Goal: Communication & Community: Share content

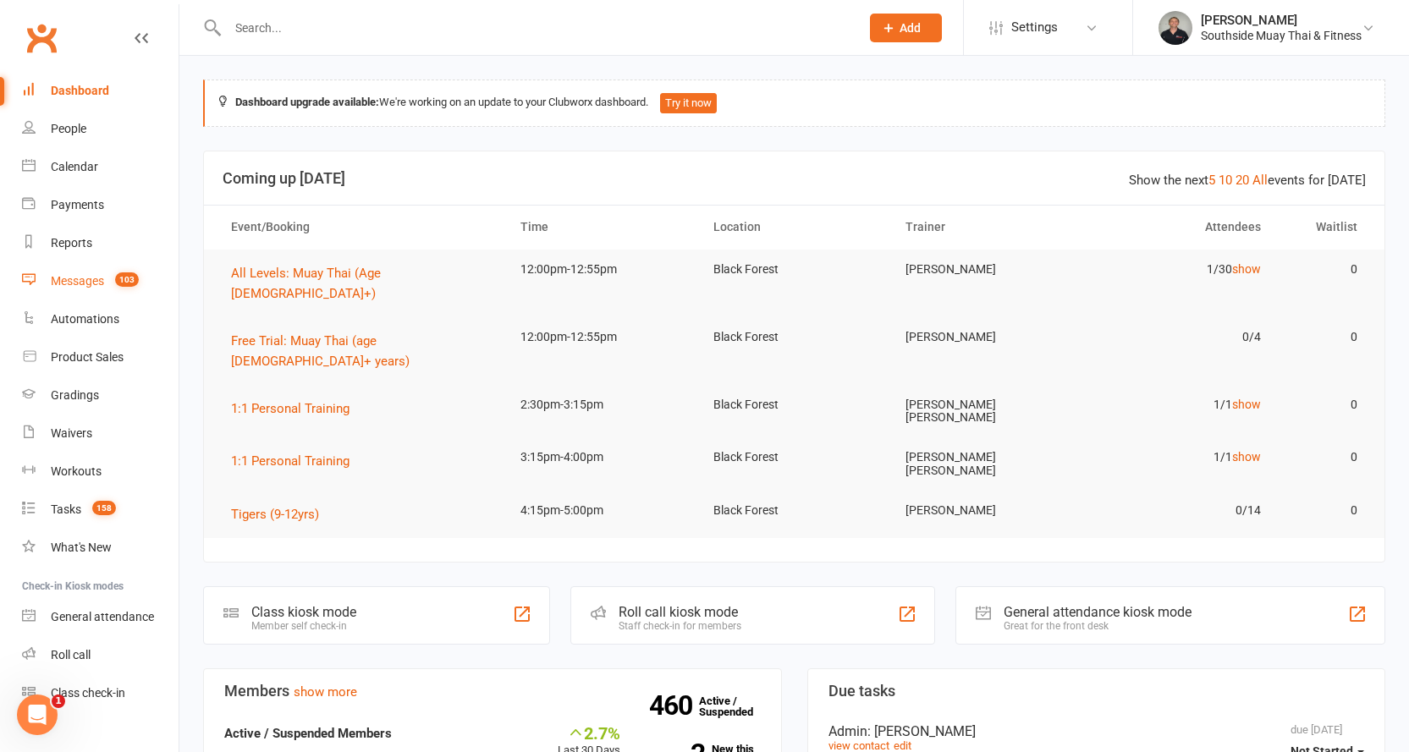
click at [81, 278] on div "Messages" at bounding box center [77, 281] width 53 height 14
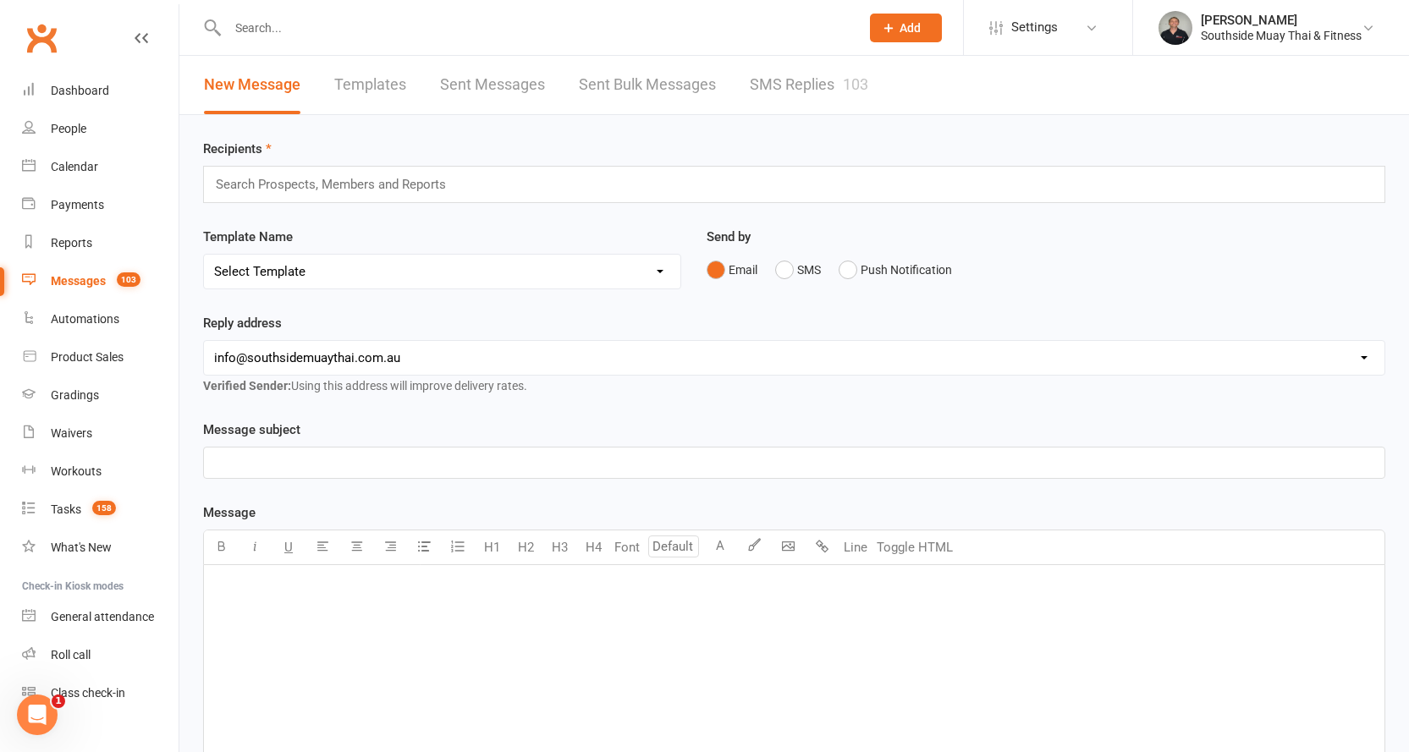
click at [814, 92] on link "SMS Replies 103" at bounding box center [809, 85] width 118 height 58
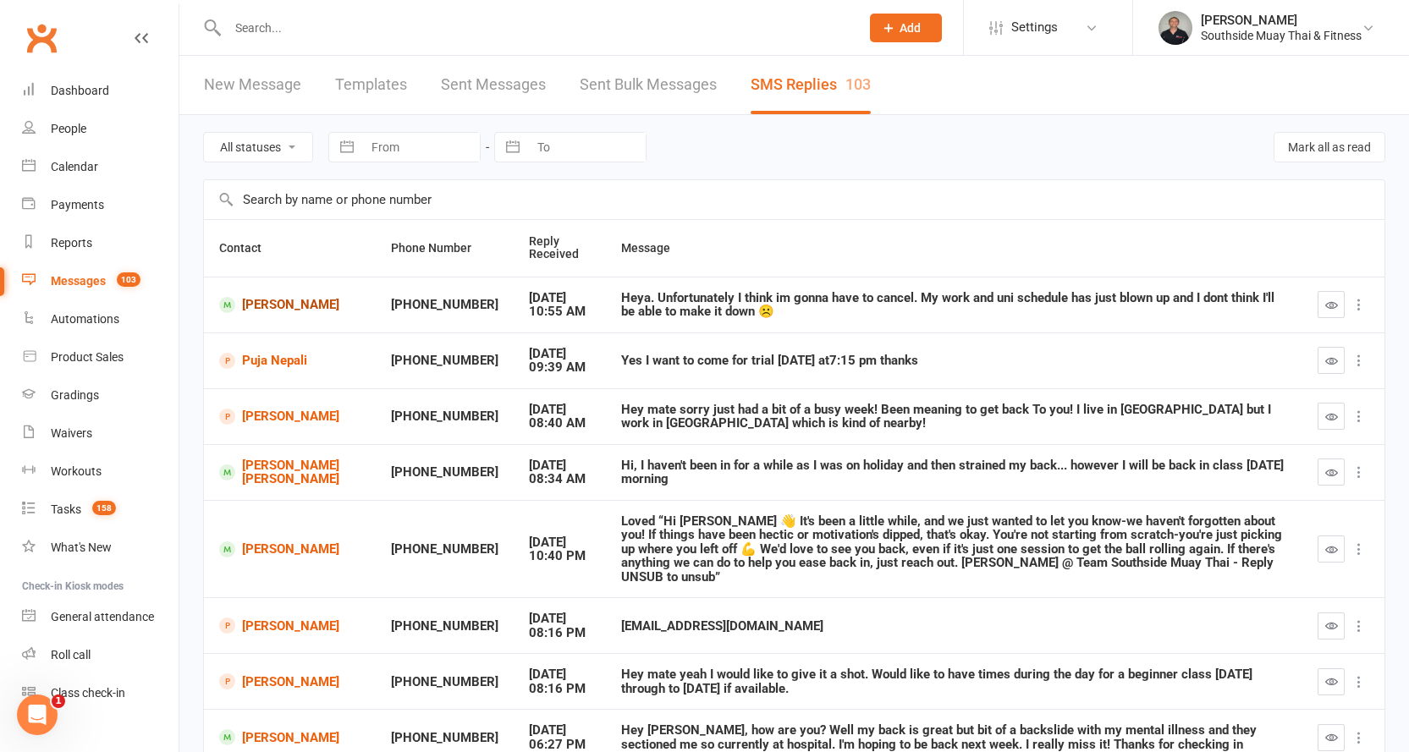
click at [290, 306] on link "[PERSON_NAME]" at bounding box center [289, 305] width 141 height 16
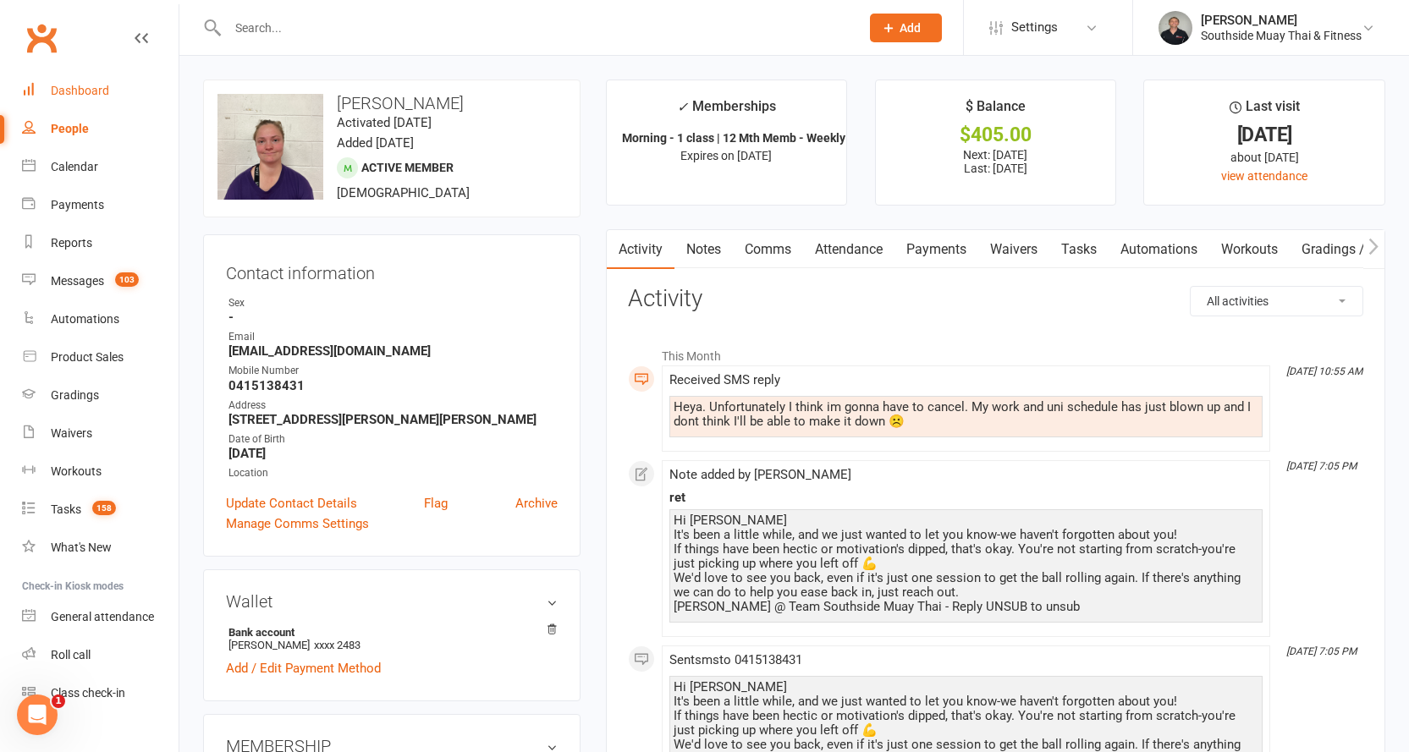
click at [75, 86] on div "Dashboard" at bounding box center [80, 91] width 58 height 14
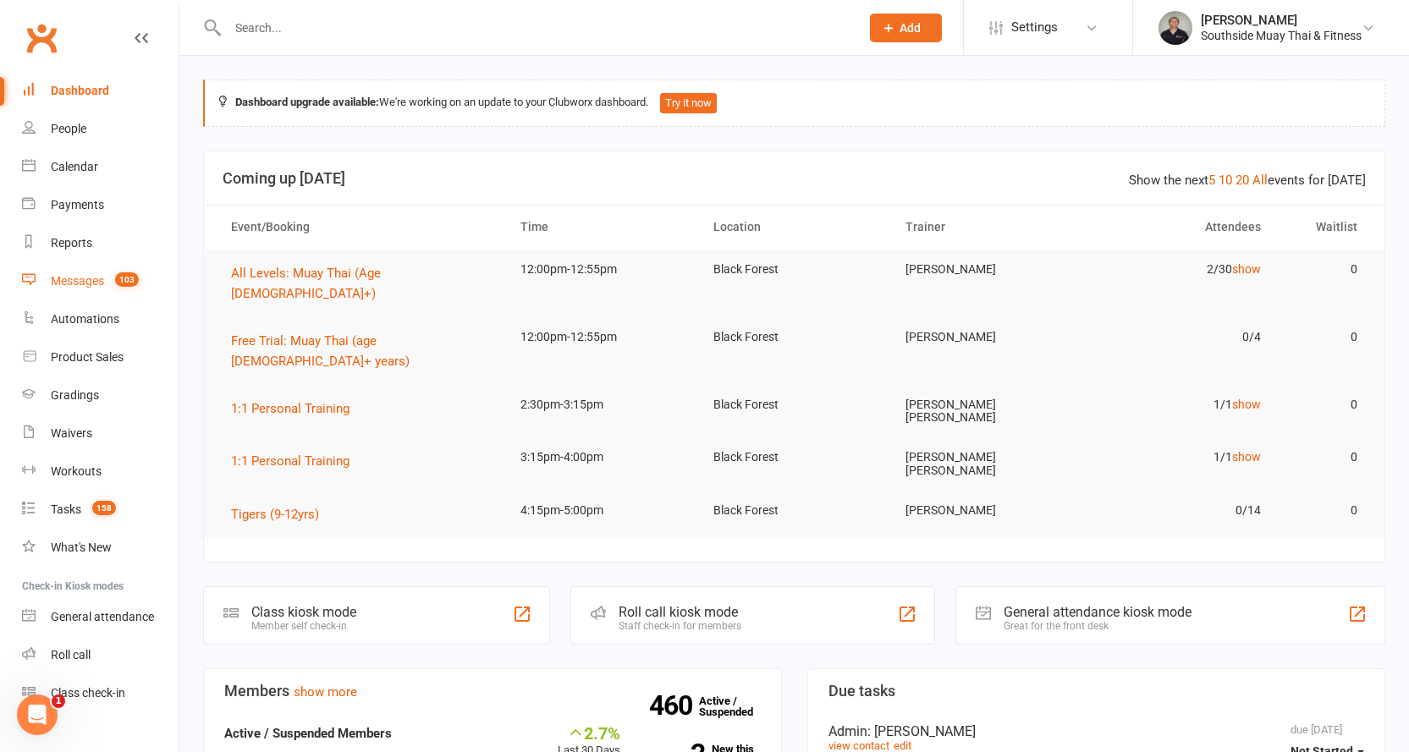
click at [74, 271] on link "Messages 103" at bounding box center [100, 281] width 157 height 38
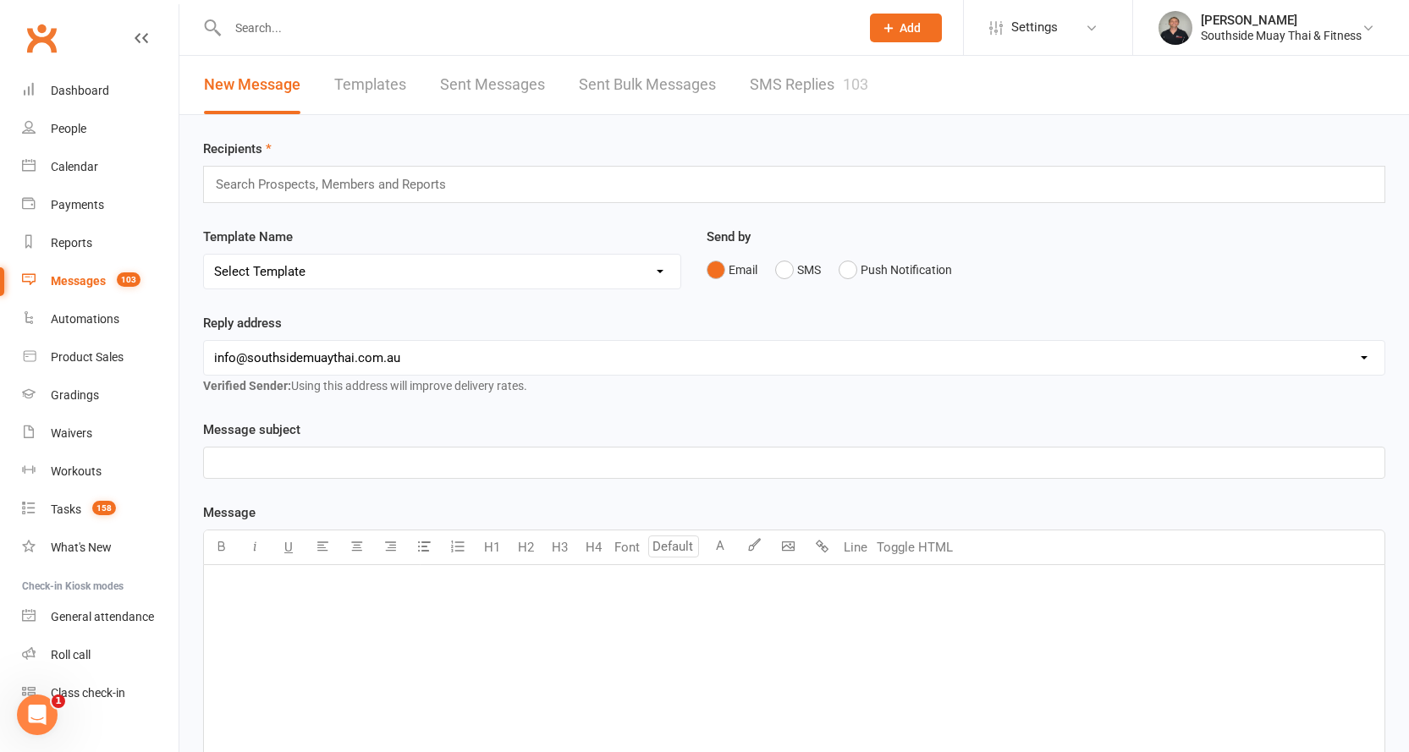
click at [801, 87] on link "SMS Replies 103" at bounding box center [809, 85] width 118 height 58
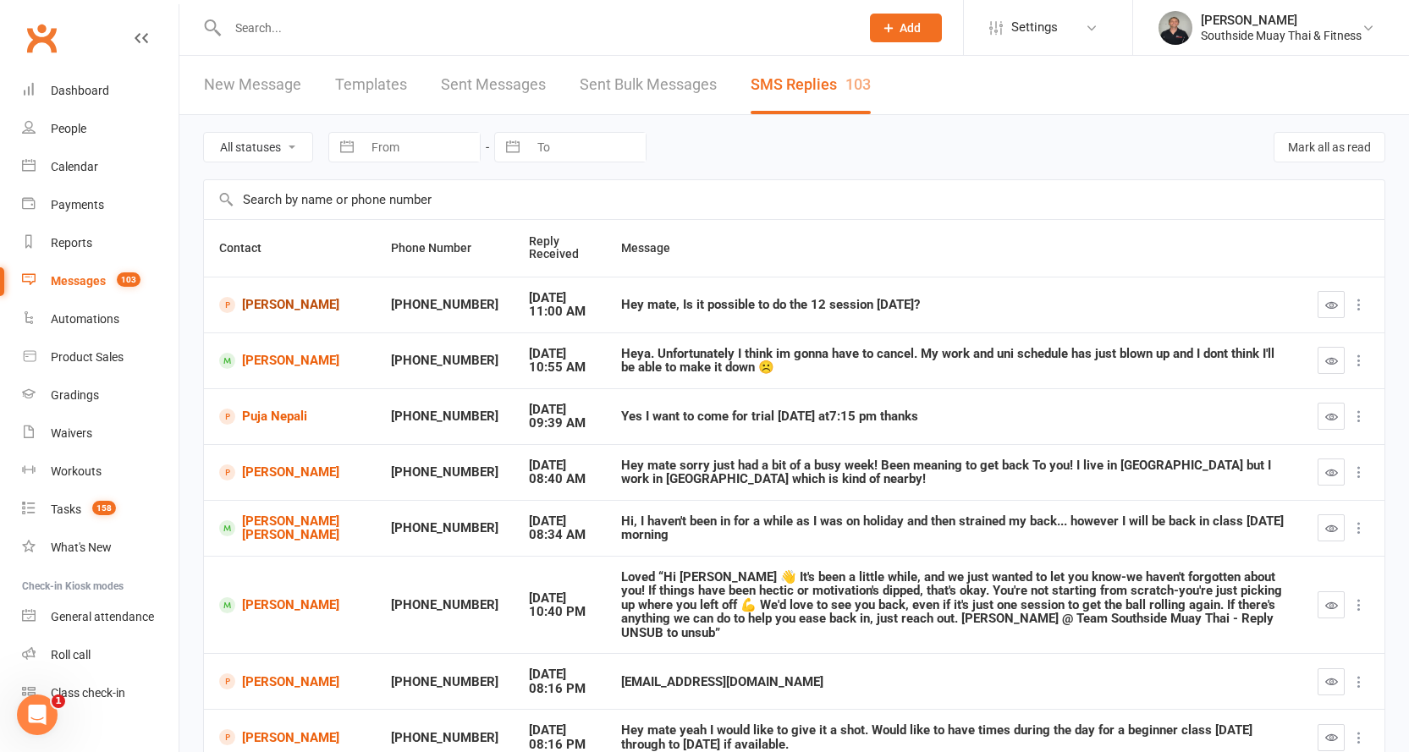
click at [270, 306] on link "Brayden Londema" at bounding box center [289, 305] width 141 height 16
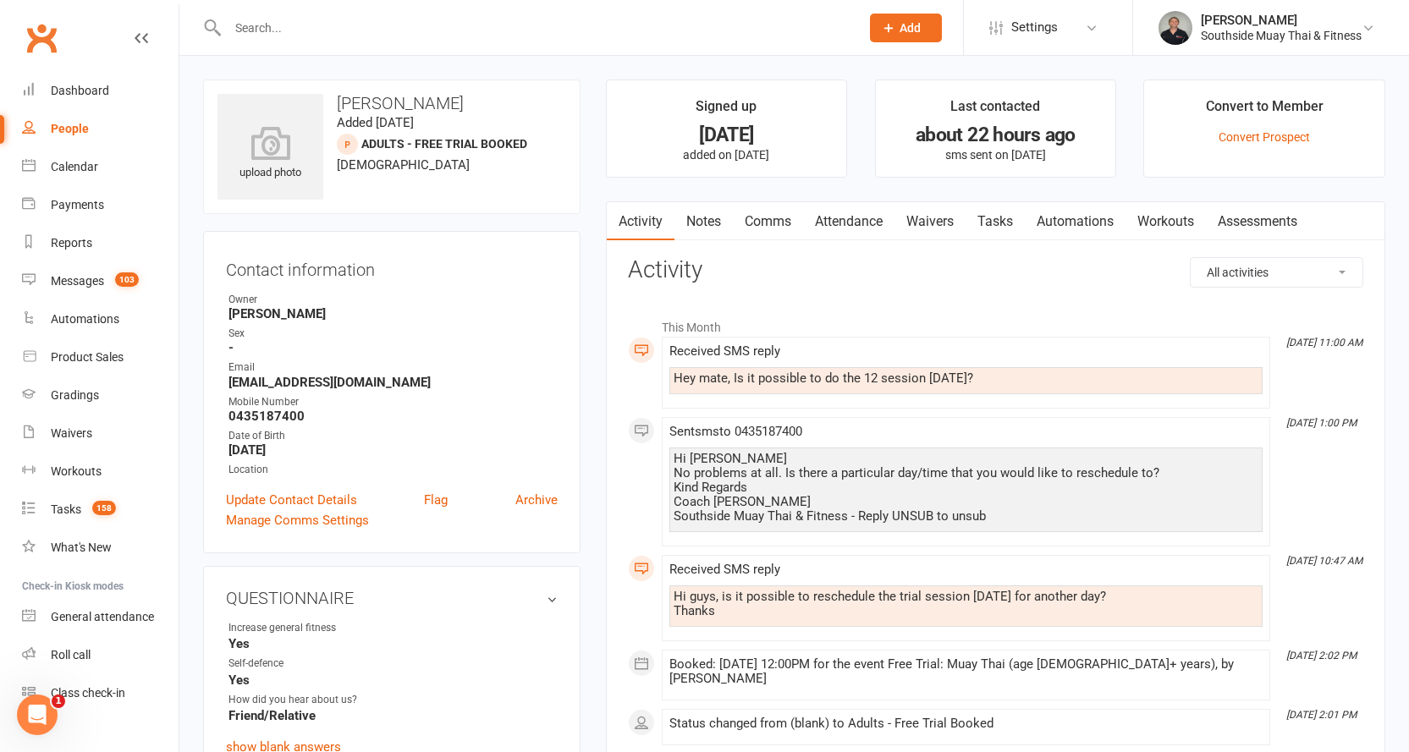
click at [774, 213] on link "Comms" at bounding box center [768, 221] width 70 height 39
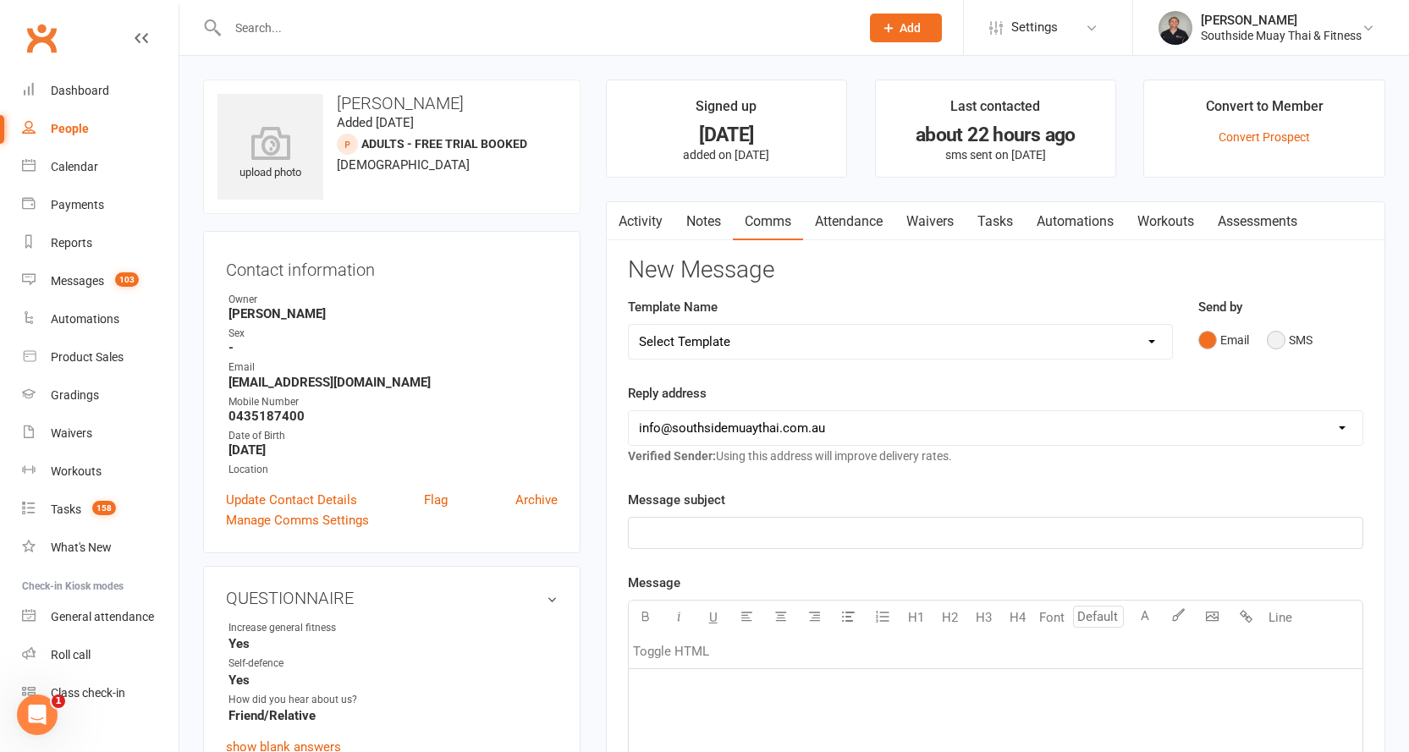
click at [1272, 340] on button "SMS" at bounding box center [1290, 340] width 46 height 32
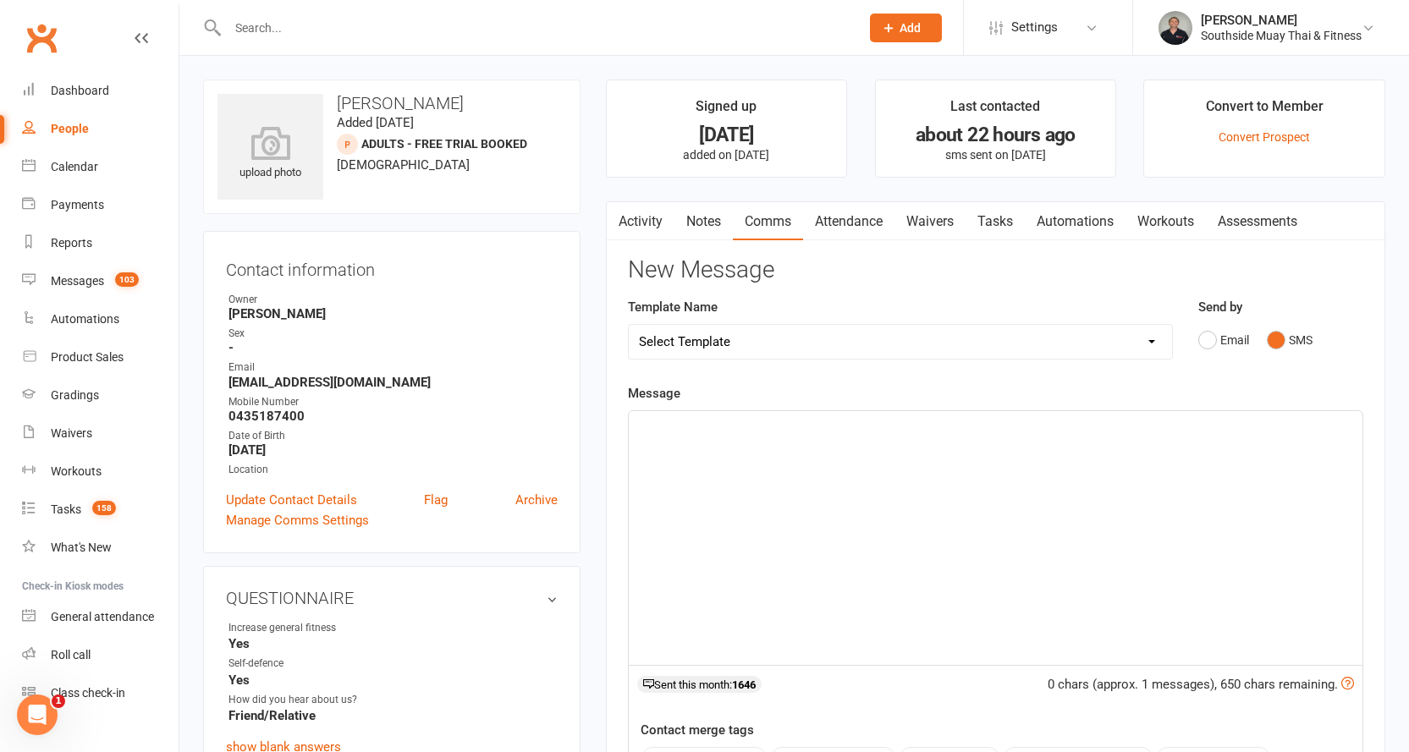
click at [761, 430] on p "﻿" at bounding box center [995, 426] width 713 height 20
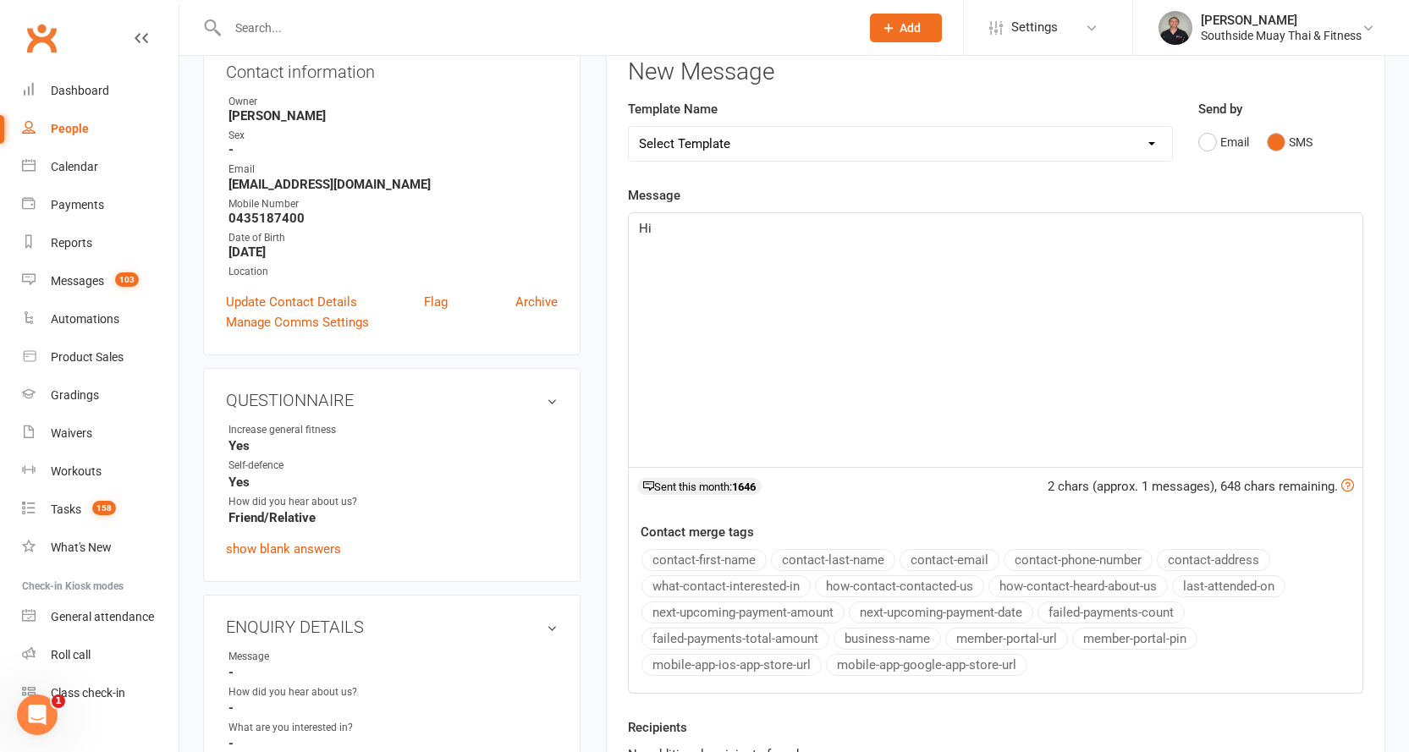
scroll to position [254, 0]
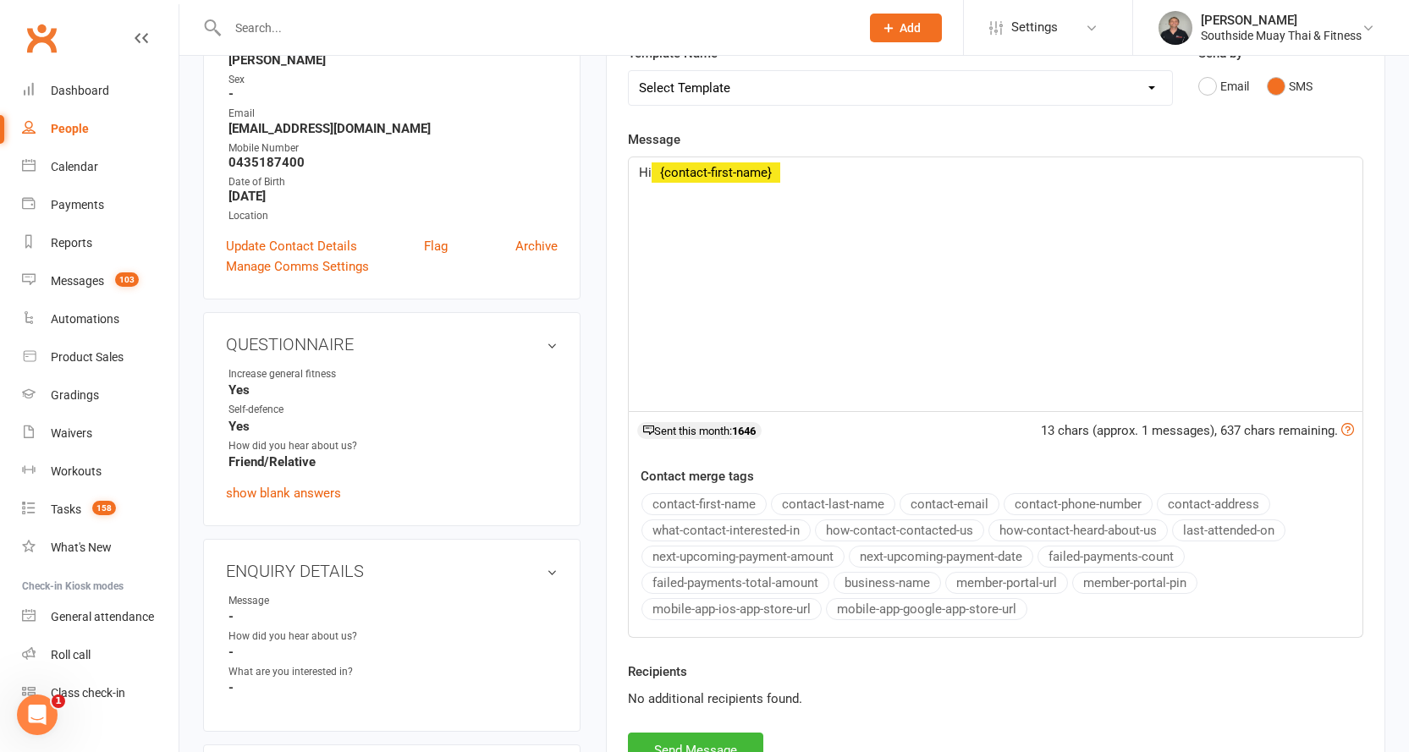
click at [731, 502] on button "contact-first-name" at bounding box center [703, 504] width 125 height 22
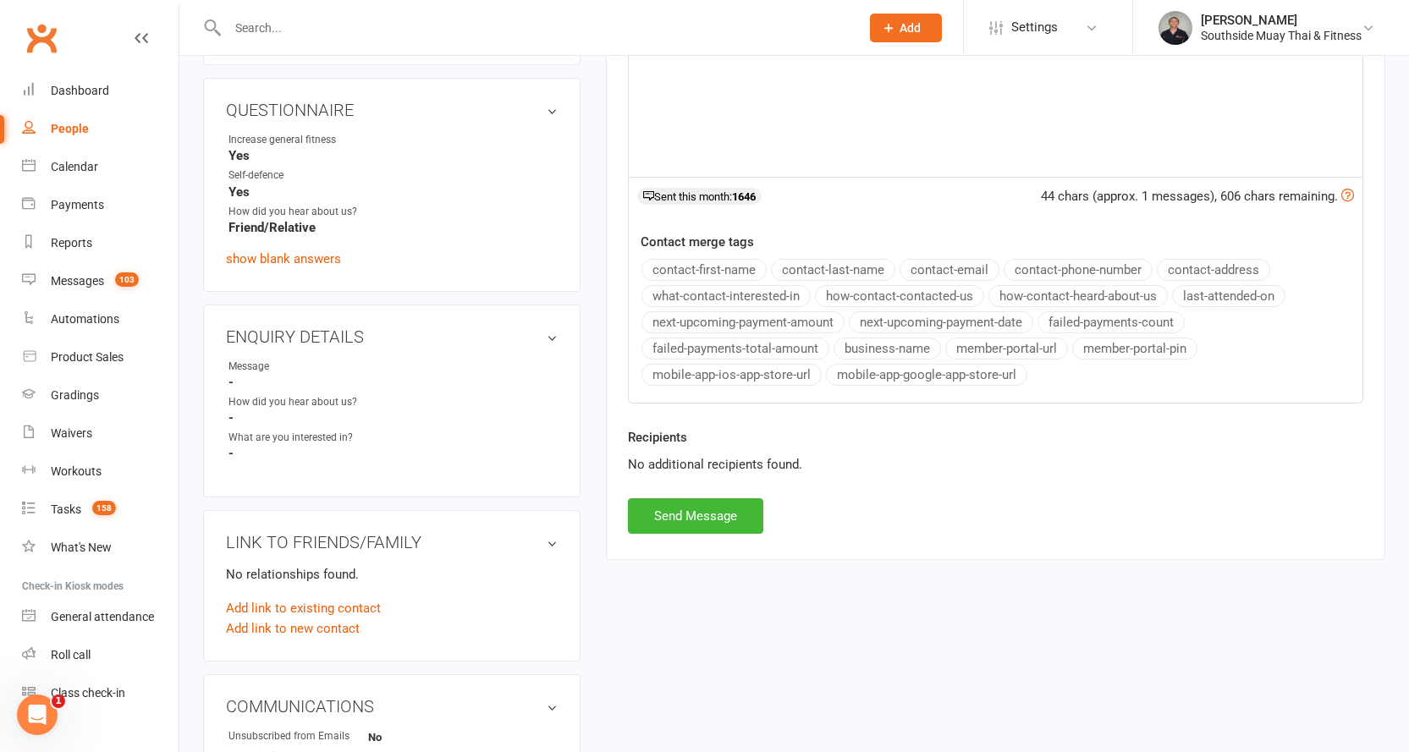
scroll to position [508, 0]
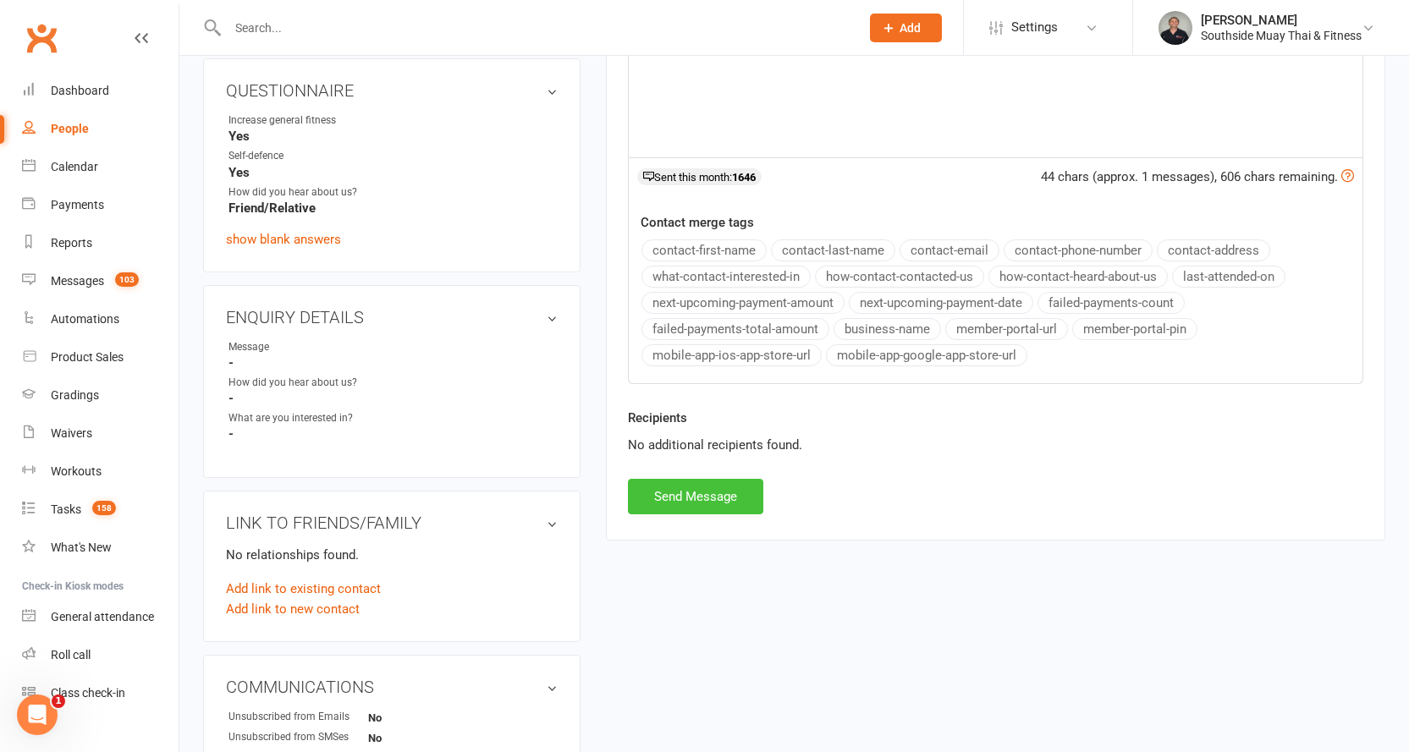
click at [705, 498] on button "Send Message" at bounding box center [695, 497] width 135 height 36
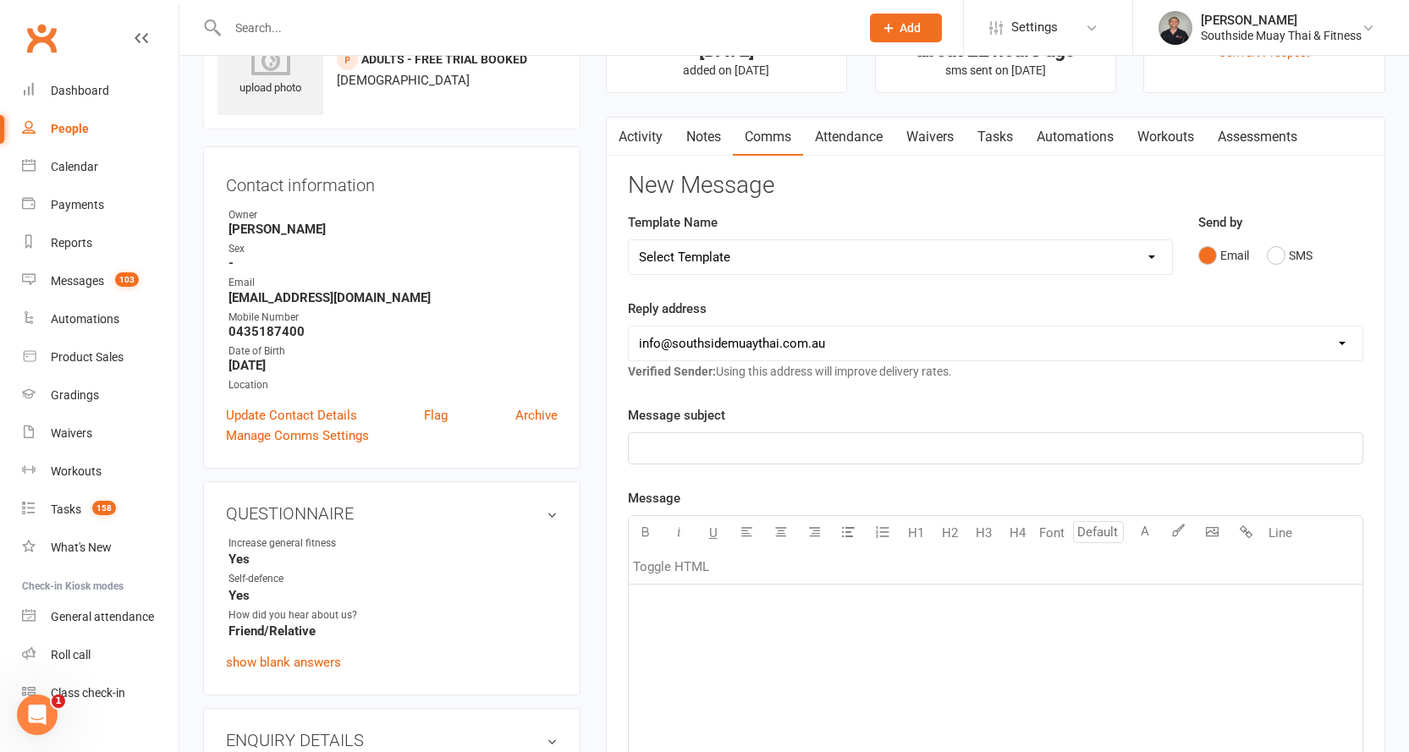
scroll to position [0, 0]
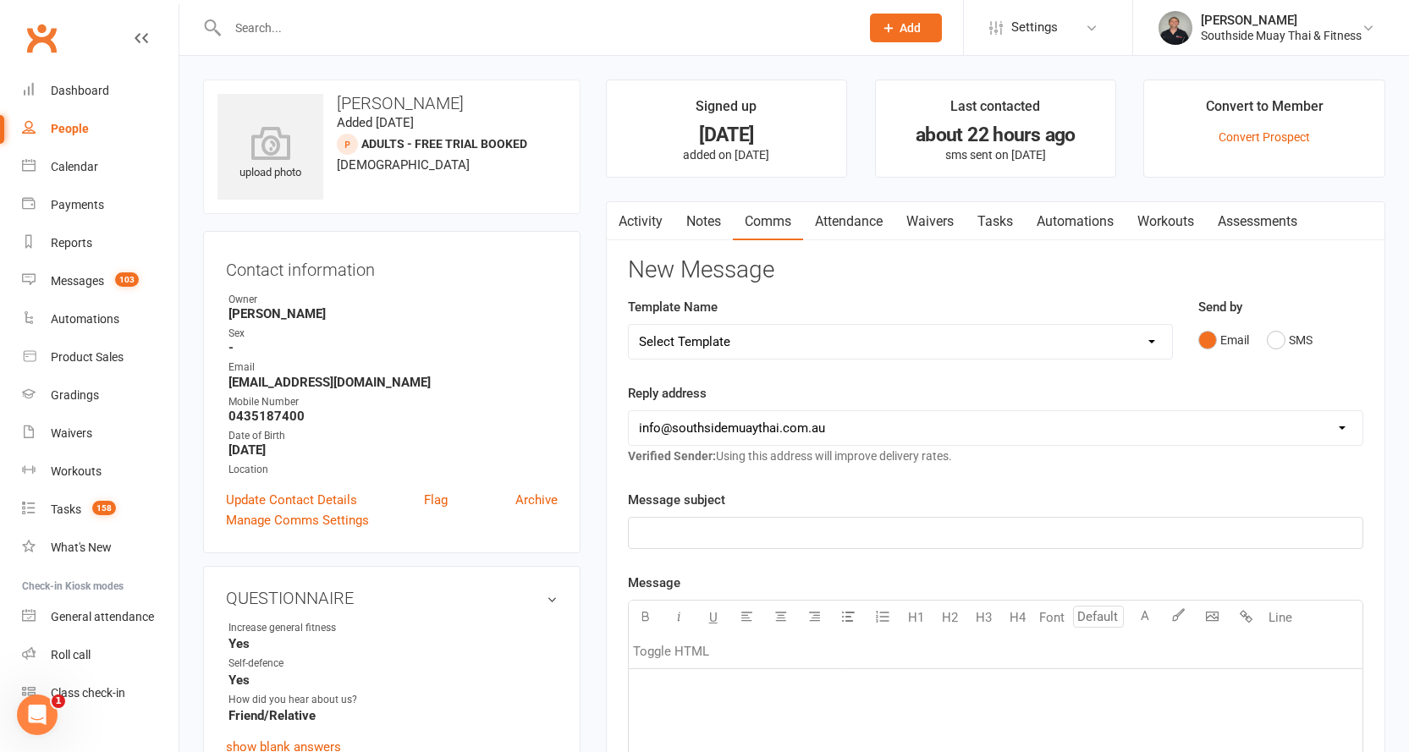
click at [641, 214] on link "Activity" at bounding box center [641, 221] width 68 height 39
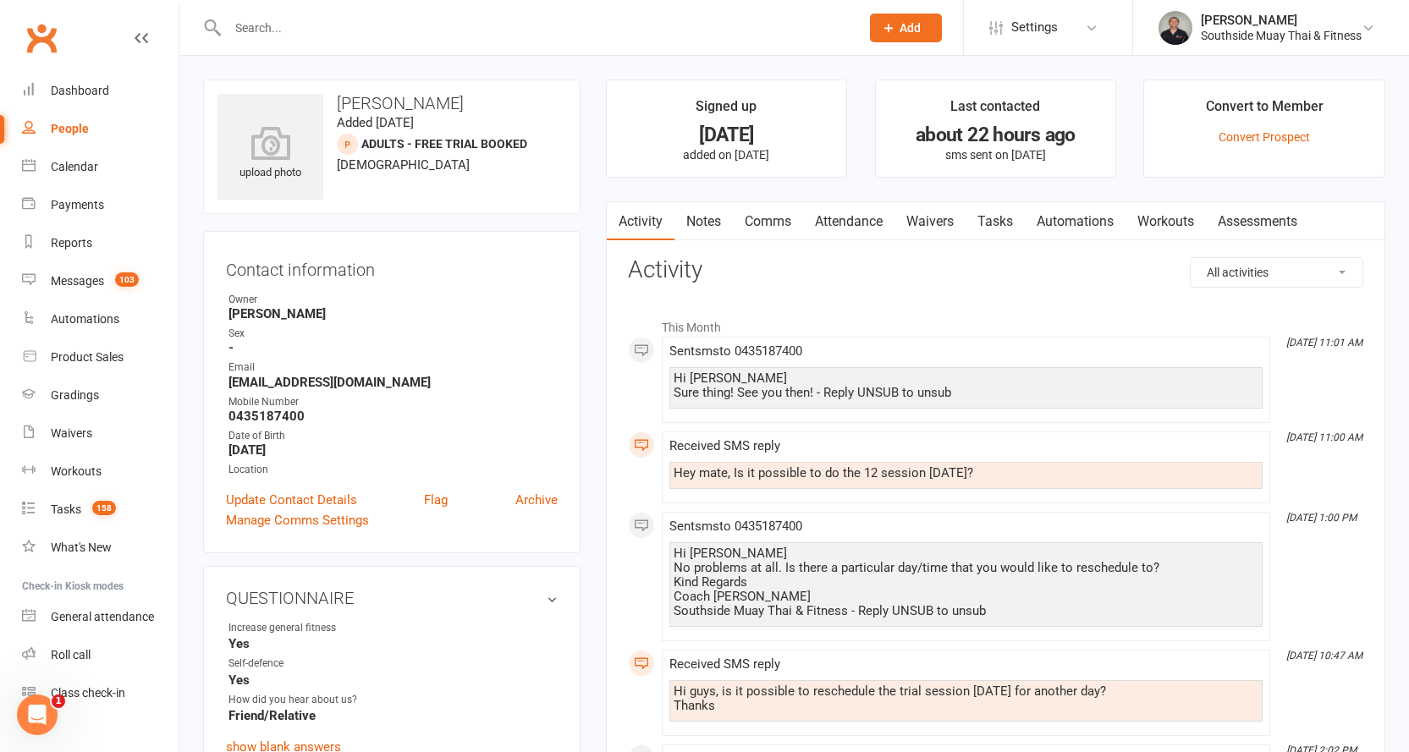
click at [871, 220] on link "Attendance" at bounding box center [848, 221] width 91 height 39
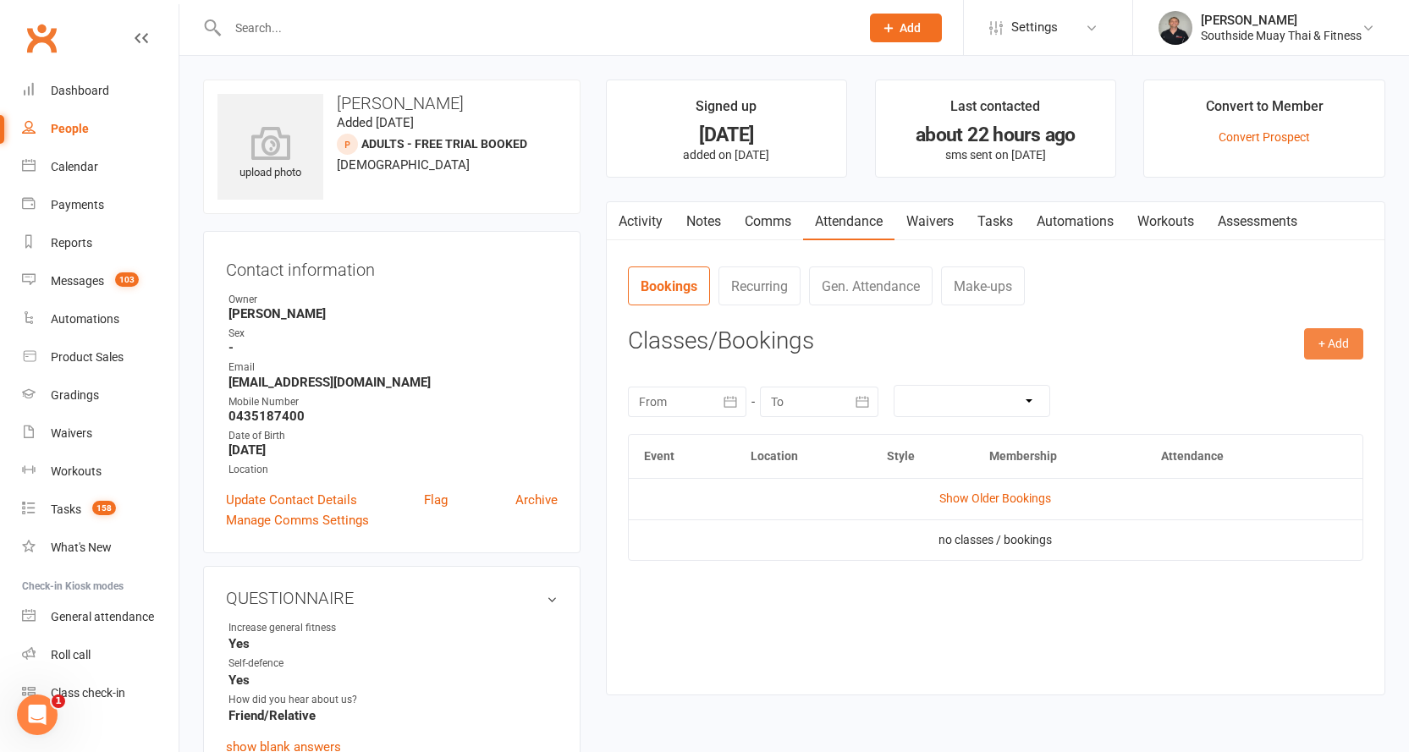
click at [1331, 340] on button "+ Add" at bounding box center [1333, 343] width 59 height 30
click at [1249, 381] on link "Book Event" at bounding box center [1279, 383] width 168 height 34
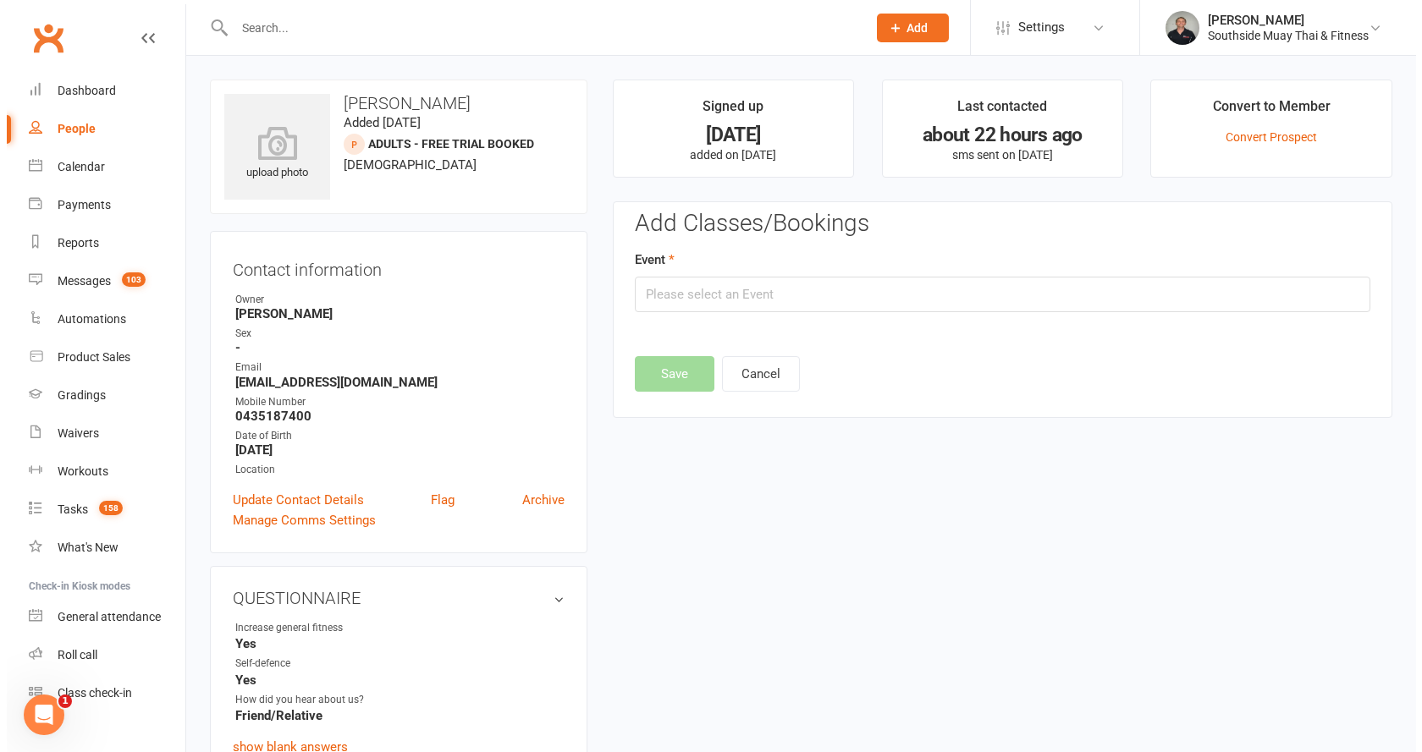
scroll to position [117, 0]
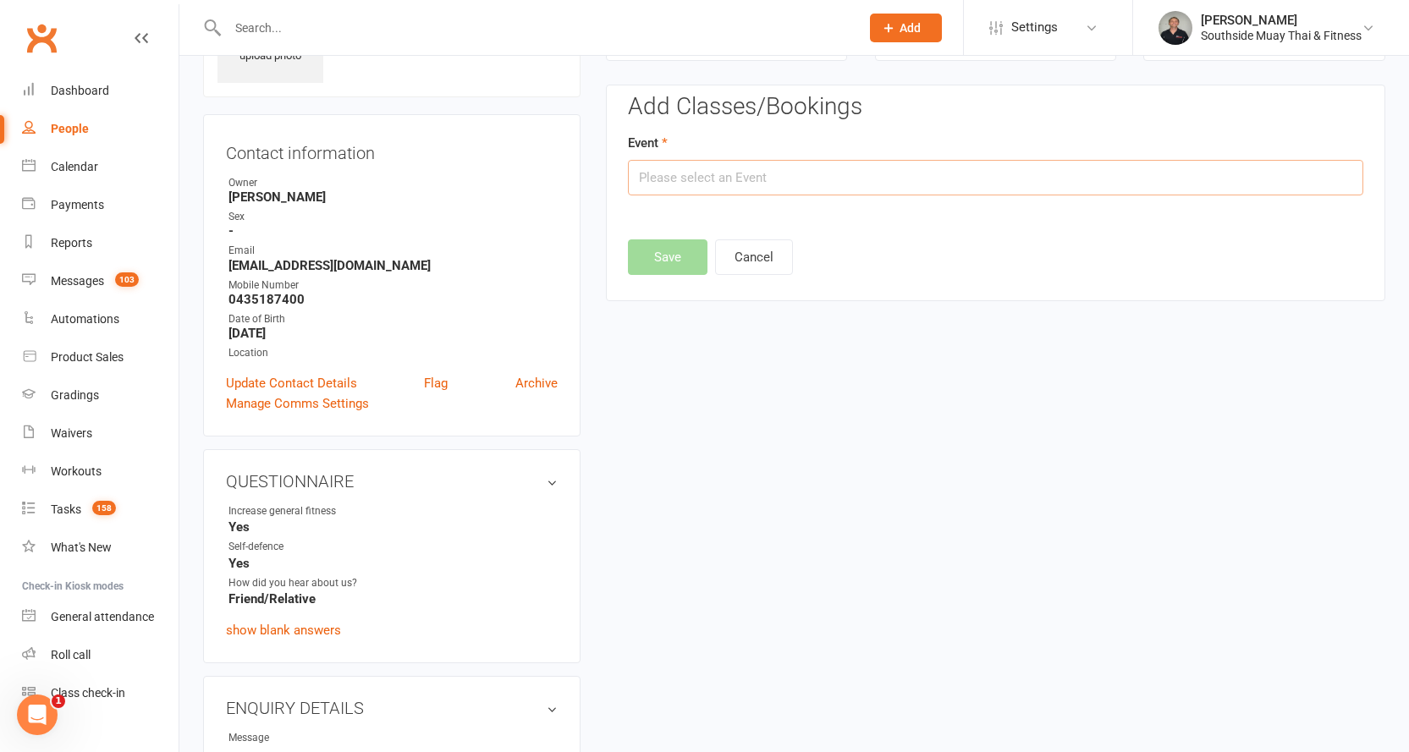
click at [936, 176] on input "text" at bounding box center [995, 178] width 735 height 36
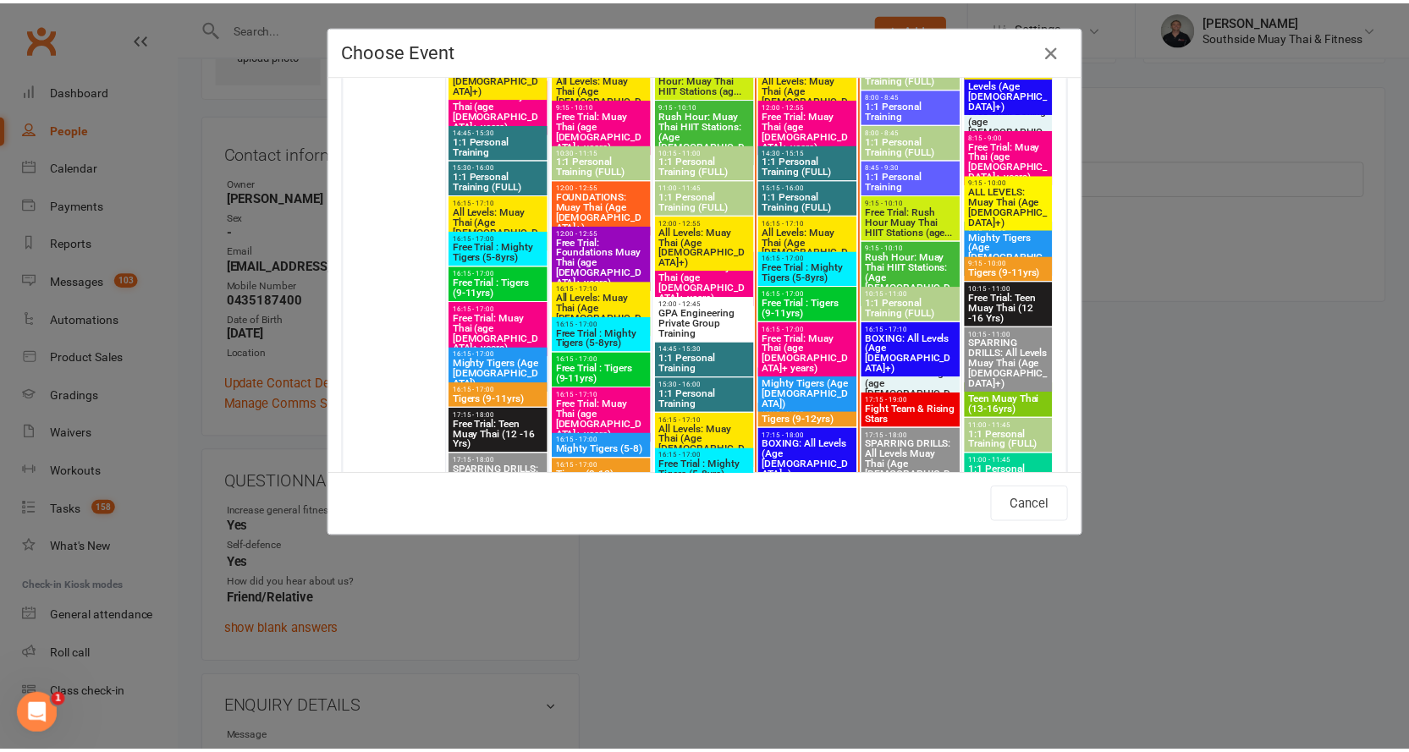
scroll to position [2539, 0]
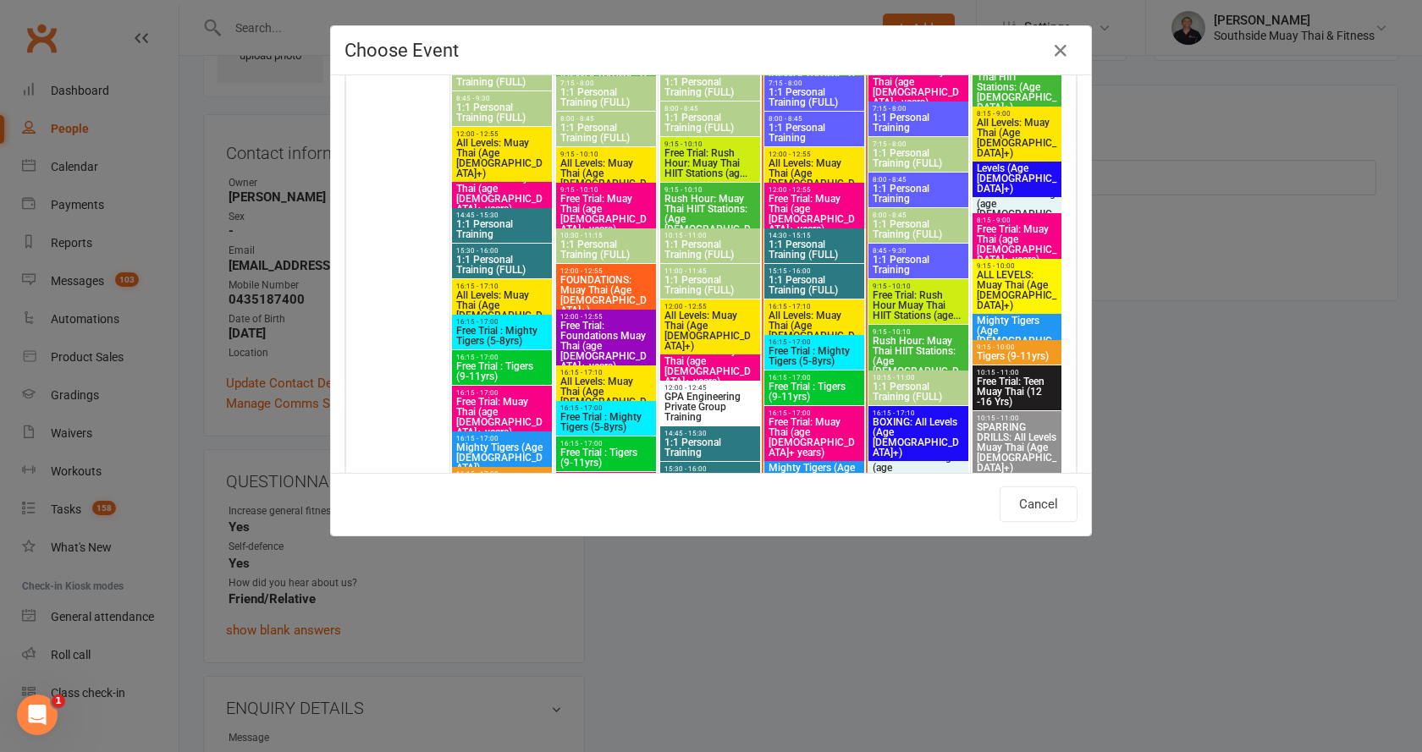
click at [812, 201] on span "Free Trial: Muay Thai (age [DEMOGRAPHIC_DATA]+ years)" at bounding box center [814, 214] width 93 height 41
type input "Free Trial: Muay Thai (age 13+ years) - Aug 14, 2025 12:00:00 PM"
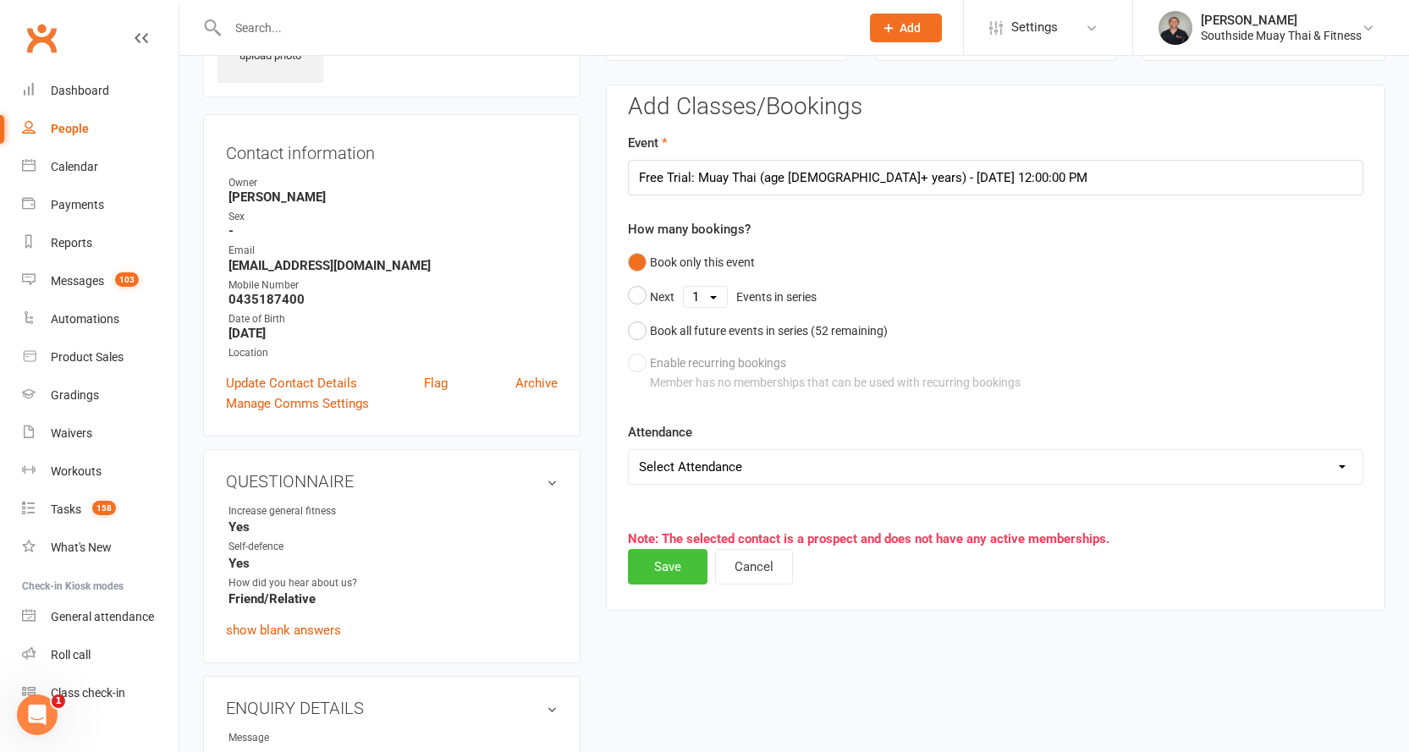
click at [647, 553] on button "Save" at bounding box center [668, 567] width 80 height 36
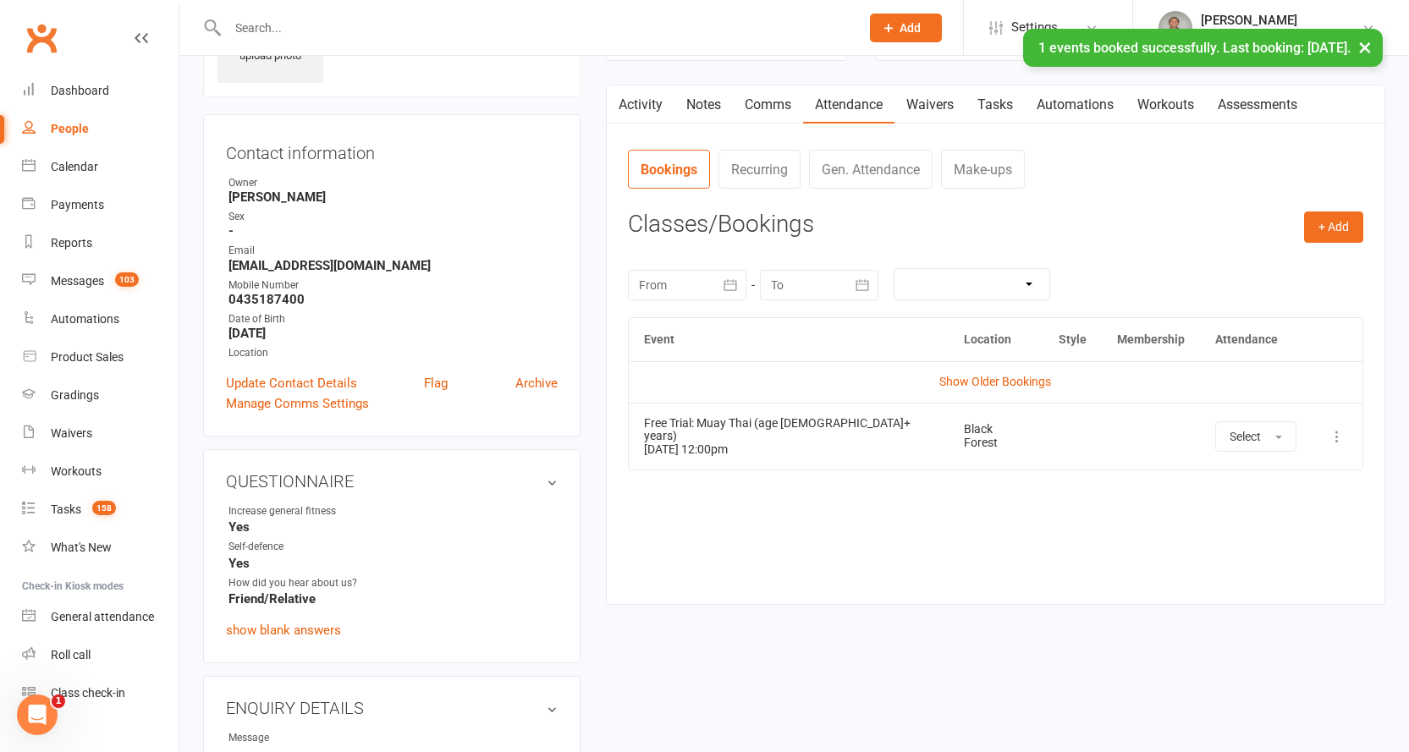
click at [951, 102] on link "Waivers" at bounding box center [930, 104] width 71 height 39
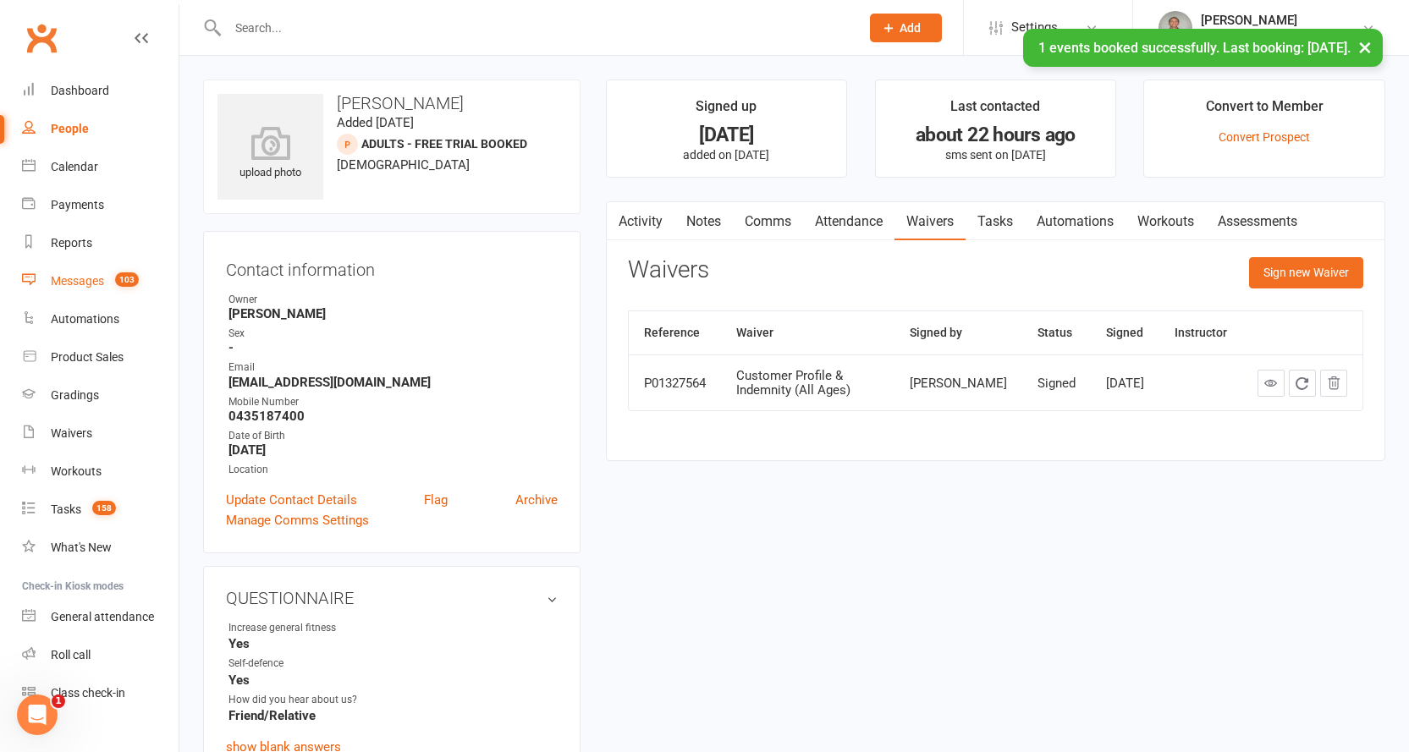
click at [75, 276] on div "Messages" at bounding box center [77, 281] width 53 height 14
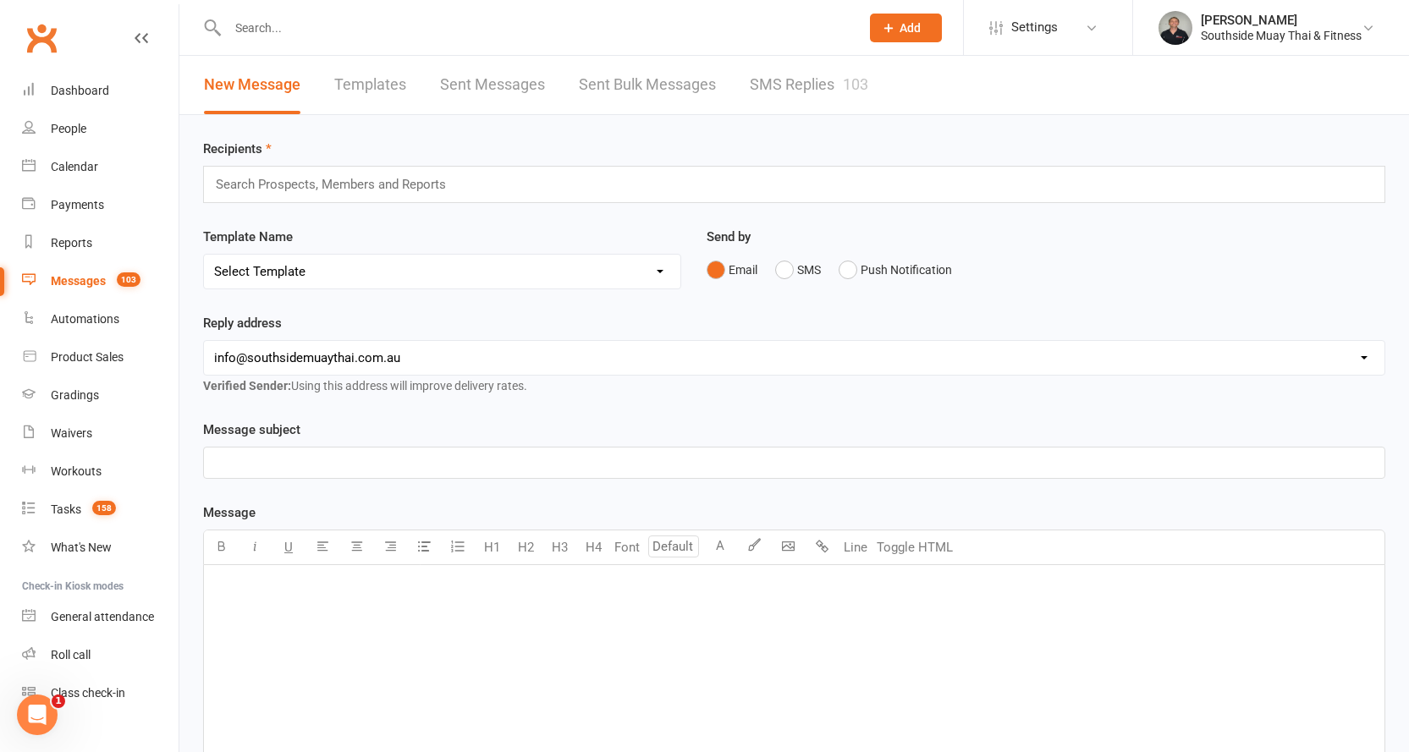
click at [786, 73] on link "SMS Replies 103" at bounding box center [809, 85] width 118 height 58
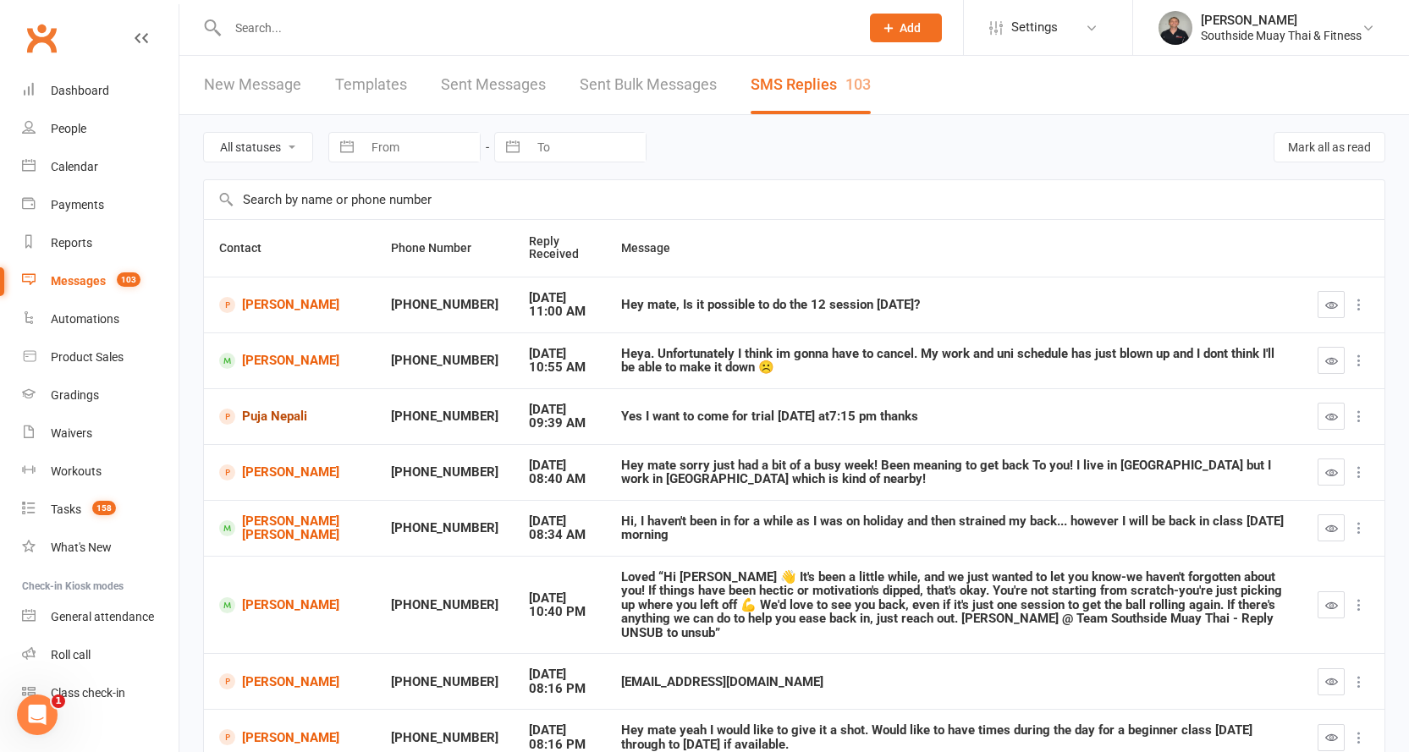
click at [296, 413] on link "Puja Nepali" at bounding box center [289, 417] width 141 height 16
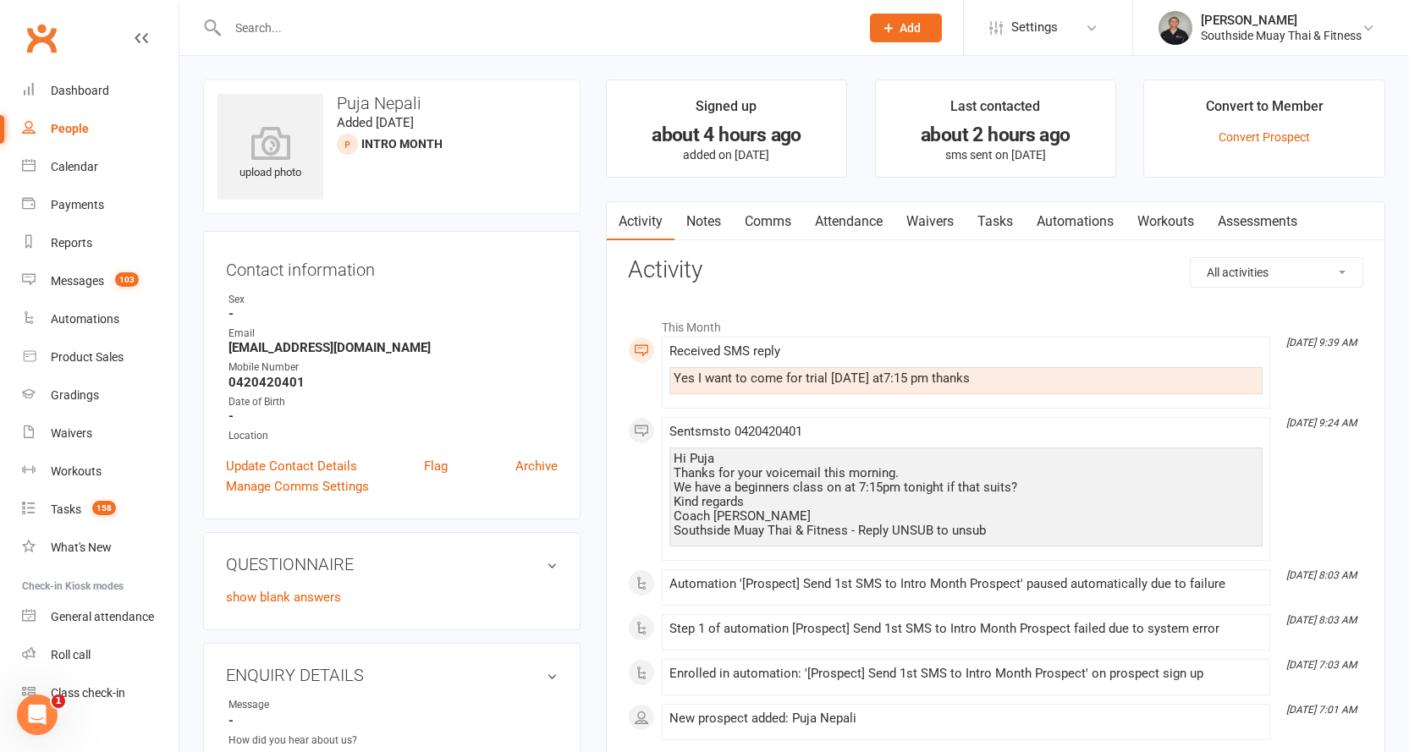
click at [856, 222] on link "Attendance" at bounding box center [848, 221] width 91 height 39
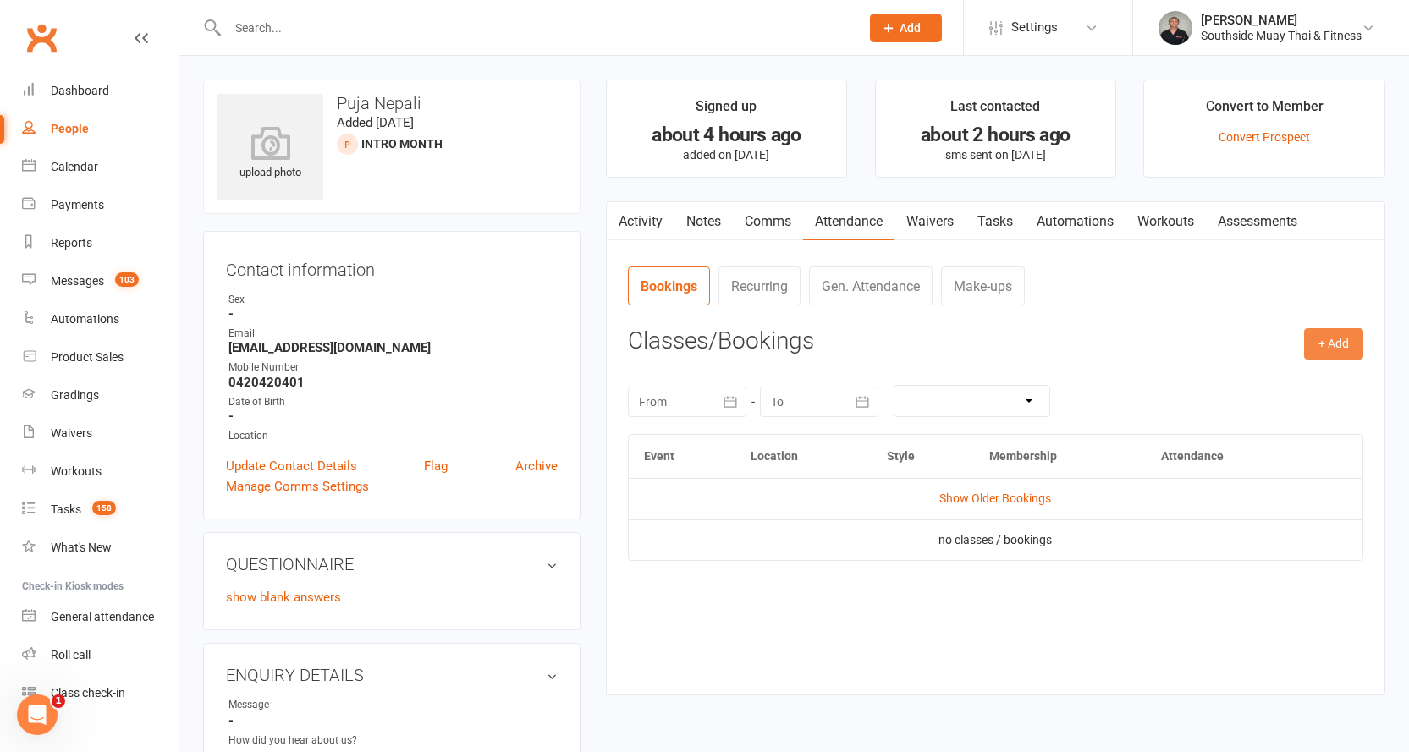
click at [1327, 338] on button "+ Add" at bounding box center [1333, 343] width 59 height 30
click at [1267, 379] on link "Book Event" at bounding box center [1279, 383] width 168 height 34
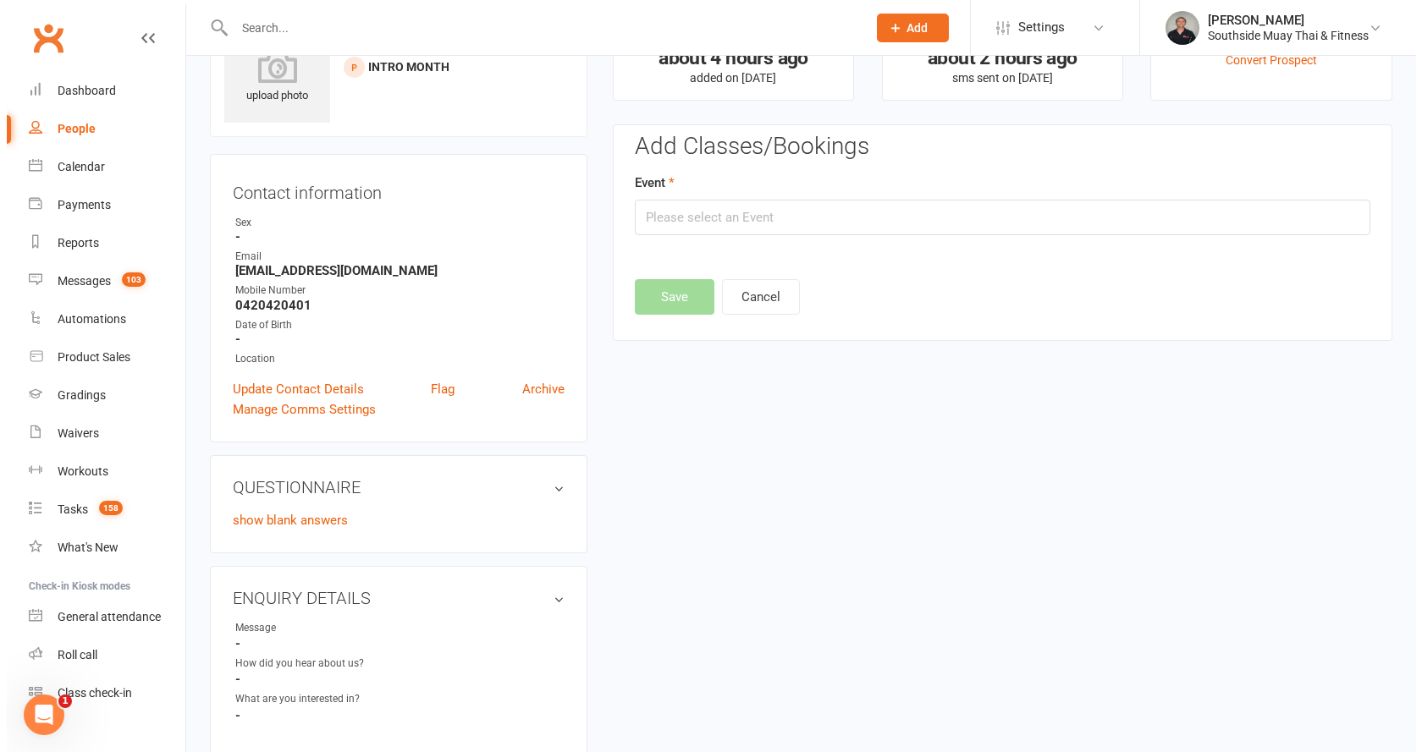
scroll to position [117, 0]
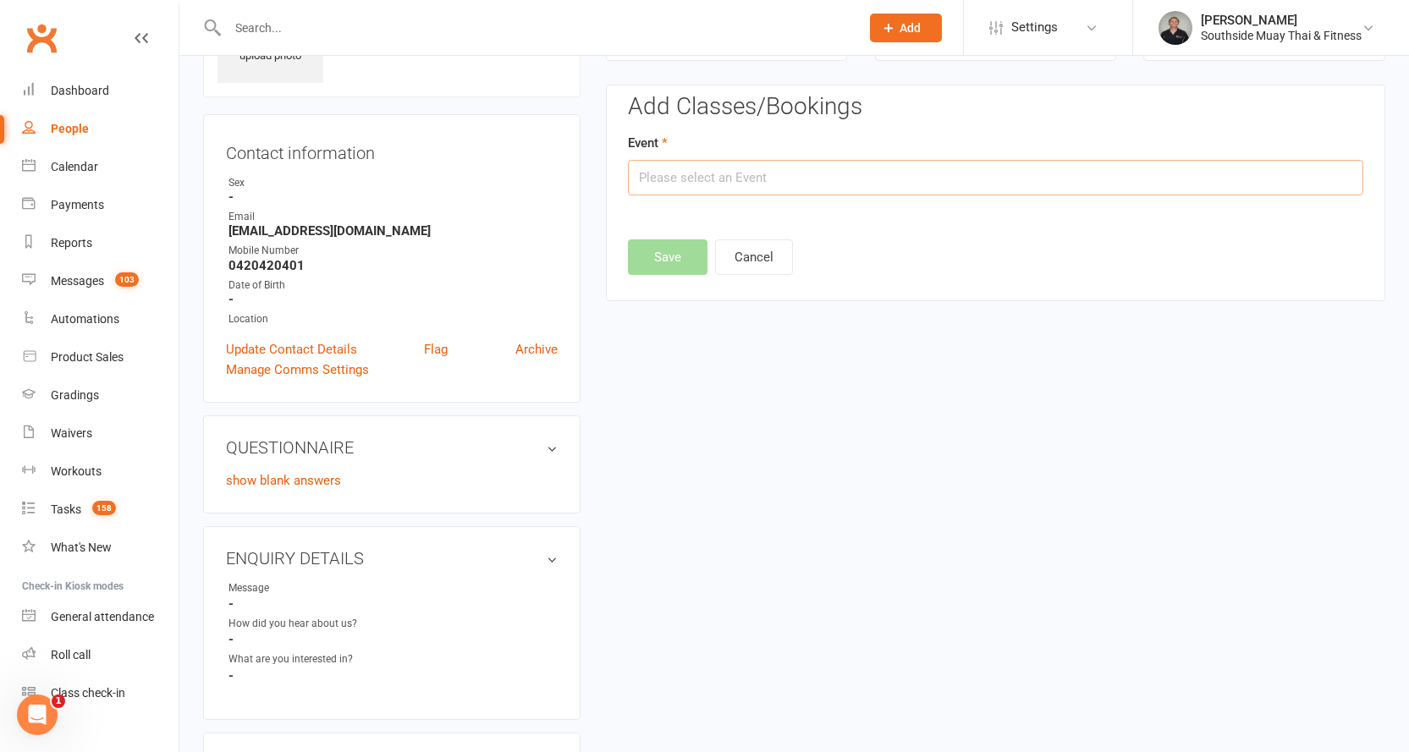
click at [735, 171] on input "text" at bounding box center [995, 178] width 735 height 36
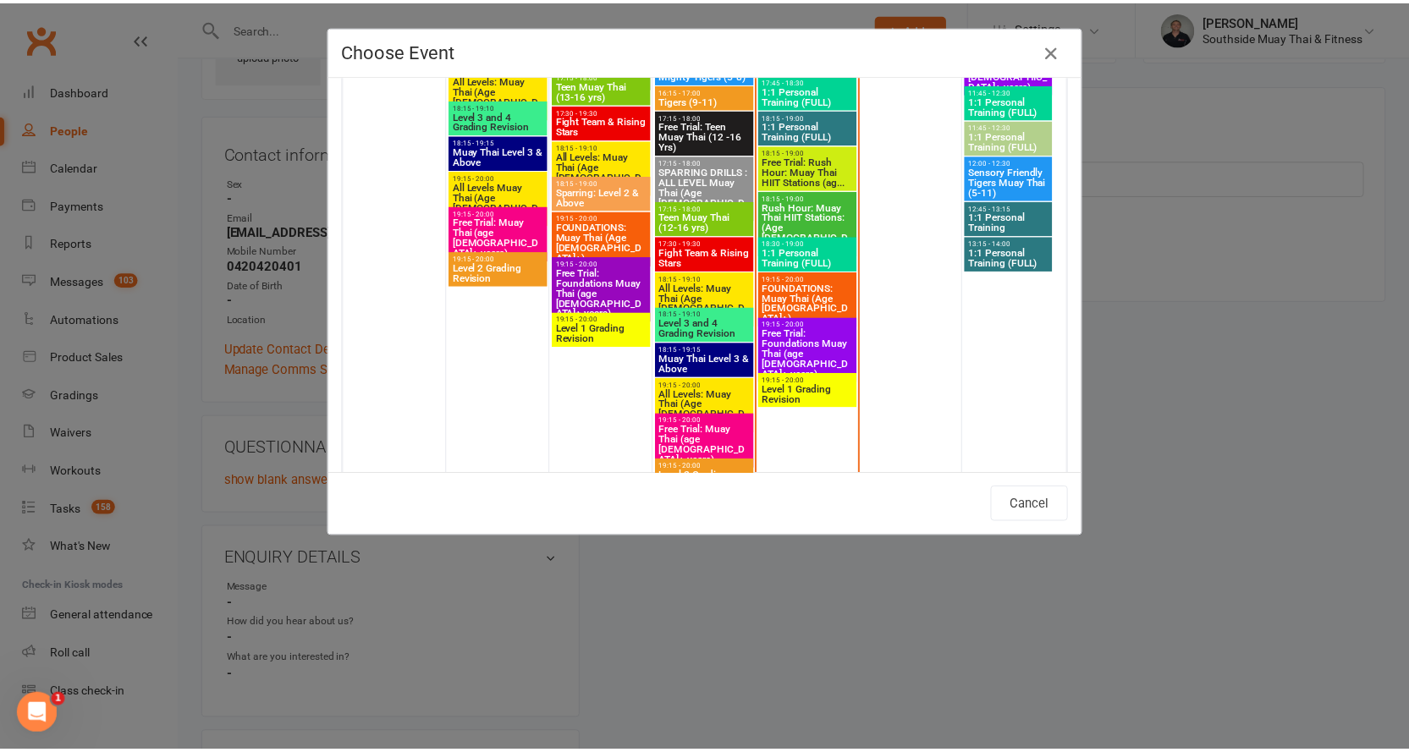
scroll to position [3131, 0]
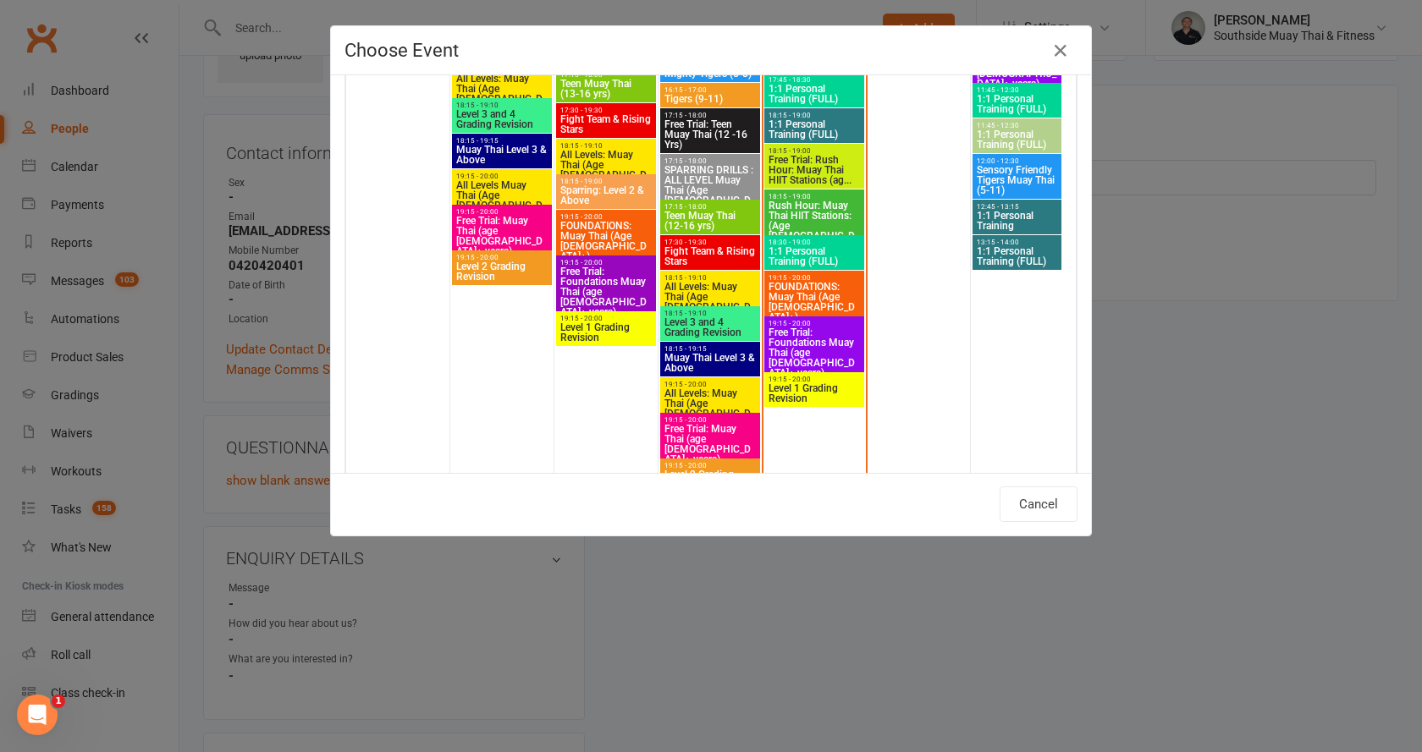
click at [801, 337] on span "Free Trial: Foundations Muay Thai (age [DEMOGRAPHIC_DATA]+ years)" at bounding box center [814, 353] width 93 height 51
type input "Free Trial: Foundations Muay Thai (age 13+ years) - Aug 14, 2025 7:15:00 PM"
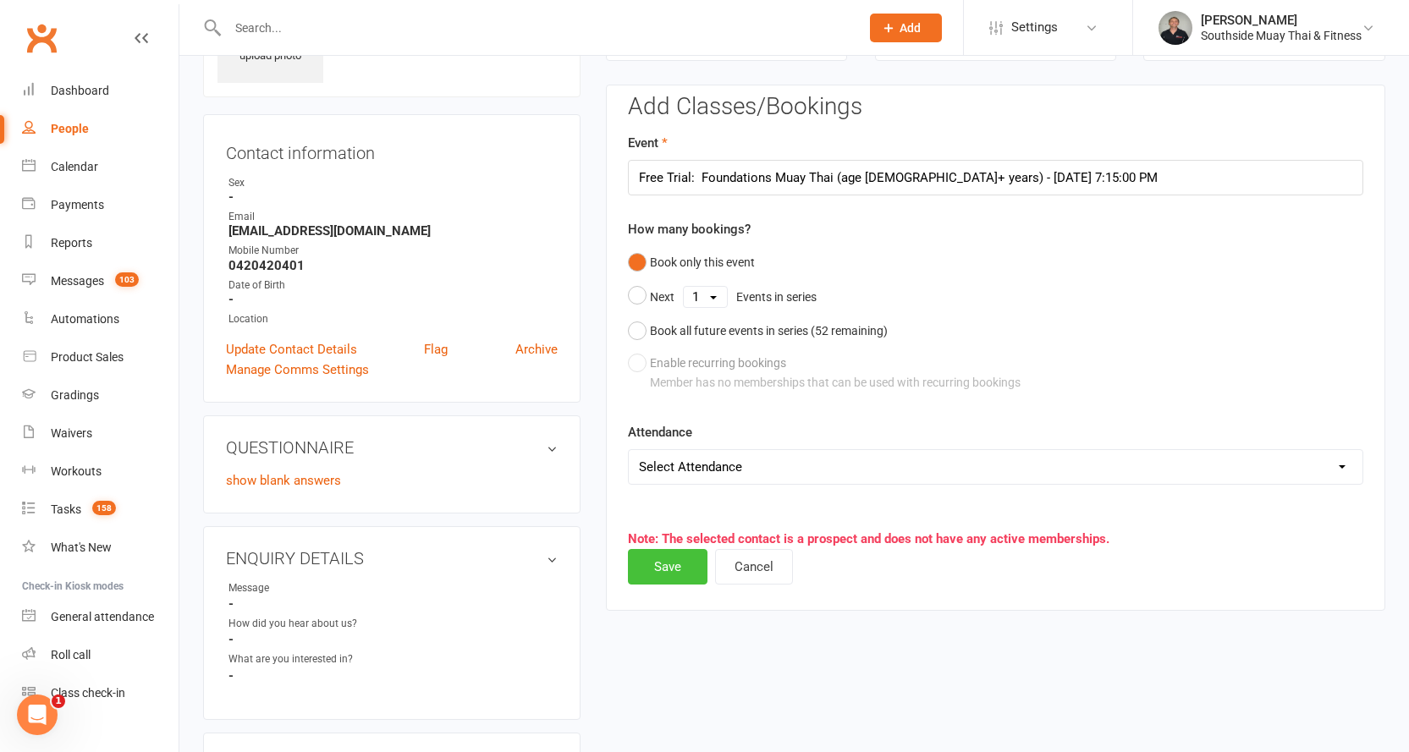
click at [673, 557] on button "Save" at bounding box center [668, 567] width 80 height 36
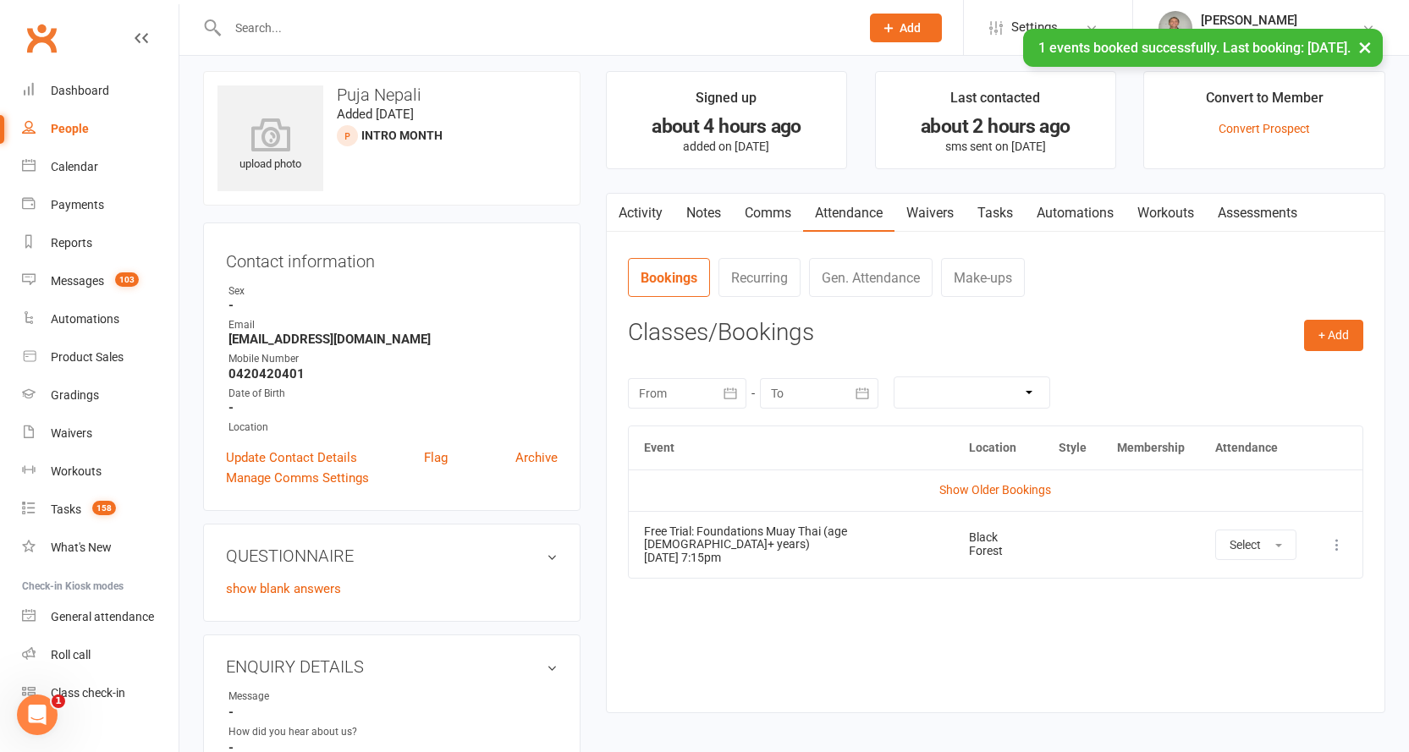
scroll to position [0, 0]
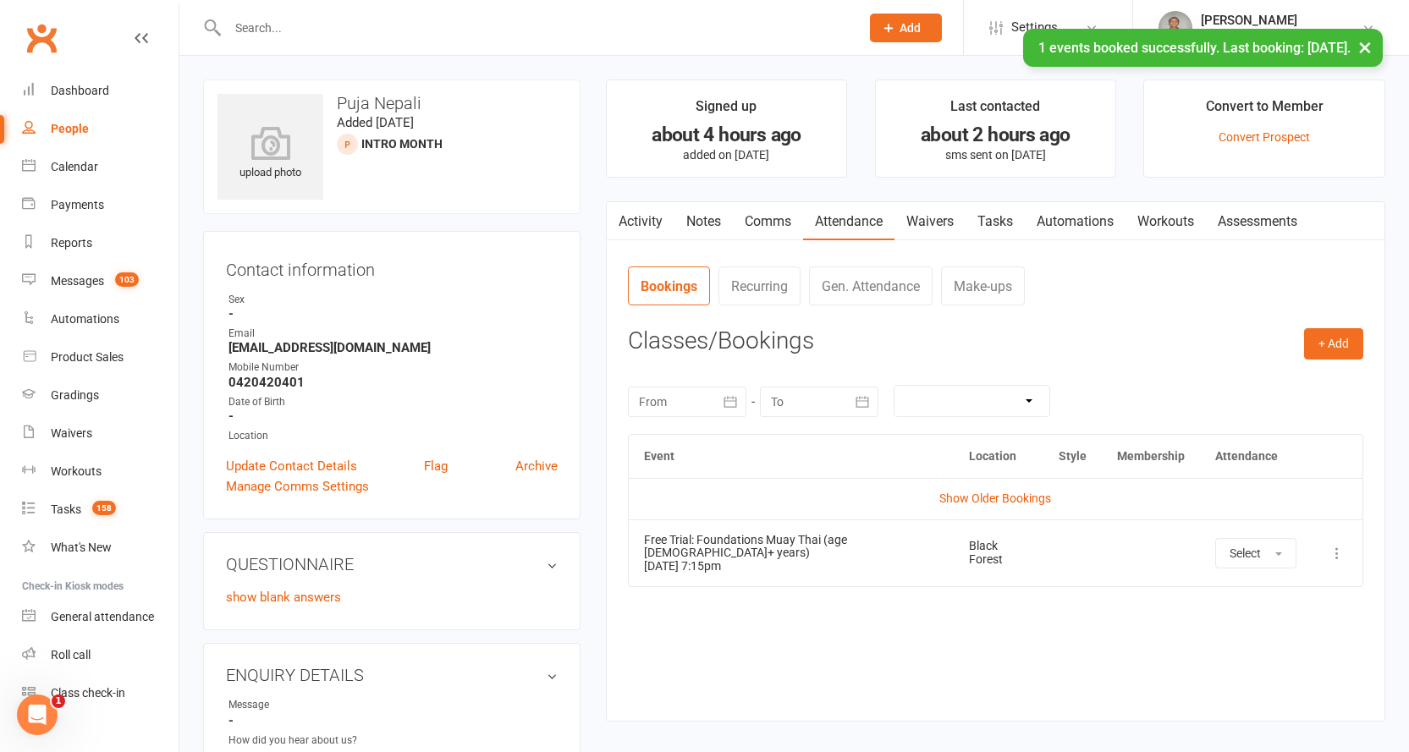
click at [939, 216] on link "Waivers" at bounding box center [930, 221] width 71 height 39
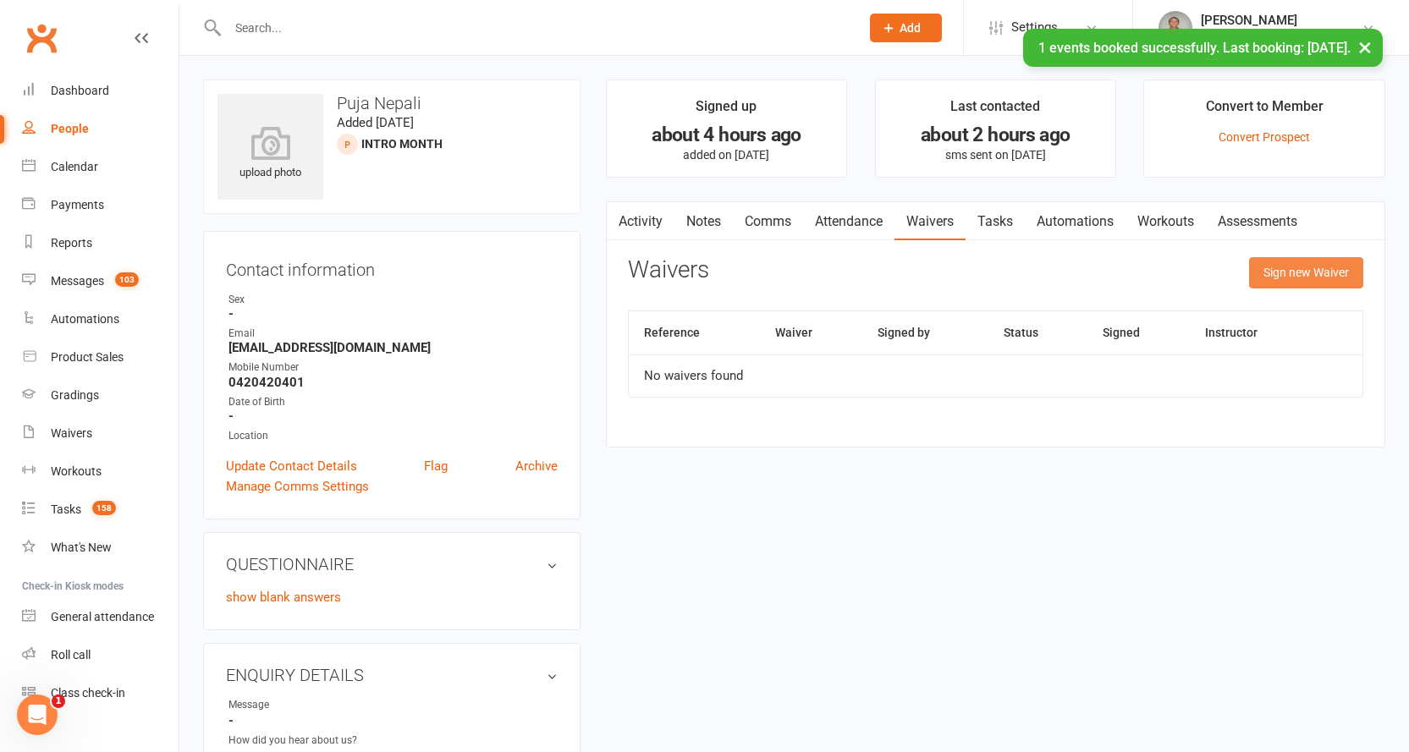
click at [1290, 258] on button "Sign new Waiver" at bounding box center [1306, 272] width 114 height 30
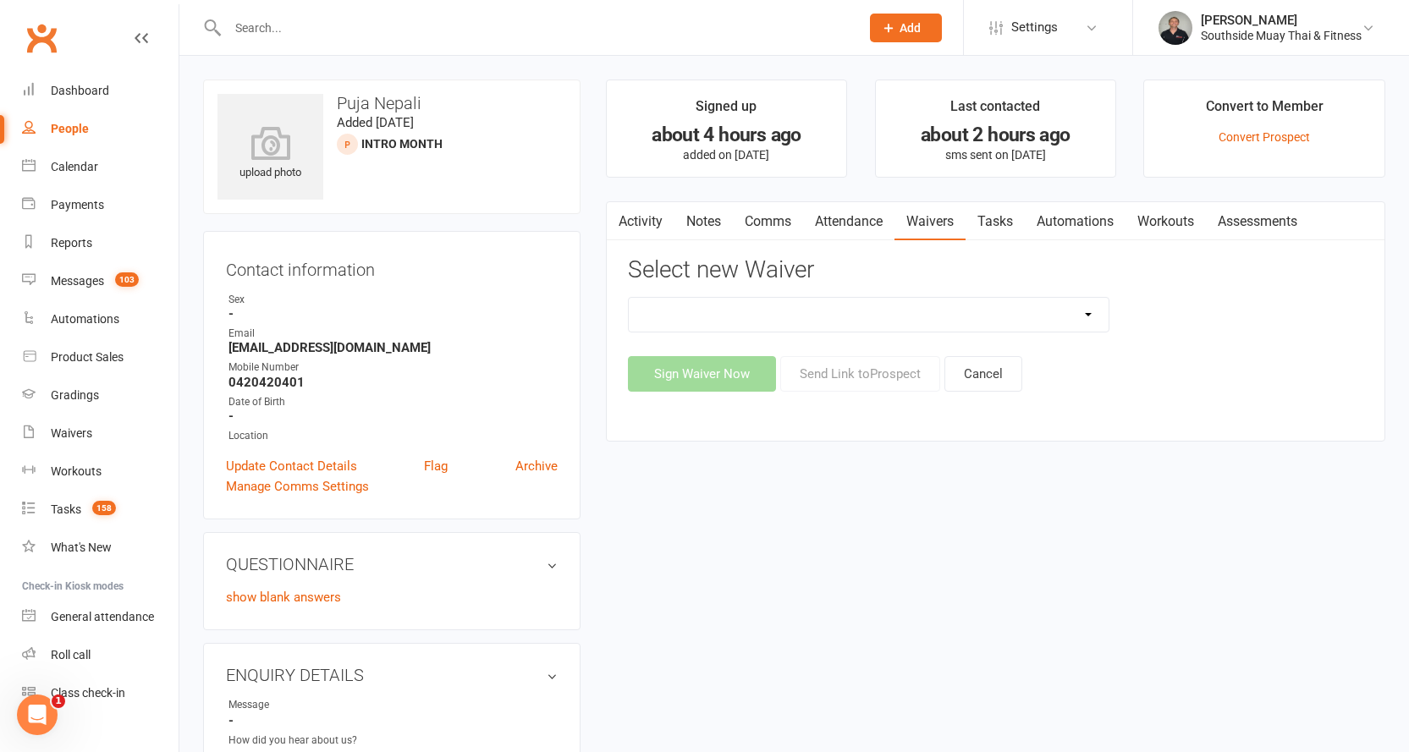
click at [1086, 310] on select "10 or 5 Session Pass | Upfront (former member) 10 Session Pass | Upfront (DD Pa…" at bounding box center [869, 315] width 481 height 34
select select "175"
click at [629, 298] on select "10 or 5 Session Pass | Upfront (former member) 10 Session Pass | Upfront (DD Pa…" at bounding box center [869, 315] width 481 height 34
click at [900, 372] on button "Send Link to Prospect" at bounding box center [860, 374] width 160 height 36
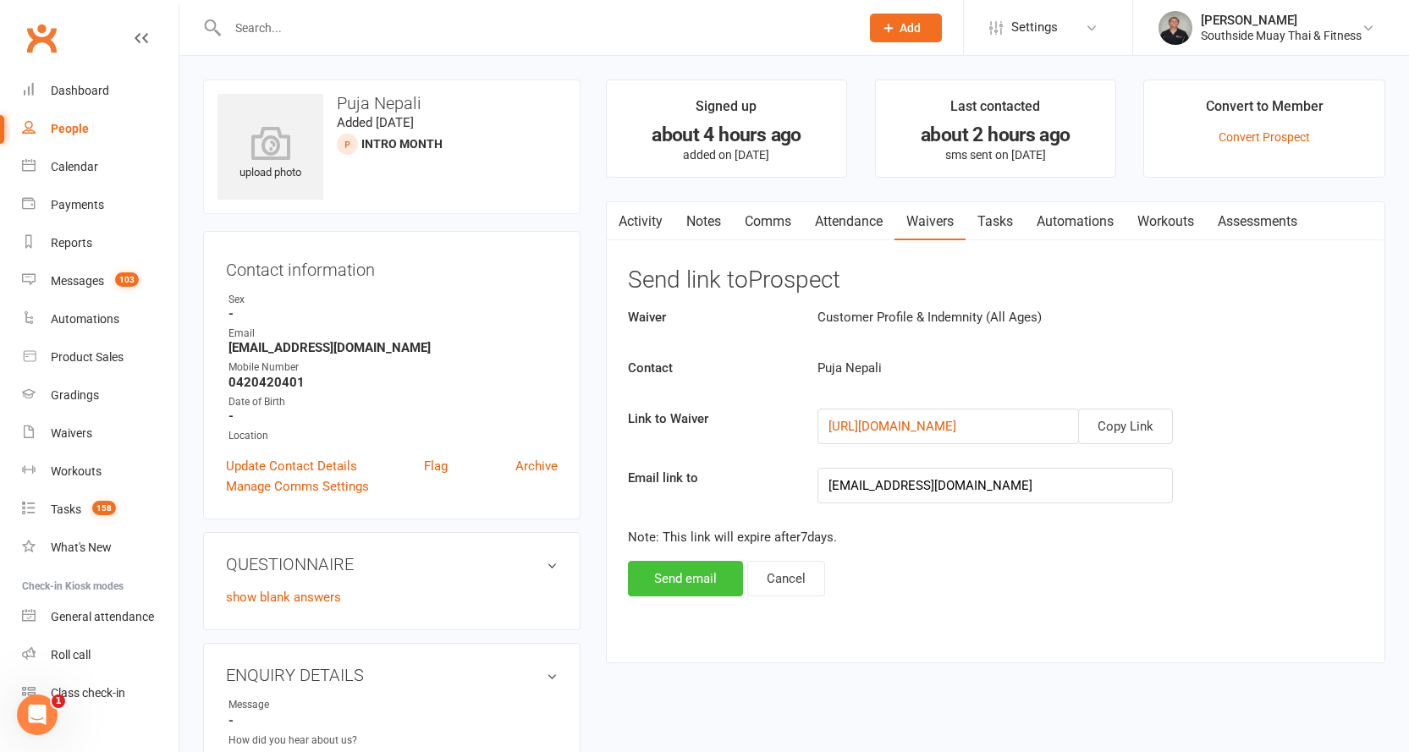
click at [699, 568] on button "Send email" at bounding box center [685, 579] width 115 height 36
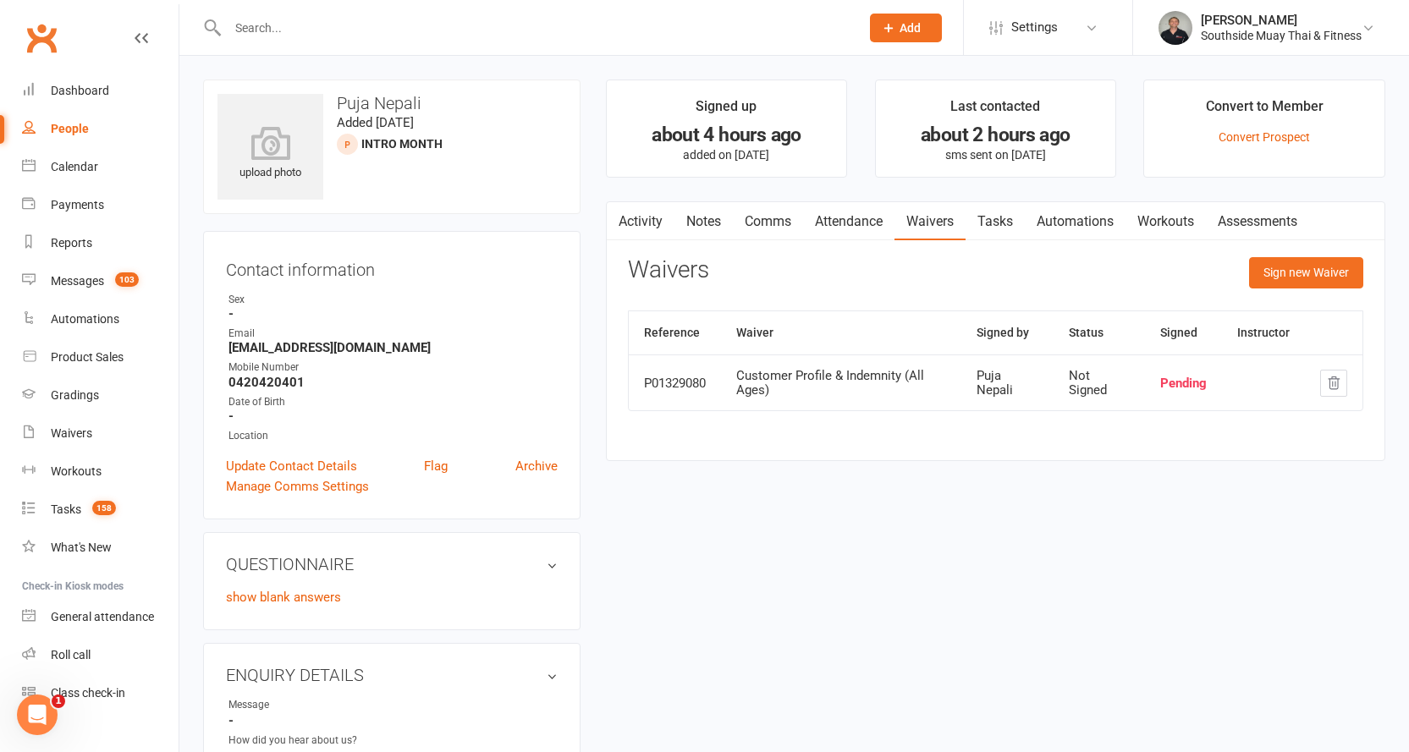
click at [646, 215] on link "Activity" at bounding box center [641, 221] width 68 height 39
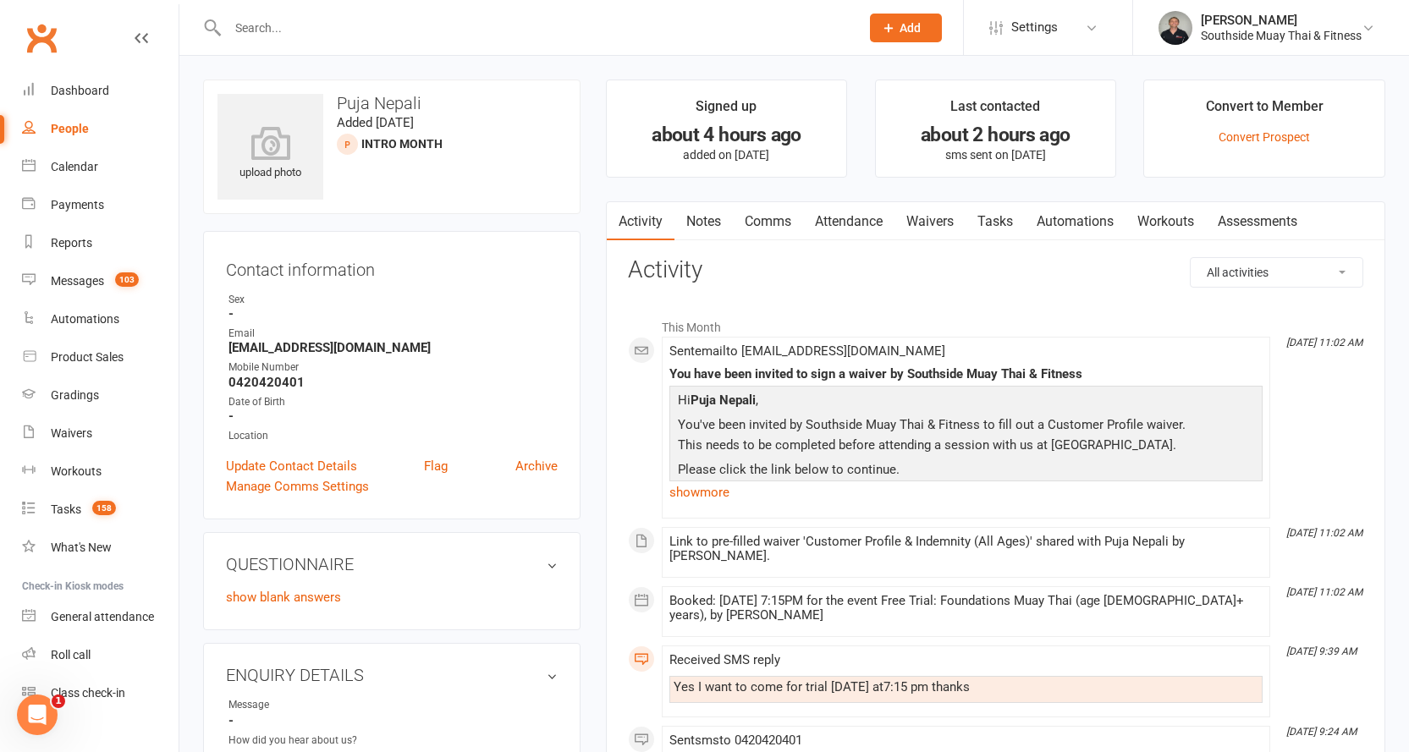
click at [750, 216] on link "Comms" at bounding box center [768, 221] width 70 height 39
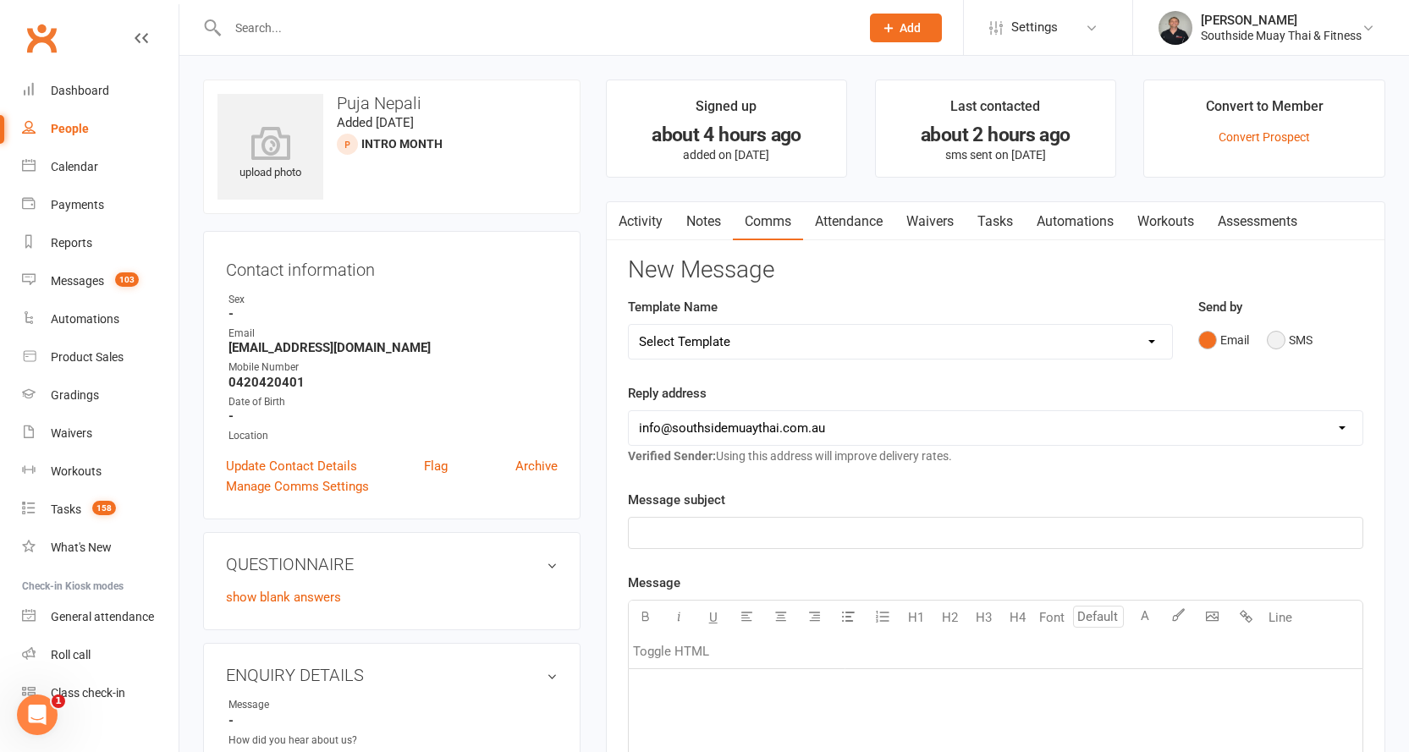
click at [1273, 338] on button "SMS" at bounding box center [1290, 340] width 46 height 32
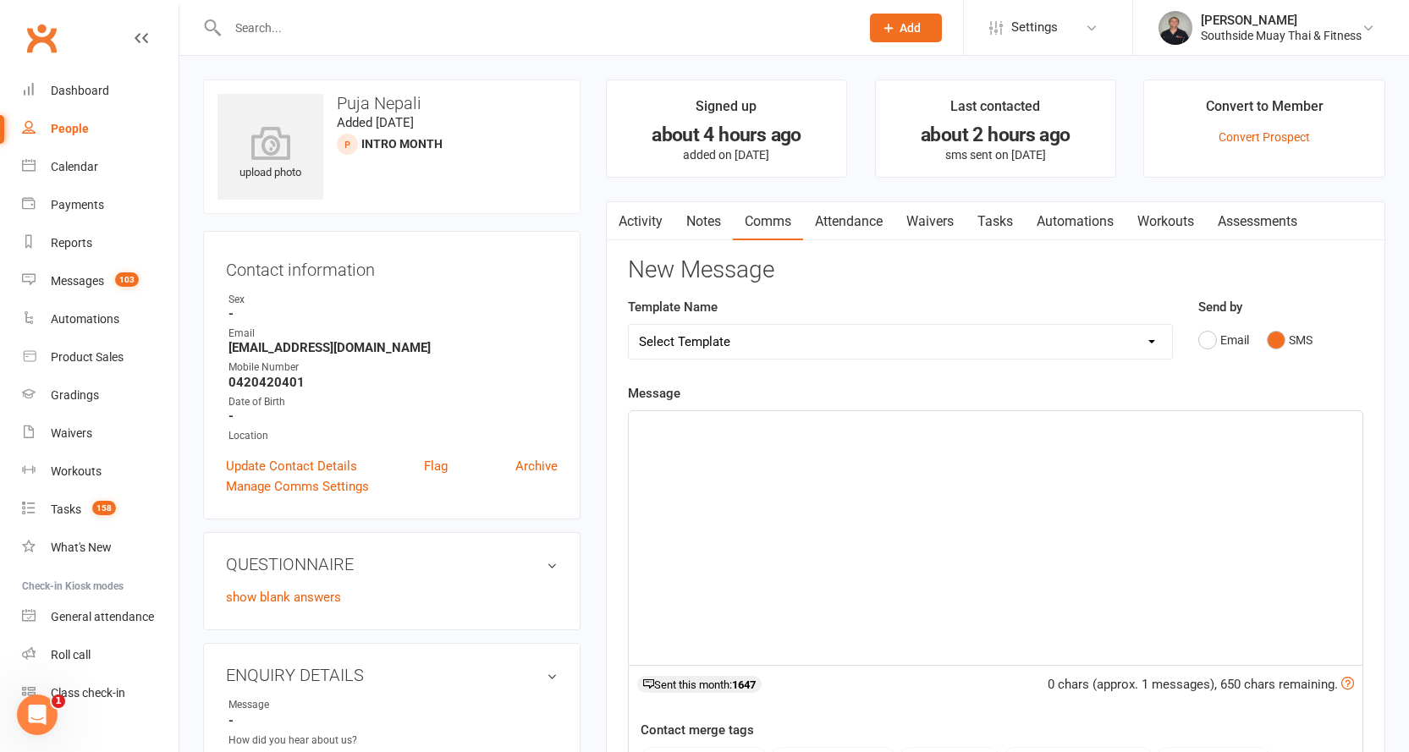
click at [815, 426] on p "﻿" at bounding box center [995, 426] width 713 height 20
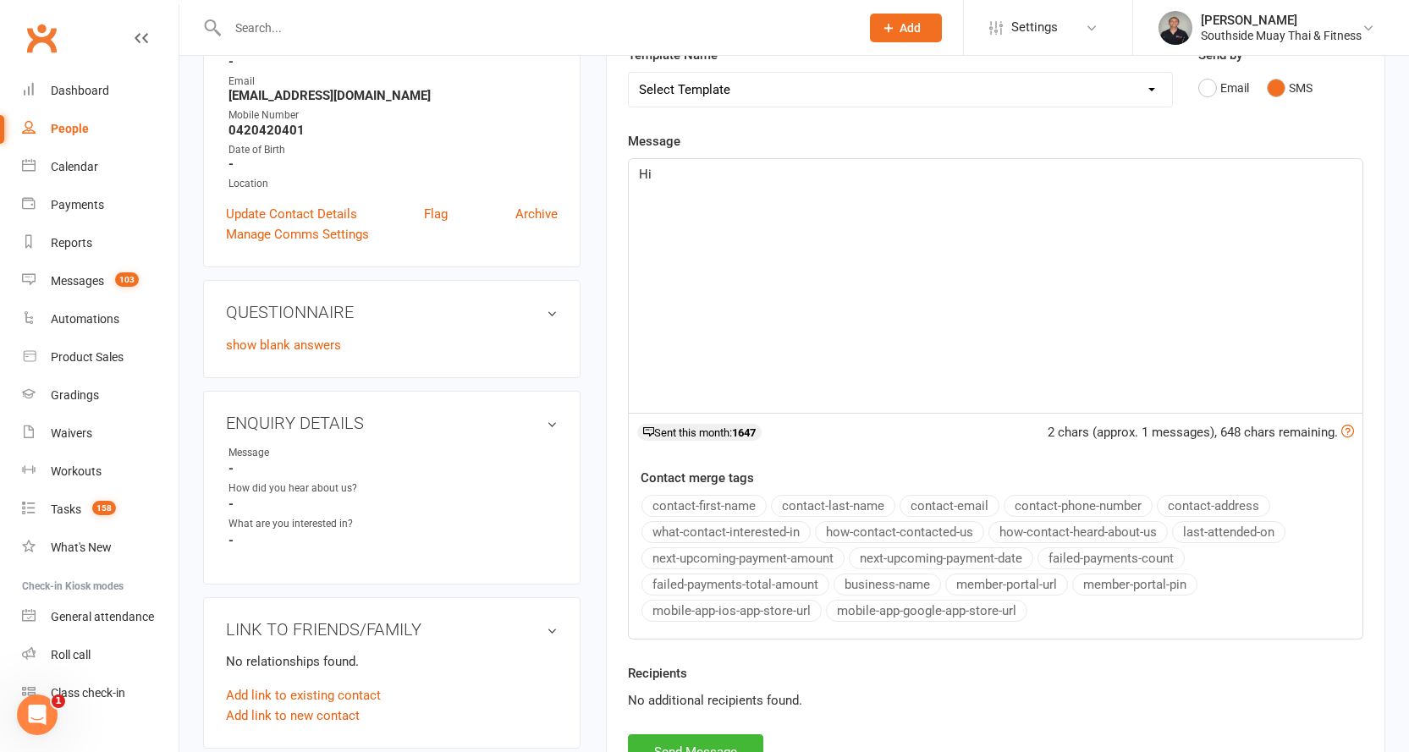
scroll to position [254, 0]
click at [691, 506] on button "contact-first-name" at bounding box center [703, 504] width 125 height 22
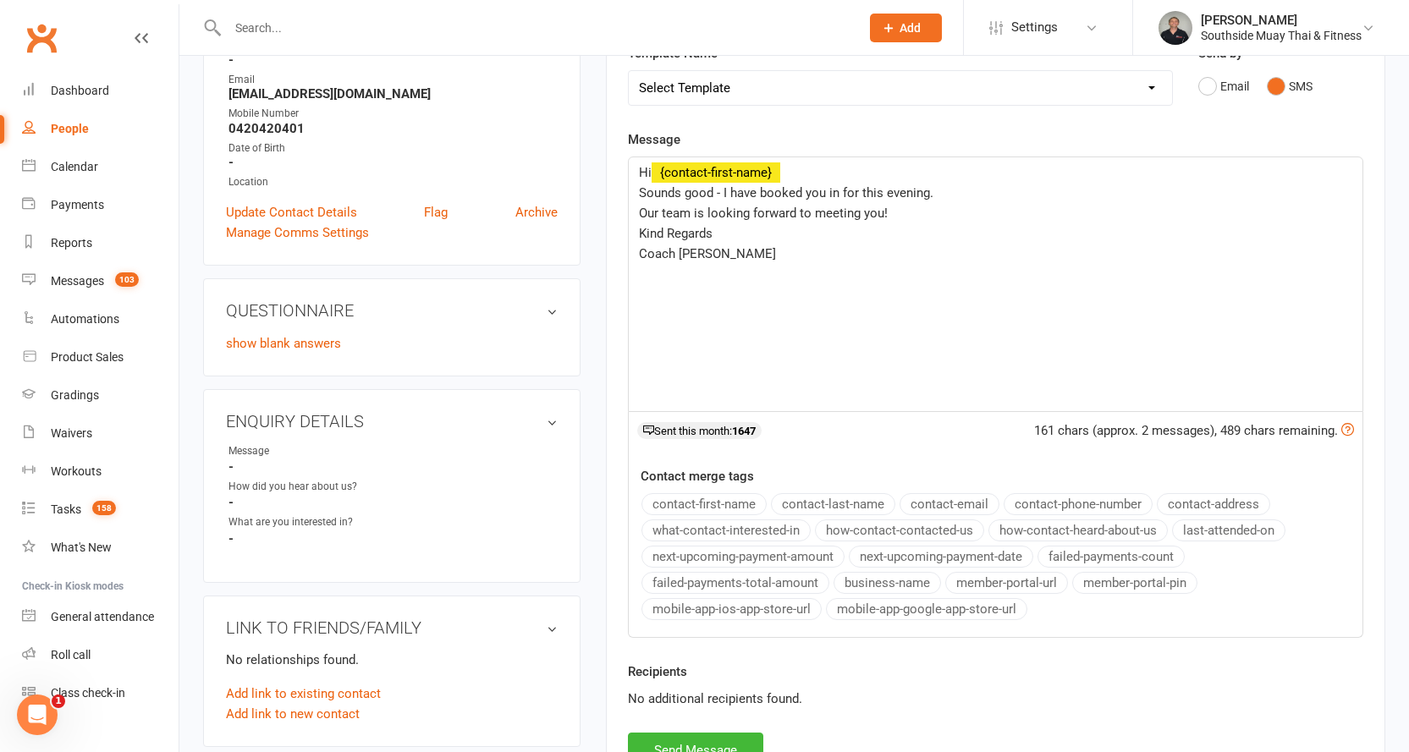
click at [857, 581] on button "business-name" at bounding box center [887, 583] width 107 height 22
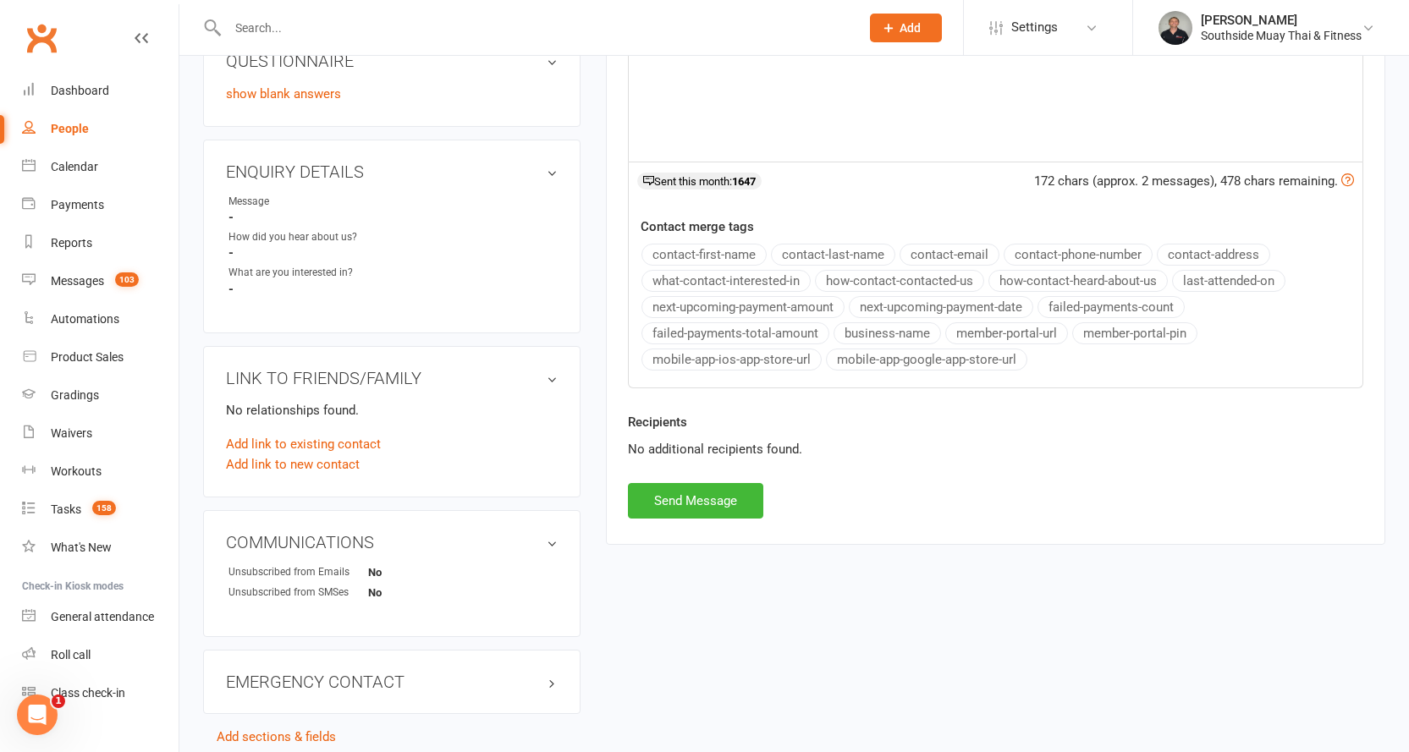
scroll to position [508, 0]
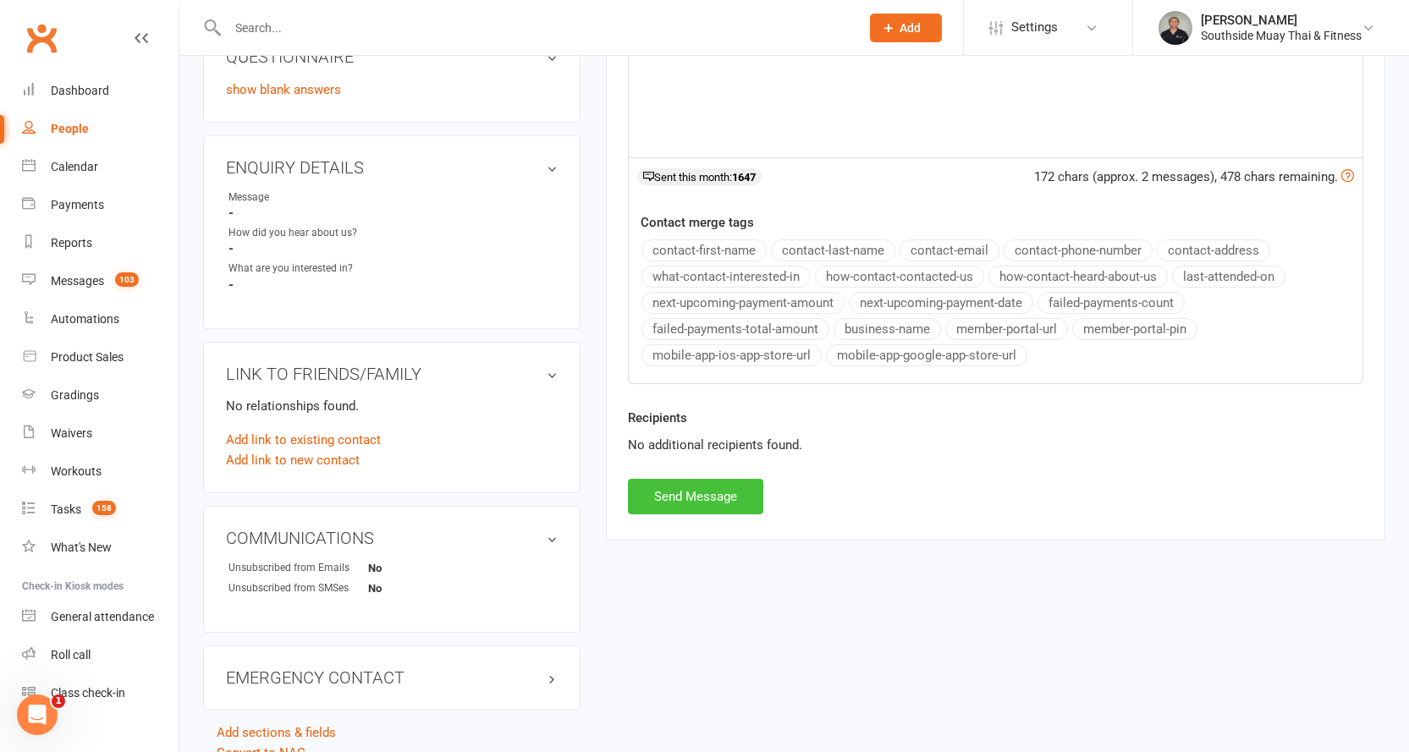
click at [662, 493] on button "Send Message" at bounding box center [695, 497] width 135 height 36
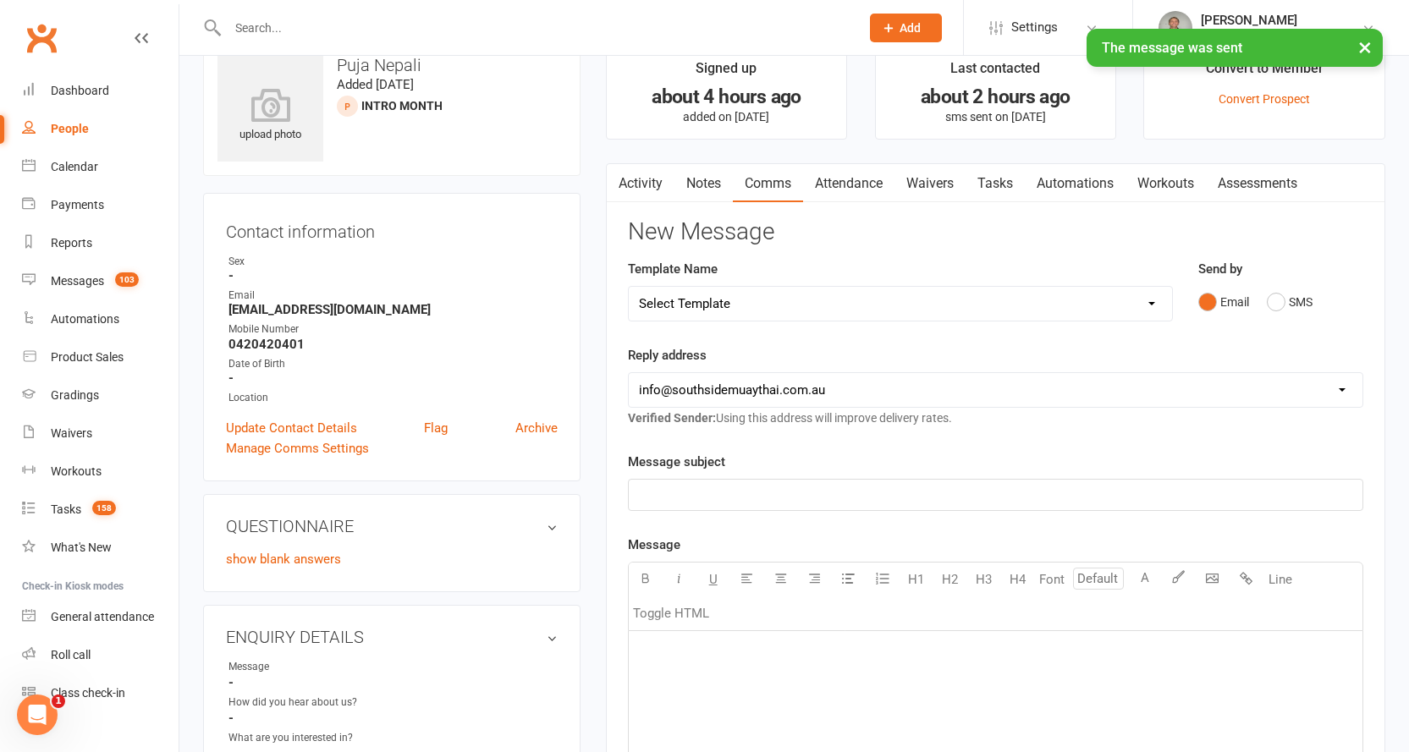
scroll to position [0, 0]
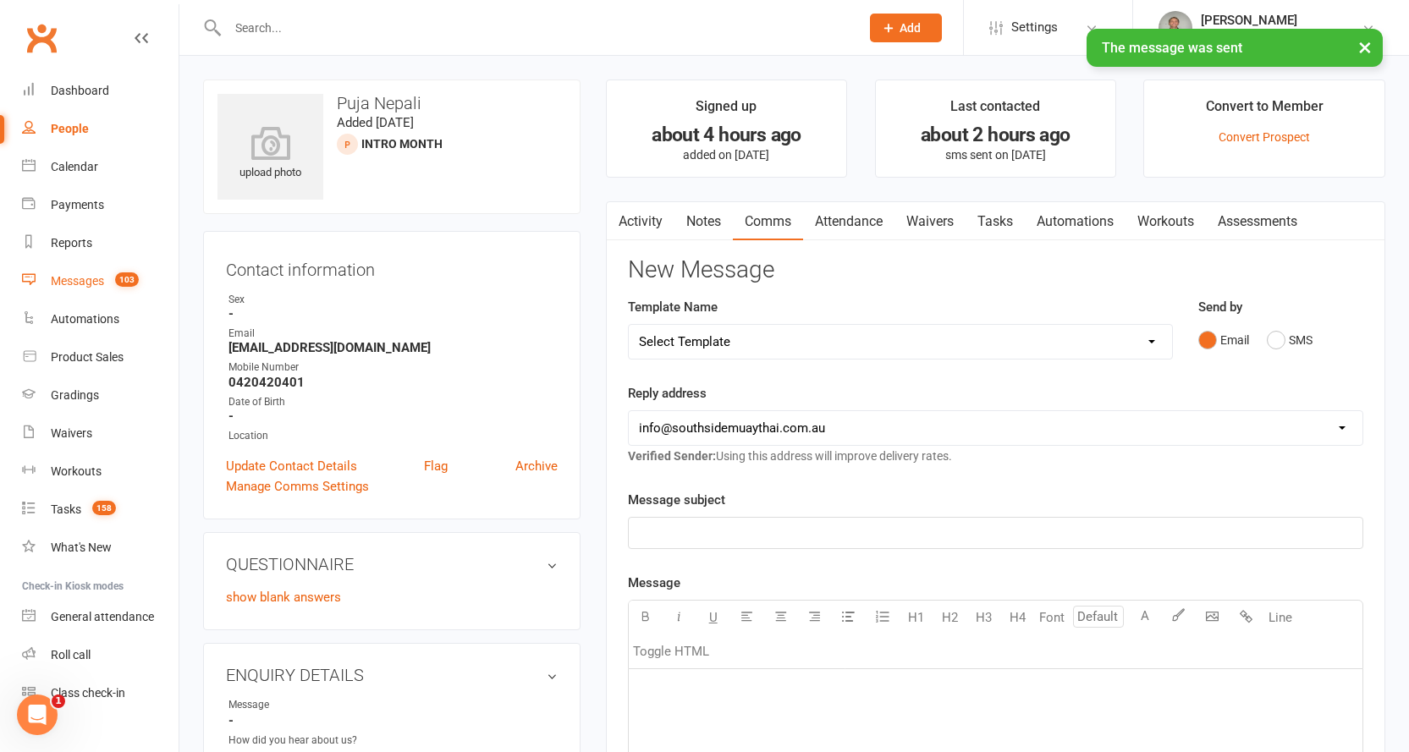
click at [81, 271] on link "Messages 103" at bounding box center [100, 281] width 157 height 38
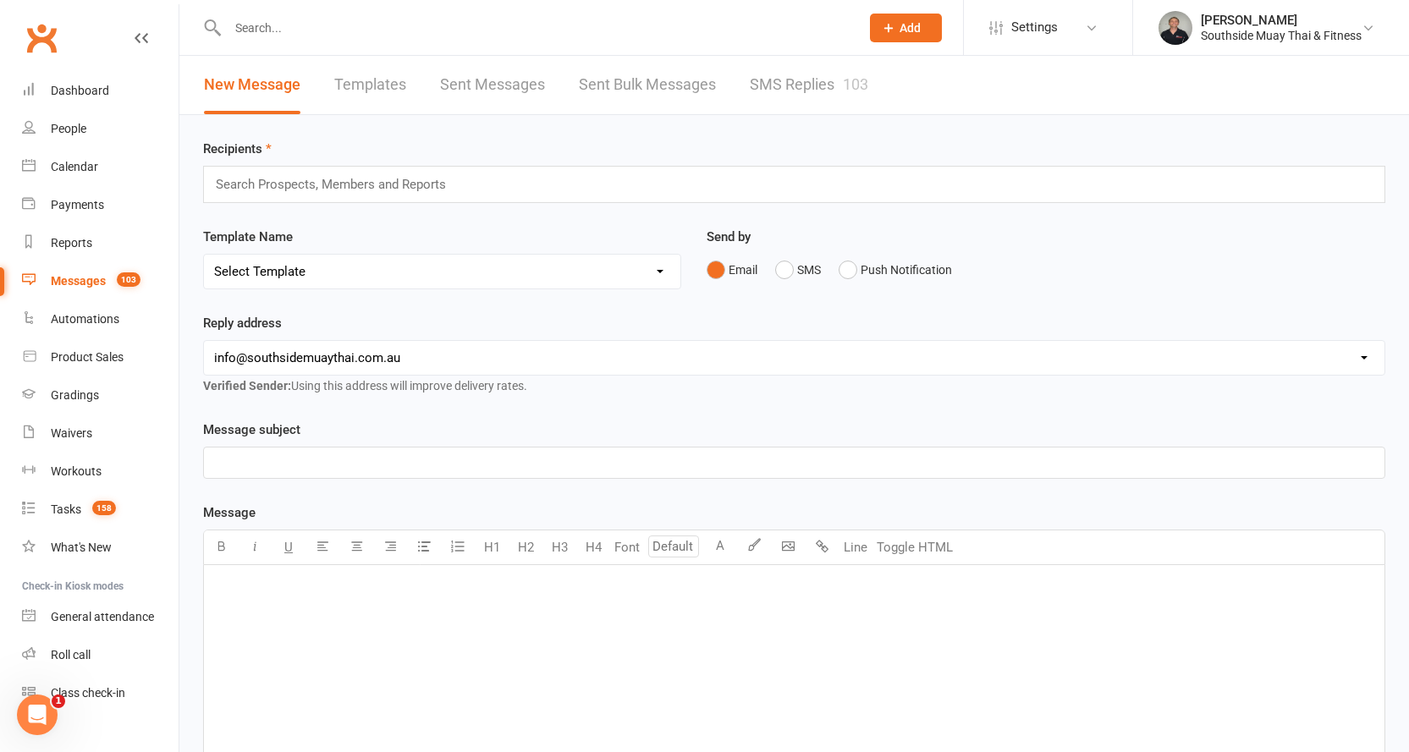
click at [672, 88] on link "Sent Bulk Messages" at bounding box center [647, 85] width 137 height 58
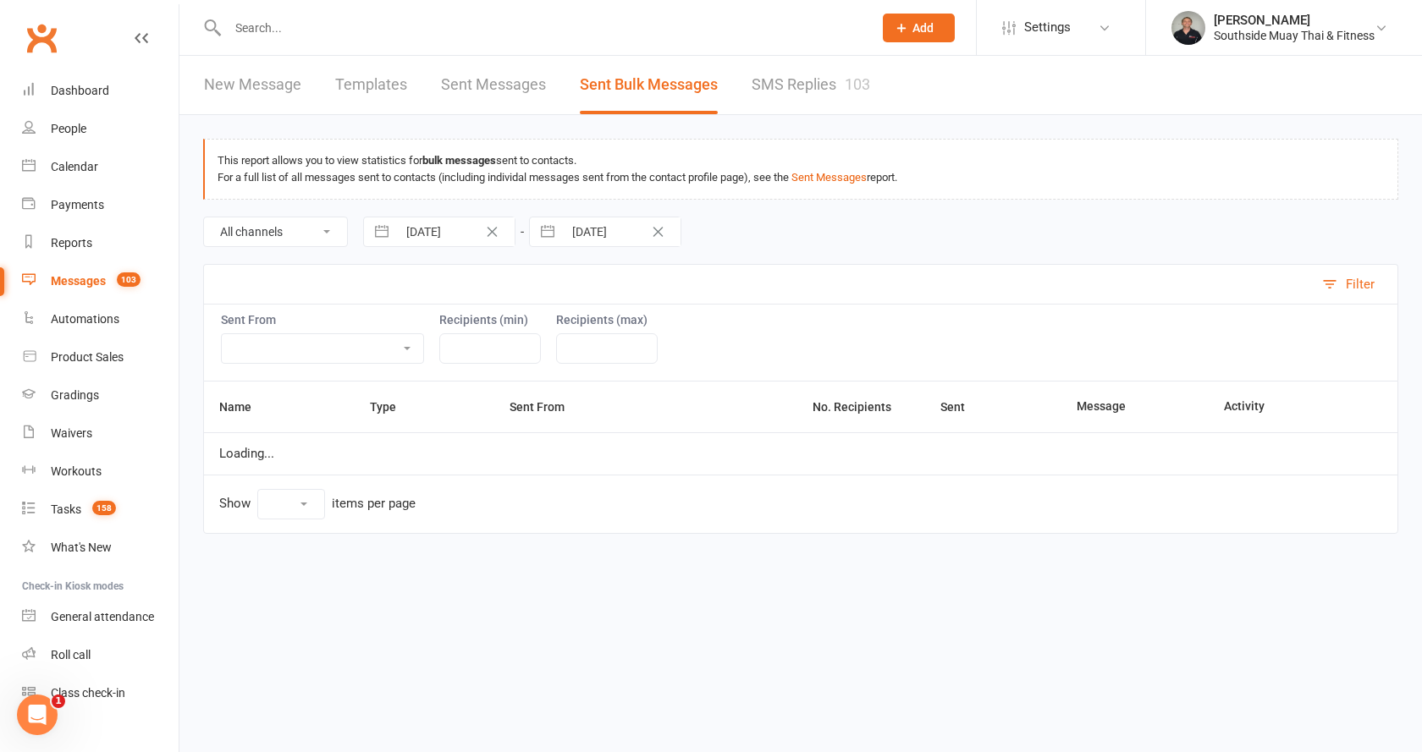
select select "10"
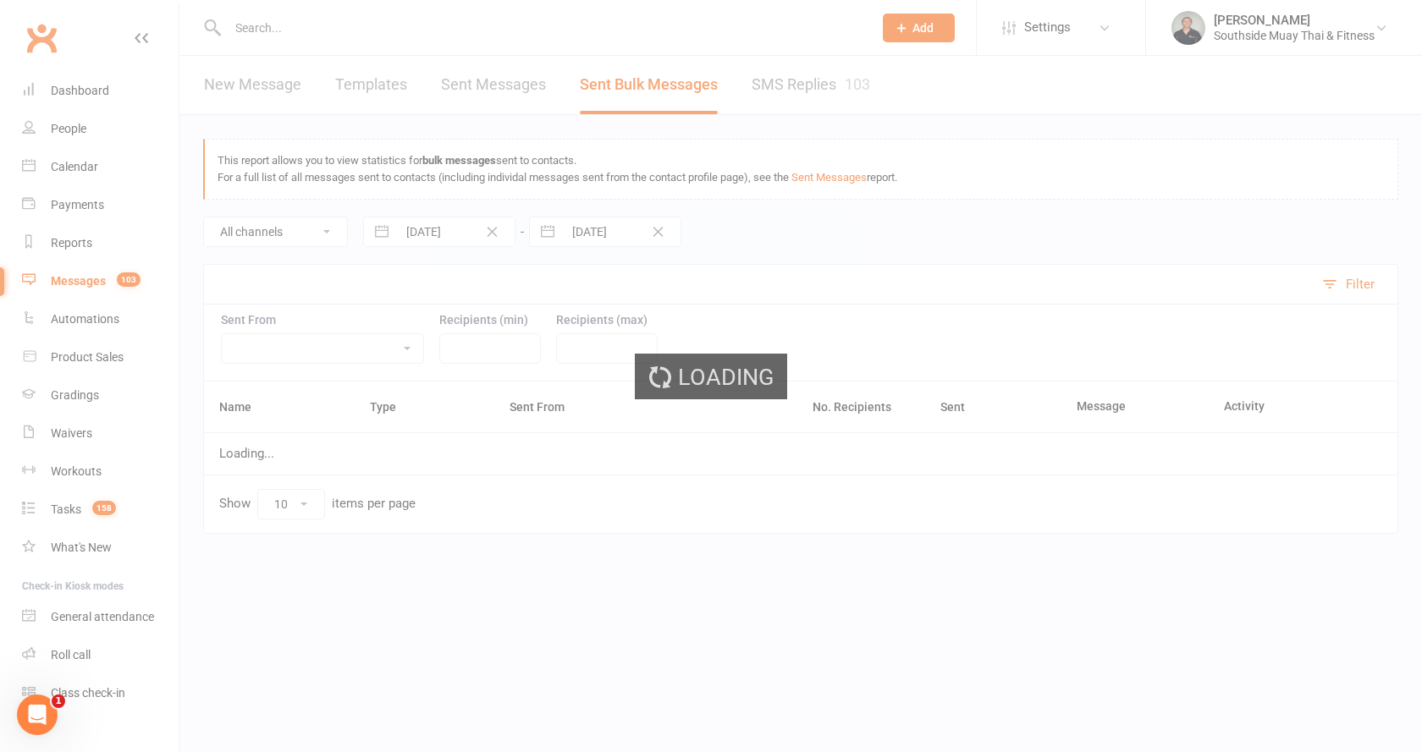
click at [777, 83] on div "Loading" at bounding box center [711, 376] width 1422 height 752
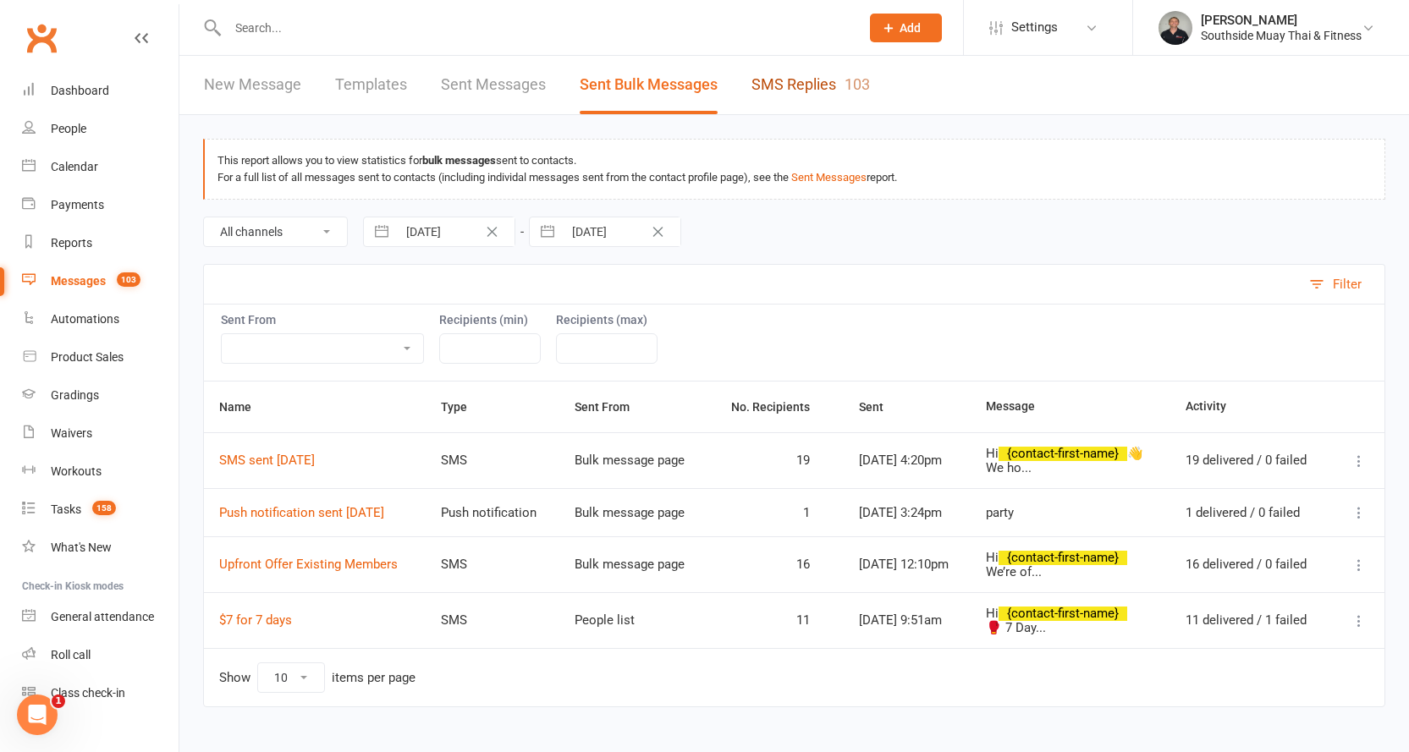
click at [835, 92] on link "SMS Replies 103" at bounding box center [811, 85] width 118 height 58
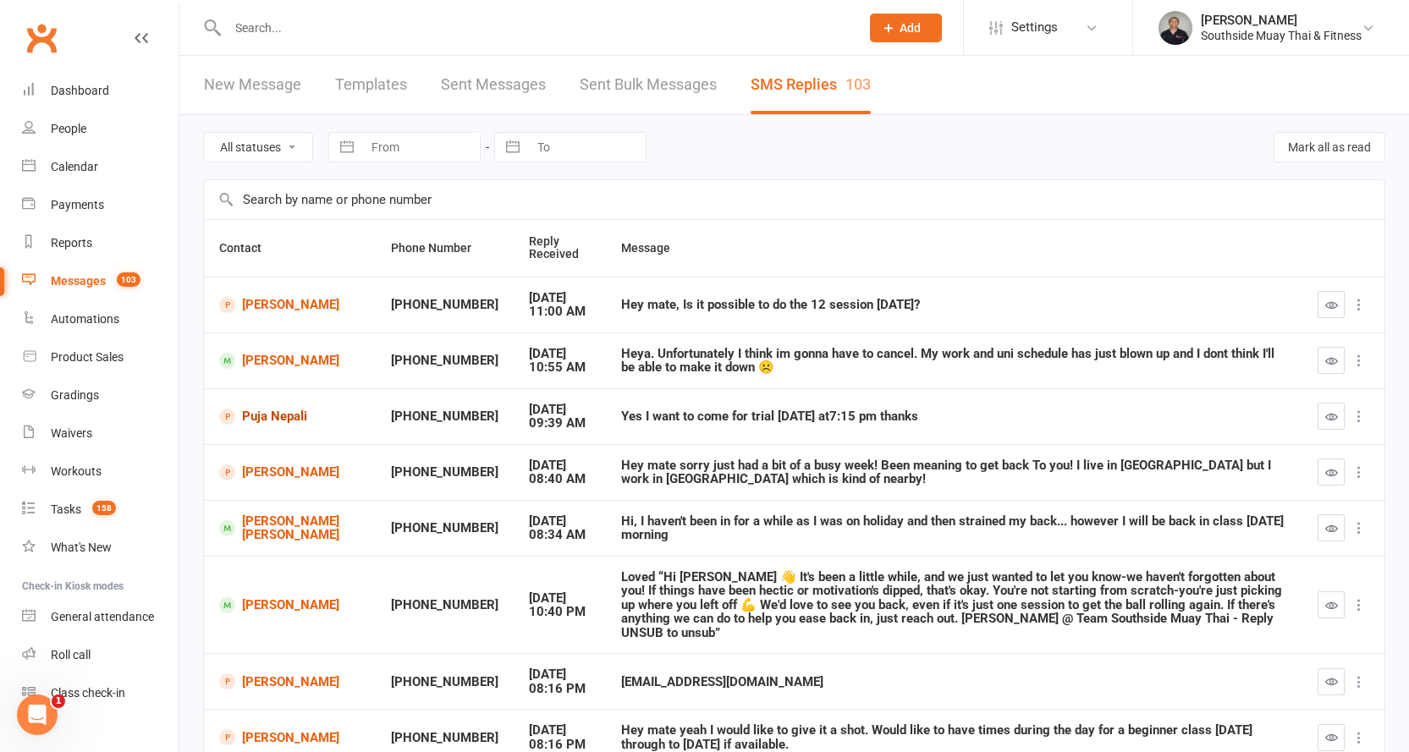
scroll to position [85, 0]
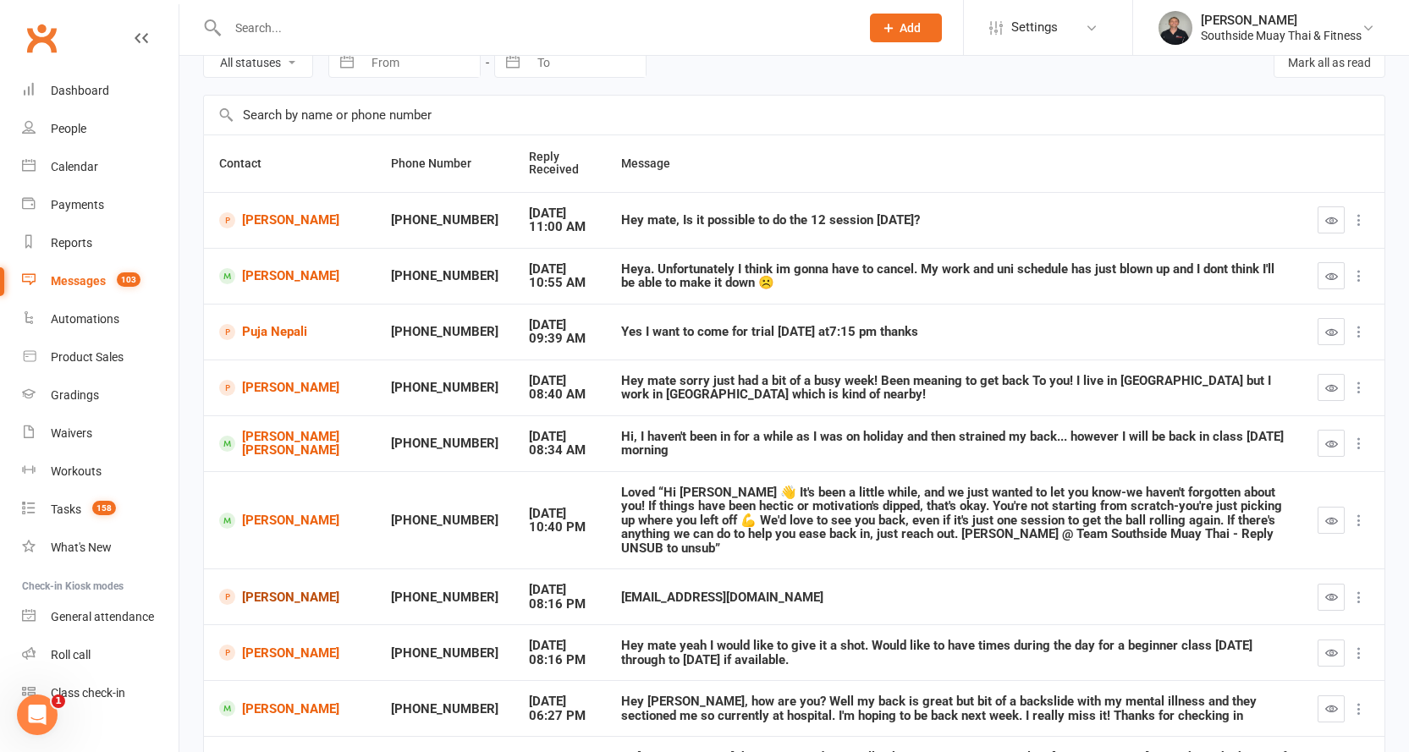
click at [274, 595] on link "Ido Cohen" at bounding box center [289, 597] width 141 height 16
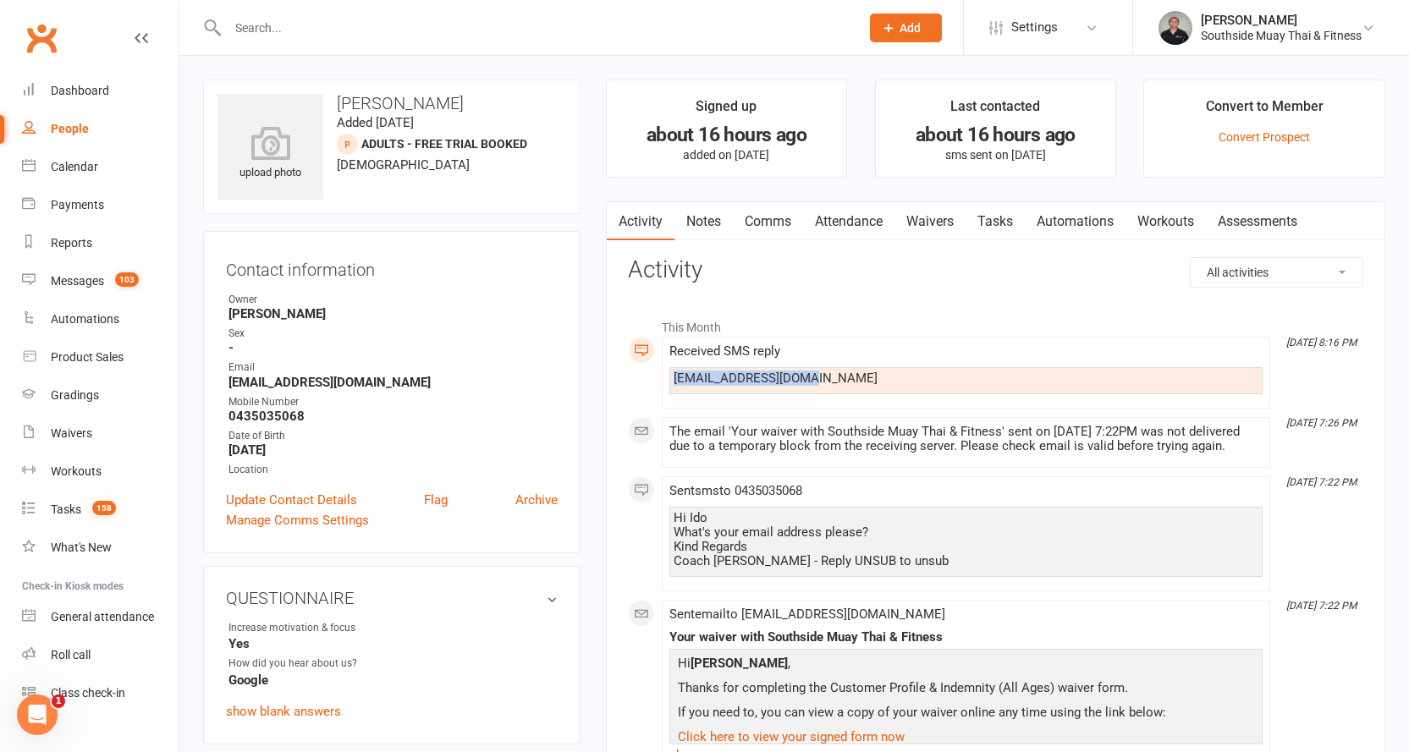
drag, startPoint x: 674, startPoint y: 377, endPoint x: 821, endPoint y: 379, distance: 147.3
click at [821, 379] on div "Idococo755@gmail.com" at bounding box center [966, 379] width 585 height 14
copy div "Idococo755@gmail.com"
click at [311, 493] on link "Update Contact Details" at bounding box center [291, 500] width 131 height 20
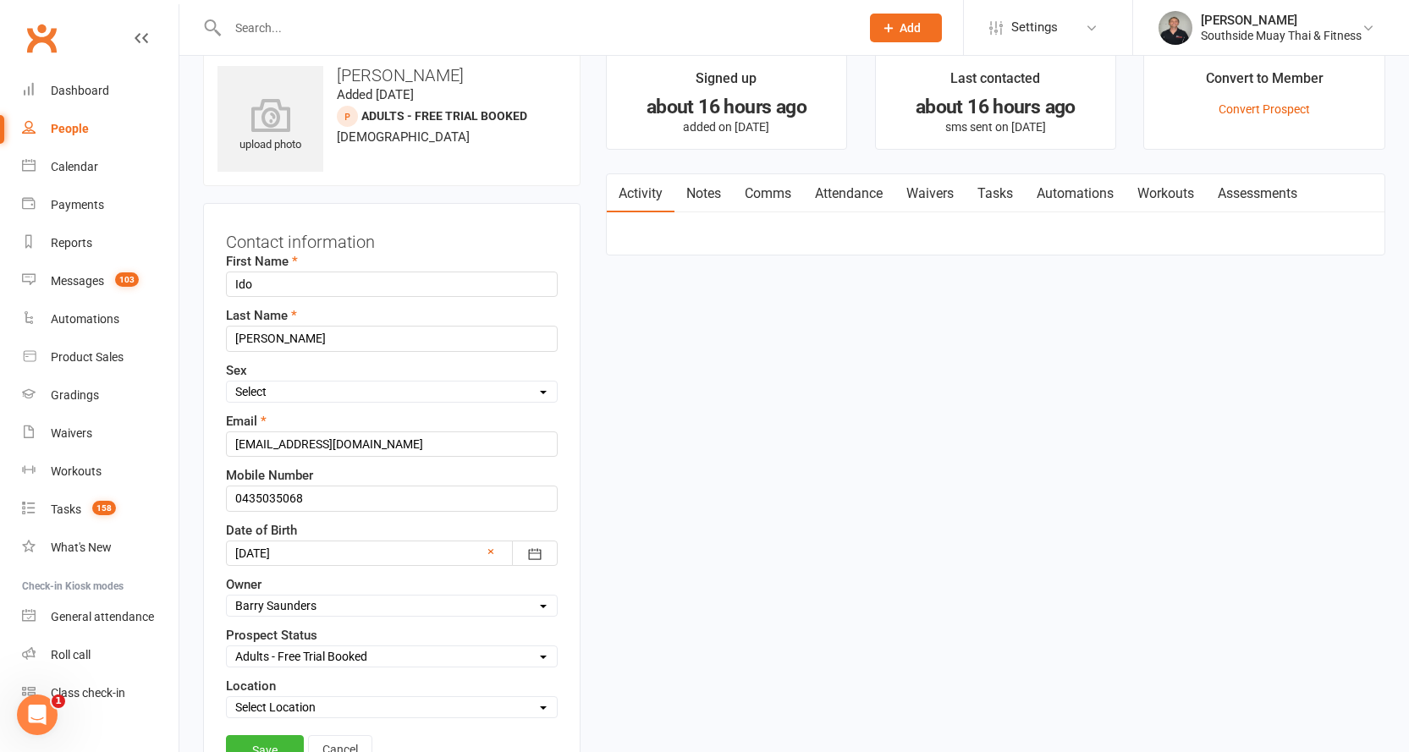
scroll to position [80, 0]
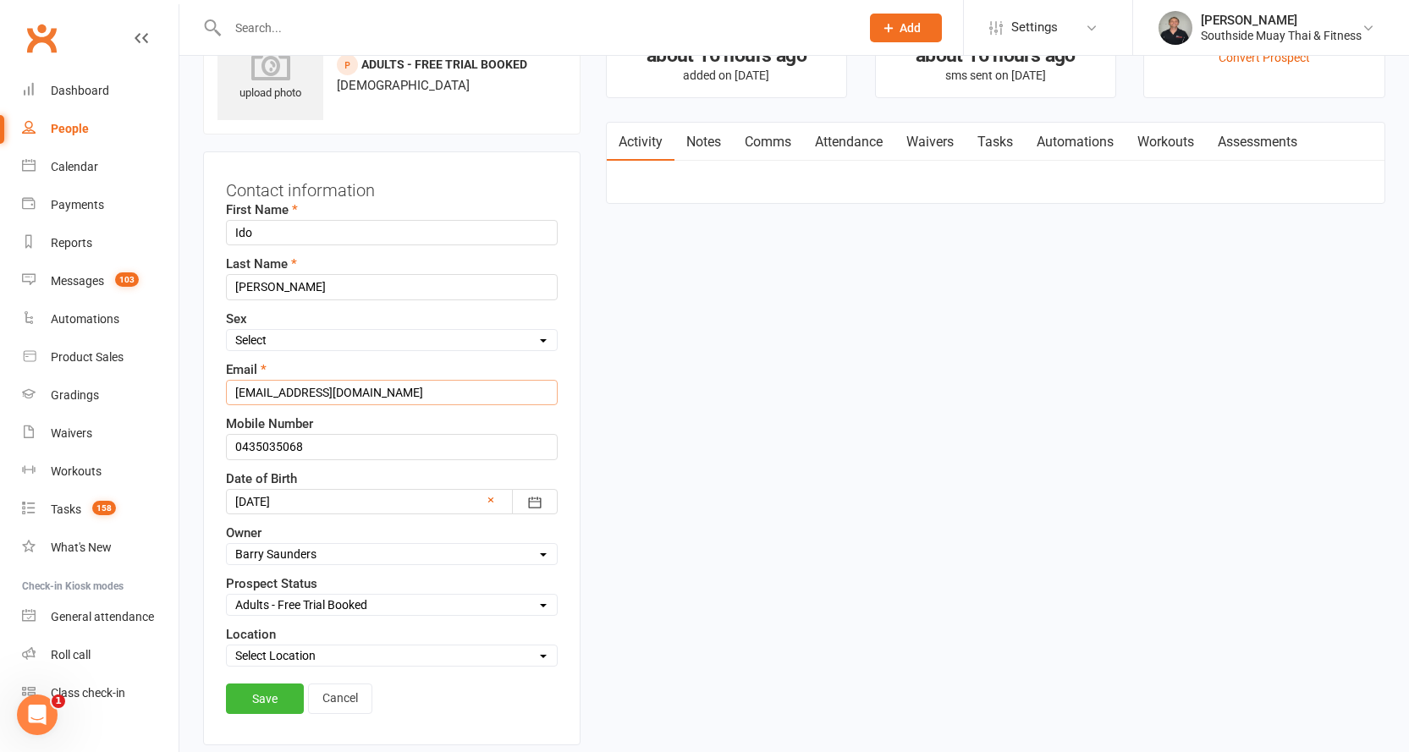
click at [279, 394] on input "noemail123@gmail1143.com" at bounding box center [392, 392] width 332 height 25
paste input "Idococo755@gmail"
type input "Idococo755@gmail.com"
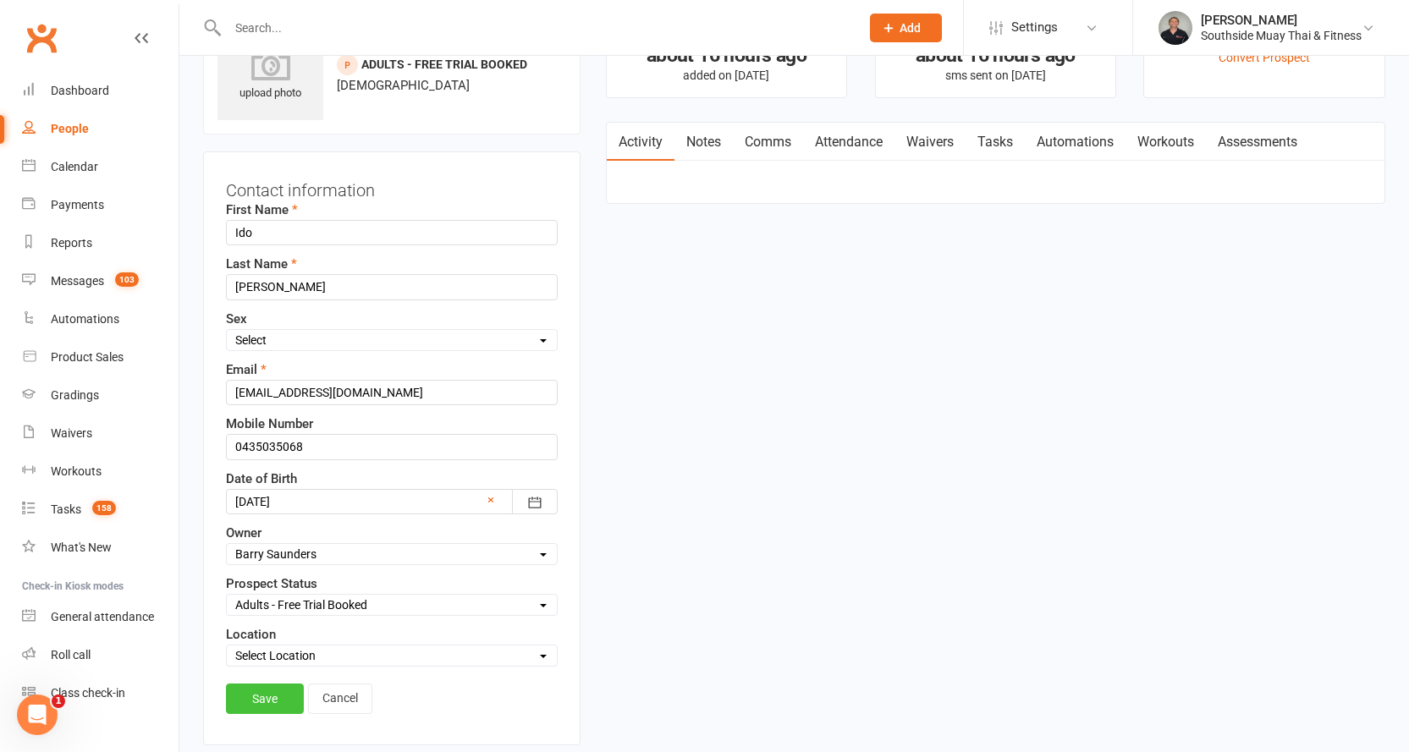
click at [257, 702] on link "Save" at bounding box center [265, 699] width 78 height 30
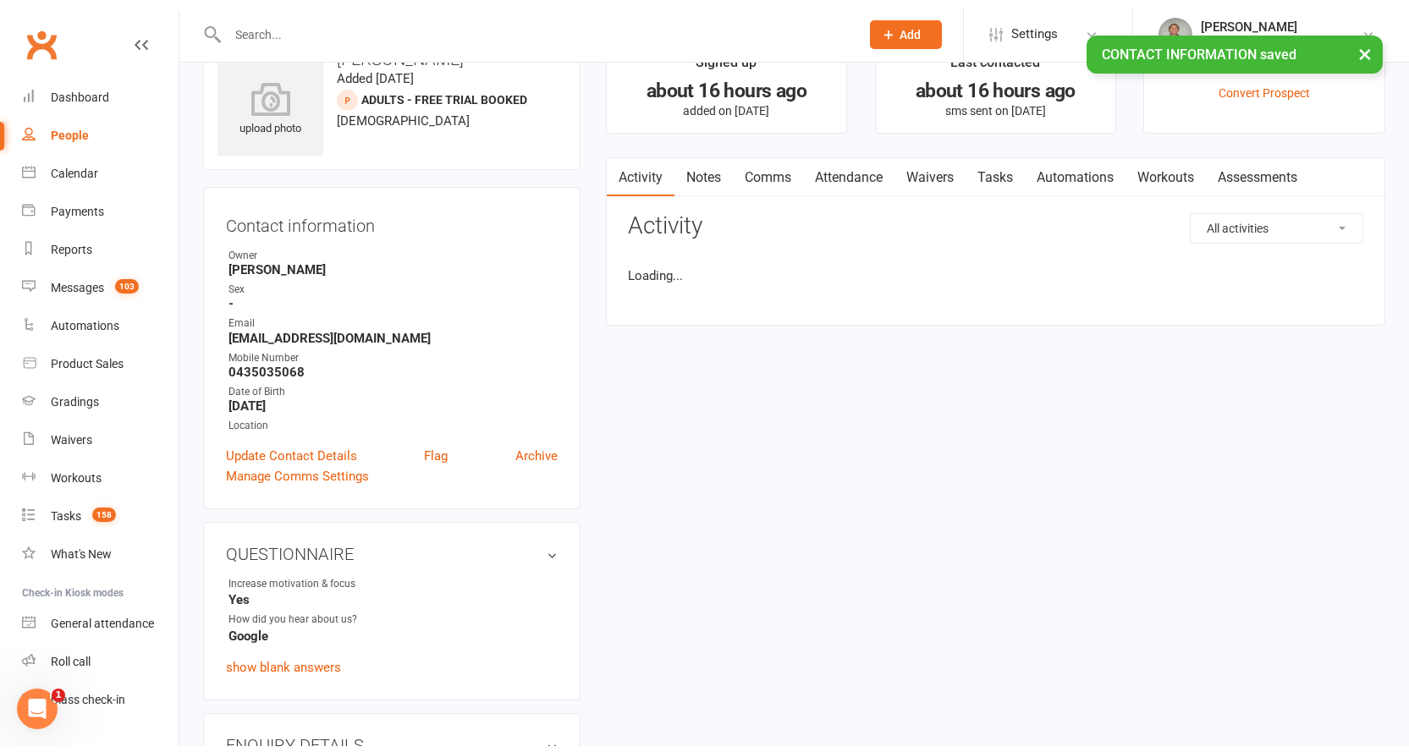
scroll to position [0, 0]
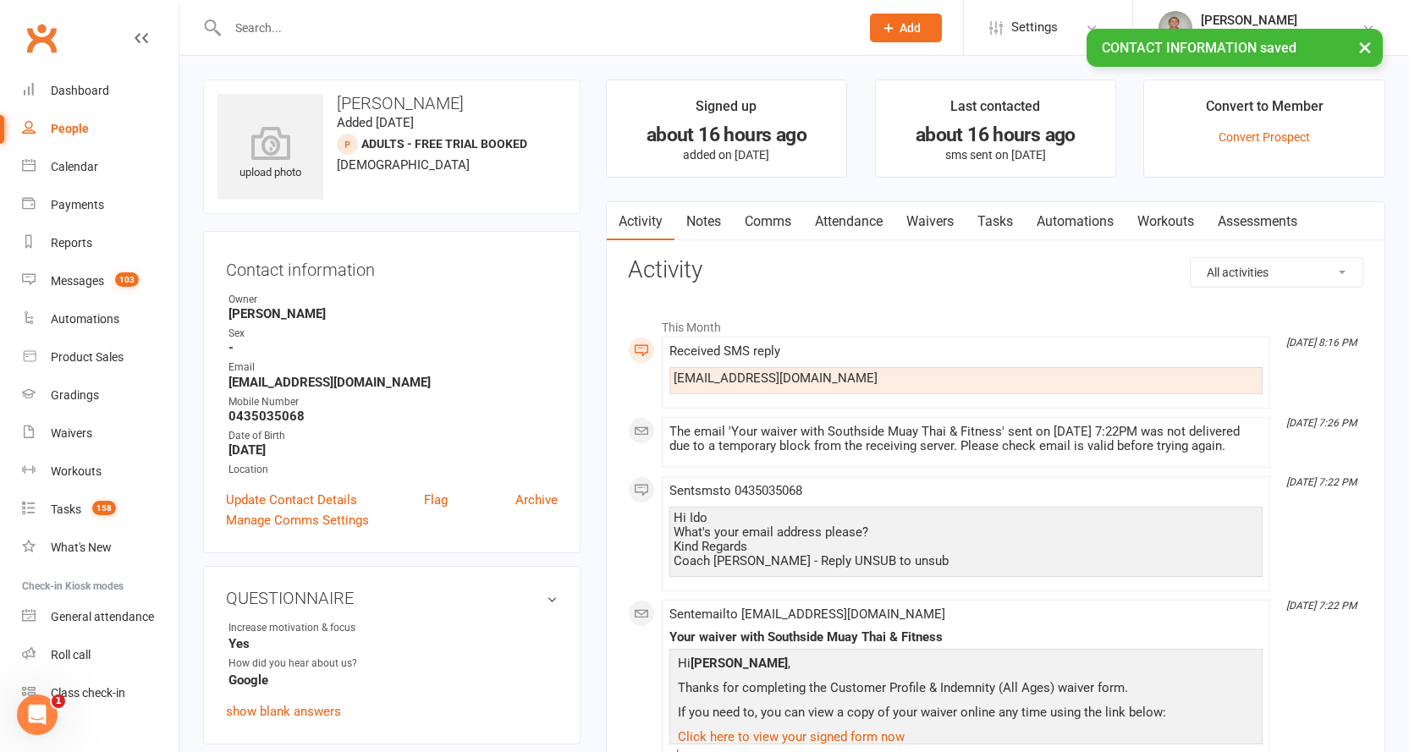
click at [860, 210] on link "Attendance" at bounding box center [848, 221] width 91 height 39
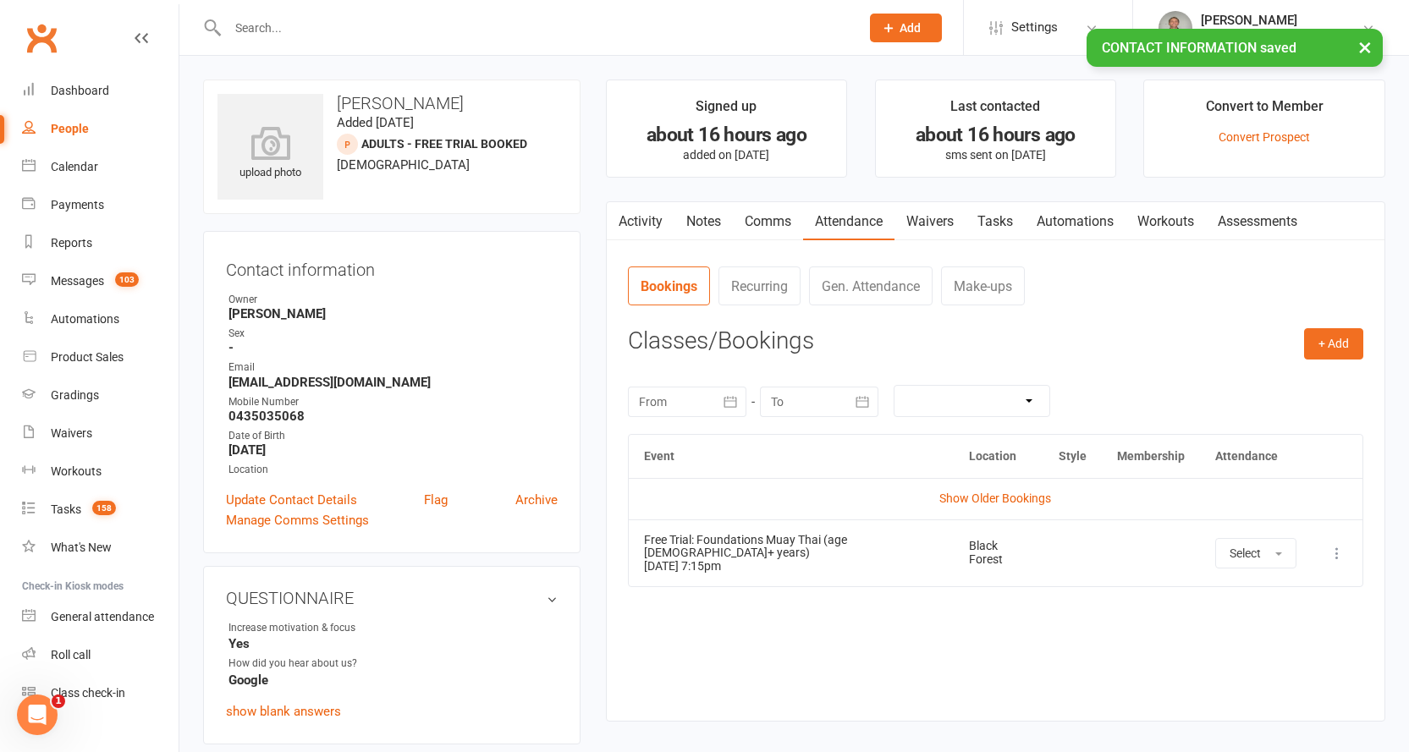
click at [1332, 548] on icon at bounding box center [1337, 553] width 17 height 17
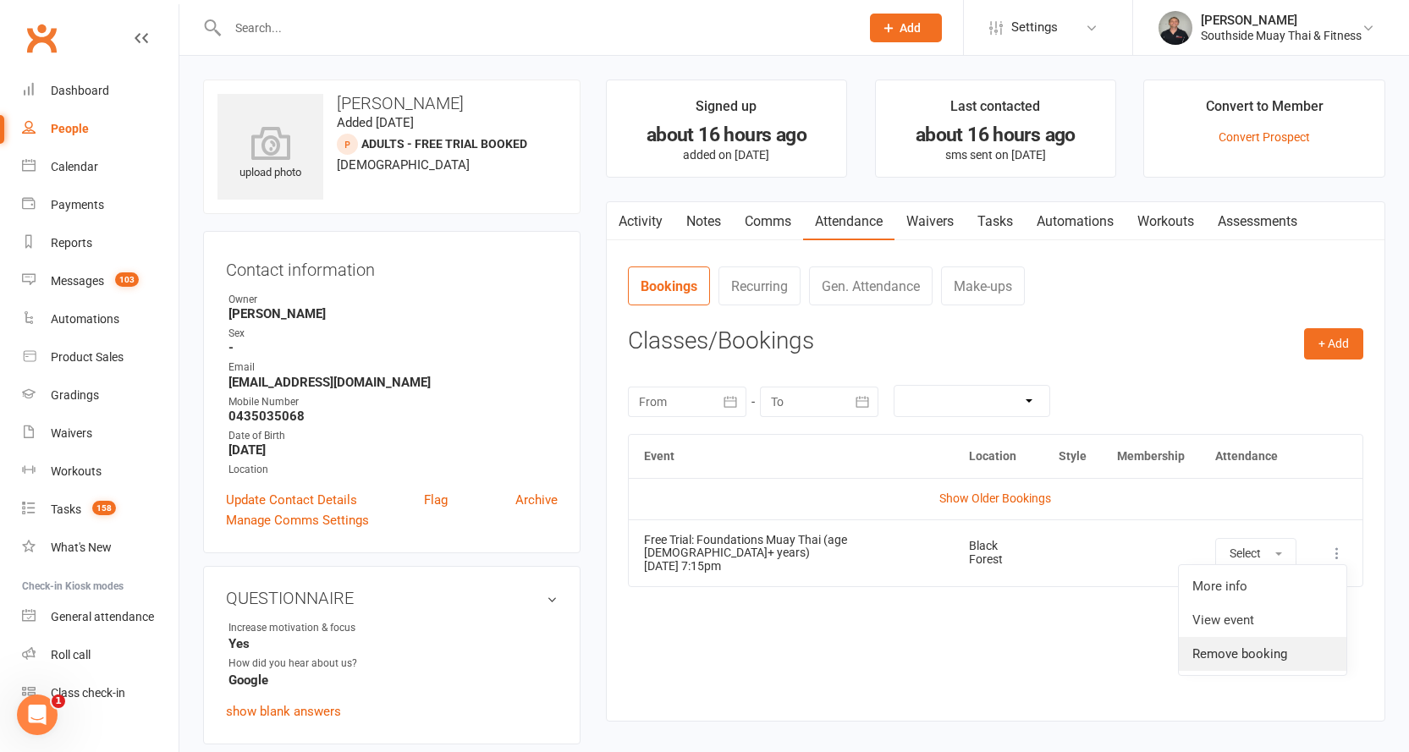
click at [1248, 641] on link "Remove booking" at bounding box center [1263, 654] width 168 height 34
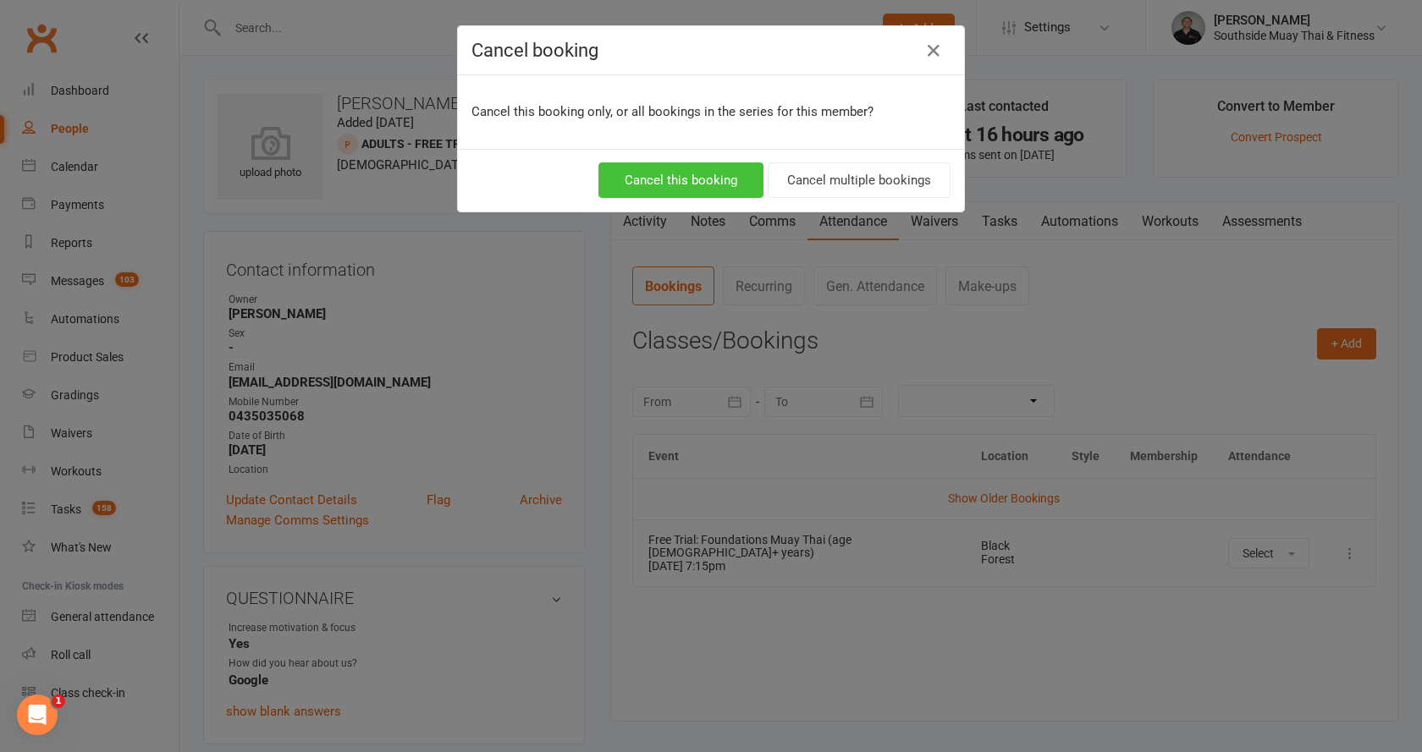
click at [729, 169] on button "Cancel this booking" at bounding box center [680, 180] width 165 height 36
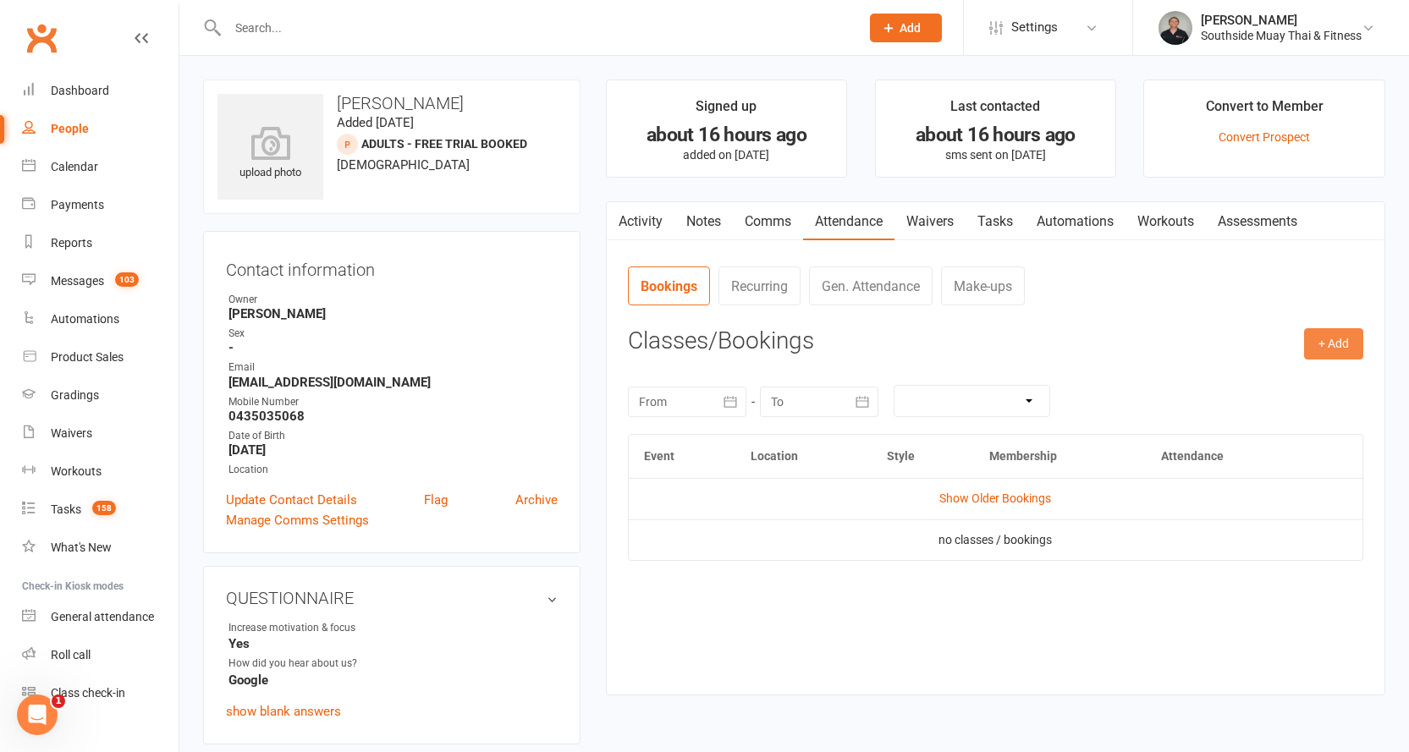
click at [1326, 339] on button "+ Add" at bounding box center [1333, 343] width 59 height 30
click at [1265, 378] on link "Book Event" at bounding box center [1279, 383] width 168 height 34
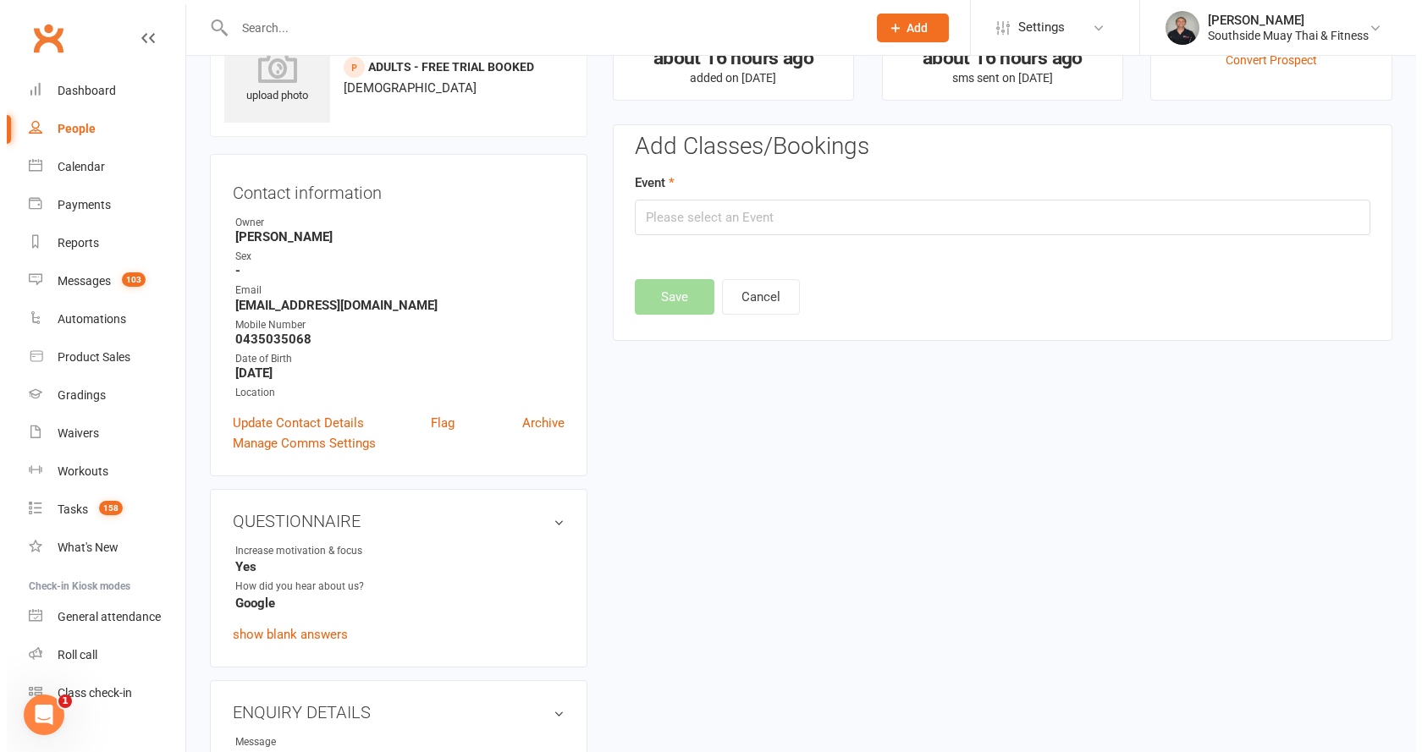
scroll to position [117, 0]
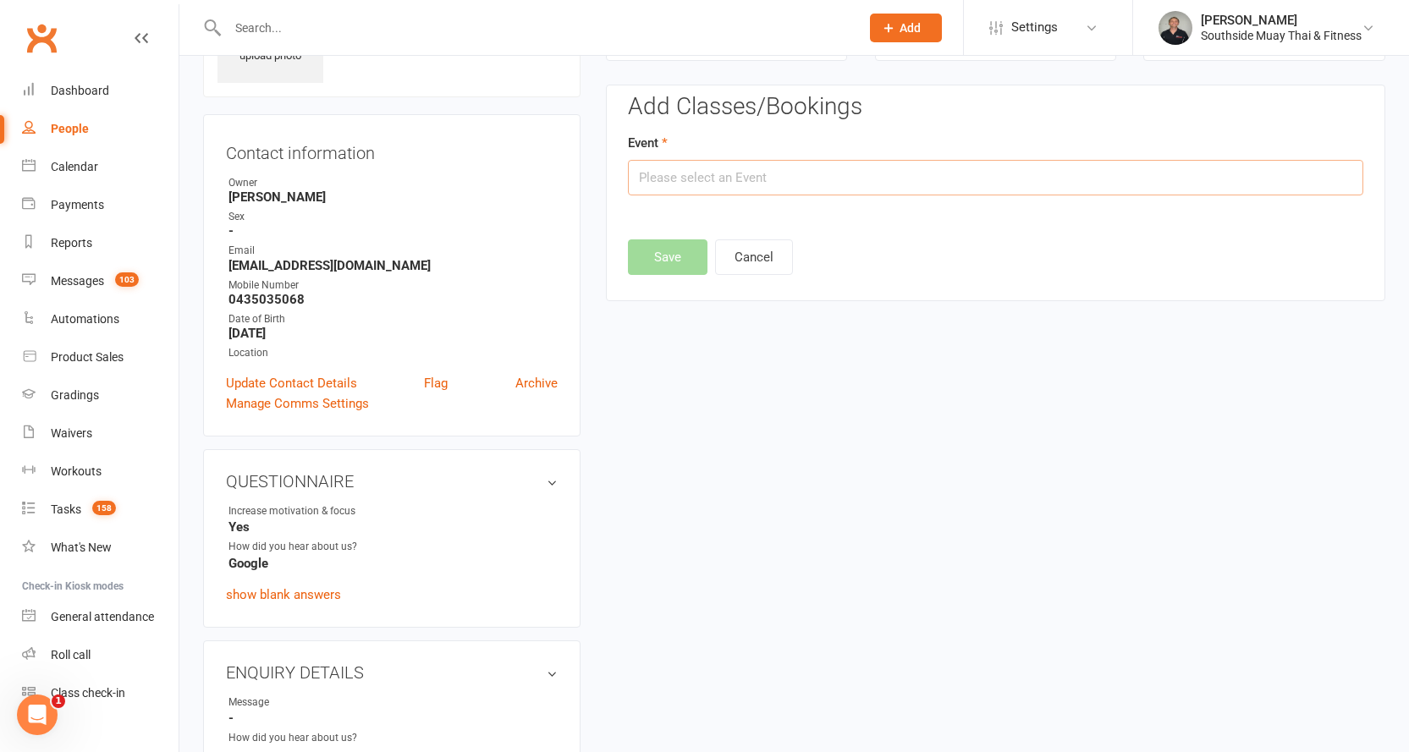
click at [809, 170] on input "text" at bounding box center [995, 178] width 735 height 36
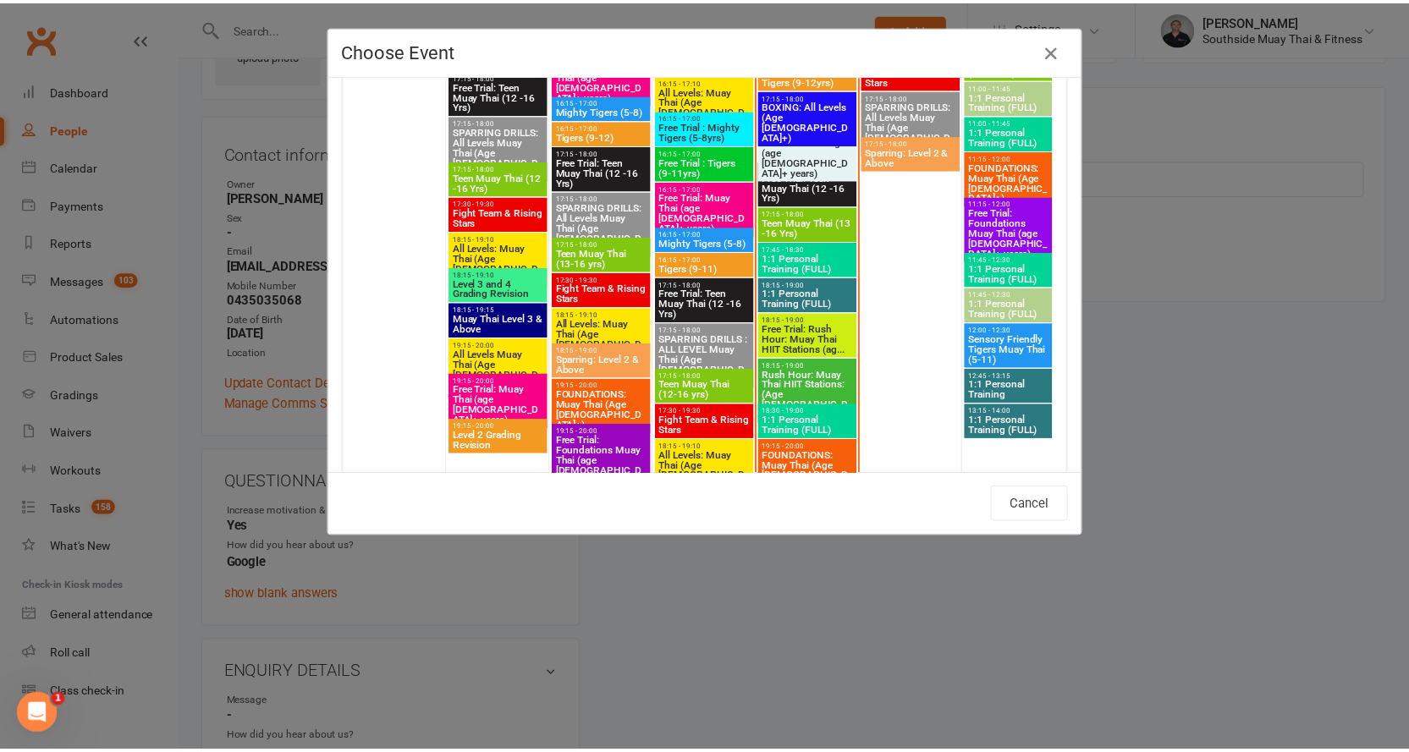
scroll to position [3131, 0]
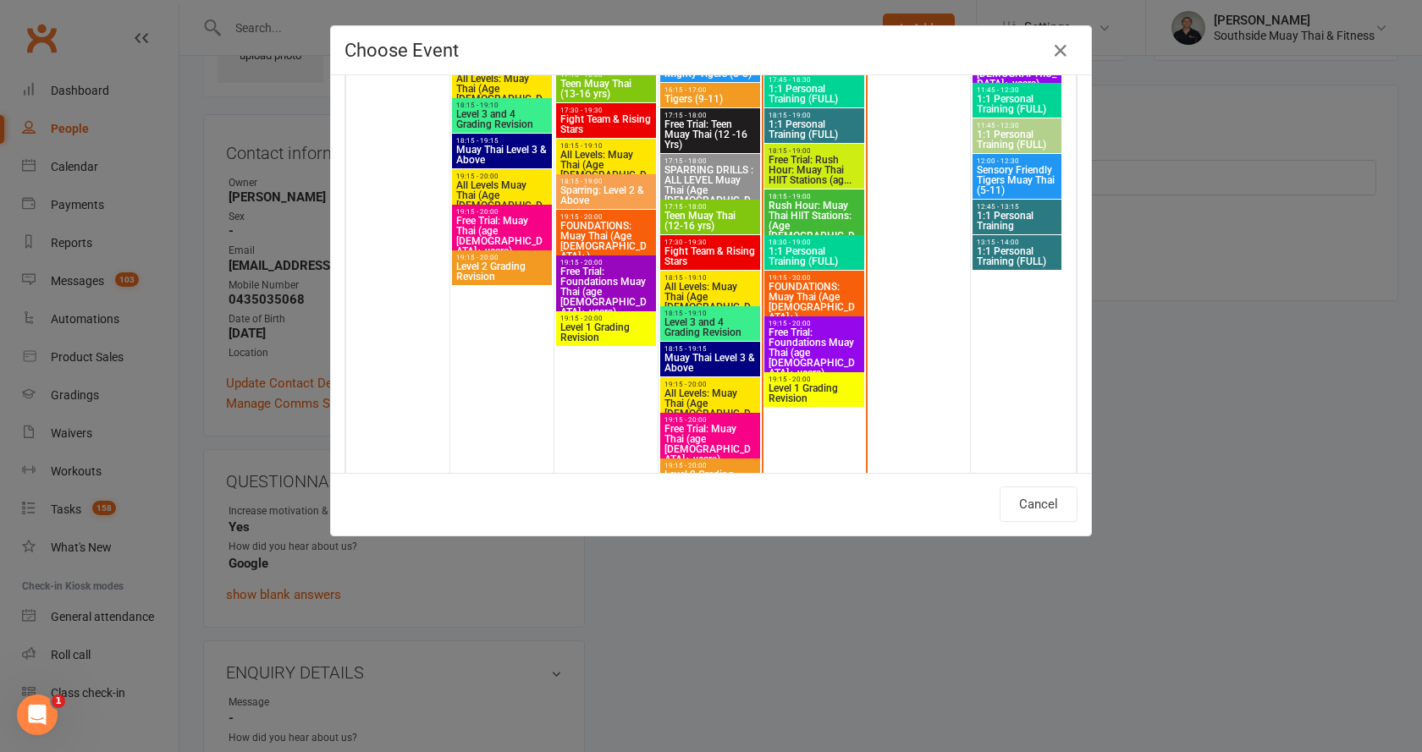
click at [824, 332] on span "Free Trial: Foundations Muay Thai (age [DEMOGRAPHIC_DATA]+ years)" at bounding box center [814, 353] width 93 height 51
type input "Free Trial: Foundations Muay Thai (age 13+ years) - Aug 14, 2025 7:15:00 PM"
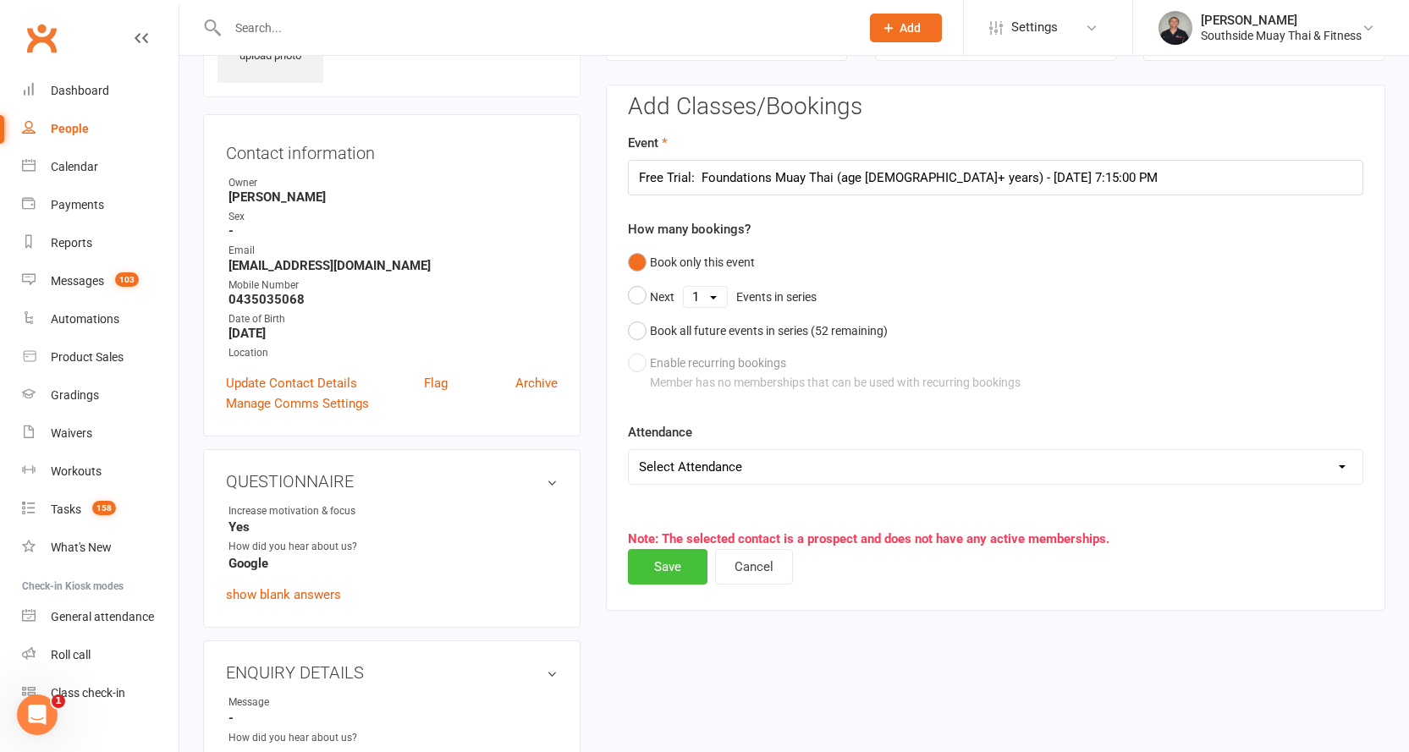
click at [662, 567] on button "Save" at bounding box center [668, 567] width 80 height 36
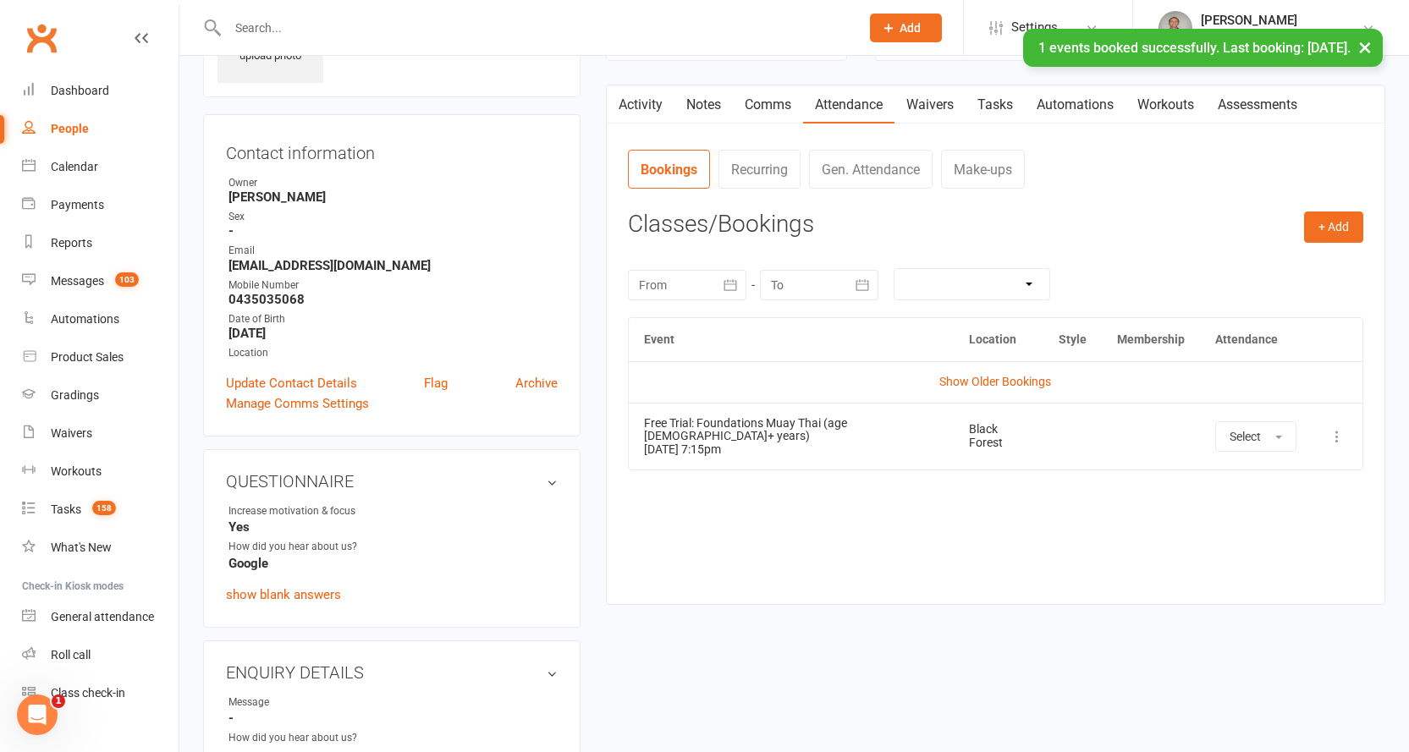
click at [702, 96] on link "Notes" at bounding box center [703, 104] width 58 height 39
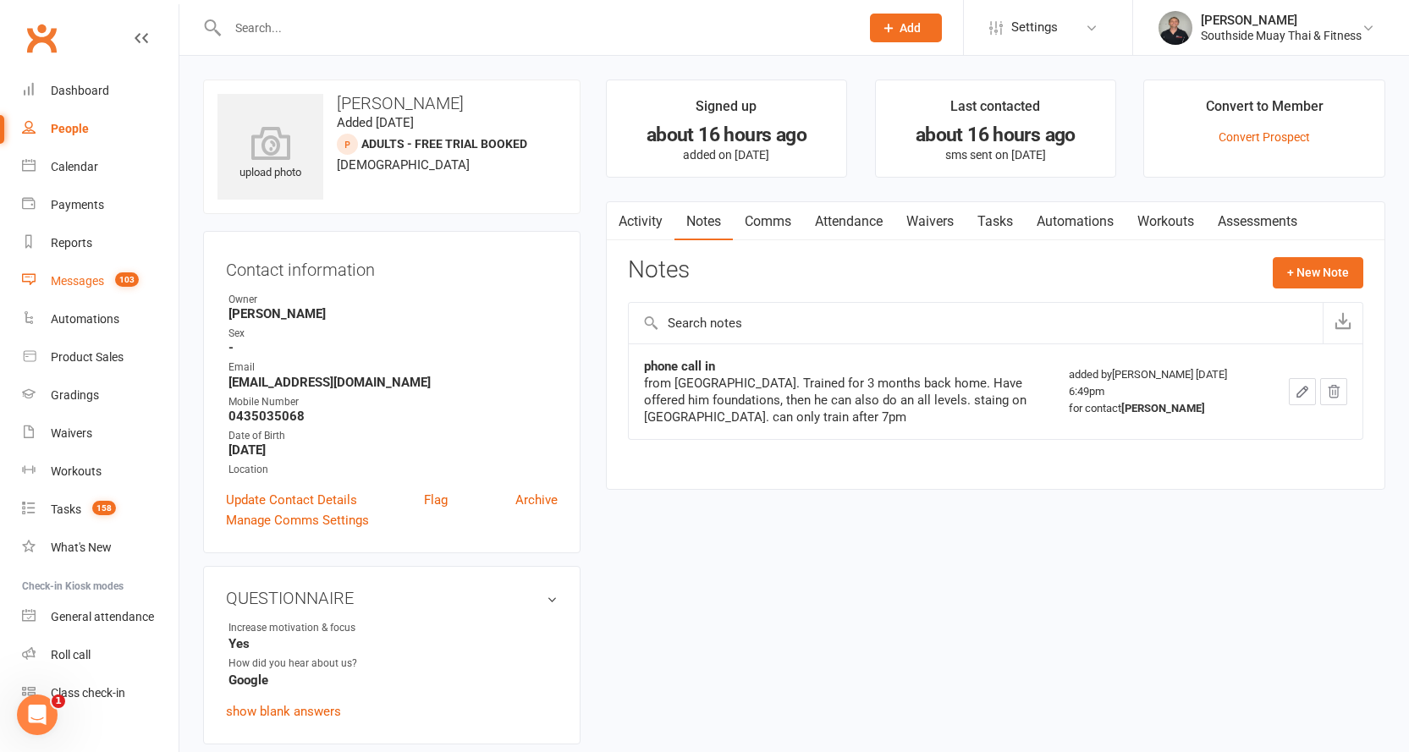
click at [88, 273] on link "Messages 103" at bounding box center [100, 281] width 157 height 38
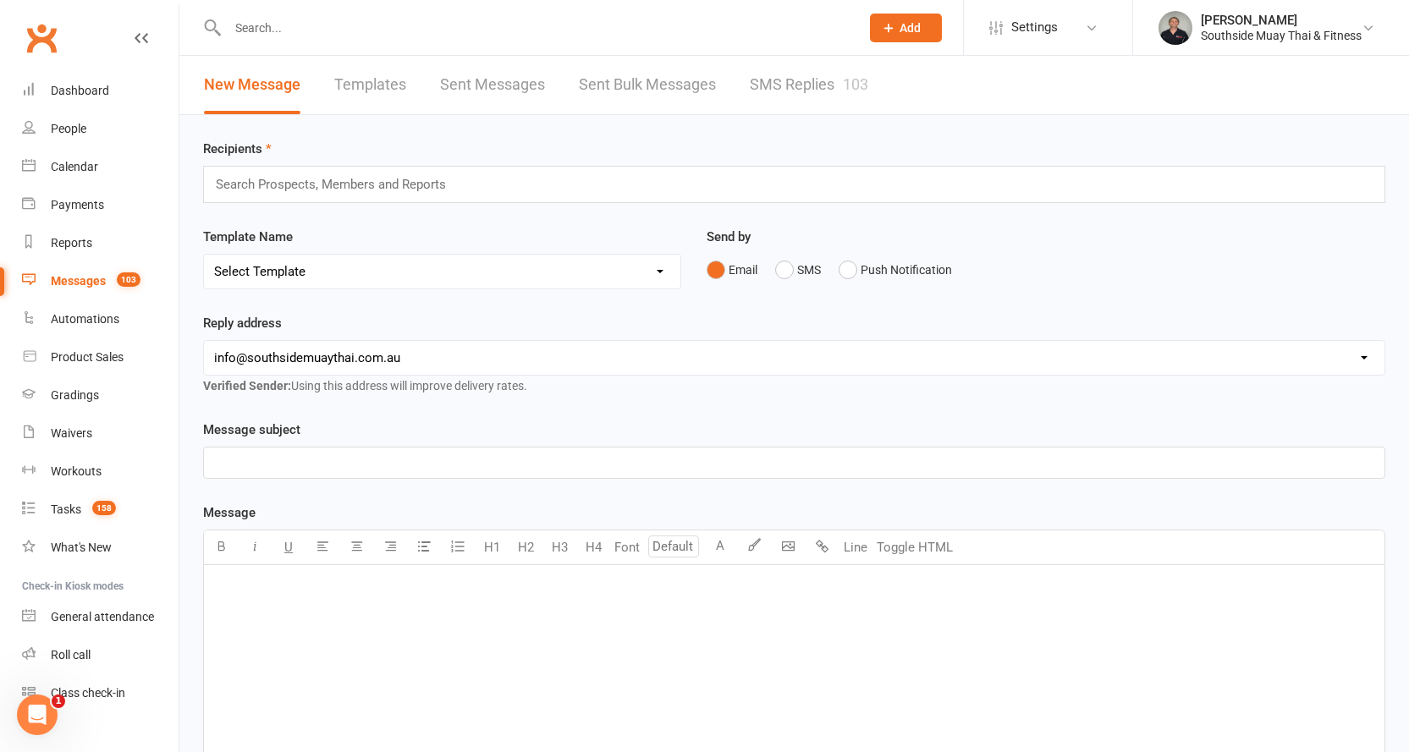
click at [788, 91] on link "SMS Replies 103" at bounding box center [809, 85] width 118 height 58
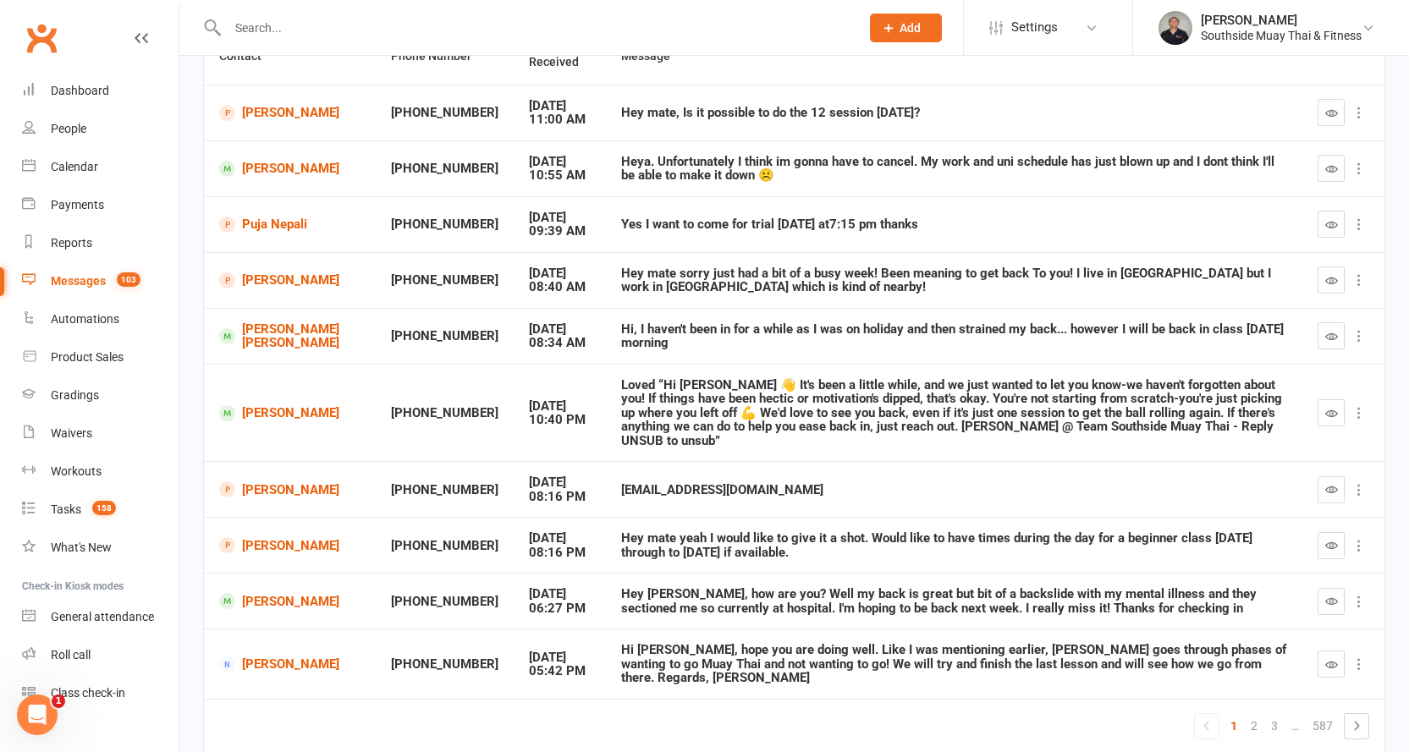
scroll to position [251, 0]
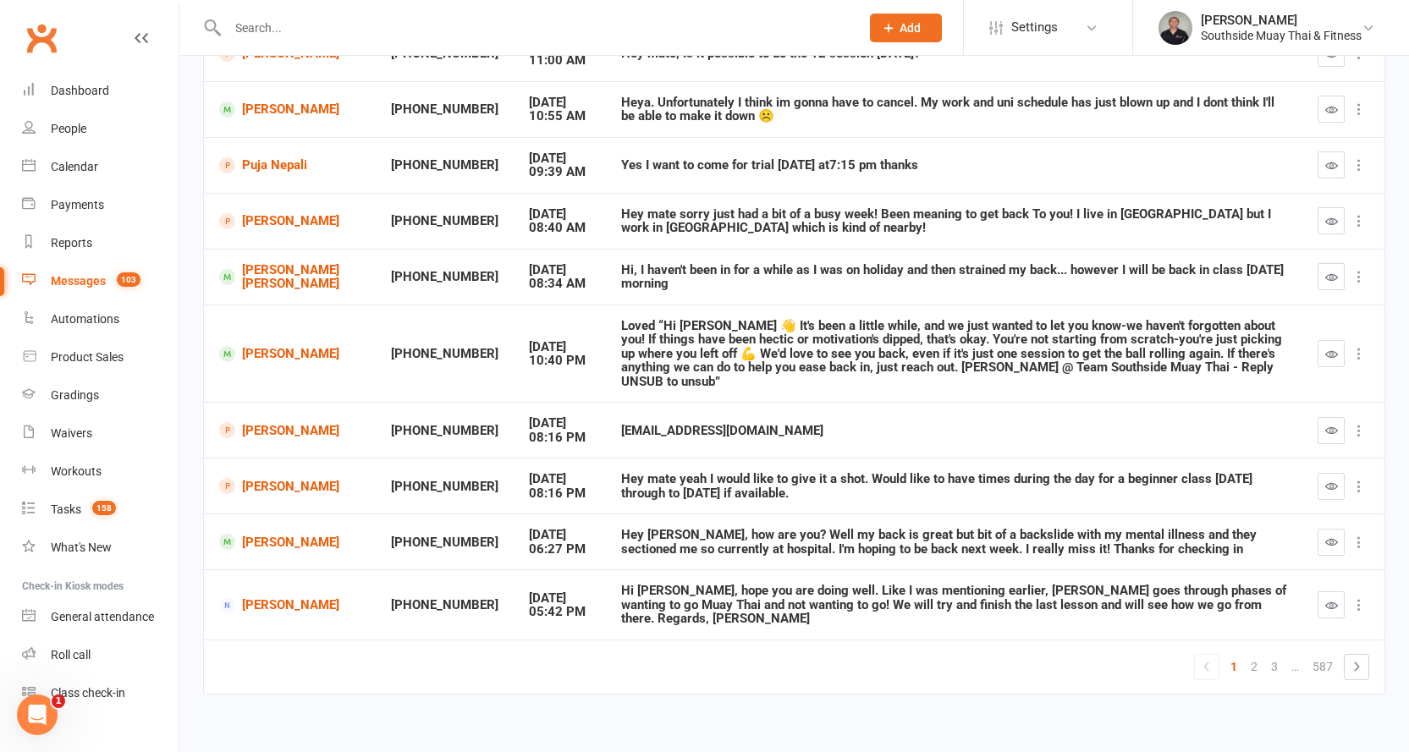
click at [1257, 655] on link "2" at bounding box center [1254, 667] width 20 height 24
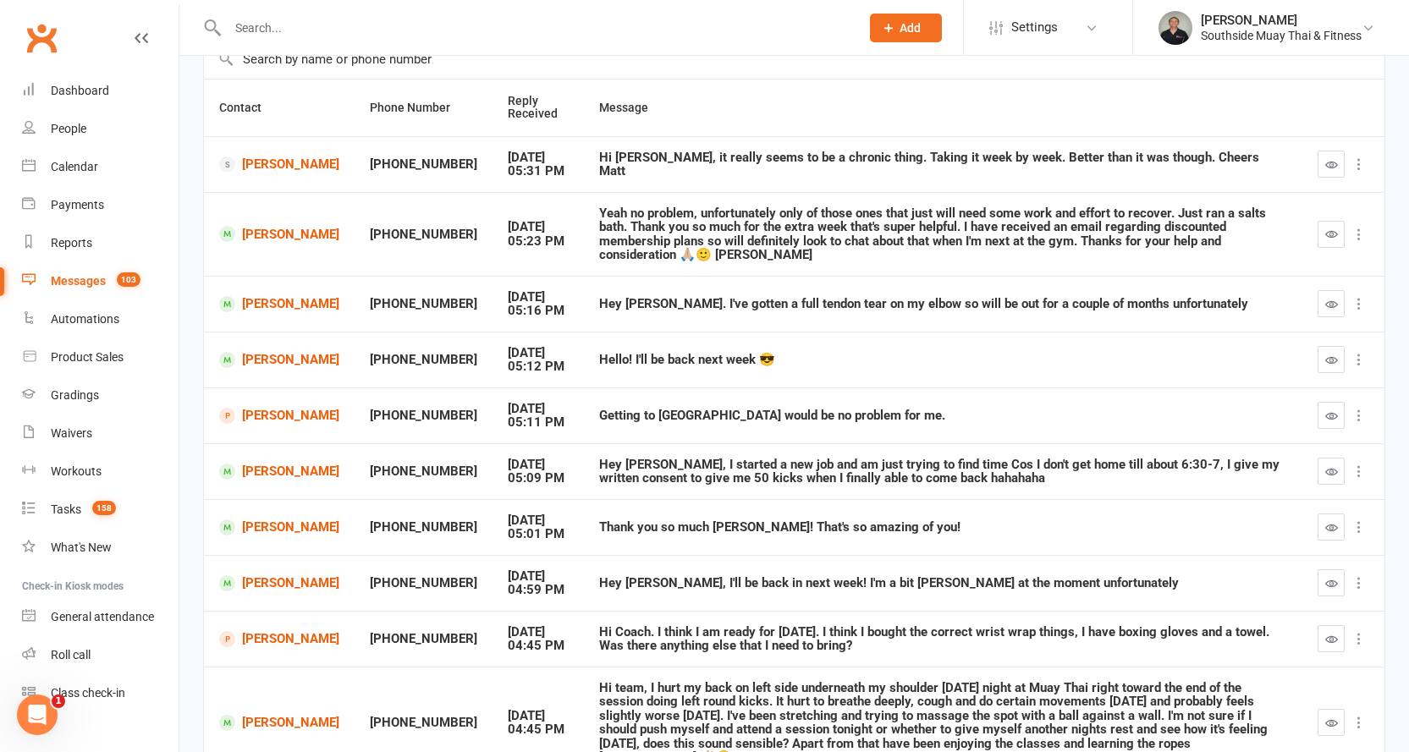
scroll to position [266, 0]
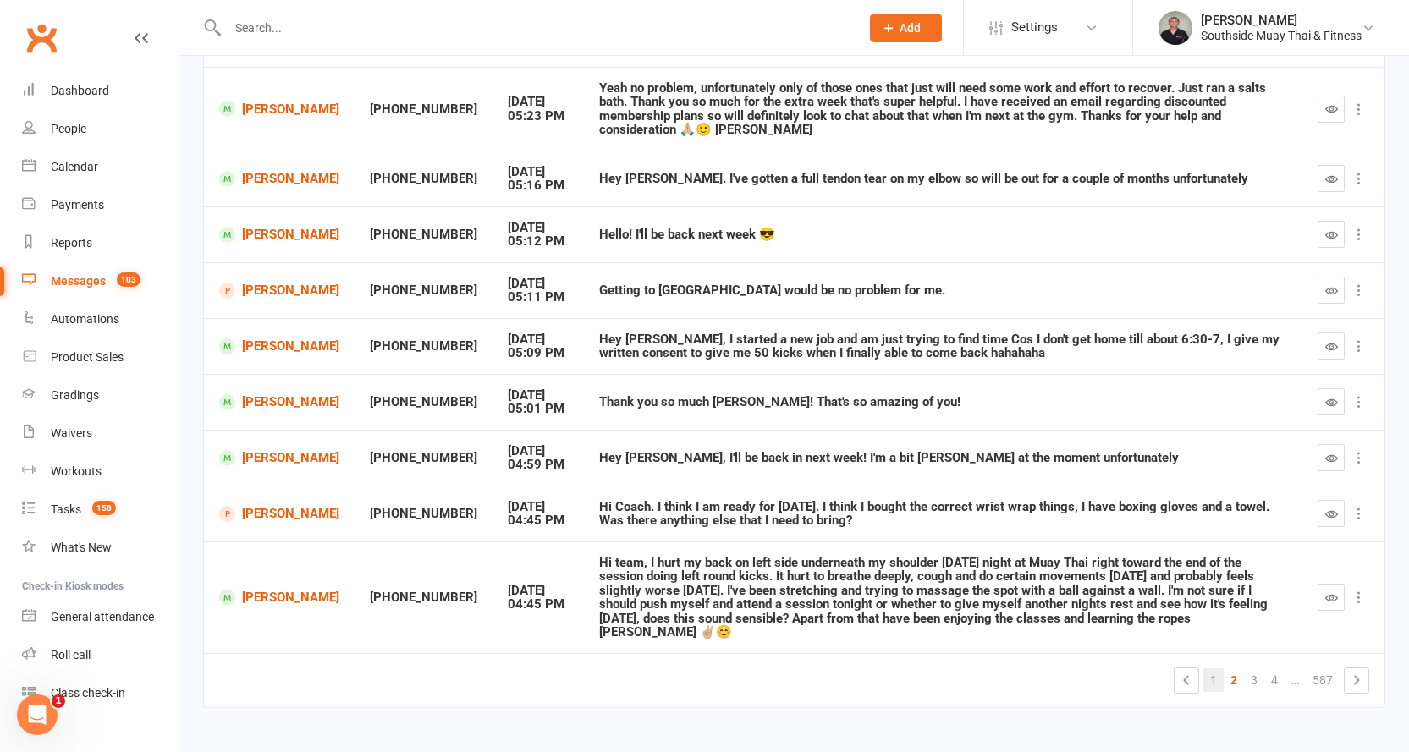
click at [1213, 669] on link "1" at bounding box center [1213, 681] width 20 height 24
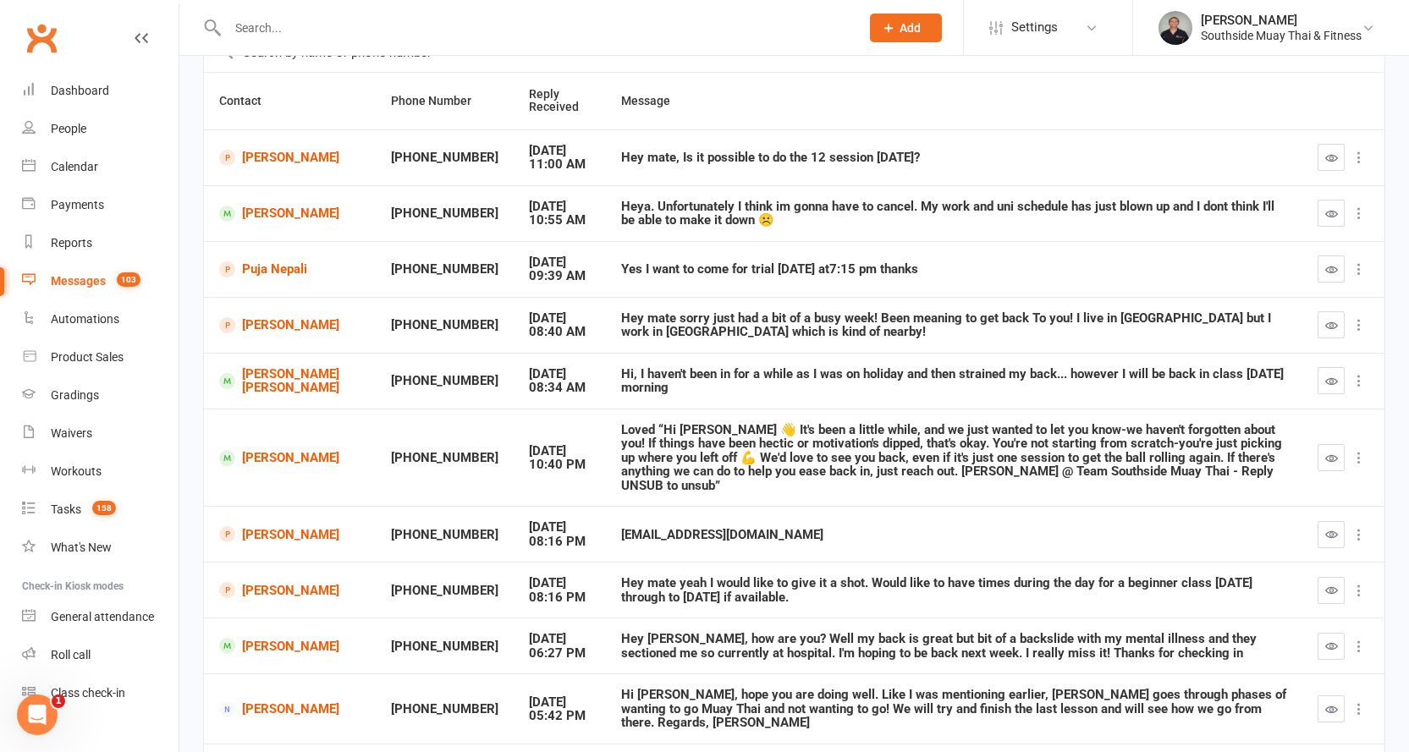
scroll to position [82, 0]
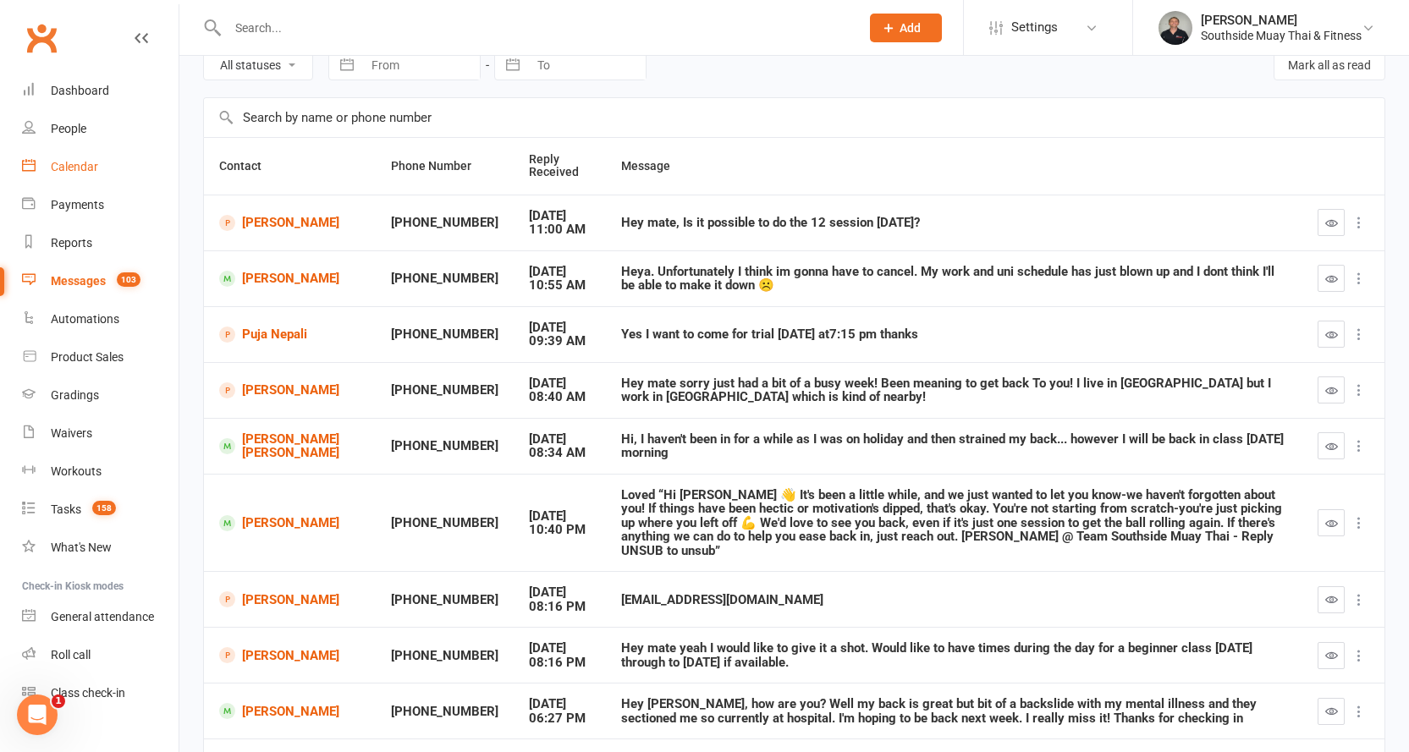
click at [80, 162] on div "Calendar" at bounding box center [74, 167] width 47 height 14
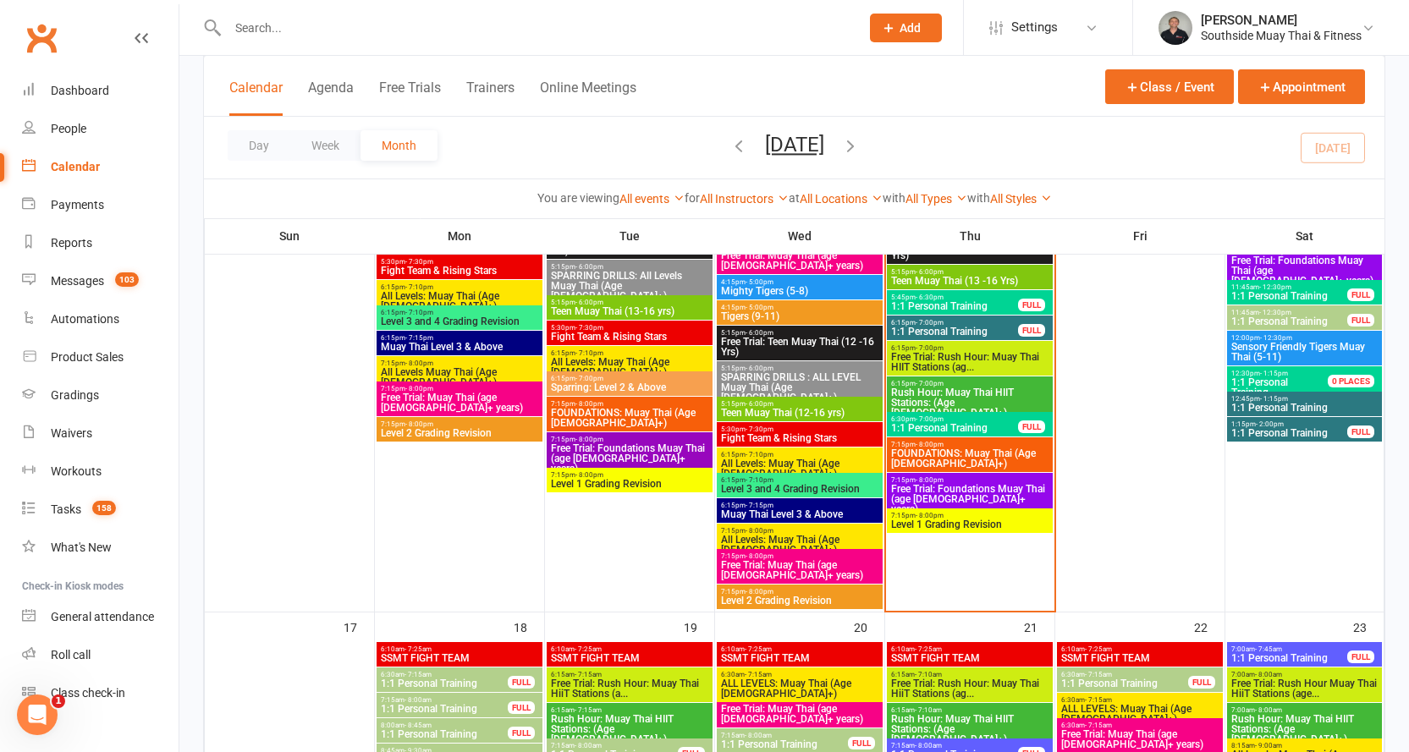
scroll to position [2370, 0]
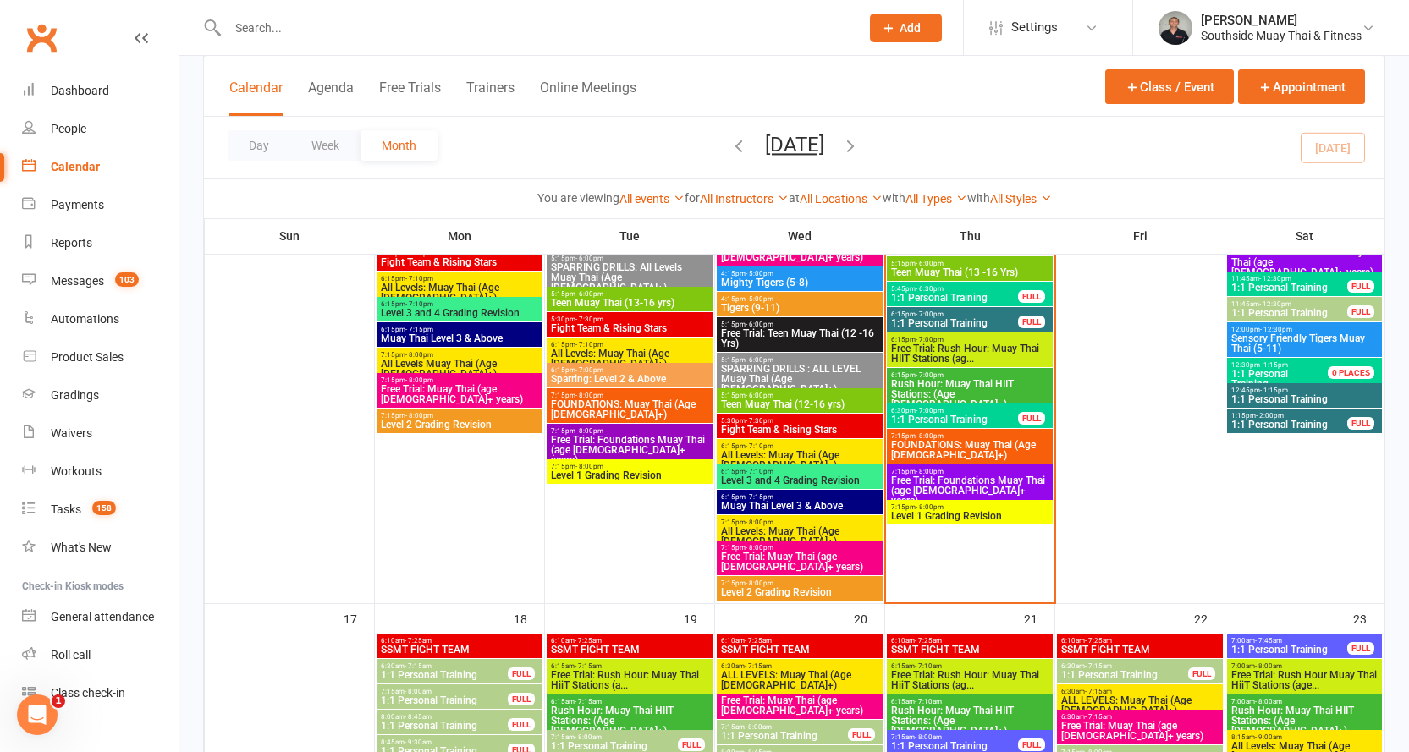
click at [984, 443] on span "FOUNDATIONS: Muay Thai (Age [DEMOGRAPHIC_DATA]+)" at bounding box center [969, 450] width 159 height 20
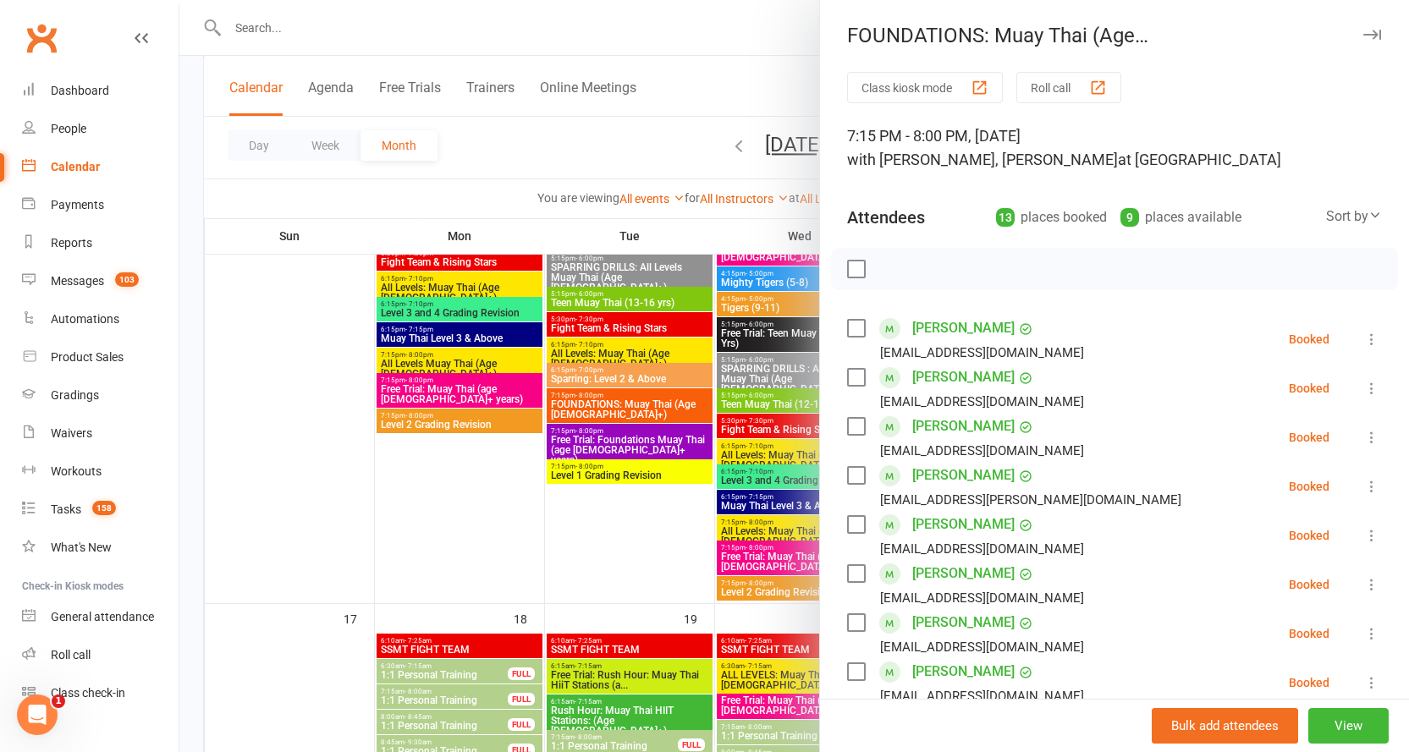
click at [1362, 29] on button "button" at bounding box center [1372, 35] width 20 height 20
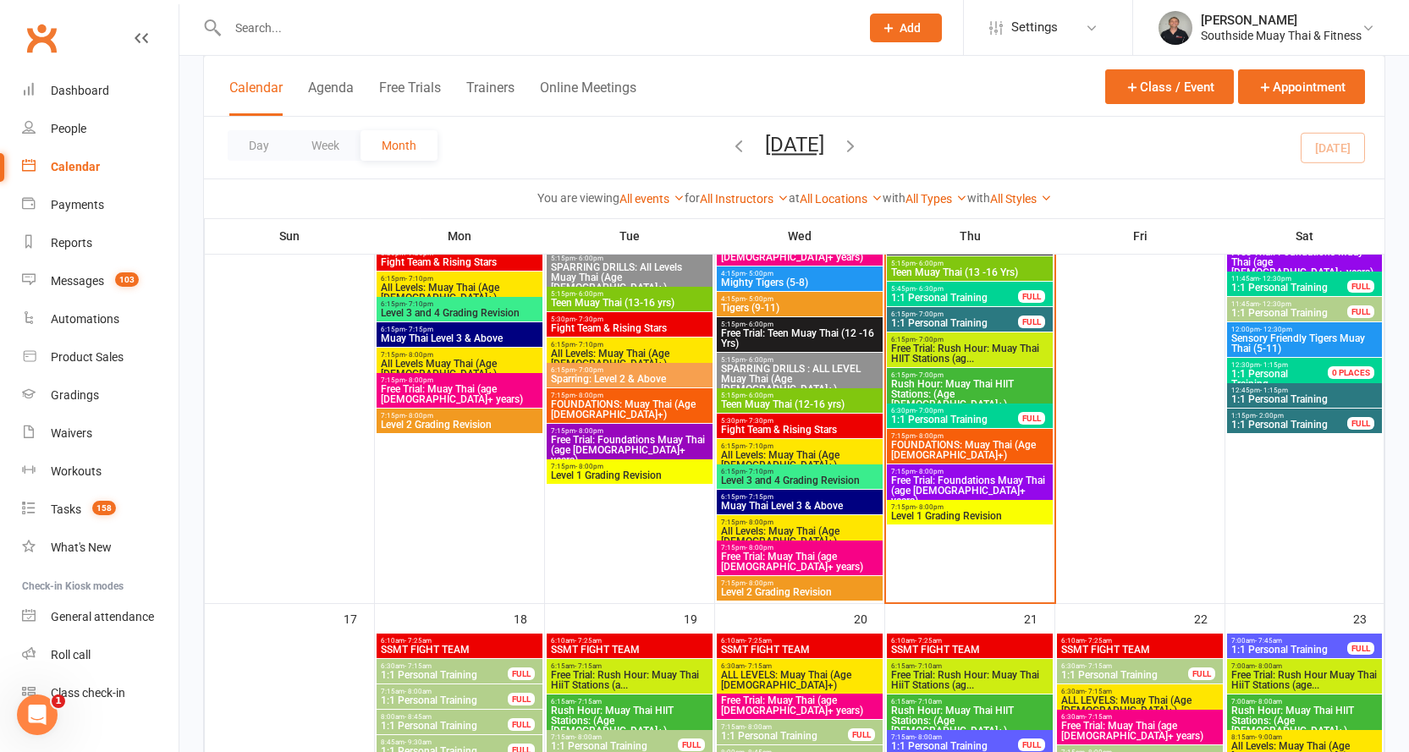
click at [977, 474] on span "7:15pm - 8:00pm" at bounding box center [969, 472] width 159 height 8
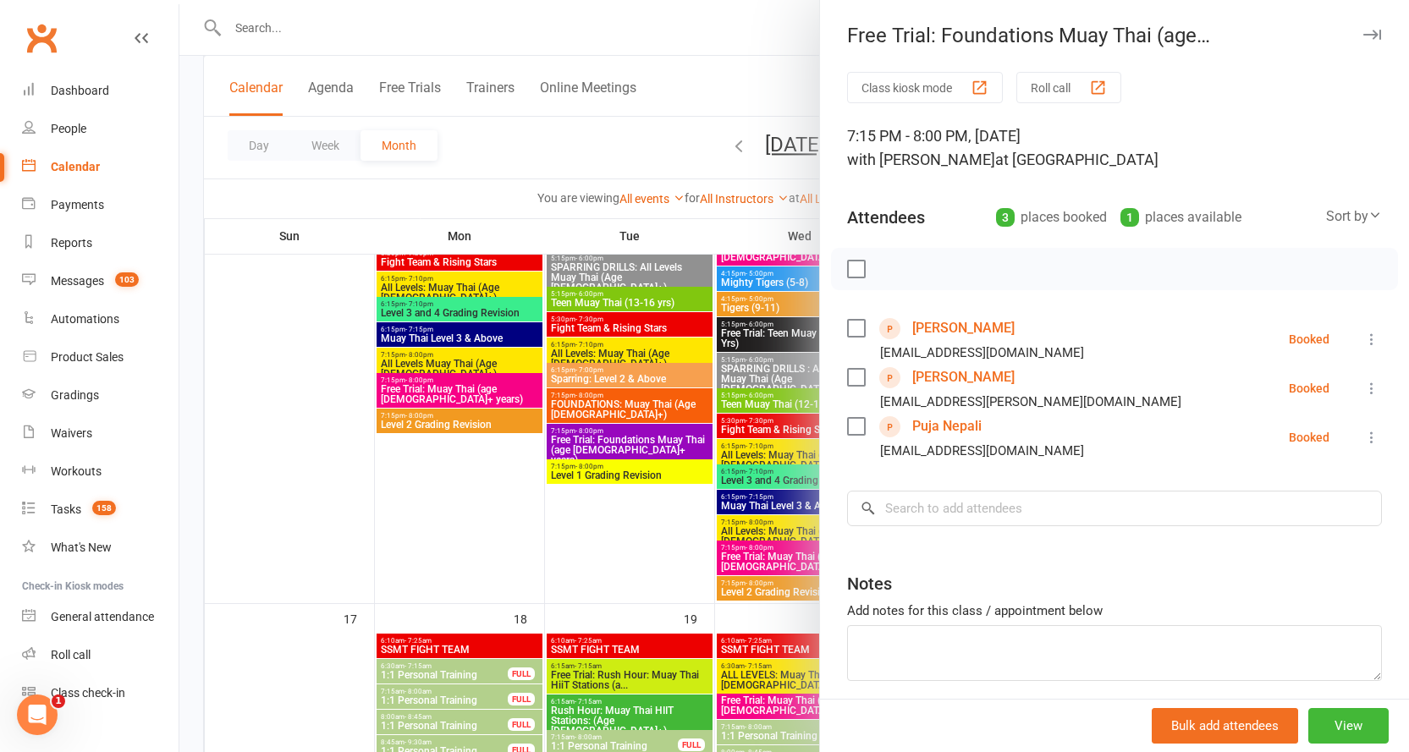
click at [1362, 26] on button "button" at bounding box center [1372, 35] width 20 height 20
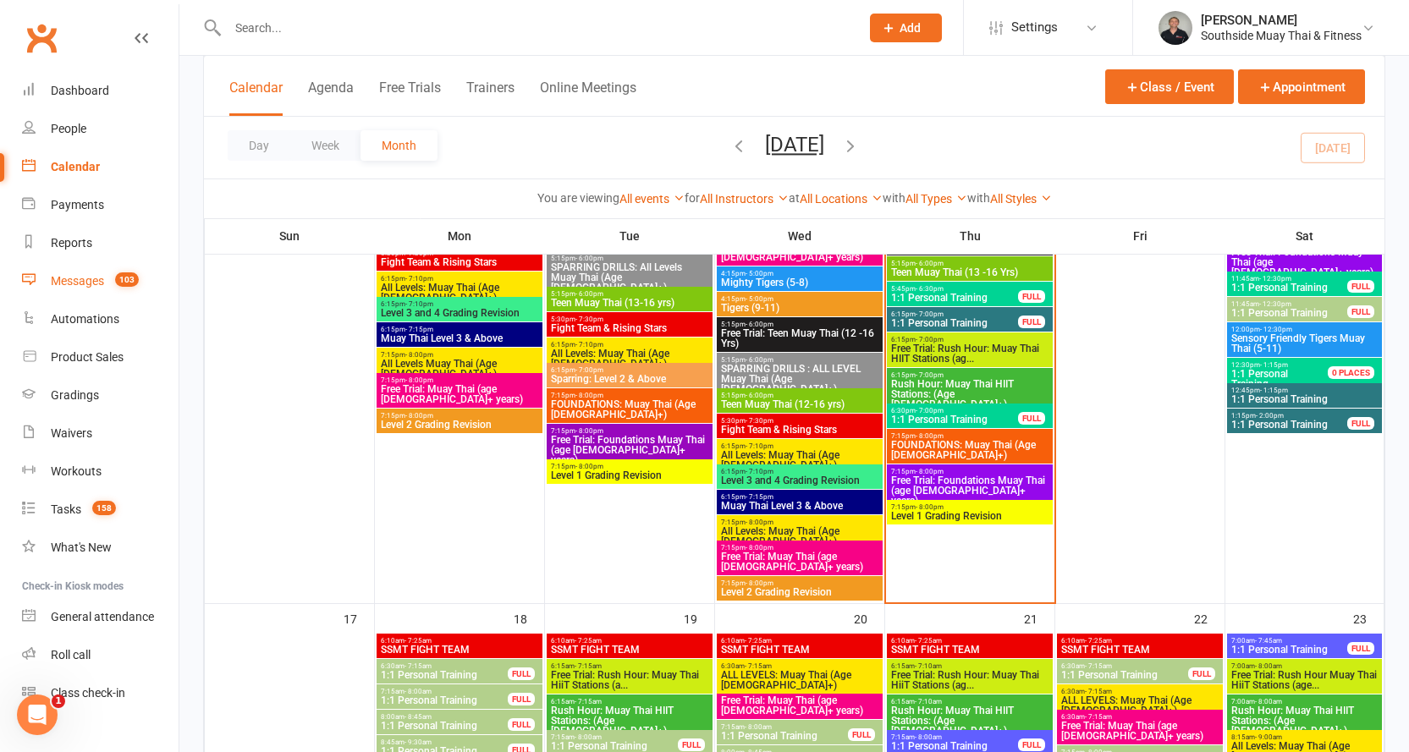
click at [68, 274] on div "Messages" at bounding box center [77, 281] width 53 height 14
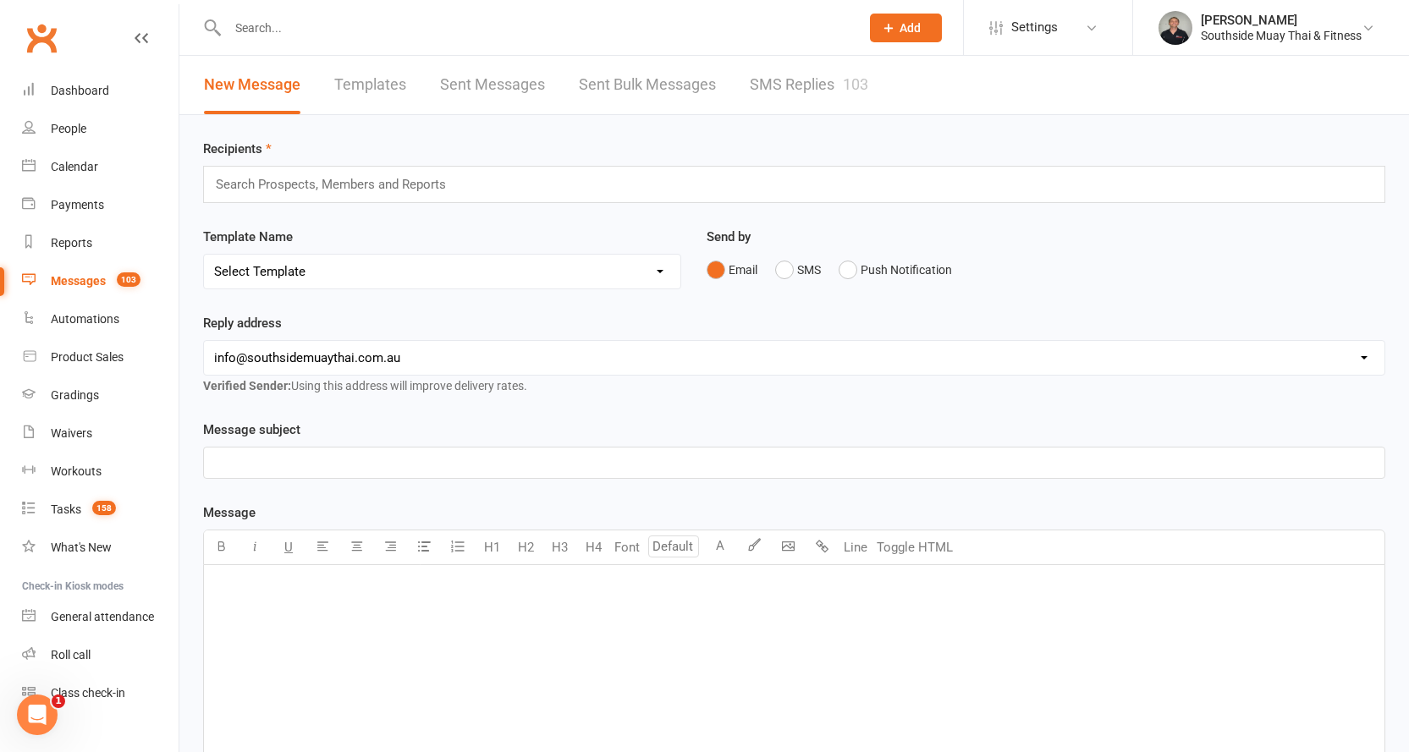
click at [820, 98] on link "SMS Replies 103" at bounding box center [809, 85] width 118 height 58
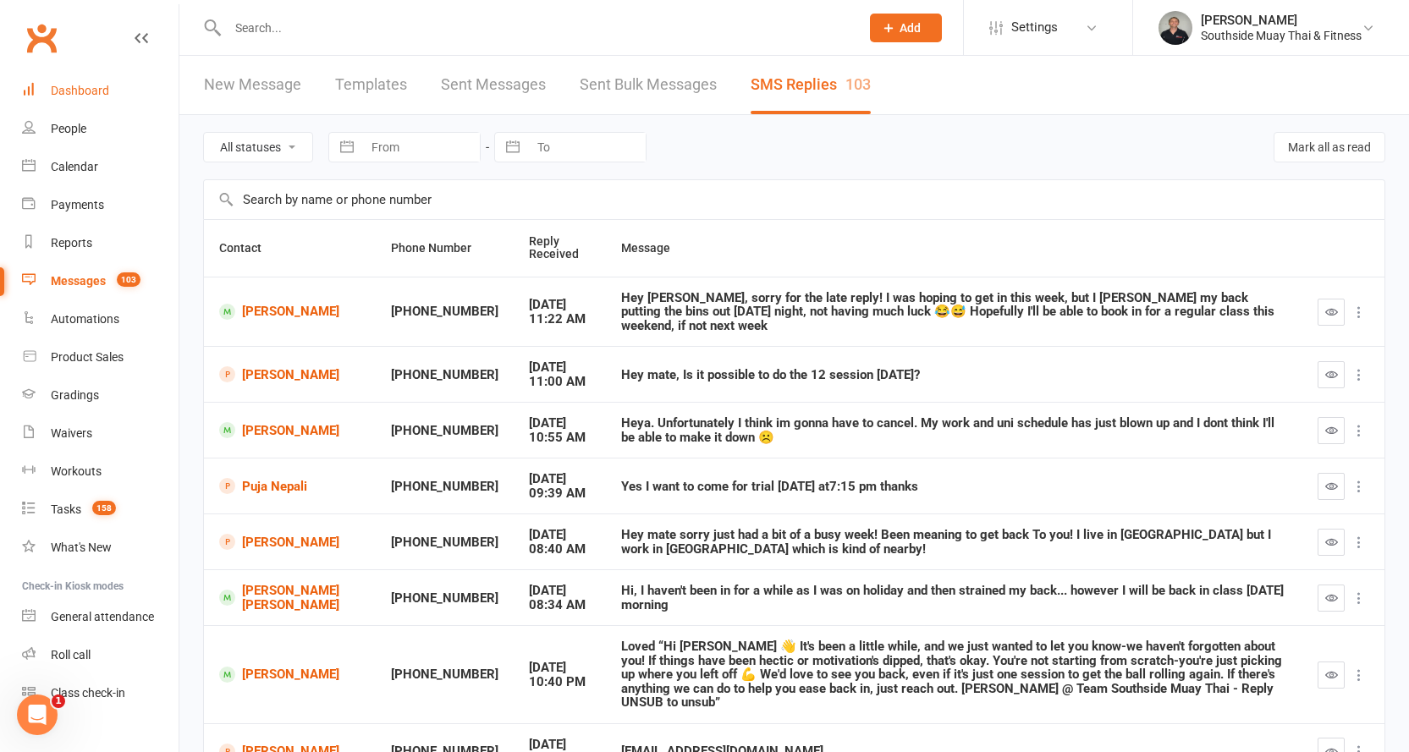
click at [83, 85] on div "Dashboard" at bounding box center [80, 91] width 58 height 14
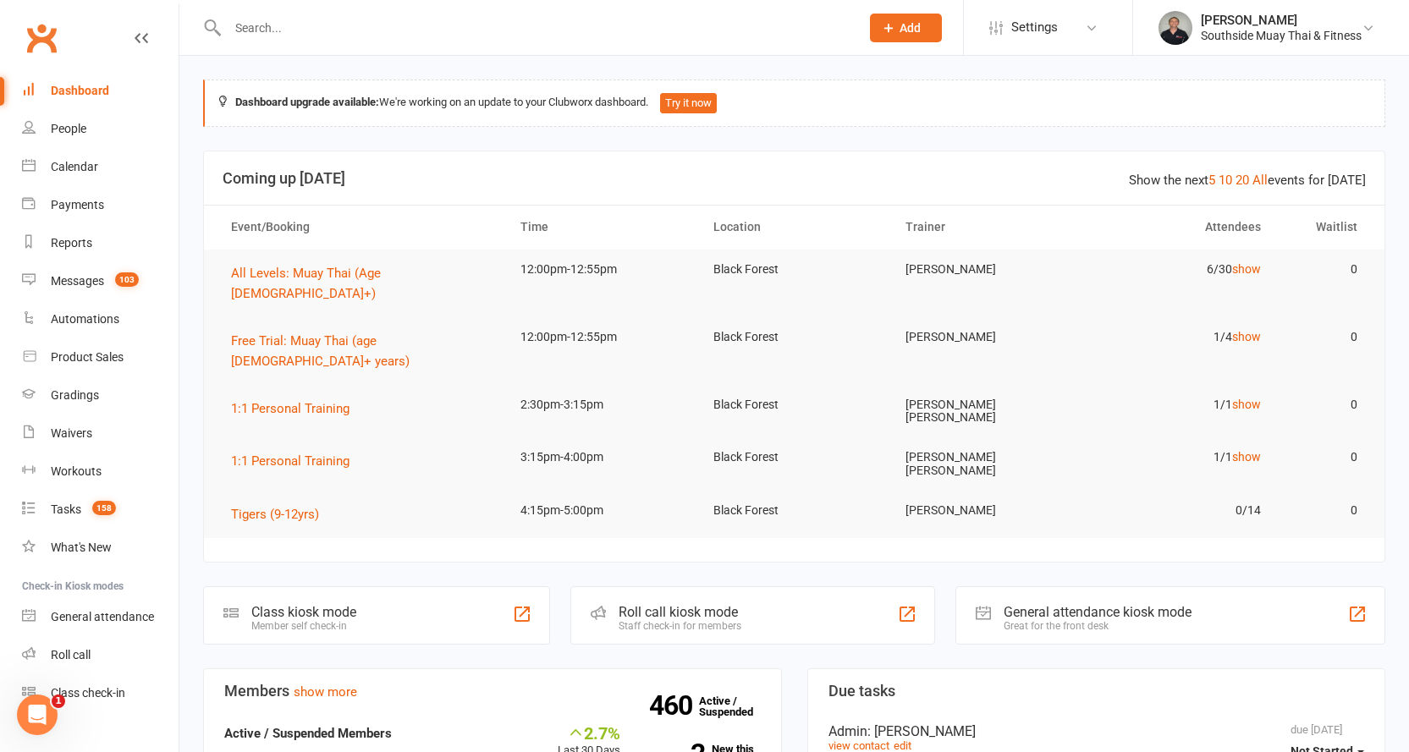
click at [307, 30] on input "text" at bounding box center [535, 28] width 625 height 24
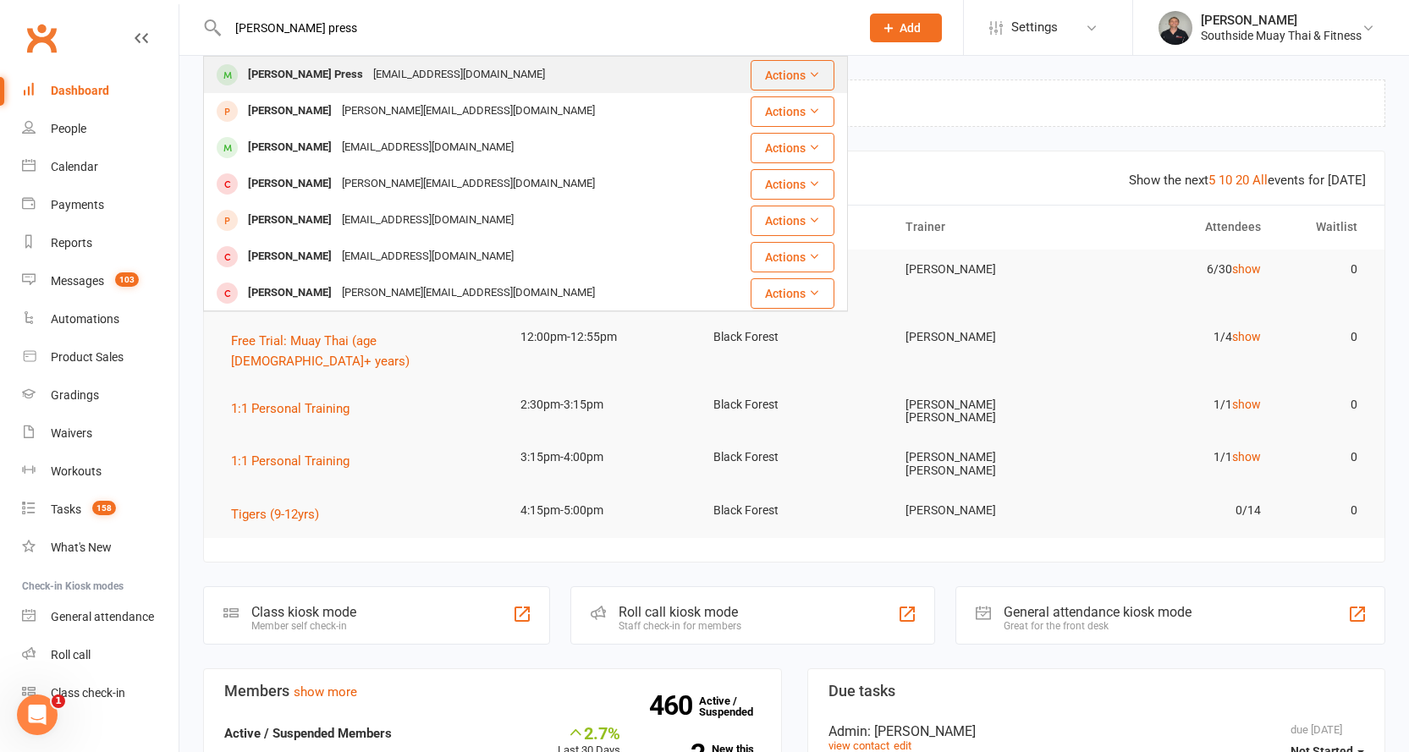
type input "ryan press"
click at [368, 67] on div "rpress16@outlook.com" at bounding box center [459, 75] width 182 height 25
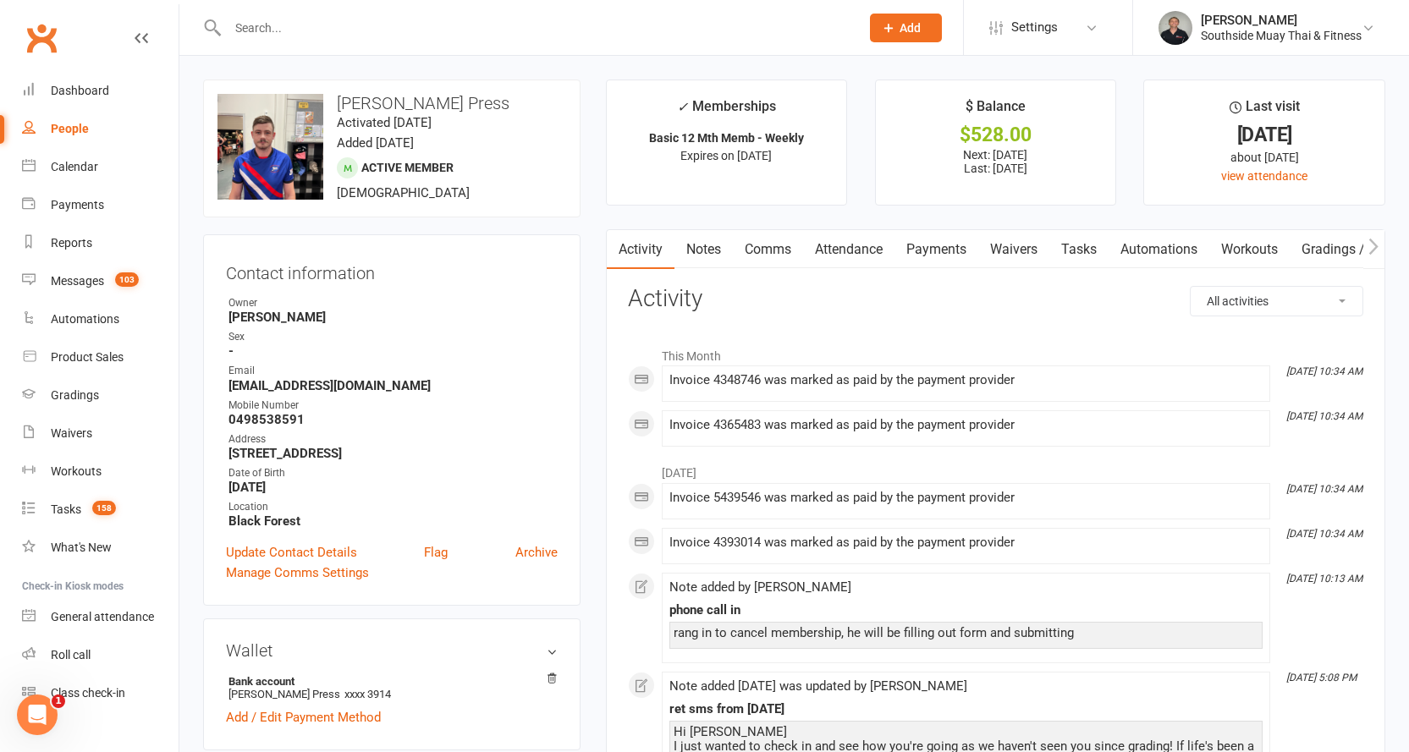
click at [946, 245] on link "Payments" at bounding box center [937, 249] width 84 height 39
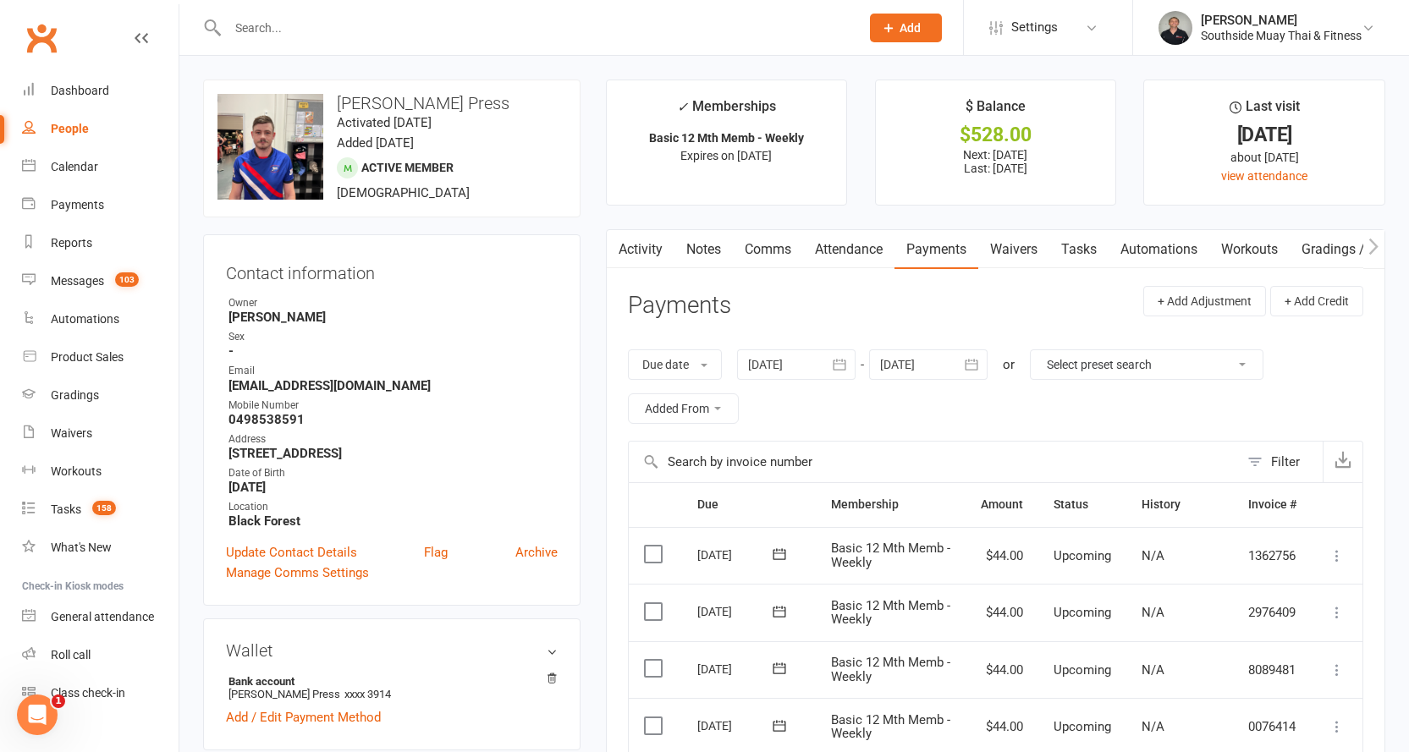
click at [69, 126] on div "People" at bounding box center [70, 129] width 38 height 14
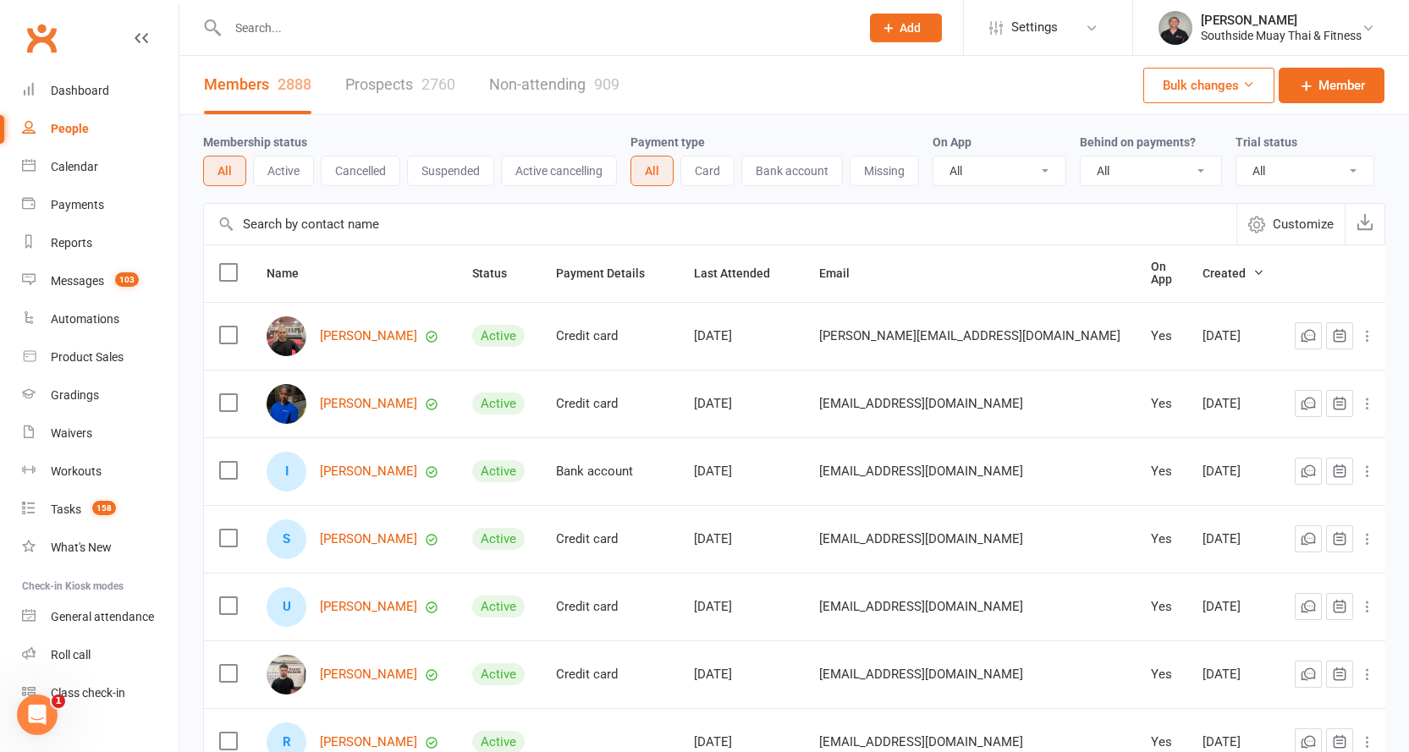
click at [380, 80] on link "Prospects 2760" at bounding box center [400, 85] width 110 height 58
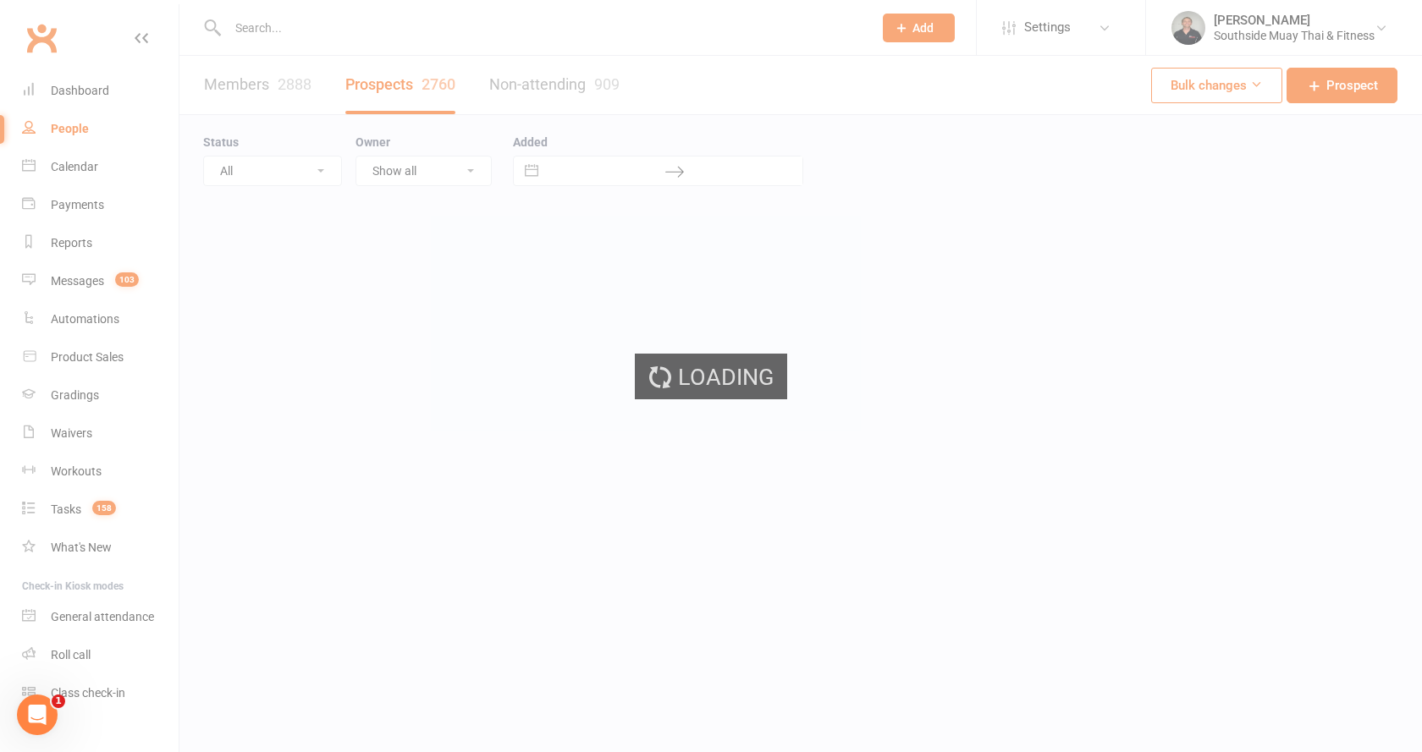
select select "100"
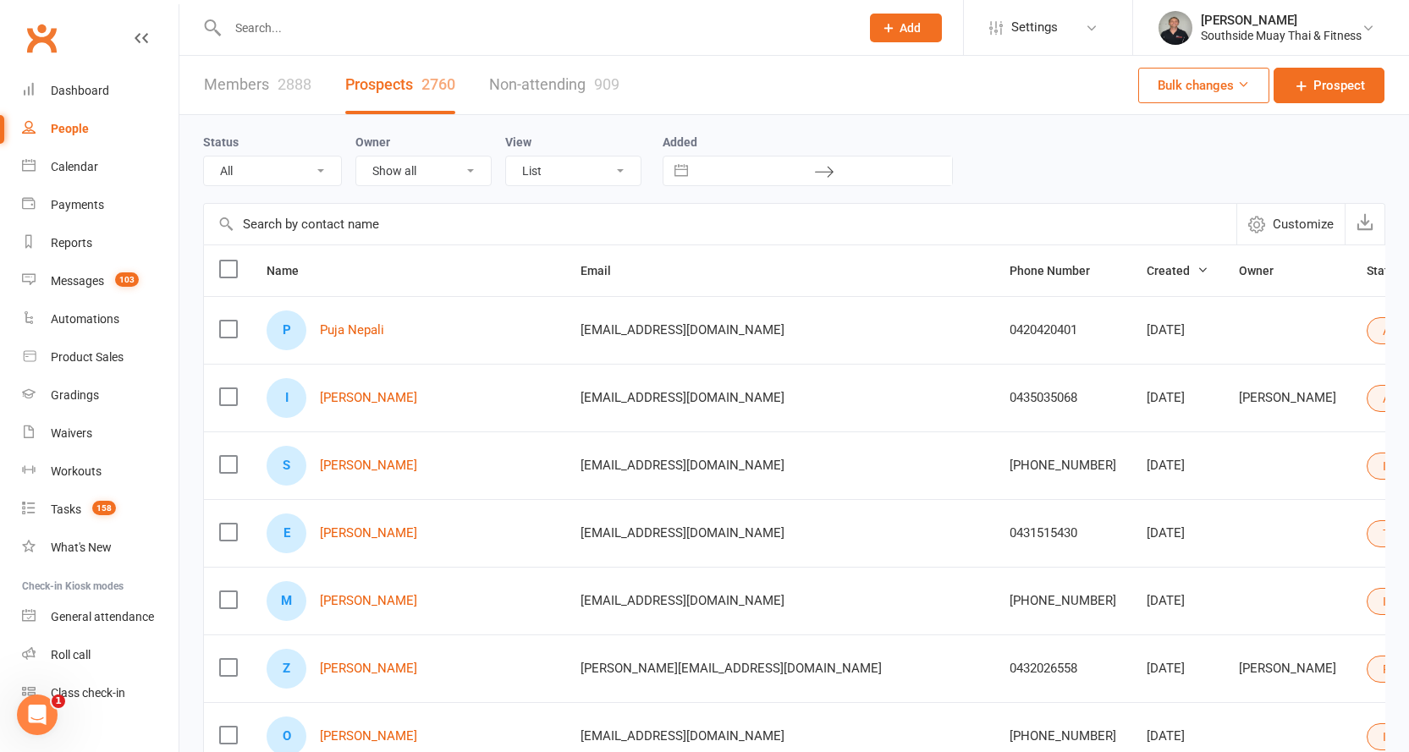
click at [253, 174] on select "All (No status set) (Invalid status) Initial Contact 28 Day LBE - Contact Neede…" at bounding box center [272, 171] width 137 height 29
select select "Intro Month"
click at [204, 157] on select "All (No status set) (Invalid status) Initial Contact 28 Day LBE - Contact Neede…" at bounding box center [272, 171] width 137 height 29
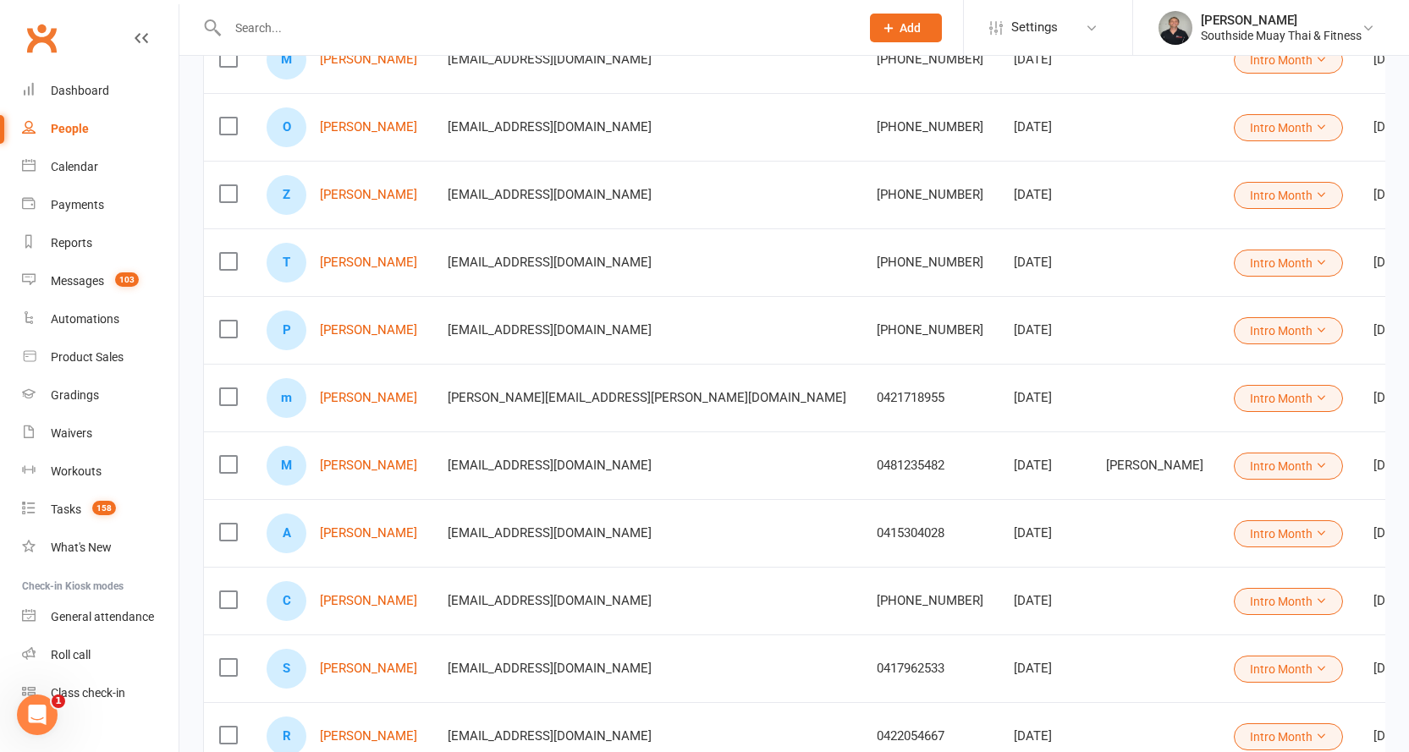
scroll to position [723, 0]
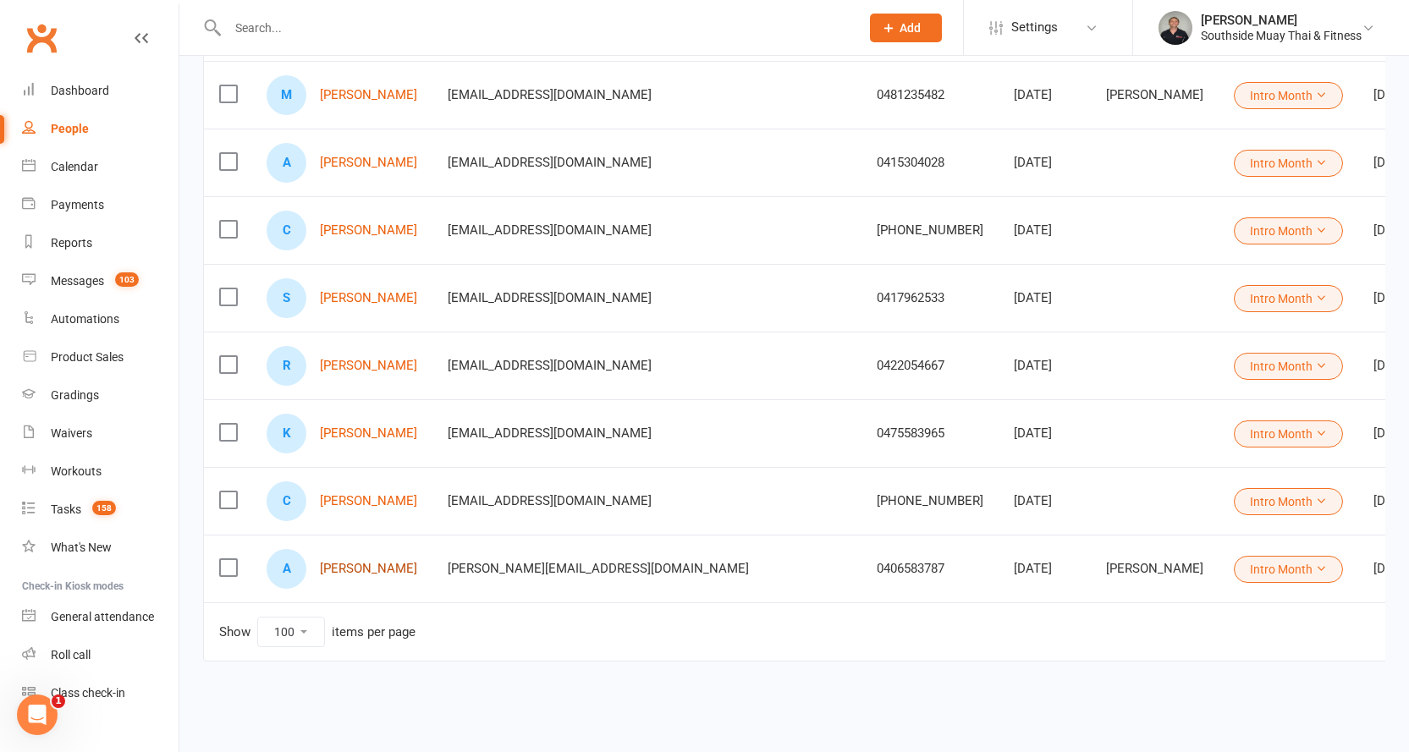
click at [400, 562] on link "[PERSON_NAME]" at bounding box center [368, 569] width 97 height 14
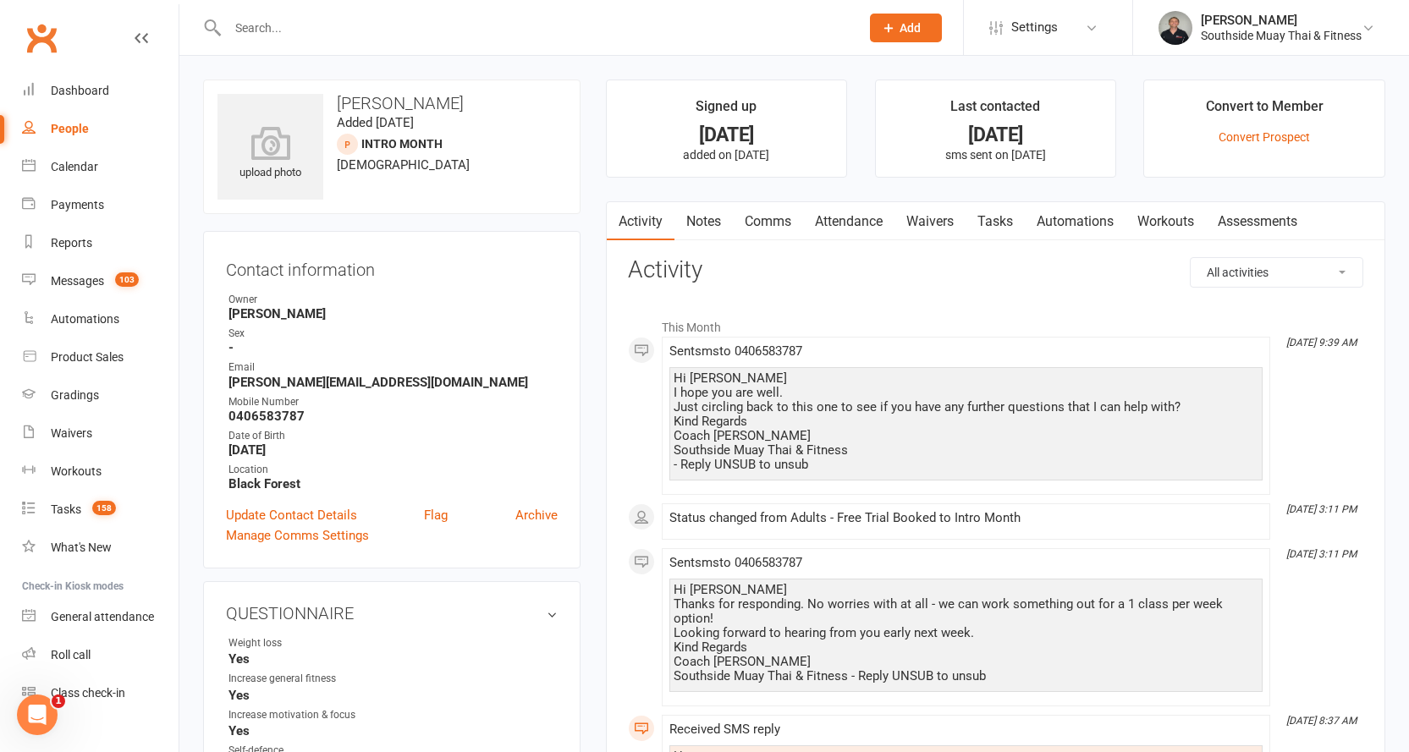
click at [69, 129] on div "People" at bounding box center [70, 129] width 38 height 14
select select "100"
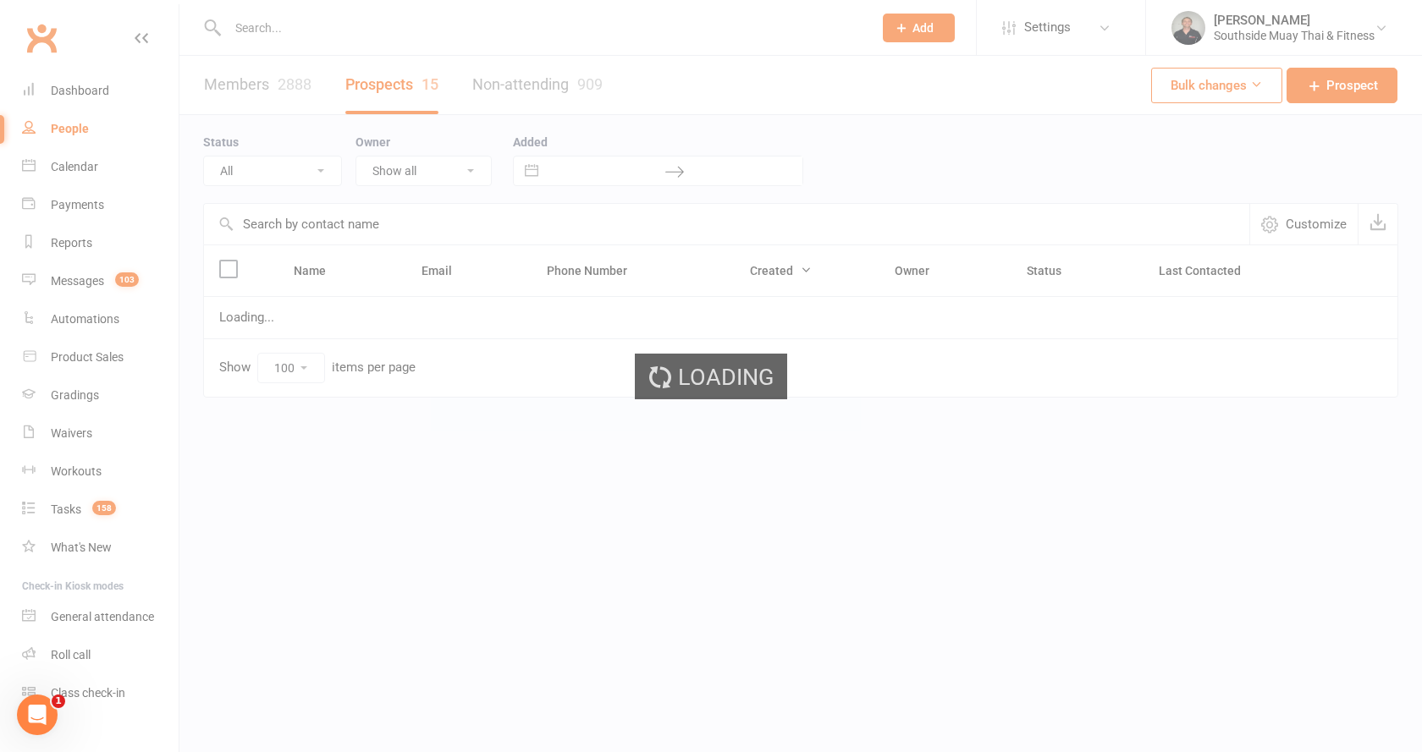
select select "Intro Month"
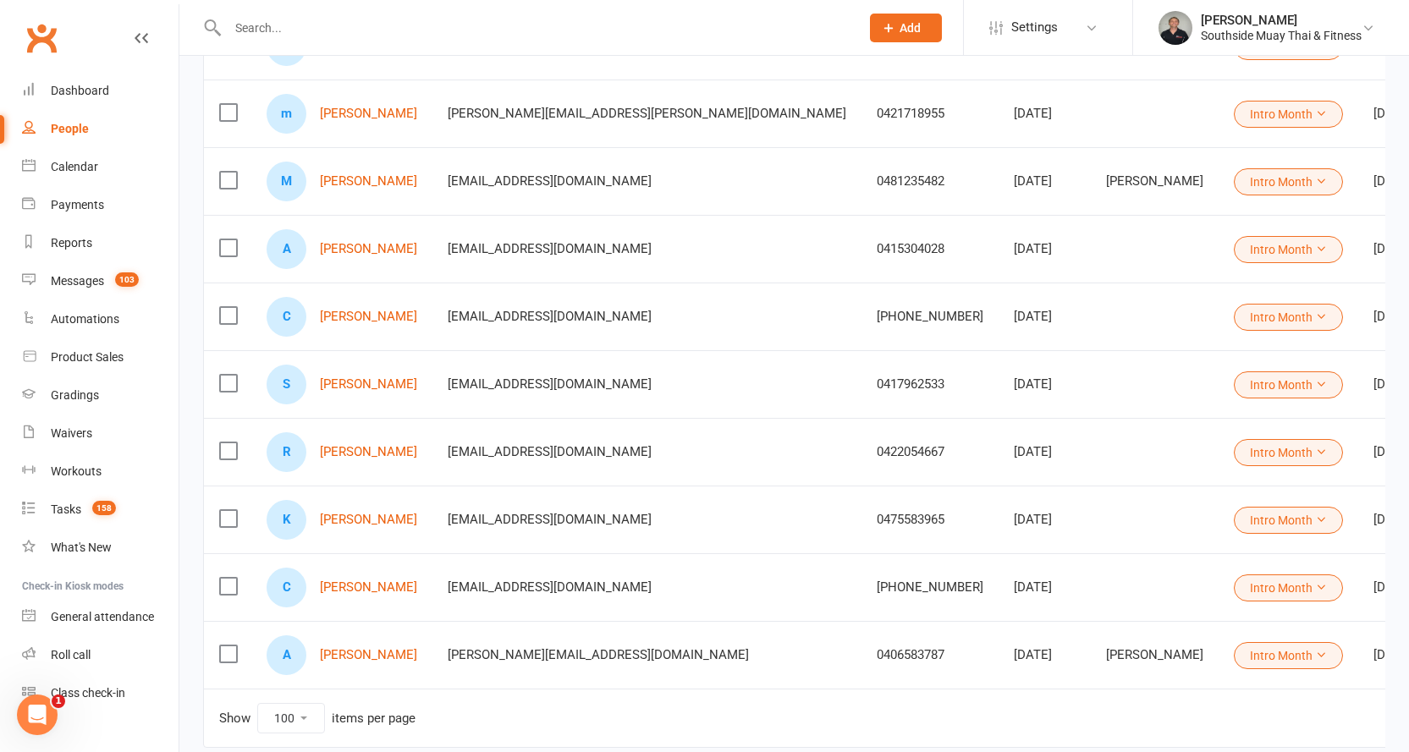
scroll to position [723, 0]
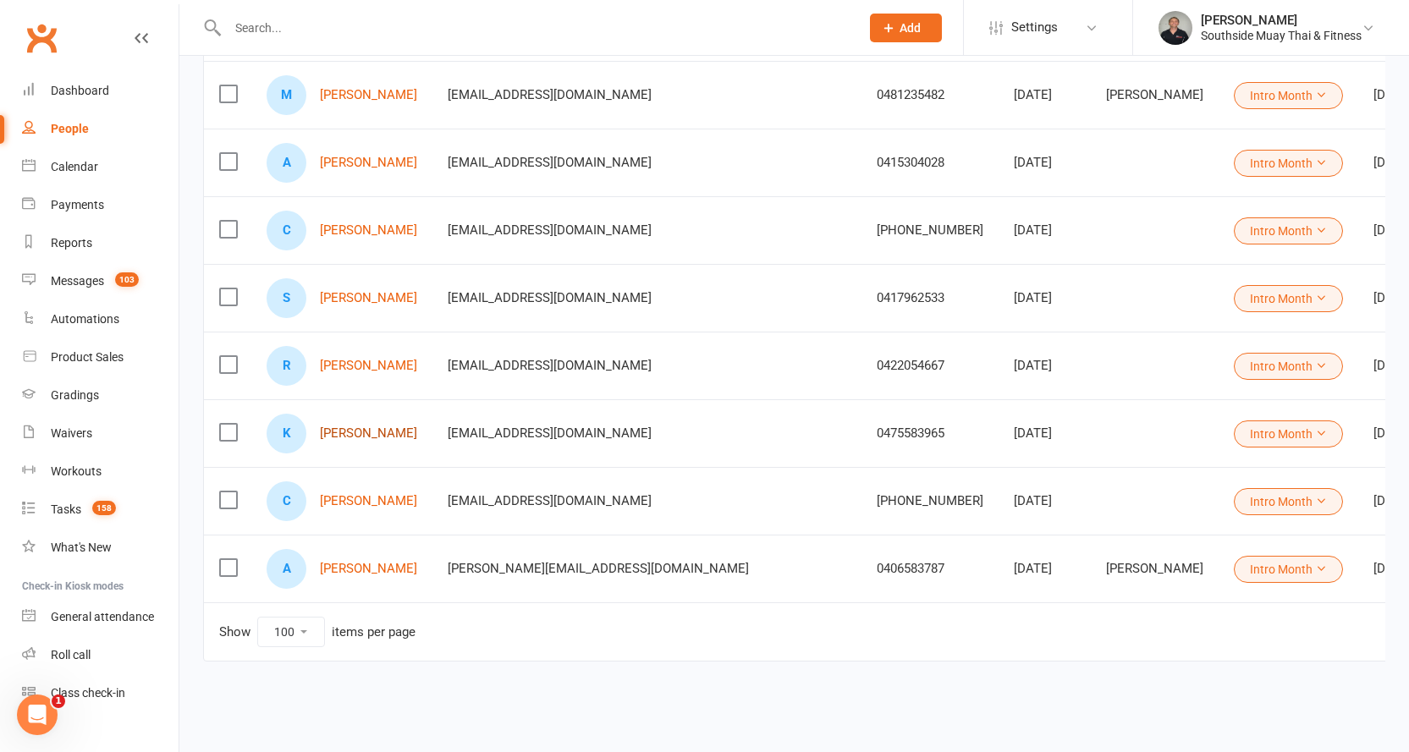
click at [344, 427] on link "[PERSON_NAME]" at bounding box center [368, 434] width 97 height 14
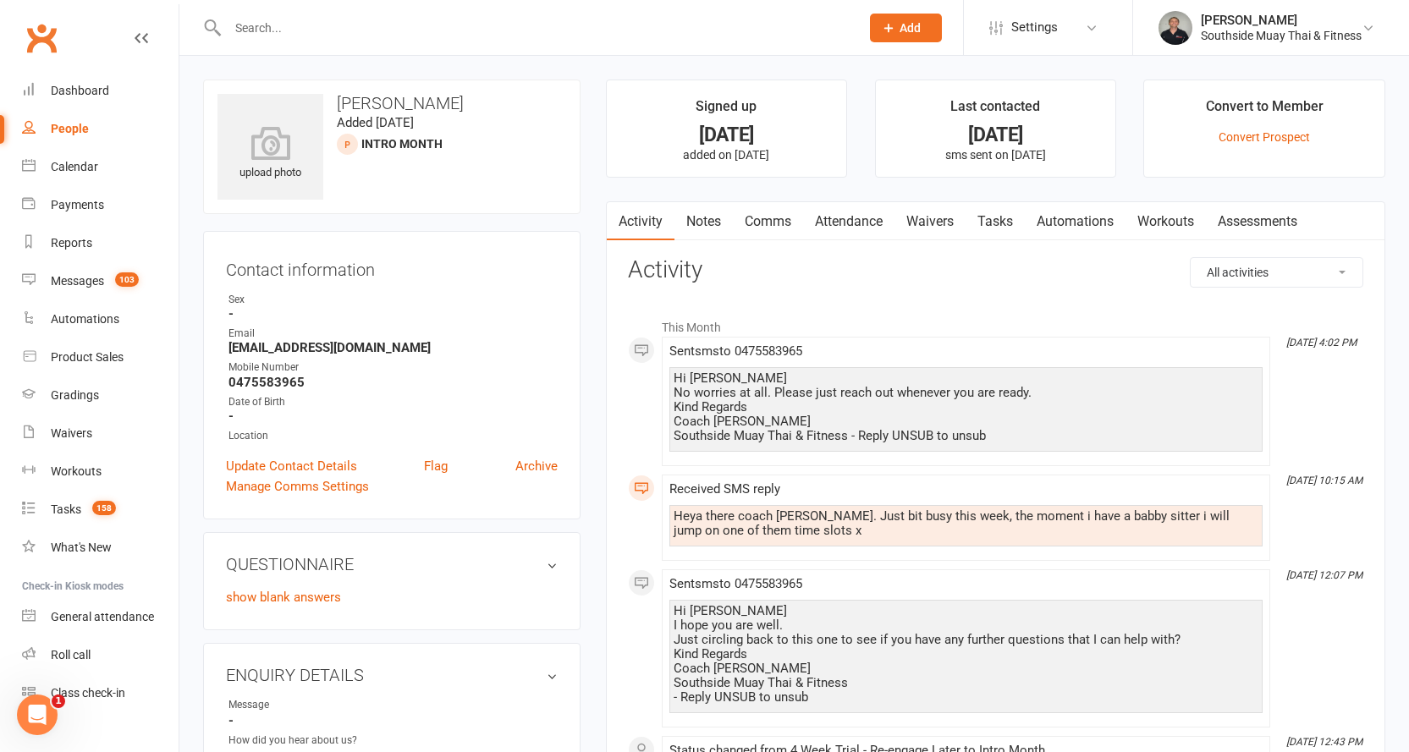
click at [62, 129] on div "People" at bounding box center [70, 129] width 38 height 14
select select "100"
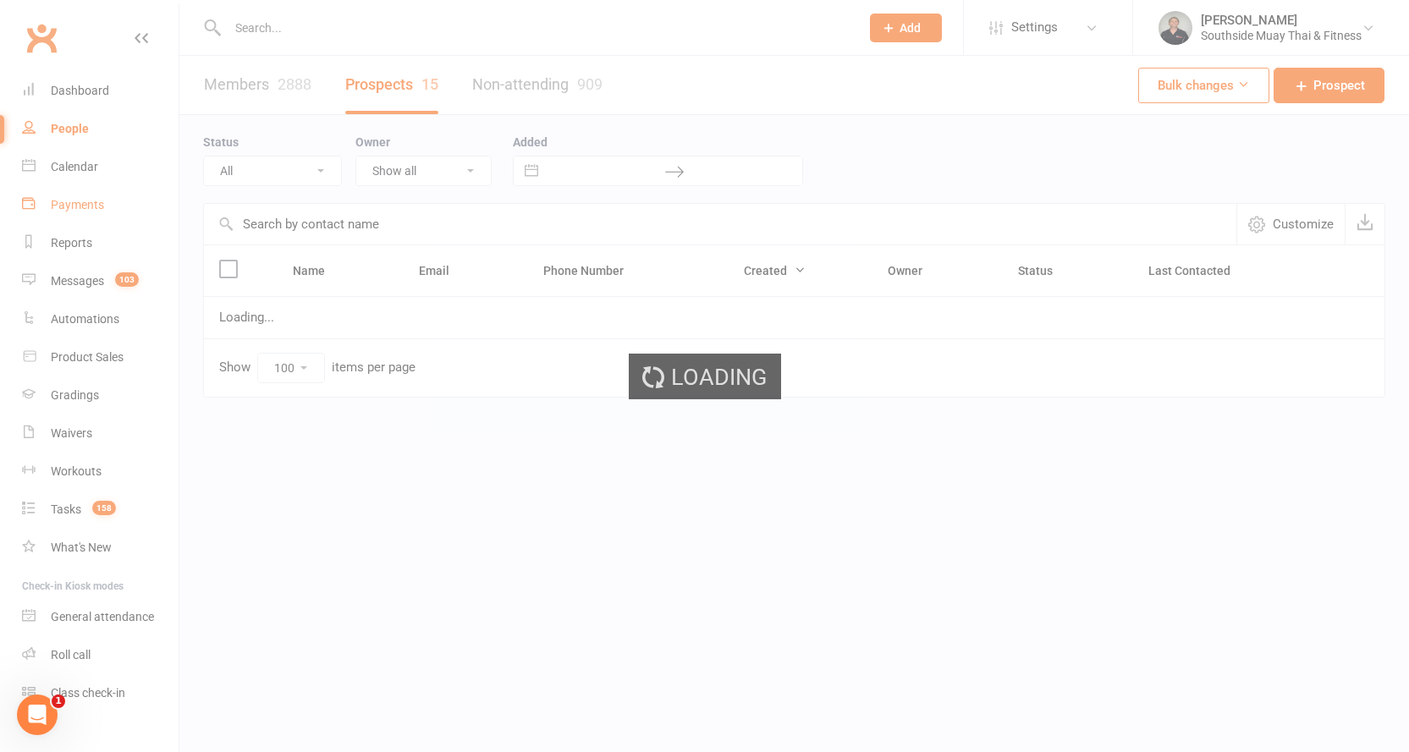
select select "Intro Month"
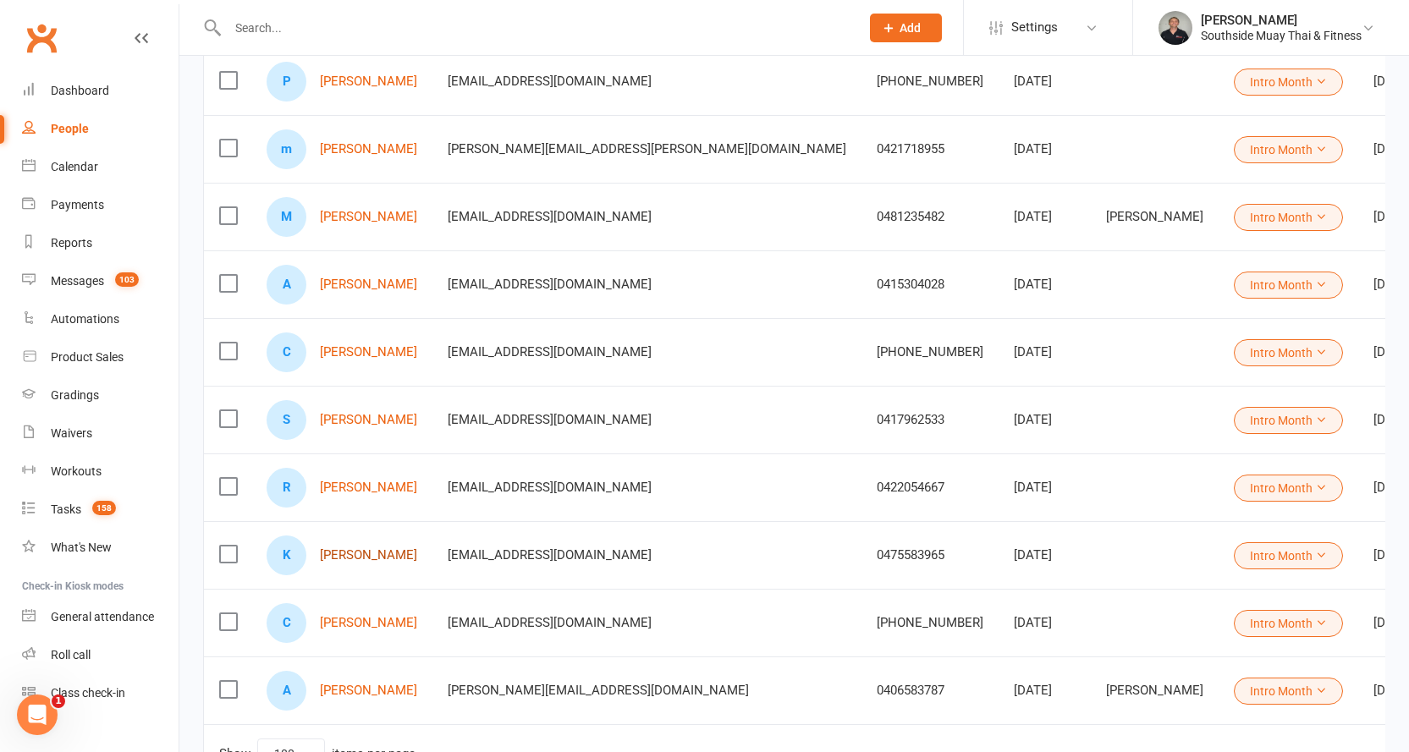
scroll to position [723, 0]
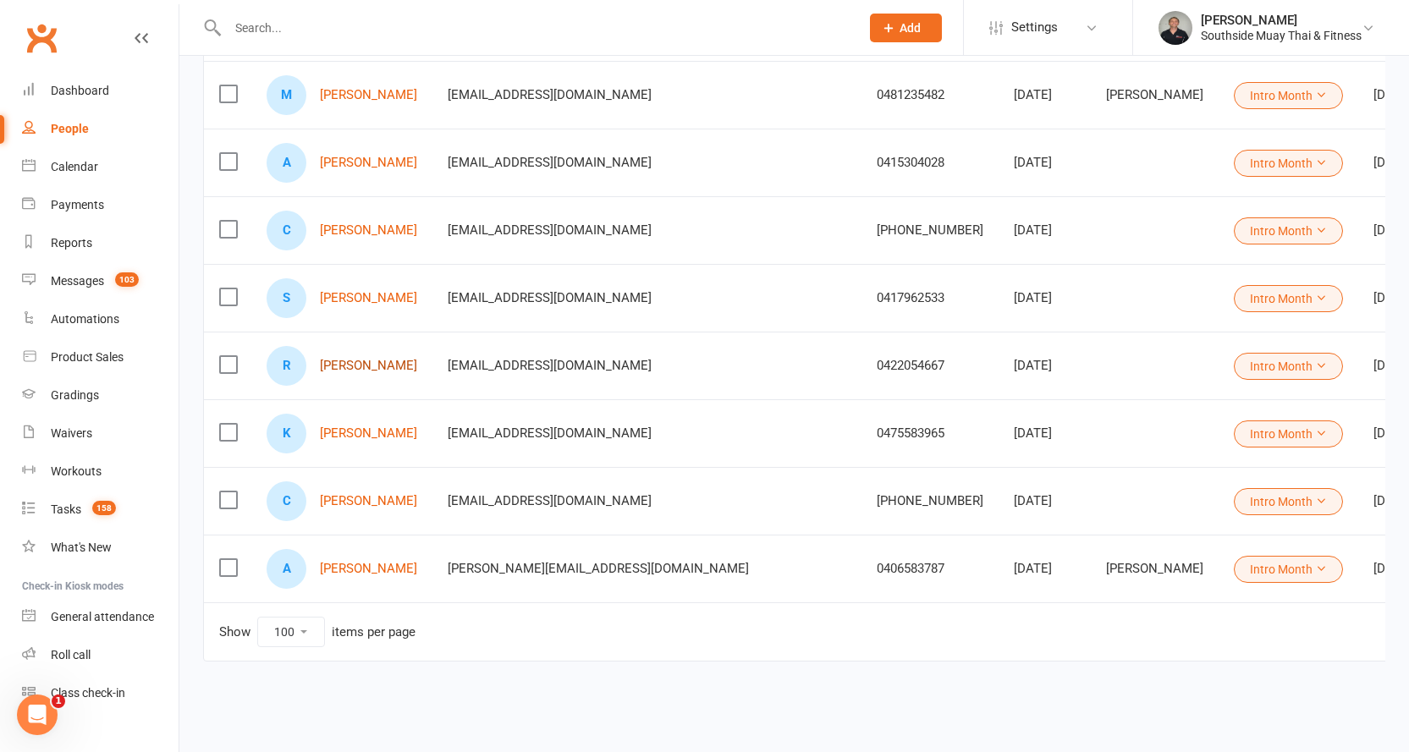
click at [337, 359] on link "[PERSON_NAME]" at bounding box center [368, 366] width 97 height 14
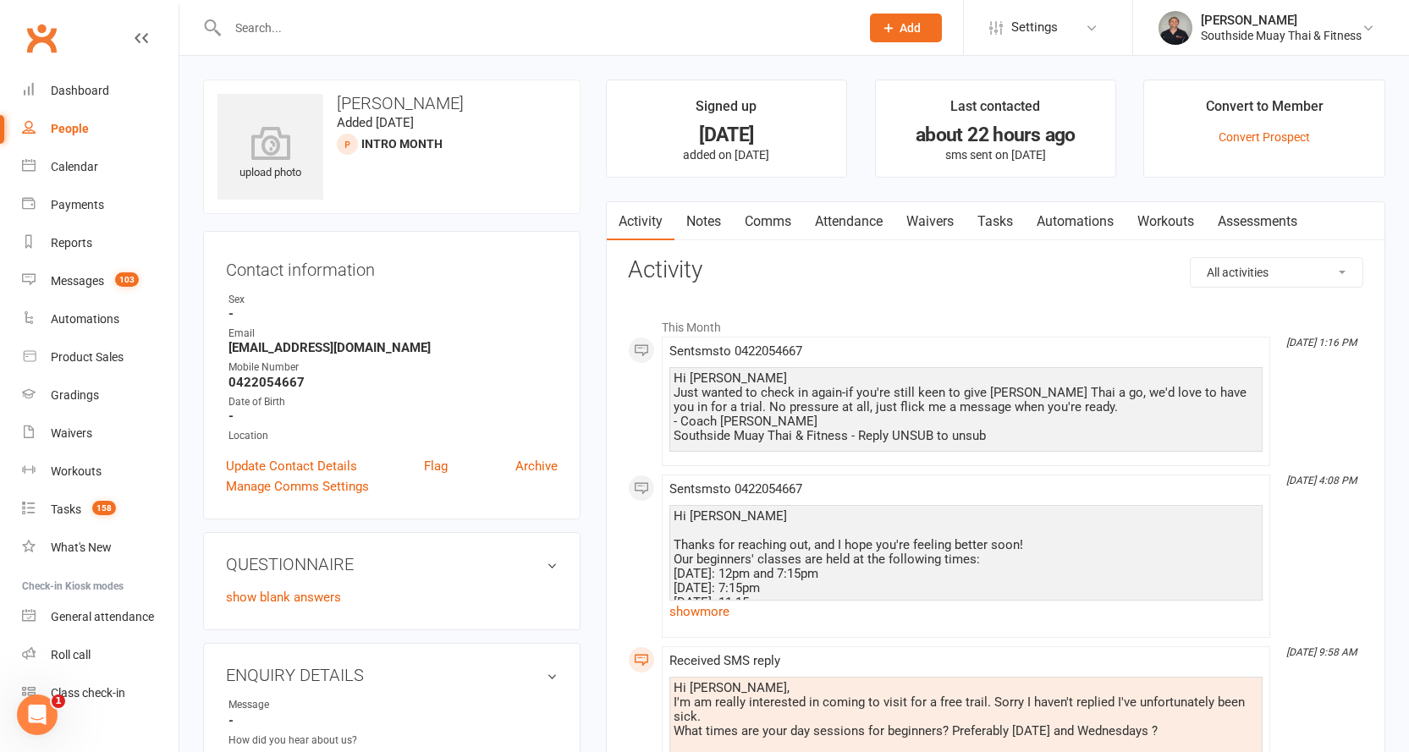
click at [66, 128] on div "People" at bounding box center [70, 129] width 38 height 14
select select "100"
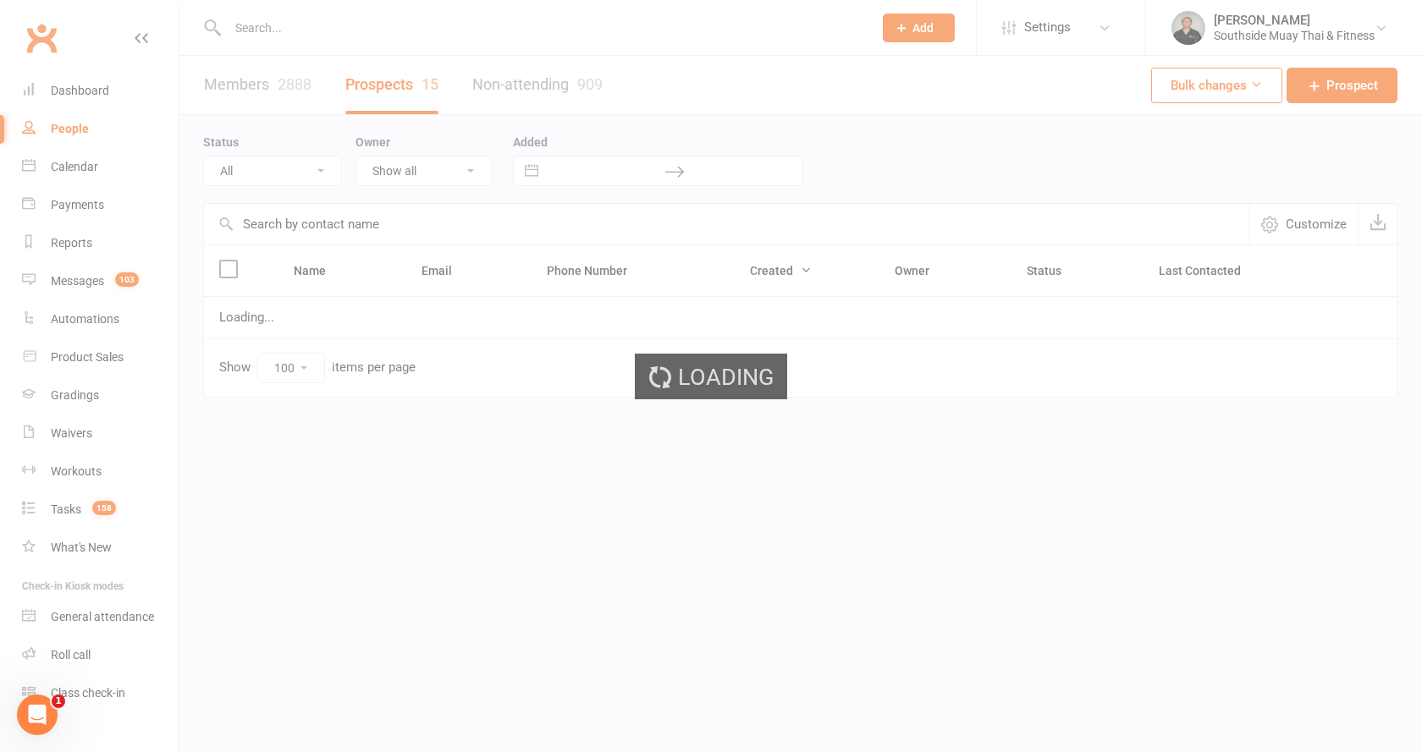
select select "Intro Month"
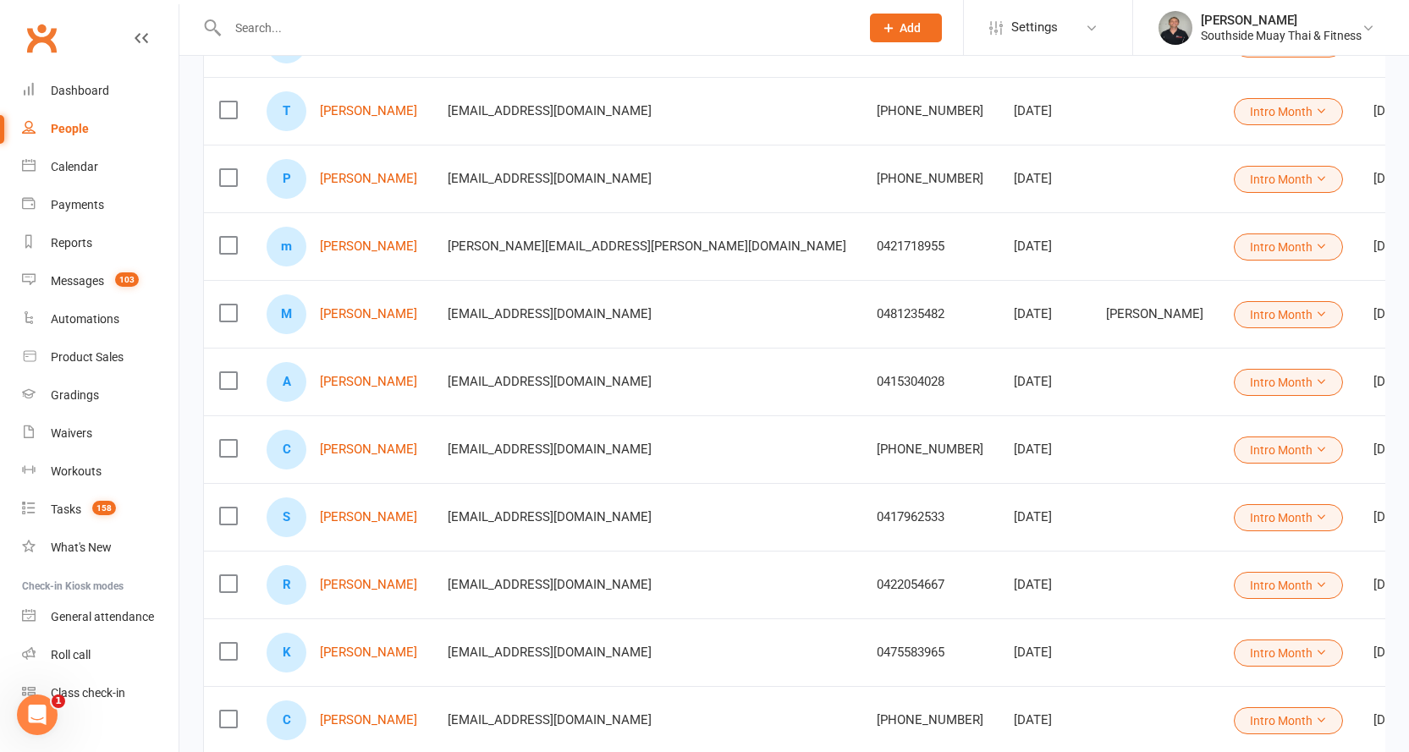
scroll to position [723, 0]
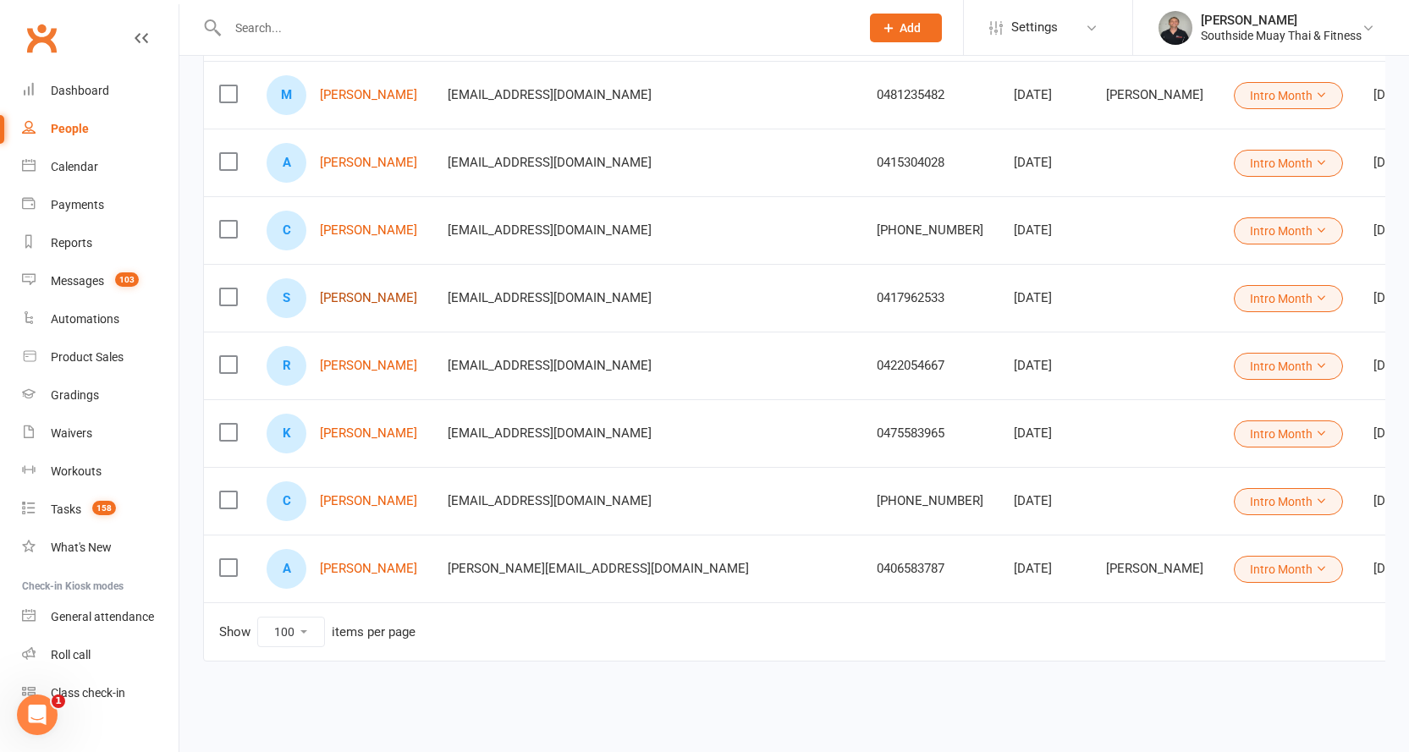
click at [369, 291] on link "[PERSON_NAME]" at bounding box center [368, 298] width 97 height 14
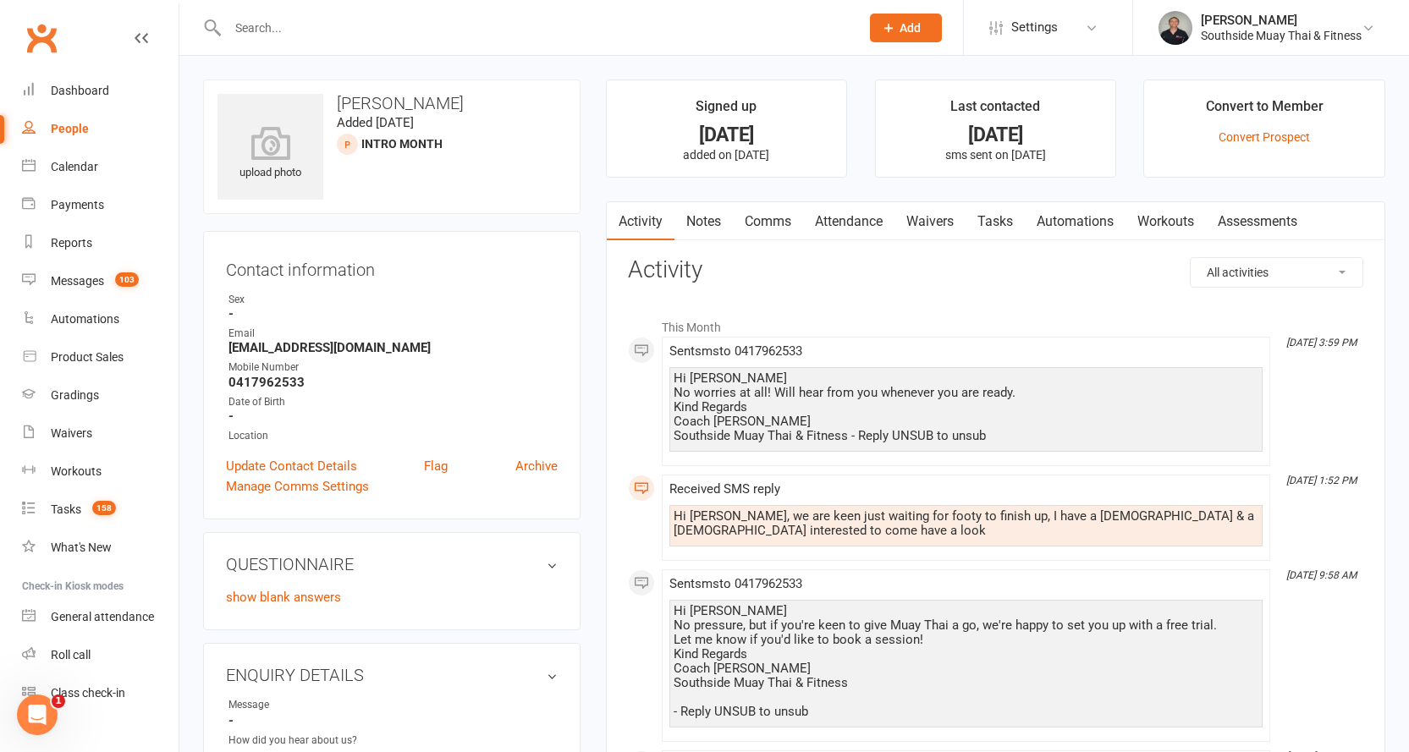
click at [71, 127] on div "People" at bounding box center [70, 129] width 38 height 14
select select "100"
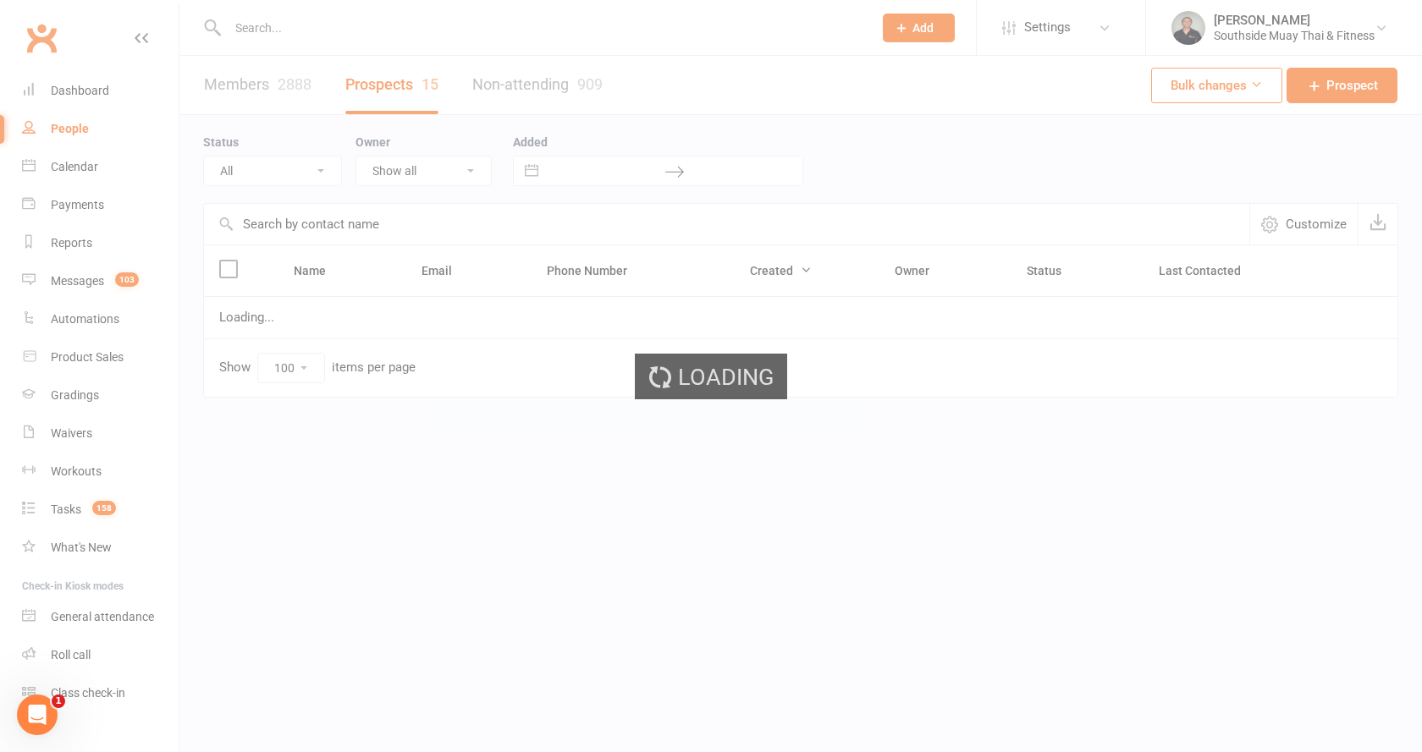
select select "Intro Month"
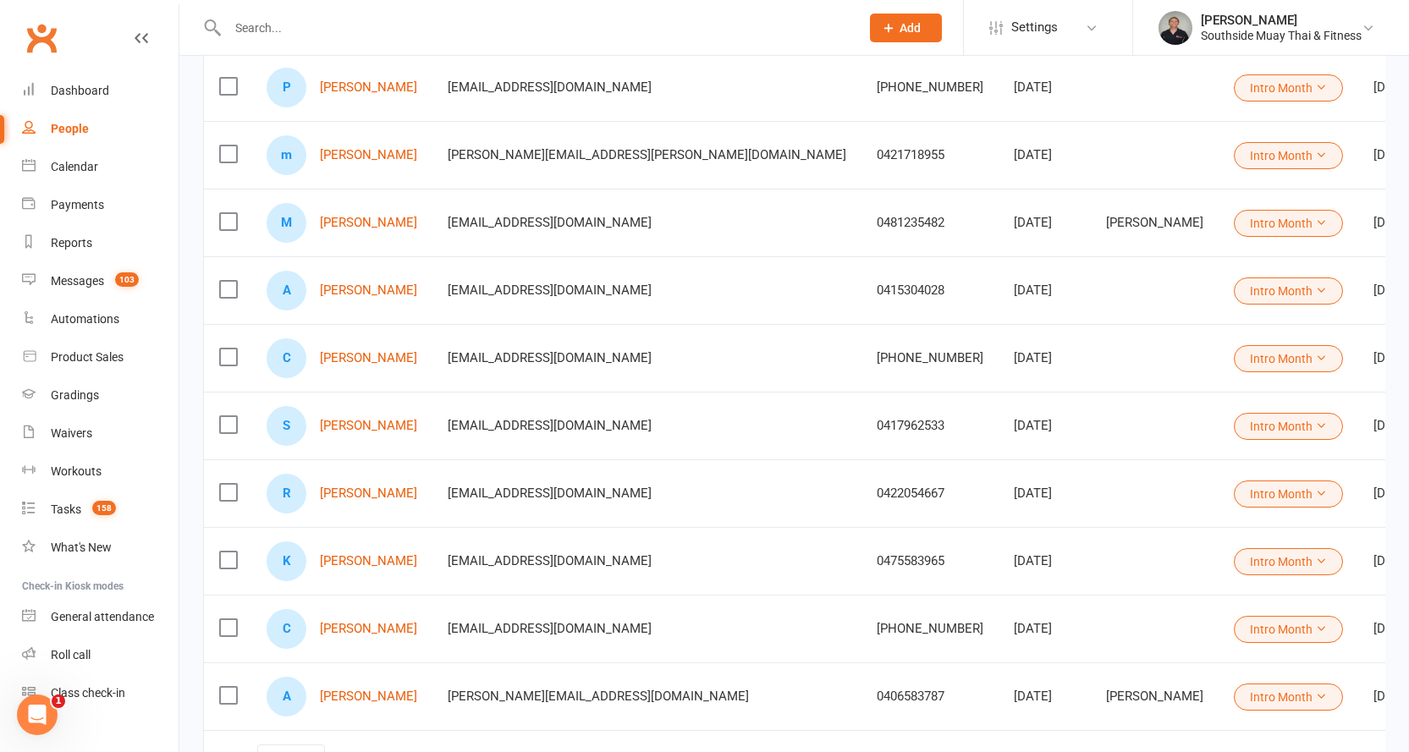
scroll to position [592, 0]
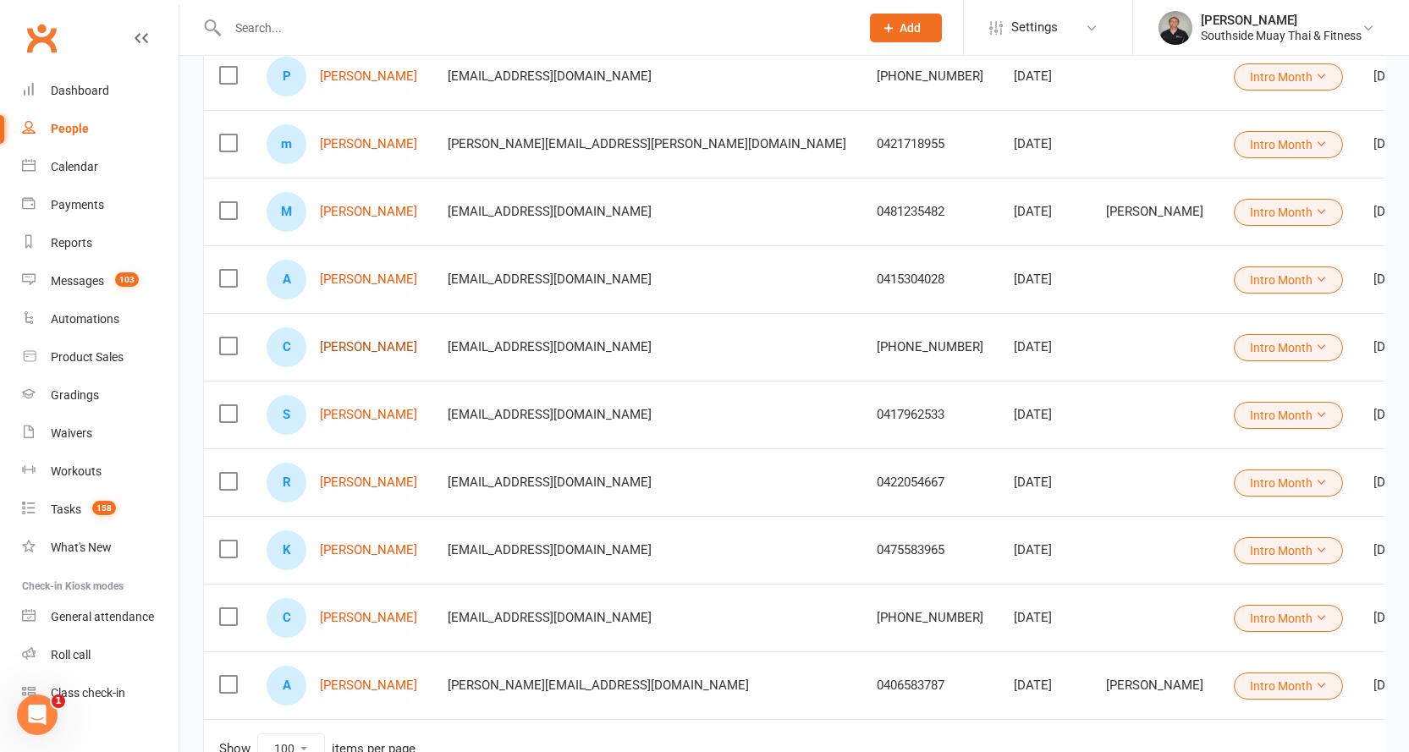
click at [350, 346] on link "[PERSON_NAME]" at bounding box center [368, 347] width 97 height 14
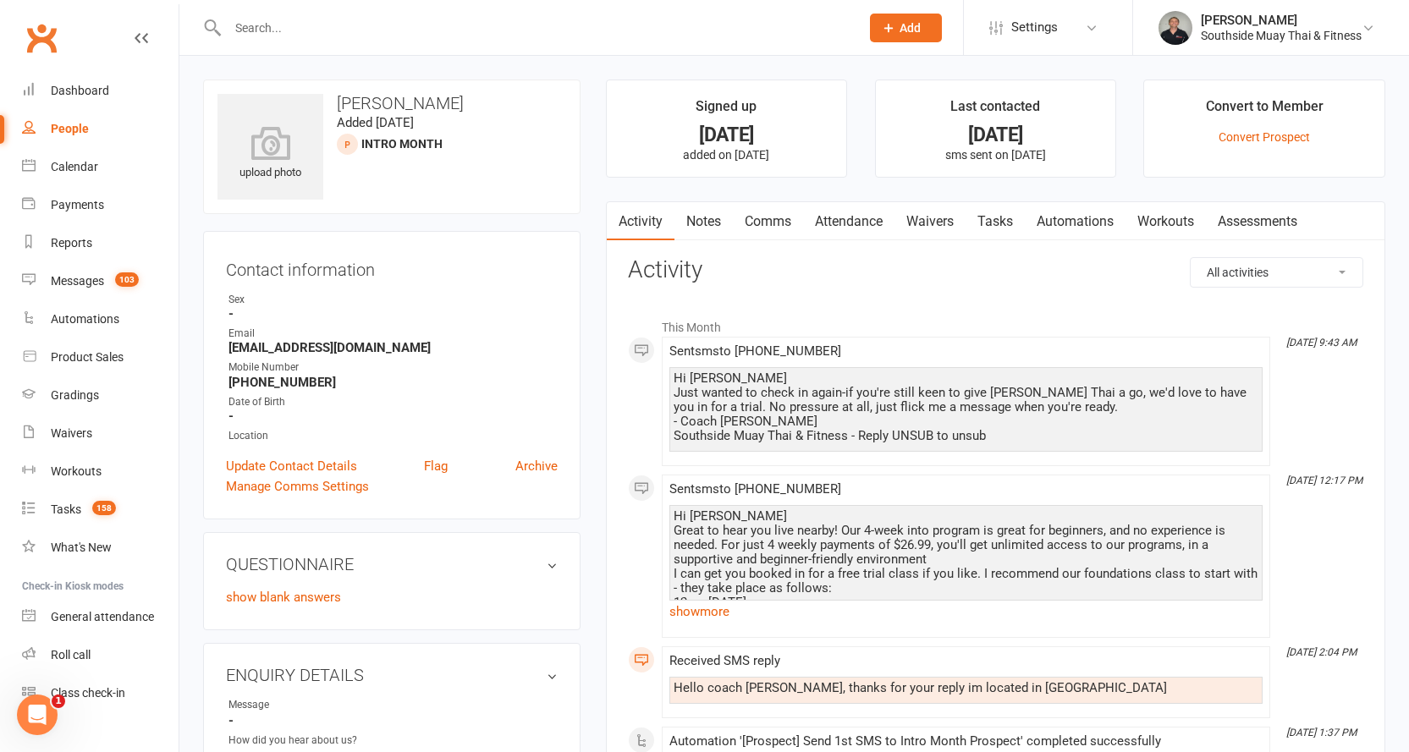
click at [58, 124] on div "People" at bounding box center [70, 129] width 38 height 14
select select "100"
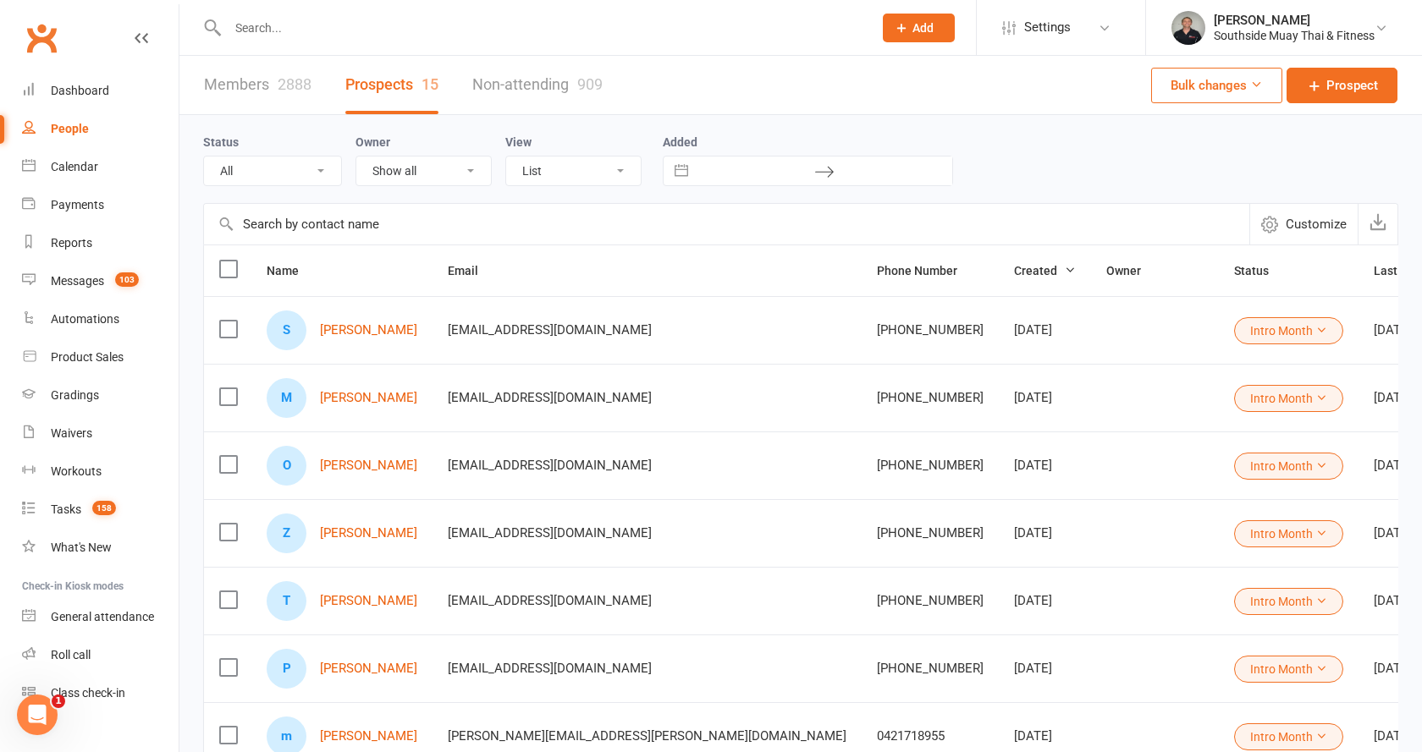
select select "Intro Month"
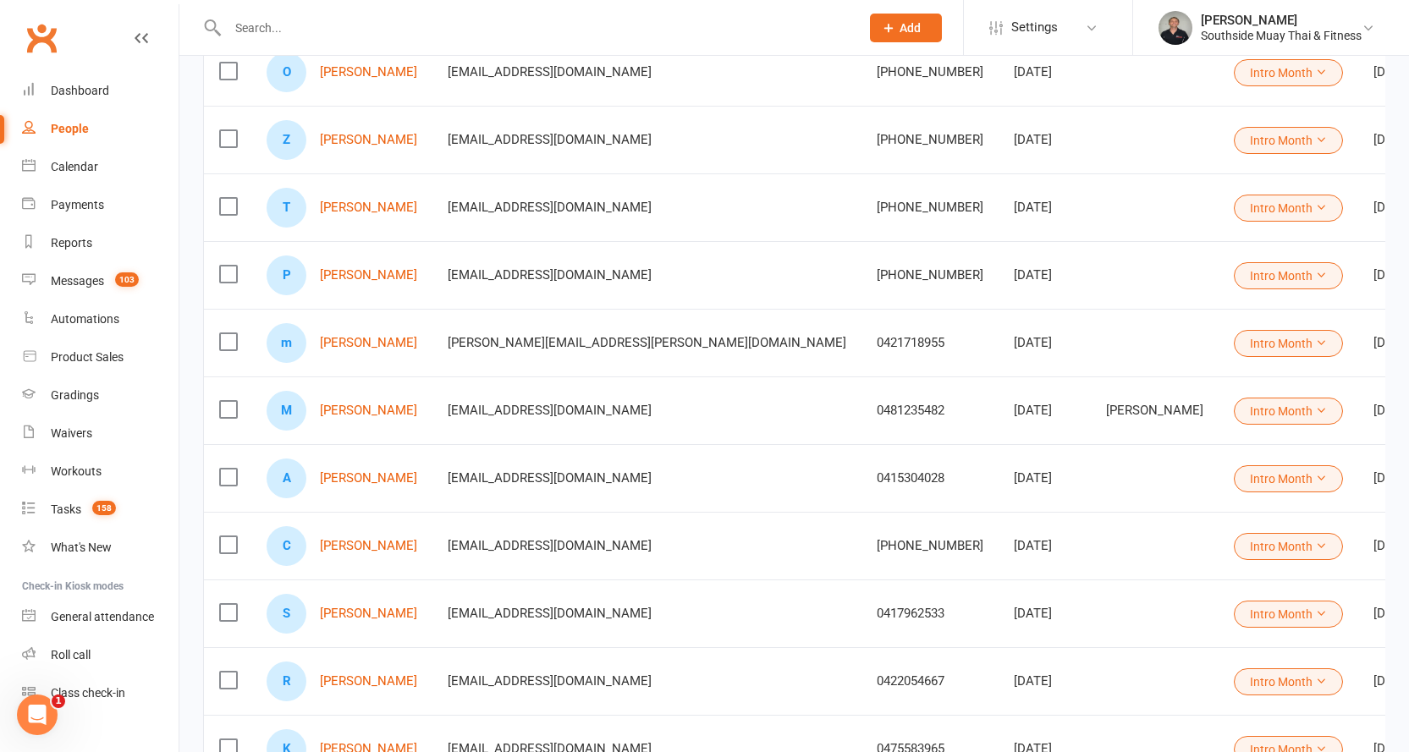
scroll to position [423, 0]
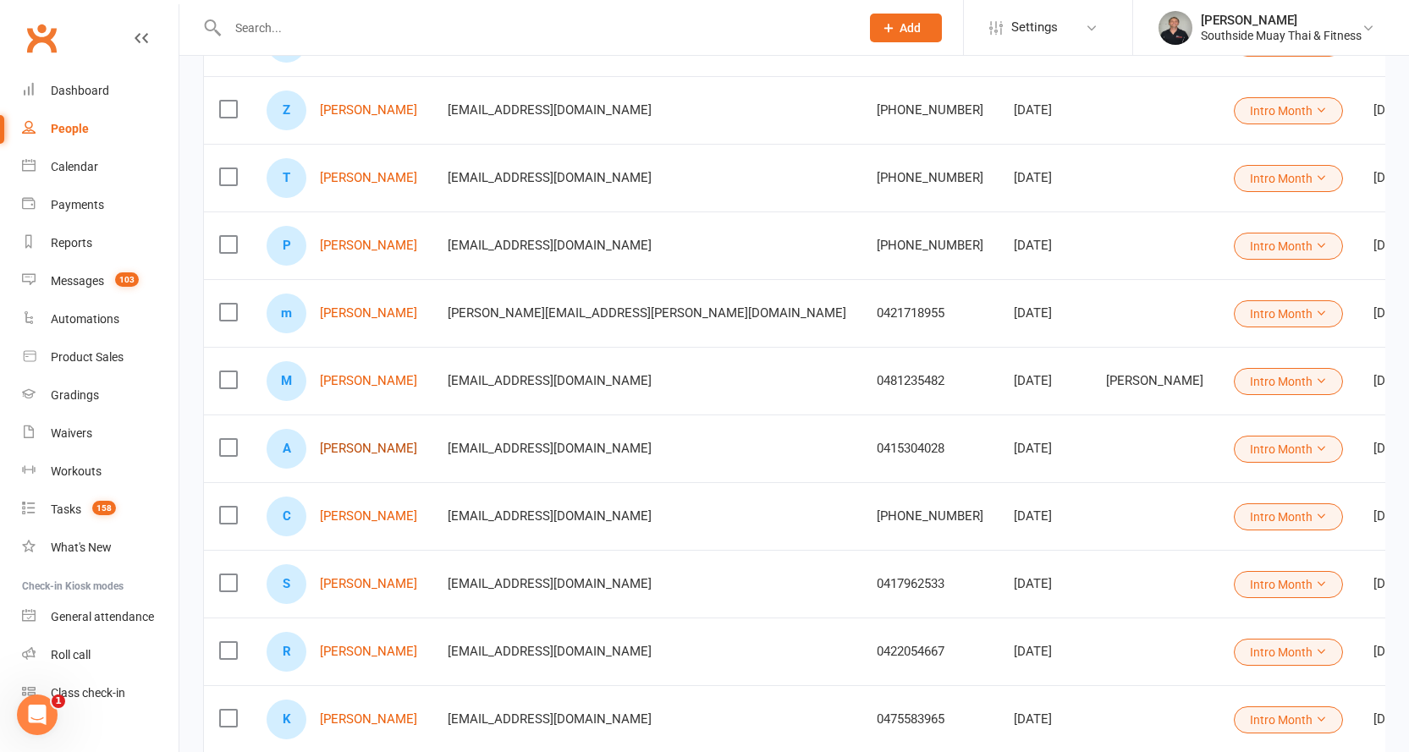
click at [343, 444] on link "[PERSON_NAME]" at bounding box center [368, 449] width 97 height 14
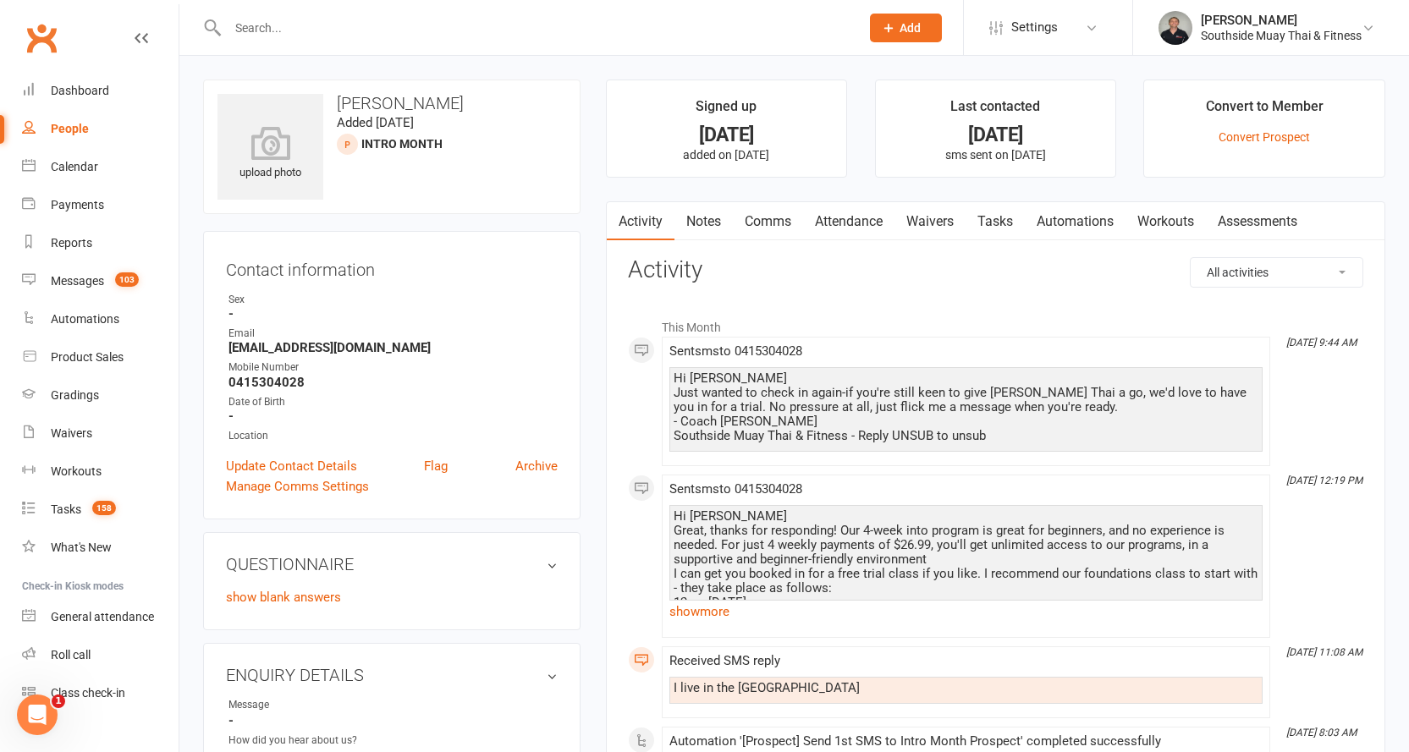
click at [60, 128] on div "People" at bounding box center [70, 129] width 38 height 14
select select "100"
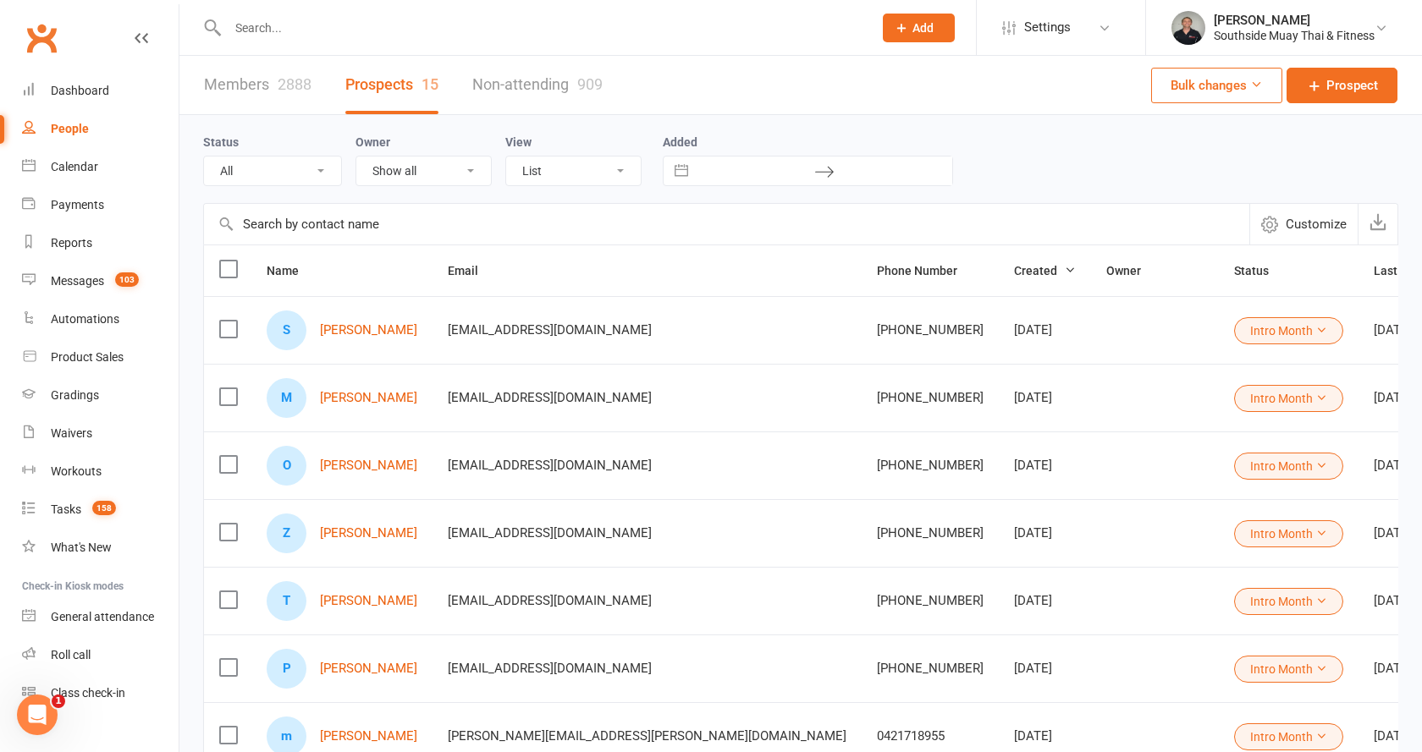
select select "Intro Month"
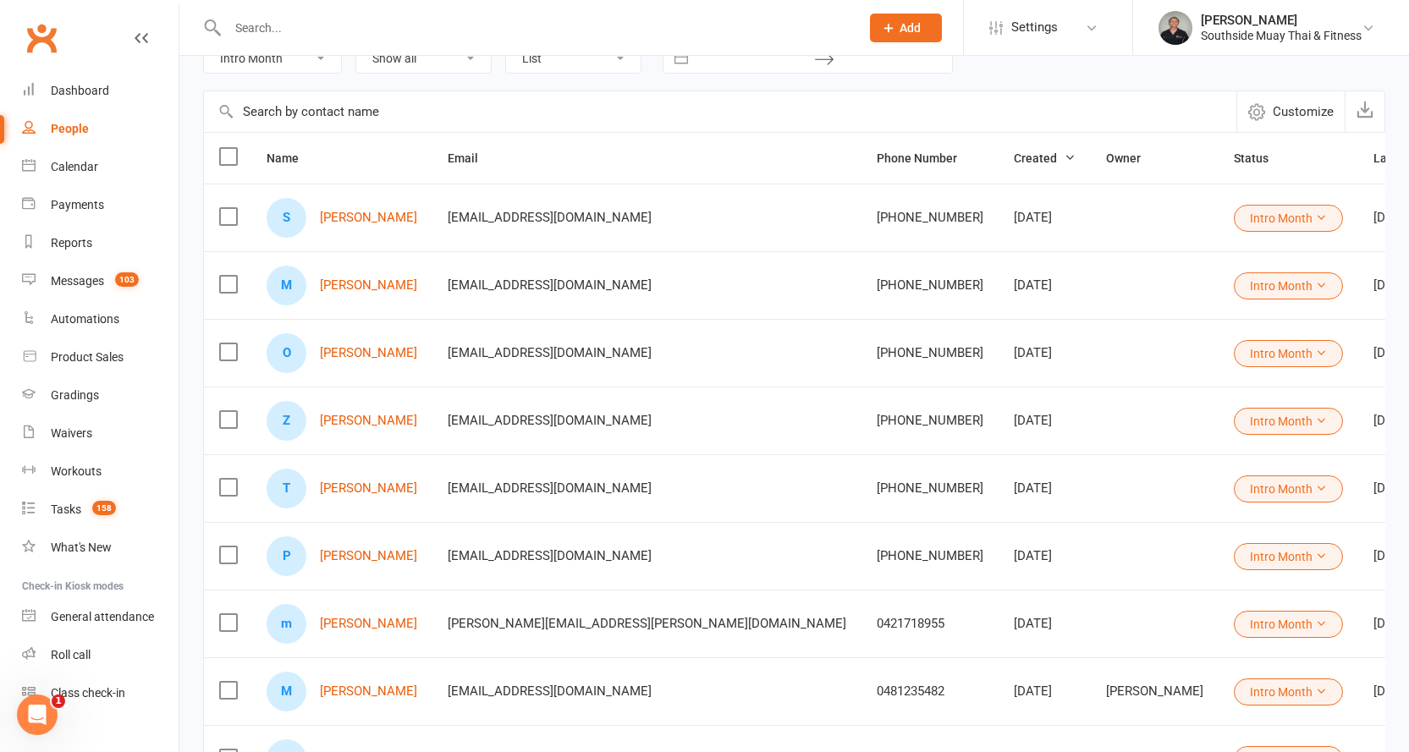
scroll to position [339, 0]
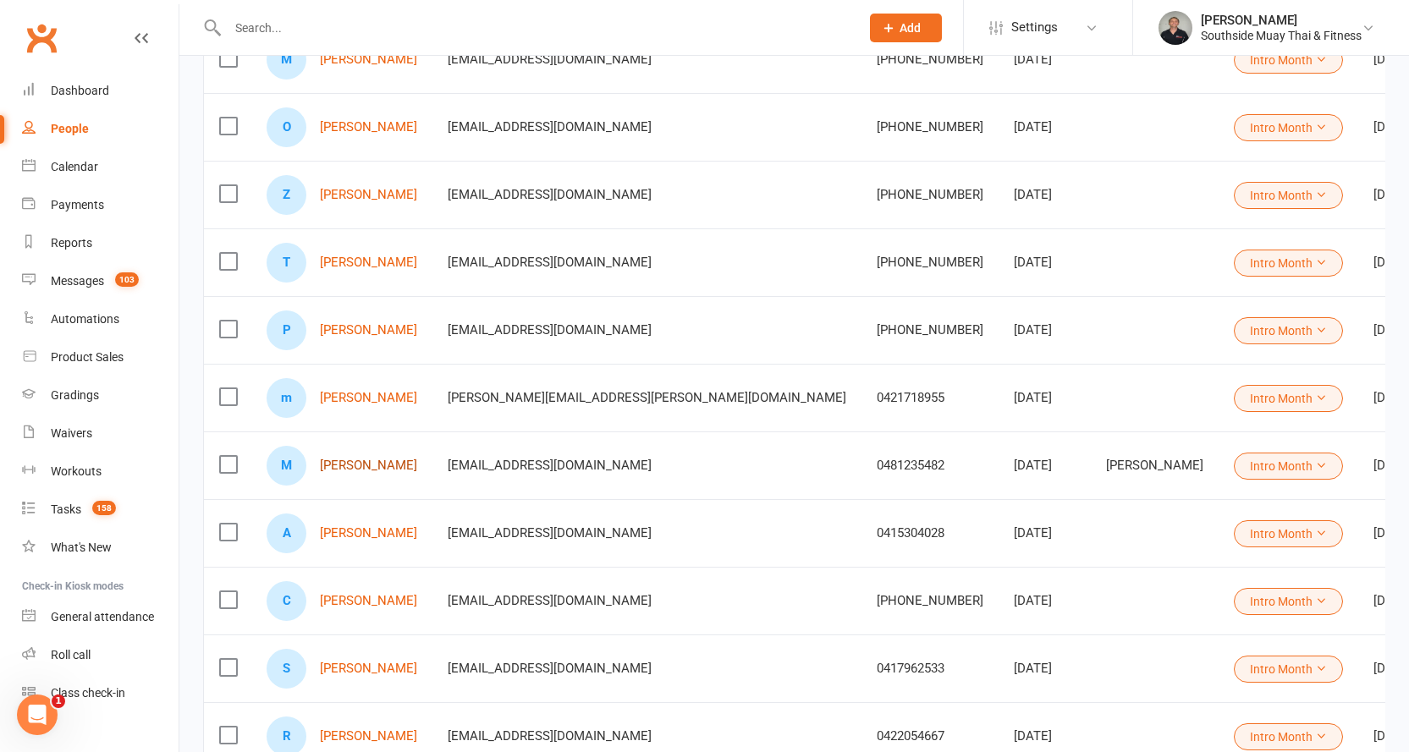
click at [379, 467] on link "Manisha Senaratne" at bounding box center [368, 466] width 97 height 14
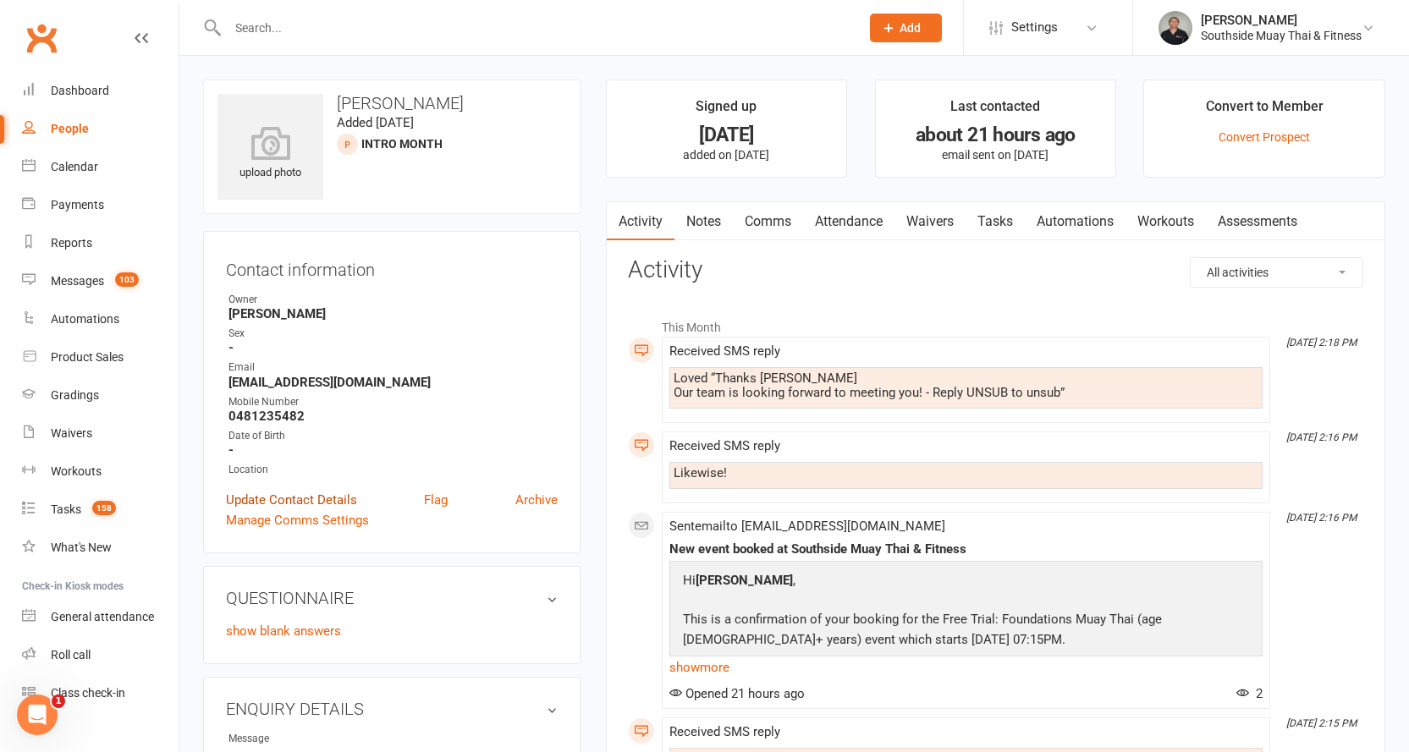
click at [279, 497] on link "Update Contact Details" at bounding box center [291, 500] width 131 height 20
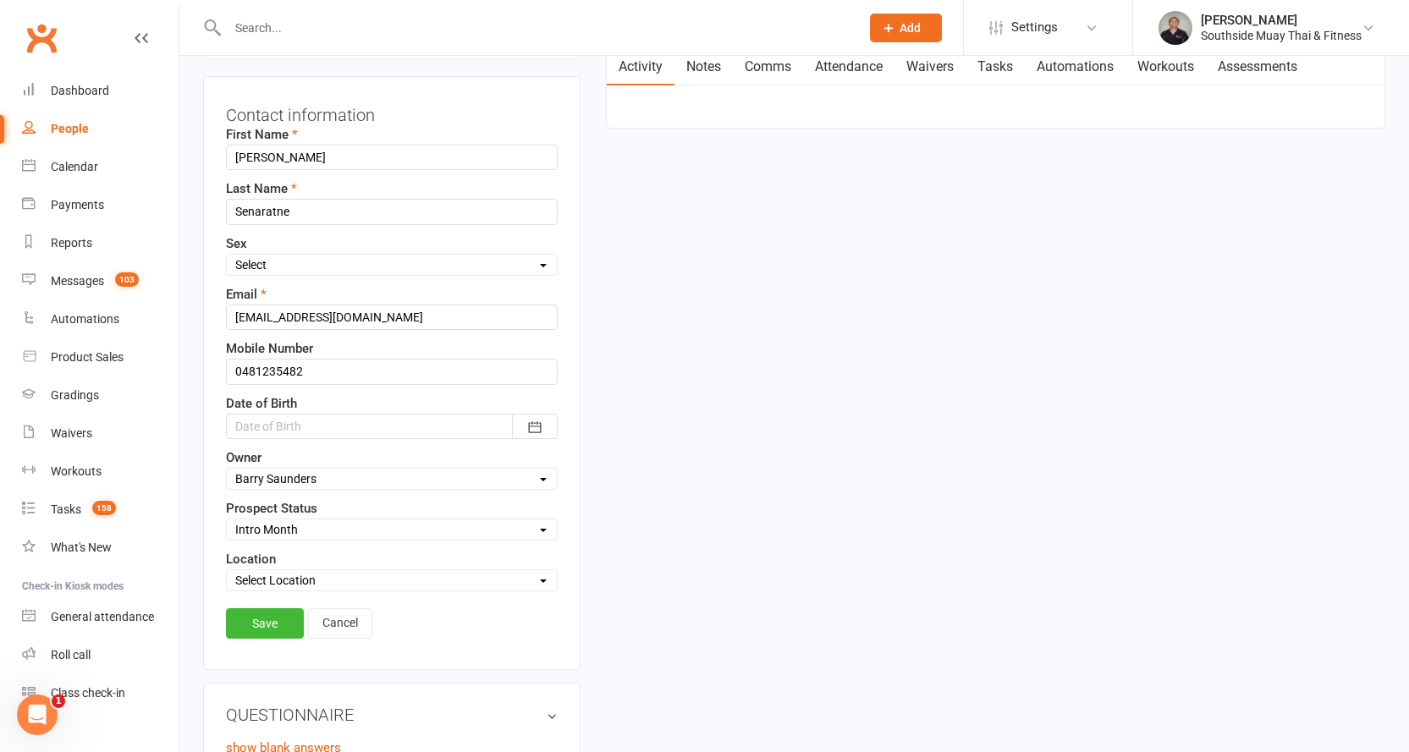
scroll to position [249, 0]
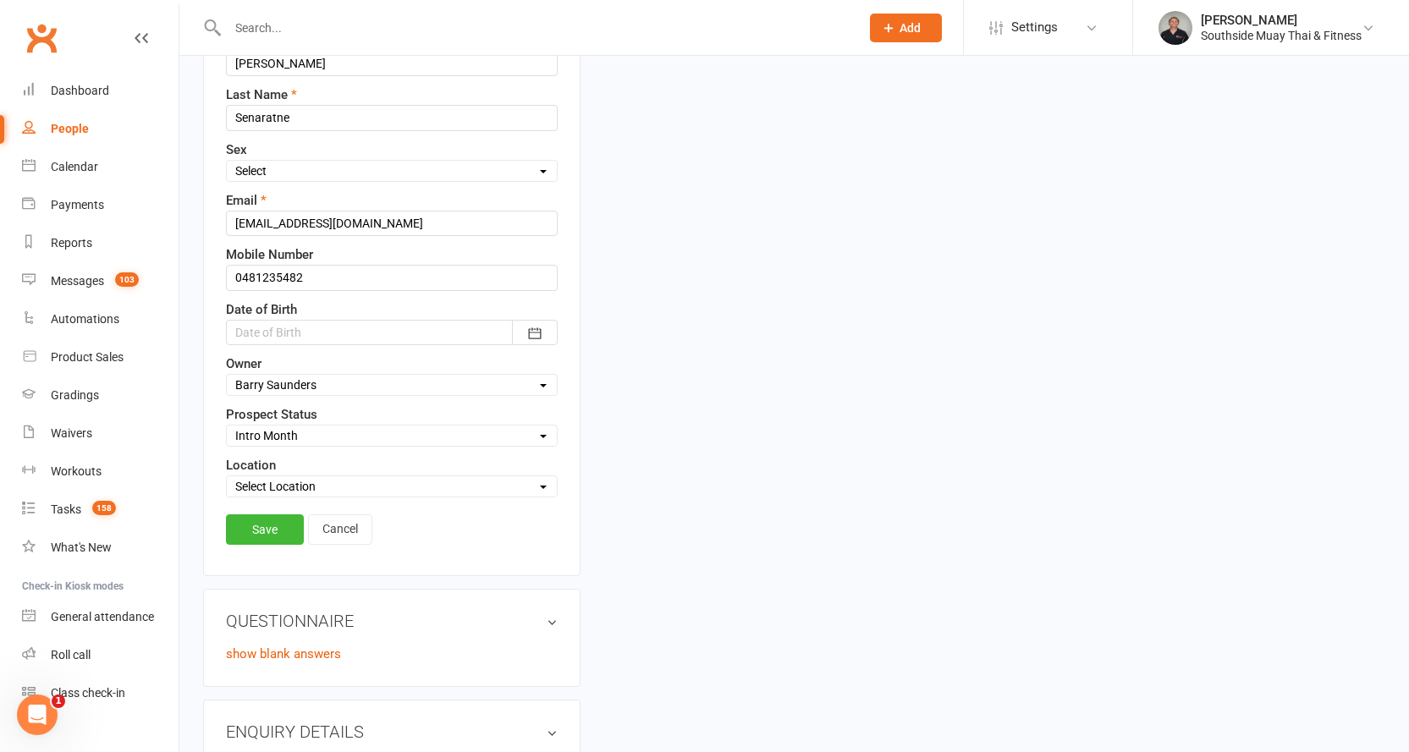
click at [259, 439] on select "Select Initial Contact 28 Day LBE - Contact Needed 28 Day LBE - Intro Class Boo…" at bounding box center [392, 436] width 330 height 19
select select "Adults - Free Trial Booked"
click at [227, 427] on select "Select Initial Contact 28 Day LBE - Contact Needed 28 Day LBE - Intro Class Boo…" at bounding box center [392, 436] width 330 height 19
click at [256, 524] on link "Save" at bounding box center [265, 530] width 78 height 30
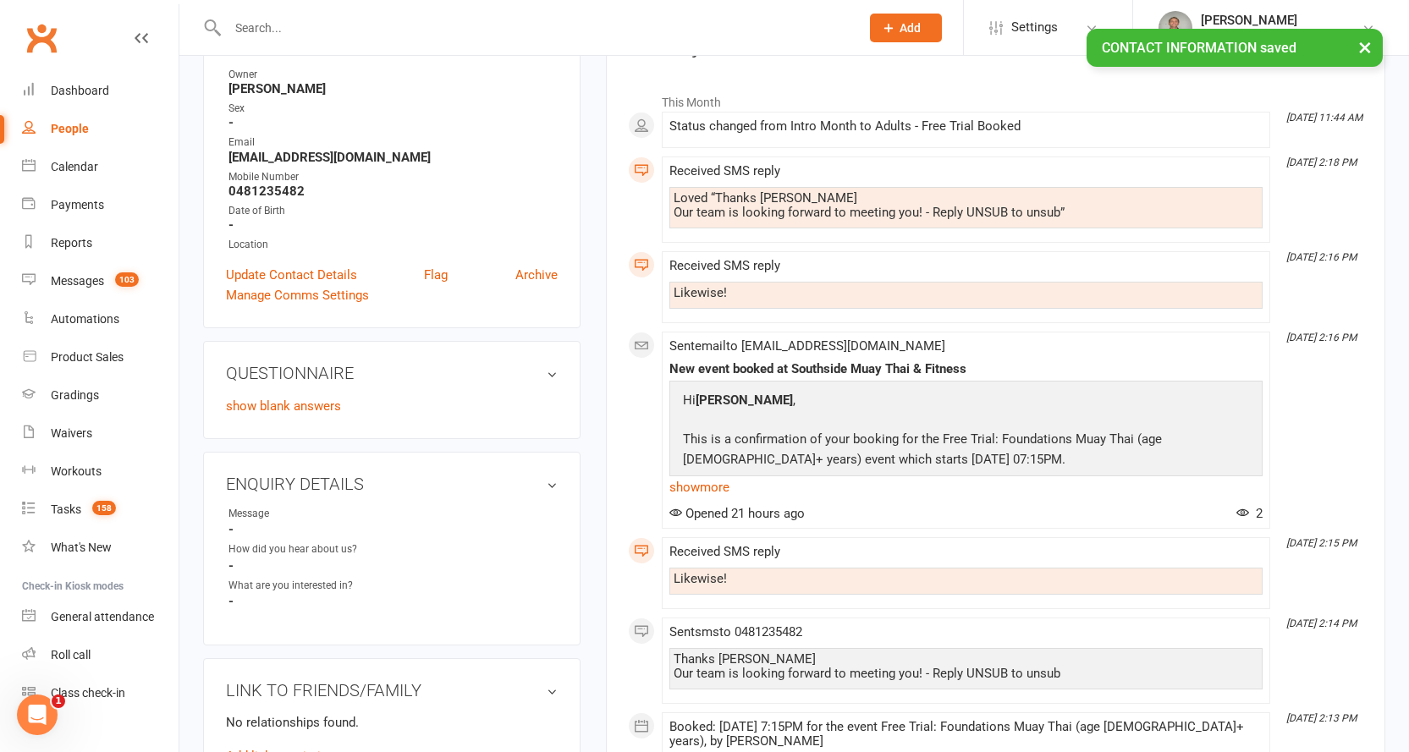
scroll to position [0, 0]
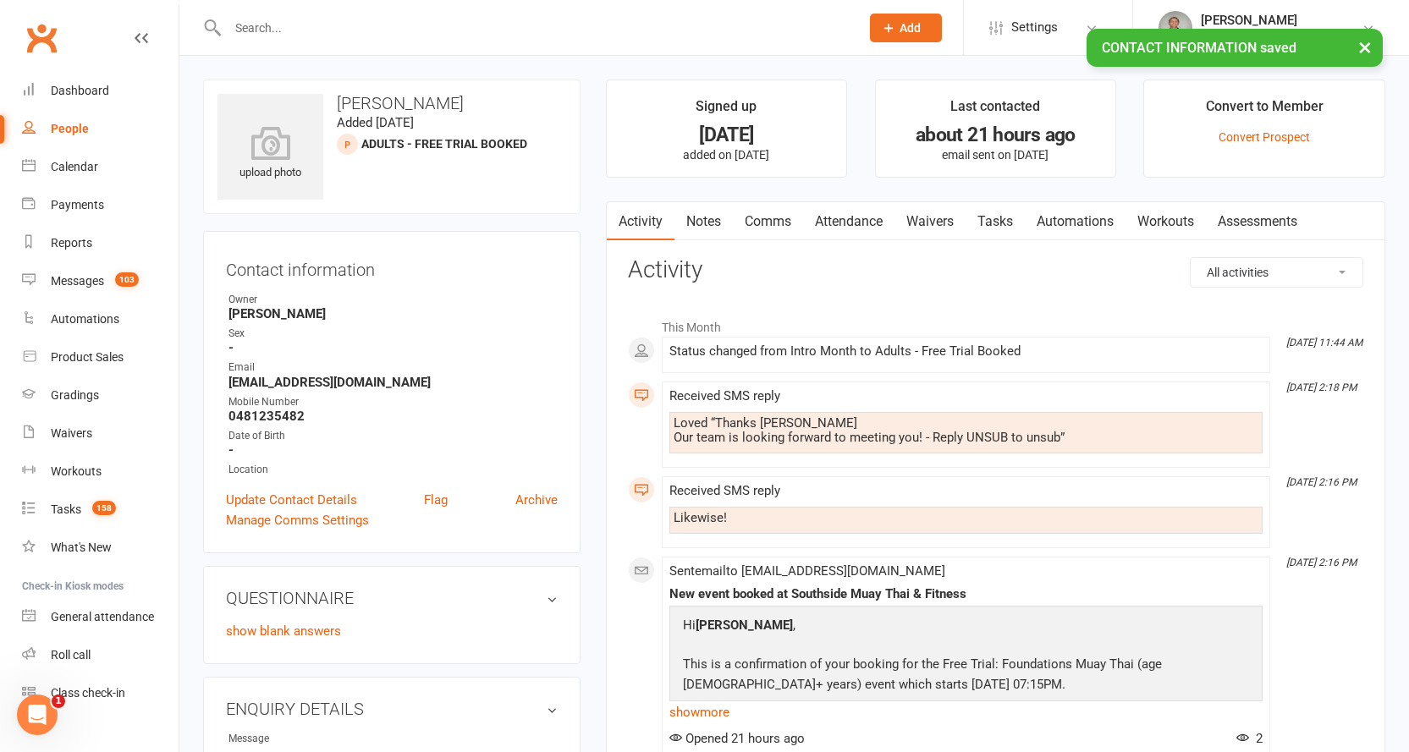
click at [701, 212] on link "Notes" at bounding box center [703, 221] width 58 height 39
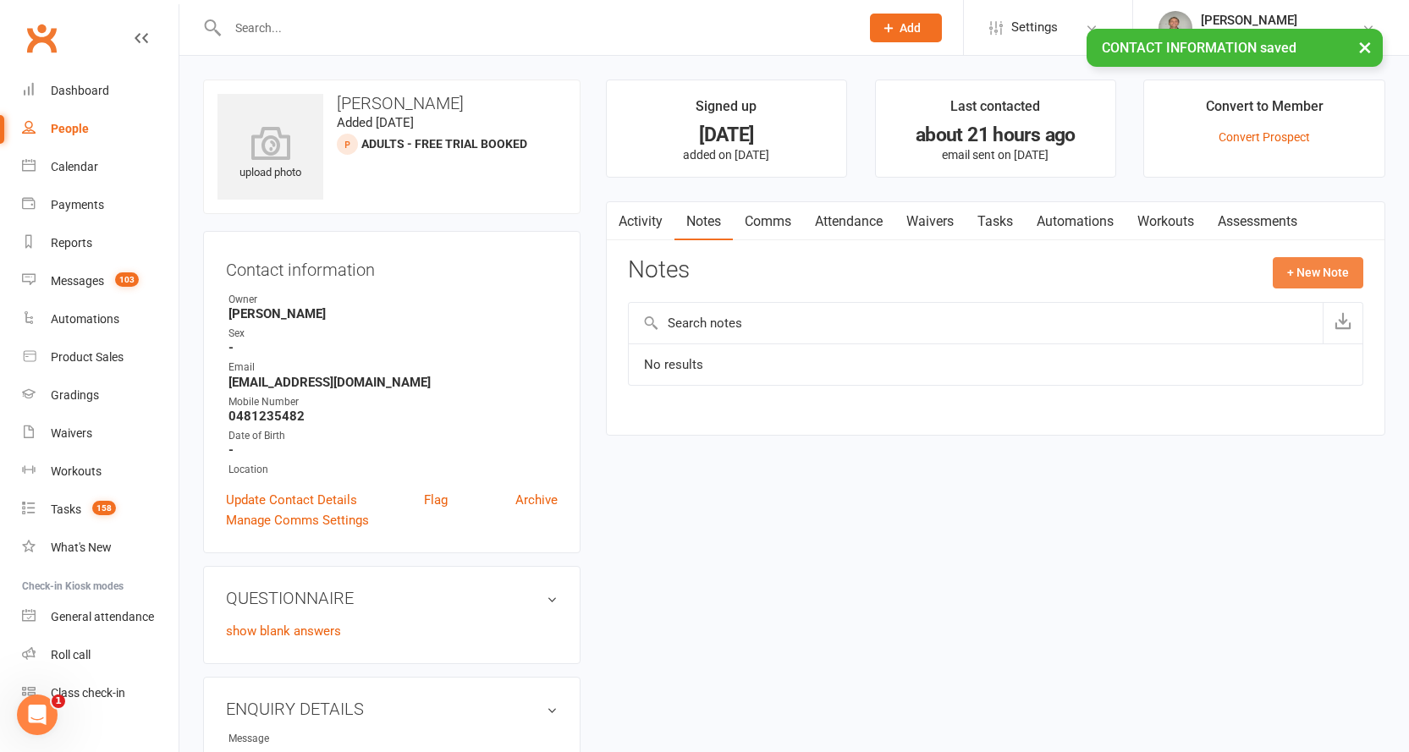
click at [1299, 271] on button "+ New Note" at bounding box center [1318, 272] width 91 height 30
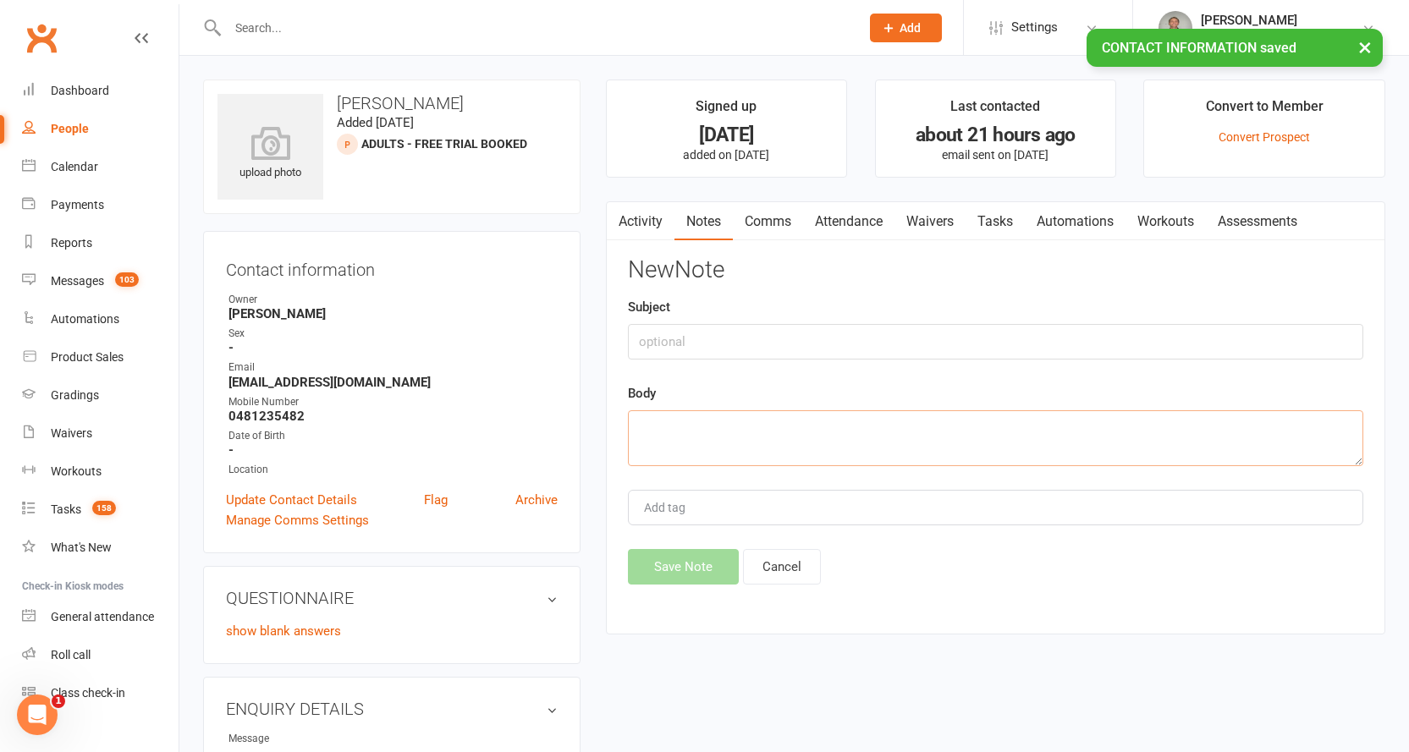
click at [757, 423] on textarea at bounding box center [995, 438] width 735 height 56
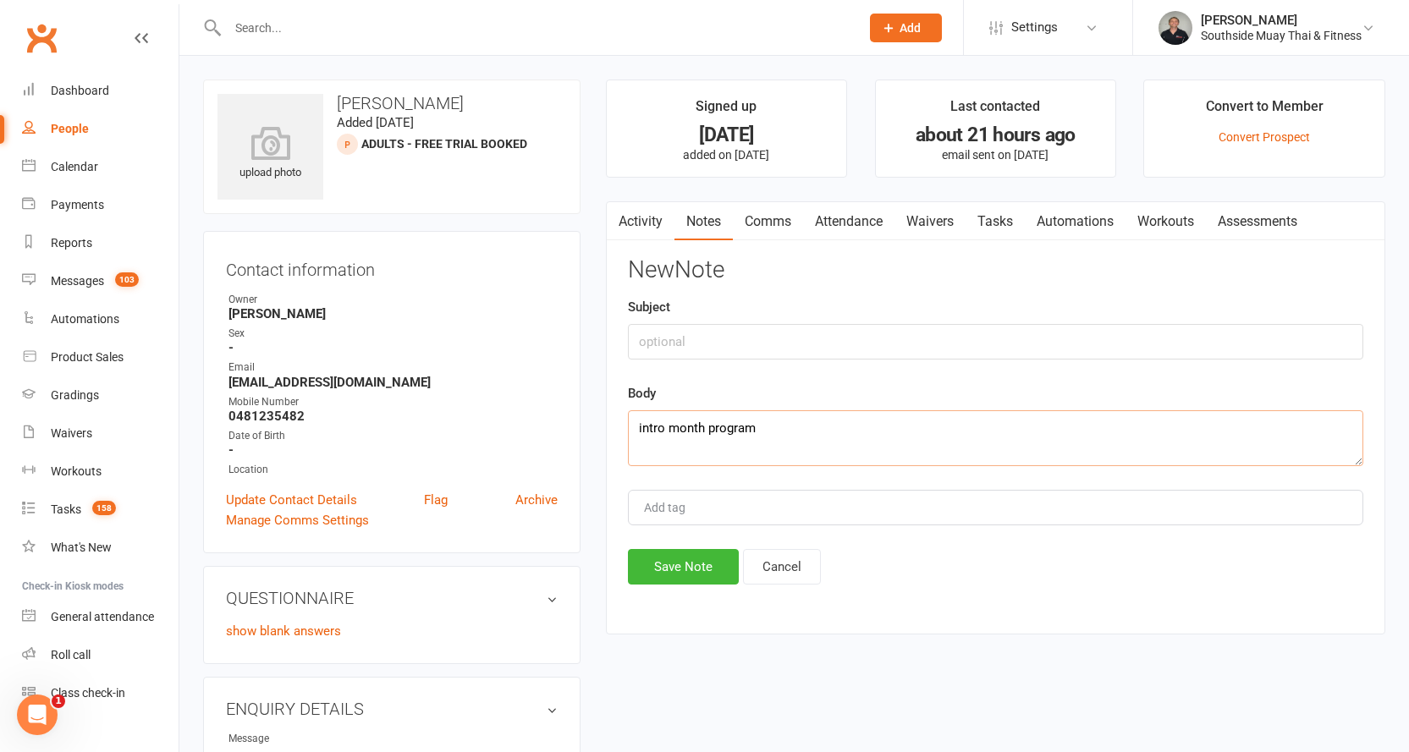
type textarea "intro month program"
click at [745, 329] on input "text" at bounding box center [995, 342] width 735 height 36
type input "about"
click at [687, 563] on button "Save Note" at bounding box center [683, 567] width 111 height 36
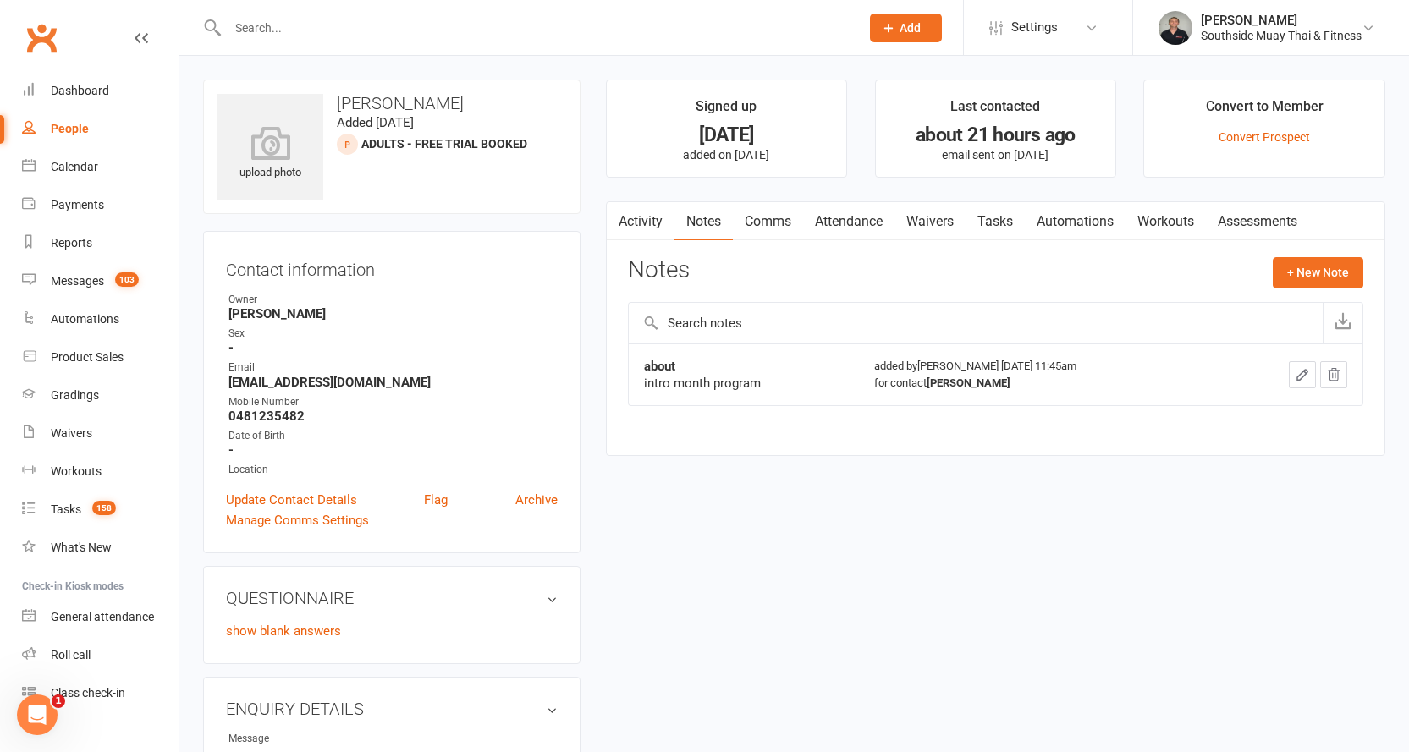
click at [760, 220] on link "Comms" at bounding box center [768, 221] width 70 height 39
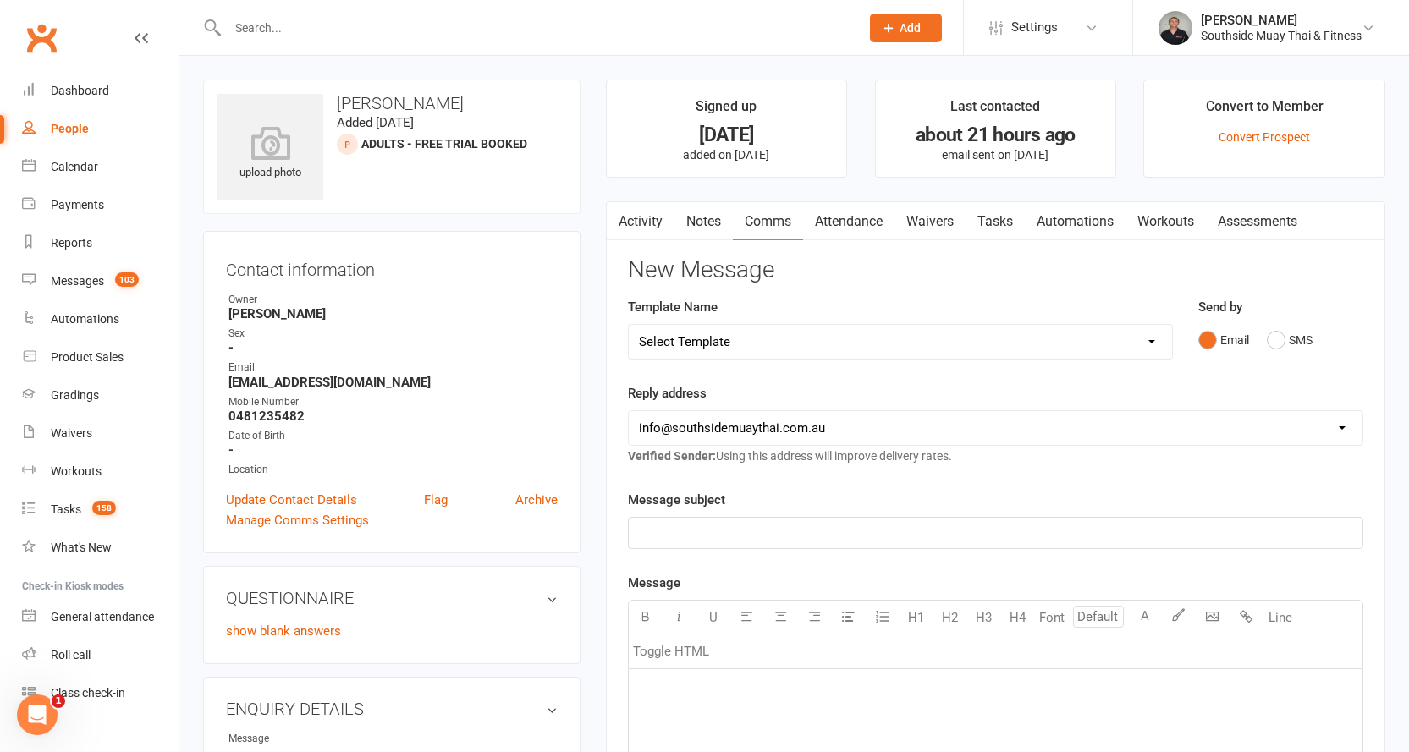
click at [642, 223] on link "Activity" at bounding box center [641, 221] width 68 height 39
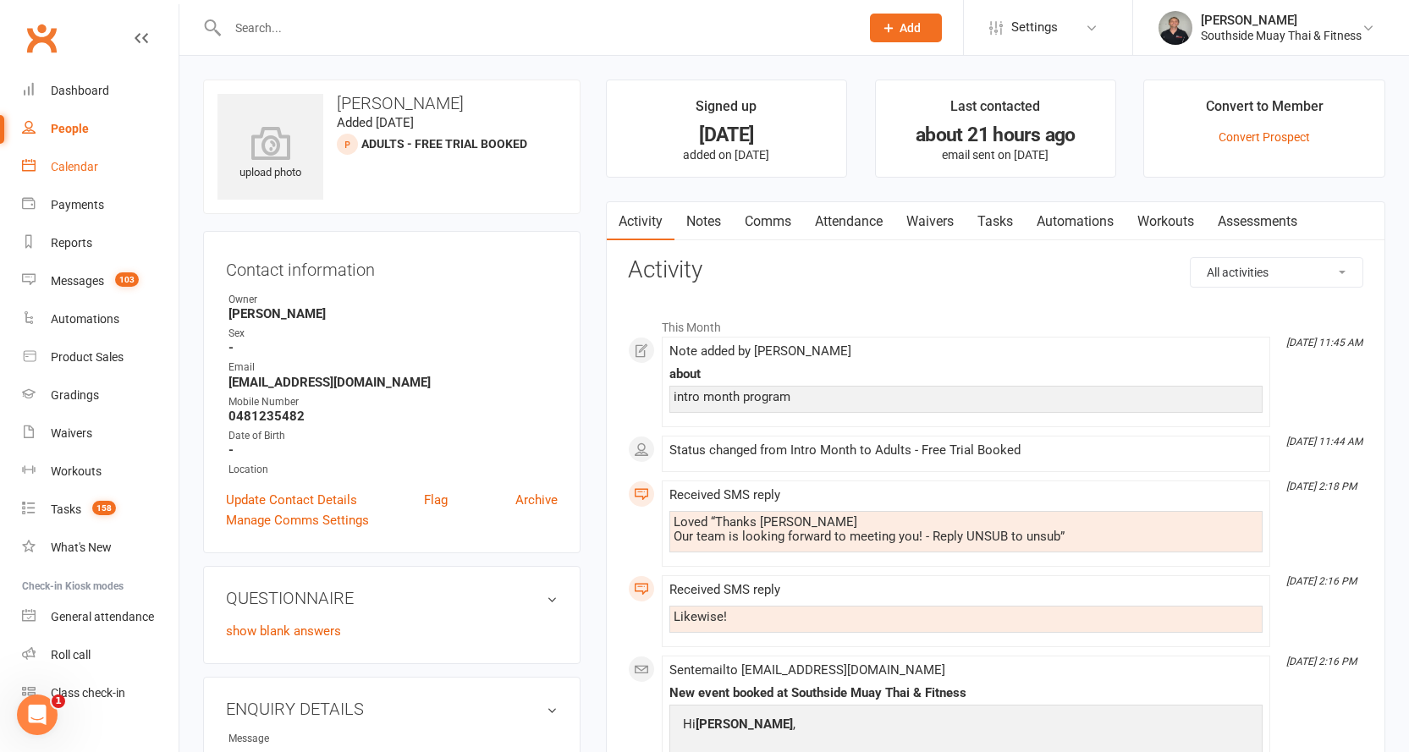
click at [64, 163] on div "Calendar" at bounding box center [74, 167] width 47 height 14
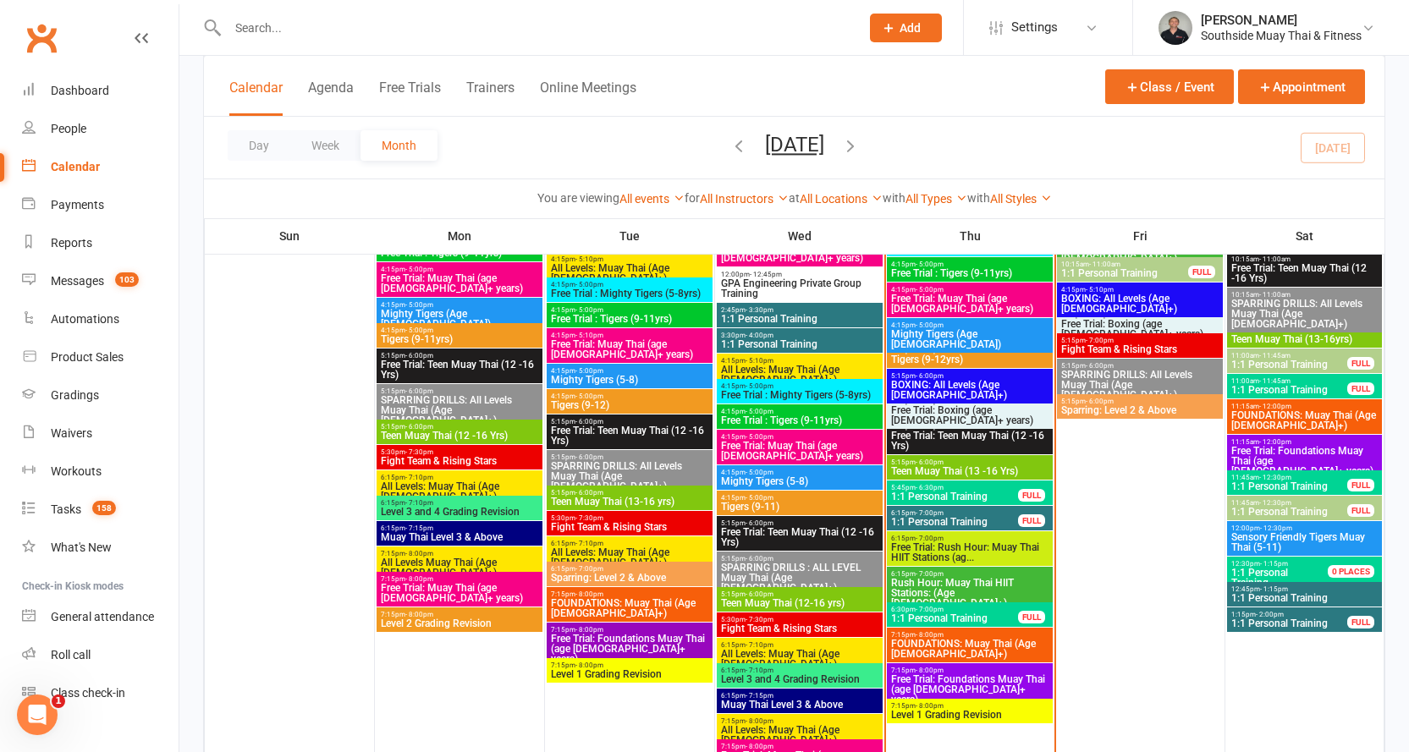
scroll to position [2285, 0]
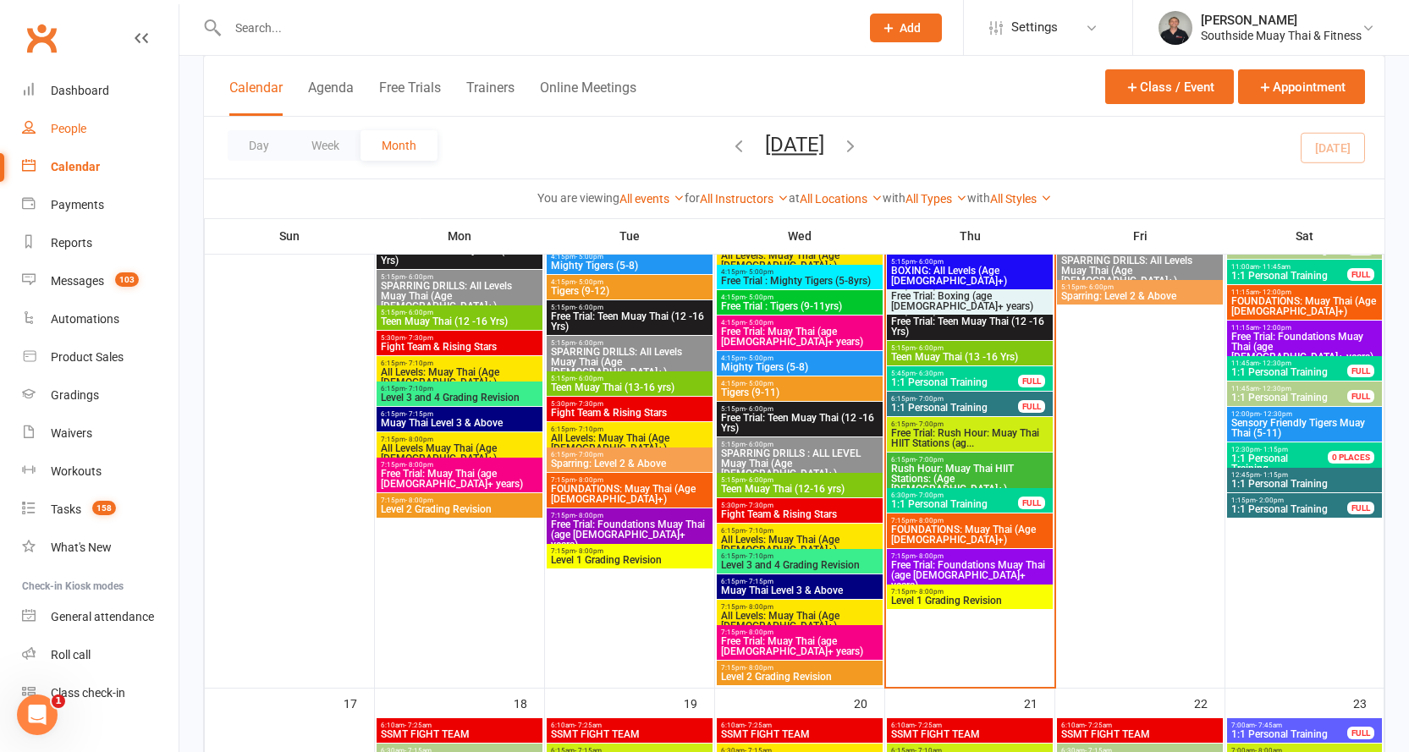
click at [61, 124] on div "People" at bounding box center [69, 129] width 36 height 14
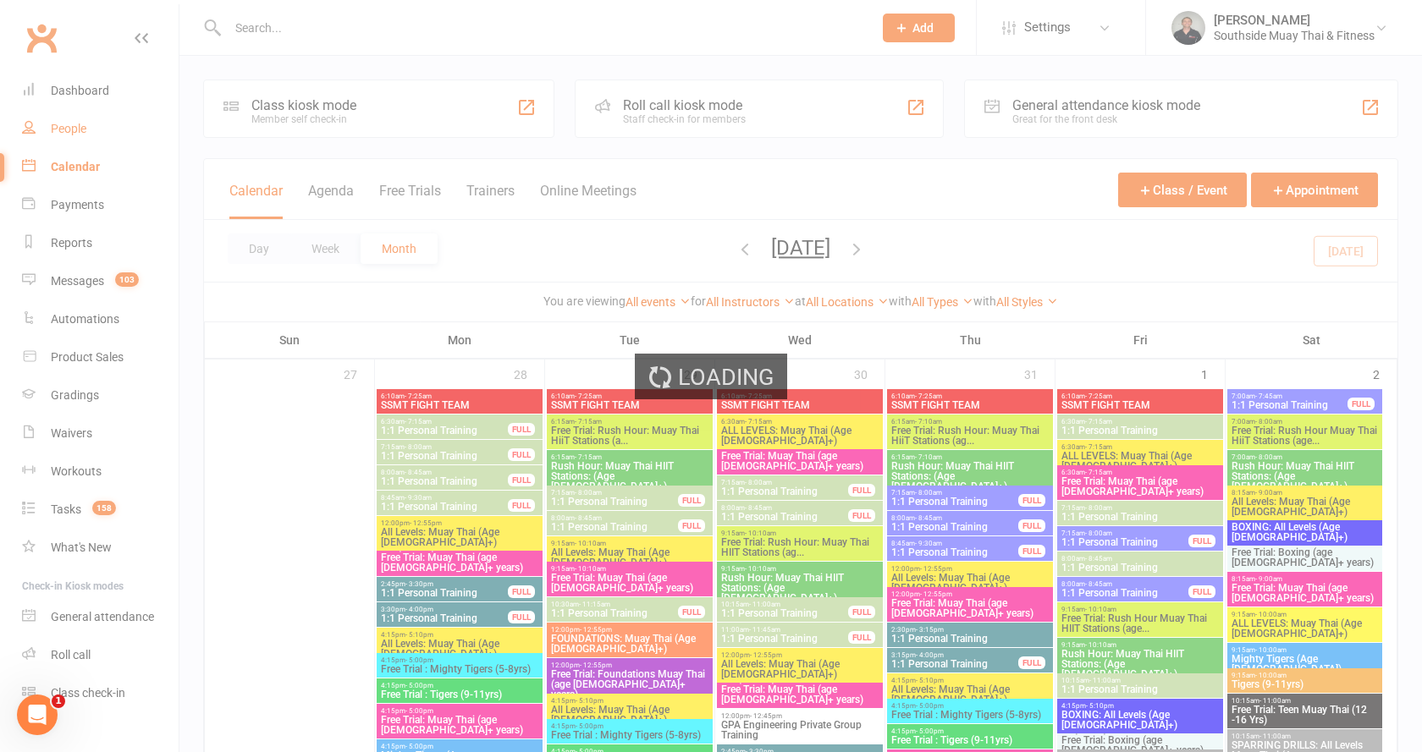
select select "100"
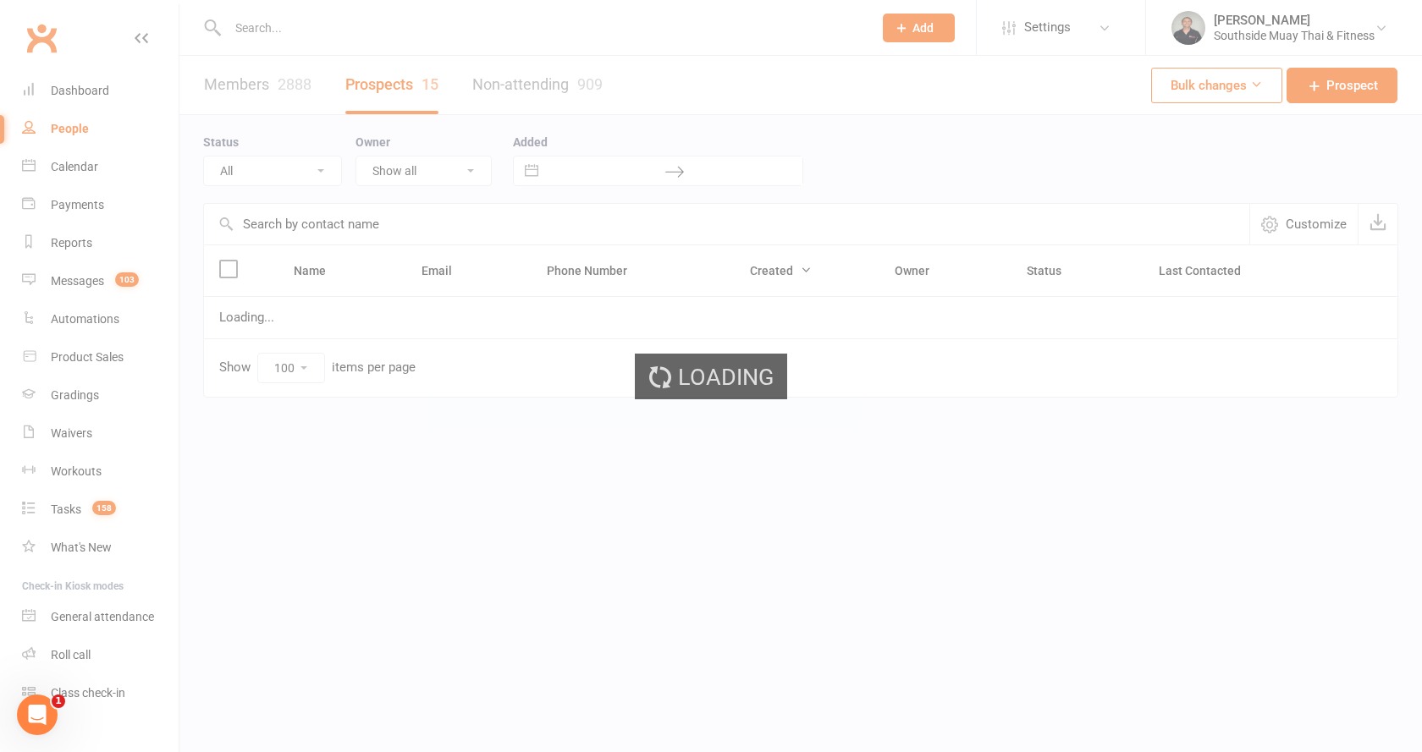
select select "Intro Month"
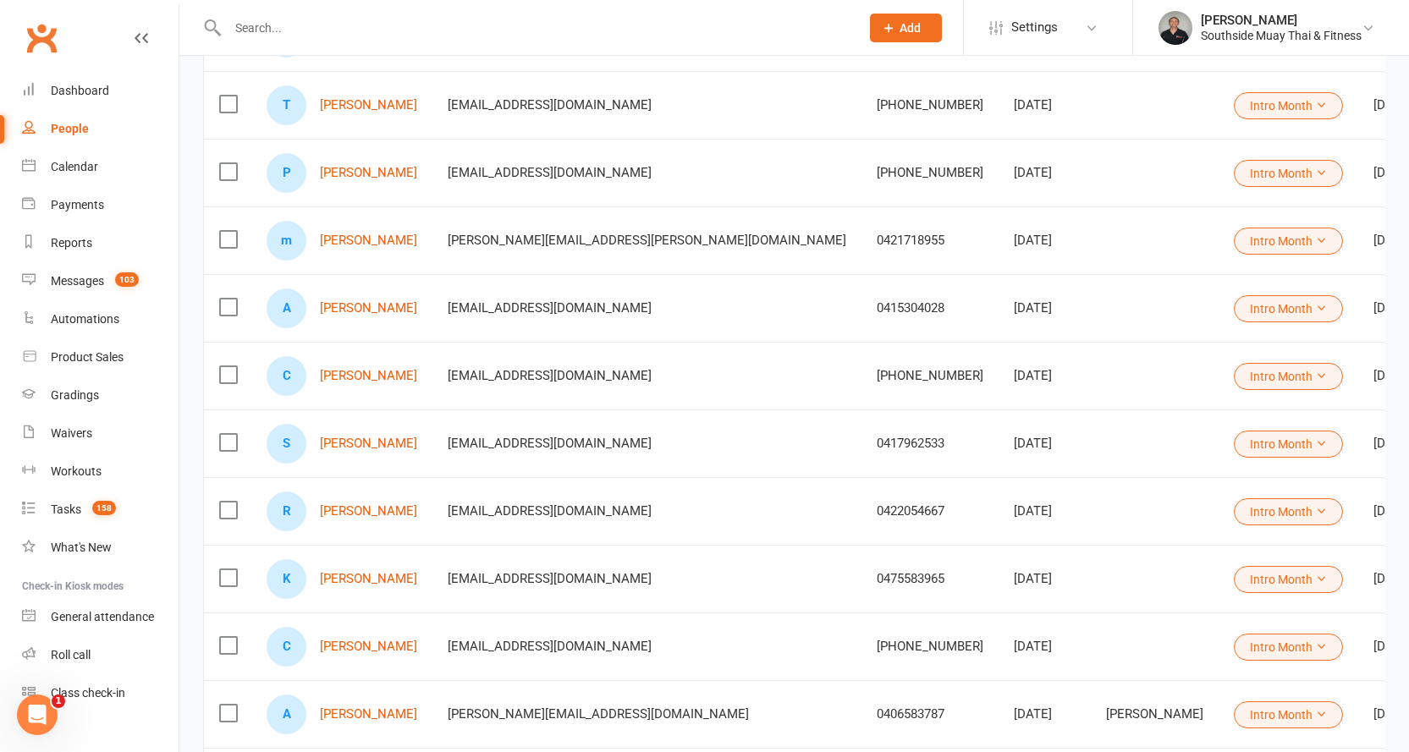
scroll to position [508, 0]
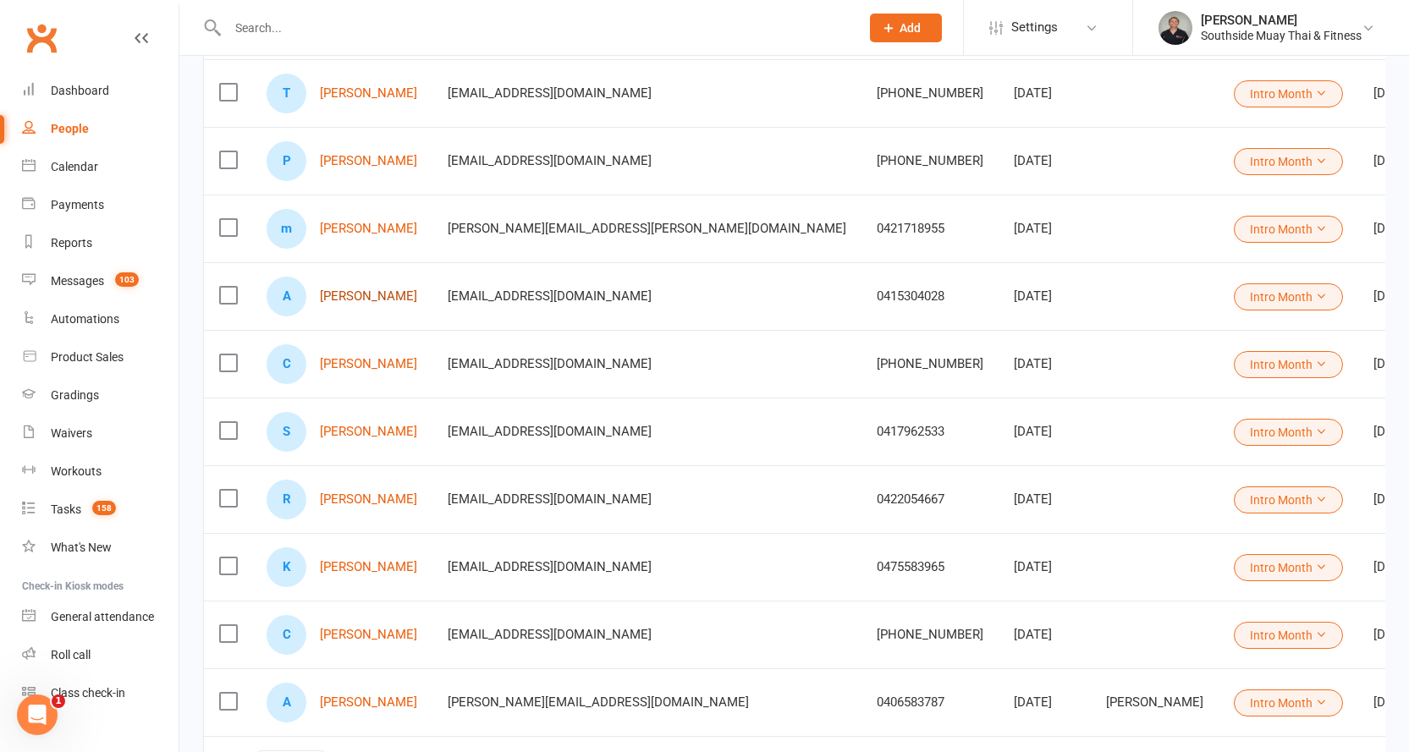
click at [344, 300] on link "[PERSON_NAME]" at bounding box center [368, 296] width 97 height 14
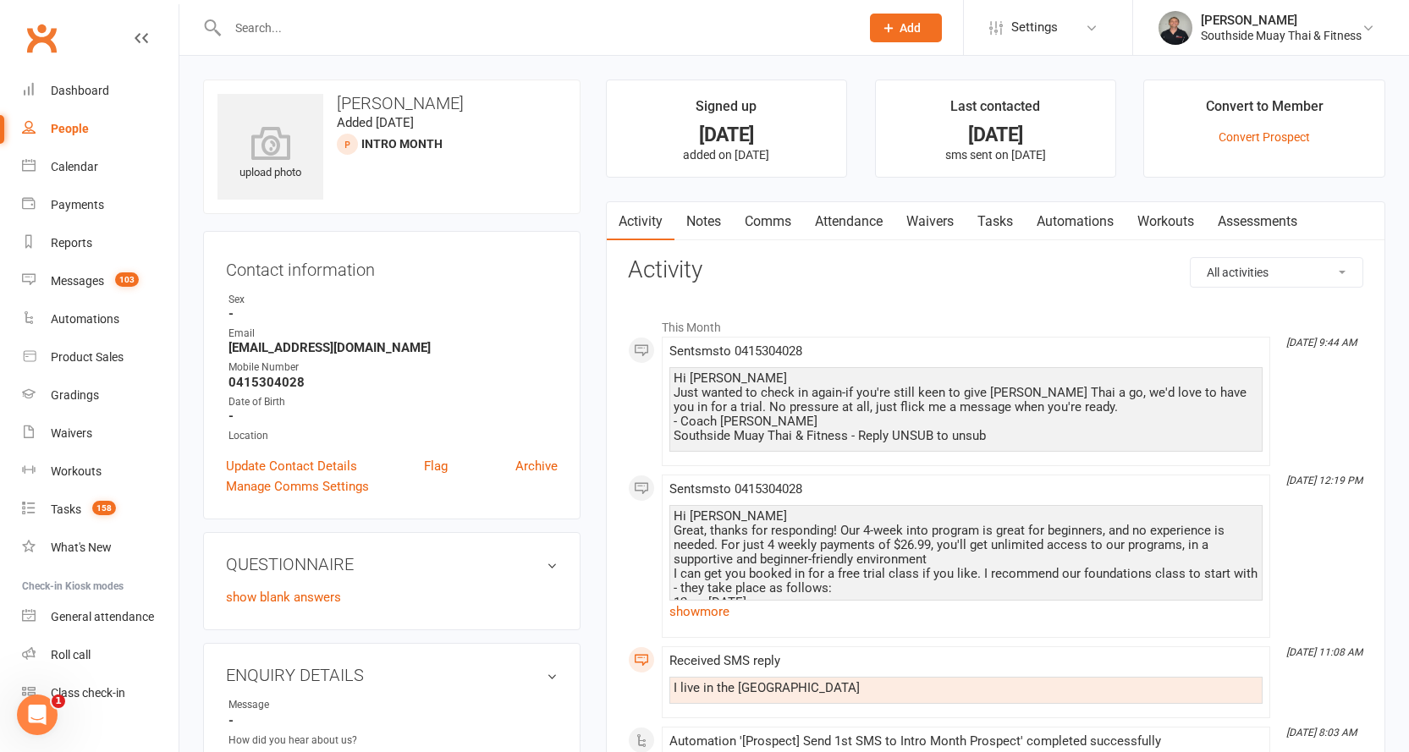
click at [69, 127] on div "People" at bounding box center [70, 129] width 38 height 14
select select "100"
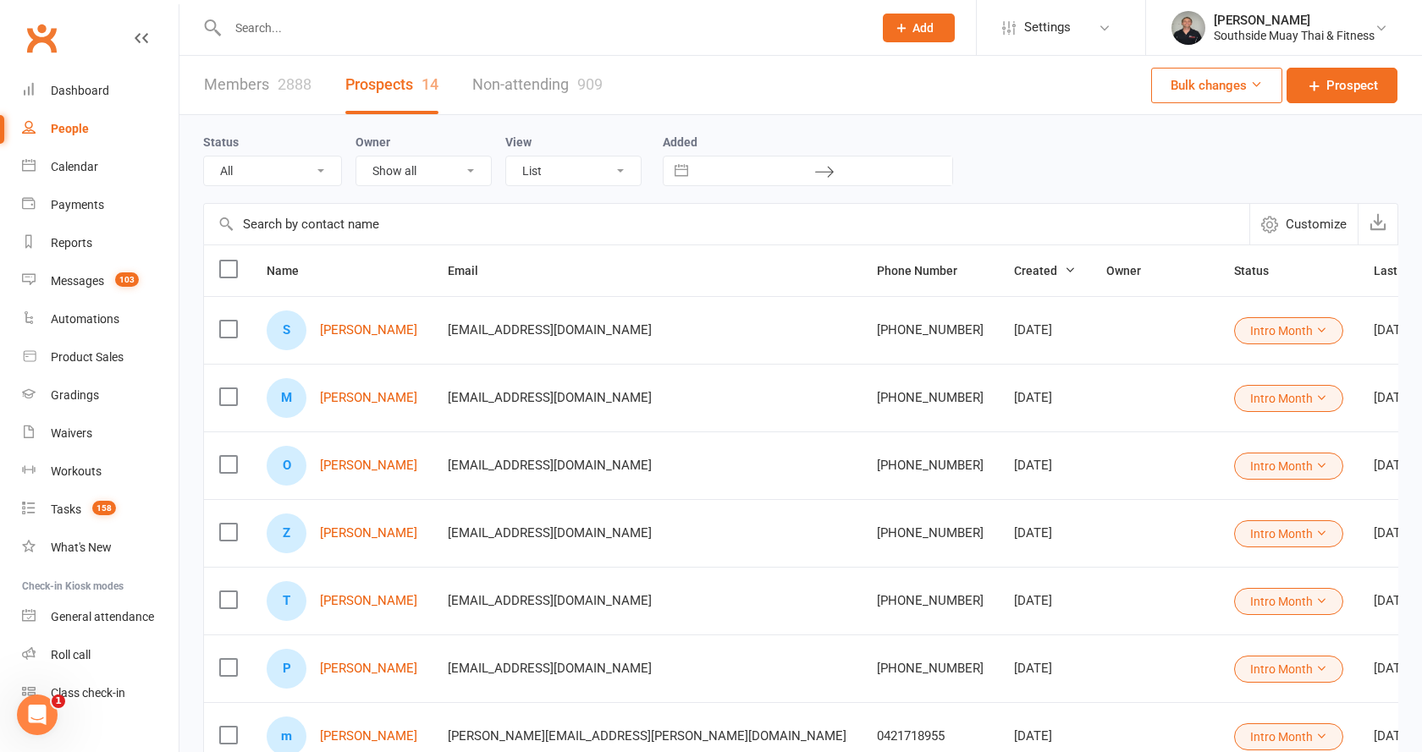
select select "Intro Month"
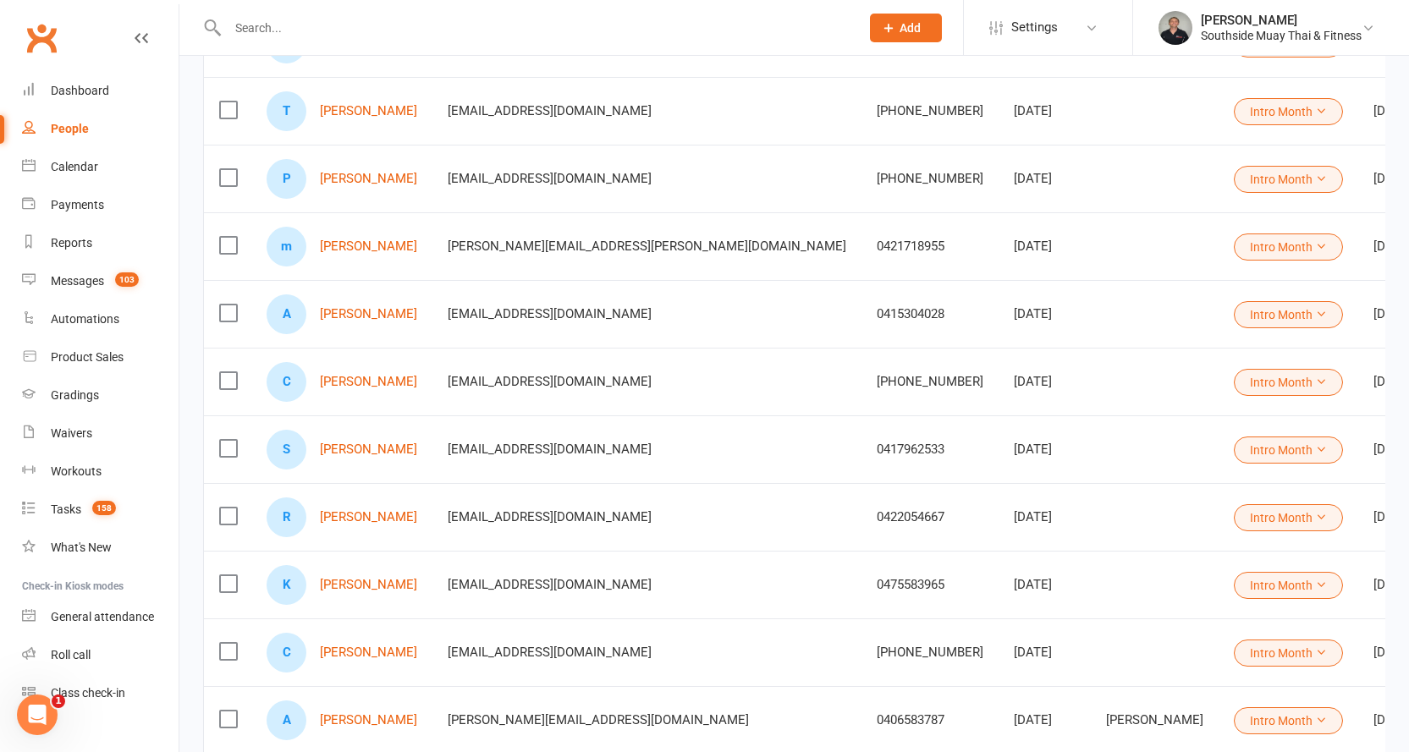
scroll to position [508, 0]
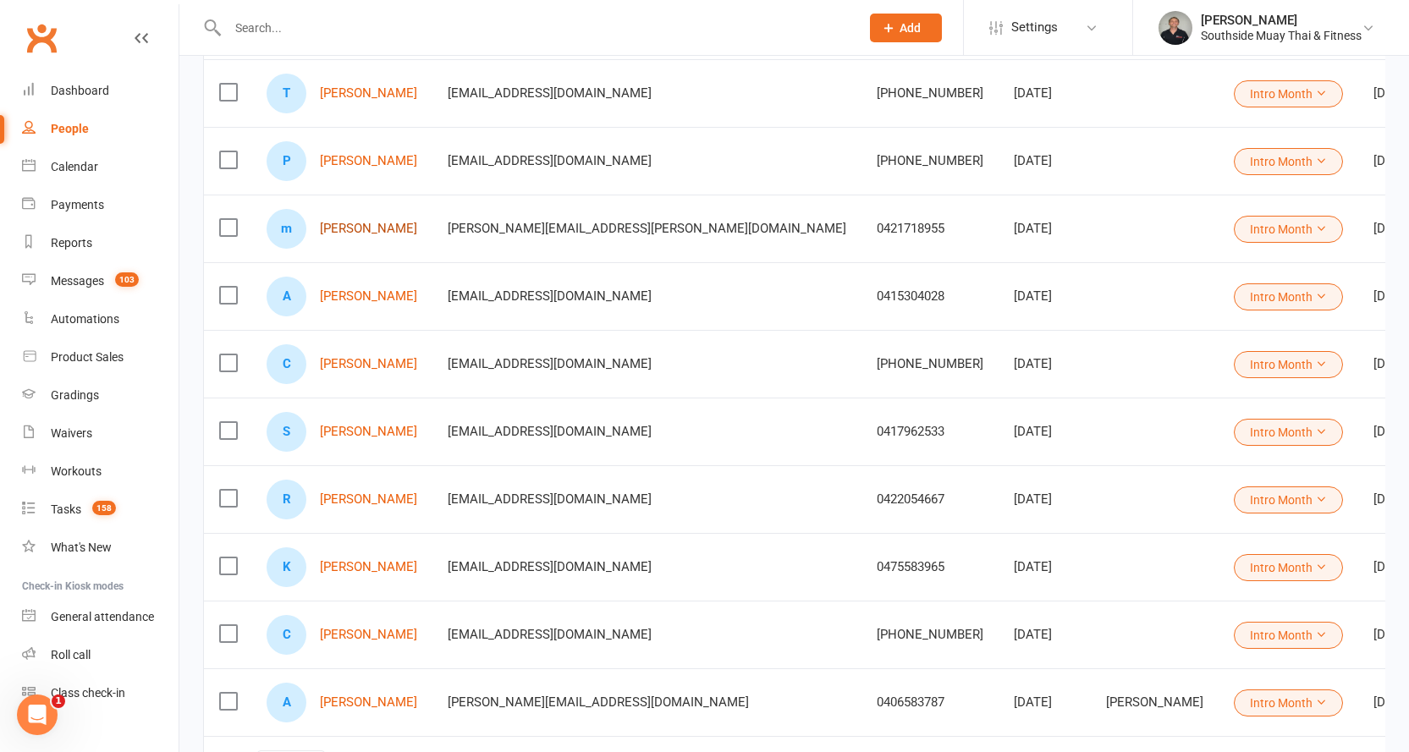
click at [332, 228] on link "[PERSON_NAME]" at bounding box center [368, 229] width 97 height 14
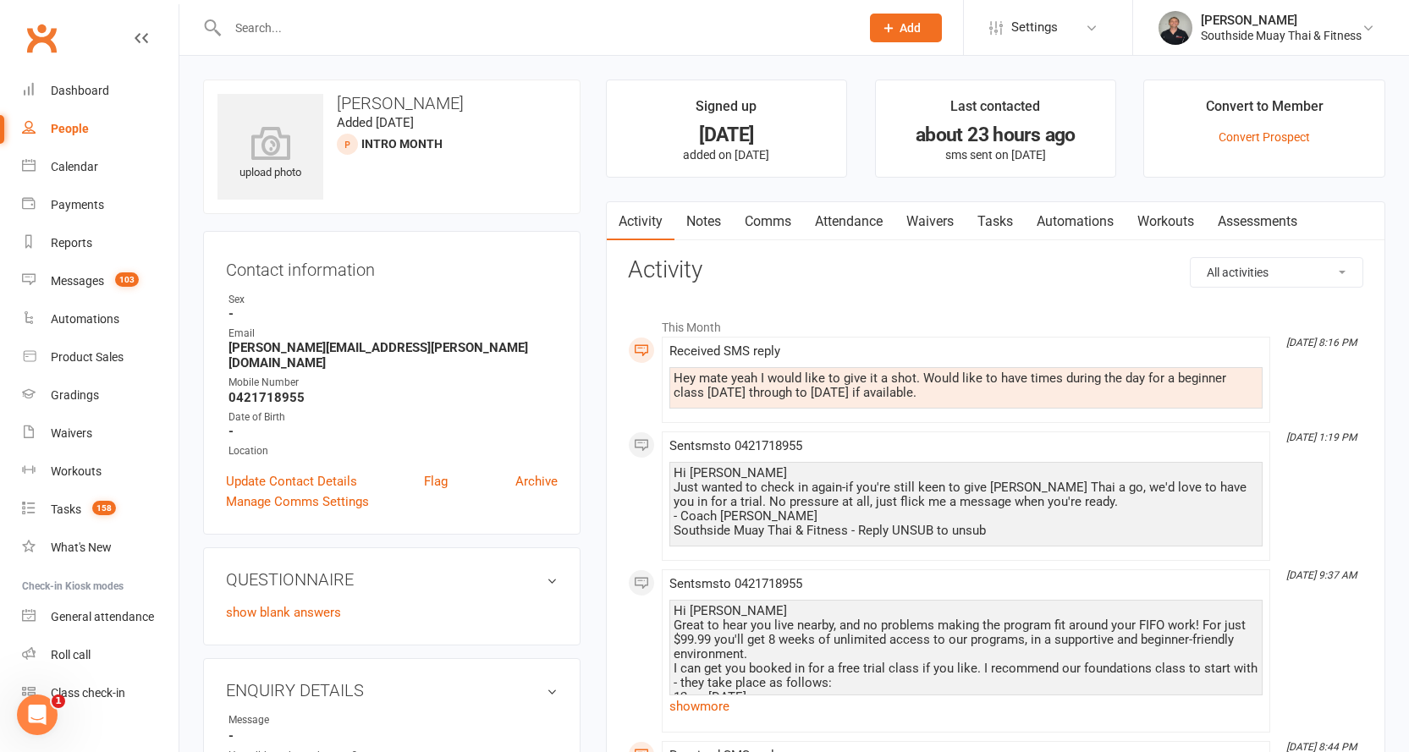
click at [754, 218] on link "Comms" at bounding box center [768, 221] width 70 height 39
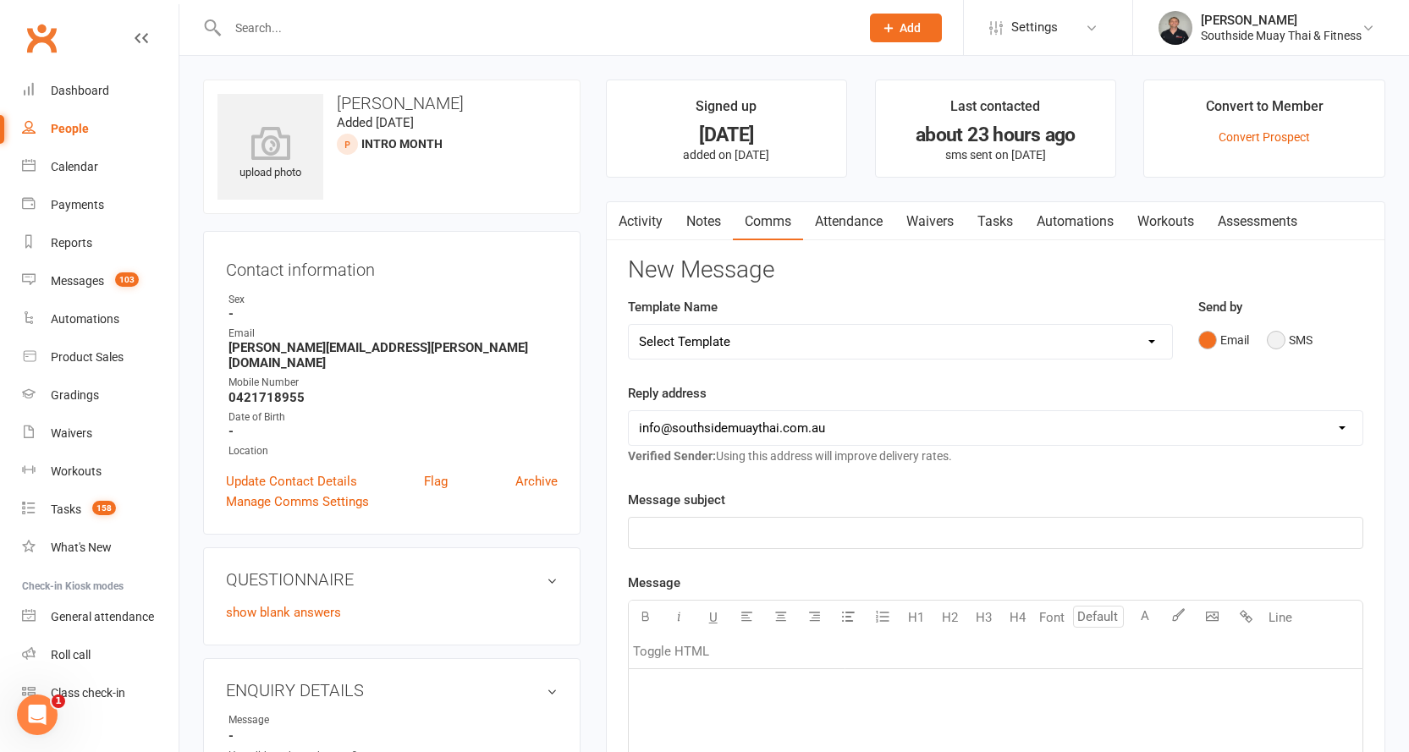
click at [1278, 330] on button "SMS" at bounding box center [1290, 340] width 46 height 32
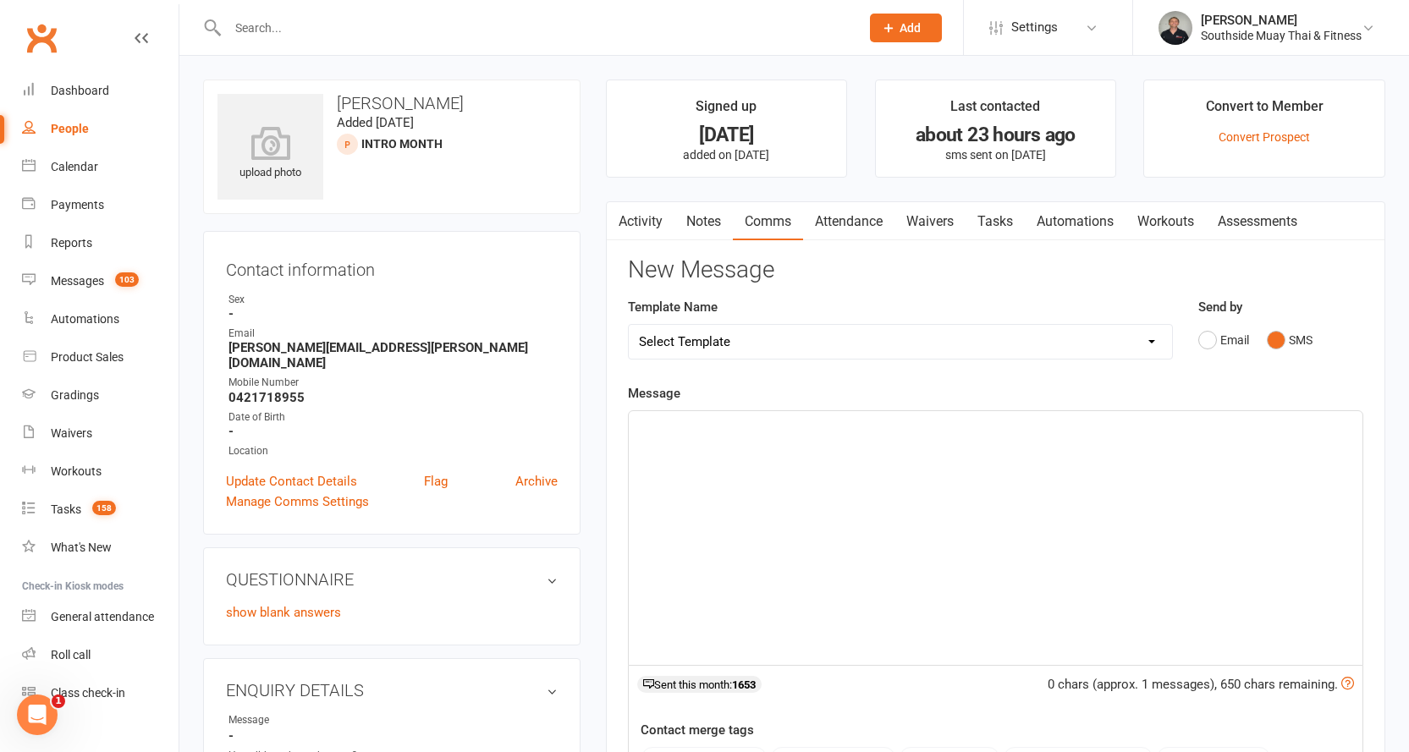
click at [649, 225] on link "Activity" at bounding box center [641, 221] width 68 height 39
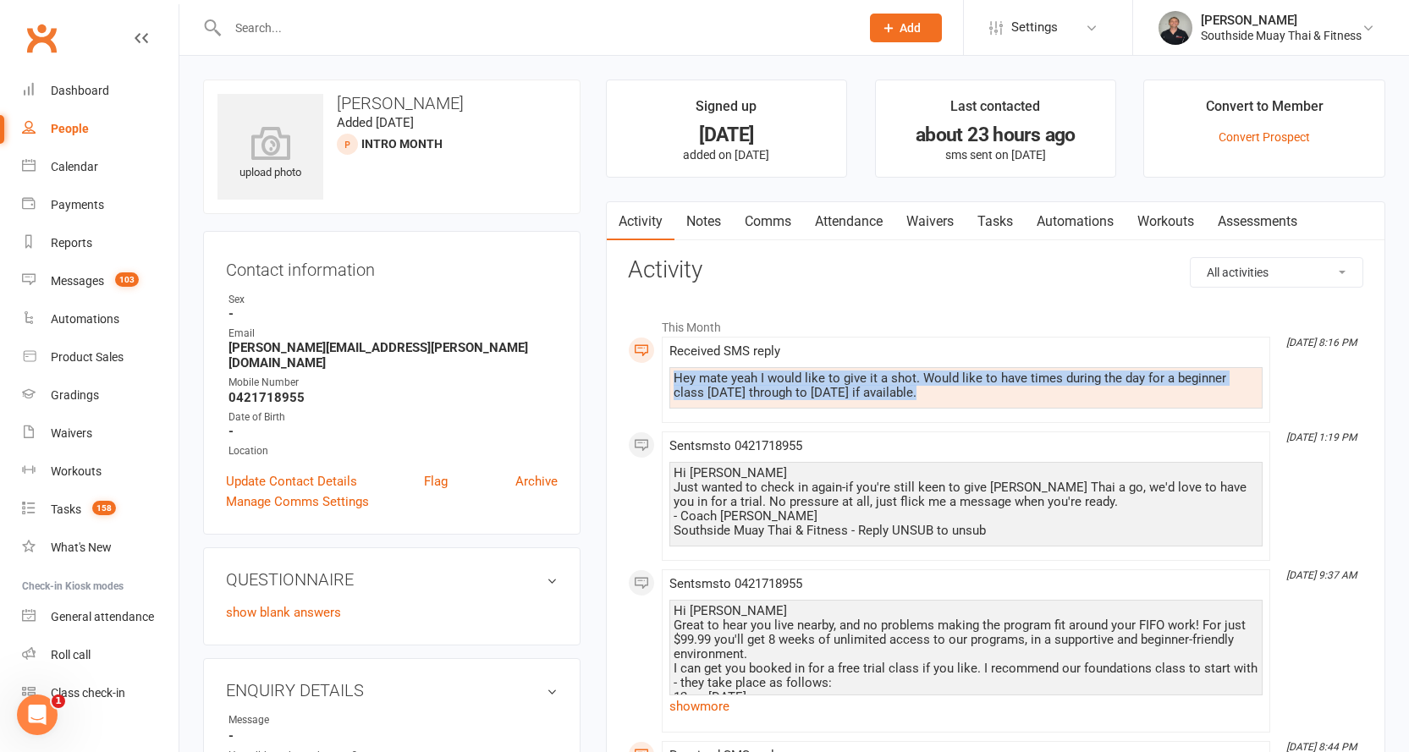
drag, startPoint x: 674, startPoint y: 375, endPoint x: 939, endPoint y: 402, distance: 265.4
click at [939, 402] on div "Hey mate yeah I would like to give it a shot. Would like to have times during t…" at bounding box center [965, 387] width 593 height 41
copy div "Hey mate yeah I would like to give it a shot. Would like to have times during t…"
click at [713, 223] on link "Notes" at bounding box center [703, 221] width 58 height 39
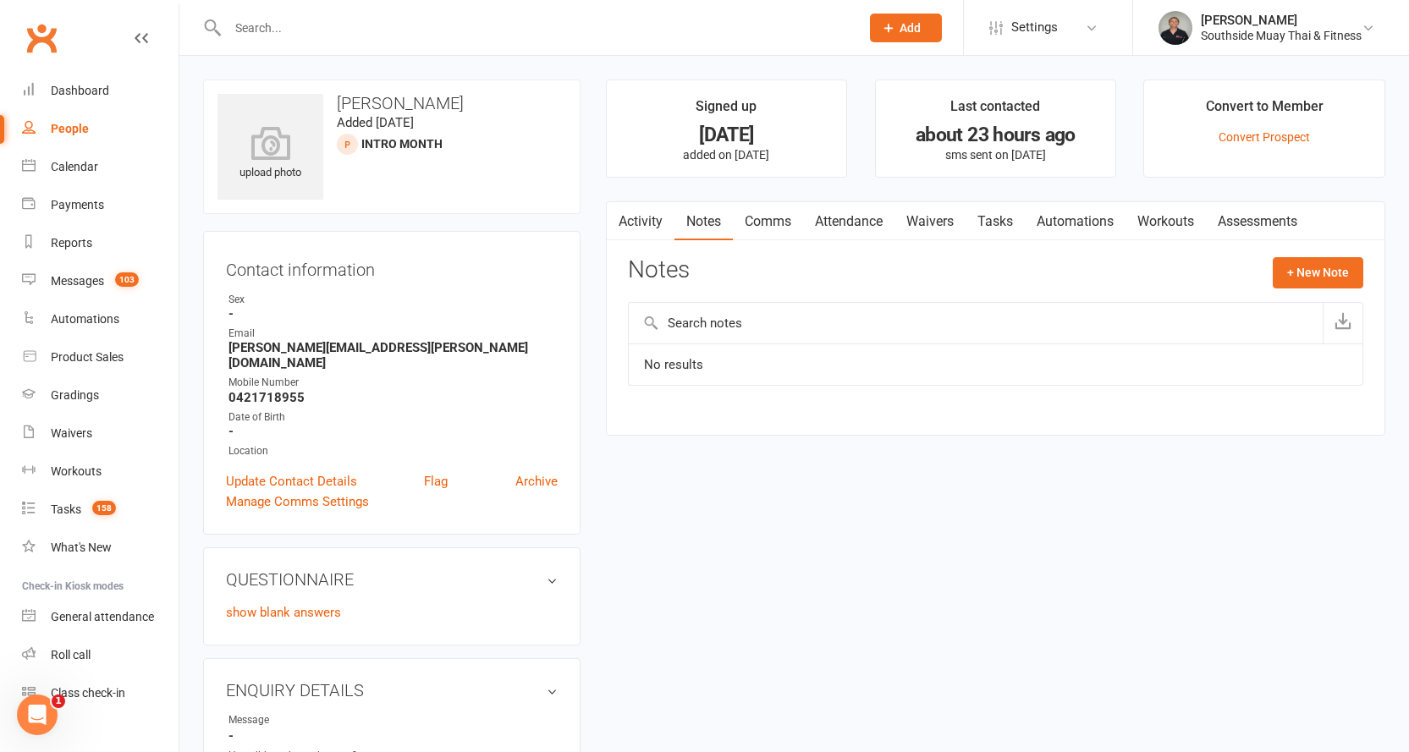
click at [761, 220] on link "Comms" at bounding box center [768, 221] width 70 height 39
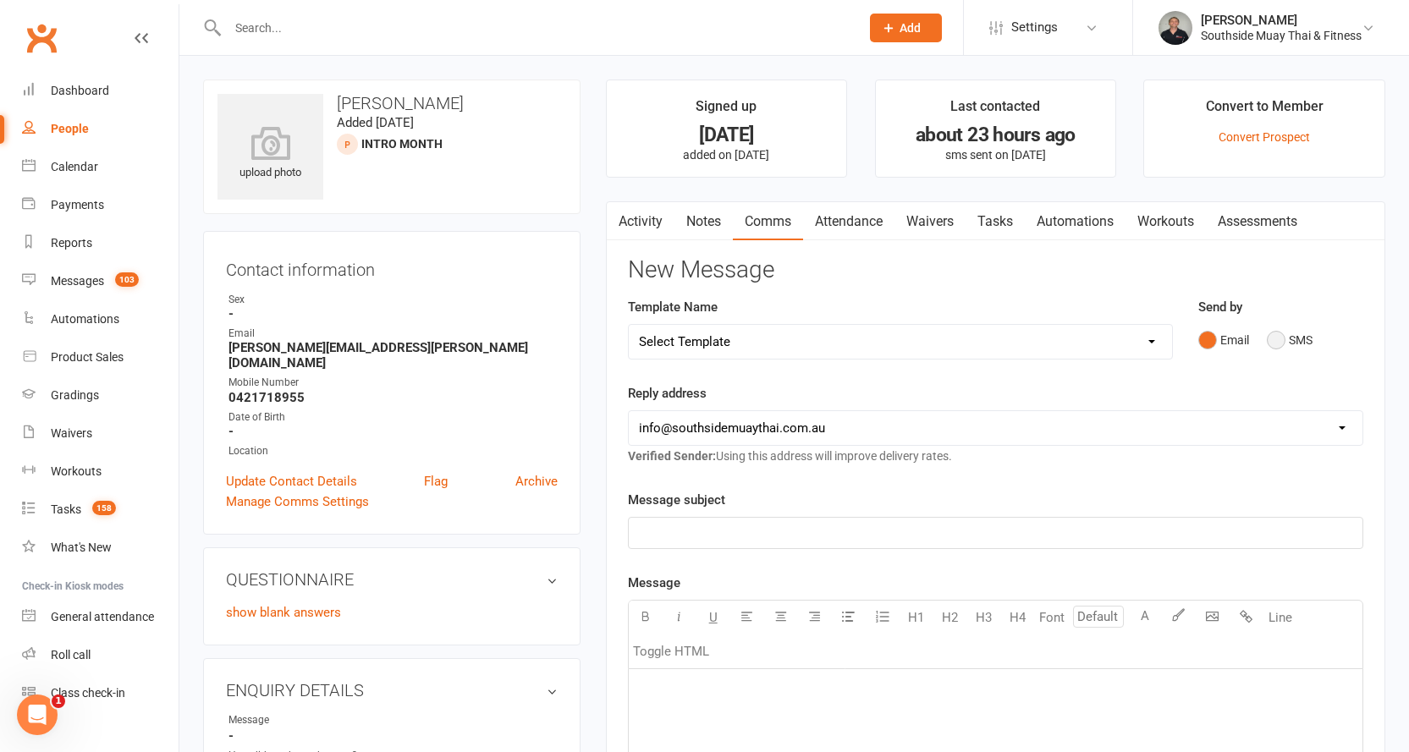
click at [1278, 343] on button "SMS" at bounding box center [1290, 340] width 46 height 32
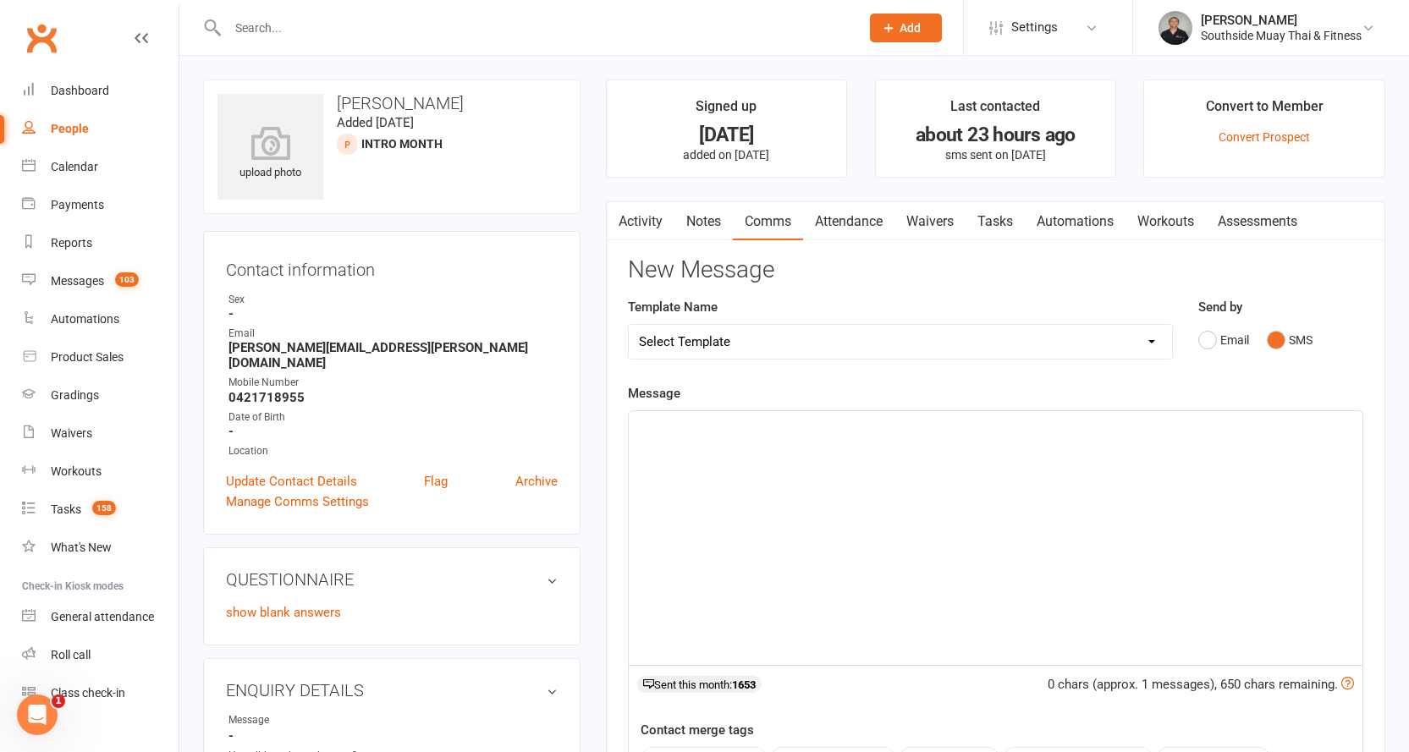
click at [887, 440] on div "﻿" at bounding box center [996, 538] width 734 height 254
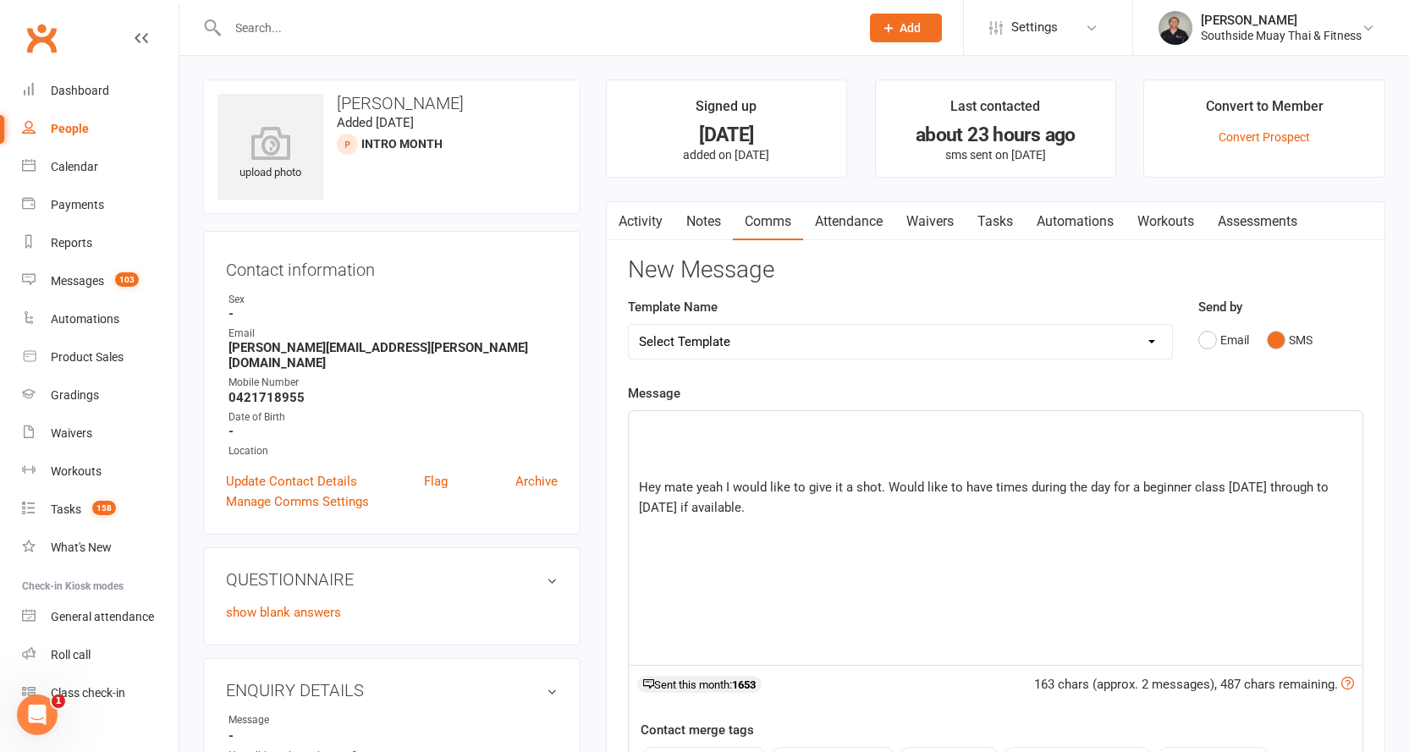
click at [835, 422] on p "﻿" at bounding box center [995, 426] width 713 height 20
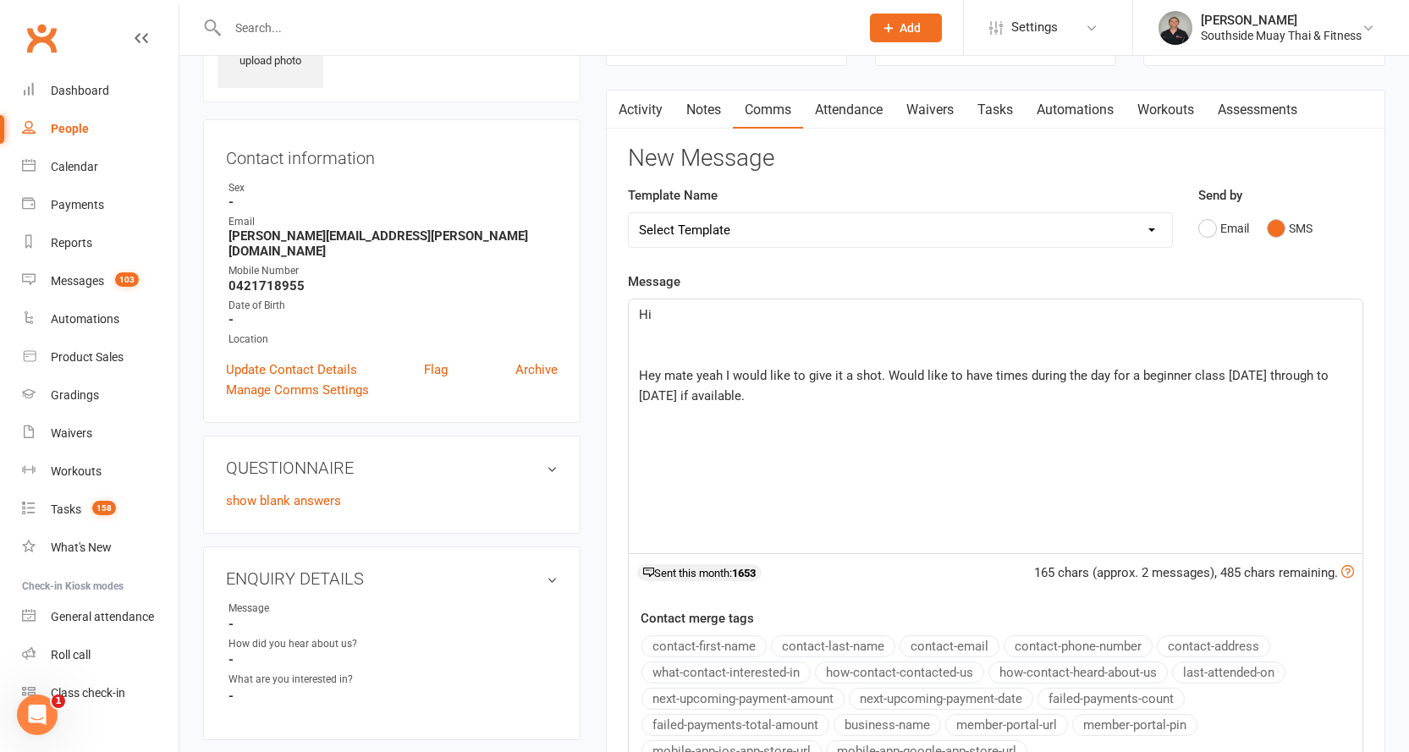
scroll to position [254, 0]
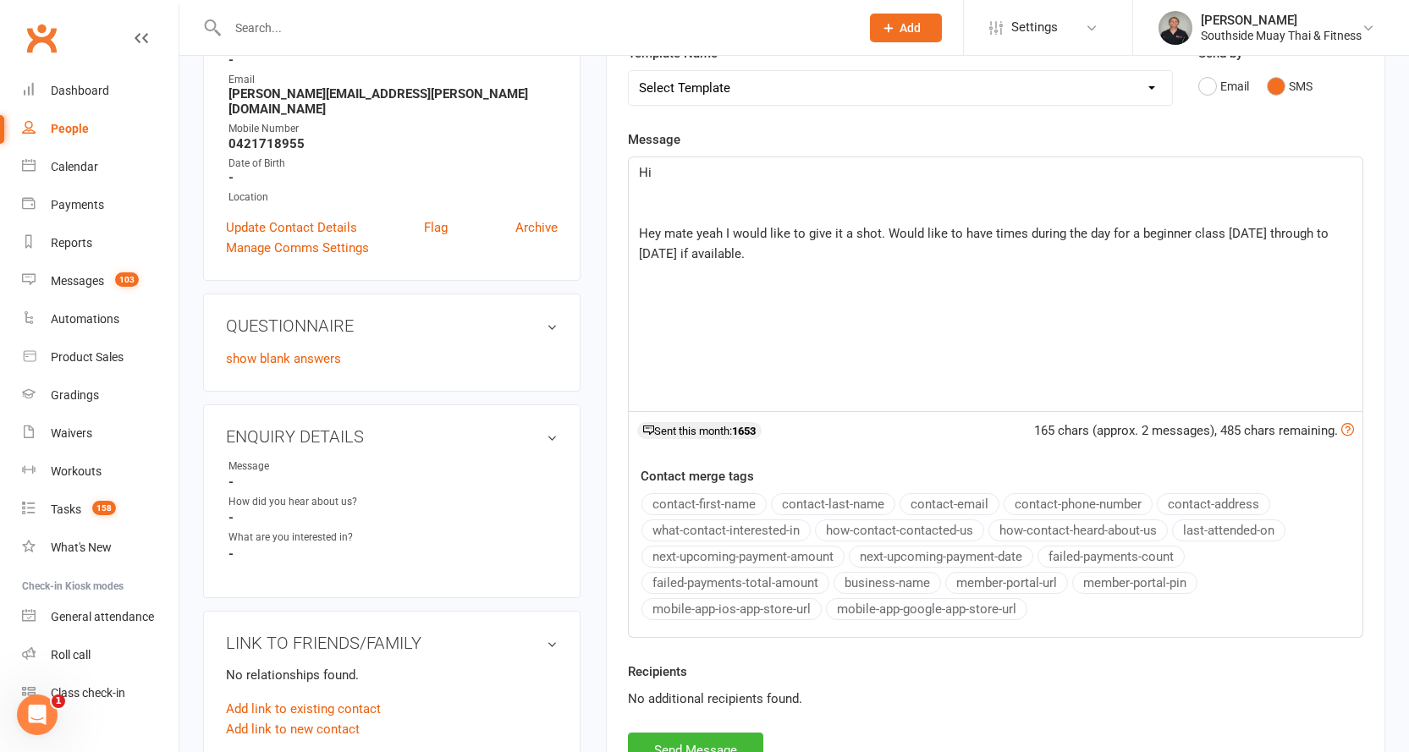
click at [701, 496] on button "contact-first-name" at bounding box center [703, 504] width 125 height 22
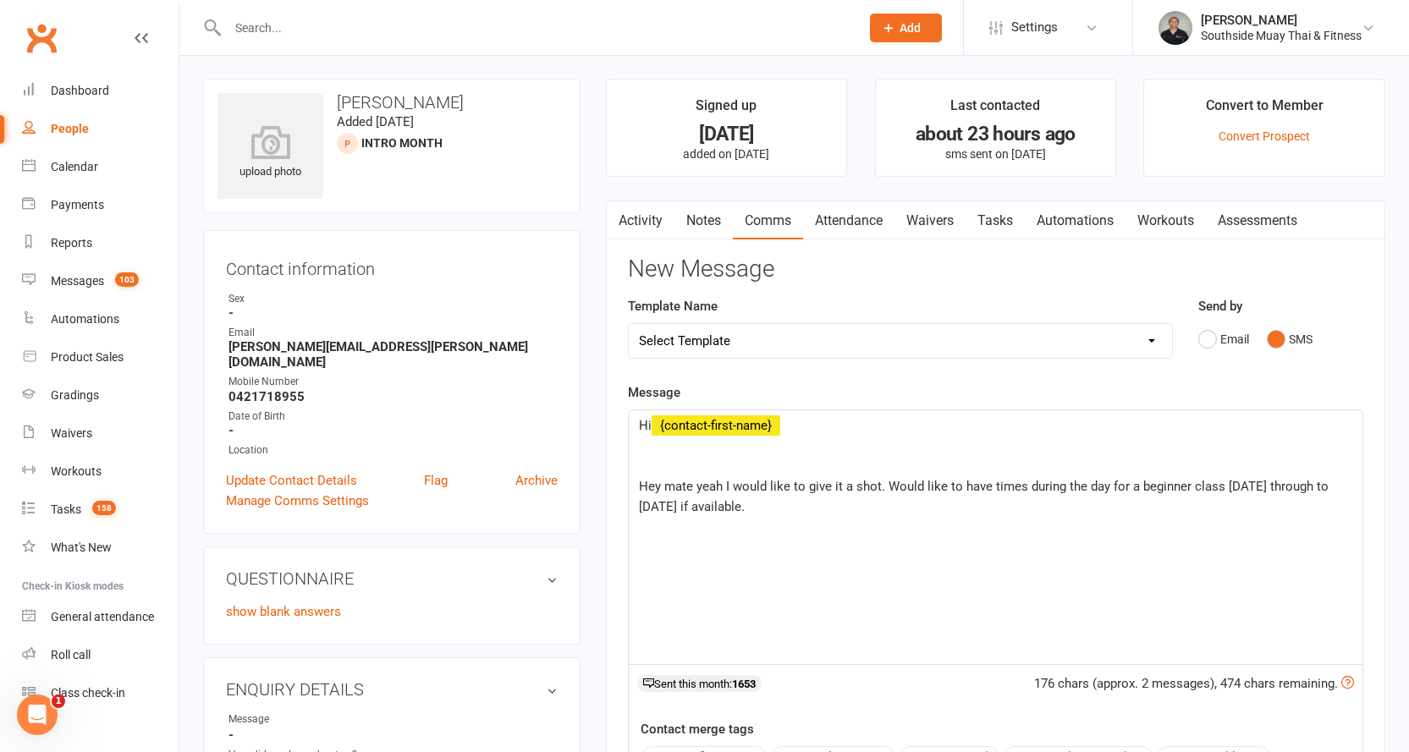
scroll to position [0, 0]
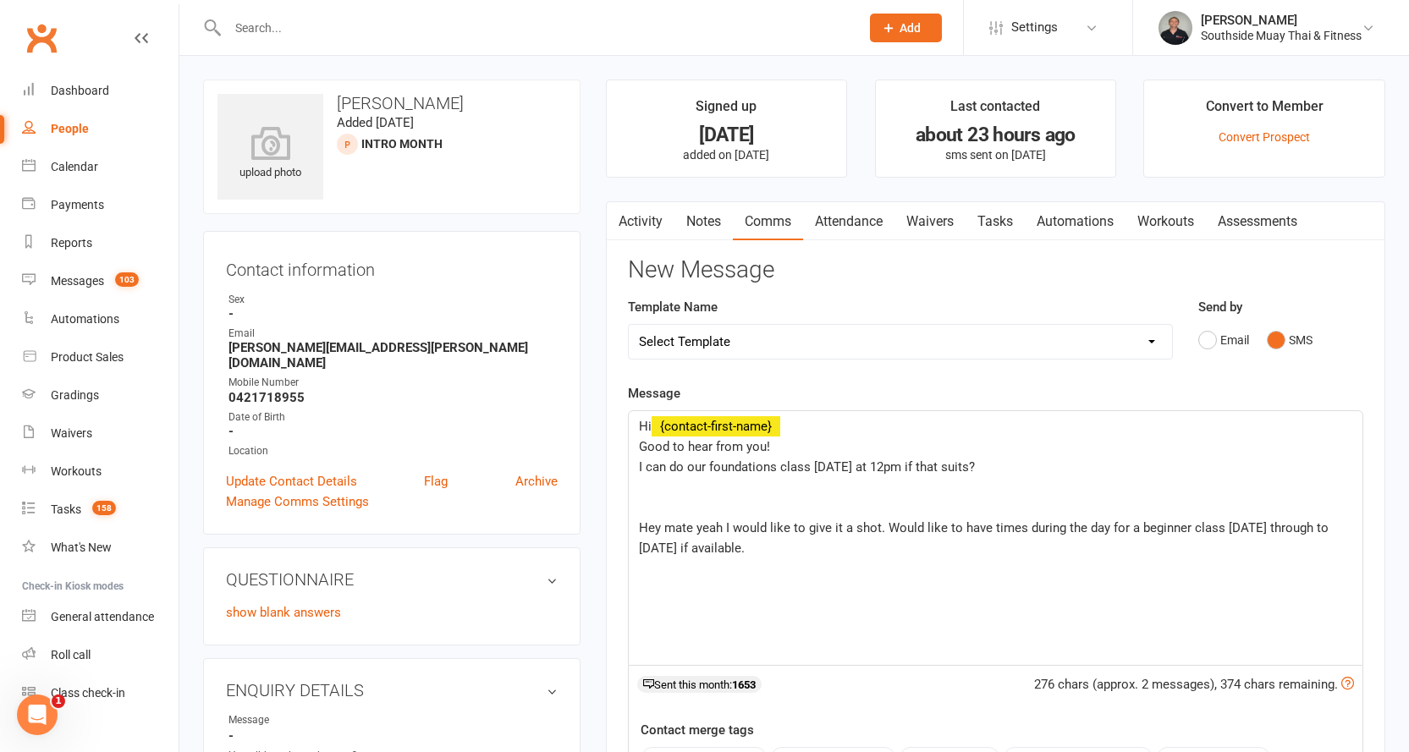
click at [774, 466] on span "I can do our foundations class next Tuesday at 12pm if that suits?" at bounding box center [807, 467] width 336 height 15
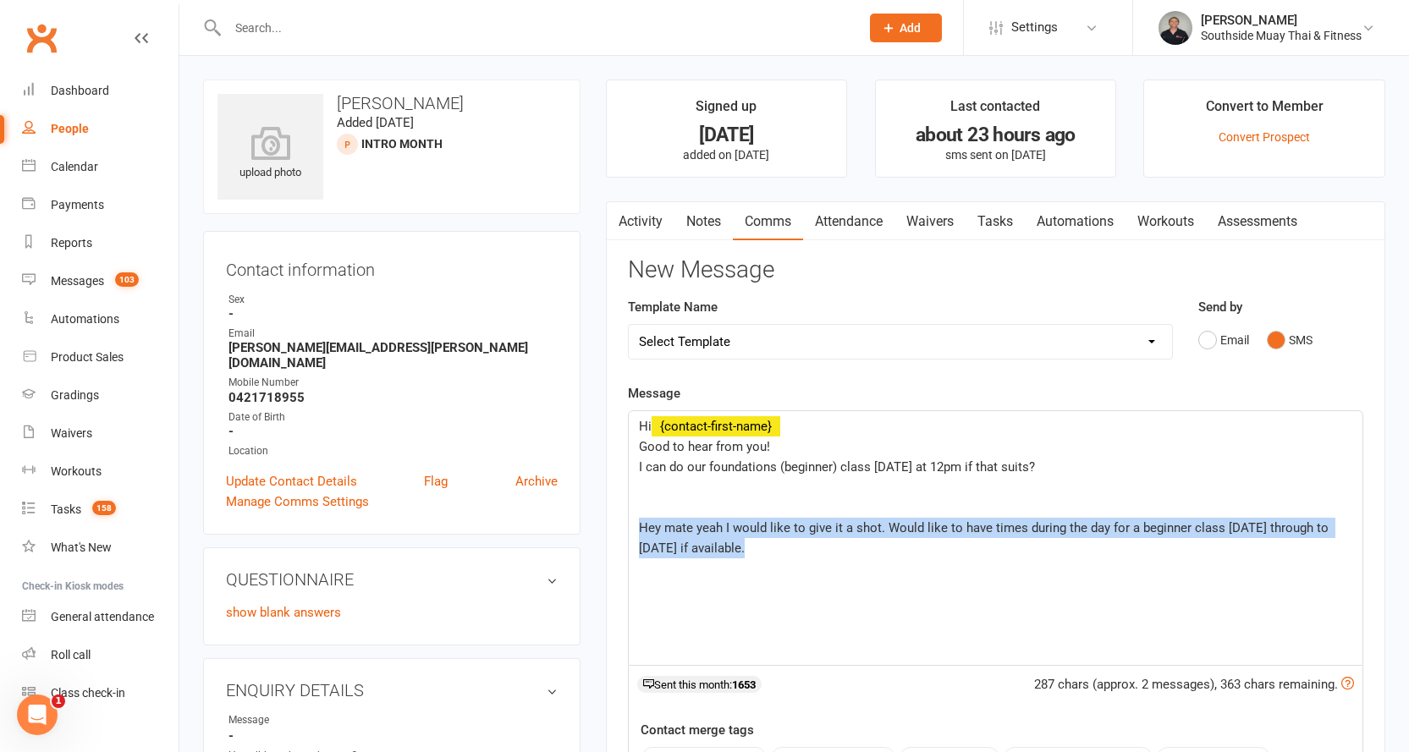
drag, startPoint x: 633, startPoint y: 527, endPoint x: 752, endPoint y: 563, distance: 124.5
click at [752, 563] on div "Hi ﻿ {contact-first-name} Good to hear from you! I can do our foundations (begi…" at bounding box center [996, 538] width 734 height 254
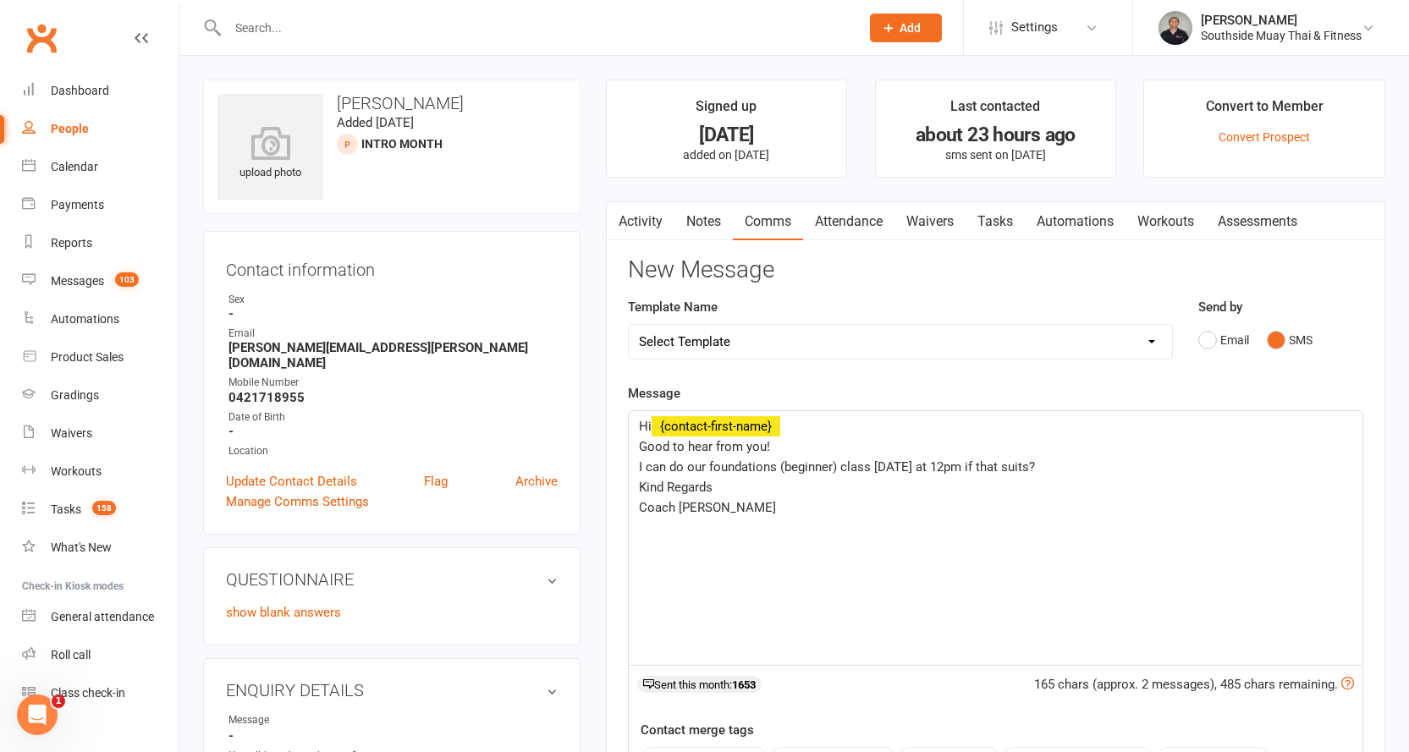
scroll to position [254, 0]
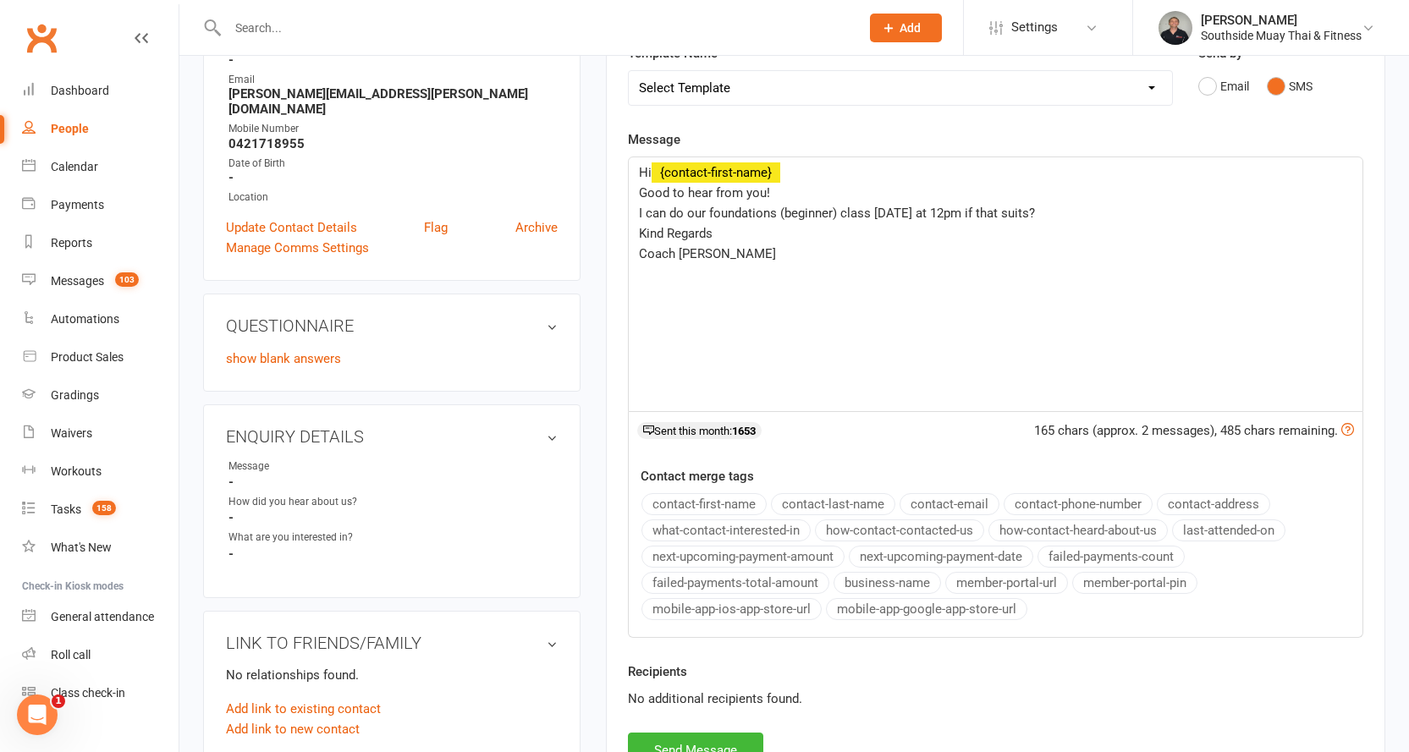
click at [871, 580] on button "business-name" at bounding box center [887, 583] width 107 height 22
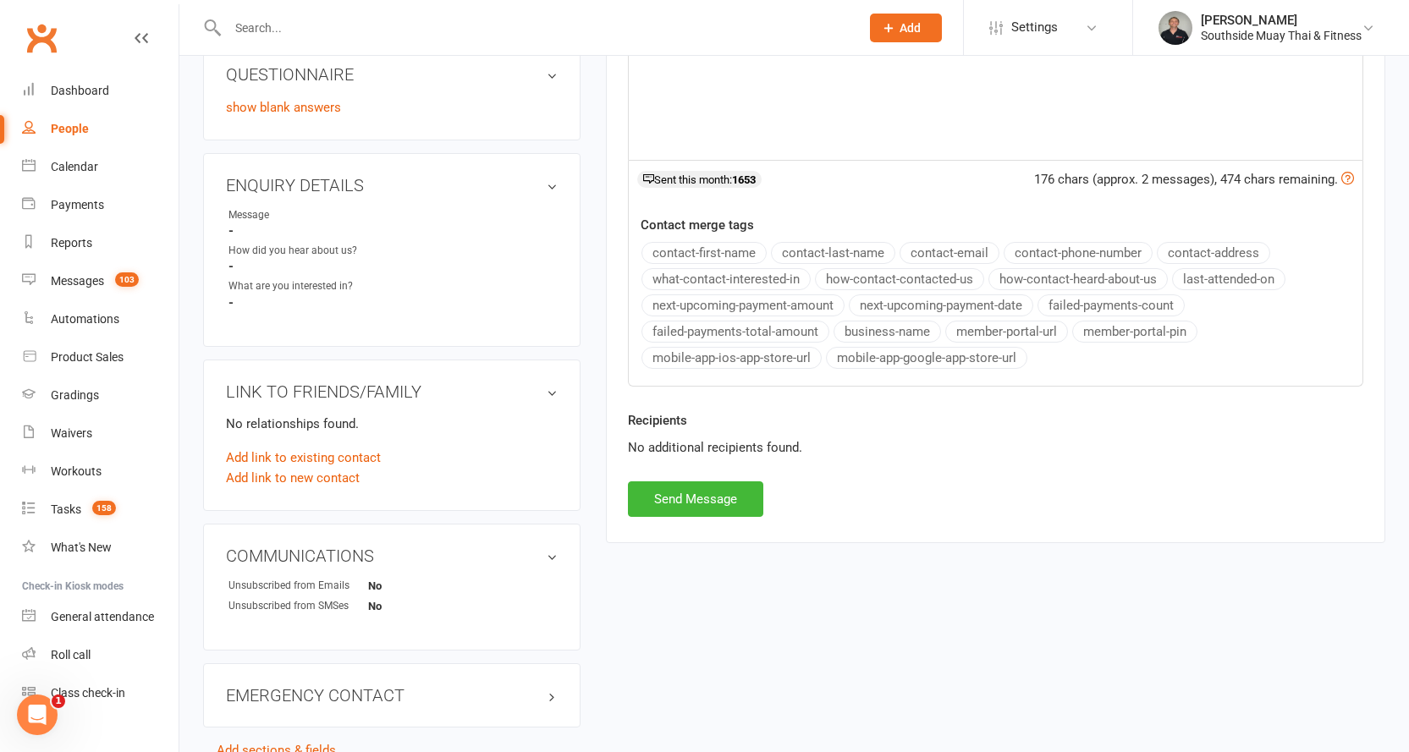
scroll to position [586, 0]
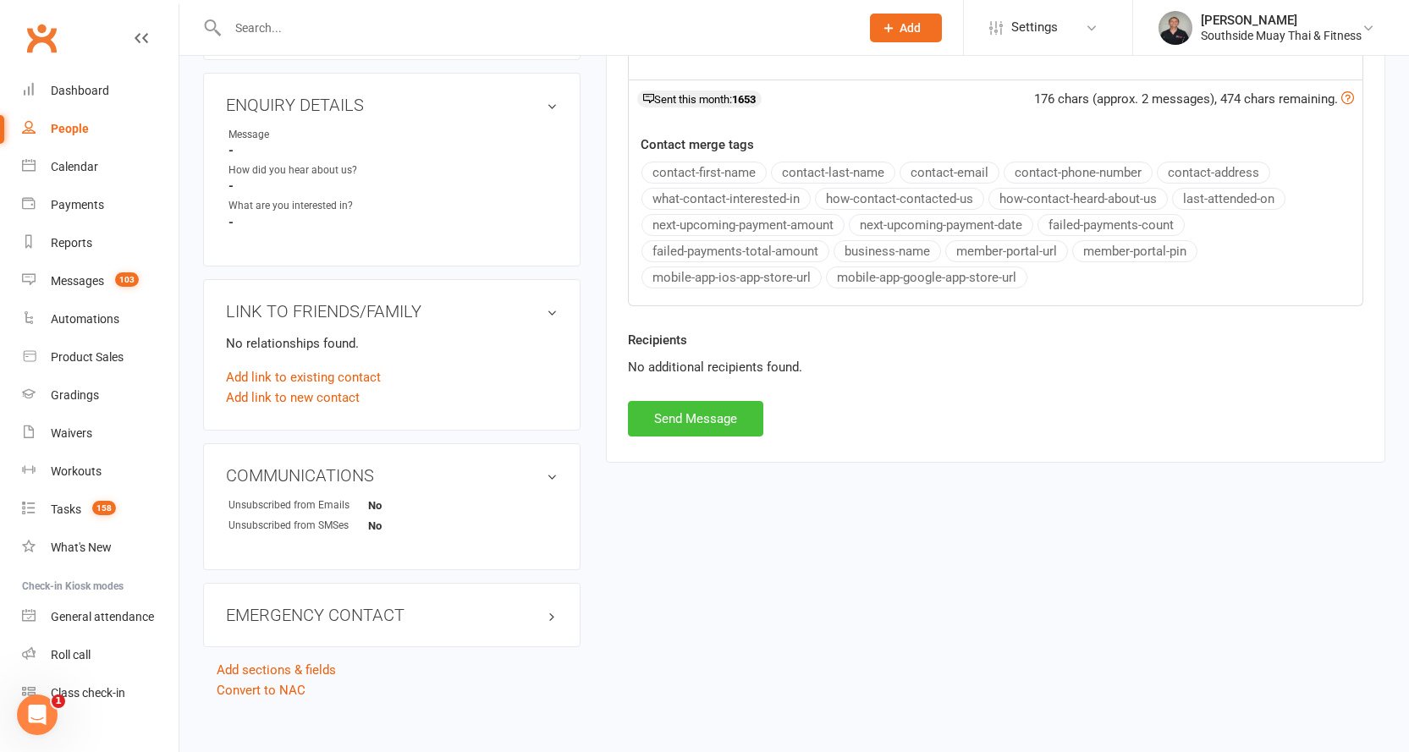
click at [690, 416] on button "Send Message" at bounding box center [695, 419] width 135 height 36
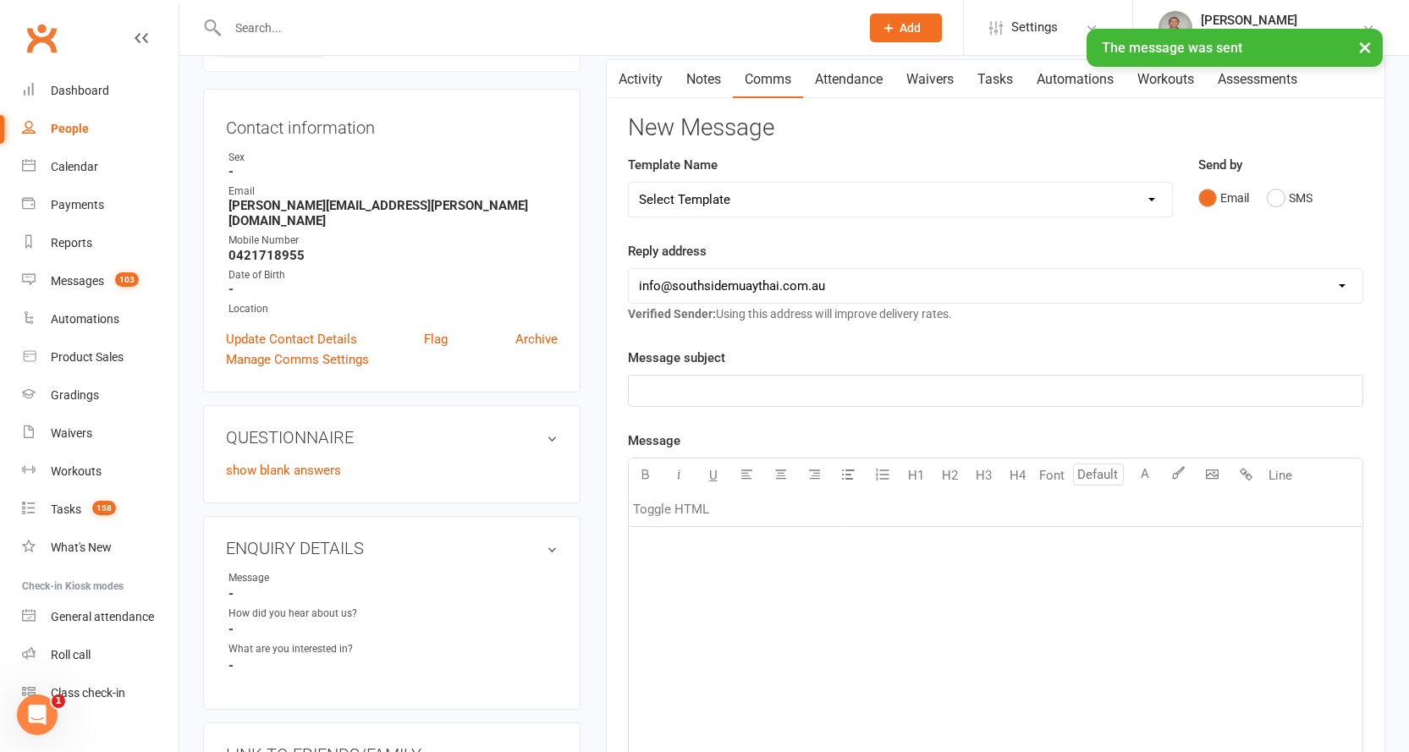
scroll to position [0, 0]
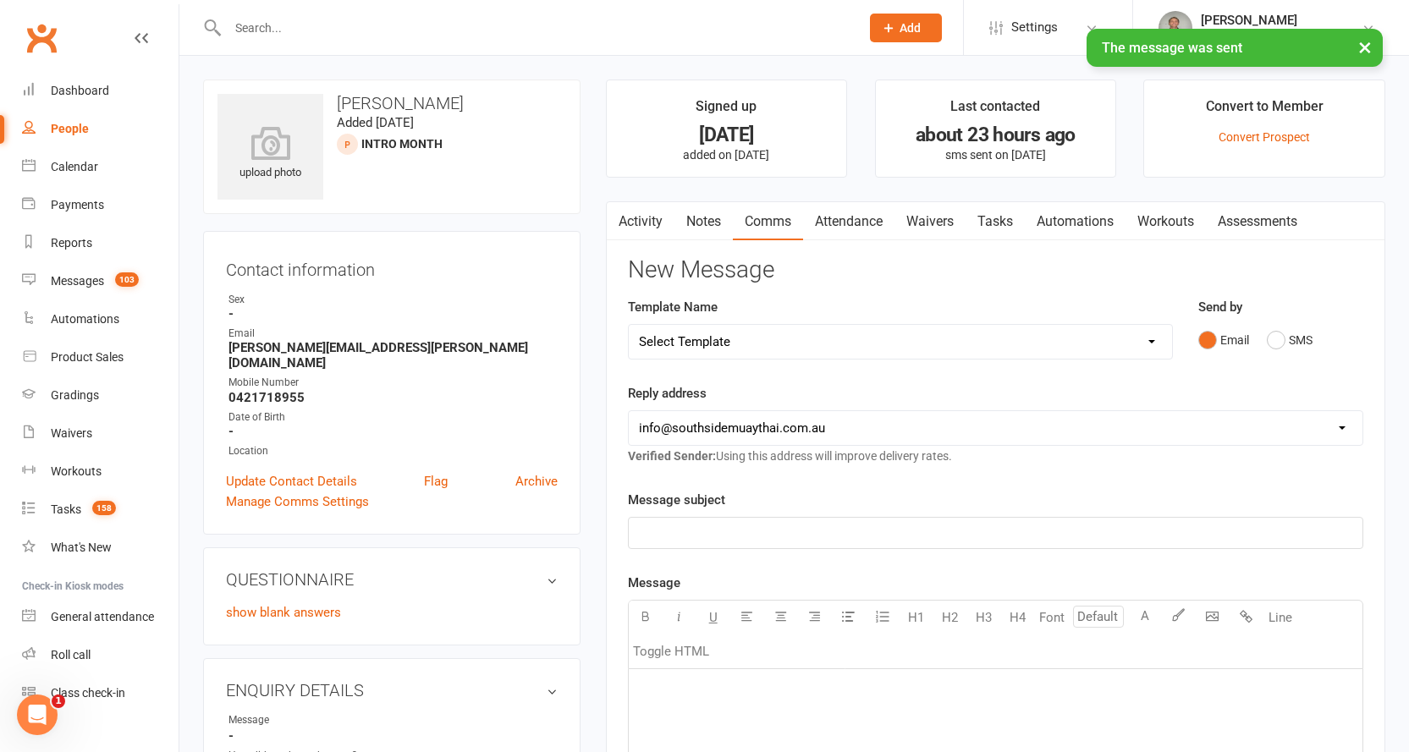
click at [638, 206] on link "Activity" at bounding box center [641, 221] width 68 height 39
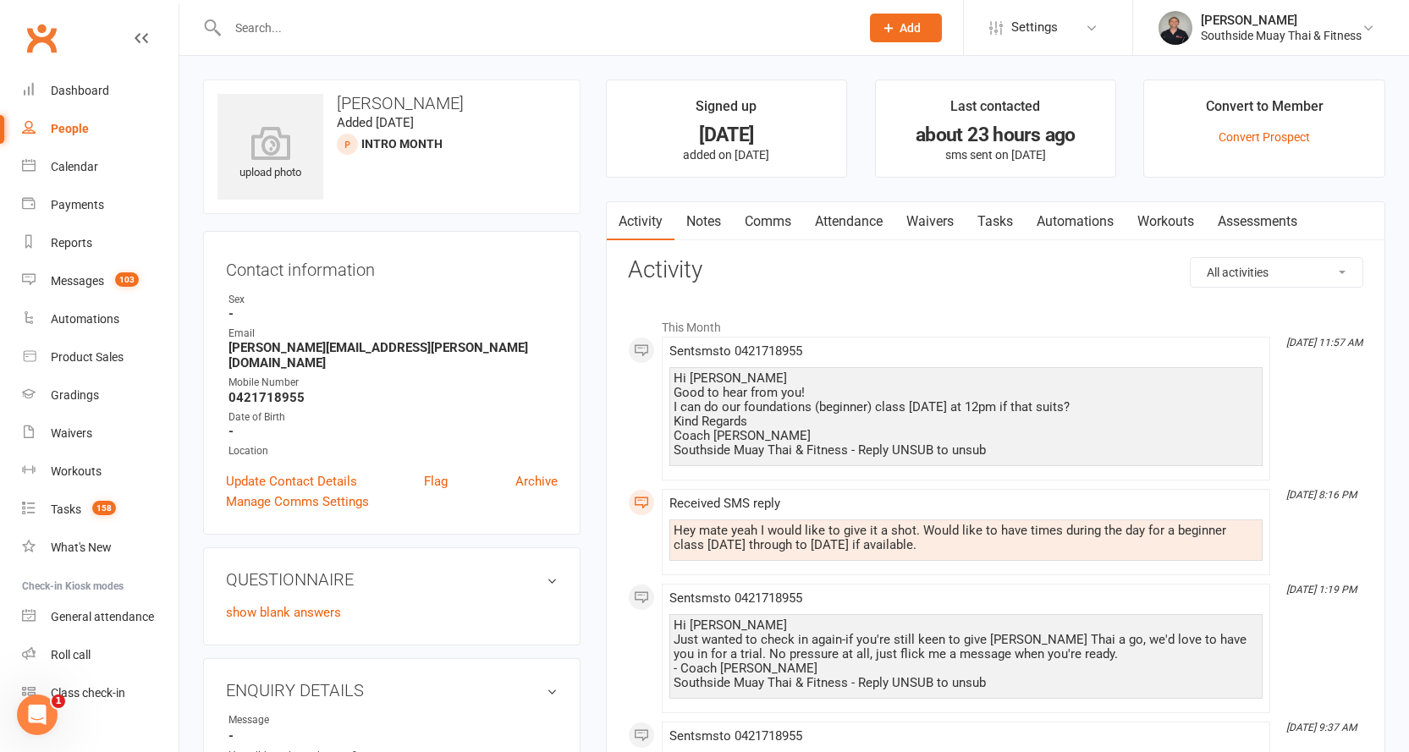
click at [64, 127] on div "People" at bounding box center [70, 129] width 38 height 14
select select "100"
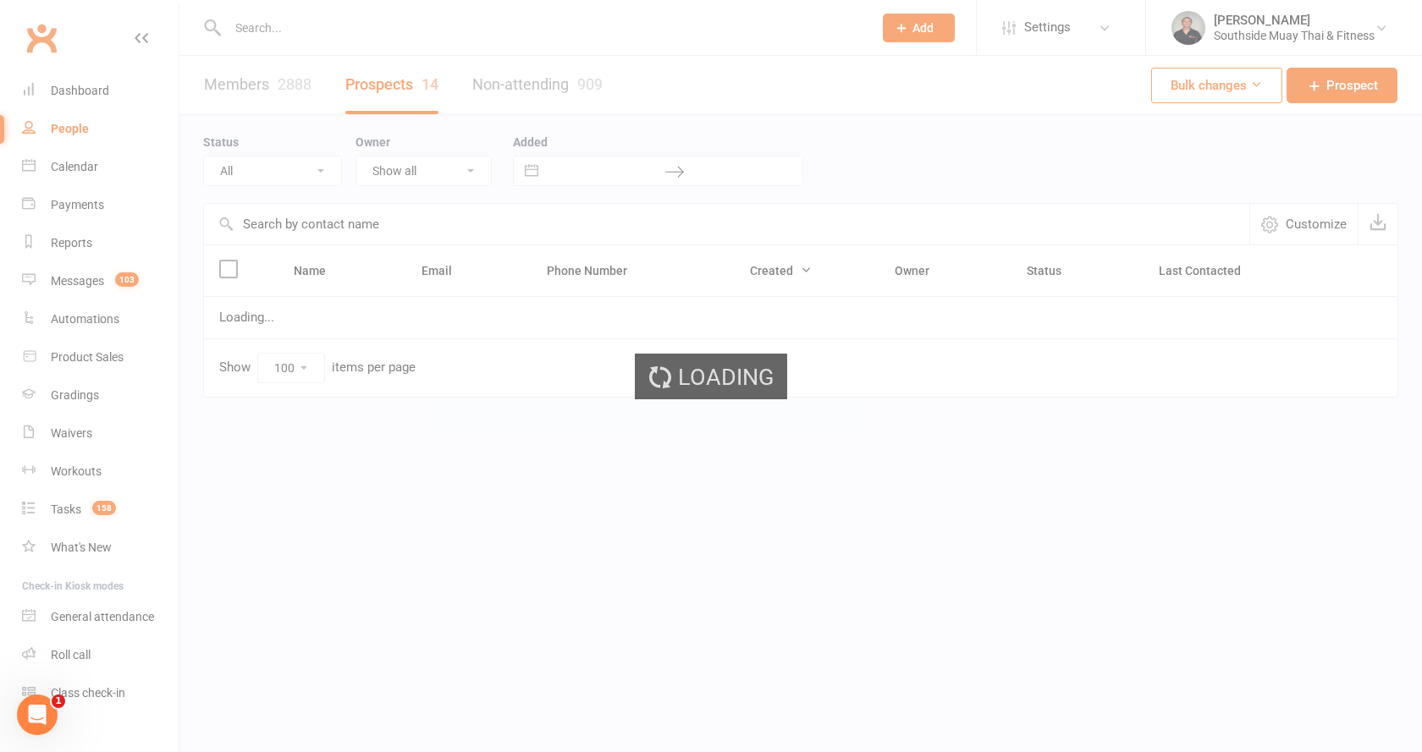
select select "Intro Month"
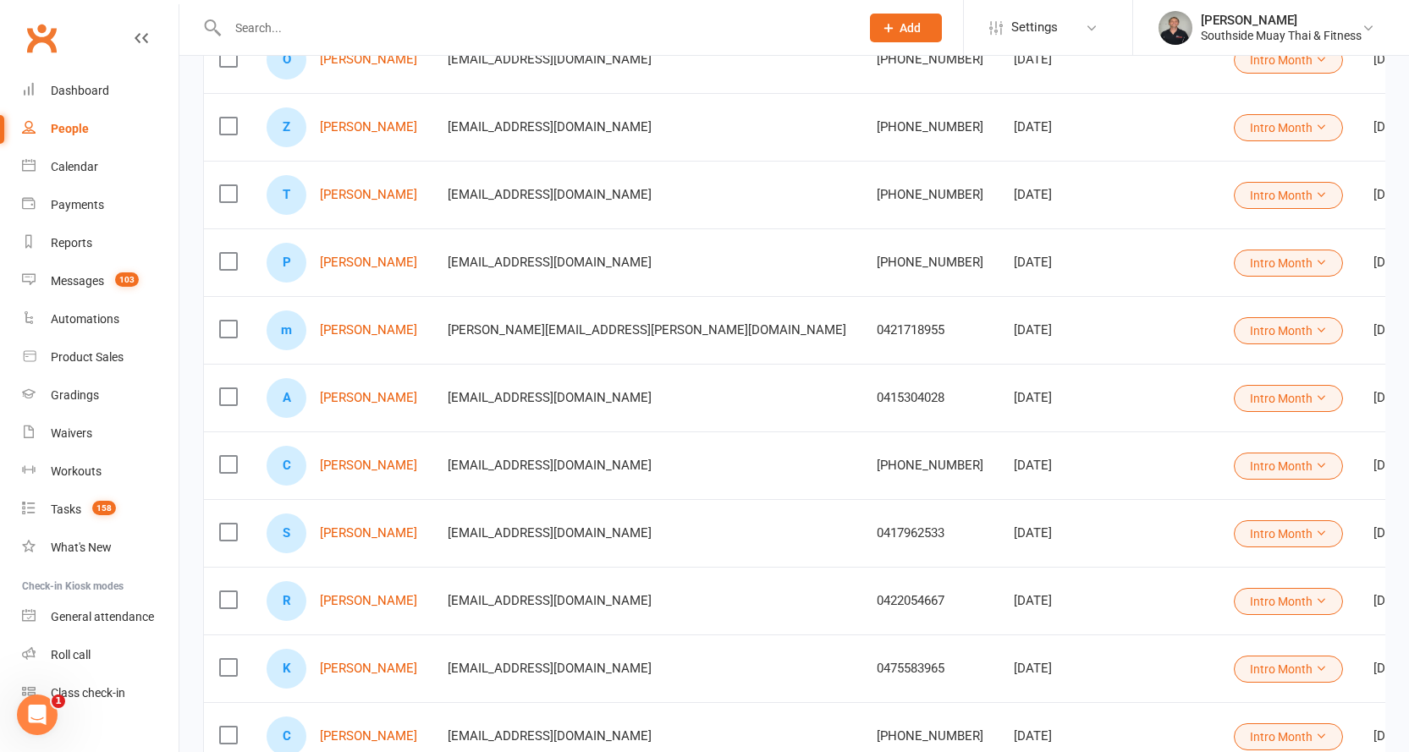
scroll to position [423, 0]
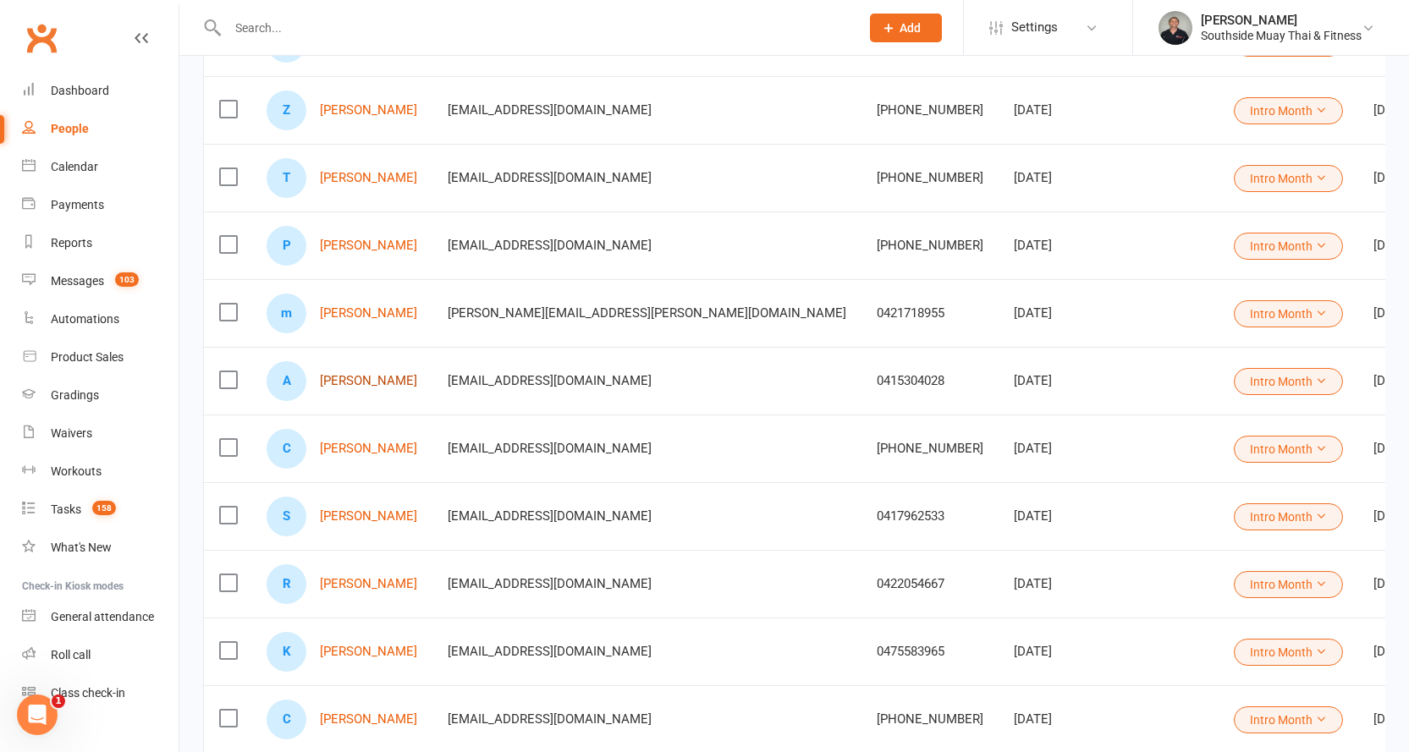
click at [356, 377] on link "[PERSON_NAME]" at bounding box center [368, 381] width 97 height 14
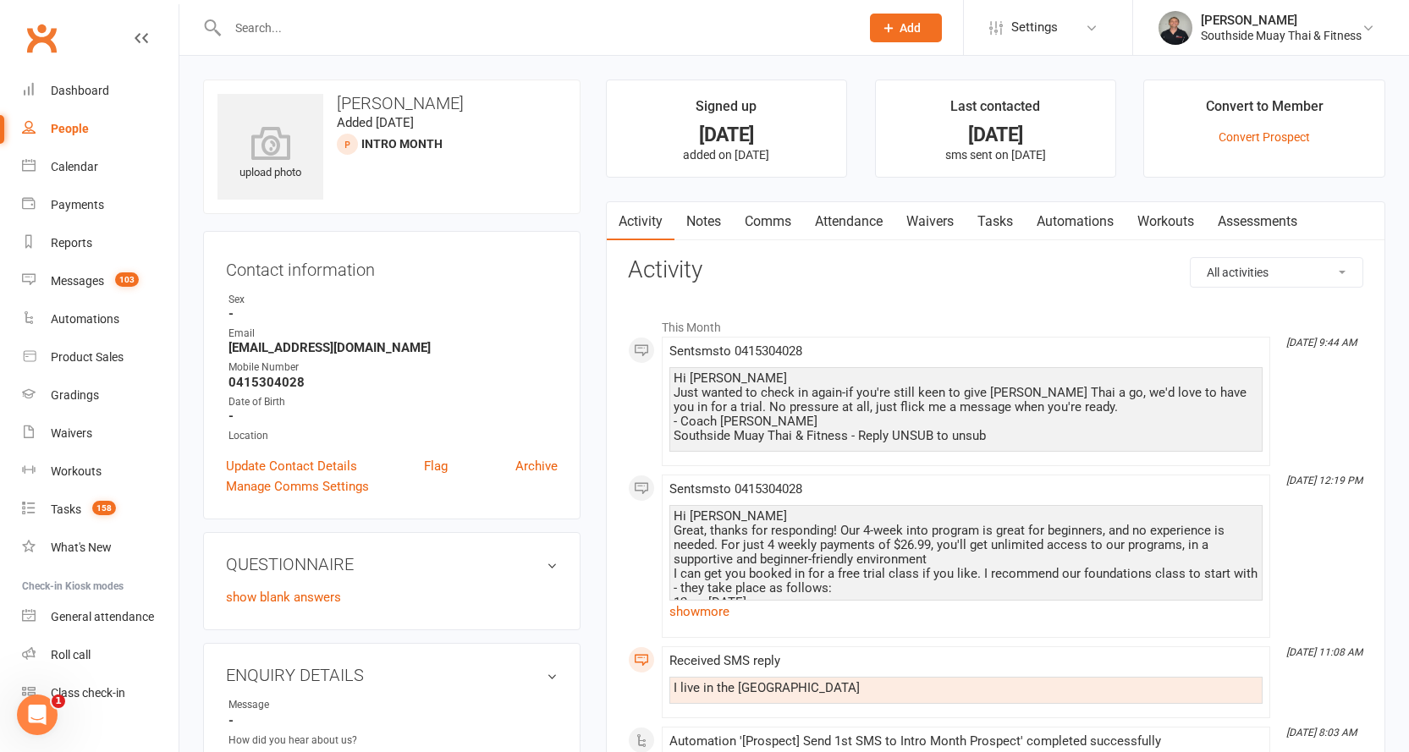
click at [64, 121] on link "People" at bounding box center [100, 129] width 157 height 38
select select "100"
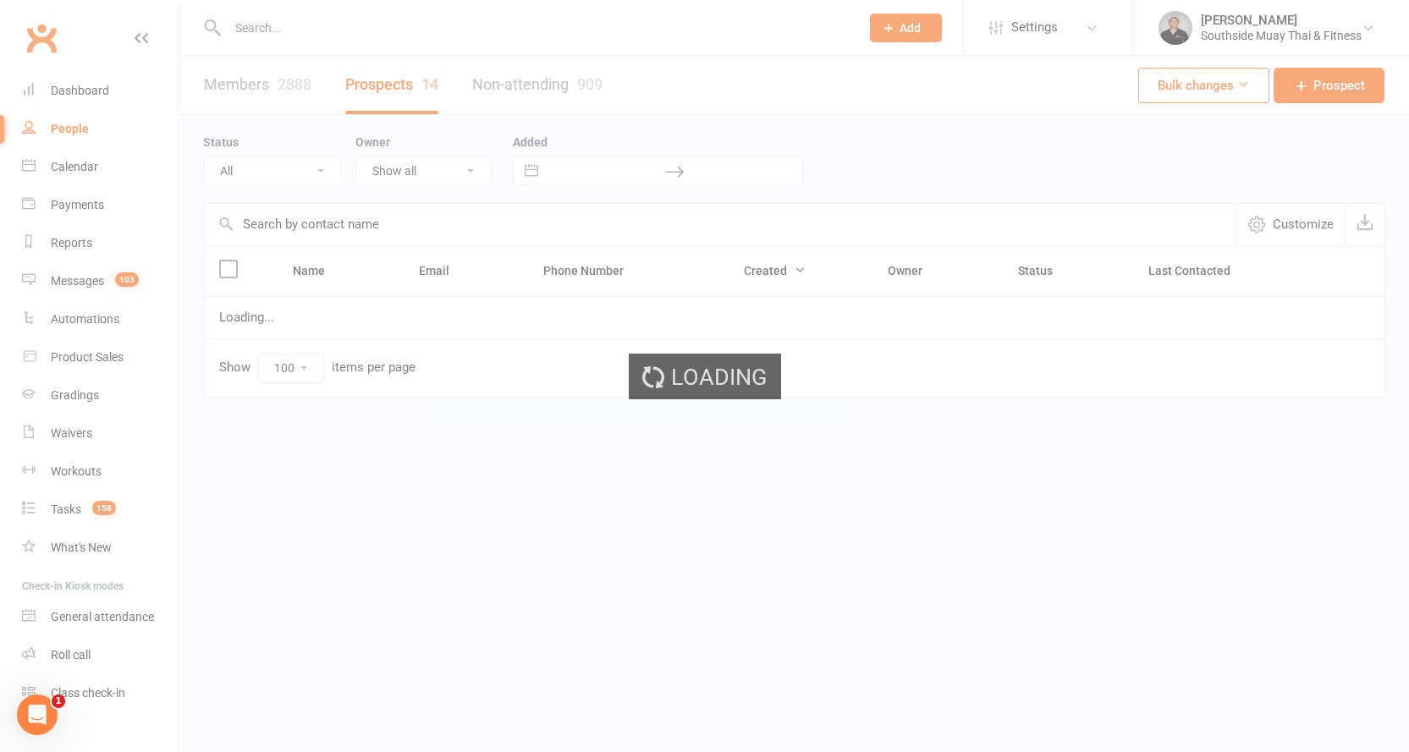
select select "Intro Month"
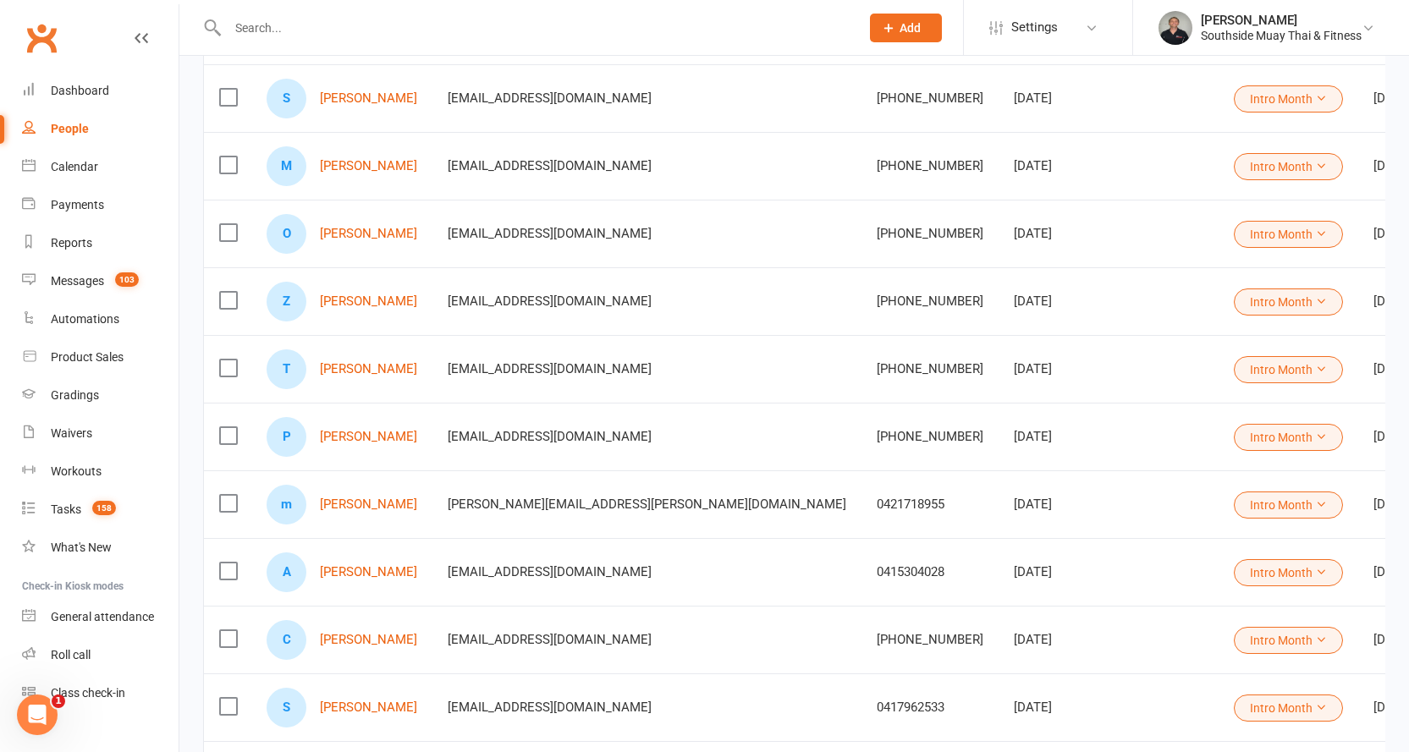
scroll to position [254, 0]
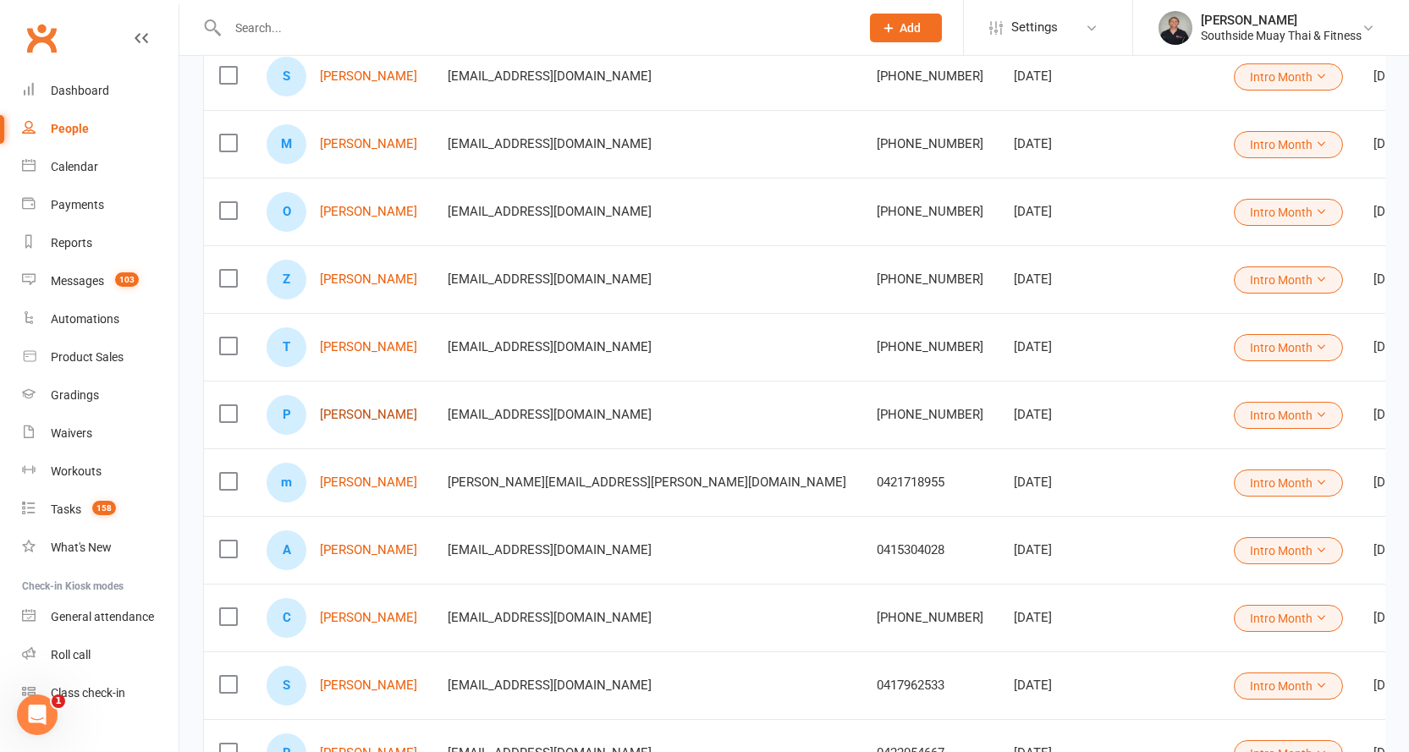
click at [344, 410] on link "[PERSON_NAME]" at bounding box center [368, 415] width 97 height 14
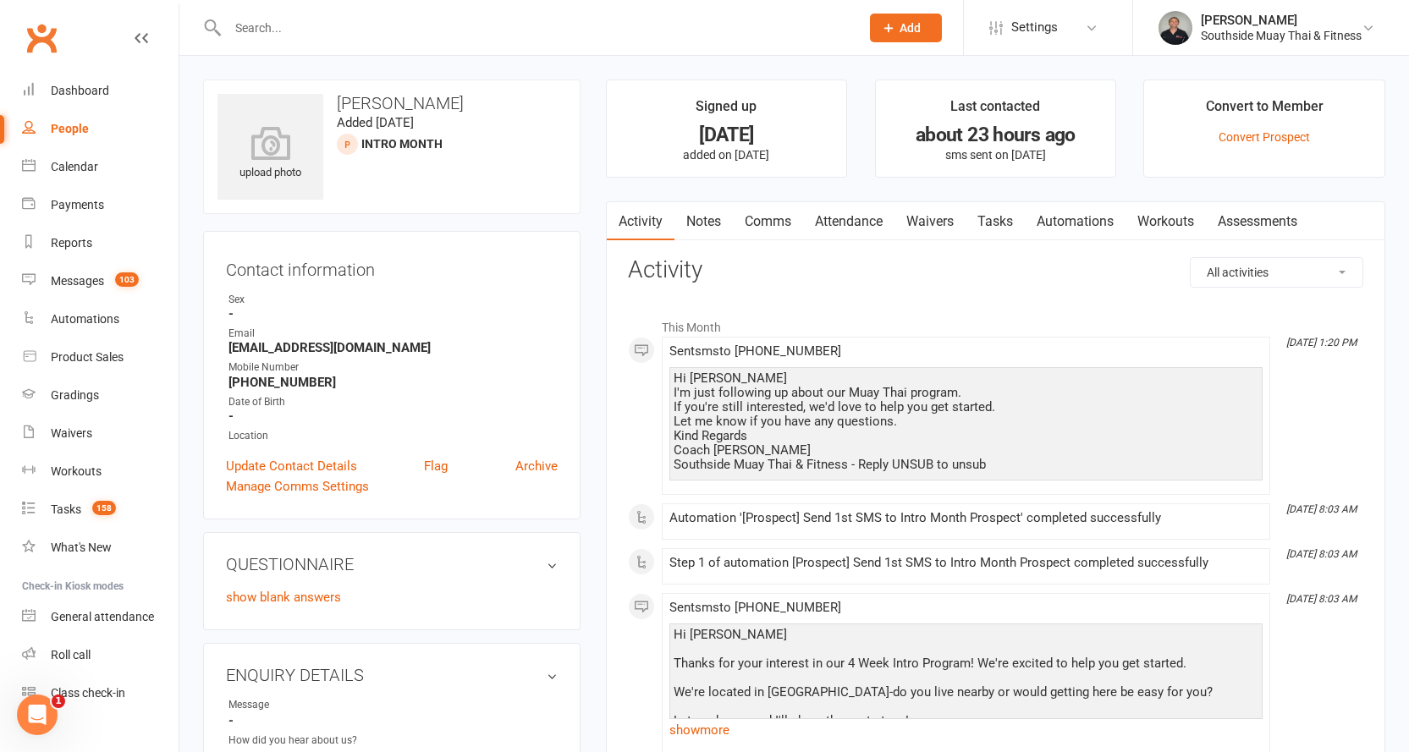
click at [761, 219] on link "Comms" at bounding box center [768, 221] width 70 height 39
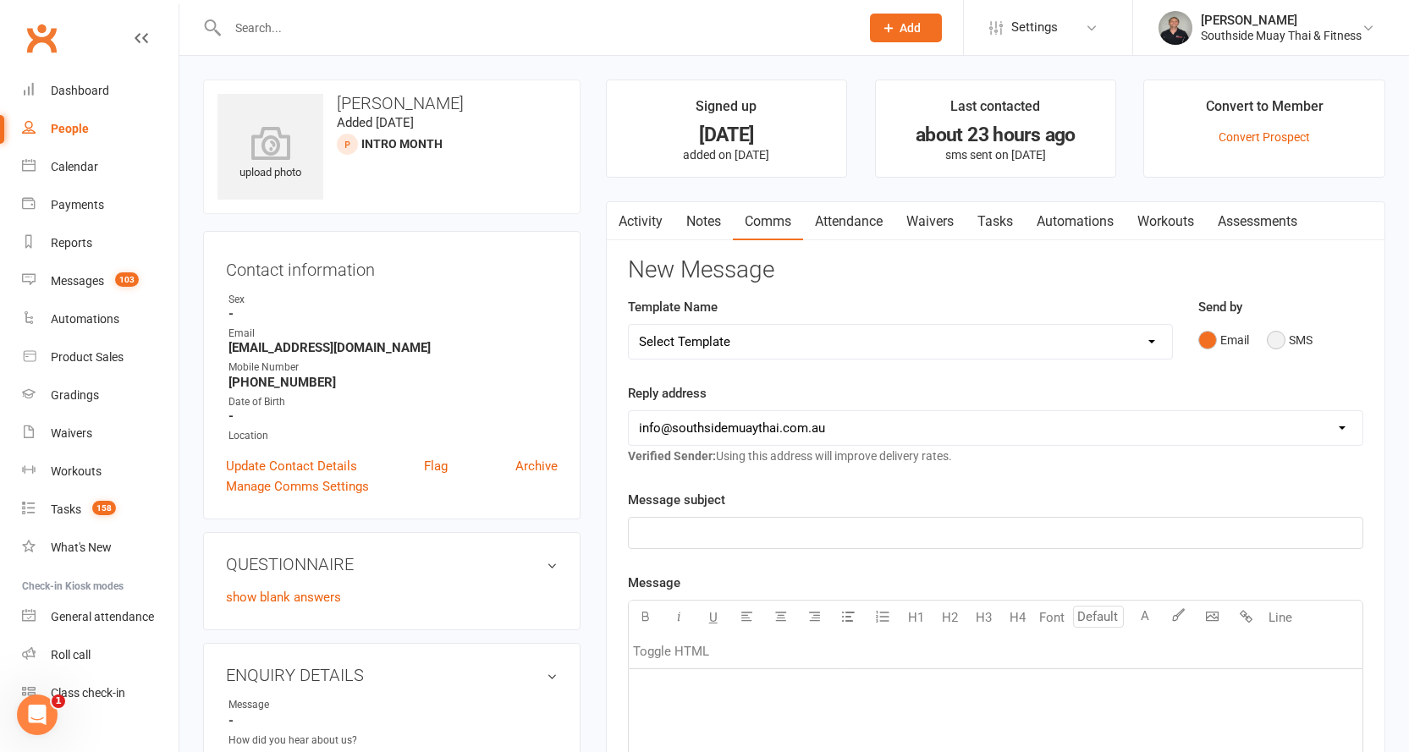
click at [1299, 333] on button "SMS" at bounding box center [1290, 340] width 46 height 32
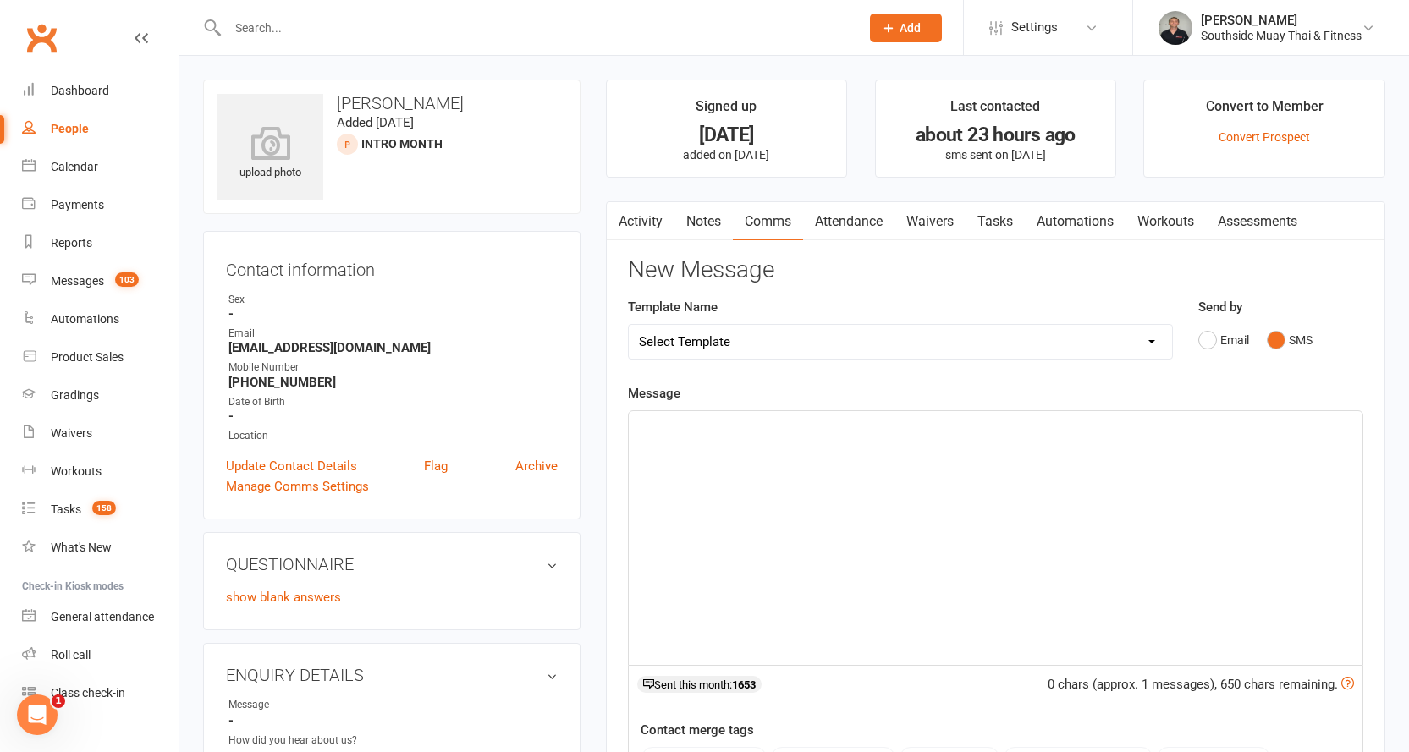
click at [1055, 339] on select "Select Template [SMS] Outreach Message: High Risk – Personal From Trainer + Ree…" at bounding box center [900, 342] width 543 height 34
select select "33"
click at [629, 325] on select "Select Template [SMS] Outreach Message: High Risk – Personal From Trainer + Ree…" at bounding box center [900, 342] width 543 height 34
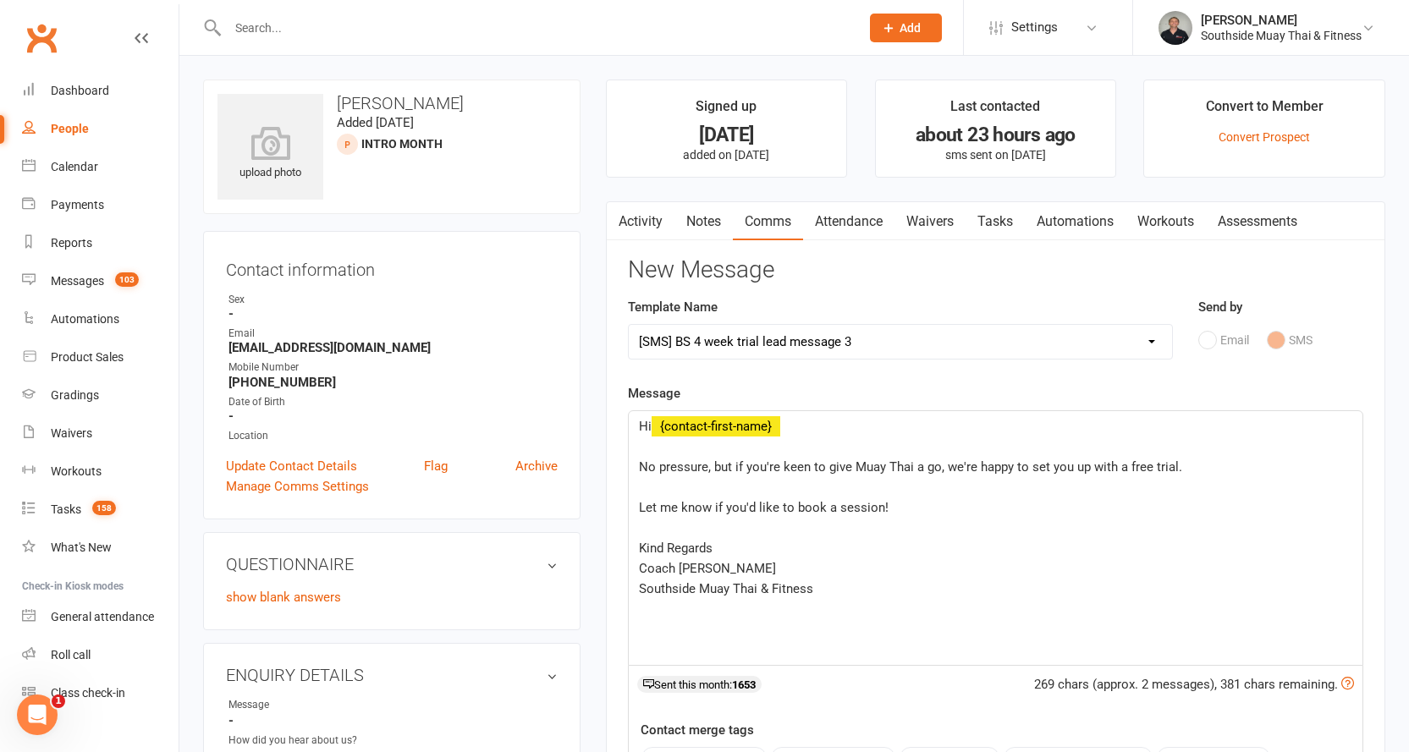
click at [633, 469] on div "Hi ﻿ {contact-first-name} ﻿ No pressure, but if you're keen to give Muay Thai a…" at bounding box center [996, 538] width 734 height 254
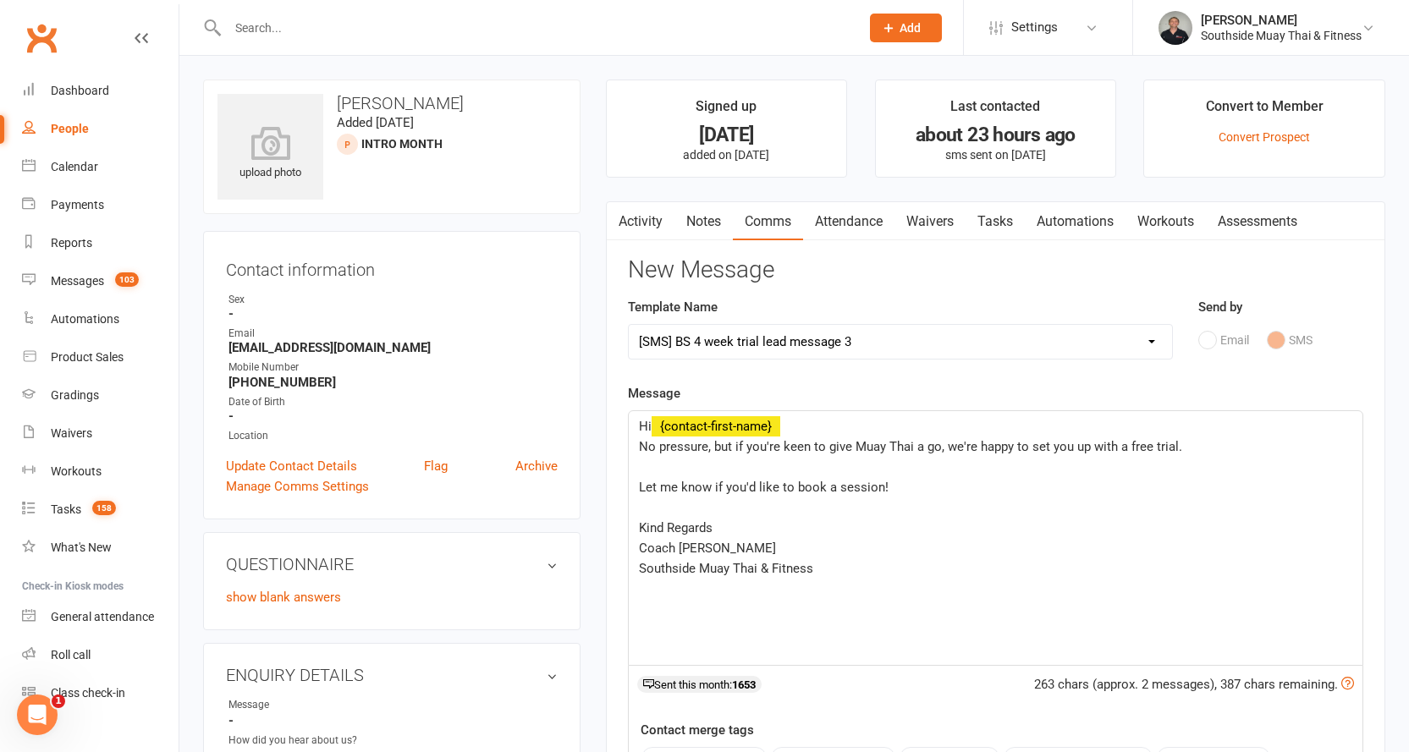
click at [636, 486] on div "Hi ﻿ {contact-first-name} No pressure, but if you're keen to give Muay Thai a g…" at bounding box center [996, 538] width 734 height 254
click at [639, 505] on span "Kind Regards" at bounding box center [676, 507] width 74 height 15
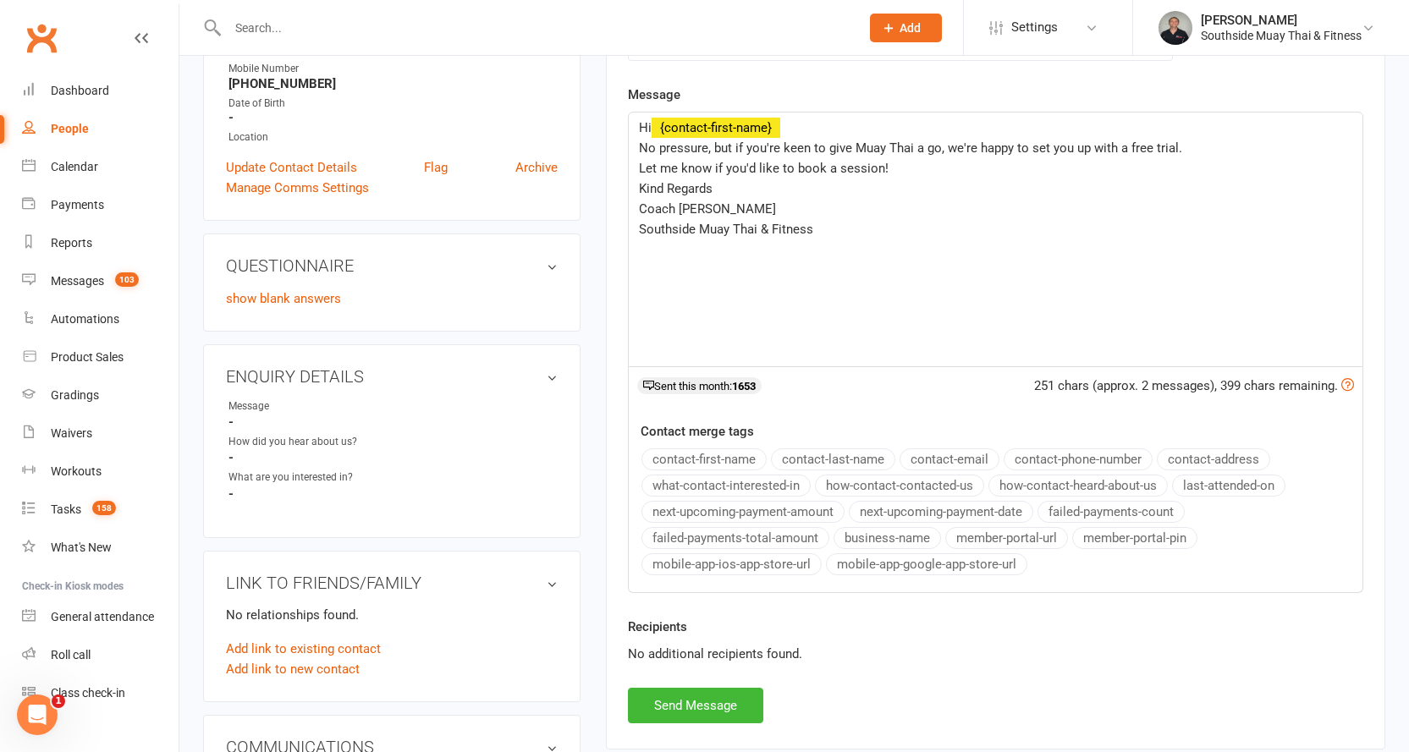
scroll to position [339, 0]
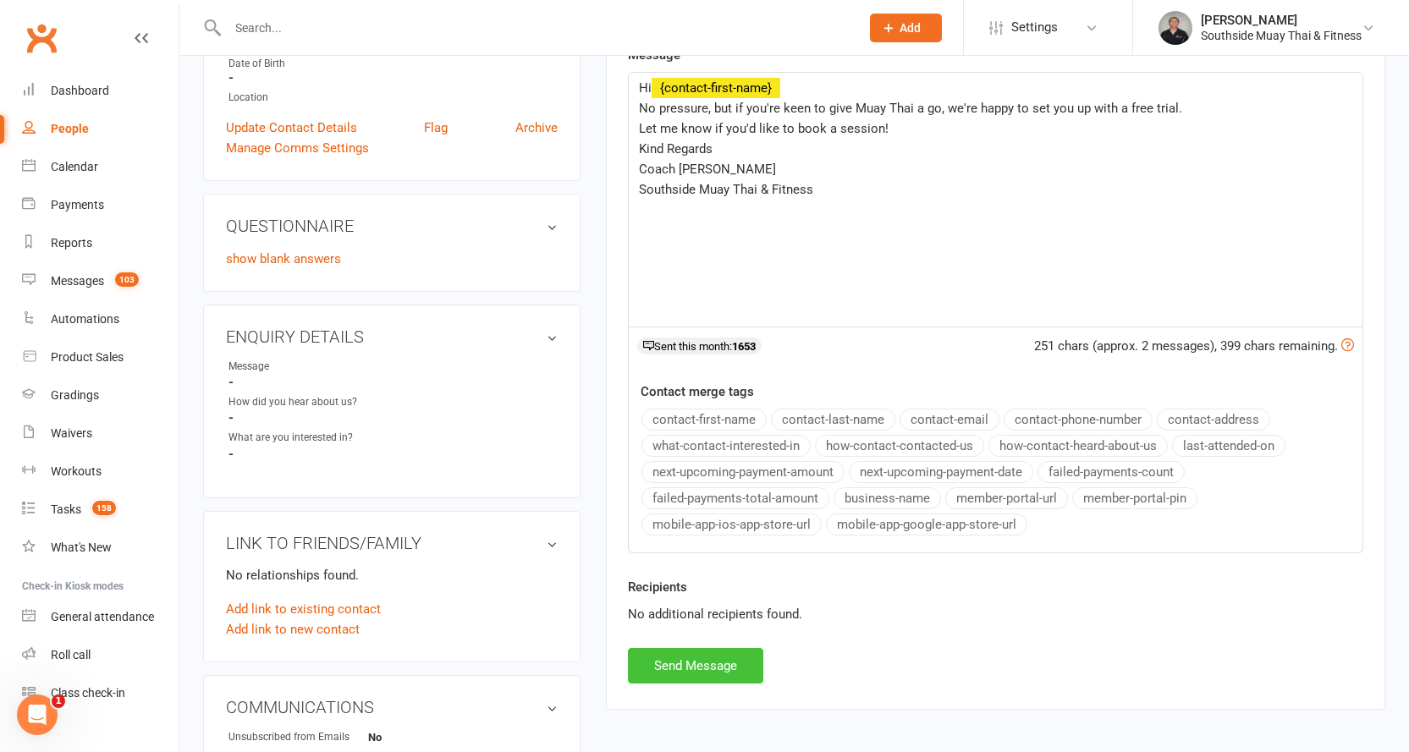
click at [687, 665] on button "Send Message" at bounding box center [695, 666] width 135 height 36
select select
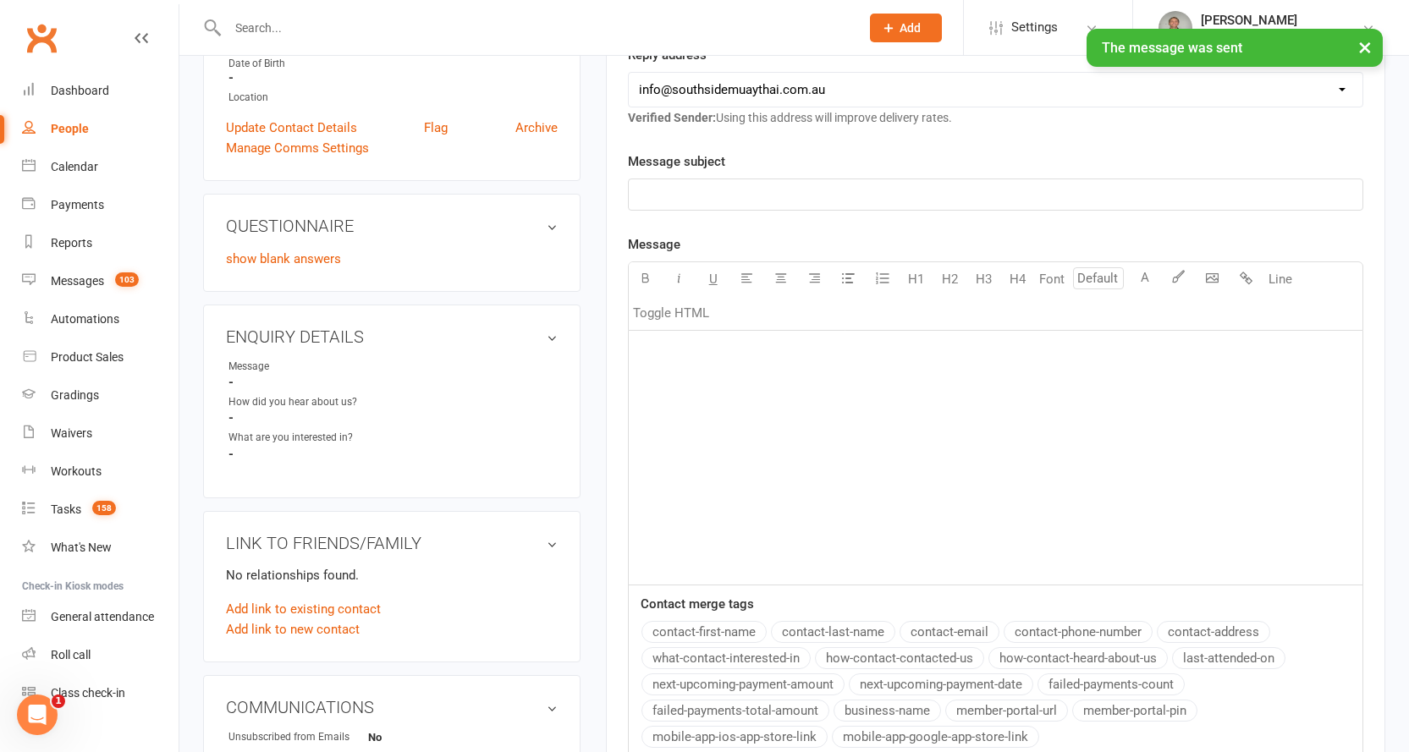
click at [67, 126] on div "People" at bounding box center [70, 129] width 38 height 14
select select "100"
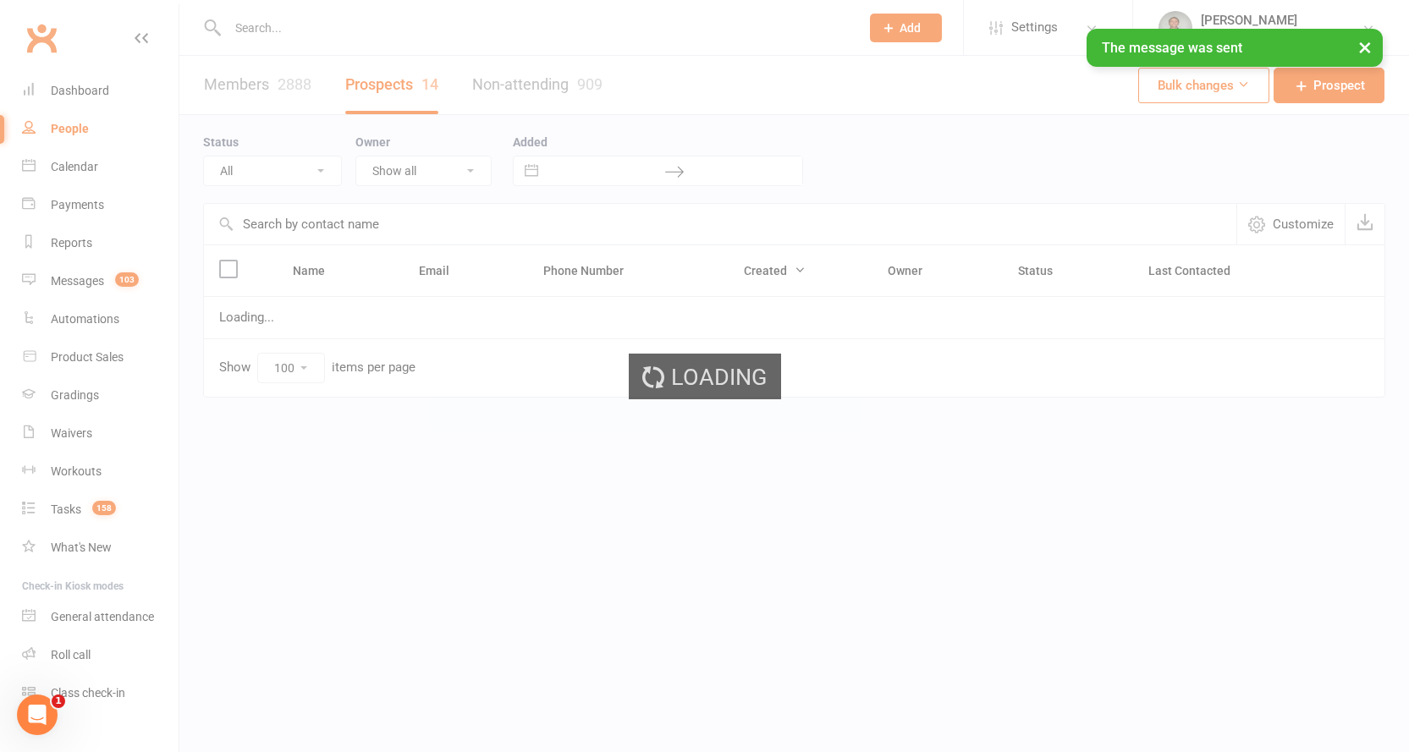
select select "Intro Month"
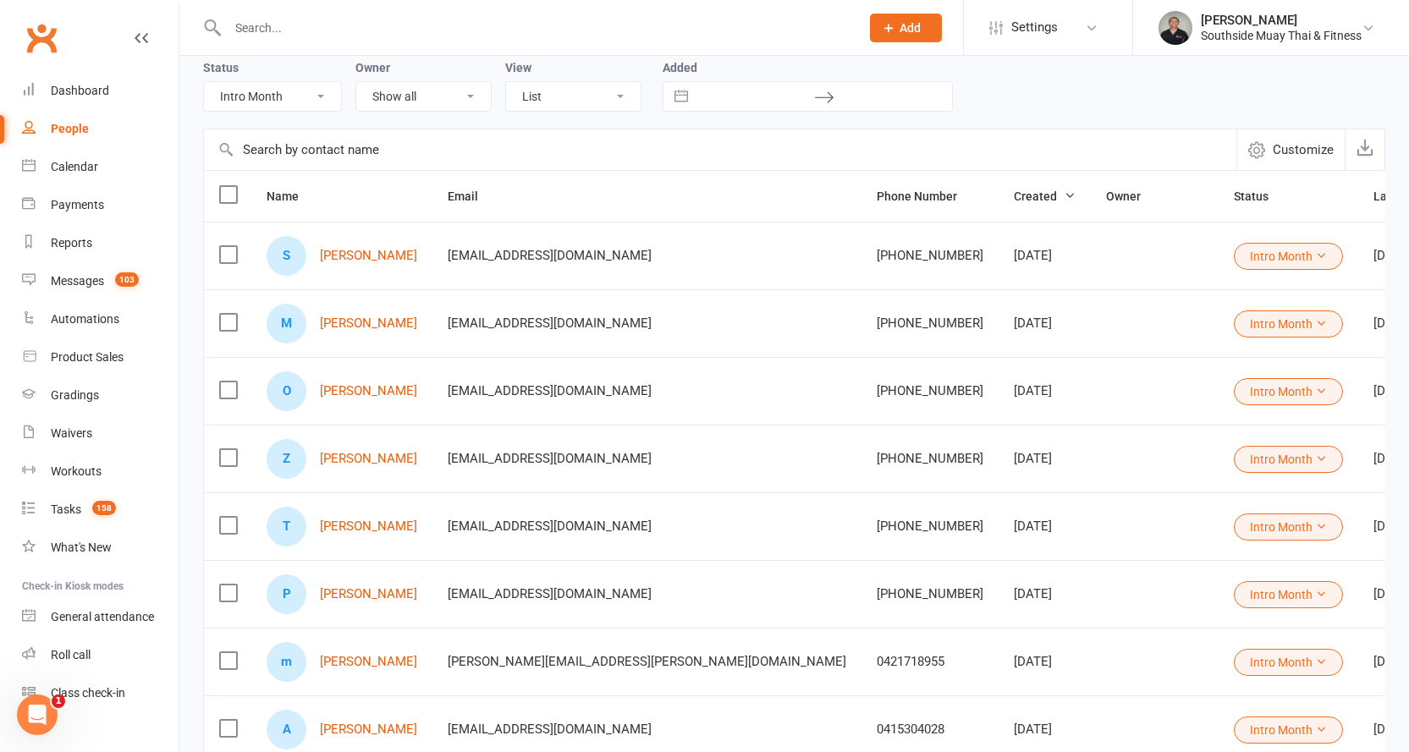
scroll to position [254, 0]
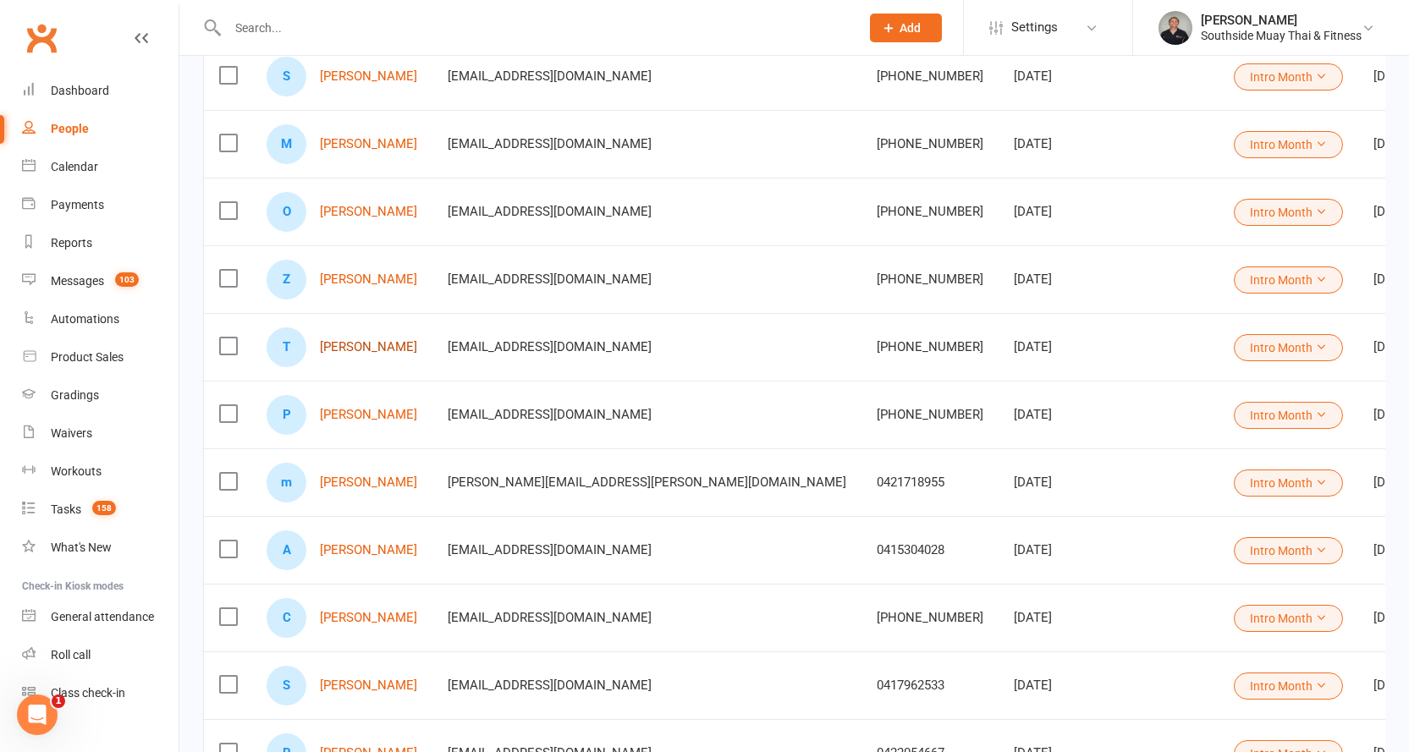
click at [361, 350] on link "[PERSON_NAME]" at bounding box center [368, 347] width 97 height 14
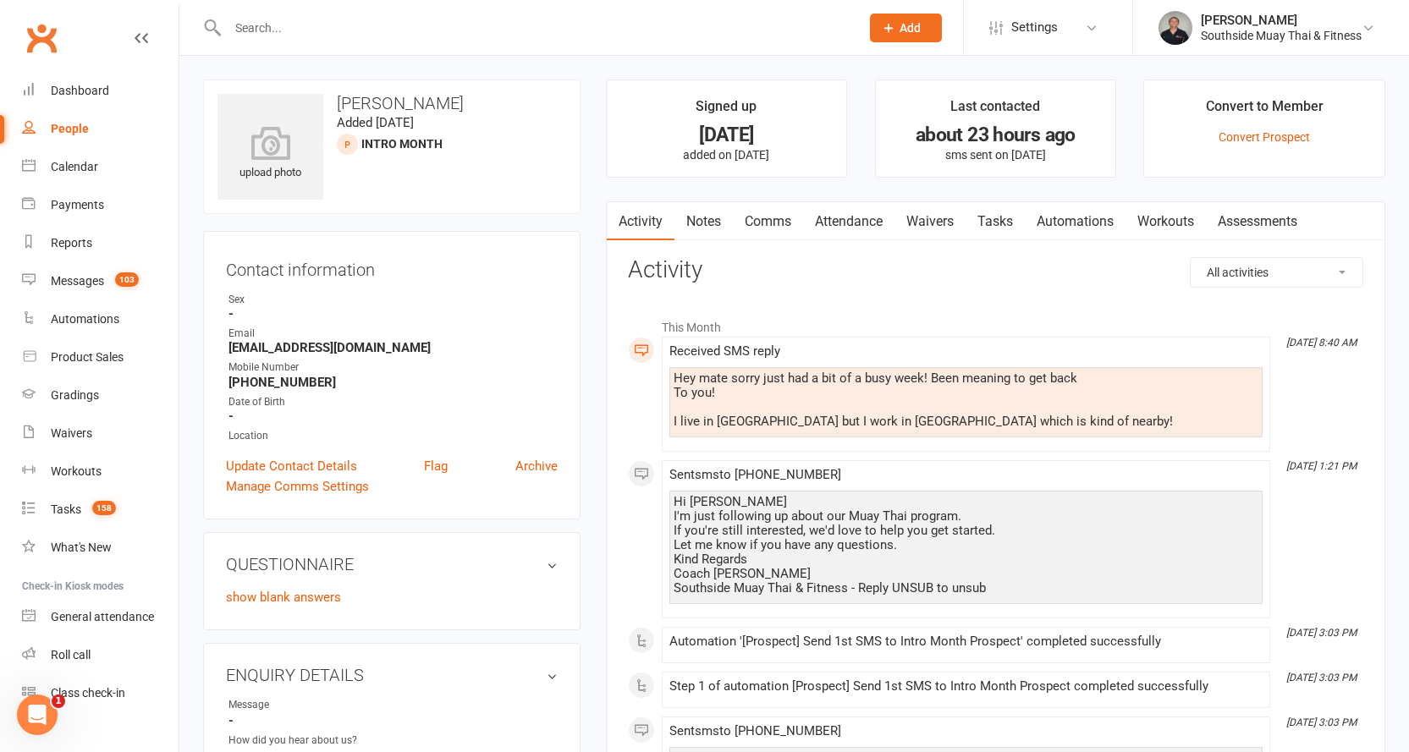
click at [760, 221] on link "Comms" at bounding box center [768, 221] width 70 height 39
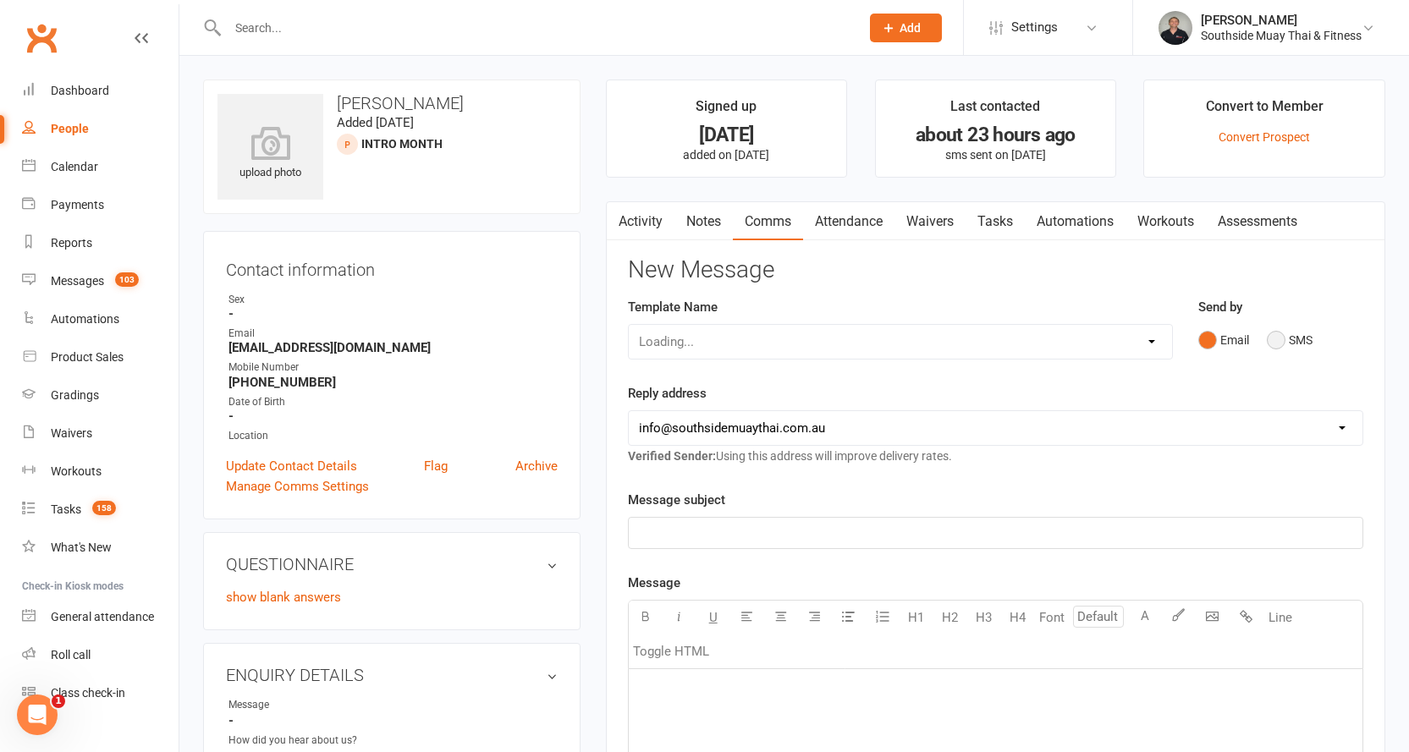
click at [1285, 336] on button "SMS" at bounding box center [1290, 340] width 46 height 32
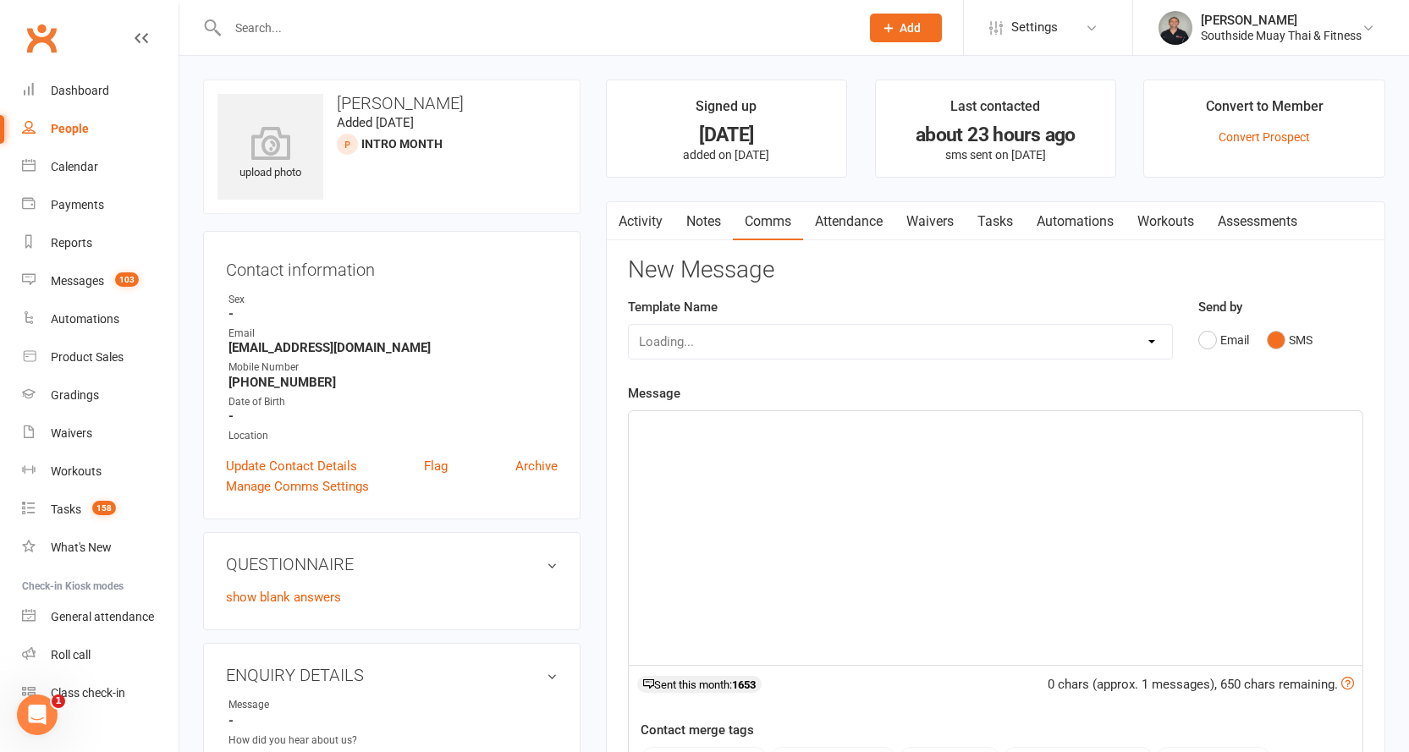
click at [1055, 344] on div "Loading..." at bounding box center [900, 342] width 545 height 36
click at [1106, 342] on select "Select Template [SMS] Outreach Message: High Risk – Personal From Trainer + Ree…" at bounding box center [900, 342] width 543 height 34
select select "34"
click at [629, 325] on select "Select Template [SMS] Outreach Message: High Risk – Personal From Trainer + Ree…" at bounding box center [900, 342] width 543 height 34
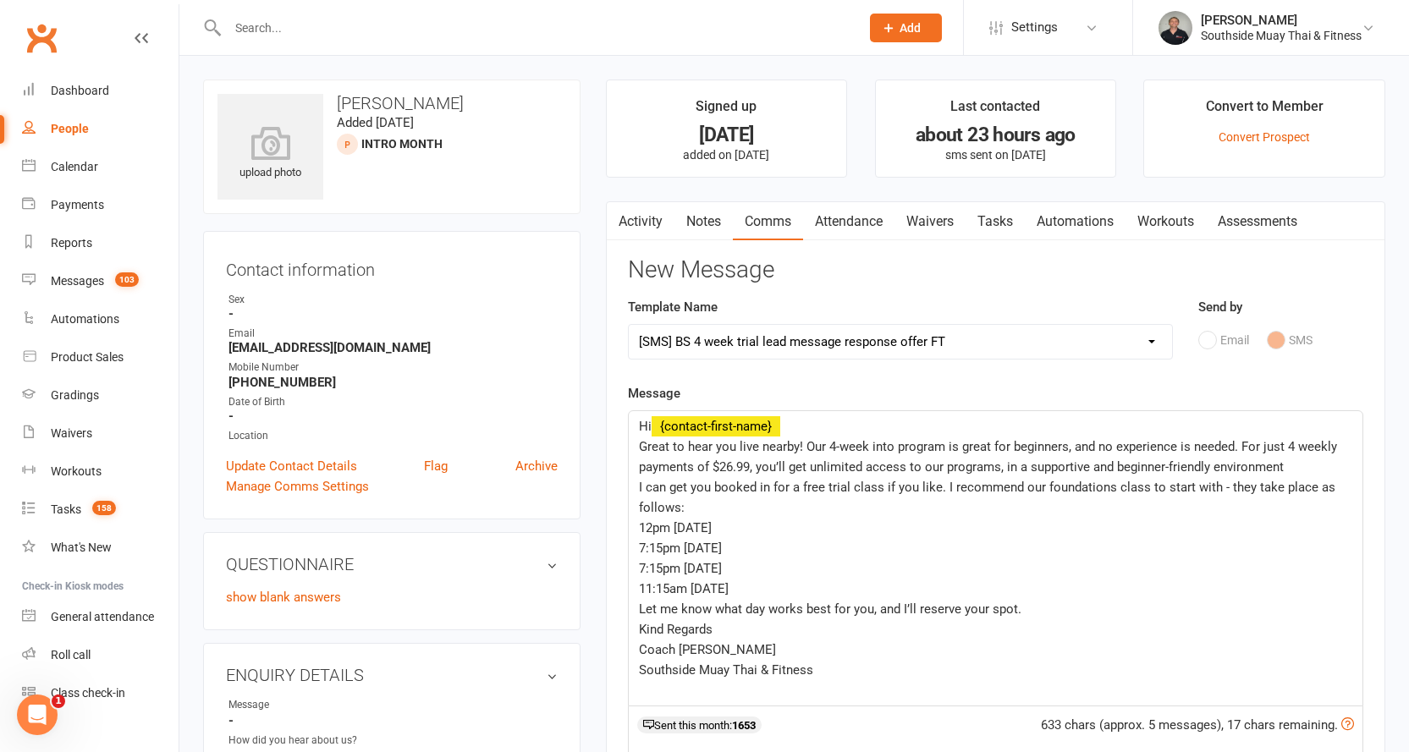
click at [645, 445] on span "Great to hear you live nearby! Our 4-week into program is great for beginners, …" at bounding box center [990, 457] width 702 height 36
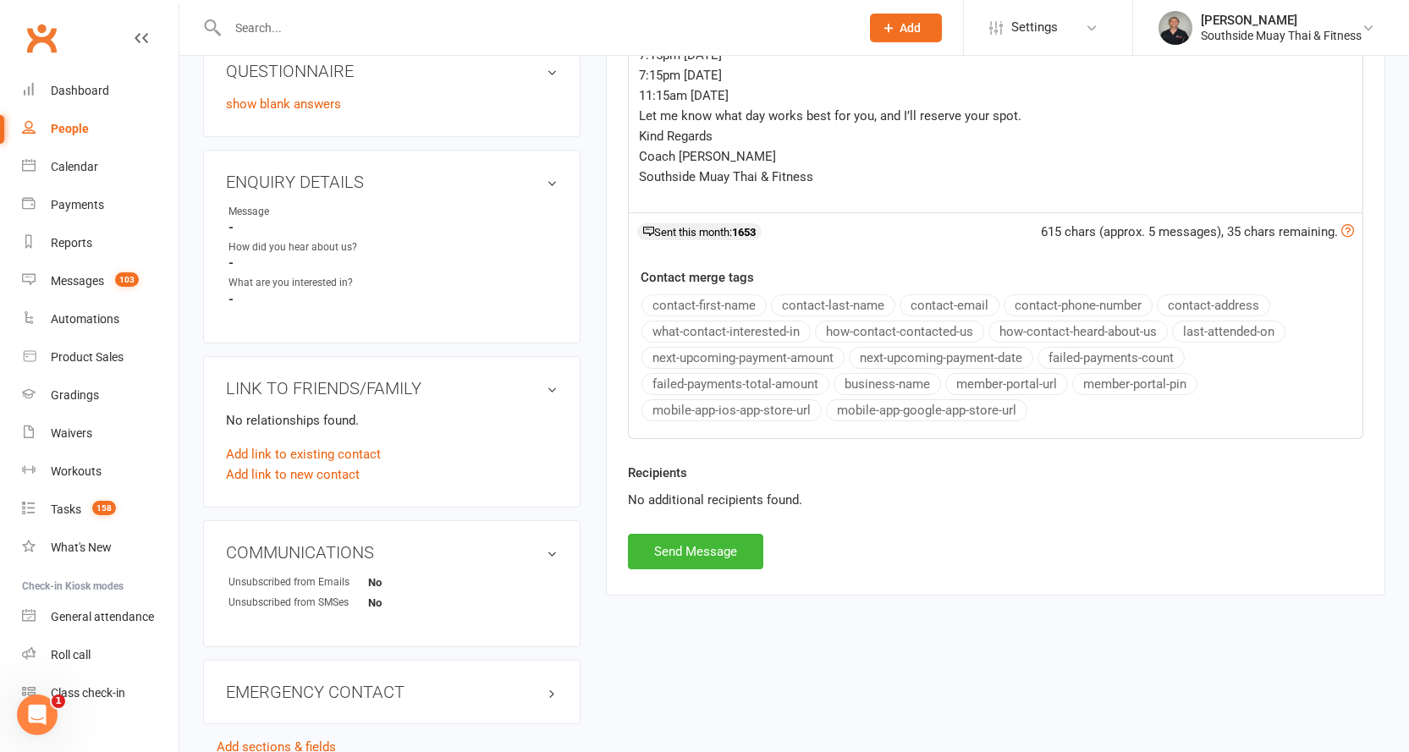
scroll to position [508, 0]
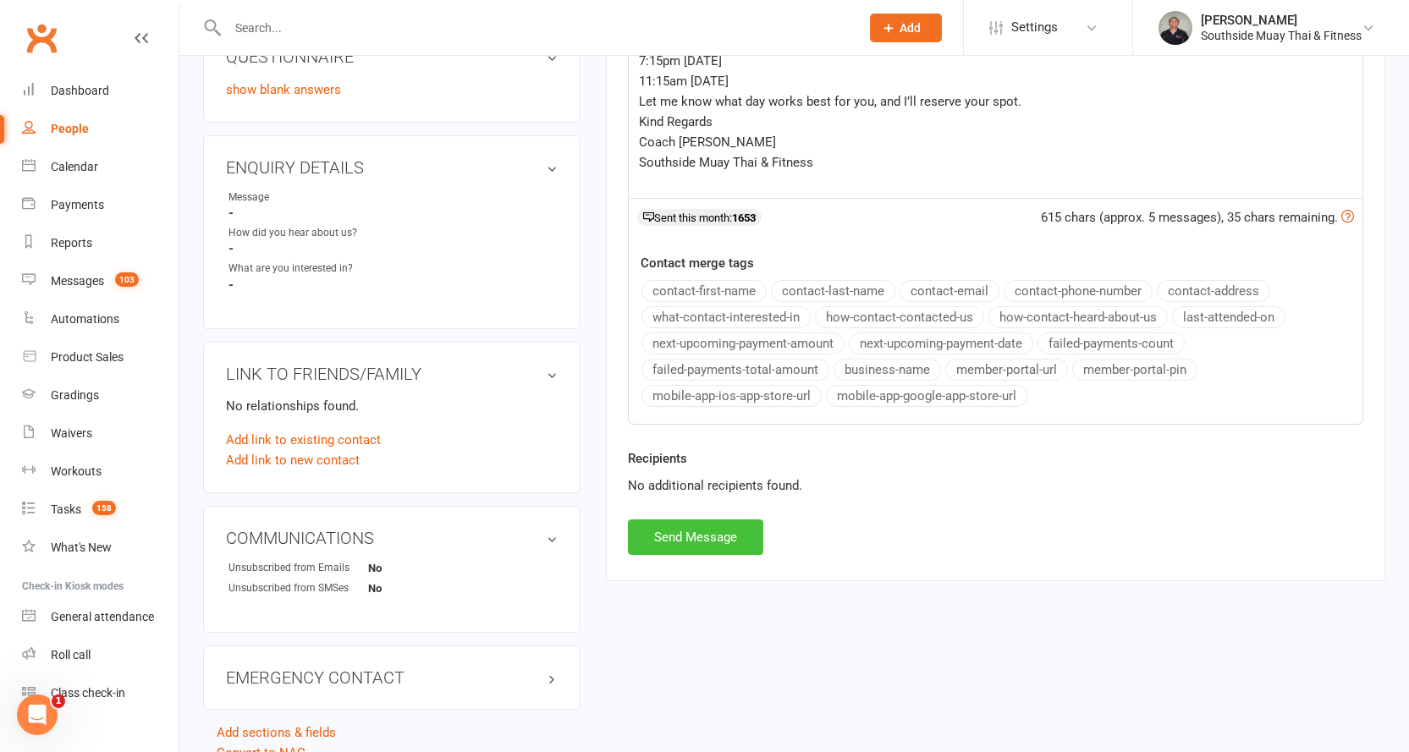
click at [646, 536] on button "Send Message" at bounding box center [695, 538] width 135 height 36
select select
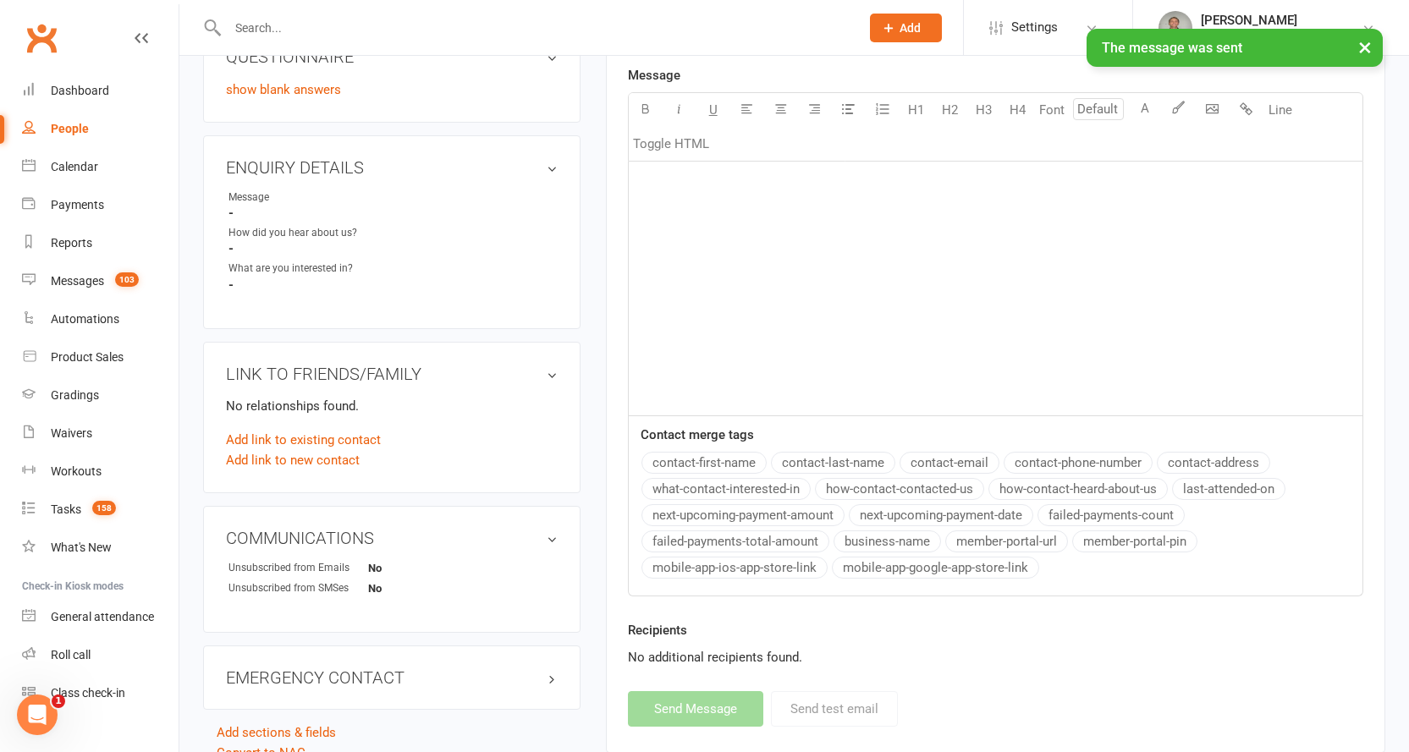
click at [69, 117] on link "People" at bounding box center [100, 129] width 157 height 38
select select "100"
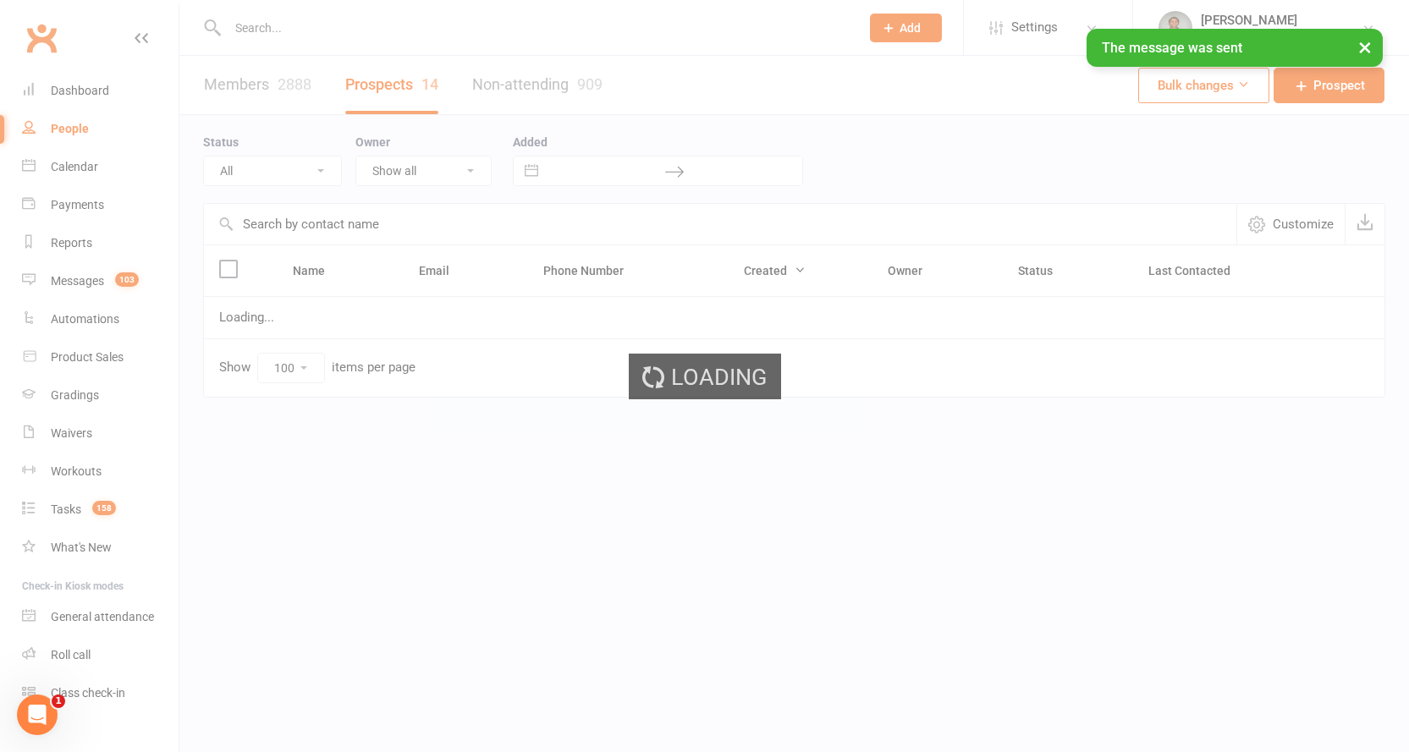
select select "Intro Month"
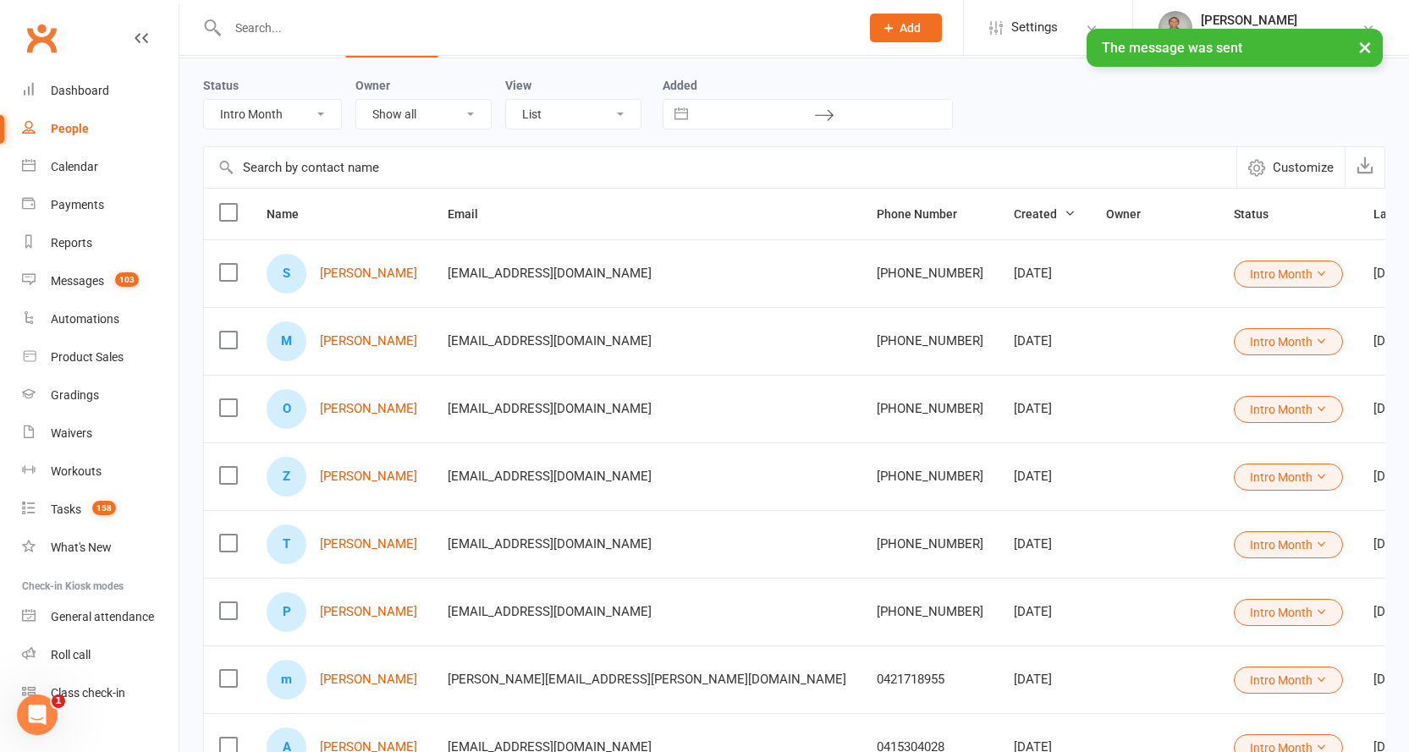
scroll to position [169, 0]
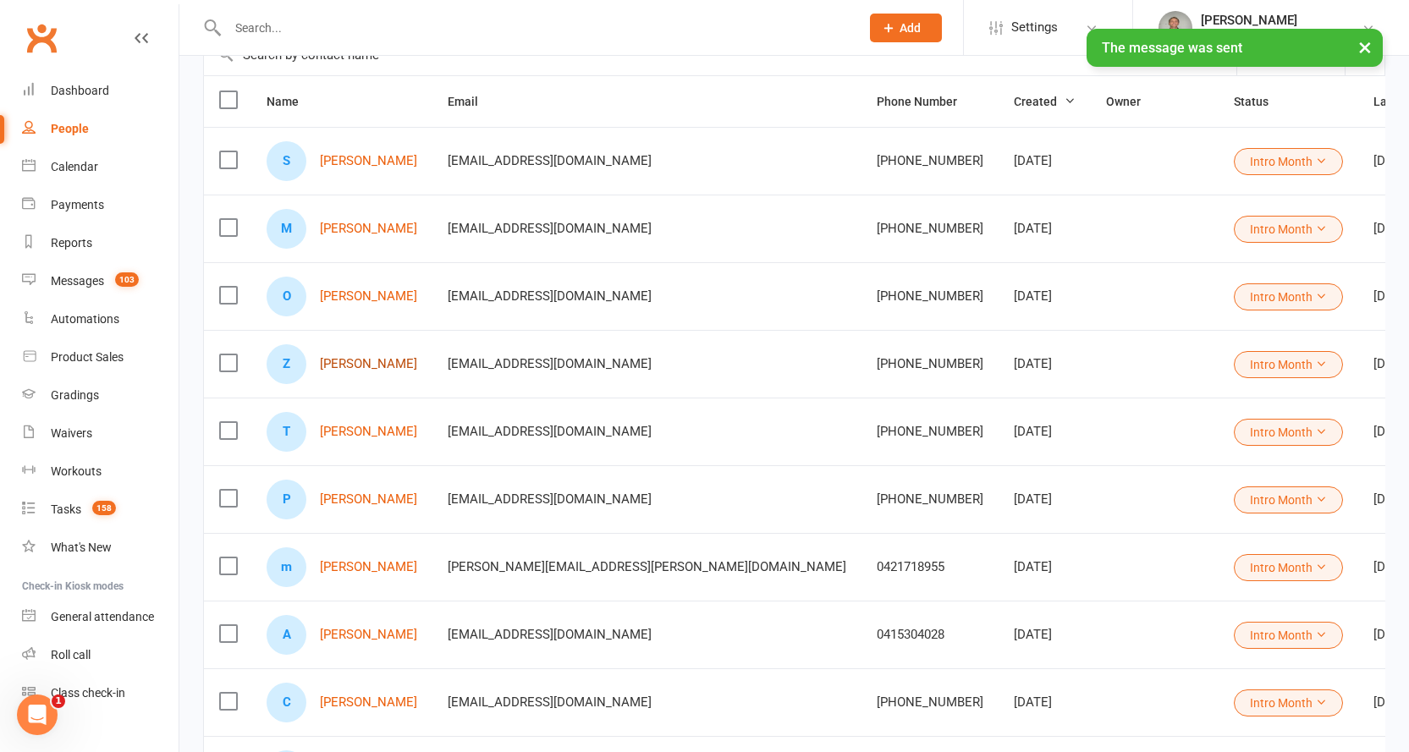
click at [360, 366] on link "[PERSON_NAME]" at bounding box center [368, 364] width 97 height 14
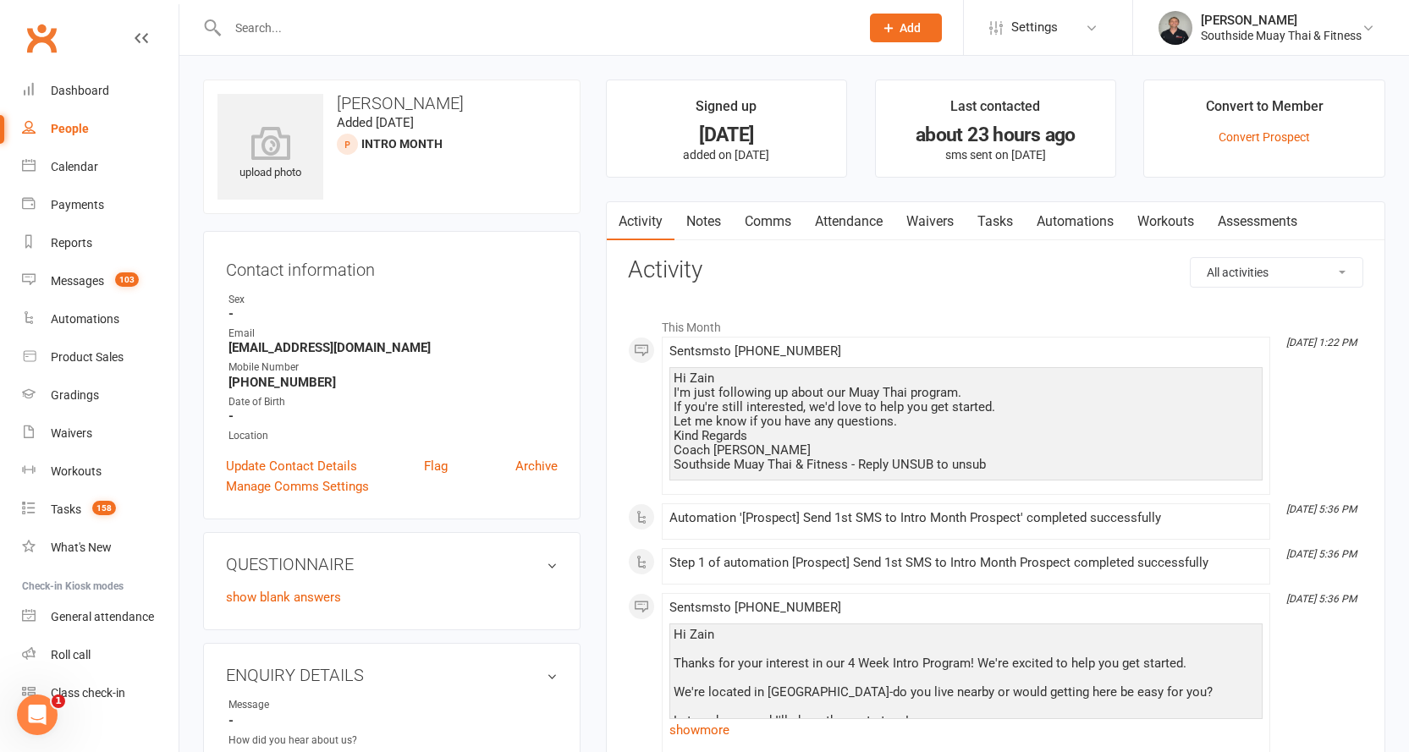
click at [791, 219] on link "Comms" at bounding box center [768, 221] width 70 height 39
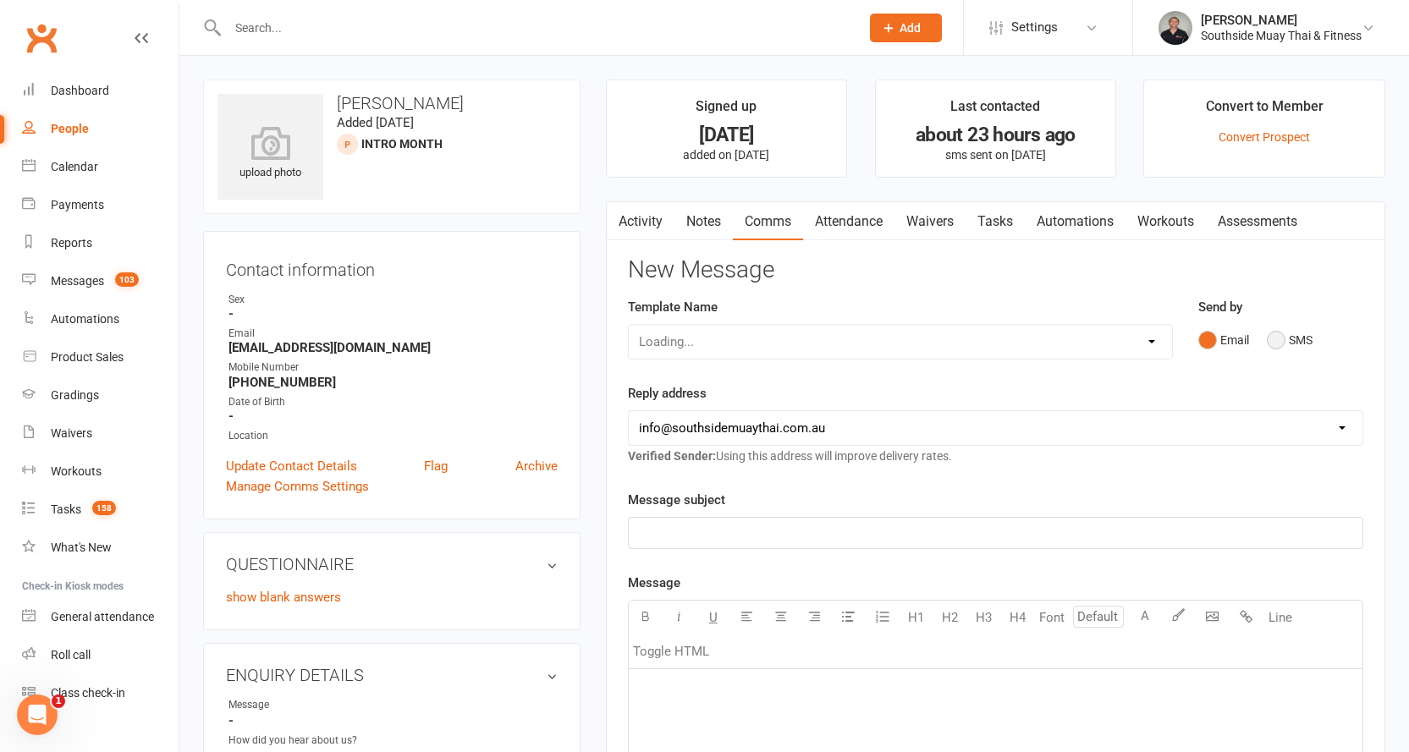
click at [1278, 337] on button "SMS" at bounding box center [1290, 340] width 46 height 32
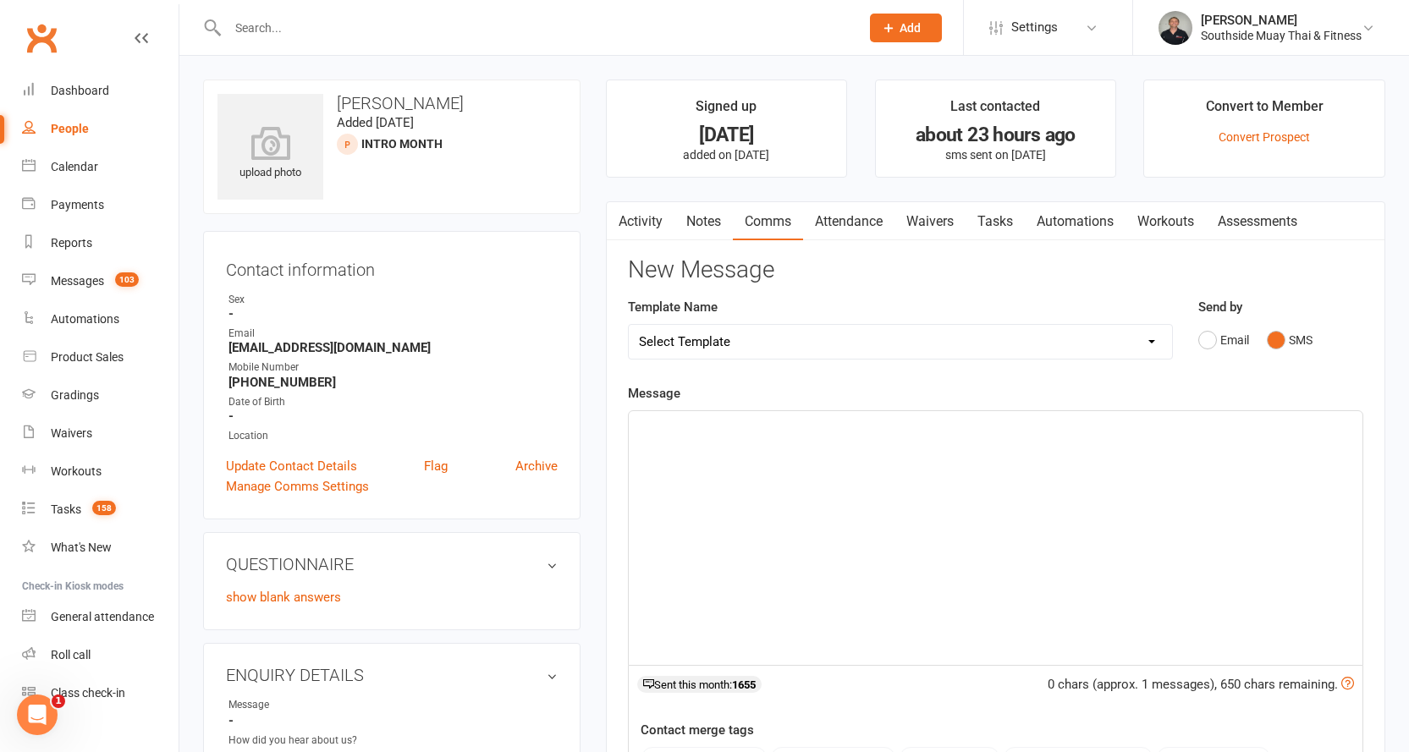
click at [980, 335] on select "Select Template [SMS] Outreach Message: High Risk – Personal From Trainer + Ree…" at bounding box center [900, 342] width 543 height 34
select select "33"
click at [629, 325] on select "Select Template [SMS] Outreach Message: High Risk – Personal From Trainer + Ree…" at bounding box center [900, 342] width 543 height 34
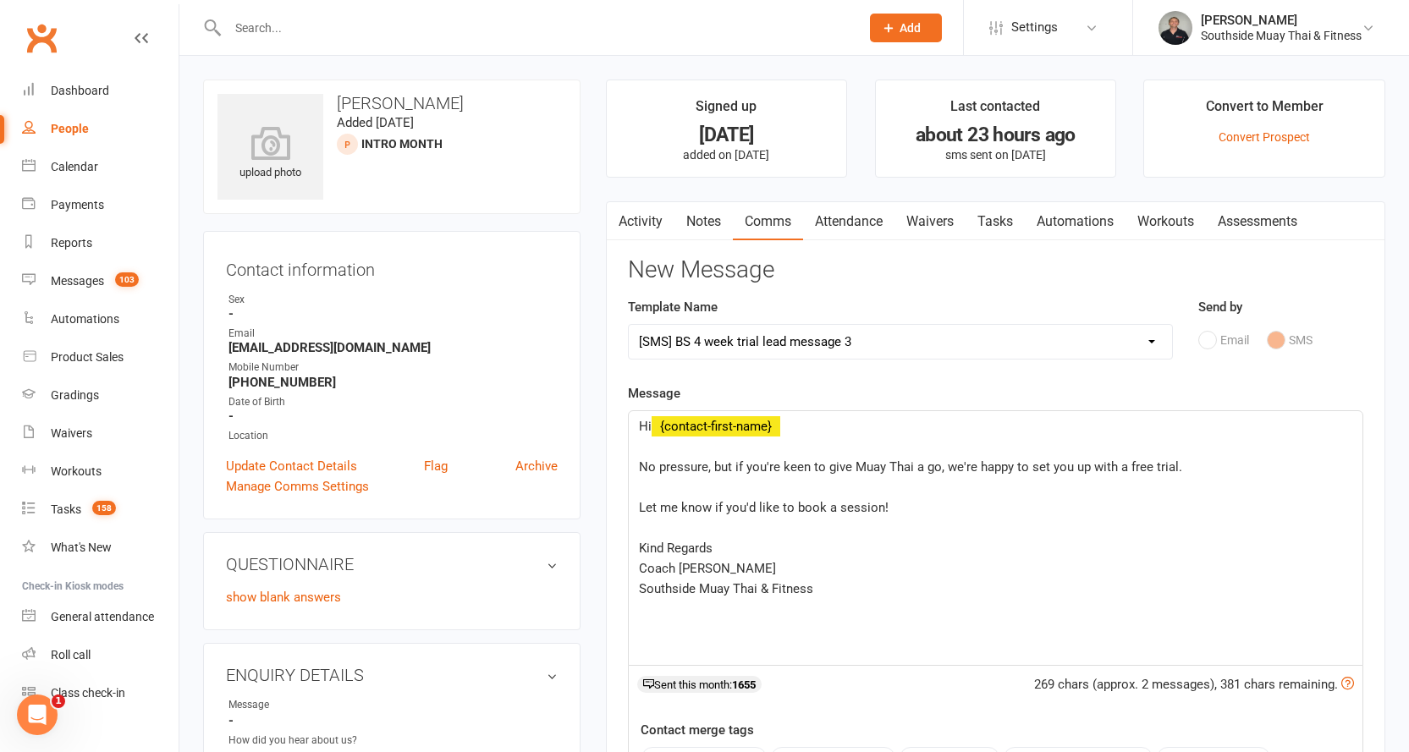
click at [637, 464] on div "Hi ﻿ {contact-first-name} ﻿ No pressure, but if you're keen to give Muay Thai a…" at bounding box center [996, 538] width 734 height 254
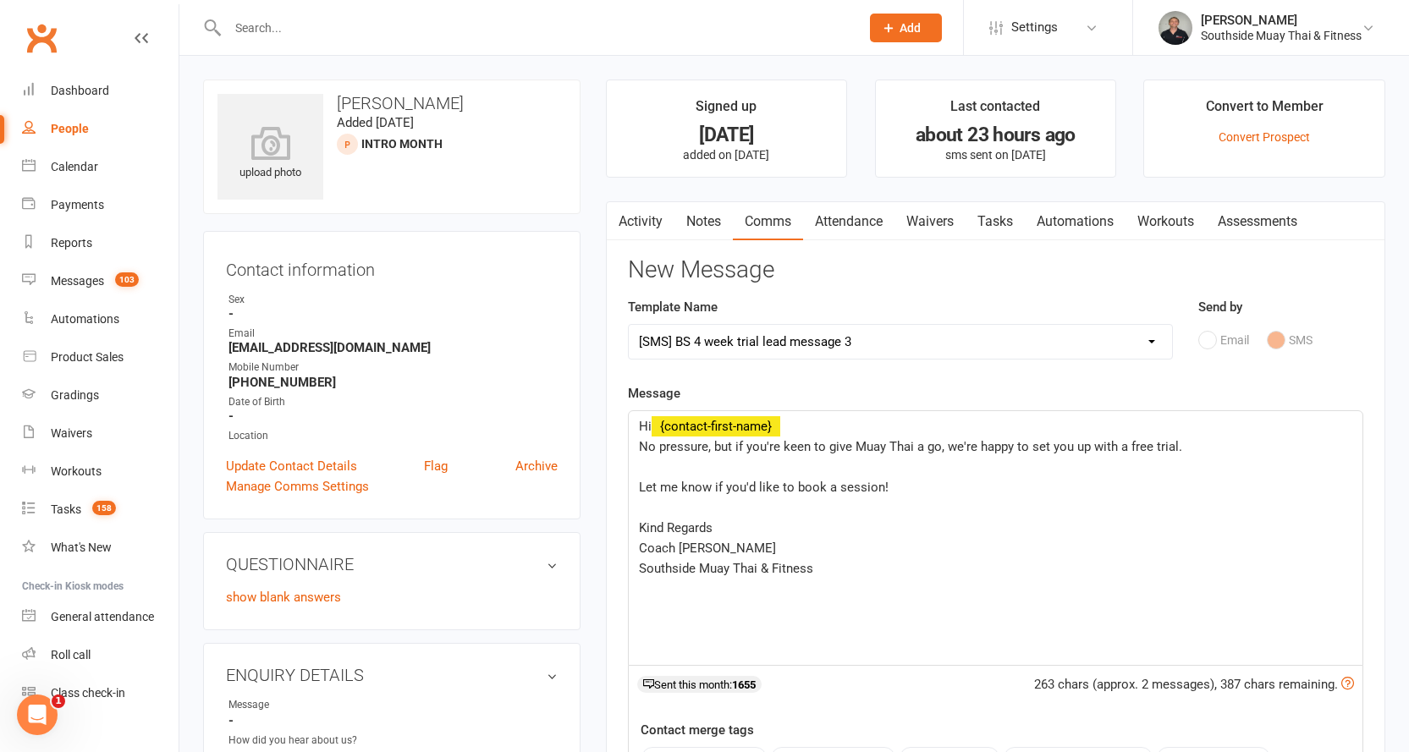
click at [636, 485] on div "Hi ﻿ {contact-first-name} No pressure, but if you're keen to give Muay Thai a g…" at bounding box center [996, 538] width 734 height 254
click at [637, 503] on div "Hi ﻿ {contact-first-name} No pressure, but if you're keen to give Muay Thai a g…" at bounding box center [996, 538] width 734 height 254
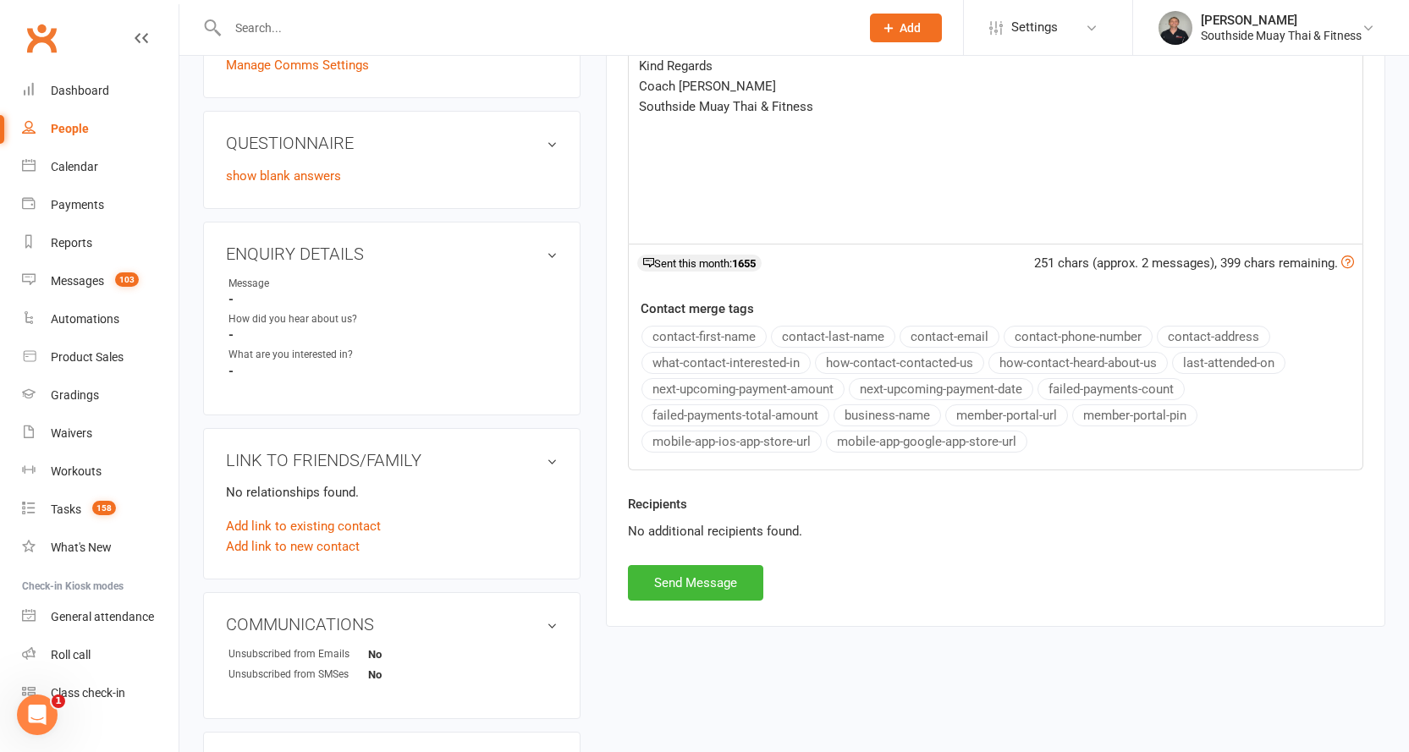
scroll to position [423, 0]
click at [669, 581] on button "Send Message" at bounding box center [695, 582] width 135 height 36
select select
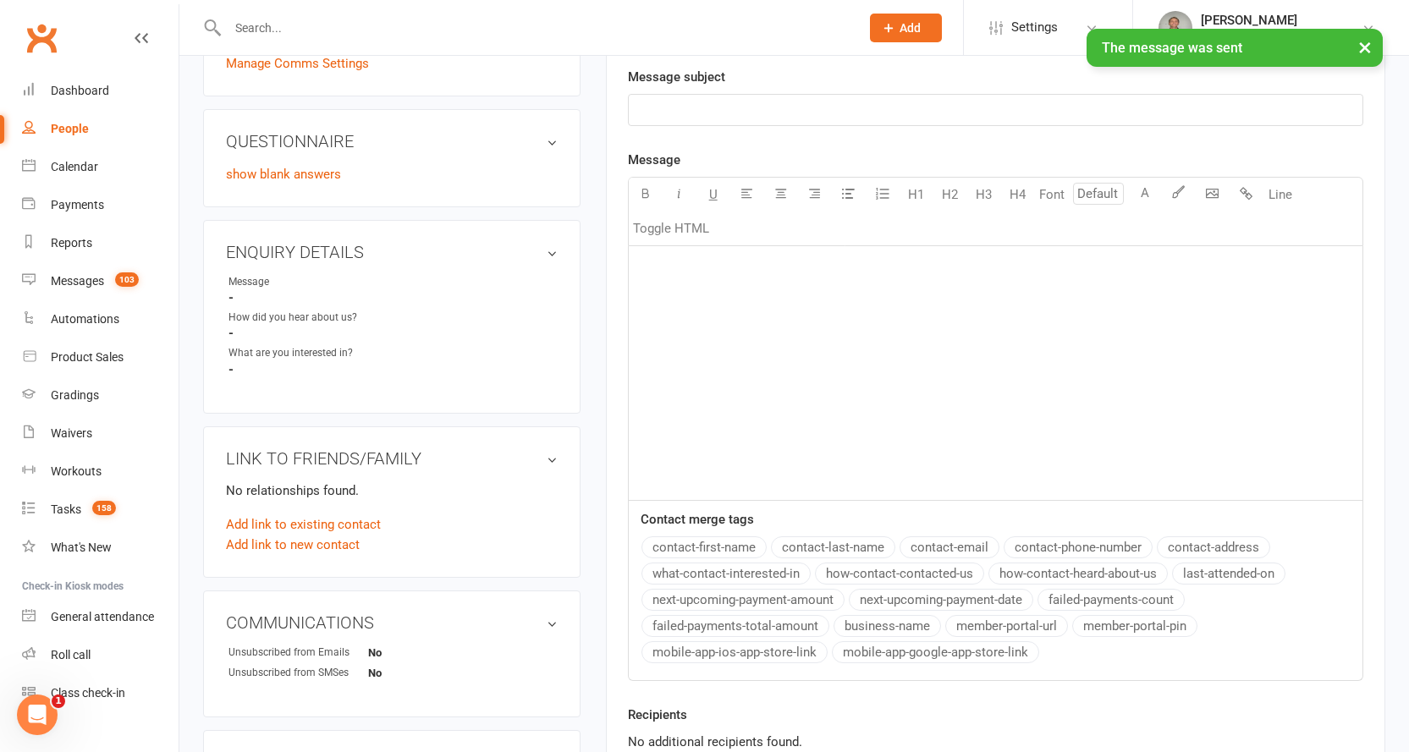
click at [59, 123] on div "People" at bounding box center [70, 129] width 38 height 14
select select "100"
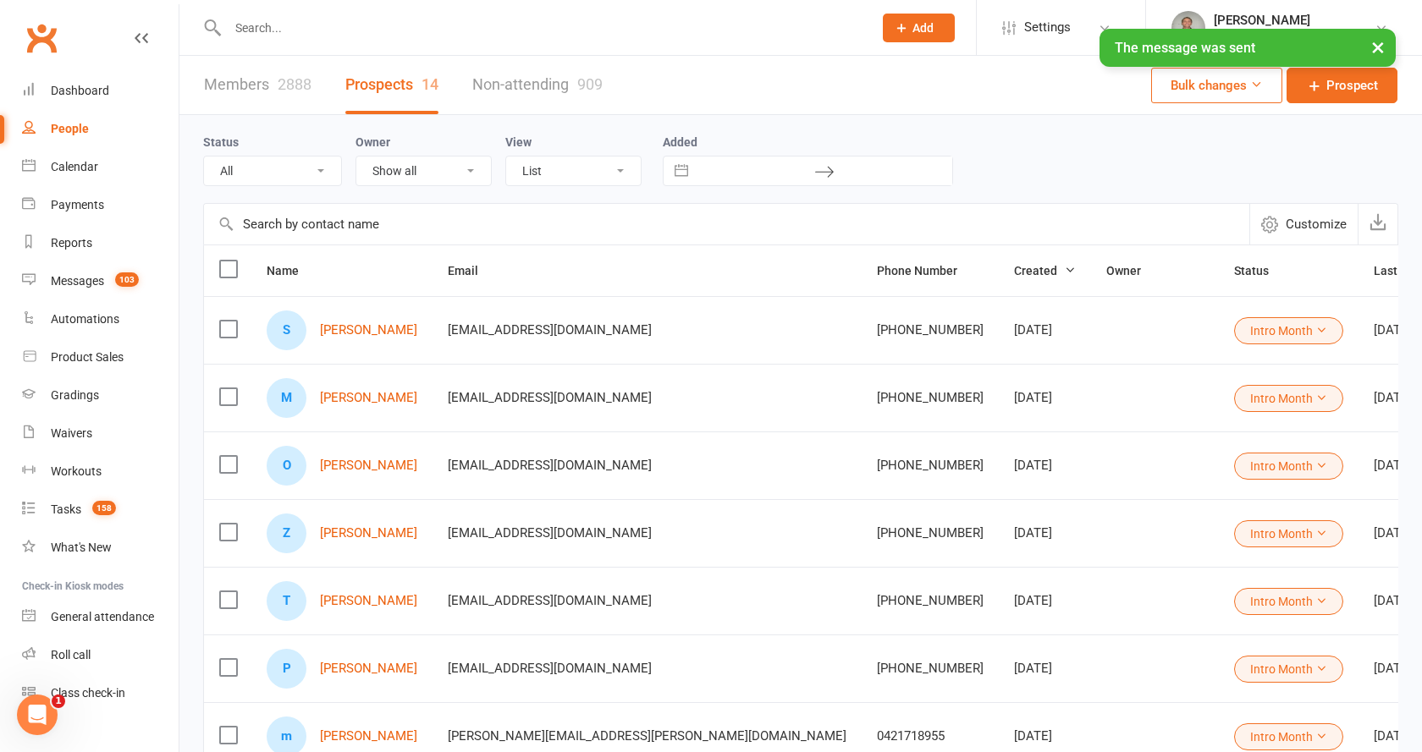
select select "Intro Month"
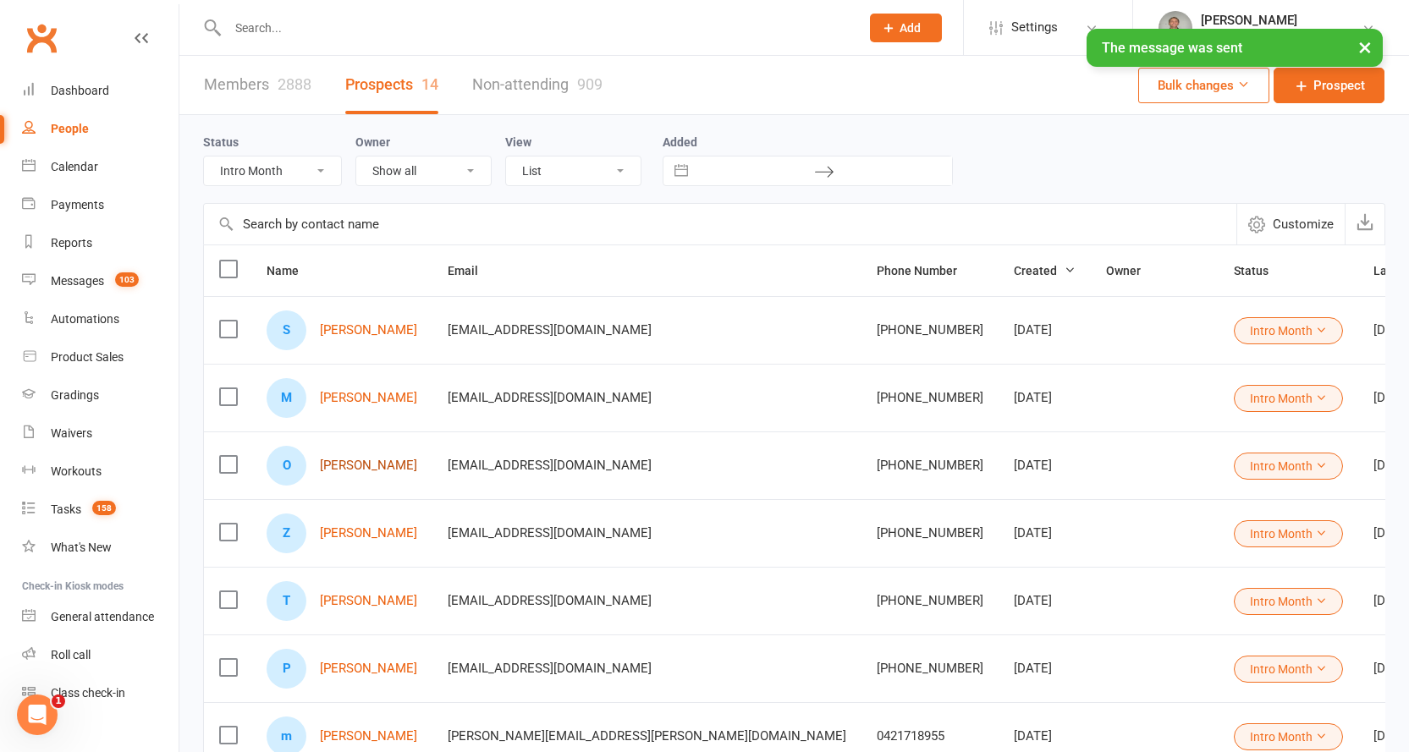
click at [362, 467] on link "[PERSON_NAME]" at bounding box center [368, 466] width 97 height 14
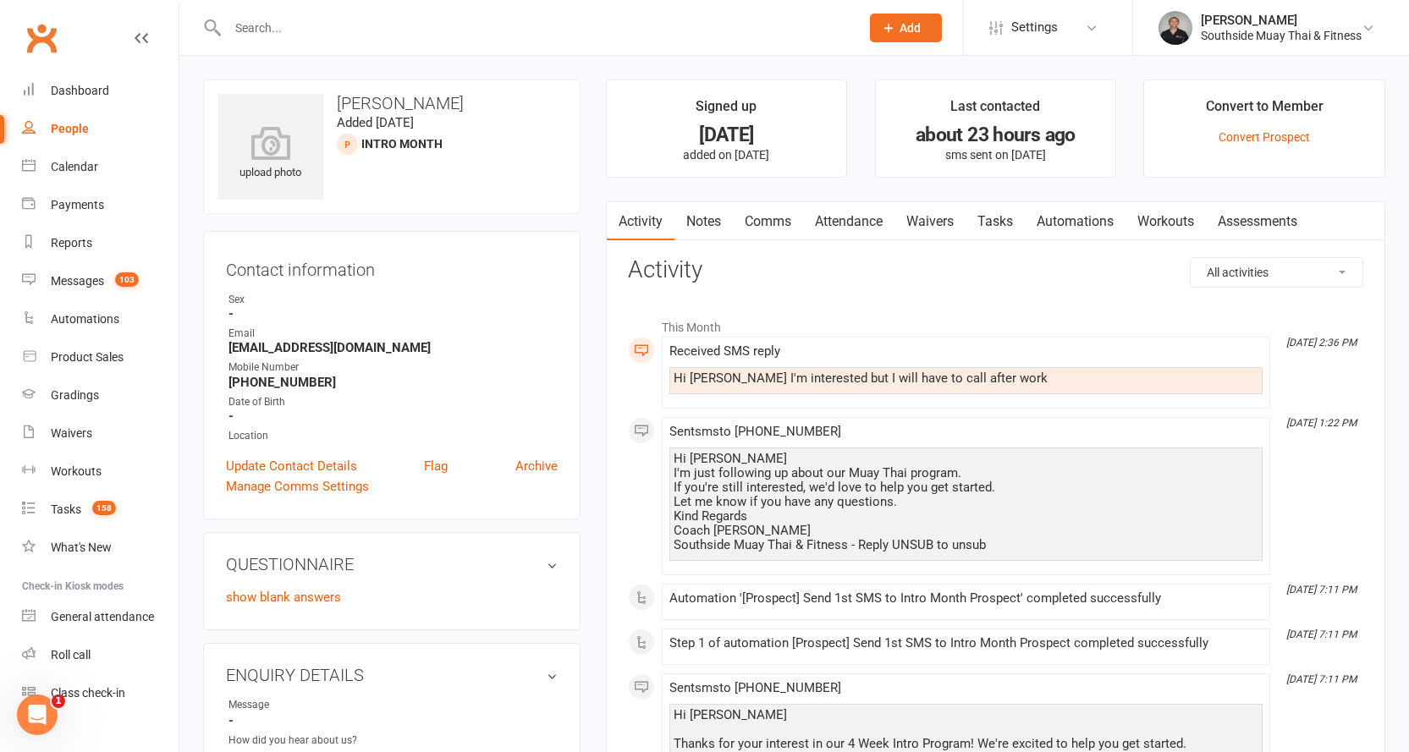
click at [772, 221] on link "Comms" at bounding box center [768, 221] width 70 height 39
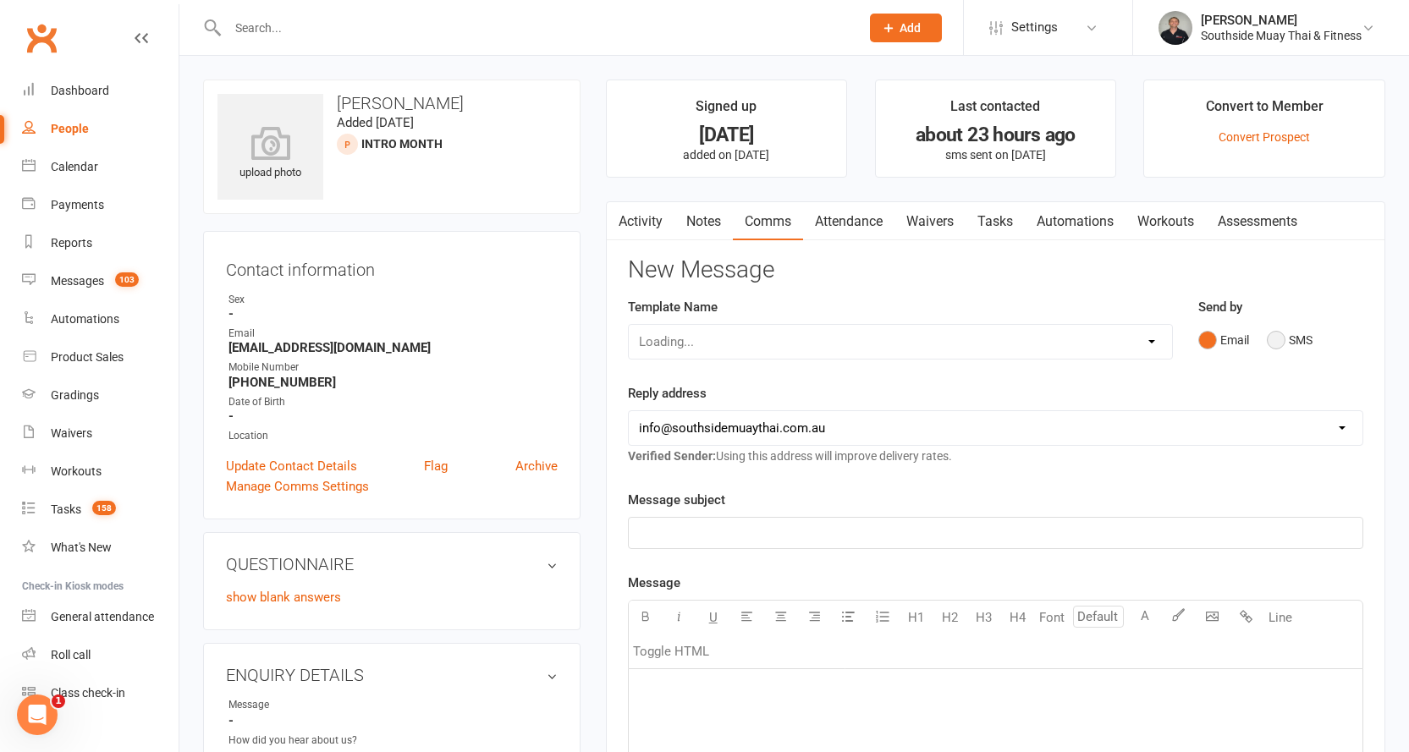
click at [1286, 331] on button "SMS" at bounding box center [1290, 340] width 46 height 32
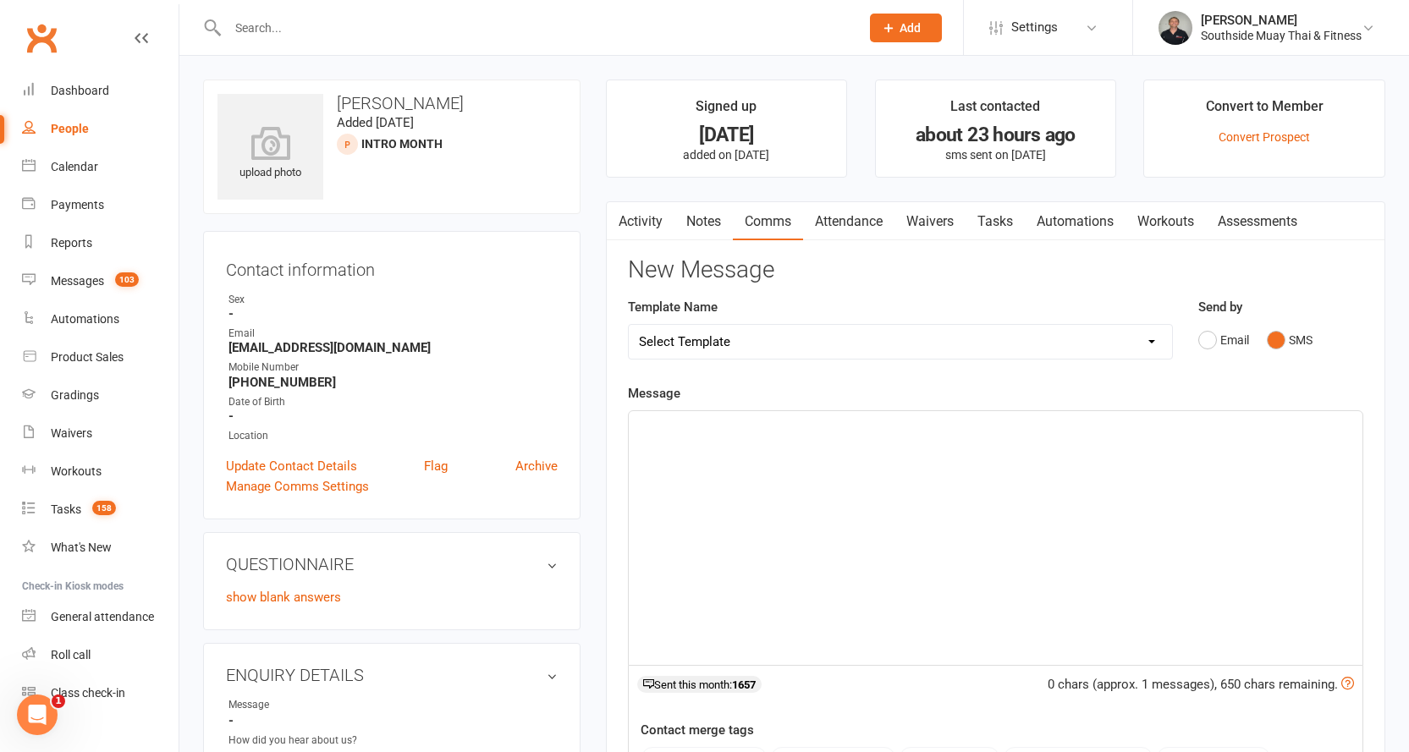
click at [856, 409] on div "Message ﻿ 0 chars (approx. 1 messages), 650 chars remaining. Sent this month: 1…" at bounding box center [995, 637] width 735 height 509
click at [846, 425] on p "﻿" at bounding box center [995, 426] width 713 height 20
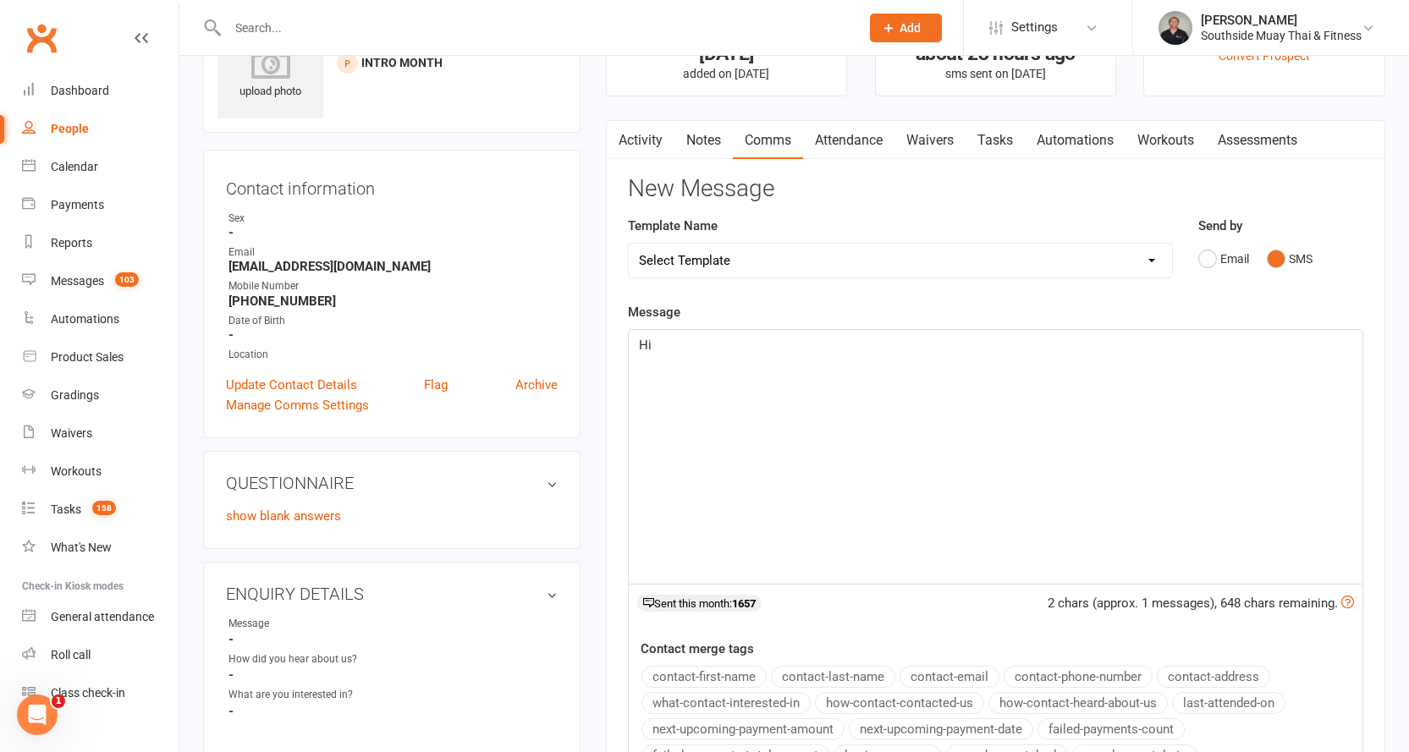
scroll to position [339, 0]
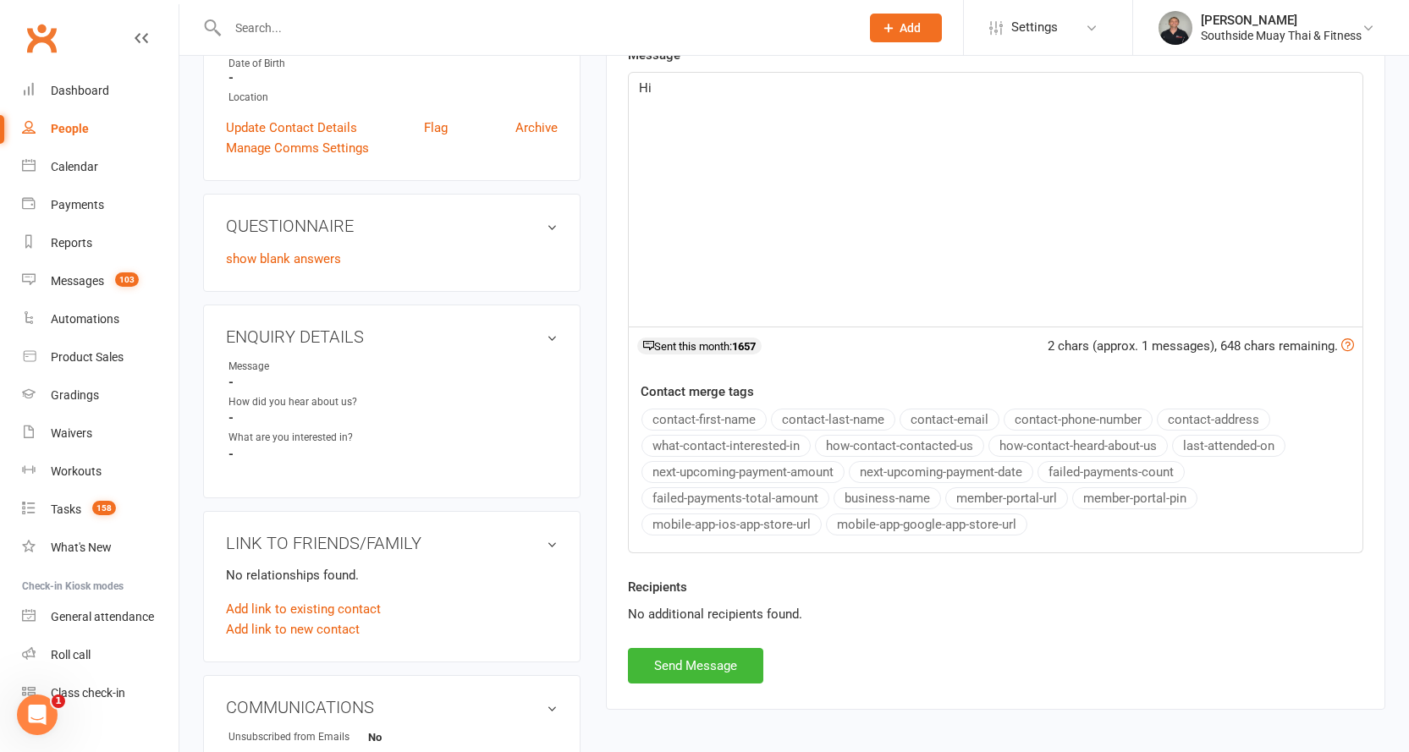
click at [732, 416] on button "contact-first-name" at bounding box center [703, 420] width 125 height 22
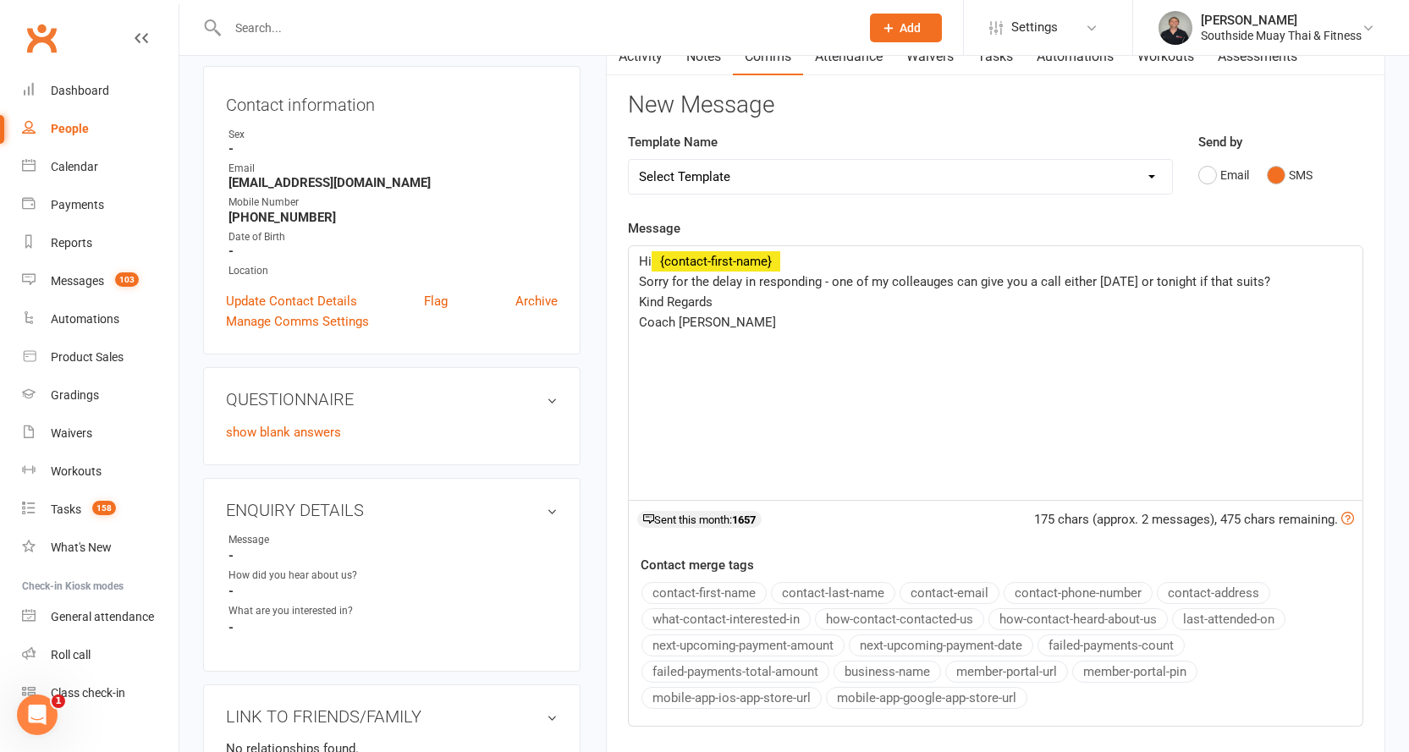
scroll to position [169, 0]
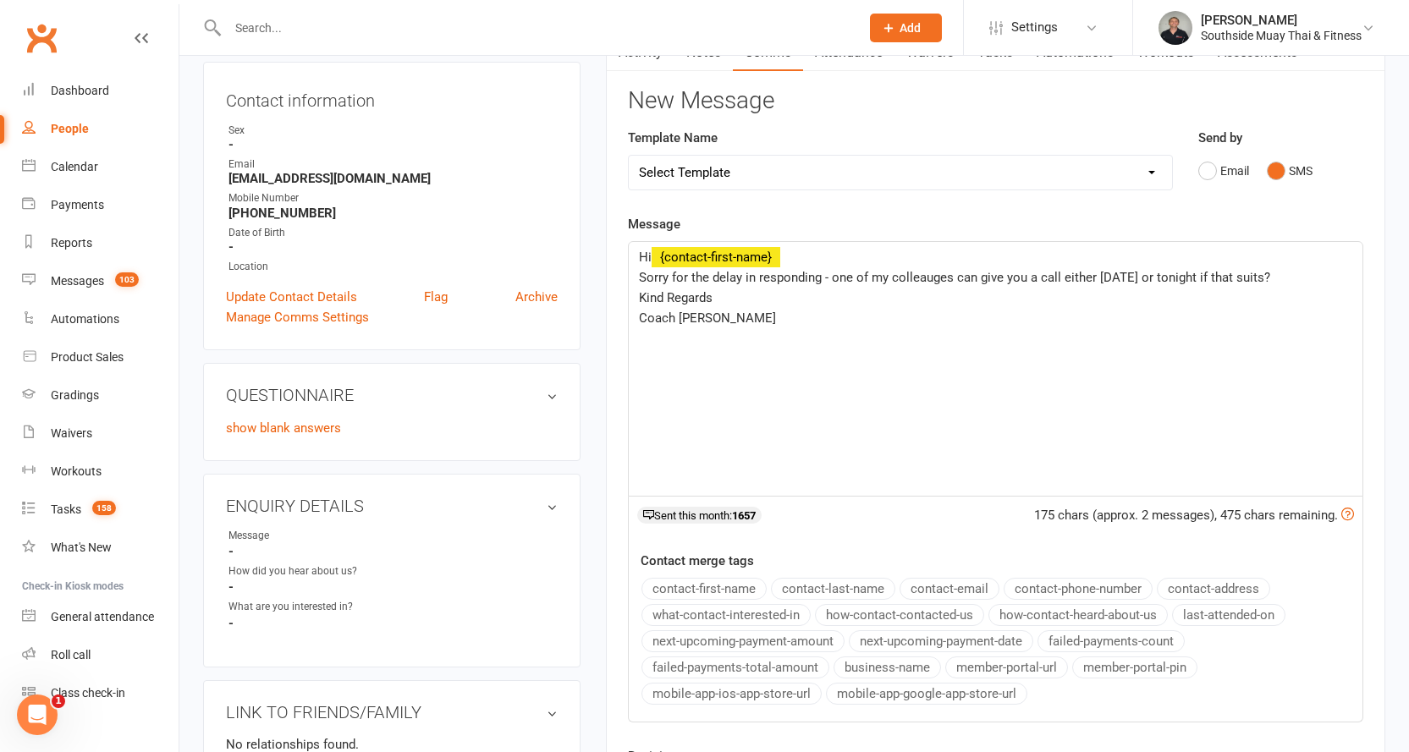
click at [899, 662] on button "business-name" at bounding box center [887, 668] width 107 height 22
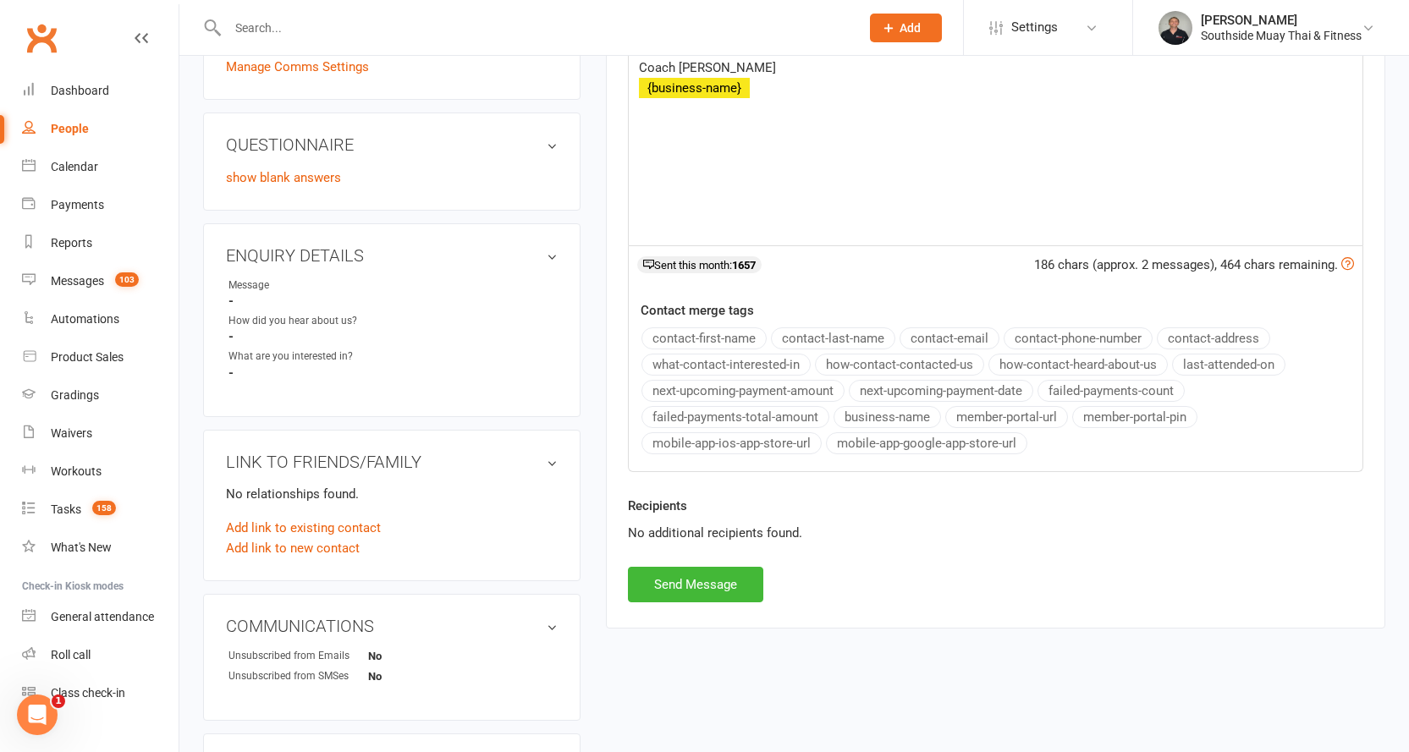
scroll to position [423, 0]
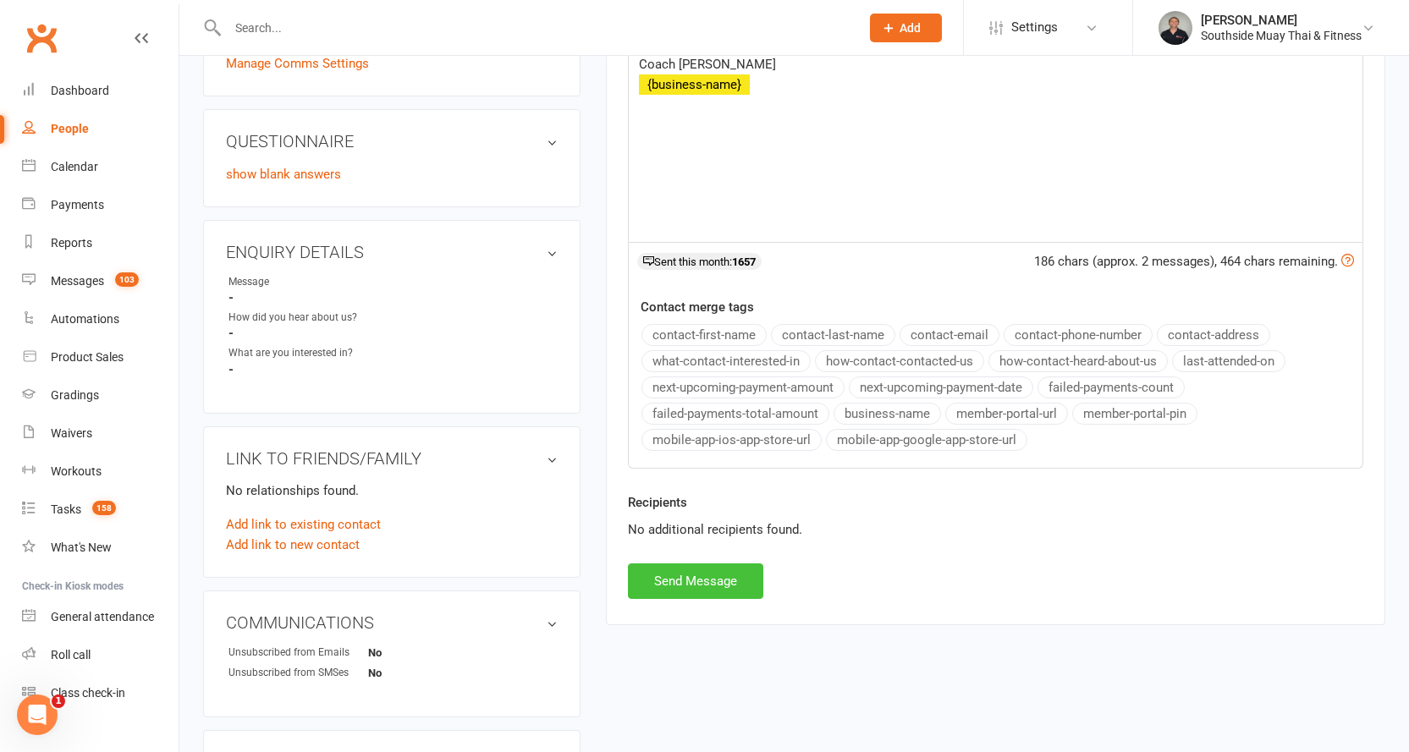
click at [663, 575] on button "Send Message" at bounding box center [695, 582] width 135 height 36
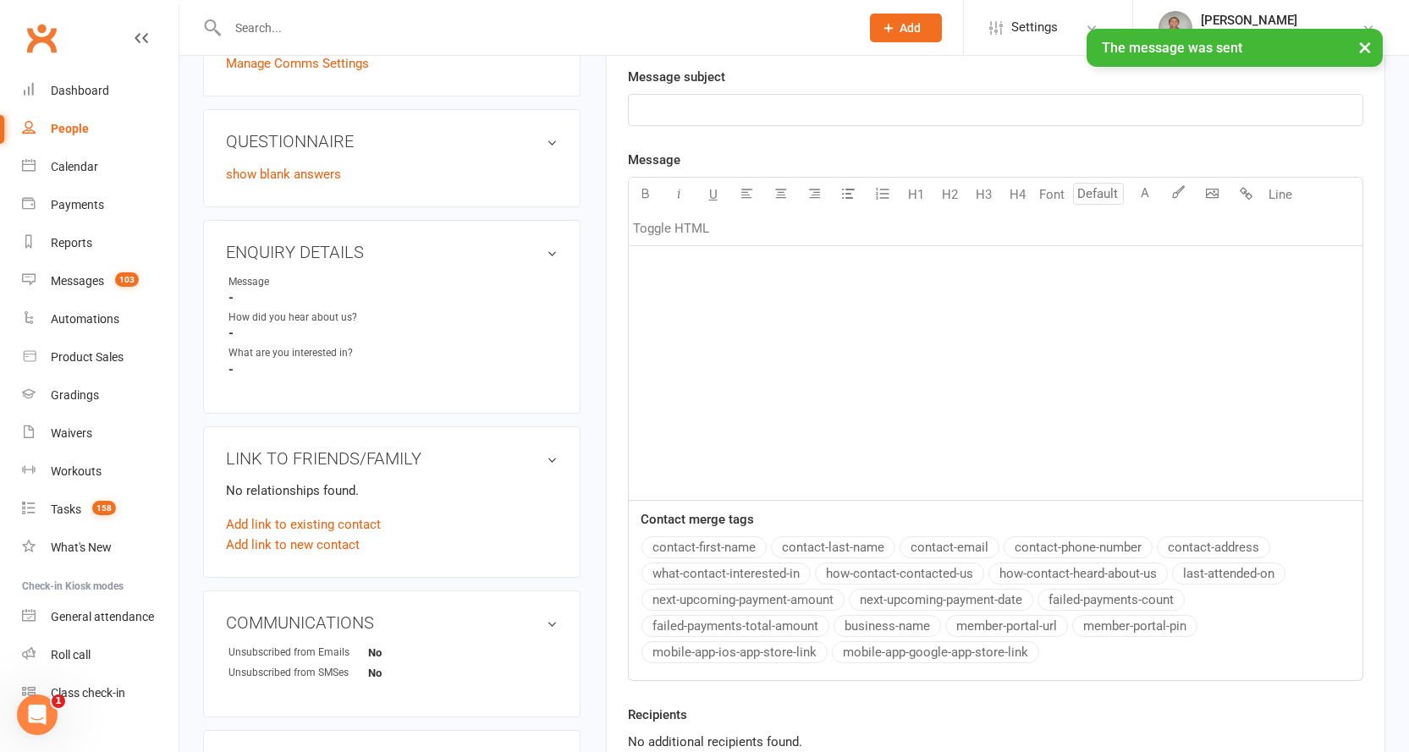
click at [63, 126] on div "People" at bounding box center [70, 129] width 38 height 14
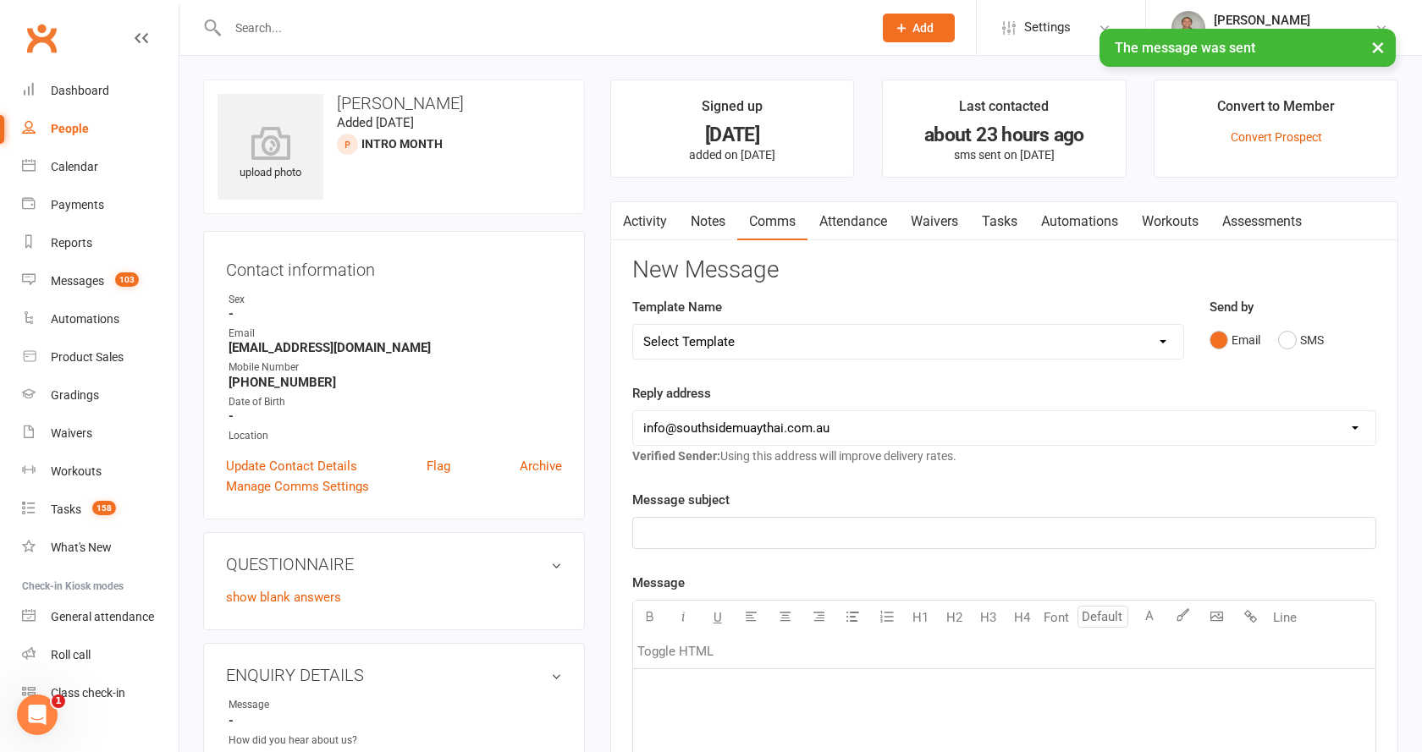
select select "100"
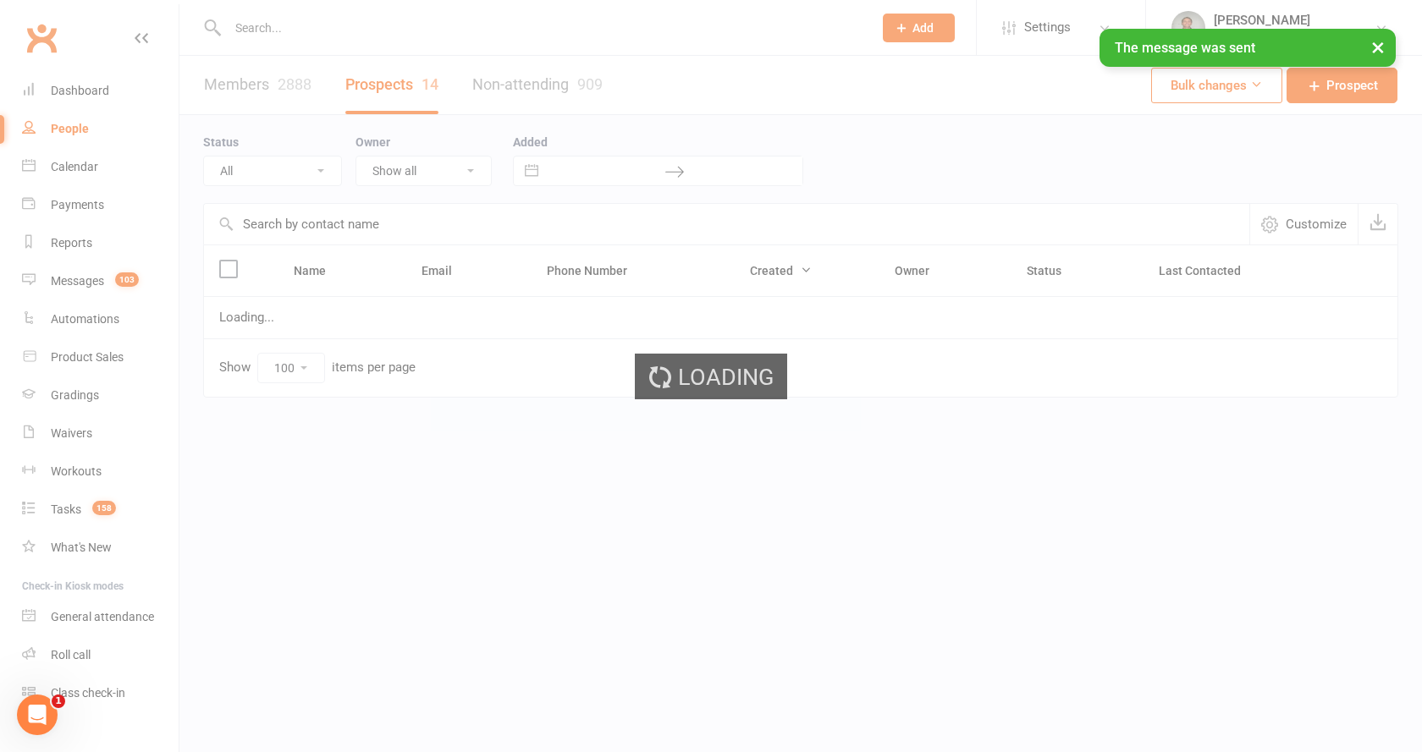
select select "Intro Month"
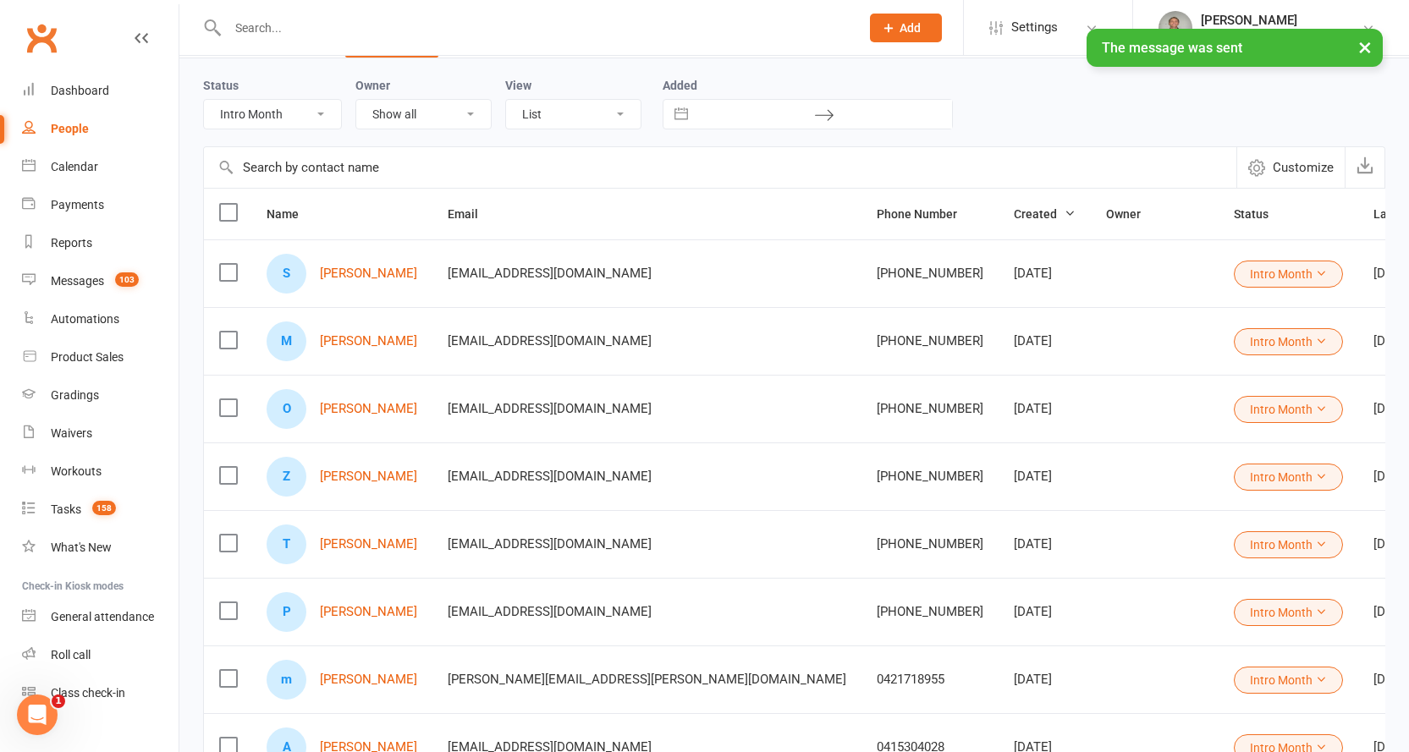
scroll to position [169, 0]
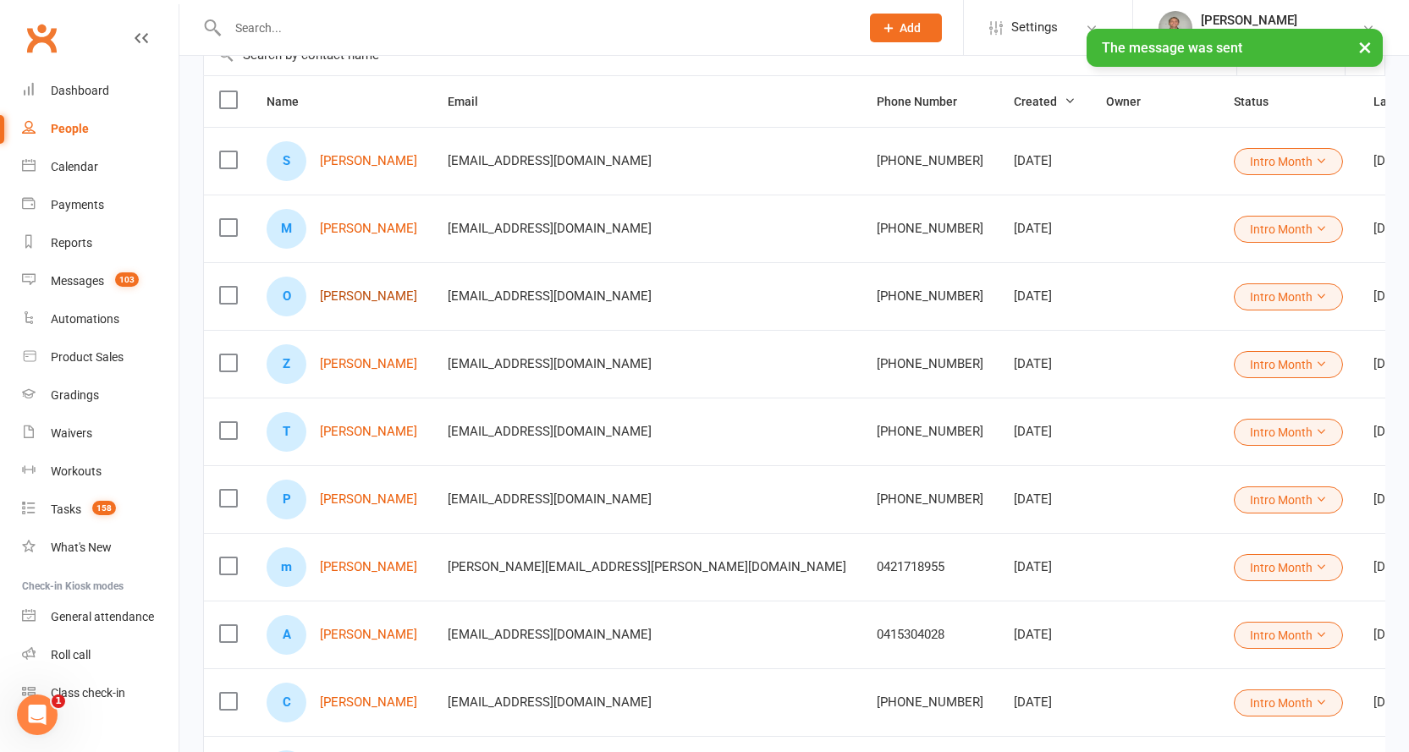
click at [359, 296] on link "[PERSON_NAME]" at bounding box center [368, 296] width 97 height 14
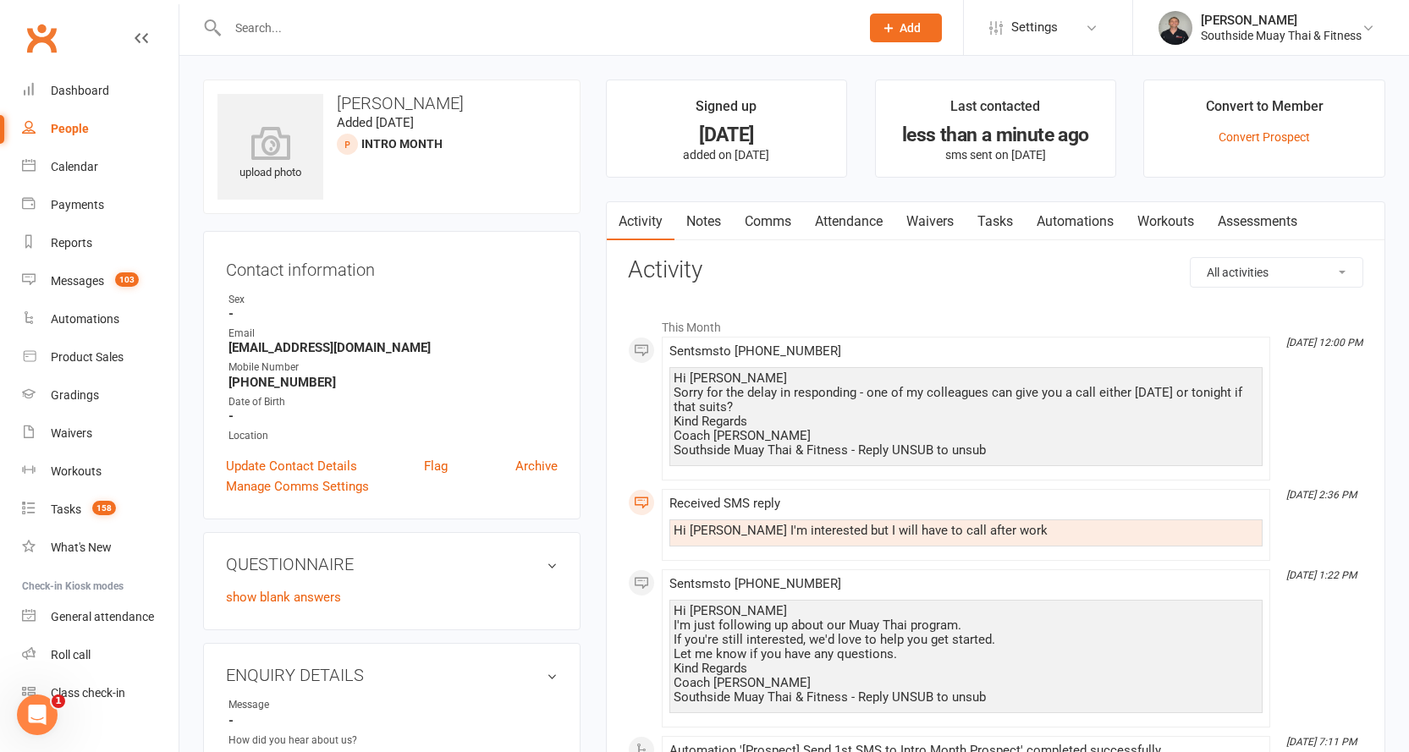
click at [63, 124] on div "People" at bounding box center [70, 129] width 38 height 14
select select "100"
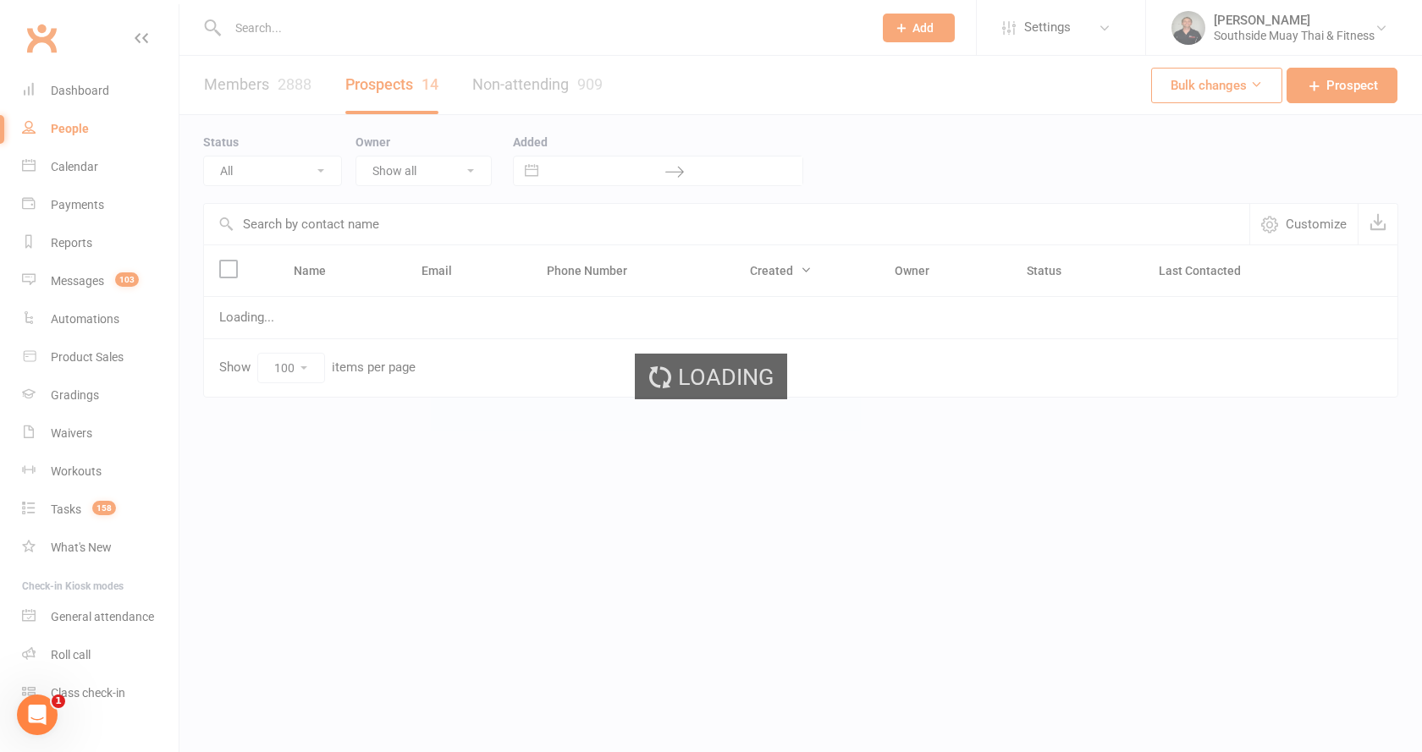
select select "Intro Month"
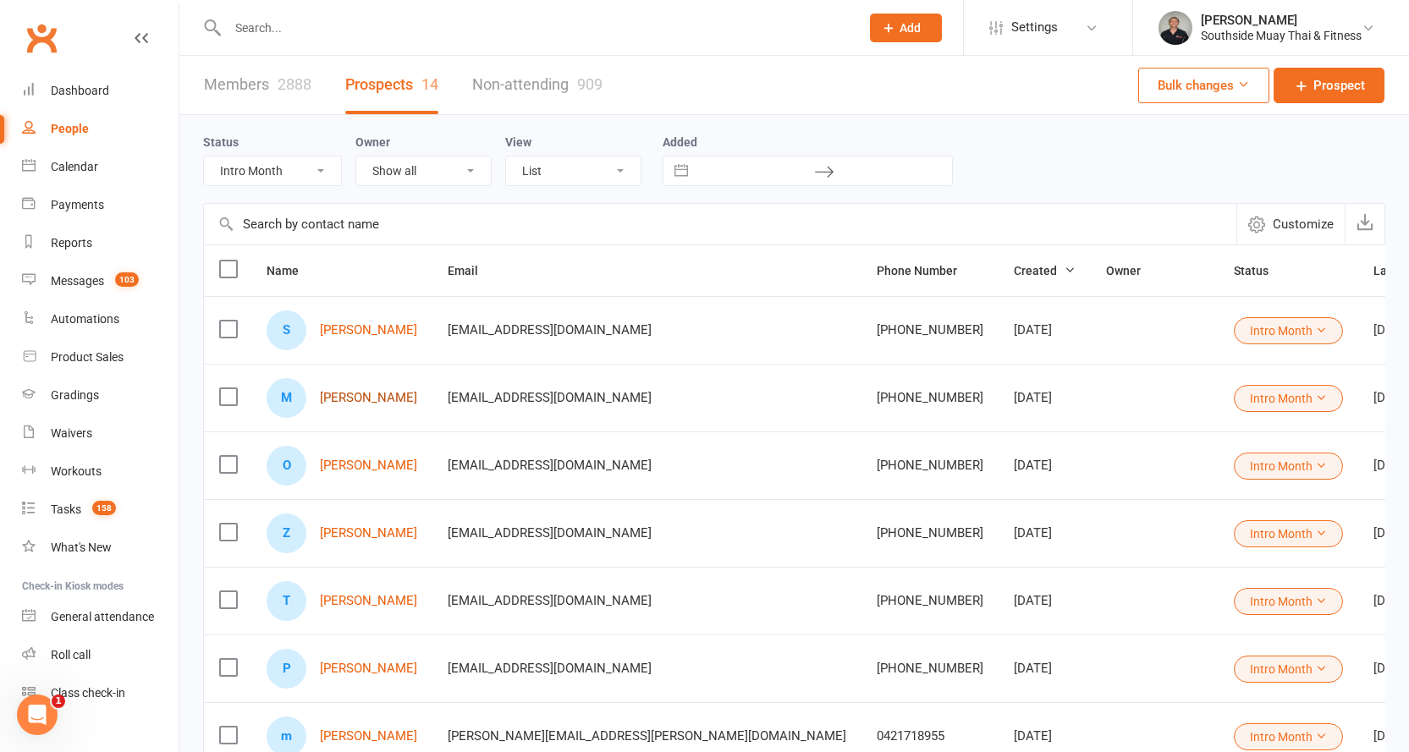
click at [355, 399] on link "[PERSON_NAME]" at bounding box center [368, 398] width 97 height 14
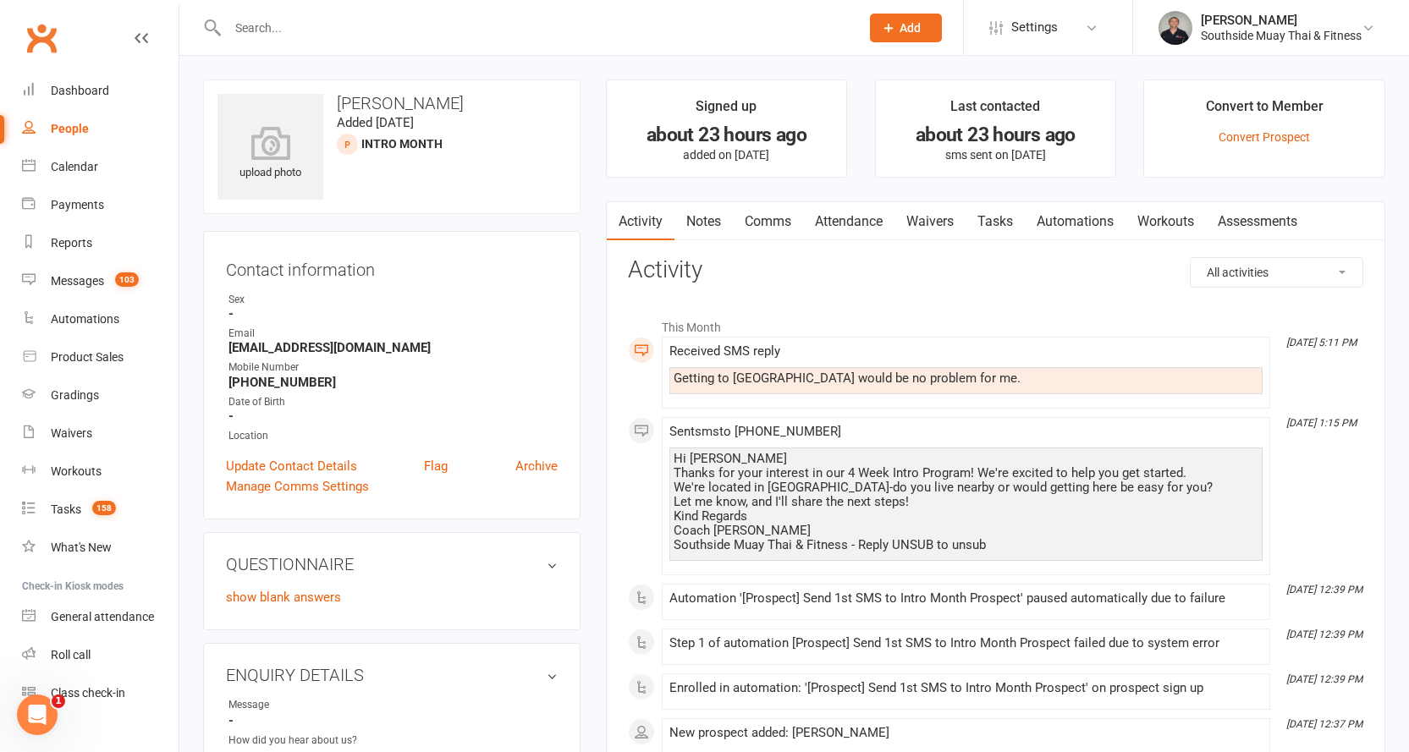
click at [778, 222] on link "Comms" at bounding box center [768, 221] width 70 height 39
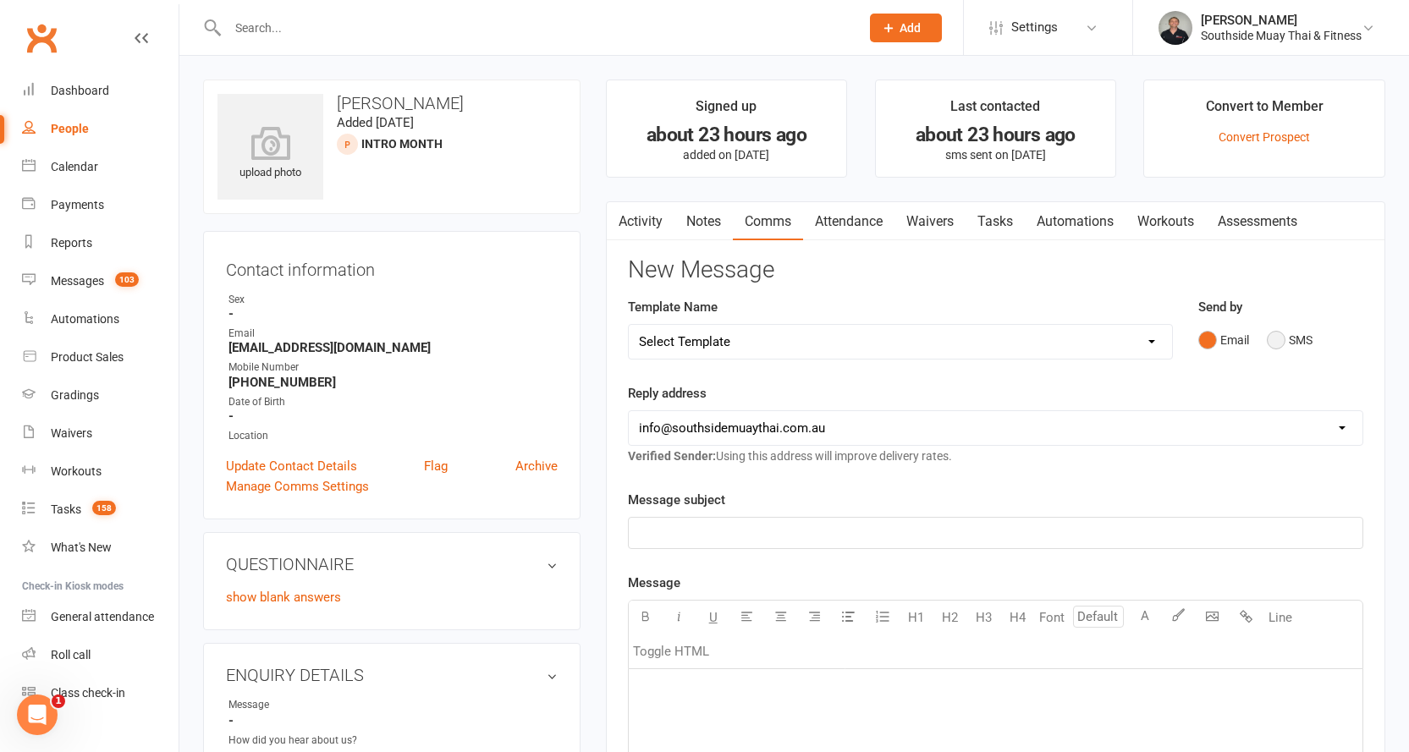
click at [1301, 341] on button "SMS" at bounding box center [1290, 340] width 46 height 32
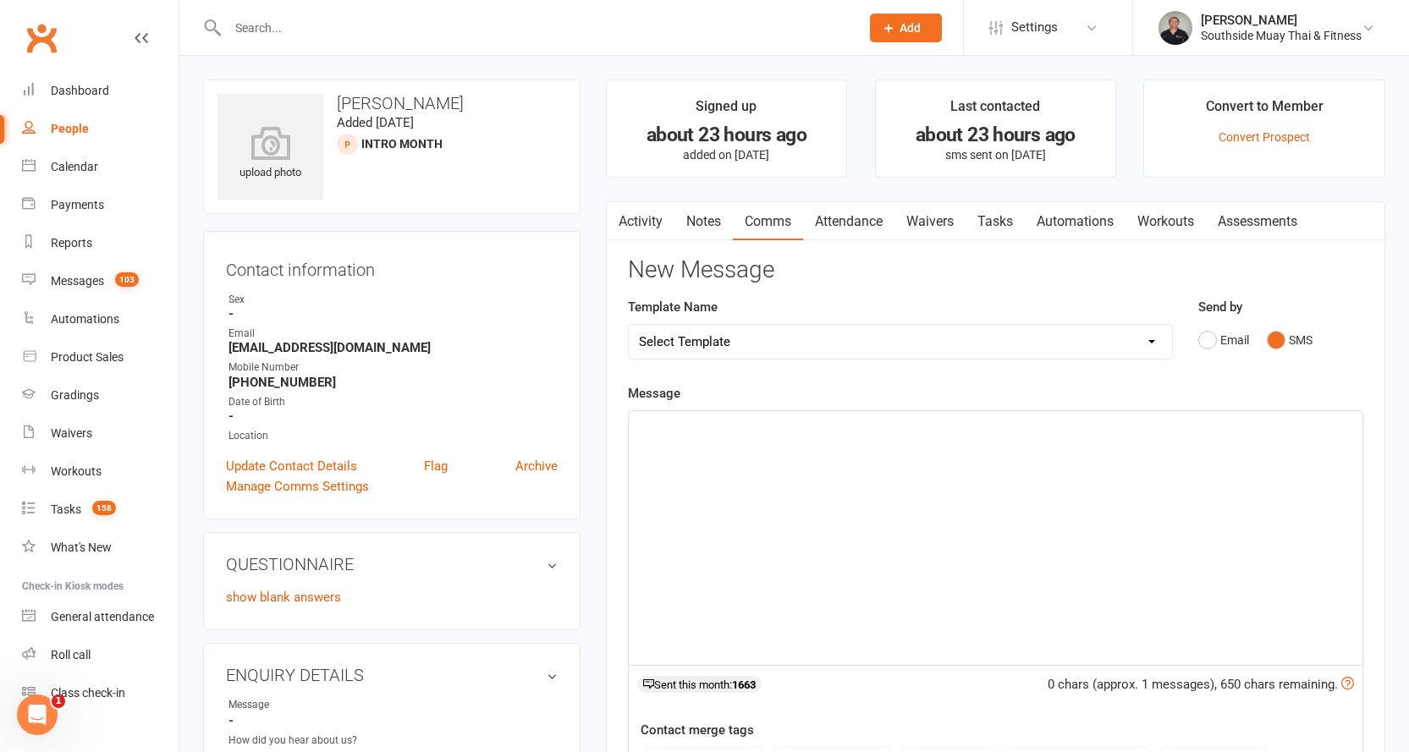
click at [1069, 343] on select "Select Template [SMS] Outreach Message: High Risk – Personal From Trainer + Ree…" at bounding box center [900, 342] width 543 height 34
select select "34"
click at [629, 325] on select "Select Template [SMS] Outreach Message: High Risk – Personal From Trainer + Ree…" at bounding box center [900, 342] width 543 height 34
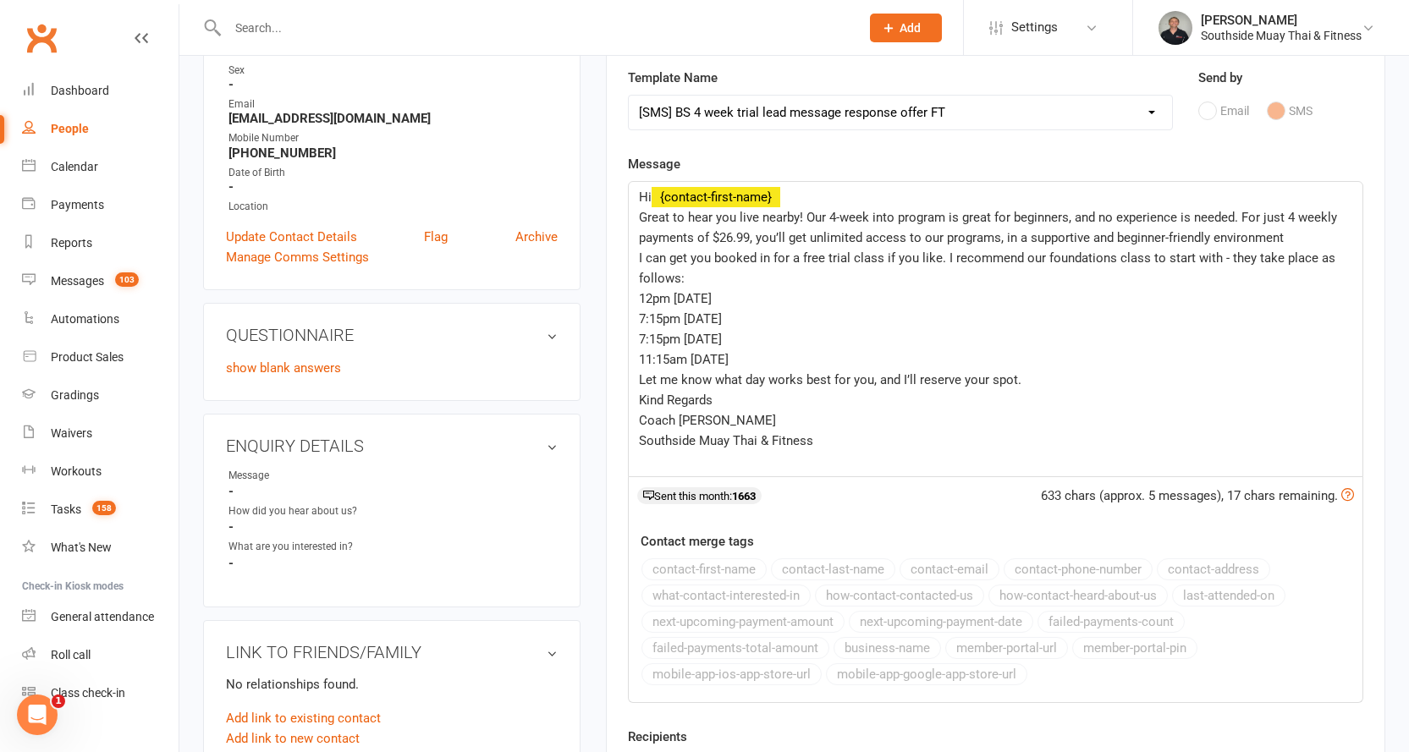
scroll to position [254, 0]
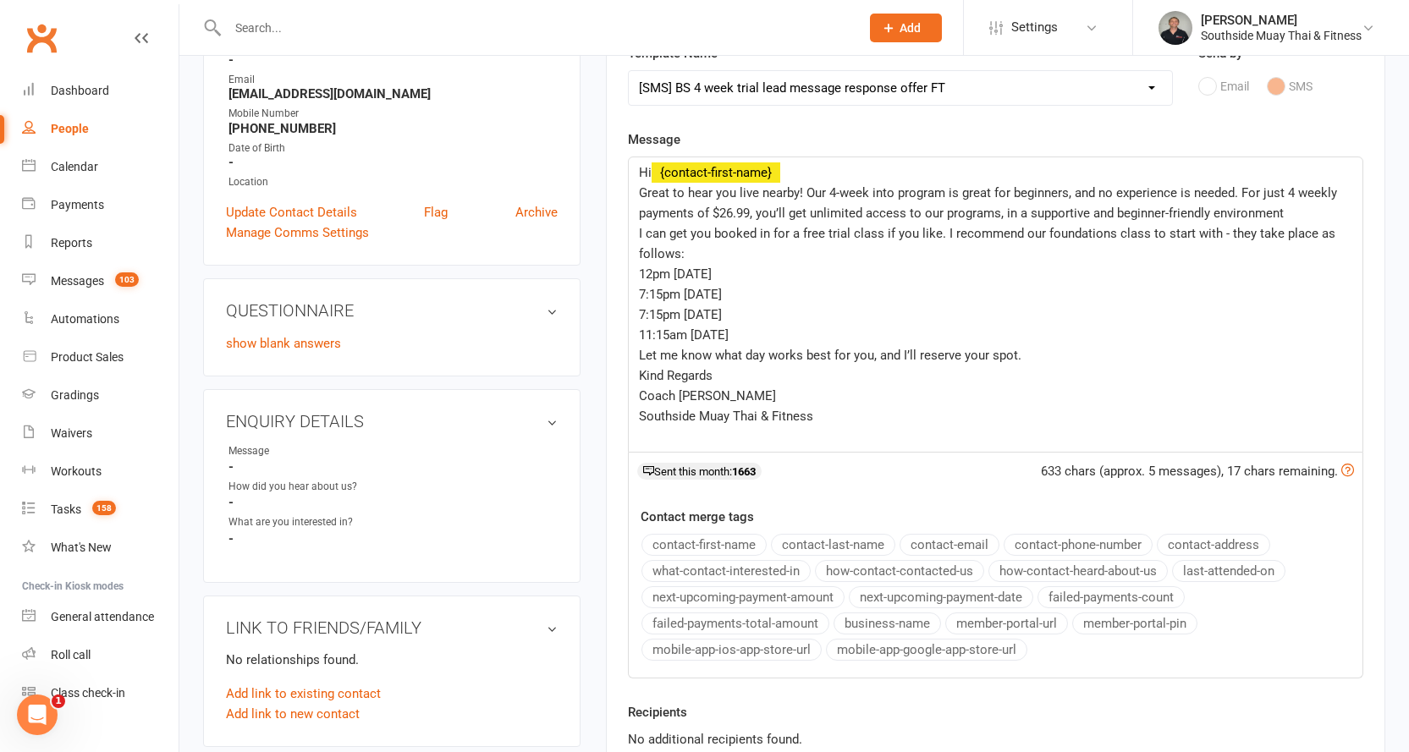
click at [713, 192] on span "Great to hear you live nearby! Our 4-week into program is great for beginners, …" at bounding box center [990, 203] width 702 height 36
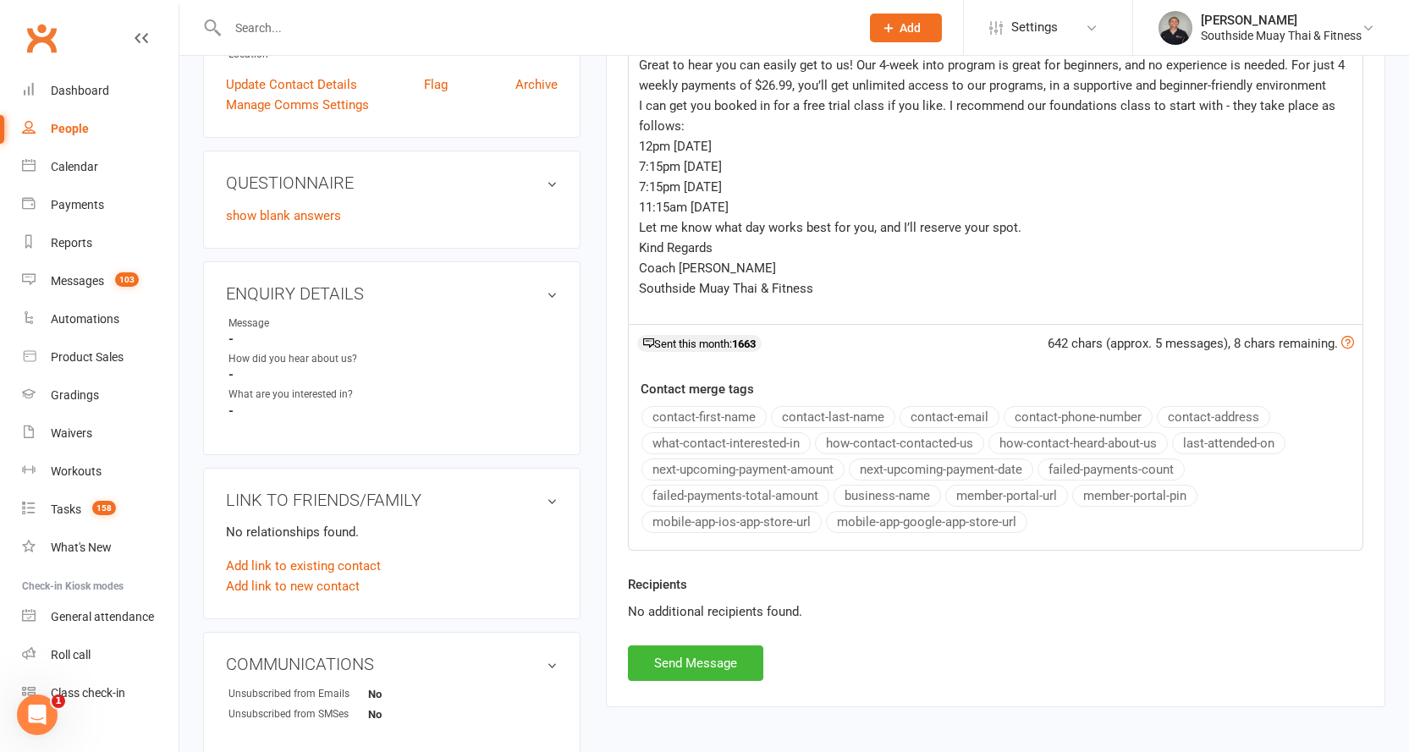
scroll to position [586, 0]
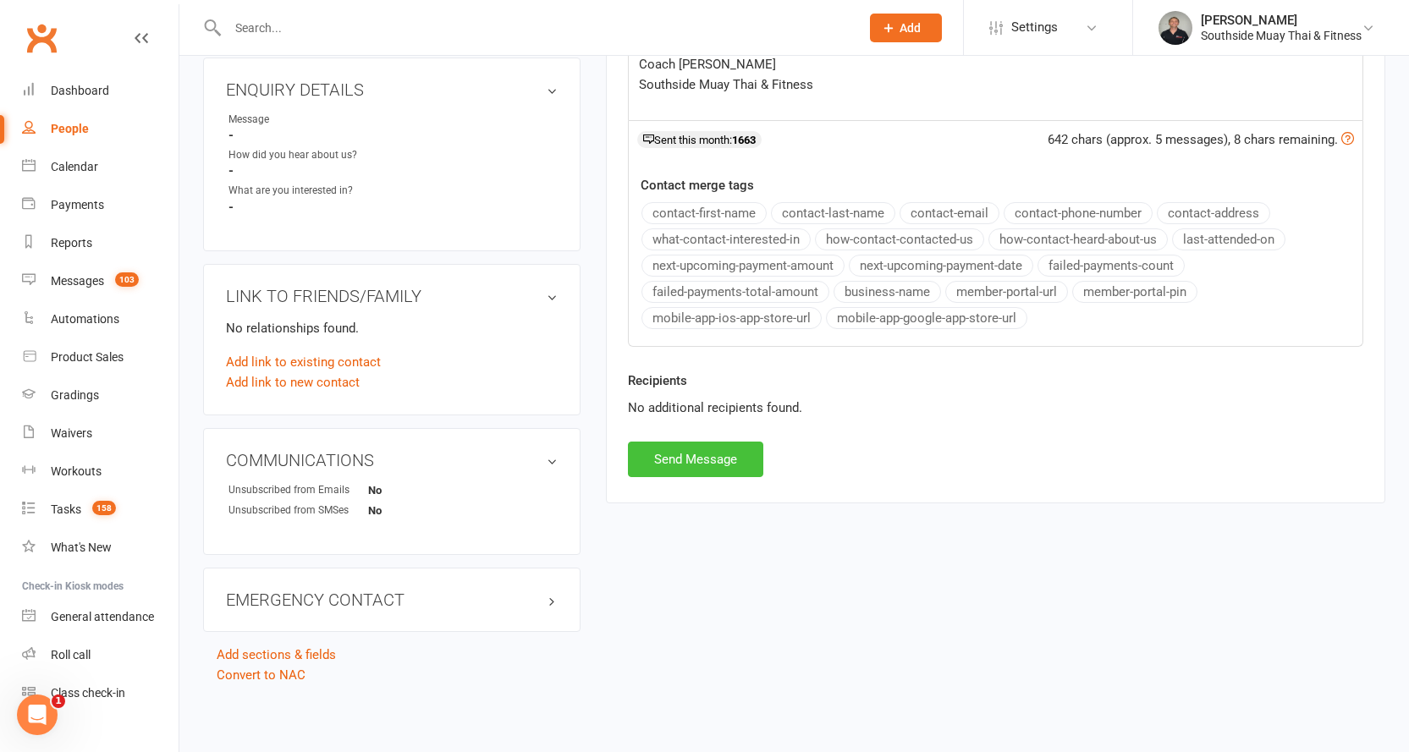
click at [692, 457] on button "Send Message" at bounding box center [695, 460] width 135 height 36
select select
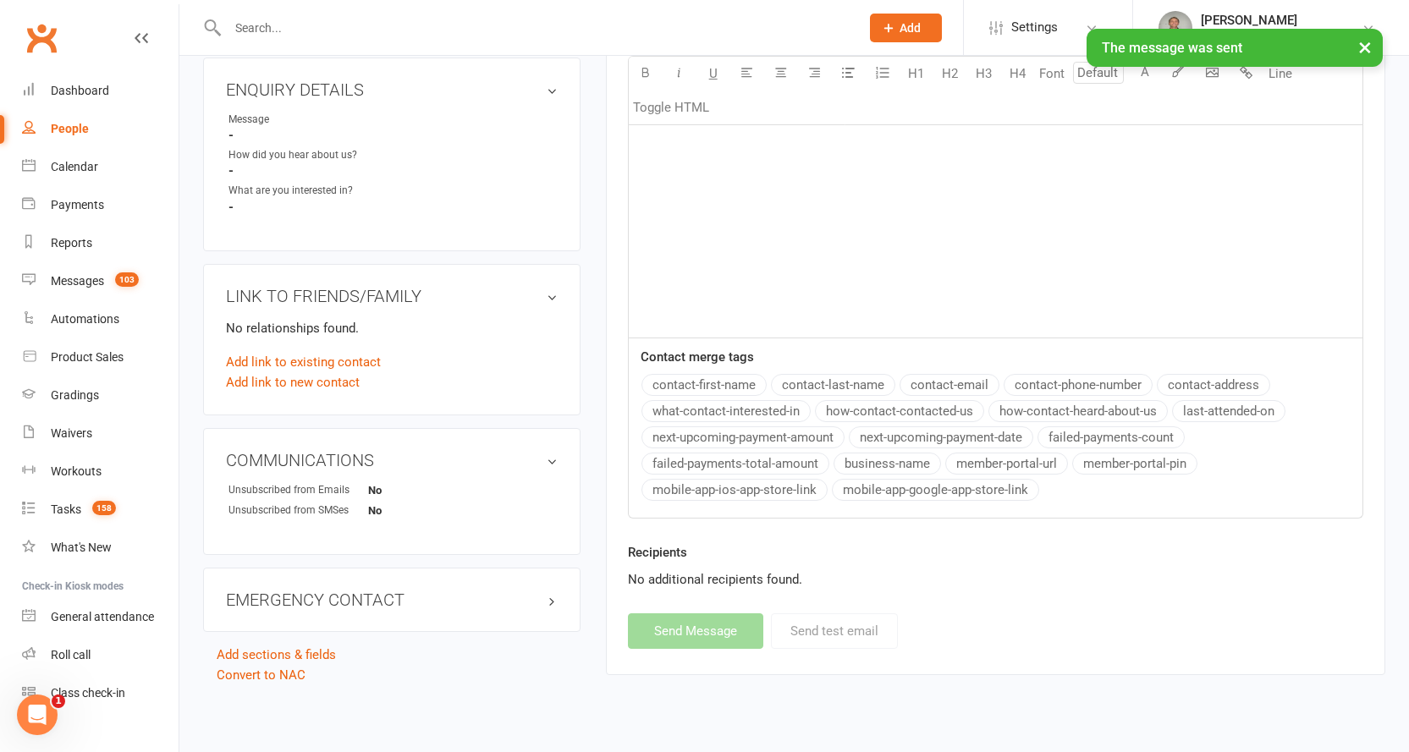
click at [66, 132] on div "People" at bounding box center [70, 129] width 38 height 14
select select "100"
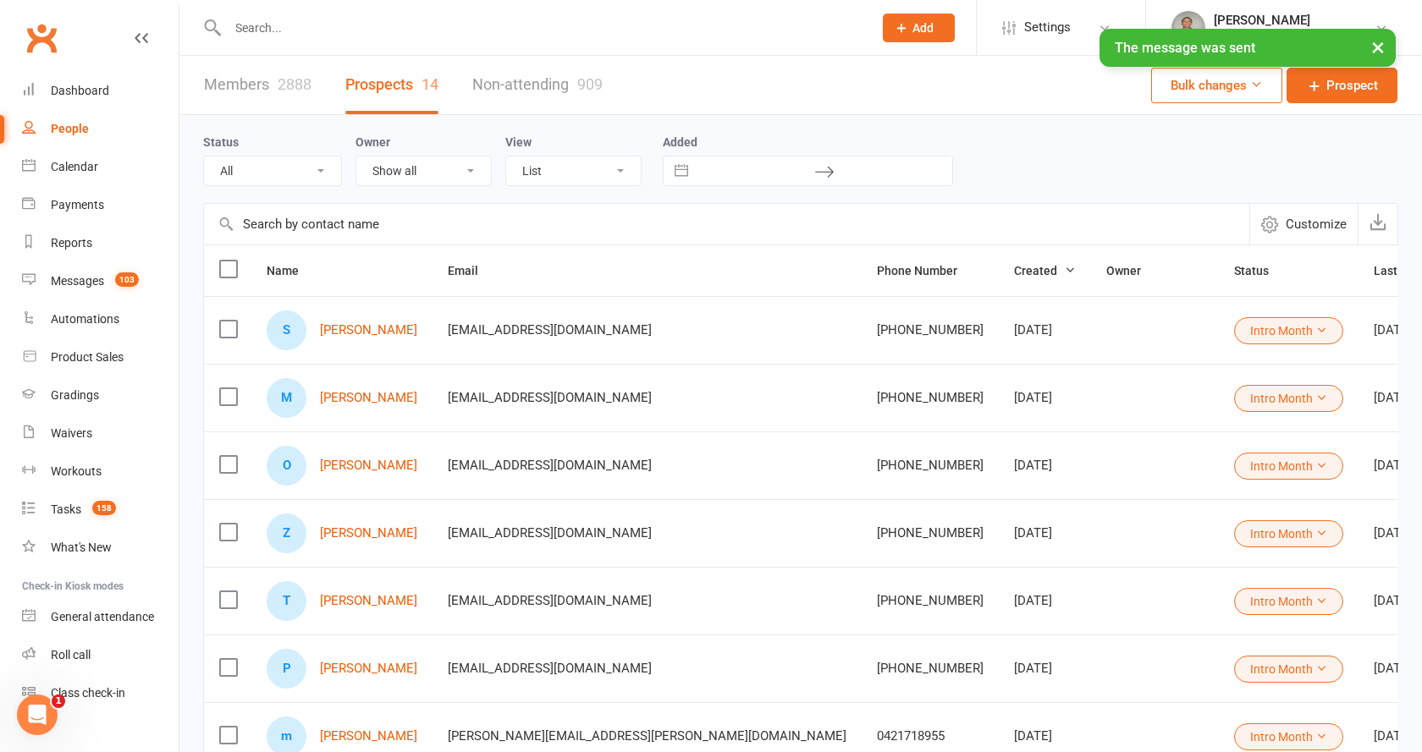
select select "Intro Month"
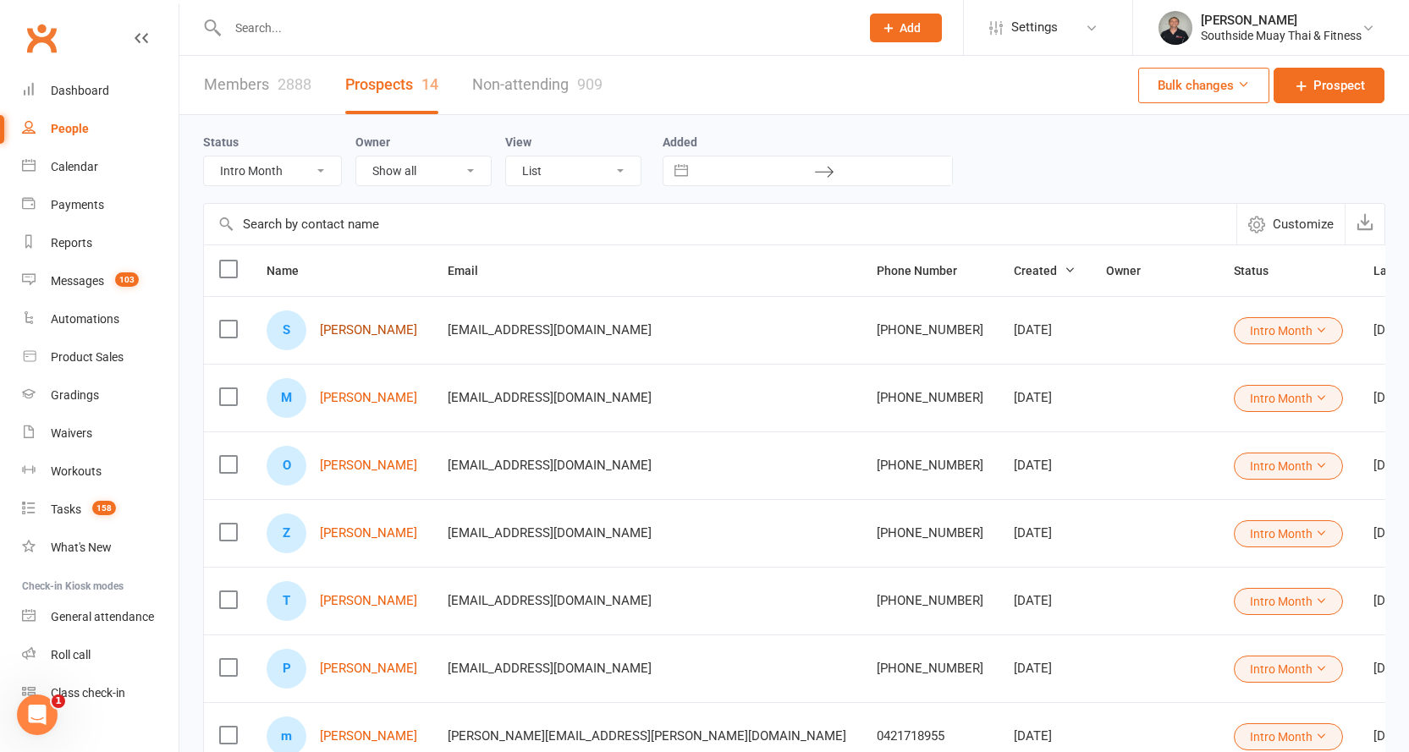
click at [352, 327] on link "[PERSON_NAME]" at bounding box center [368, 330] width 97 height 14
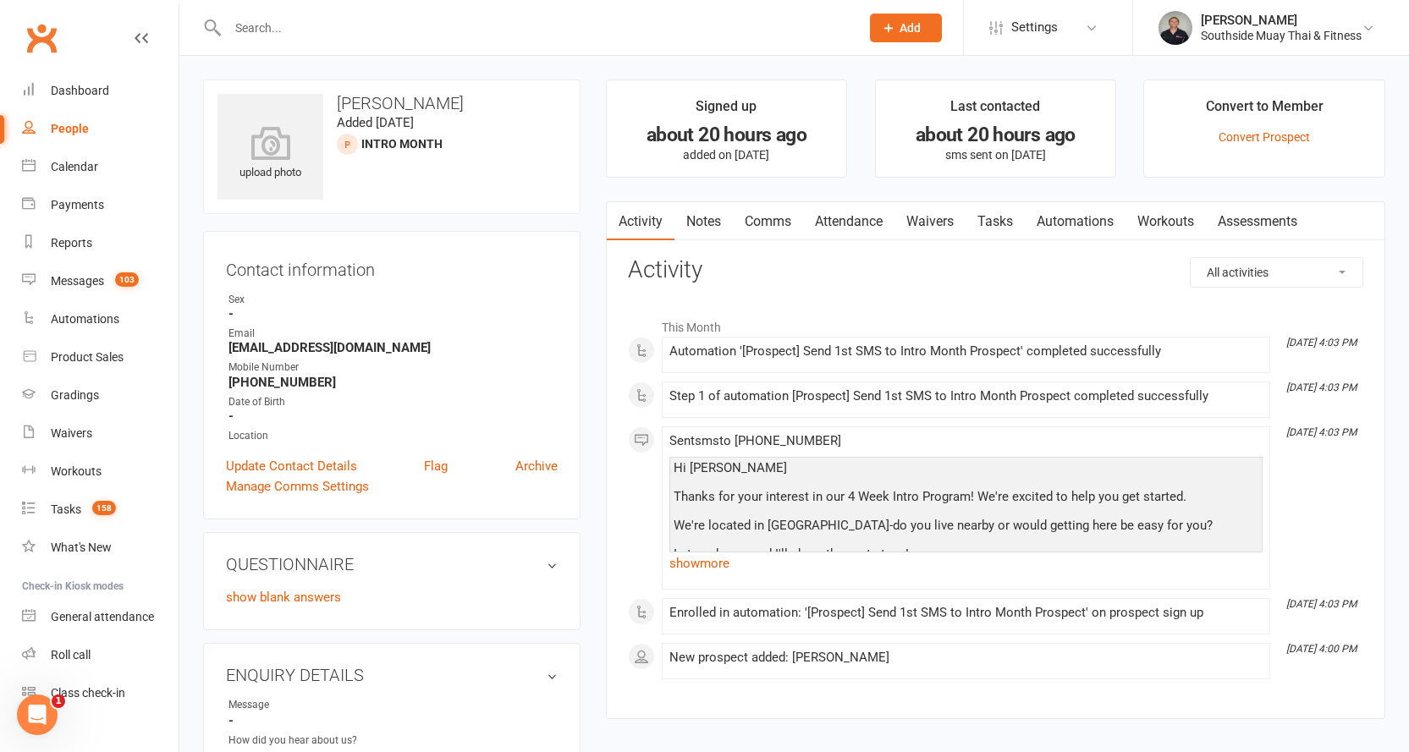
click at [765, 214] on link "Comms" at bounding box center [768, 221] width 70 height 39
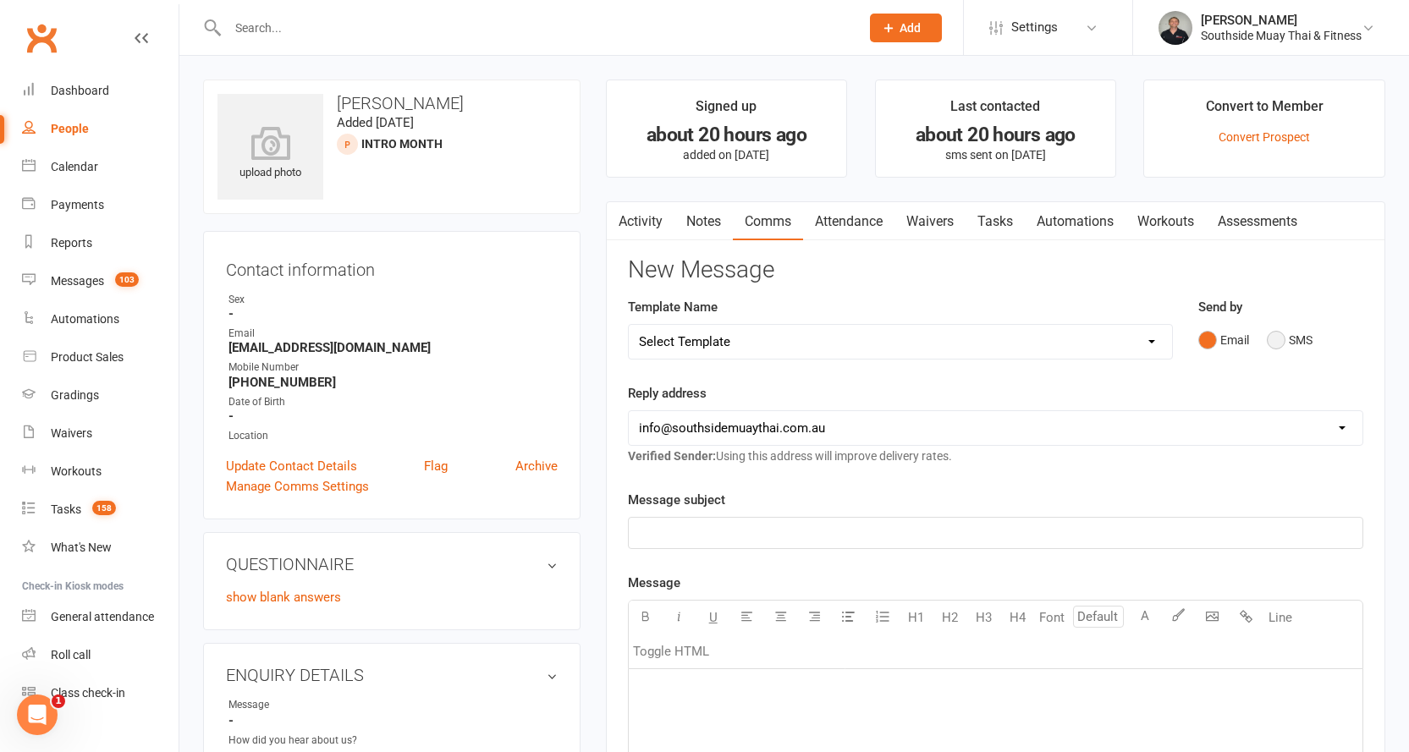
click at [1288, 336] on button "SMS" at bounding box center [1290, 340] width 46 height 32
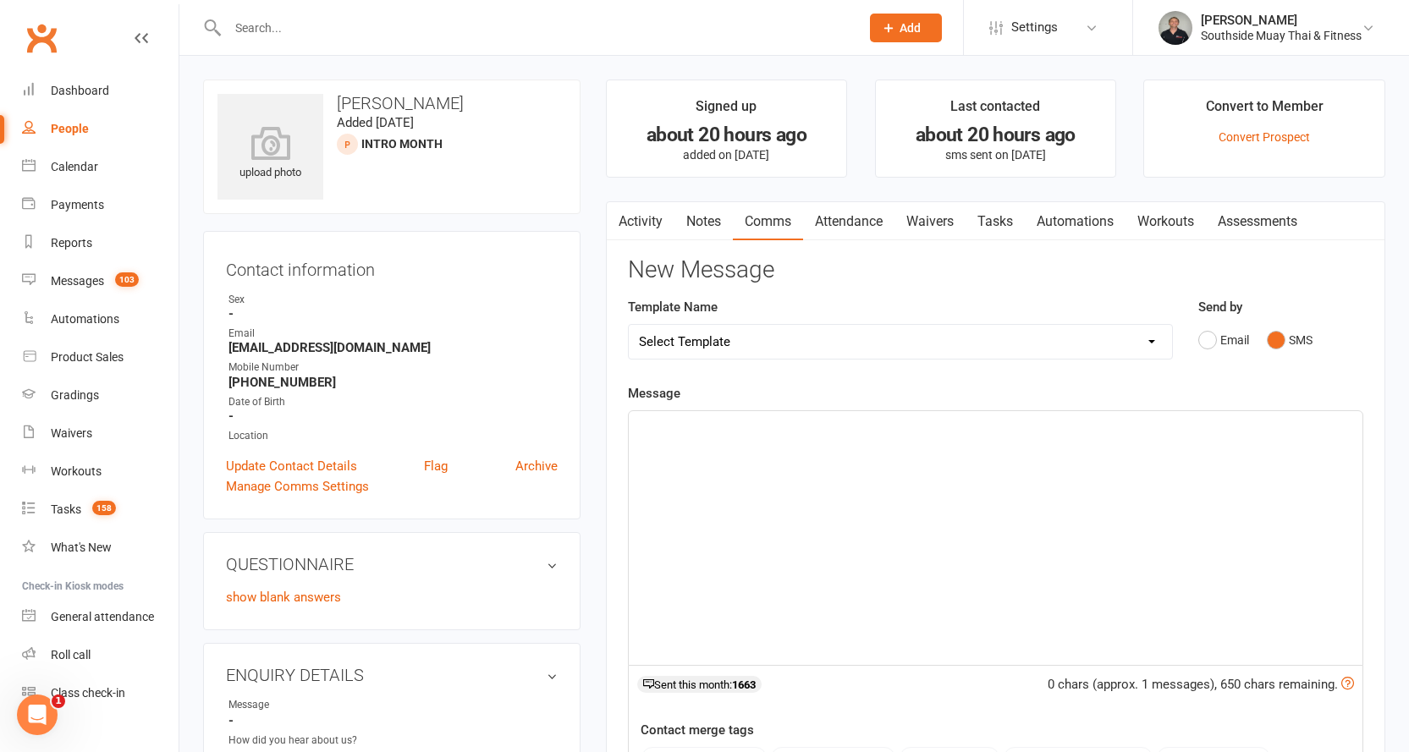
click at [1032, 347] on select "Select Template [SMS] Outreach Message: High Risk – Personal From Trainer + Ree…" at bounding box center [900, 342] width 543 height 34
select select "32"
click at [629, 325] on select "Select Template [SMS] Outreach Message: High Risk – Personal From Trainer + Ree…" at bounding box center [900, 342] width 543 height 34
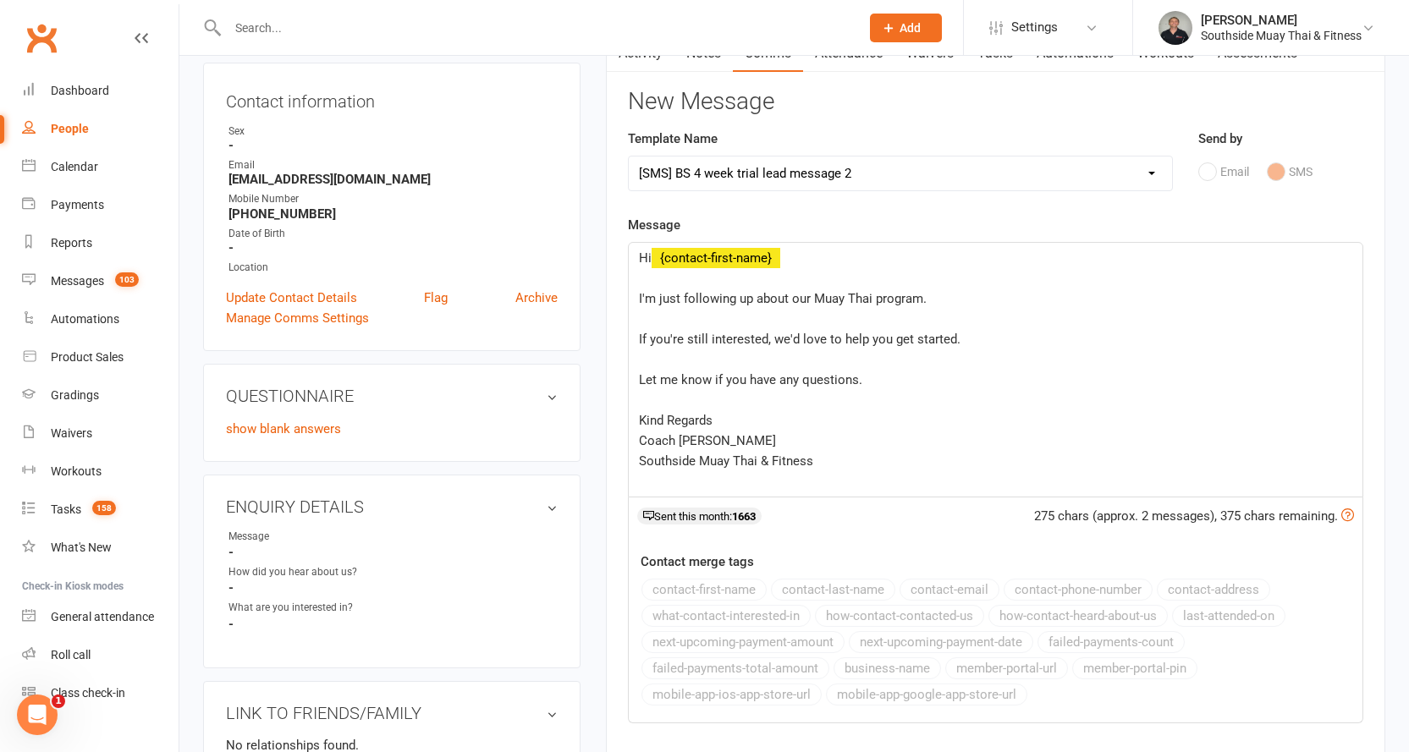
scroll to position [169, 0]
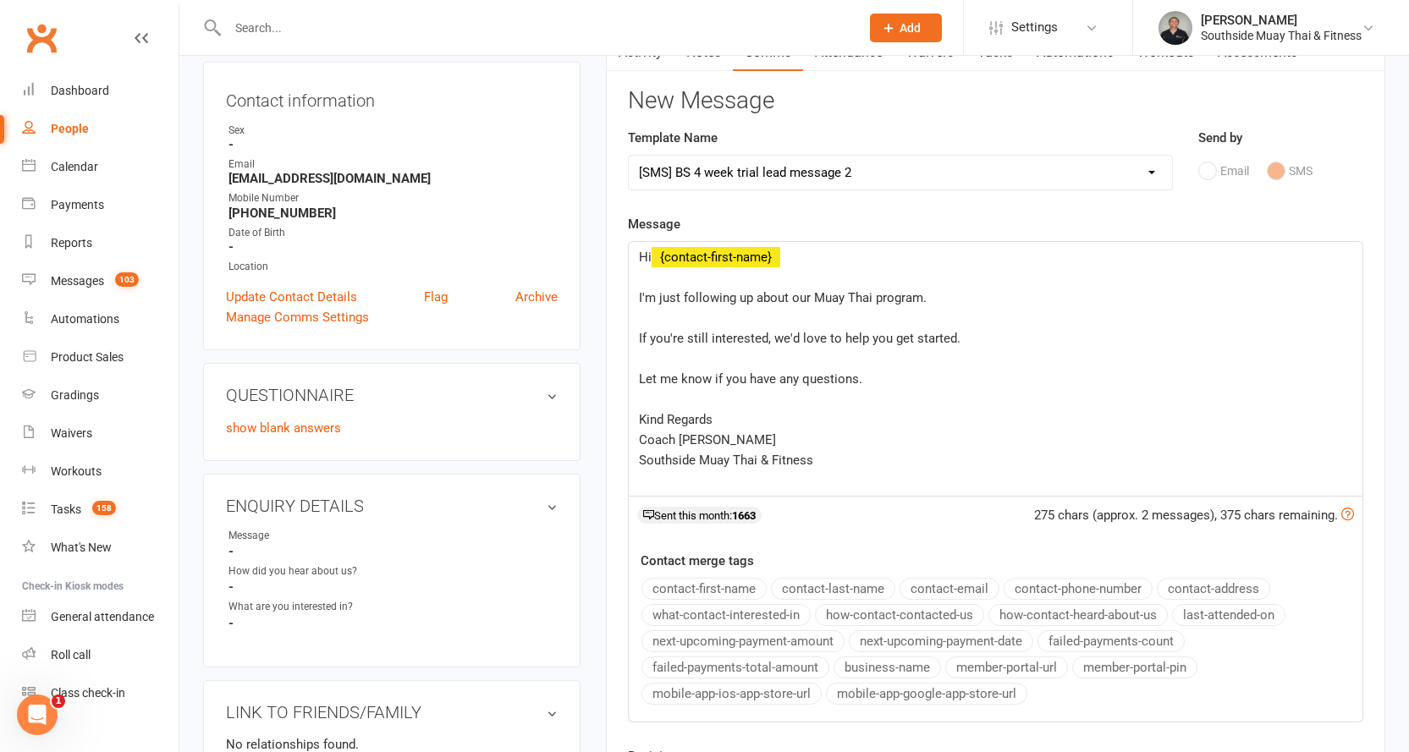
click at [633, 289] on div "Hi ﻿ {contact-first-name} ﻿ I'm just following up about our Muay Thai program. …" at bounding box center [996, 369] width 734 height 254
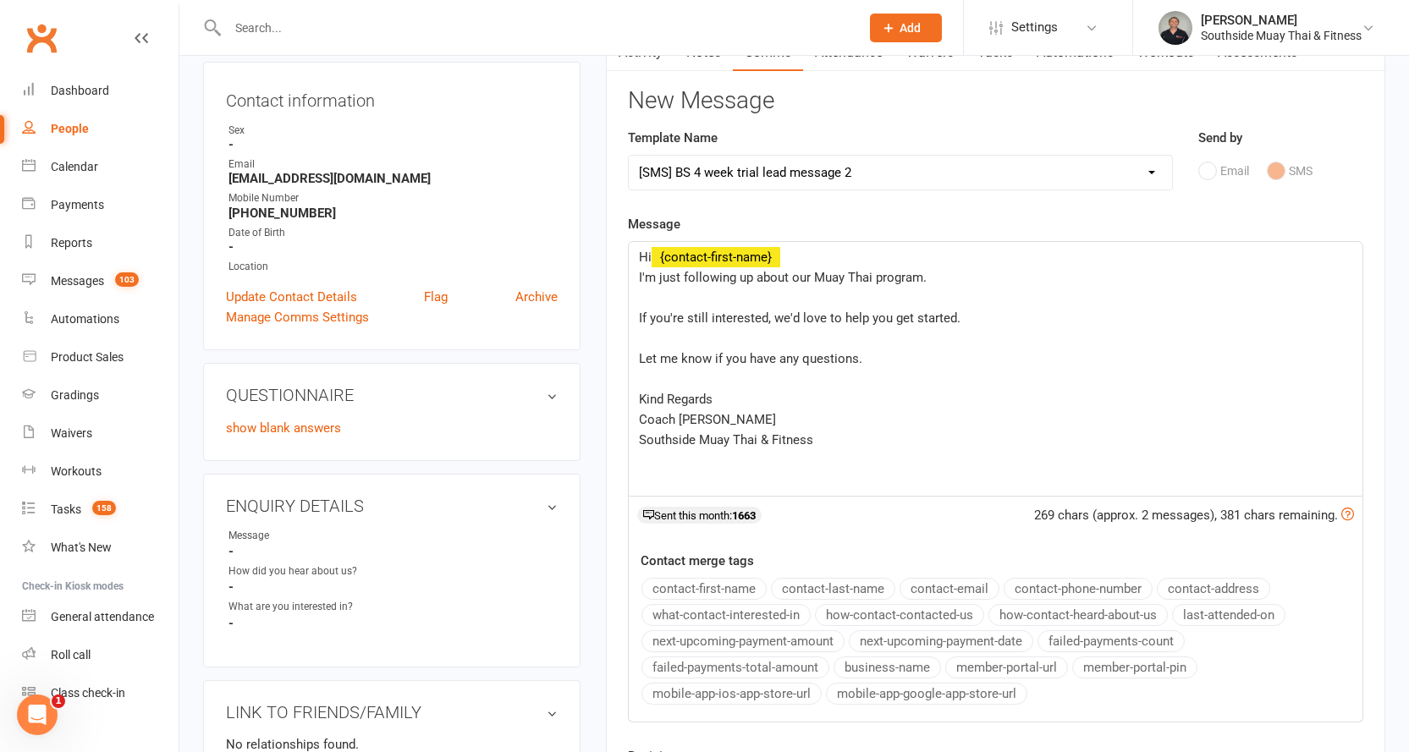
click at [634, 316] on div "Hi ﻿ {contact-first-name} I'm just following up about our Muay Thai program. ﻿ …" at bounding box center [996, 369] width 734 height 254
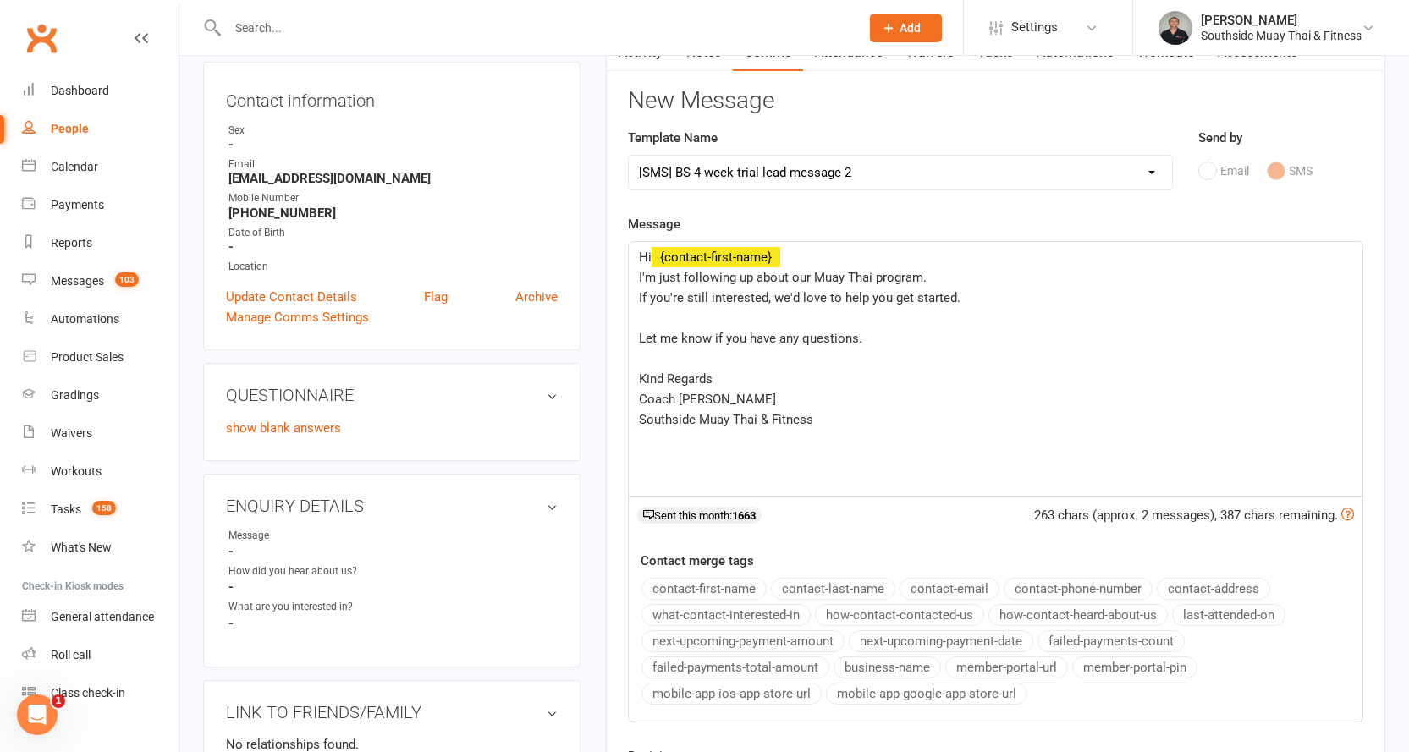
click at [635, 339] on div "Hi ﻿ {contact-first-name} I'm just following up about our Muay Thai program. If…" at bounding box center [996, 369] width 734 height 254
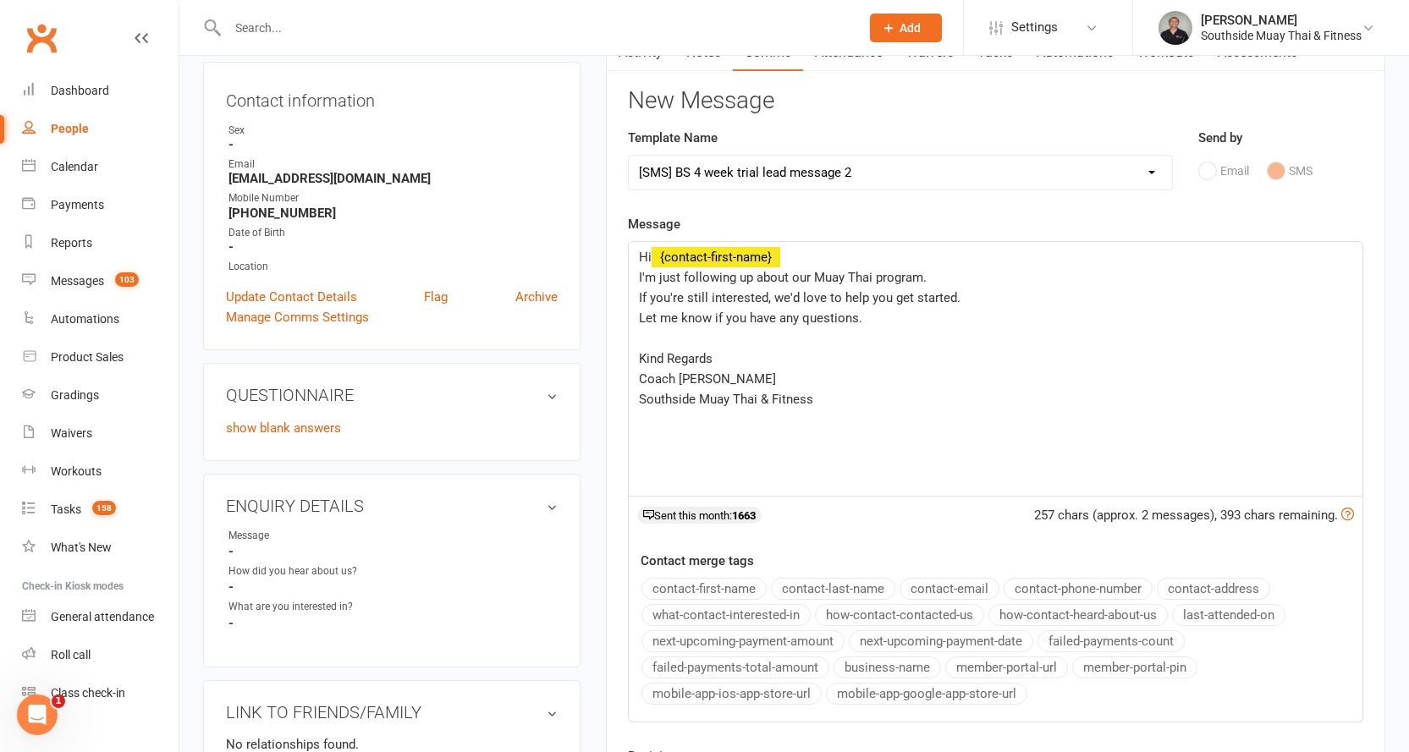
click at [636, 359] on div "Hi ﻿ {contact-first-name} I'm just following up about our Muay Thai program. If…" at bounding box center [996, 369] width 734 height 254
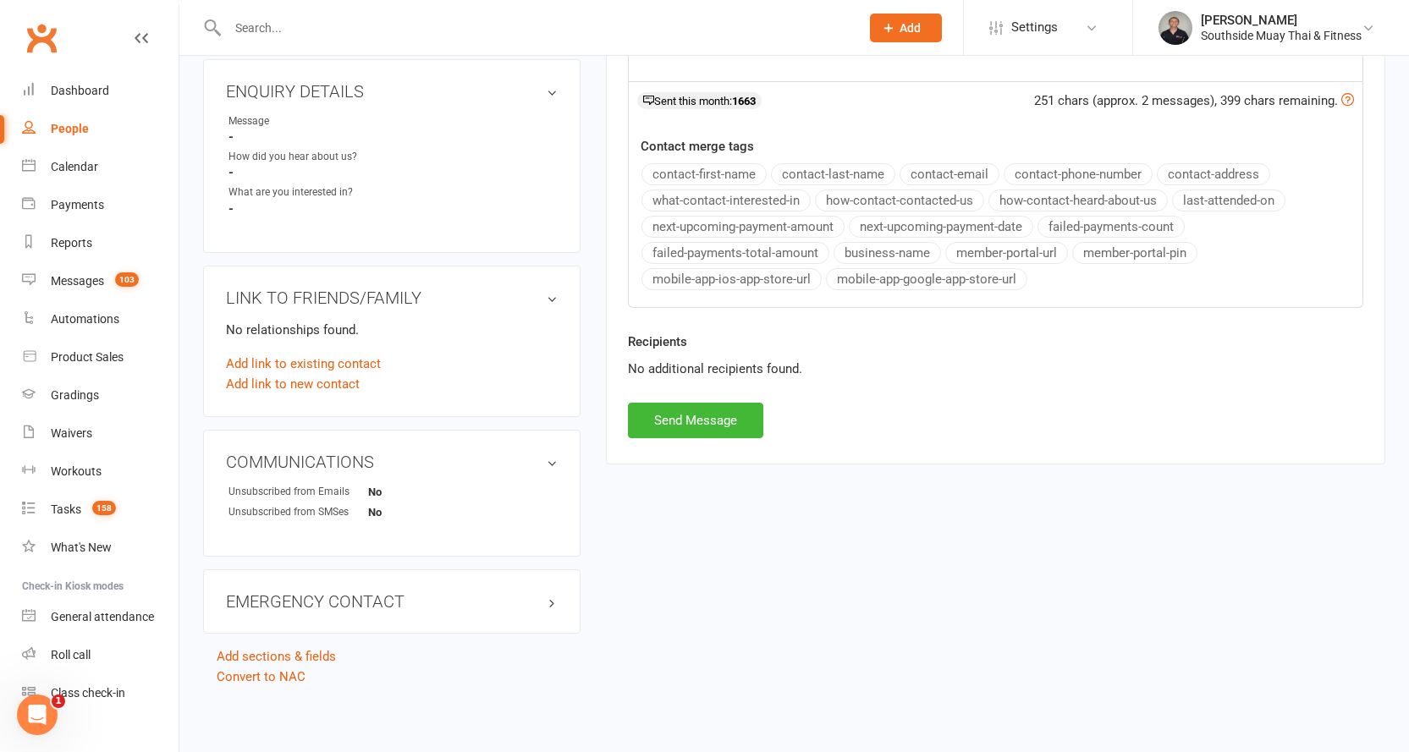
scroll to position [586, 0]
click at [680, 421] on button "Send Message" at bounding box center [695, 419] width 135 height 36
select select
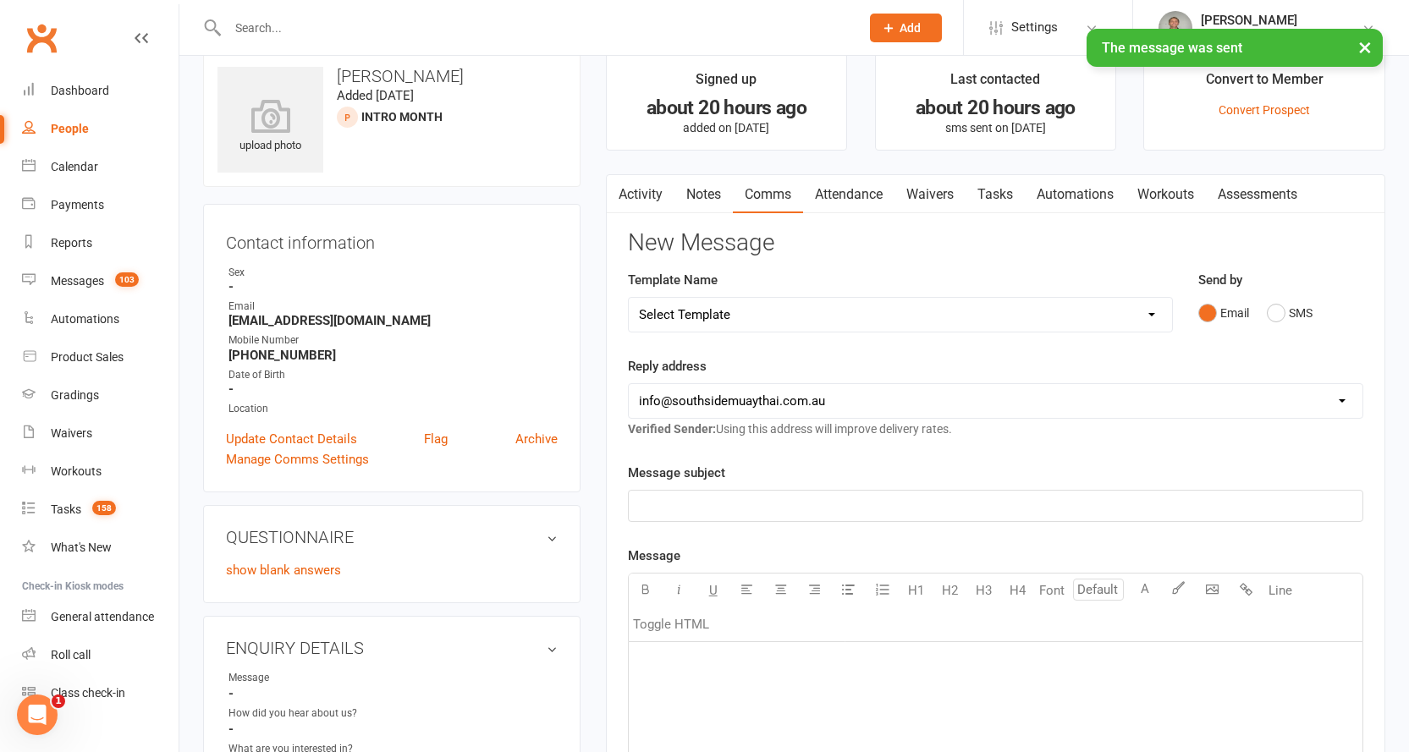
scroll to position [0, 0]
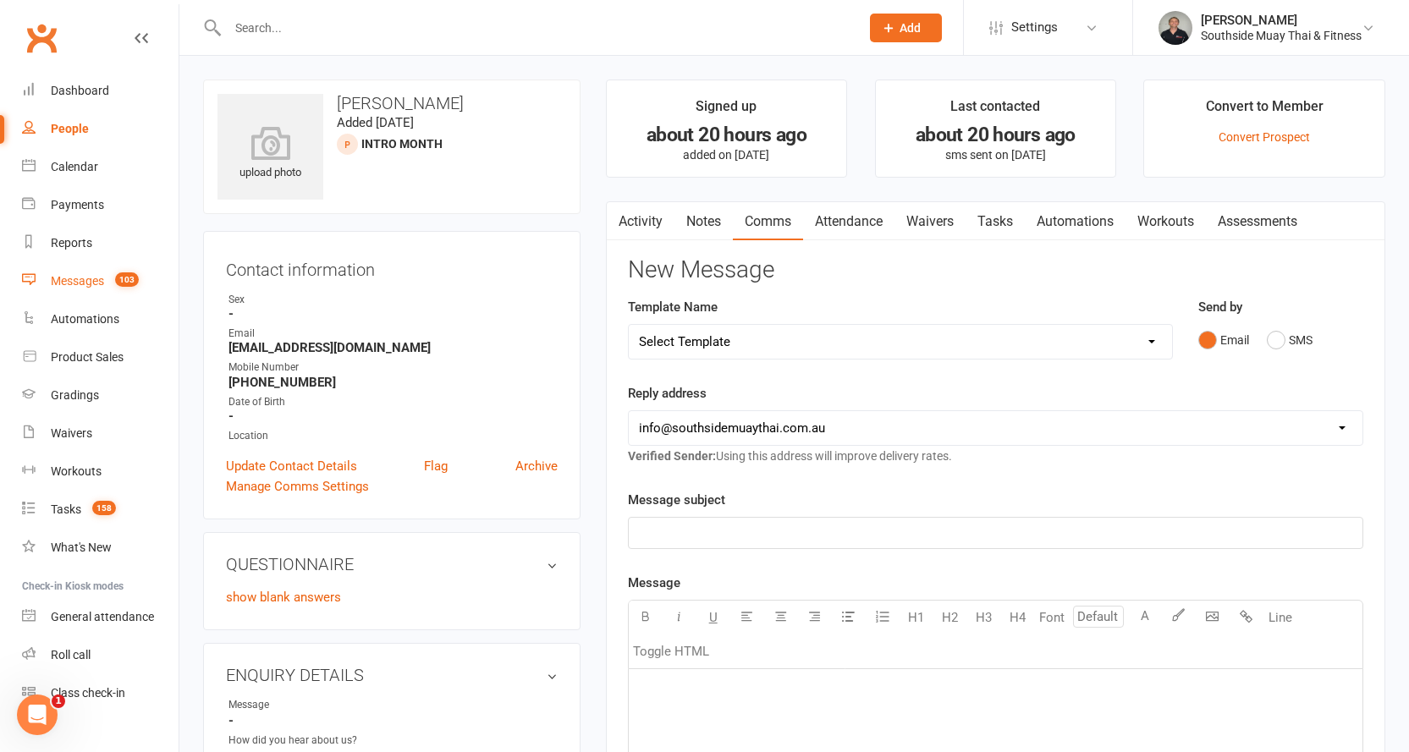
click at [85, 273] on link "Messages 103" at bounding box center [100, 281] width 157 height 38
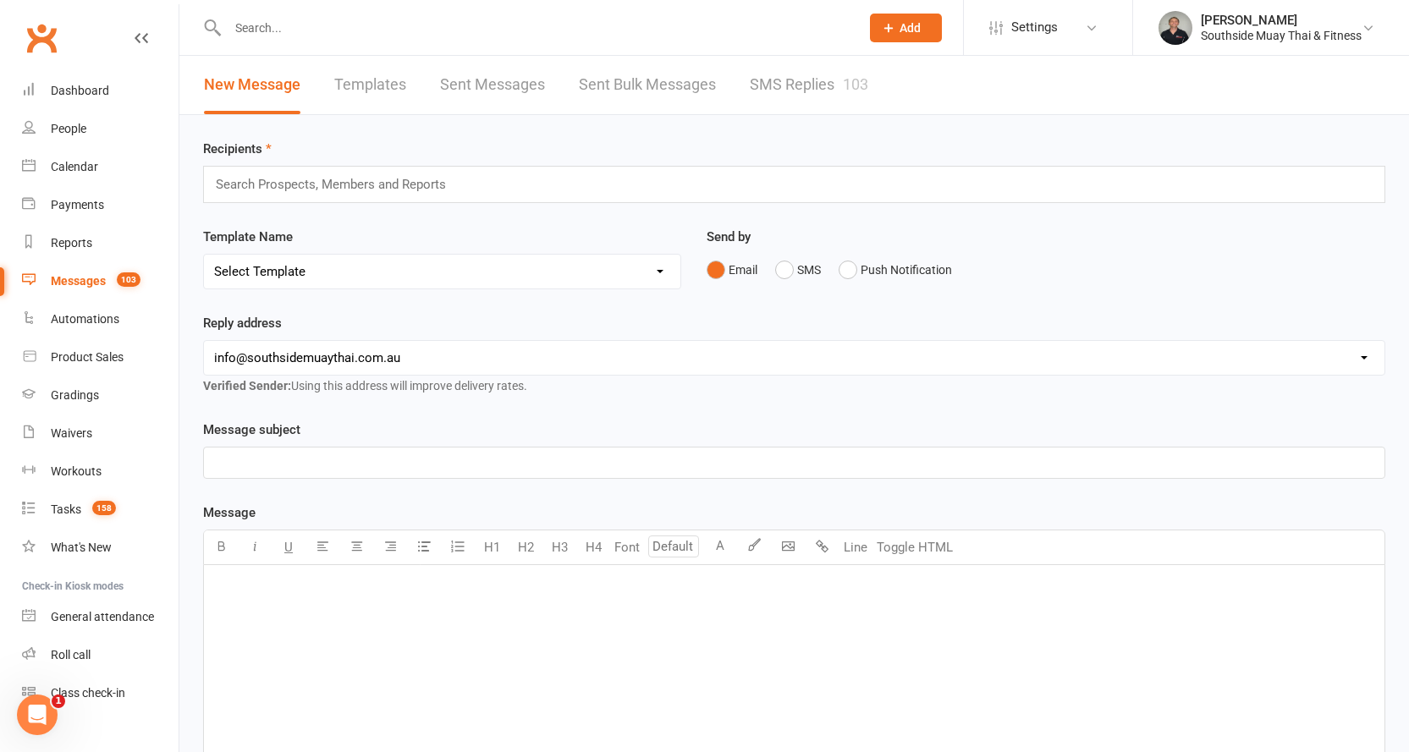
click at [796, 80] on link "SMS Replies 103" at bounding box center [809, 85] width 118 height 58
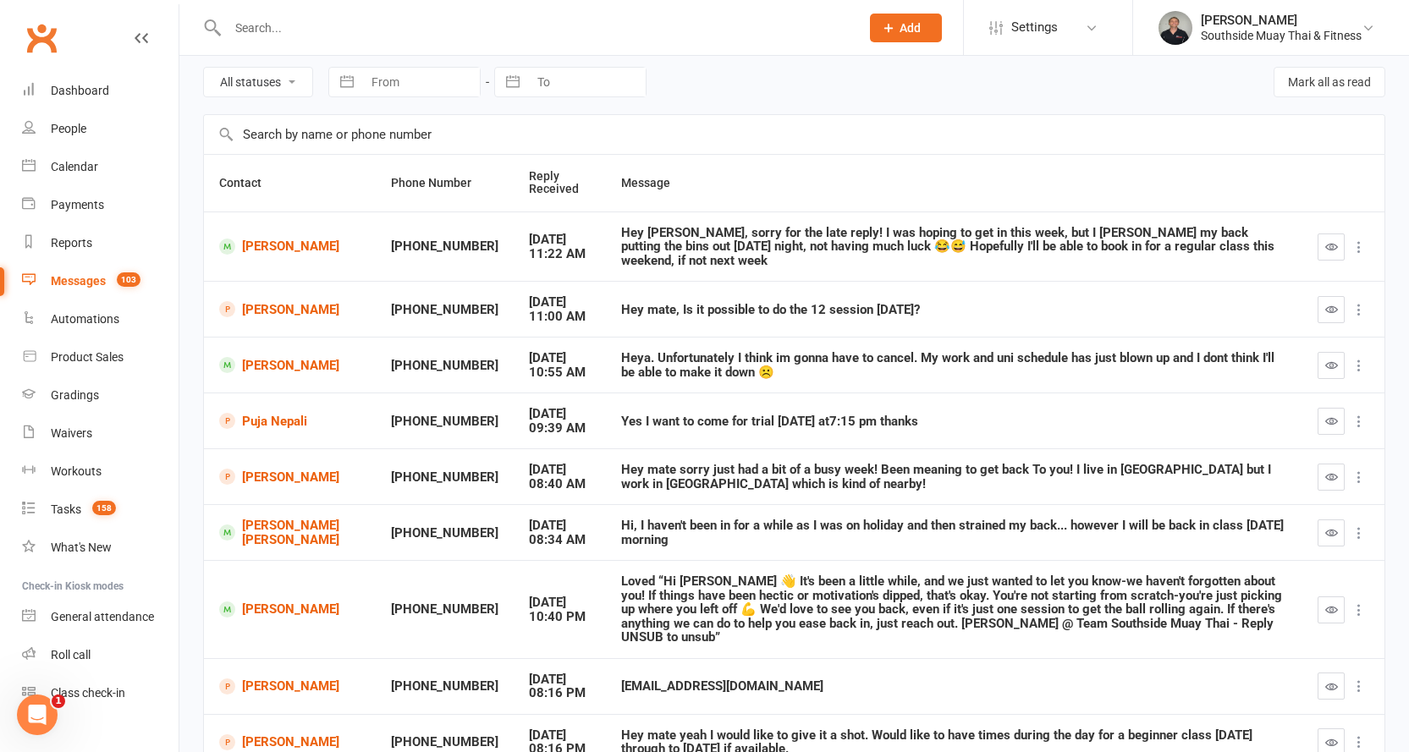
scroll to position [169, 0]
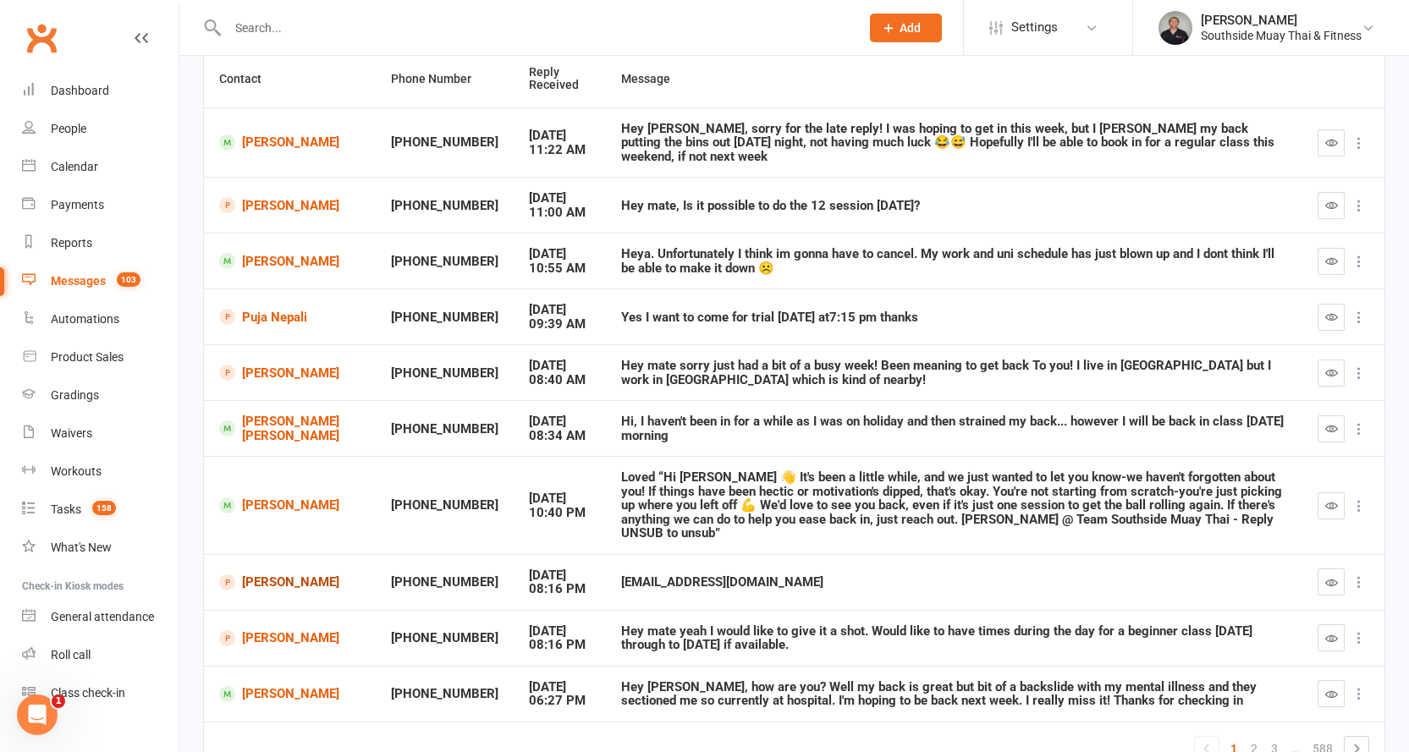
click at [263, 575] on link "Ido Cohen" at bounding box center [289, 583] width 141 height 16
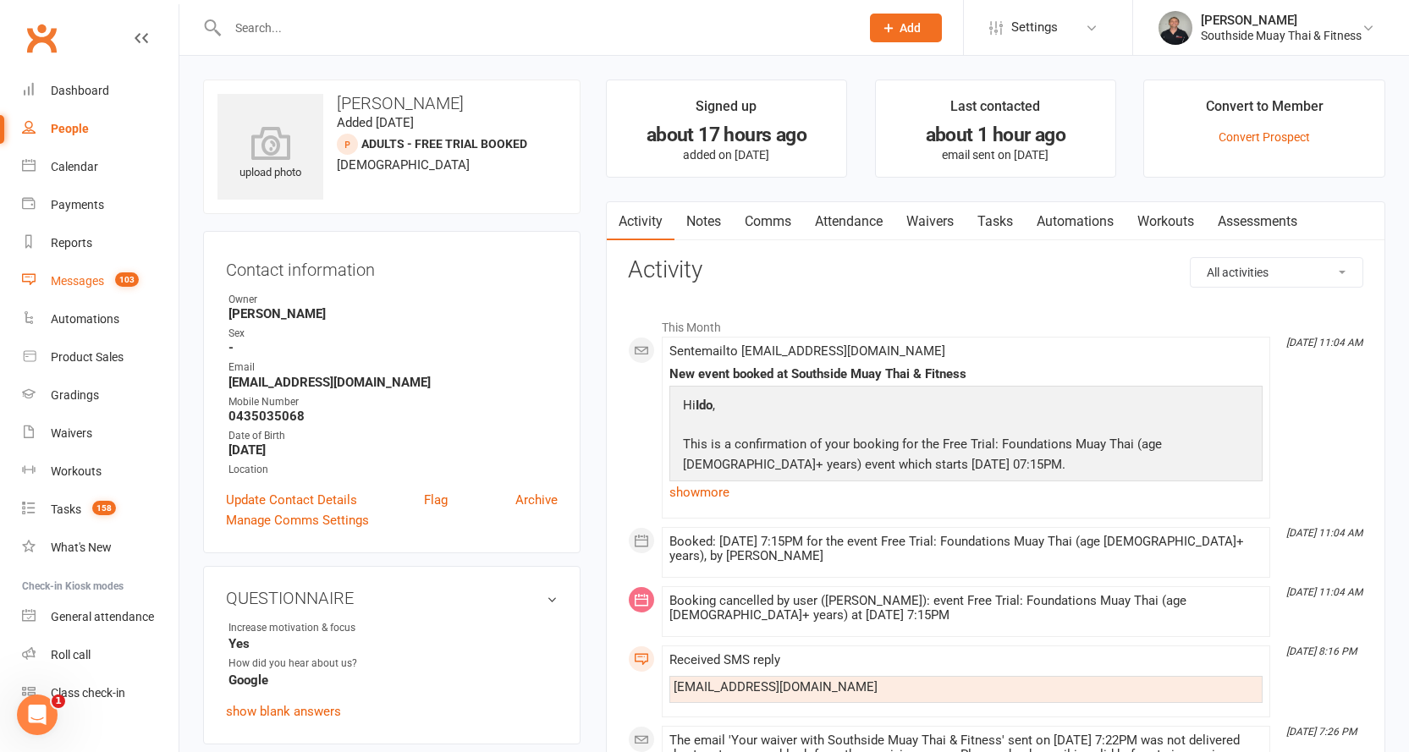
click at [73, 281] on div "Messages" at bounding box center [77, 281] width 53 height 14
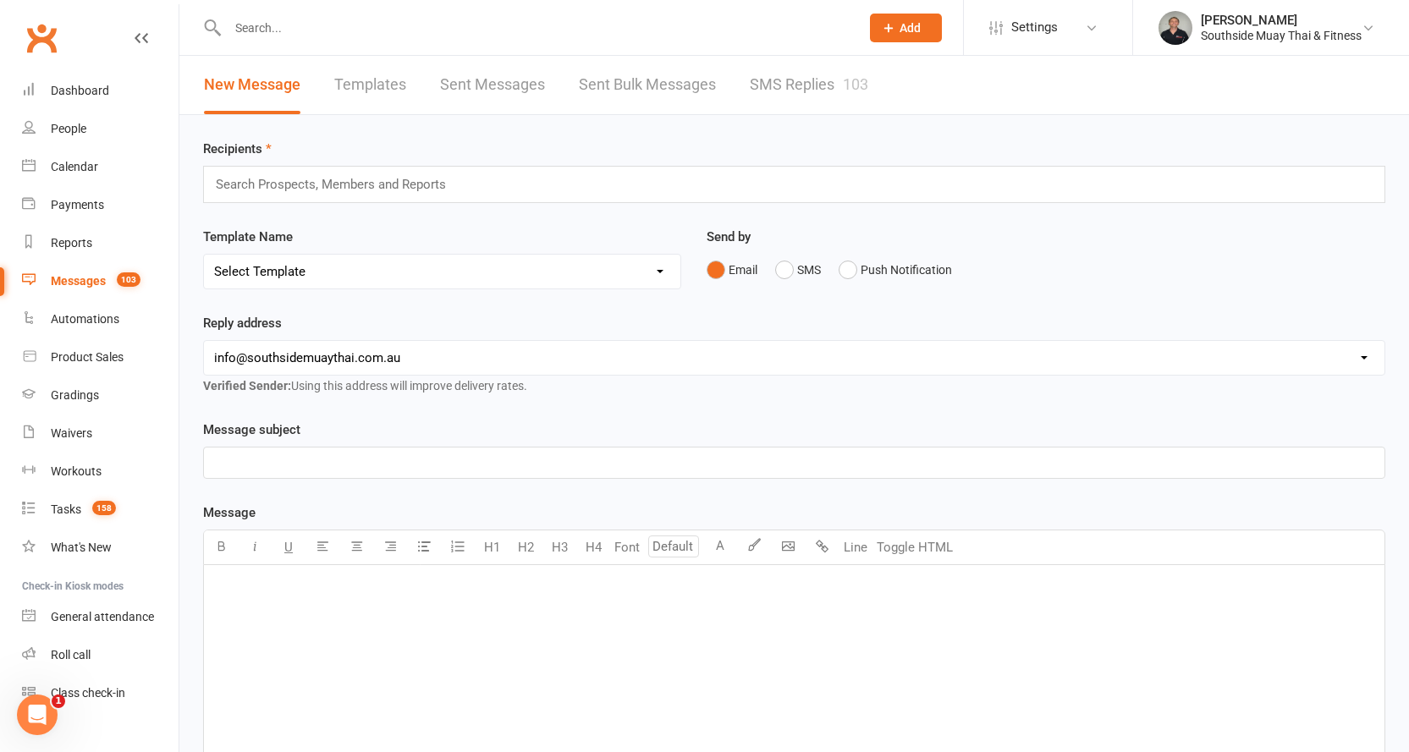
click at [834, 83] on link "SMS Replies 103" at bounding box center [809, 85] width 118 height 58
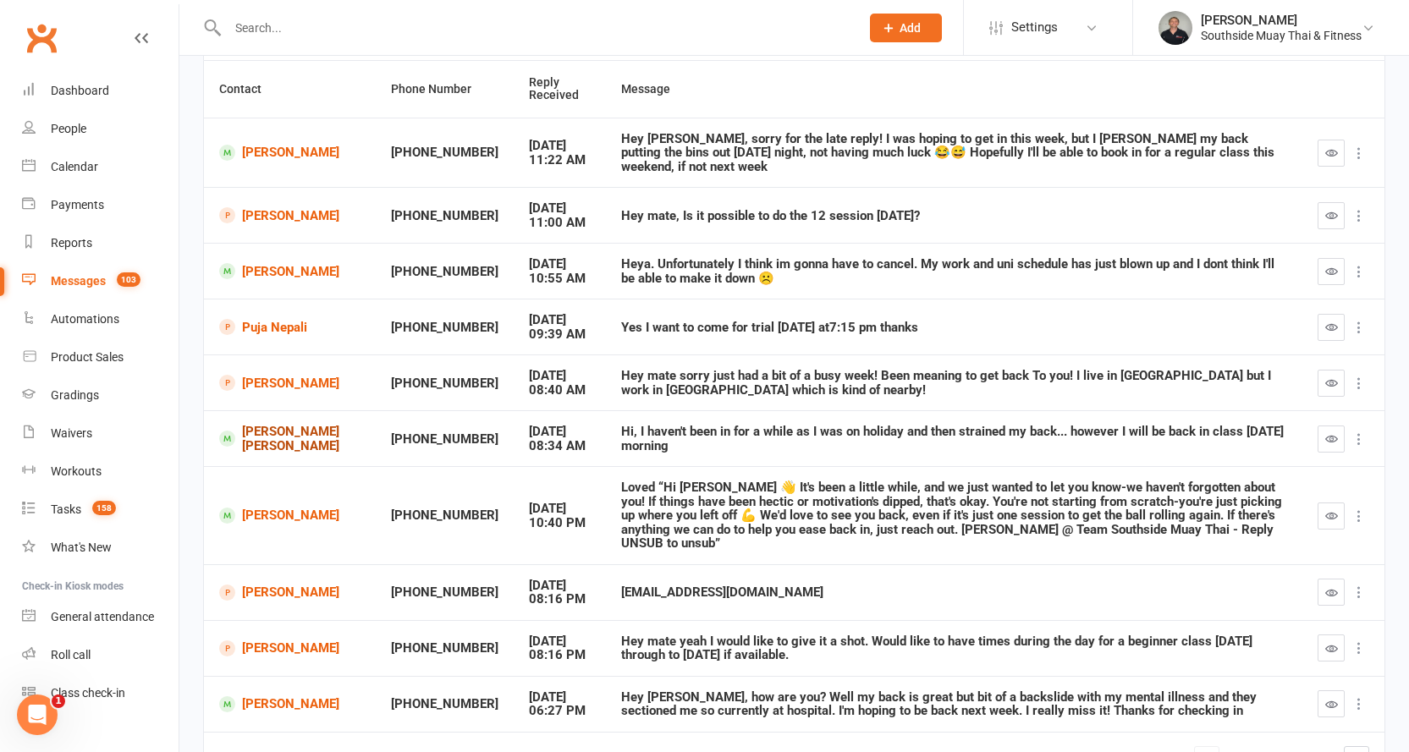
scroll to position [169, 0]
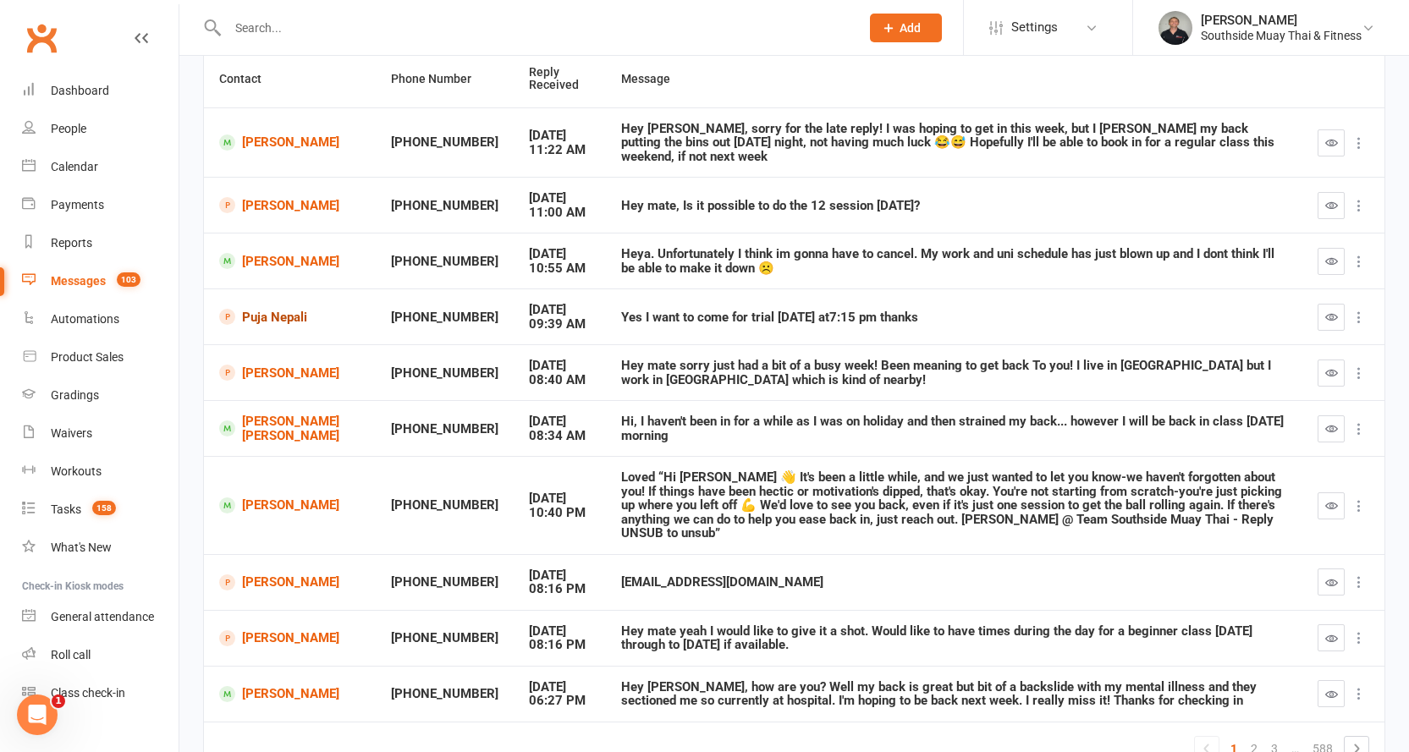
click at [273, 309] on link "Puja Nepali" at bounding box center [289, 317] width 141 height 16
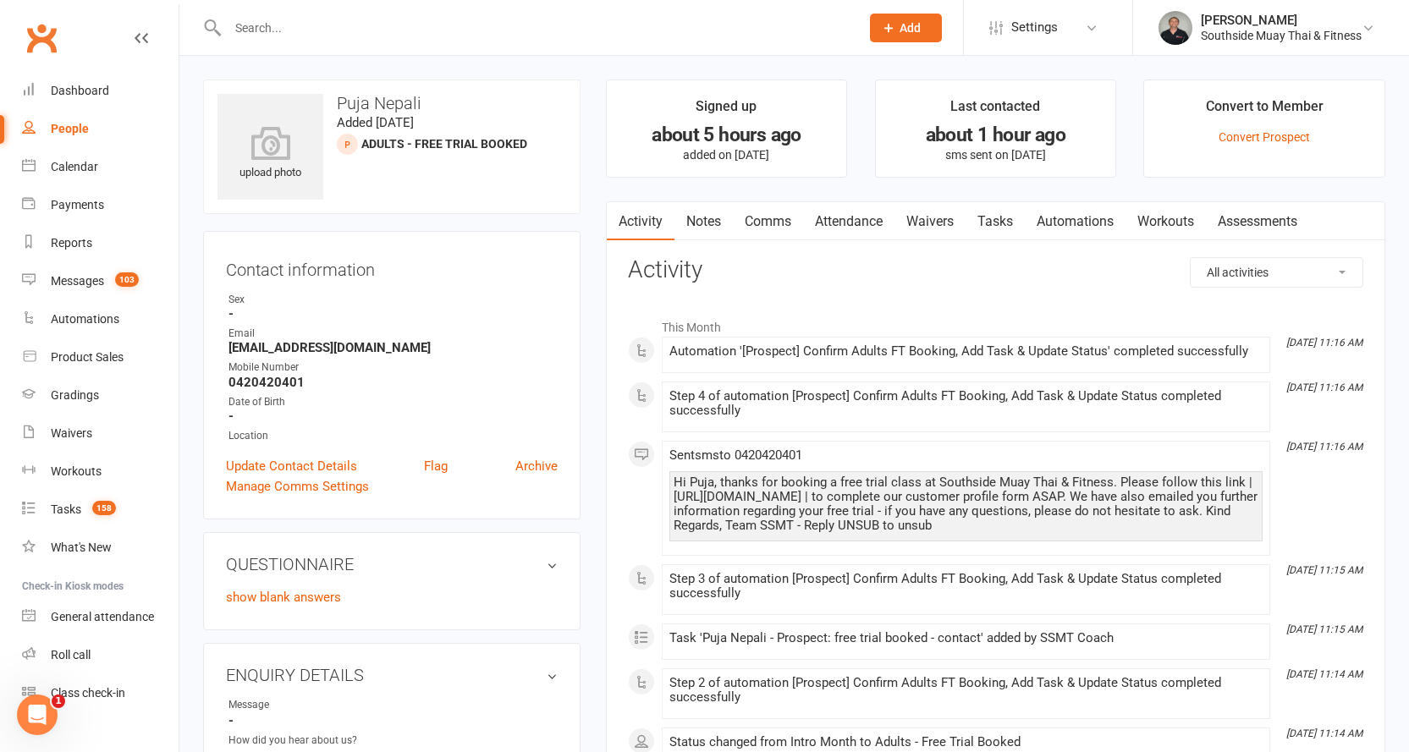
click at [708, 219] on link "Notes" at bounding box center [703, 221] width 58 height 39
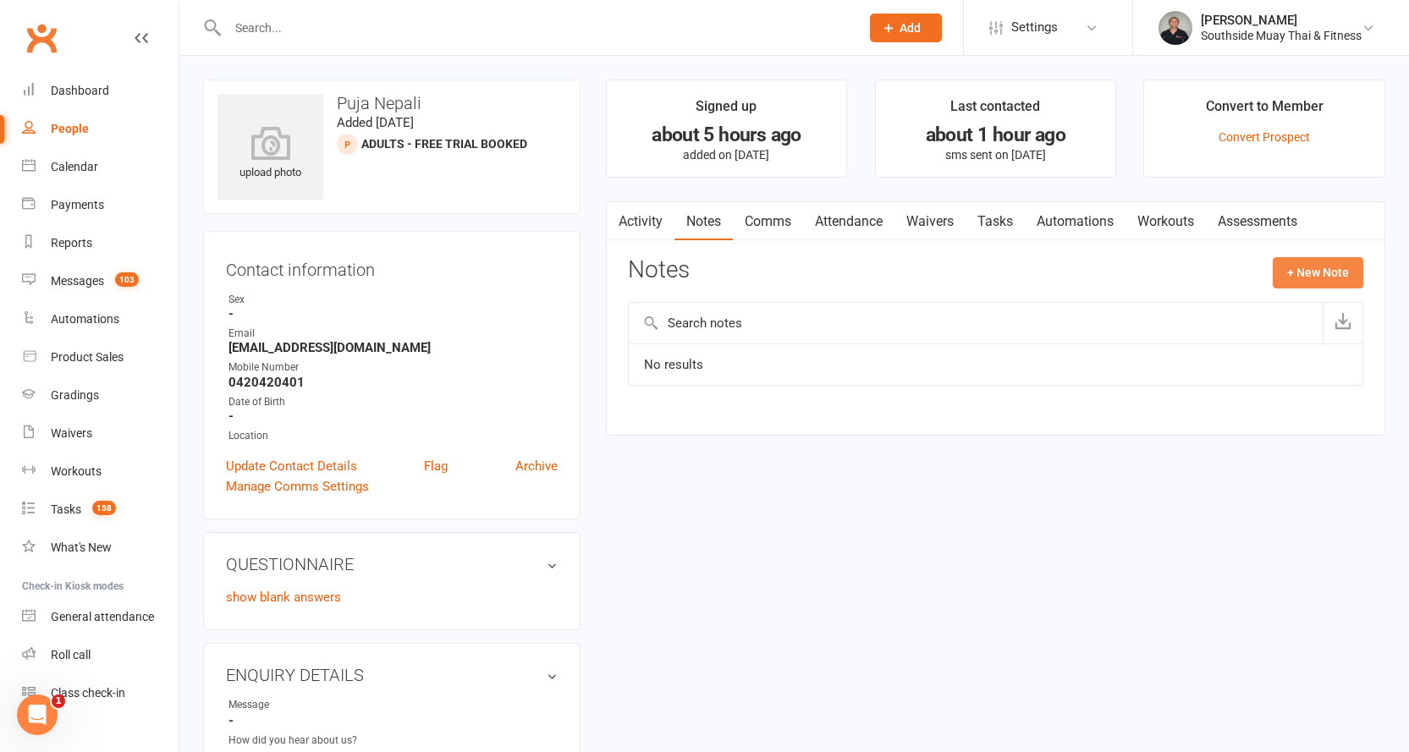
click at [1329, 267] on button "+ New Note" at bounding box center [1318, 272] width 91 height 30
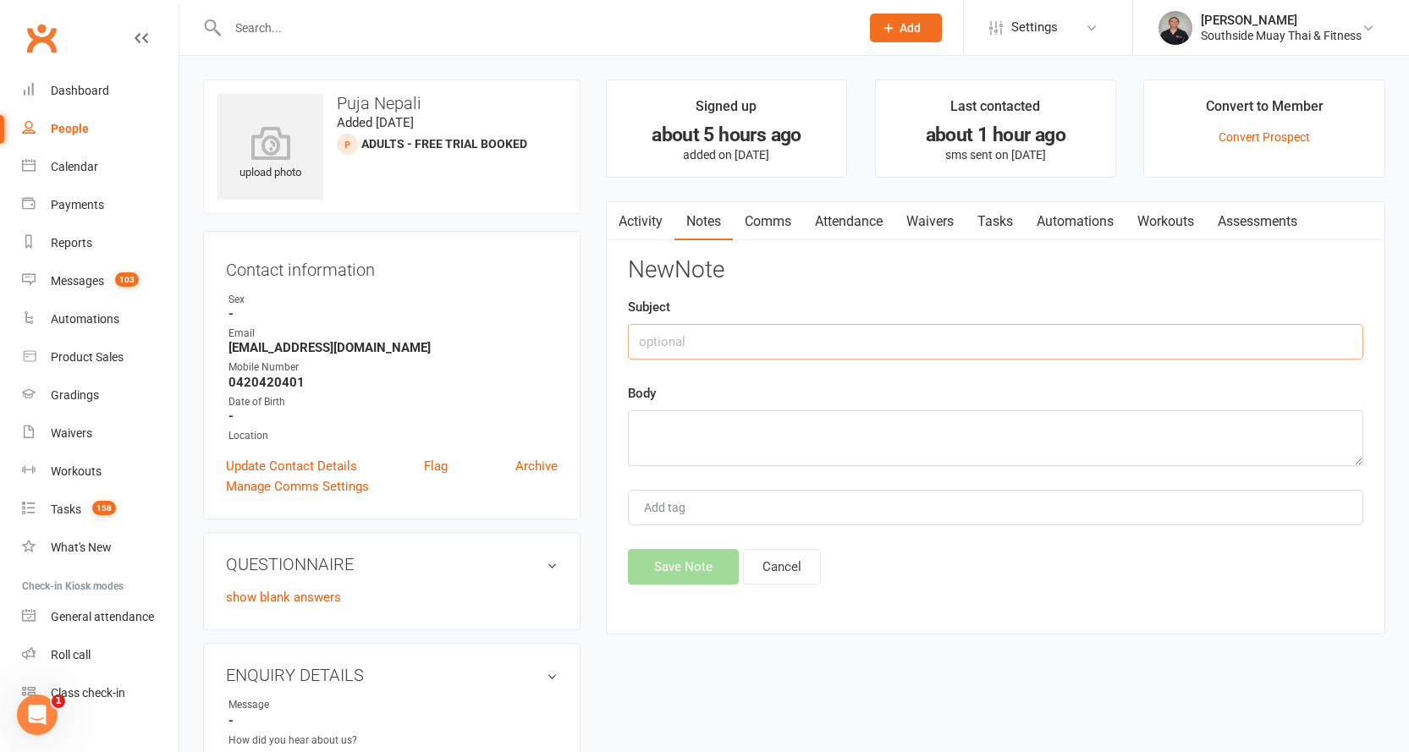
click at [805, 346] on input "text" at bounding box center [995, 342] width 735 height 36
type input "about"
type textarea "intro month program"
click at [682, 566] on button "Save Note" at bounding box center [683, 567] width 111 height 36
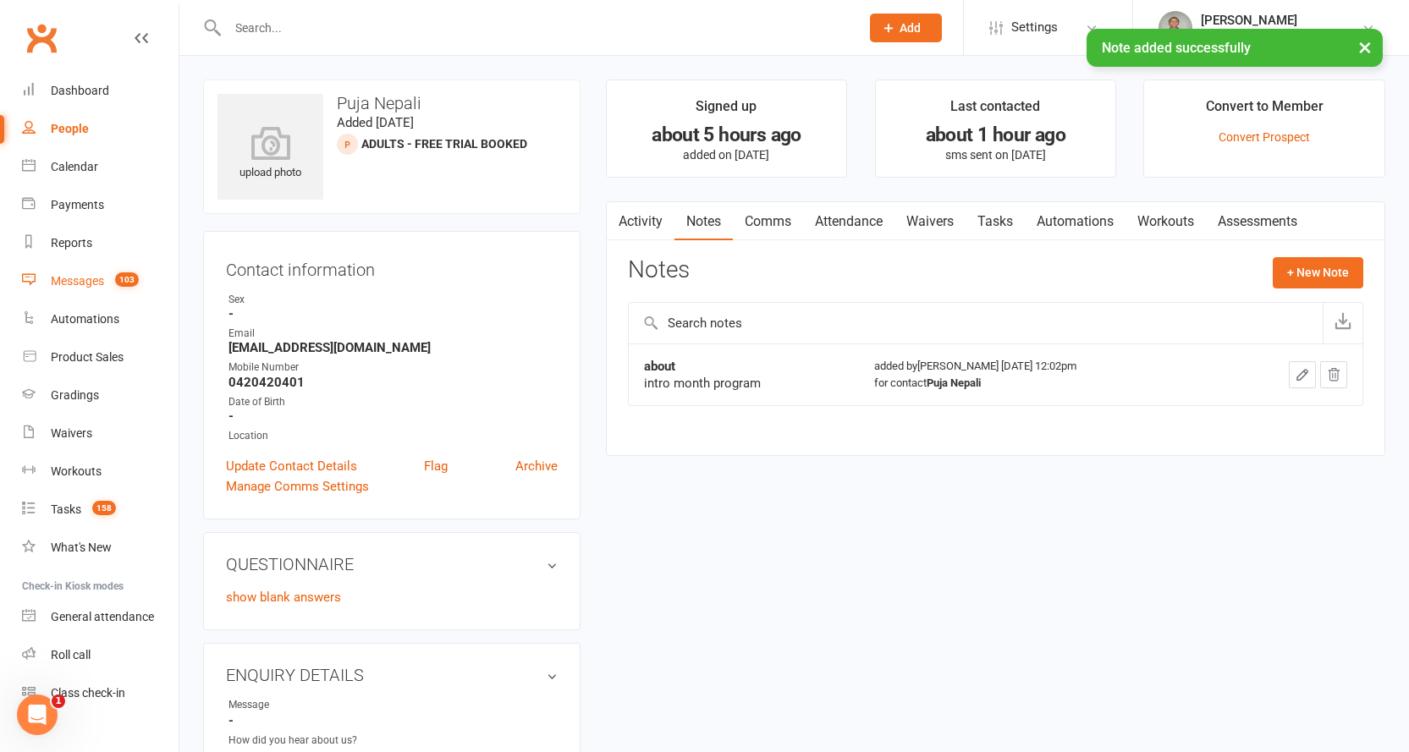
click at [76, 272] on link "Messages 103" at bounding box center [100, 281] width 157 height 38
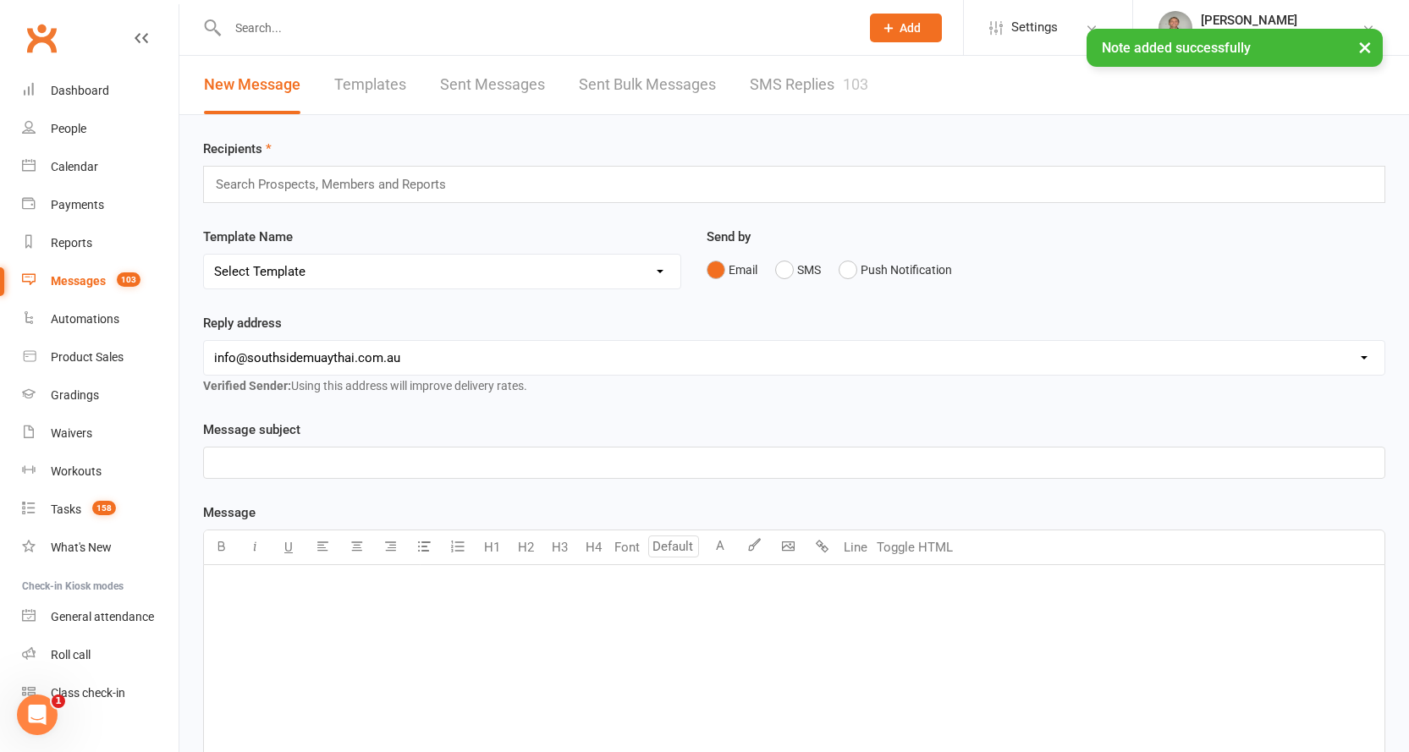
click at [778, 81] on link "SMS Replies 103" at bounding box center [809, 85] width 118 height 58
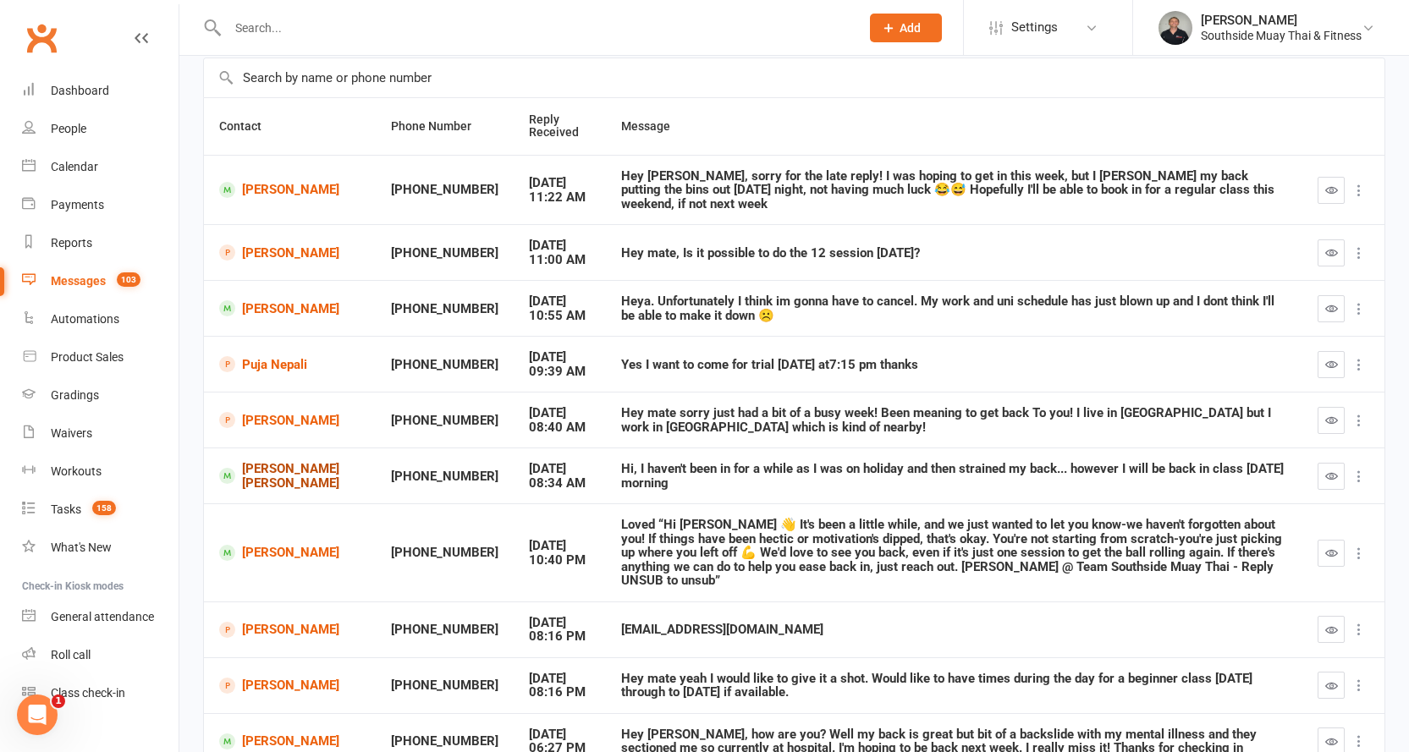
scroll to position [85, 0]
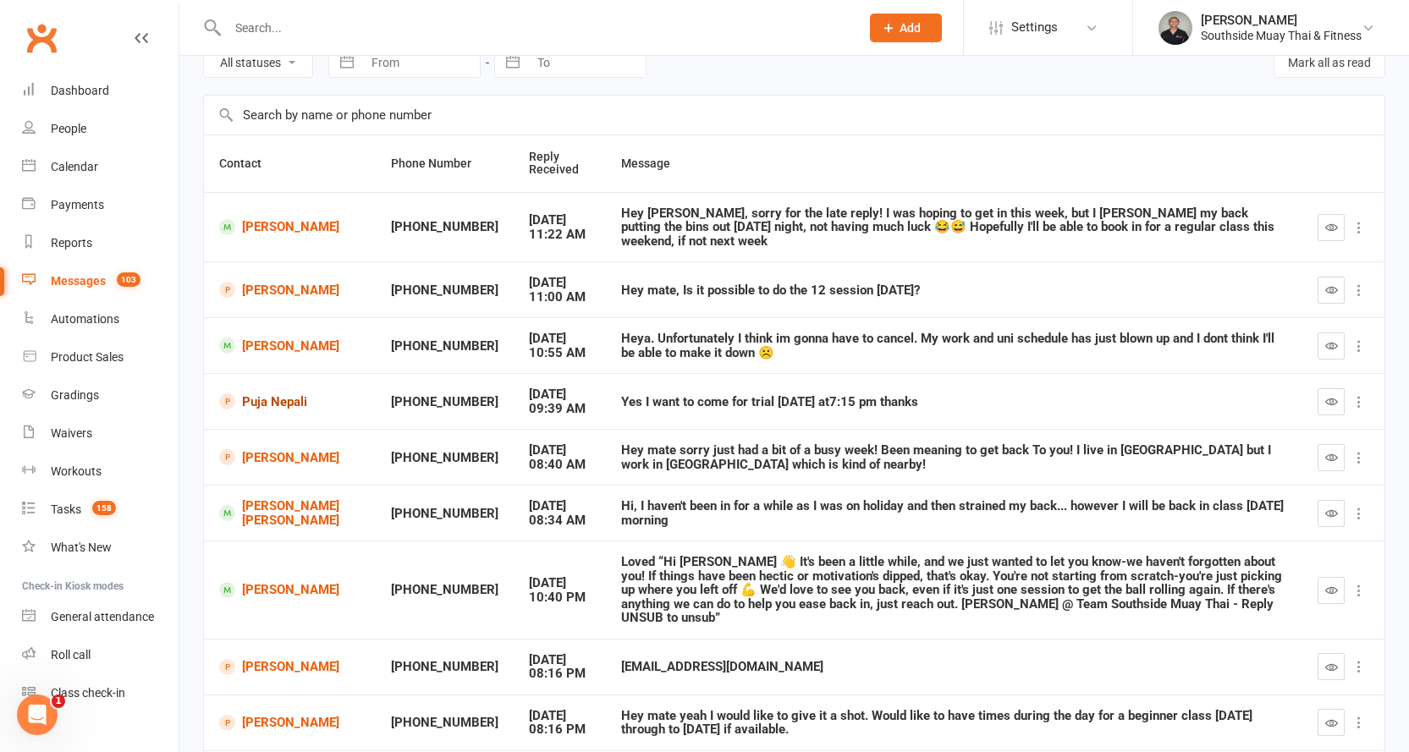
click at [262, 394] on link "Puja Nepali" at bounding box center [289, 402] width 141 height 16
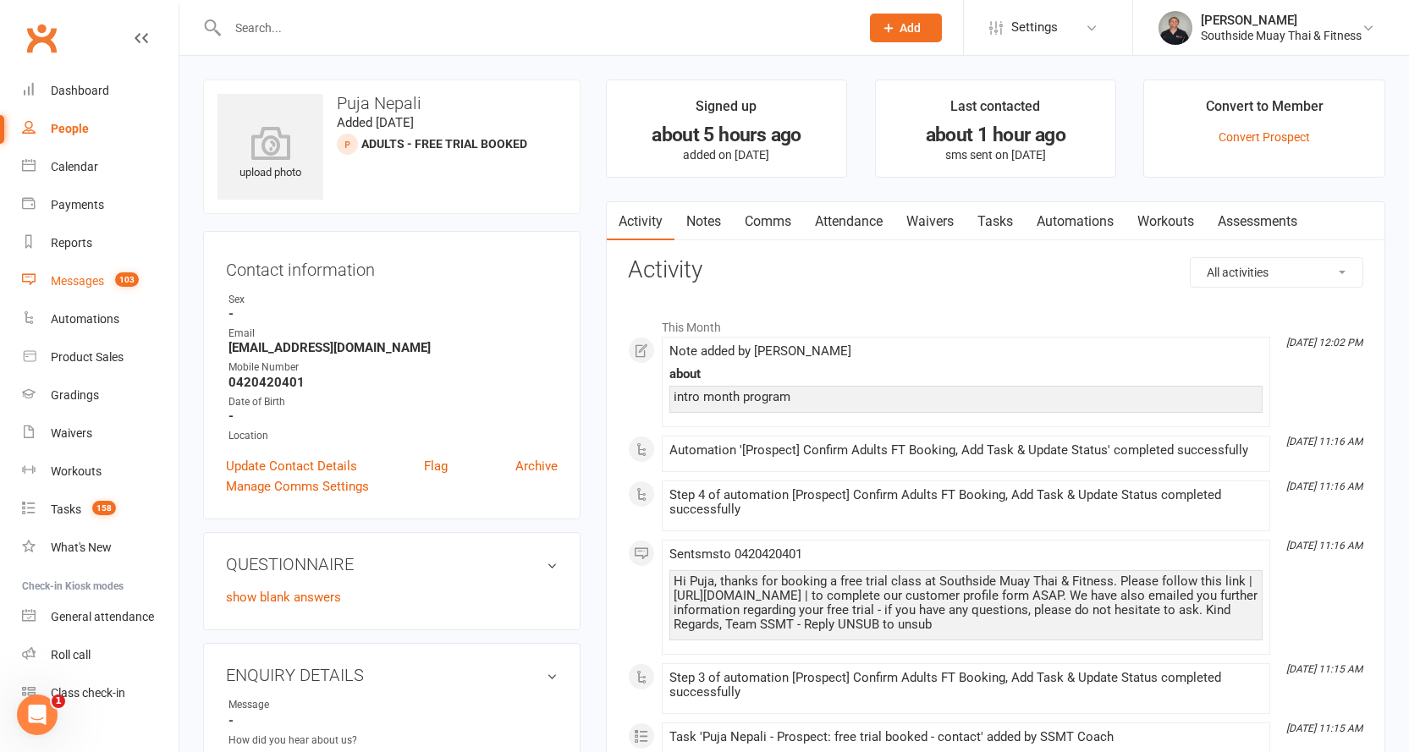
click at [73, 276] on div "Messages" at bounding box center [77, 281] width 53 height 14
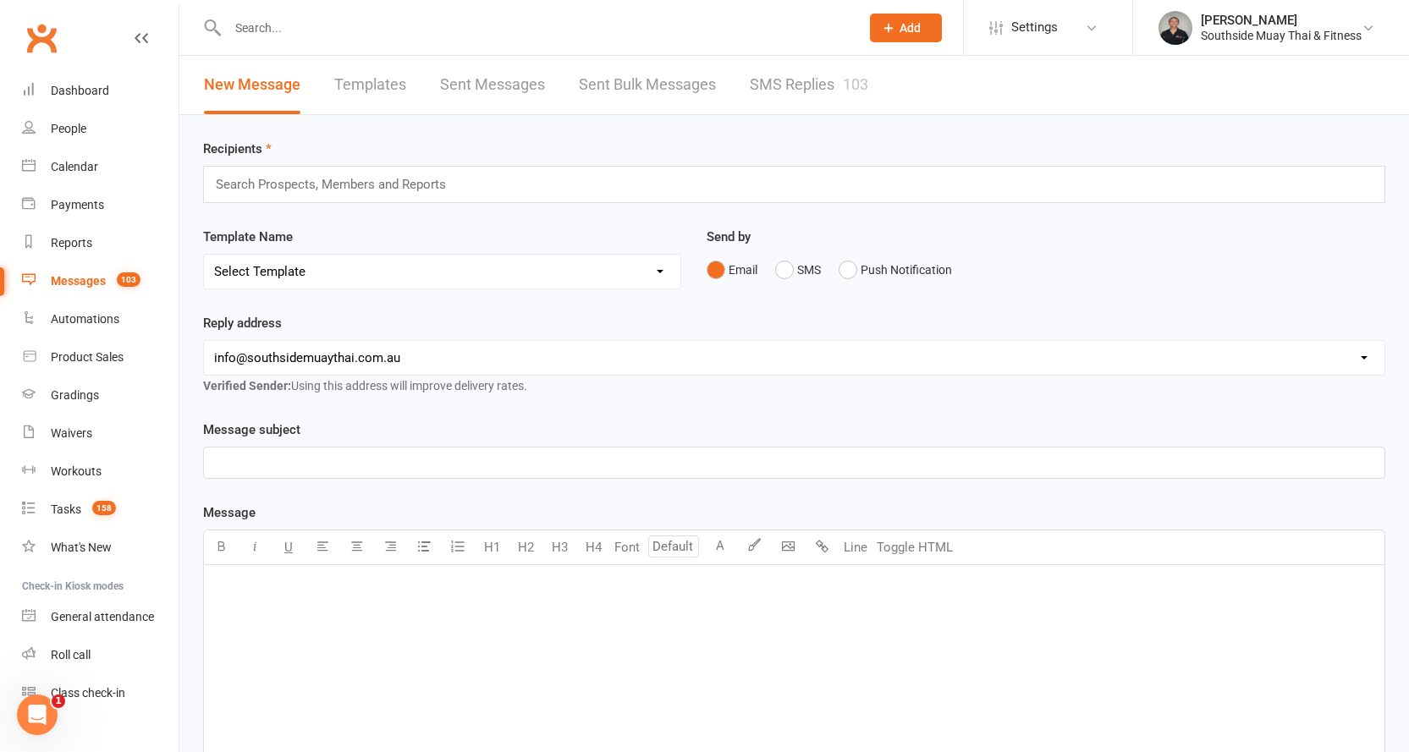
click at [790, 74] on link "SMS Replies 103" at bounding box center [809, 85] width 118 height 58
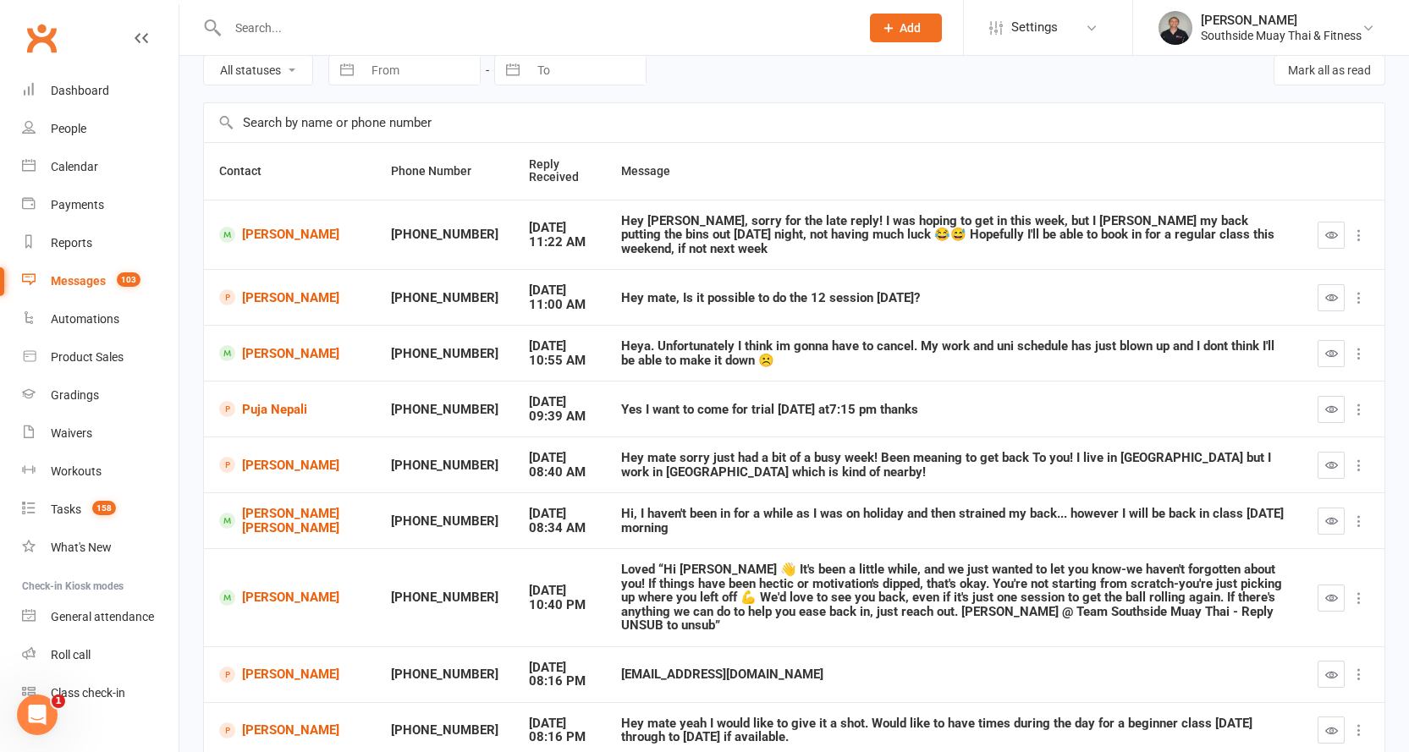
scroll to position [169, 0]
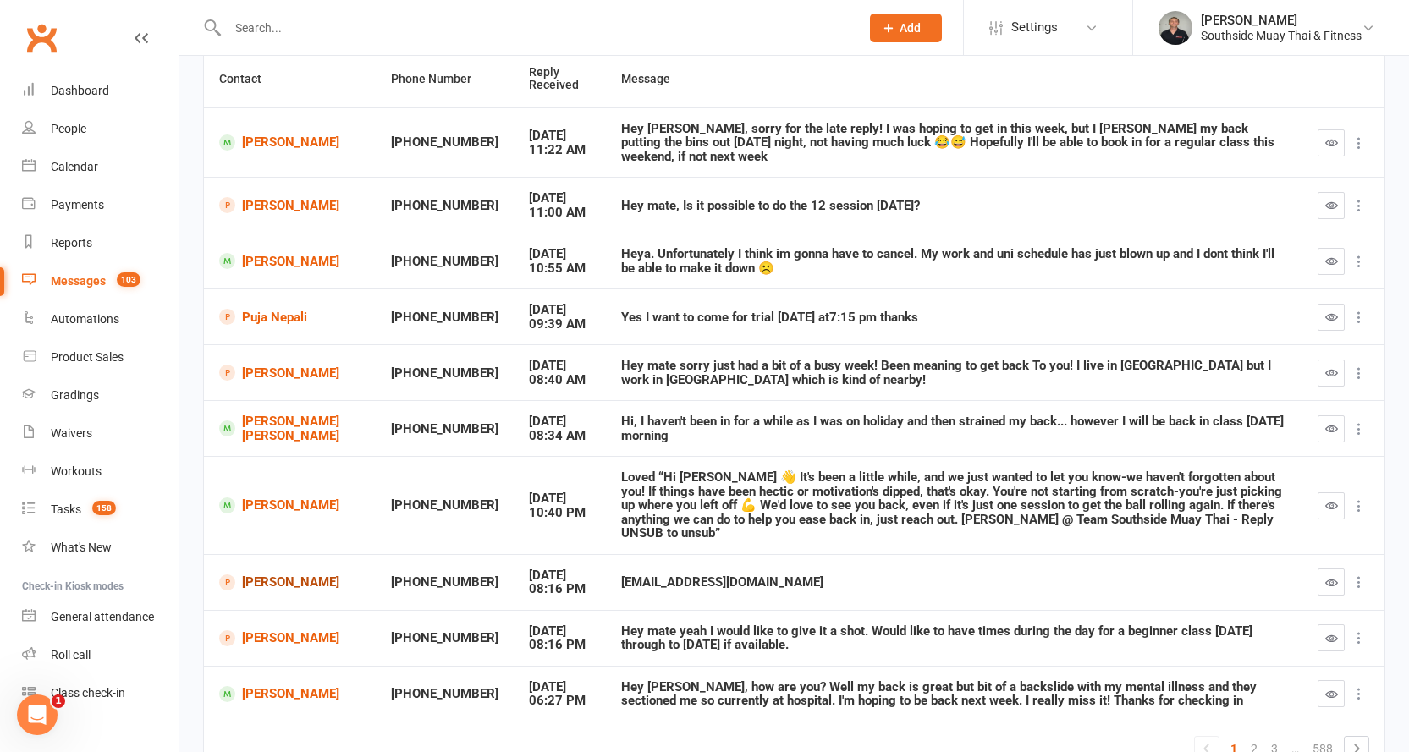
click at [255, 575] on link "Ido Cohen" at bounding box center [289, 583] width 141 height 16
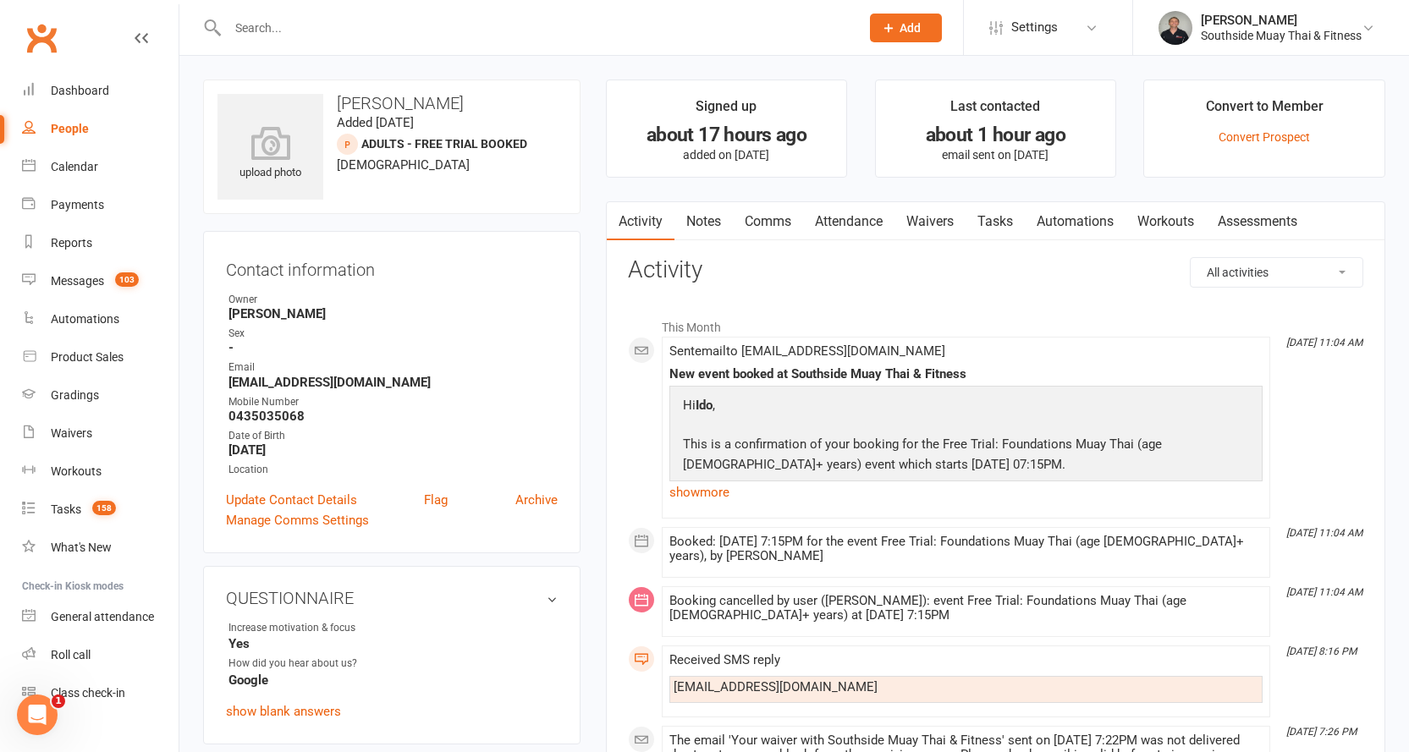
click at [714, 223] on link "Notes" at bounding box center [703, 221] width 58 height 39
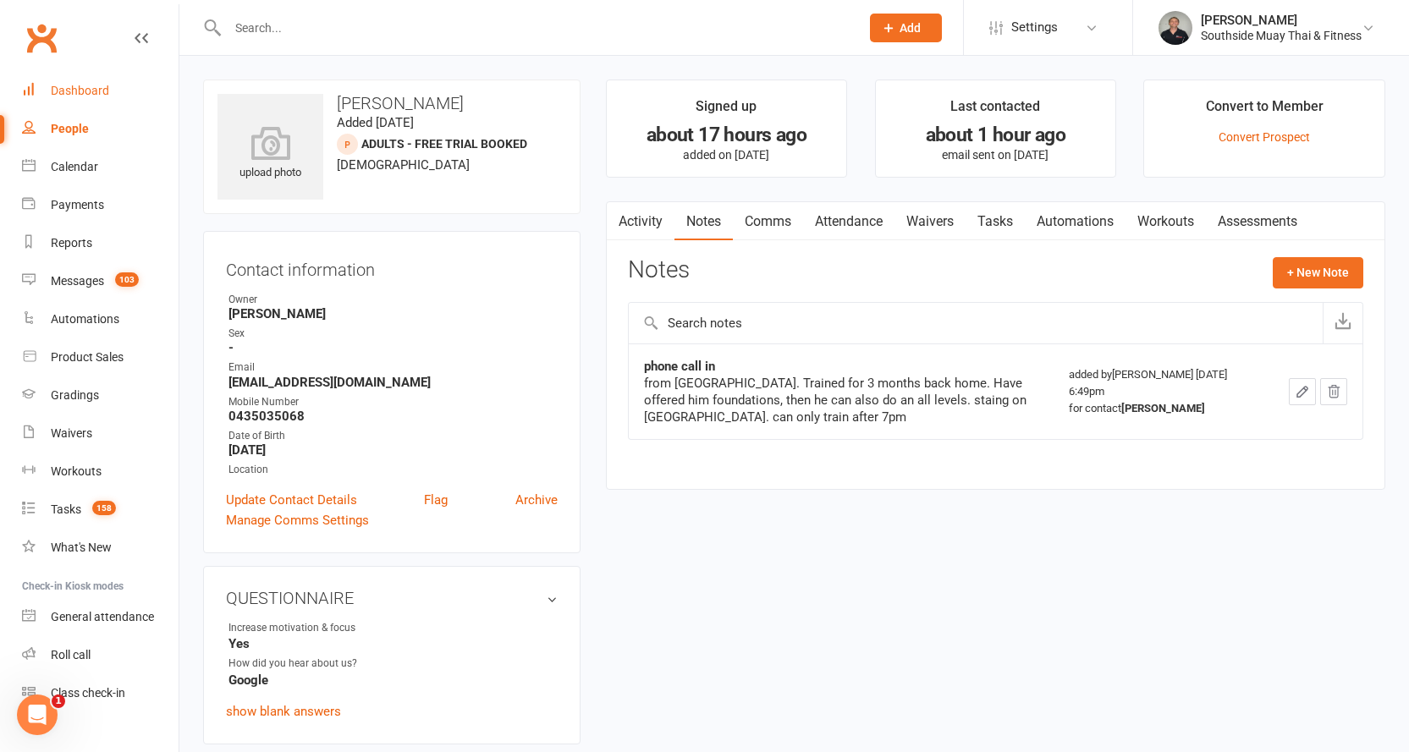
click at [57, 82] on link "Dashboard" at bounding box center [100, 91] width 157 height 38
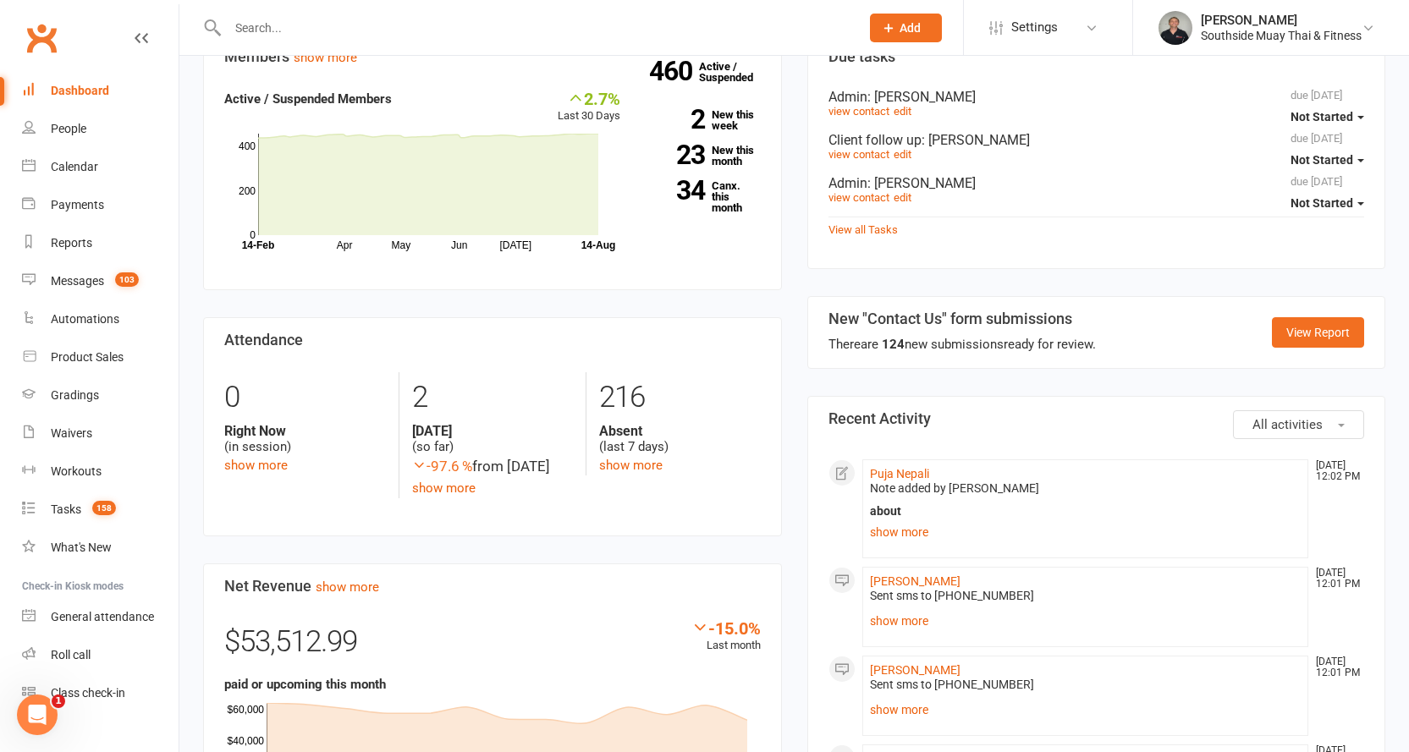
scroll to position [677, 0]
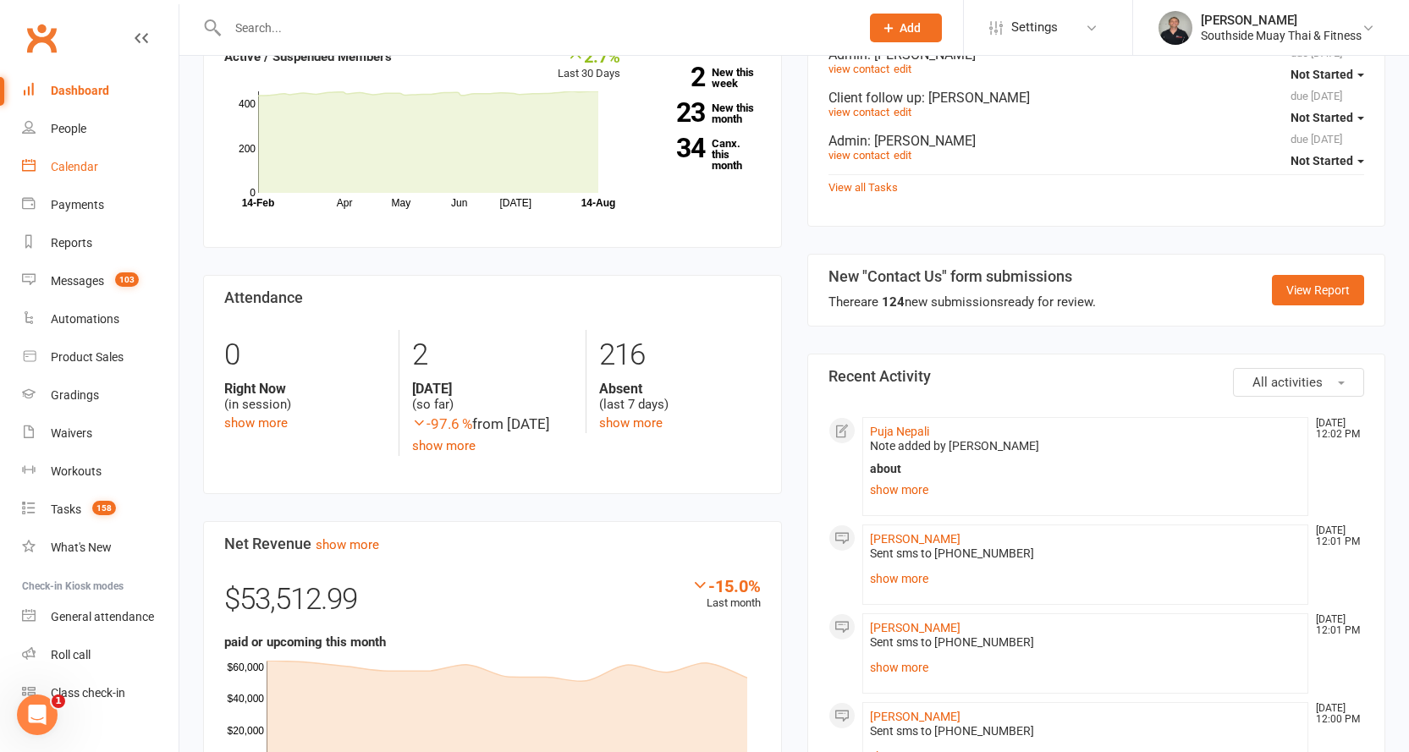
click at [63, 157] on link "Calendar" at bounding box center [100, 167] width 157 height 38
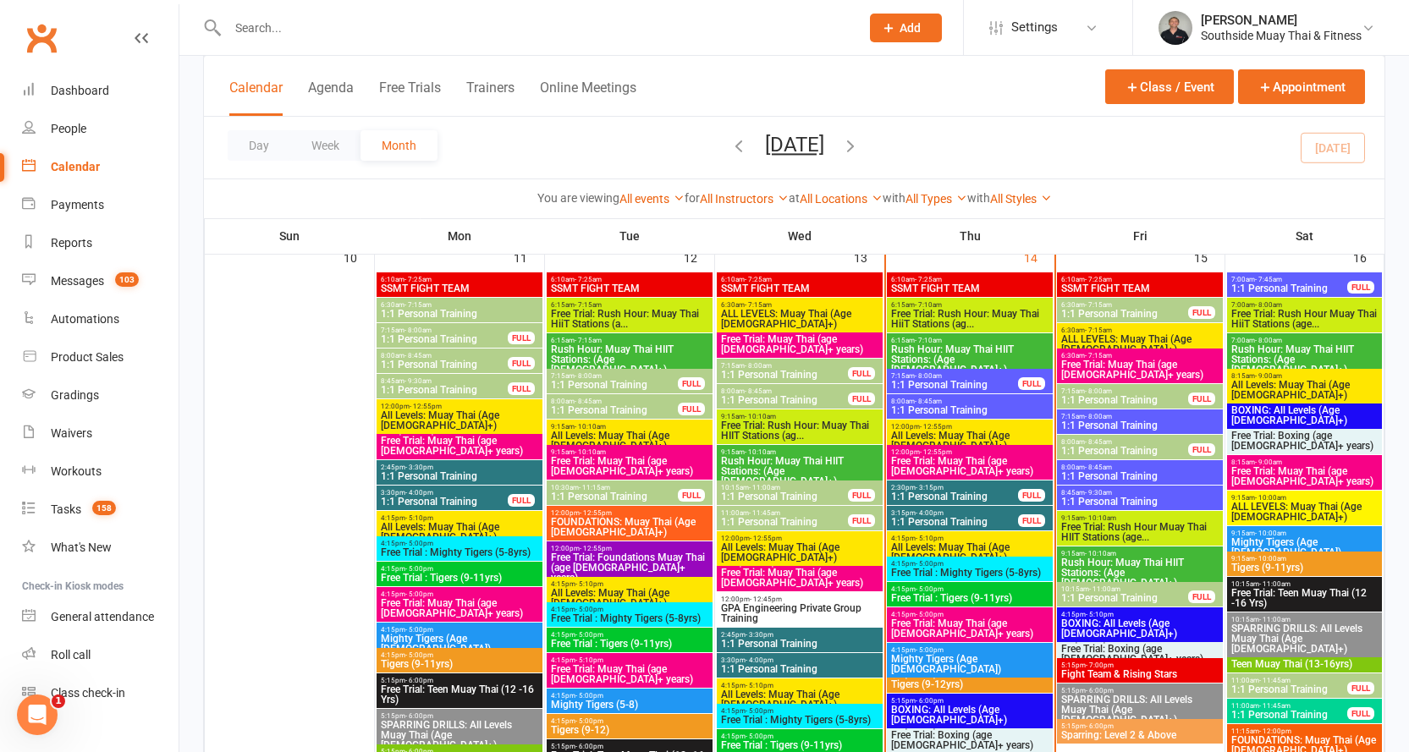
scroll to position [1946, 0]
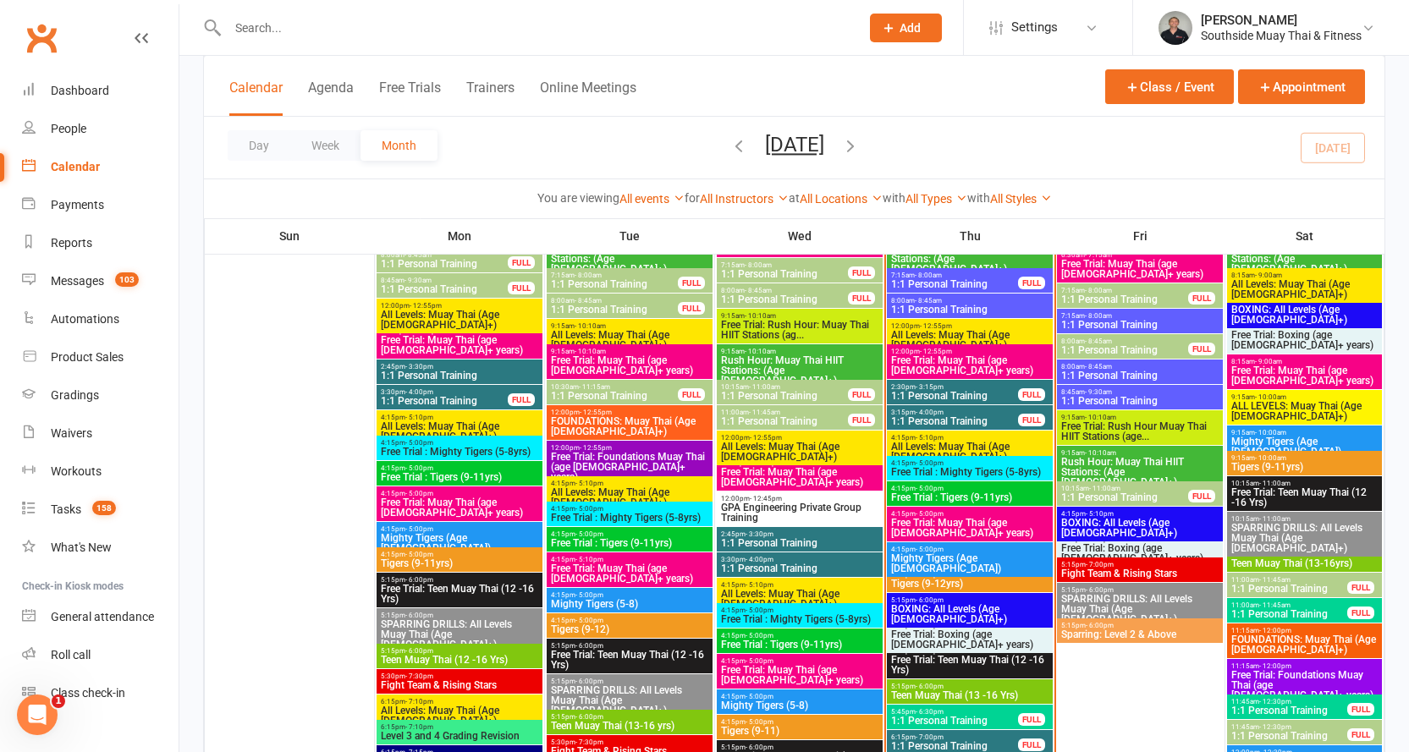
click at [1107, 427] on span "Free Trial: Rush Hour Muay Thai HIIT Stations (age..." at bounding box center [1139, 431] width 159 height 20
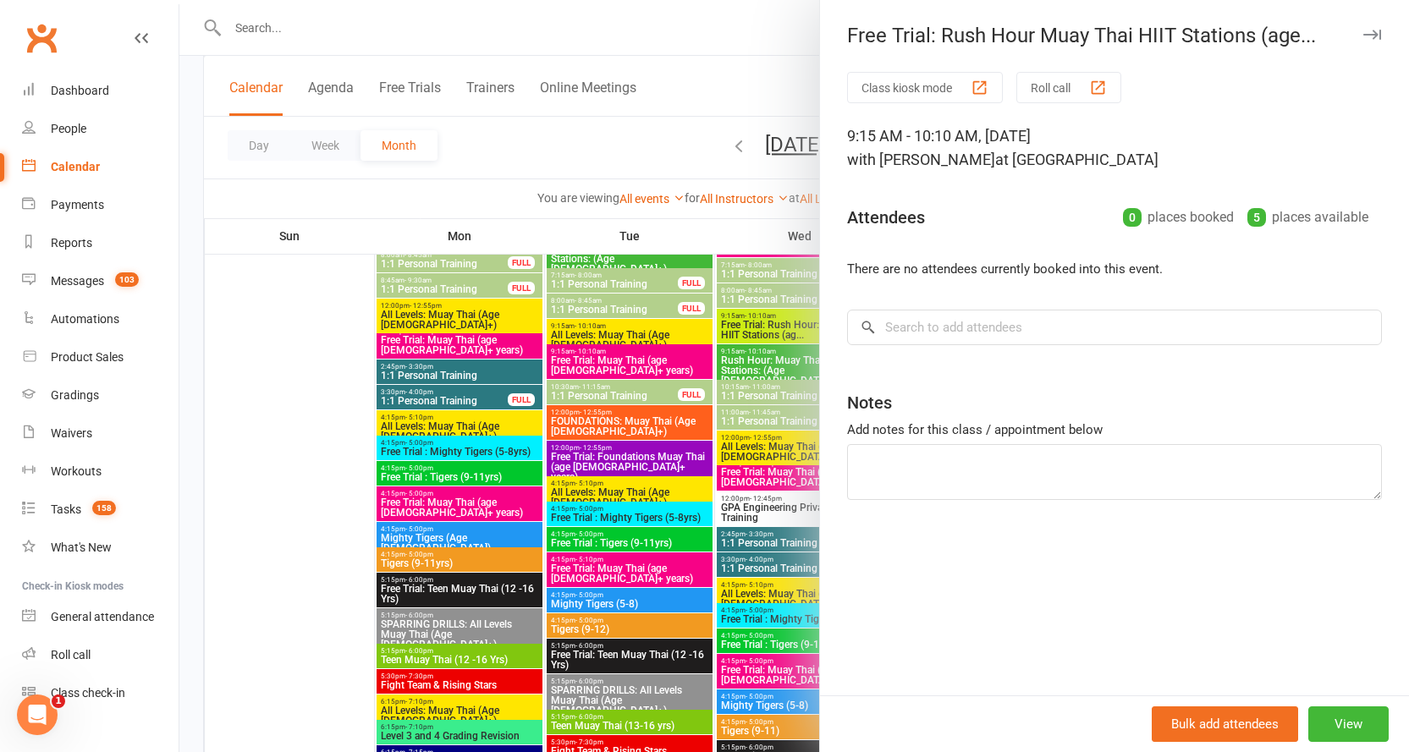
click at [1363, 31] on icon "button" at bounding box center [1372, 35] width 18 height 10
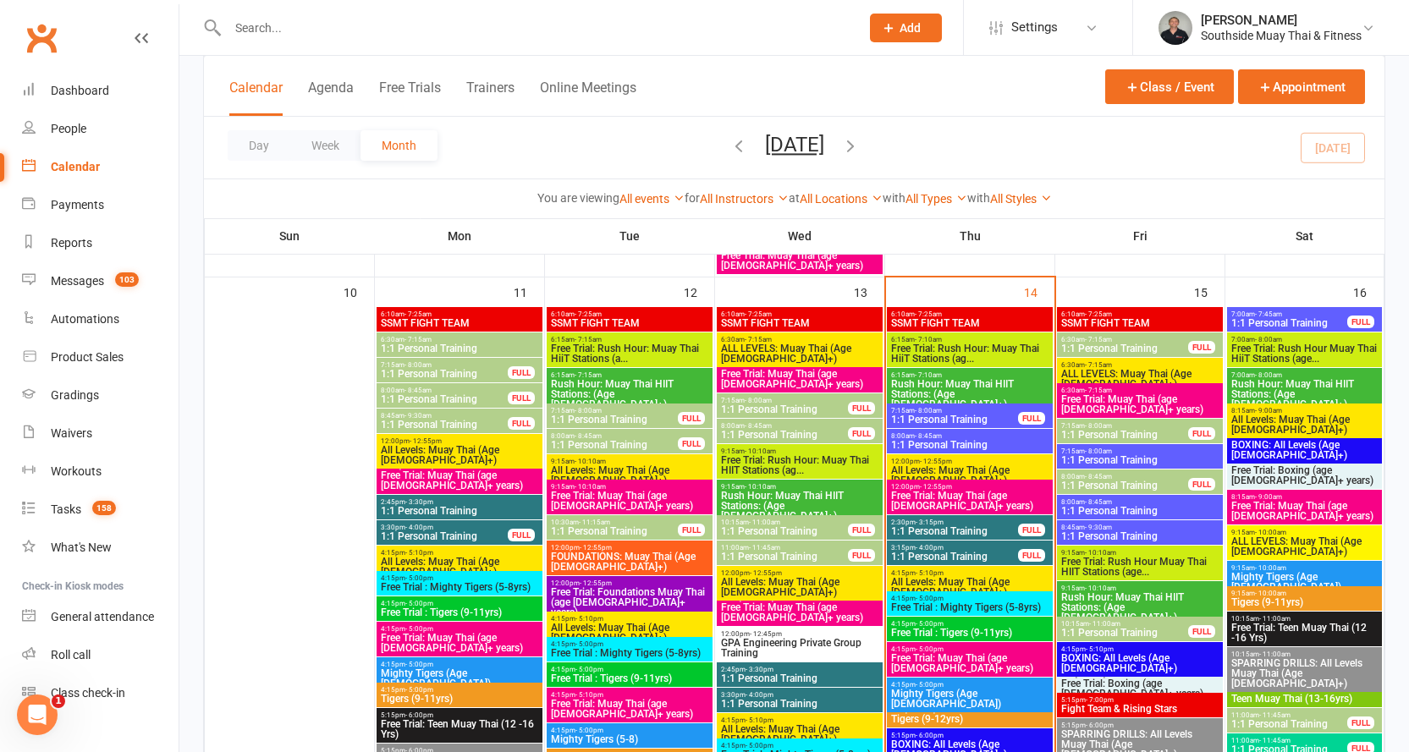
scroll to position [1777, 0]
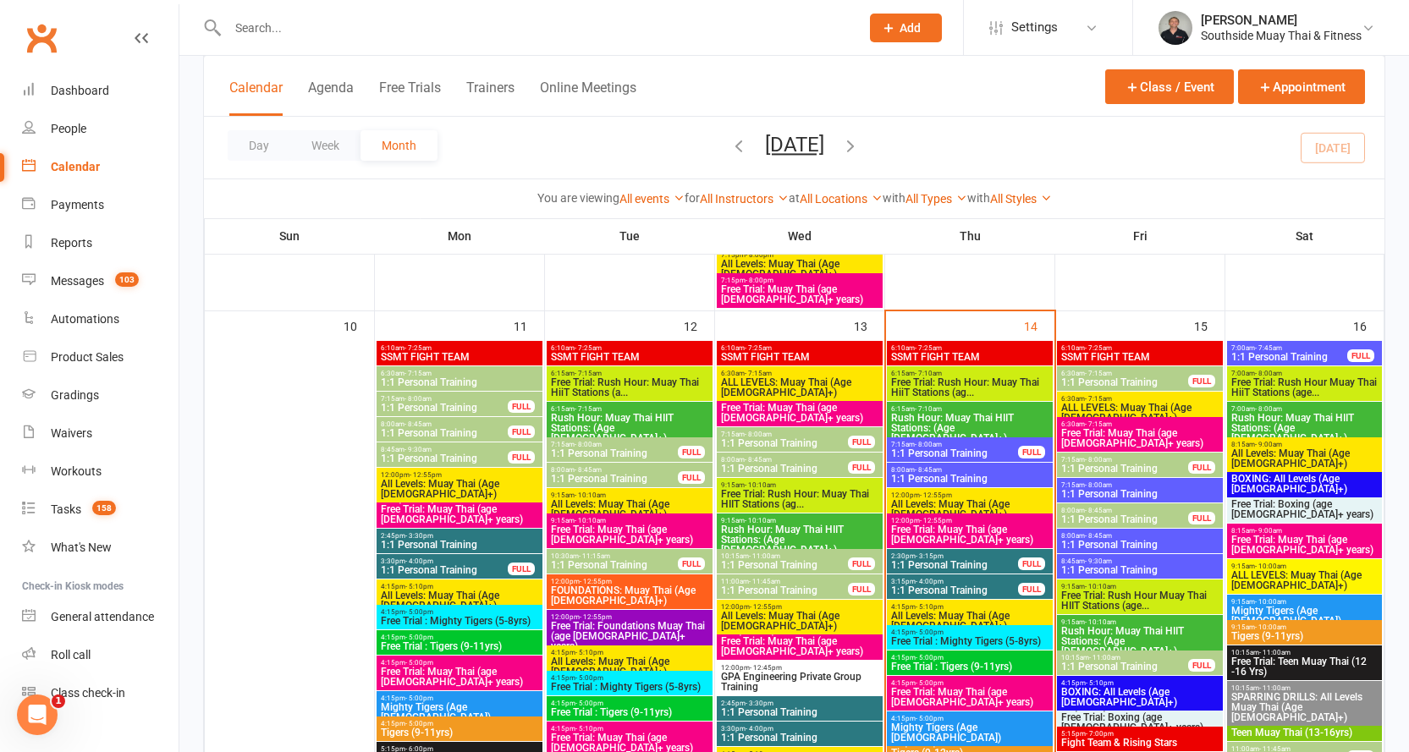
click at [1138, 425] on span "6:30am - 7:15am" at bounding box center [1139, 425] width 159 height 8
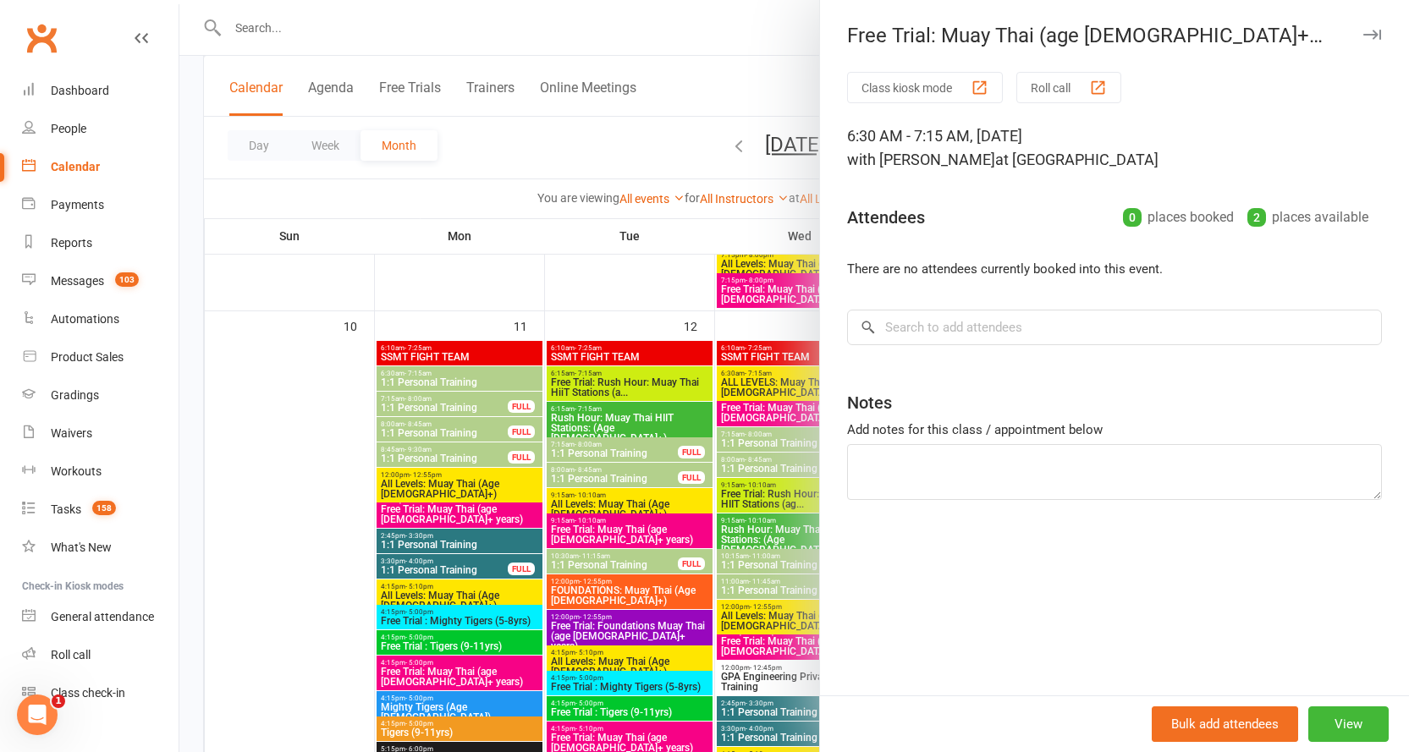
click at [1362, 29] on button "button" at bounding box center [1372, 35] width 20 height 20
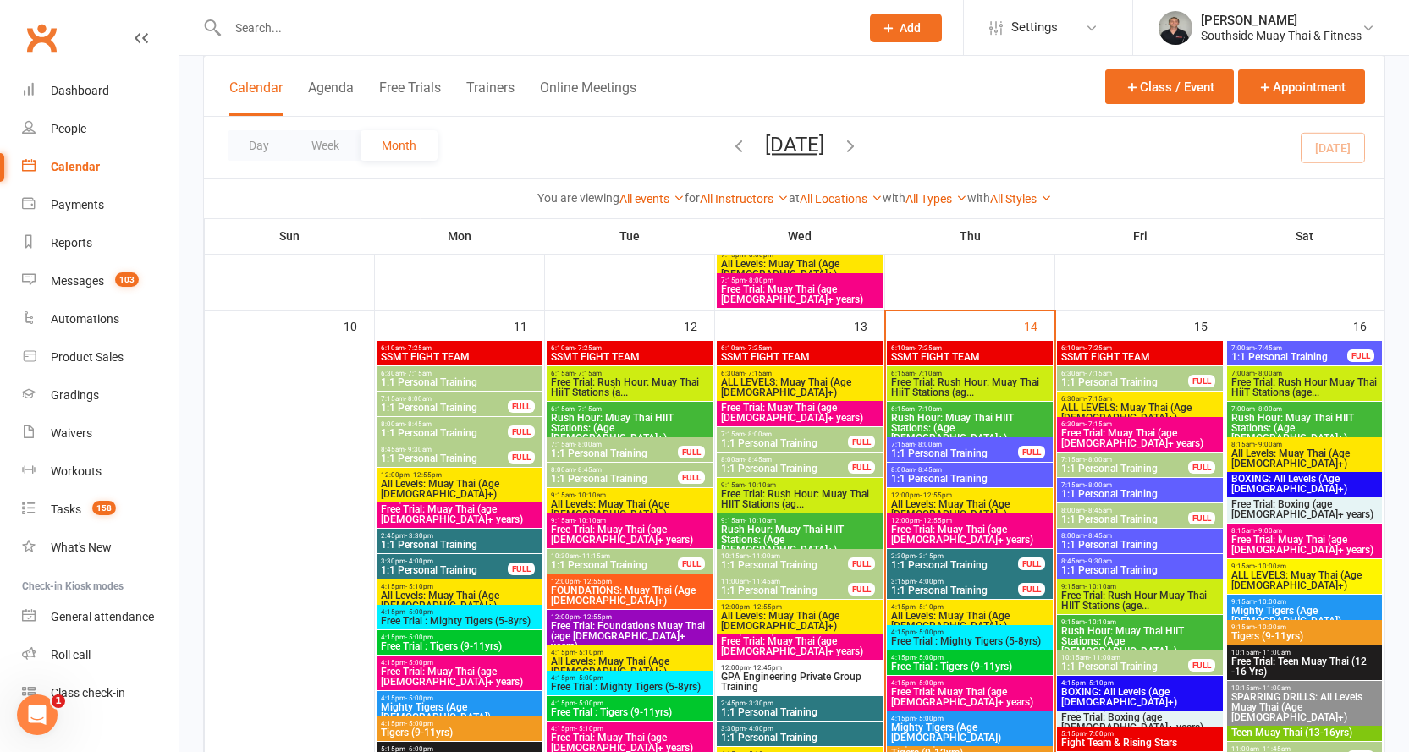
click at [1306, 377] on span "Free Trial: Rush Hour Muay Thai HiiT Stations (age..." at bounding box center [1305, 387] width 148 height 20
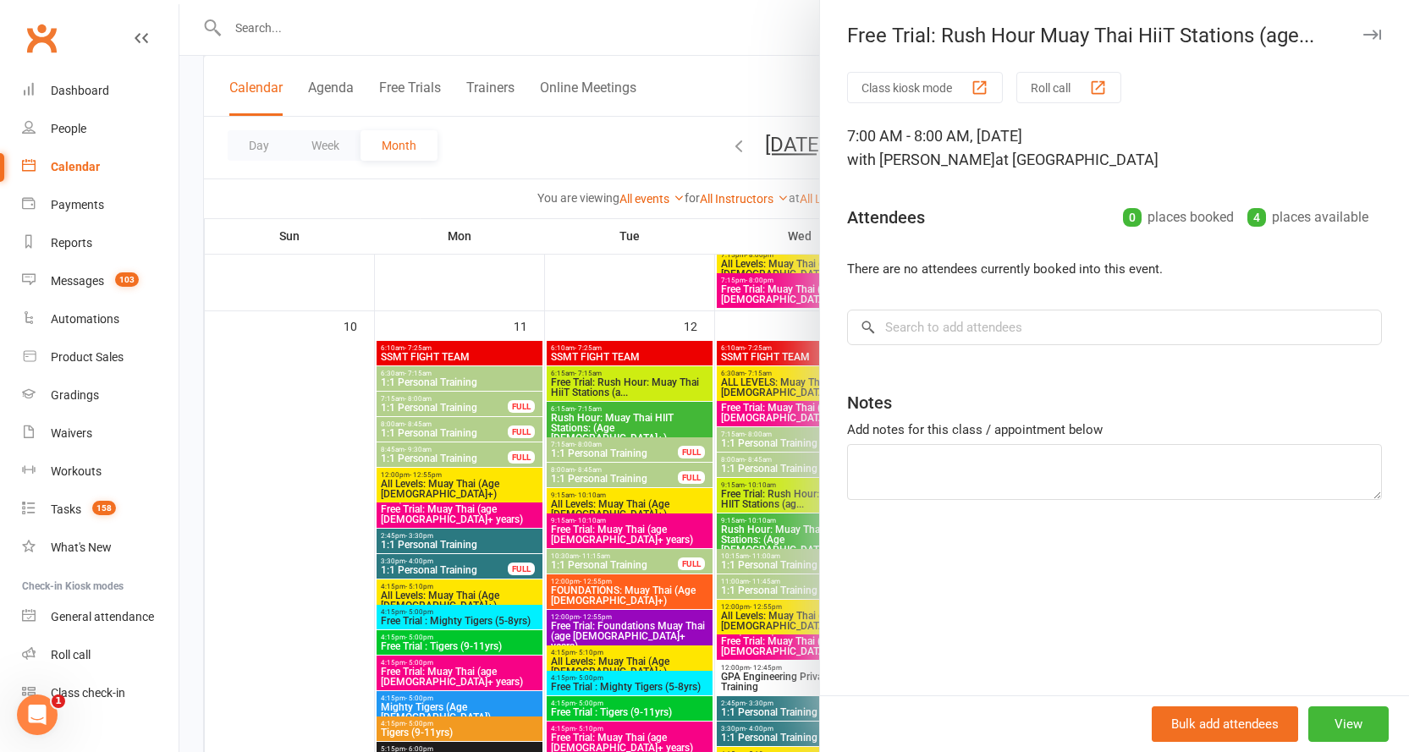
click at [1363, 35] on icon "button" at bounding box center [1372, 35] width 18 height 10
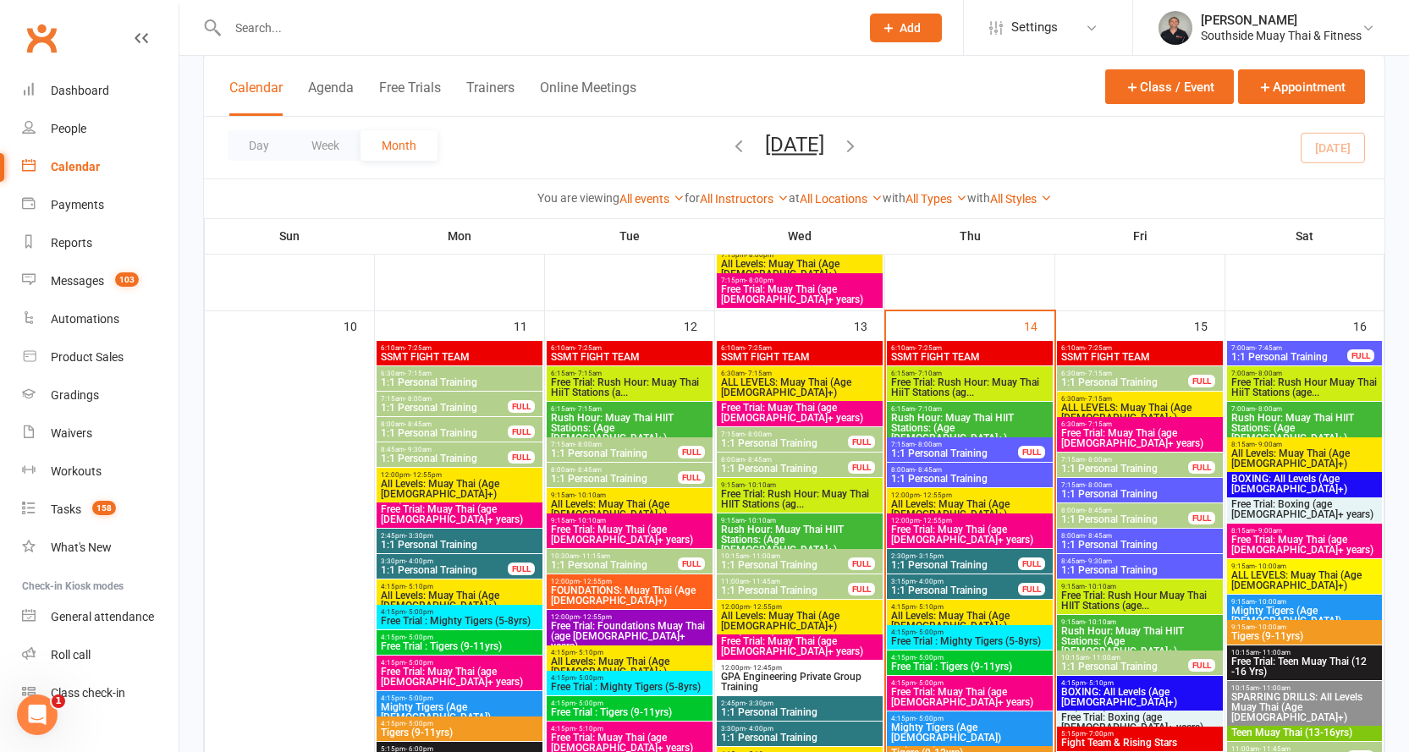
click at [1286, 502] on span "Free Trial: Boxing (age 13+ years)" at bounding box center [1305, 509] width 148 height 20
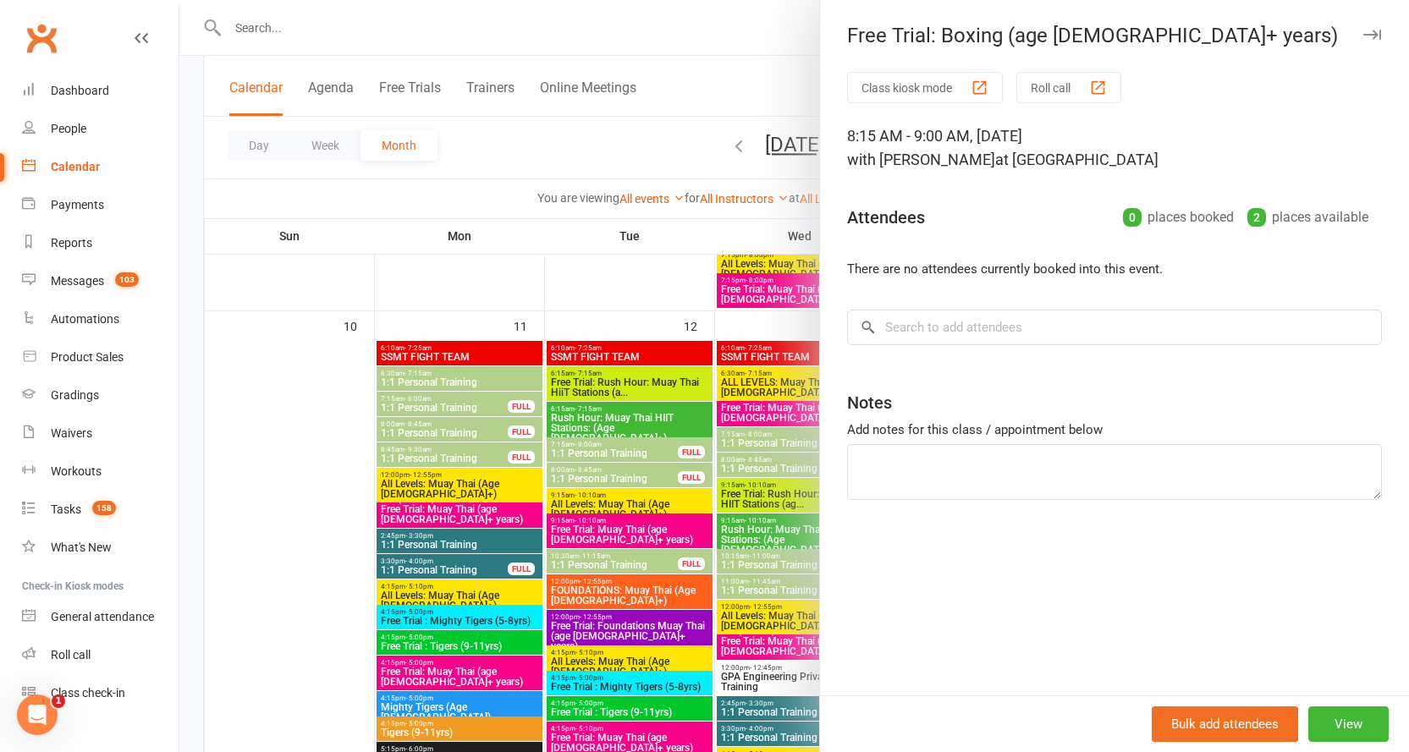
click at [1363, 38] on icon "button" at bounding box center [1372, 35] width 18 height 10
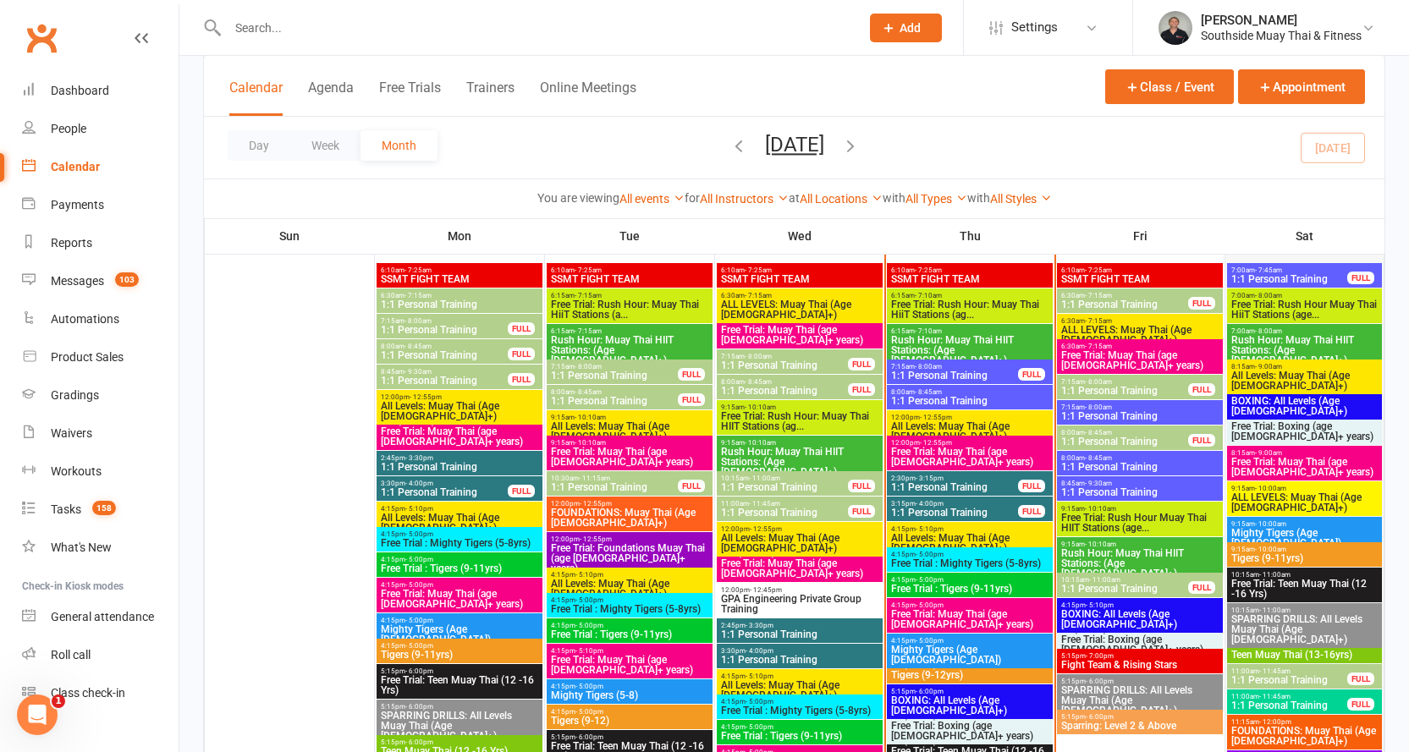
scroll to position [1946, 0]
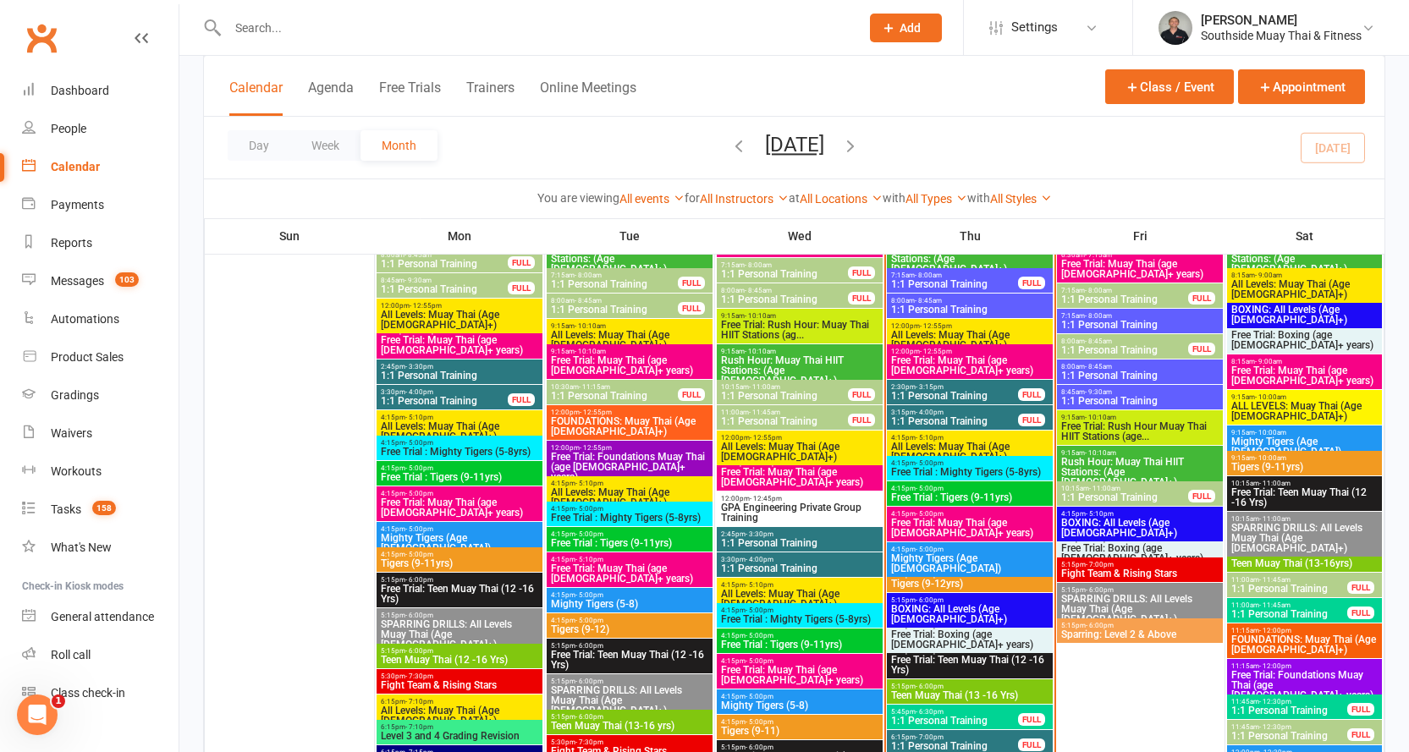
click at [1310, 363] on span "8:15am - 9:00am" at bounding box center [1305, 362] width 148 height 8
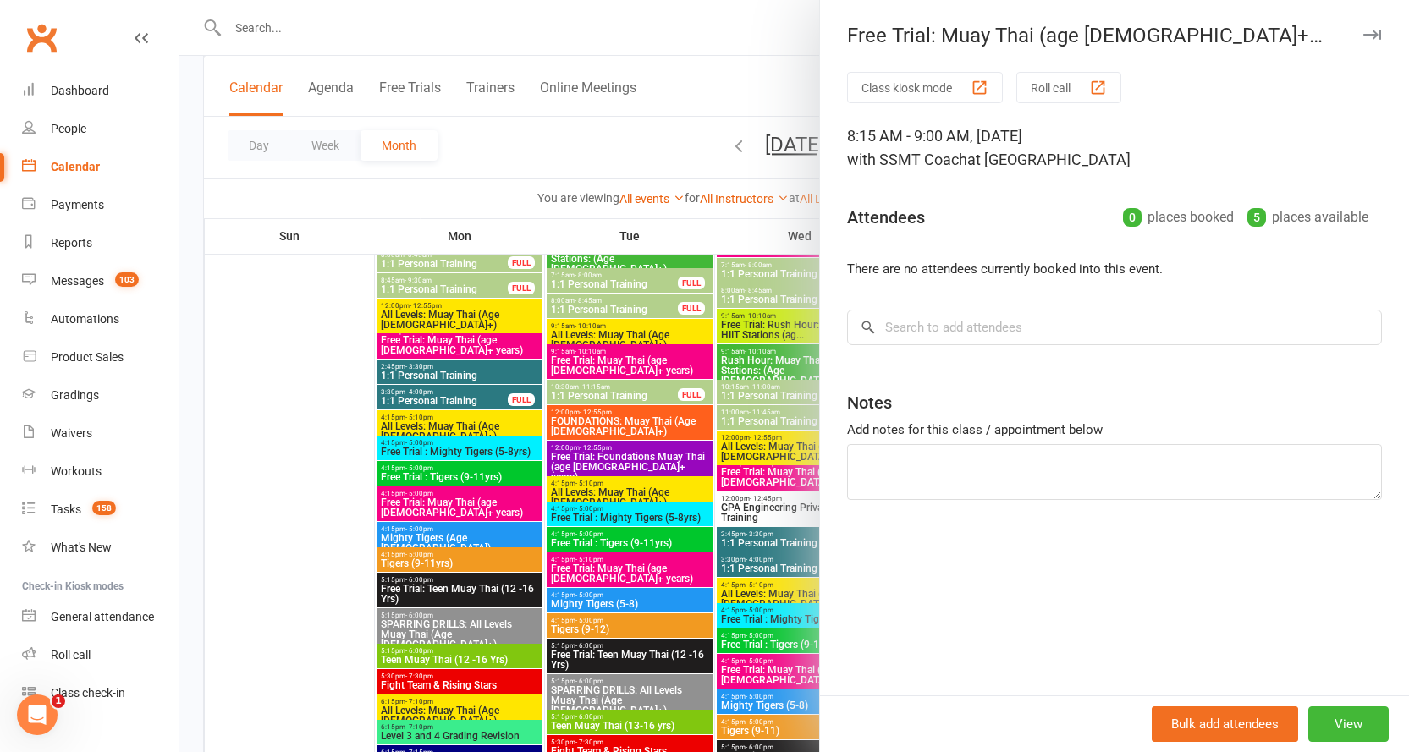
click at [1363, 30] on icon "button" at bounding box center [1372, 35] width 18 height 10
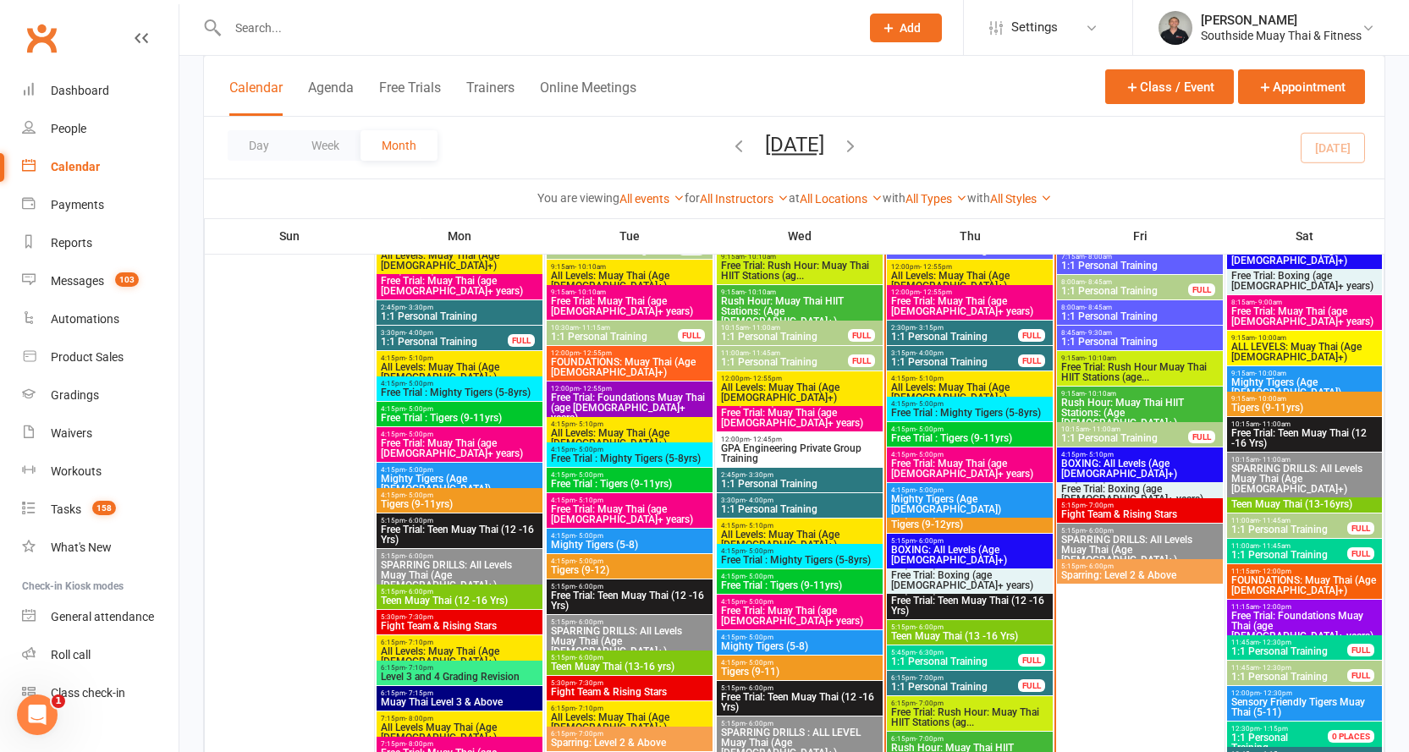
scroll to position [2031, 0]
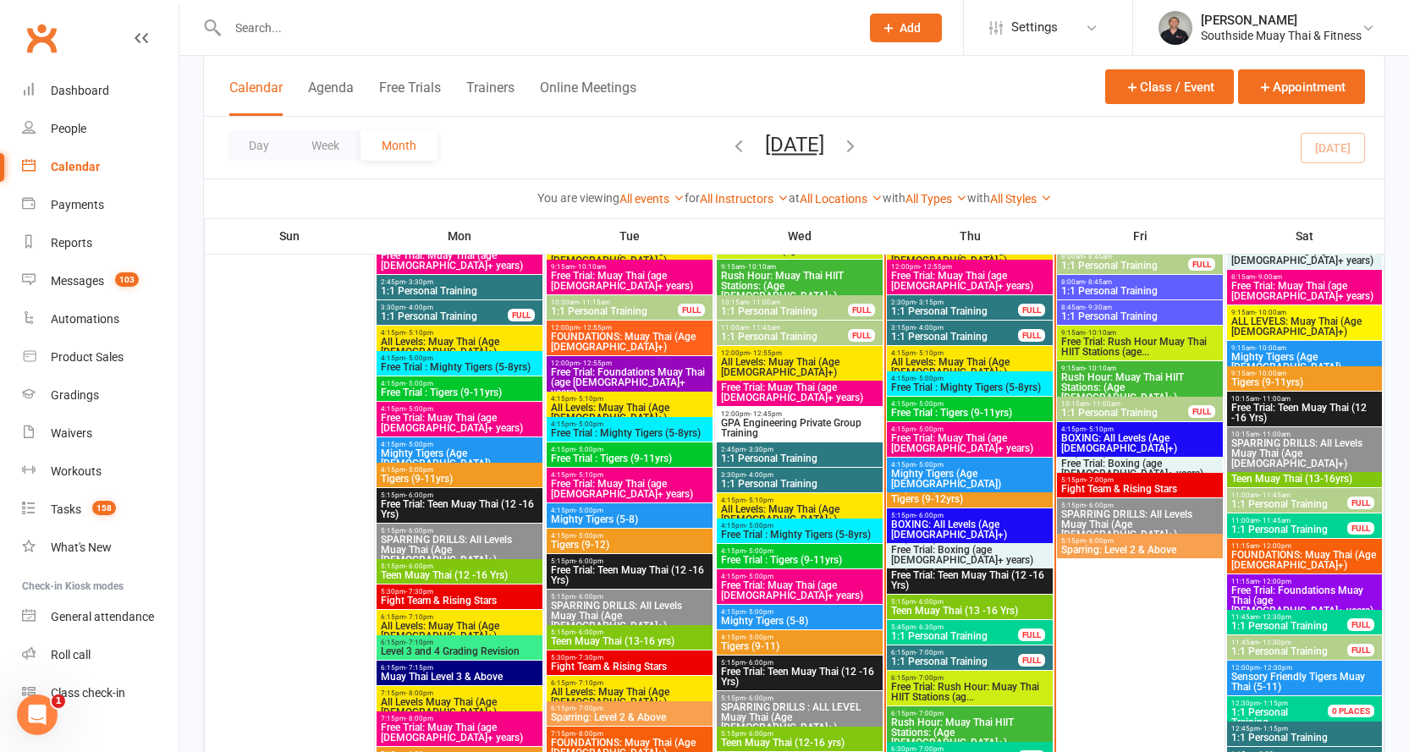
click at [1313, 406] on span "Free Trial: Teen Muay Thai (12 -16 Yrs)" at bounding box center [1305, 413] width 148 height 20
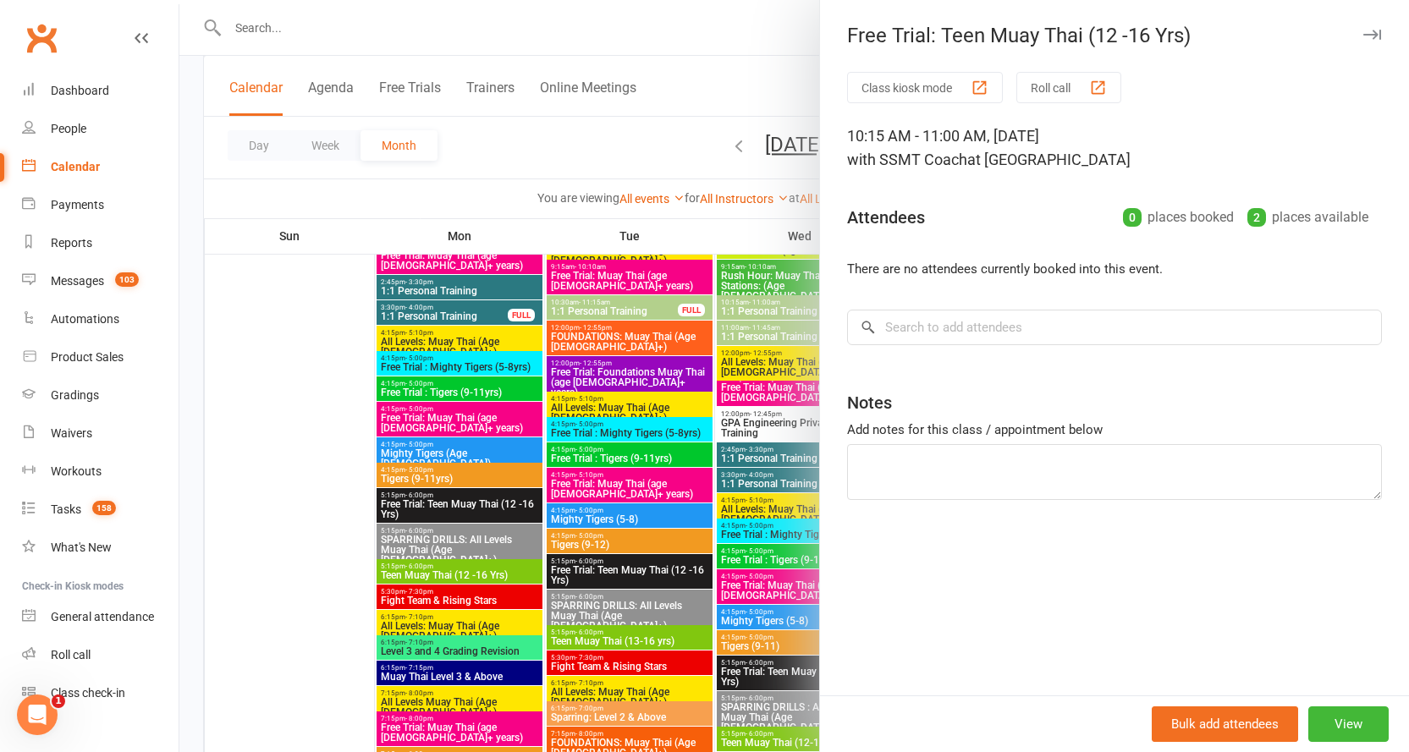
click at [1363, 30] on icon "button" at bounding box center [1372, 35] width 18 height 10
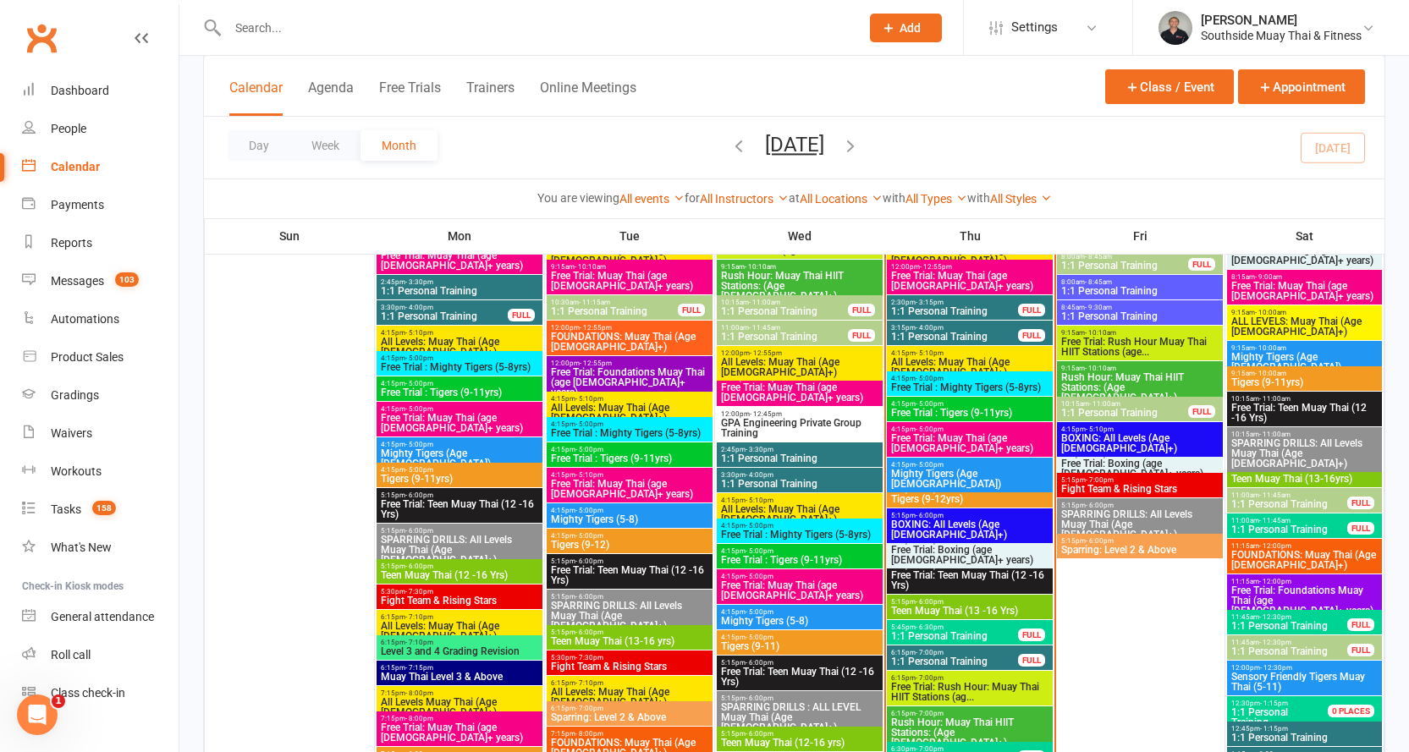
click at [1289, 586] on span "Free Trial: Foundations Muay Thai (age [DEMOGRAPHIC_DATA]+ years)" at bounding box center [1305, 601] width 148 height 30
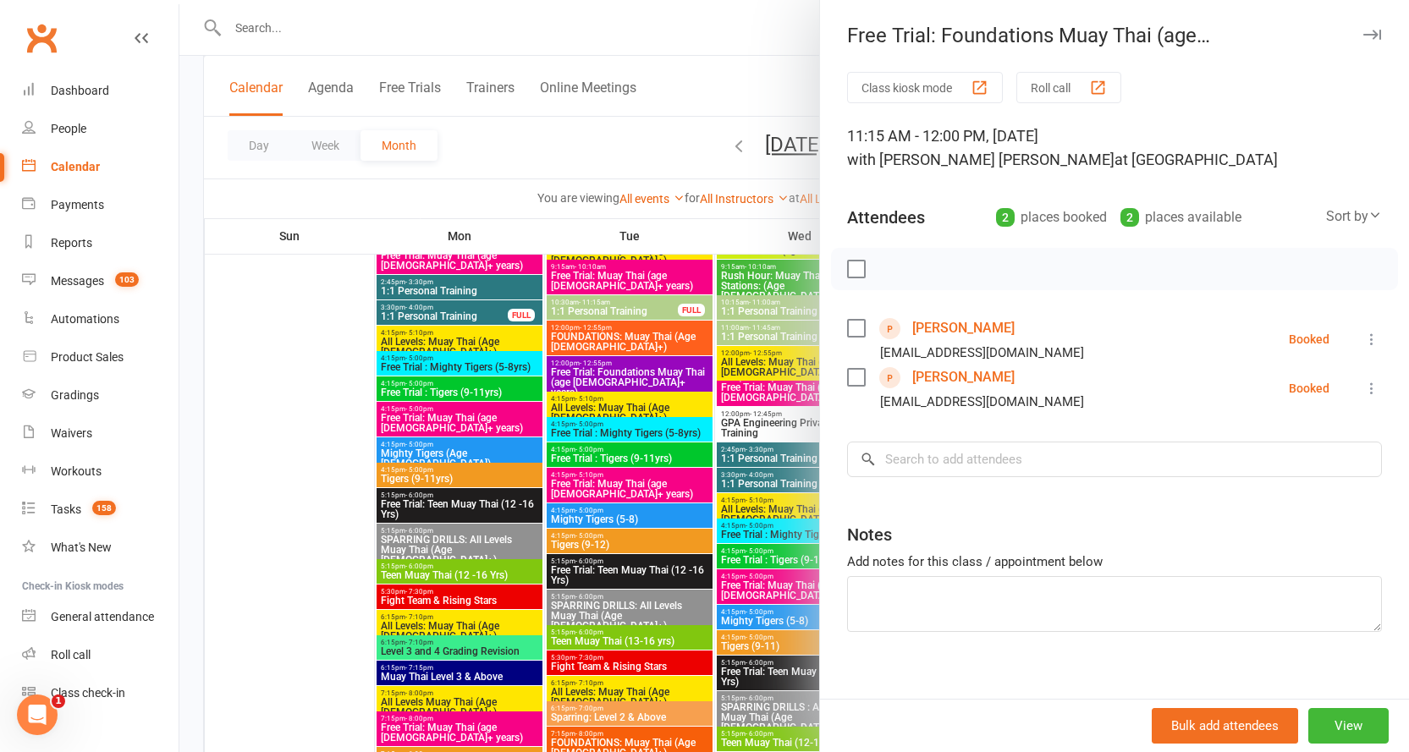
click at [1363, 30] on icon "button" at bounding box center [1372, 35] width 18 height 10
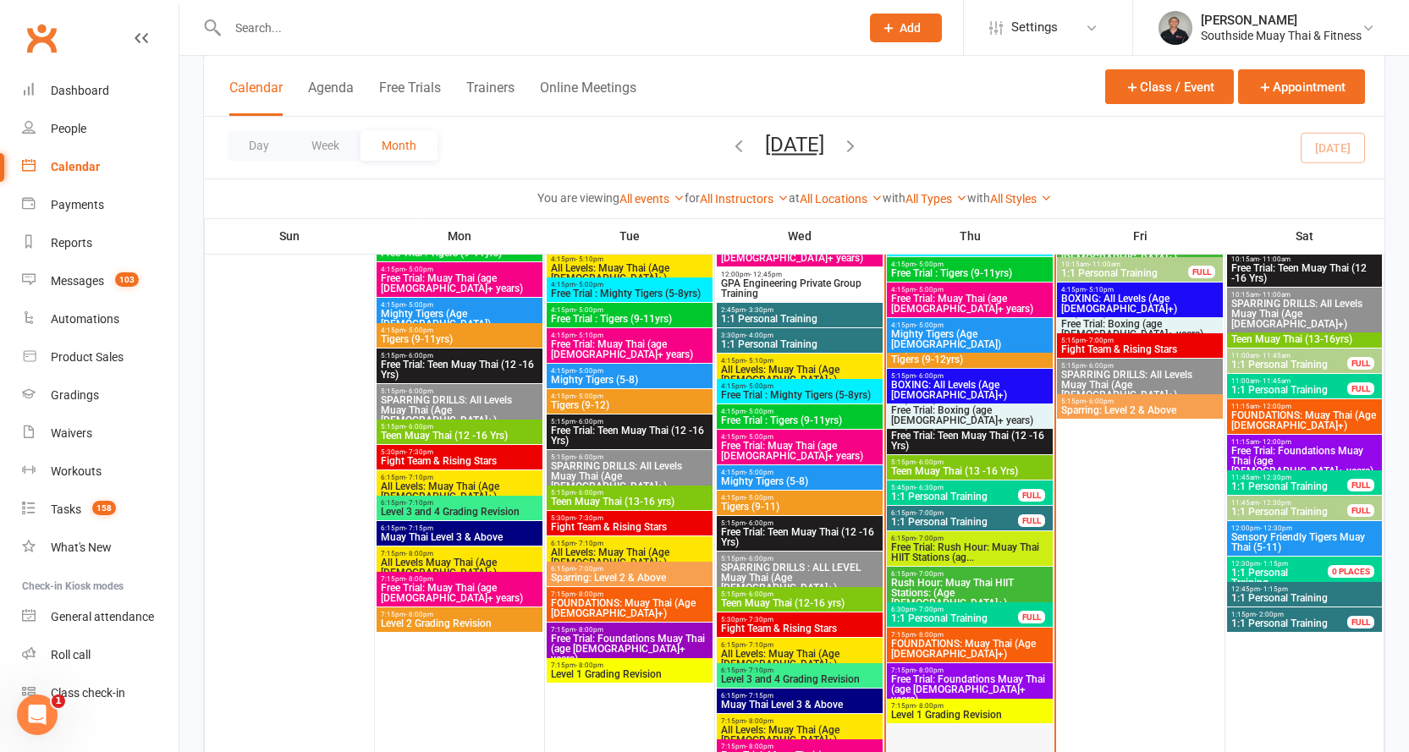
scroll to position [2285, 0]
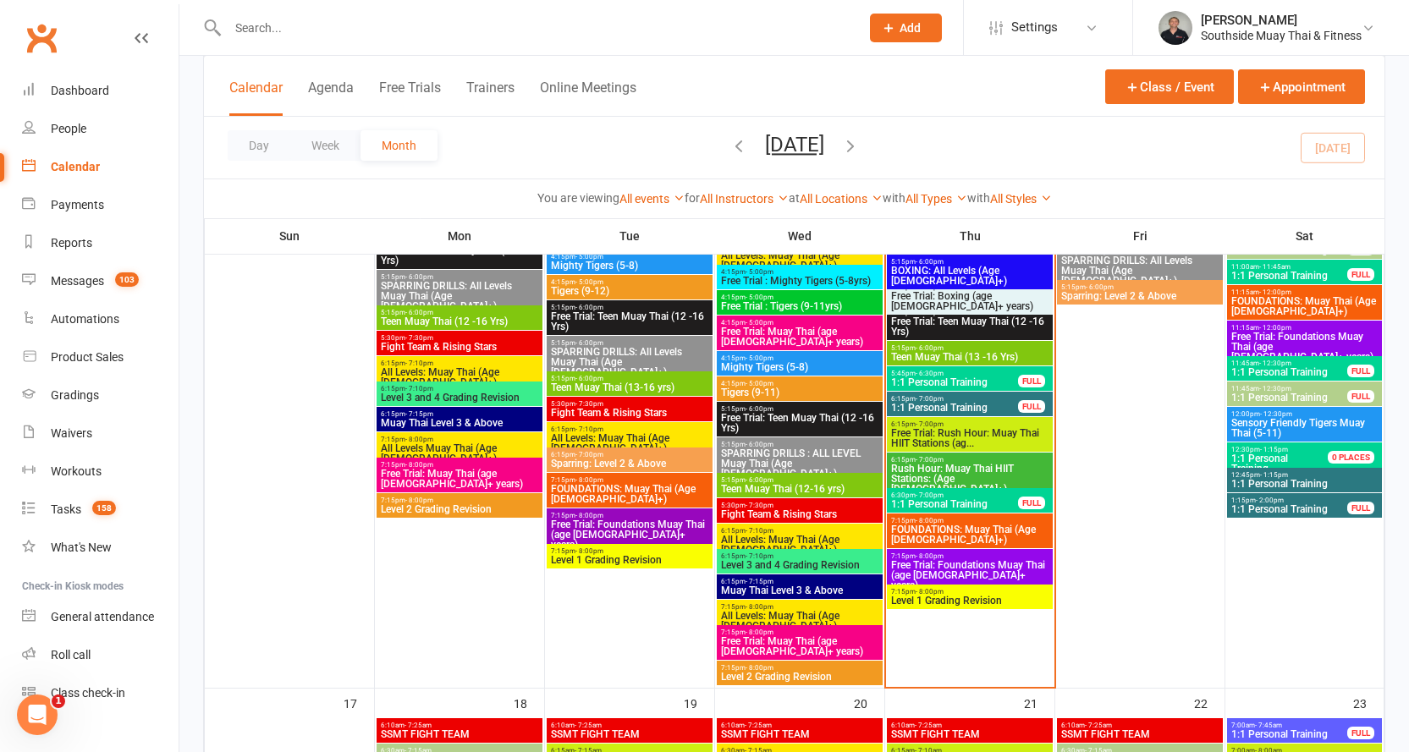
click at [955, 560] on span "Free Trial: Foundations Muay Thai (age [DEMOGRAPHIC_DATA]+ years)" at bounding box center [969, 575] width 159 height 30
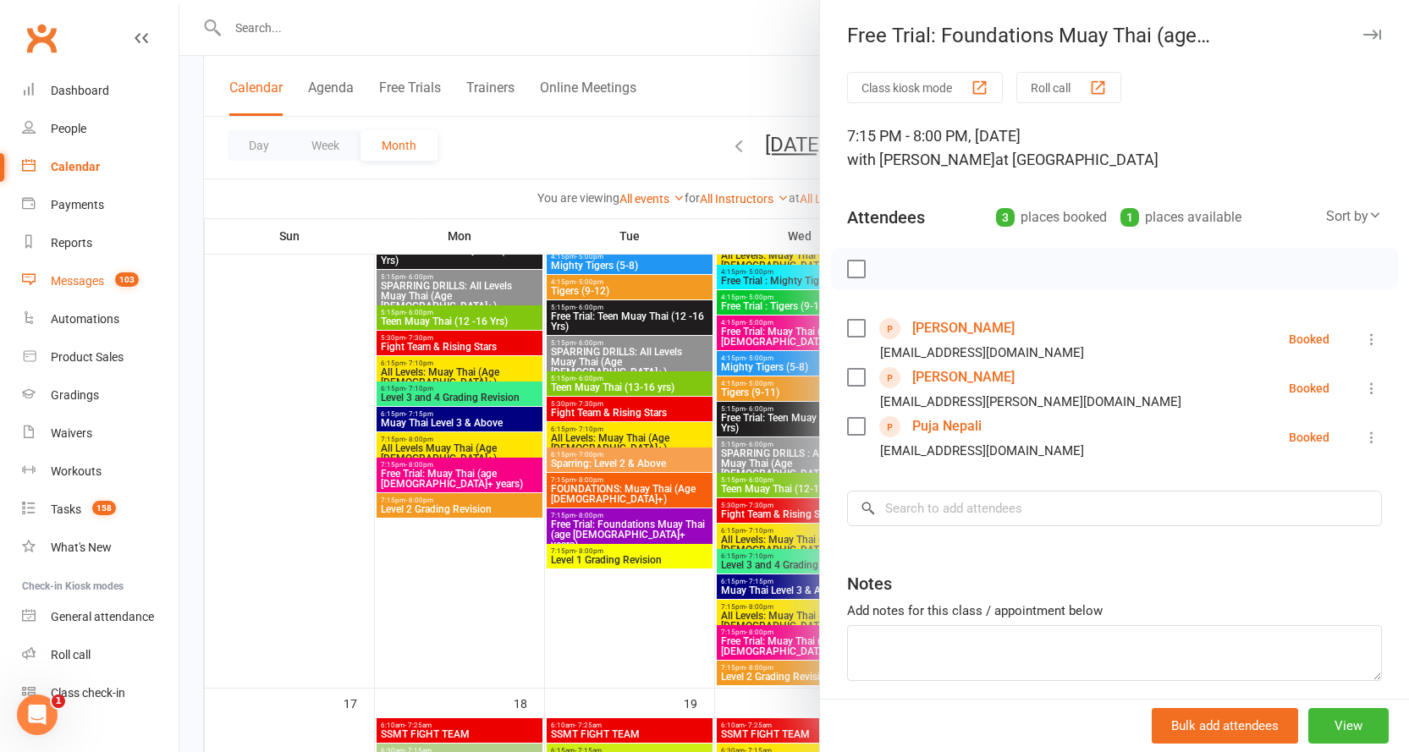
click at [63, 277] on div "Messages" at bounding box center [77, 281] width 53 height 14
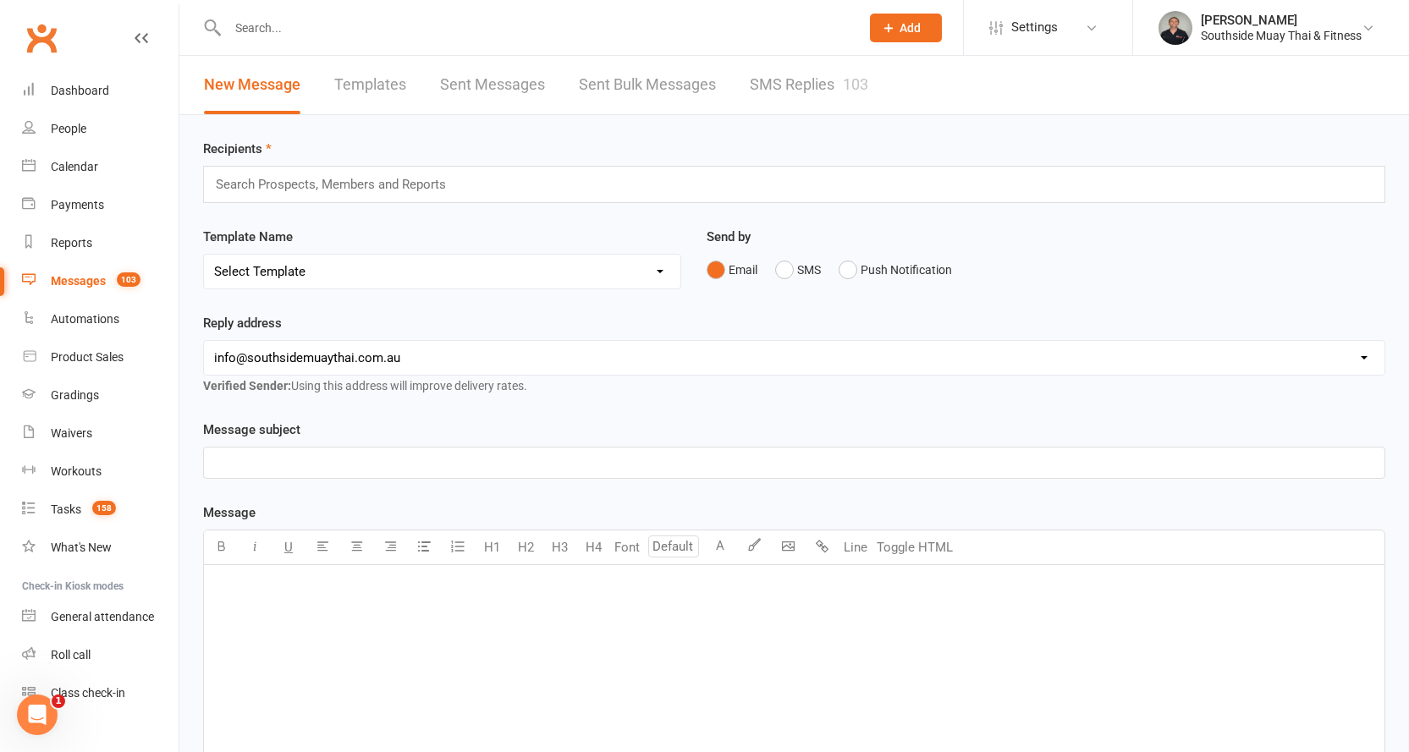
click at [359, 82] on link "Templates" at bounding box center [370, 85] width 72 height 58
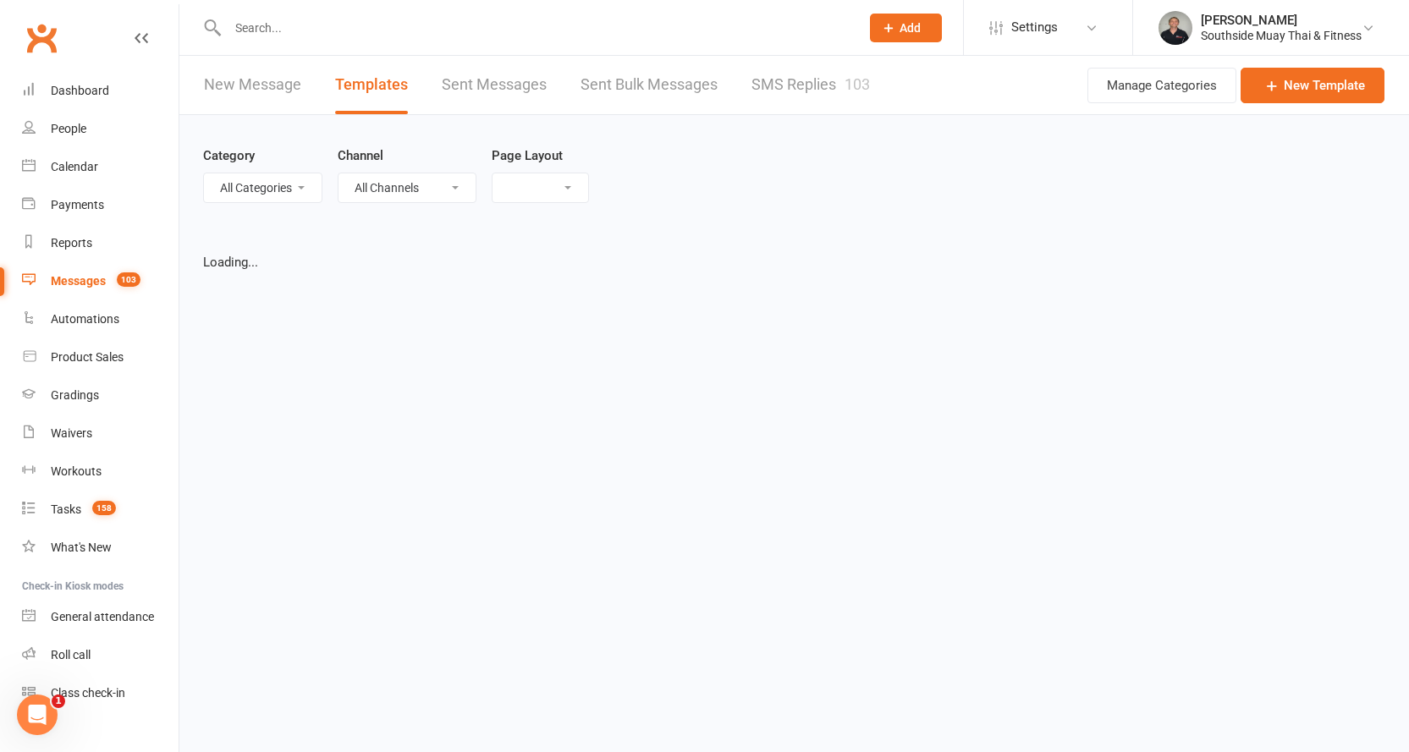
select select "list"
select select "100"
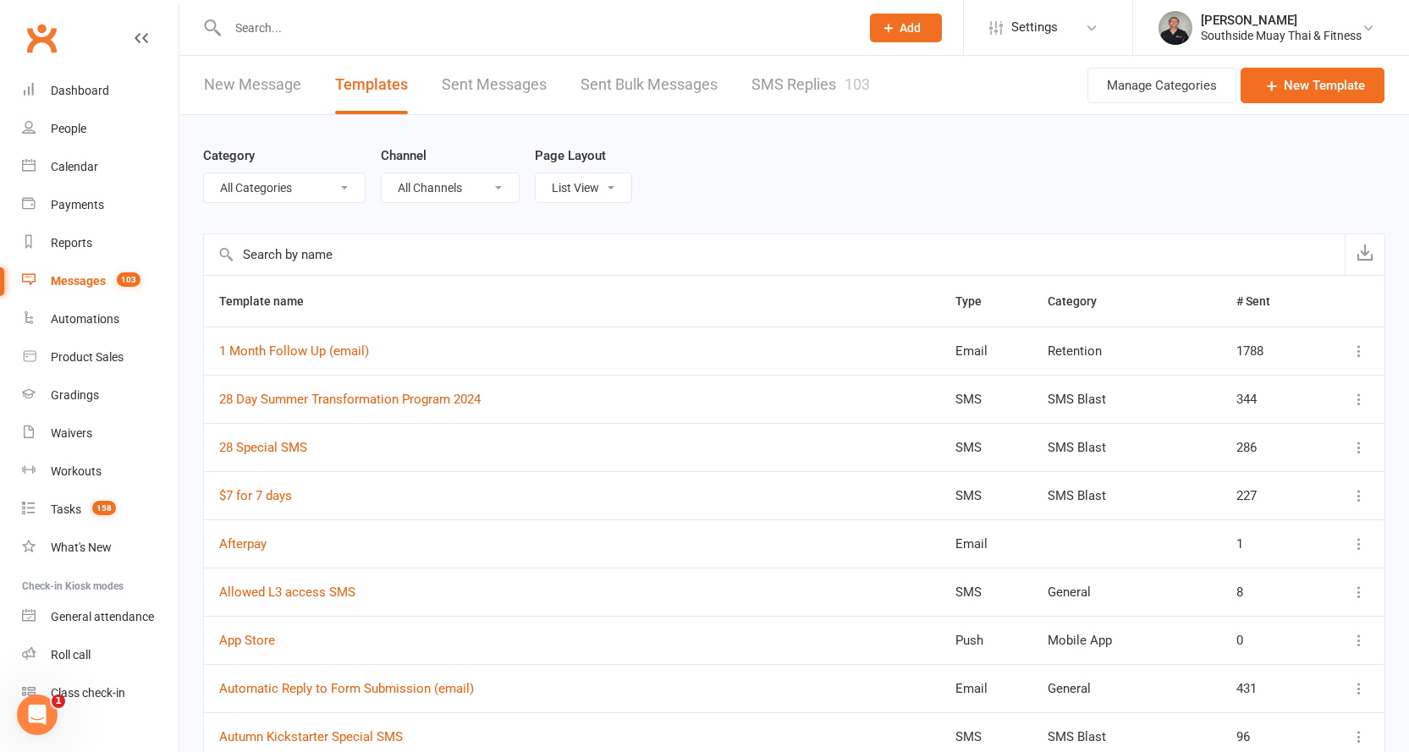
click at [249, 179] on select "All Categories (No category) AA Trainers BS Conversation Starters General Gradi…" at bounding box center [284, 187] width 161 height 29
select select "14366"
click at [204, 173] on select "All Categories (No category) AA Trainers BS Conversation Starters General Gradi…" at bounding box center [284, 187] width 161 height 29
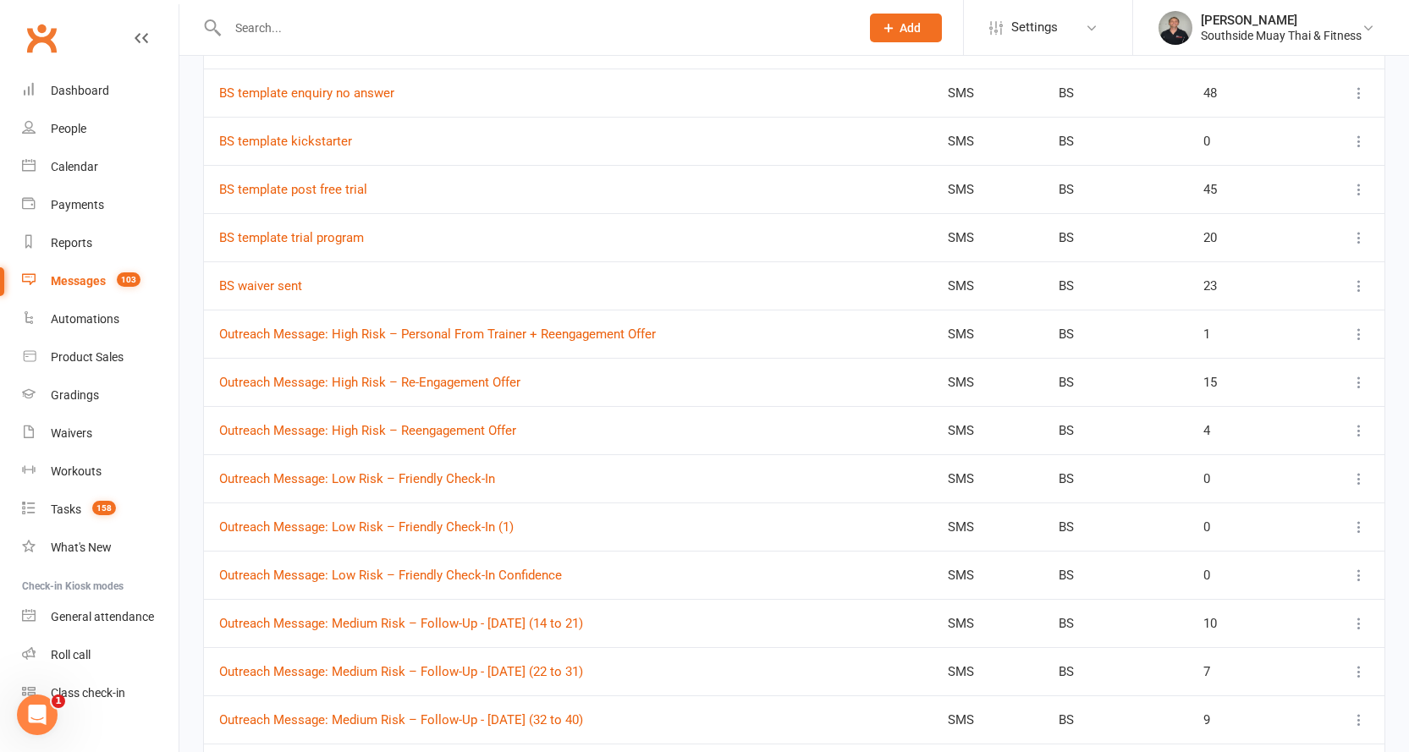
scroll to position [2031, 0]
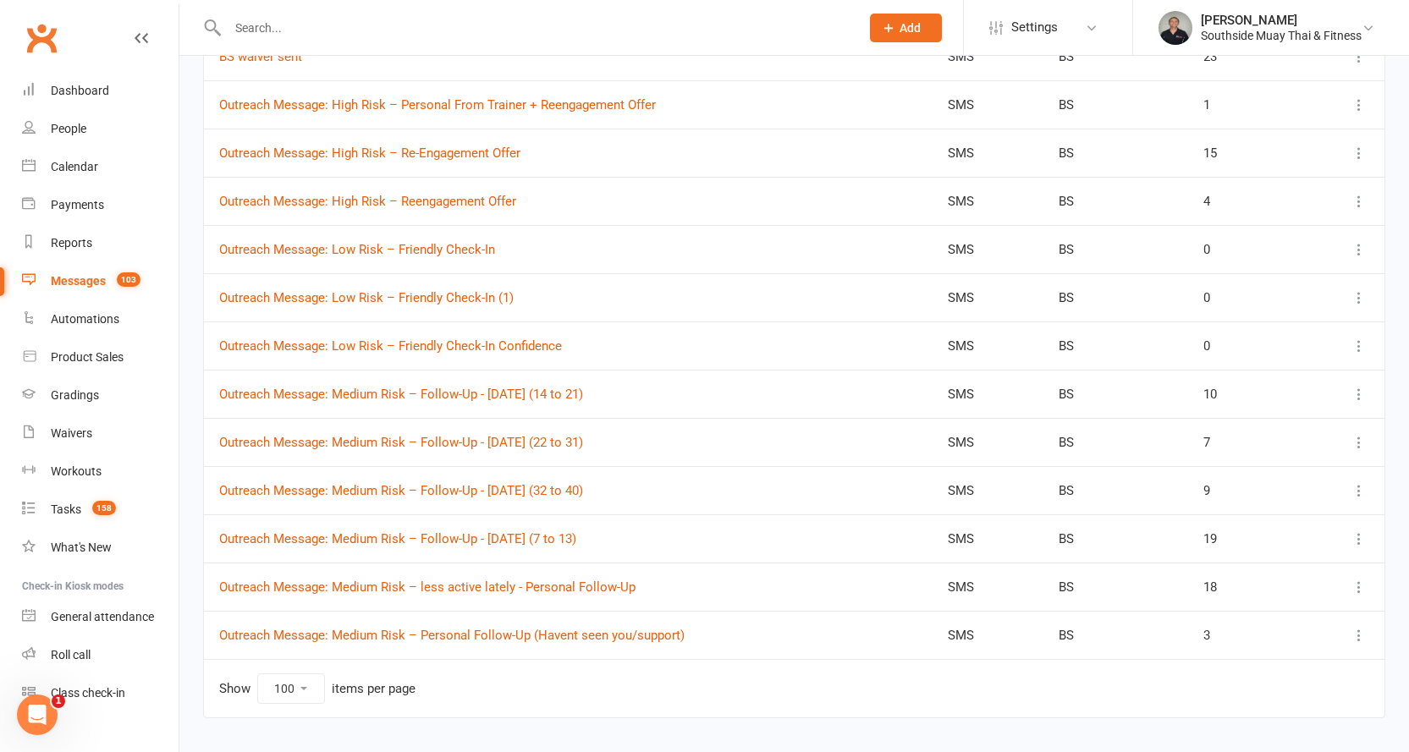
click at [1356, 536] on icon at bounding box center [1359, 539] width 17 height 17
click at [725, 493] on td "Outreach Message: Medium Risk – Follow-Up - 13/8/2025 (32 to 40)" at bounding box center [568, 490] width 729 height 48
click at [1361, 487] on icon at bounding box center [1359, 490] width 17 height 17
click at [1253, 581] on link "Duplicate" at bounding box center [1272, 592] width 168 height 34
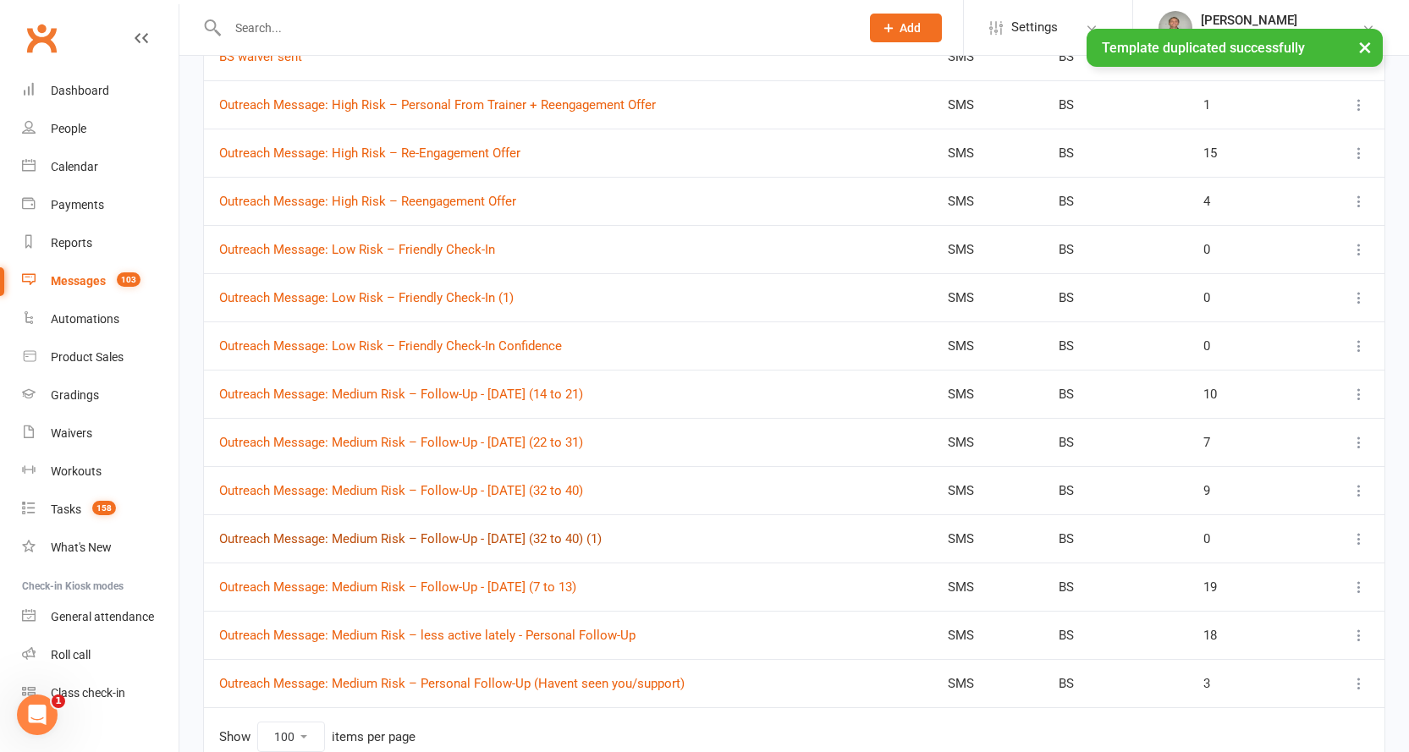
click at [549, 537] on link "Outreach Message: Medium Risk – Follow-Up - 13/8/2025 (32 to 40) (1)" at bounding box center [410, 538] width 383 height 15
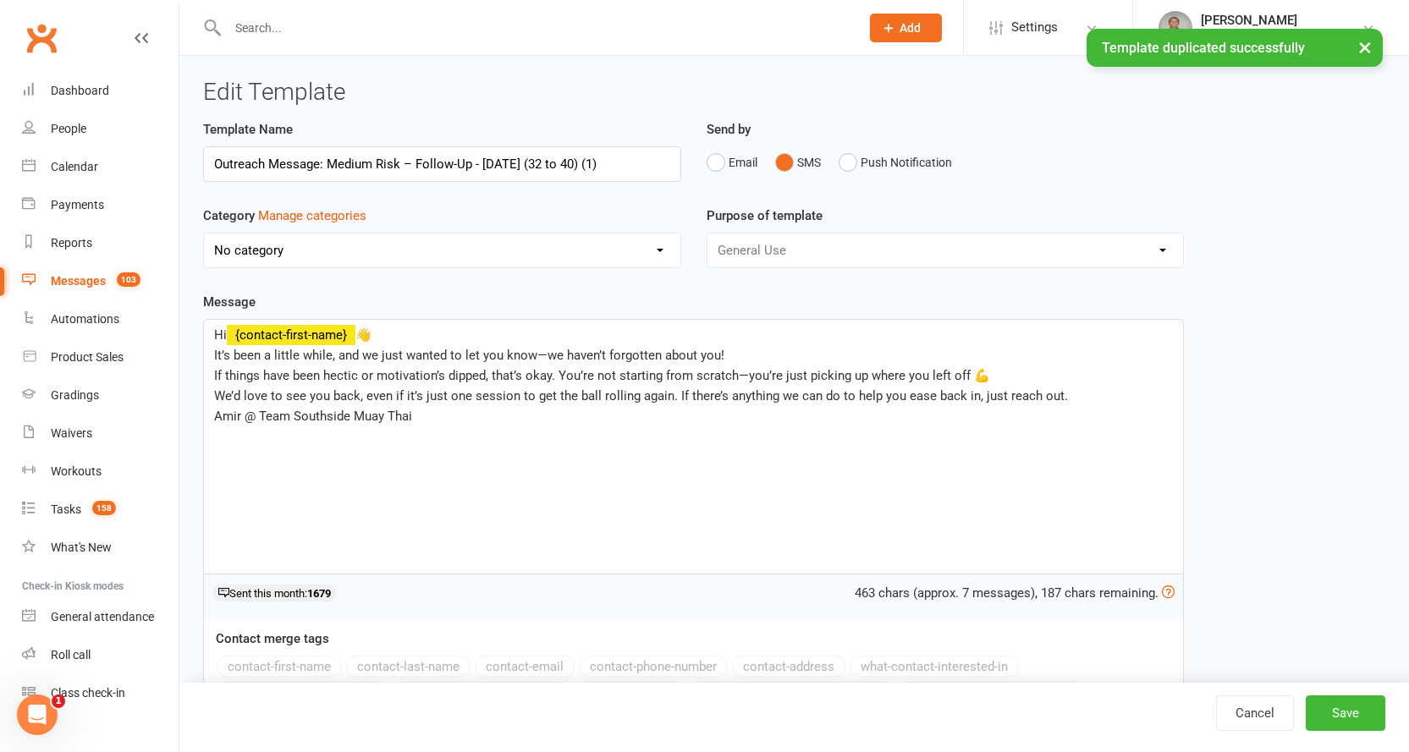
select select "14366"
click at [548, 163] on input "Outreach Message: Medium Risk – Follow-Up - 13/8/2025 (32 to 40) (1)" at bounding box center [442, 164] width 478 height 36
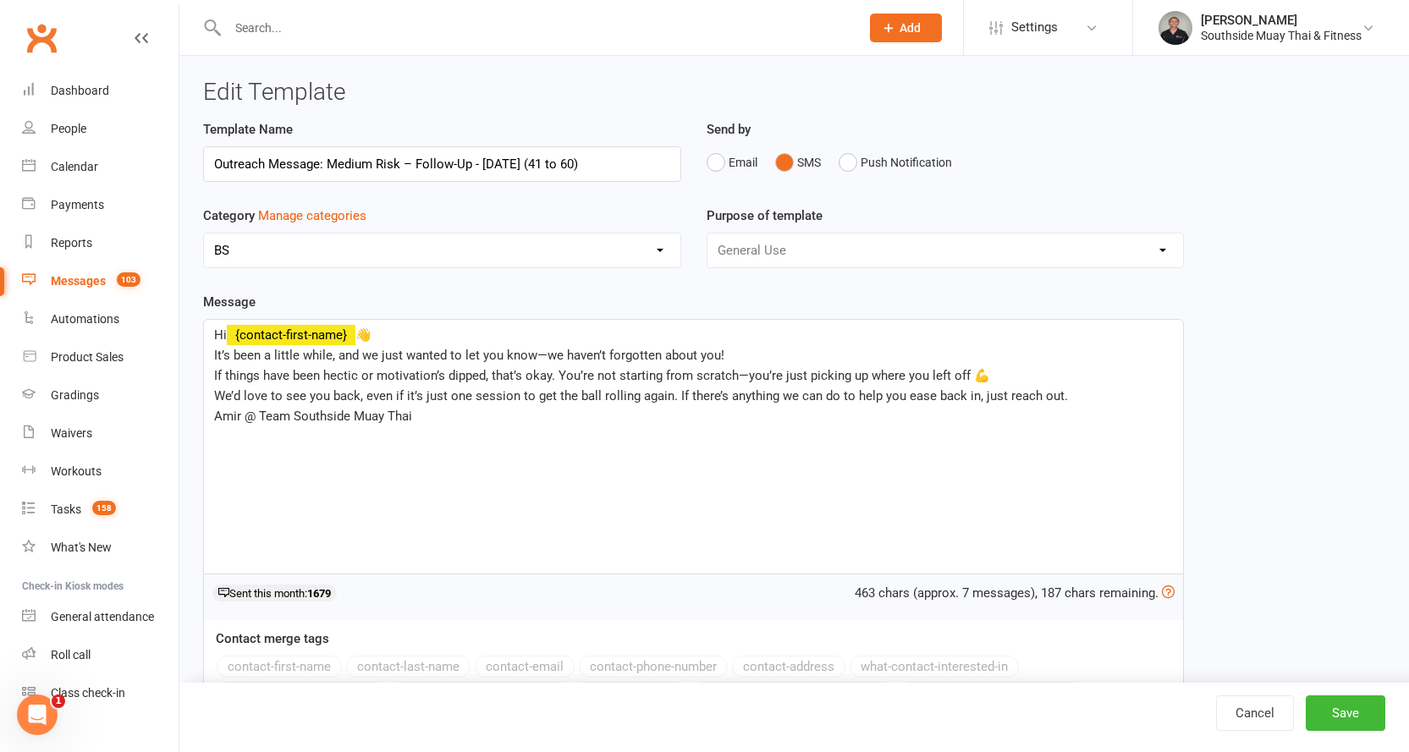
type input "Outreach Message: Medium Risk – Follow-Up - 13/8/2025 (41 to 60)"
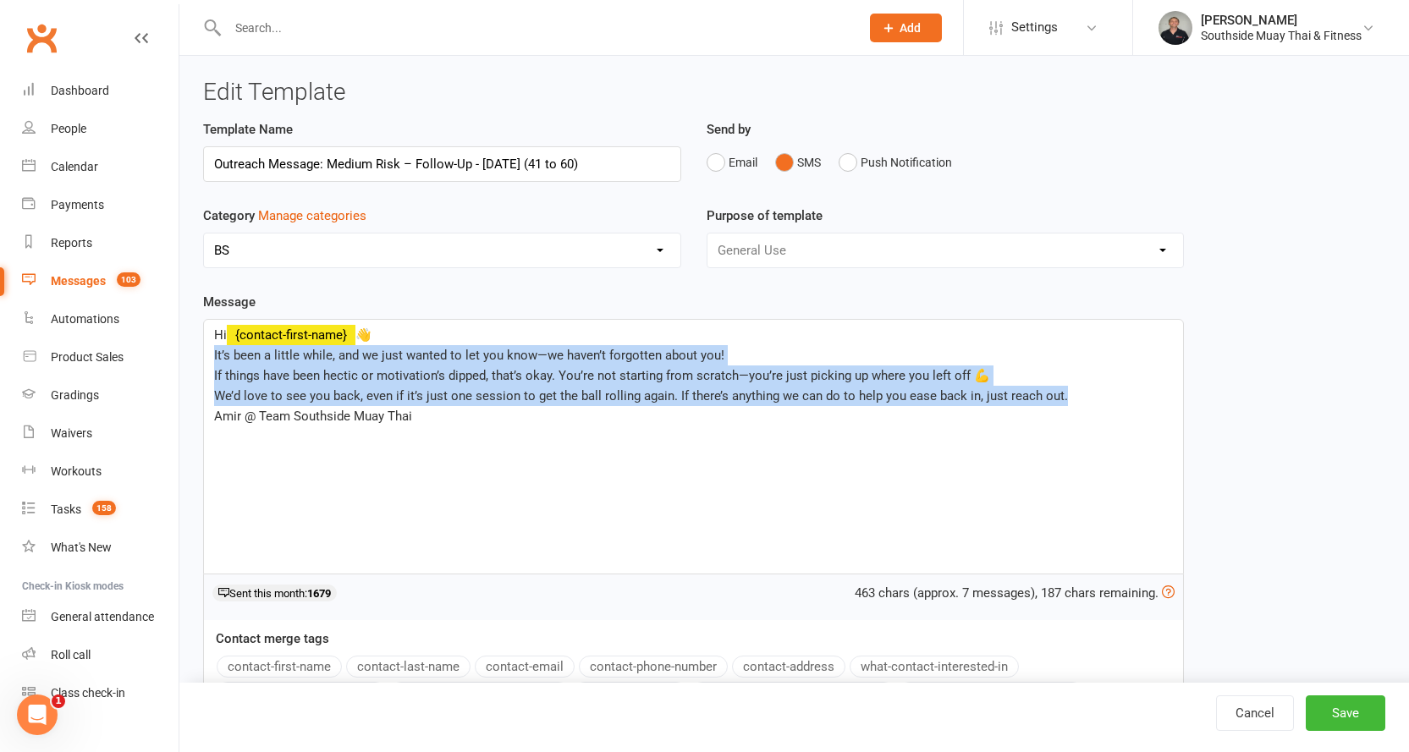
drag, startPoint x: 211, startPoint y: 357, endPoint x: 1067, endPoint y: 388, distance: 857.0
click at [1067, 388] on div "Hi ﻿ {contact-first-name} 👋 It’s been a little while, and we just wanted to let…" at bounding box center [693, 447] width 979 height 254
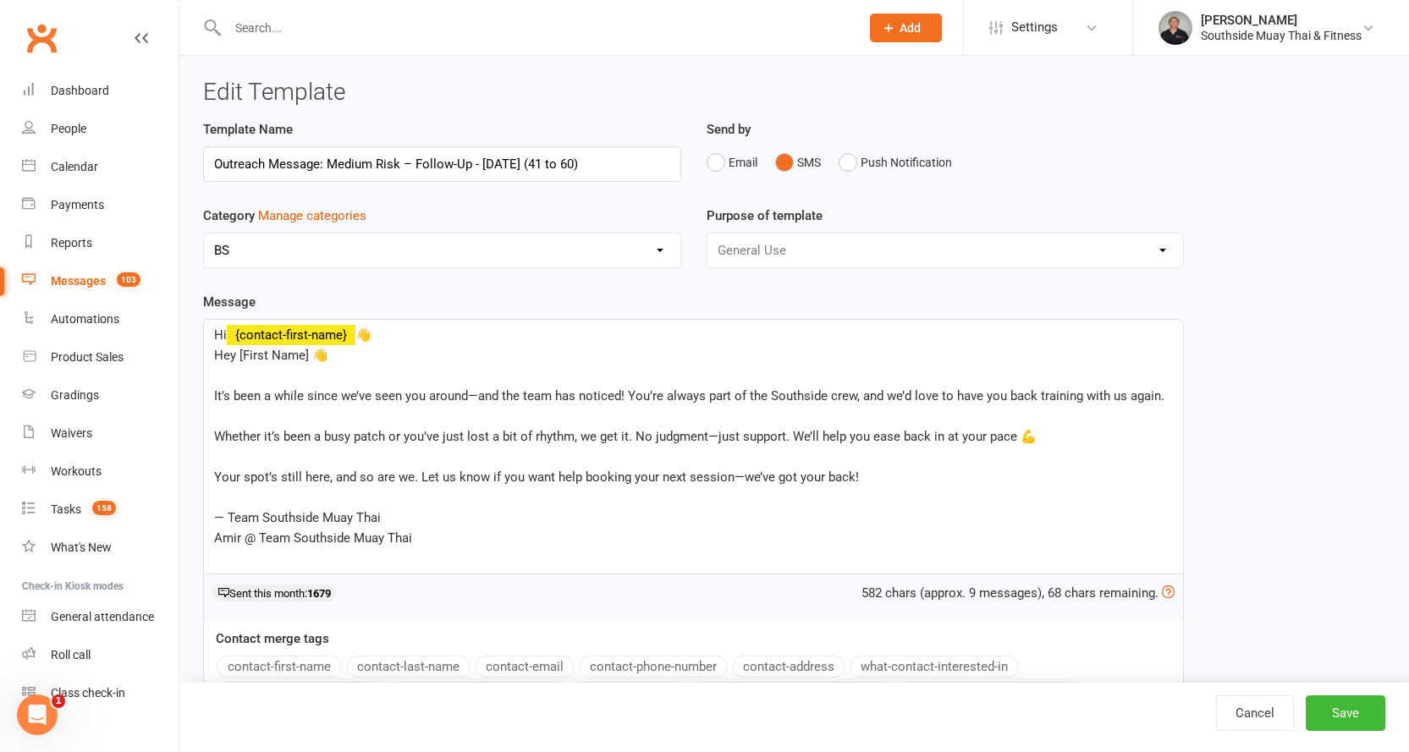
click at [214, 358] on span "Hey [First Name] 👋" at bounding box center [271, 355] width 114 height 15
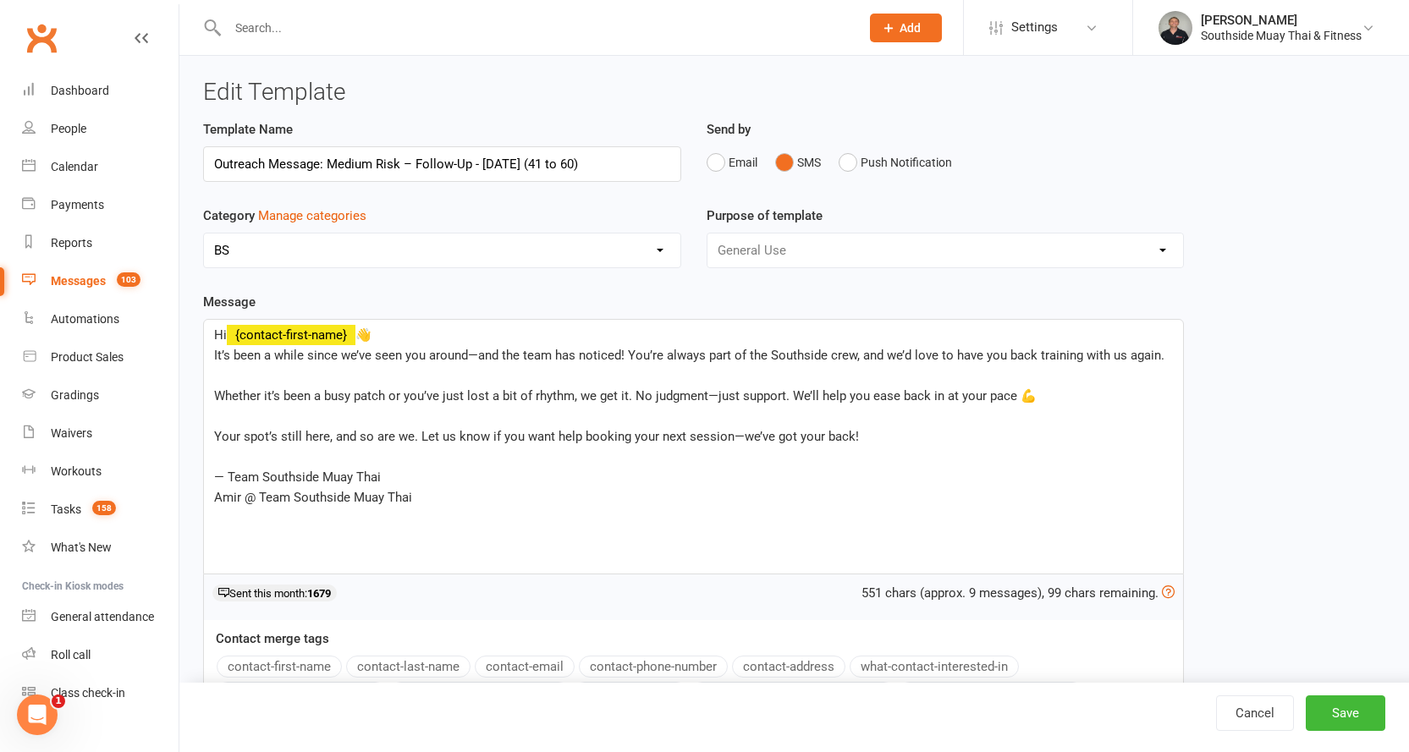
click at [303, 371] on p "﻿" at bounding box center [693, 376] width 959 height 20
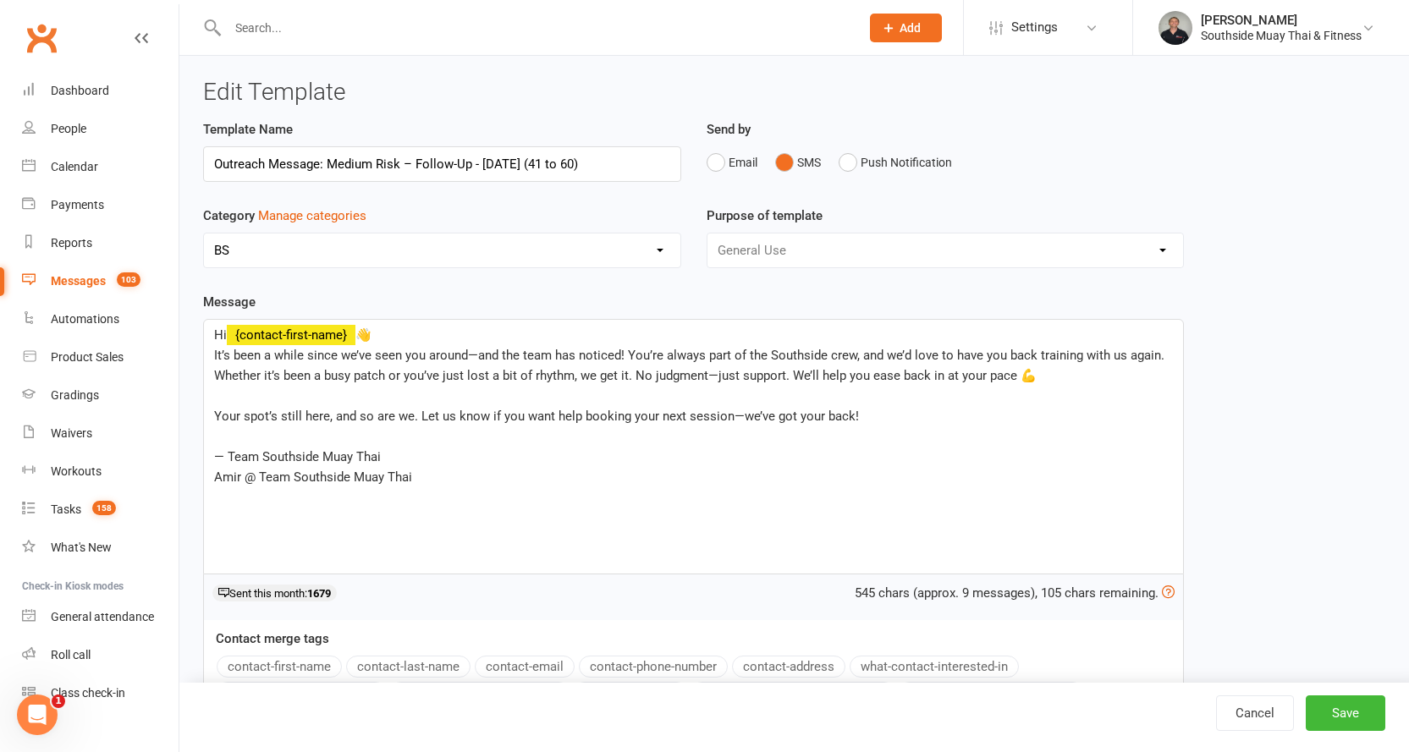
click at [262, 394] on p "﻿" at bounding box center [693, 396] width 959 height 20
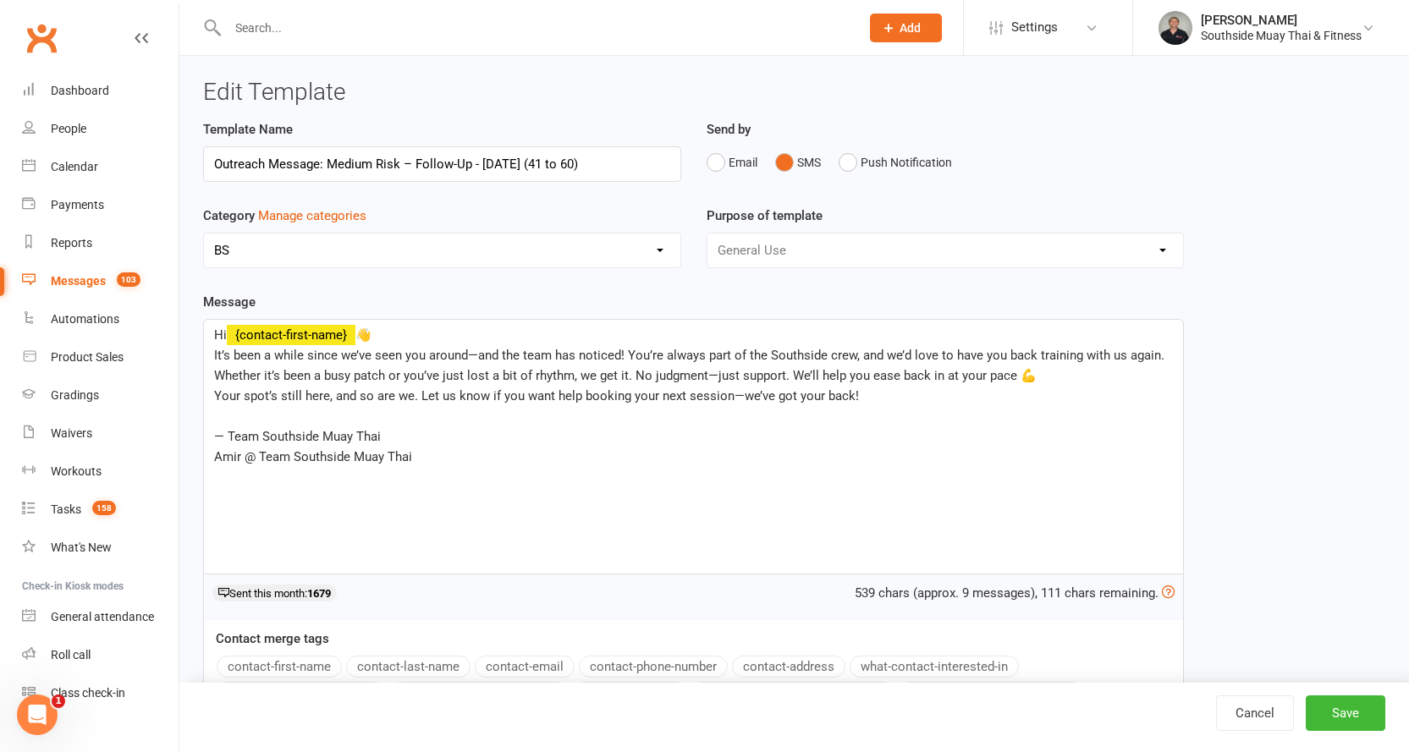
click at [251, 411] on p "﻿" at bounding box center [693, 416] width 959 height 20
click at [1336, 711] on button "Save" at bounding box center [1346, 714] width 80 height 36
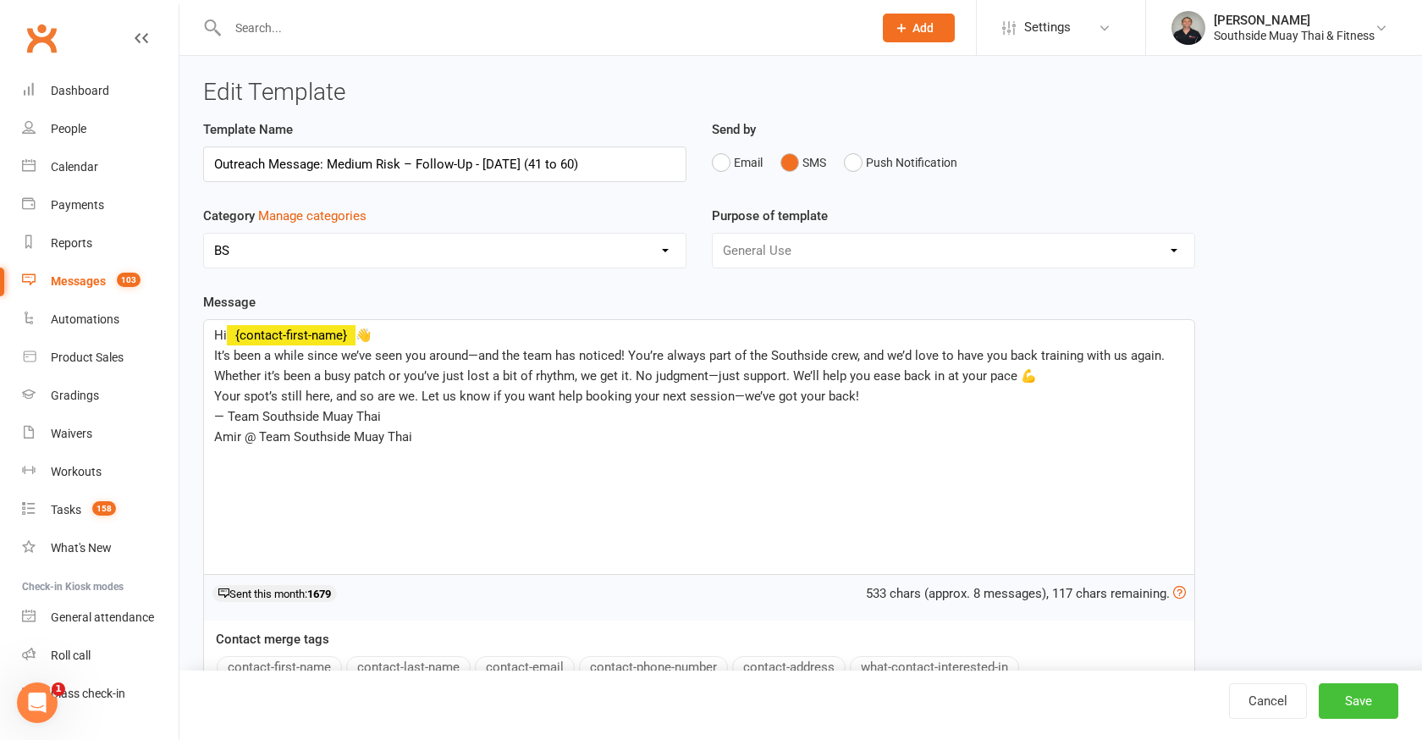
select select "100"
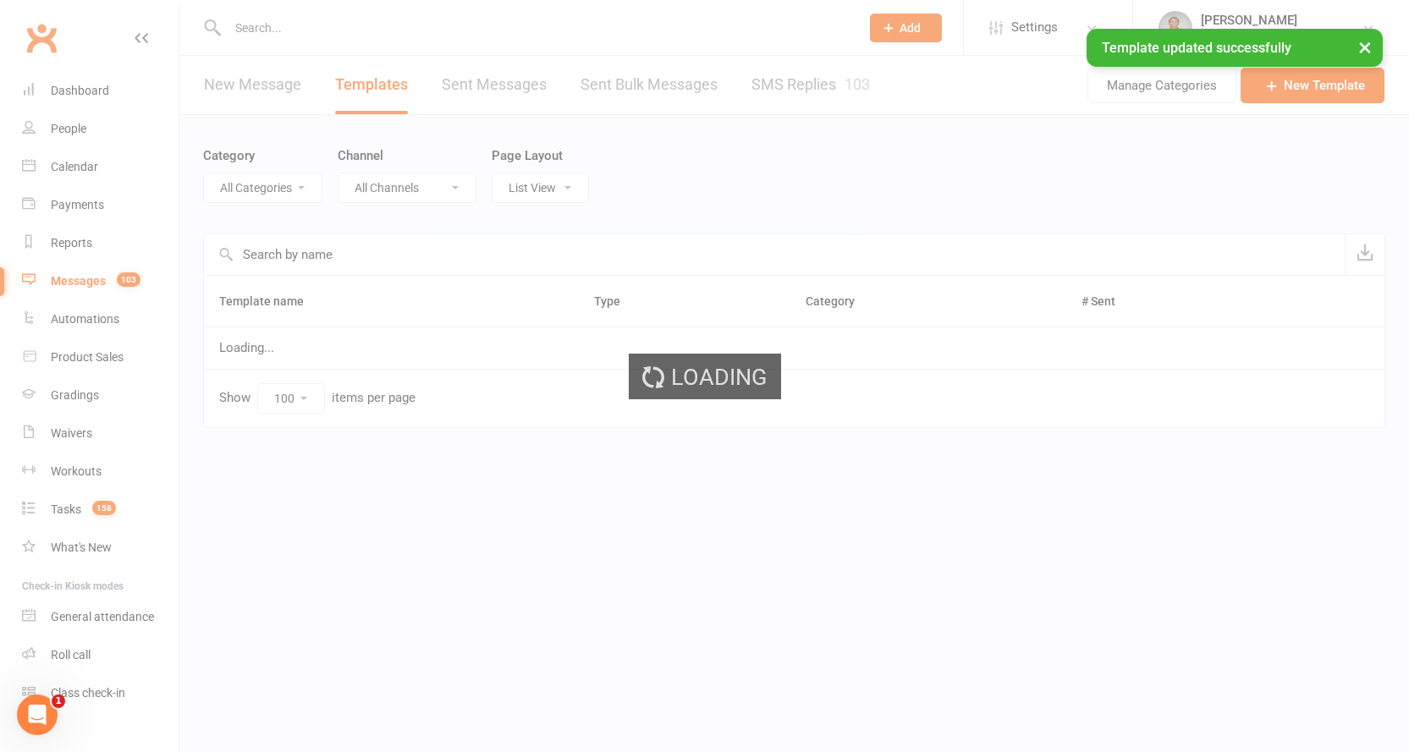
select select "14366"
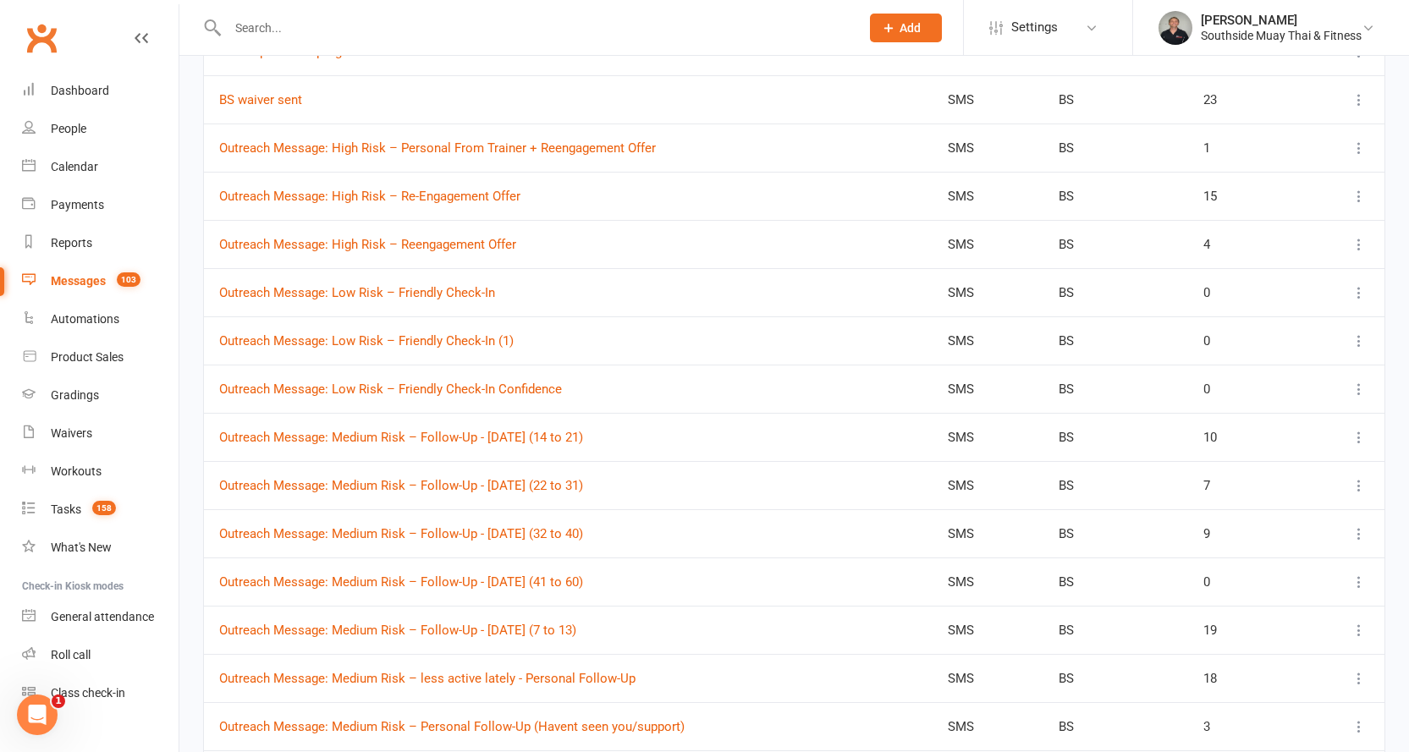
scroll to position [2116, 0]
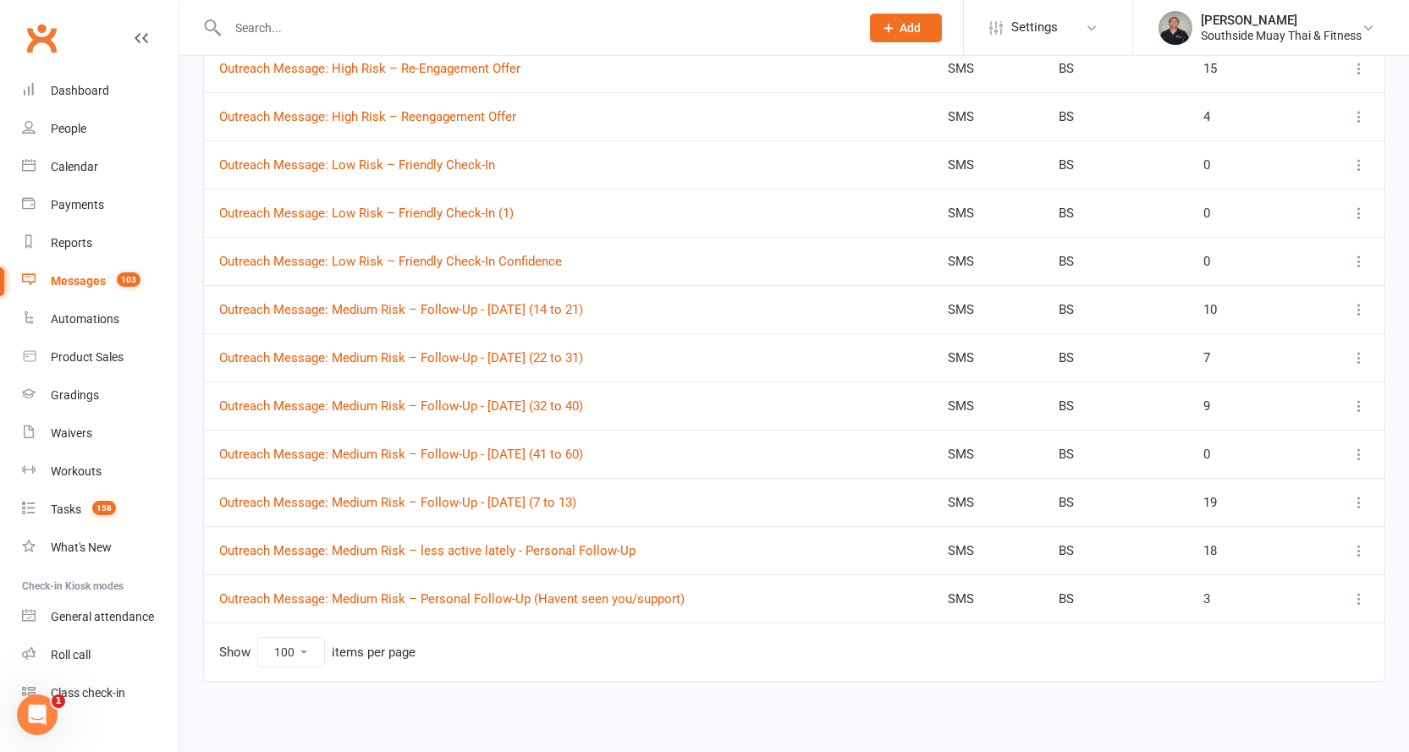
click at [325, 25] on input "text" at bounding box center [535, 28] width 625 height 24
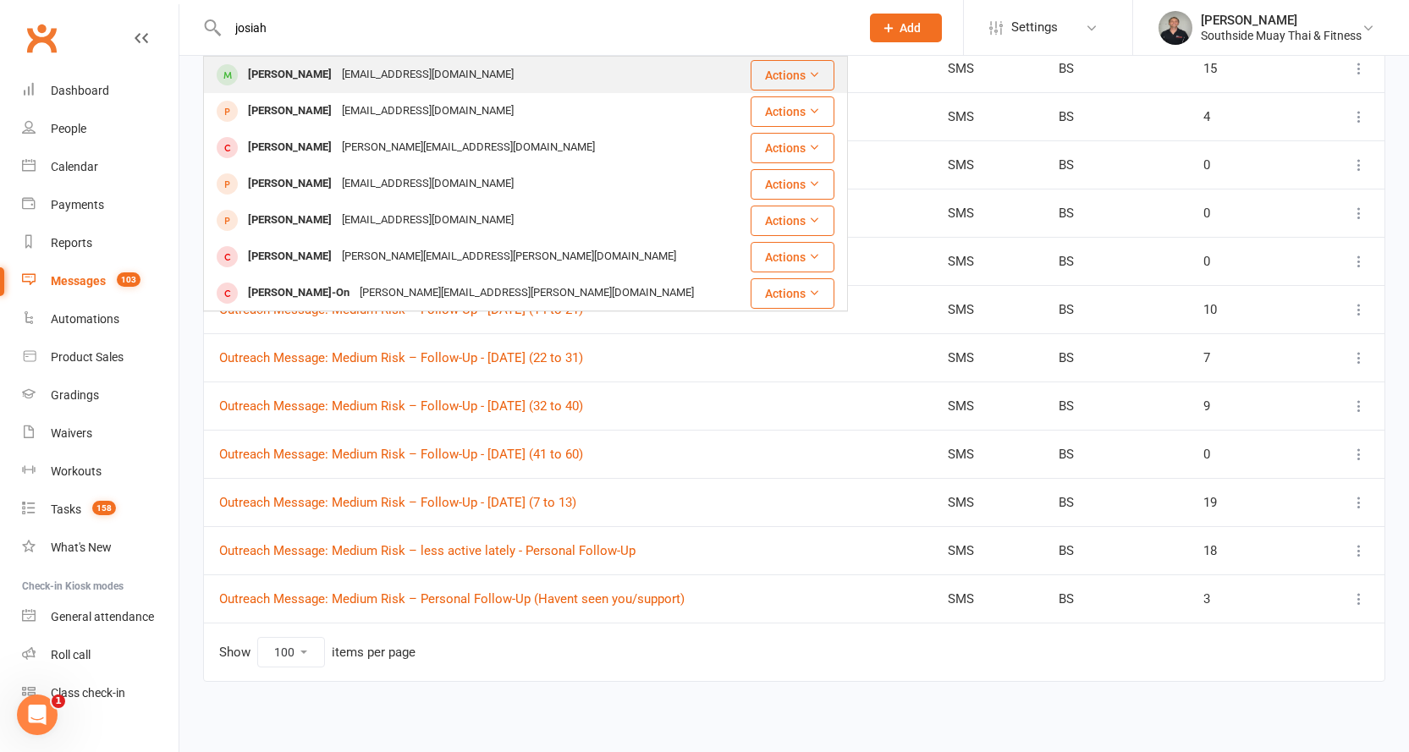
type input "josiah"
click at [321, 66] on div "Josiah Holt-Fanning" at bounding box center [290, 75] width 94 height 25
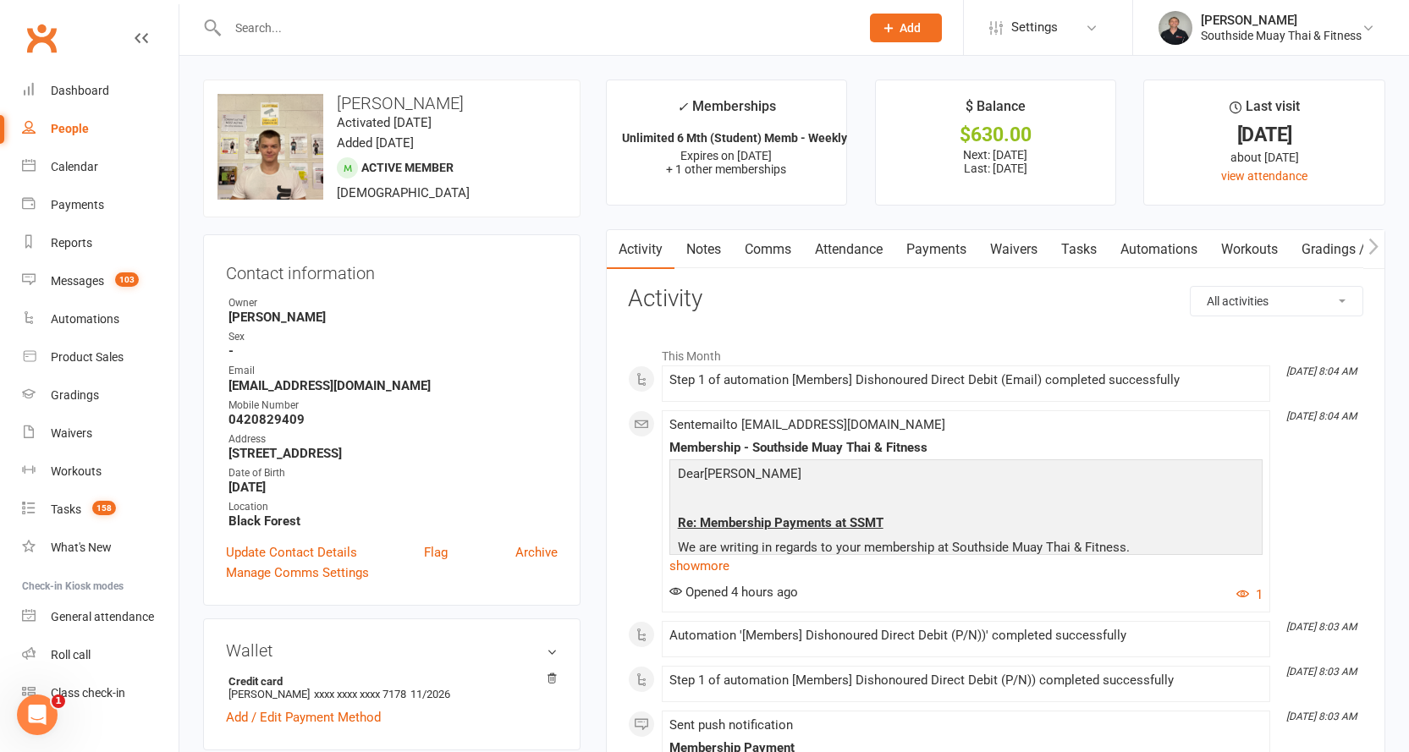
click at [917, 249] on link "Payments" at bounding box center [937, 249] width 84 height 39
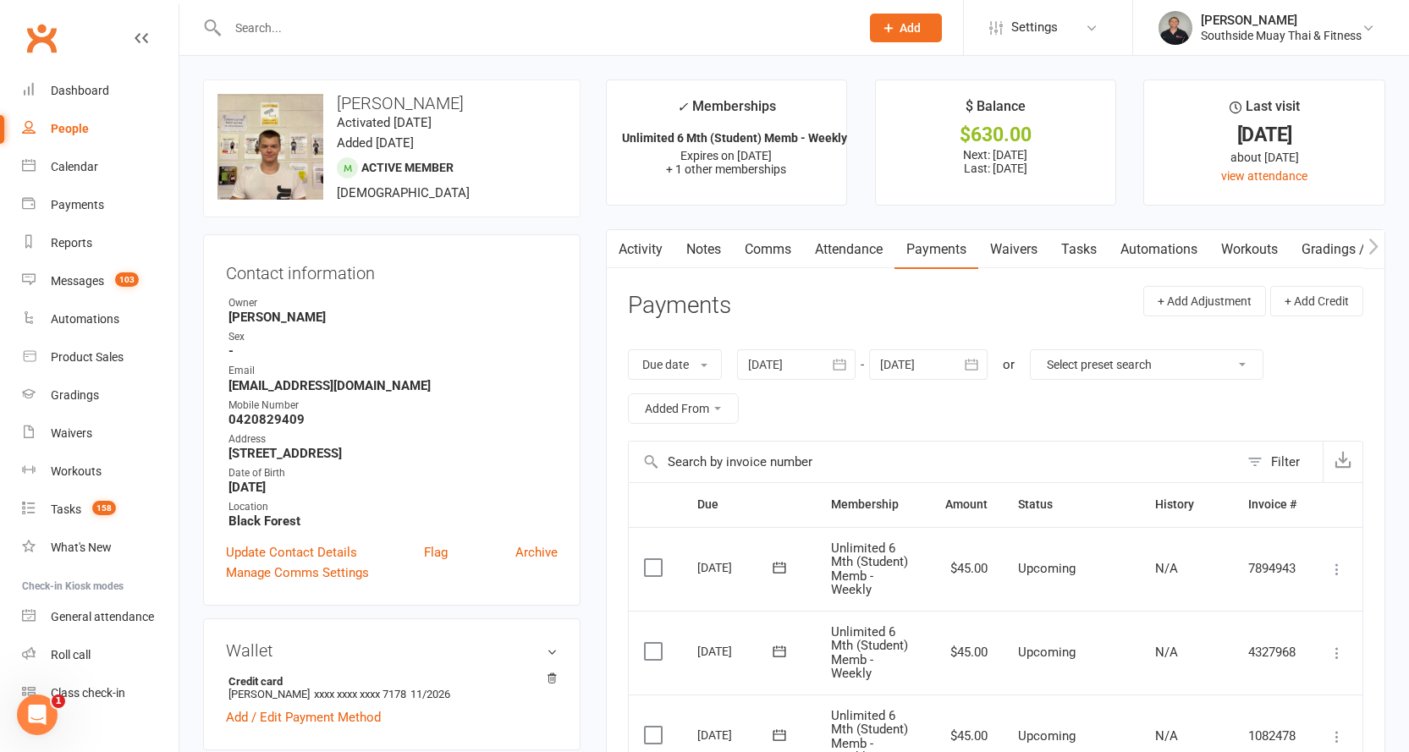
click at [640, 244] on link "Activity" at bounding box center [641, 249] width 68 height 39
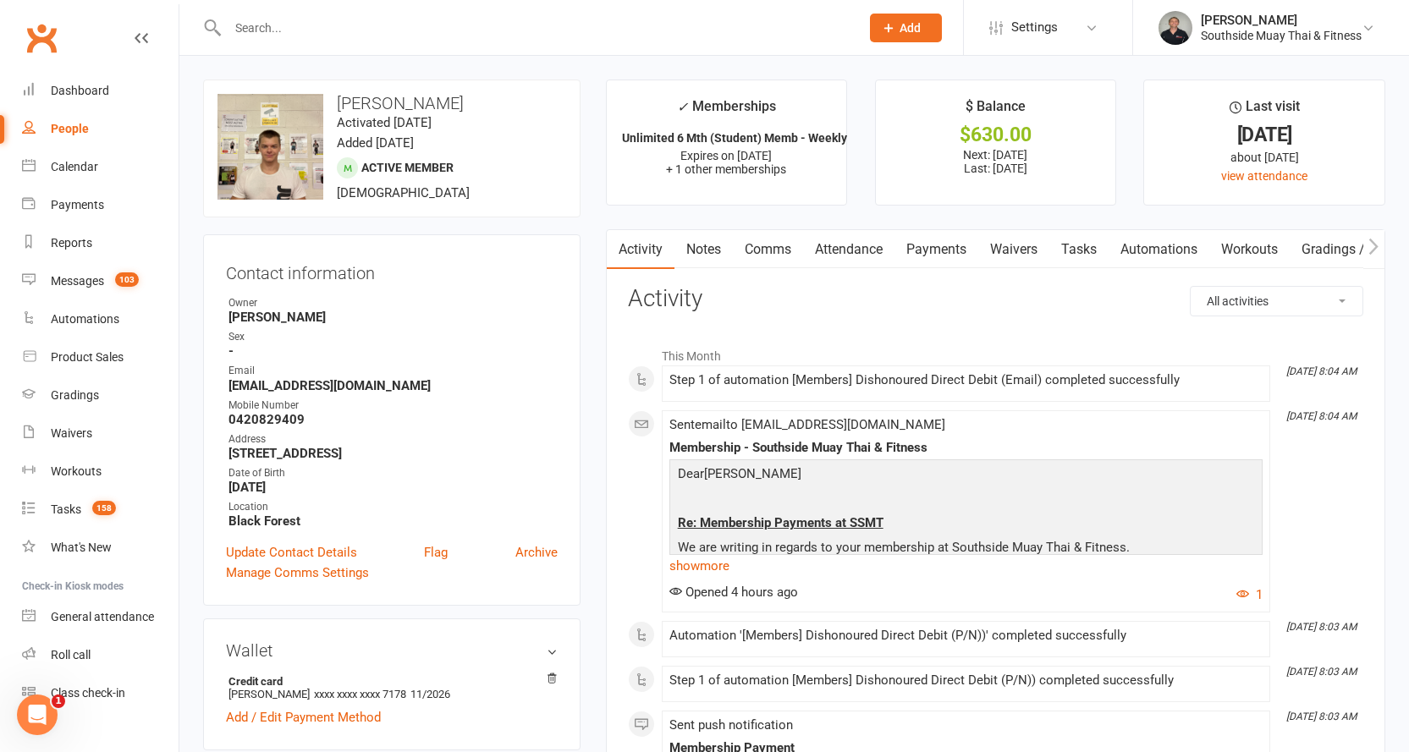
click at [714, 251] on link "Notes" at bounding box center [703, 249] width 58 height 39
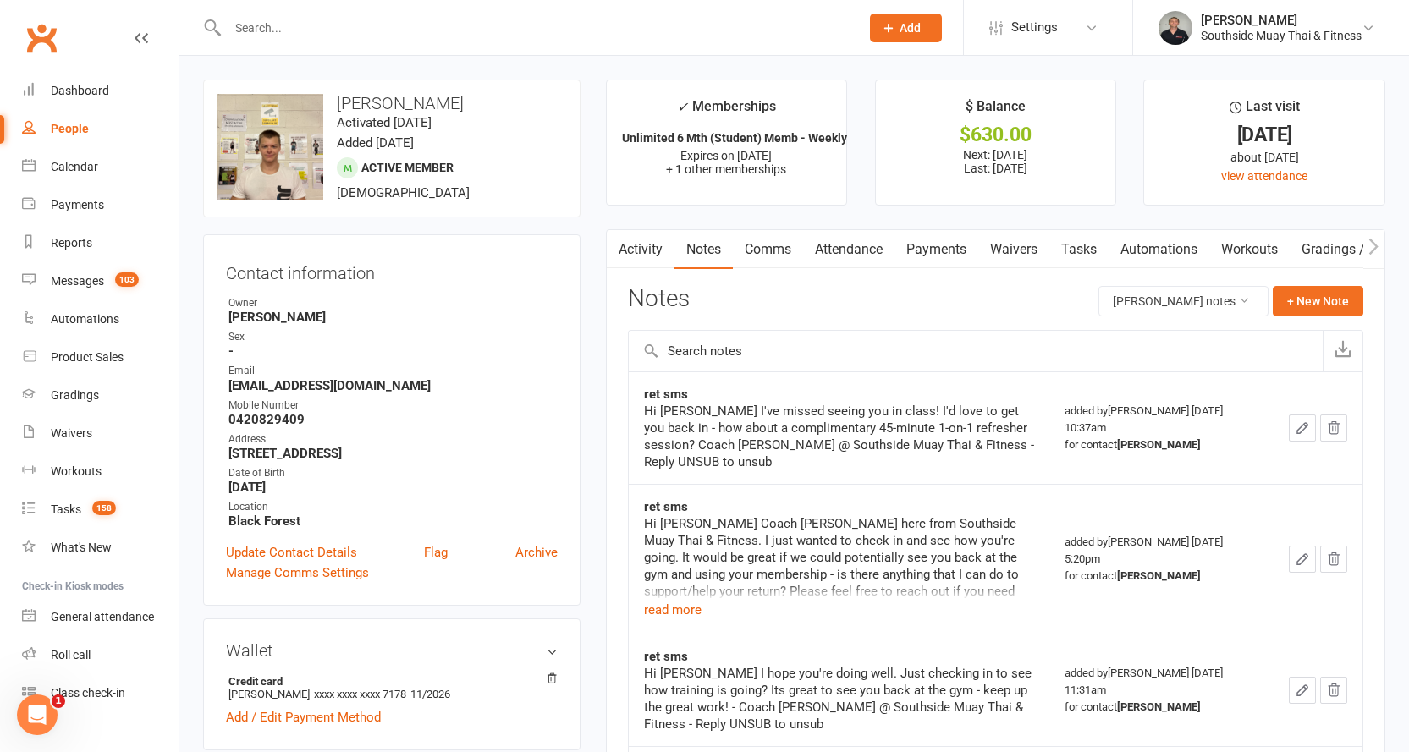
click at [785, 249] on link "Comms" at bounding box center [768, 249] width 70 height 39
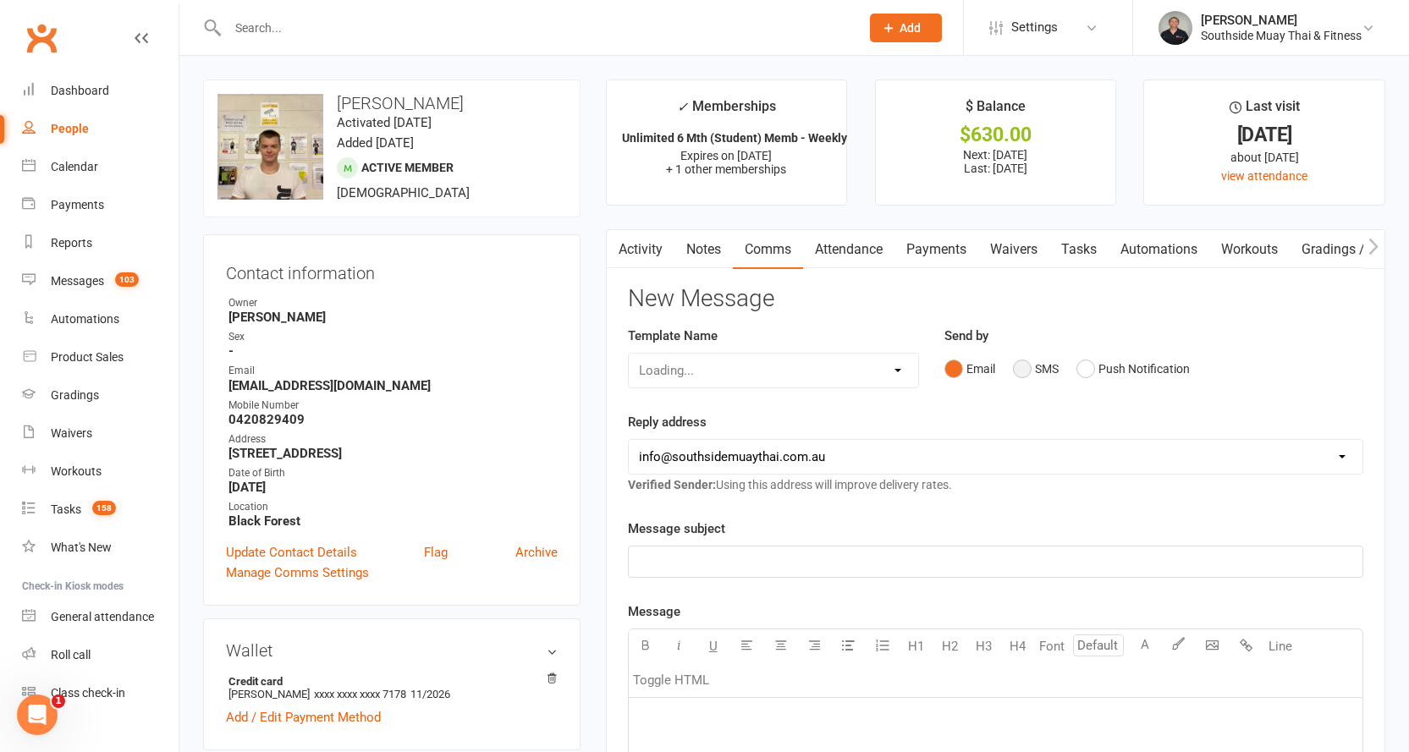
click at [1015, 369] on button "SMS" at bounding box center [1036, 369] width 46 height 32
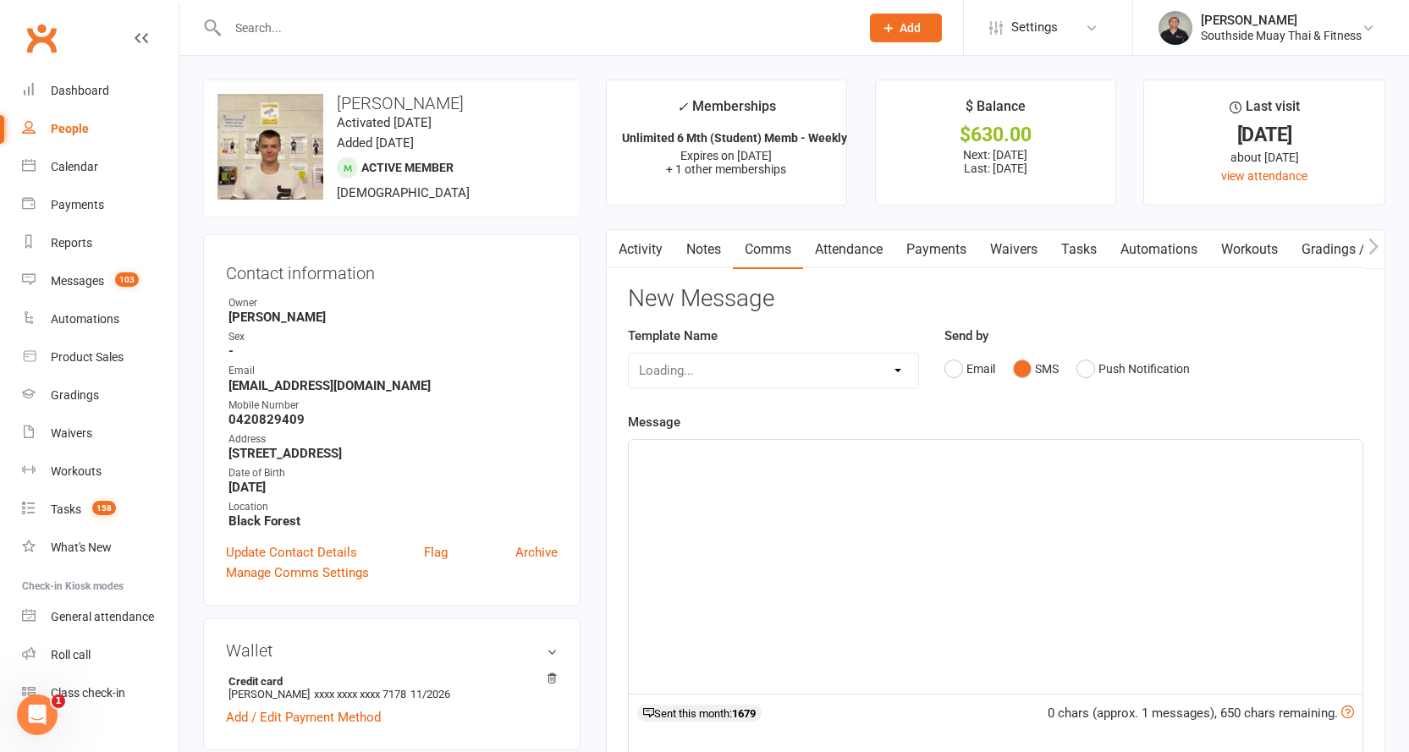
click at [812, 372] on div "Loading..." at bounding box center [774, 371] width 292 height 36
click at [862, 366] on select "Select Template [SMS] Outreach Message: High Risk – Personal From Trainer + Ree…" at bounding box center [774, 371] width 290 height 34
select select "71"
click at [629, 354] on select "Select Template [SMS] Outreach Message: High Risk – Personal From Trainer + Ree…" at bounding box center [774, 371] width 290 height 34
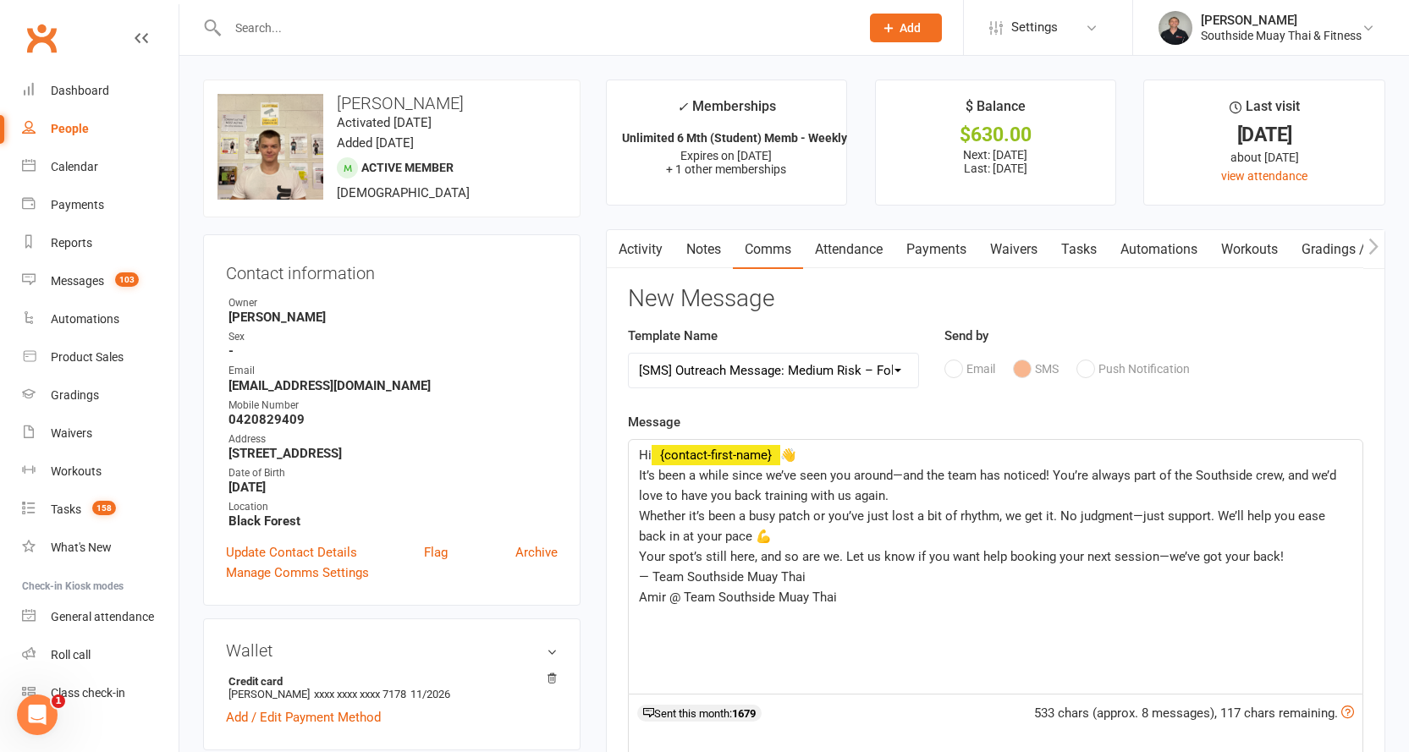
click at [907, 499] on p "It’s been a while since we’ve seen you around—and the team has noticed! You’re …" at bounding box center [995, 485] width 713 height 41
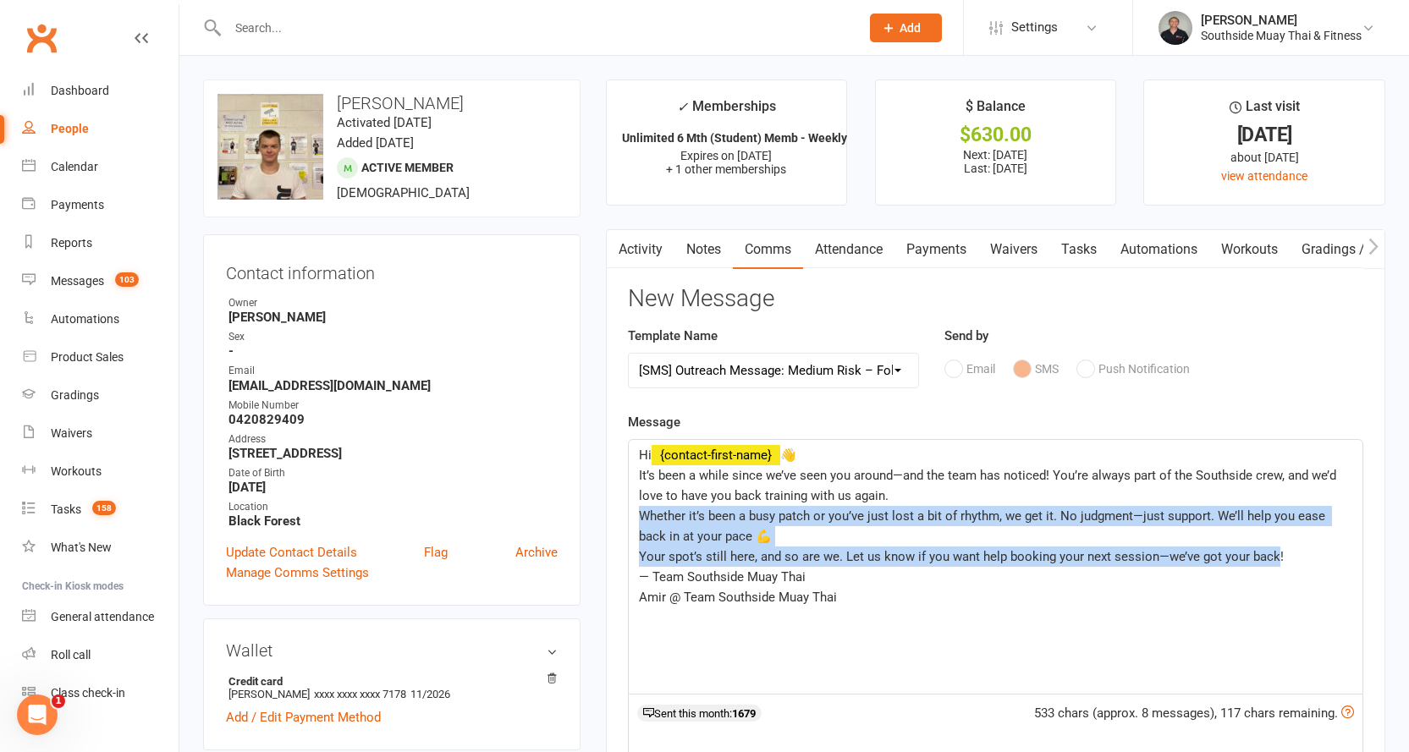
drag, startPoint x: 642, startPoint y: 514, endPoint x: 1270, endPoint y: 559, distance: 629.6
click at [1270, 559] on div "Hi ﻿ {contact-first-name} 👋 It’s been a while since we’ve seen you around—and t…" at bounding box center [996, 567] width 734 height 254
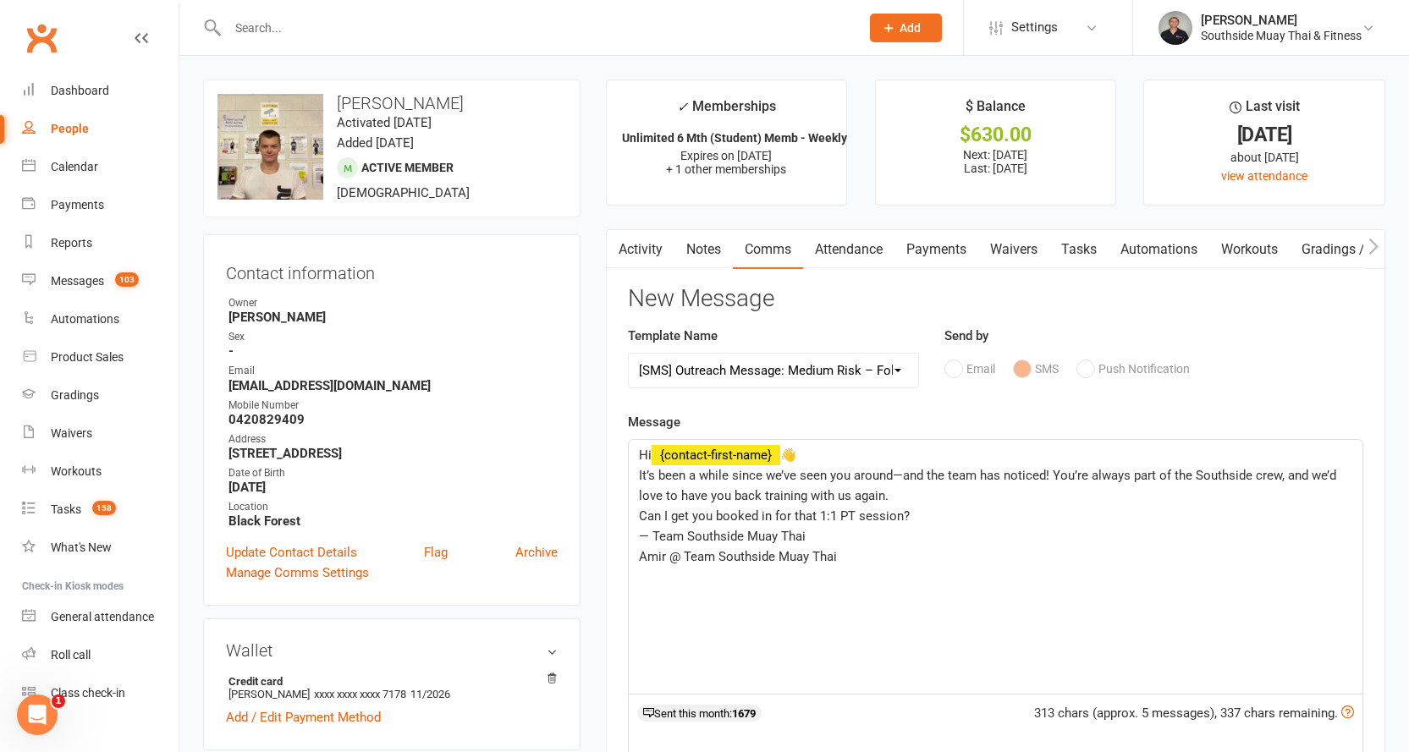
click at [674, 537] on span "— Team Southside Muay Thai" at bounding box center [722, 536] width 167 height 15
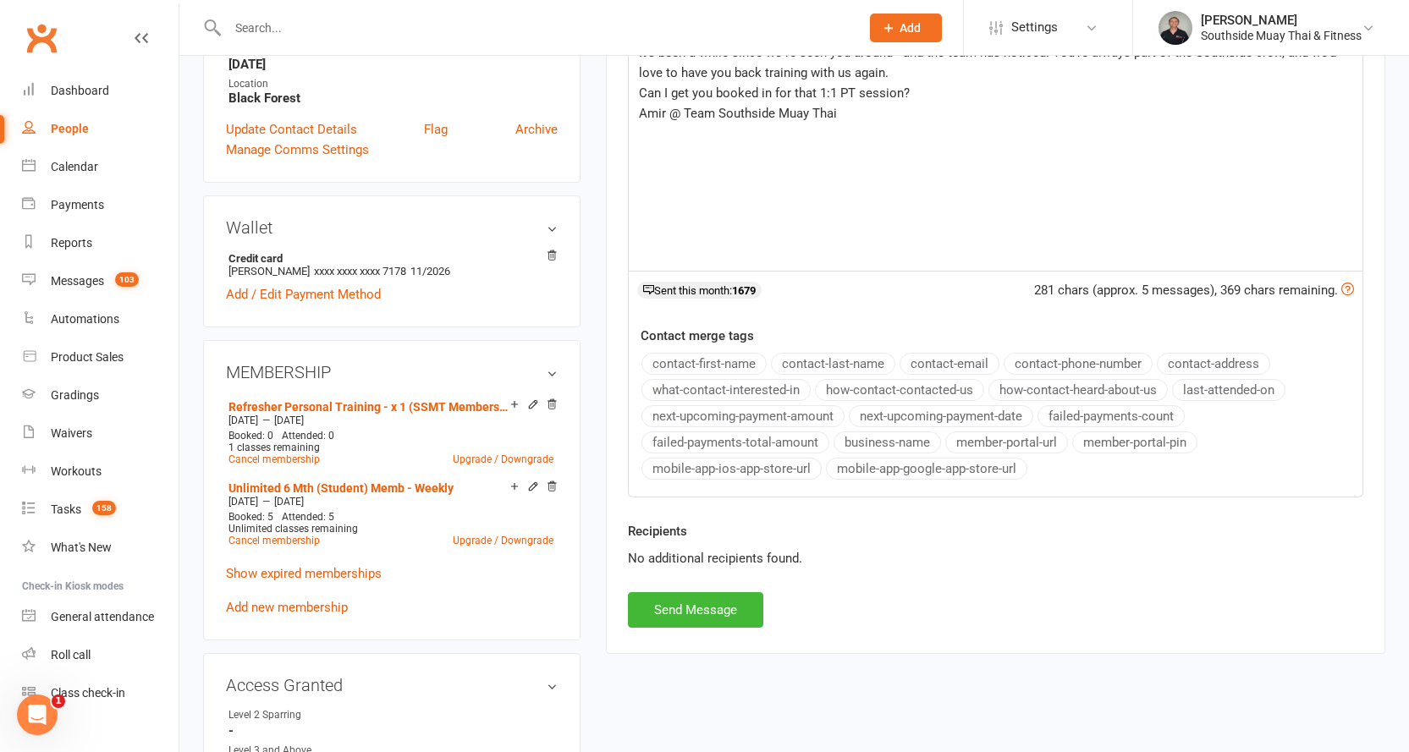
scroll to position [254, 0]
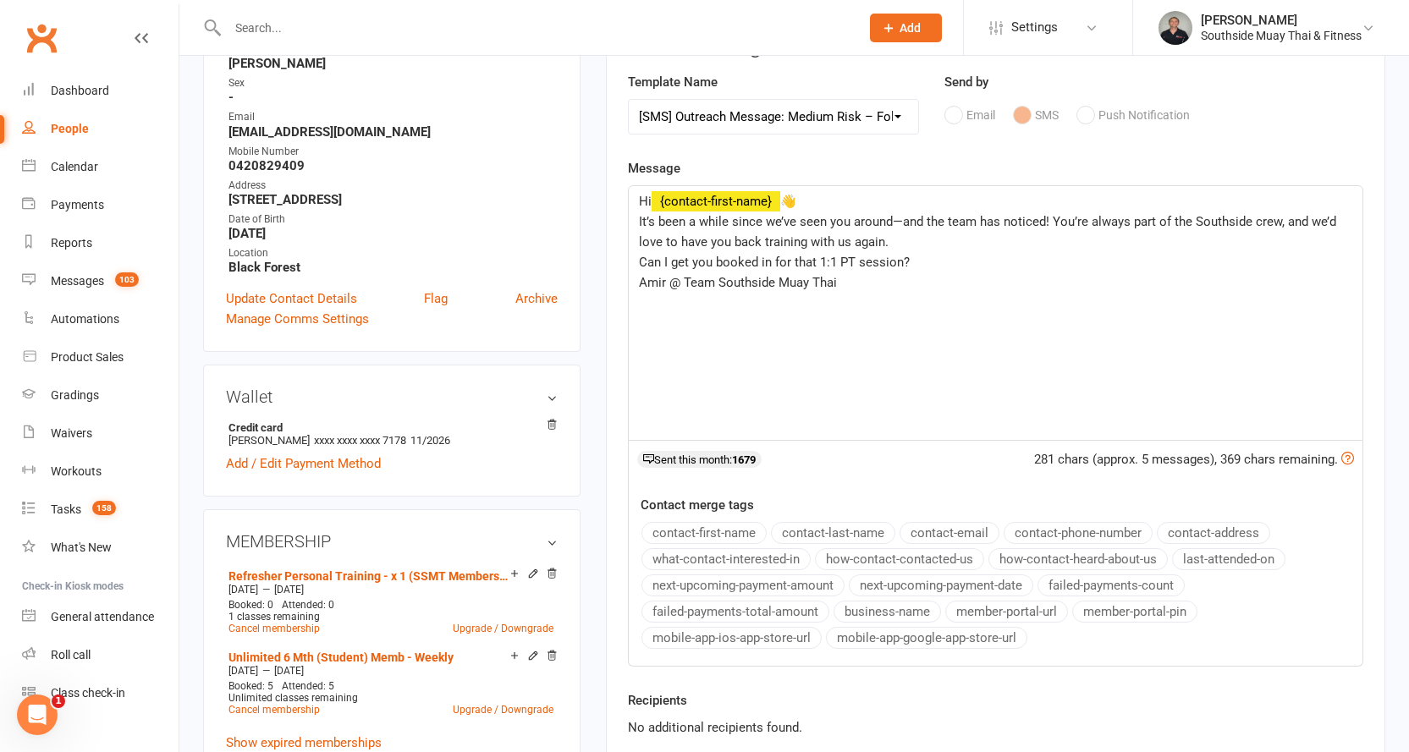
click at [837, 262] on span "Can I get you booked in for that 1:1 PT session?" at bounding box center [774, 262] width 271 height 15
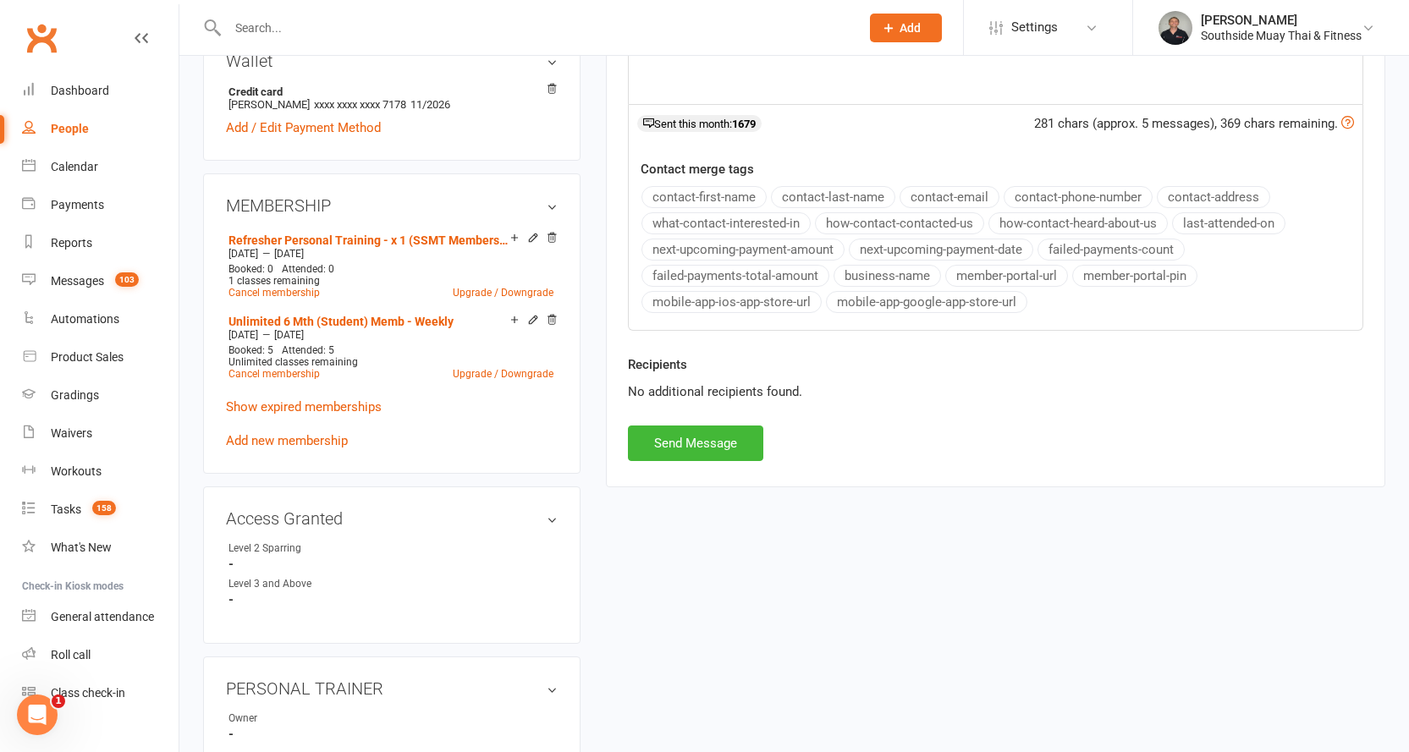
scroll to position [592, 0]
click at [656, 442] on button "Send Message" at bounding box center [695, 441] width 135 height 36
select select
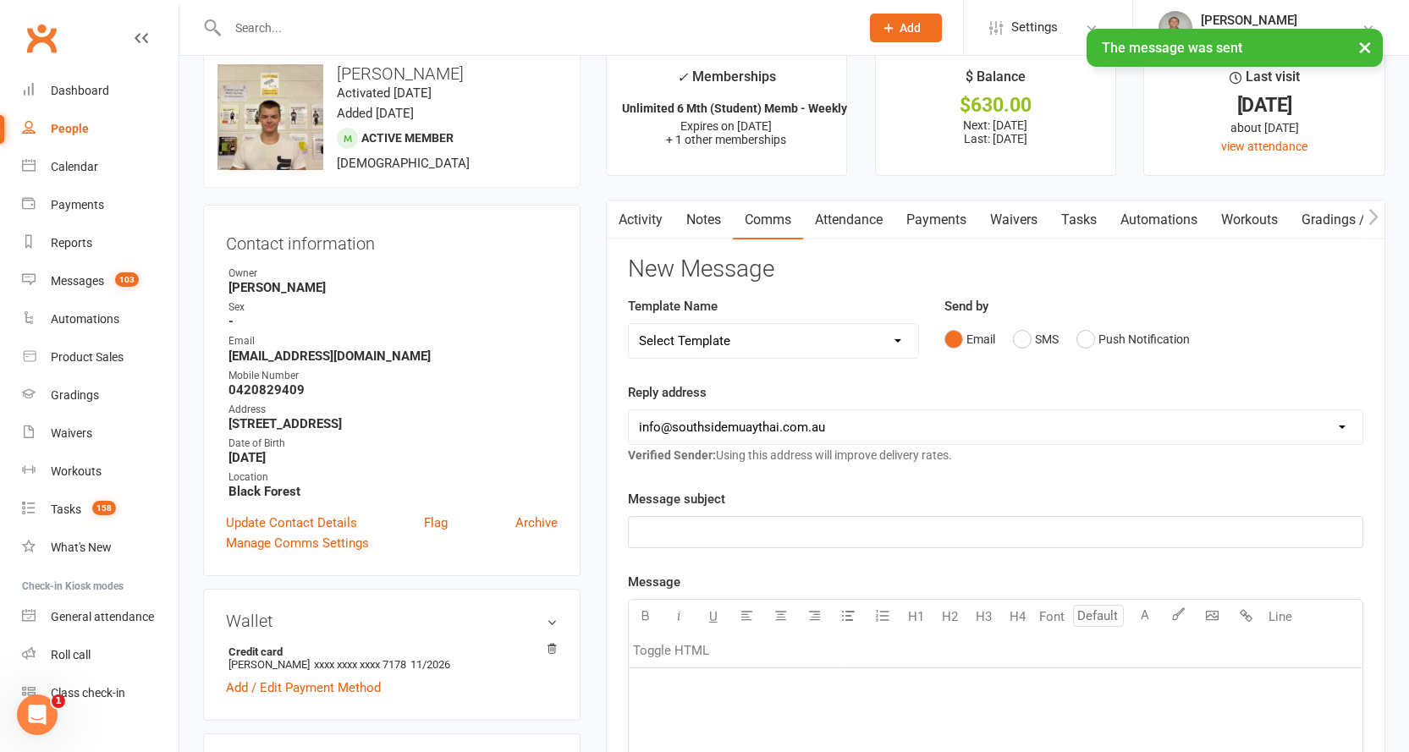
scroll to position [0, 0]
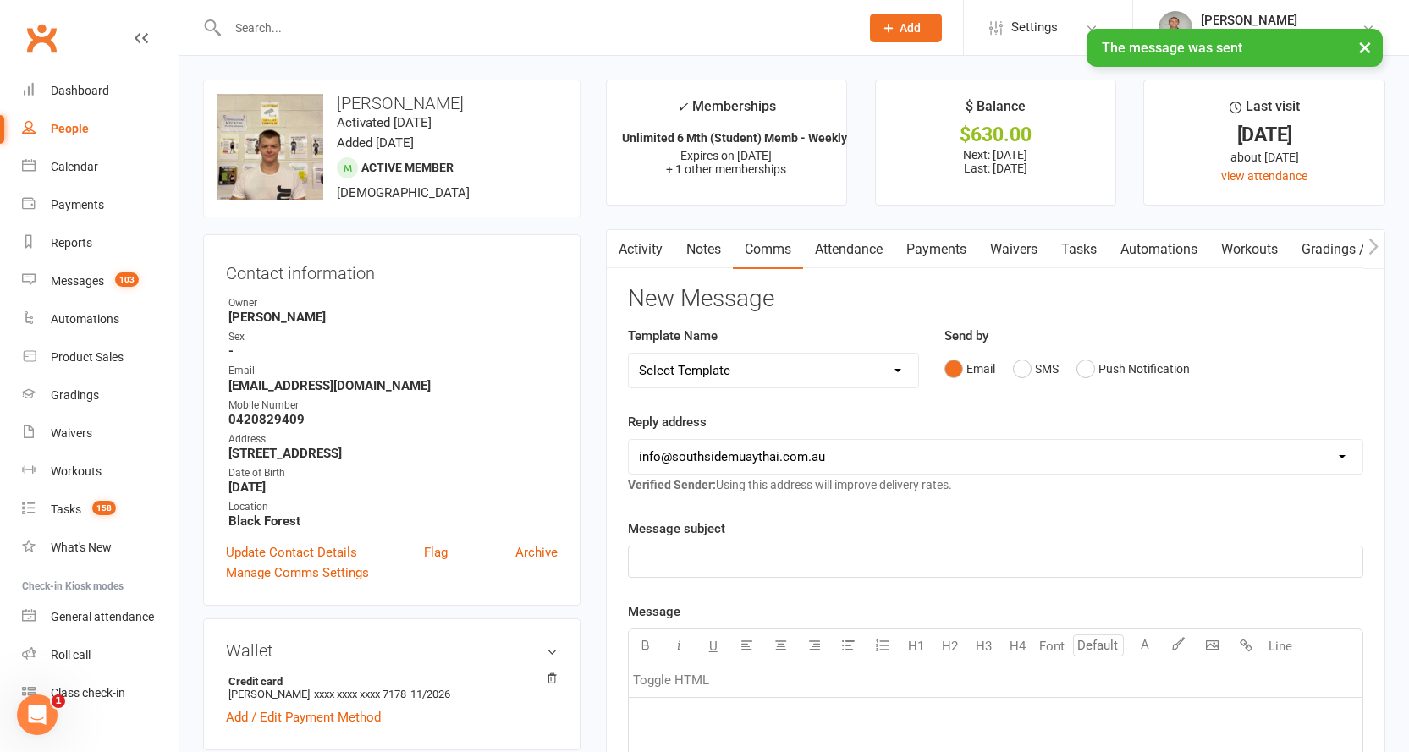
click at [624, 239] on button "button" at bounding box center [617, 249] width 21 height 38
click at [627, 236] on button "button" at bounding box center [617, 249] width 21 height 38
click at [648, 247] on link "Activity" at bounding box center [641, 249] width 68 height 39
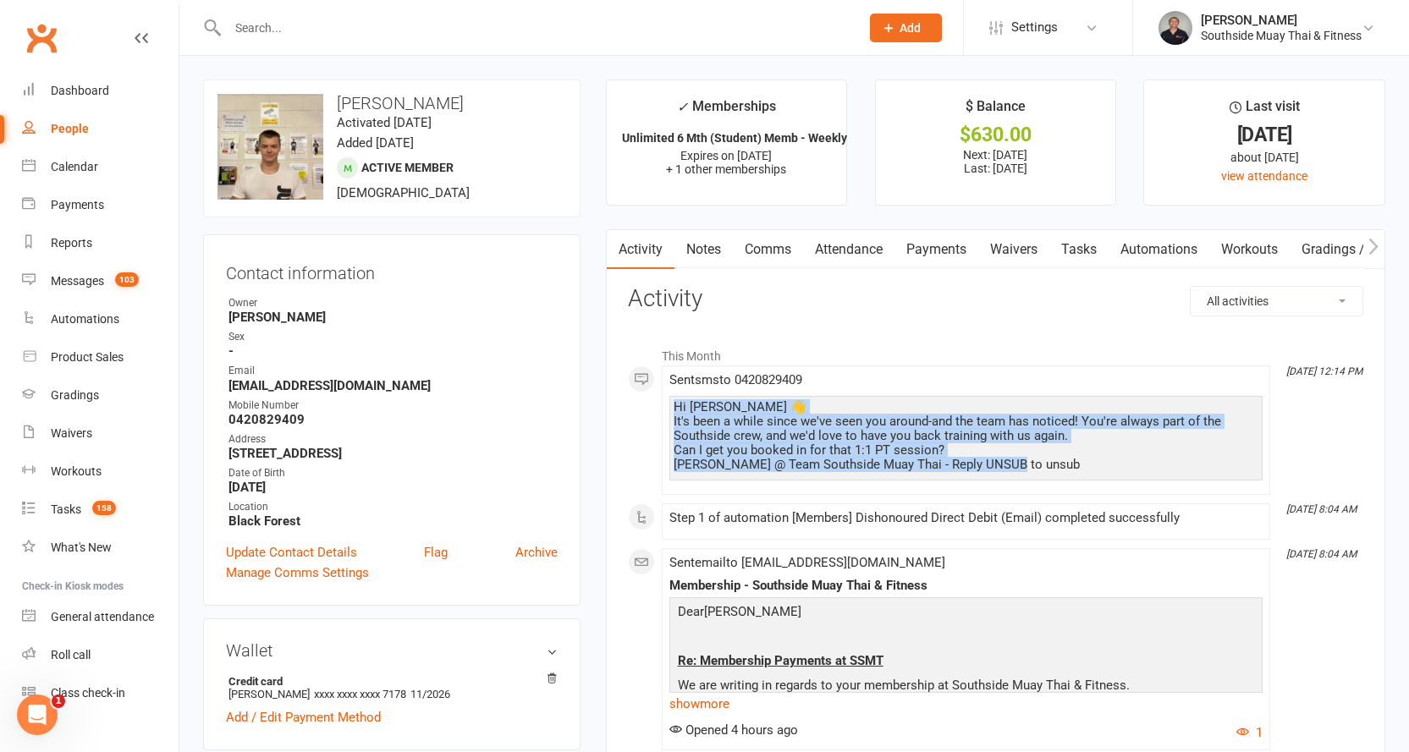
drag, startPoint x: 674, startPoint y: 401, endPoint x: 1026, endPoint y: 463, distance: 357.4
click at [1026, 463] on div "Hi Josiah 👋 It's been a while since we've seen you around-and the team has noti…" at bounding box center [966, 436] width 585 height 72
copy div "Hi Josiah 👋 It's been a while since we've seen you around-and the team has noti…"
click at [710, 245] on link "Notes" at bounding box center [703, 249] width 58 height 39
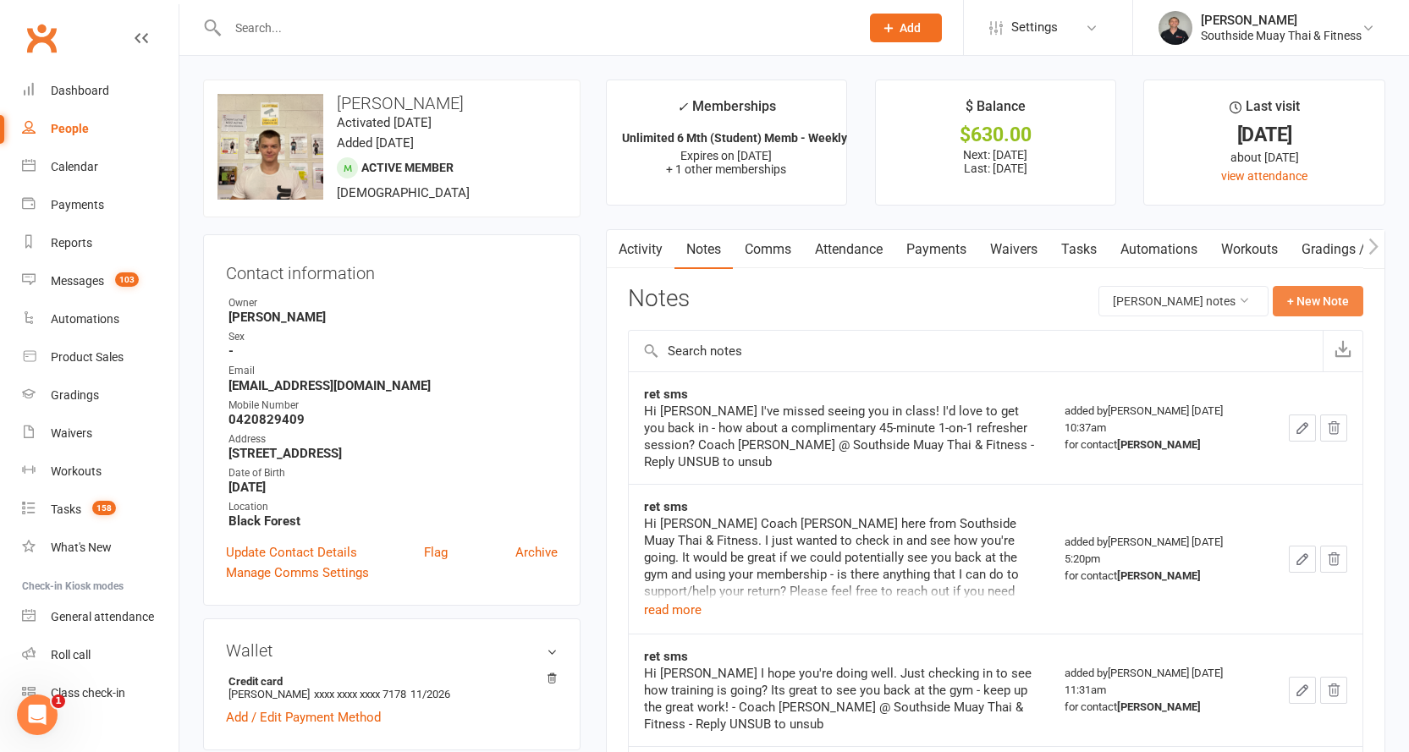
click at [1296, 299] on button "+ New Note" at bounding box center [1318, 301] width 91 height 30
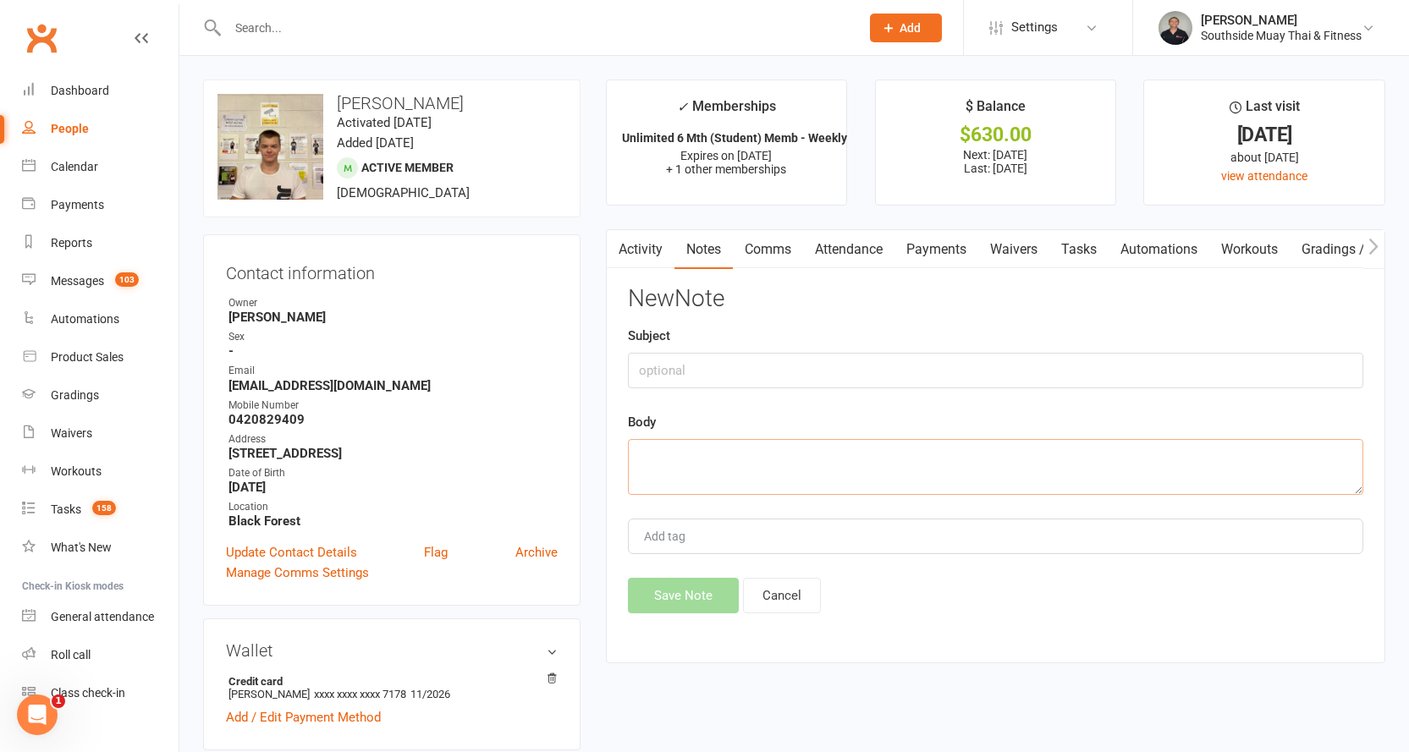
click at [662, 448] on textarea at bounding box center [995, 467] width 735 height 56
paste textarea "Hi Josiah 👋 It's been a while since we've seen you around-and the team has noti…"
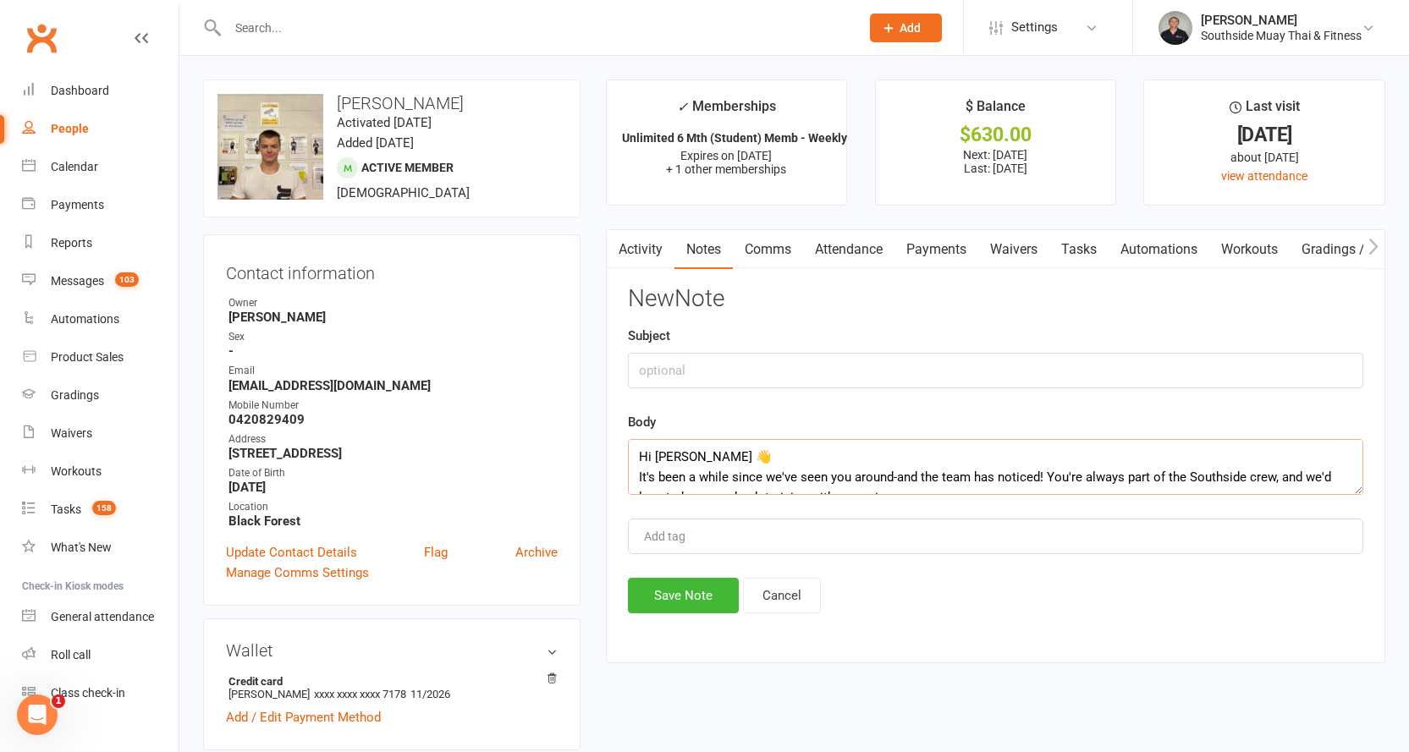
scroll to position [52, 0]
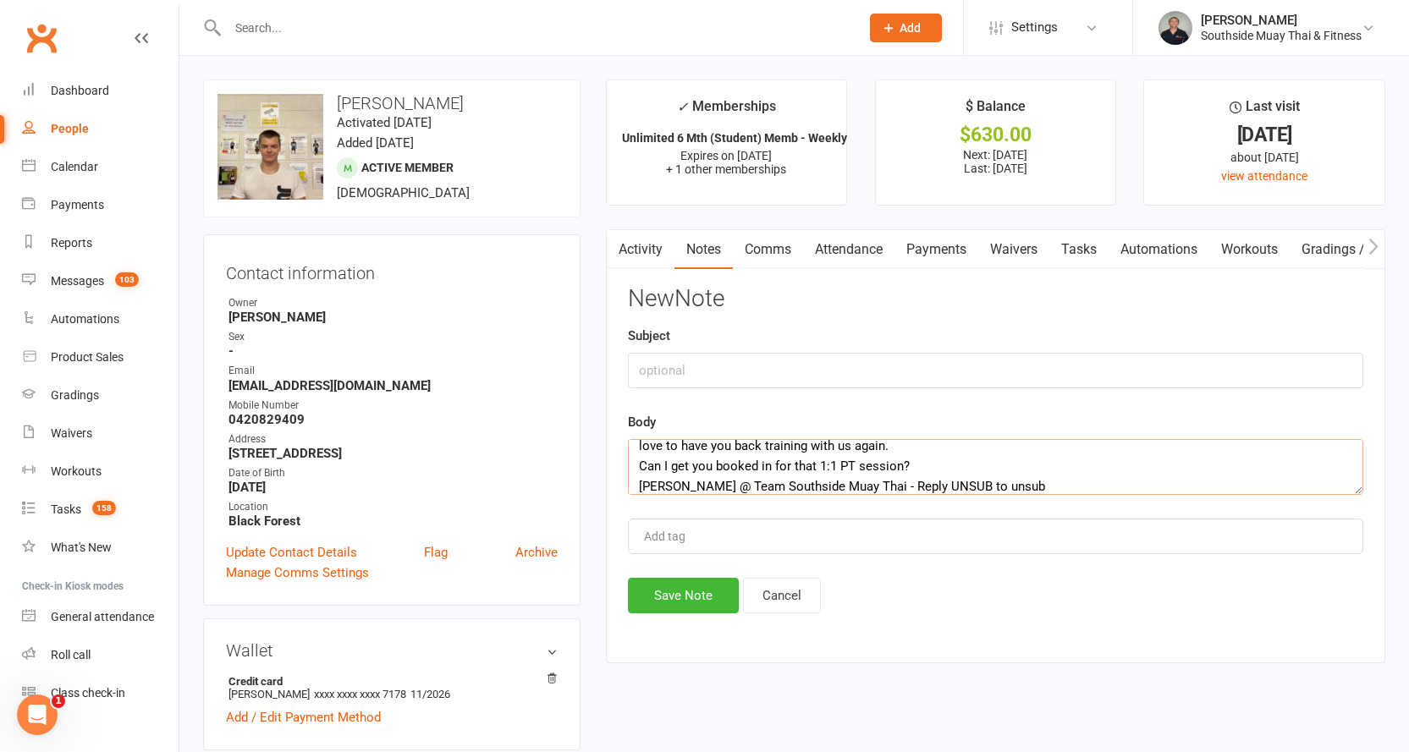
type textarea "Hi Josiah 👋 It's been a while since we've seen you around-and the team has noti…"
click at [673, 365] on input "text" at bounding box center [995, 371] width 735 height 36
type input "ret"
click at [657, 599] on button "Save Note" at bounding box center [683, 596] width 111 height 36
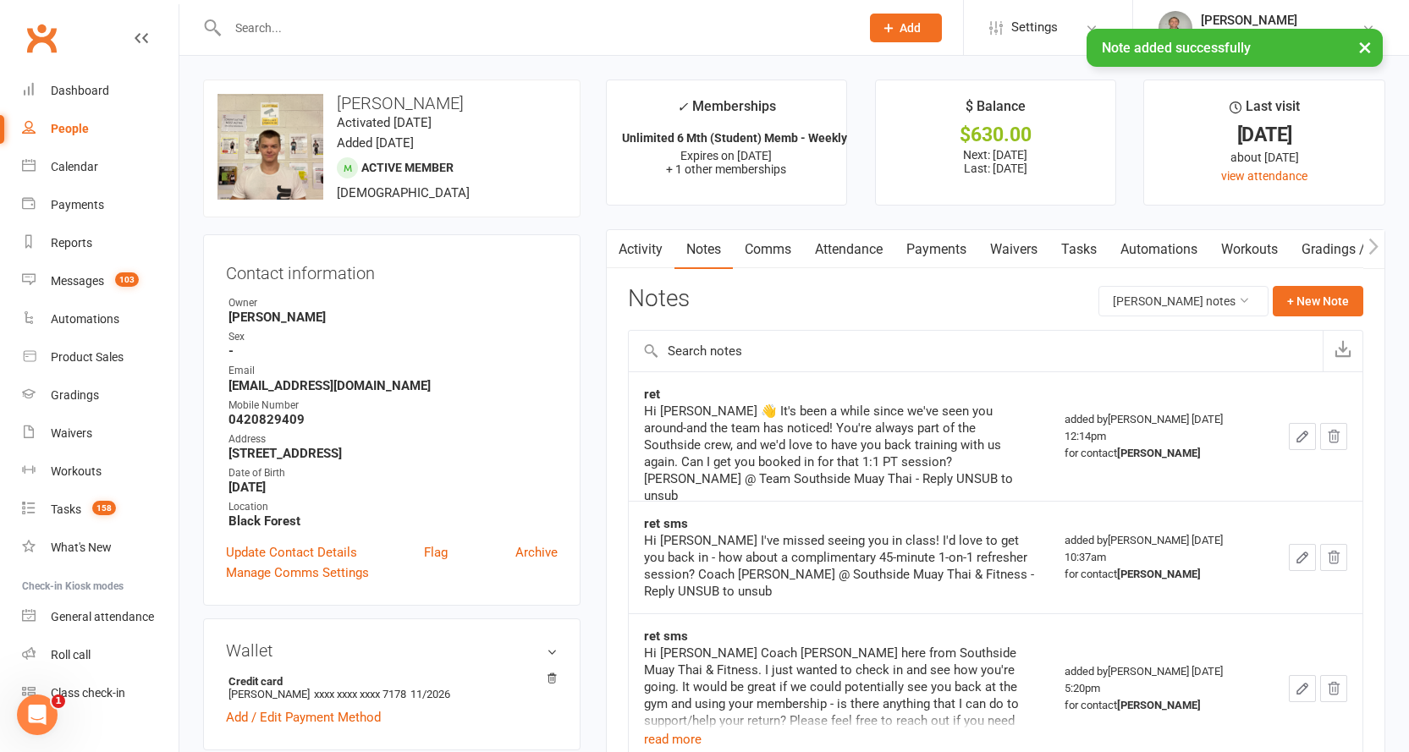
click at [378, 28] on input "text" at bounding box center [535, 28] width 625 height 24
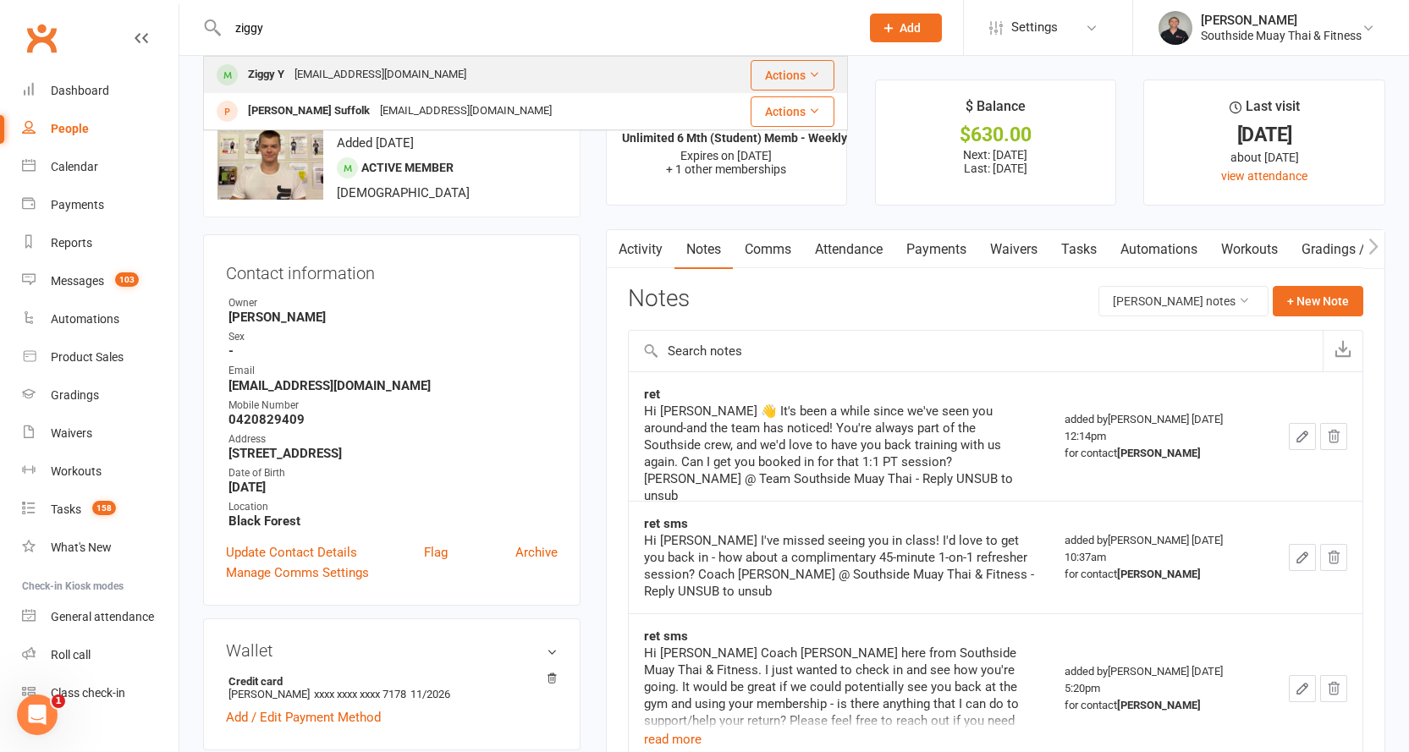
type input "ziggy"
click at [375, 63] on div "hfardoost@gmail.com" at bounding box center [380, 75] width 182 height 25
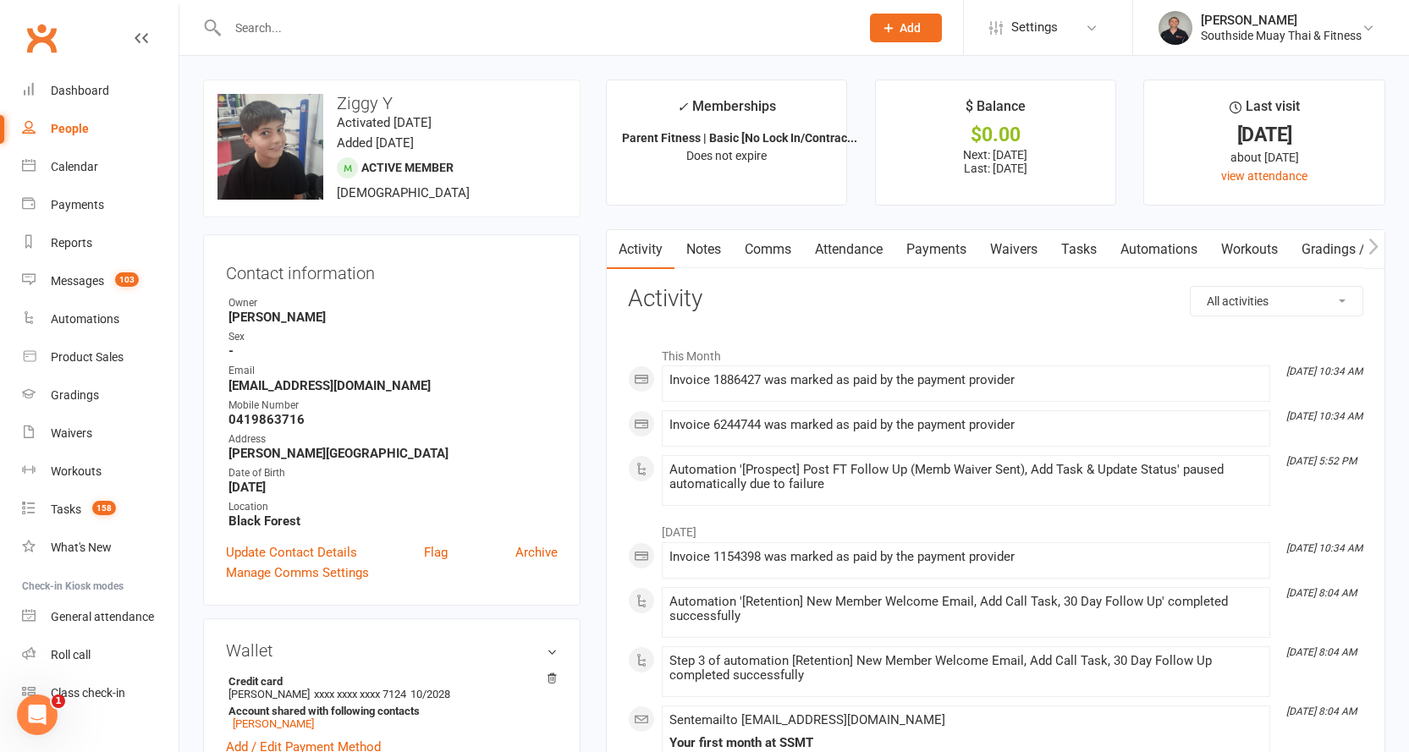
click at [708, 250] on link "Notes" at bounding box center [703, 249] width 58 height 39
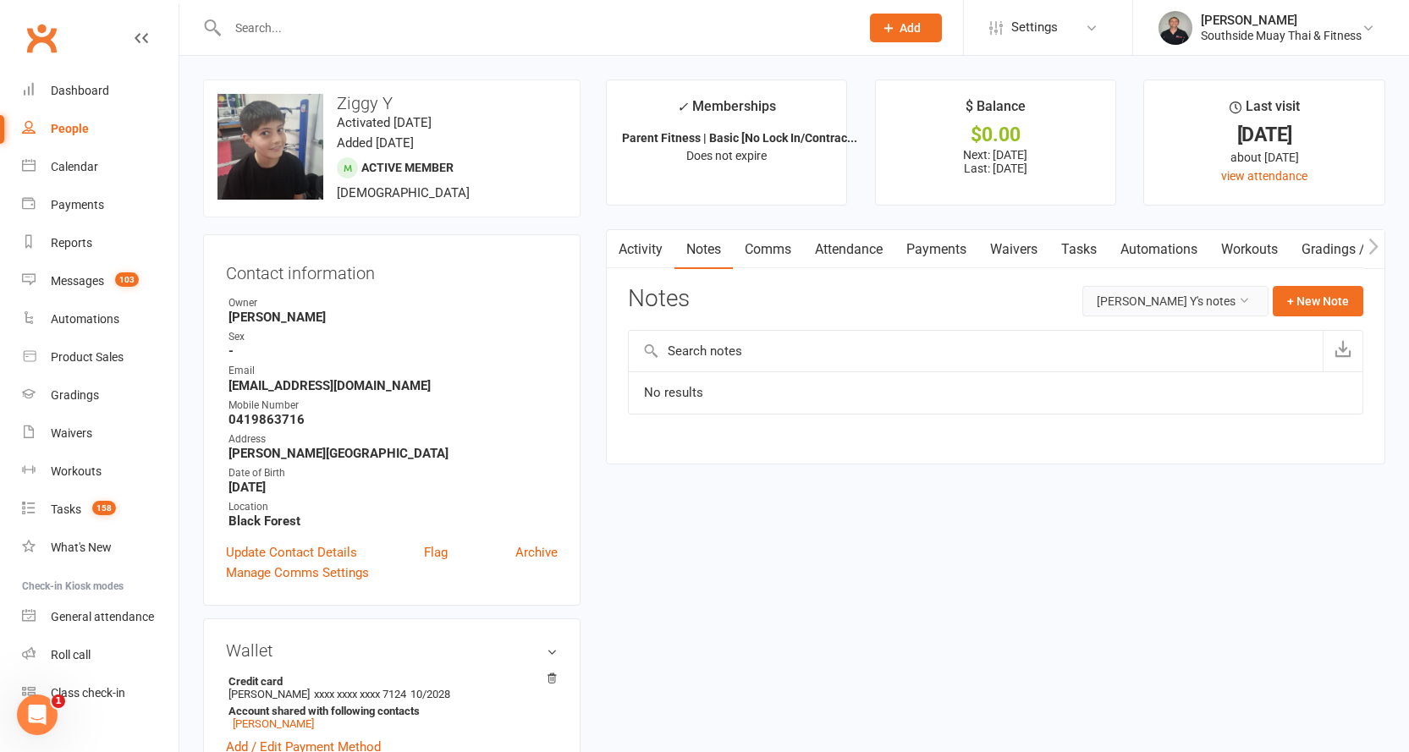
click at [1173, 296] on button "Ziggy Y's notes" at bounding box center [1175, 301] width 186 height 30
click at [1157, 366] on link "All family notes" at bounding box center [1165, 373] width 179 height 34
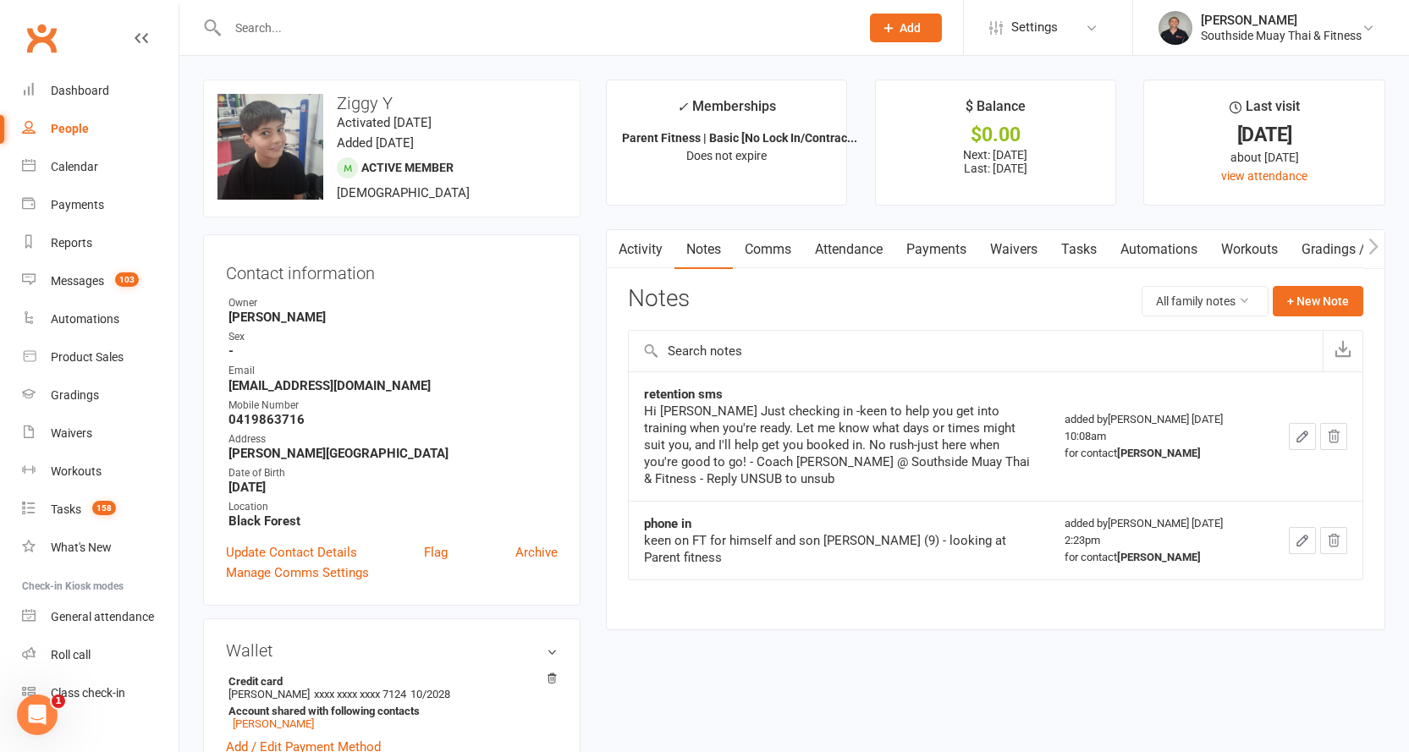
click at [293, 25] on input "text" at bounding box center [535, 28] width 625 height 24
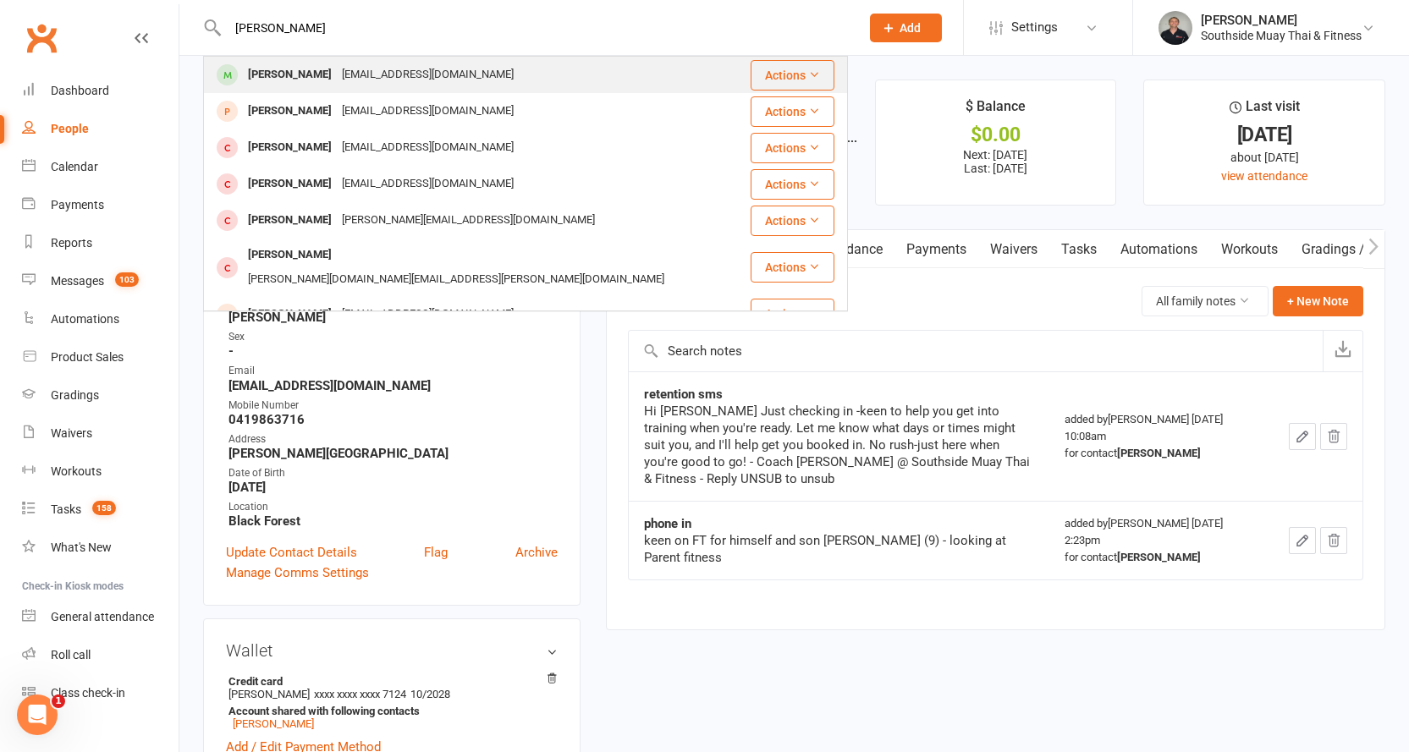
type input "james pick"
click at [300, 70] on div "James Picken" at bounding box center [290, 75] width 94 height 25
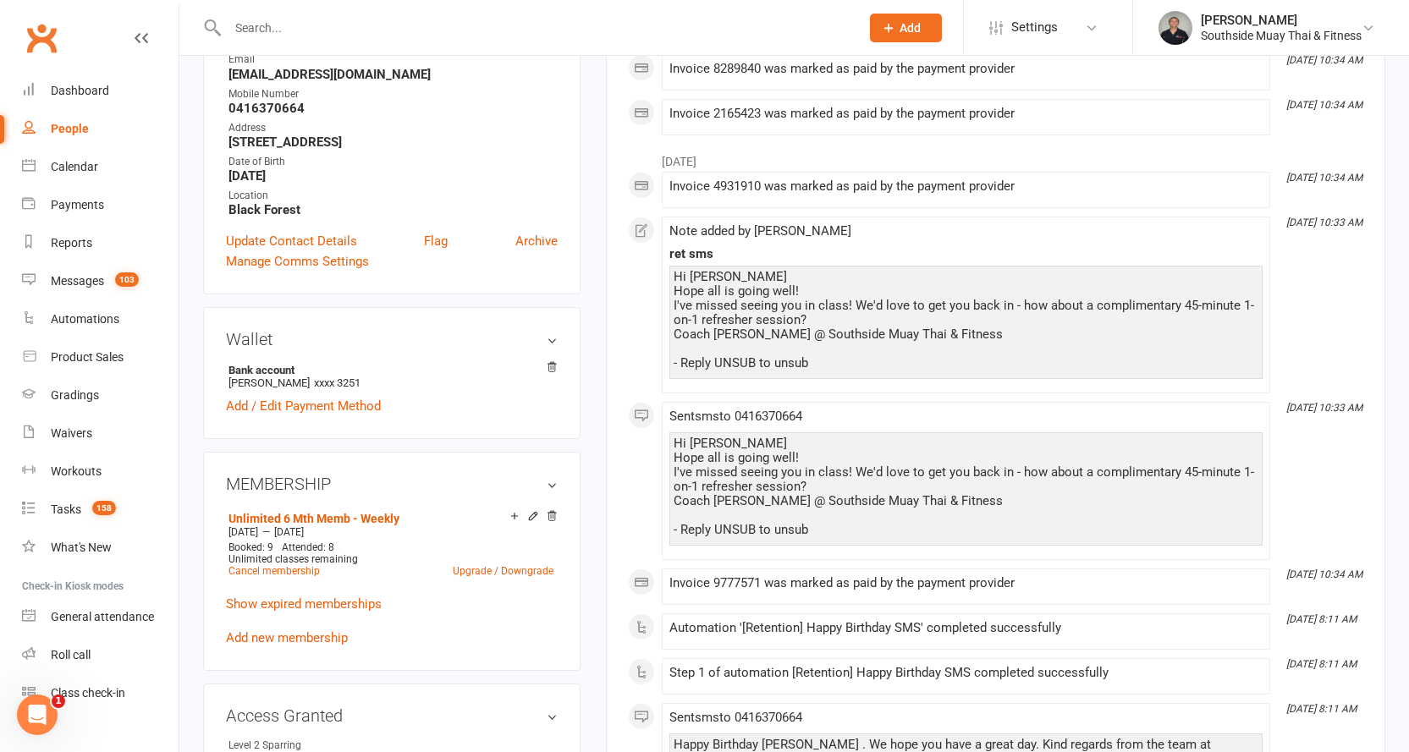
scroll to position [339, 0]
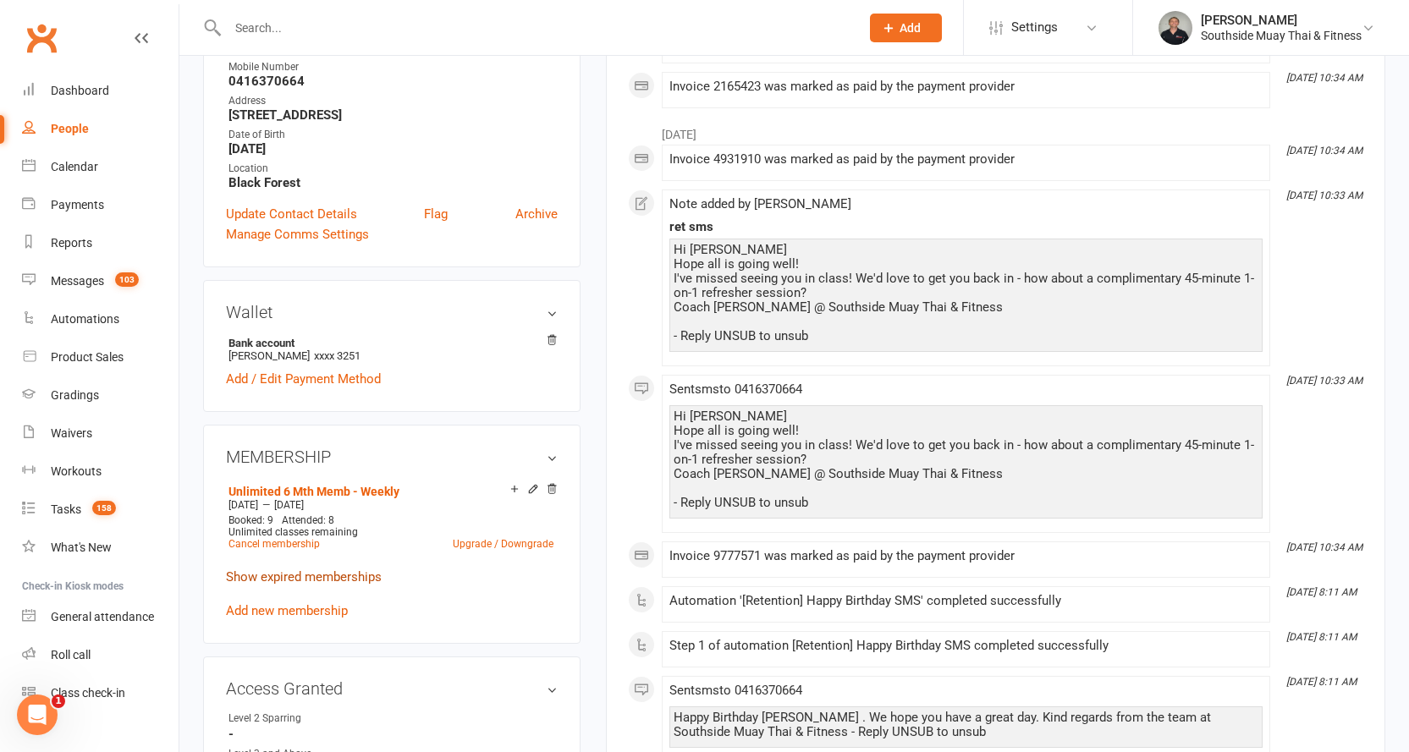
click at [352, 585] on link "Show expired memberships" at bounding box center [304, 577] width 156 height 15
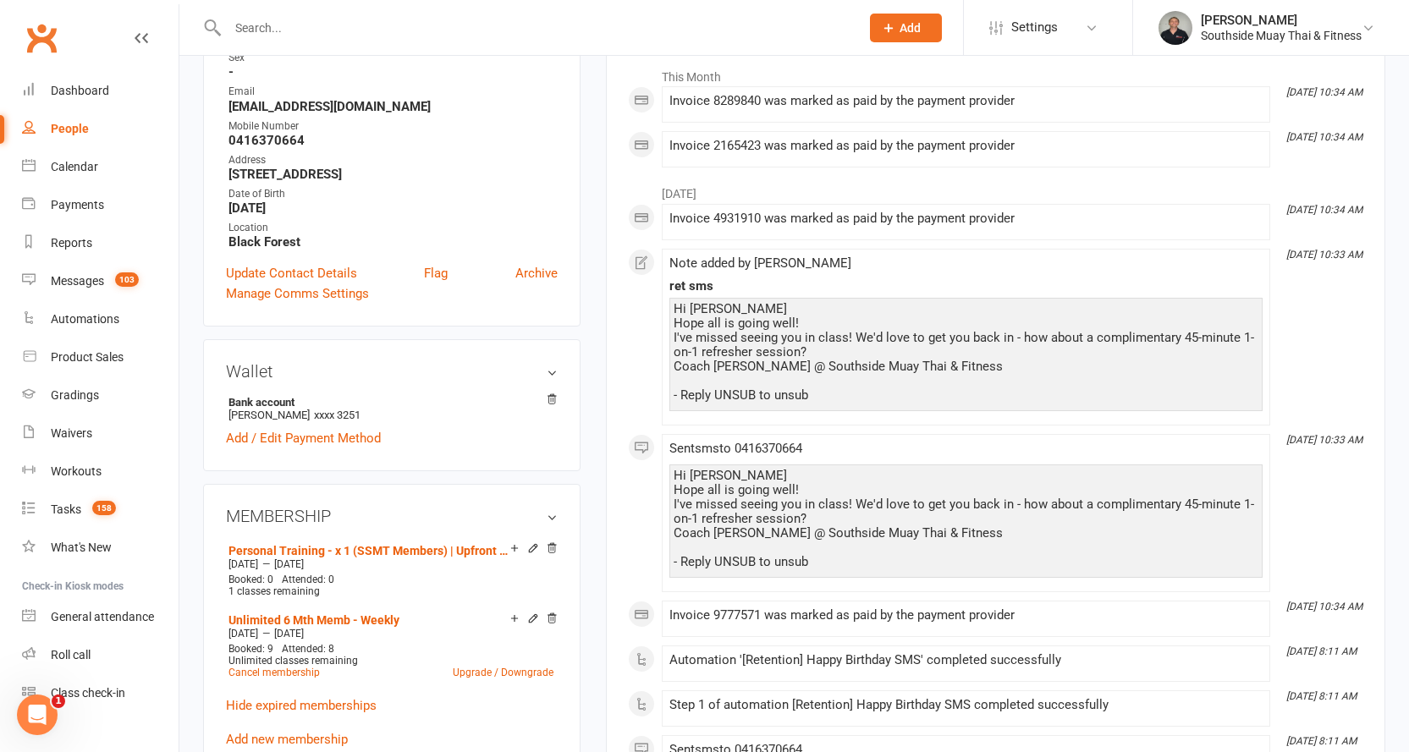
scroll to position [0, 0]
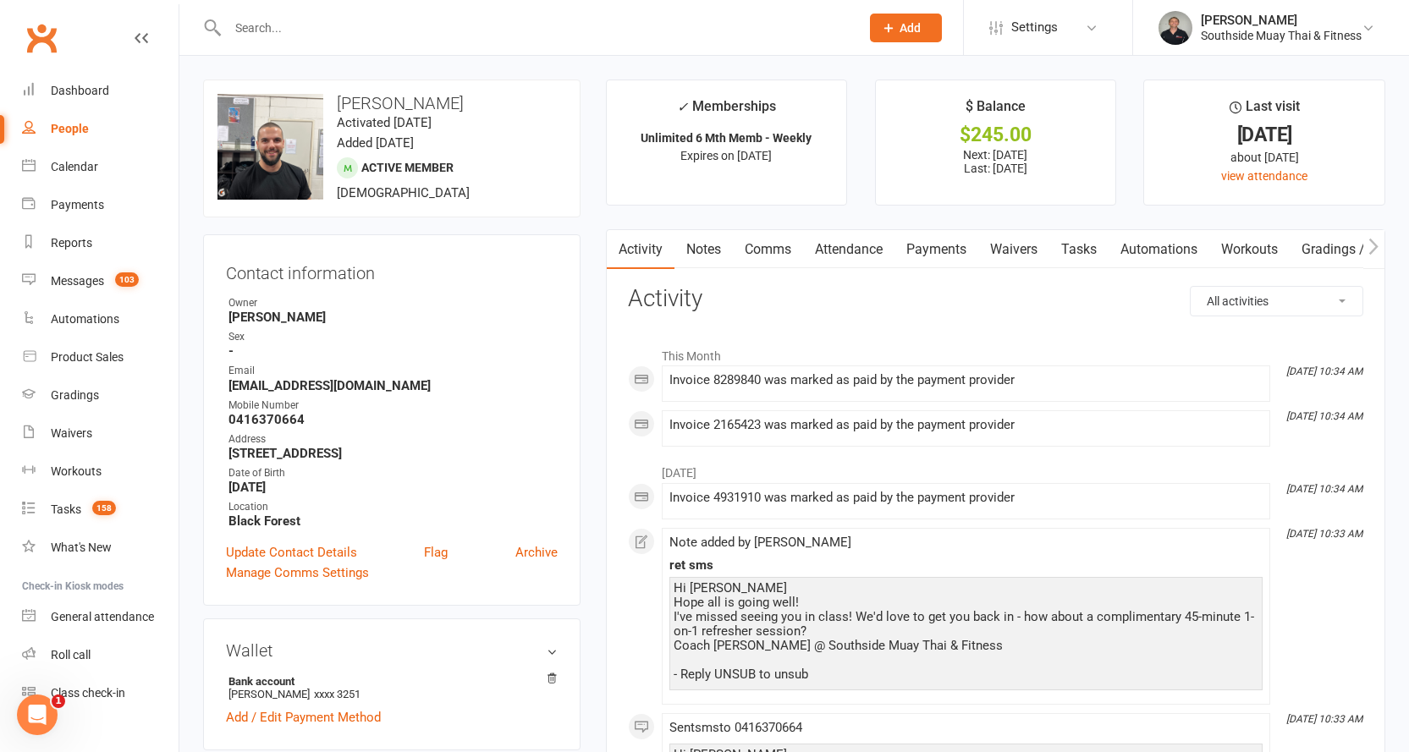
click at [822, 245] on link "Attendance" at bounding box center [848, 249] width 91 height 39
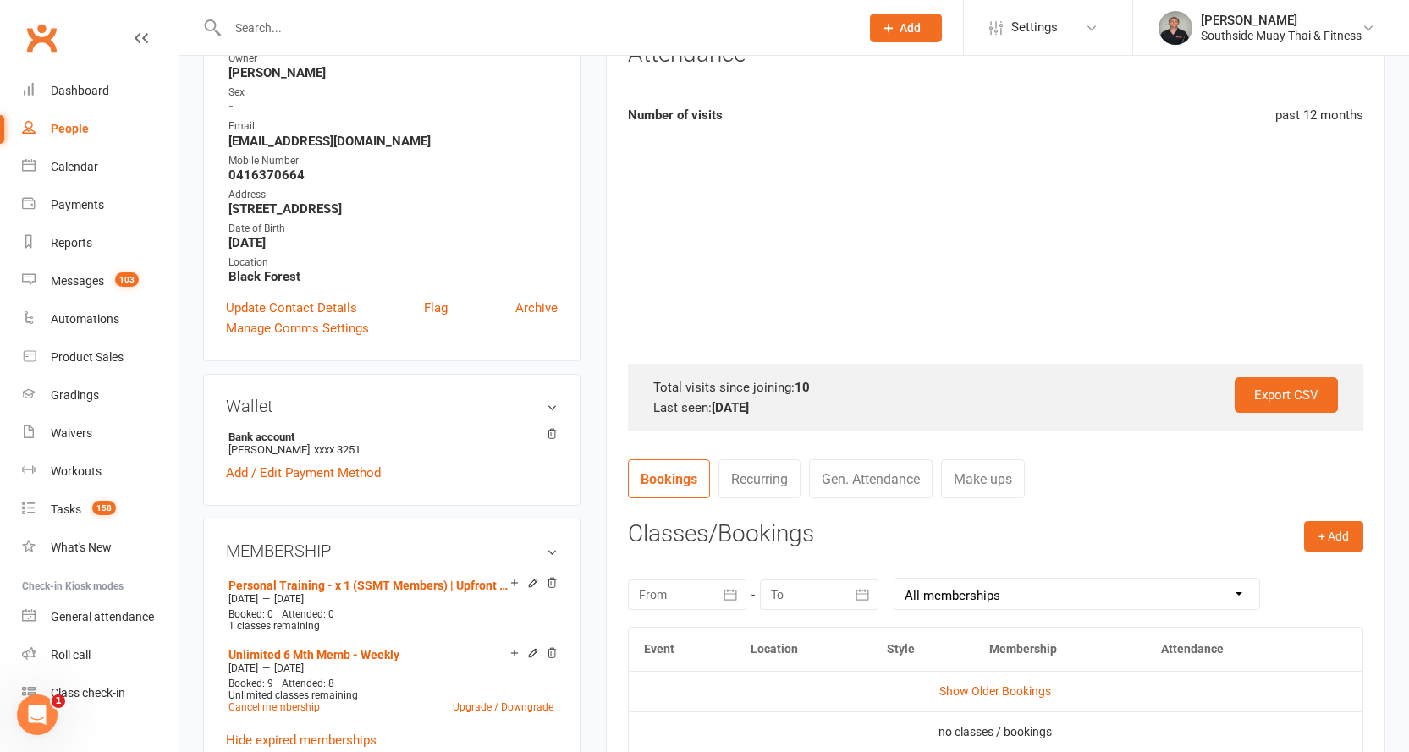
scroll to position [423, 0]
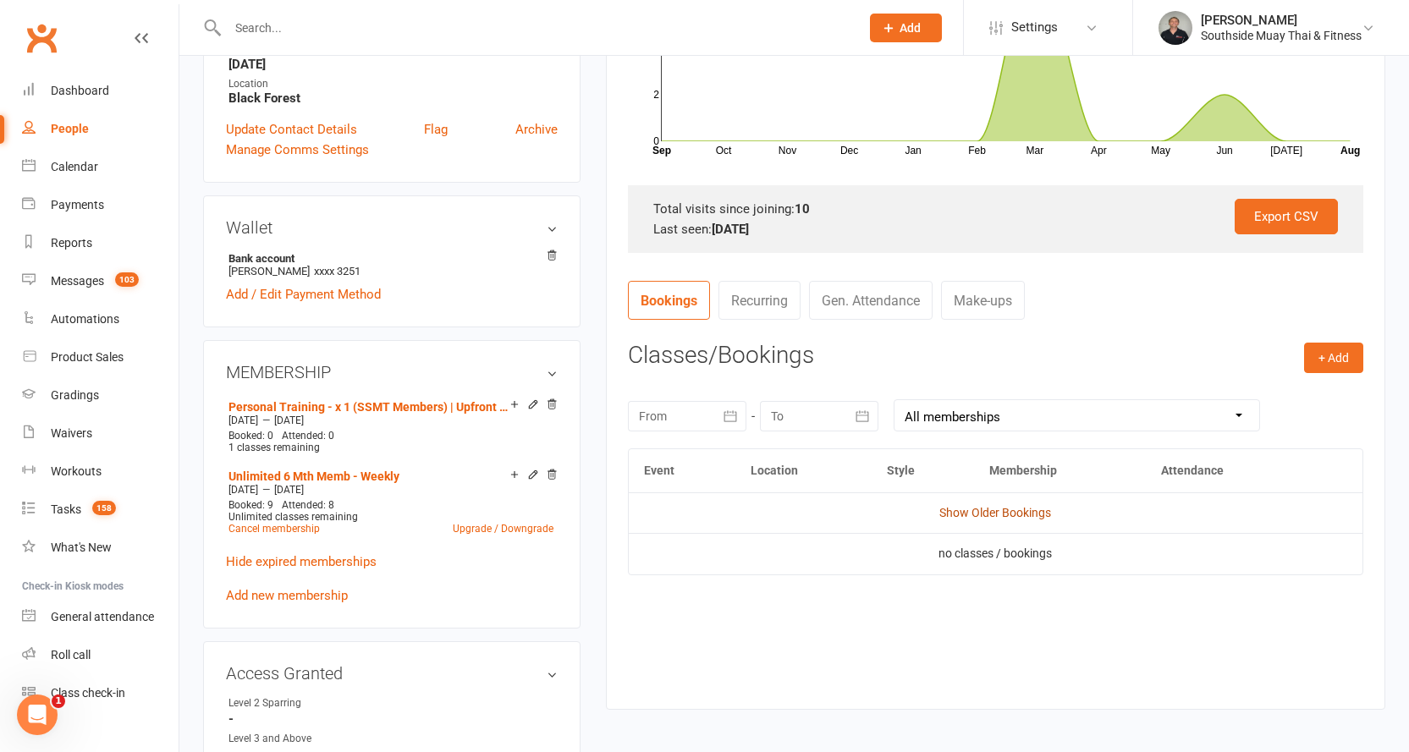
click at [1040, 509] on link "Show Older Bookings" at bounding box center [995, 513] width 112 height 14
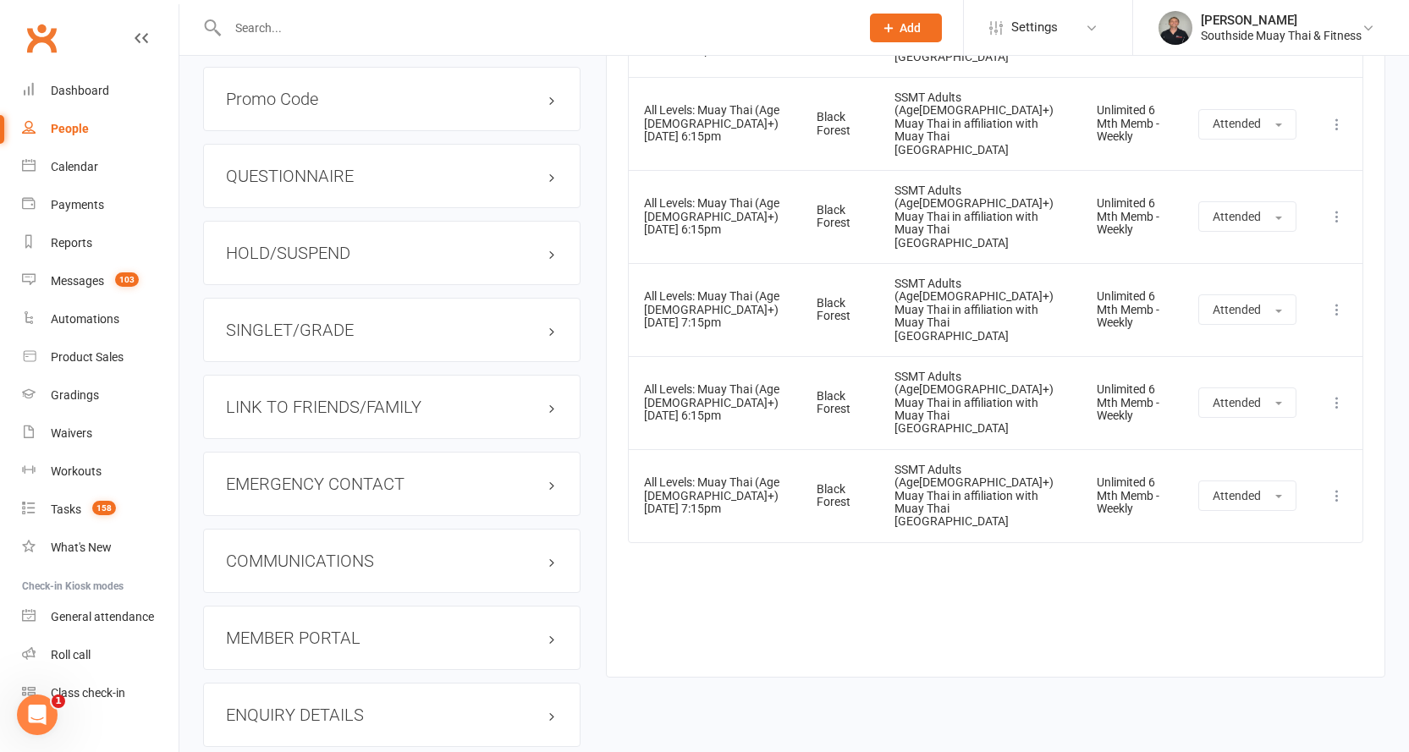
scroll to position [1439, 0]
click at [799, 376] on div "Event Location Style Membership Attendance Hide Older Bookings Free Trial: Muay…" at bounding box center [995, 42] width 735 height 1218
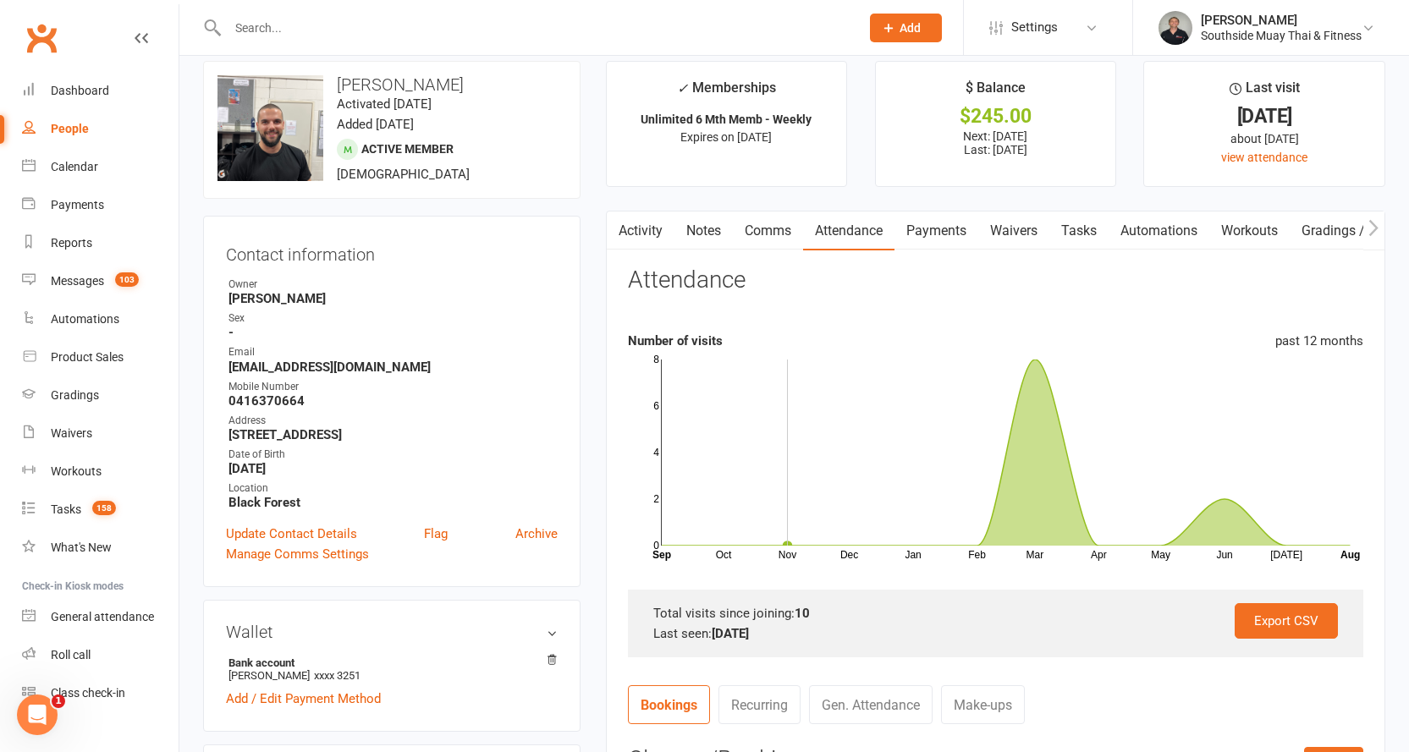
scroll to position [0, 0]
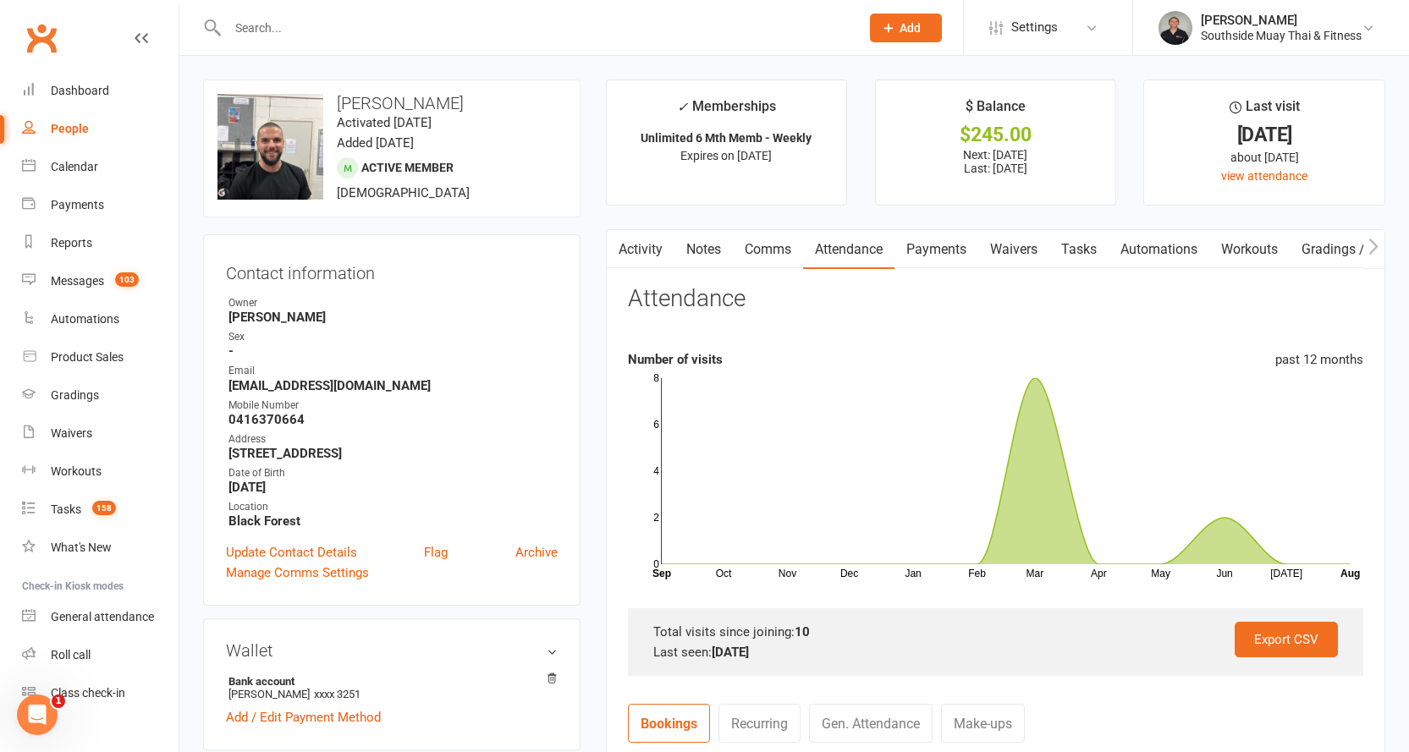
click at [777, 251] on link "Comms" at bounding box center [768, 249] width 70 height 39
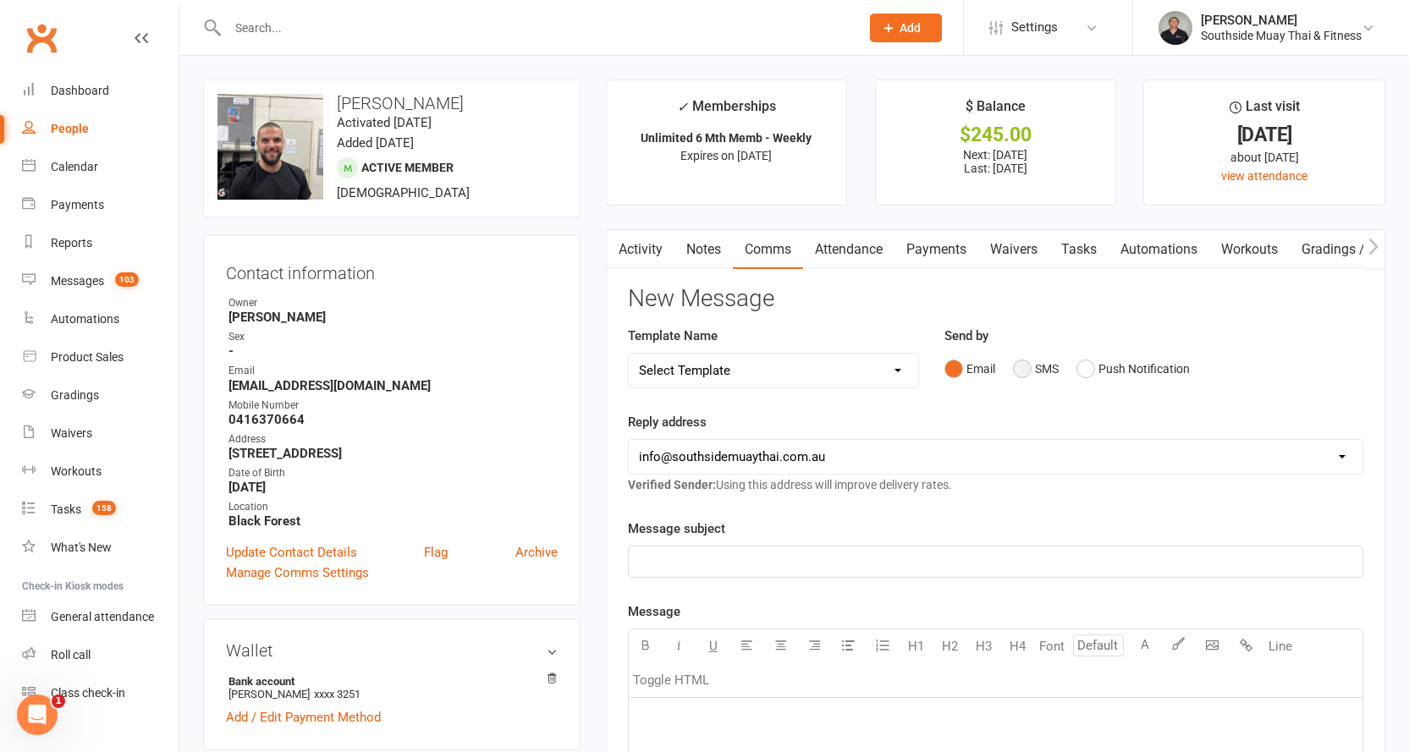
click at [1028, 365] on button "SMS" at bounding box center [1036, 369] width 46 height 32
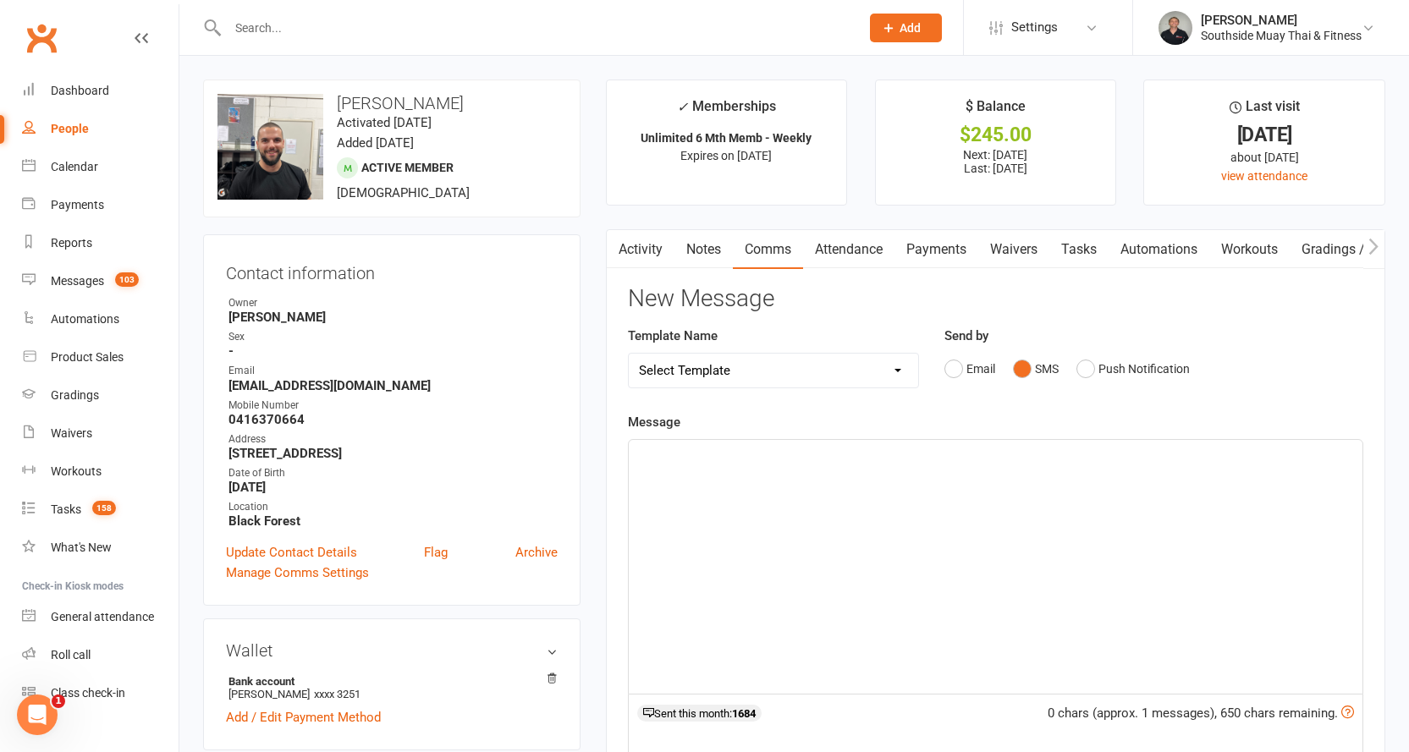
click at [745, 367] on select "Select Template [SMS] Outreach Message: High Risk – Personal From Trainer + Ree…" at bounding box center [774, 371] width 290 height 34
click at [652, 449] on p "﻿" at bounding box center [995, 455] width 713 height 20
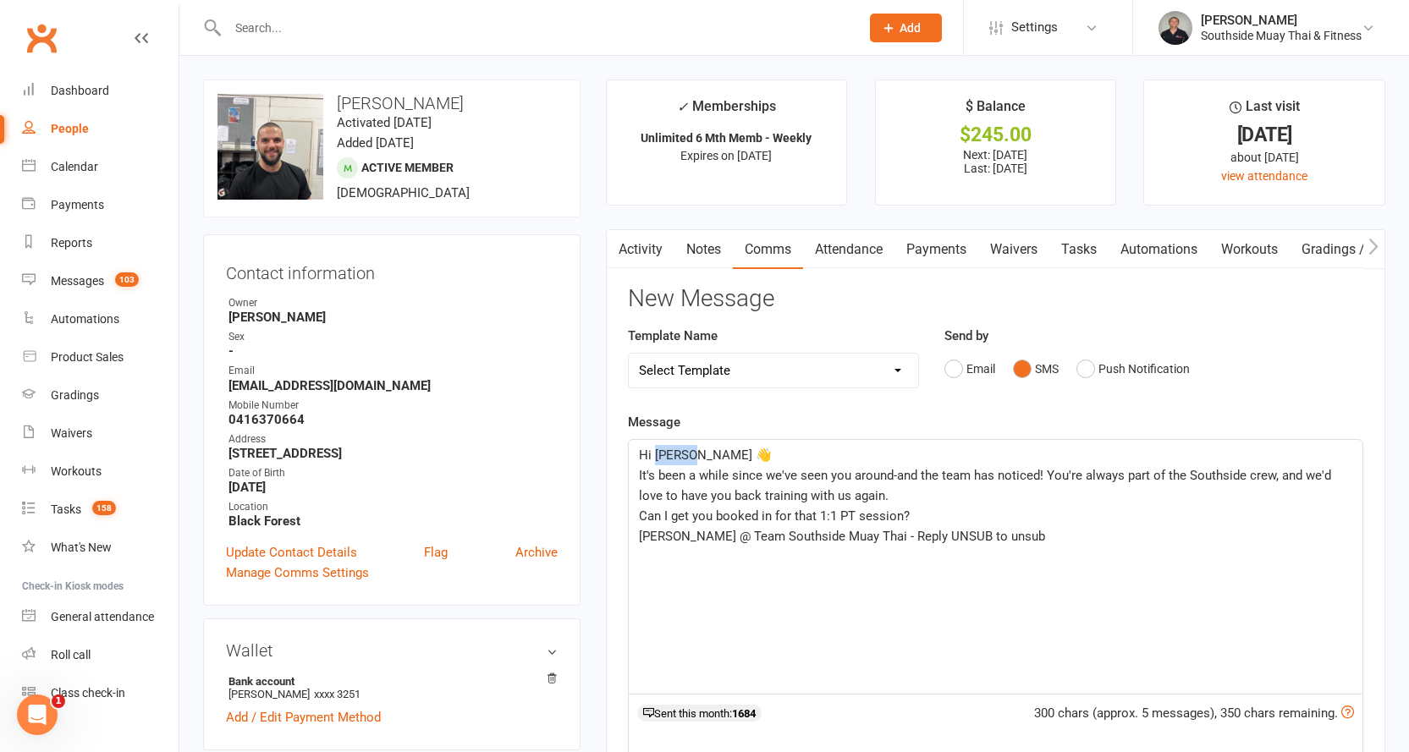
drag, startPoint x: 657, startPoint y: 451, endPoint x: 691, endPoint y: 451, distance: 33.9
click at [691, 451] on span "Hi Josiah 👋" at bounding box center [705, 455] width 133 height 15
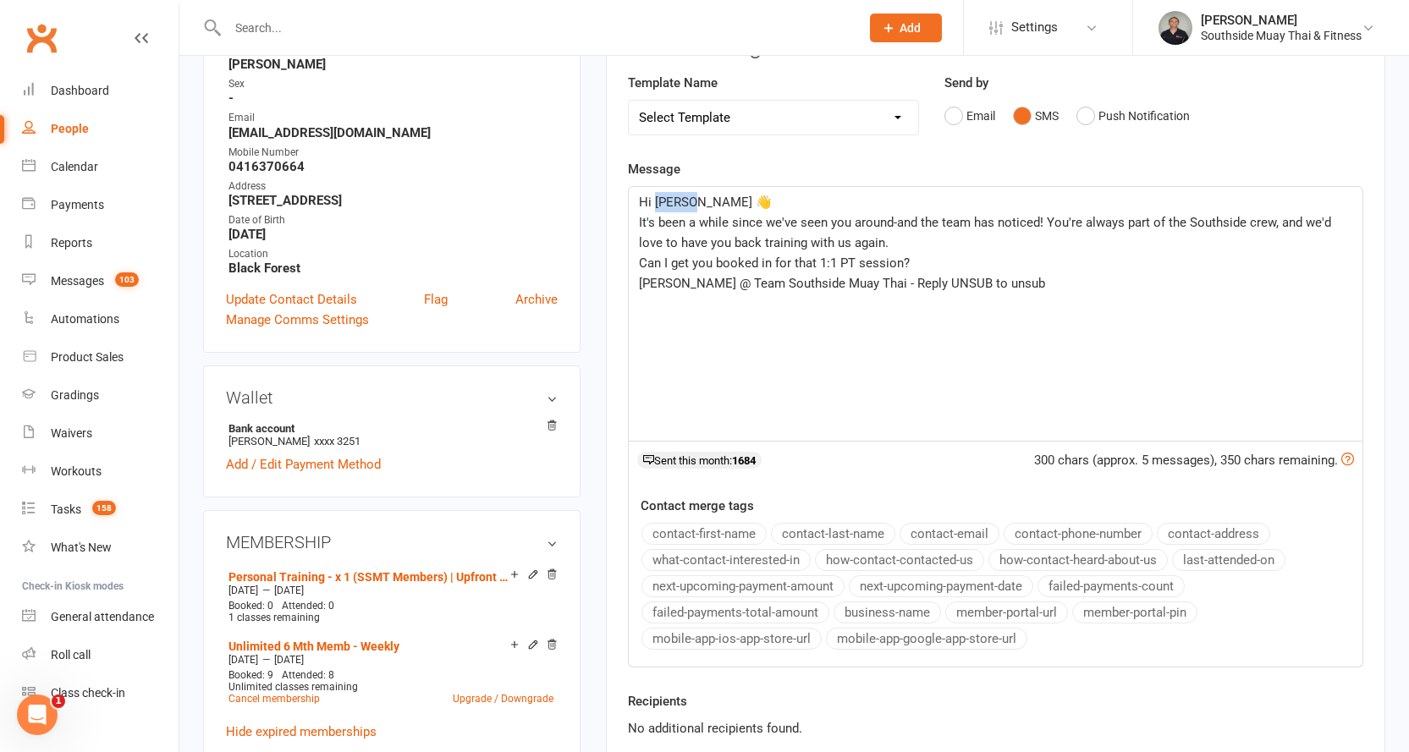
scroll to position [254, 0]
click at [678, 527] on button "contact-first-name" at bounding box center [703, 533] width 125 height 22
click at [790, 259] on span "Can I get you booked in for that 1:1 PT session?" at bounding box center [774, 262] width 271 height 15
drag, startPoint x: 839, startPoint y: 282, endPoint x: 980, endPoint y: 278, distance: 141.4
click at [980, 278] on p "Amir @ Team Southside Muay Thai - Reply UNSUB to unsub" at bounding box center [995, 283] width 713 height 20
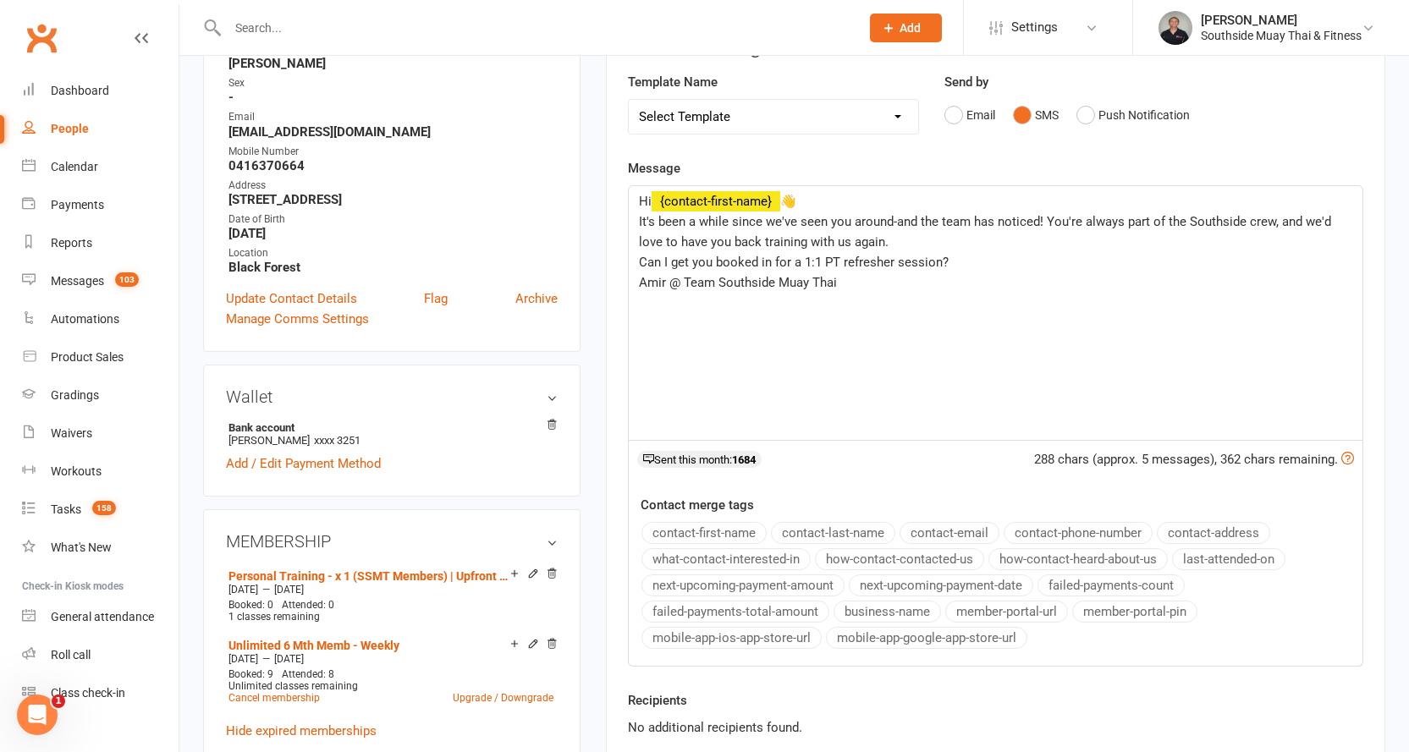
click at [801, 264] on span "Can I get you booked in for a 1:1 PT refresher session?" at bounding box center [794, 262] width 310 height 15
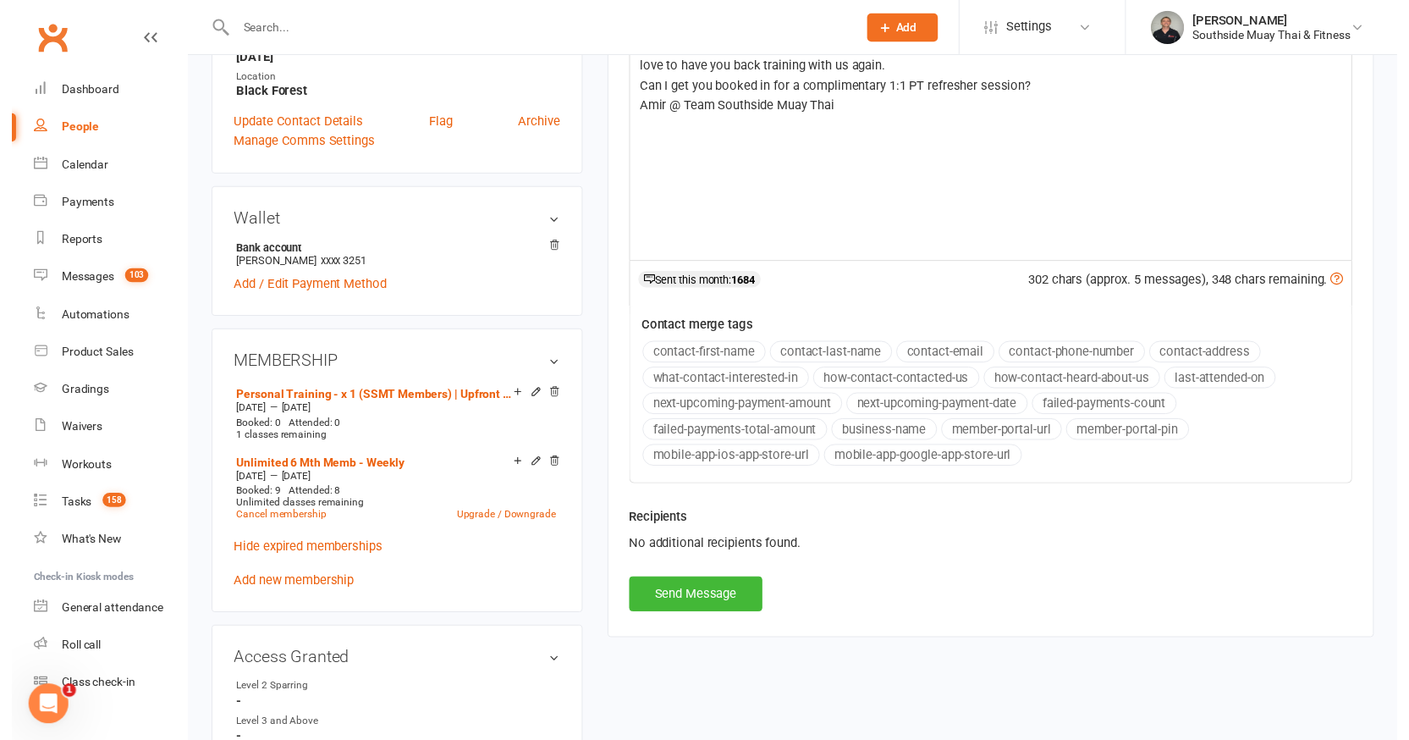
scroll to position [592, 0]
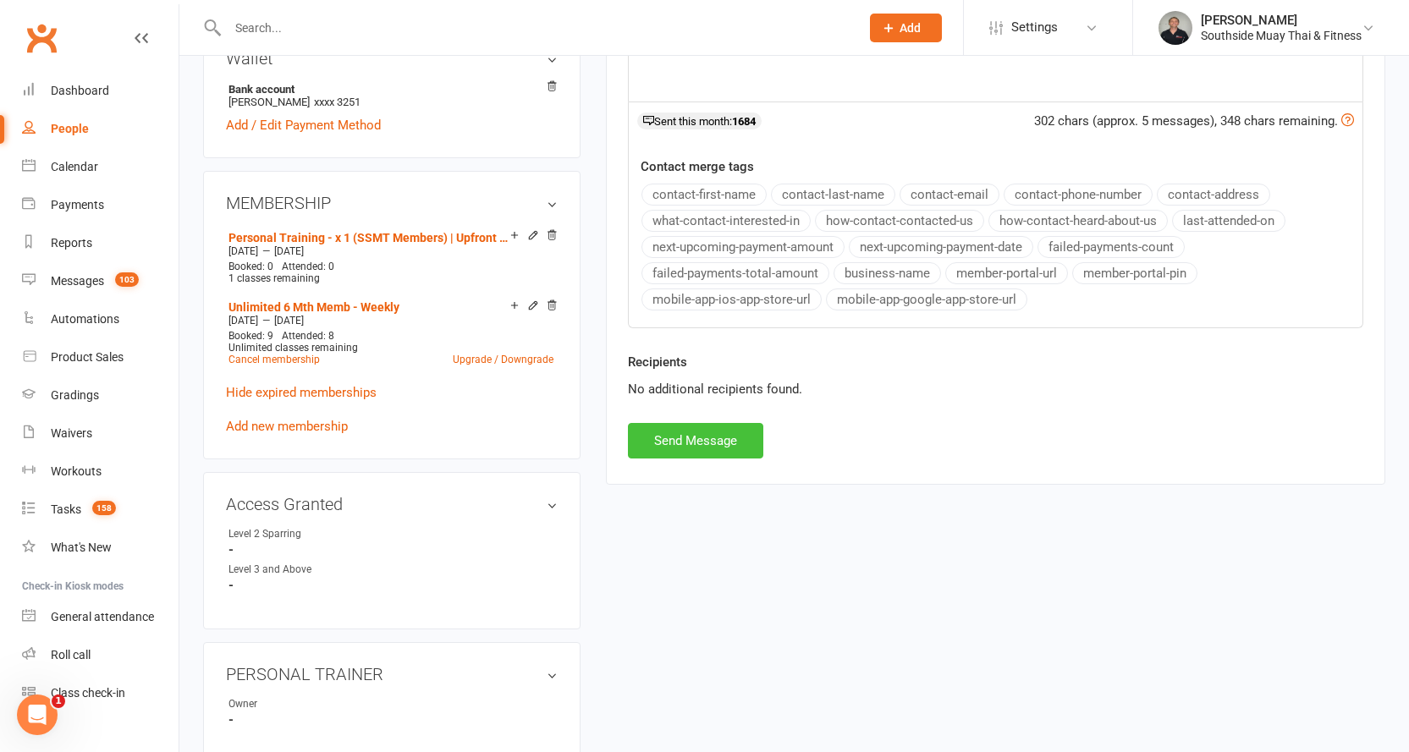
click at [679, 427] on button "Send Message" at bounding box center [695, 441] width 135 height 36
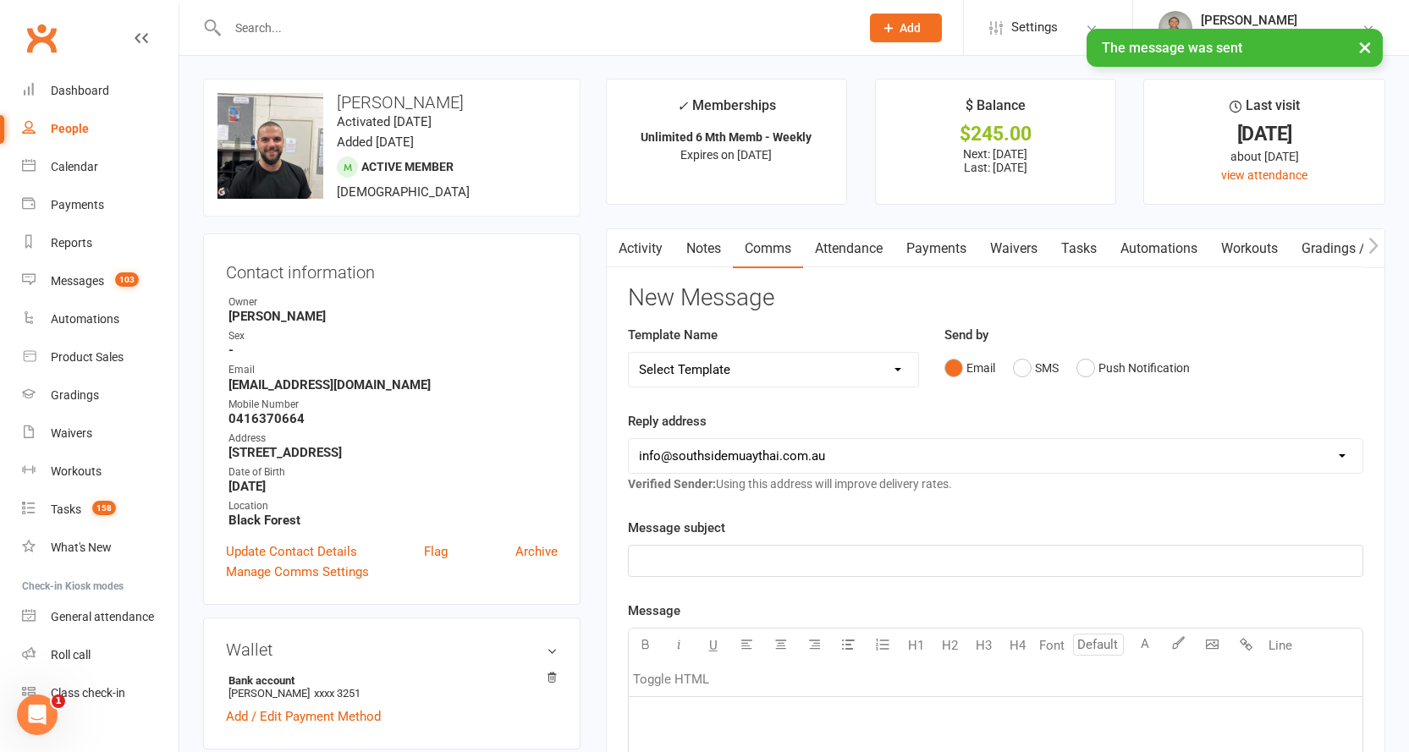
scroll to position [0, 0]
click at [641, 247] on link "Activity" at bounding box center [641, 249] width 68 height 39
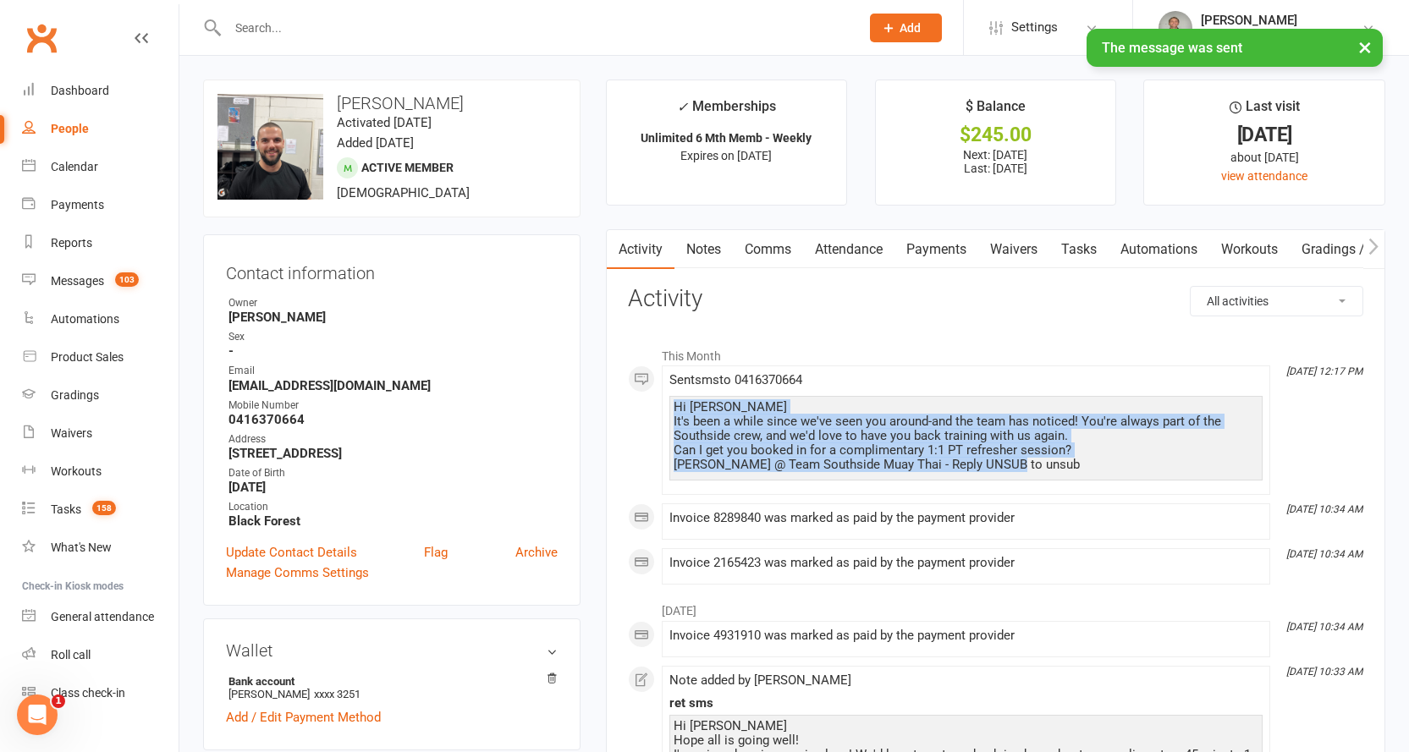
drag, startPoint x: 674, startPoint y: 407, endPoint x: 1028, endPoint y: 490, distance: 364.2
click at [1028, 490] on li "Aug 14, 12:17 PM Sent sms to 0416370664 Hi James 👋 It's been a while since we'v…" at bounding box center [966, 430] width 608 height 129
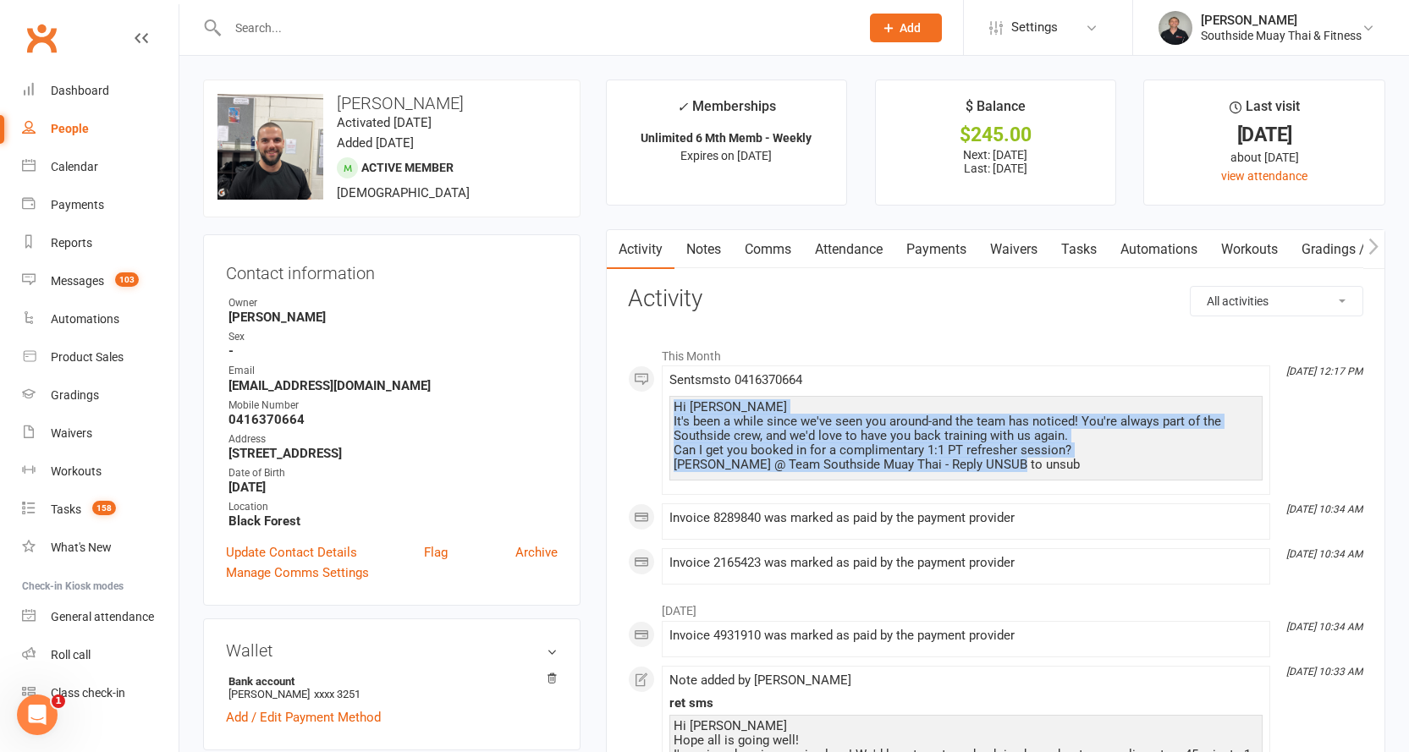
copy div "Hi James 👋 It's been a while since we've seen you around-and the team has notic…"
click at [712, 249] on link "Notes" at bounding box center [703, 249] width 58 height 39
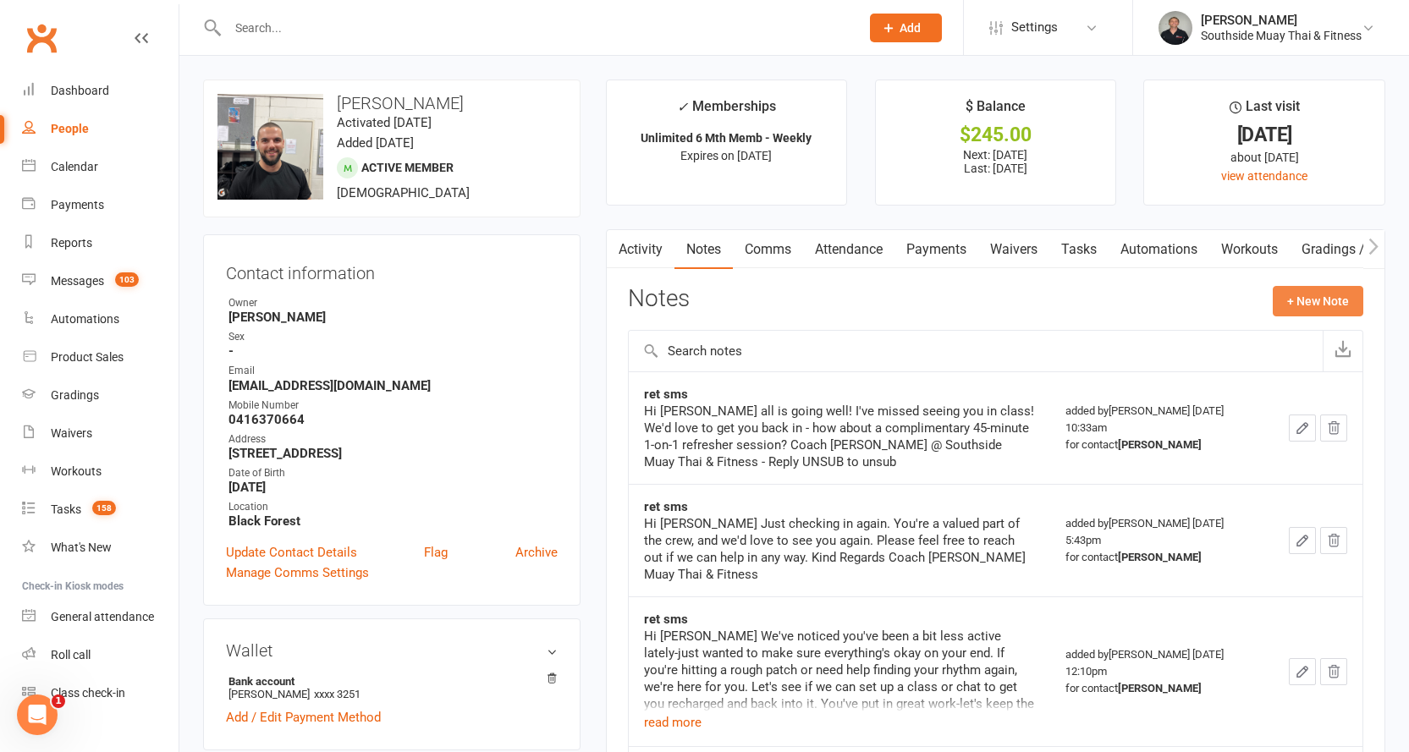
click at [1299, 295] on button "+ New Note" at bounding box center [1318, 301] width 91 height 30
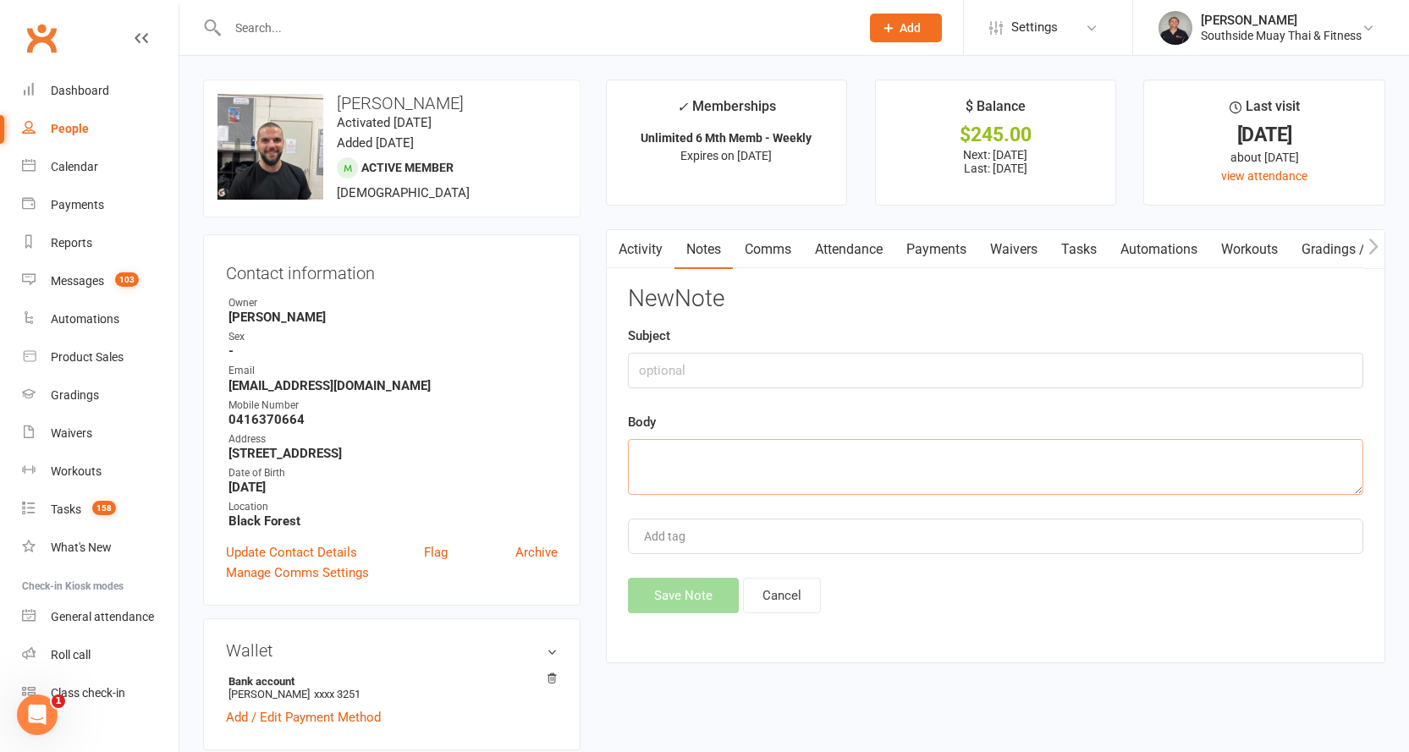
click at [670, 449] on textarea at bounding box center [995, 467] width 735 height 56
paste textarea "Hi James 👋 It's been a while since we've seen you around-and the team has notic…"
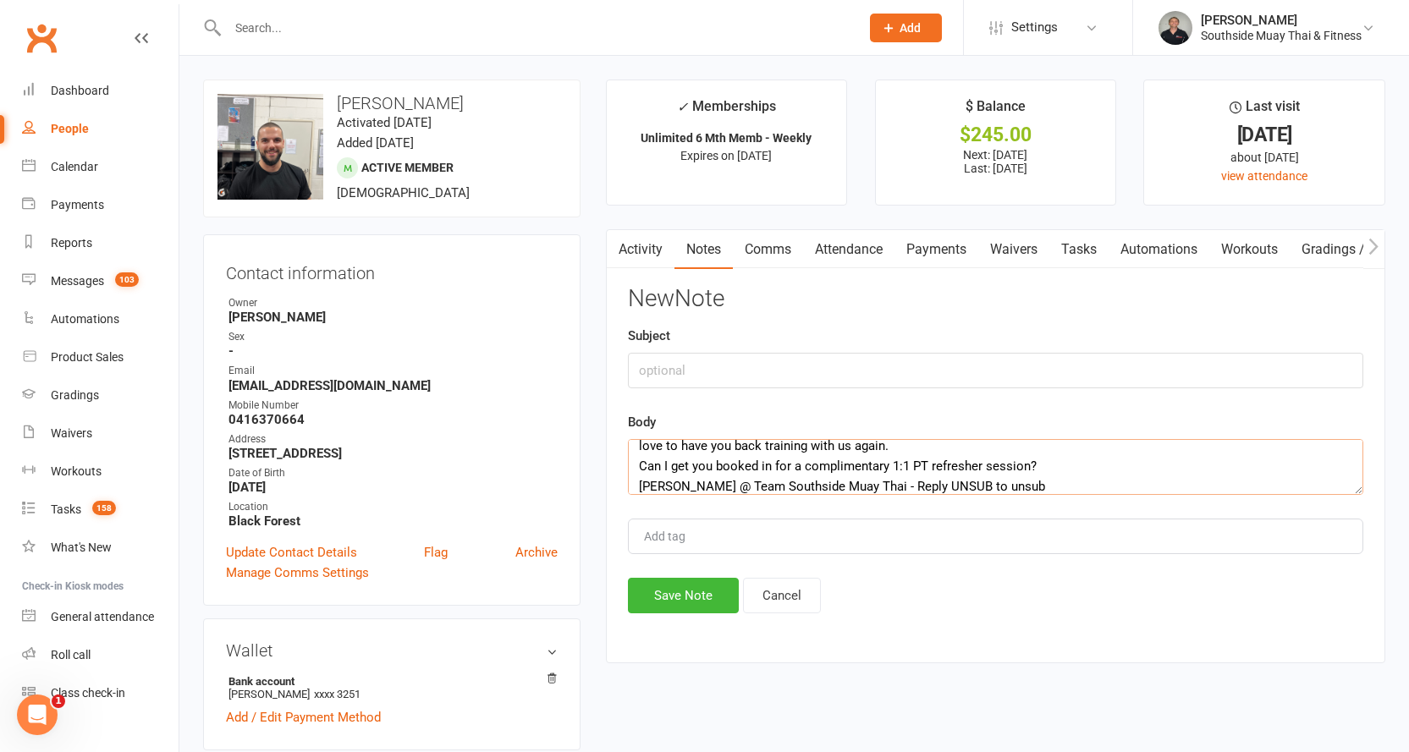
type textarea "Hi James 👋 It's been a while since we've seen you around-and the team has notic…"
click at [687, 373] on input "text" at bounding box center [995, 371] width 735 height 36
type input "ret"
click at [661, 598] on button "Save Note" at bounding box center [683, 596] width 111 height 36
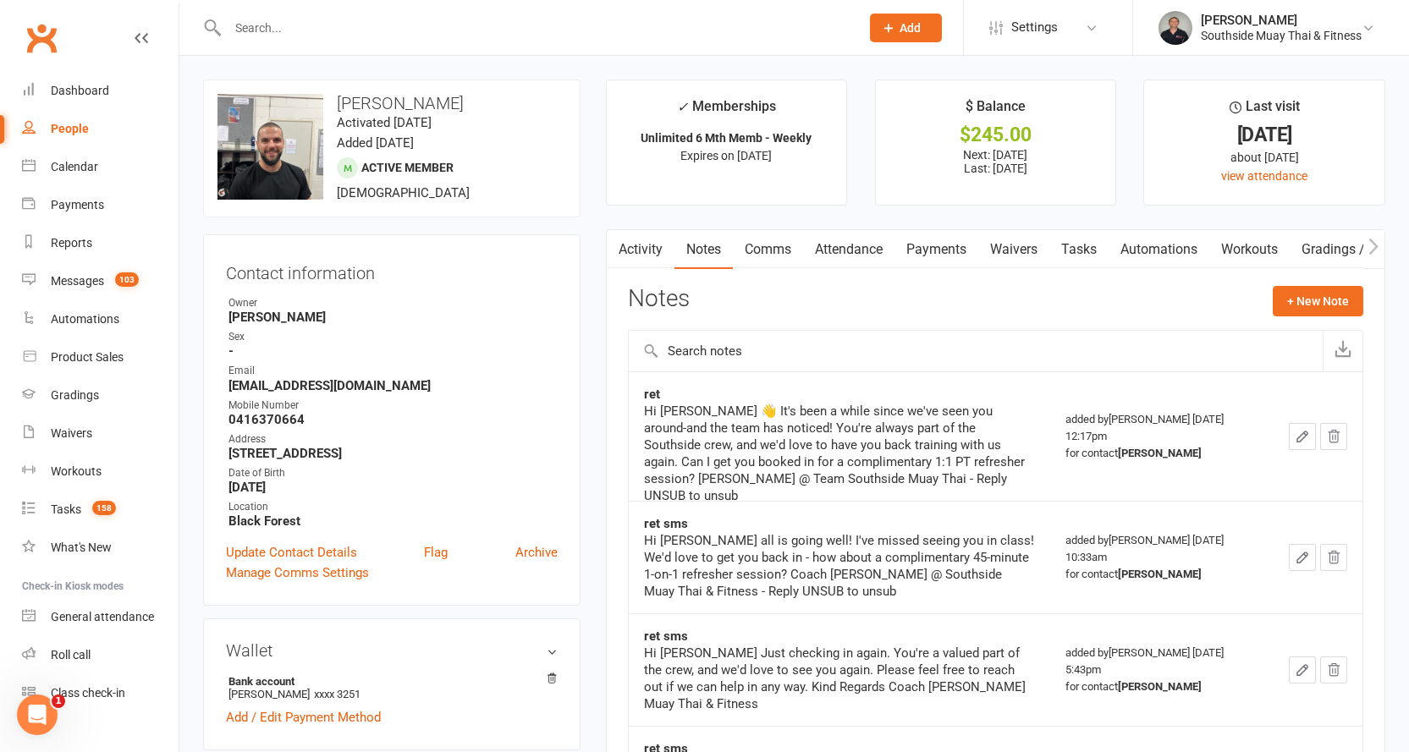
click at [319, 34] on input "text" at bounding box center [535, 28] width 625 height 24
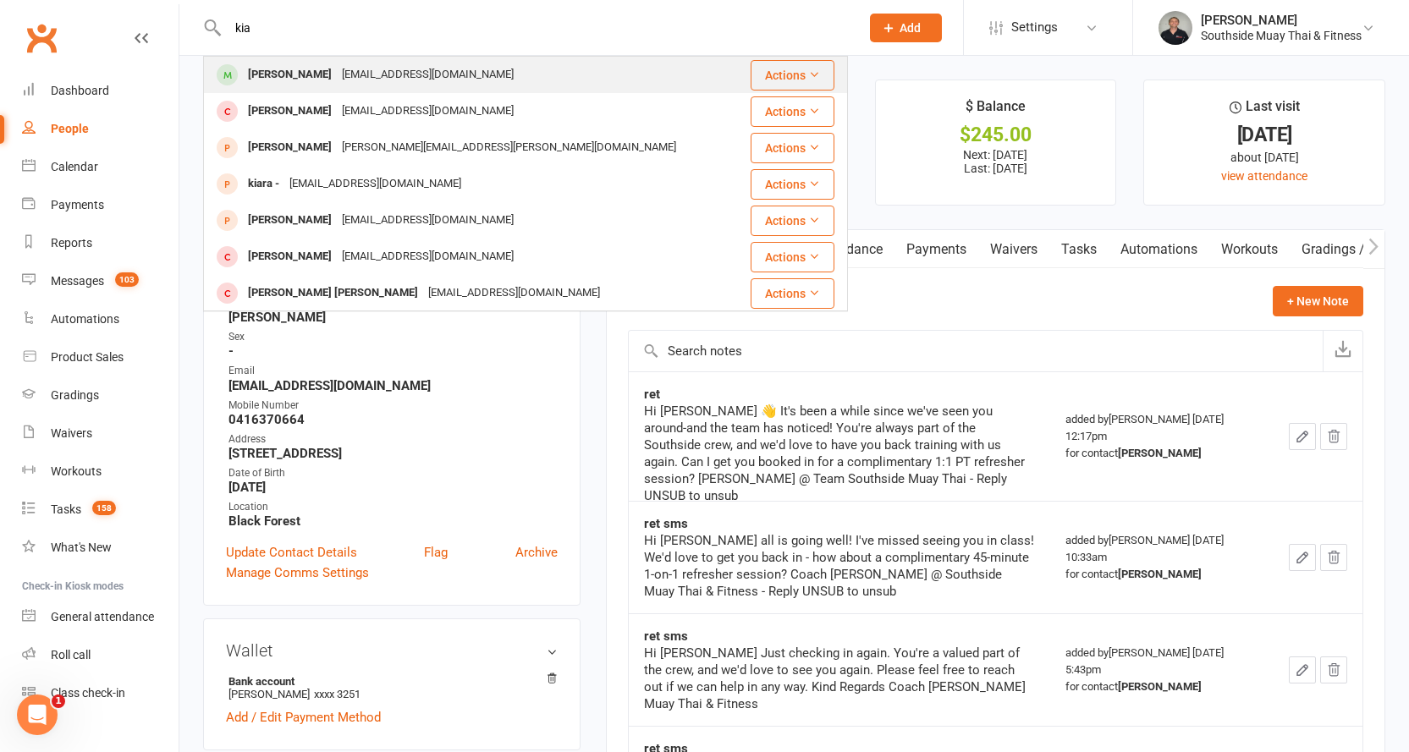
type input "kia"
click at [317, 69] on div "[PERSON_NAME]" at bounding box center [290, 75] width 94 height 25
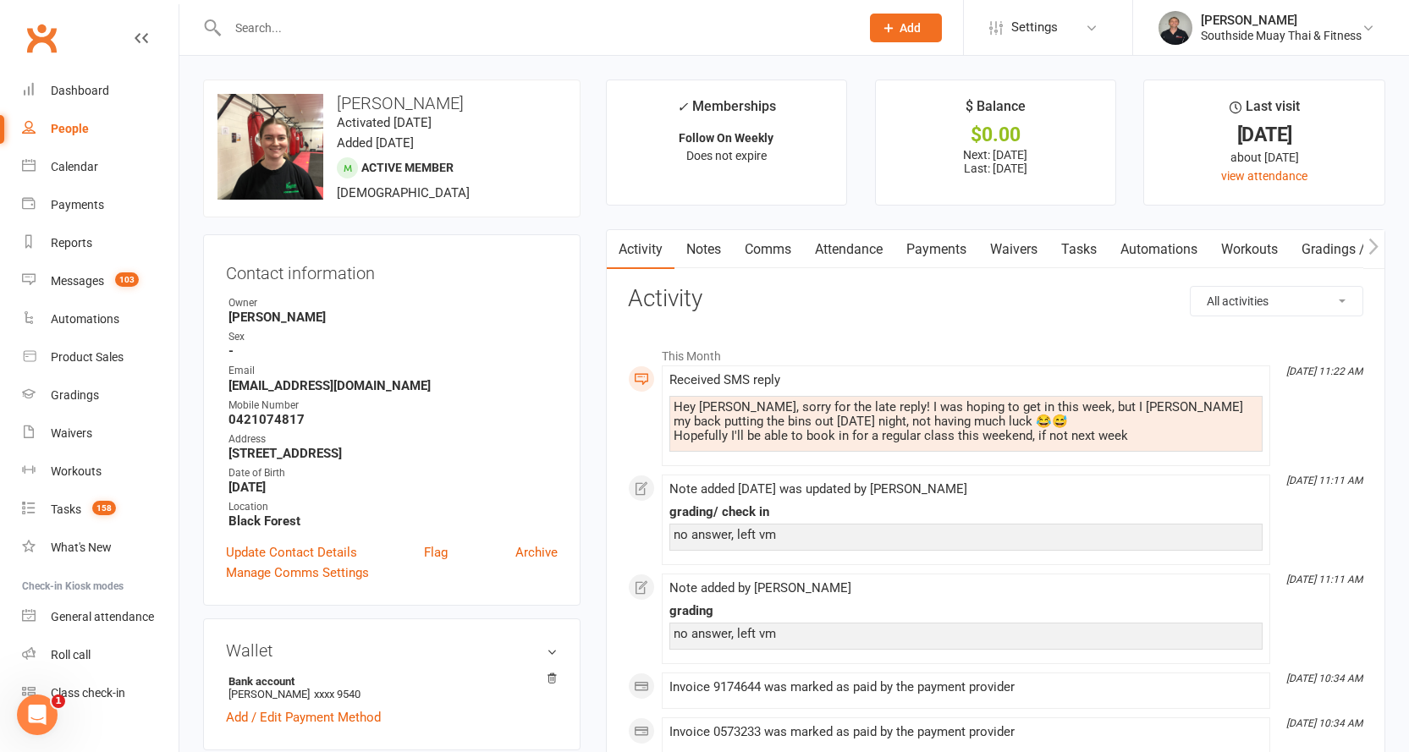
click at [761, 252] on link "Comms" at bounding box center [768, 249] width 70 height 39
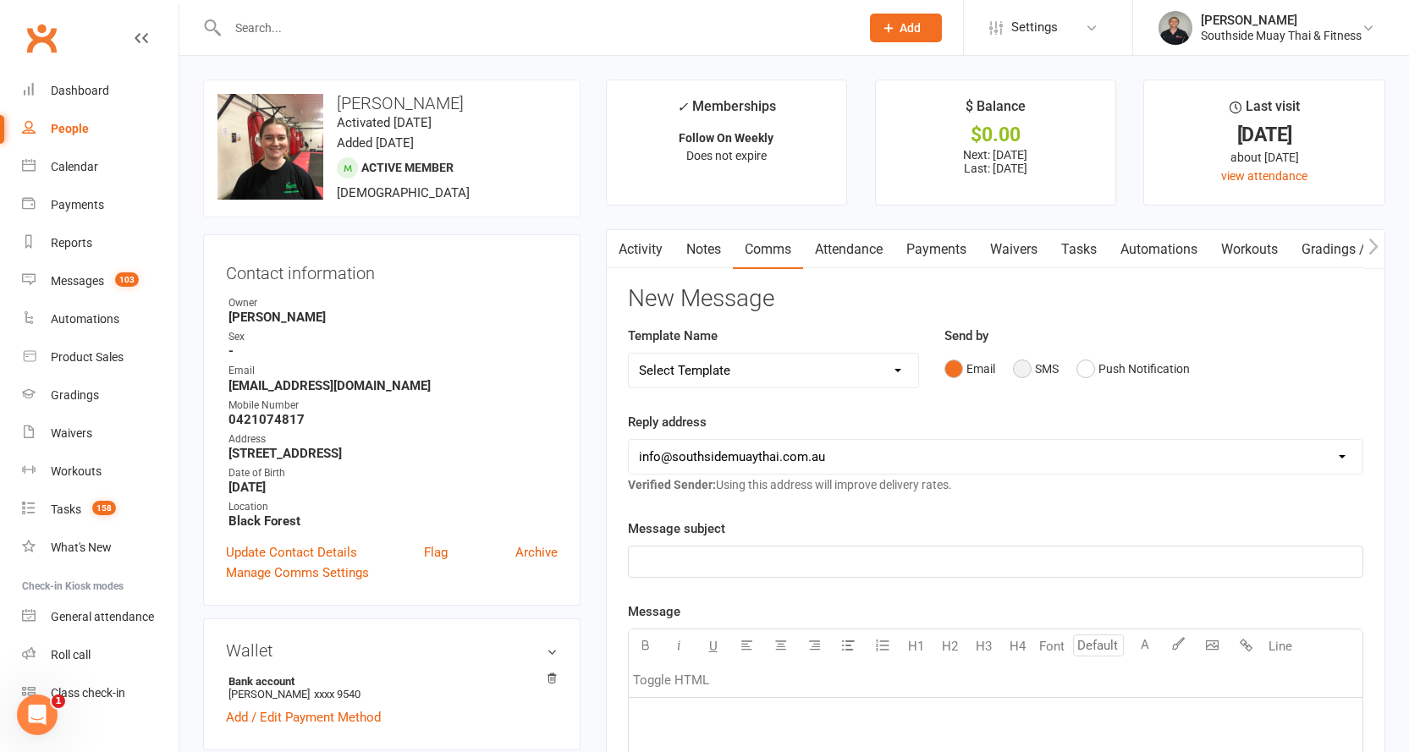
click at [1036, 367] on button "SMS" at bounding box center [1036, 369] width 46 height 32
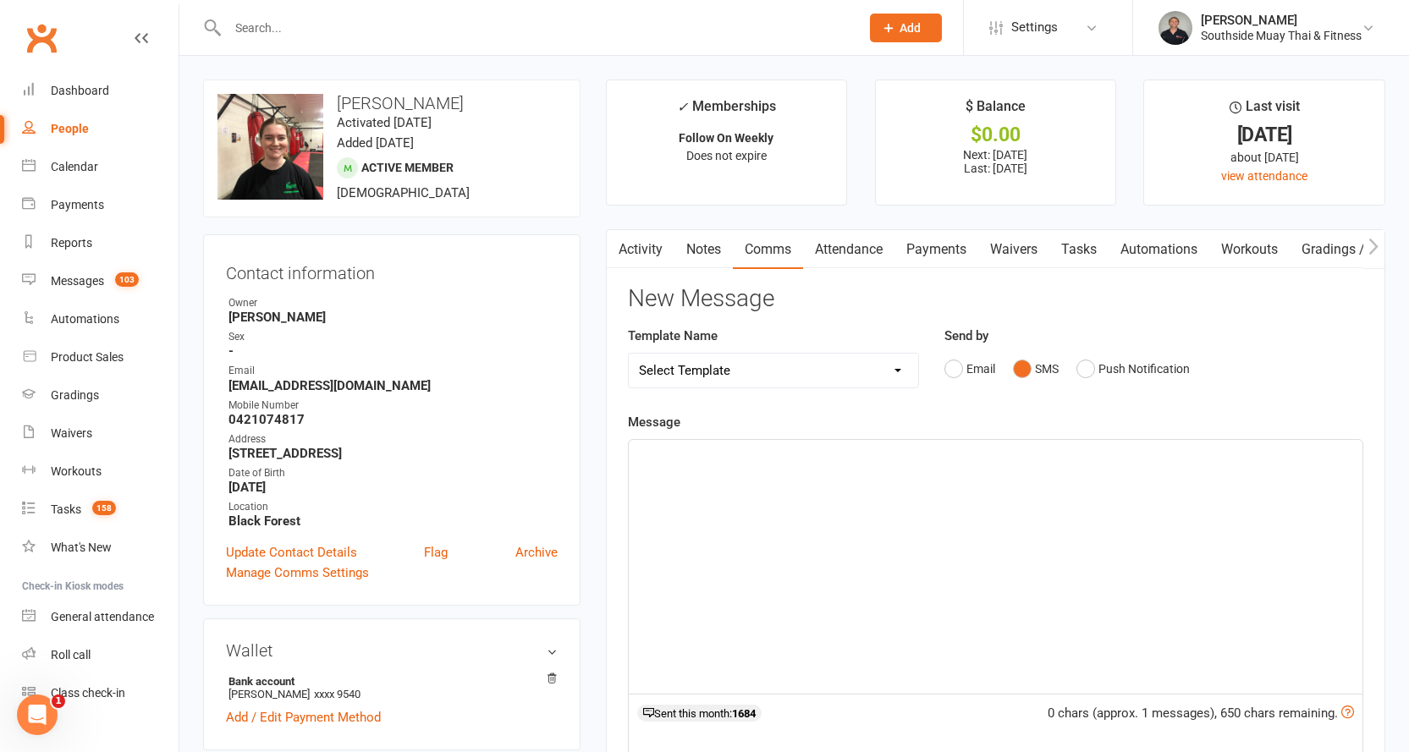
click at [812, 448] on p "﻿" at bounding box center [995, 455] width 713 height 20
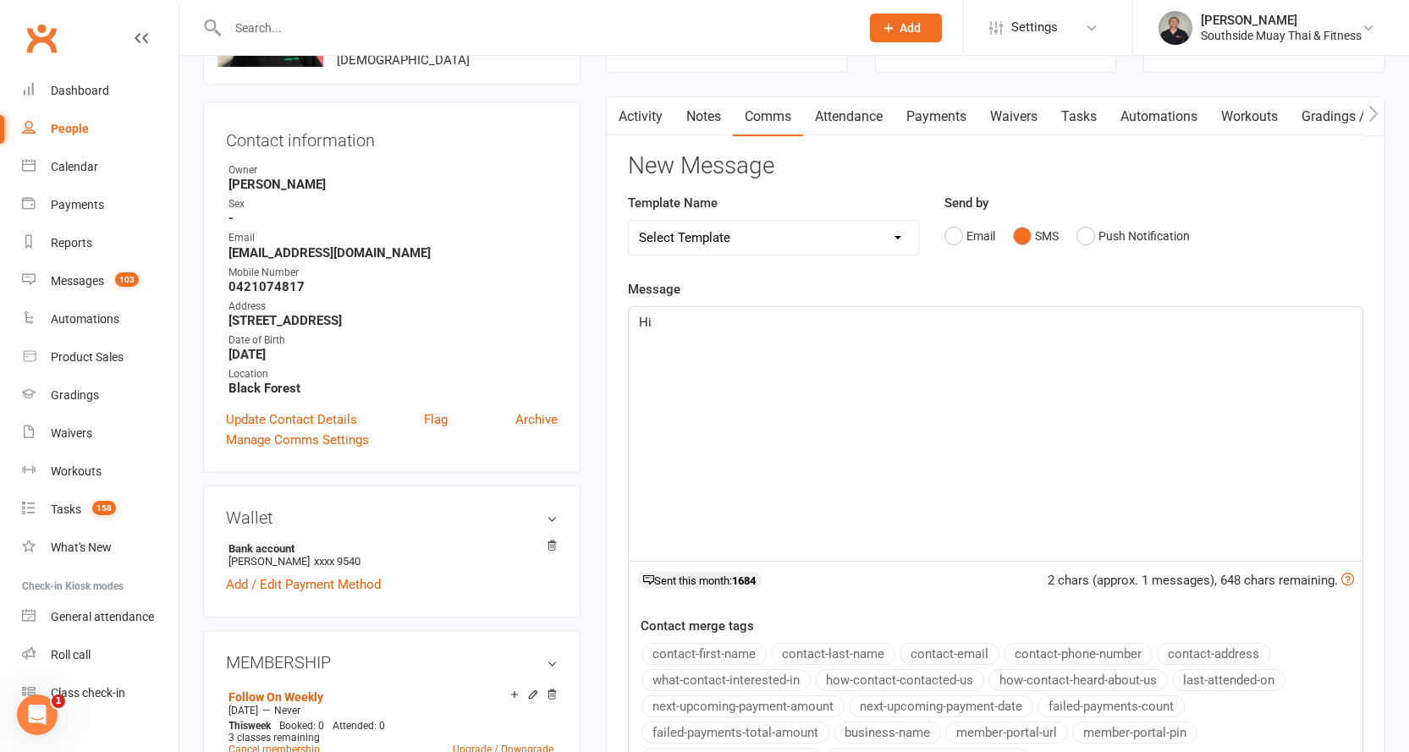
scroll to position [254, 0]
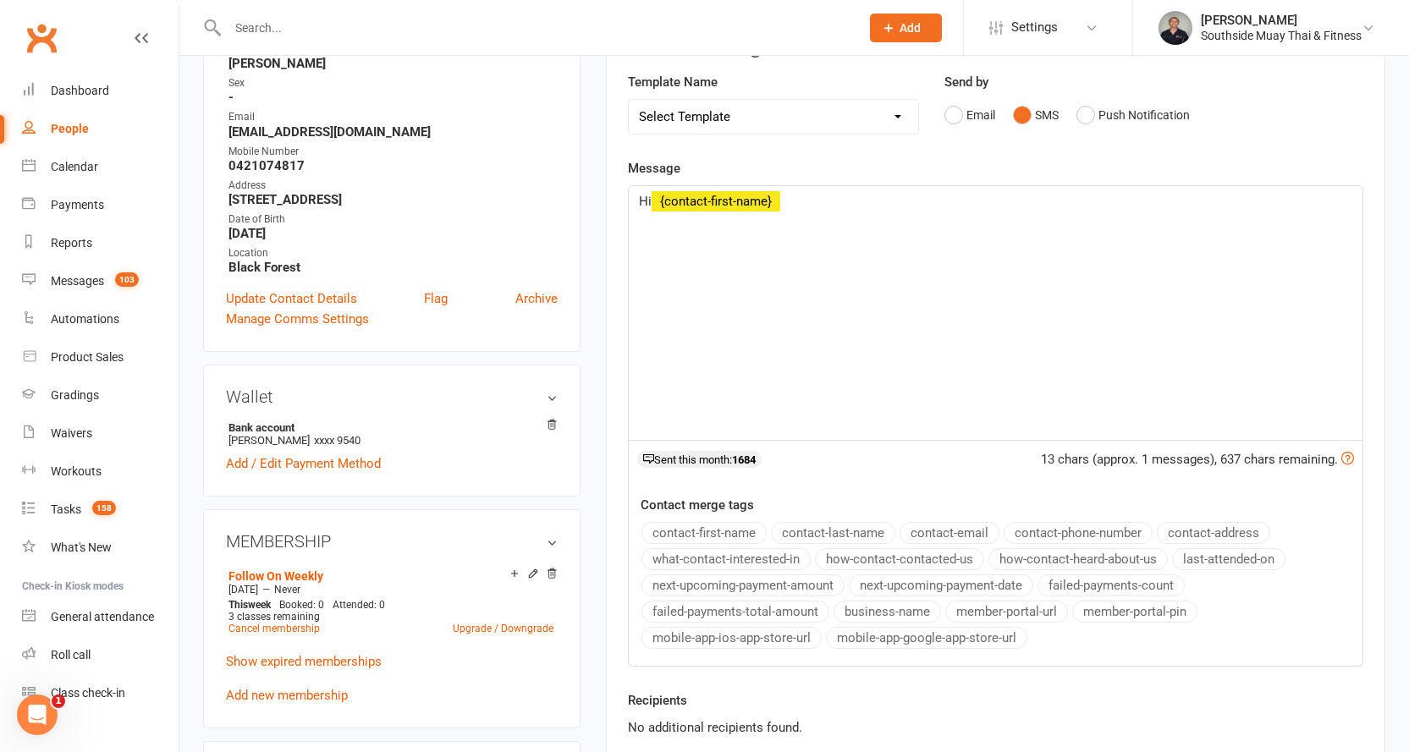
click at [725, 528] on button "contact-first-name" at bounding box center [703, 533] width 125 height 22
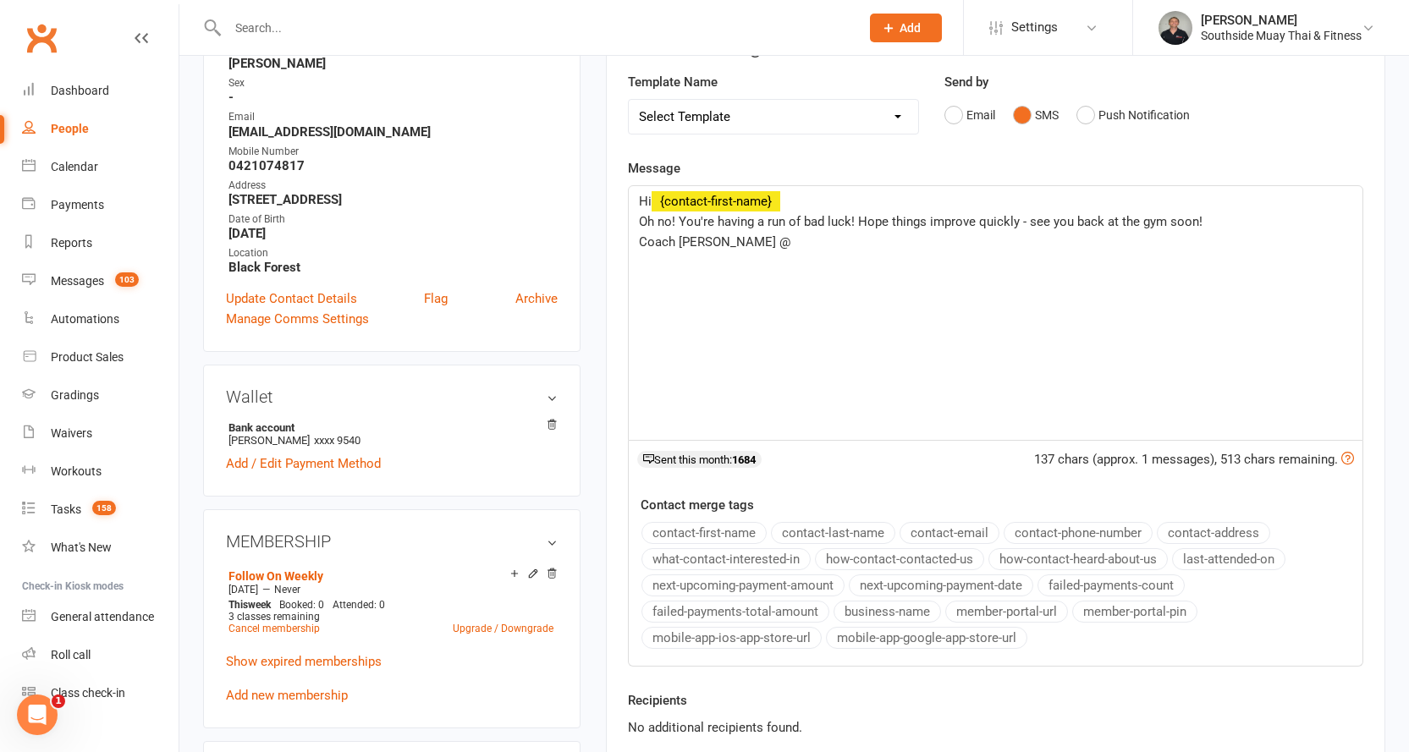
click at [847, 613] on button "business-name" at bounding box center [887, 612] width 107 height 22
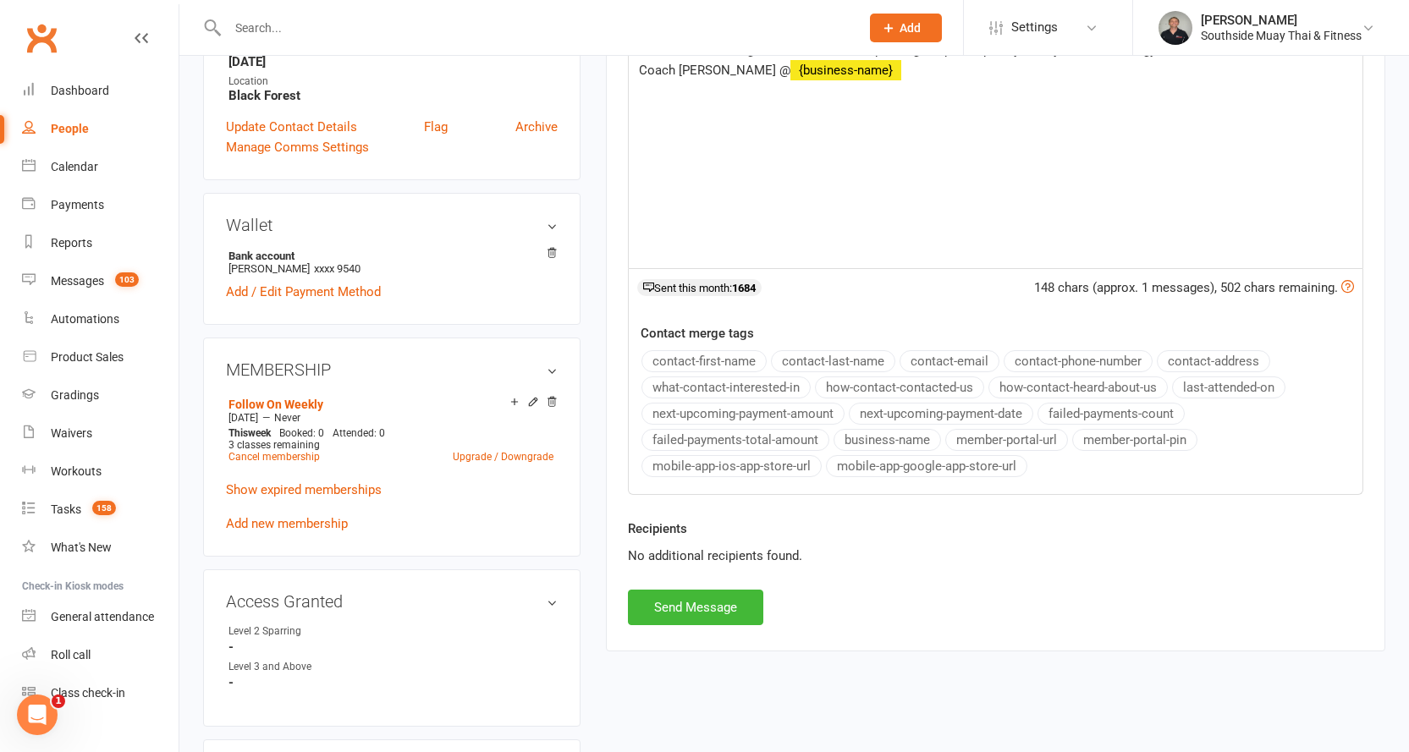
scroll to position [508, 0]
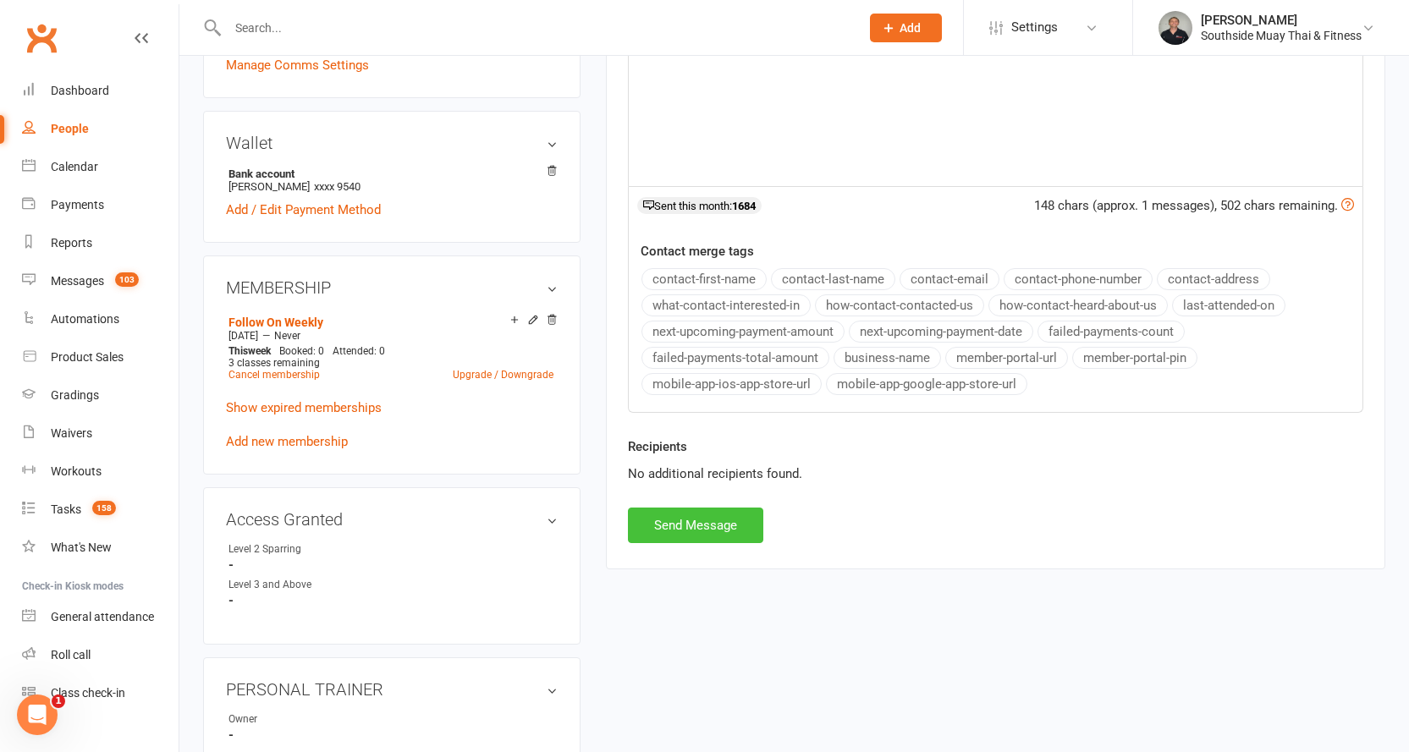
click at [672, 531] on button "Send Message" at bounding box center [695, 526] width 135 height 36
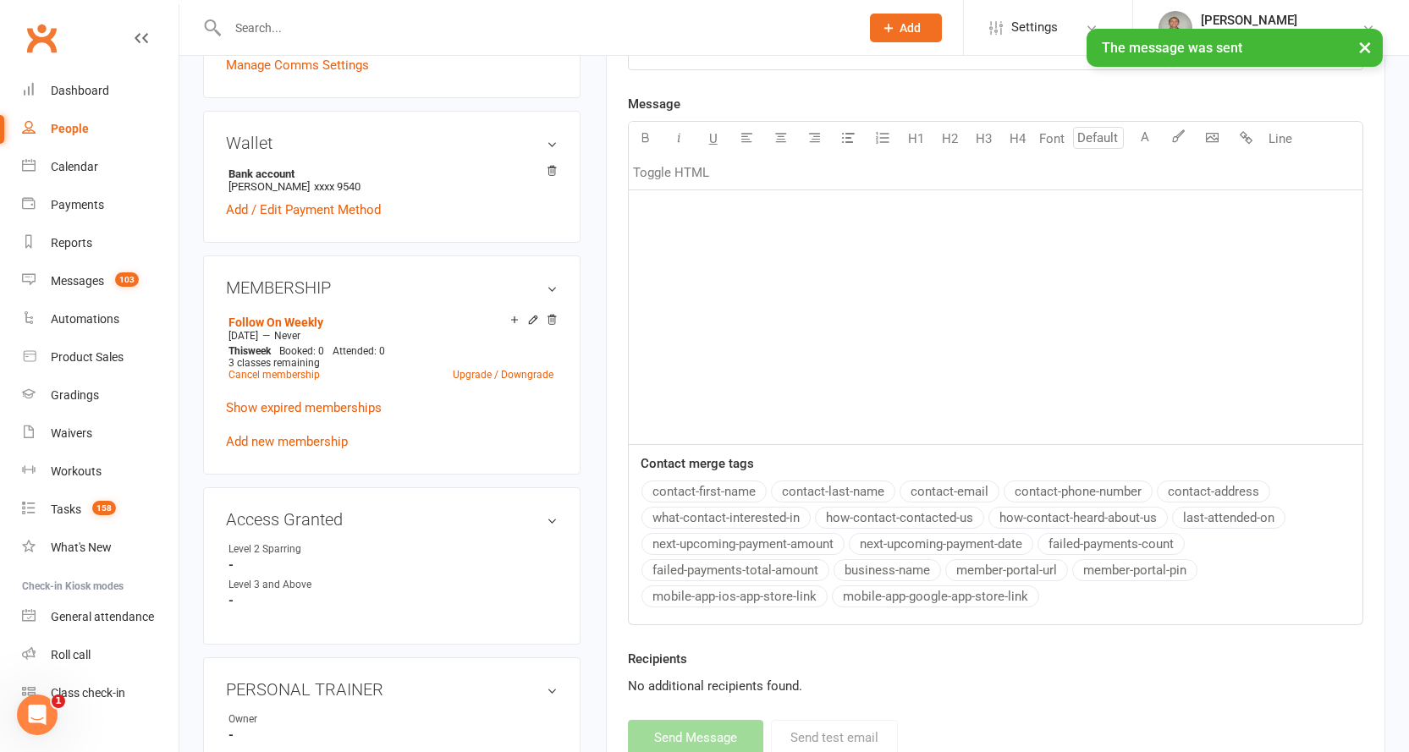
click at [361, 23] on input "text" at bounding box center [535, 28] width 625 height 24
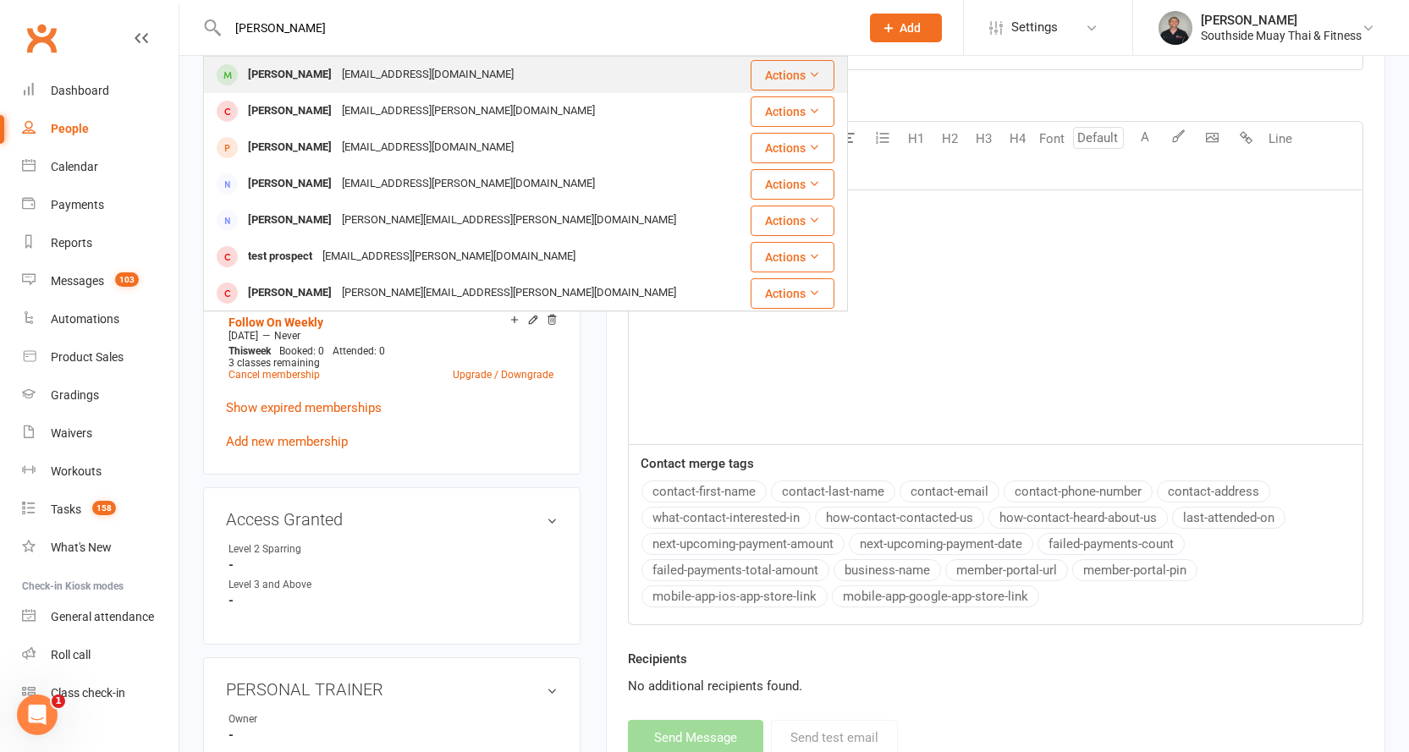
type input "adam pag"
click at [364, 65] on div "adam_mutu31@hotmail.com" at bounding box center [428, 75] width 182 height 25
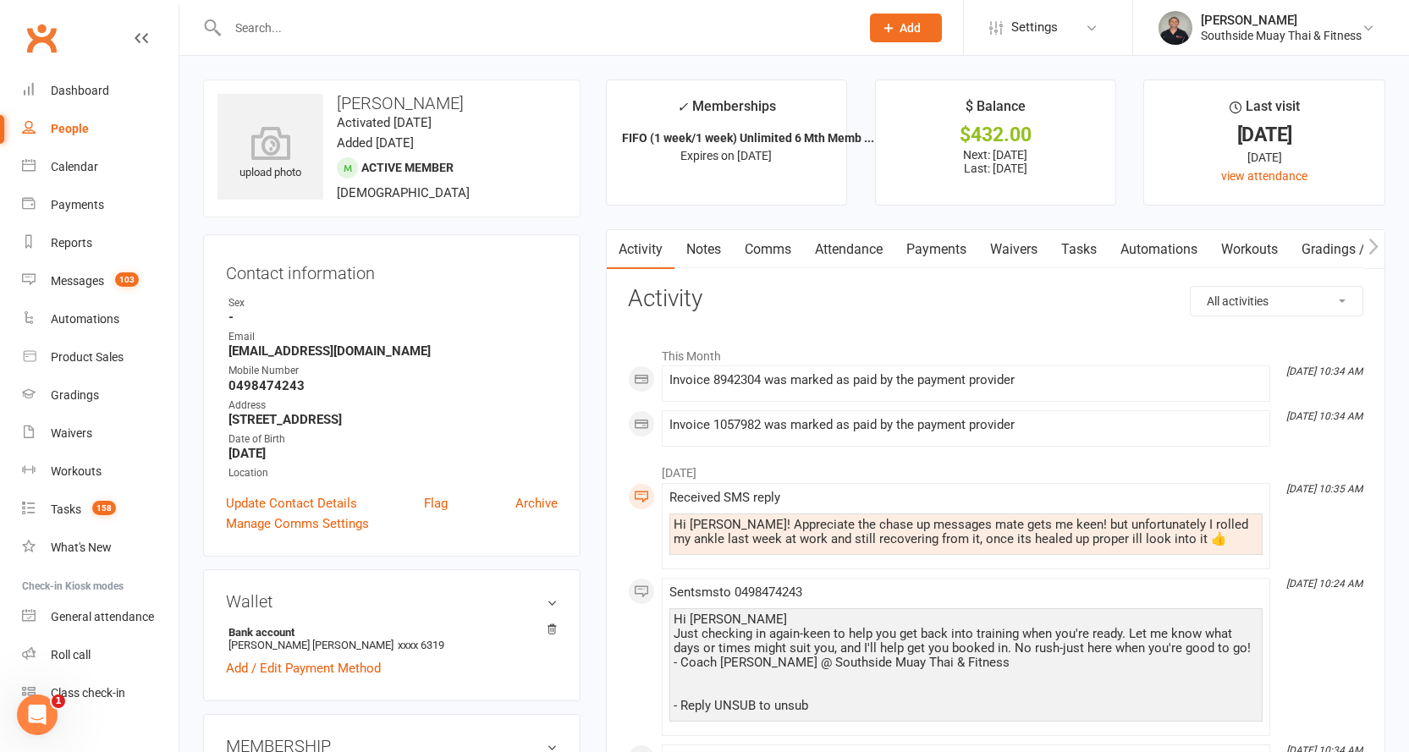
click at [766, 245] on link "Comms" at bounding box center [768, 249] width 70 height 39
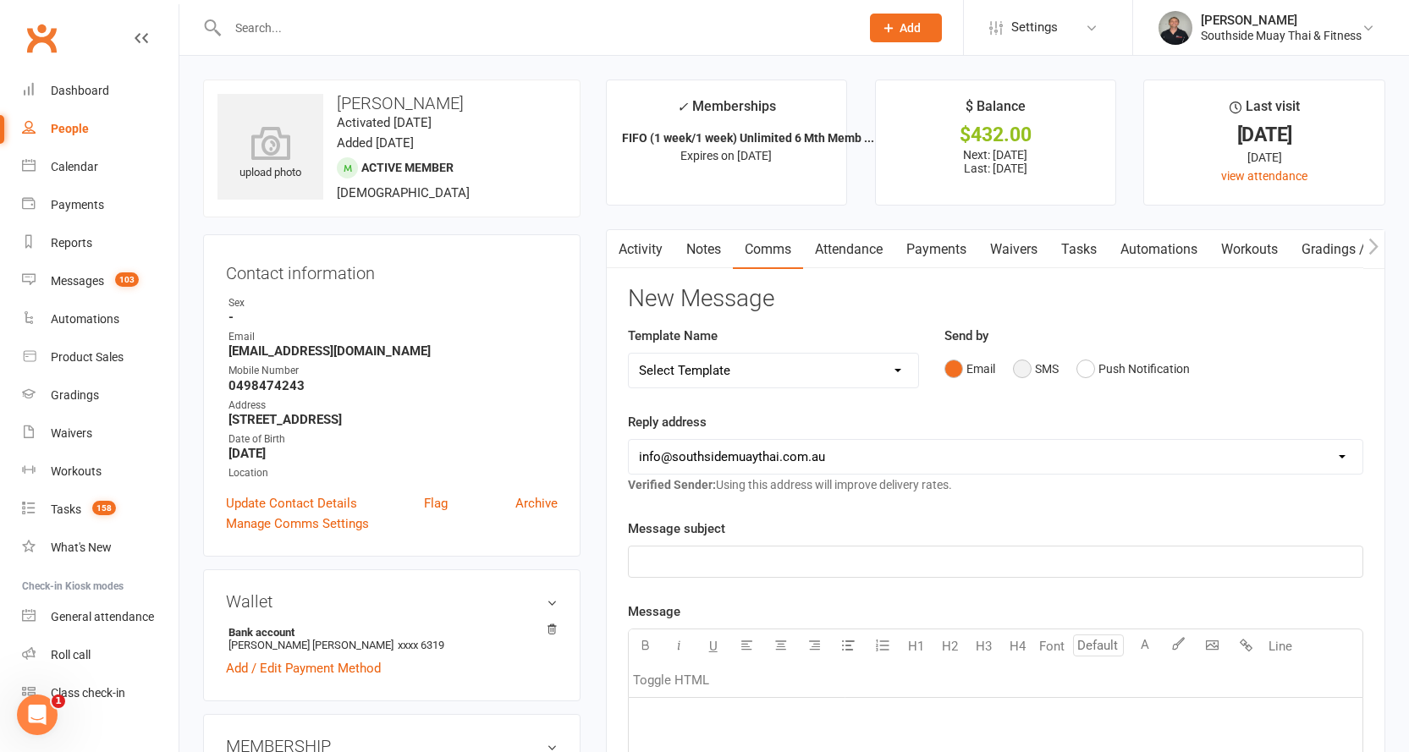
click at [1028, 365] on button "SMS" at bounding box center [1036, 369] width 46 height 32
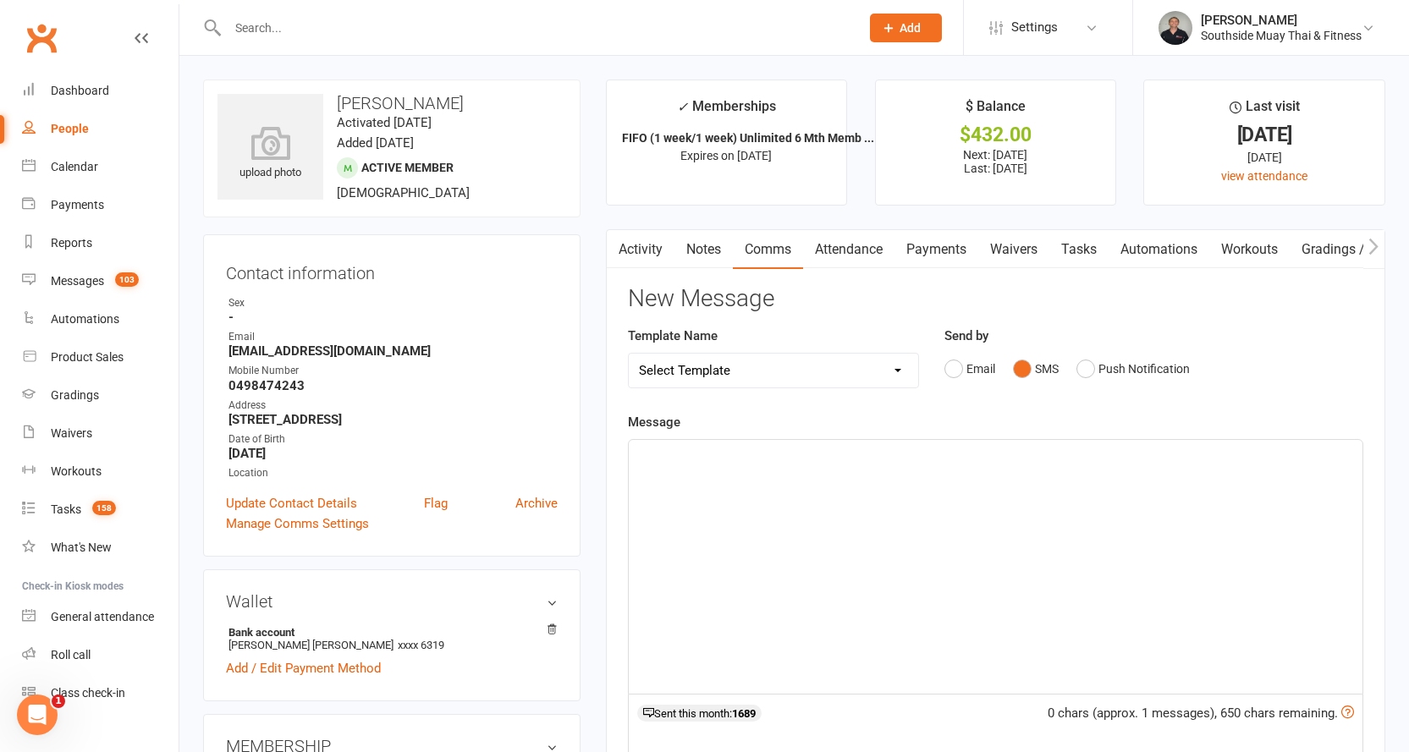
click at [838, 457] on p "﻿" at bounding box center [995, 455] width 713 height 20
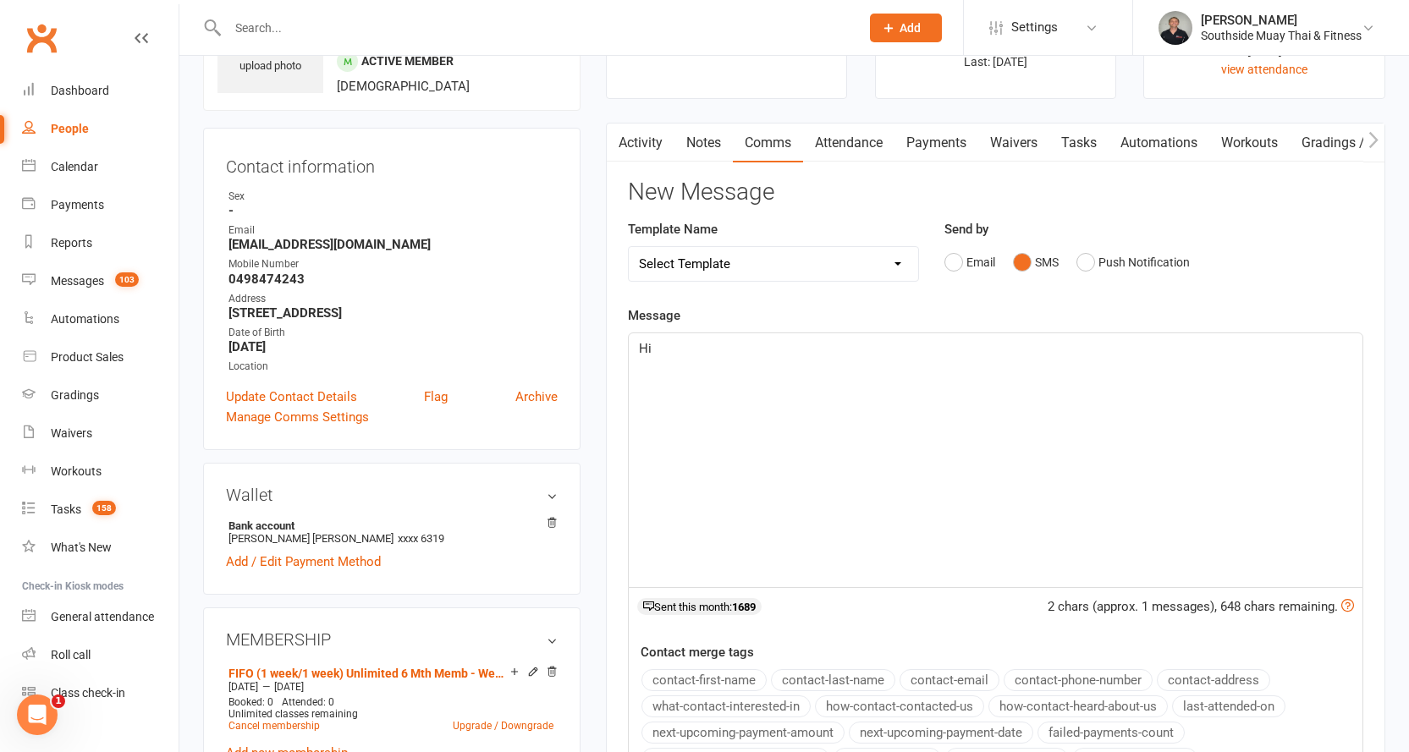
scroll to position [254, 0]
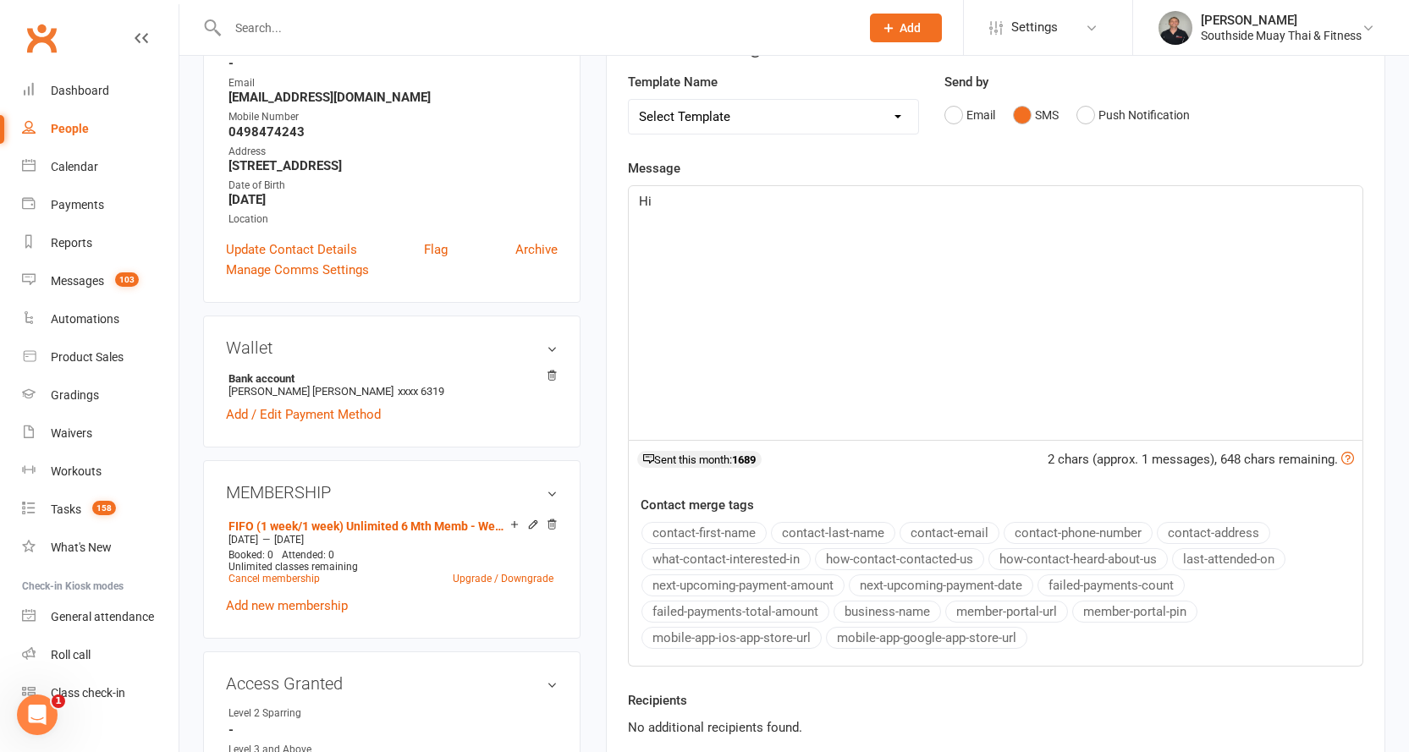
click at [722, 530] on button "contact-first-name" at bounding box center [703, 533] width 125 height 22
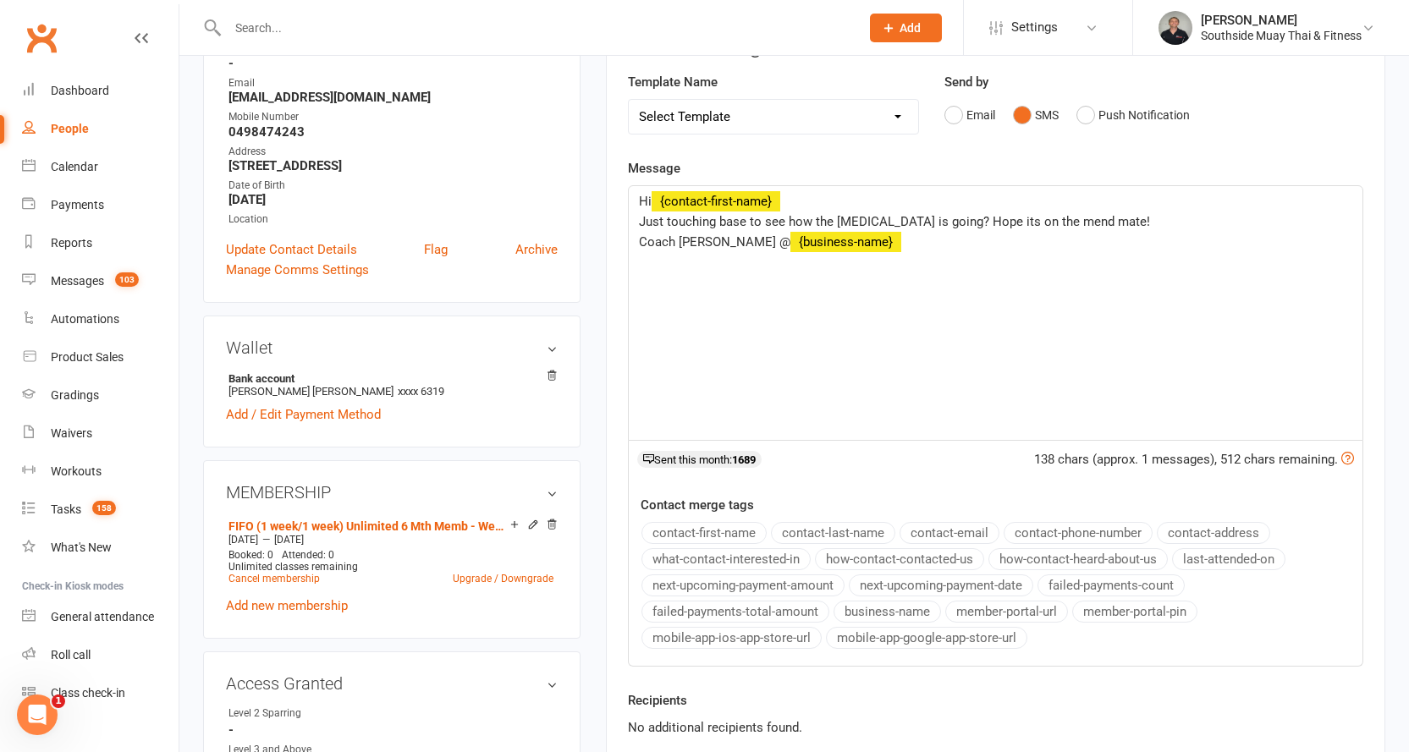
click at [901, 612] on button "business-name" at bounding box center [887, 612] width 107 height 22
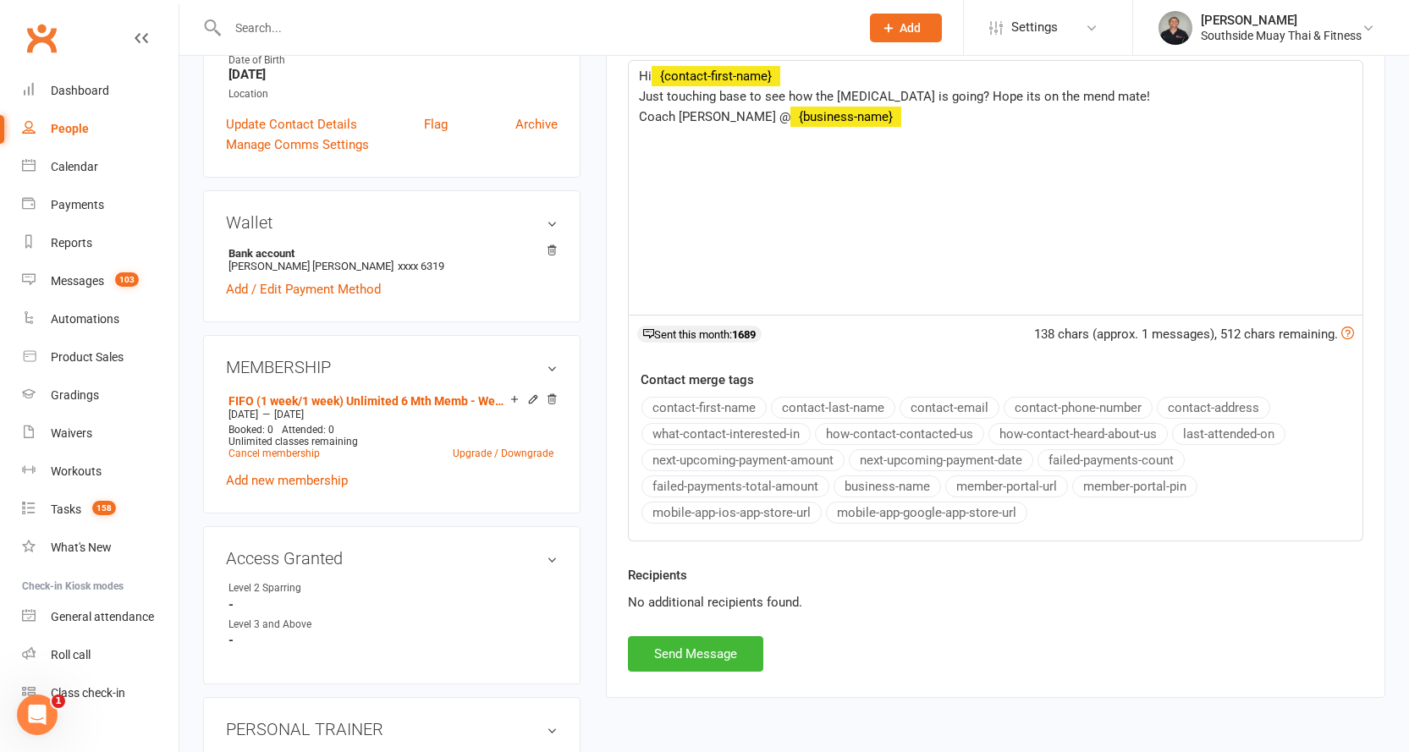
scroll to position [508, 0]
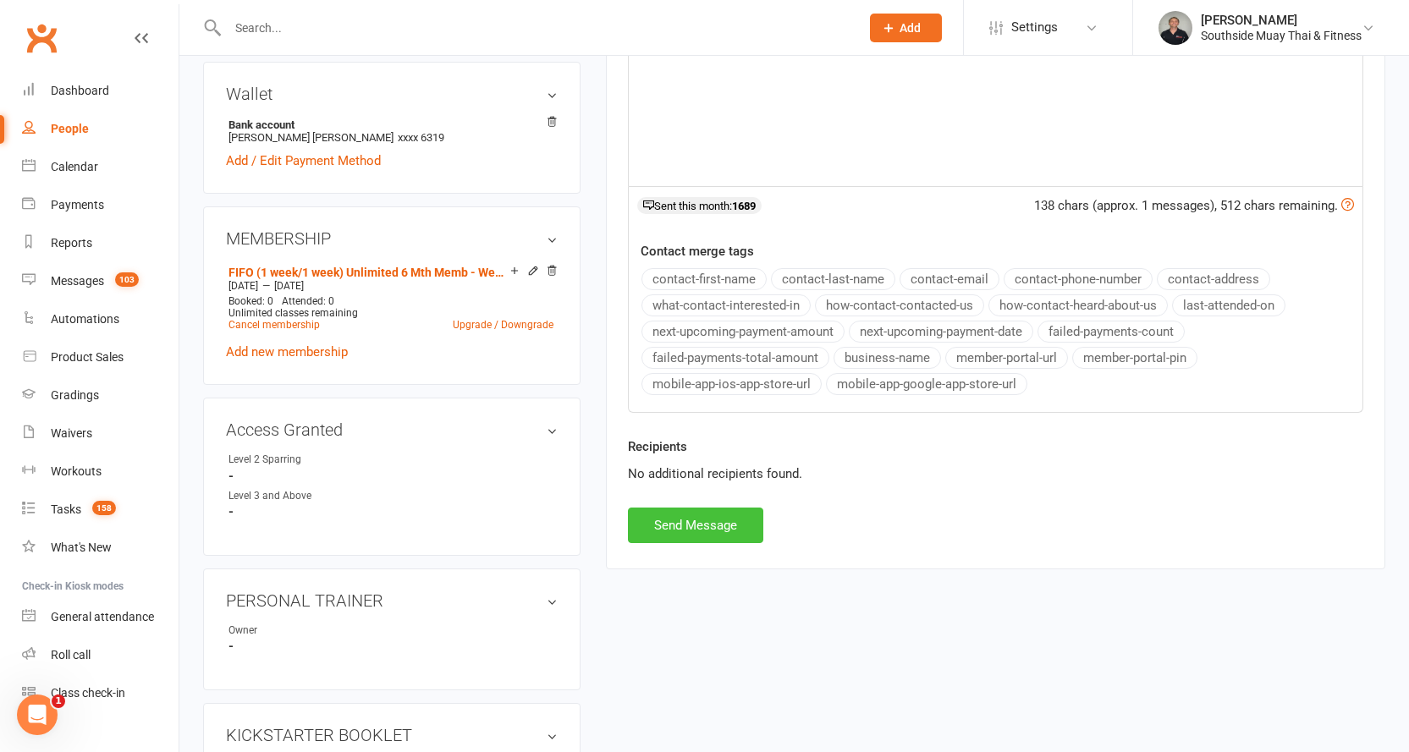
click at [668, 522] on button "Send Message" at bounding box center [695, 526] width 135 height 36
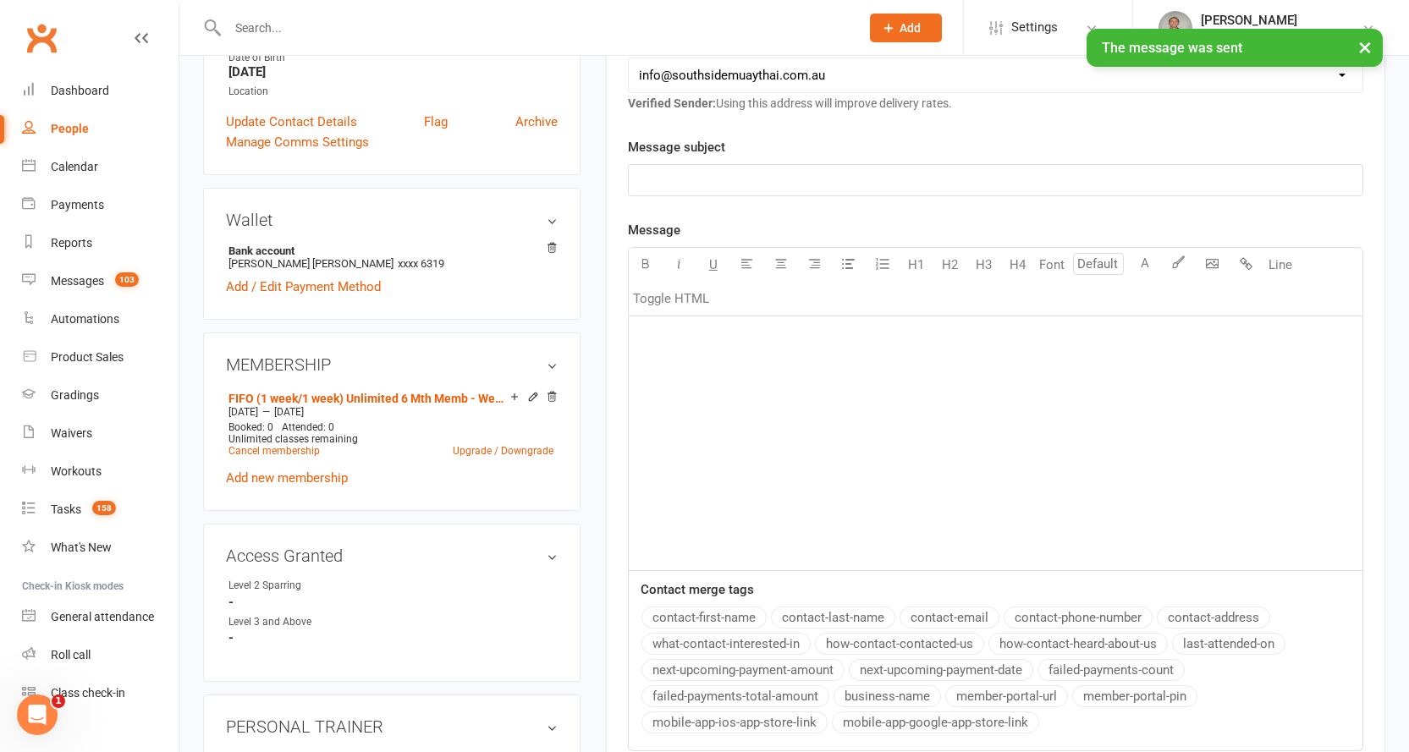
scroll to position [254, 0]
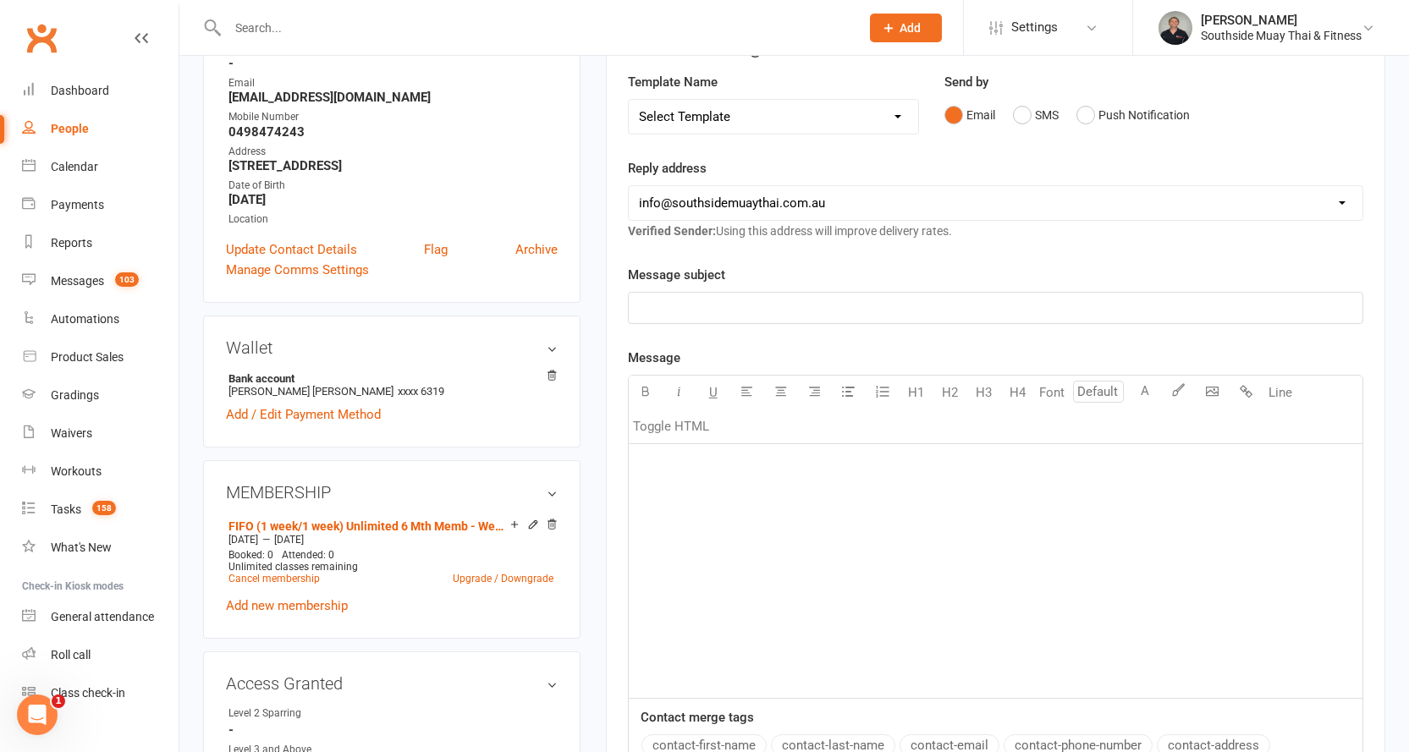
click at [280, 23] on input "text" at bounding box center [535, 28] width 625 height 24
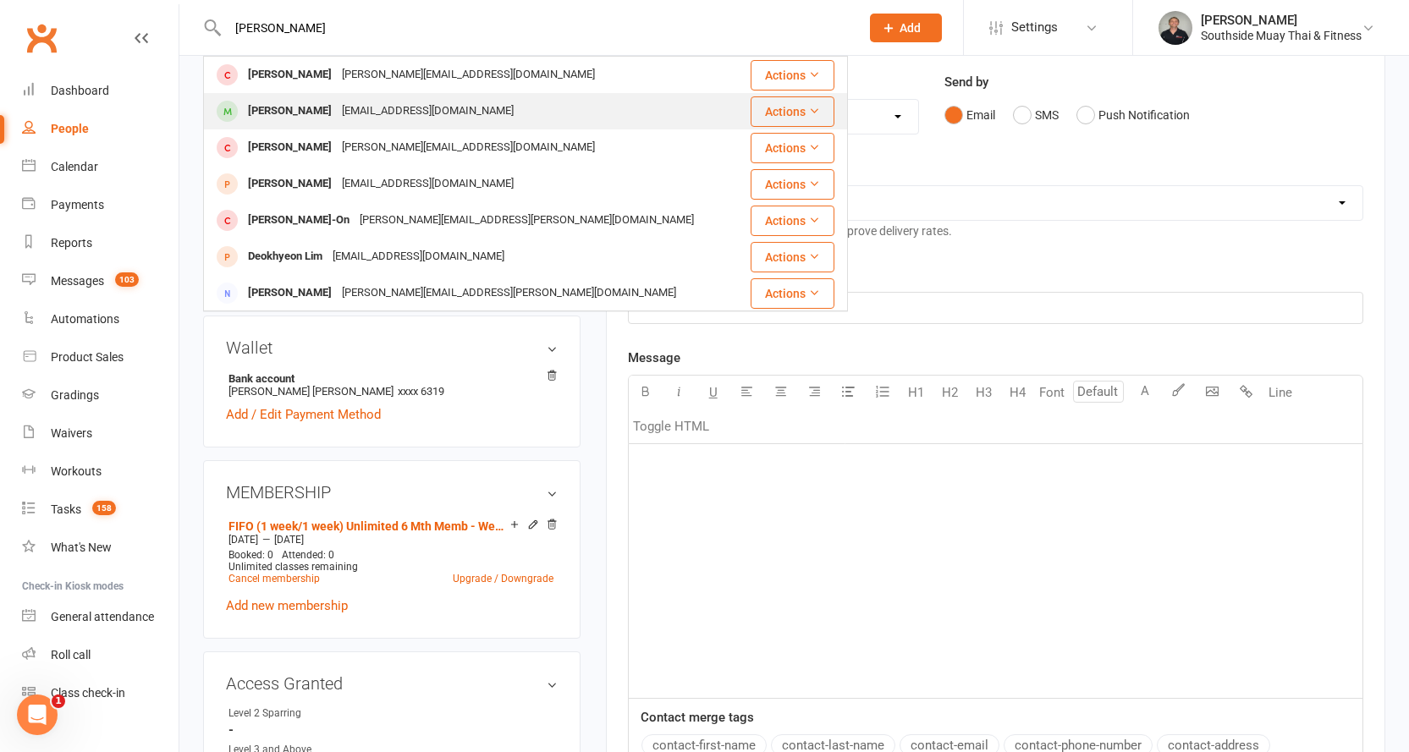
type input "jonthon lim"
click at [281, 105] on div "Jonathan Lim" at bounding box center [290, 111] width 94 height 25
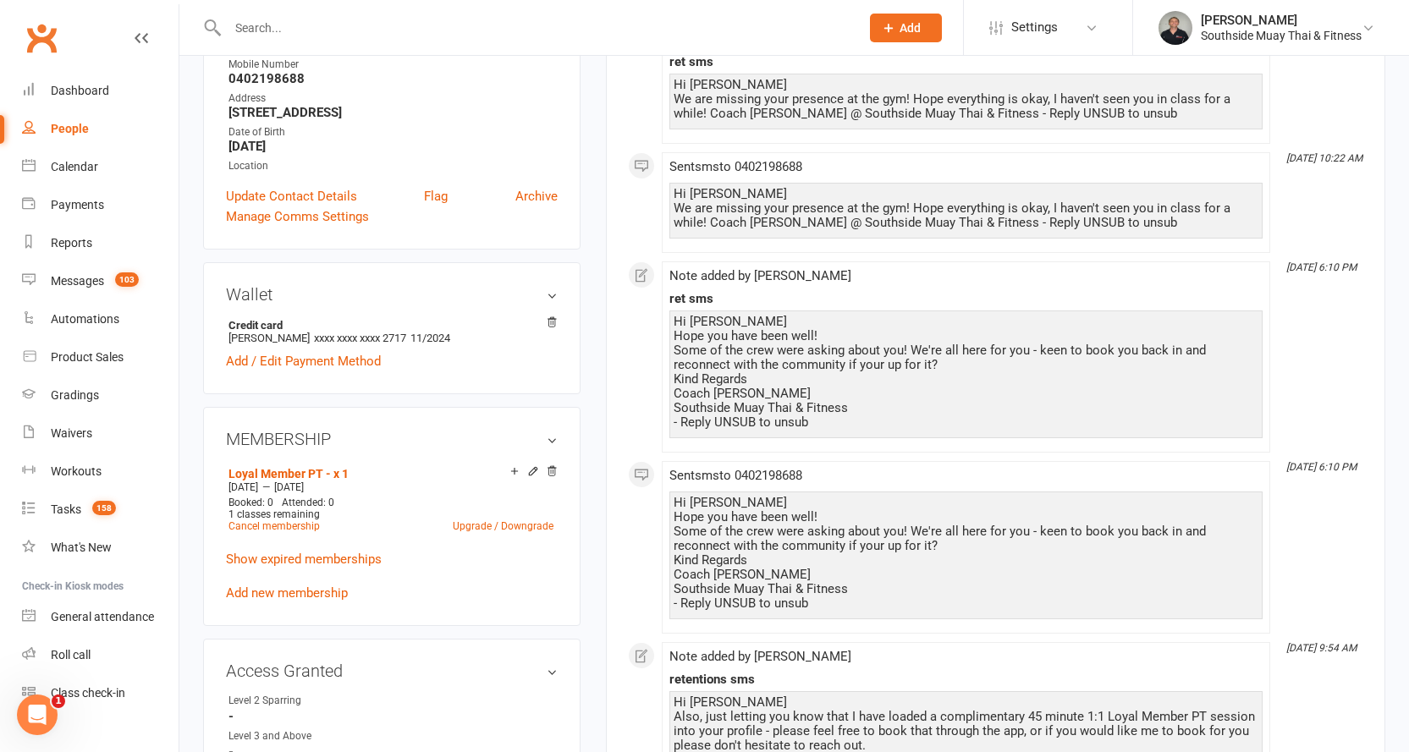
scroll to position [339, 0]
click at [355, 559] on link "Show expired memberships" at bounding box center [304, 561] width 156 height 15
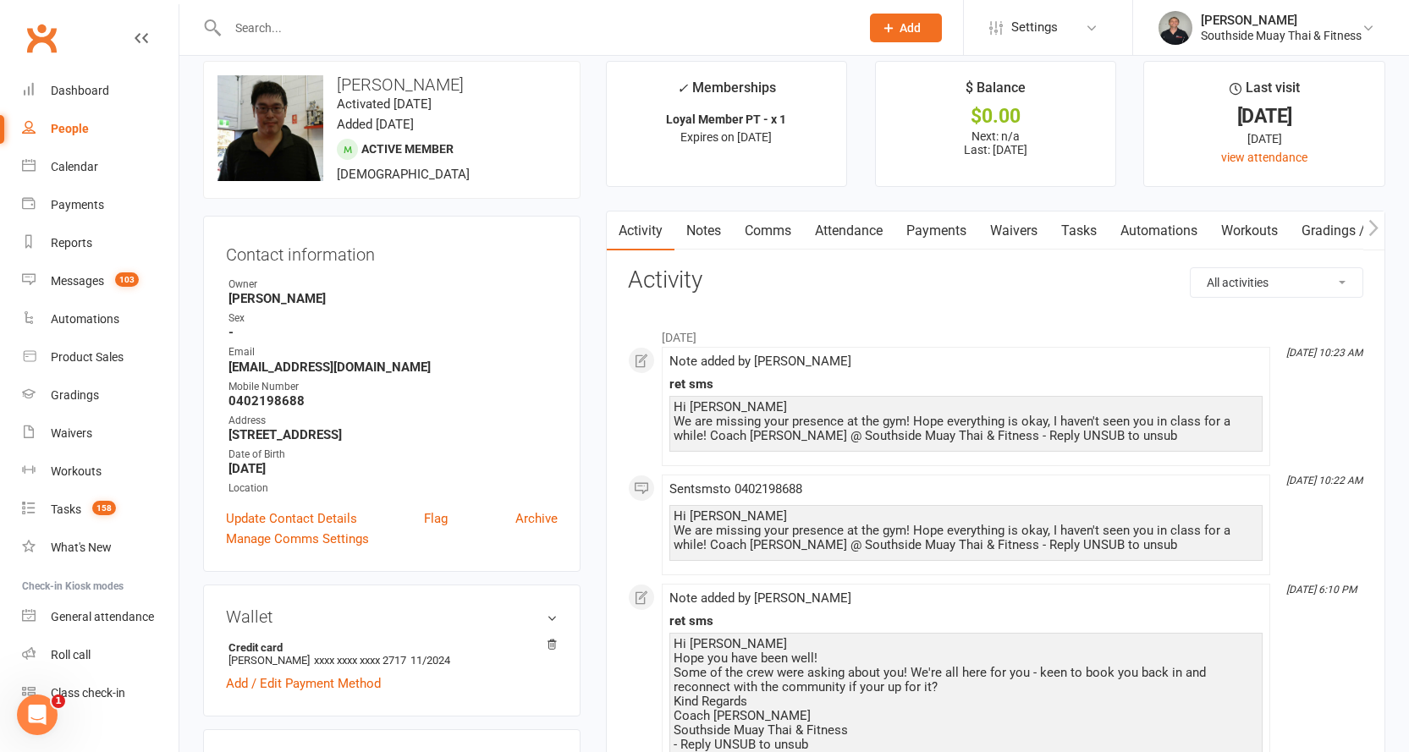
scroll to position [0, 0]
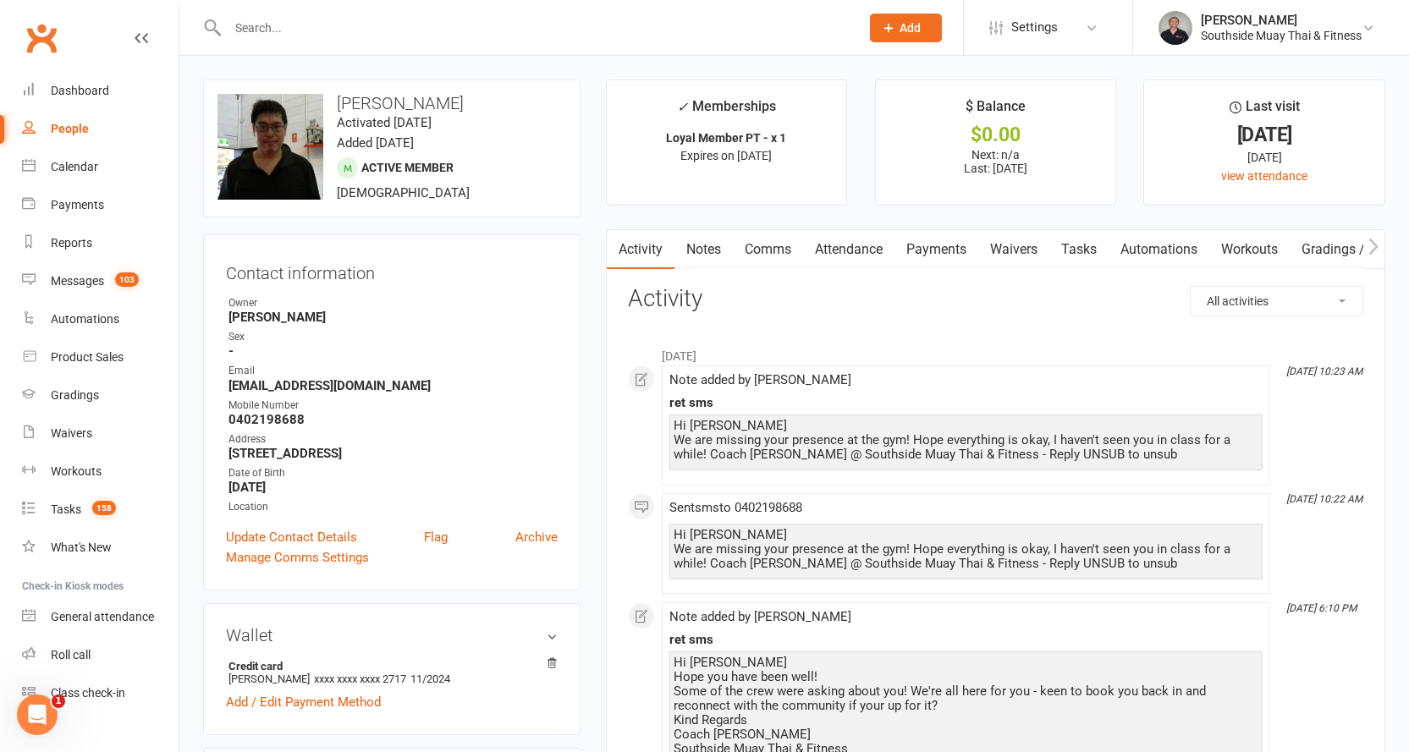
click at [752, 246] on link "Comms" at bounding box center [768, 249] width 70 height 39
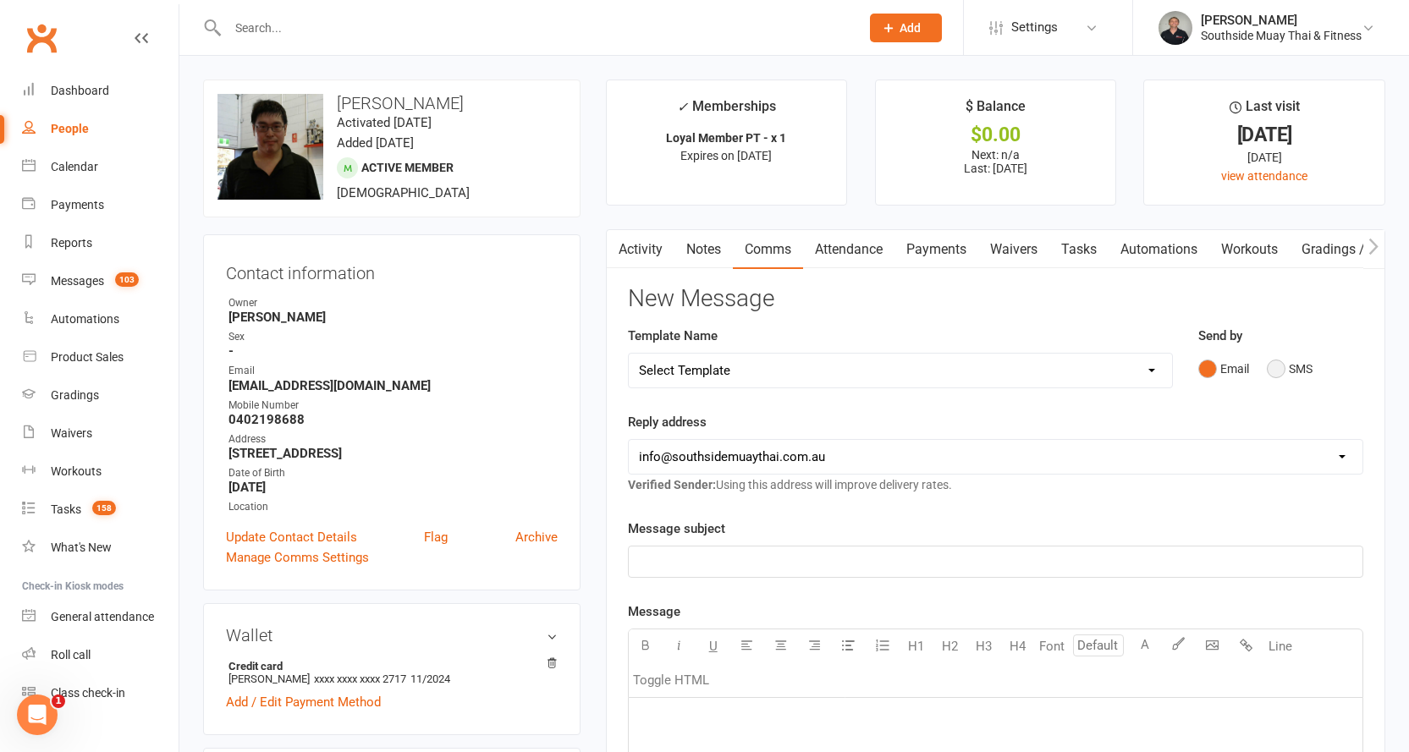
click at [1280, 366] on button "SMS" at bounding box center [1290, 369] width 46 height 32
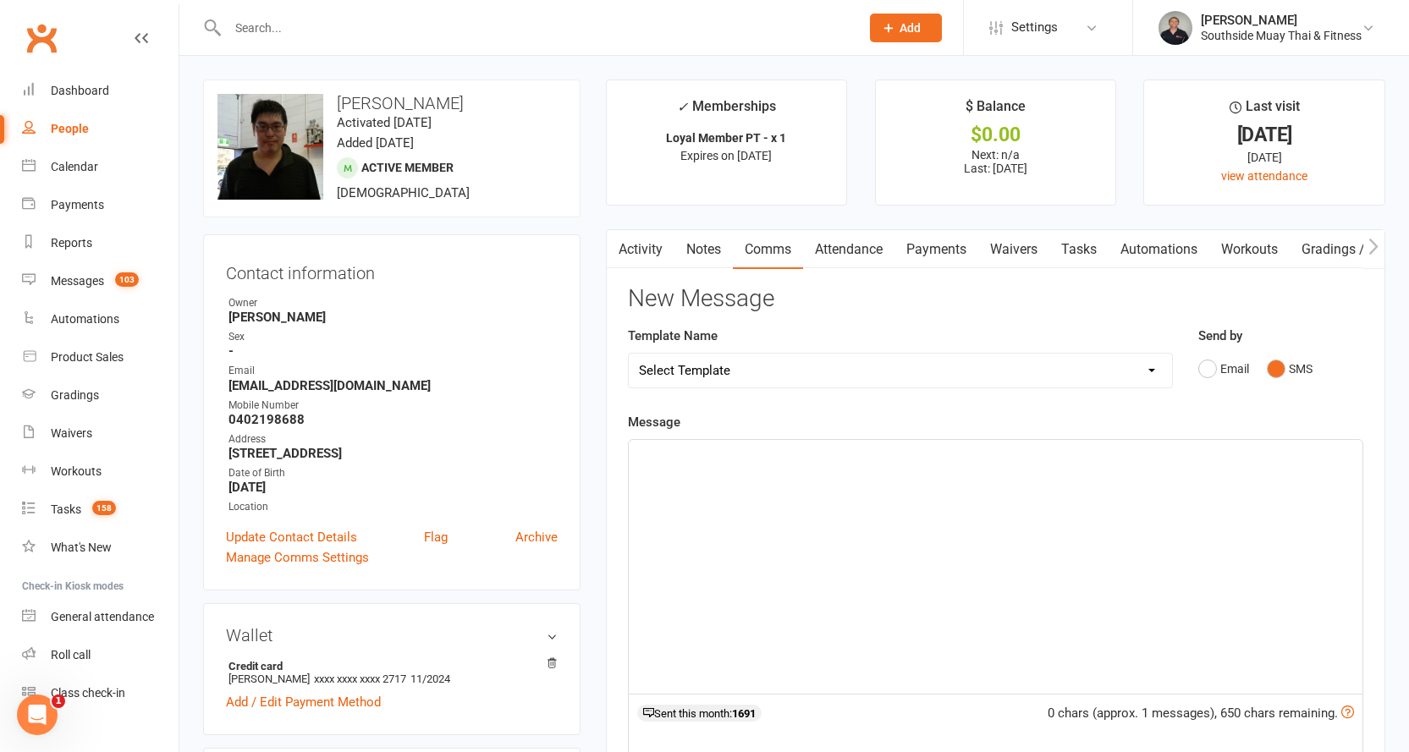
click at [665, 446] on p "﻿" at bounding box center [995, 455] width 713 height 20
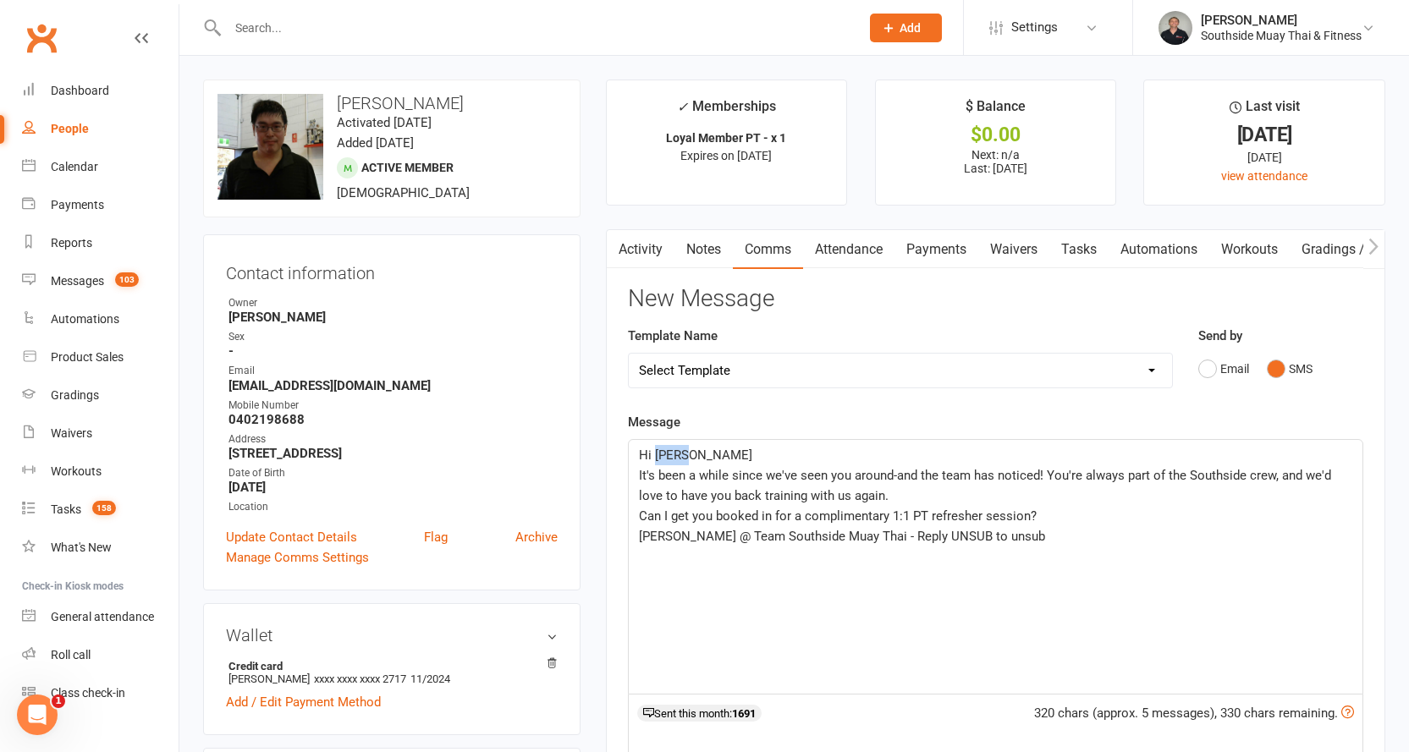
drag, startPoint x: 656, startPoint y: 455, endPoint x: 690, endPoint y: 452, distance: 34.0
click at [690, 452] on span "Hi James 👋" at bounding box center [695, 455] width 113 height 15
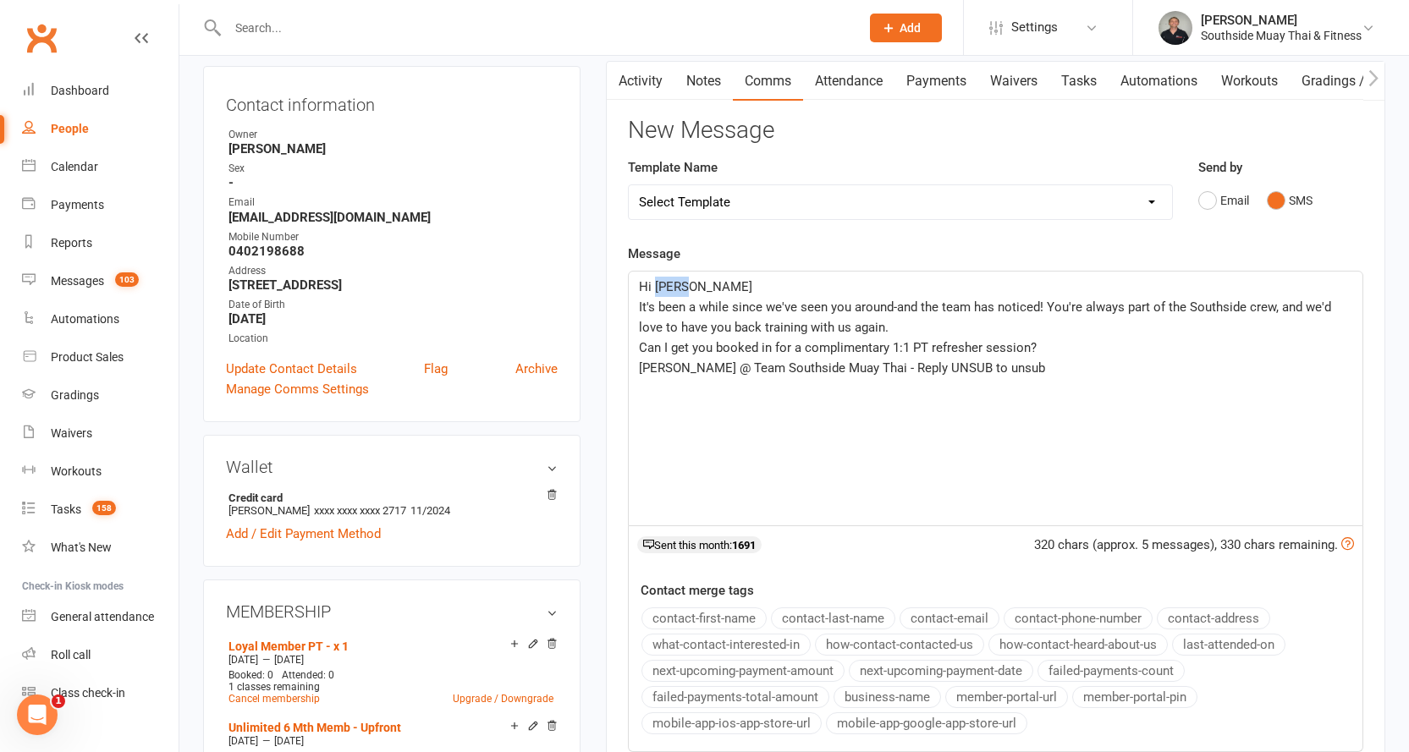
scroll to position [169, 0]
click at [665, 609] on button "contact-first-name" at bounding box center [703, 618] width 125 height 22
drag, startPoint x: 979, startPoint y: 359, endPoint x: 839, endPoint y: 372, distance: 141.1
click at [839, 372] on p "Amir @ Team Southside Muay Thai - Reply UNSUB to unsub" at bounding box center [995, 367] width 713 height 20
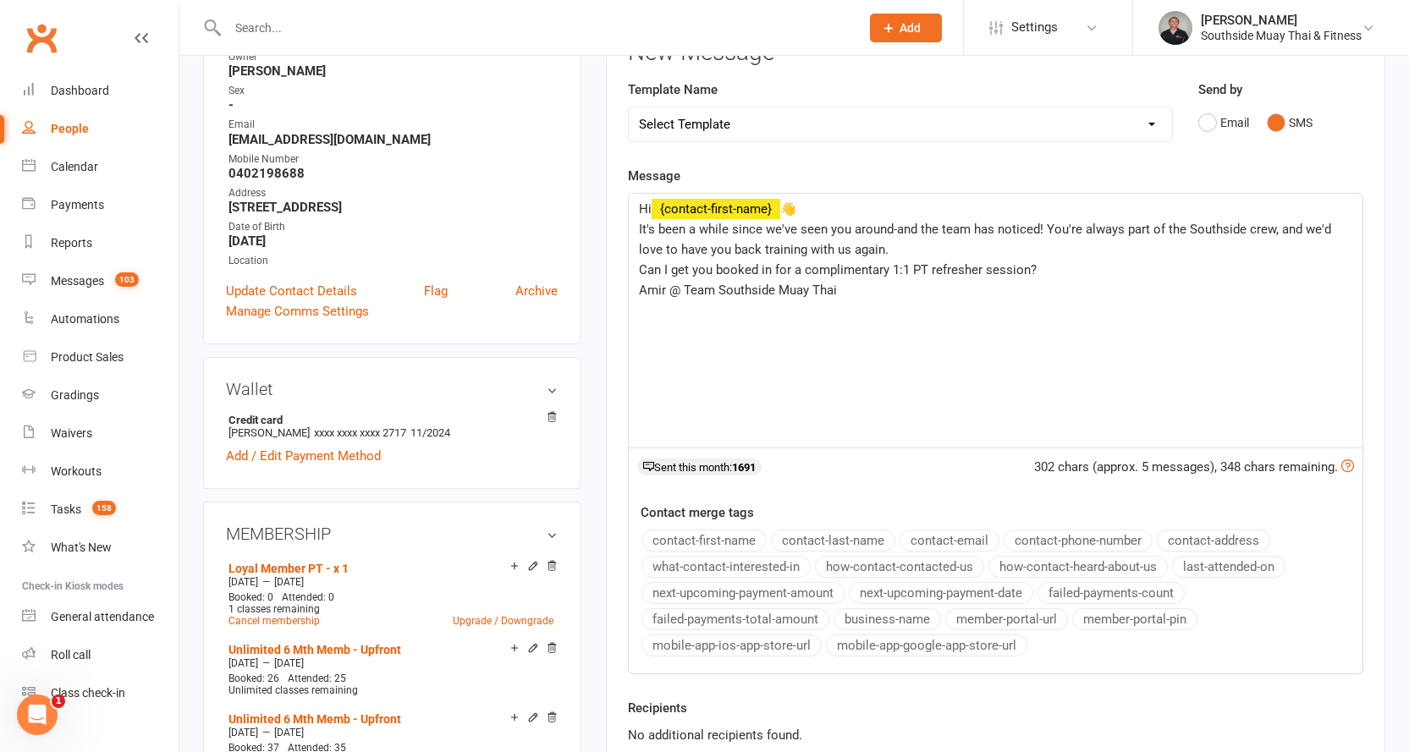
scroll to position [423, 0]
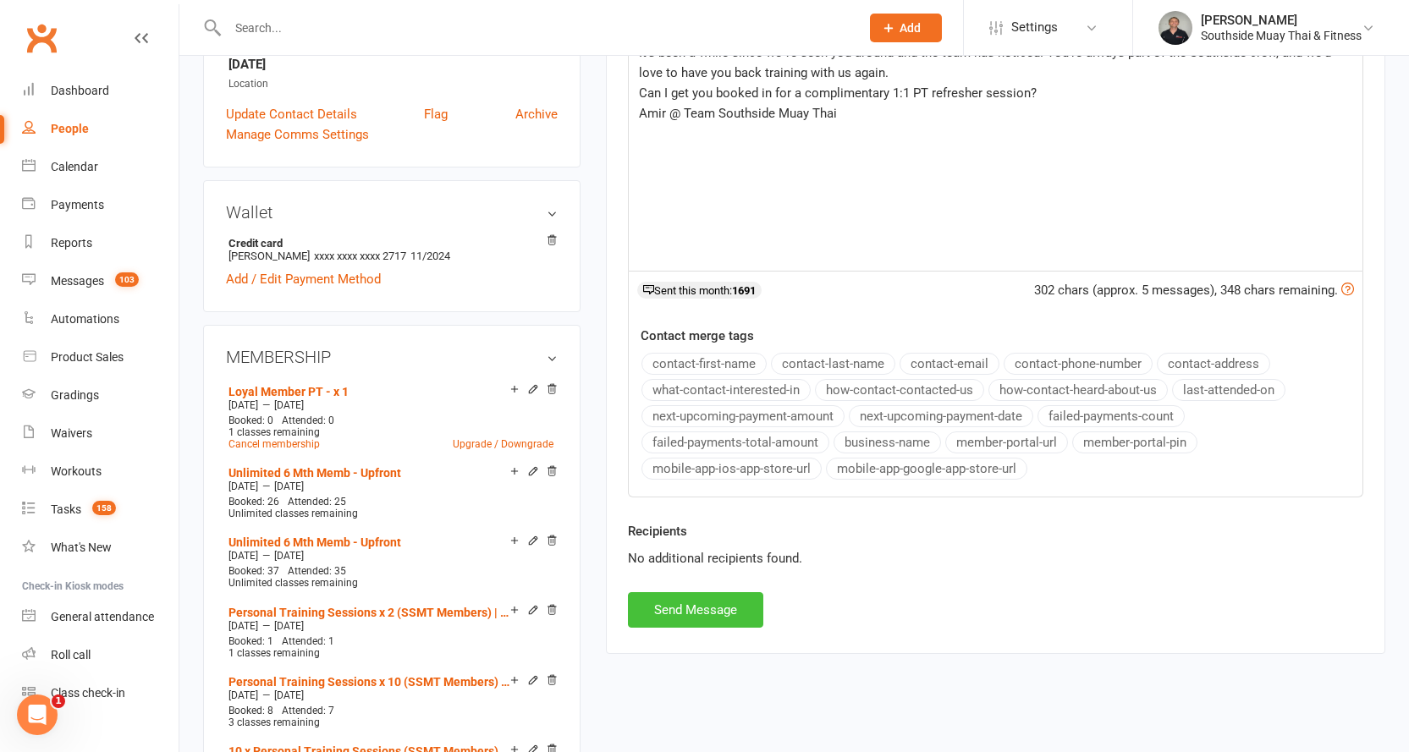
click at [683, 604] on button "Send Message" at bounding box center [695, 610] width 135 height 36
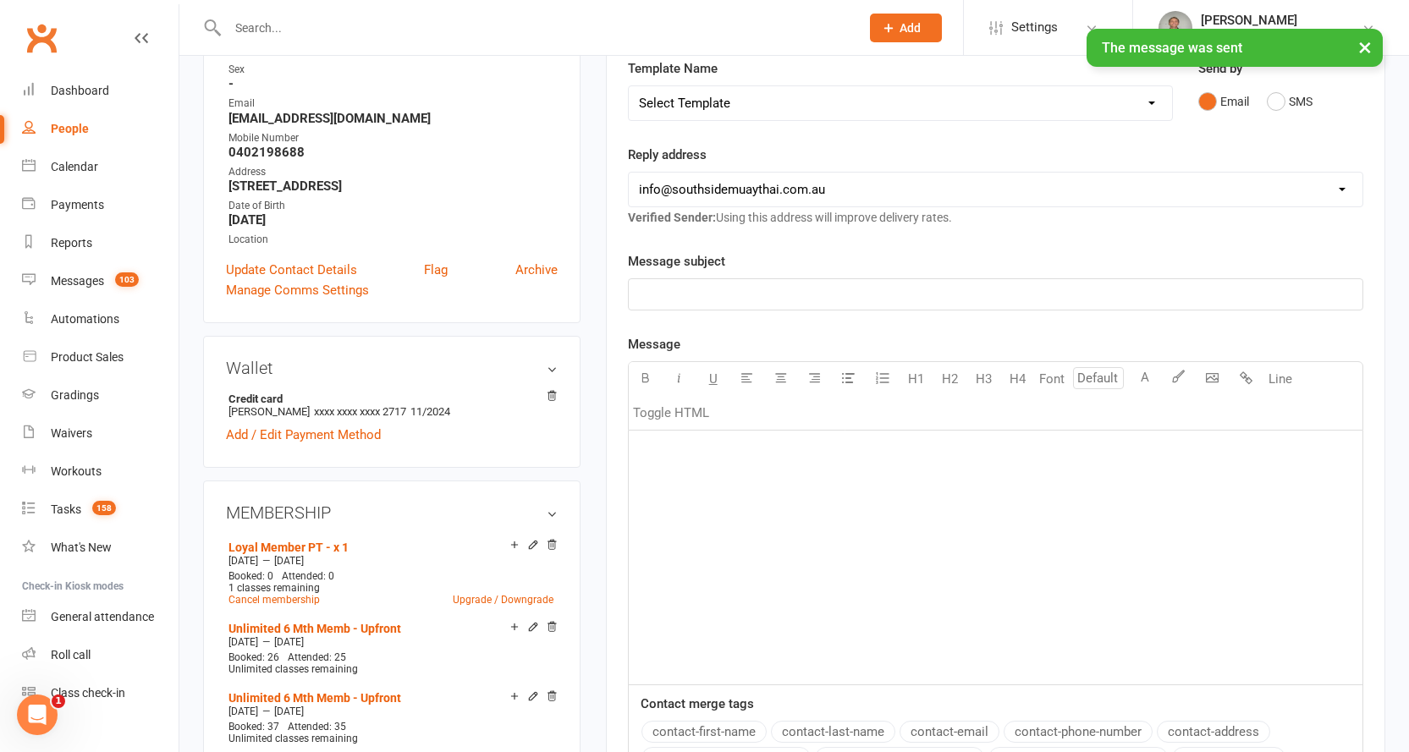
scroll to position [0, 0]
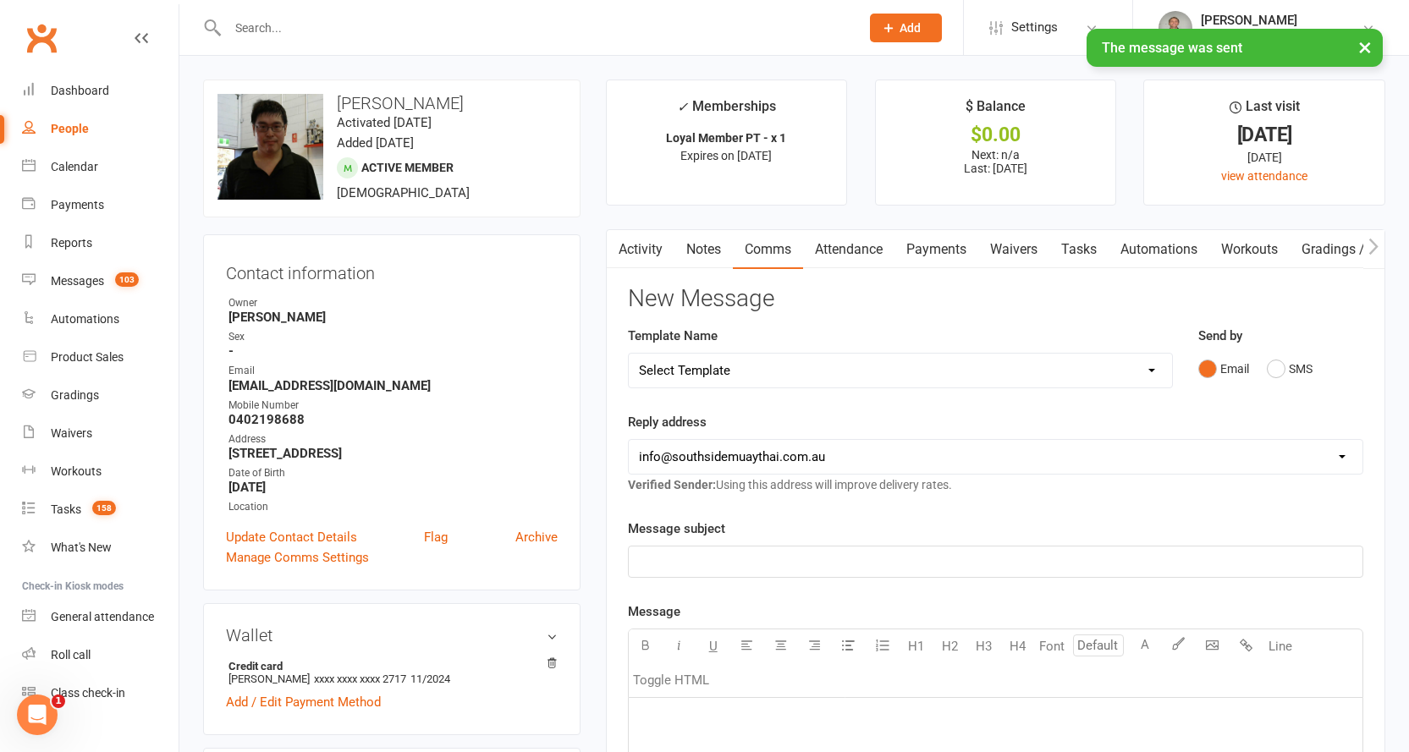
click at [642, 245] on link "Activity" at bounding box center [641, 249] width 68 height 39
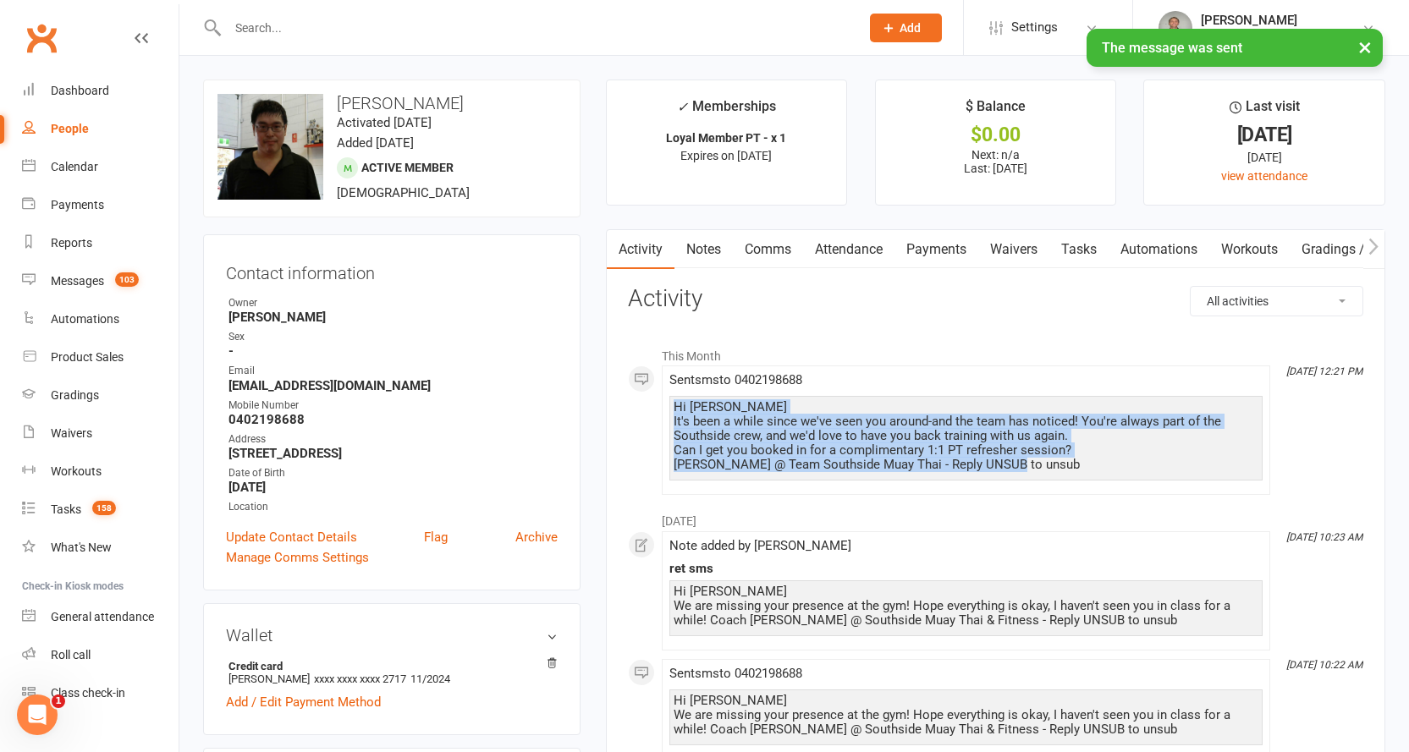
drag, startPoint x: 675, startPoint y: 403, endPoint x: 1027, endPoint y: 462, distance: 357.0
click at [1027, 462] on div "Hi Jonathan 👋 It's been a while since we've seen you around-and the team has no…" at bounding box center [966, 436] width 585 height 72
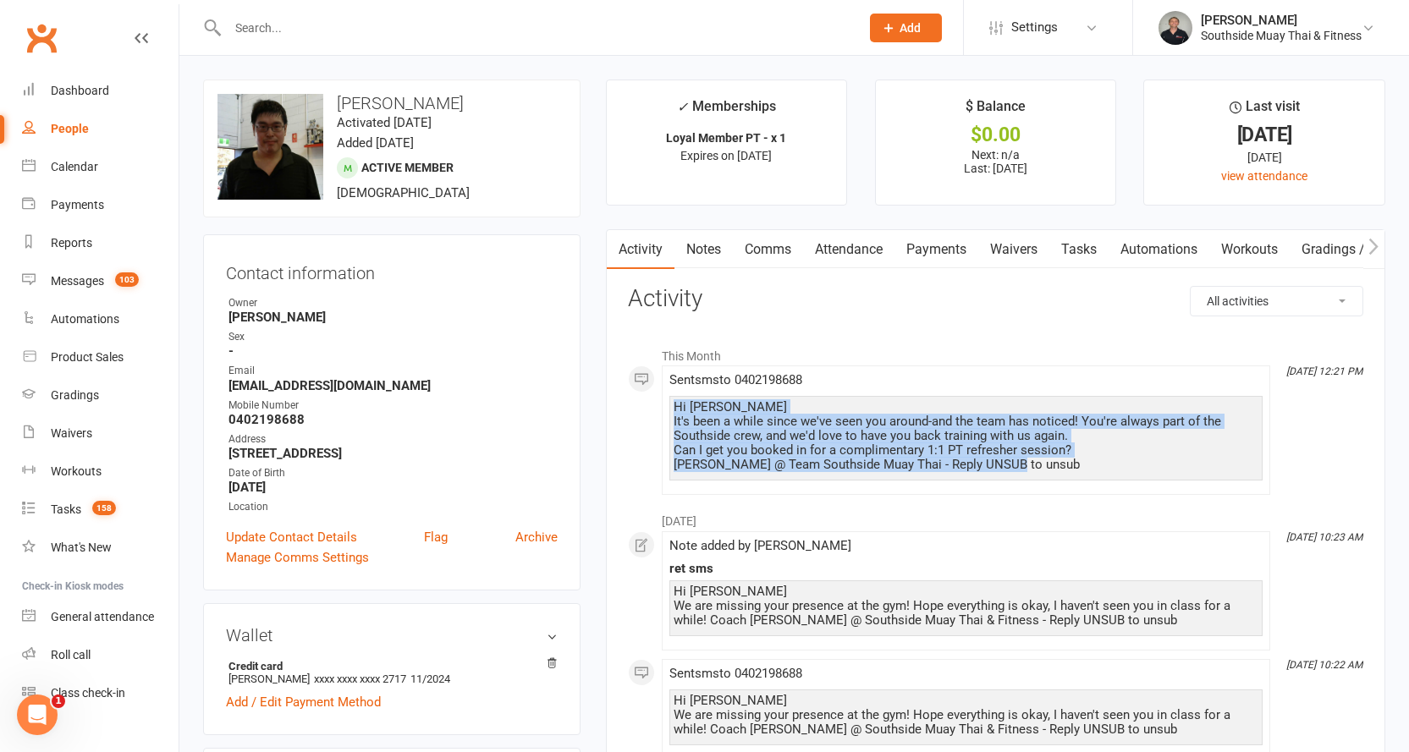
copy div "Hi Jonathan 👋 It's been a while since we've seen you around-and the team has no…"
click at [718, 243] on link "Notes" at bounding box center [703, 249] width 58 height 39
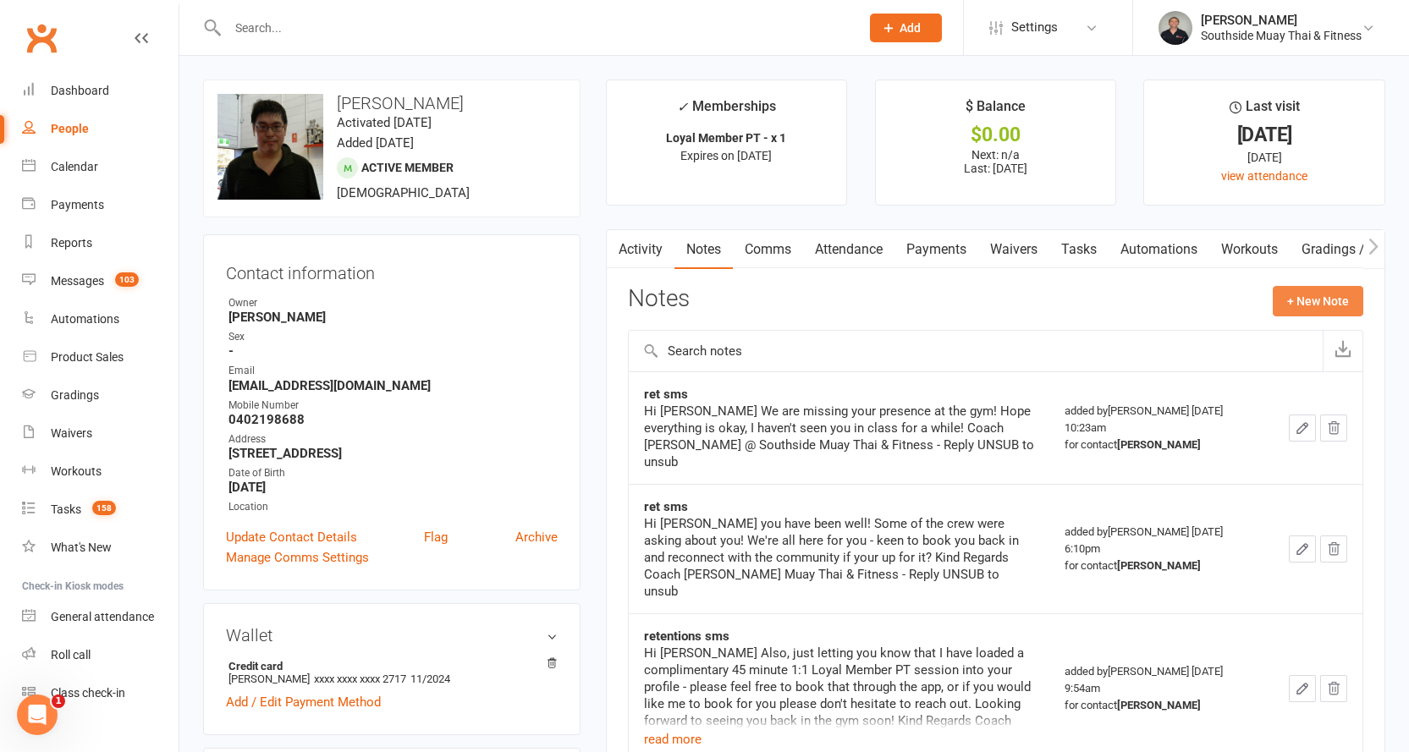
click at [1305, 295] on button "+ New Note" at bounding box center [1318, 301] width 91 height 30
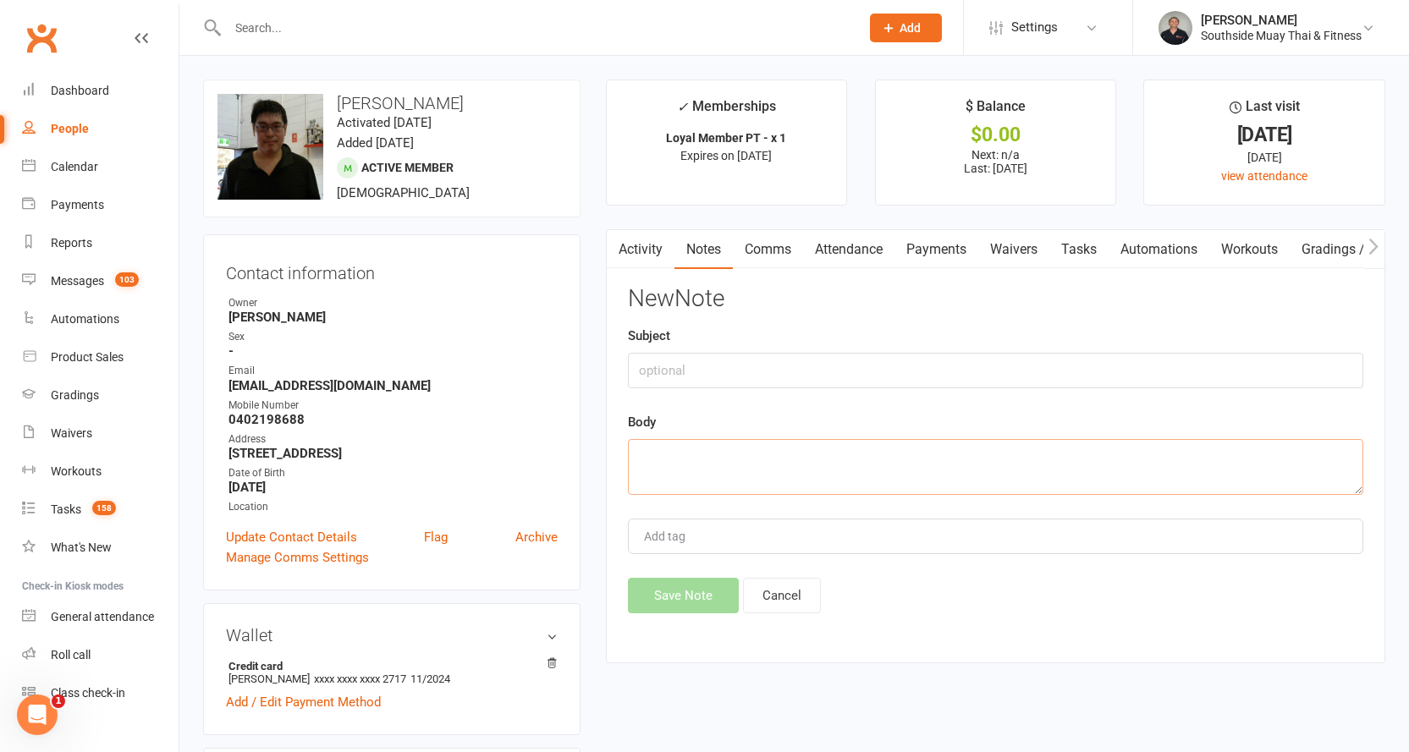
click at [702, 453] on textarea at bounding box center [995, 467] width 735 height 56
paste textarea "Hi Jonathan 👋 It's been a while since we've seen you around-and the team has no…"
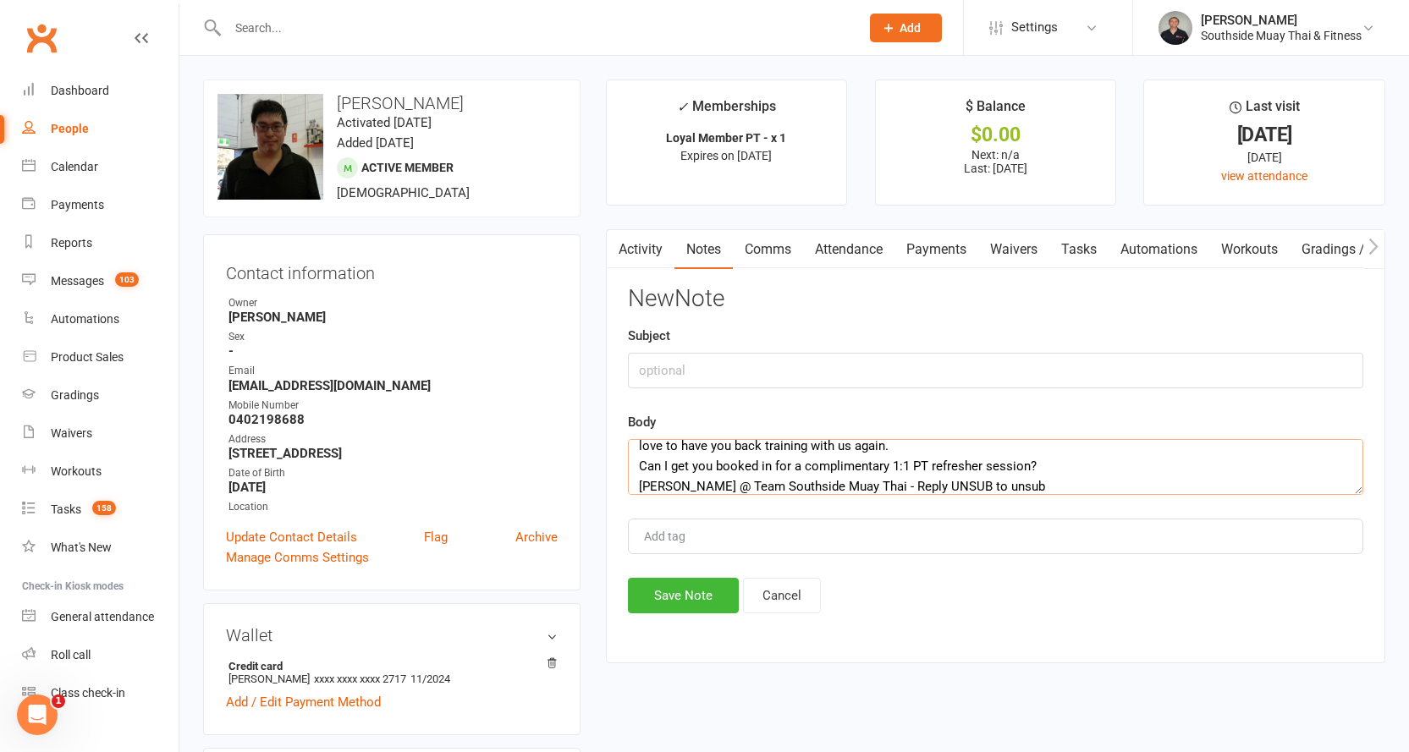
type textarea "Hi Jonathan 👋 It's been a while since we've seen you around-and the team has no…"
click at [688, 372] on input "text" at bounding box center [995, 371] width 735 height 36
type input "ret"
click at [682, 597] on button "Save Note" at bounding box center [683, 596] width 111 height 36
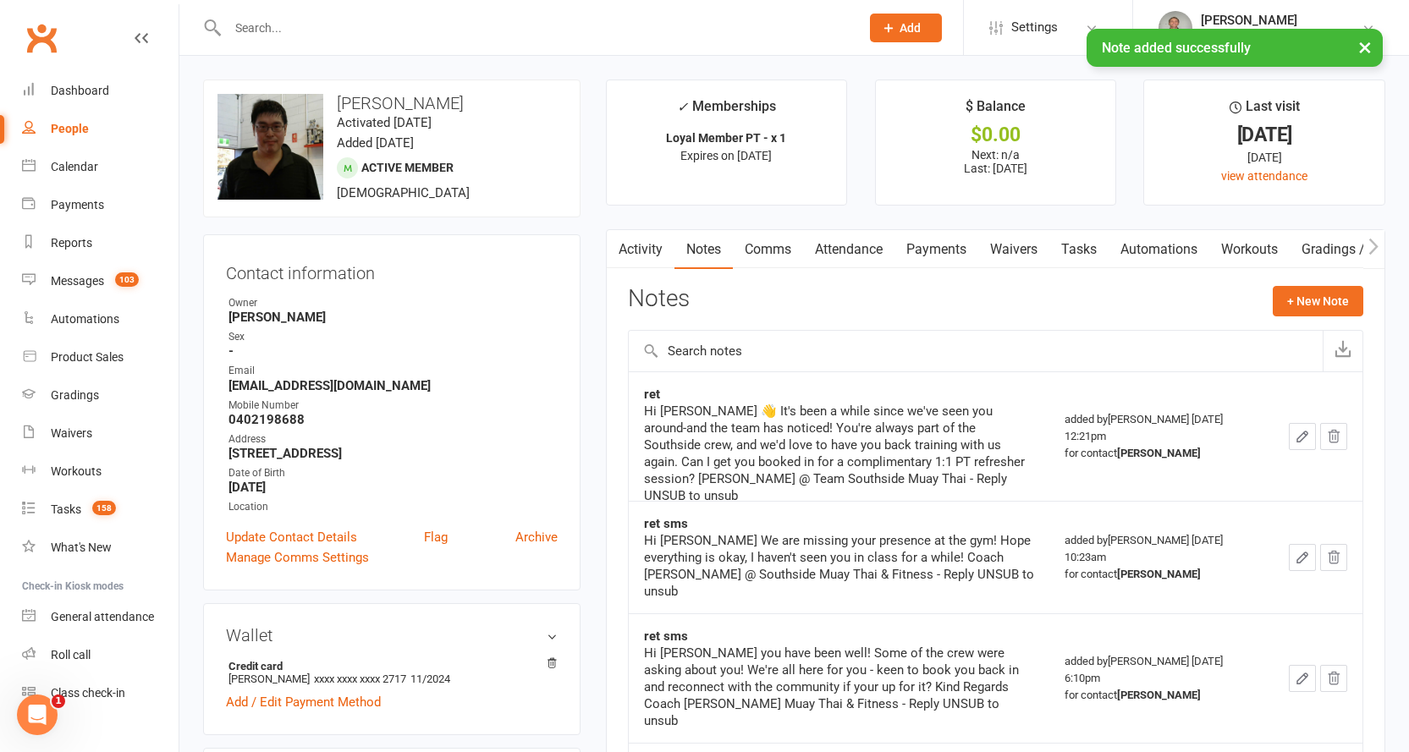
click at [269, 29] on div "× Note added successfully" at bounding box center [693, 29] width 1387 height 0
click at [269, 28] on input "text" at bounding box center [535, 28] width 625 height 24
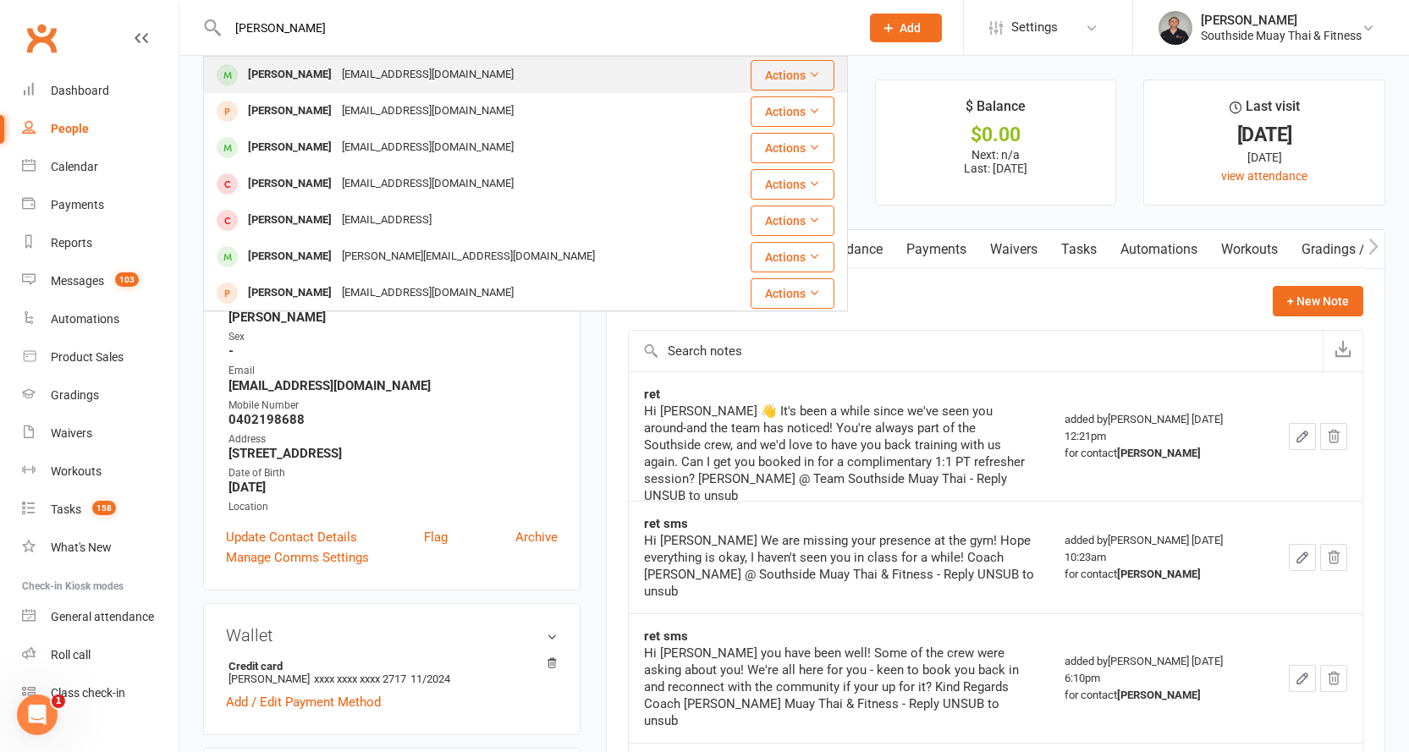
type input "nick sap"
click at [318, 63] on div "Nick Sapranidis" at bounding box center [290, 75] width 94 height 25
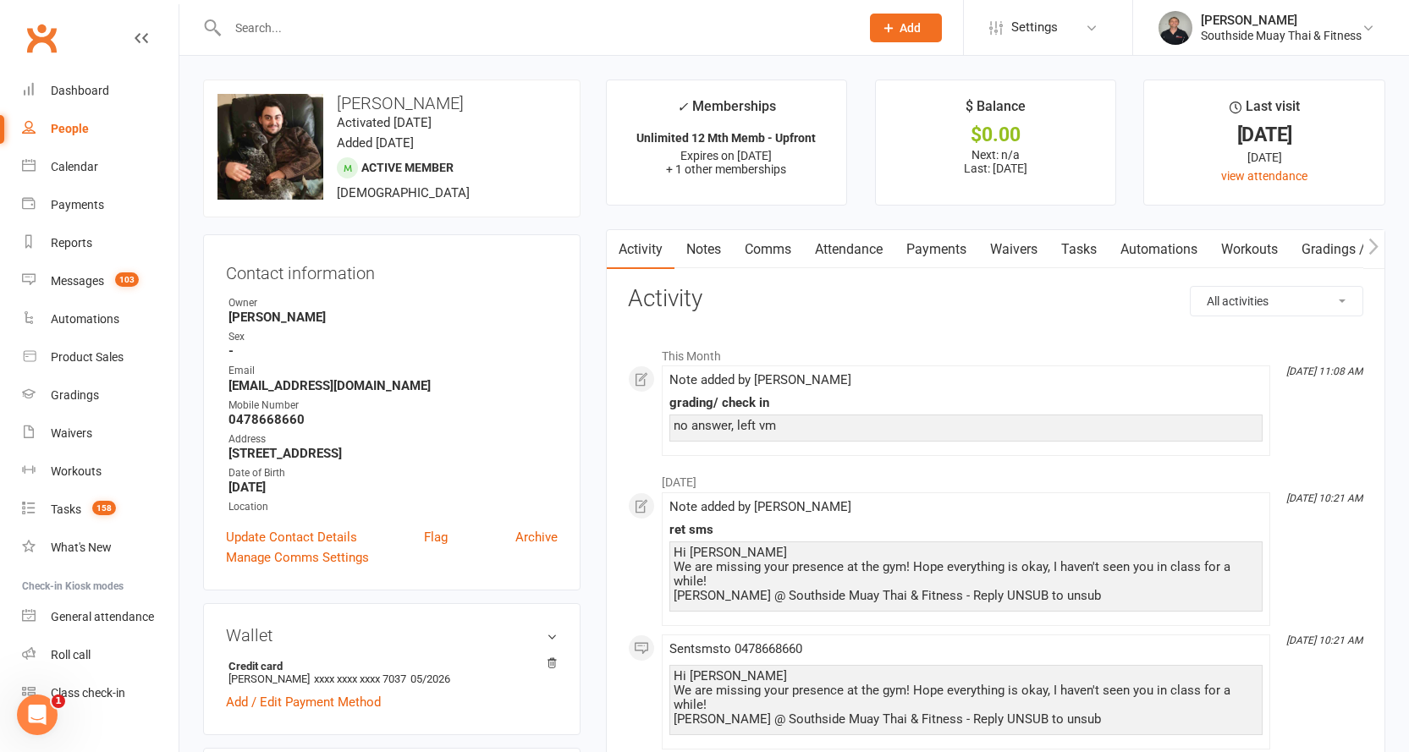
click at [772, 252] on link "Comms" at bounding box center [768, 249] width 70 height 39
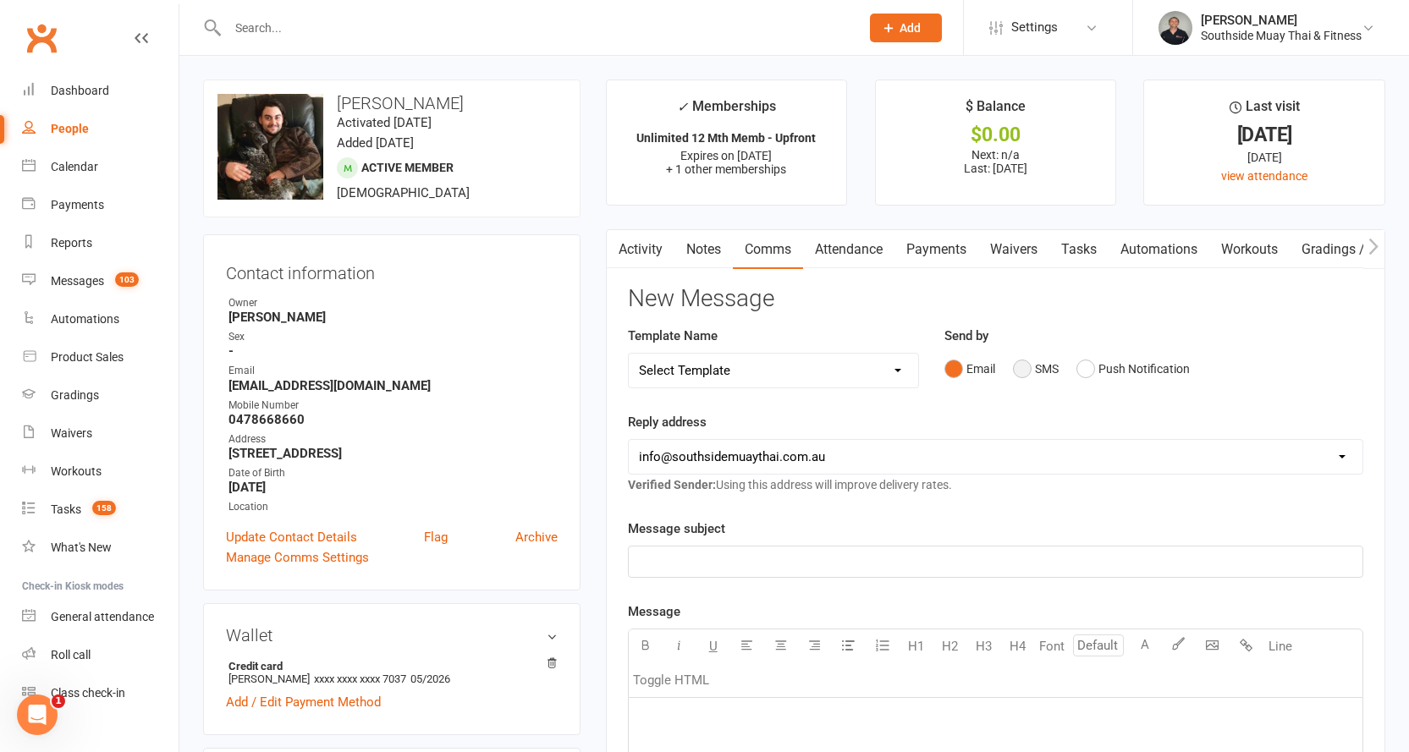
click at [1019, 361] on button "SMS" at bounding box center [1036, 369] width 46 height 32
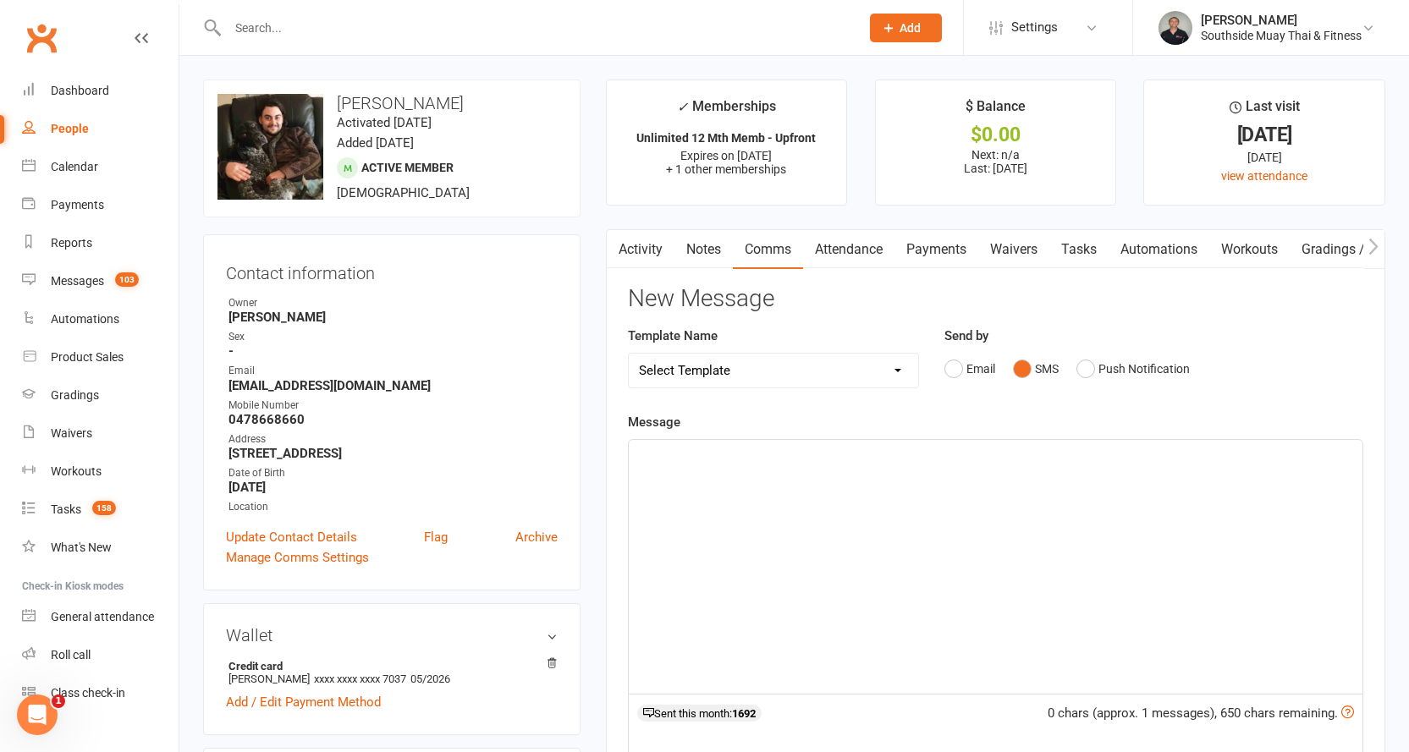
click at [647, 454] on p "﻿" at bounding box center [995, 455] width 713 height 20
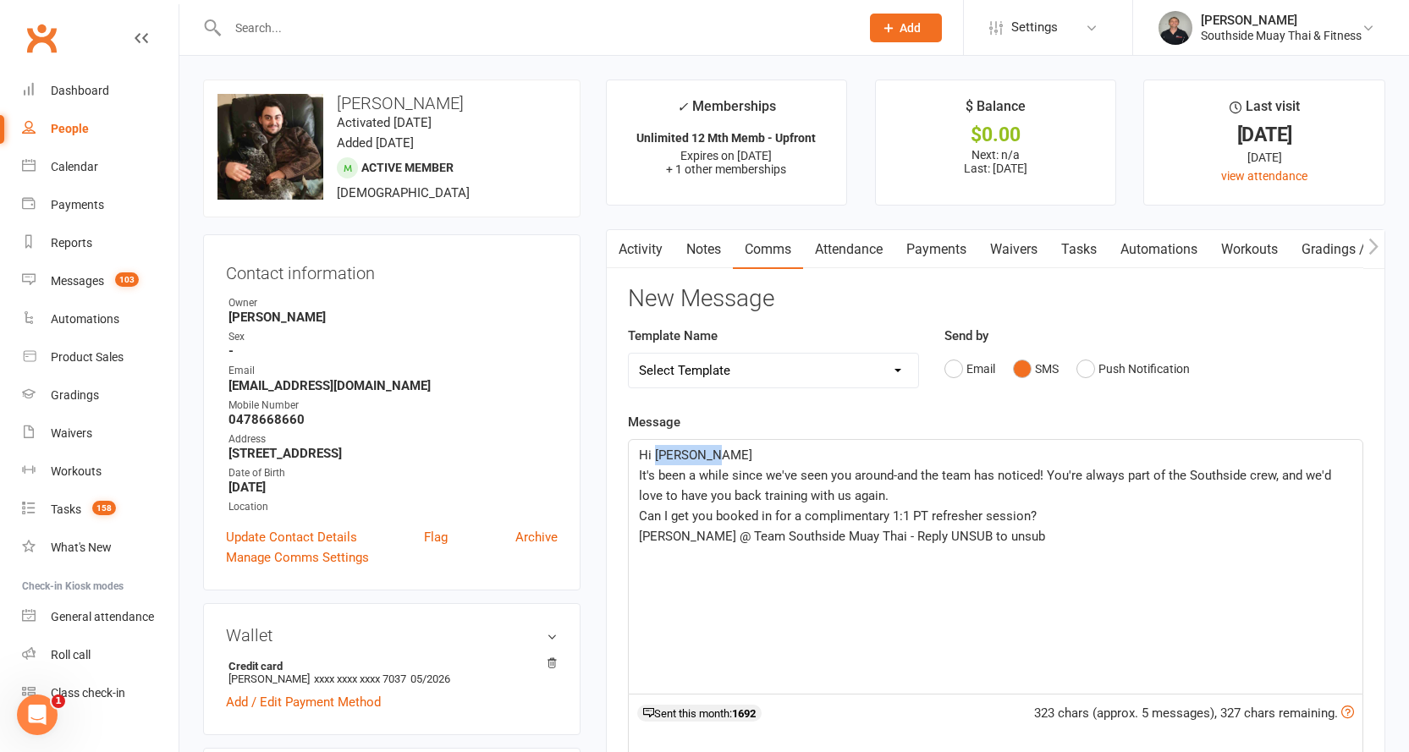
drag, startPoint x: 656, startPoint y: 452, endPoint x: 710, endPoint y: 453, distance: 54.2
click at [710, 453] on span "Hi Jonathan 👋" at bounding box center [695, 455] width 113 height 15
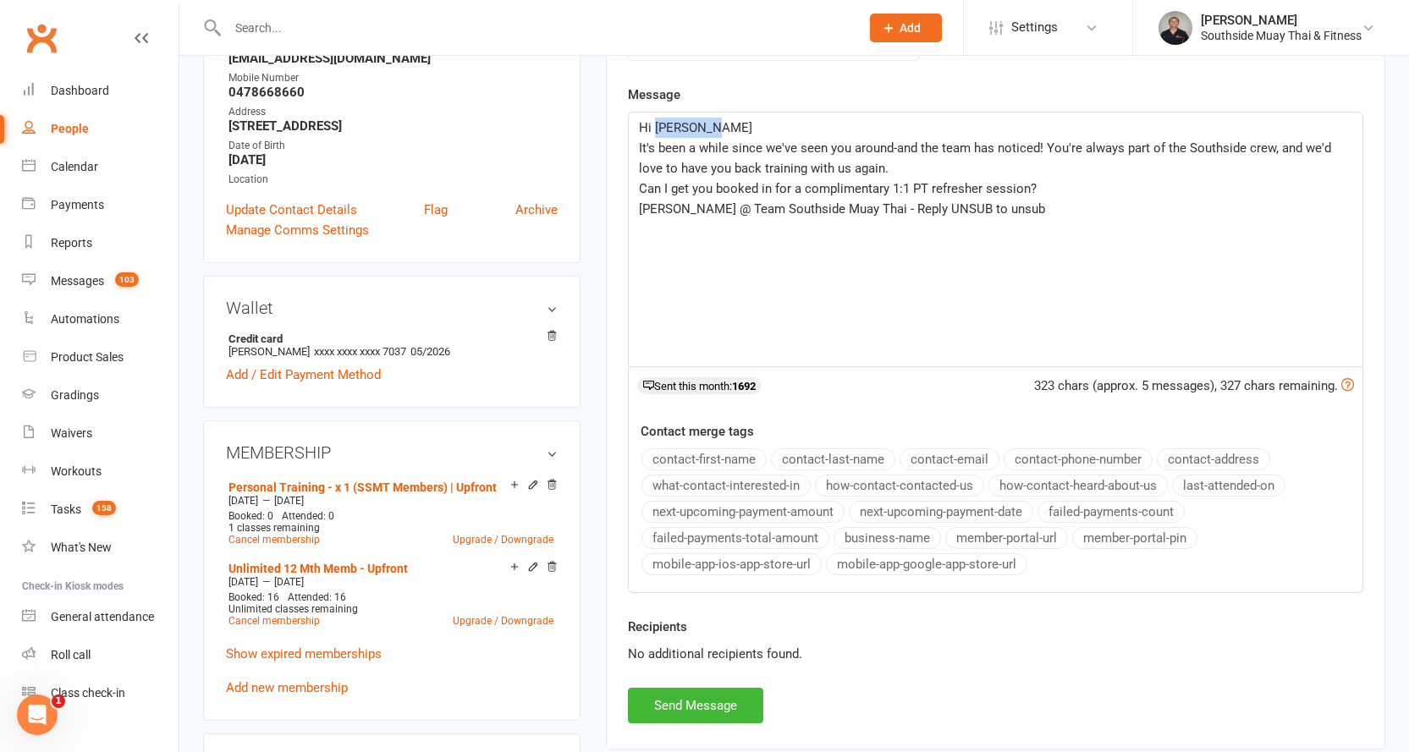
scroll to position [339, 0]
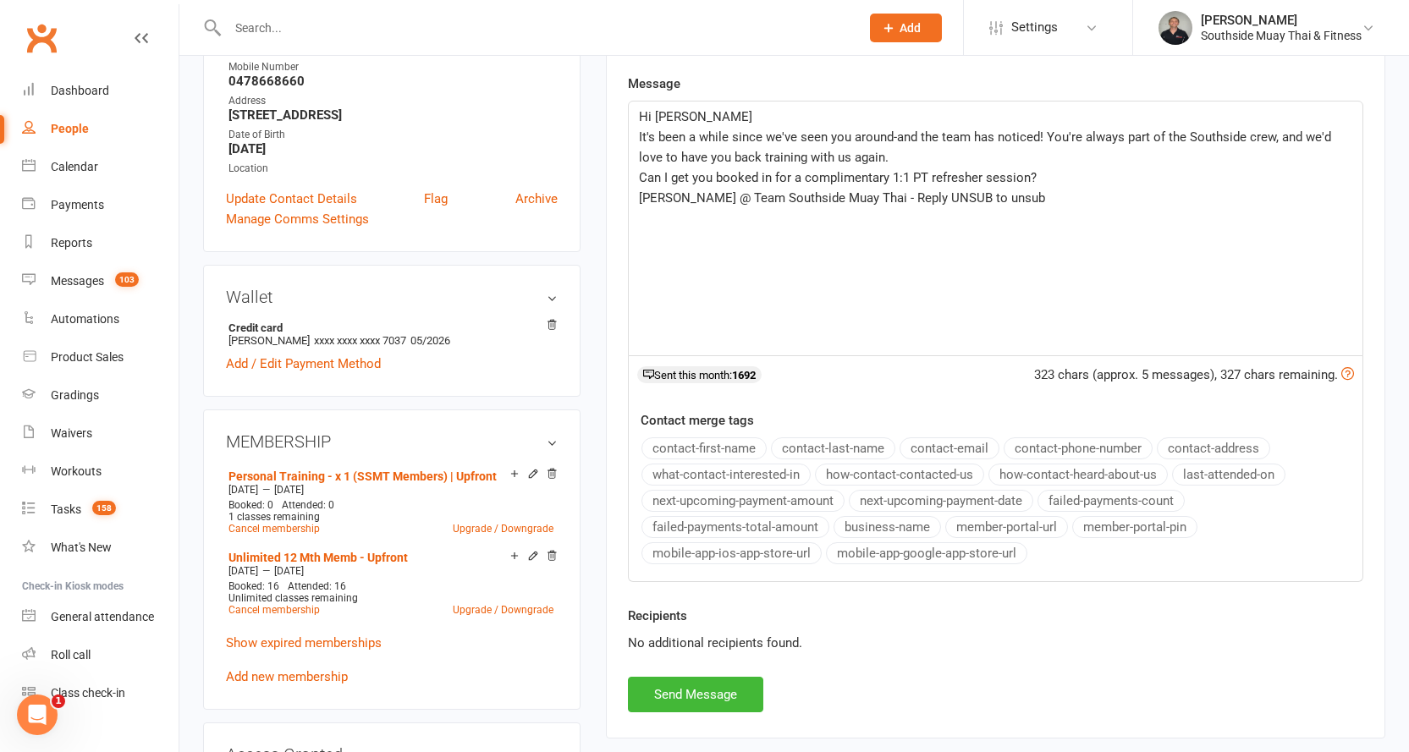
click at [725, 443] on button "contact-first-name" at bounding box center [703, 449] width 125 height 22
drag, startPoint x: 836, startPoint y: 198, endPoint x: 974, endPoint y: 201, distance: 138.0
click at [974, 201] on p "Amir @ Team Southside Muay Thai - Reply UNSUB to unsub" at bounding box center [995, 198] width 713 height 20
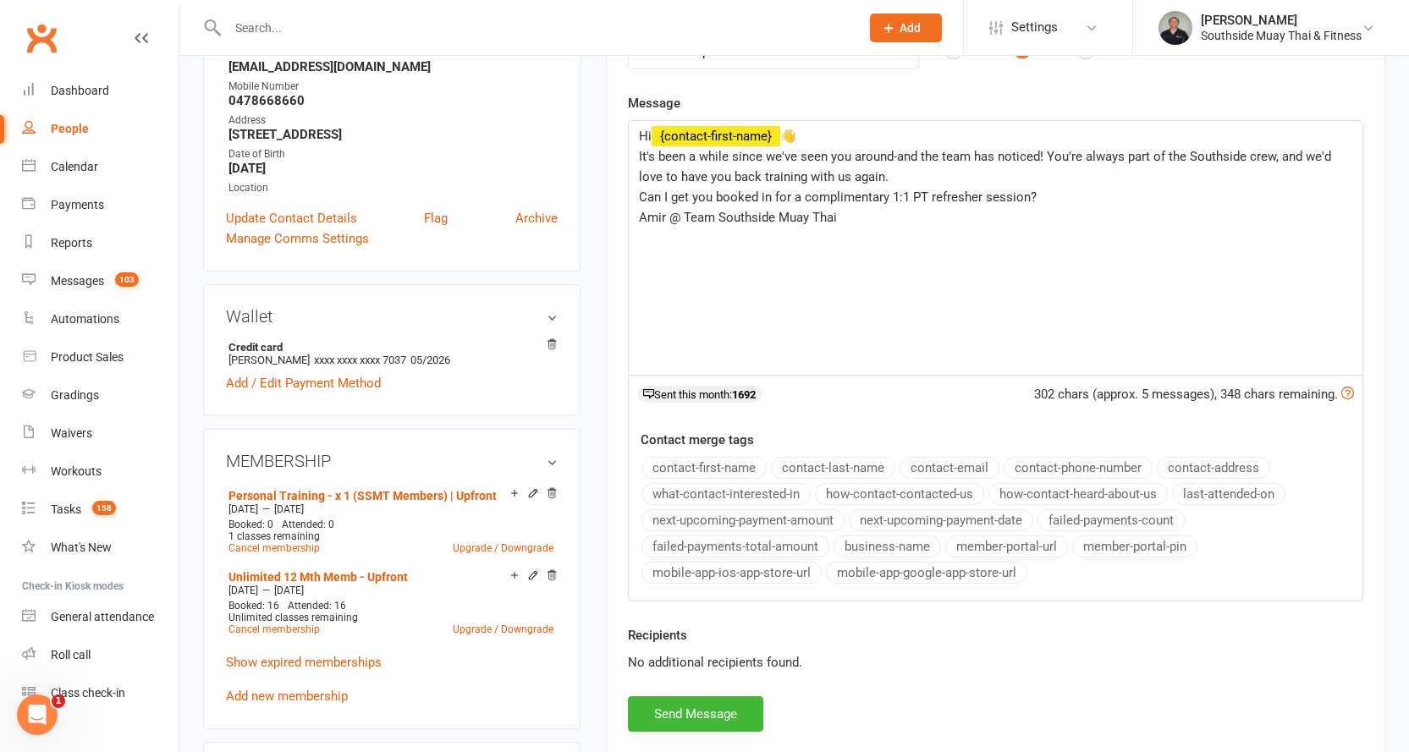
scroll to position [423, 0]
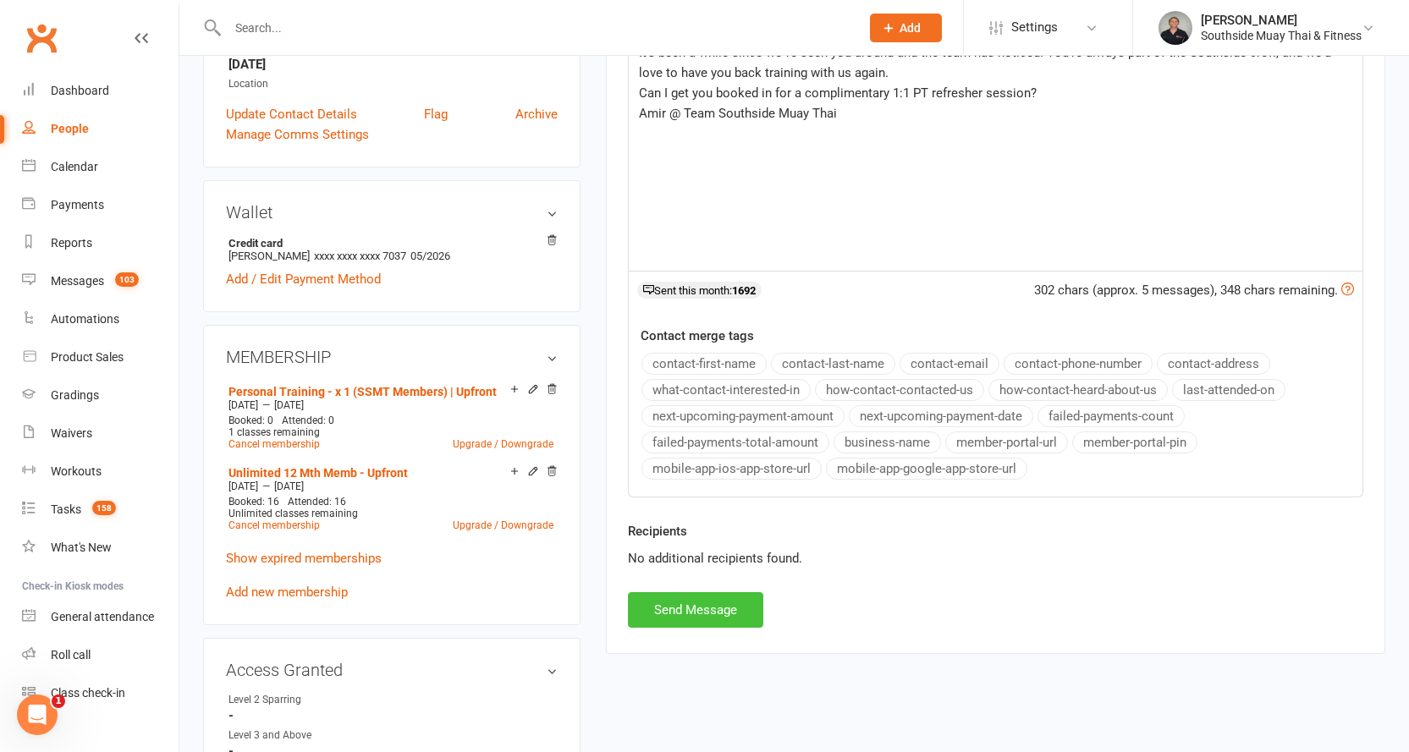
click at [681, 605] on button "Send Message" at bounding box center [695, 610] width 135 height 36
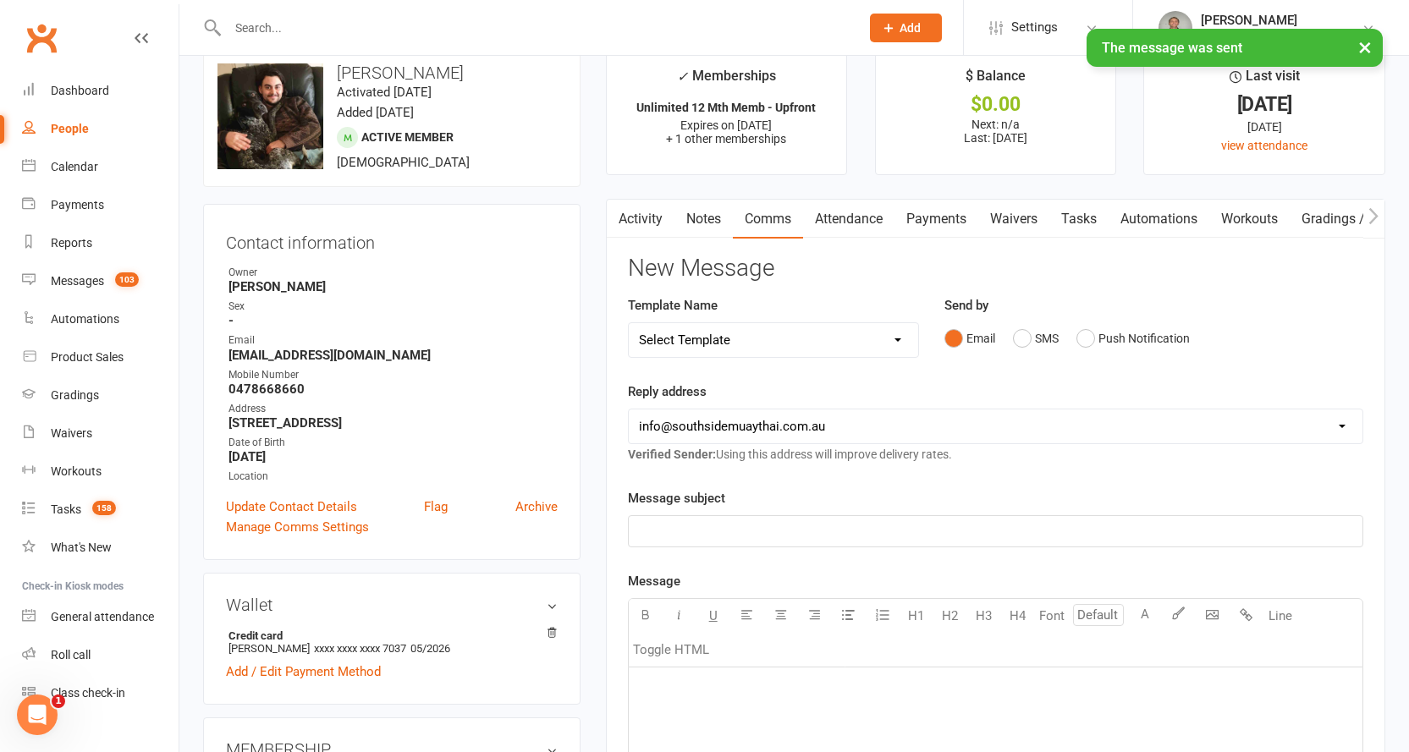
scroll to position [0, 0]
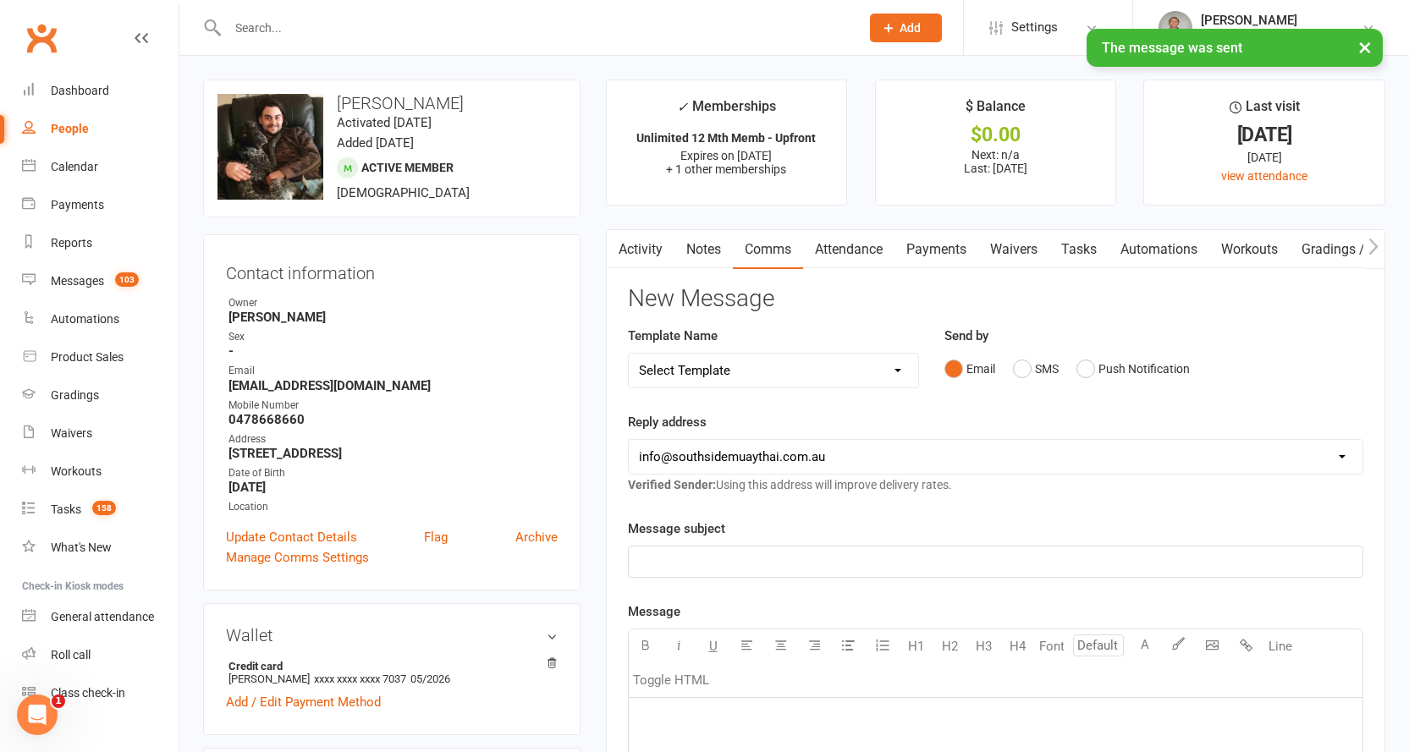
click at [642, 247] on link "Activity" at bounding box center [641, 249] width 68 height 39
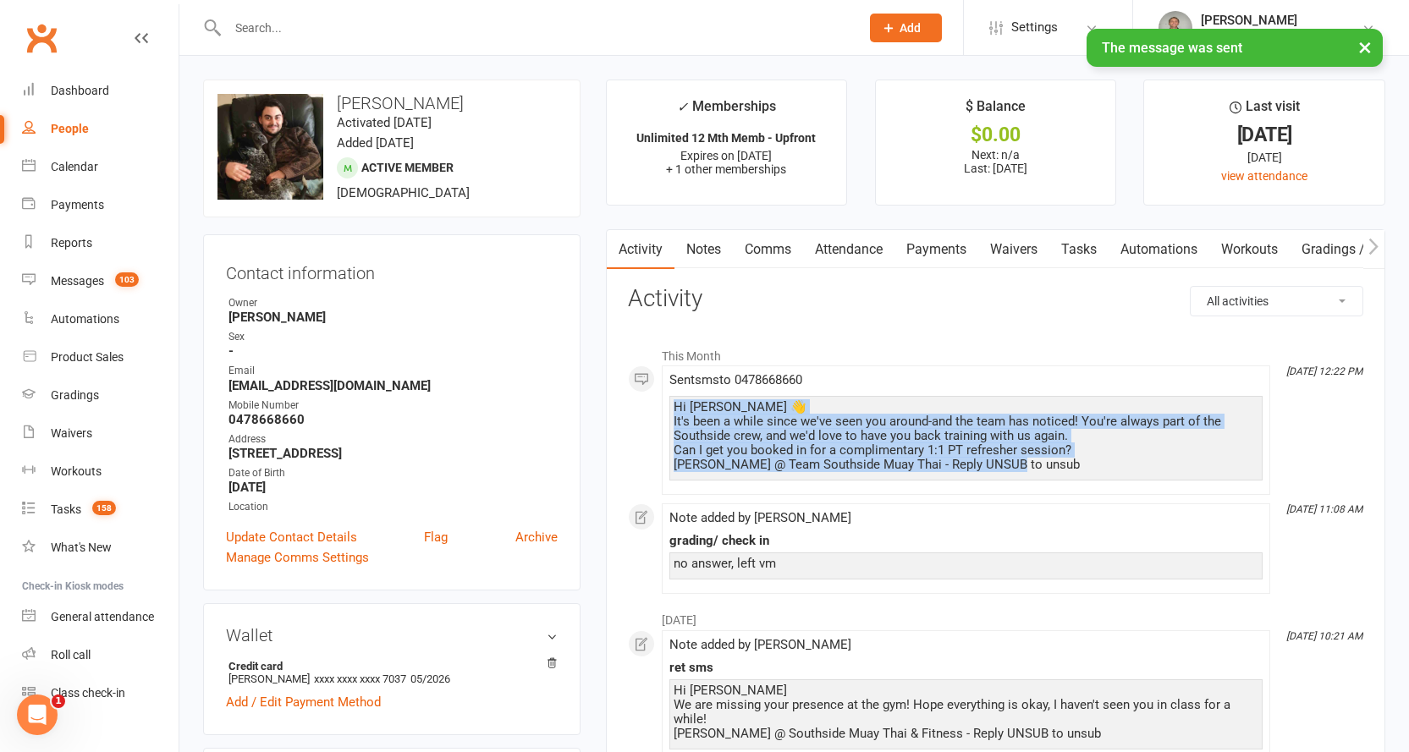
drag, startPoint x: 674, startPoint y: 402, endPoint x: 1018, endPoint y: 465, distance: 349.3
click at [1018, 465] on div "Hi Nick 👋 It's been a while since we've seen you around-and the team has notice…" at bounding box center [966, 436] width 585 height 72
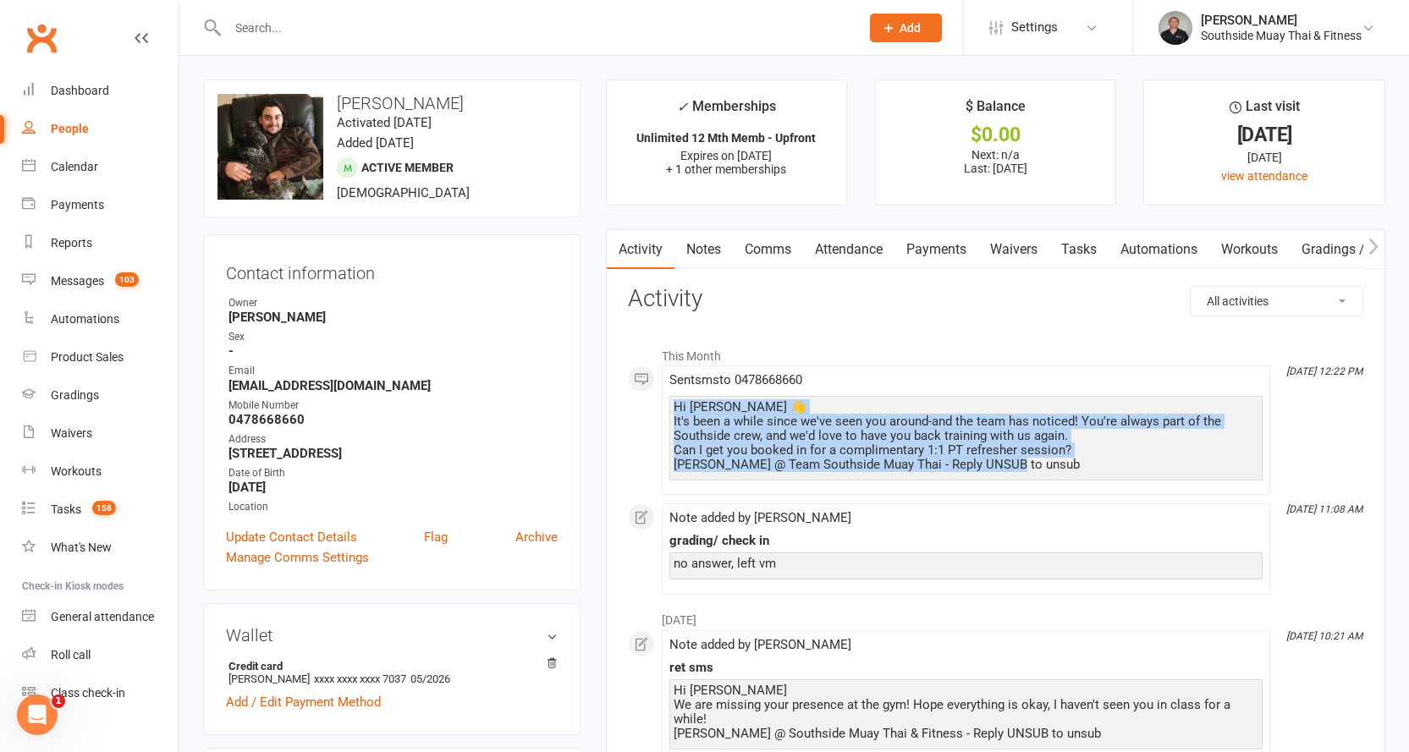
copy div "Hi Nick 👋 It's been a while since we've seen you around-and the team has notice…"
click at [710, 251] on link "Notes" at bounding box center [703, 249] width 58 height 39
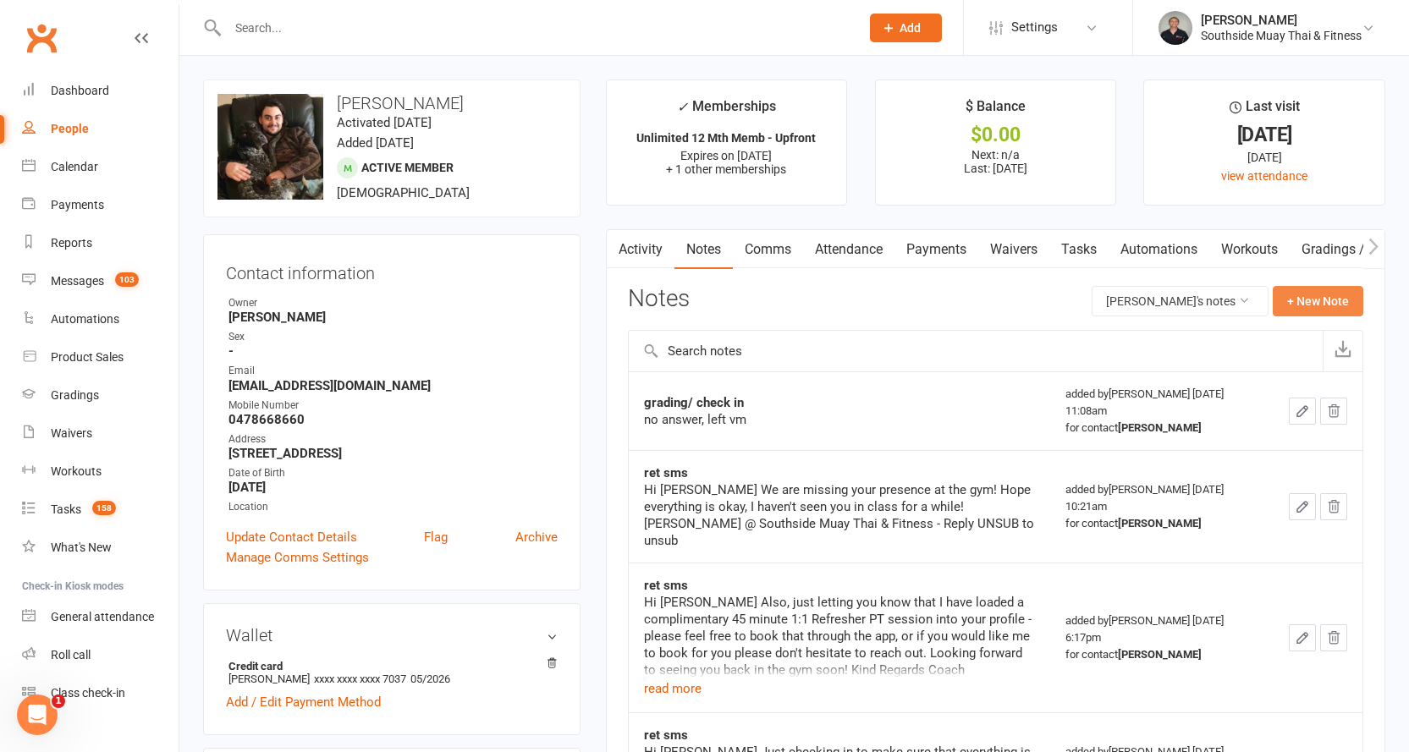
click at [1312, 298] on button "+ New Note" at bounding box center [1318, 301] width 91 height 30
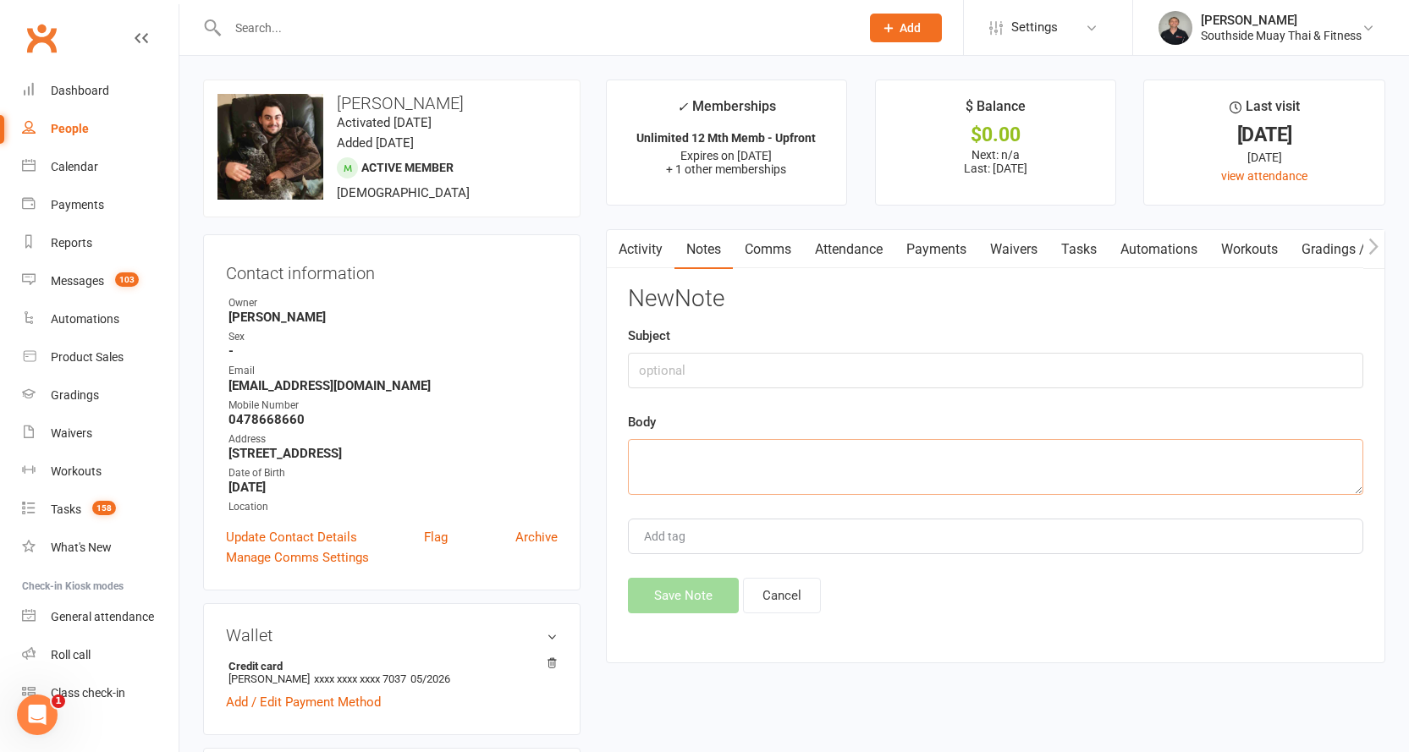
click at [700, 460] on textarea at bounding box center [995, 467] width 735 height 56
paste textarea "Hi Nick 👋 It's been a while since we've seen you around-and the team has notice…"
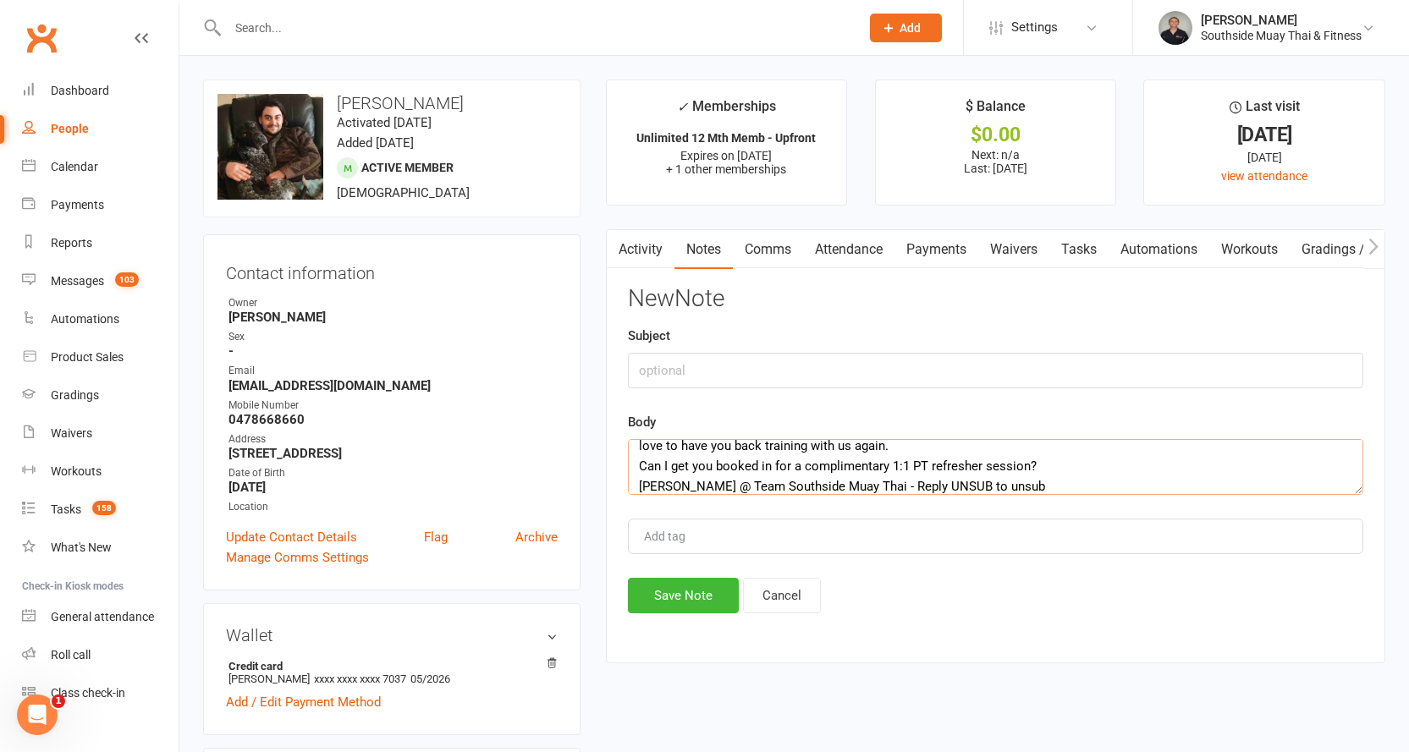
type textarea "Hi Nick 👋 It's been a while since we've seen you around-and the team has notice…"
click at [695, 366] on input "text" at bounding box center [995, 371] width 735 height 36
type input "ret"
click at [674, 603] on button "Save Note" at bounding box center [683, 596] width 111 height 36
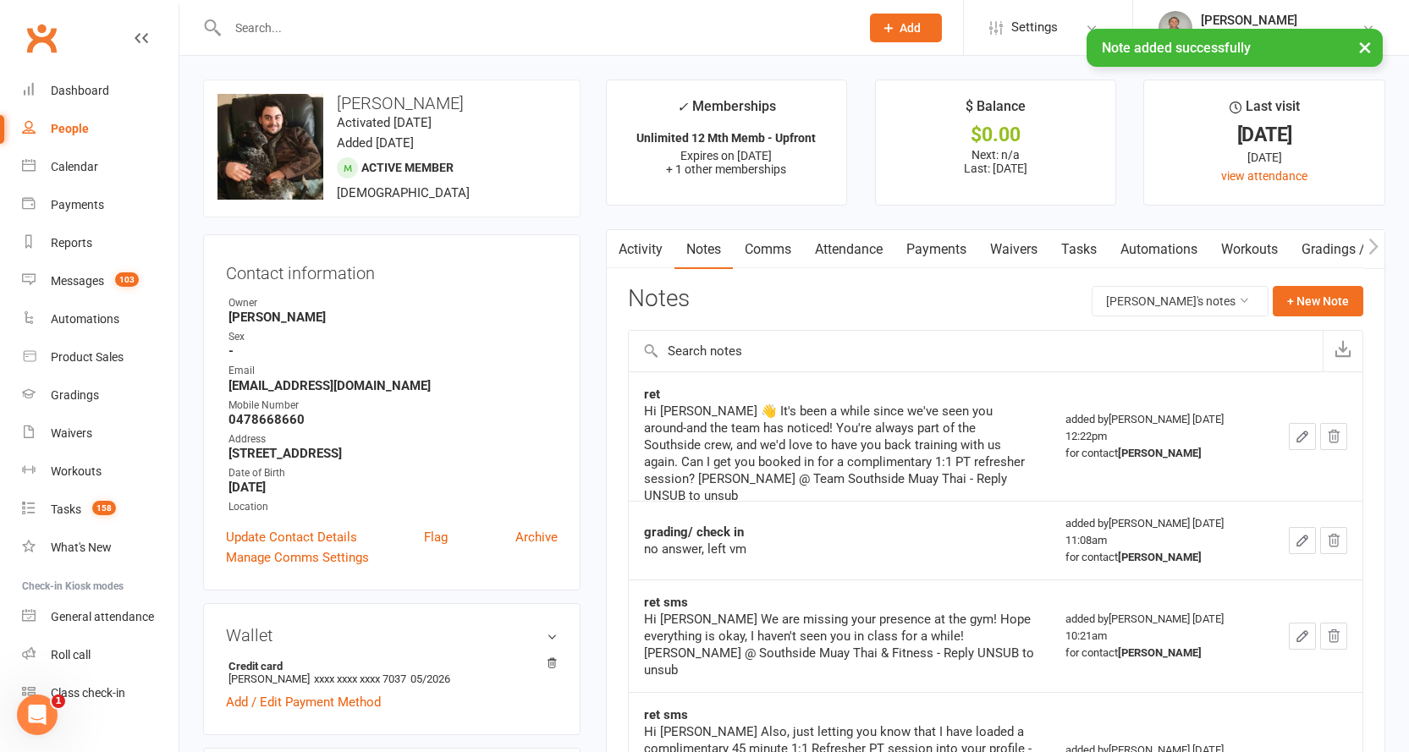
click at [339, 20] on input "text" at bounding box center [535, 28] width 625 height 24
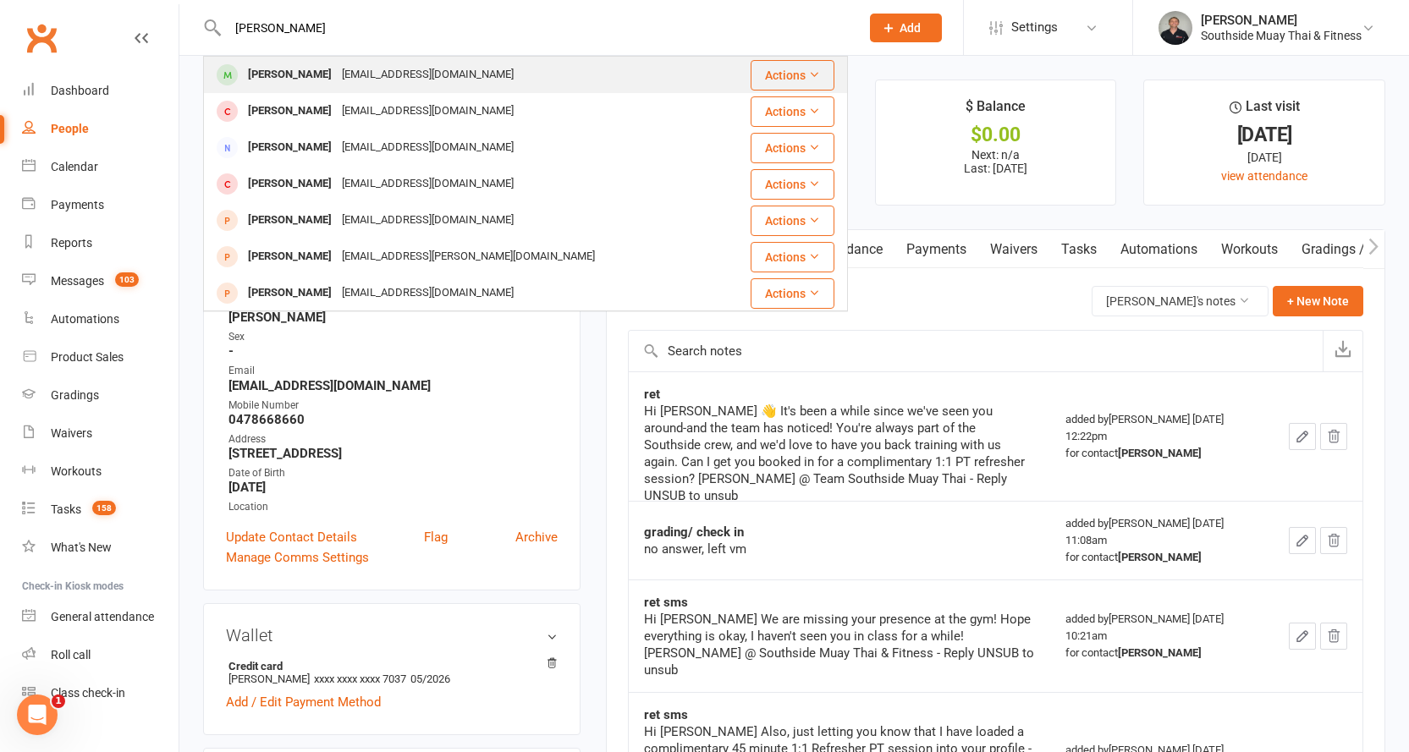
type input "beatrice"
click at [337, 68] on div "beatricemoluka@gmail.com" at bounding box center [428, 75] width 182 height 25
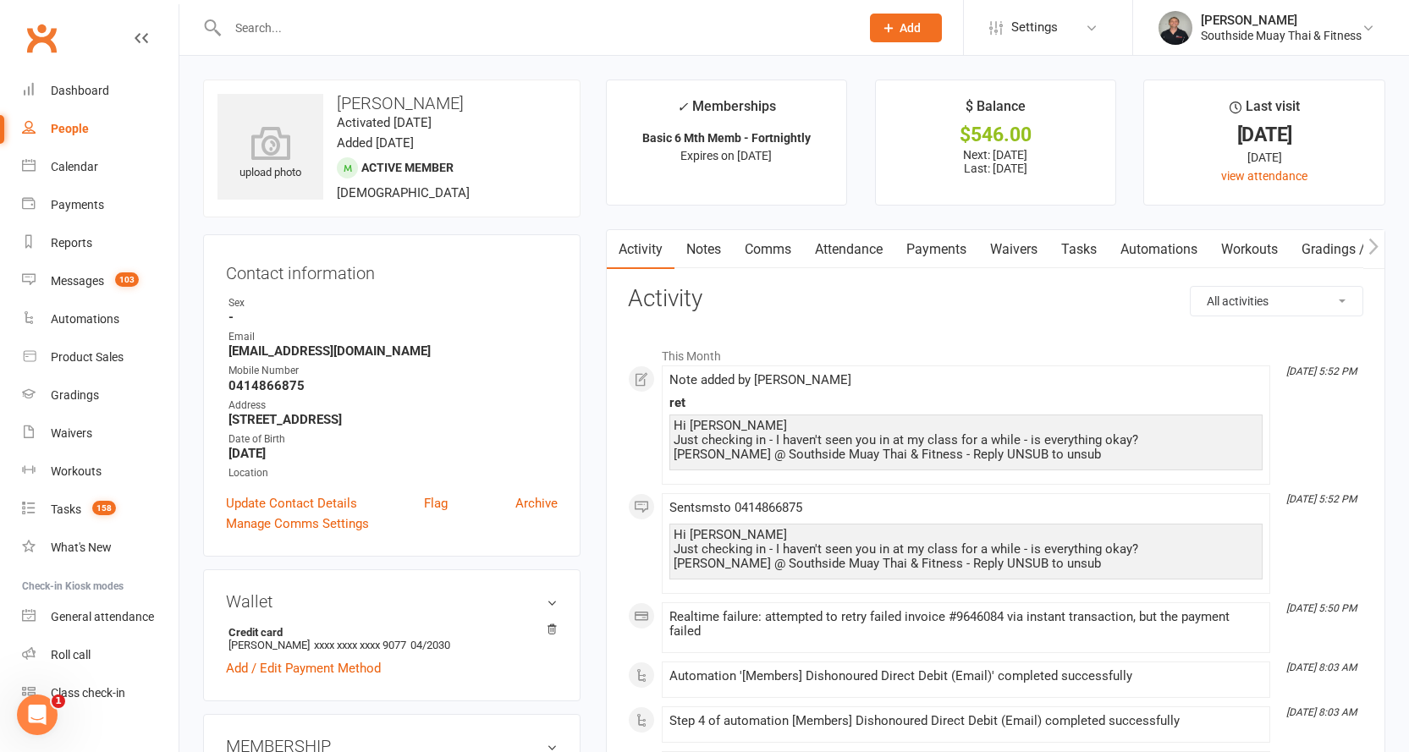
click at [757, 246] on link "Comms" at bounding box center [768, 249] width 70 height 39
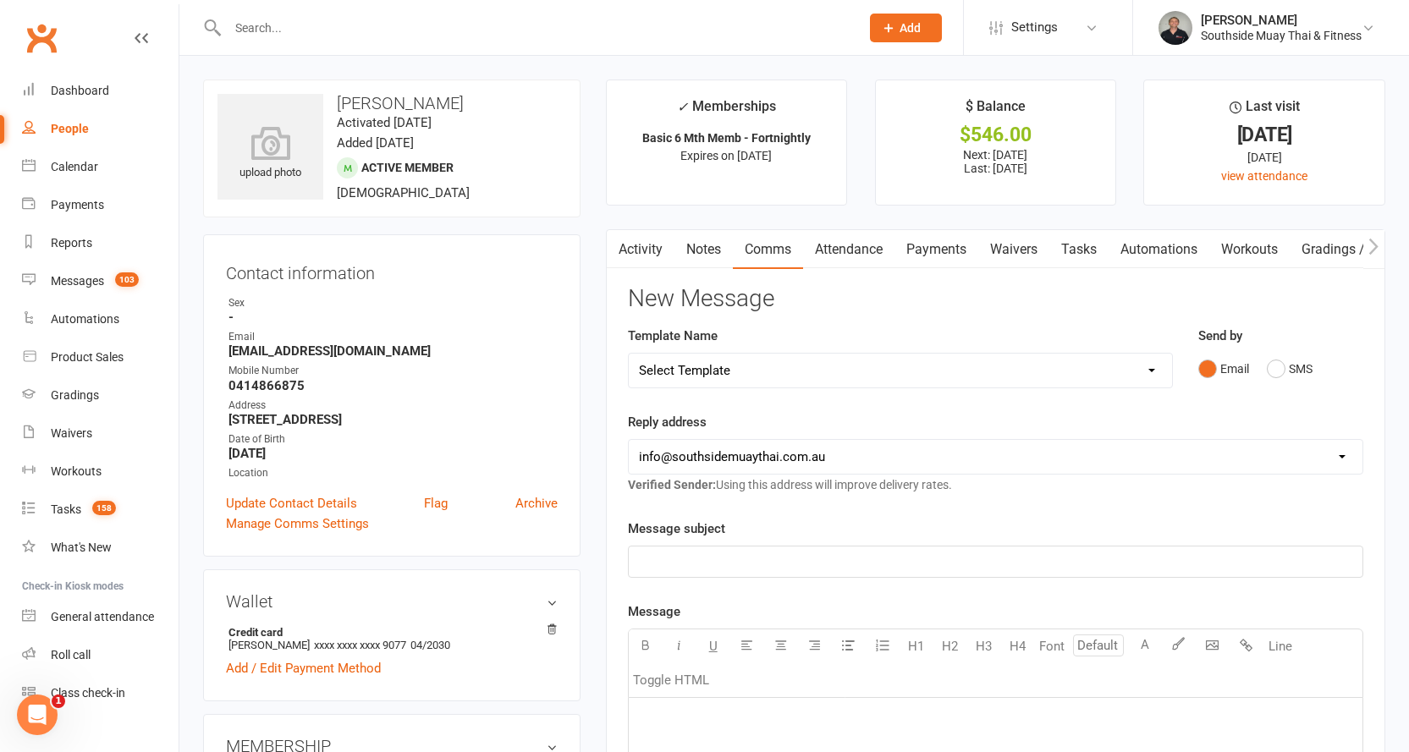
click at [643, 248] on link "Activity" at bounding box center [641, 249] width 68 height 39
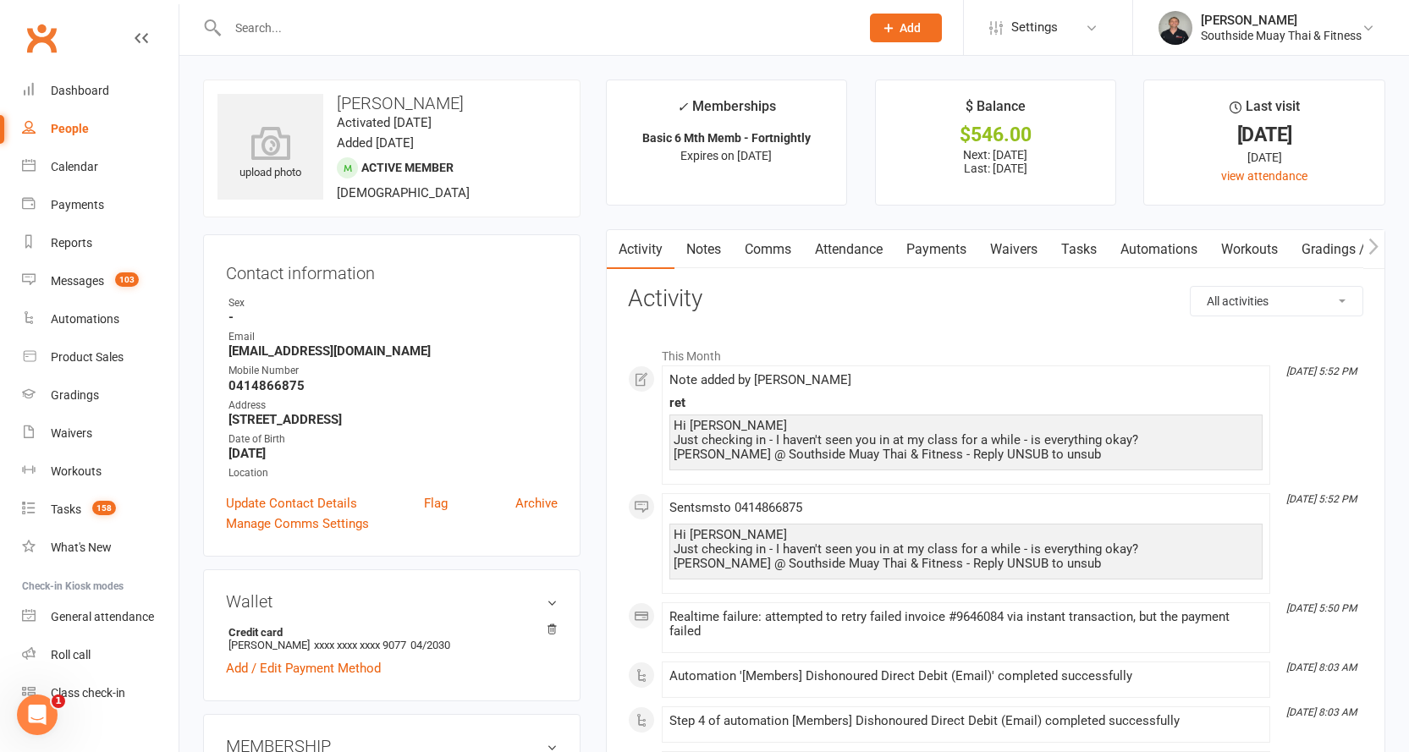
click at [930, 255] on link "Payments" at bounding box center [937, 249] width 84 height 39
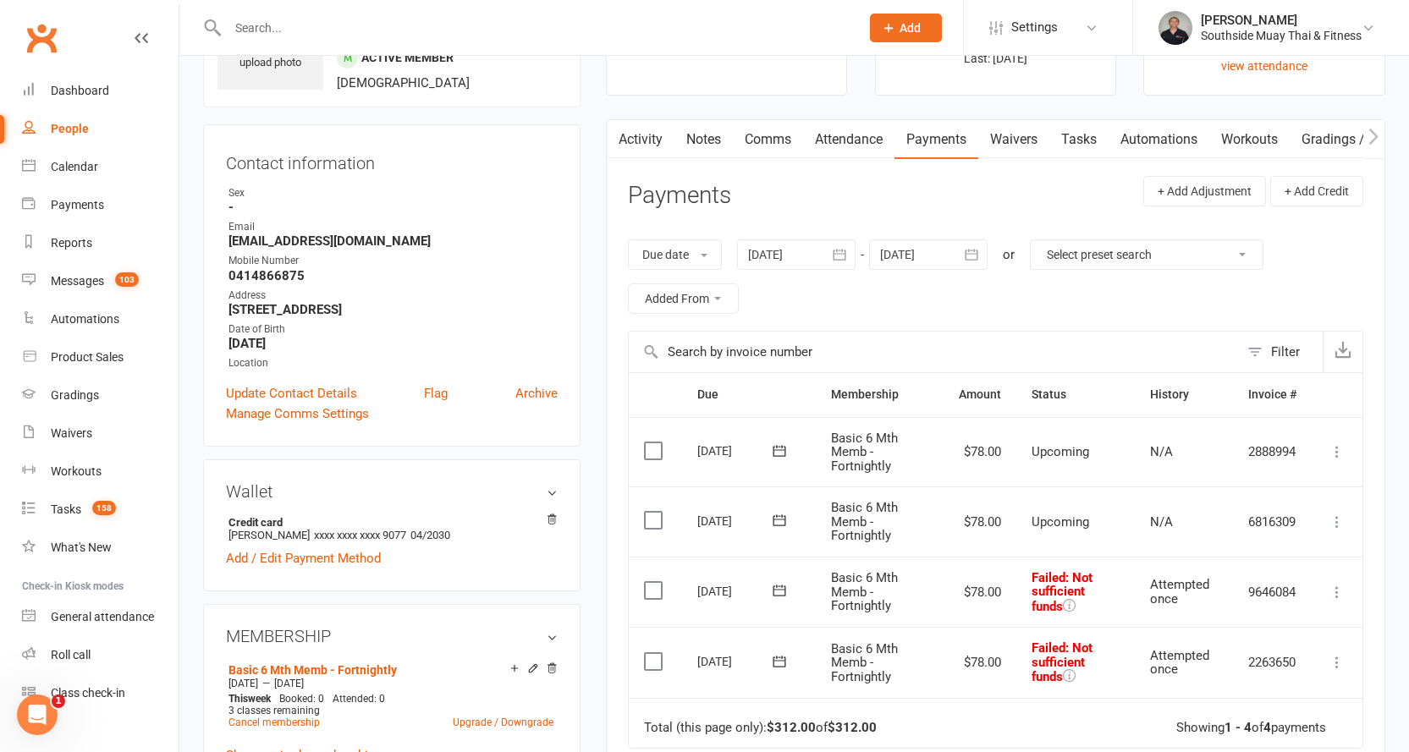
scroll to position [254, 0]
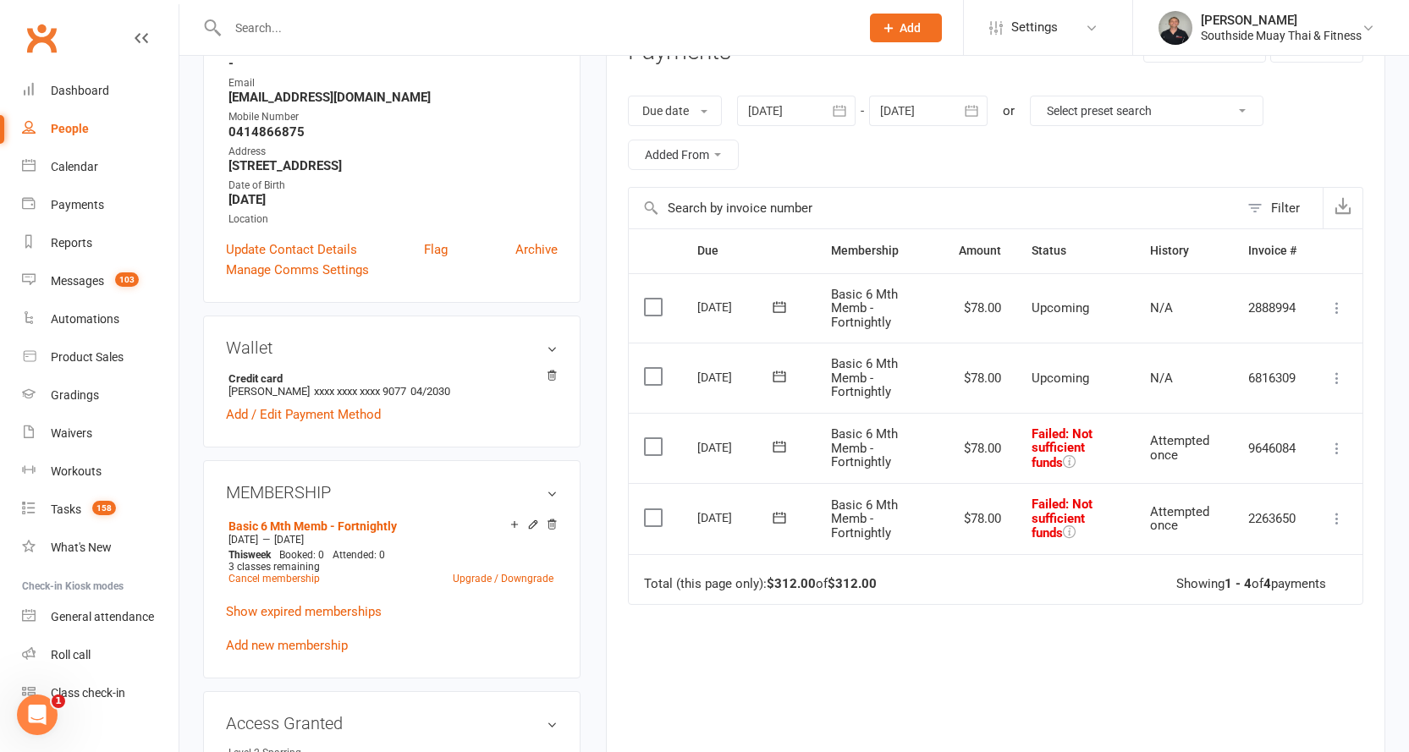
click at [802, 117] on div at bounding box center [796, 111] width 118 height 30
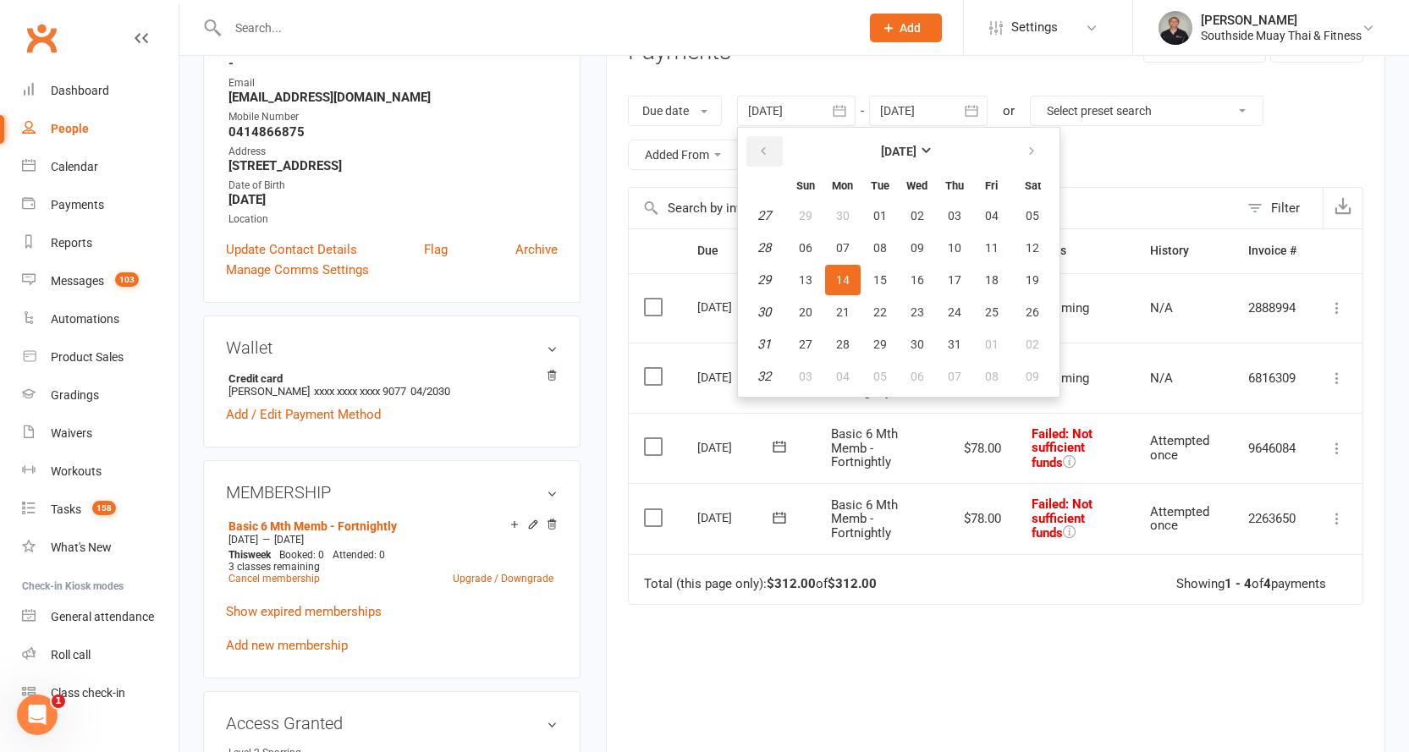
click at [777, 159] on button "button" at bounding box center [764, 151] width 36 height 30
click at [805, 215] on span "23" at bounding box center [806, 216] width 14 height 14
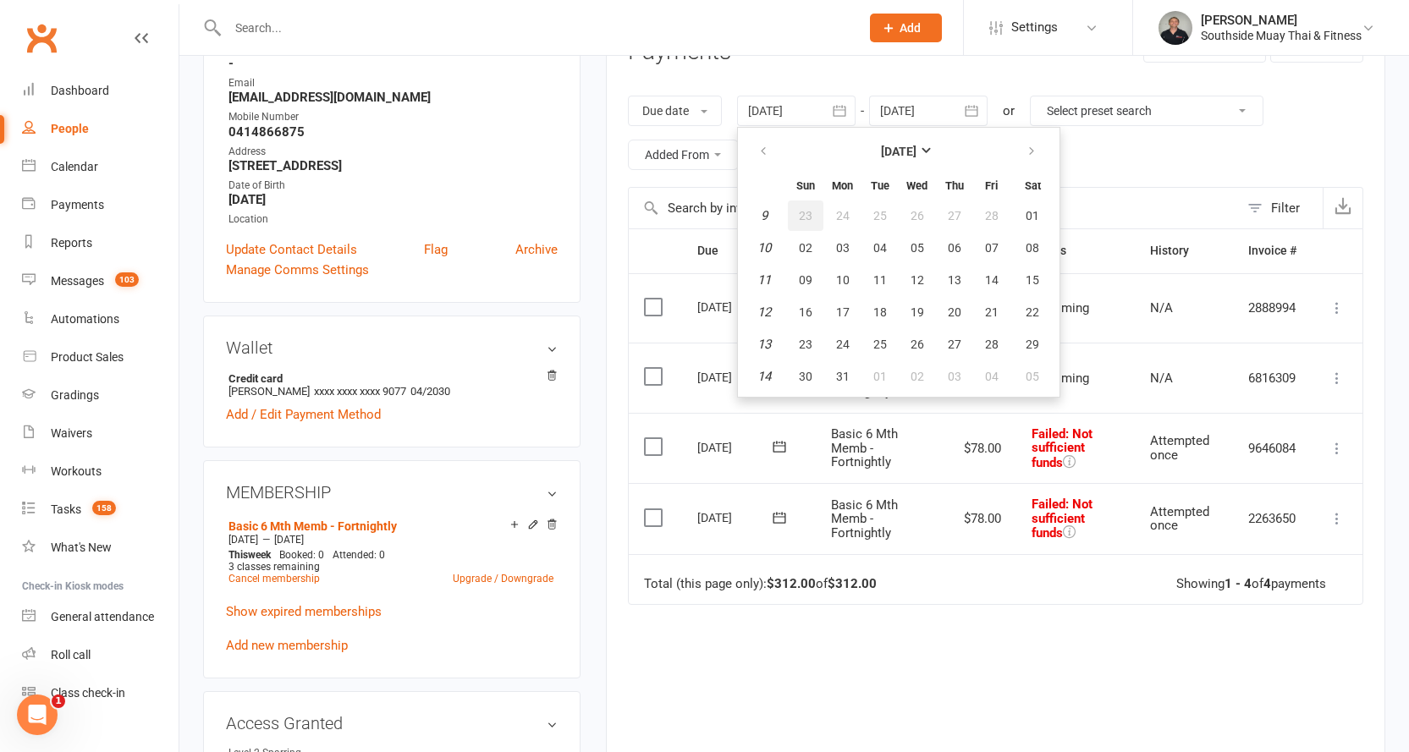
type input "23 Feb 2025"
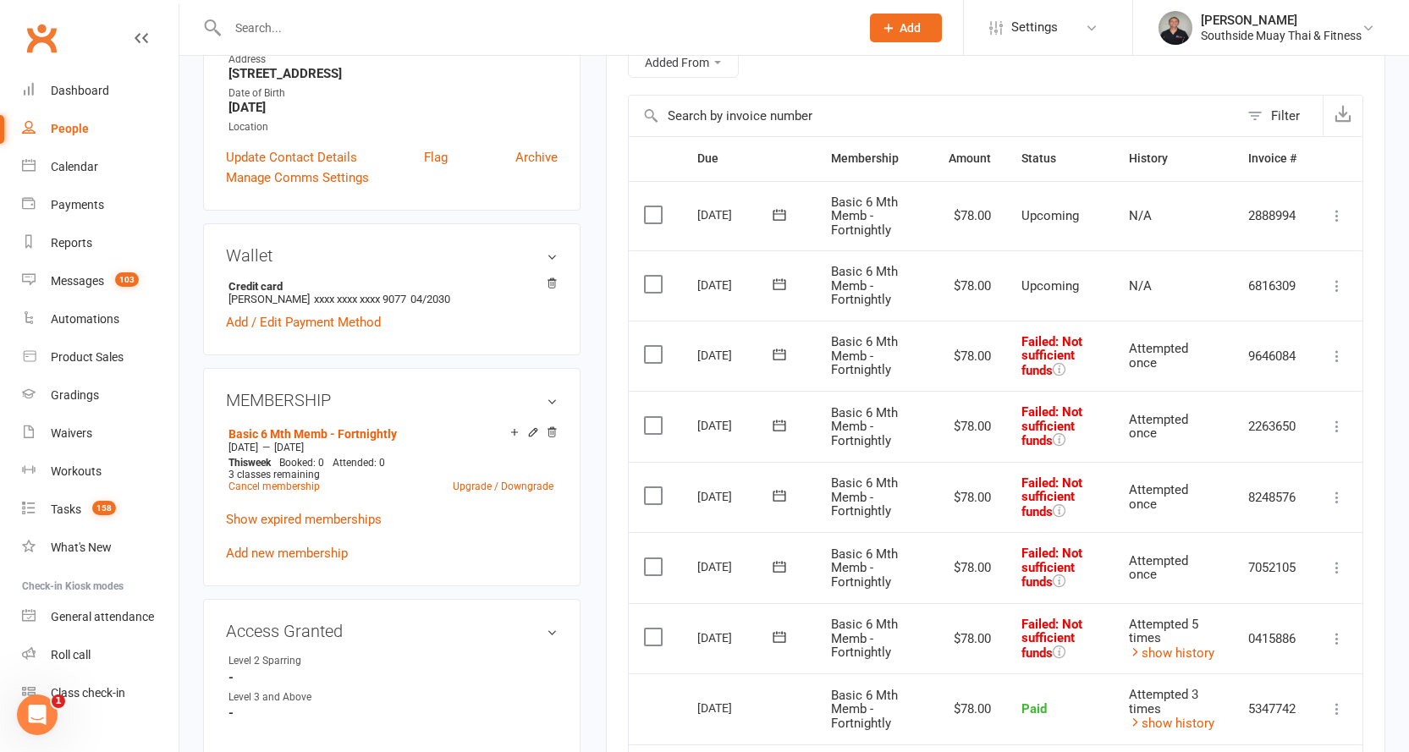
scroll to position [339, 0]
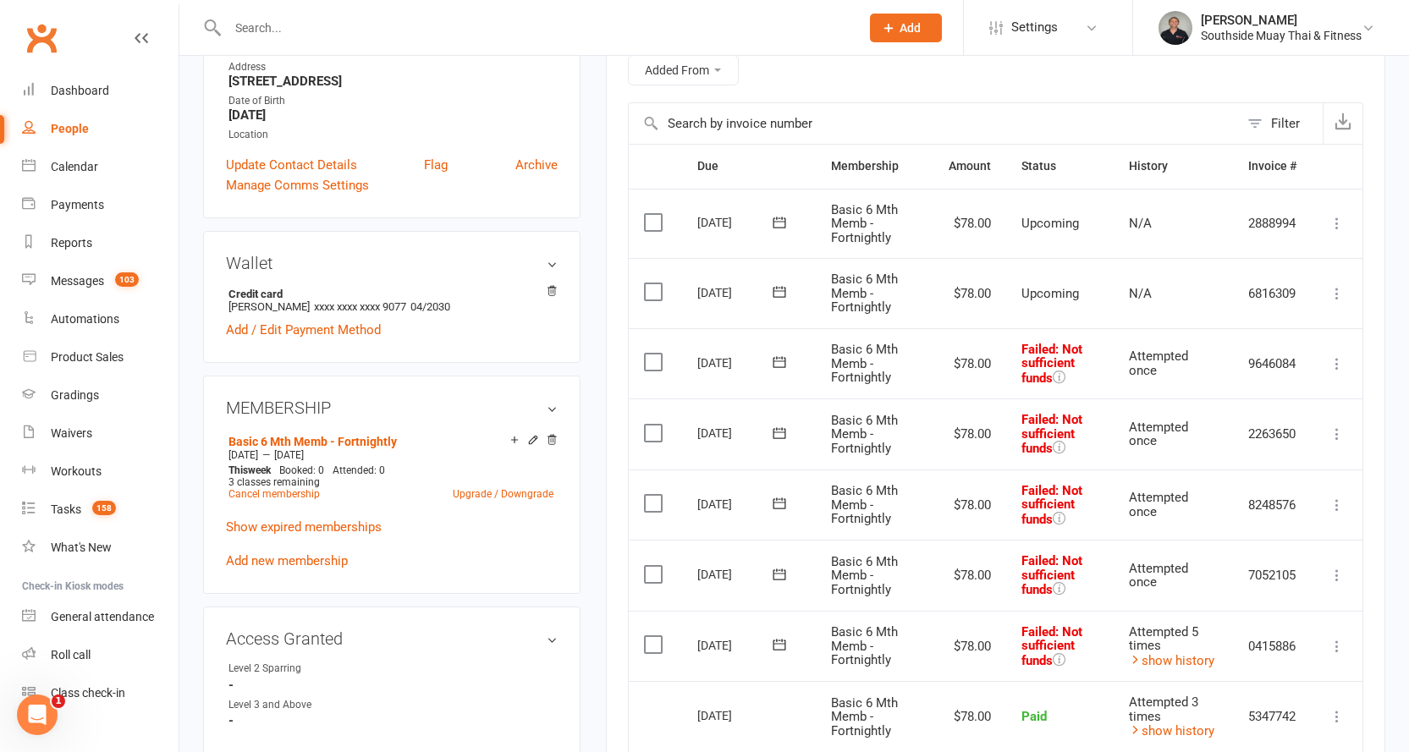
click at [1332, 361] on icon at bounding box center [1337, 363] width 17 height 17
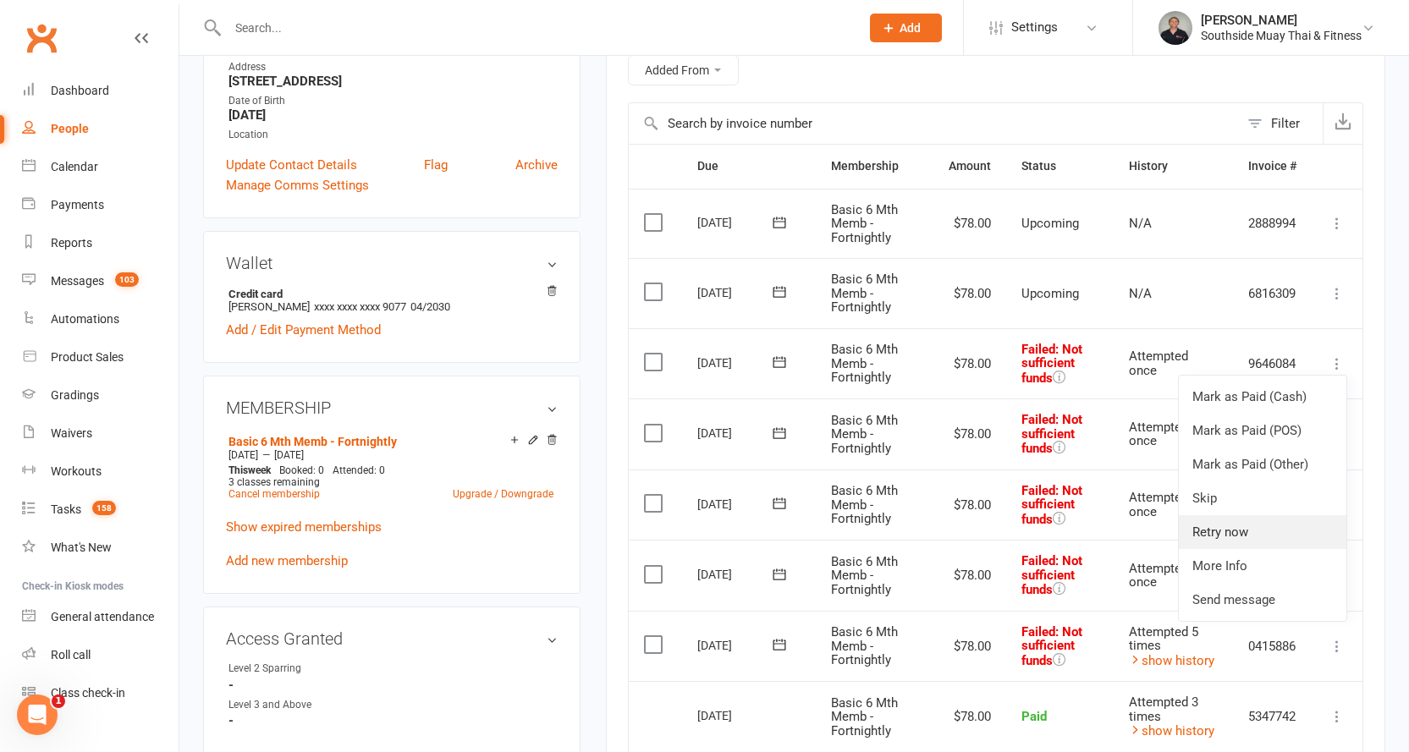
click at [1241, 522] on link "Retry now" at bounding box center [1263, 532] width 168 height 34
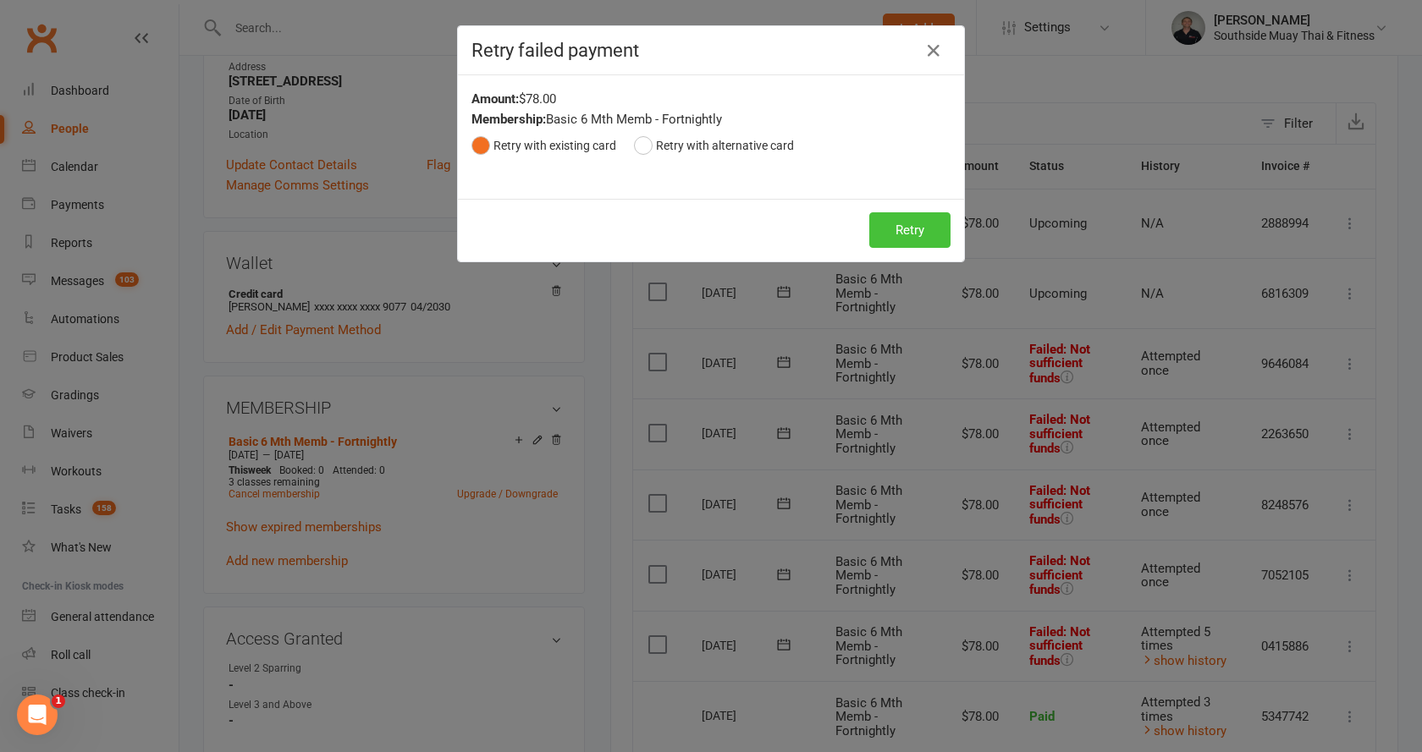
click at [892, 221] on button "Retry" at bounding box center [909, 230] width 81 height 36
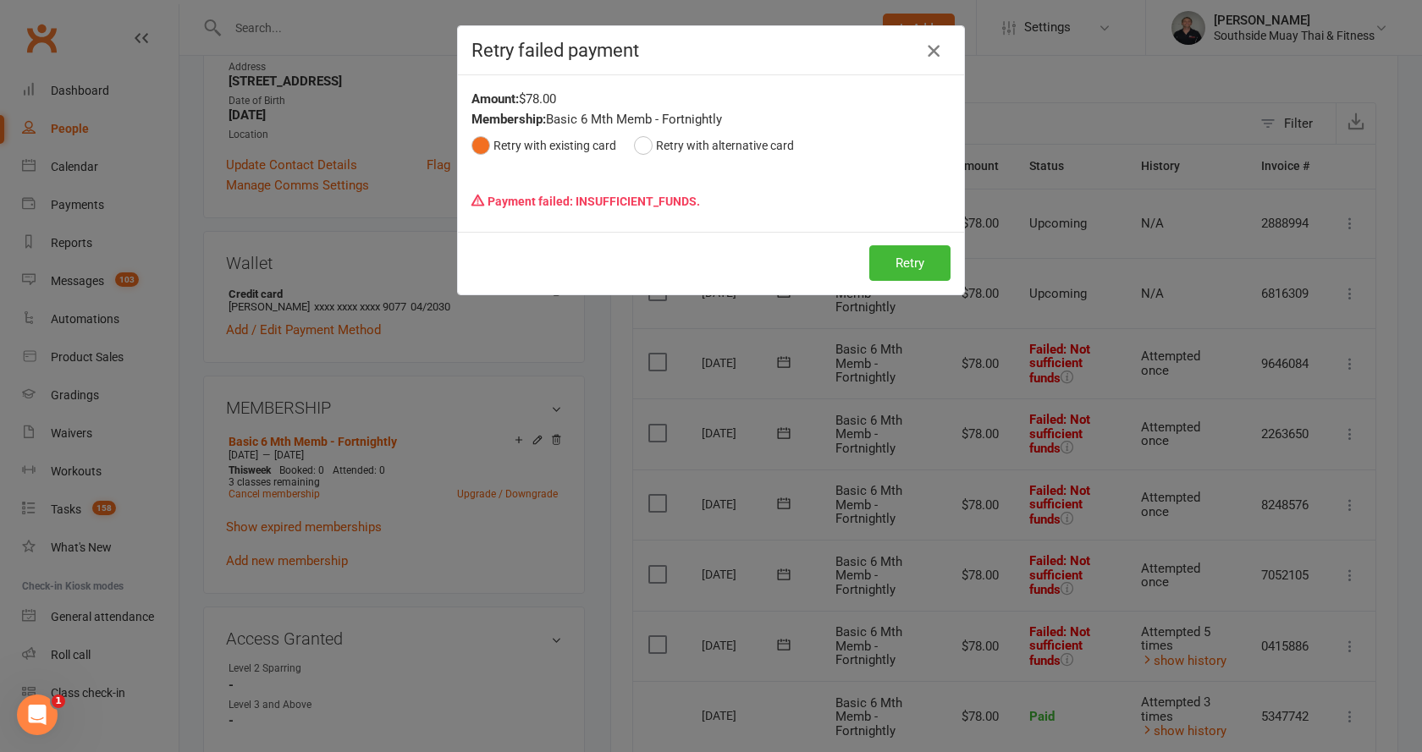
click at [927, 48] on icon "button" at bounding box center [933, 51] width 20 height 20
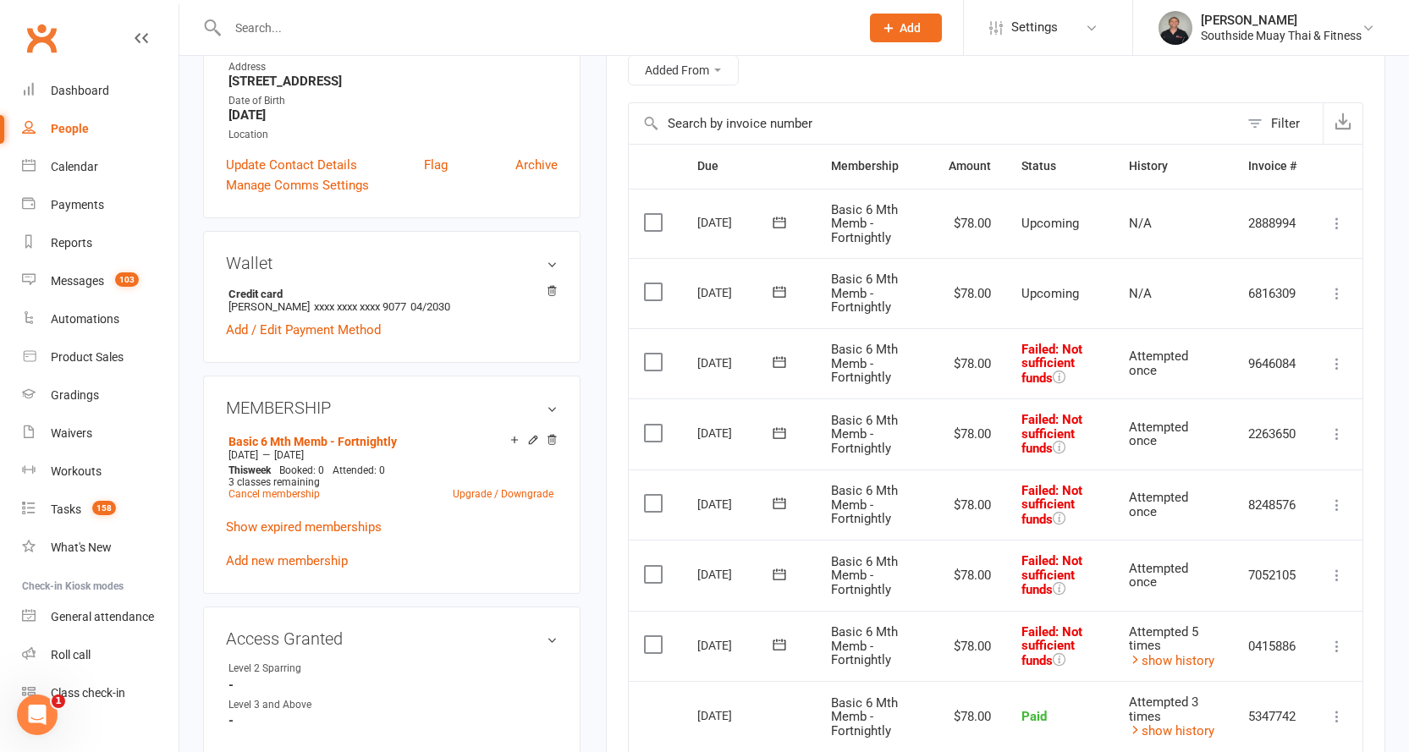
scroll to position [0, 0]
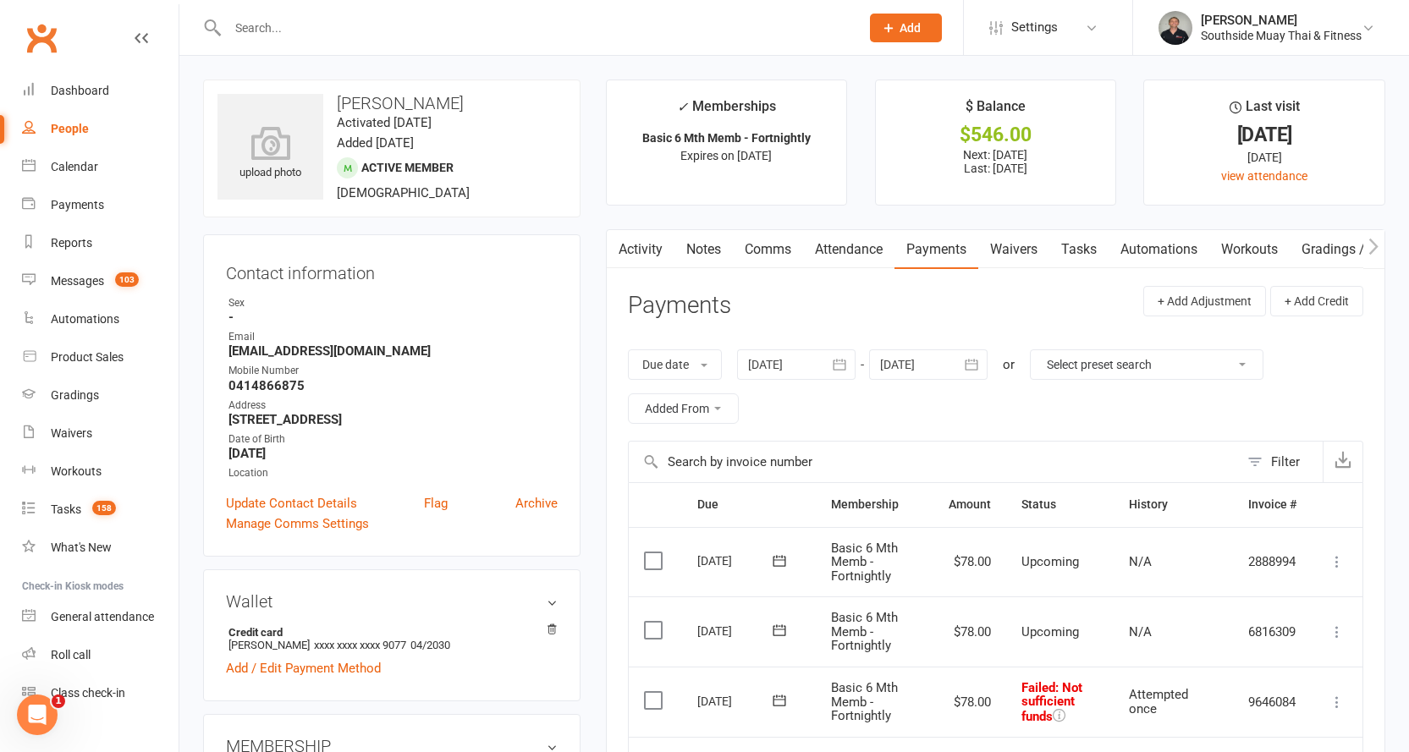
click at [780, 244] on link "Comms" at bounding box center [768, 249] width 70 height 39
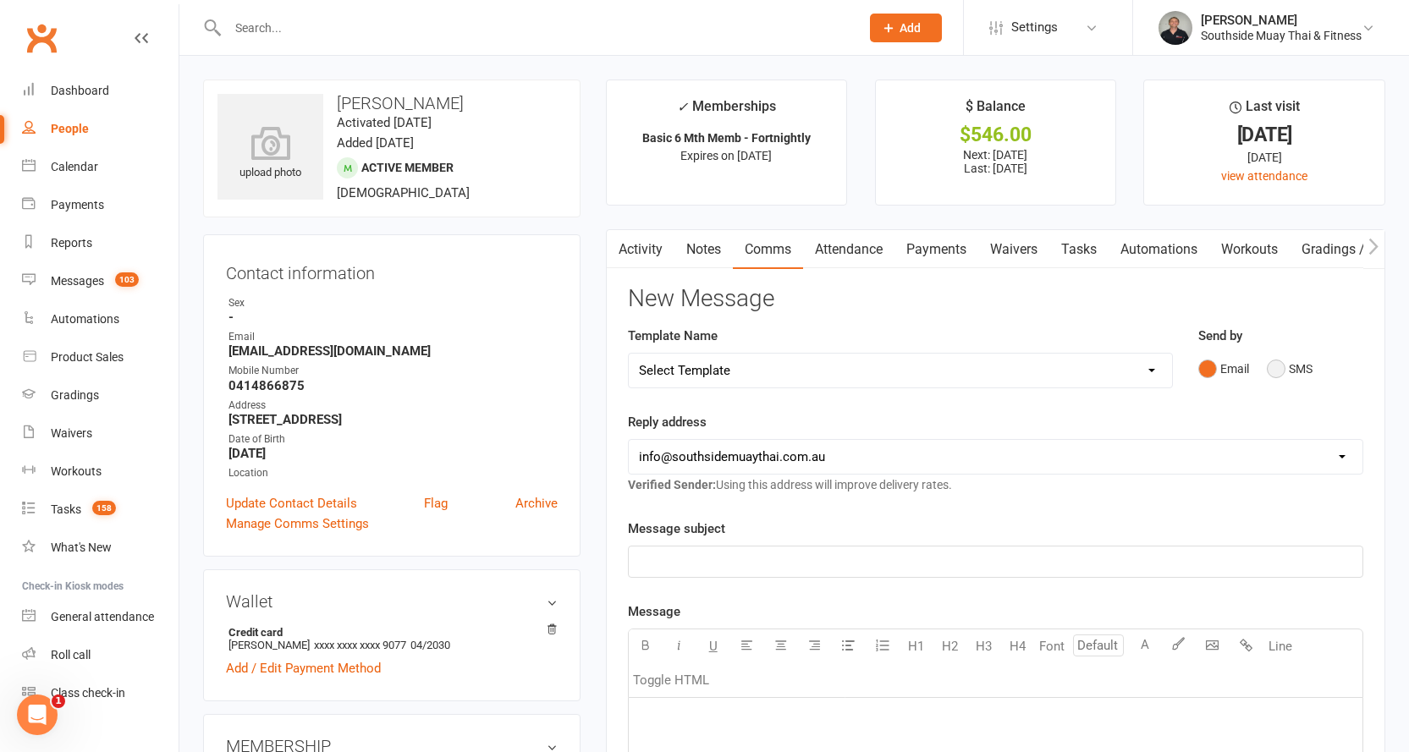
click at [1282, 370] on button "SMS" at bounding box center [1290, 369] width 46 height 32
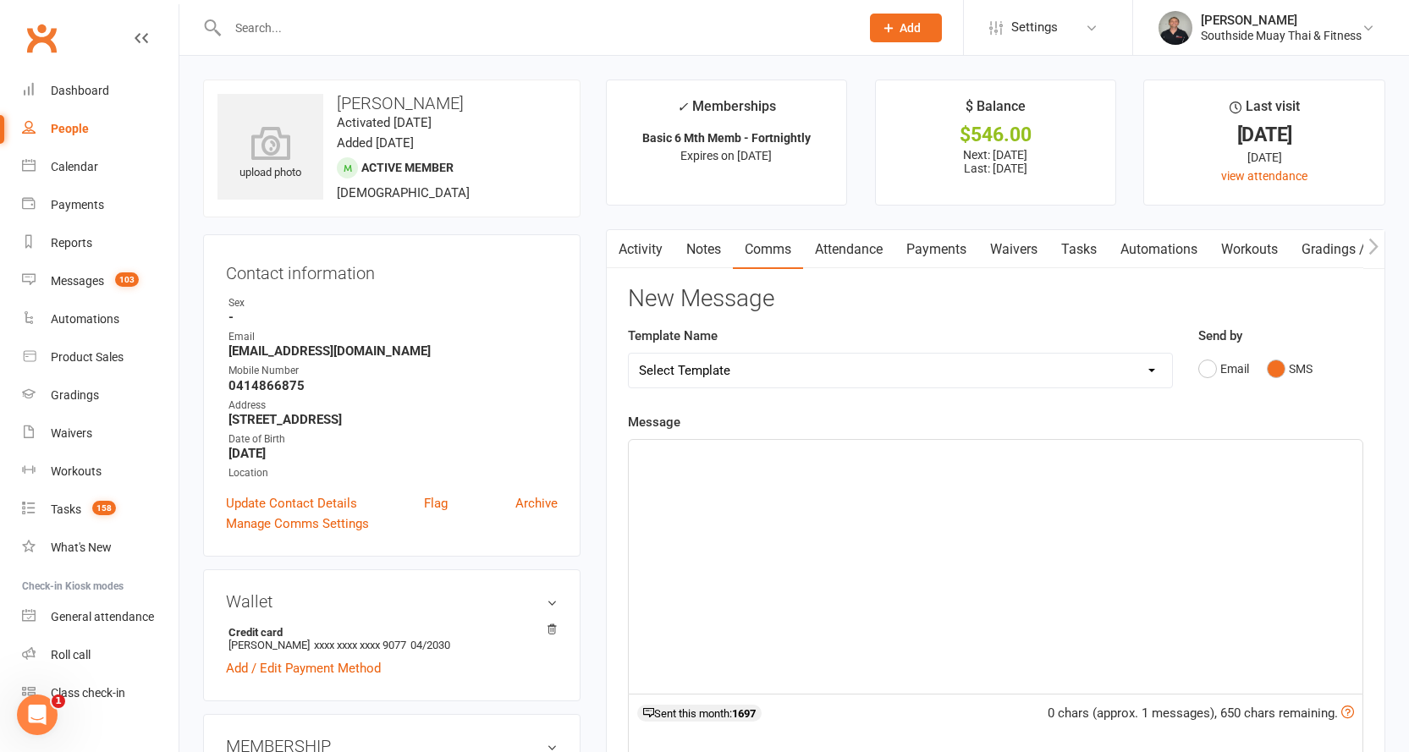
click at [732, 458] on p "﻿" at bounding box center [995, 455] width 713 height 20
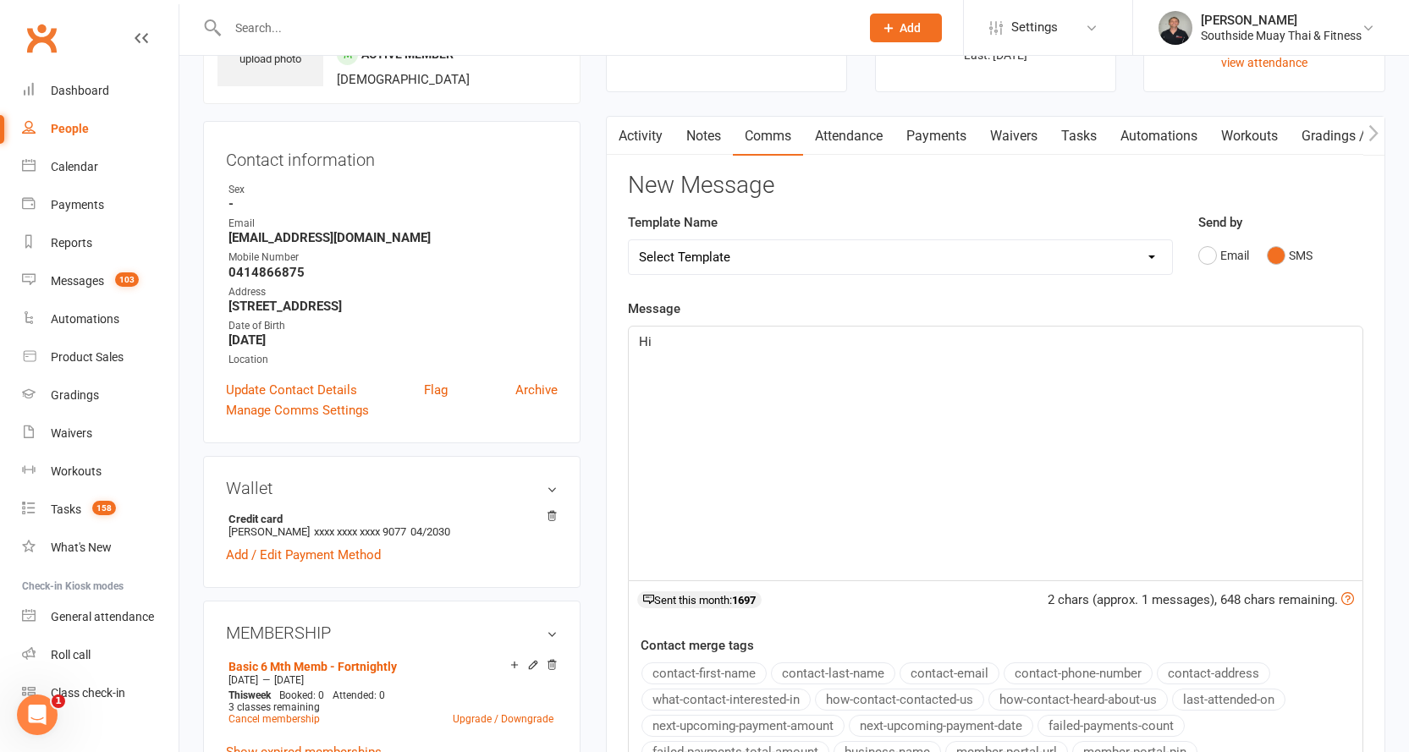
scroll to position [254, 0]
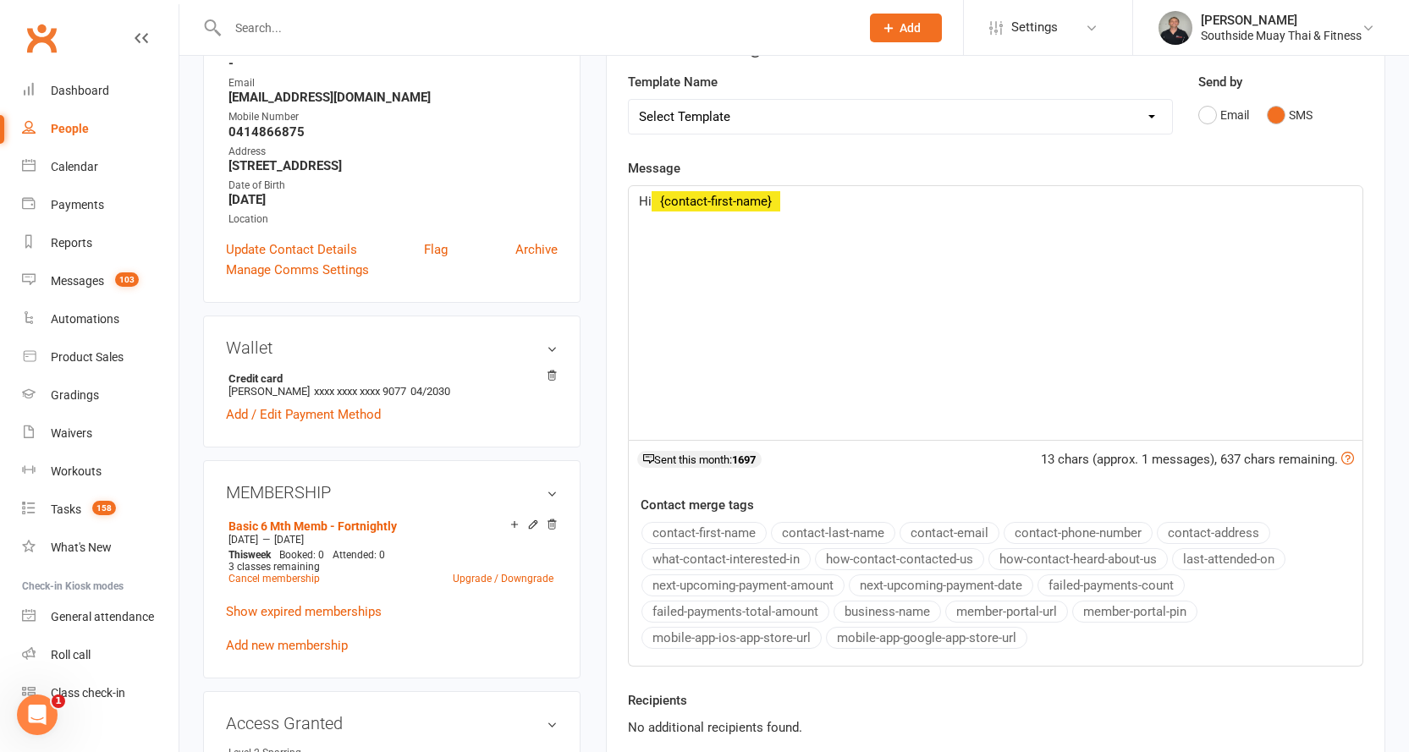
click at [708, 523] on button "contact-first-name" at bounding box center [703, 533] width 125 height 22
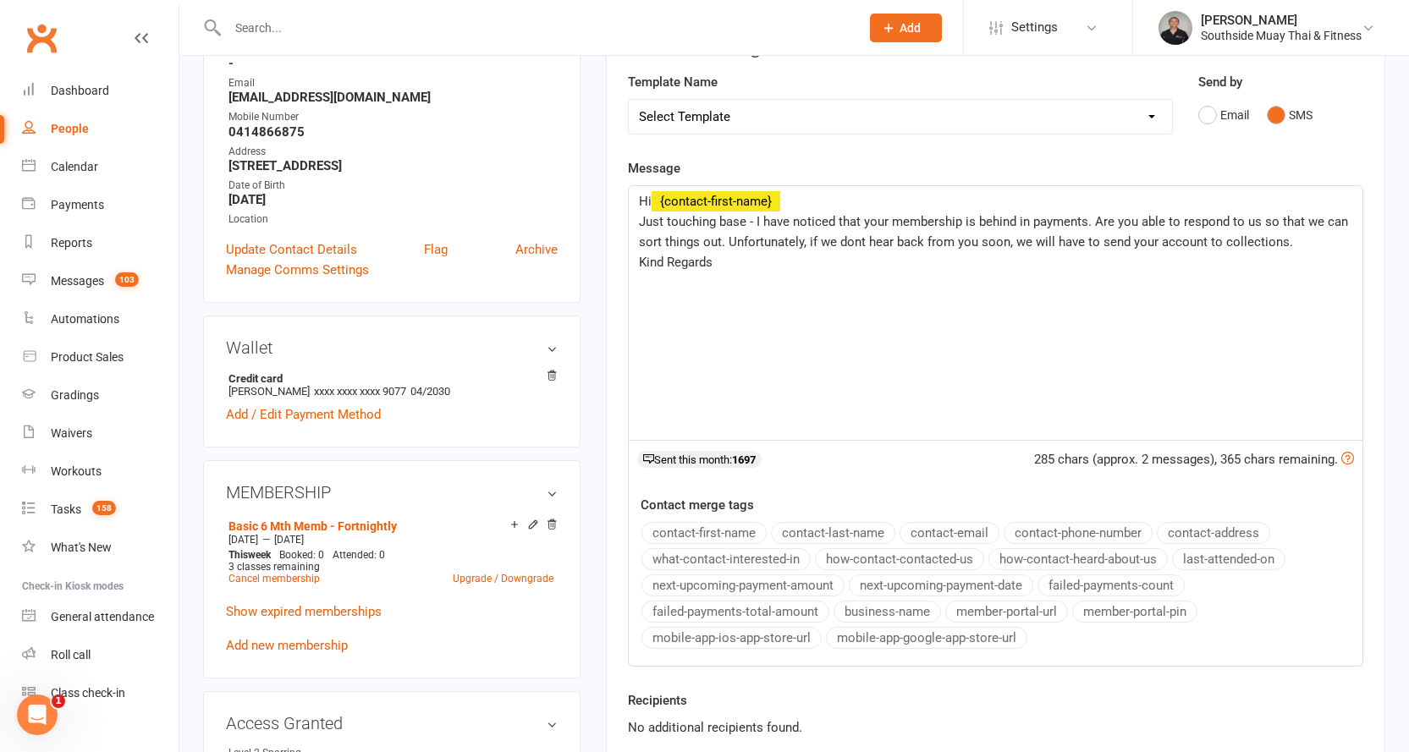
click at [876, 608] on button "business-name" at bounding box center [887, 612] width 107 height 22
drag, startPoint x: 640, startPoint y: 239, endPoint x: 721, endPoint y: 232, distance: 81.5
click at [721, 232] on p "Just touching base - I have noticed that your membership is behind in payments.…" at bounding box center [995, 232] width 713 height 41
click at [813, 241] on span "Just touching base - I have noticed that your membership is behind in payments.…" at bounding box center [995, 232] width 713 height 36
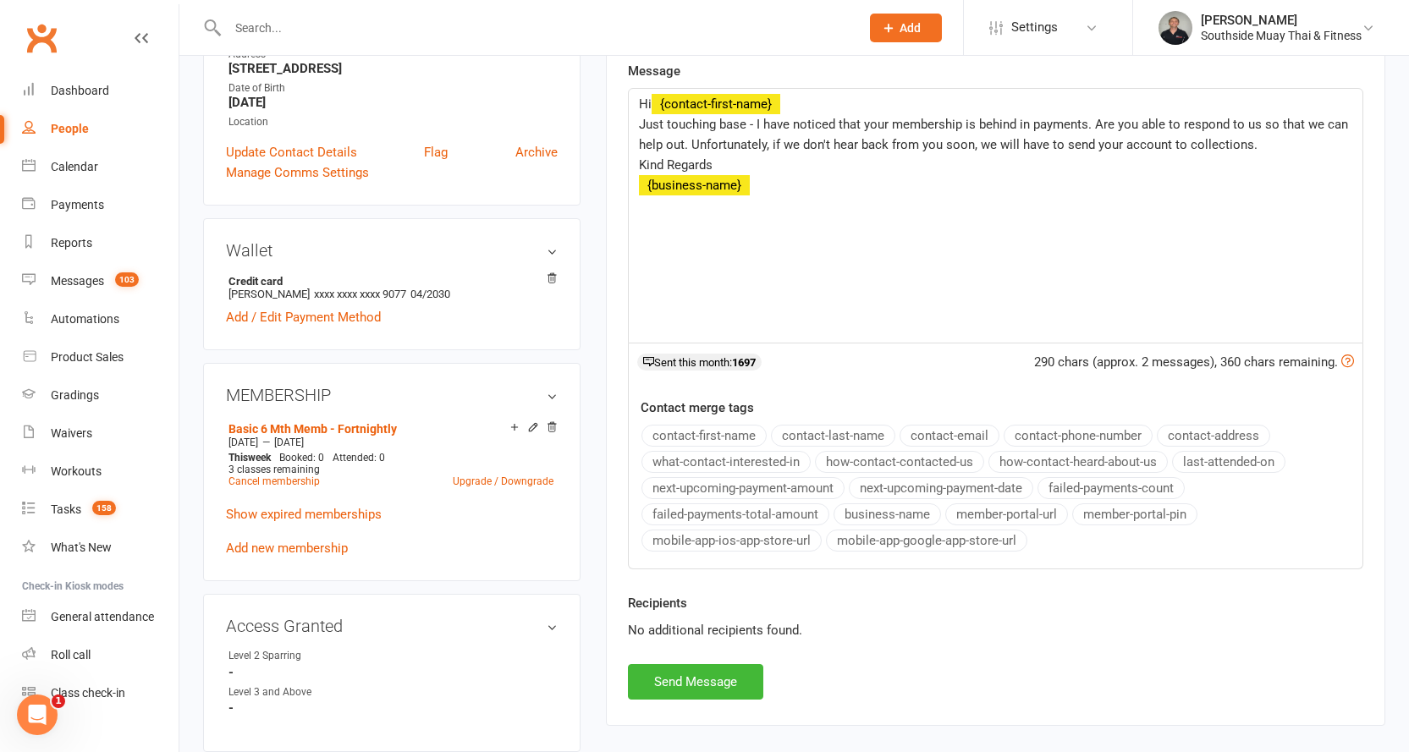
scroll to position [592, 0]
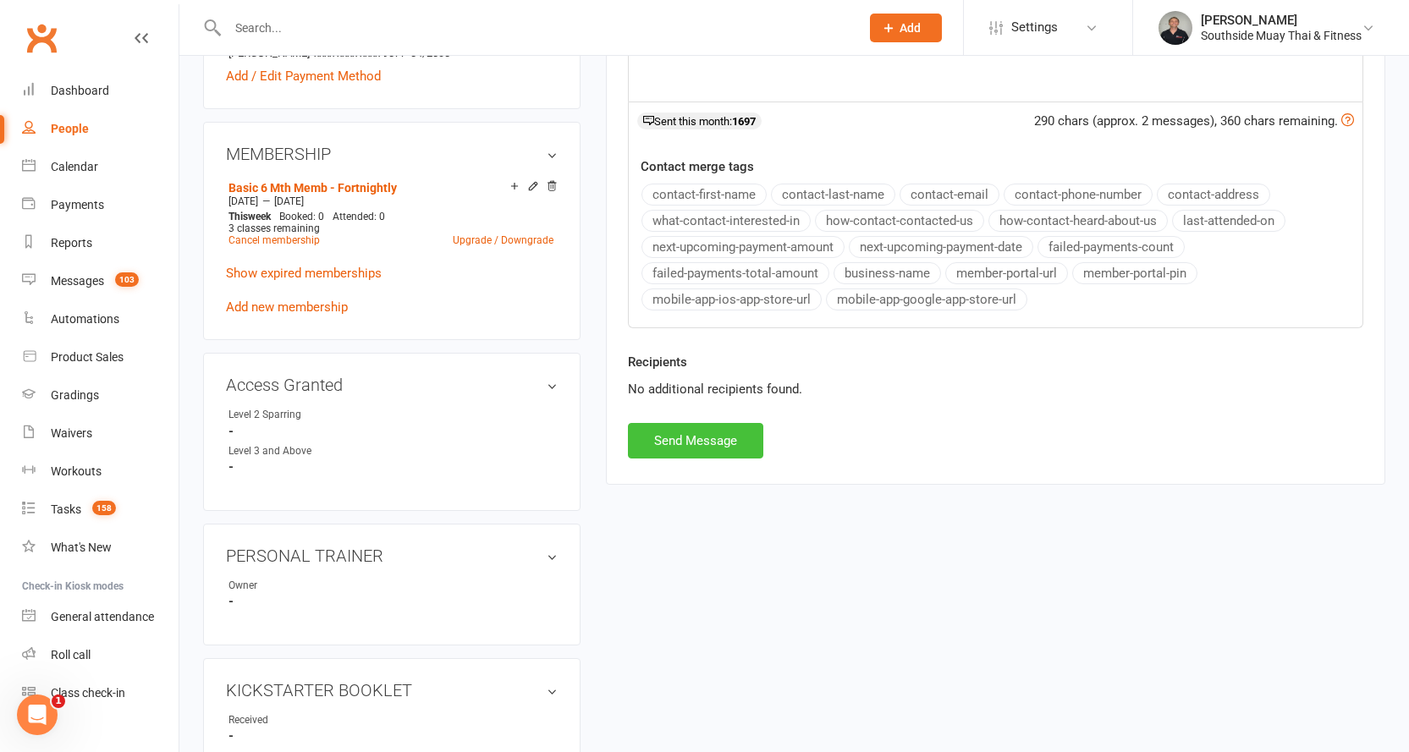
click at [656, 445] on button "Send Message" at bounding box center [695, 441] width 135 height 36
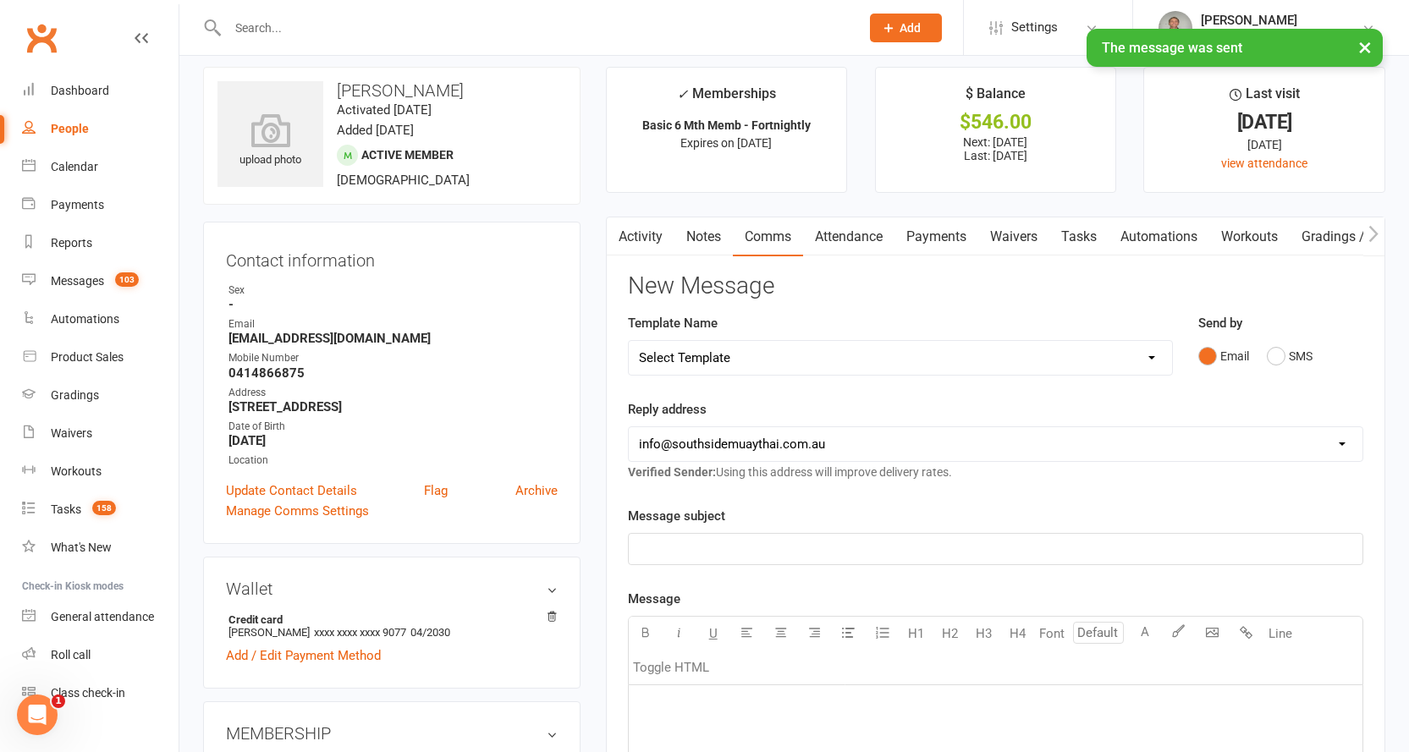
scroll to position [0, 0]
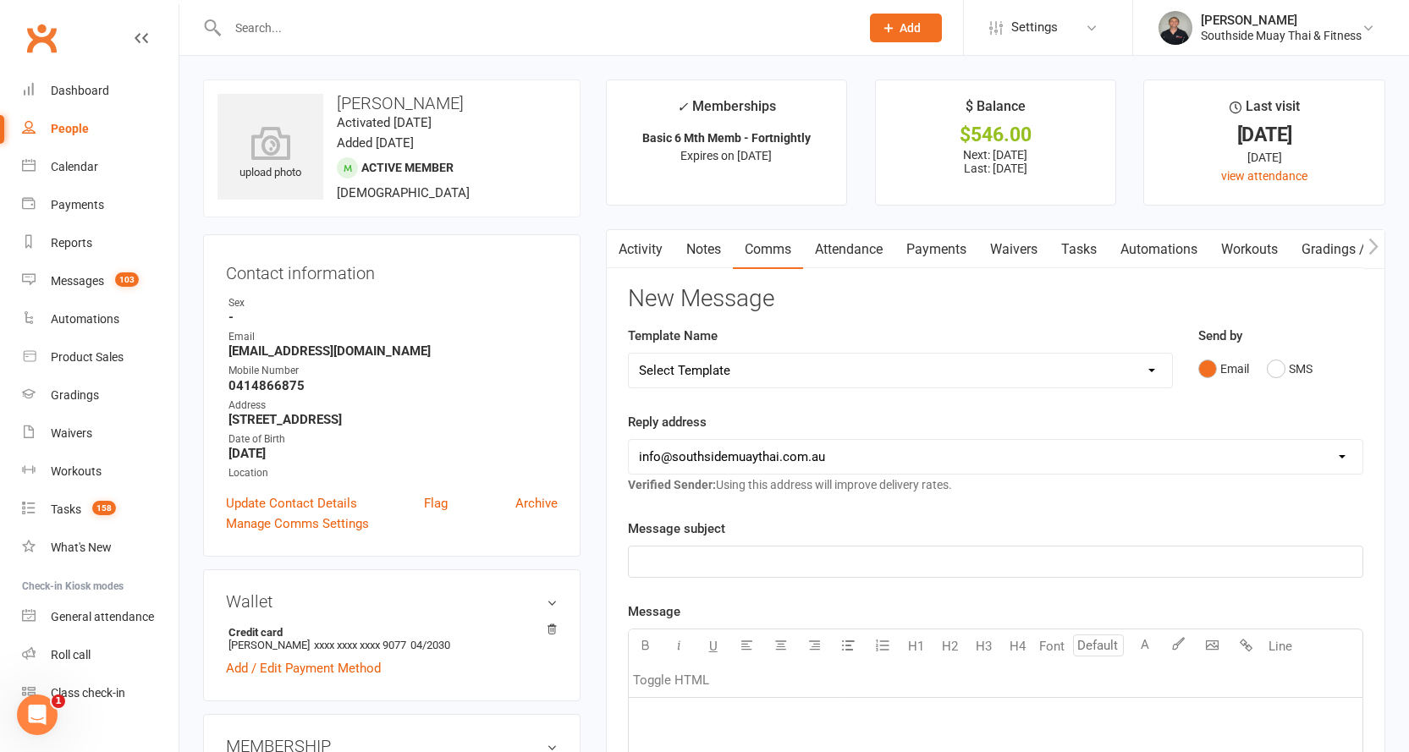
click at [641, 244] on link "Activity" at bounding box center [641, 249] width 68 height 39
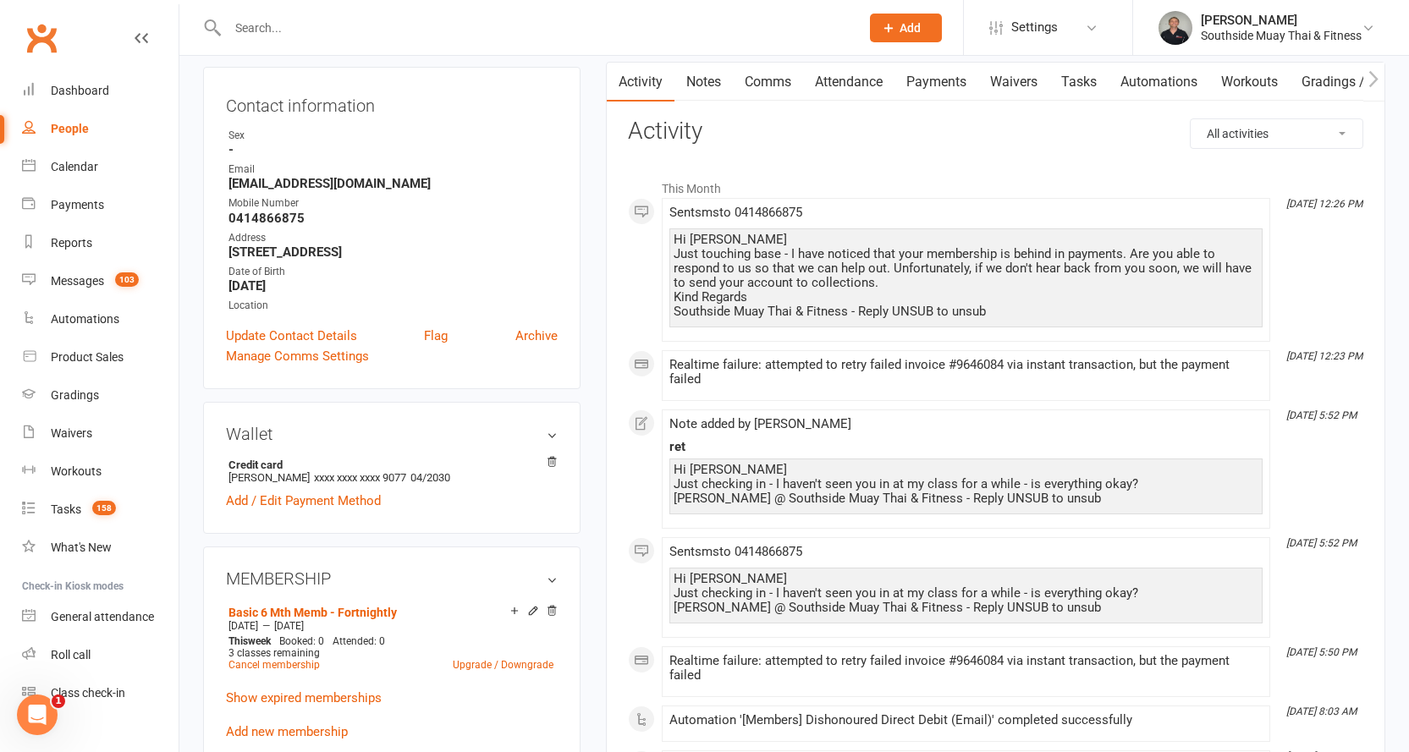
scroll to position [169, 0]
drag, startPoint x: 674, startPoint y: 235, endPoint x: 1015, endPoint y: 309, distance: 348.1
click at [1015, 309] on div "Hi Beatrice Just touching base - I have noticed that your membership is behind …" at bounding box center [966, 274] width 585 height 86
copy div "Hi Beatrice Just touching base - I have noticed that your membership is behind …"
click at [703, 85] on link "Notes" at bounding box center [703, 80] width 58 height 39
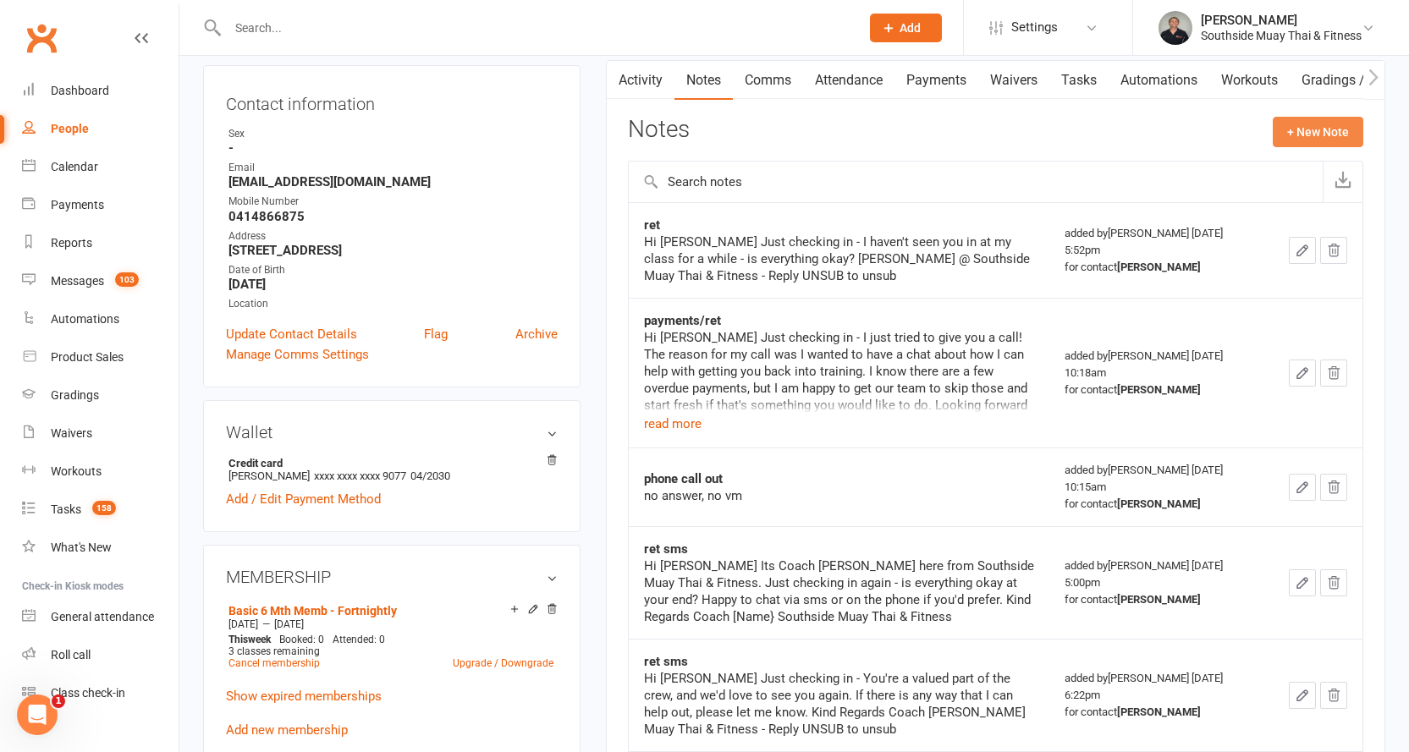
click at [1329, 130] on button "+ New Note" at bounding box center [1318, 132] width 91 height 30
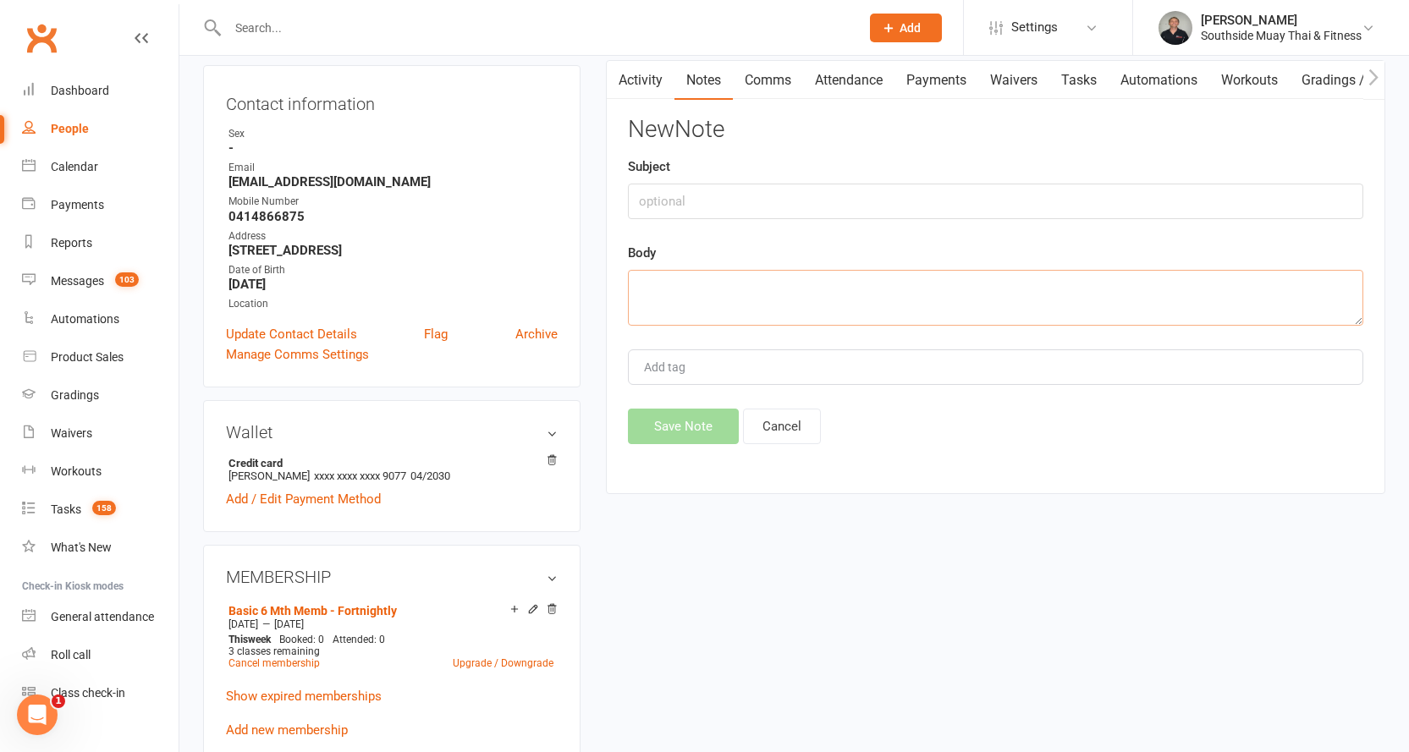
click at [704, 292] on textarea at bounding box center [995, 298] width 735 height 56
paste textarea "Hi Beatrice Just touching base - I have noticed that your membership is behind …"
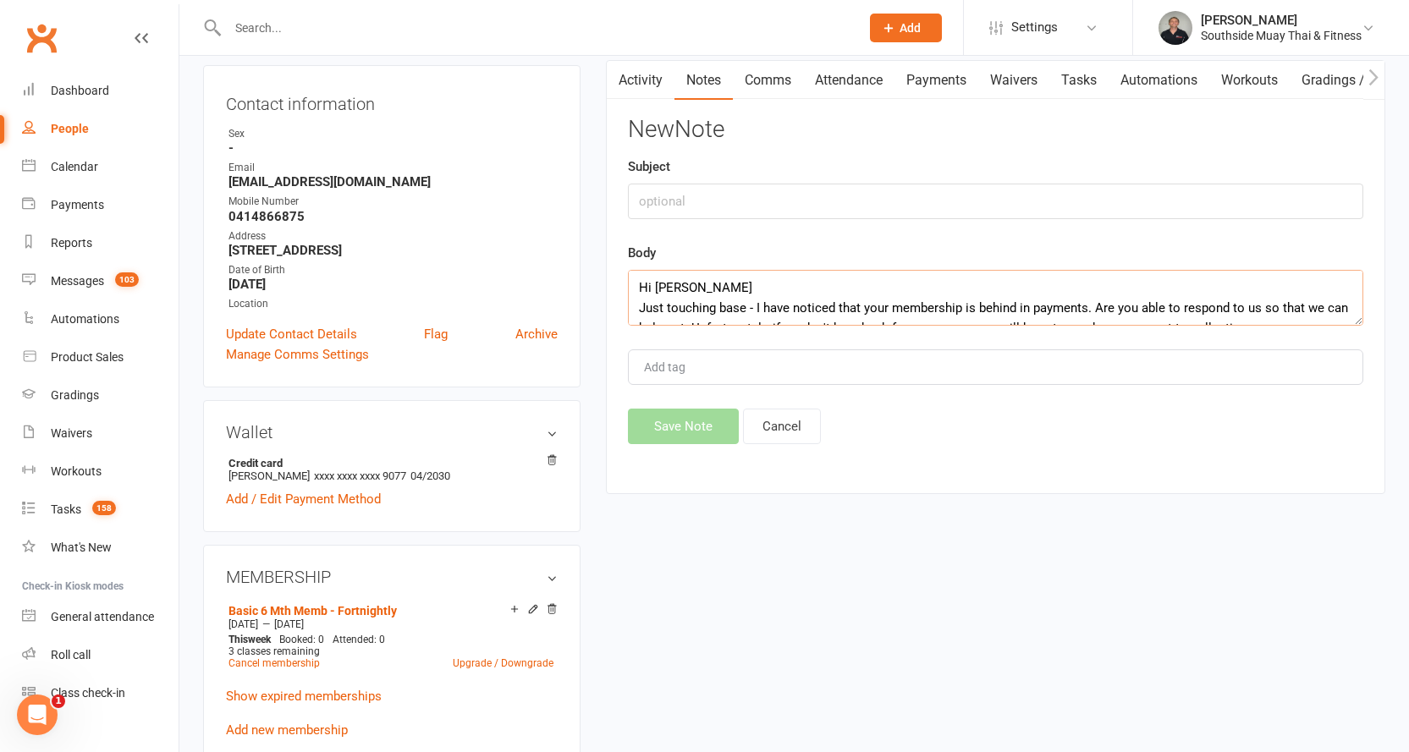
scroll to position [52, 0]
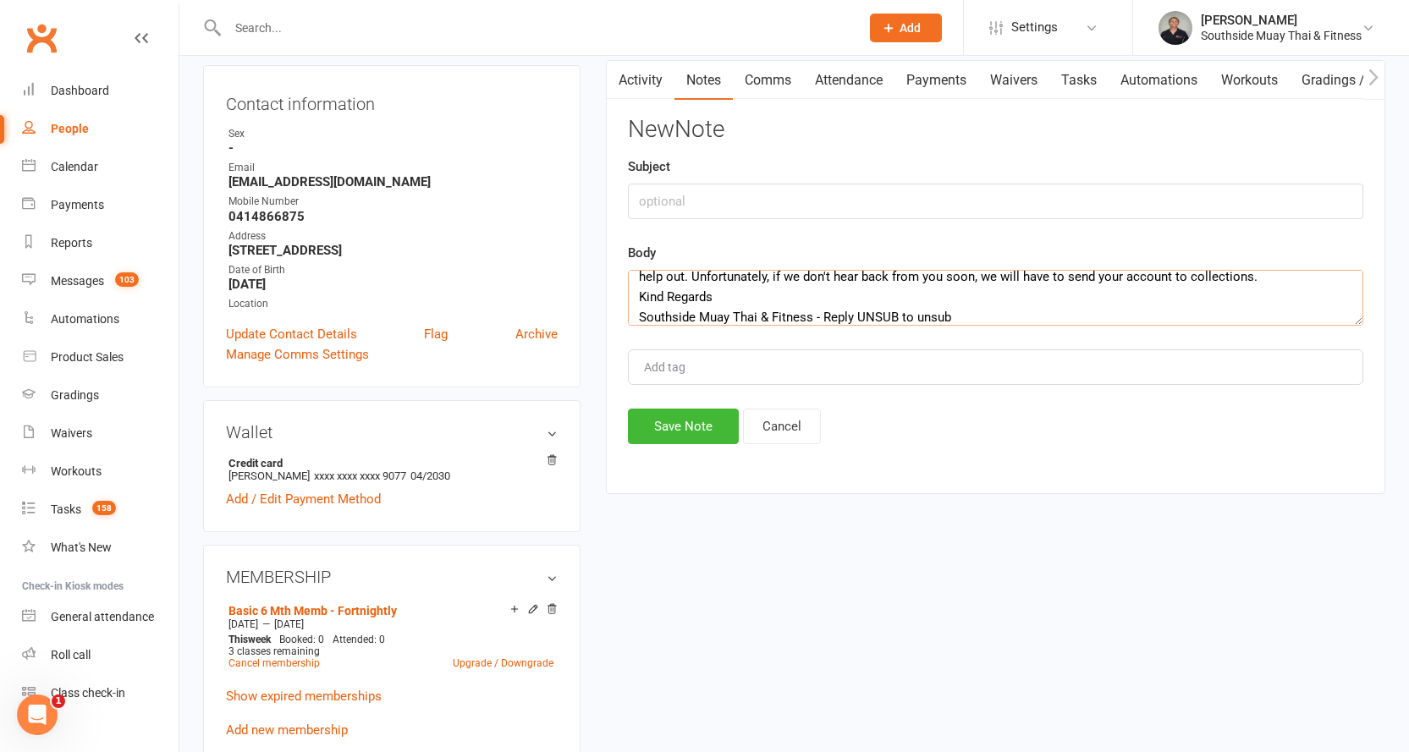
type textarea "Hi Beatrice Just touching base - I have noticed that your membership is behind …"
drag, startPoint x: 681, startPoint y: 207, endPoint x: 682, endPoint y: 195, distance: 12.7
click at [681, 206] on input "text" at bounding box center [995, 202] width 735 height 36
type input "overdue sms"
click at [670, 423] on button "Save Note" at bounding box center [683, 427] width 111 height 36
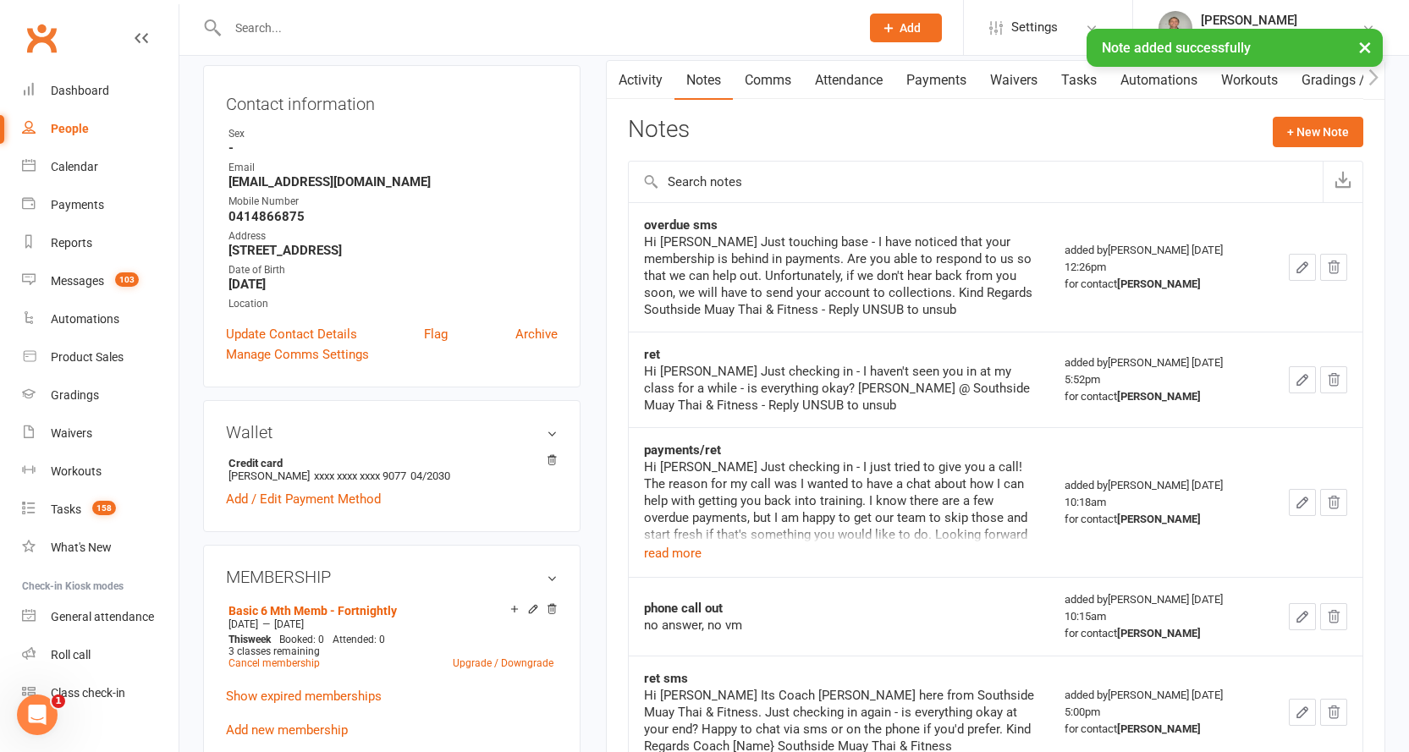
click at [299, 25] on input "text" at bounding box center [535, 28] width 625 height 24
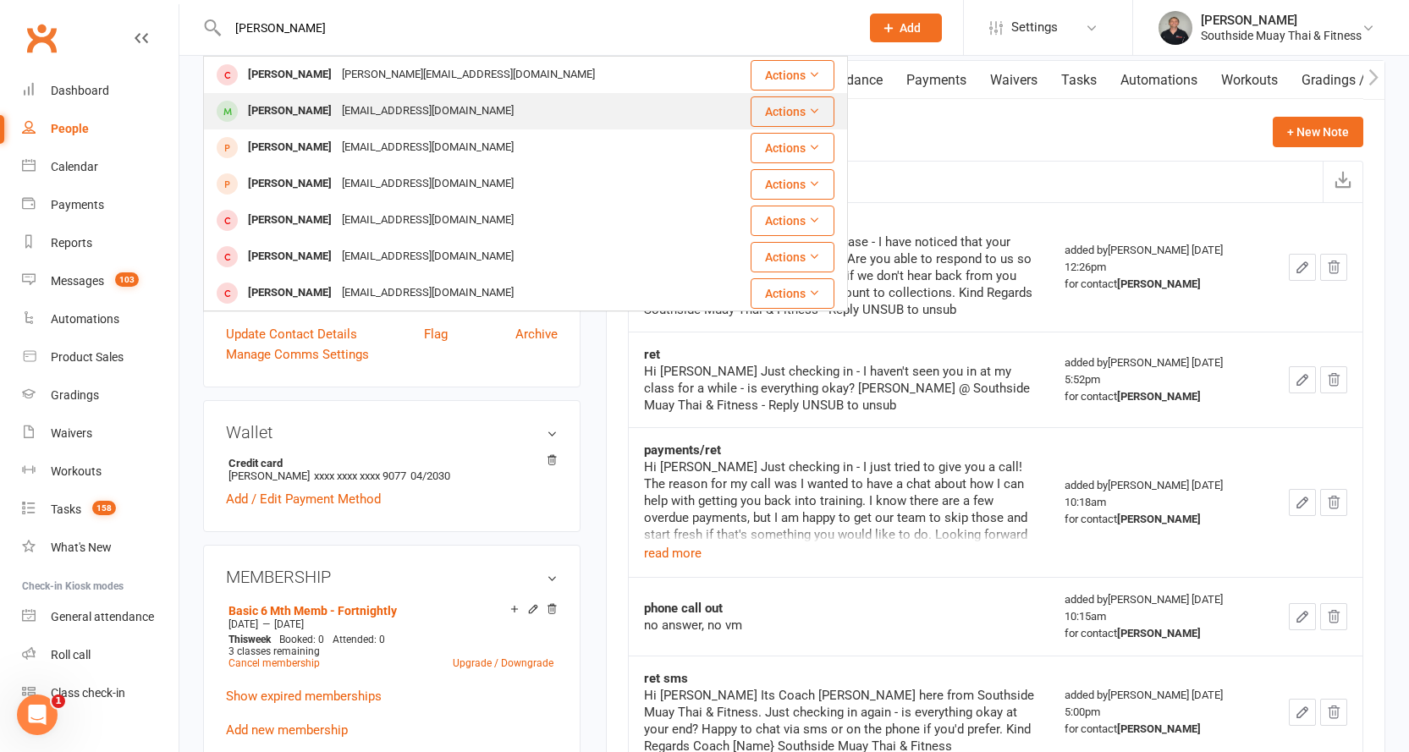
type input "hamid"
click at [273, 104] on div "Hamid Fardoost" at bounding box center [290, 111] width 94 height 25
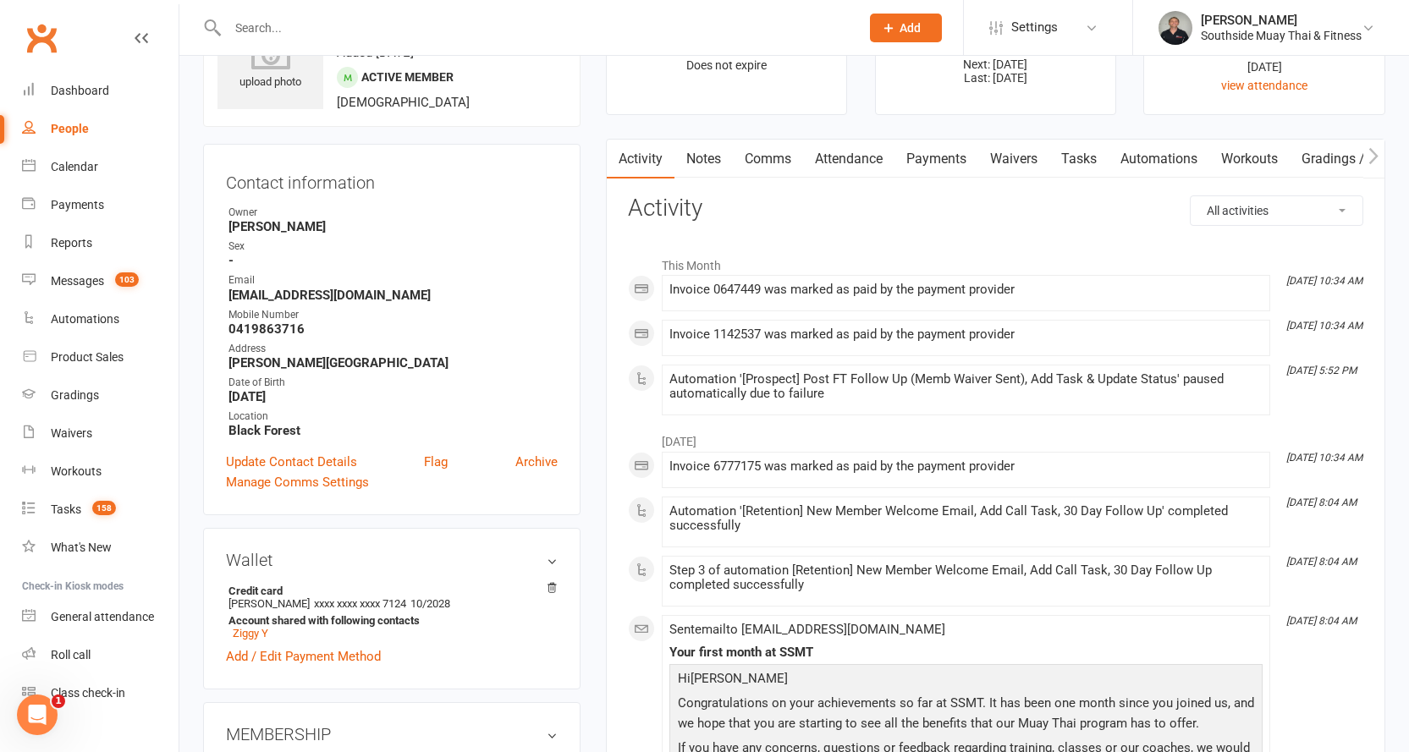
scroll to position [85, 0]
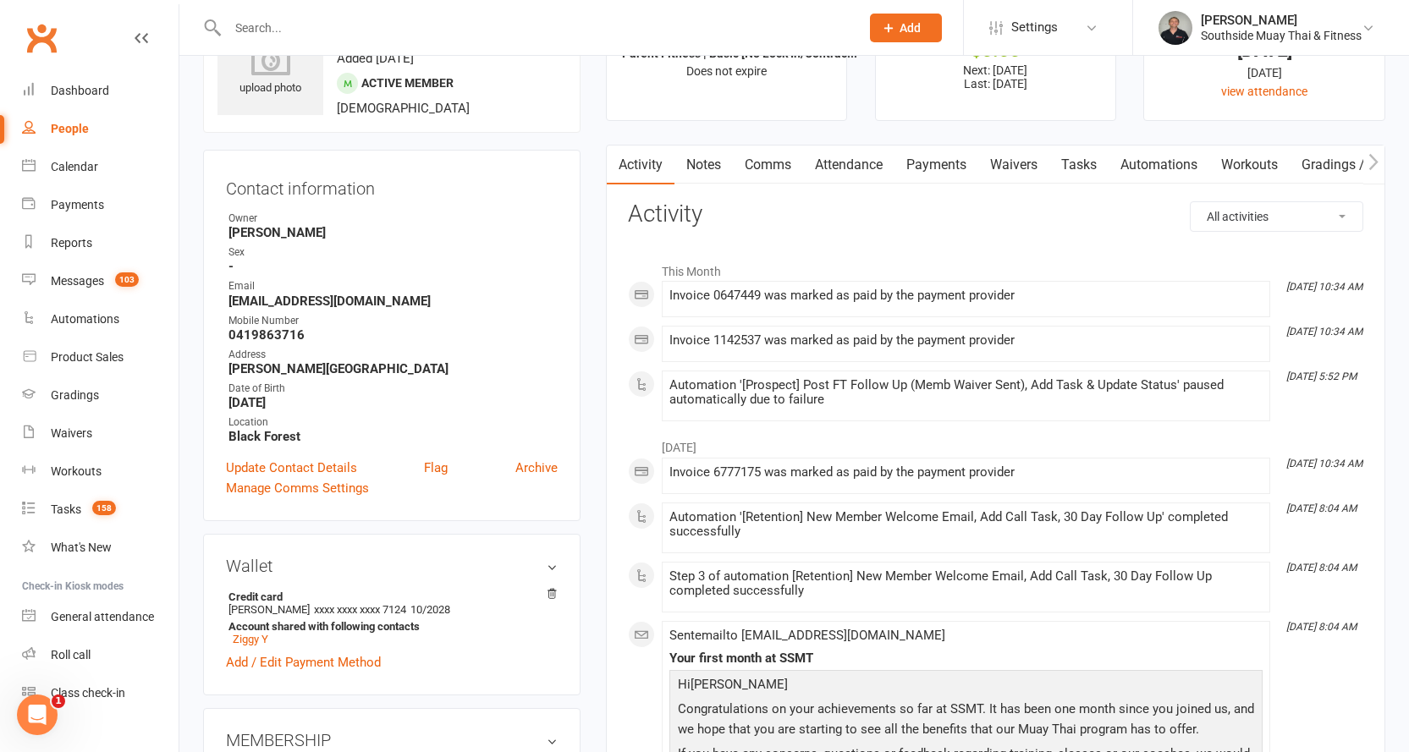
click at [707, 168] on link "Notes" at bounding box center [703, 165] width 58 height 39
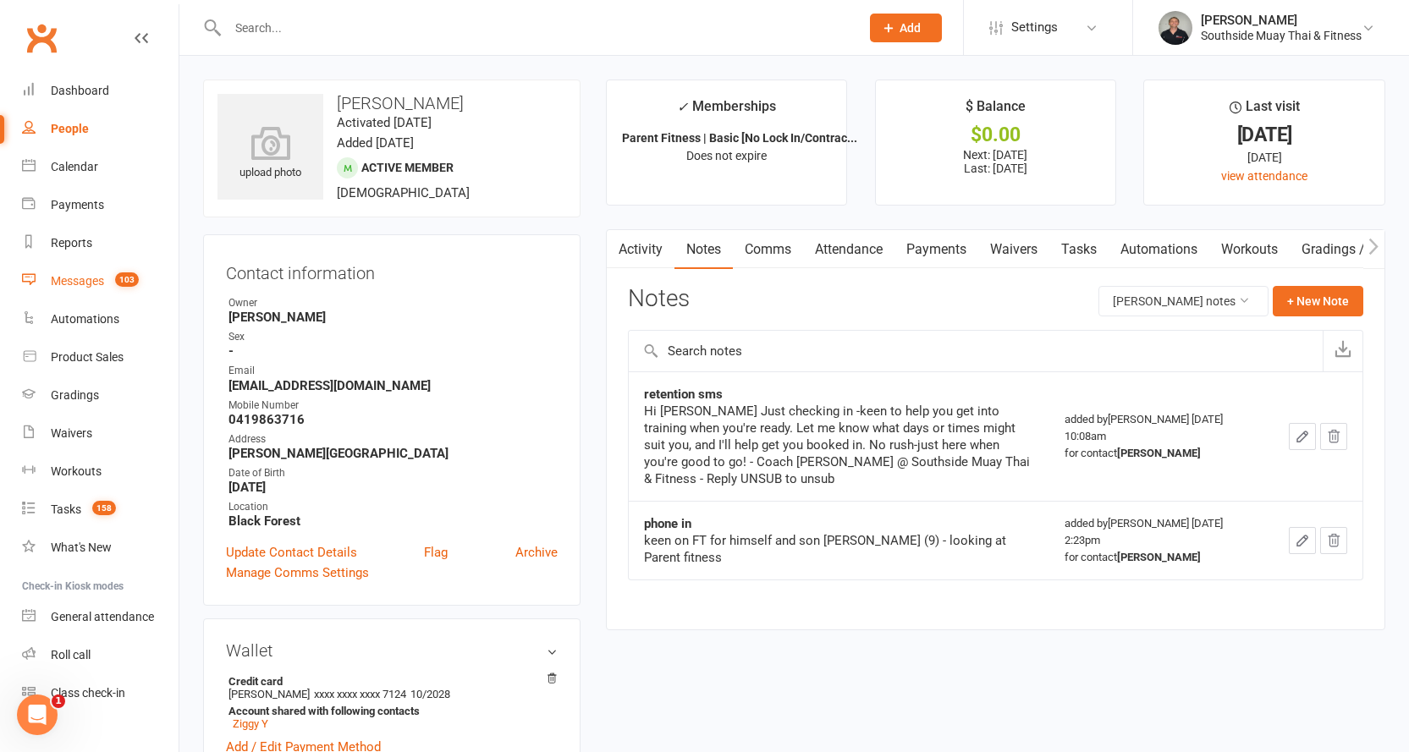
click at [78, 275] on div "Messages" at bounding box center [77, 281] width 53 height 14
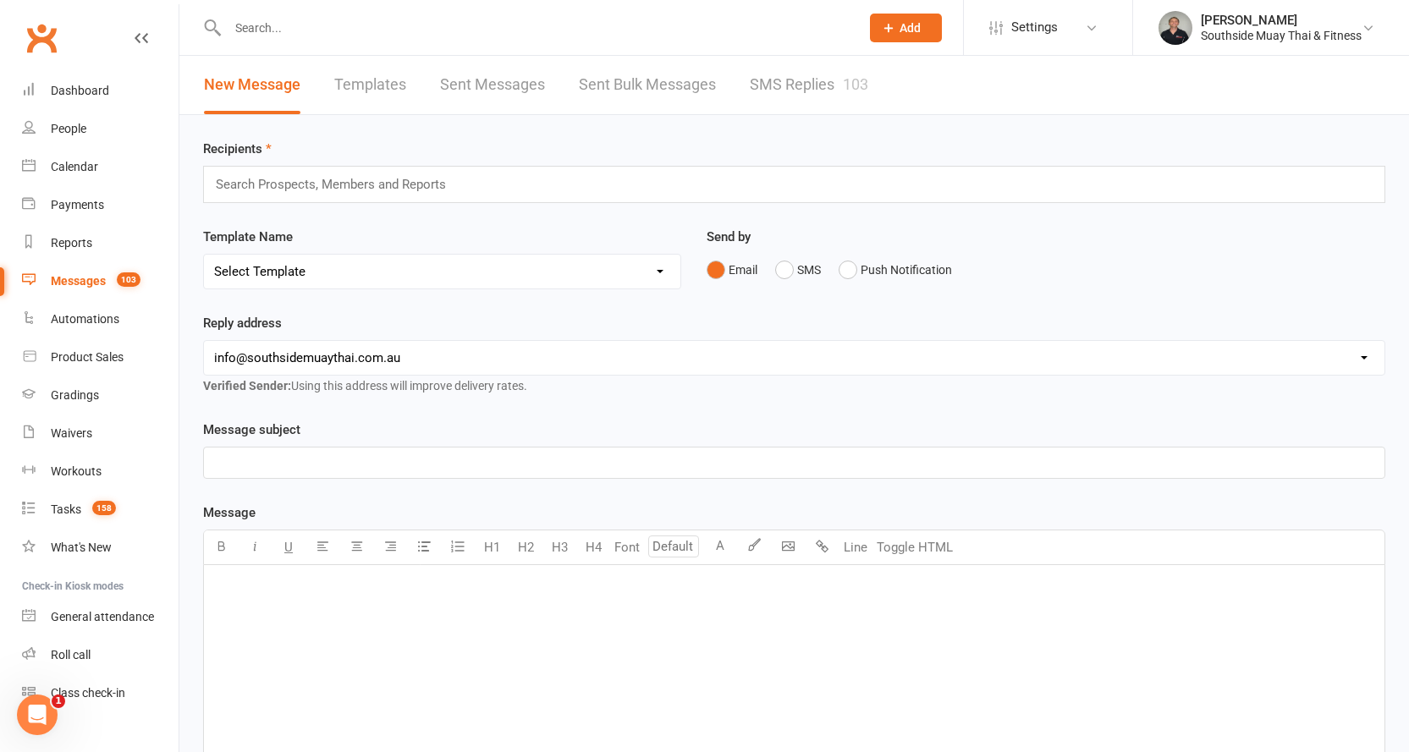
click at [357, 77] on link "Templates" at bounding box center [370, 85] width 72 height 58
select select "100"
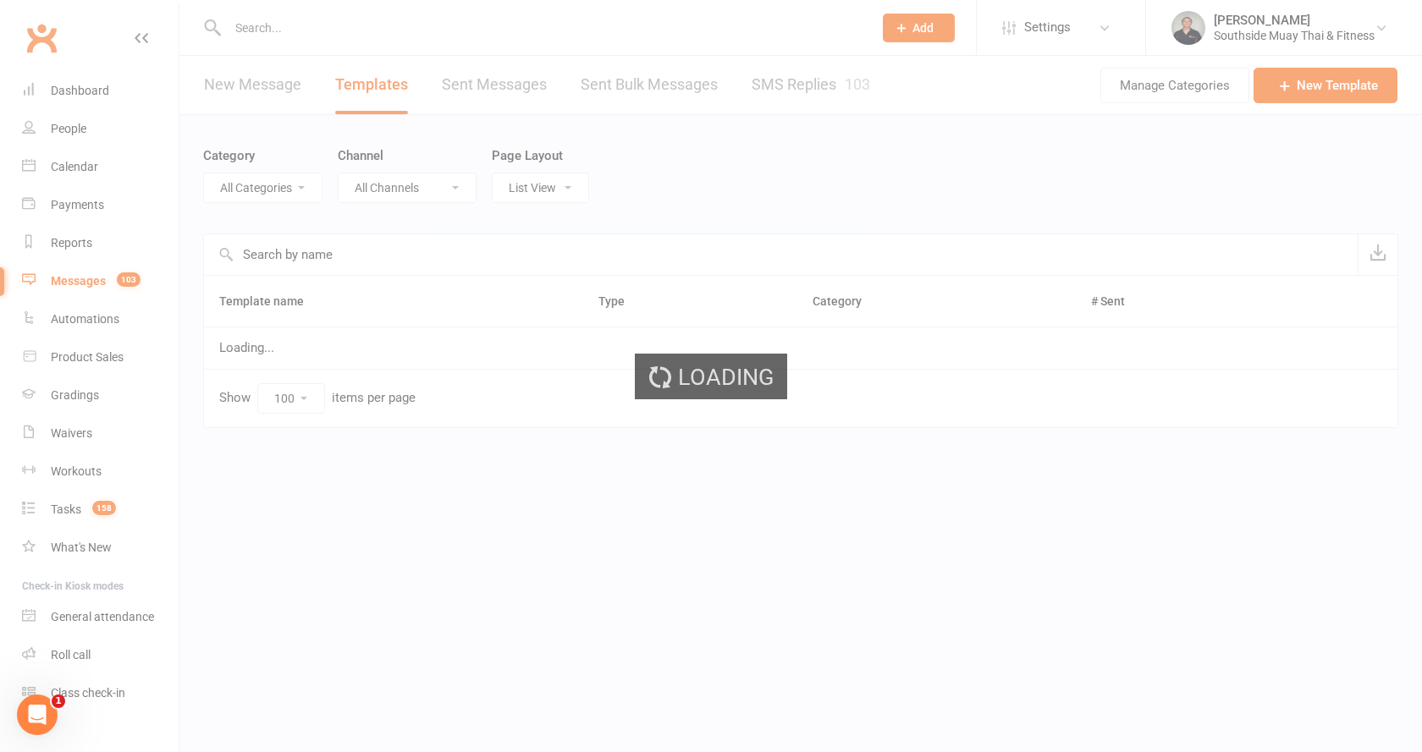
select select "14366"
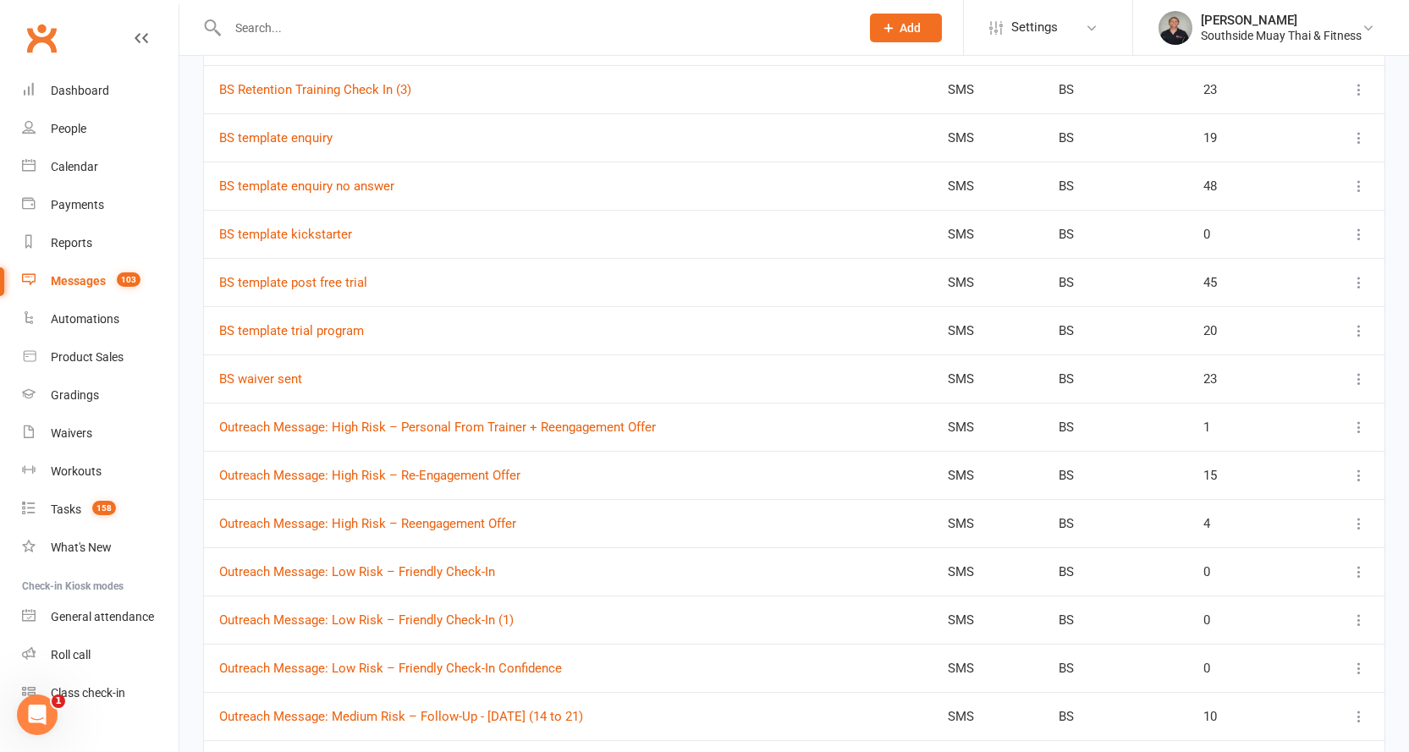
scroll to position [2031, 0]
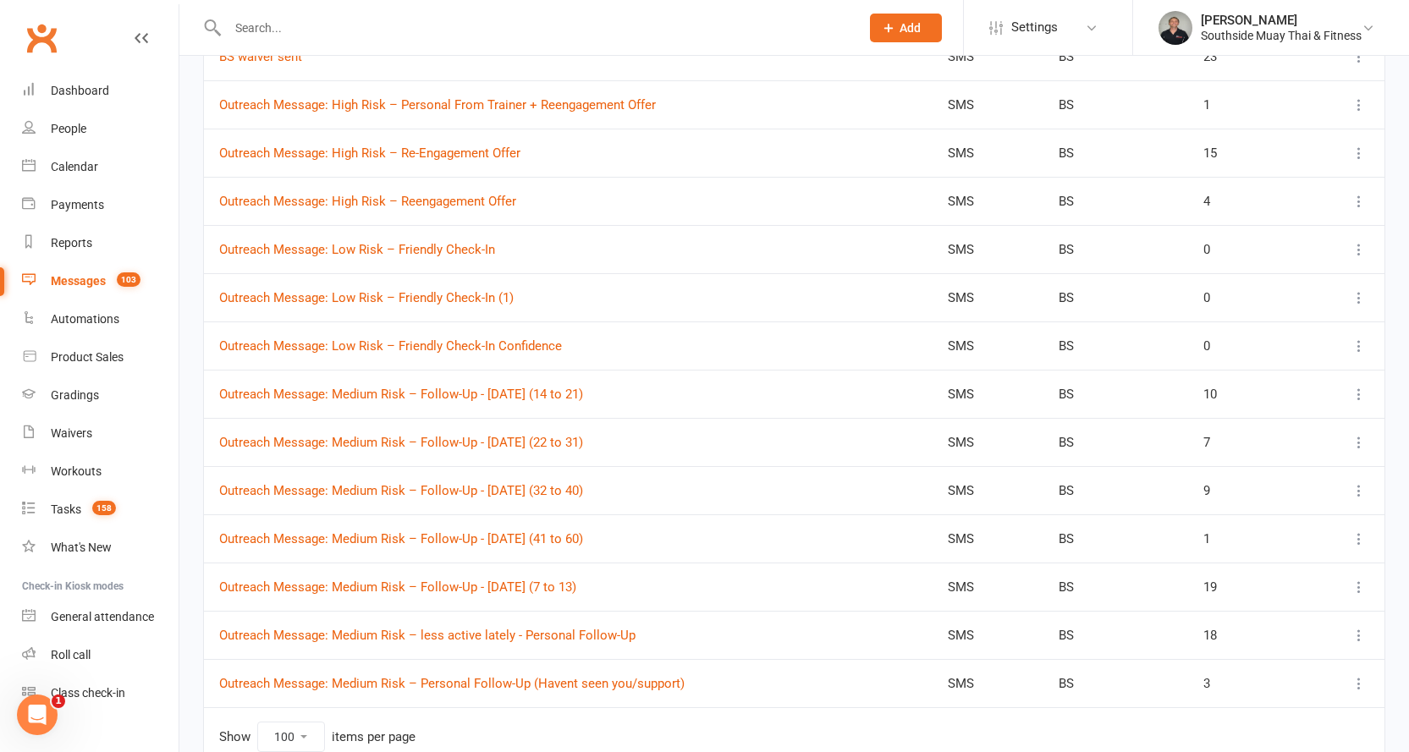
click at [1360, 535] on icon at bounding box center [1359, 539] width 17 height 17
click at [1248, 633] on link "Duplicate" at bounding box center [1272, 640] width 168 height 34
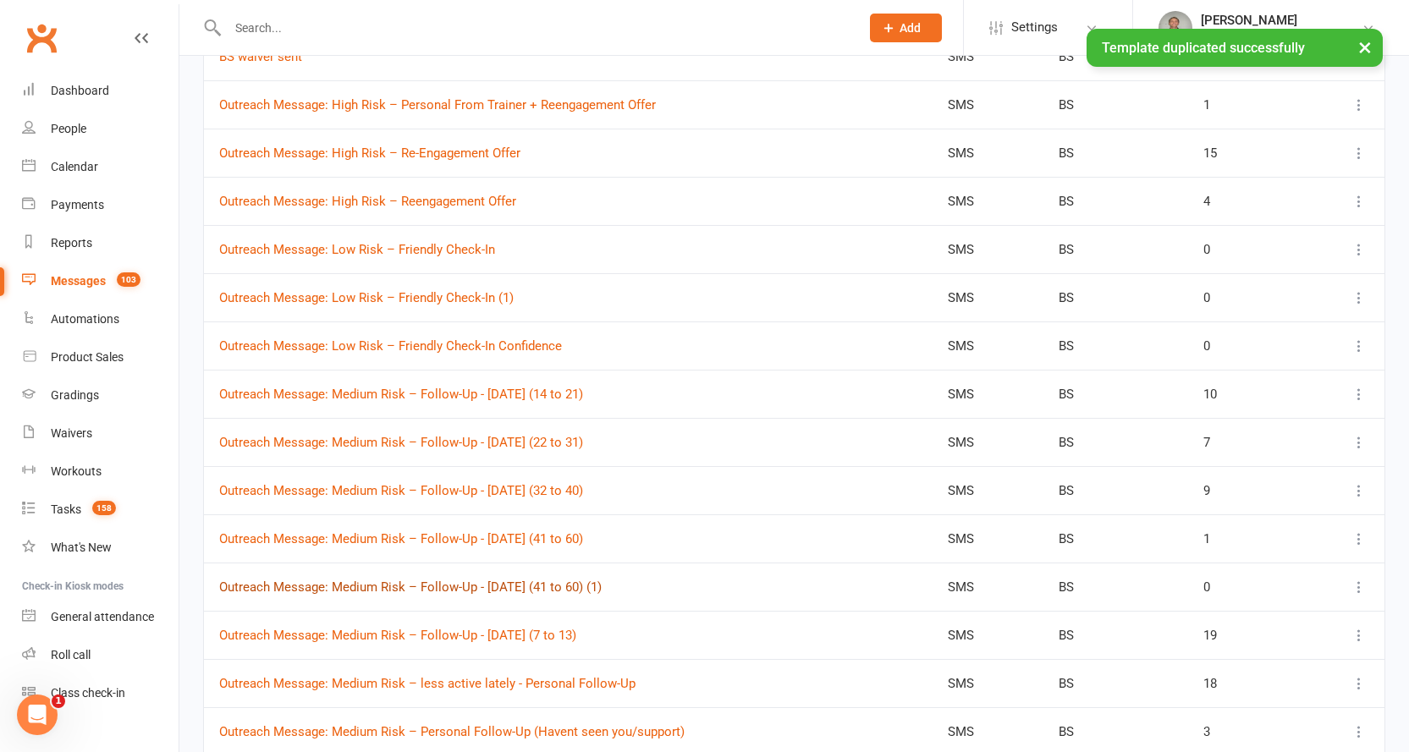
click at [492, 586] on link "Outreach Message: Medium Risk – Follow-Up - 13/8/2025 (41 to 60) (1)" at bounding box center [410, 587] width 383 height 15
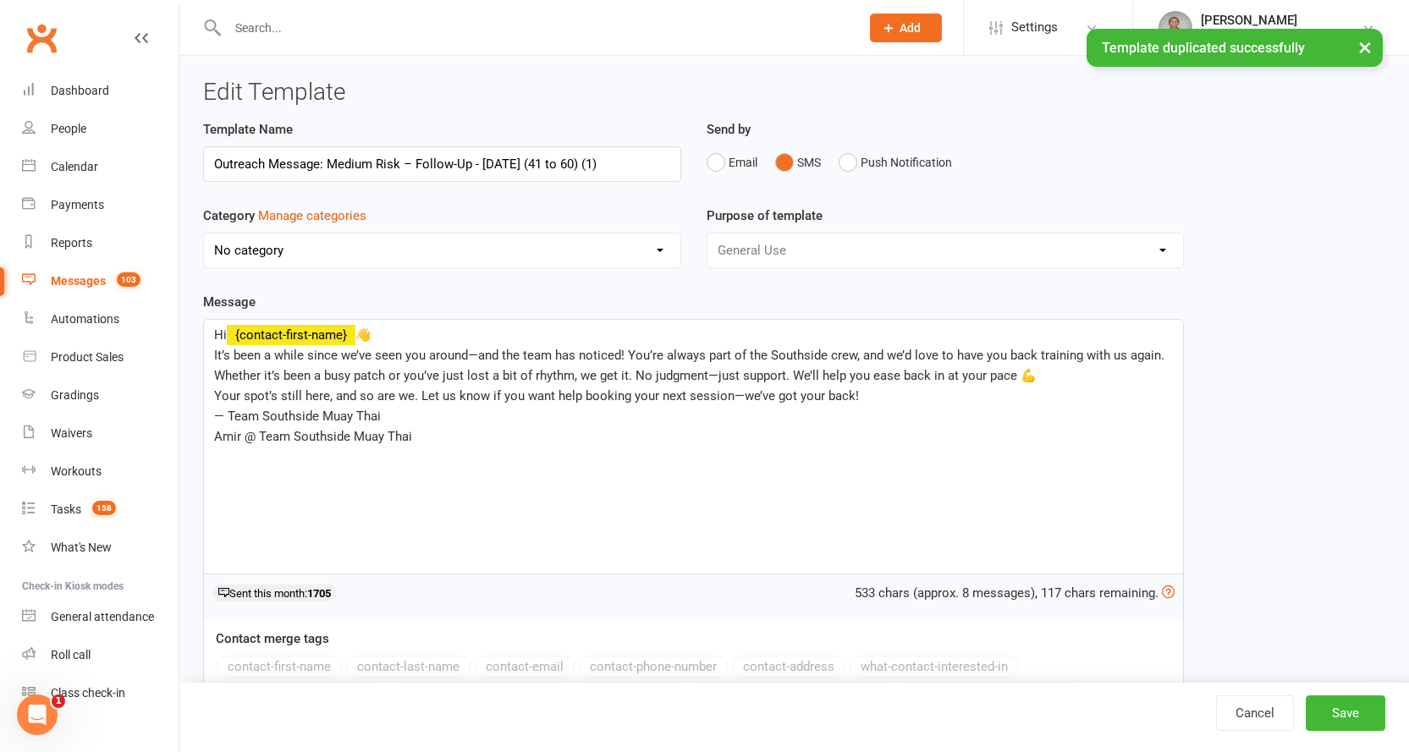
select select "14366"
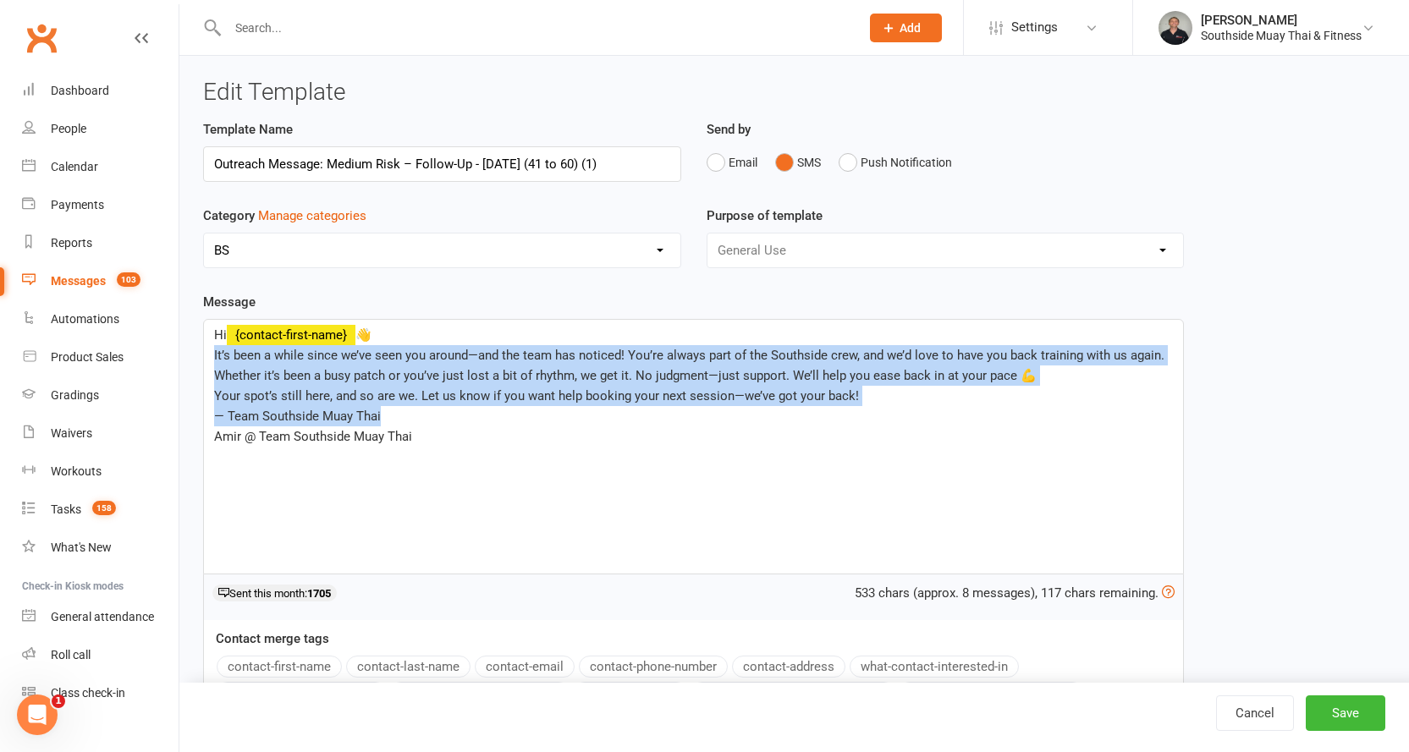
drag, startPoint x: 212, startPoint y: 355, endPoint x: 416, endPoint y: 411, distance: 211.5
click at [416, 411] on div "Hi ﻿ {contact-first-name} 👋 It’s been a while since we’ve seen you around—and t…" at bounding box center [693, 447] width 979 height 254
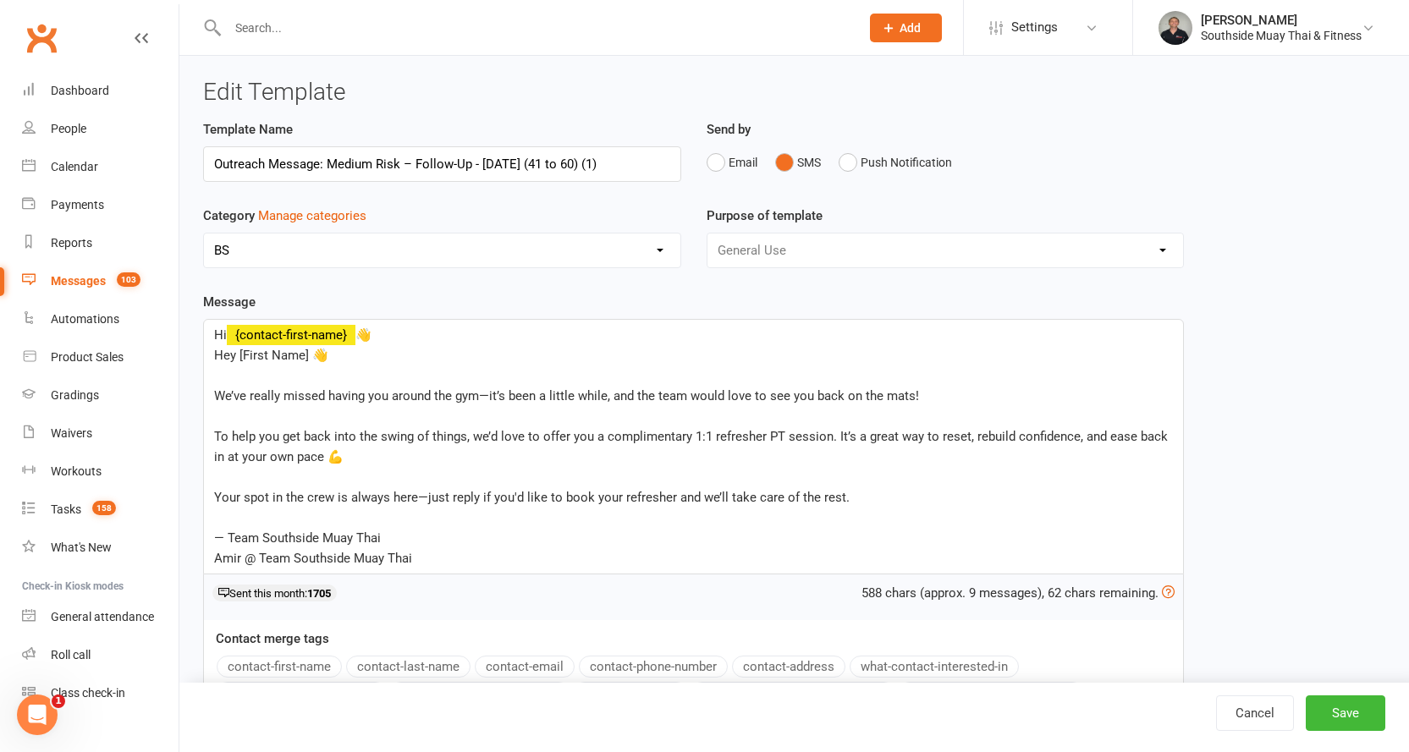
click at [212, 355] on div "Hi ﻿ {contact-first-name} 👋 Hey [First Name] 👋 ﻿ We’ve really missed having you…" at bounding box center [693, 447] width 979 height 254
click at [223, 340] on span "Hi" at bounding box center [220, 335] width 13 height 15
drag, startPoint x: 212, startPoint y: 352, endPoint x: 312, endPoint y: 375, distance: 103.3
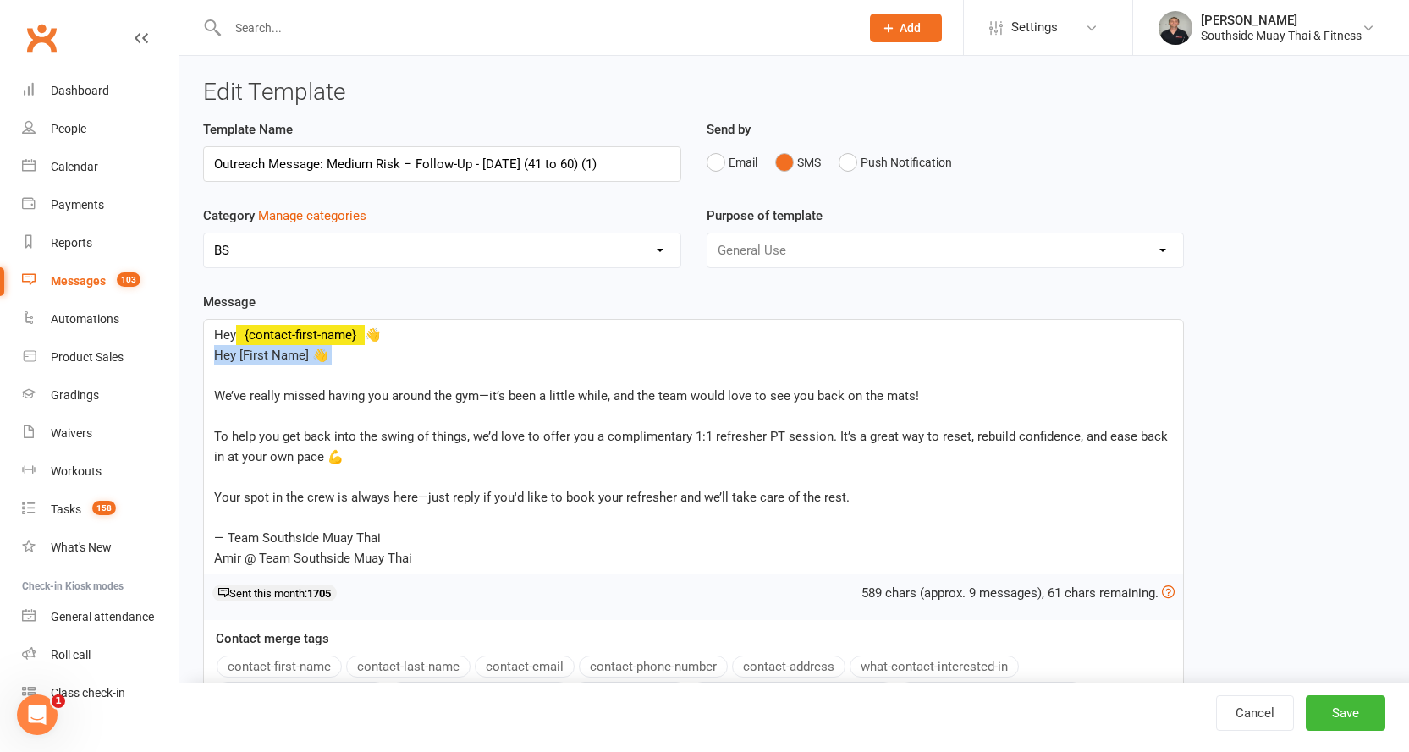
click at [312, 375] on div "Hey ﻿ {contact-first-name} 👋 Hey [First Name] 👋 ﻿ We’ve really missed having yo…" at bounding box center [693, 447] width 979 height 254
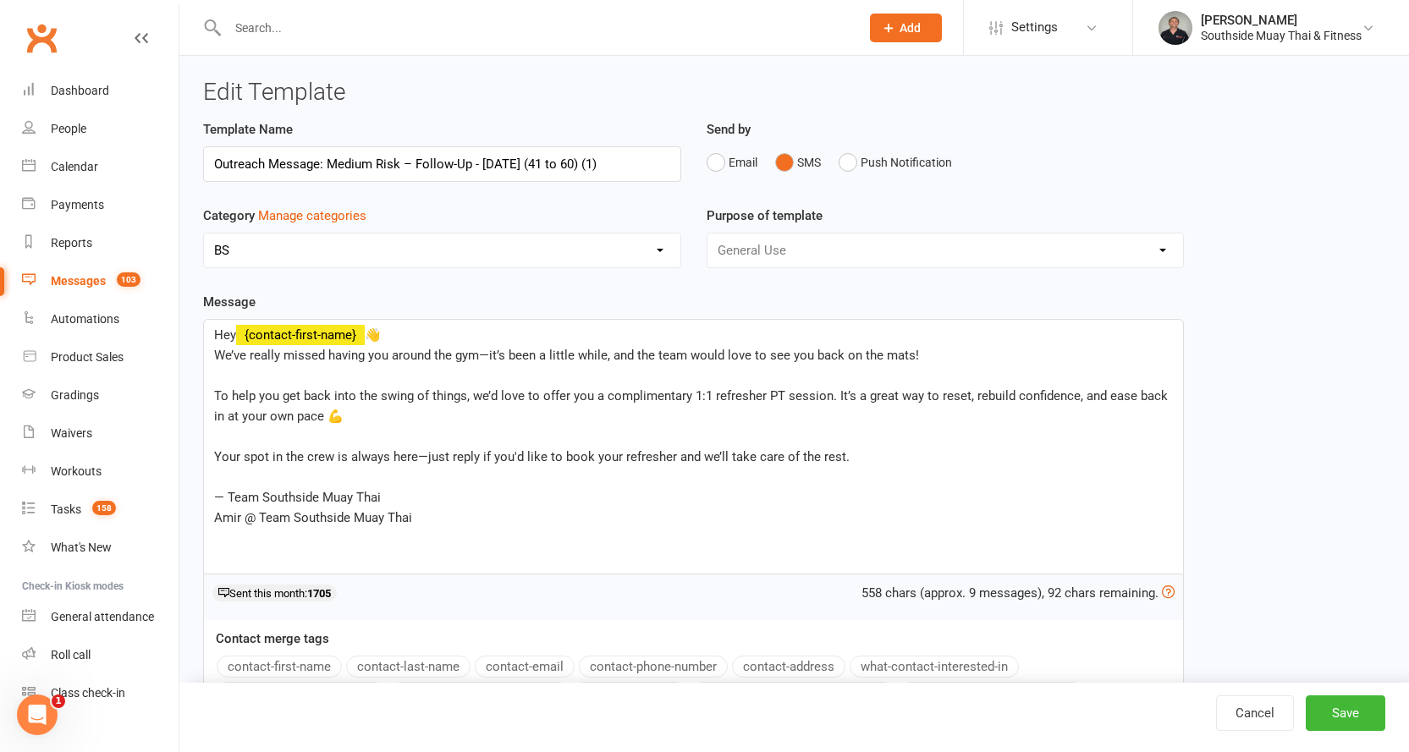
click at [247, 372] on p "﻿" at bounding box center [693, 376] width 959 height 20
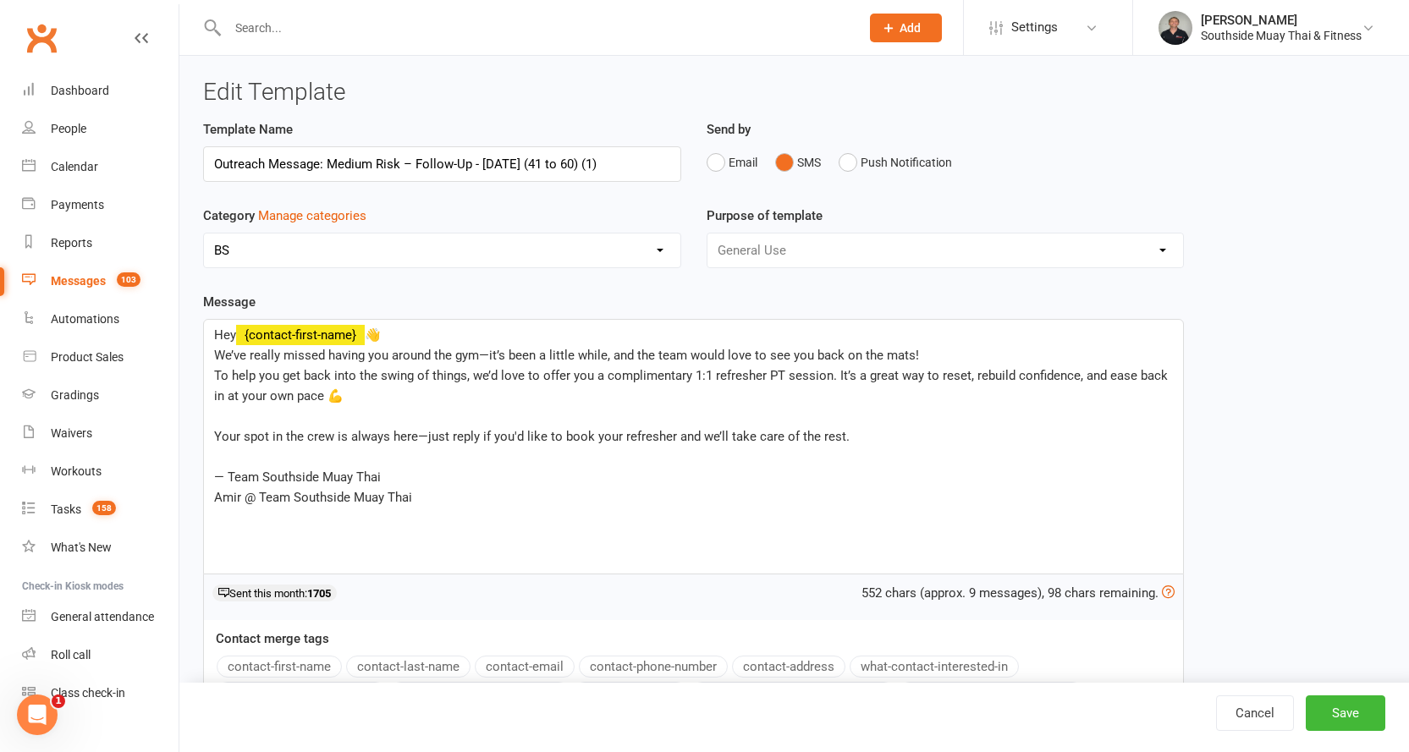
click at [231, 416] on p "﻿" at bounding box center [693, 416] width 959 height 20
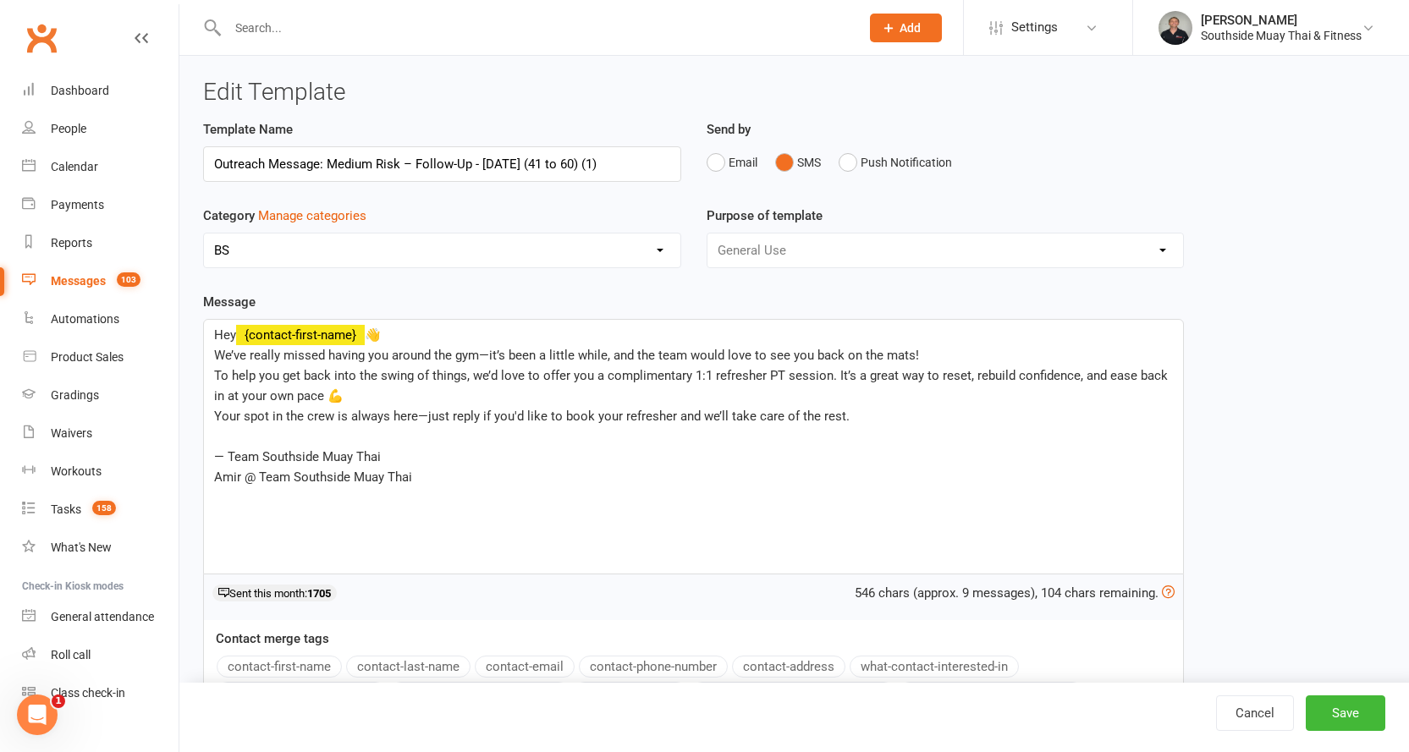
click at [228, 432] on p "﻿" at bounding box center [693, 437] width 959 height 20
click at [218, 432] on span "— Team Southside Muay Thai" at bounding box center [297, 436] width 167 height 15
drag, startPoint x: 260, startPoint y: 434, endPoint x: 411, endPoint y: 437, distance: 151.5
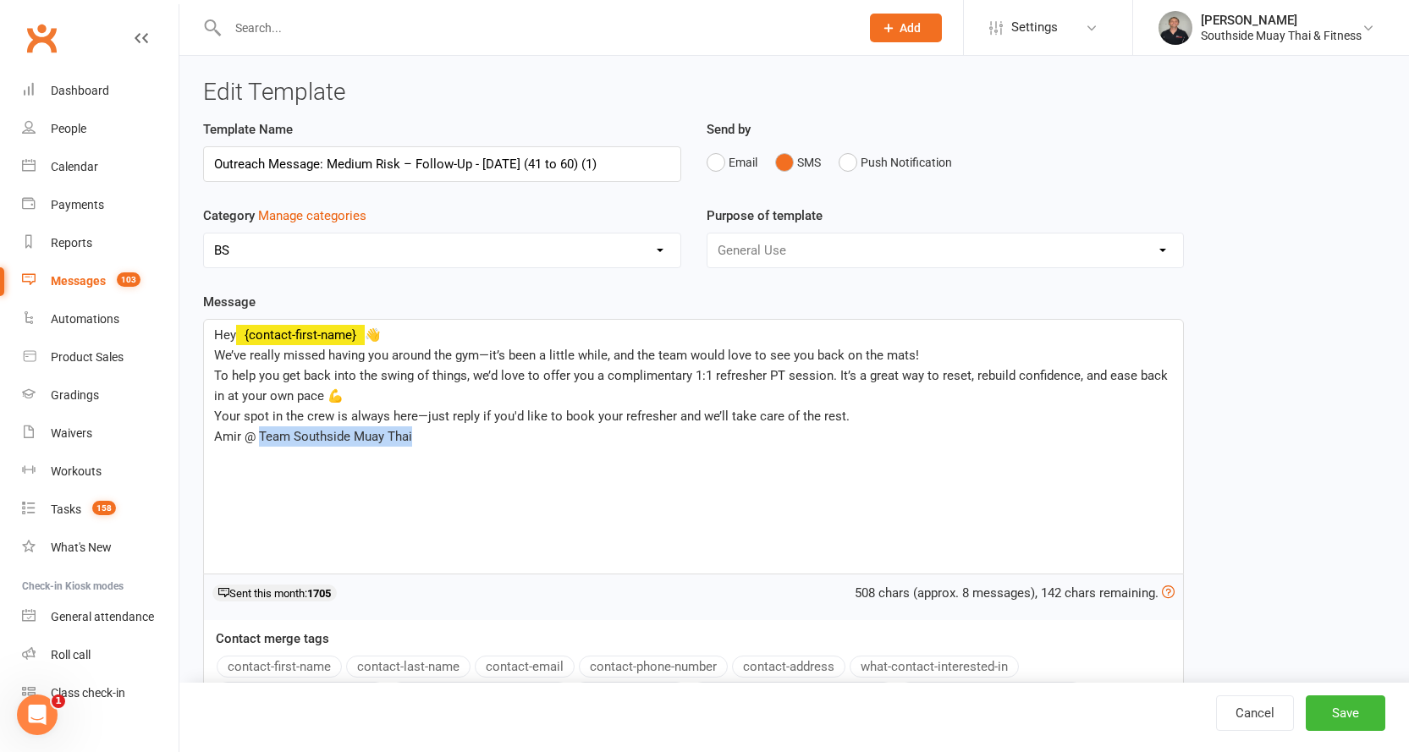
click at [411, 437] on p "Amir @ Team Southside Muay Thai" at bounding box center [693, 437] width 959 height 20
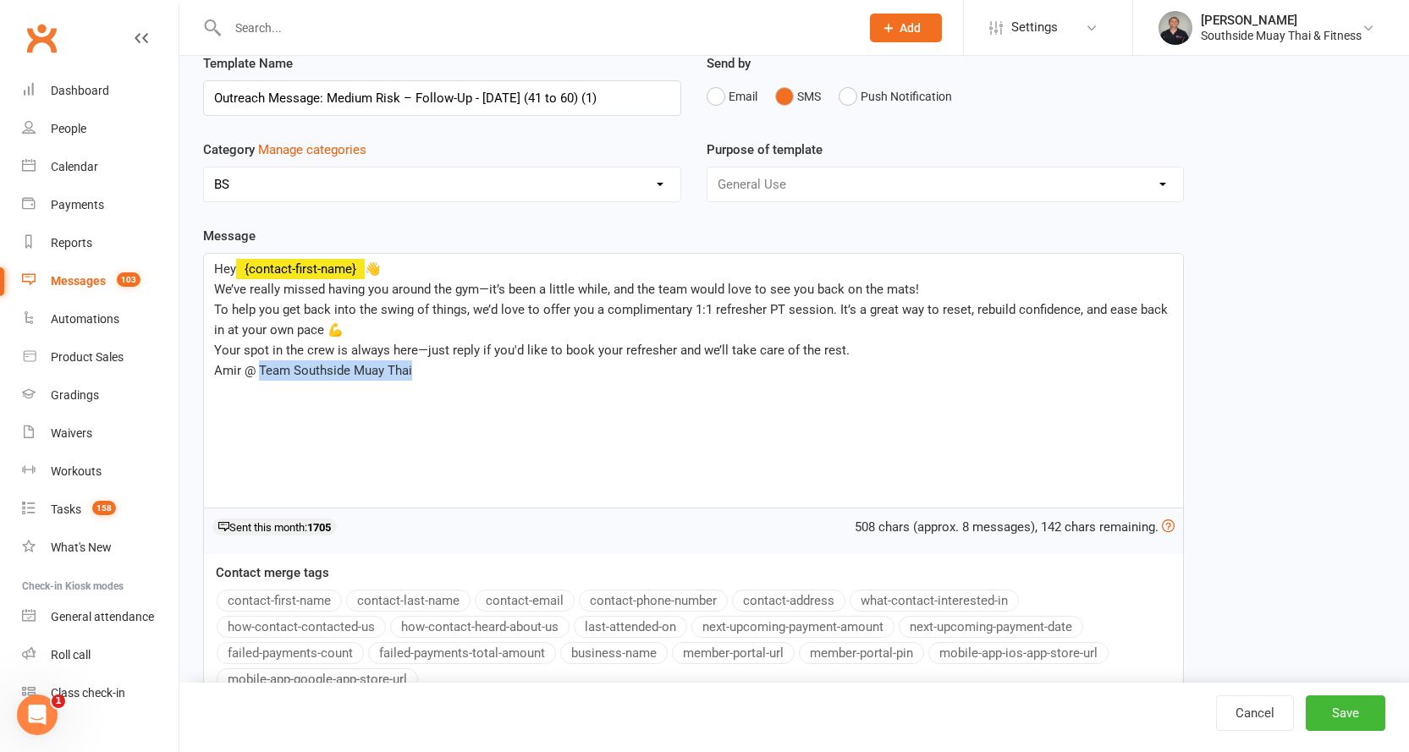
scroll to position [163, 0]
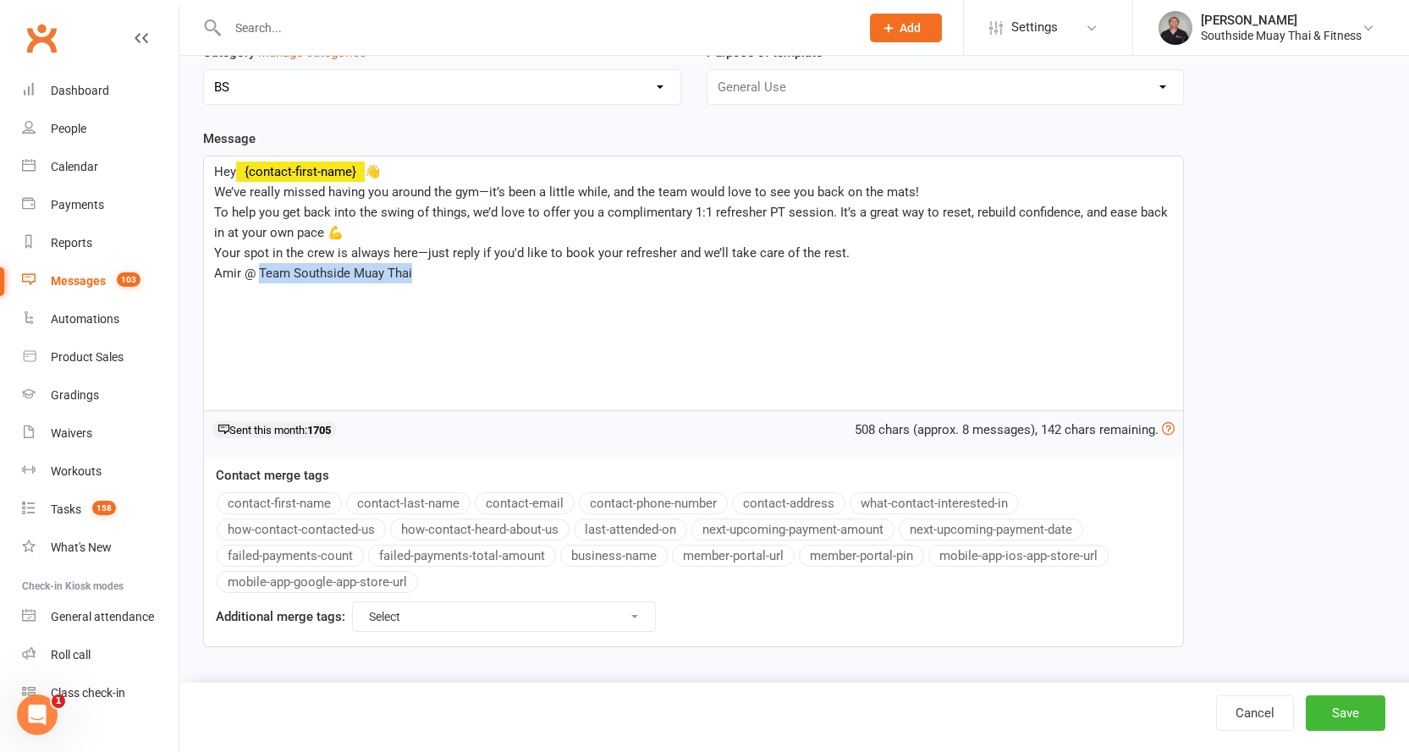
click at [291, 274] on span "Amir @ Team Southside Muay Thai" at bounding box center [313, 273] width 198 height 15
drag, startPoint x: 294, startPoint y: 273, endPoint x: 420, endPoint y: 281, distance: 126.4
click at [420, 281] on p "Amir @ Team Southside Muay Thai" at bounding box center [693, 273] width 959 height 20
click at [576, 557] on button "business-name" at bounding box center [613, 556] width 107 height 22
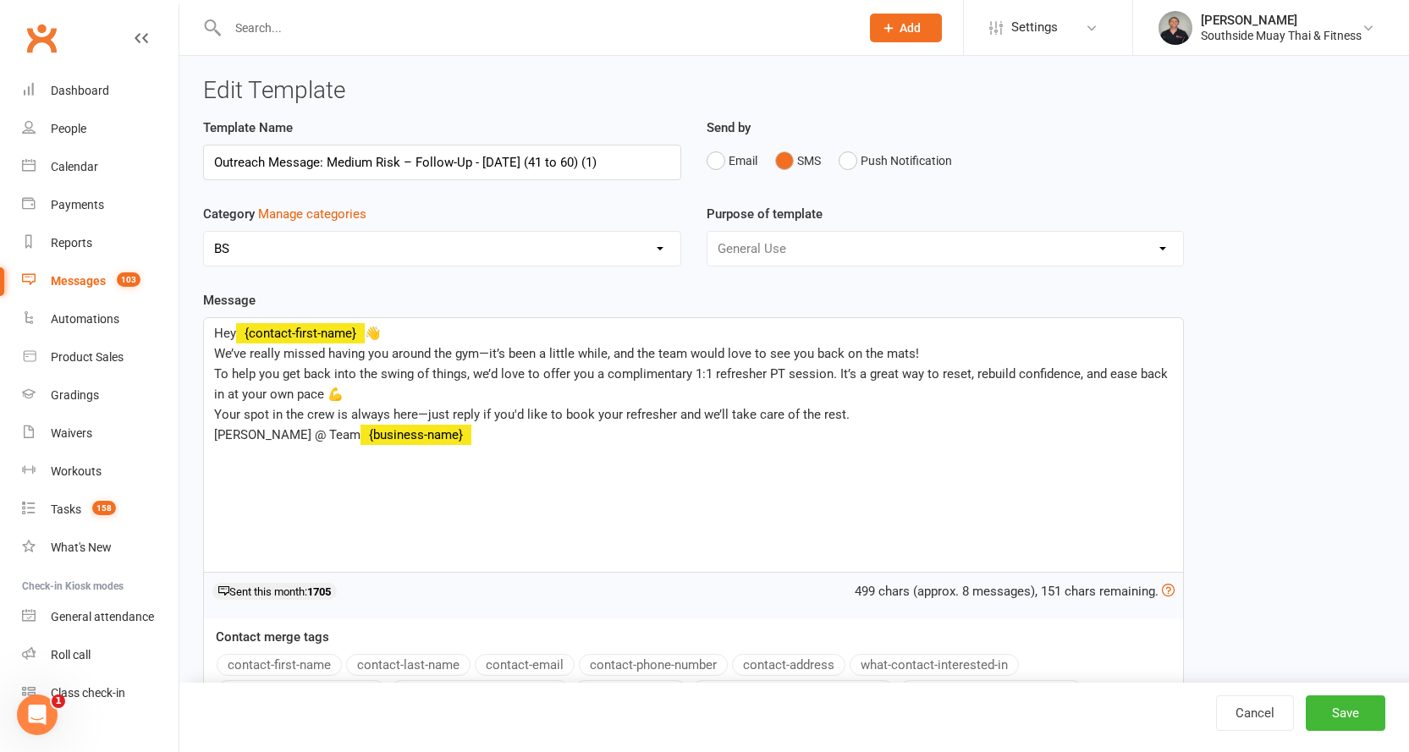
scroll to position [0, 0]
click at [554, 160] on input "Outreach Message: Medium Risk – Follow-Up - 13/8/2025 (41 to 60) (1)" at bounding box center [442, 164] width 478 height 36
type input "Outreach Message: Medium Risk – Follow-Up - 13/8/2025 (61 to 90)"
click at [1328, 699] on button "Save" at bounding box center [1346, 714] width 80 height 36
select select "100"
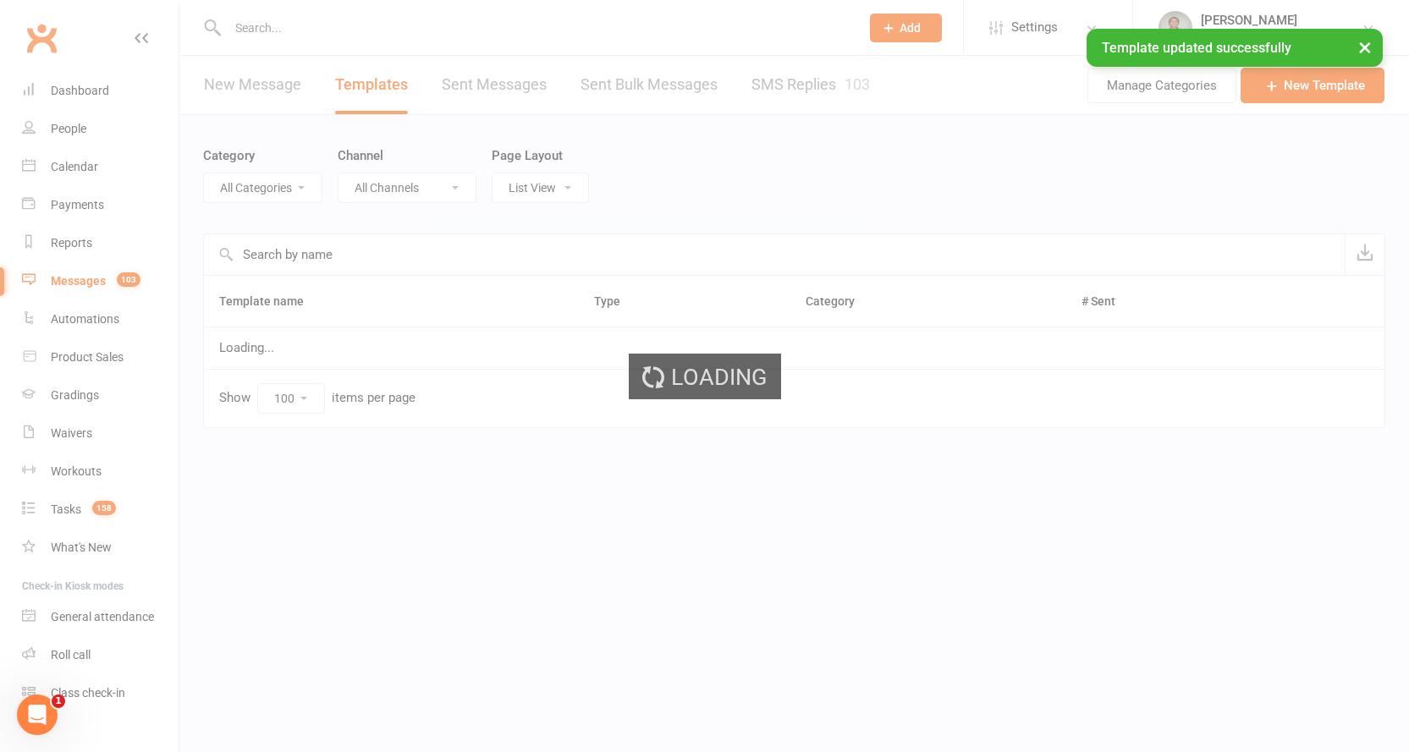
select select "14366"
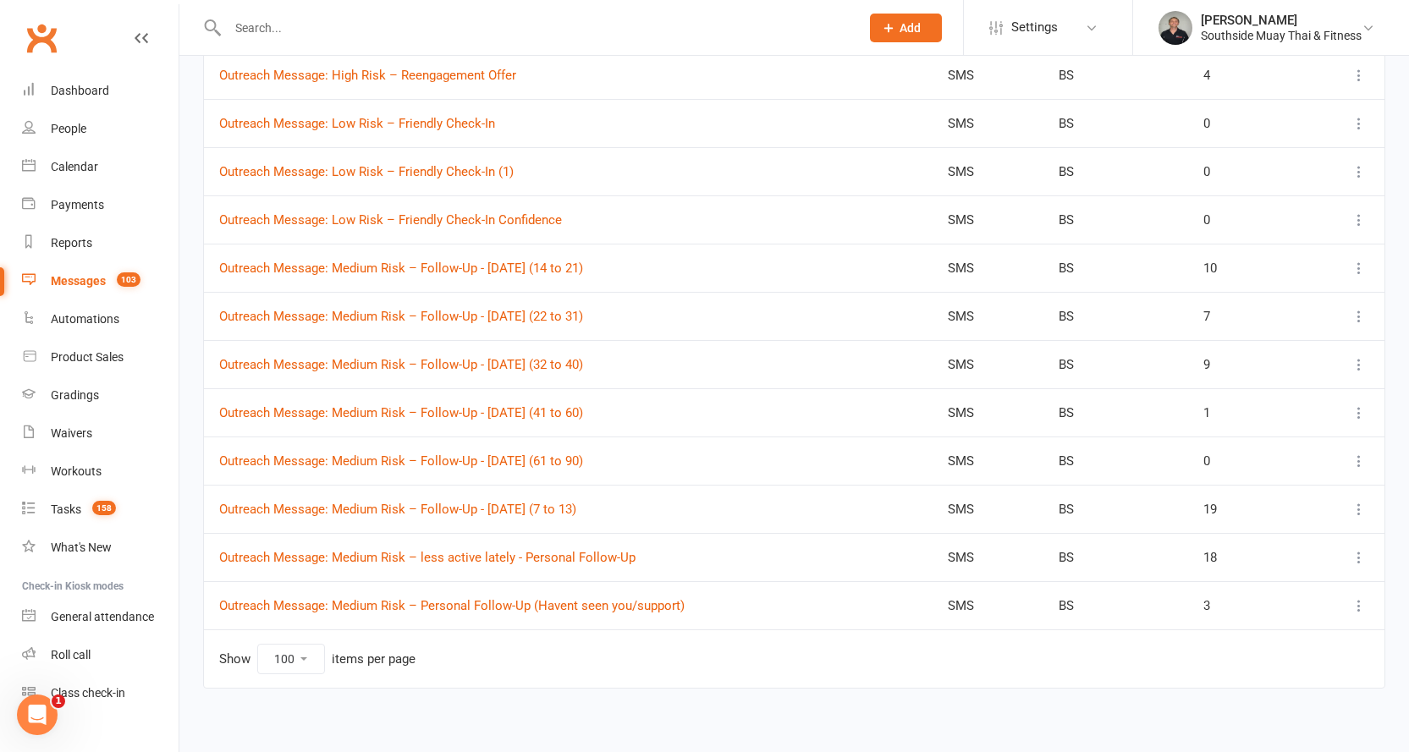
scroll to position [2166, 0]
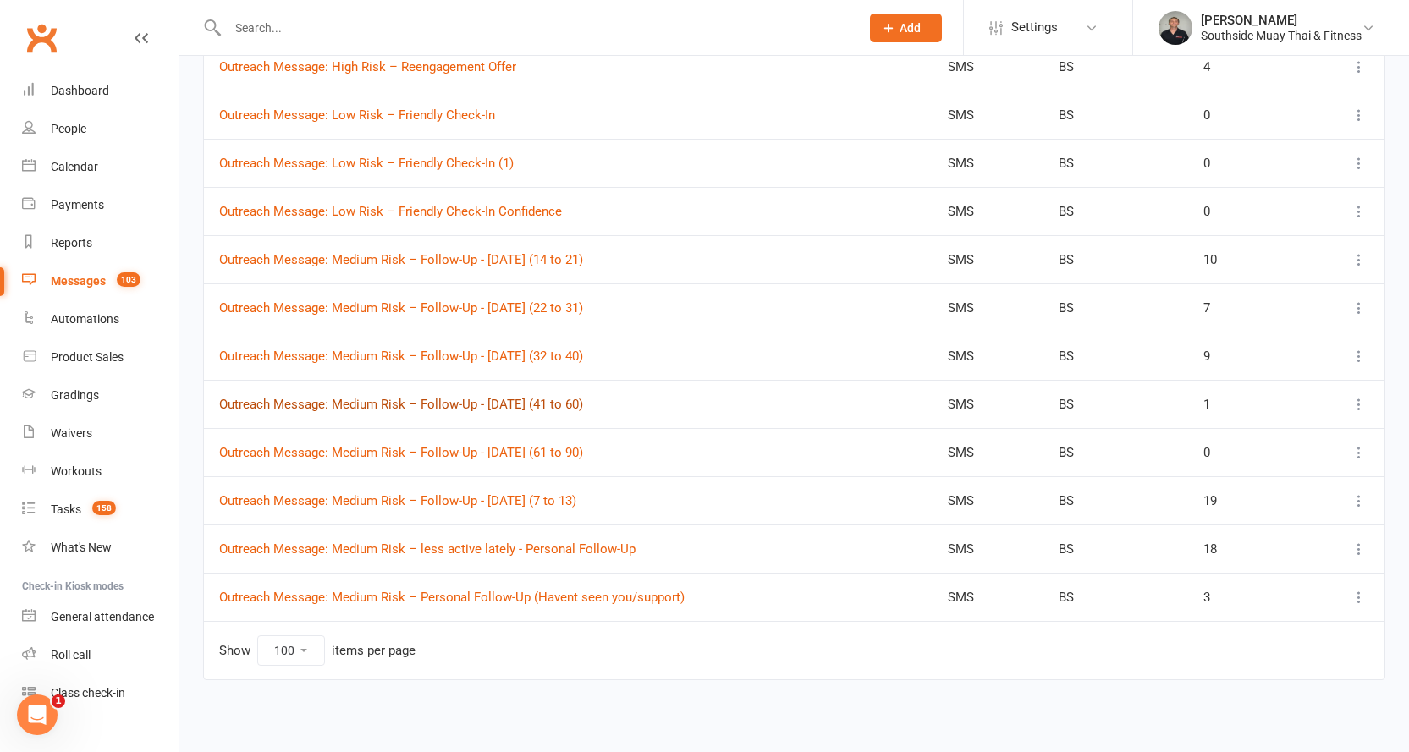
click at [551, 405] on link "Outreach Message: Medium Risk – Follow-Up - 13/8/2025 (41 to 60)" at bounding box center [401, 404] width 364 height 15
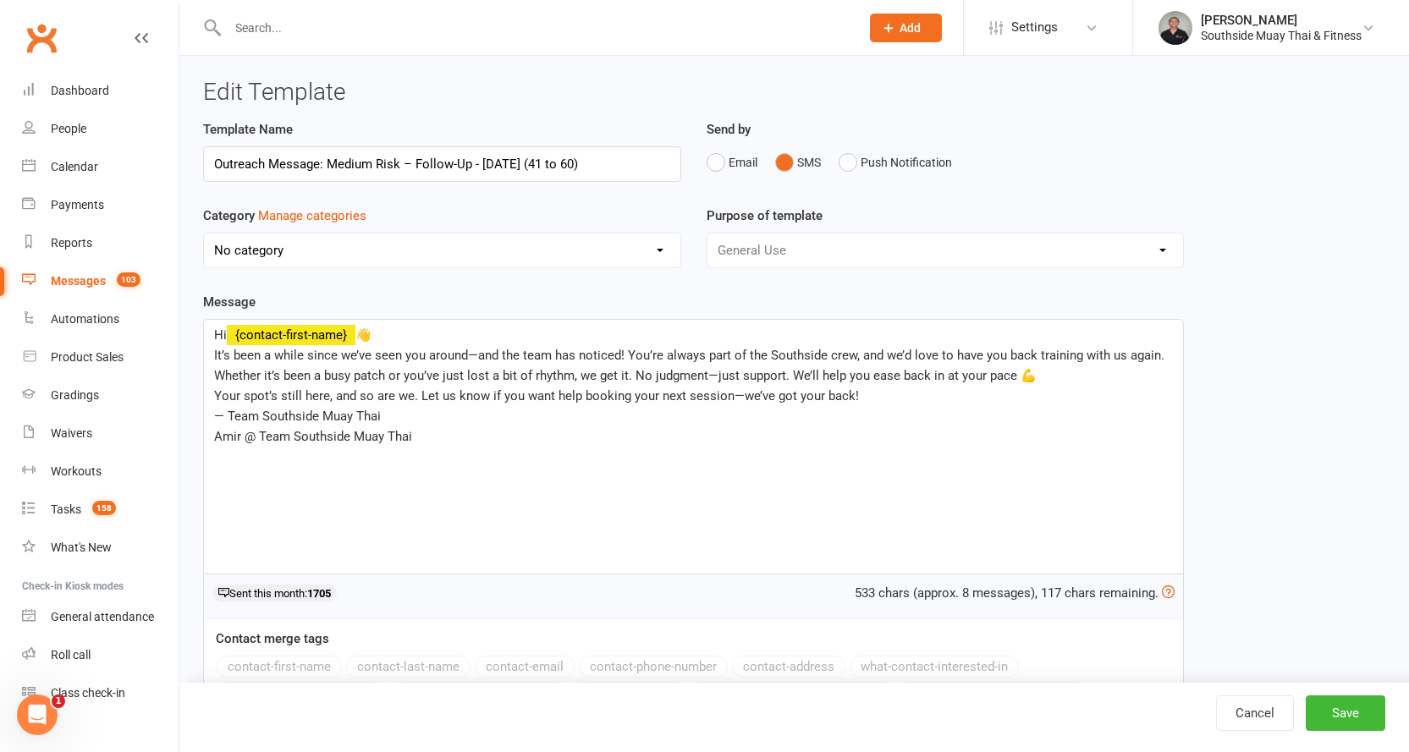
select select "14366"
click at [218, 417] on span "— Team Southside Muay Thai" at bounding box center [297, 416] width 167 height 15
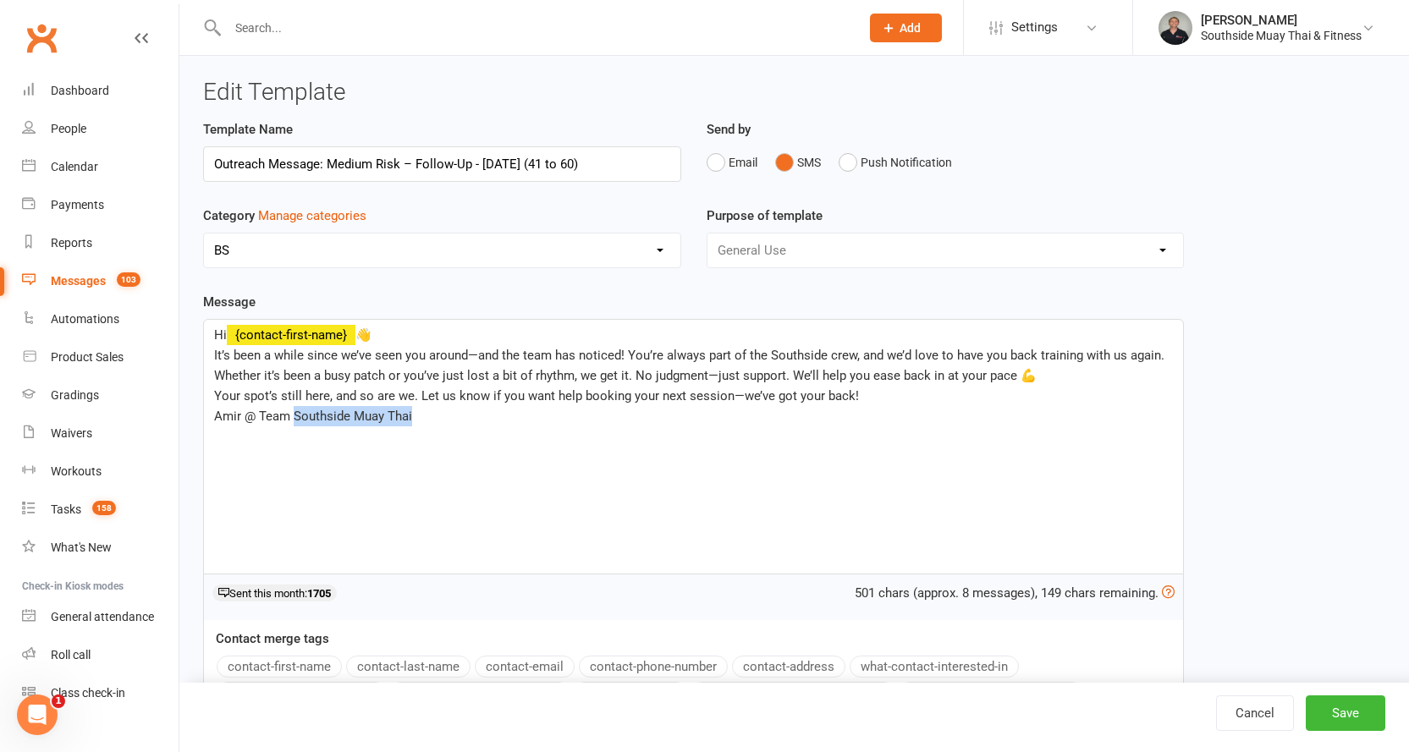
drag, startPoint x: 293, startPoint y: 413, endPoint x: 424, endPoint y: 412, distance: 131.2
click at [424, 412] on p "Amir @ Team Southside Muay Thai" at bounding box center [693, 416] width 959 height 20
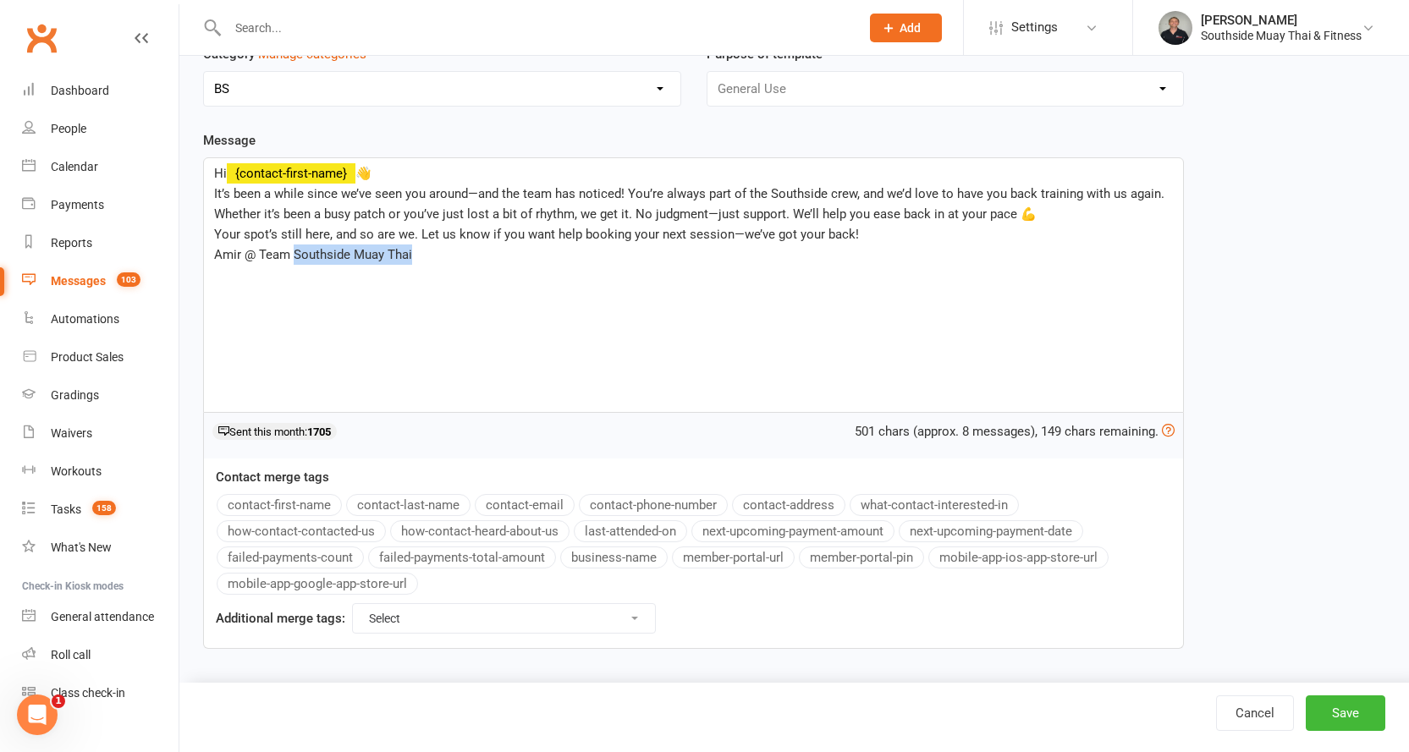
scroll to position [163, 0]
click at [582, 553] on button "business-name" at bounding box center [613, 556] width 107 height 22
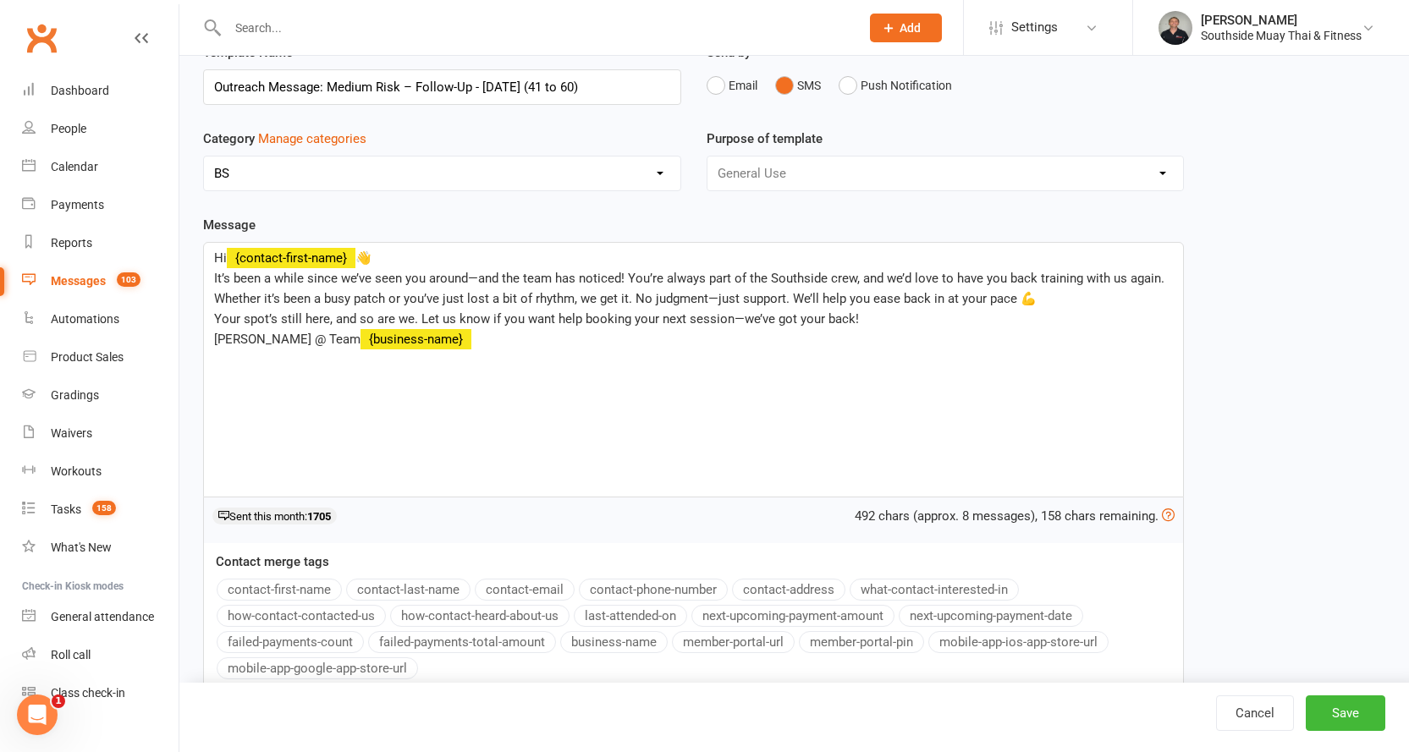
scroll to position [0, 0]
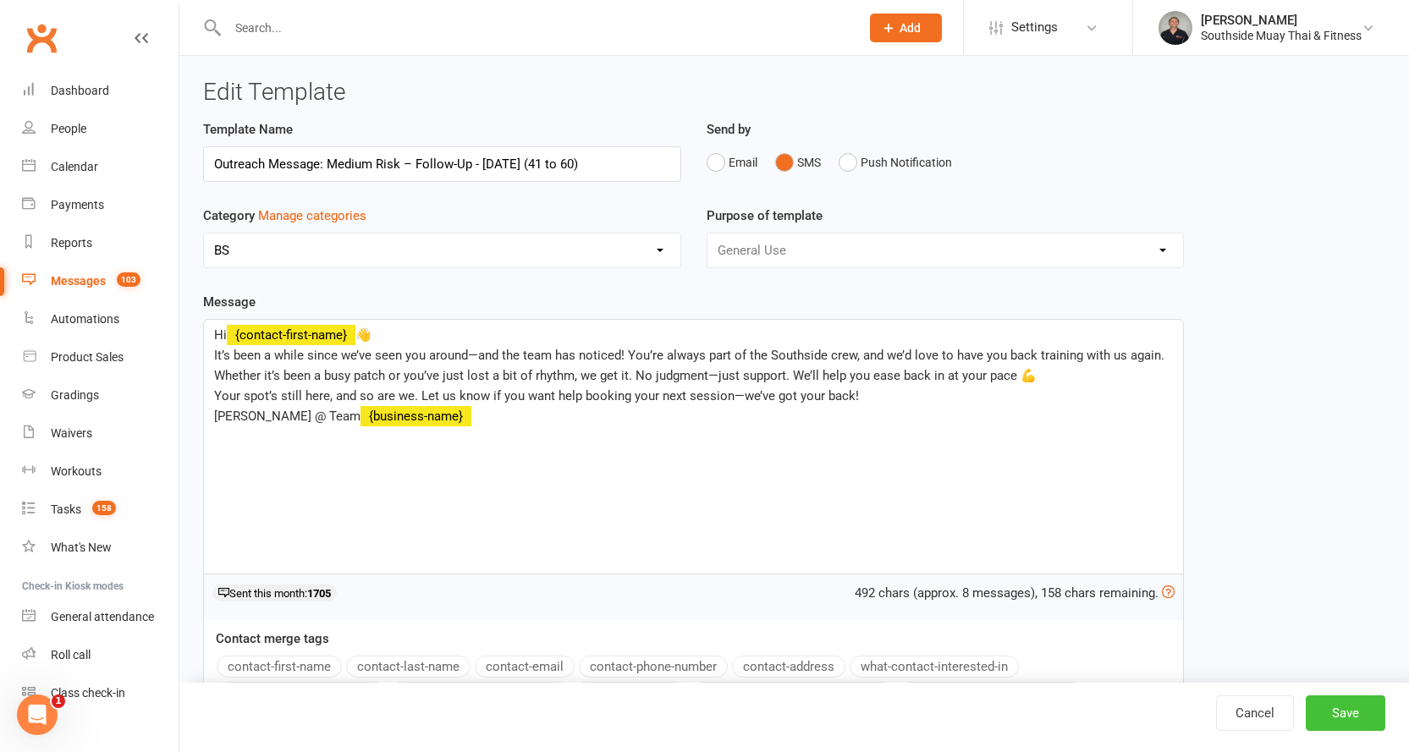
click at [1330, 708] on button "Save" at bounding box center [1346, 714] width 80 height 36
select select "100"
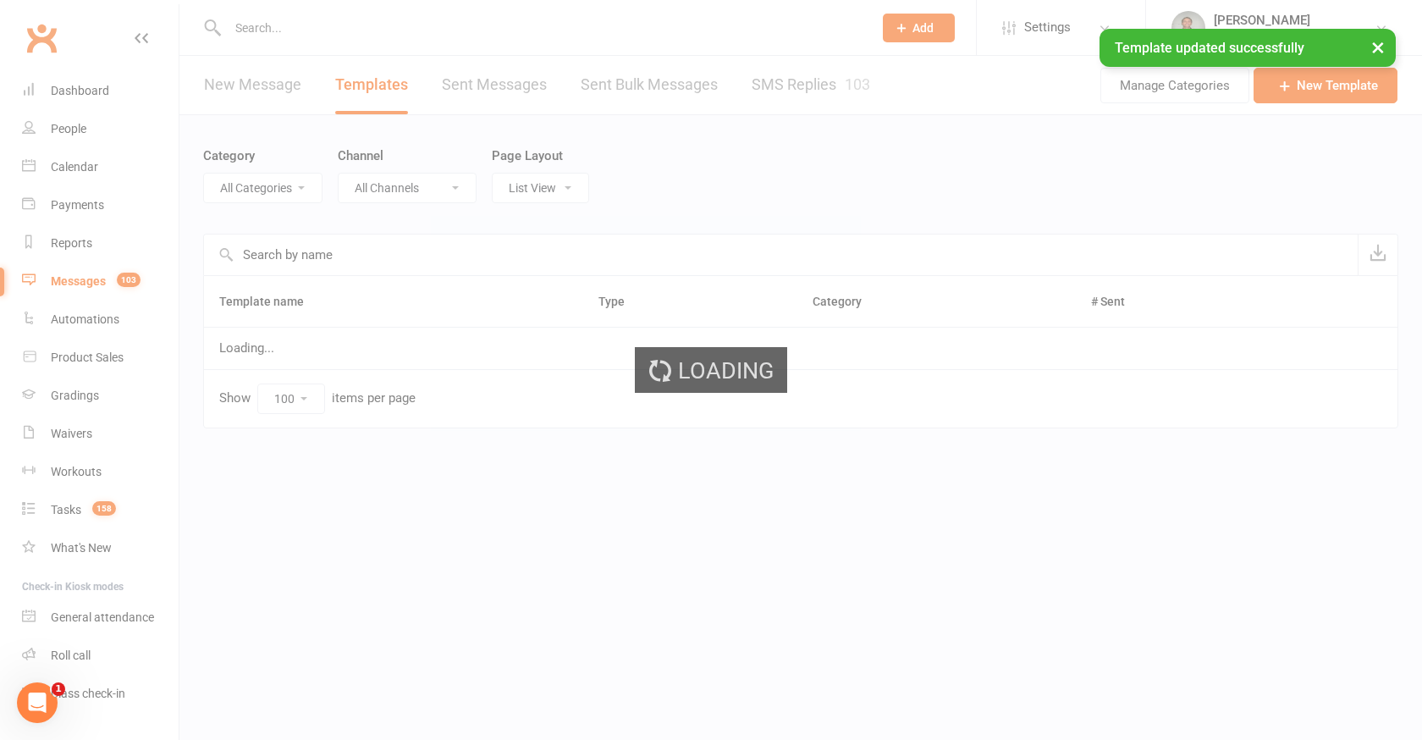
select select "14366"
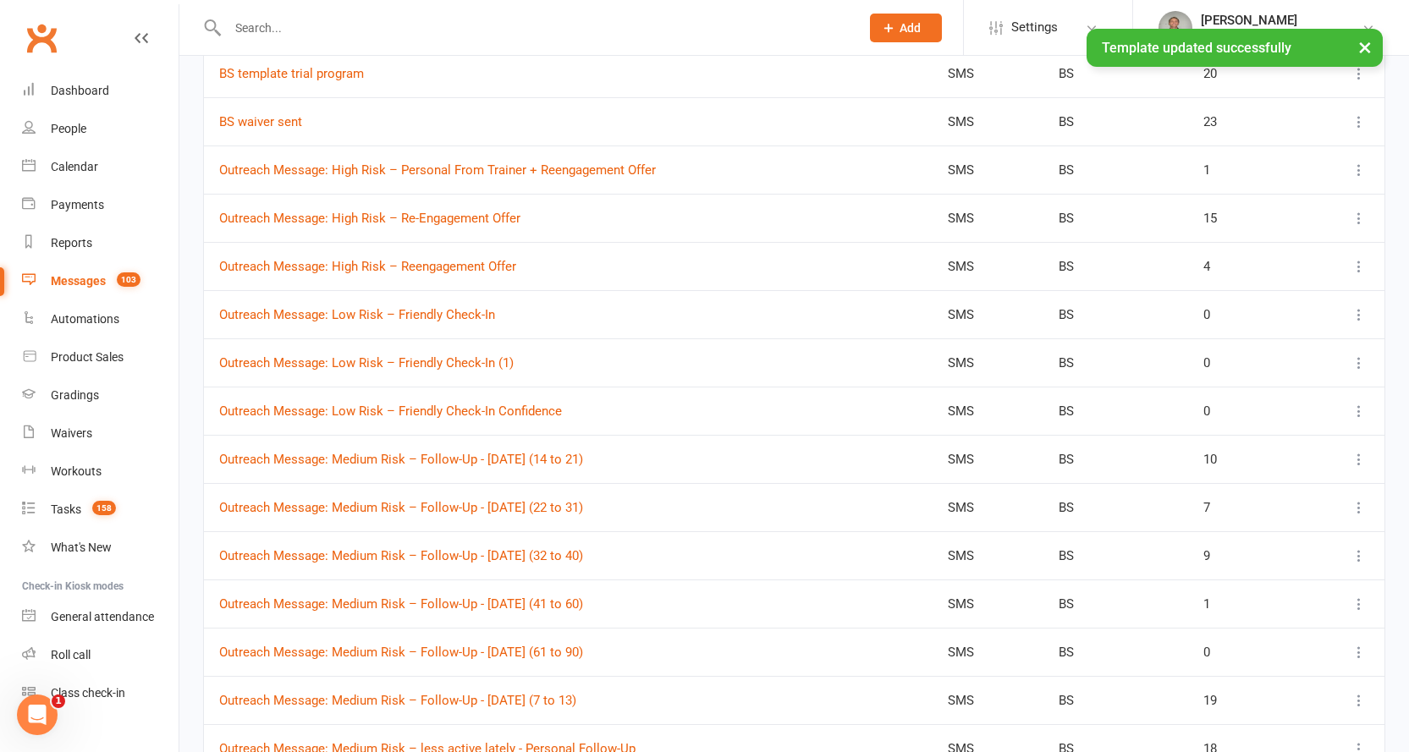
scroll to position [2116, 0]
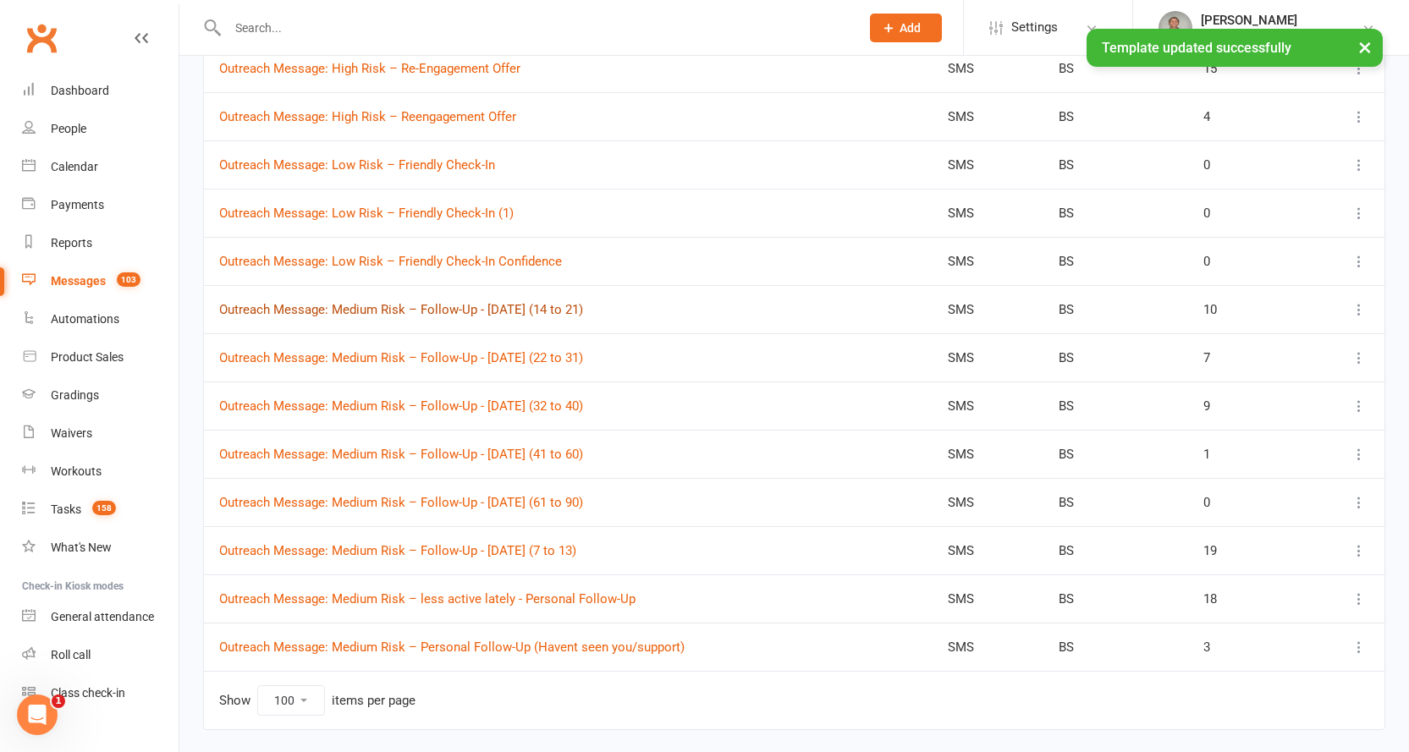
click at [577, 309] on link "Outreach Message: Medium Risk – Follow-Up - 13/8/2025 (14 to 21)" at bounding box center [401, 309] width 364 height 15
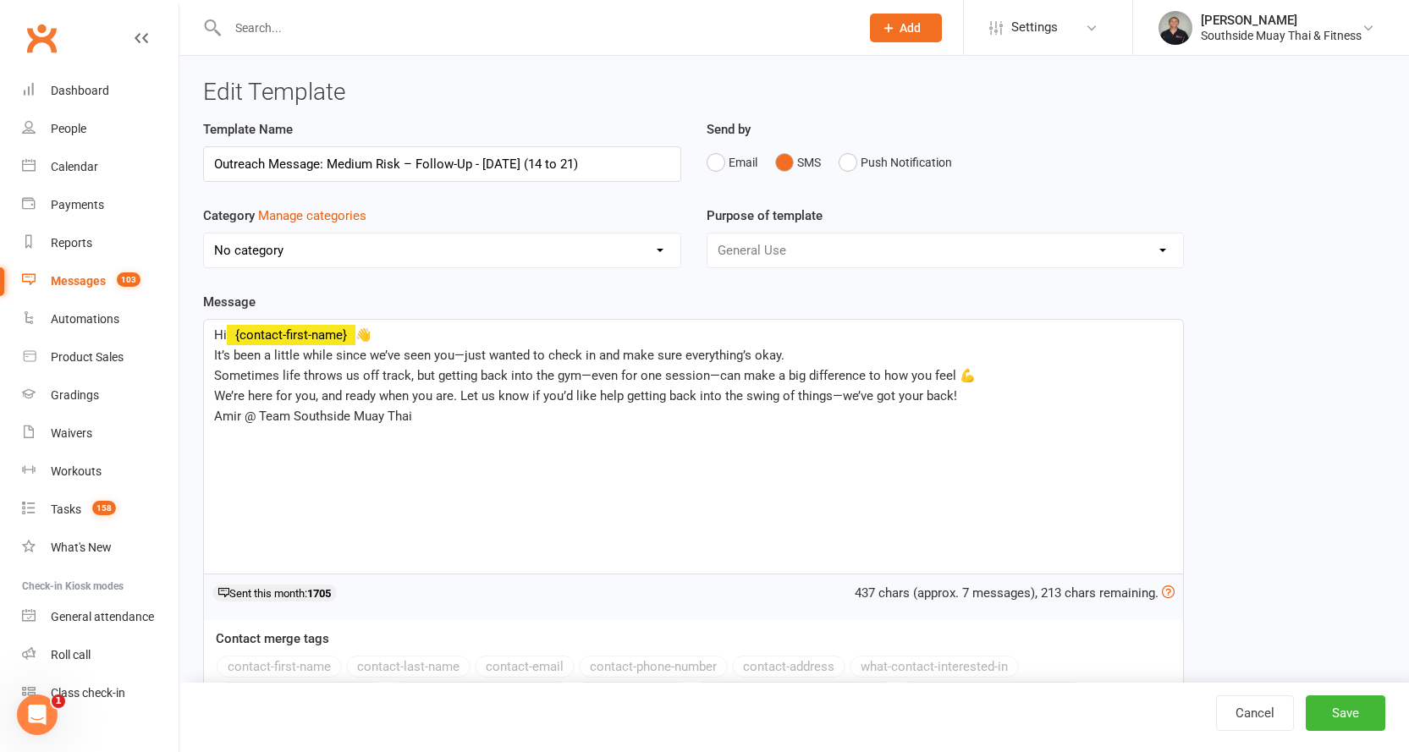
select select "14366"
click at [225, 334] on span "Hi" at bounding box center [220, 335] width 13 height 15
drag, startPoint x: 295, startPoint y: 412, endPoint x: 417, endPoint y: 408, distance: 122.8
click at [417, 408] on p "Amir @ Team Southside Muay Thai" at bounding box center [693, 416] width 959 height 20
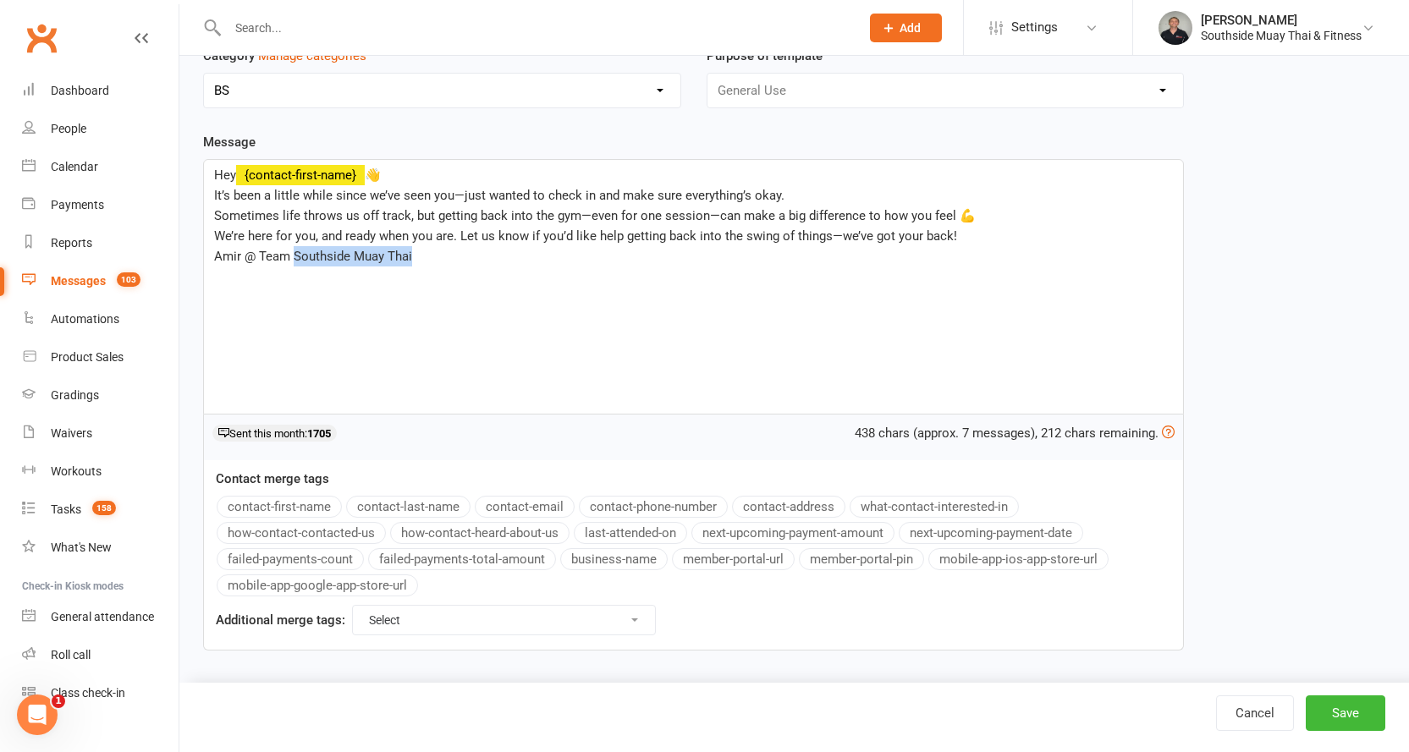
scroll to position [163, 0]
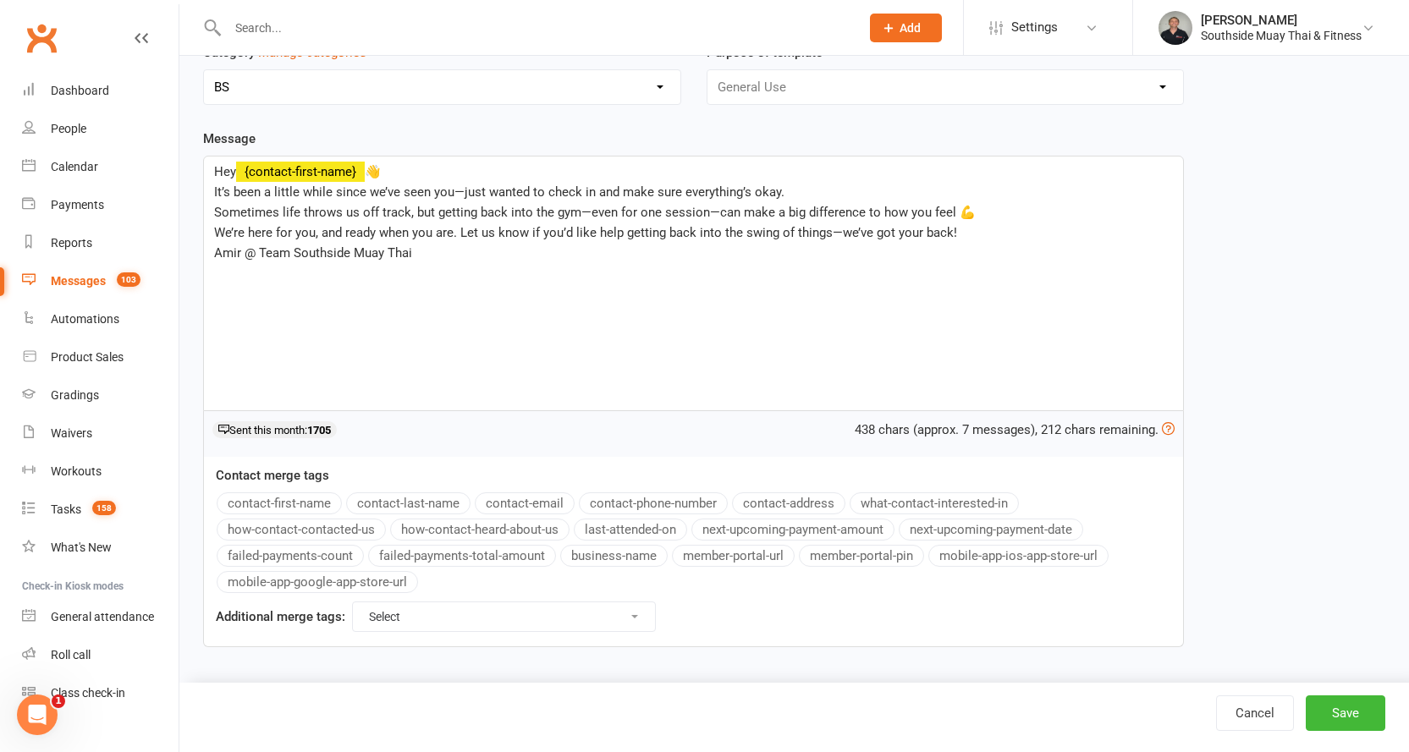
click at [592, 554] on button "business-name" at bounding box center [613, 556] width 107 height 22
click at [1348, 704] on button "Save" at bounding box center [1346, 714] width 80 height 36
select select "100"
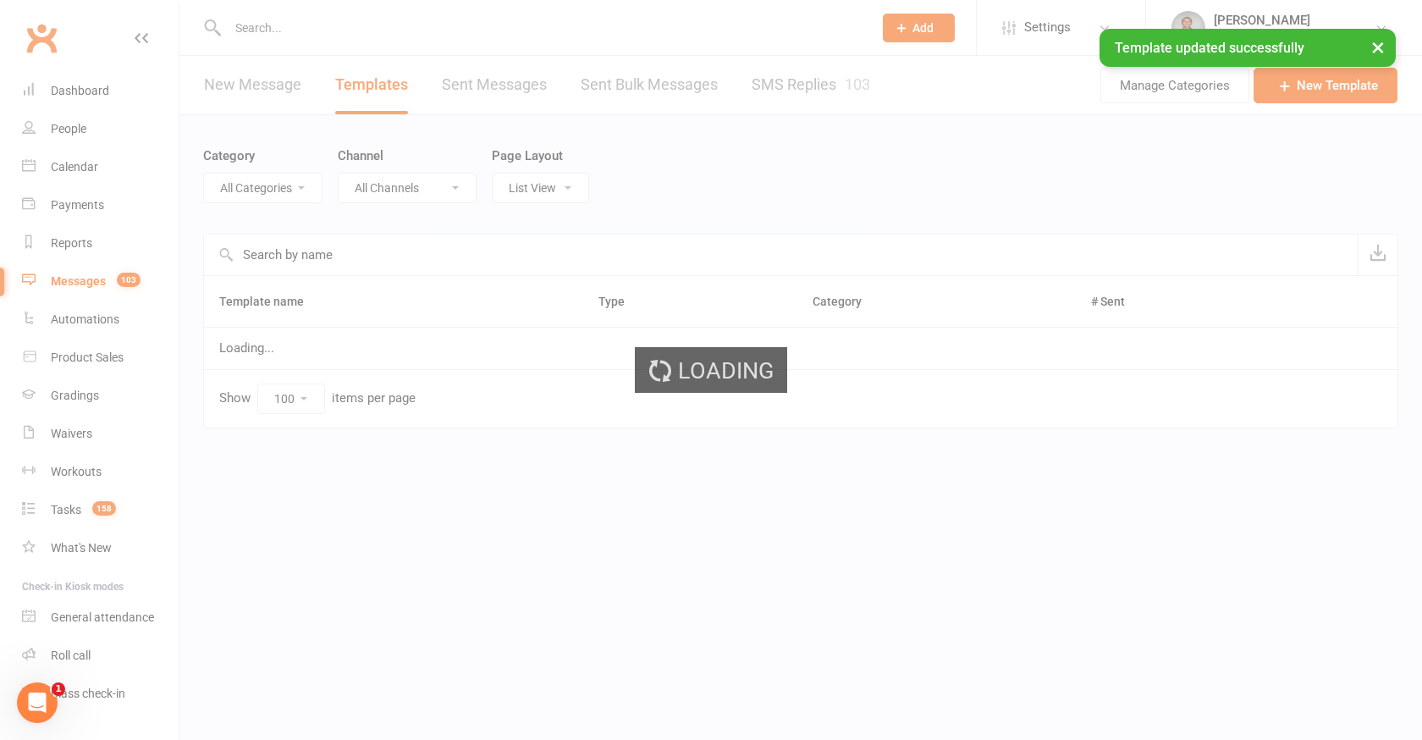
select select "14366"
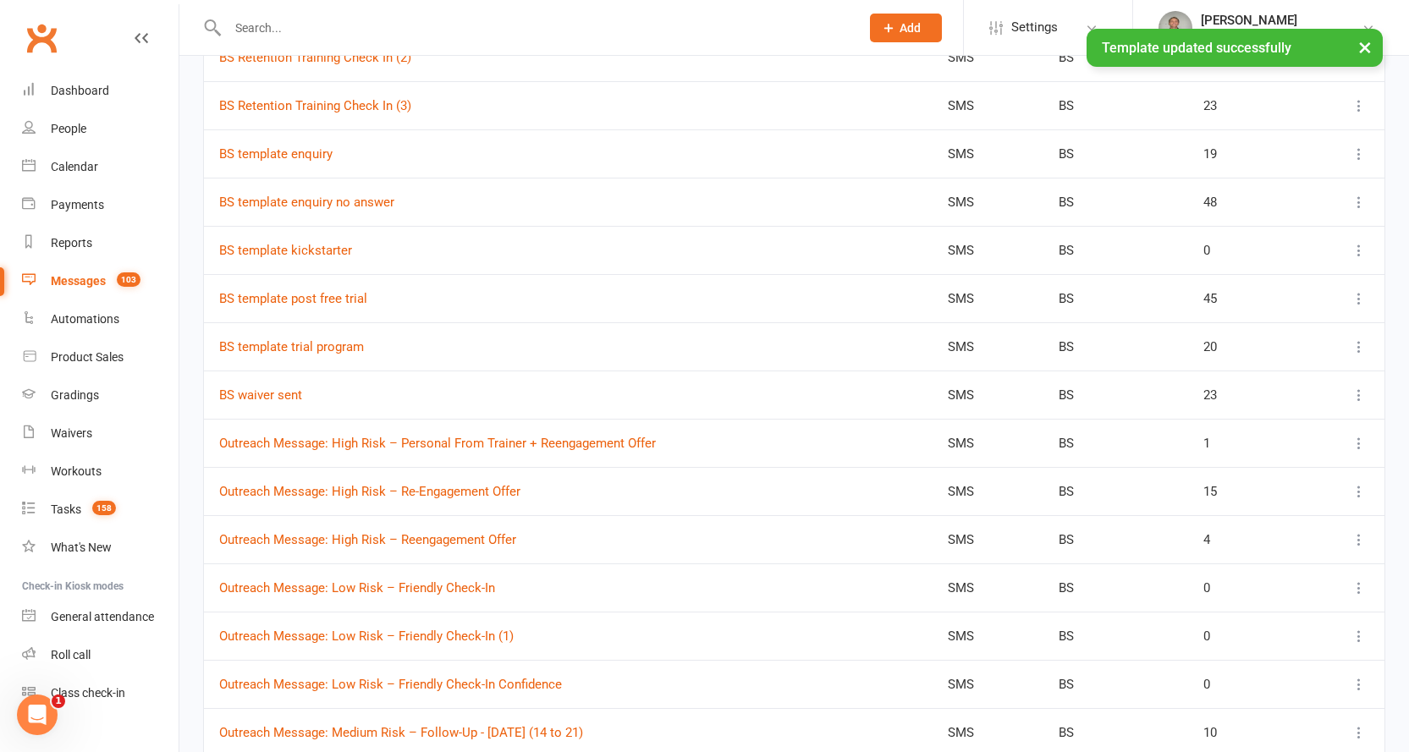
scroll to position [2116, 0]
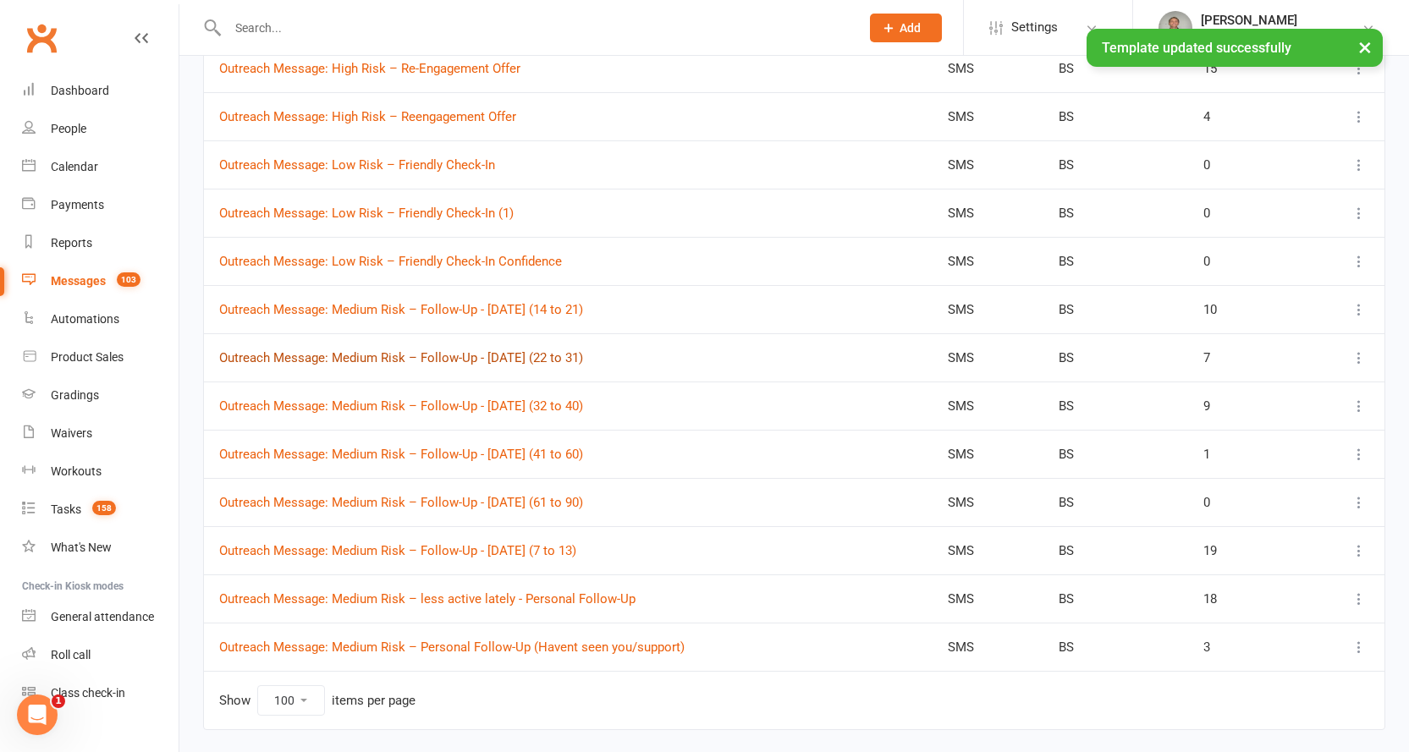
click at [510, 352] on link "Outreach Message: Medium Risk – Follow-Up - 13/8/2025 (22 to 31)" at bounding box center [401, 357] width 364 height 15
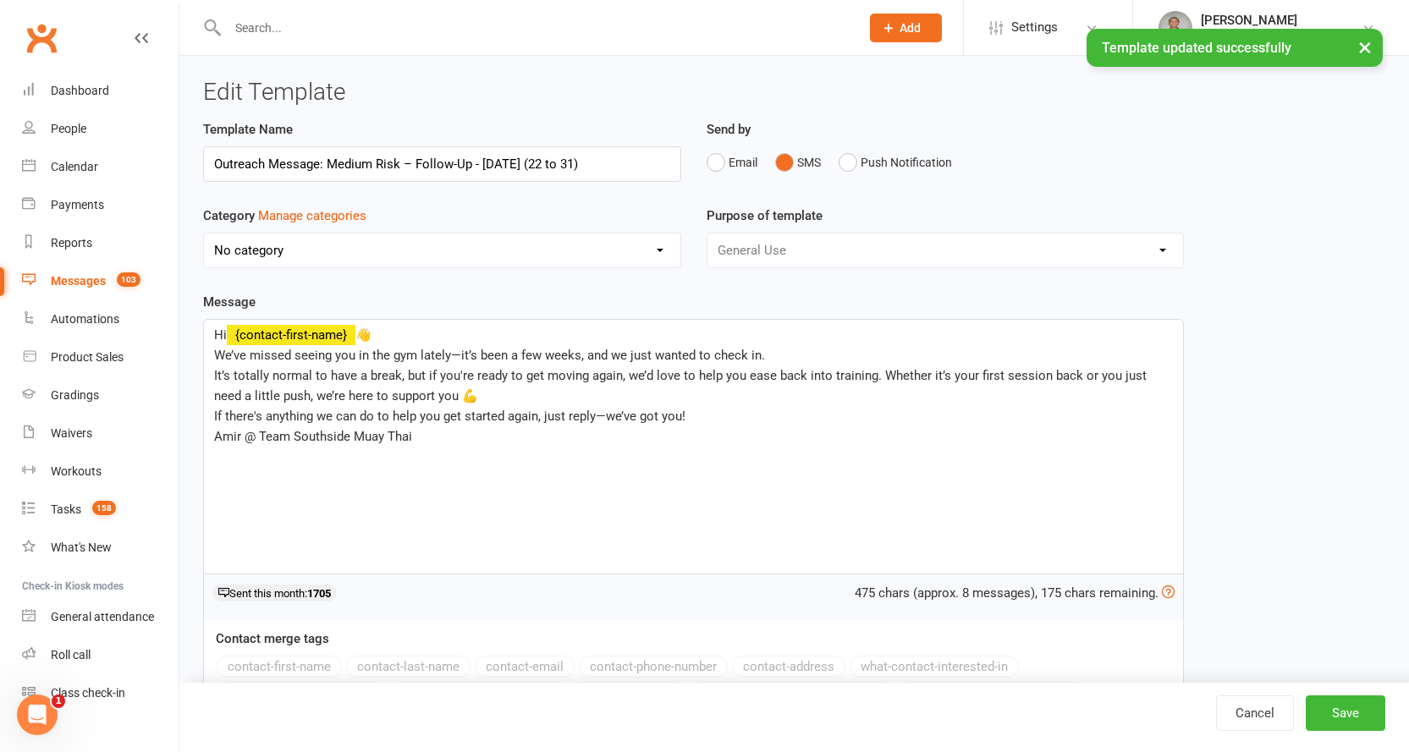
select select "14366"
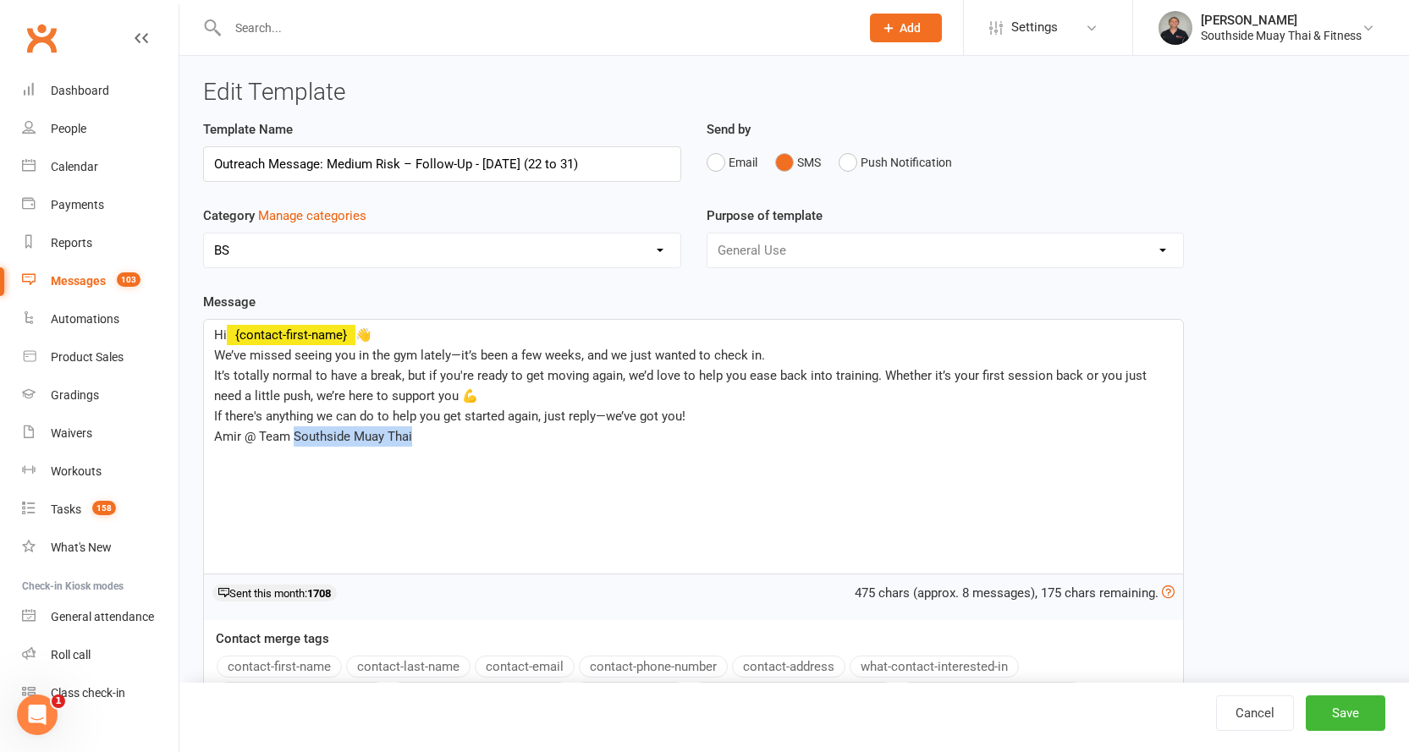
drag, startPoint x: 294, startPoint y: 434, endPoint x: 417, endPoint y: 427, distance: 123.7
click at [417, 427] on p "Amir @ Team Southside Muay Thai" at bounding box center [693, 437] width 959 height 20
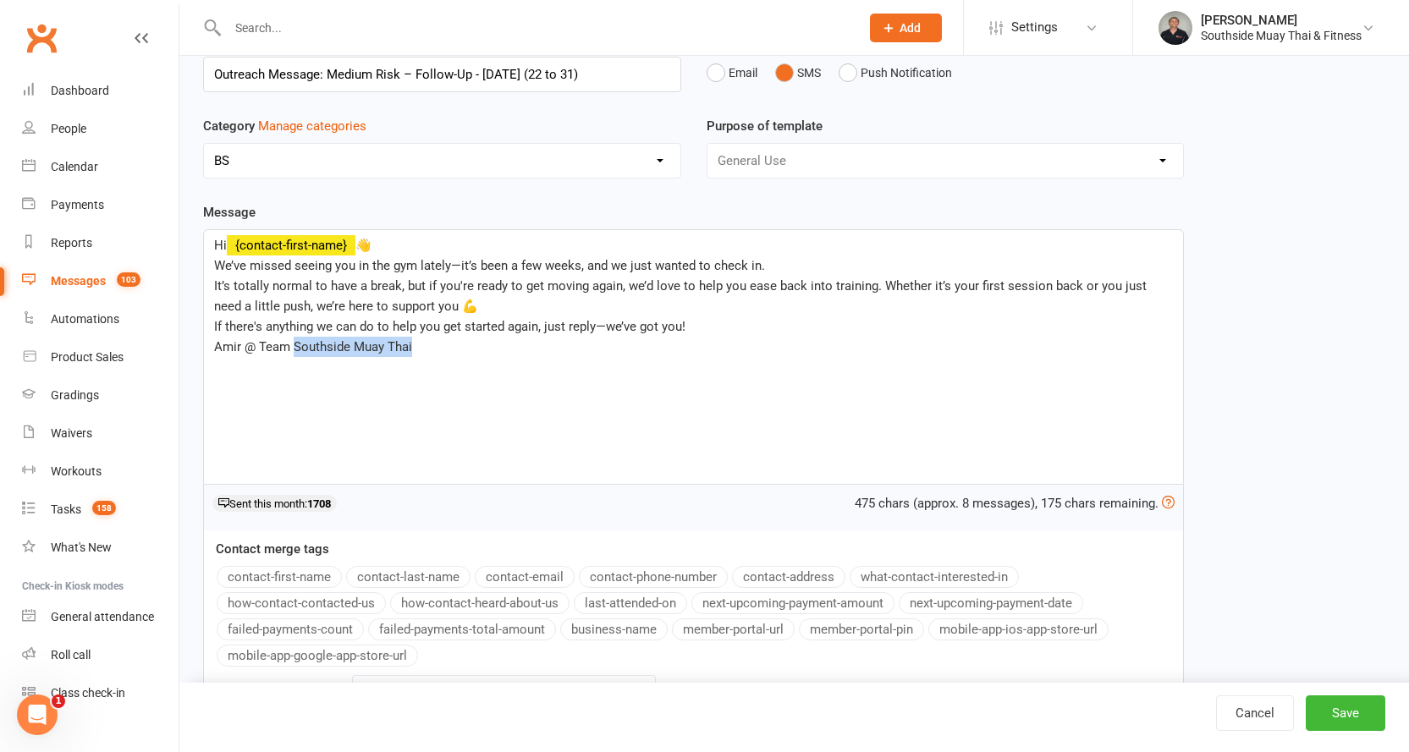
scroll to position [163, 0]
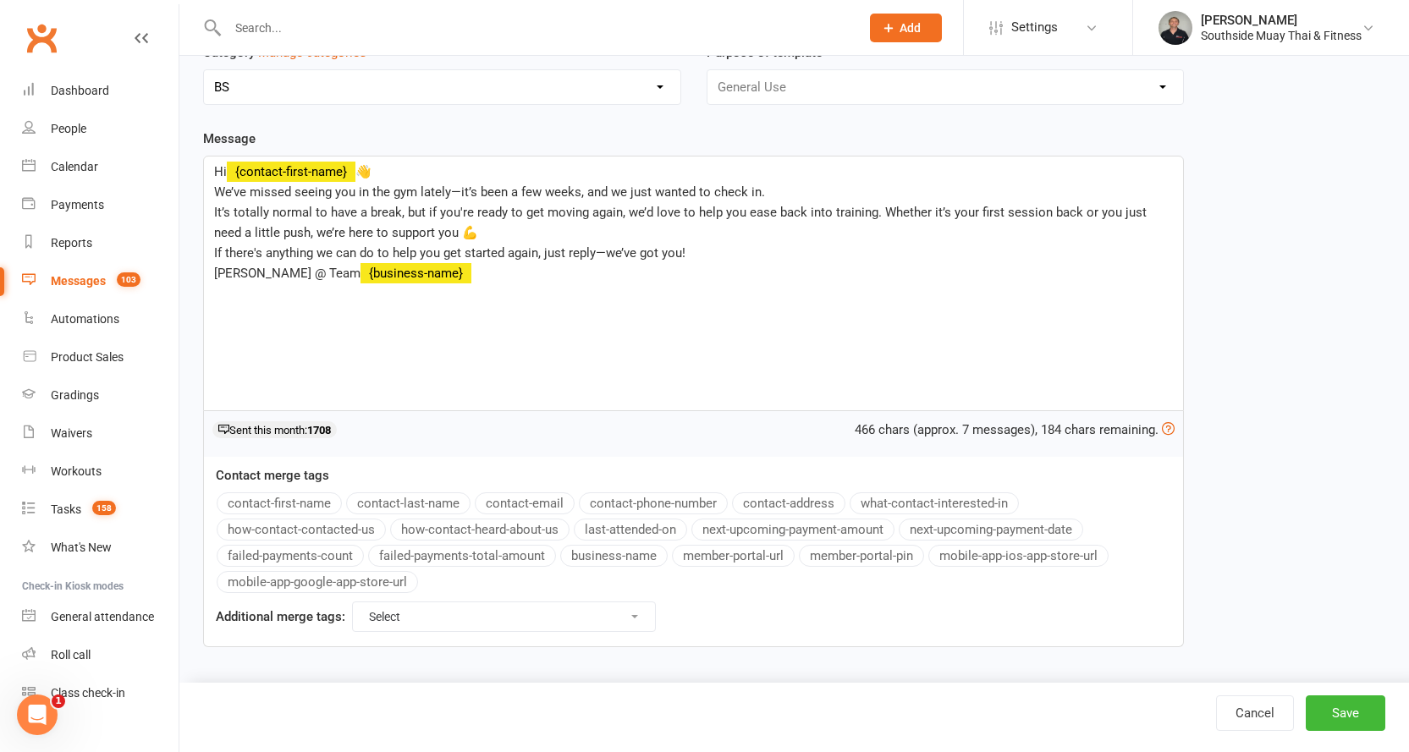
click at [653, 553] on button "business-name" at bounding box center [613, 556] width 107 height 22
click at [1349, 707] on button "Save" at bounding box center [1346, 714] width 80 height 36
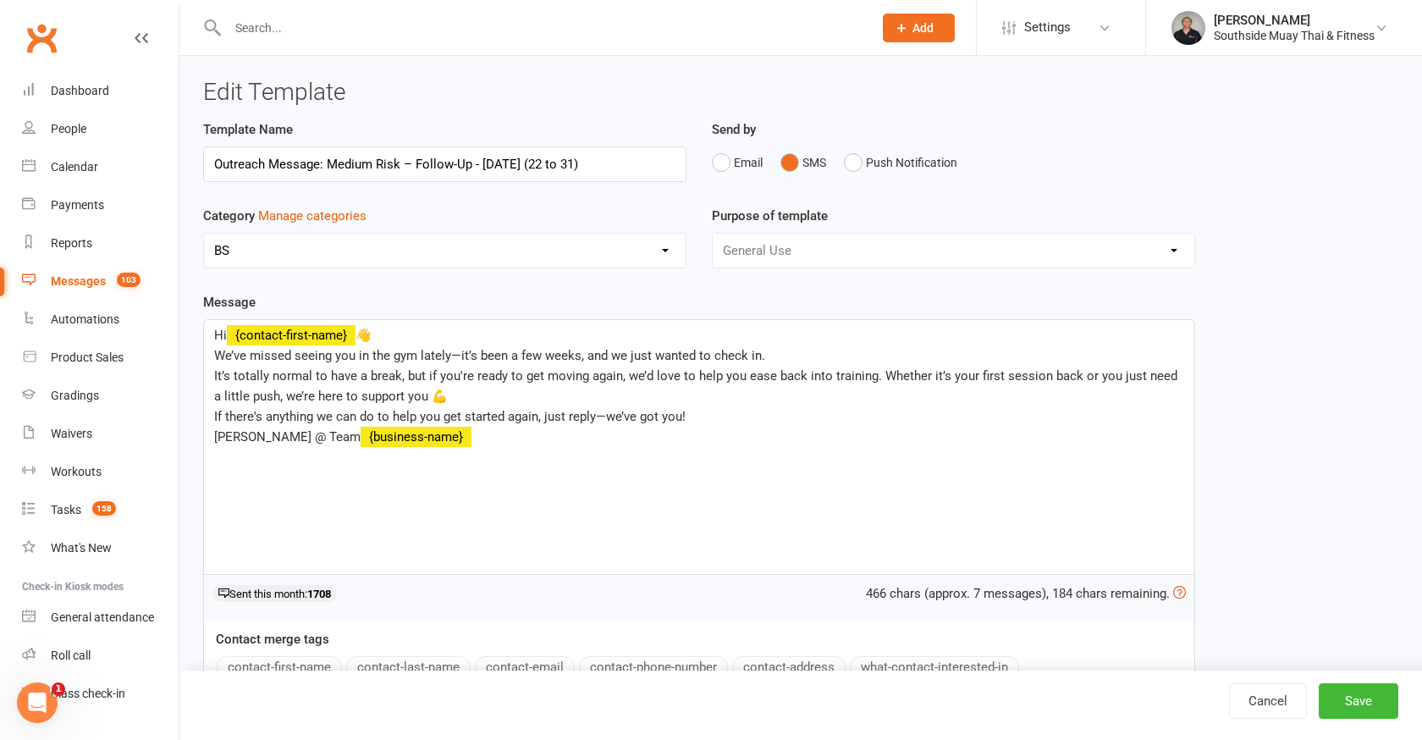
select select "100"
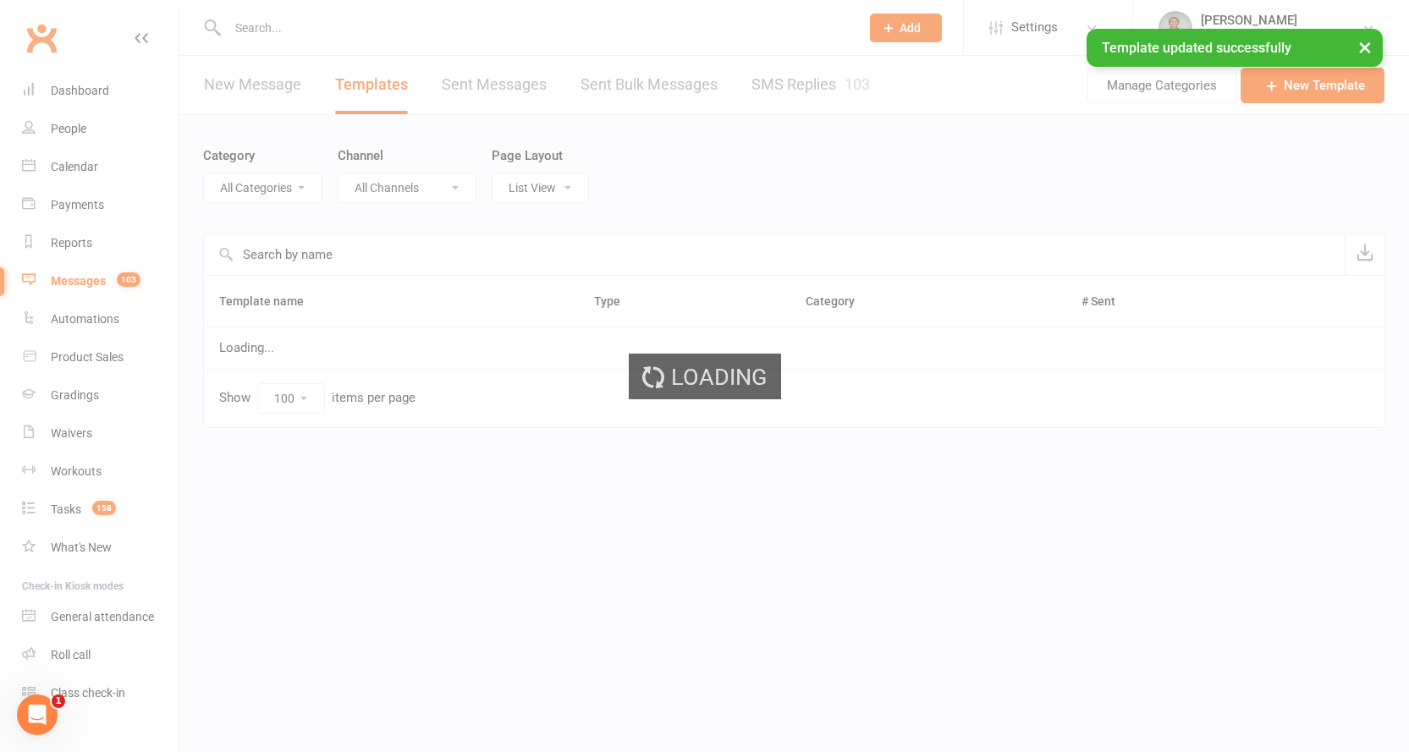
select select "14366"
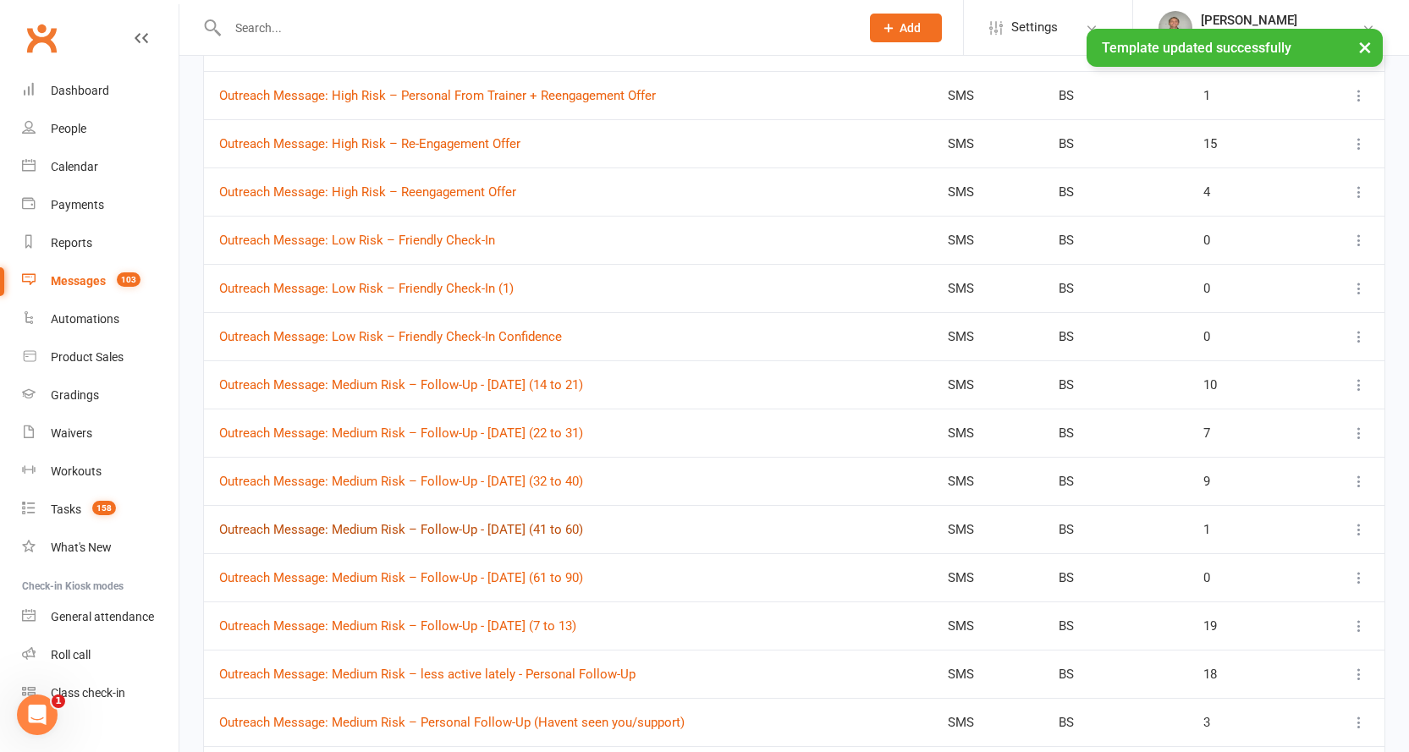
scroll to position [2166, 0]
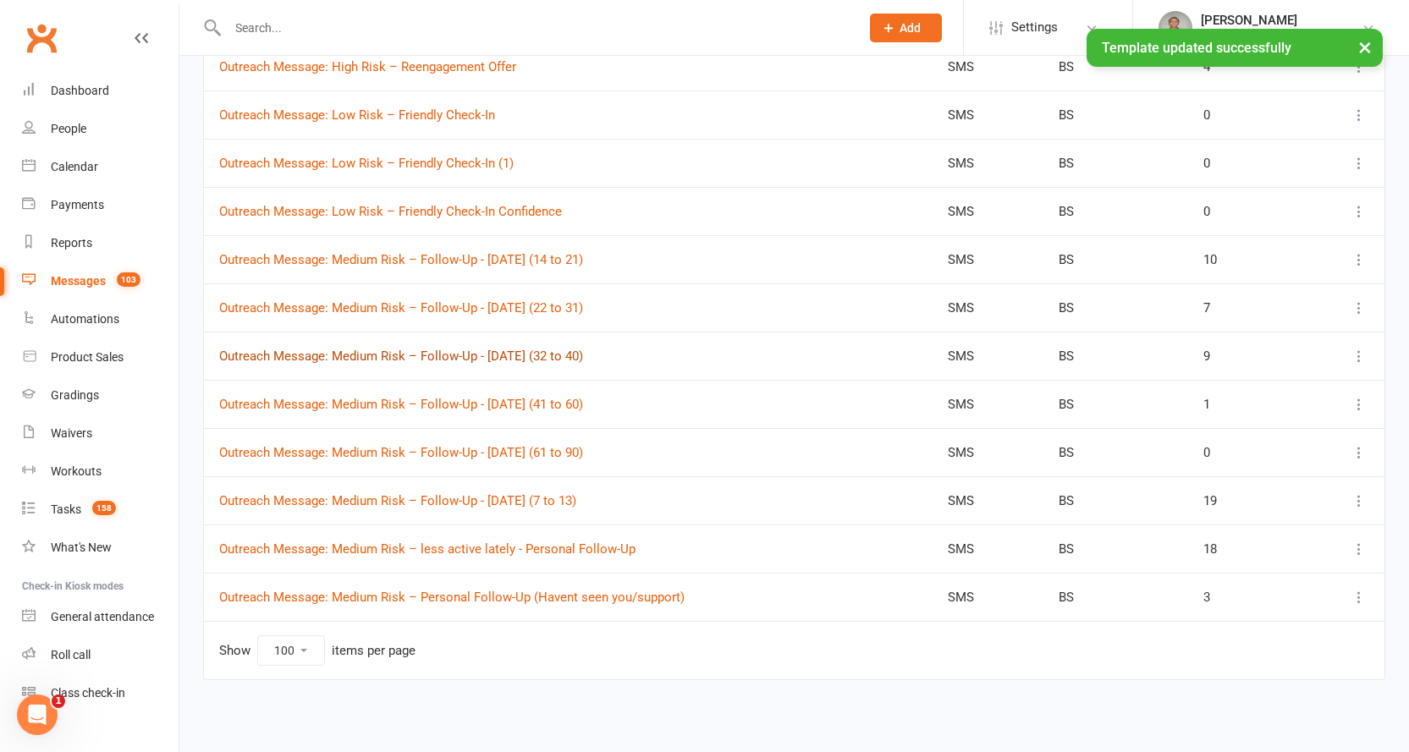
click at [542, 361] on link "Outreach Message: Medium Risk – Follow-Up - 13/8/2025 (32 to 40)" at bounding box center [401, 356] width 364 height 15
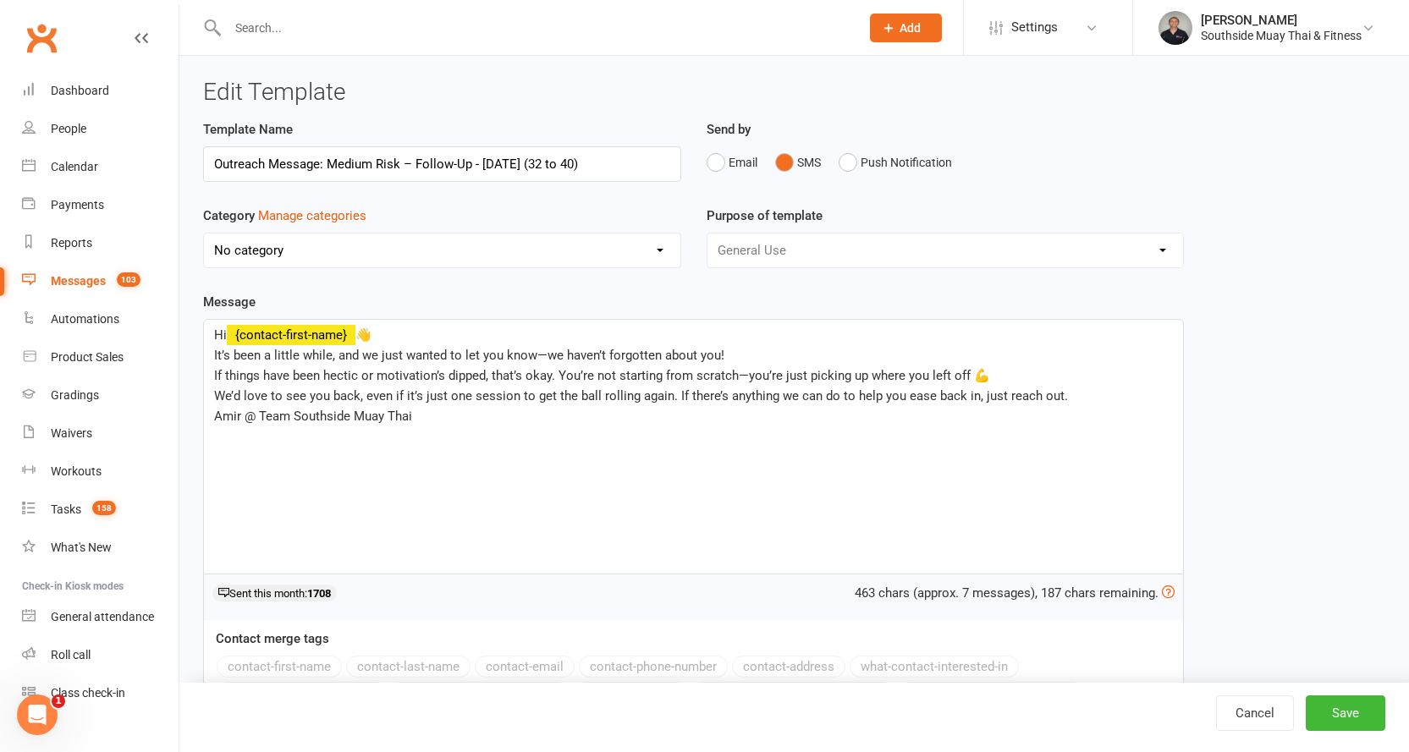
select select "14366"
drag, startPoint x: 295, startPoint y: 414, endPoint x: 416, endPoint y: 415, distance: 121.0
click at [416, 415] on p "Amir @ Team Southside Muay Thai" at bounding box center [693, 416] width 959 height 20
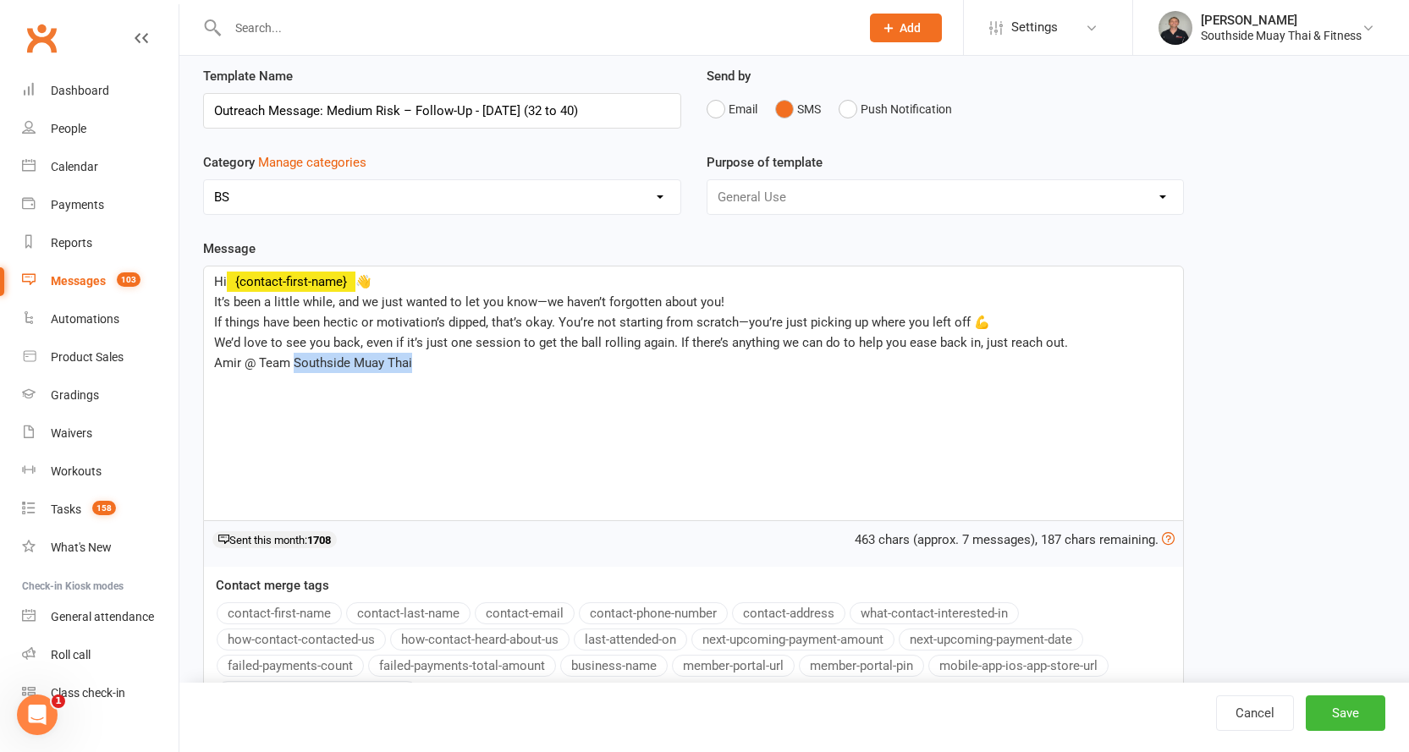
scroll to position [163, 0]
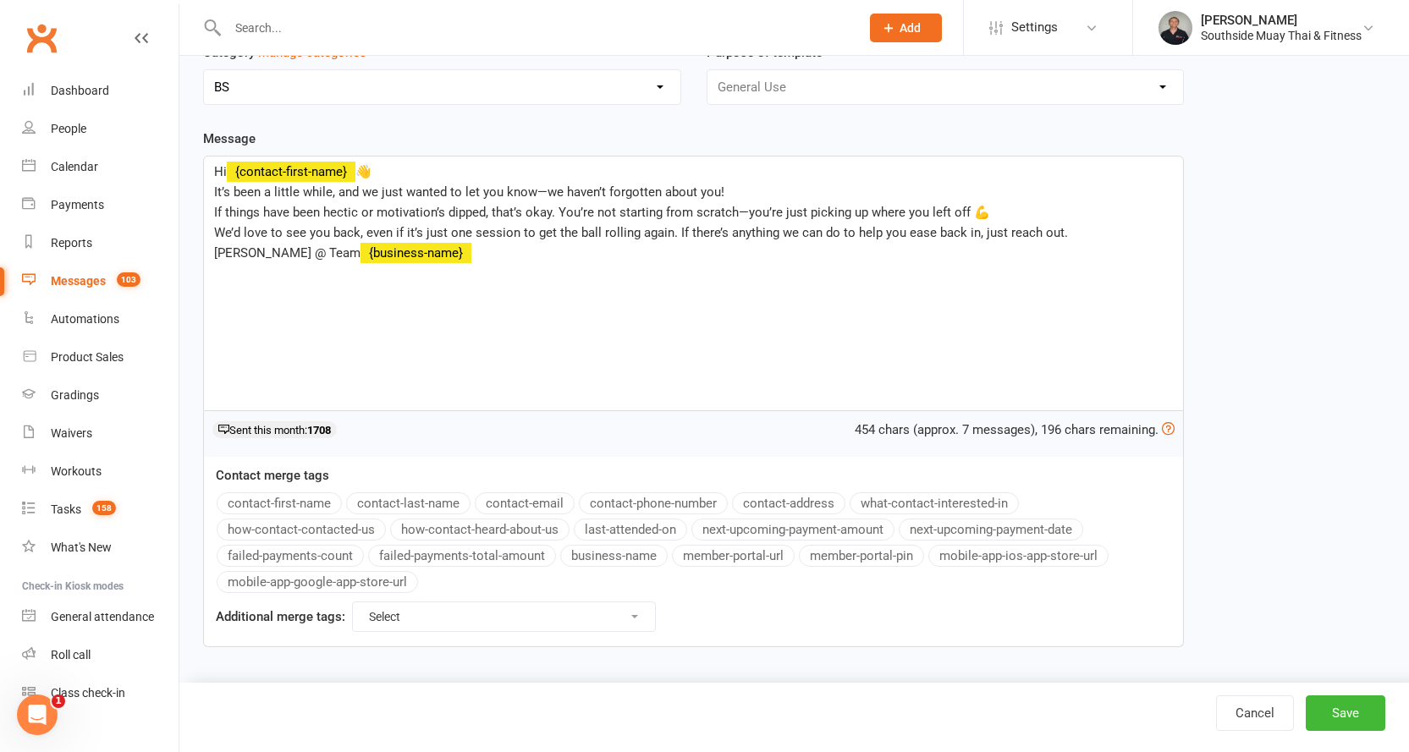
click at [601, 557] on button "business-name" at bounding box center [613, 556] width 107 height 22
click at [219, 176] on span "Hi" at bounding box center [220, 171] width 13 height 15
click at [1329, 699] on button "Save" at bounding box center [1346, 714] width 80 height 36
select select "100"
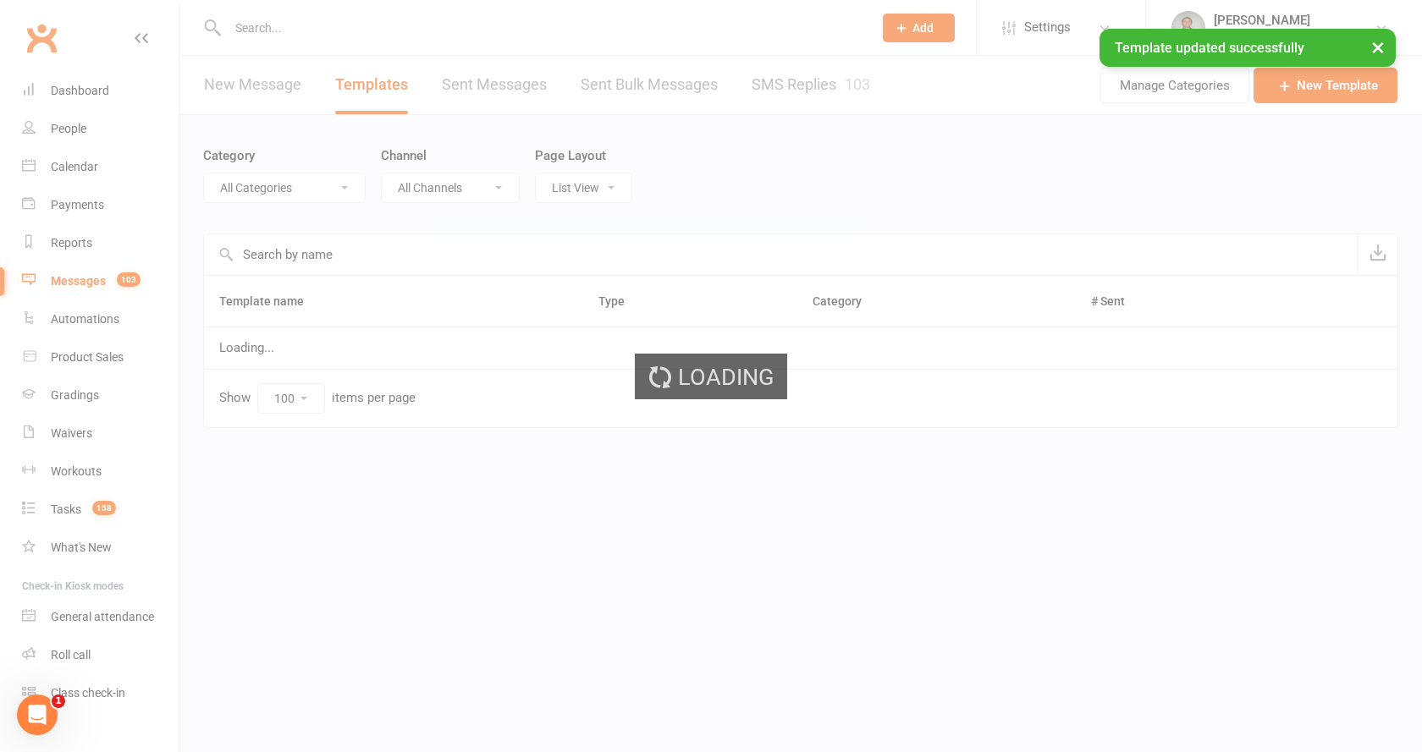
select select "14366"
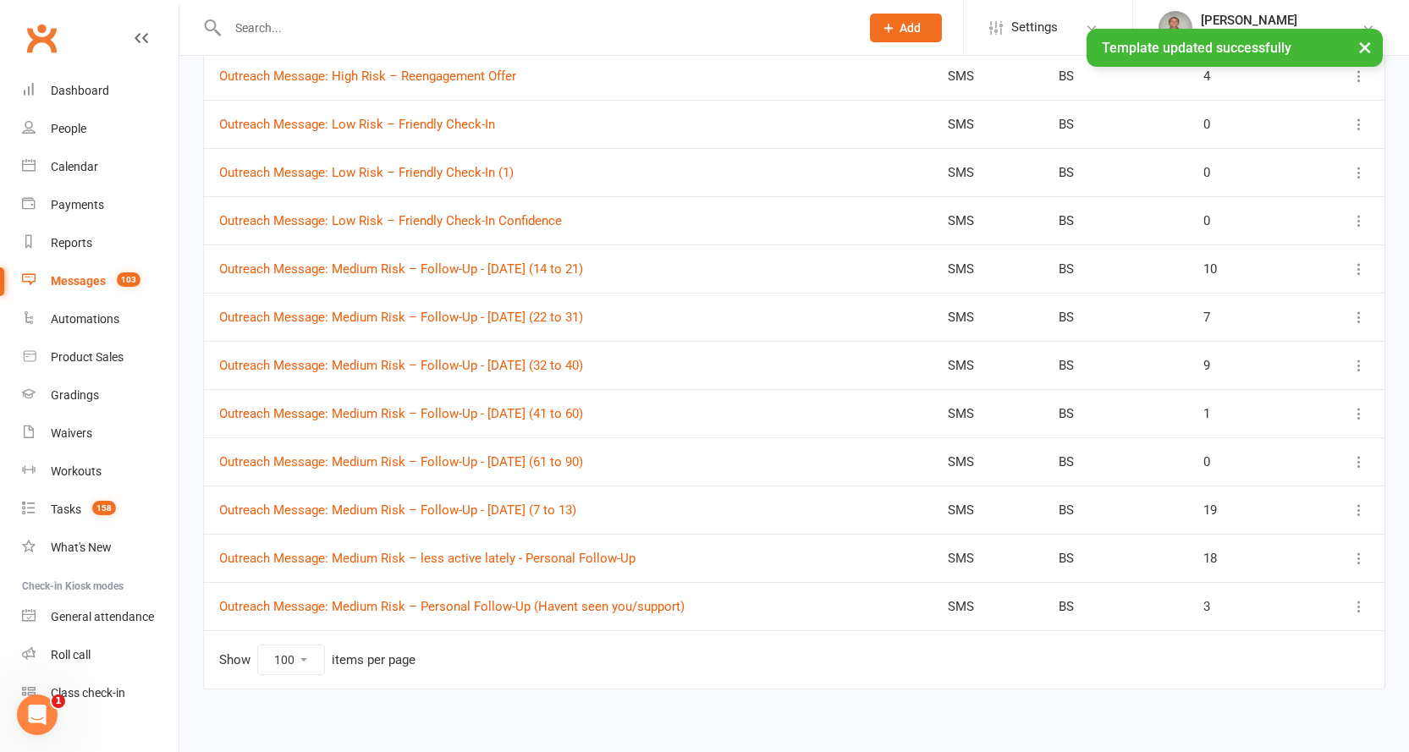
scroll to position [2166, 0]
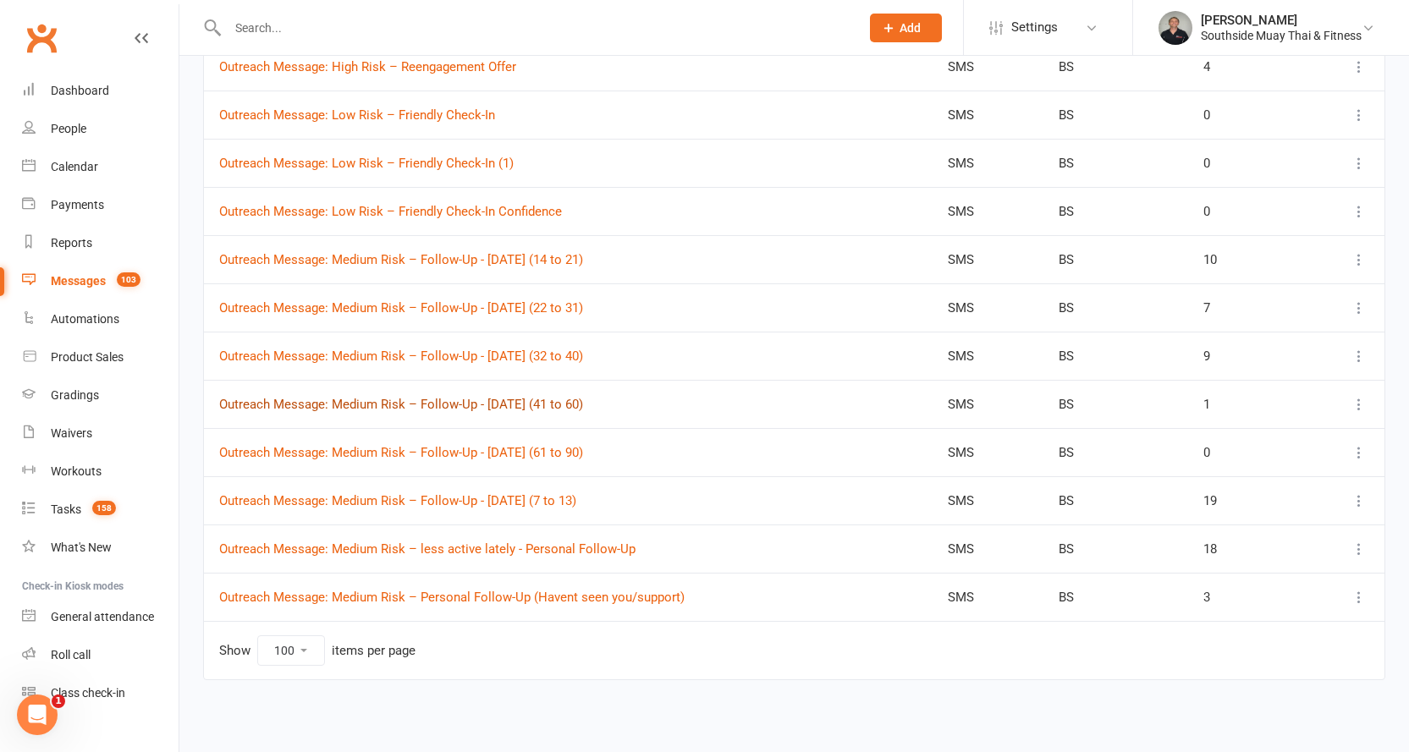
click at [583, 403] on link "Outreach Message: Medium Risk – Follow-Up - 13/8/2025 (41 to 60)" at bounding box center [401, 404] width 364 height 15
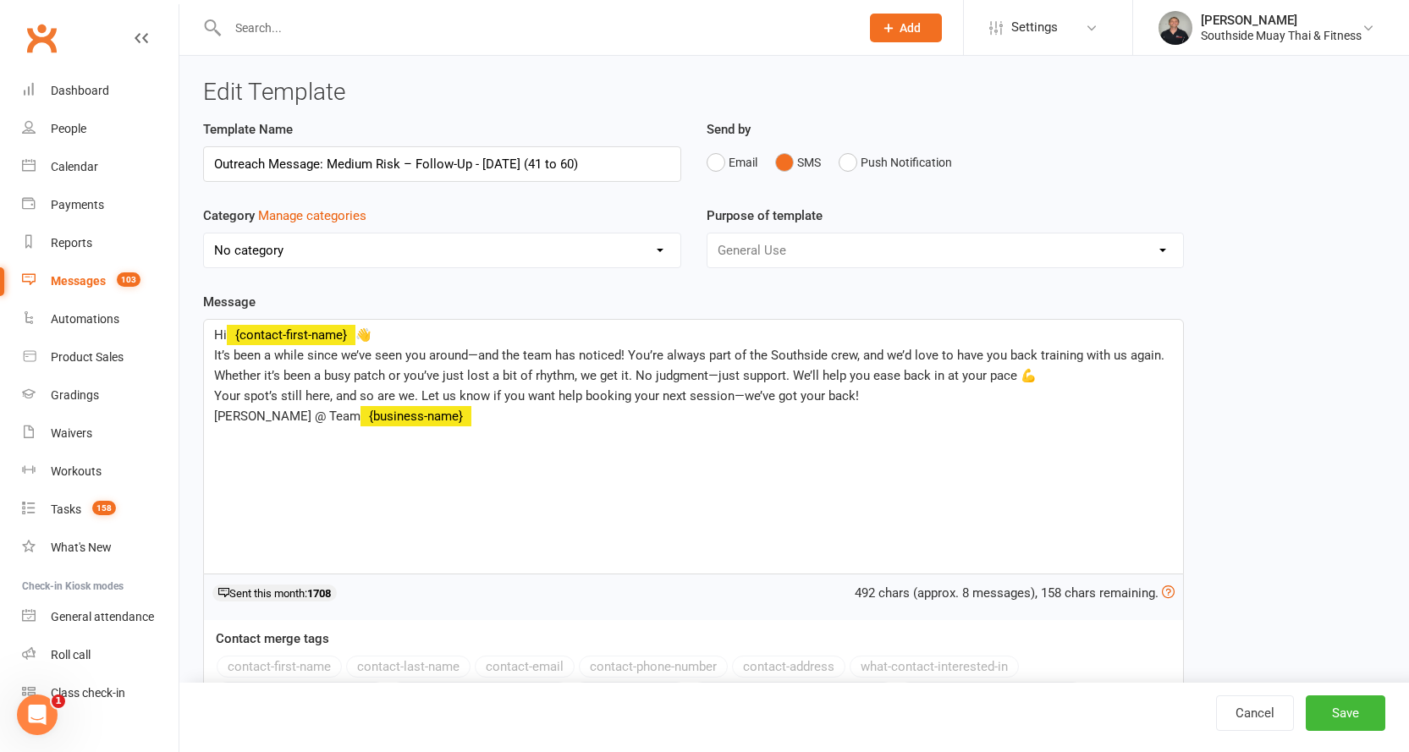
select select "14366"
click at [1269, 705] on link "Cancel" at bounding box center [1255, 714] width 78 height 36
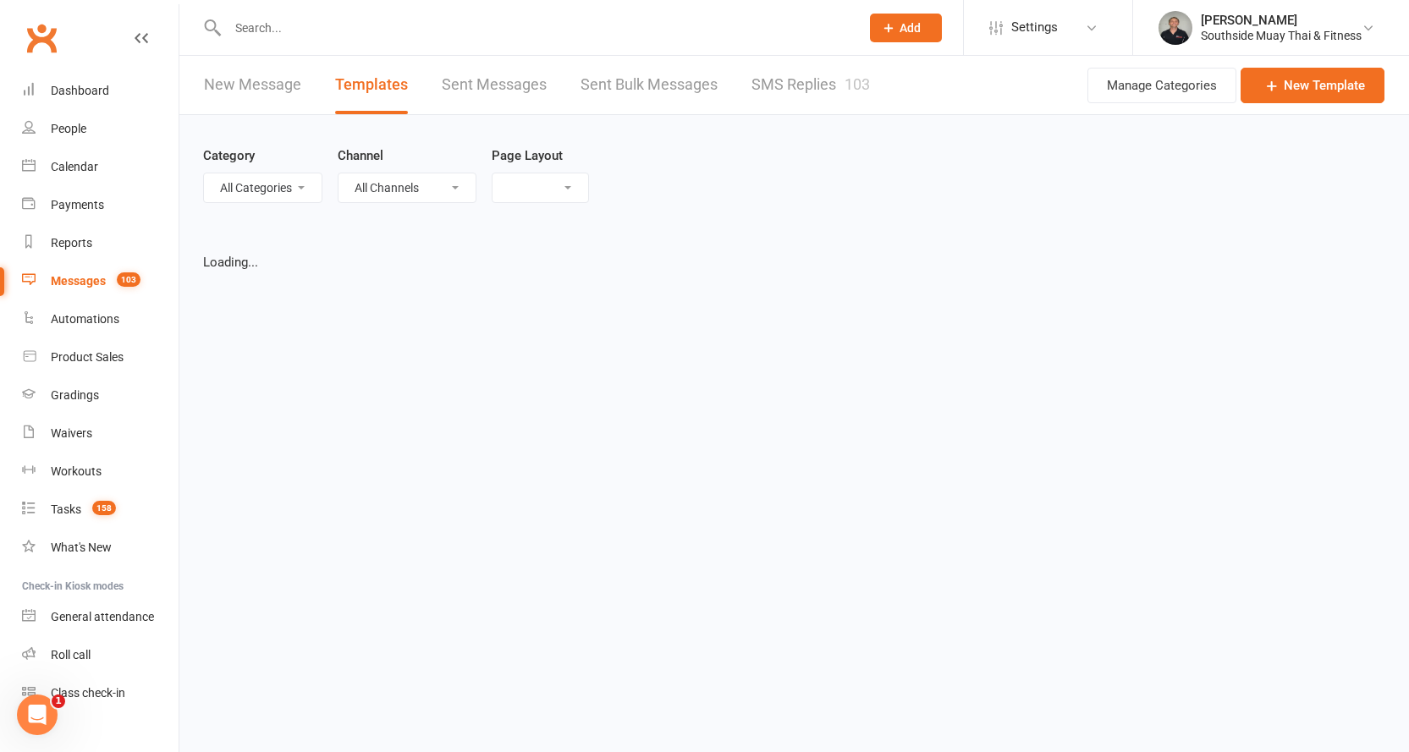
select select "list"
select select "100"
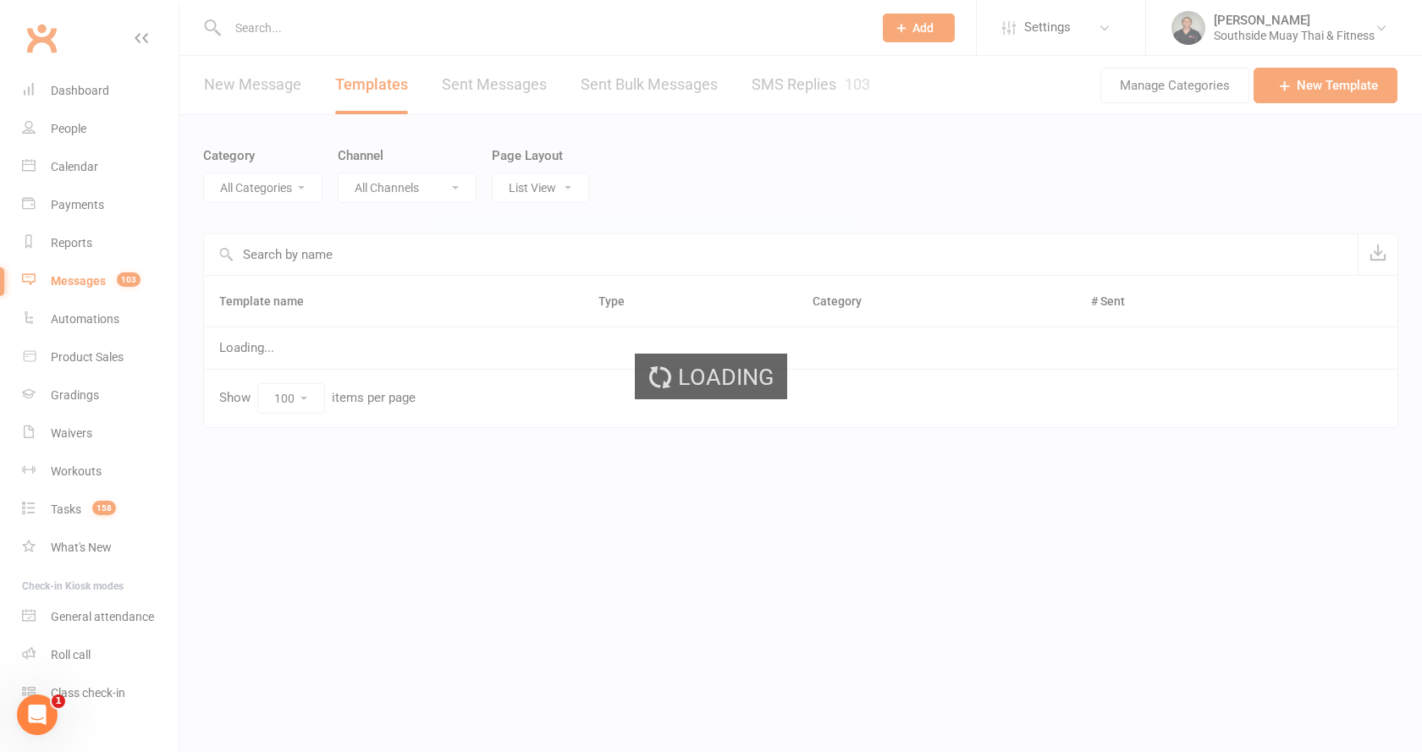
select select "14366"
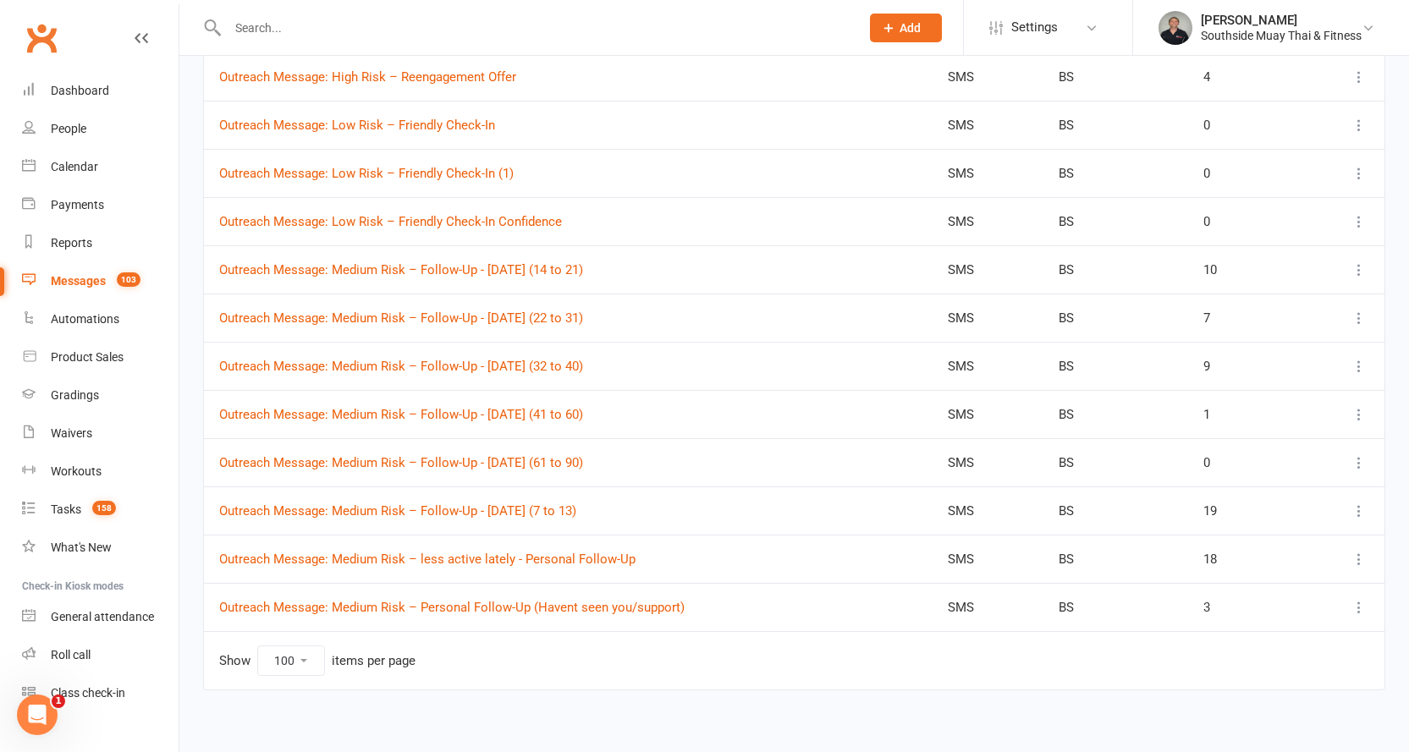
scroll to position [2166, 0]
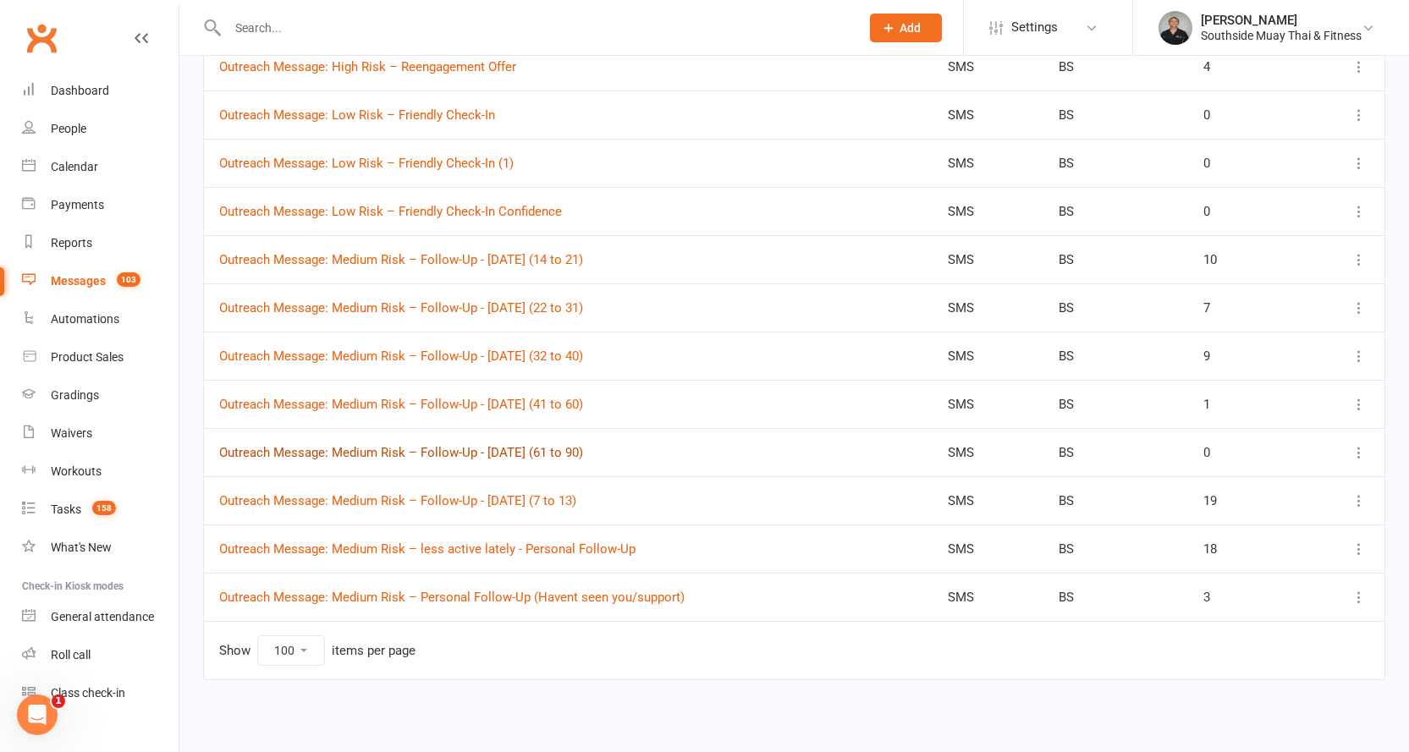
click at [541, 448] on link "Outreach Message: Medium Risk – Follow-Up - 13/8/2025 (61 to 90)" at bounding box center [401, 452] width 364 height 15
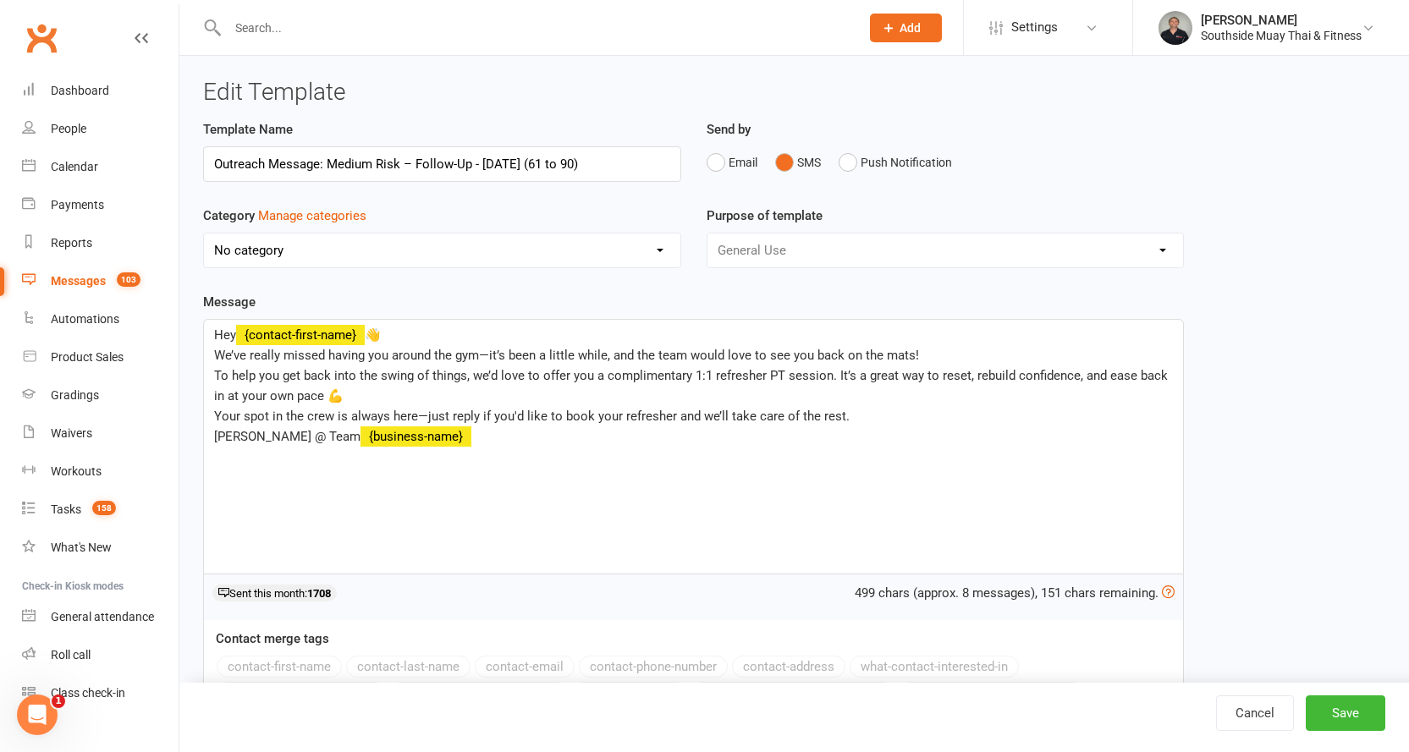
select select "14366"
click at [1271, 718] on link "Cancel" at bounding box center [1255, 714] width 78 height 36
select select "100"
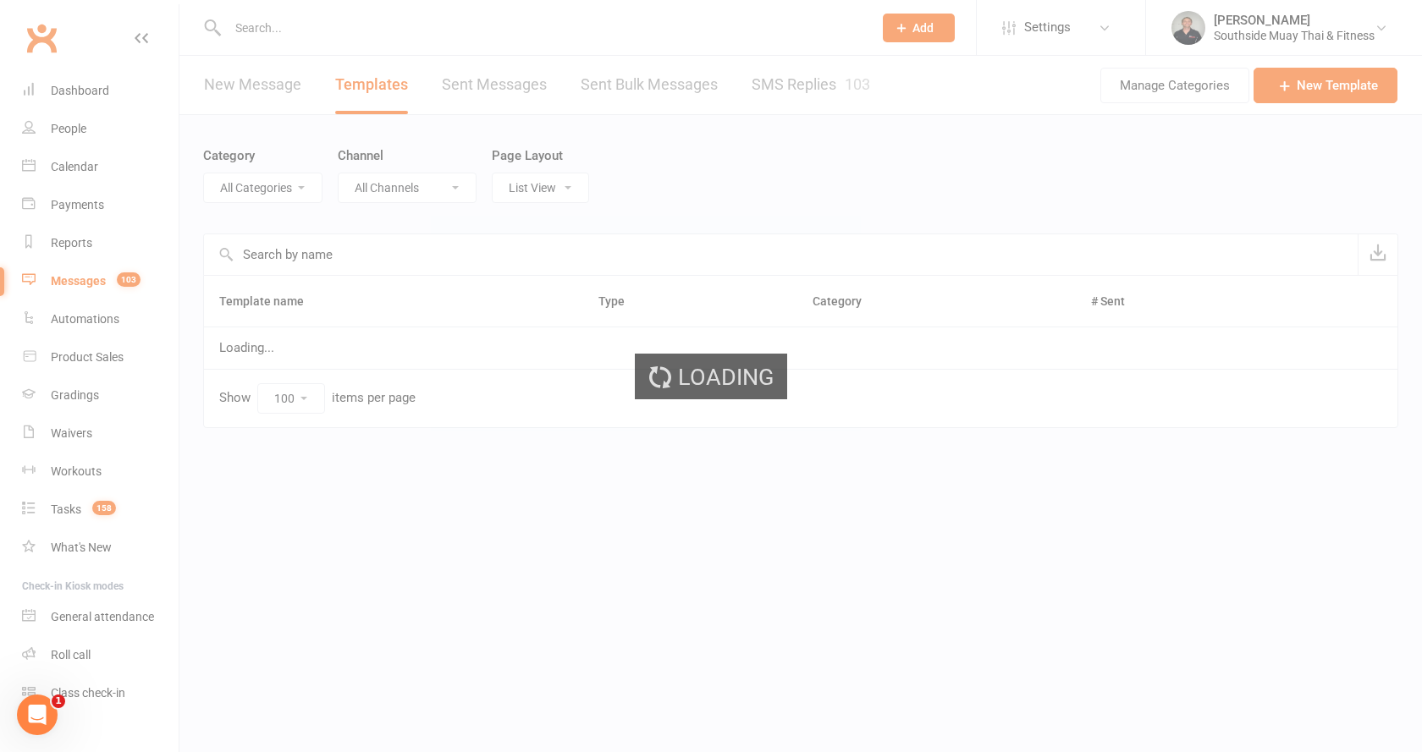
select select "14366"
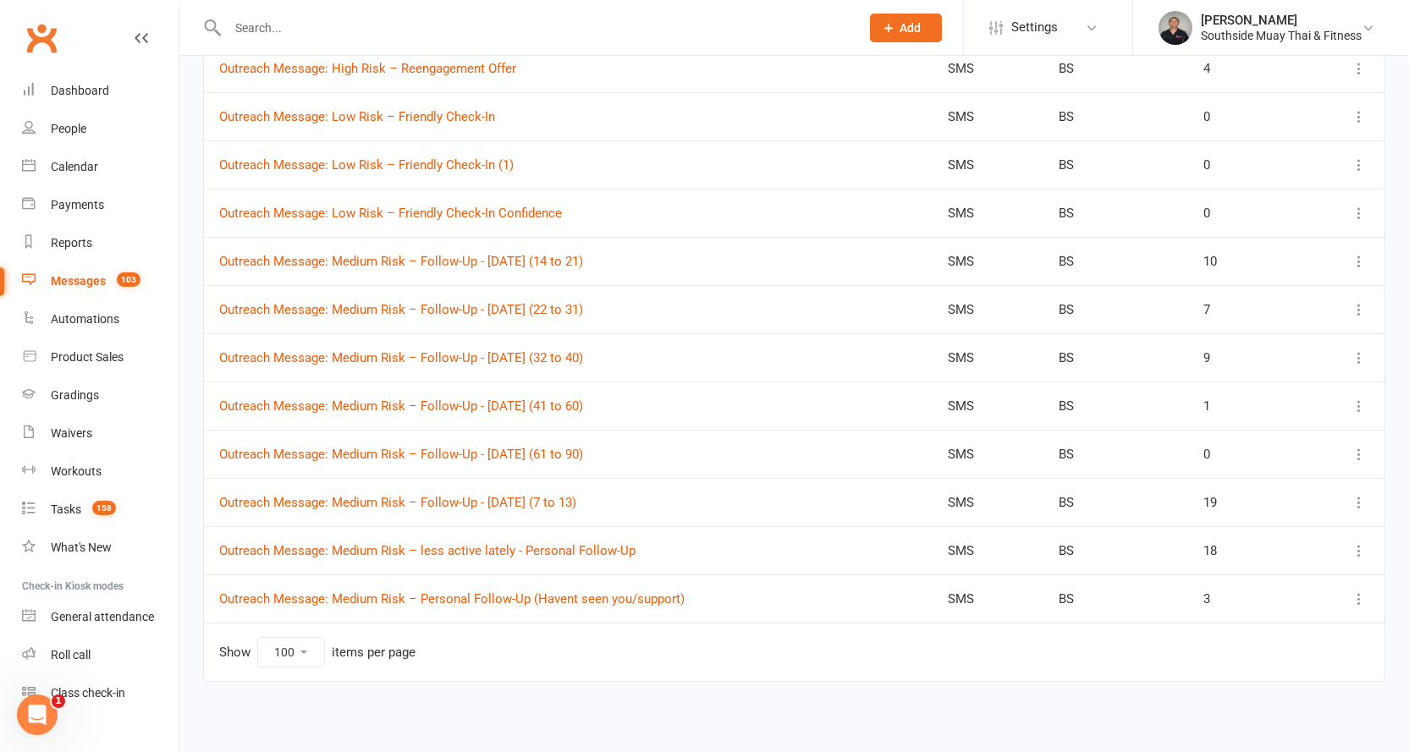
scroll to position [2166, 0]
click at [546, 498] on link "Outreach Message: Medium Risk – Follow-Up - 13/8/2025 (7 to 13)" at bounding box center [397, 500] width 357 height 15
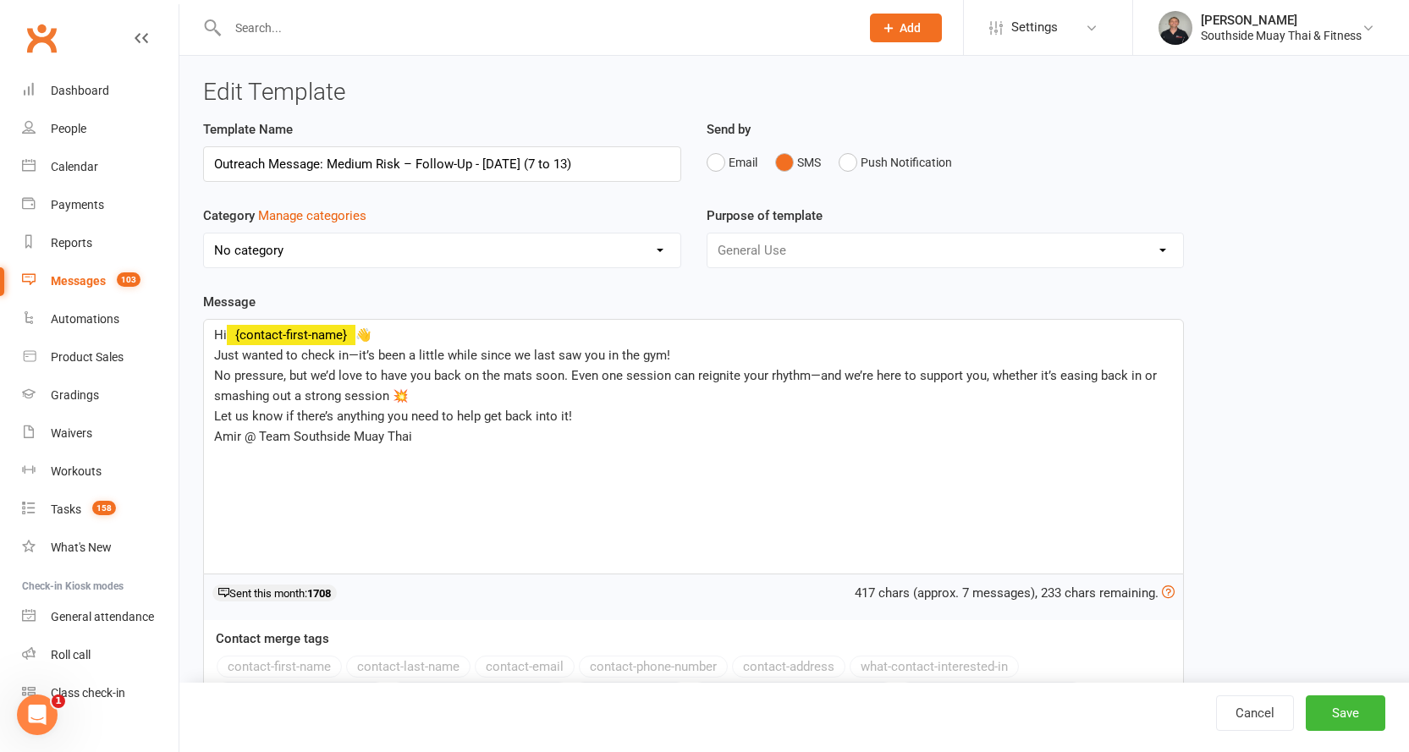
select select "14366"
drag, startPoint x: 294, startPoint y: 433, endPoint x: 414, endPoint y: 429, distance: 120.2
click at [414, 429] on p "Amir @ Team Southside Muay Thai" at bounding box center [693, 437] width 959 height 20
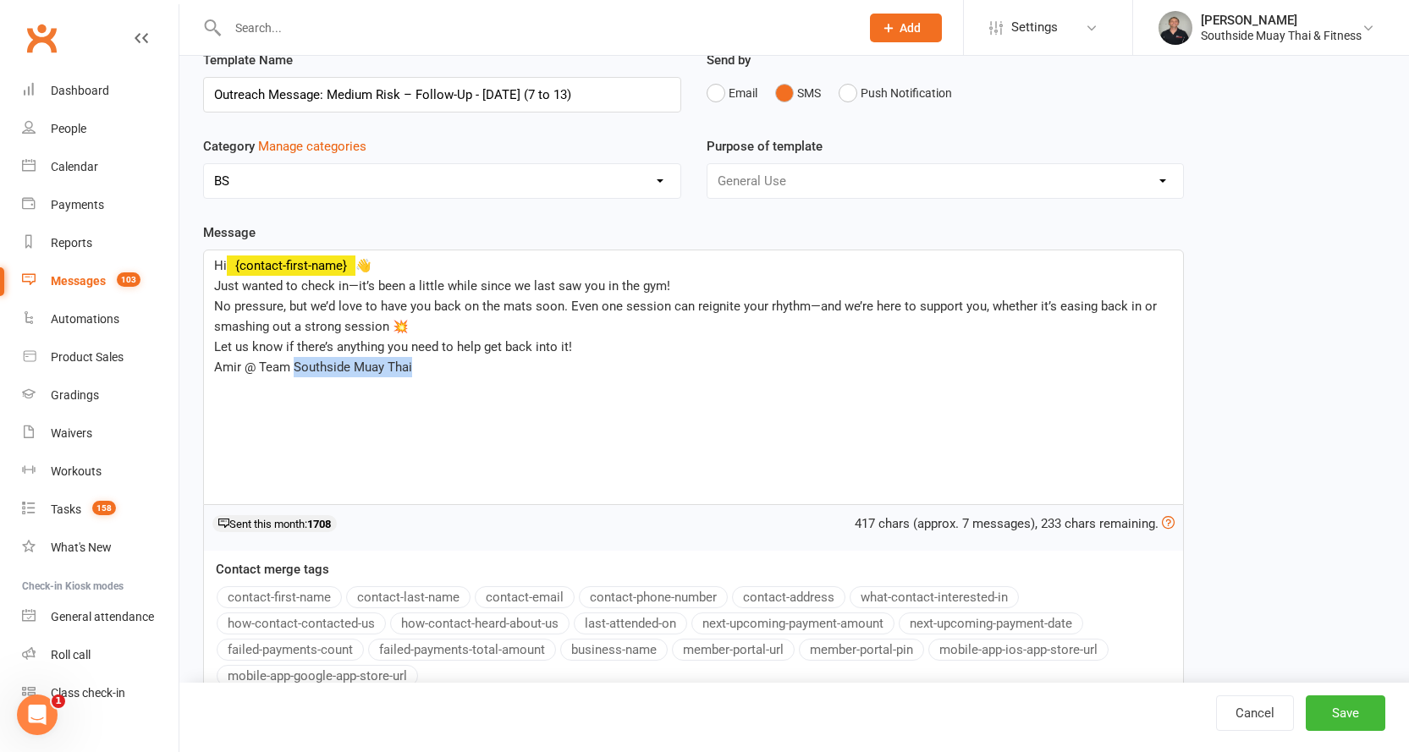
scroll to position [163, 0]
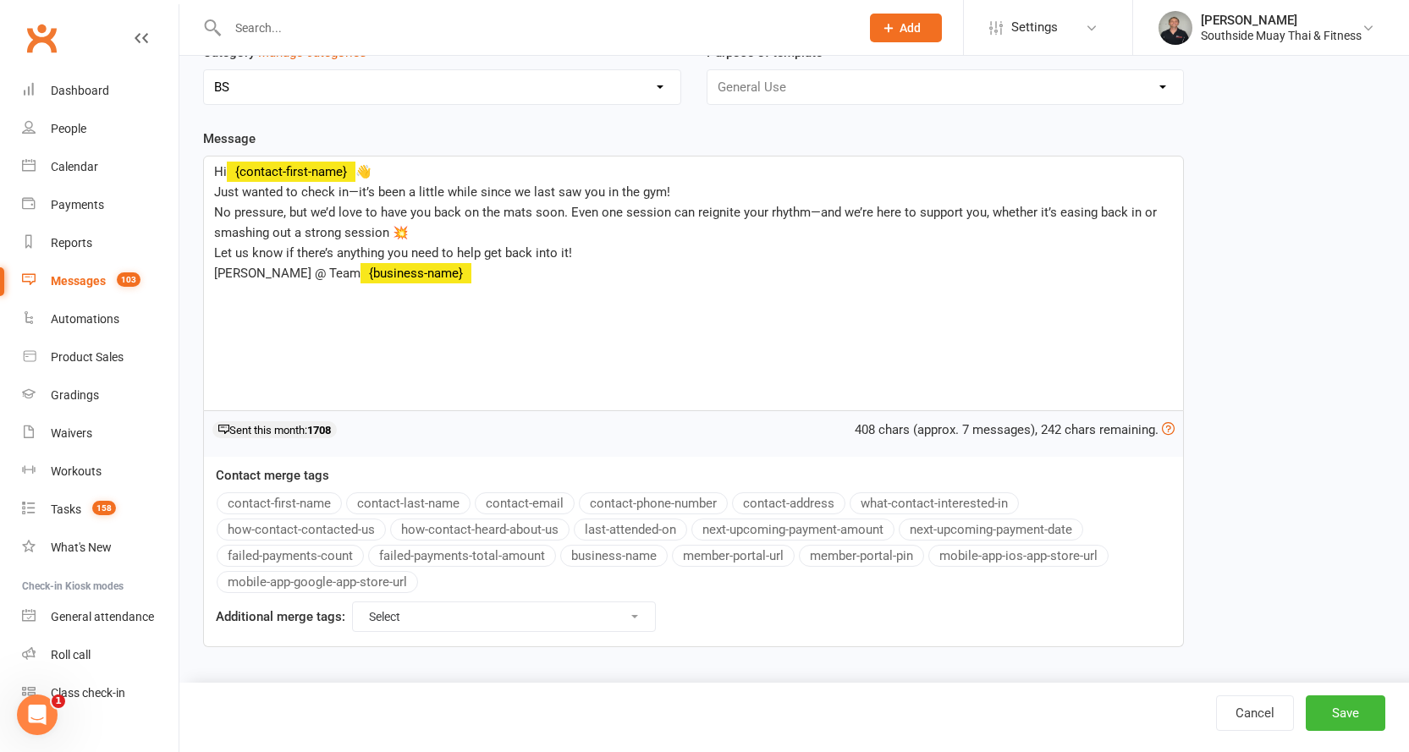
click at [630, 559] on button "business-name" at bounding box center [613, 556] width 107 height 22
click at [1345, 707] on button "Save" at bounding box center [1346, 714] width 80 height 36
select select "100"
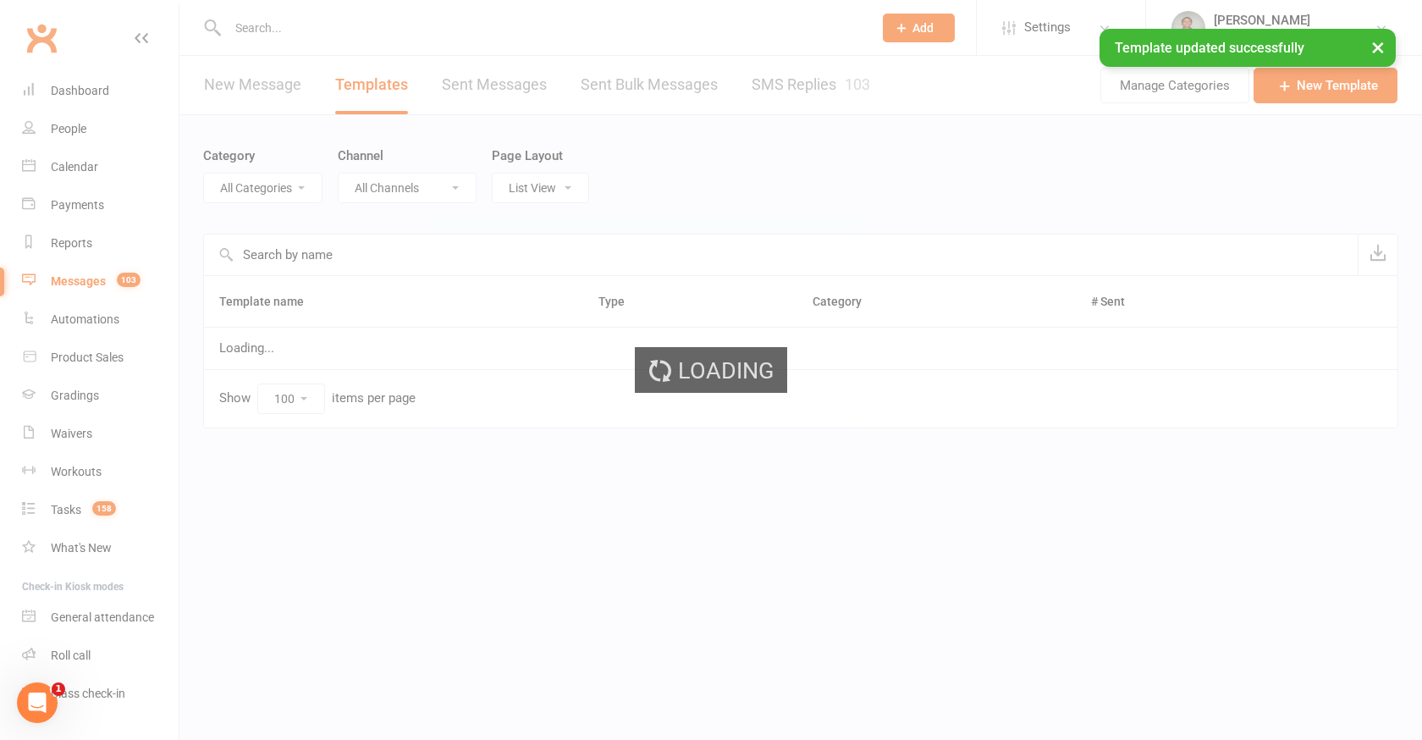
select select "14366"
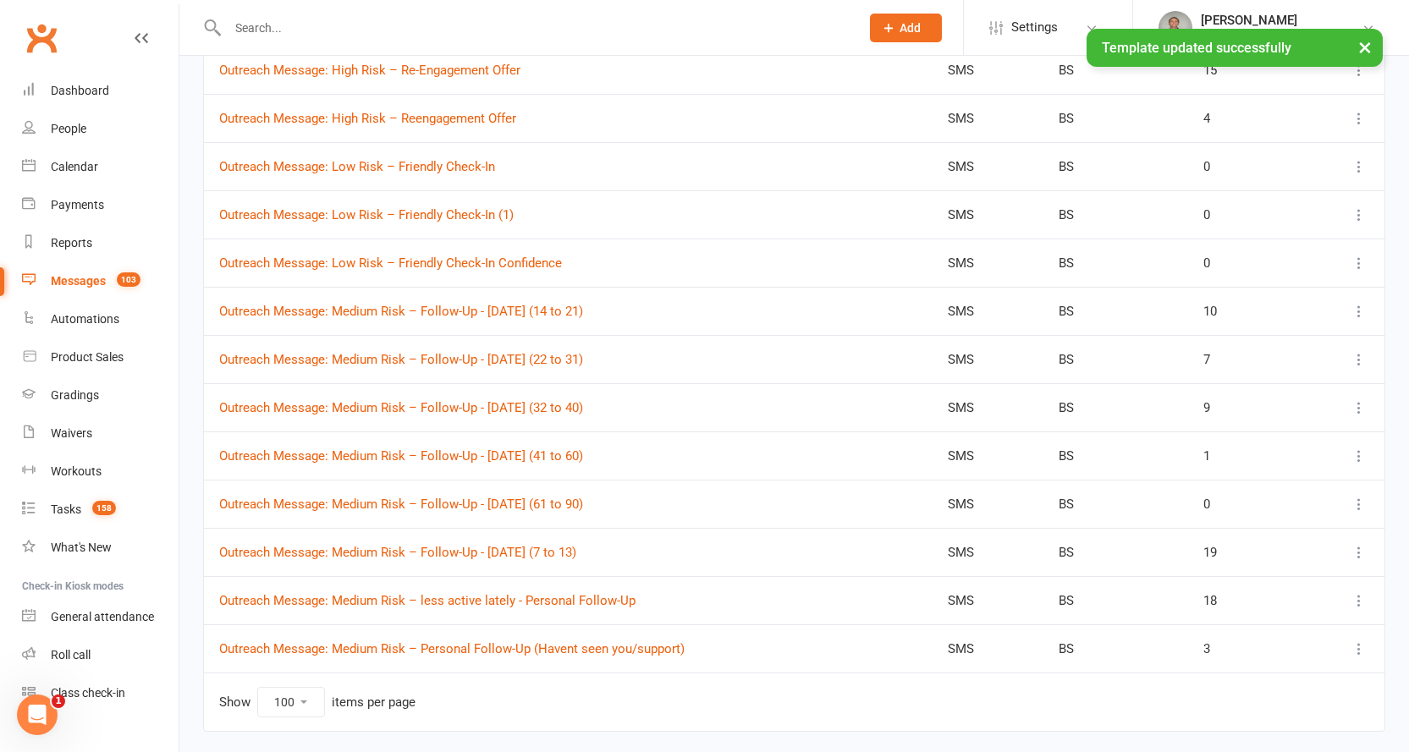
scroll to position [2116, 0]
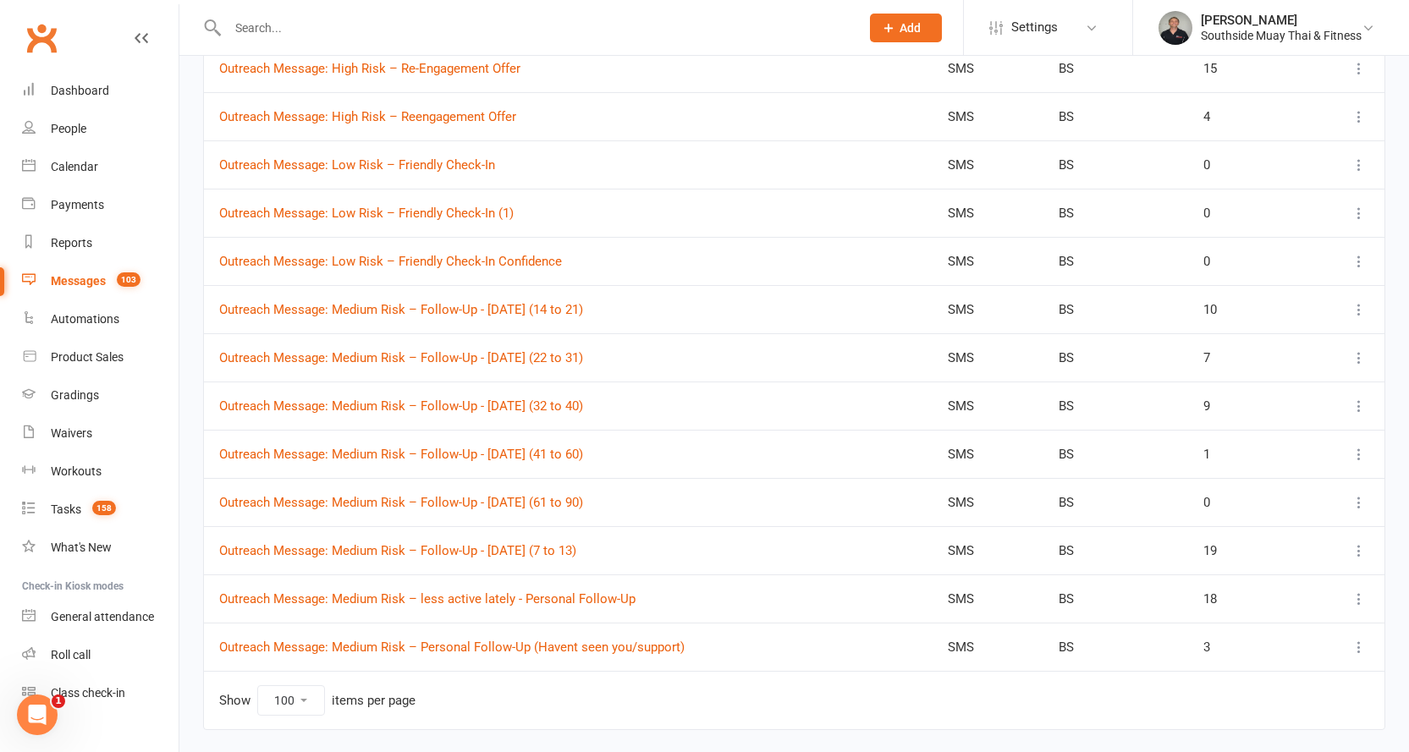
click at [1352, 499] on icon at bounding box center [1359, 502] width 17 height 17
click at [1240, 569] on link "Edit" at bounding box center [1272, 570] width 168 height 34
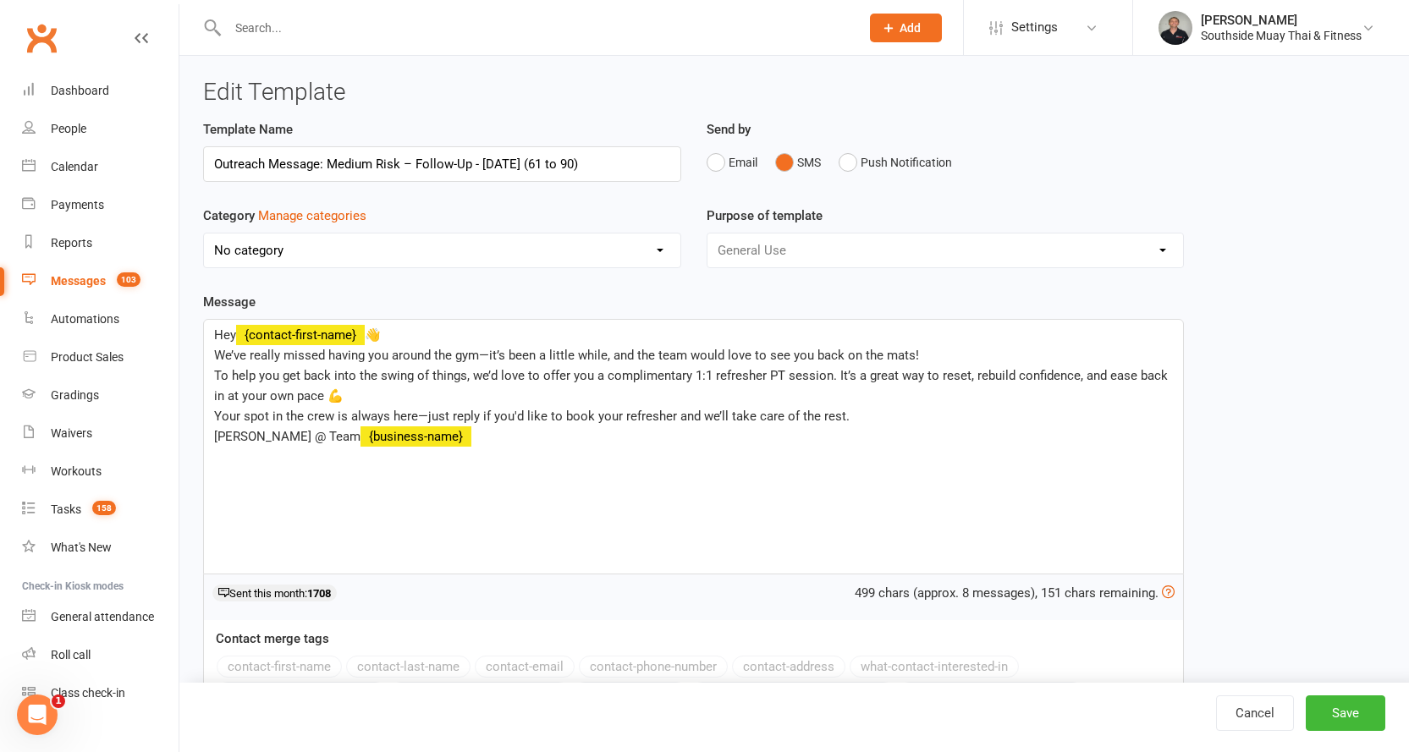
select select "14366"
click at [328, 159] on input "Outreach Message: Medium Risk – Follow-Up - 13/8/2025 (61 to 90)" at bounding box center [442, 164] width 478 height 36
click at [386, 166] on input "Outreach Message: Follow-Up - [DATE] (61 to 90)" at bounding box center [442, 164] width 478 height 36
type input "Outreach Message: Follow-Up + PT - [DATE] (61 to 90)"
click at [1359, 721] on button "Save" at bounding box center [1346, 714] width 80 height 36
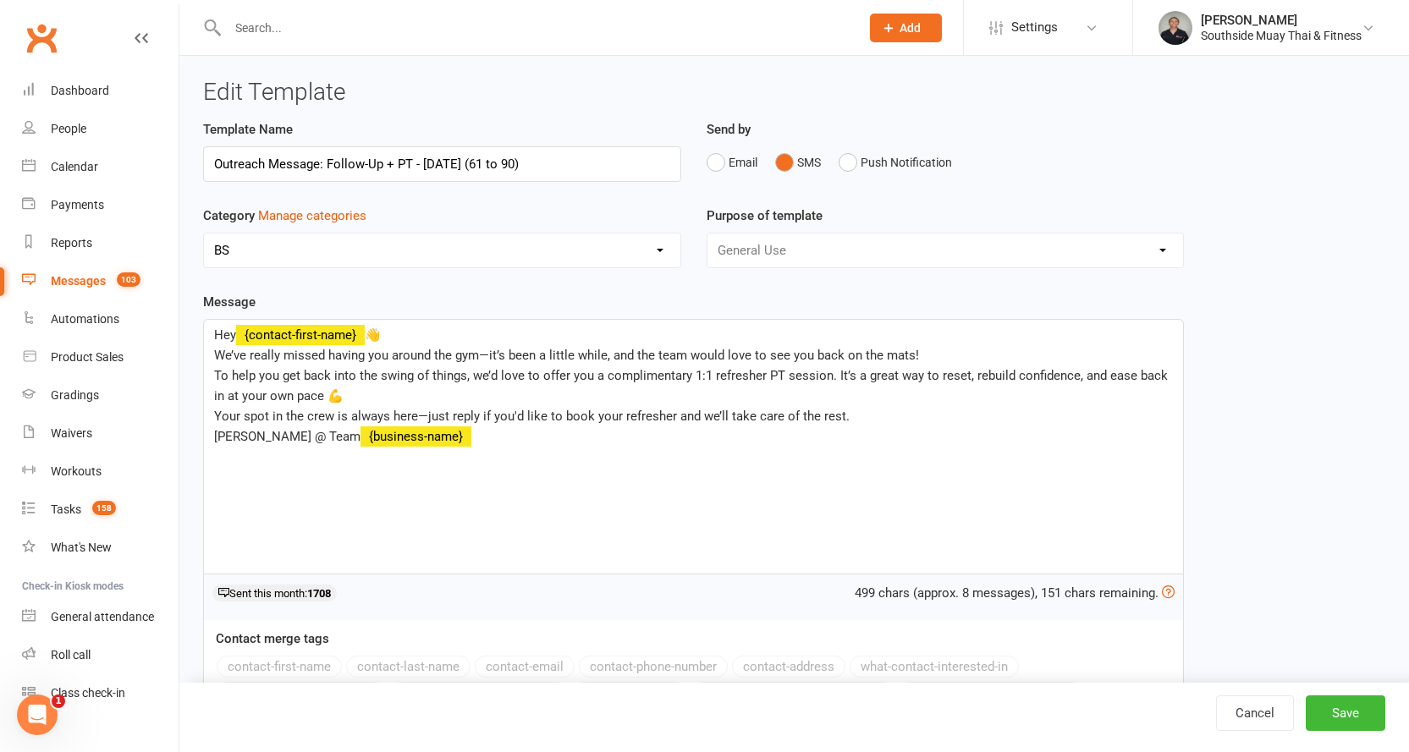
select select "100"
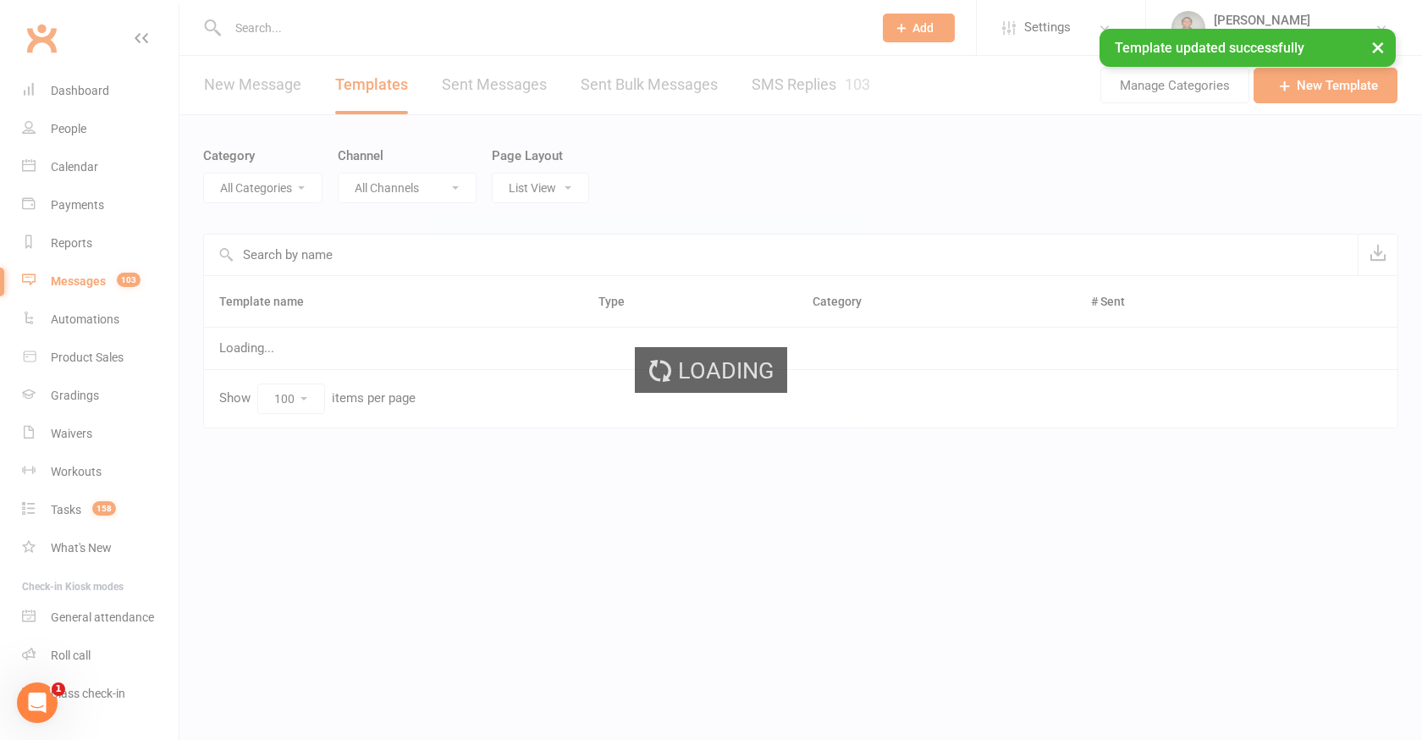
select select "14366"
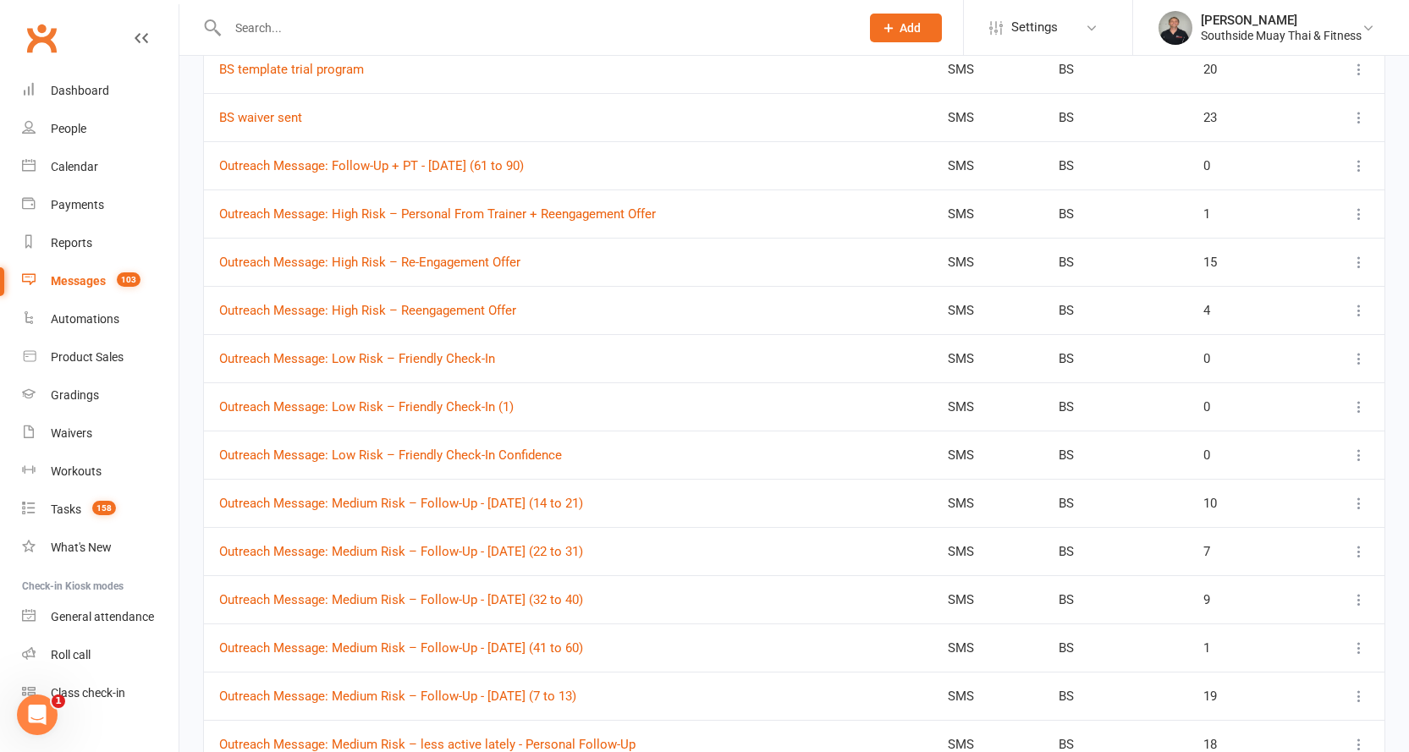
scroll to position [2116, 0]
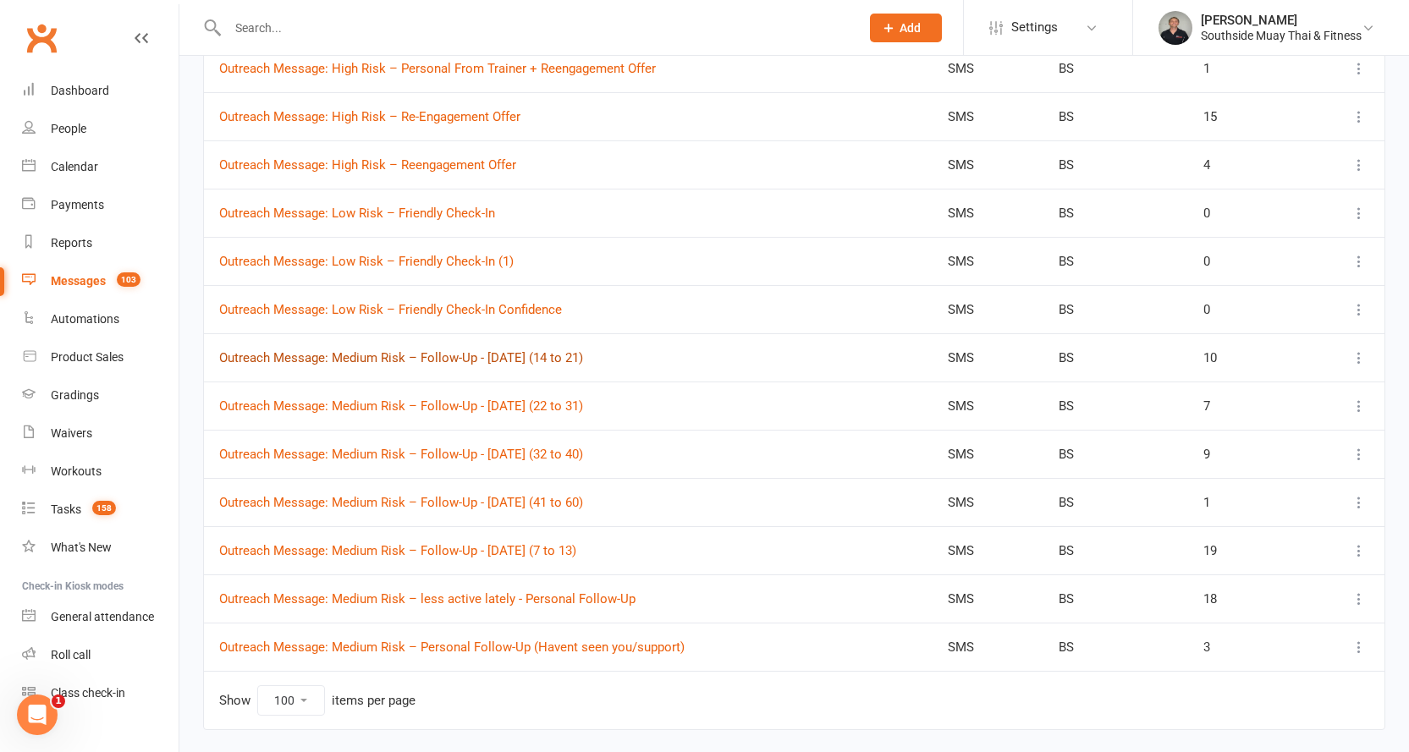
click at [480, 356] on link "Outreach Message: Medium Risk – Follow-Up - 13/8/2025 (14 to 21)" at bounding box center [401, 357] width 364 height 15
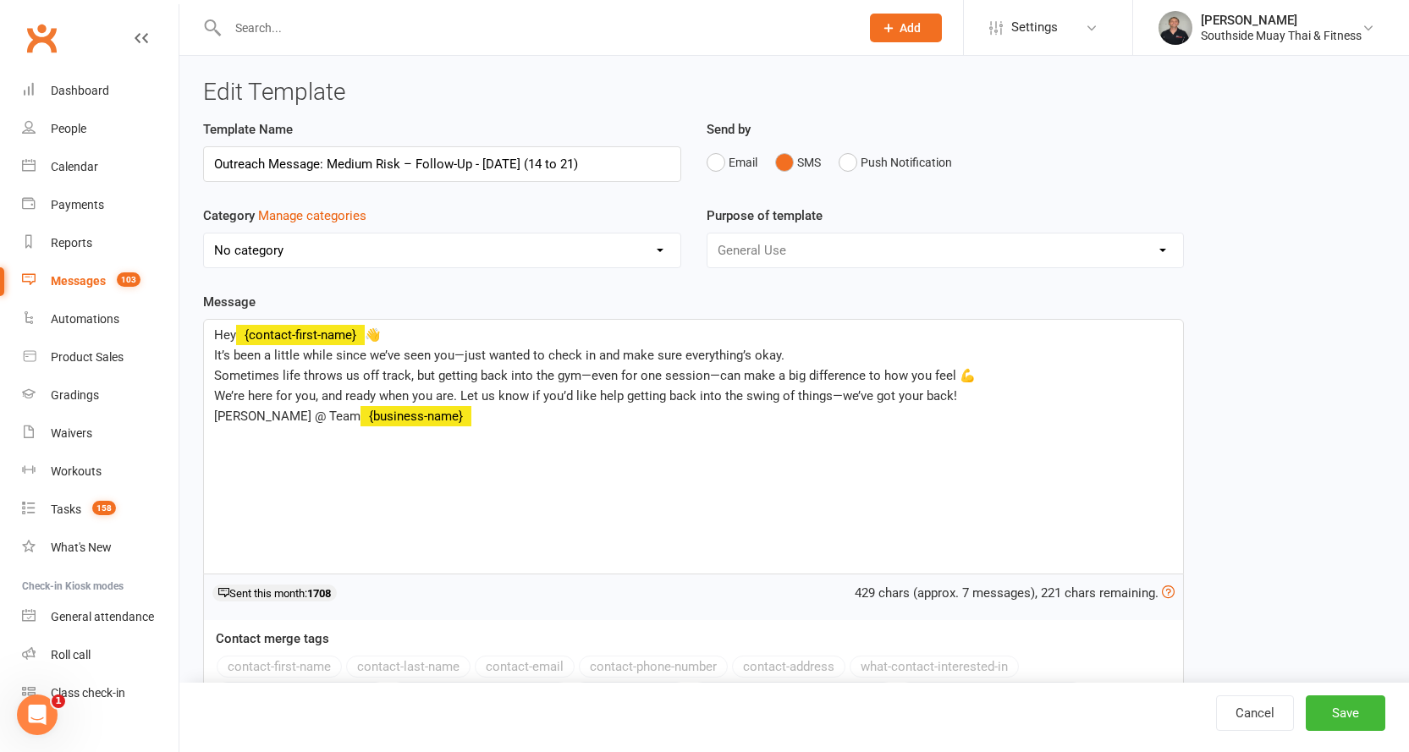
select select "14366"
drag, startPoint x: 414, startPoint y: 163, endPoint x: 325, endPoint y: 166, distance: 88.9
click at [325, 166] on input "Outreach Message: Medium Risk – Follow-Up - 13/8/2025 (14 to 21)" at bounding box center [442, 164] width 478 height 36
type input "Outreach Message: Follow-Up - [DATE] (14 to 21)"
click at [1362, 711] on button "Save" at bounding box center [1346, 714] width 80 height 36
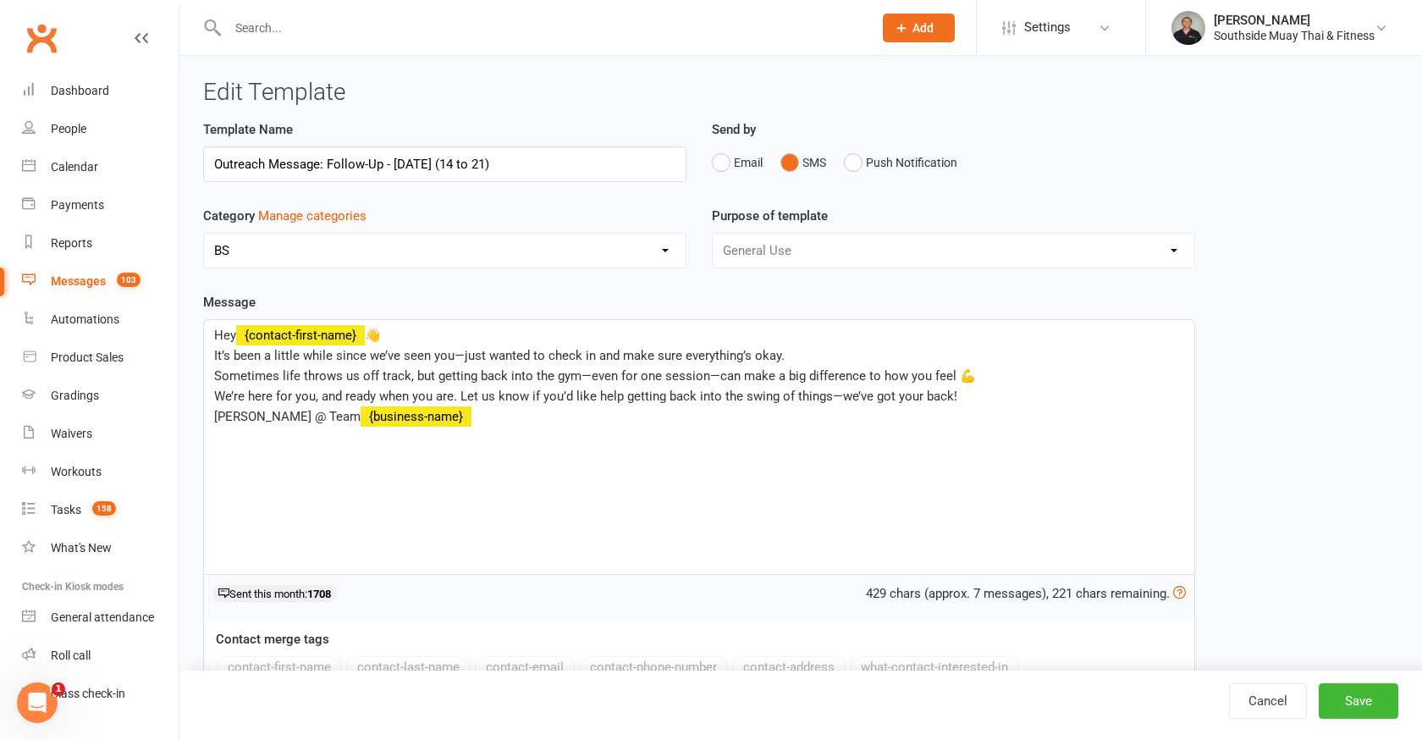
select select "100"
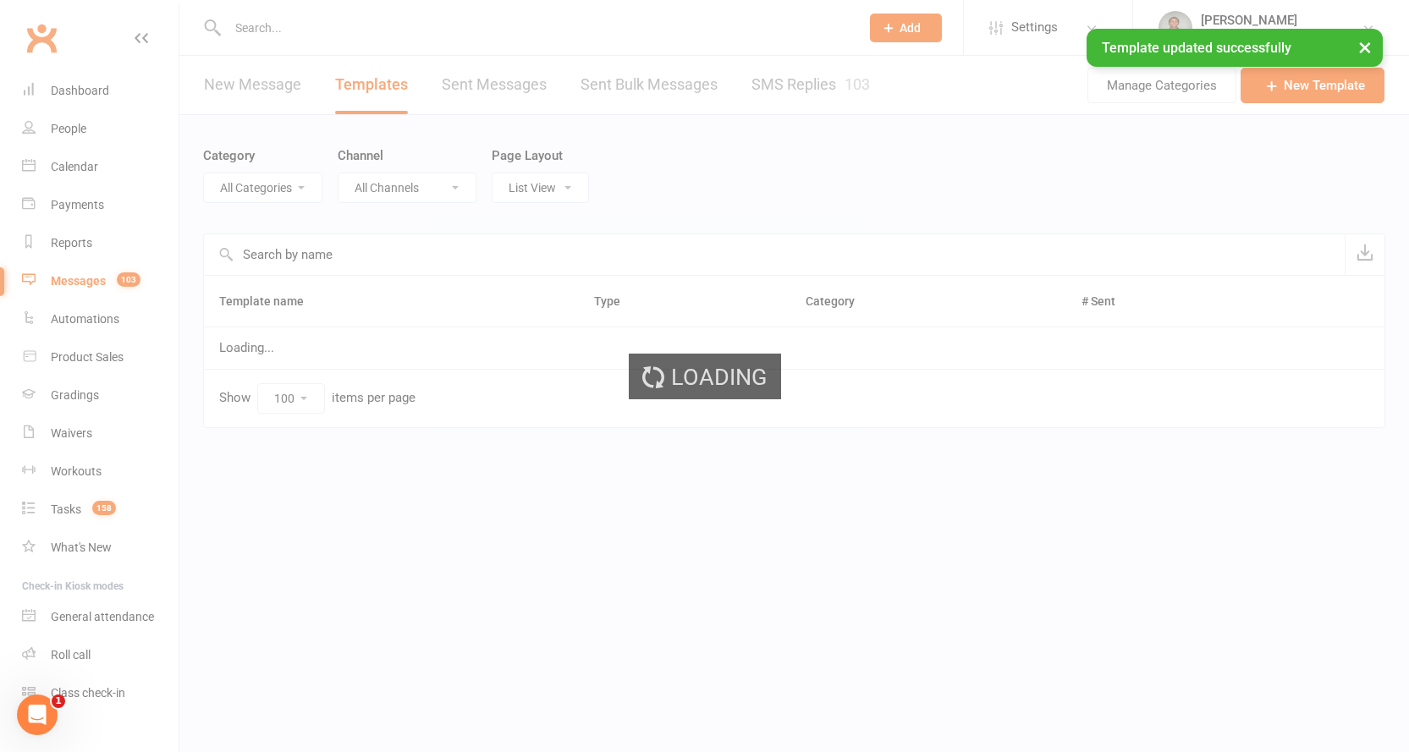
select select "14366"
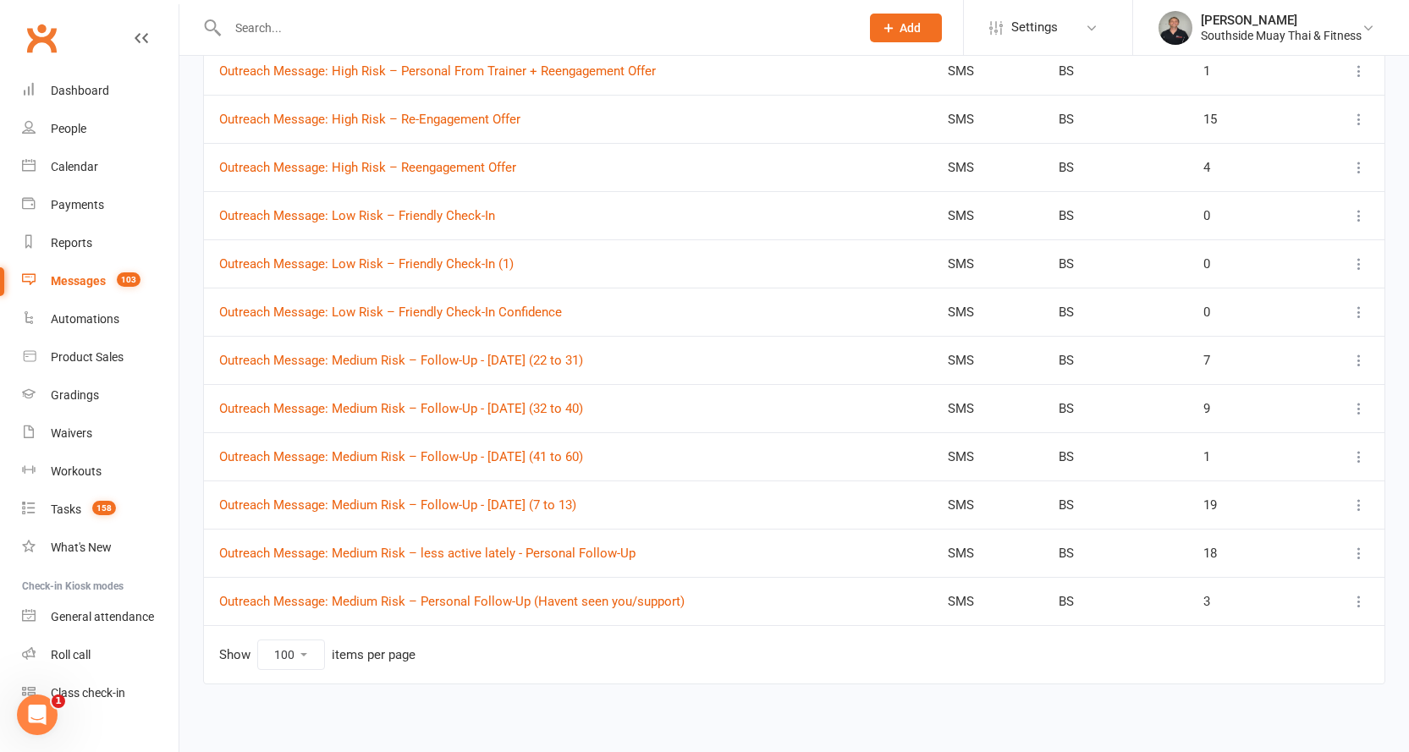
scroll to position [2166, 0]
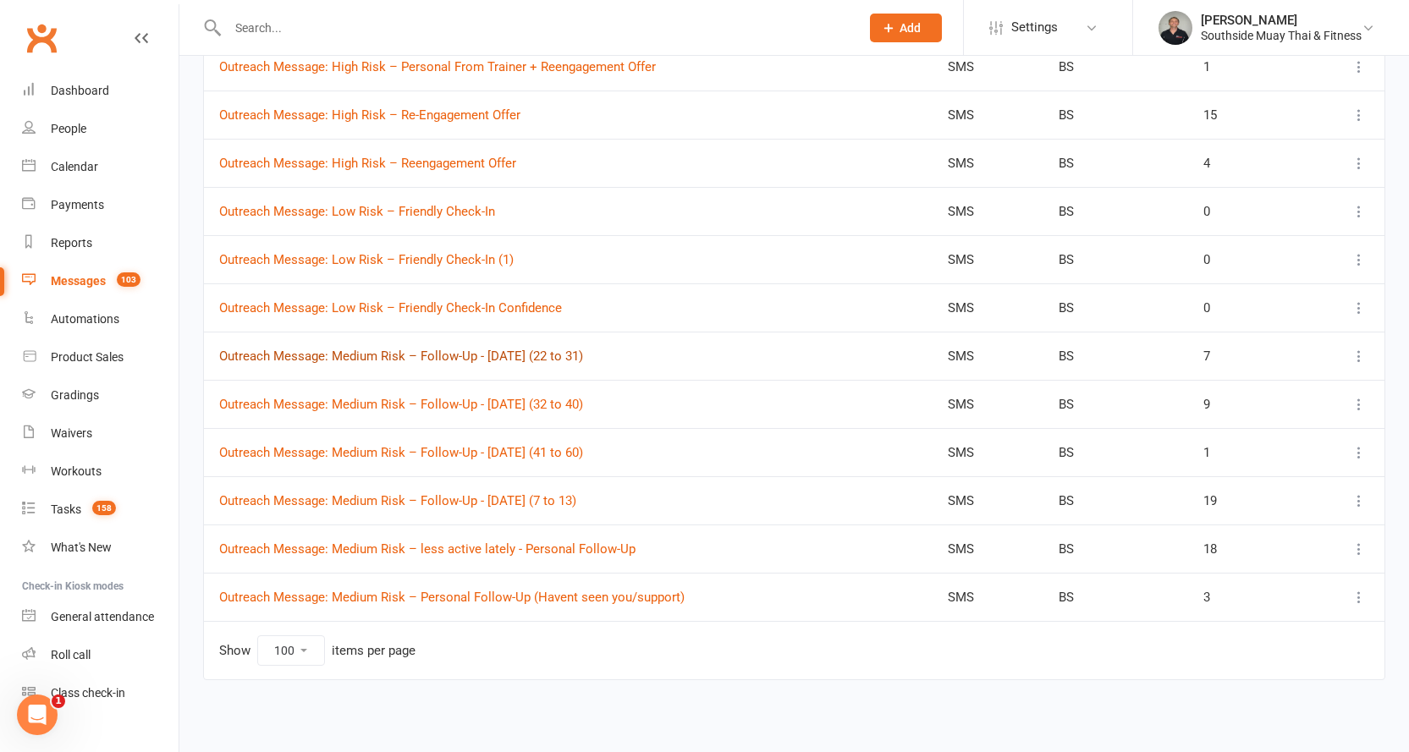
click at [549, 358] on link "Outreach Message: Medium Risk – Follow-Up - 13/8/2025 (22 to 31)" at bounding box center [401, 356] width 364 height 15
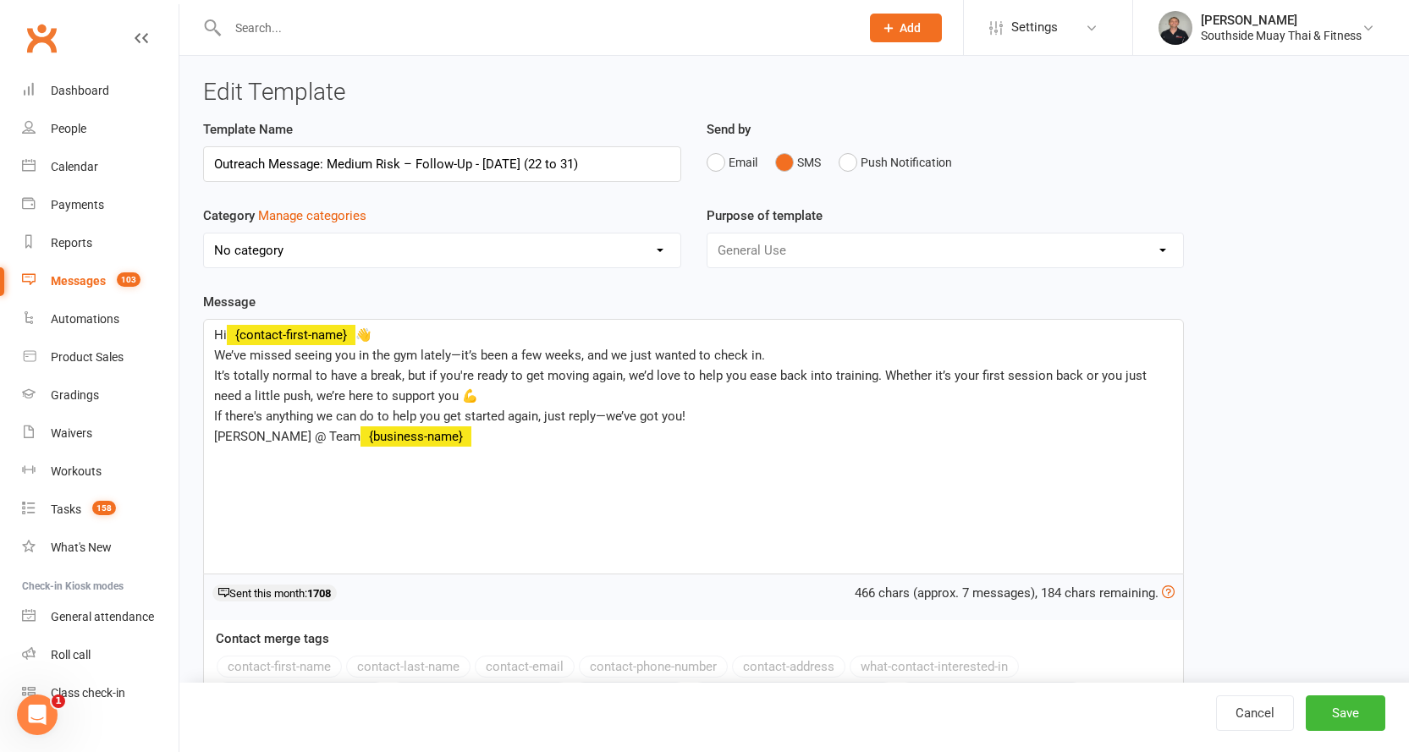
select select "14366"
click at [413, 166] on input "Outreach Message: Medium Risk – Follow-Up - 13/8/2025 (22 to 31)" at bounding box center [442, 164] width 478 height 36
type input "Outreach Message: Follow-Up - [DATE] (22 to 31)"
click at [1346, 704] on button "Save" at bounding box center [1346, 714] width 80 height 36
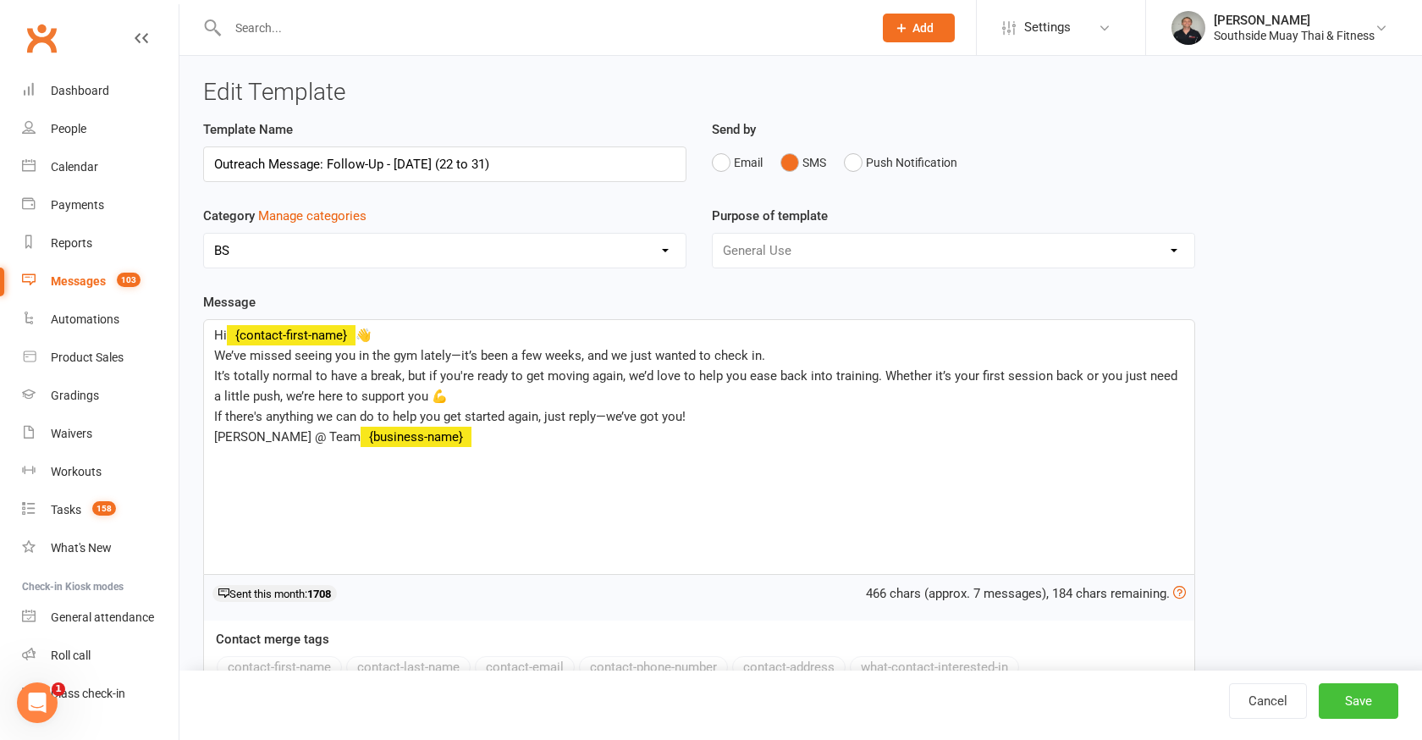
select select "100"
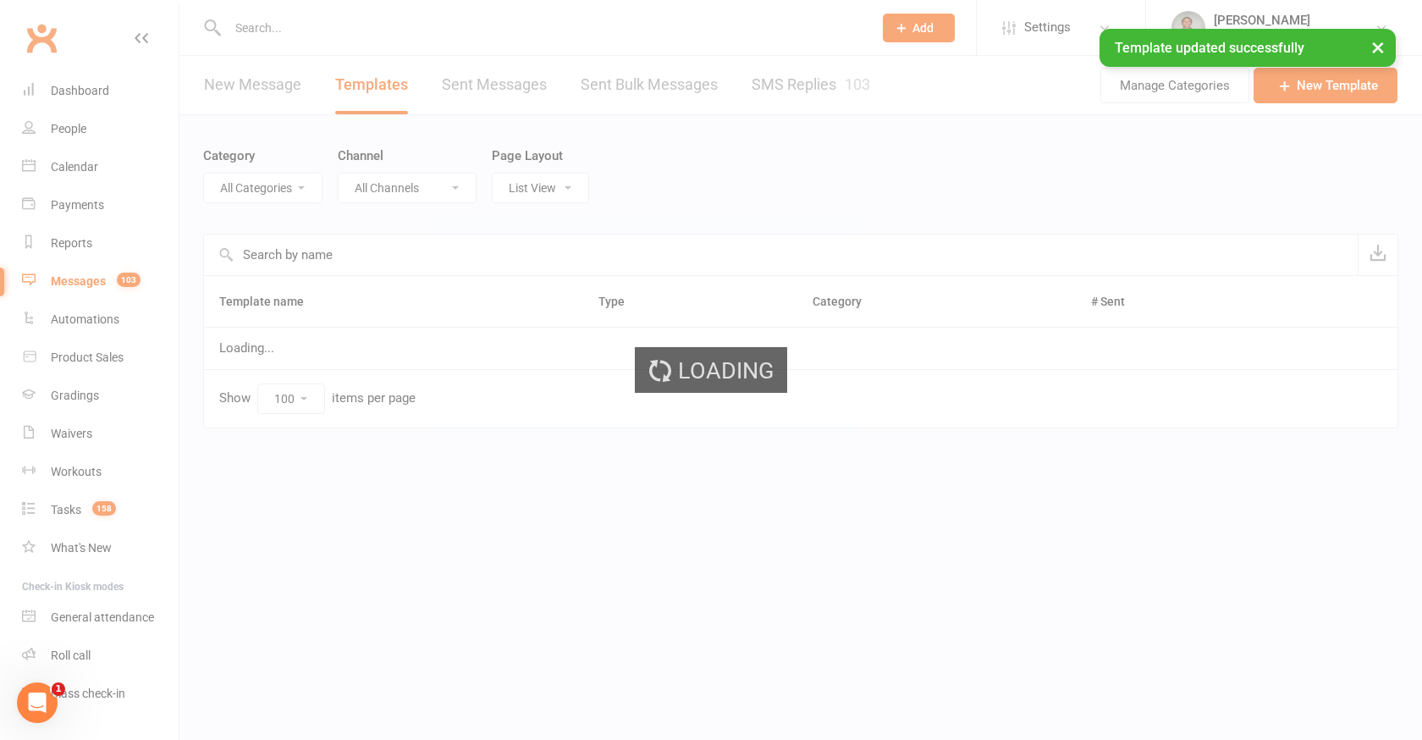
select select "14366"
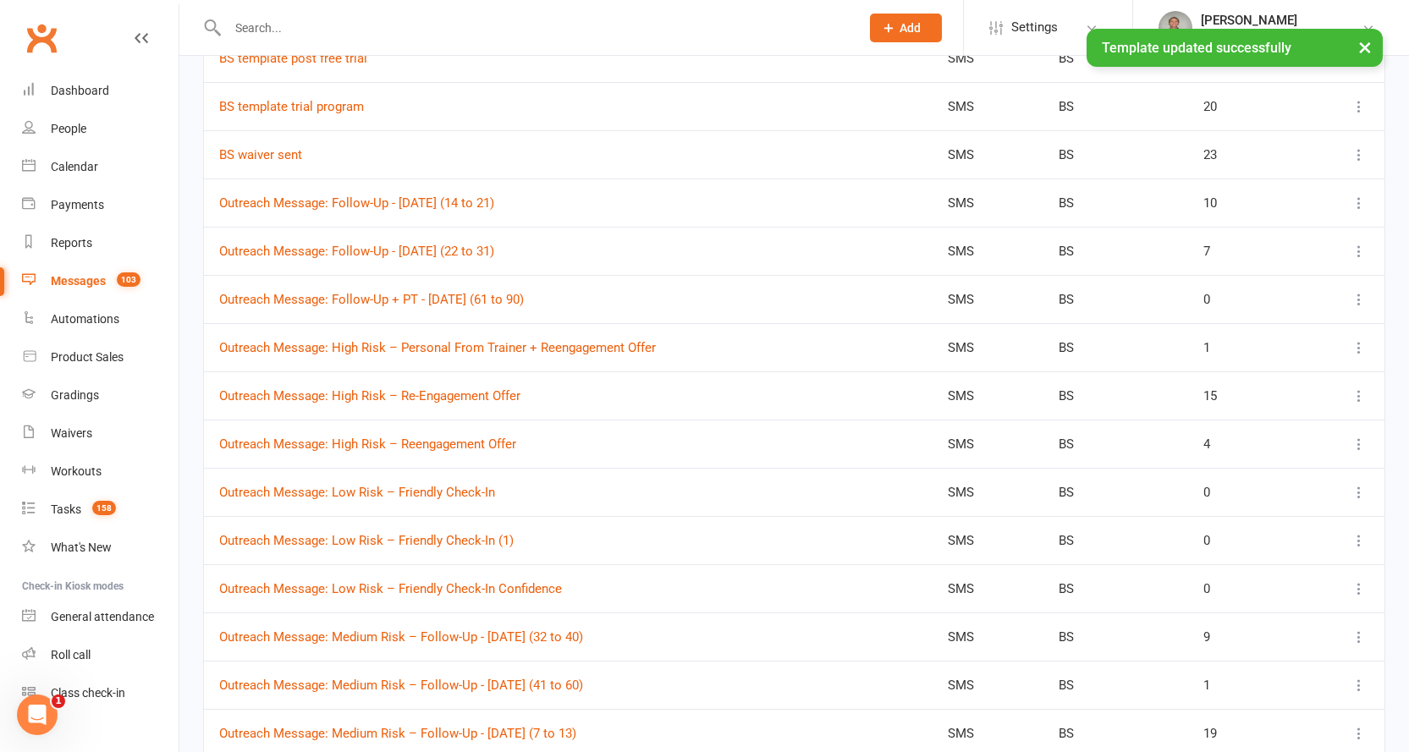
scroll to position [2166, 0]
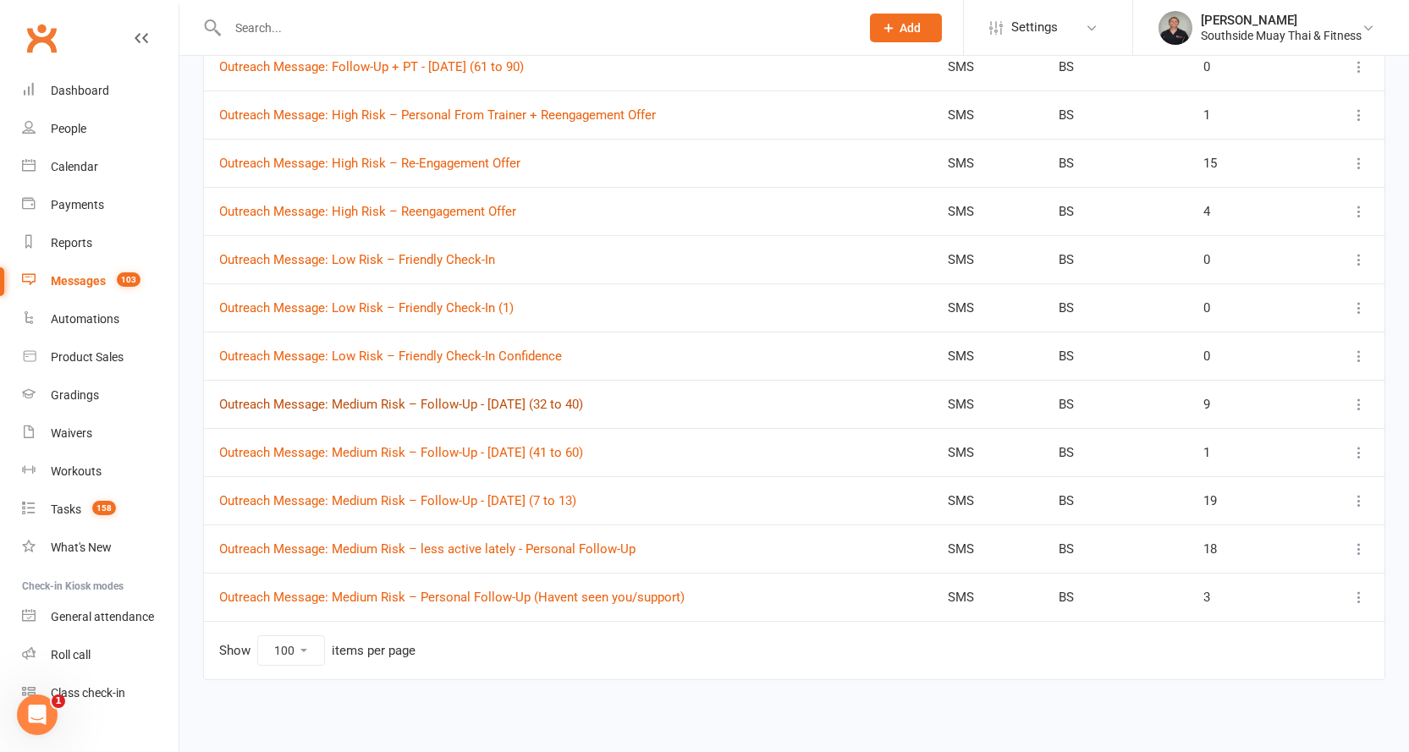
click at [557, 399] on link "Outreach Message: Medium Risk – Follow-Up - 13/8/2025 (32 to 40)" at bounding box center [401, 404] width 364 height 15
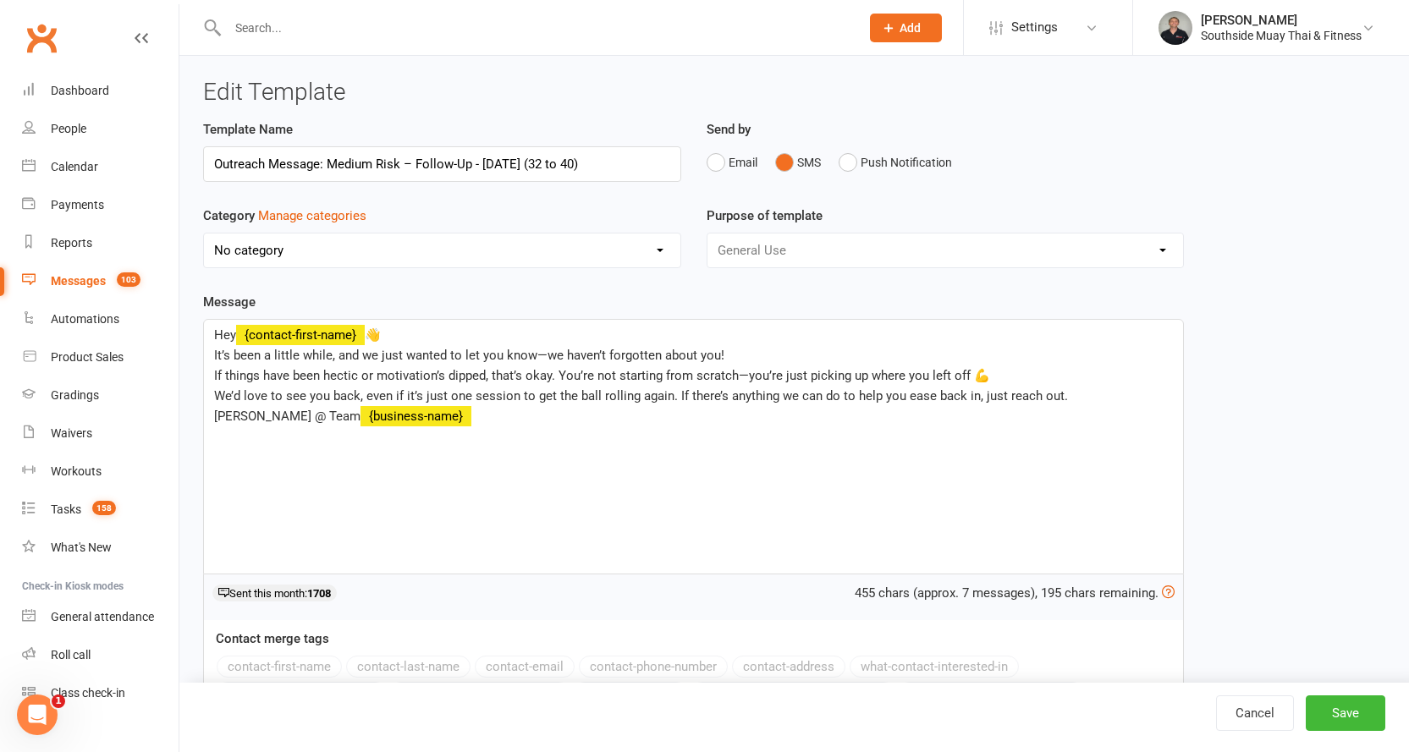
select select "14366"
click at [416, 165] on input "Outreach Message: Medium Risk – Follow-Up - 13/8/2025 (32 to 40)" at bounding box center [442, 164] width 478 height 36
type input "Outreach Message: Follow-Up - [DATE] (32 to 40)"
click at [1318, 712] on button "Save" at bounding box center [1346, 714] width 80 height 36
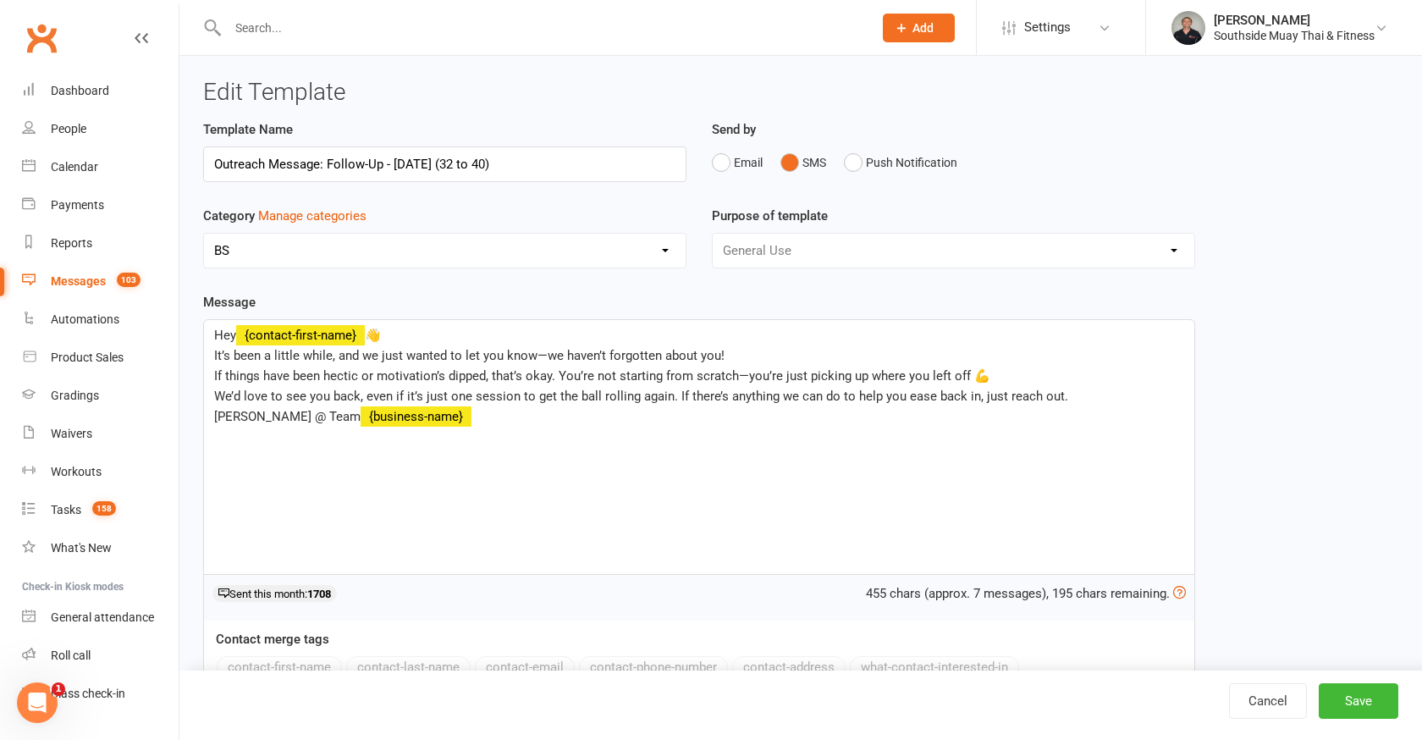
select select "100"
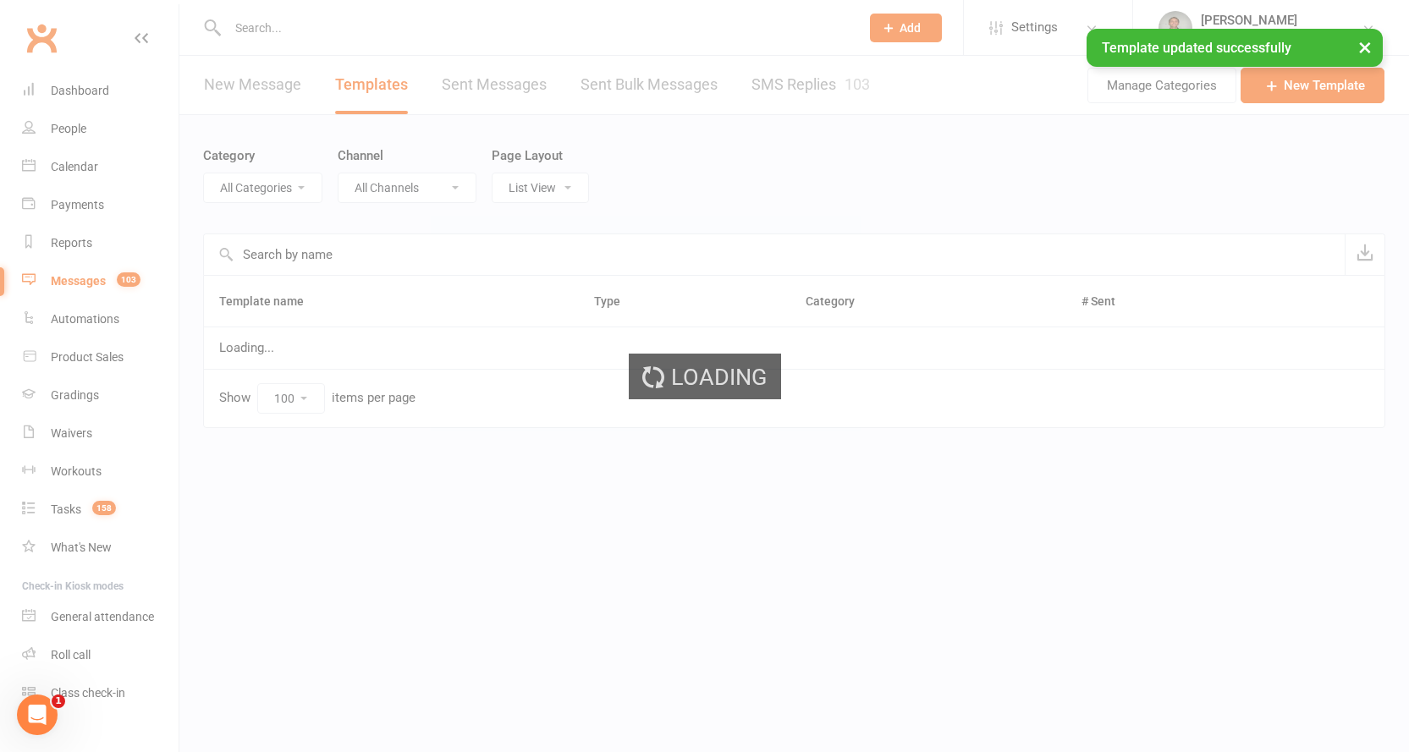
select select "14366"
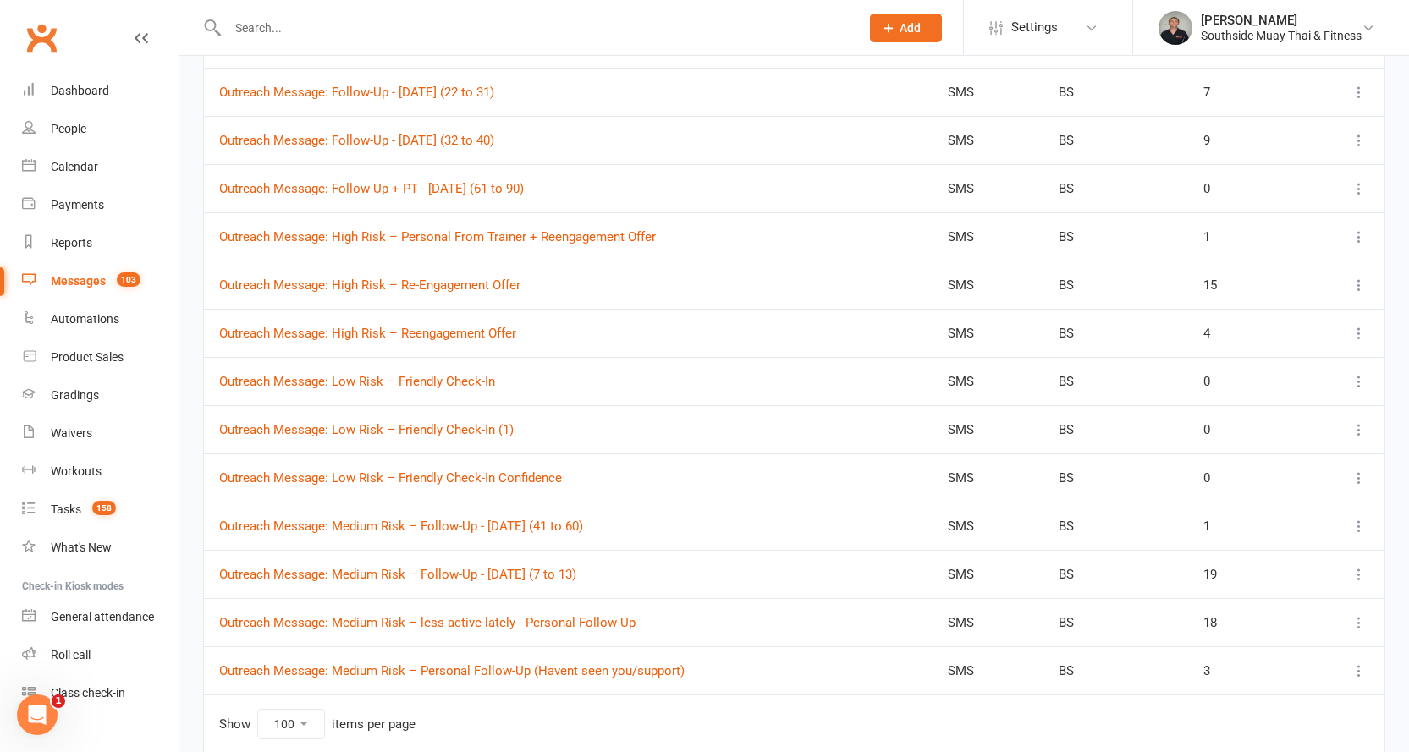
scroll to position [2166, 0]
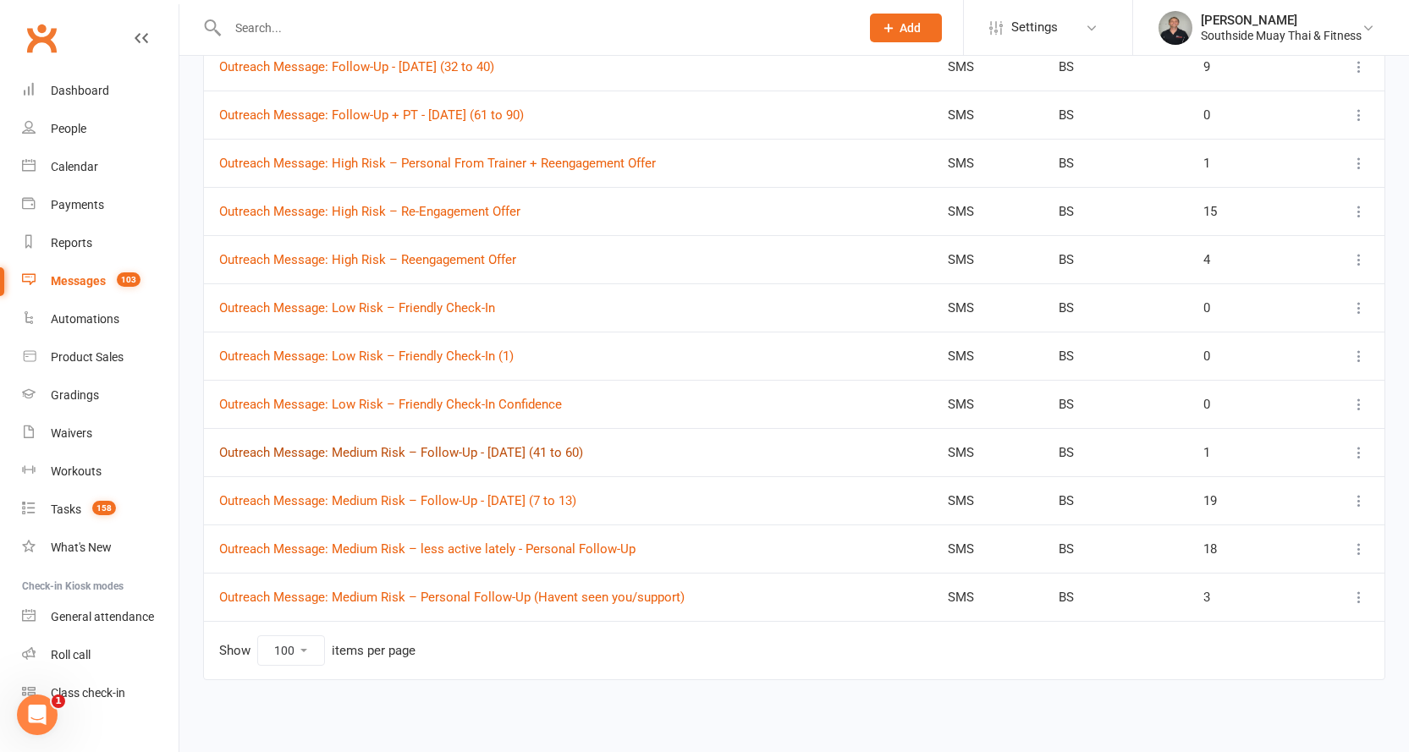
click at [559, 454] on link "Outreach Message: Medium Risk – Follow-Up - 13/8/2025 (41 to 60)" at bounding box center [401, 452] width 364 height 15
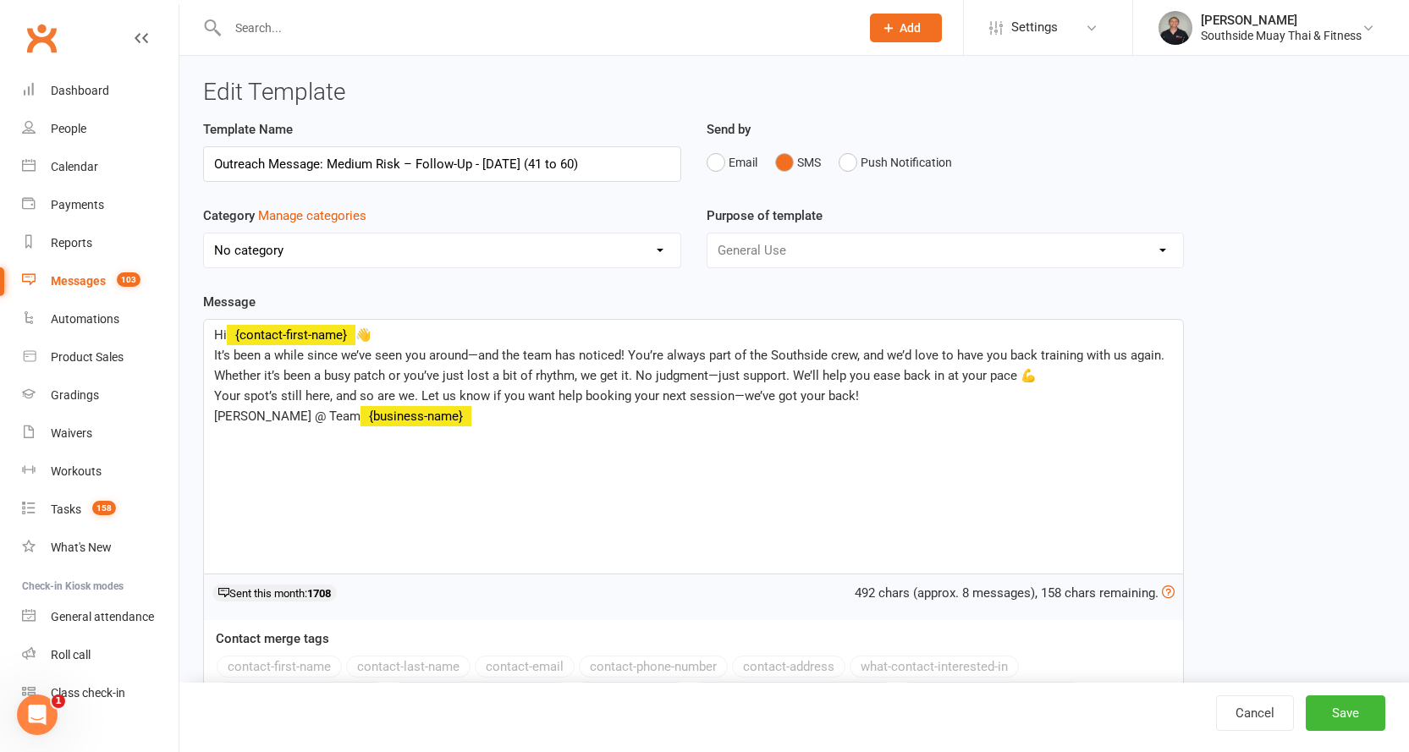
select select "14366"
click at [413, 163] on input "Outreach Message: Medium Risk – Follow-Up - 13/8/2025 (41 to 60)" at bounding box center [442, 164] width 478 height 36
type input "Outreach Message: Follow-Up - [DATE] (41 to 60)"
click at [1352, 710] on button "Save" at bounding box center [1346, 714] width 80 height 36
select select "100"
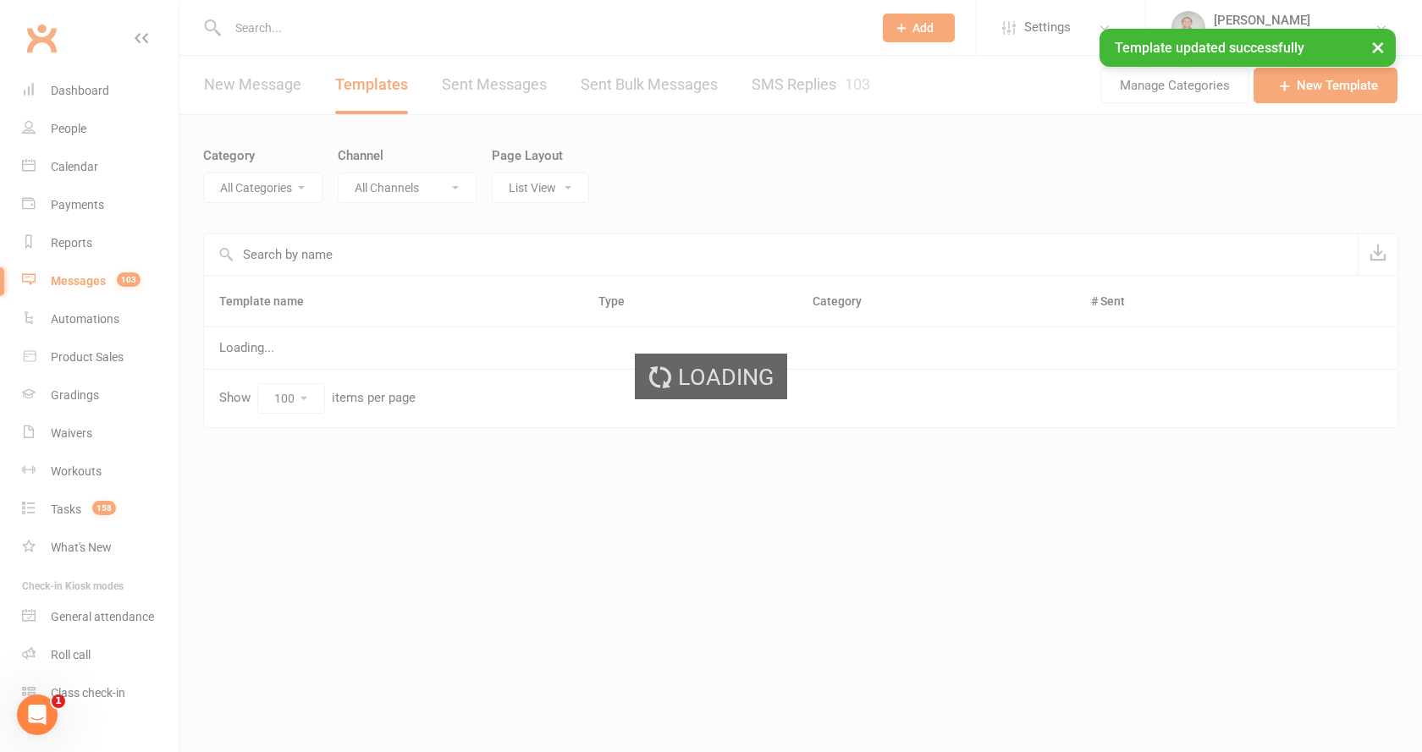
select select "14366"
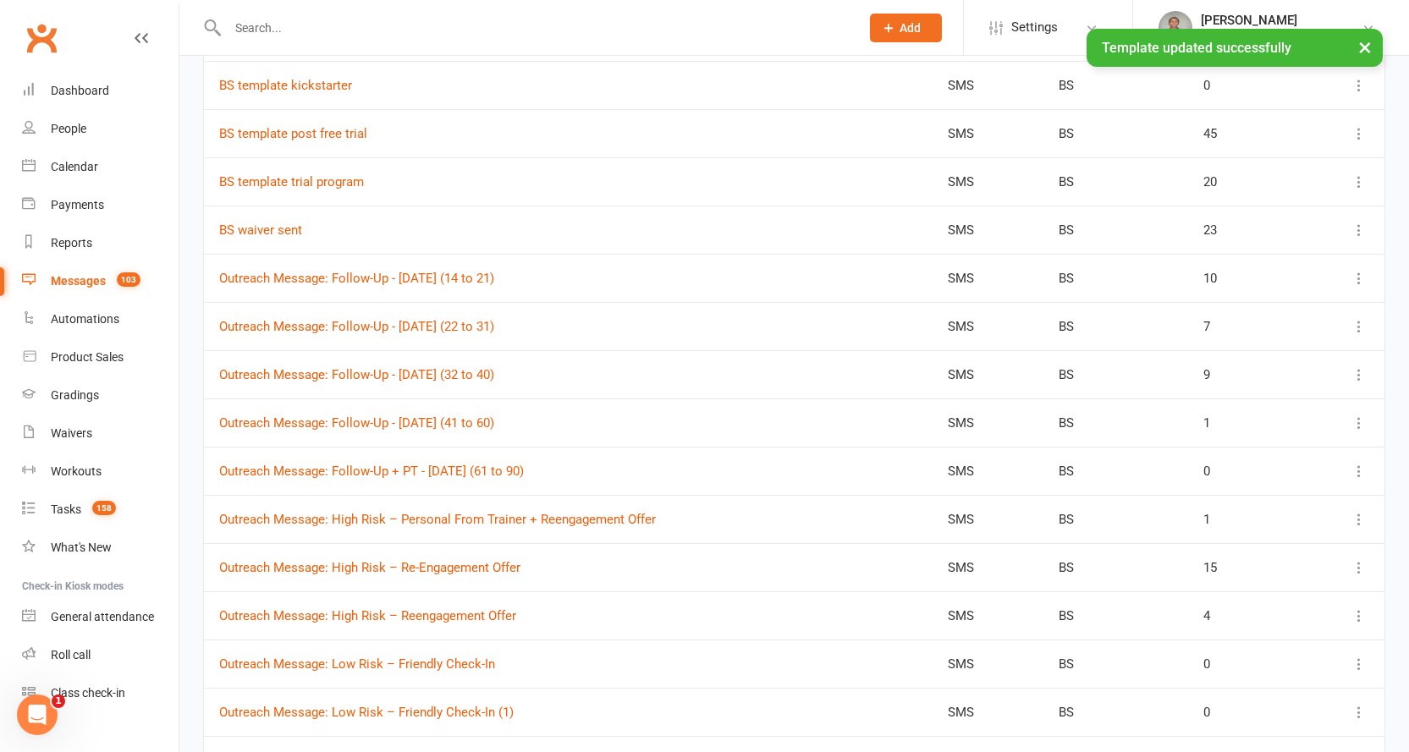
scroll to position [2031, 0]
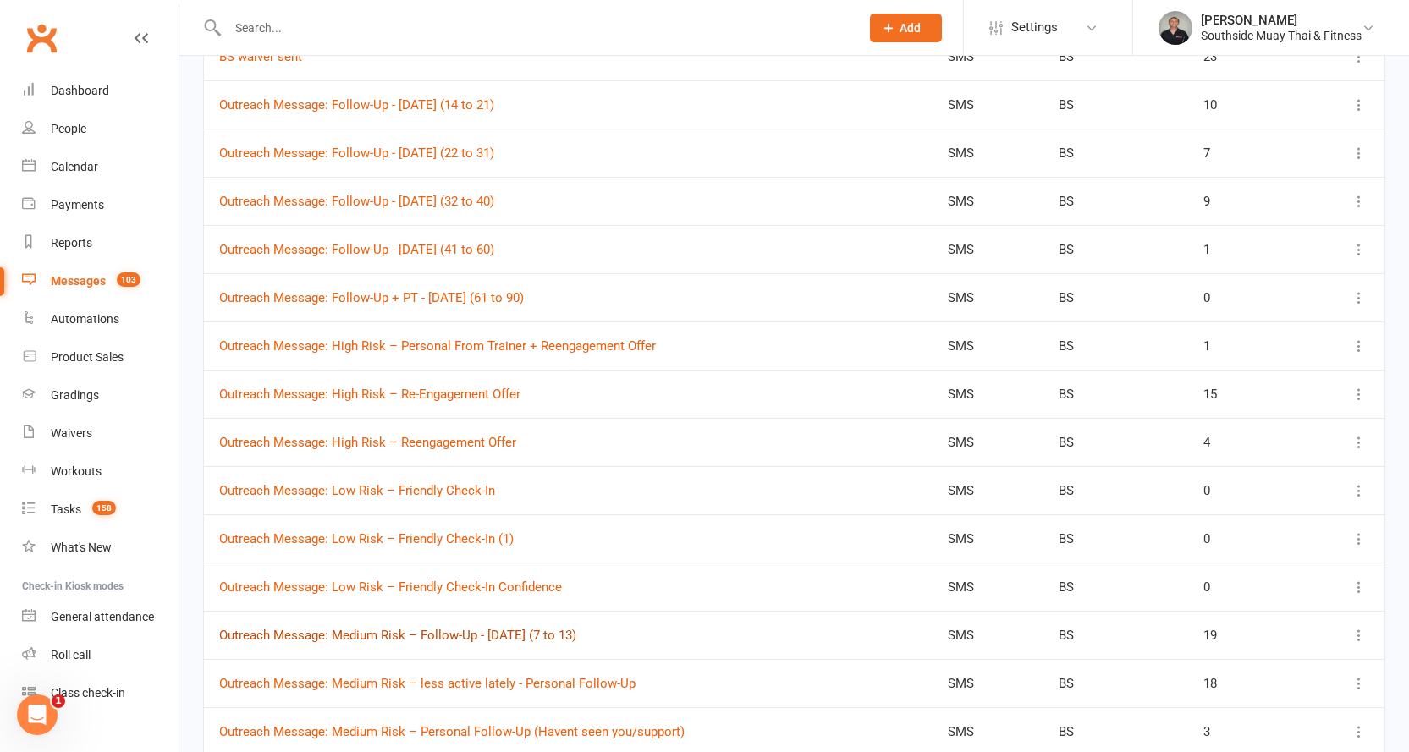
click at [500, 640] on link "Outreach Message: Medium Risk – Follow-Up - 13/8/2025 (7 to 13)" at bounding box center [397, 635] width 357 height 15
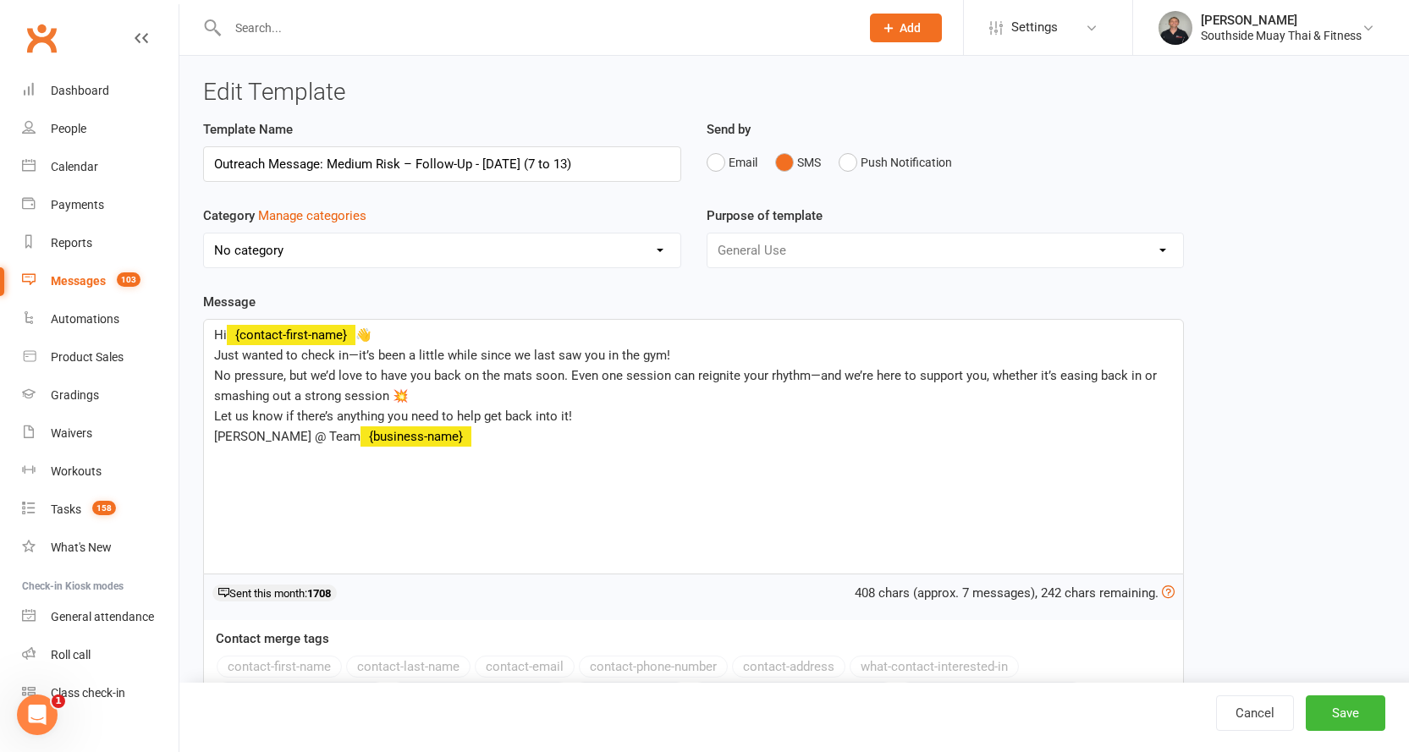
select select "14366"
click at [413, 161] on input "Outreach Message: Medium Risk – Follow-Up - 13/8/2025 (7 to 13)" at bounding box center [442, 164] width 478 height 36
type input "Outreach Message: Follow-Up - [DATE] (7 to 13)"
click at [1346, 713] on button "Save" at bounding box center [1346, 714] width 80 height 36
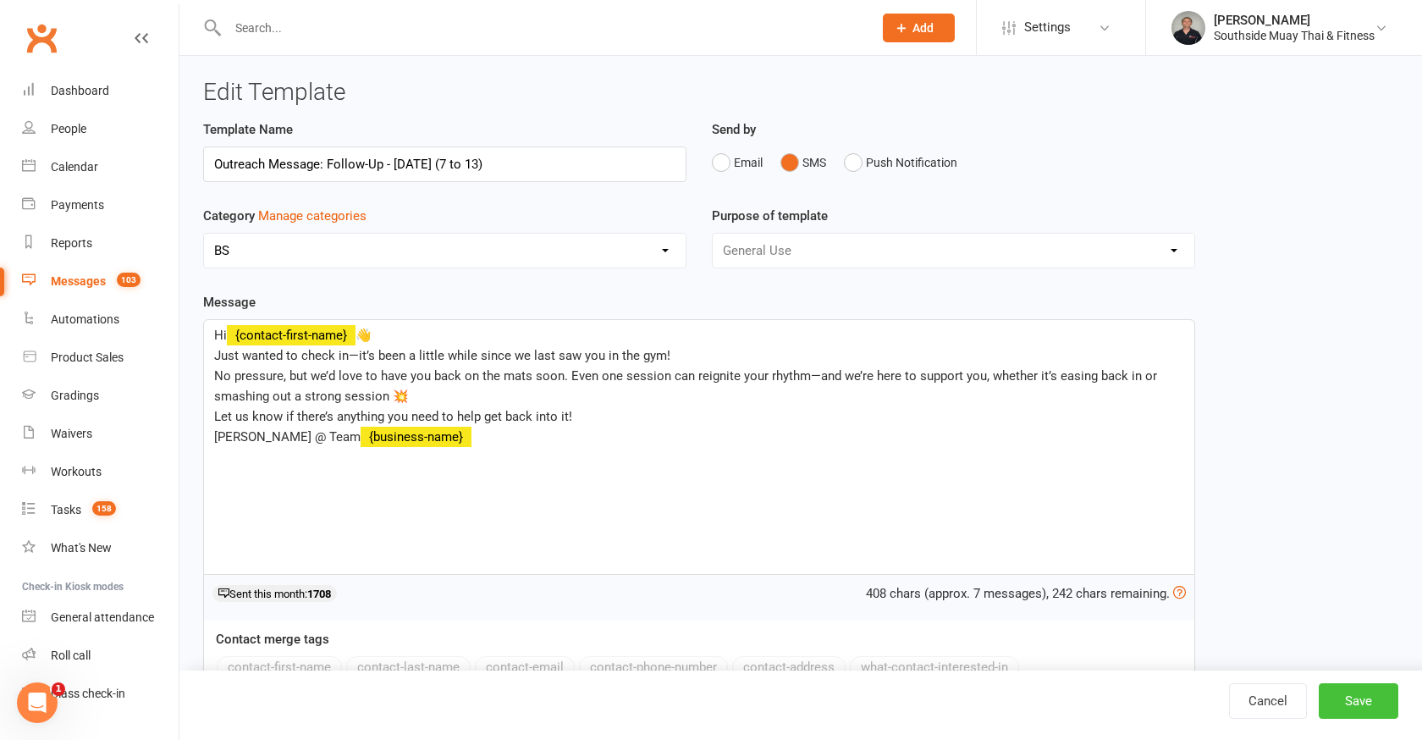
select select "100"
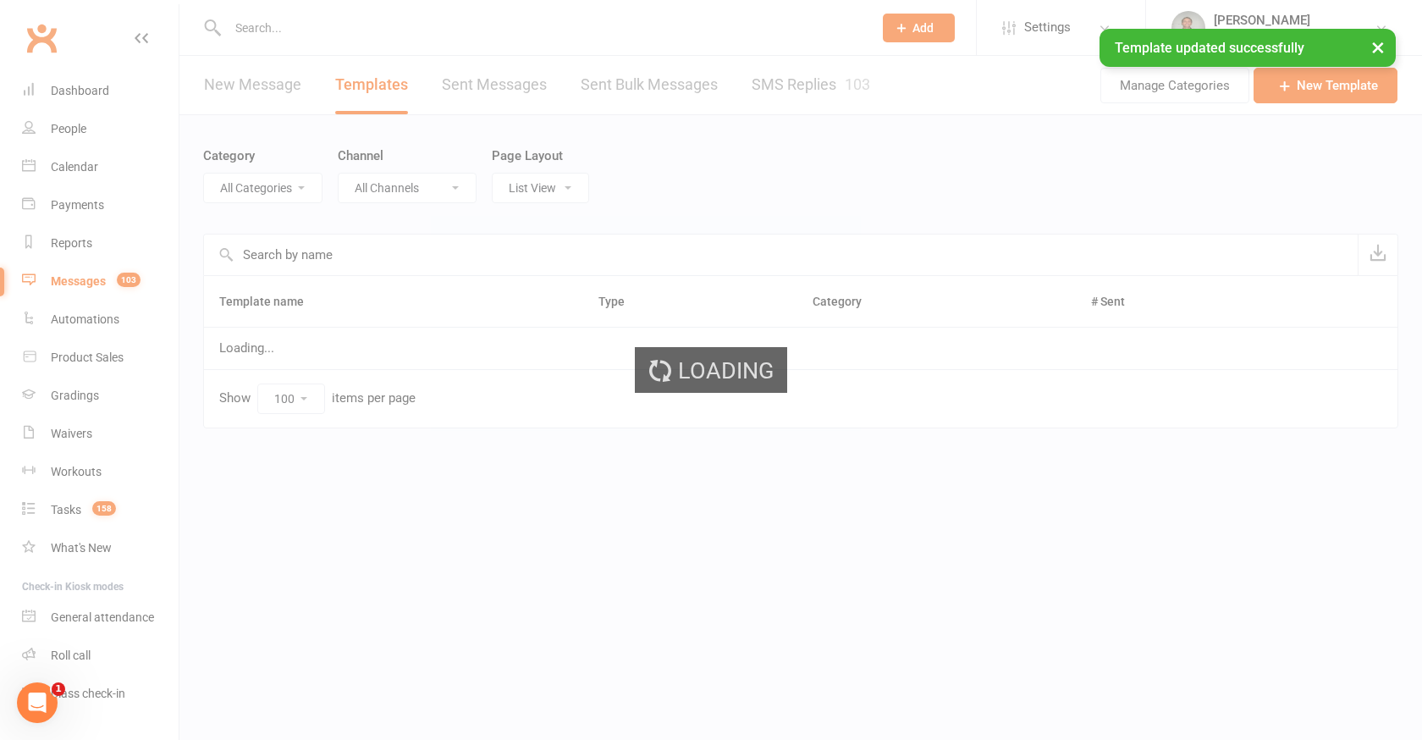
select select "14366"
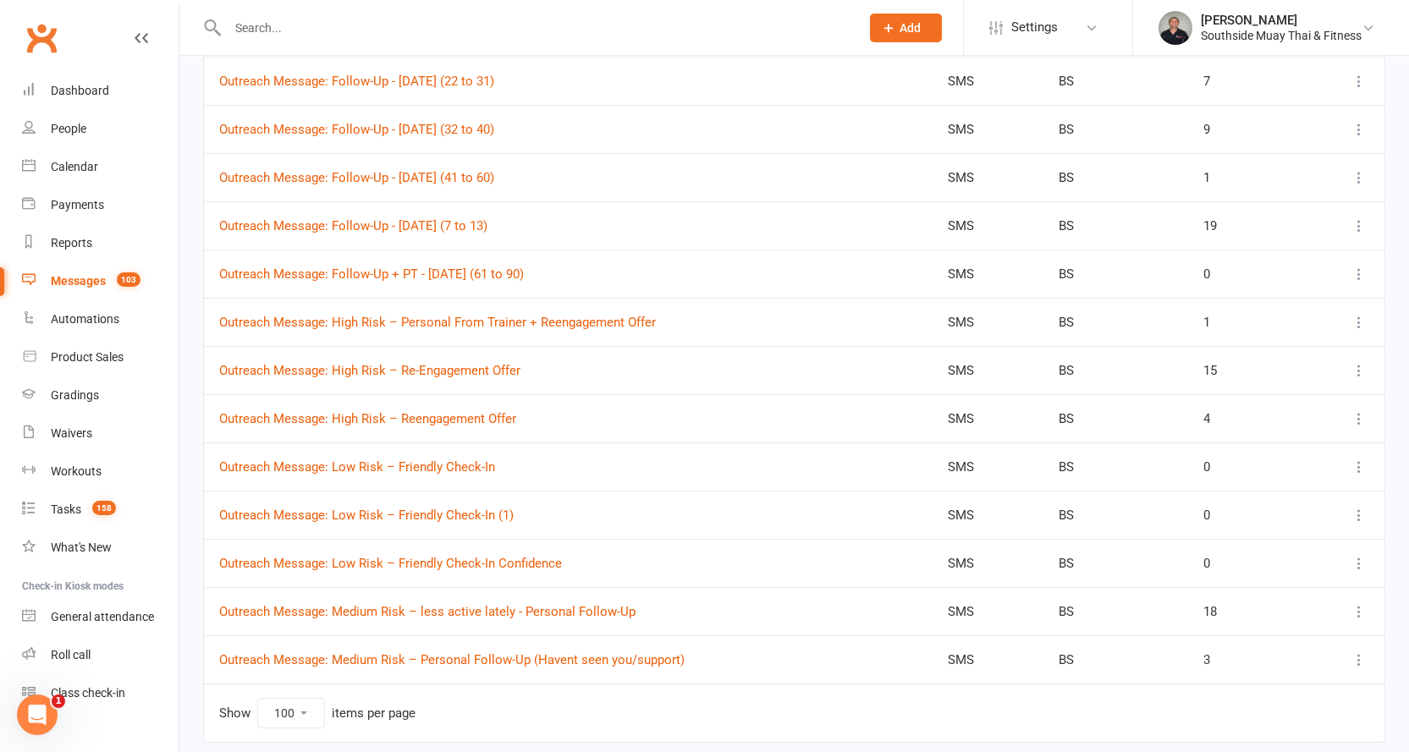
scroll to position [2166, 0]
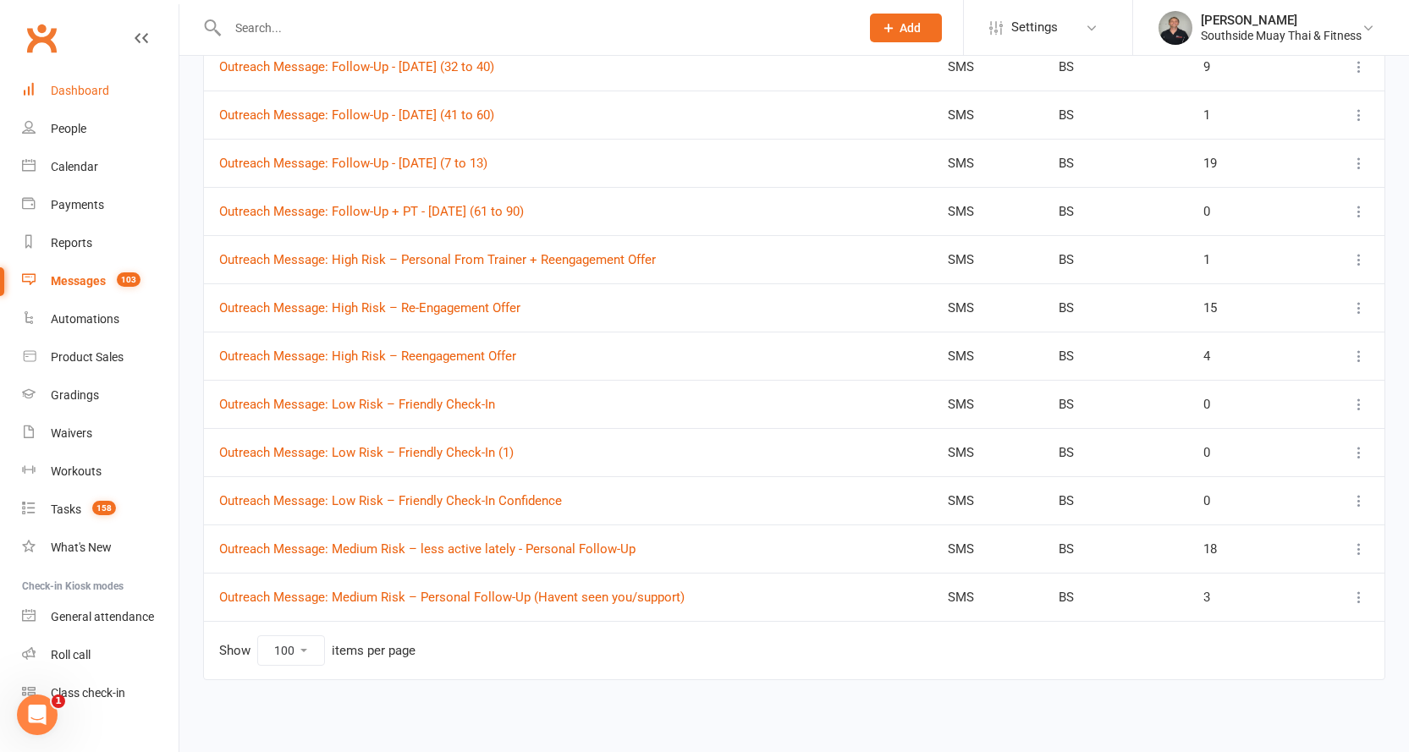
click at [87, 86] on div "Dashboard" at bounding box center [80, 91] width 58 height 14
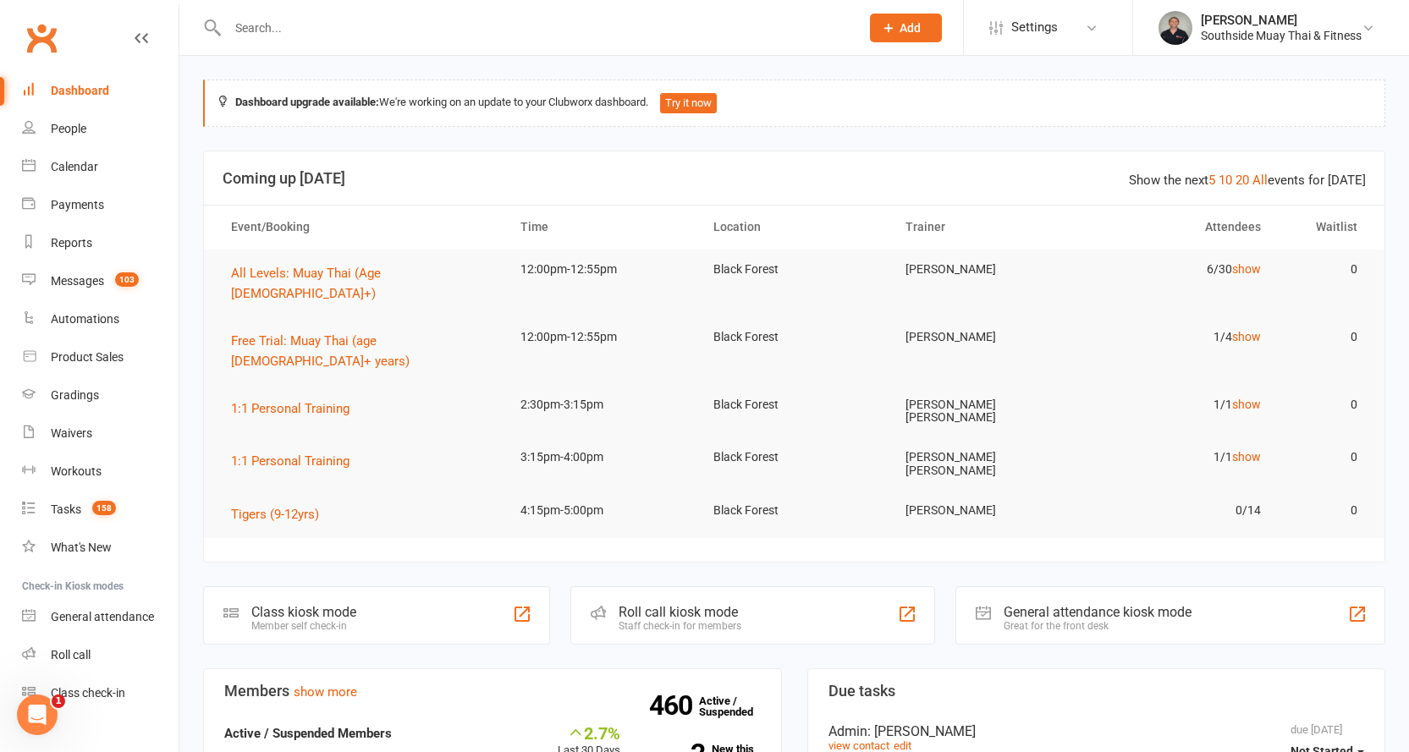
click at [307, 22] on input "text" at bounding box center [535, 28] width 625 height 24
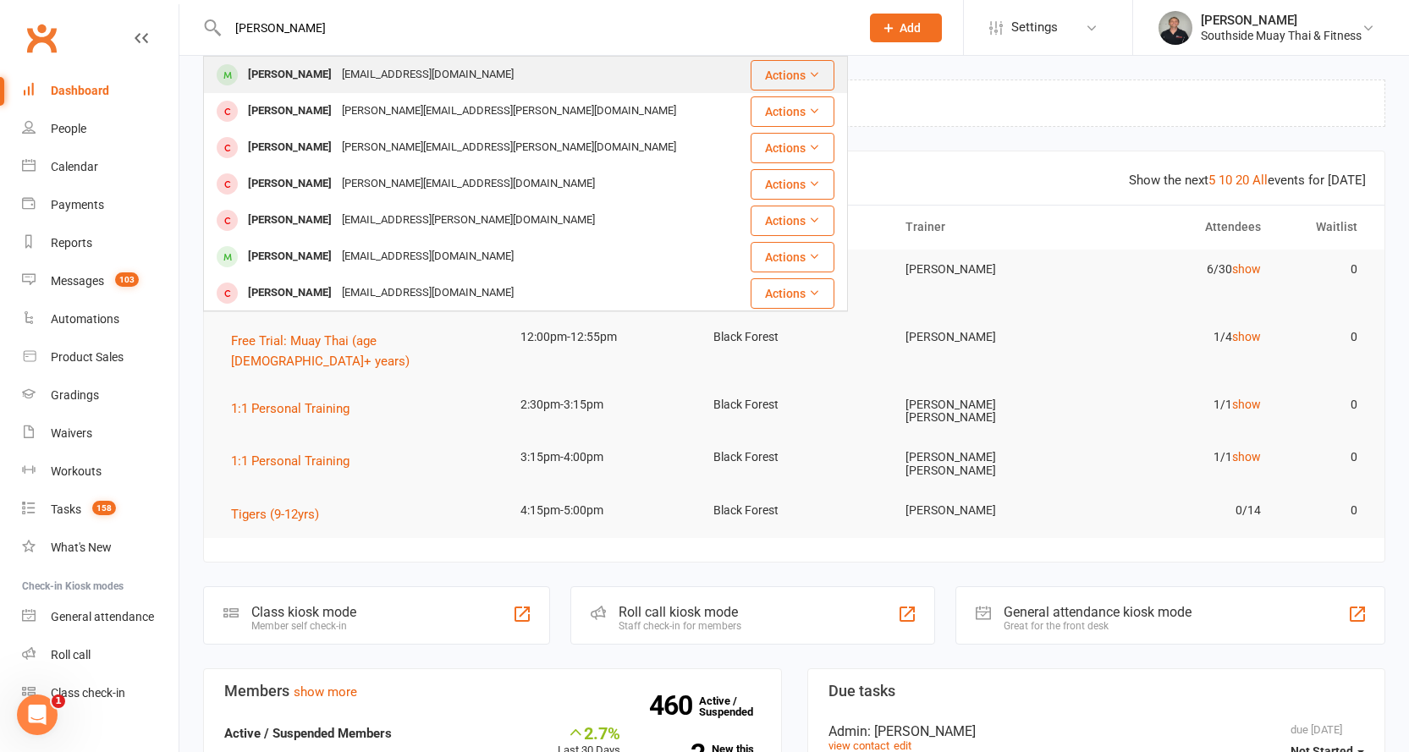
type input "[PERSON_NAME]"
click at [346, 67] on div "[EMAIL_ADDRESS][DOMAIN_NAME]" at bounding box center [428, 75] width 182 height 25
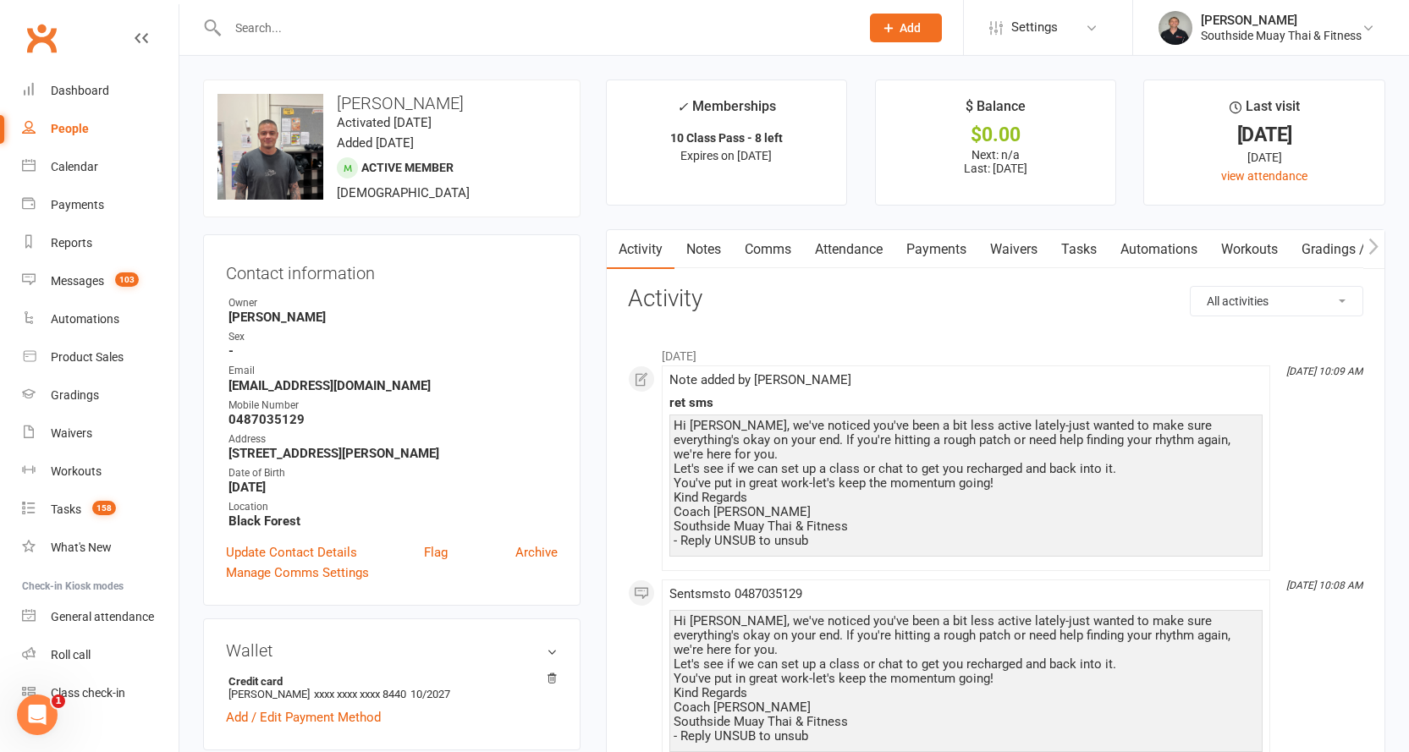
click at [772, 250] on link "Comms" at bounding box center [768, 249] width 70 height 39
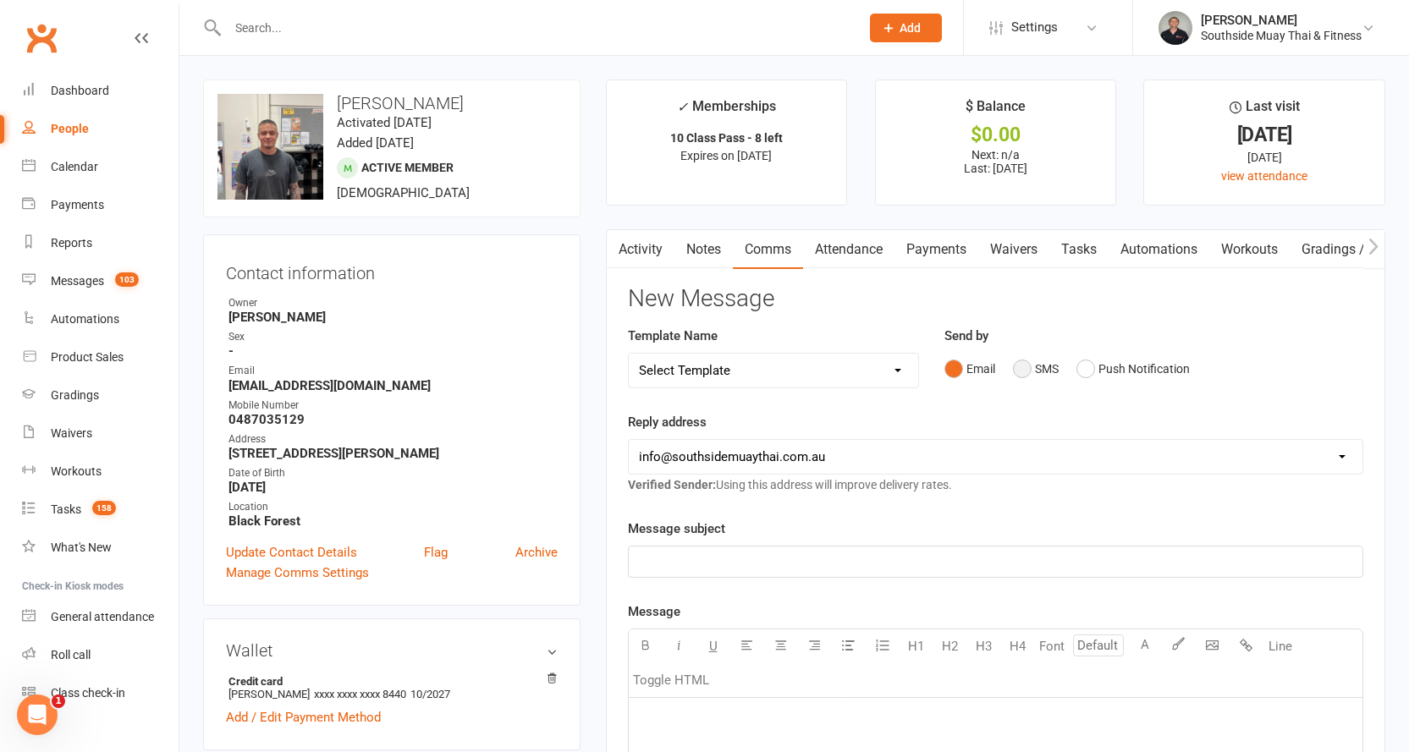
click at [1040, 360] on button "SMS" at bounding box center [1036, 369] width 46 height 32
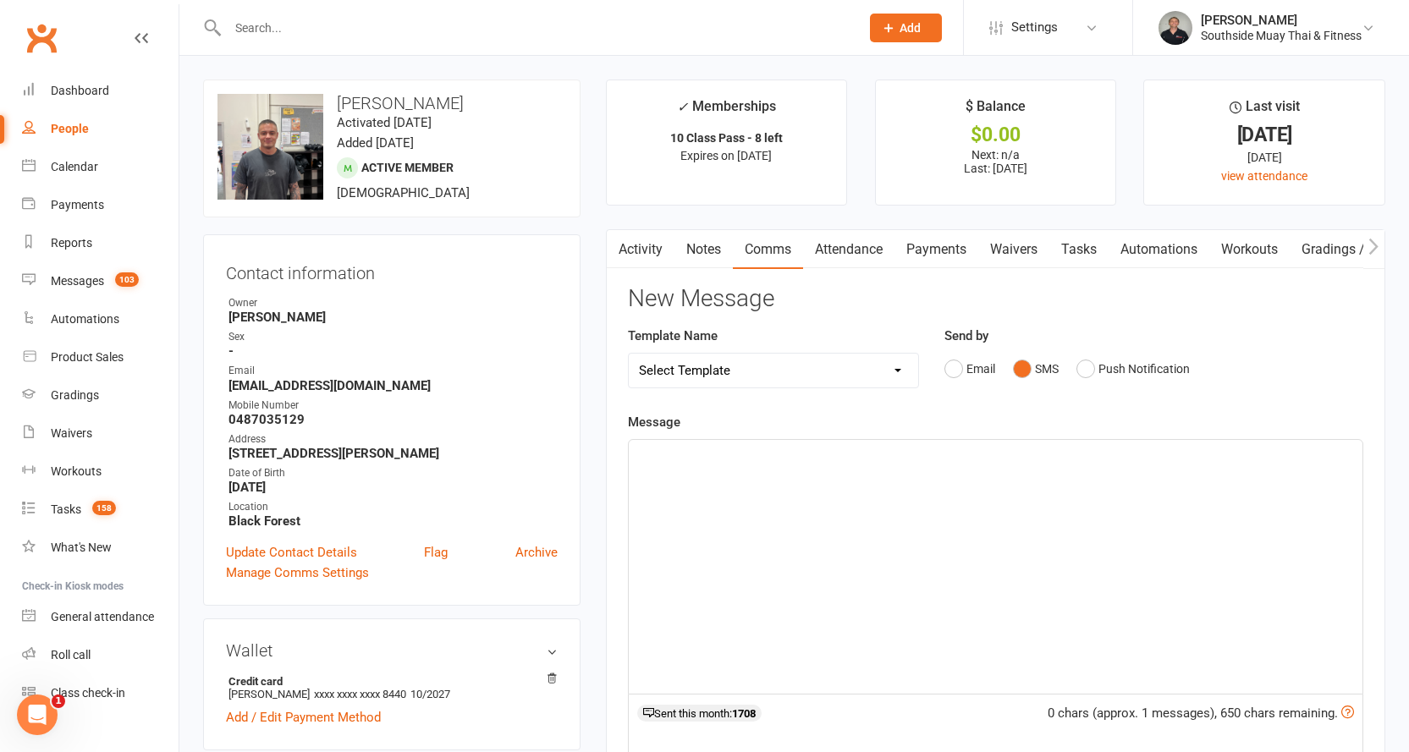
click at [798, 361] on select "Select Template [SMS] Outreach Message: High Risk – Personal From Trainer + Ree…" at bounding box center [774, 371] width 290 height 34
select select "67"
click at [629, 354] on select "Select Template [SMS] Outreach Message: High Risk – Personal From Trainer + Ree…" at bounding box center [774, 371] width 290 height 34
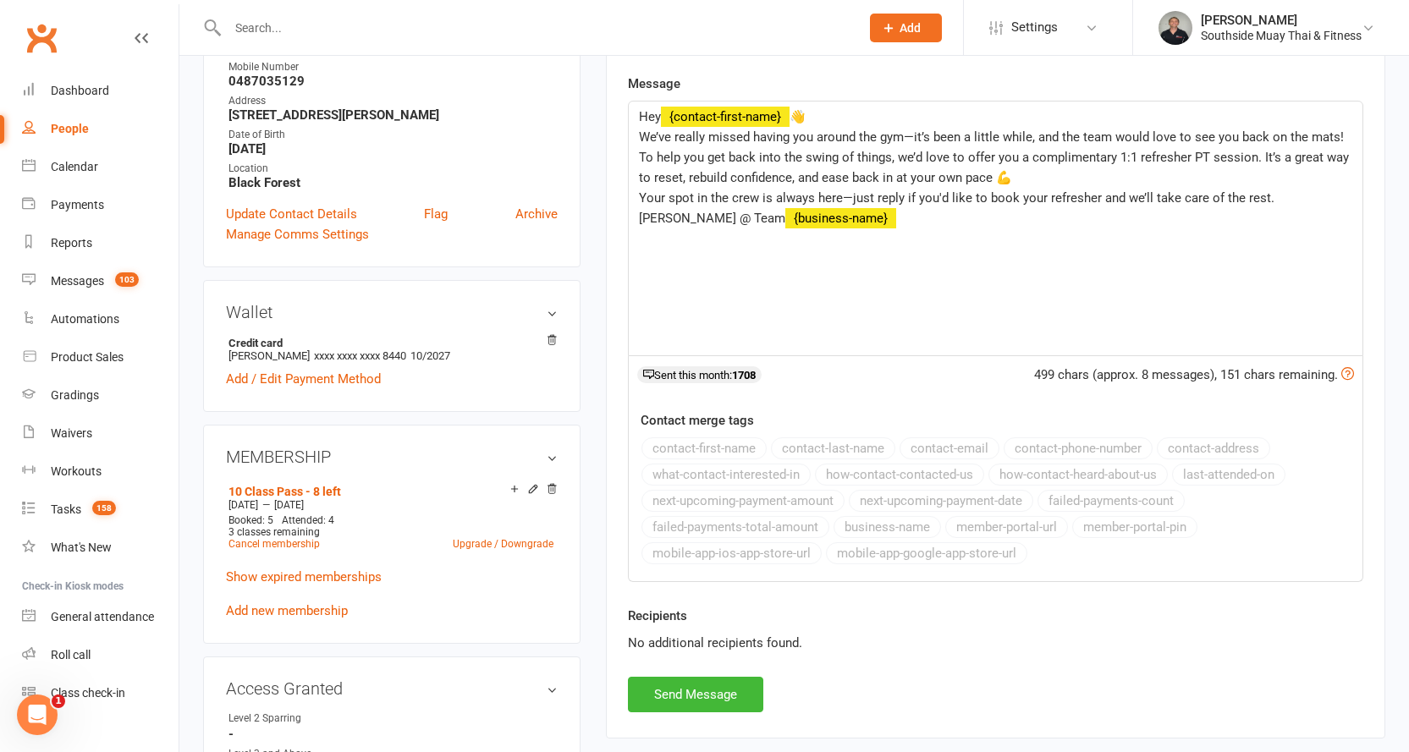
scroll to position [85, 0]
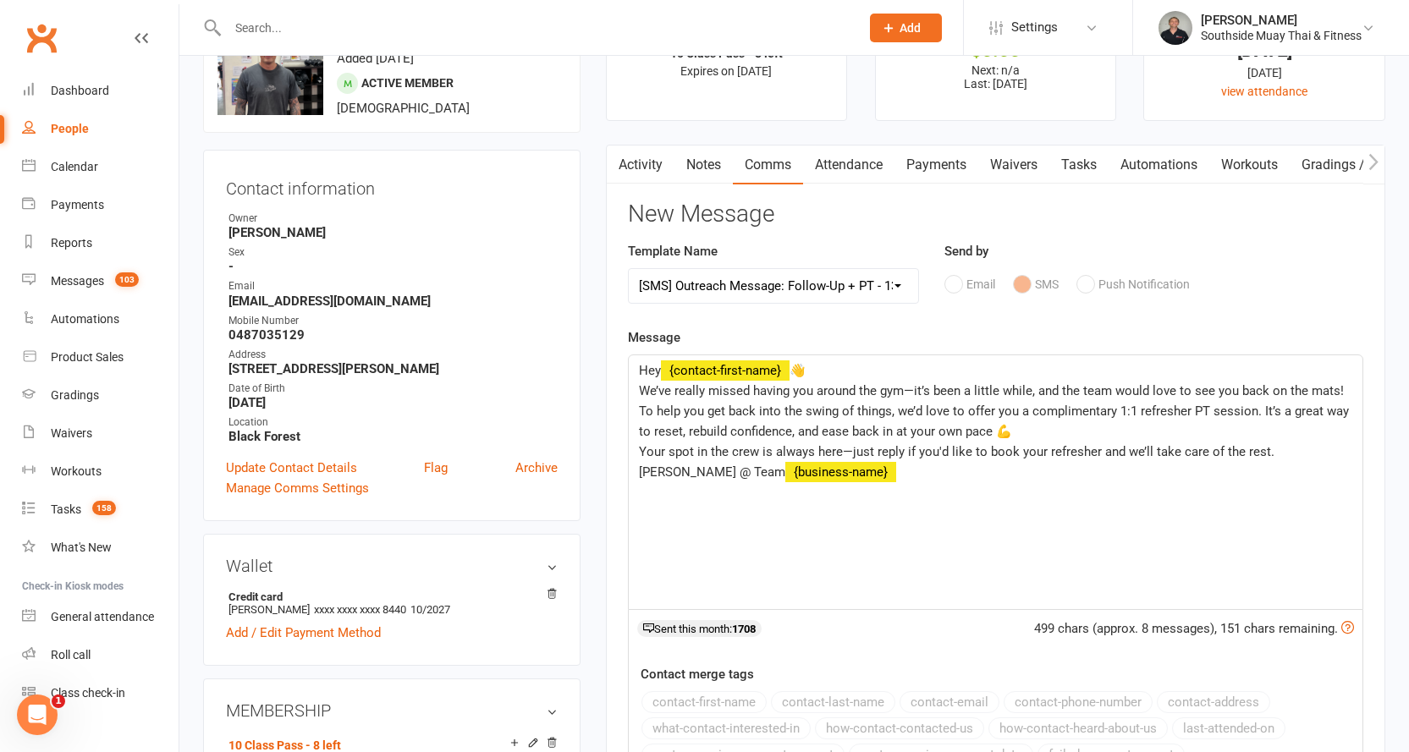
click at [847, 284] on select "Select Template [SMS] Outreach Message: High Risk – Personal From Trainer + Ree…" at bounding box center [774, 286] width 290 height 34
click at [640, 153] on link "Activity" at bounding box center [641, 165] width 68 height 39
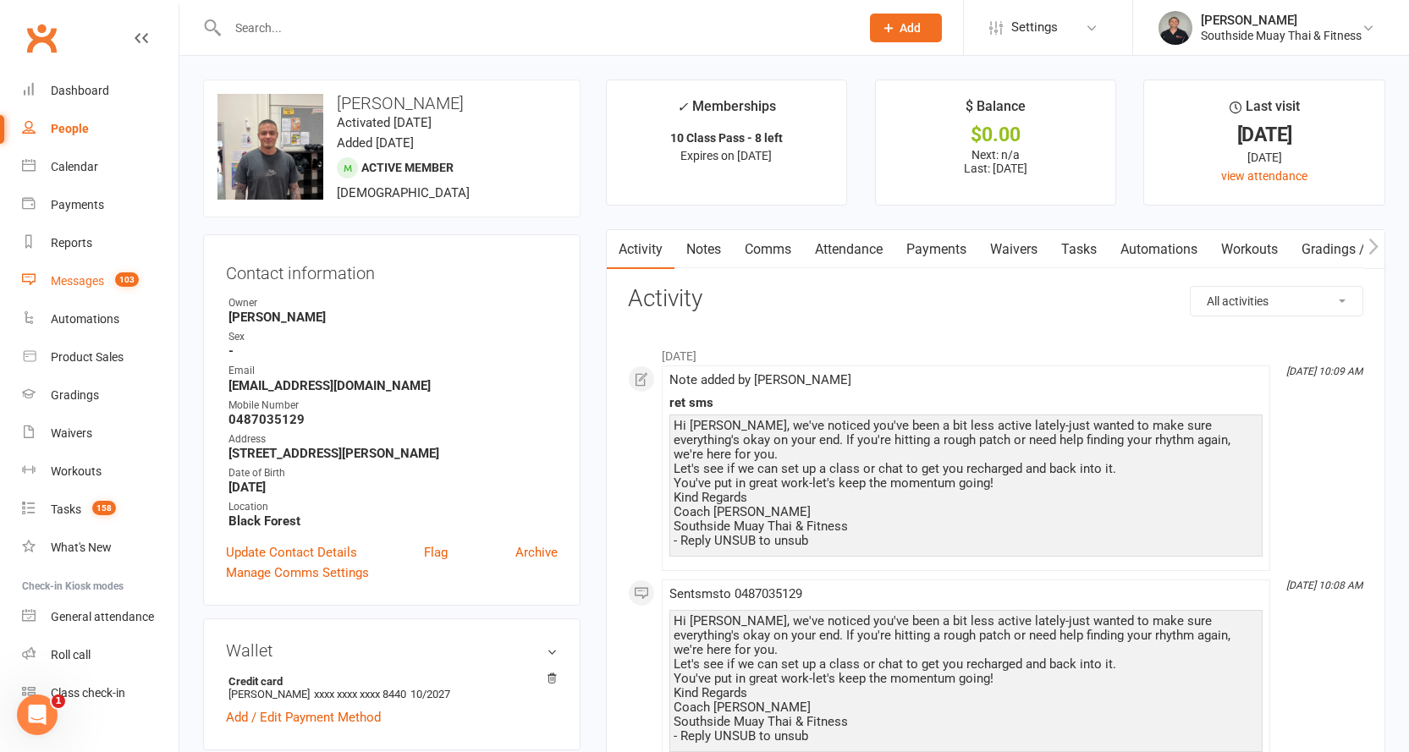
click at [80, 280] on div "Messages" at bounding box center [77, 281] width 53 height 14
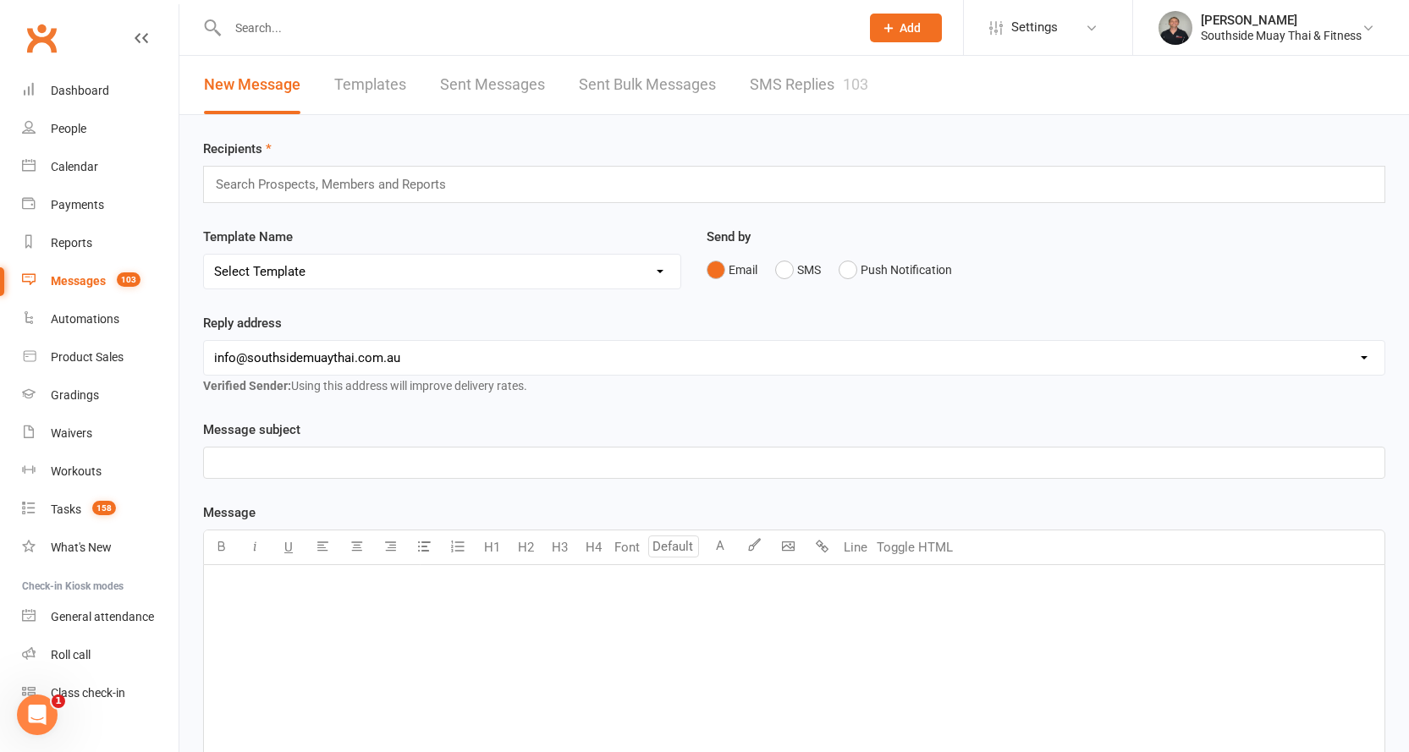
click at [390, 78] on link "Templates" at bounding box center [370, 85] width 72 height 58
select select "100"
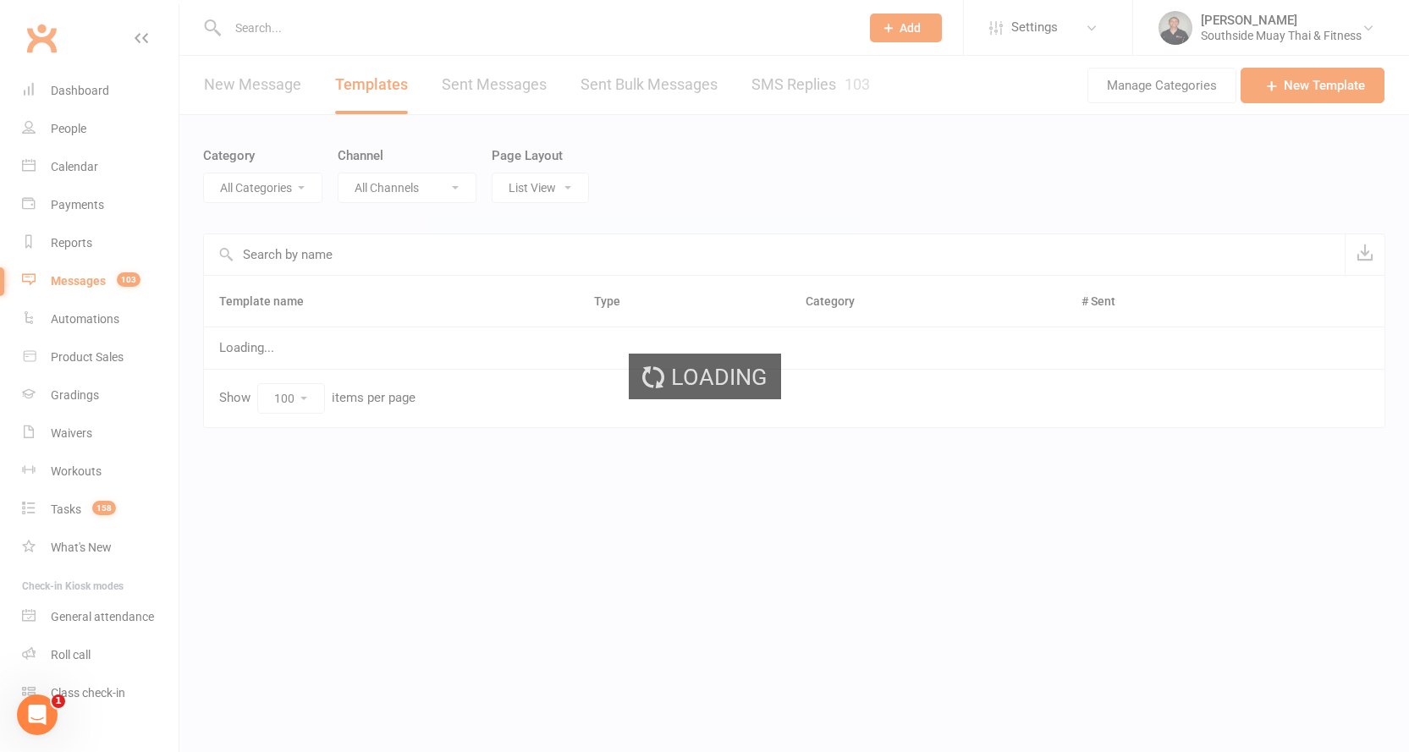
select select "14366"
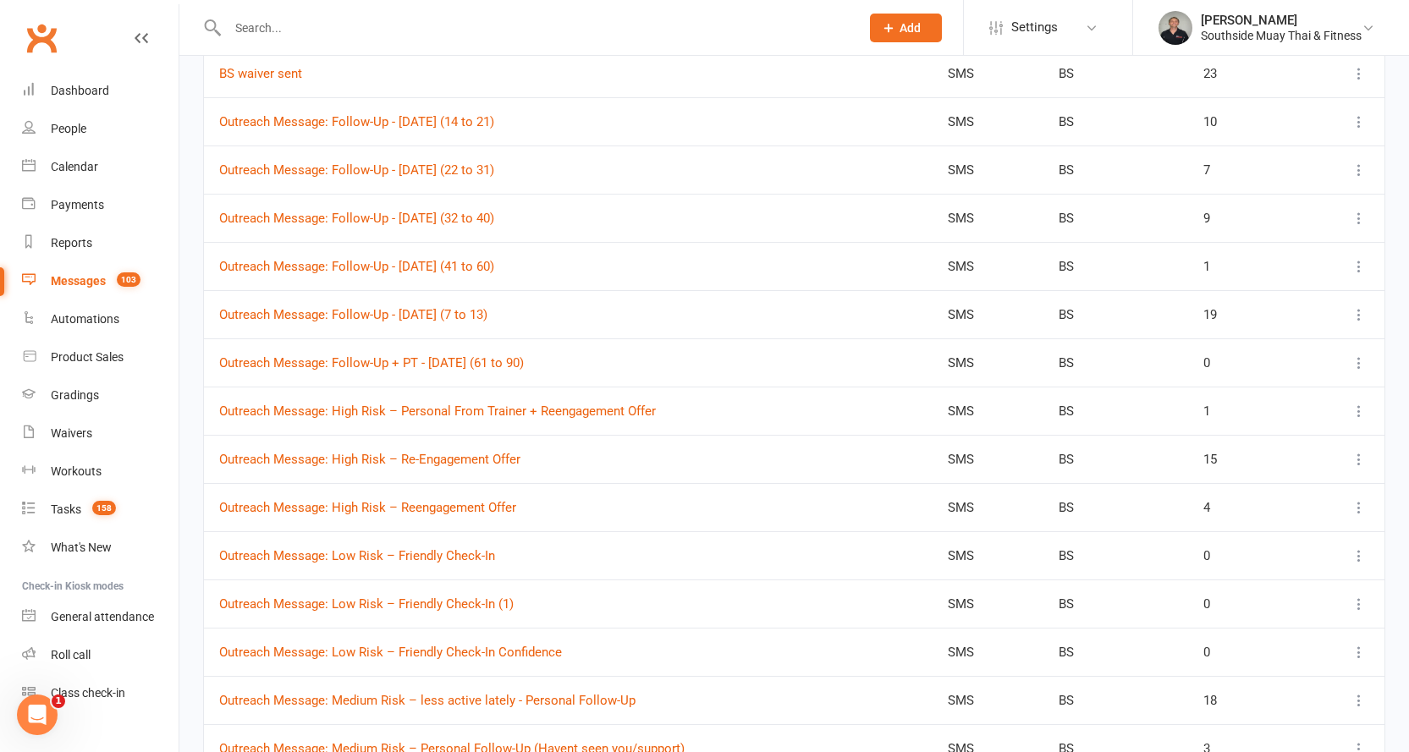
scroll to position [2031, 0]
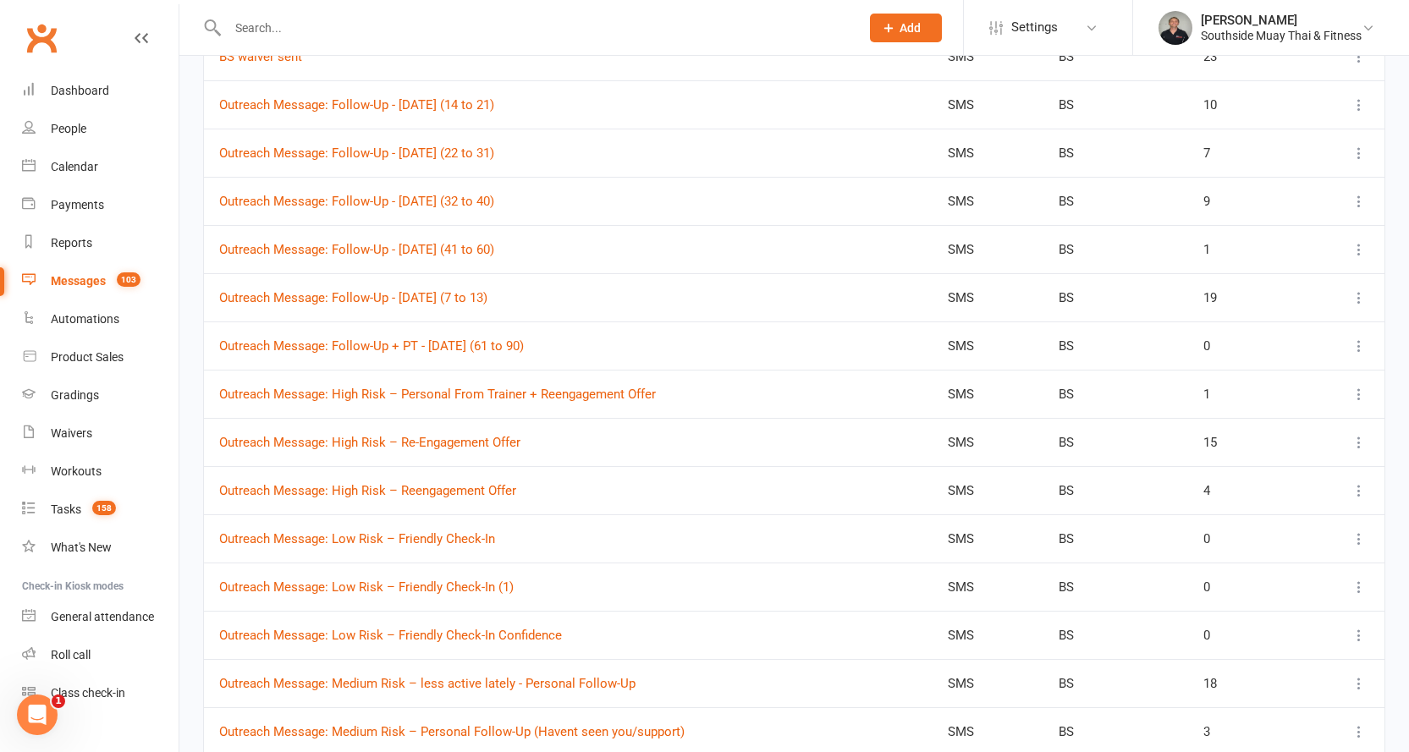
click at [1359, 344] on icon at bounding box center [1359, 346] width 17 height 17
click at [1253, 438] on link "Duplicate" at bounding box center [1272, 447] width 168 height 34
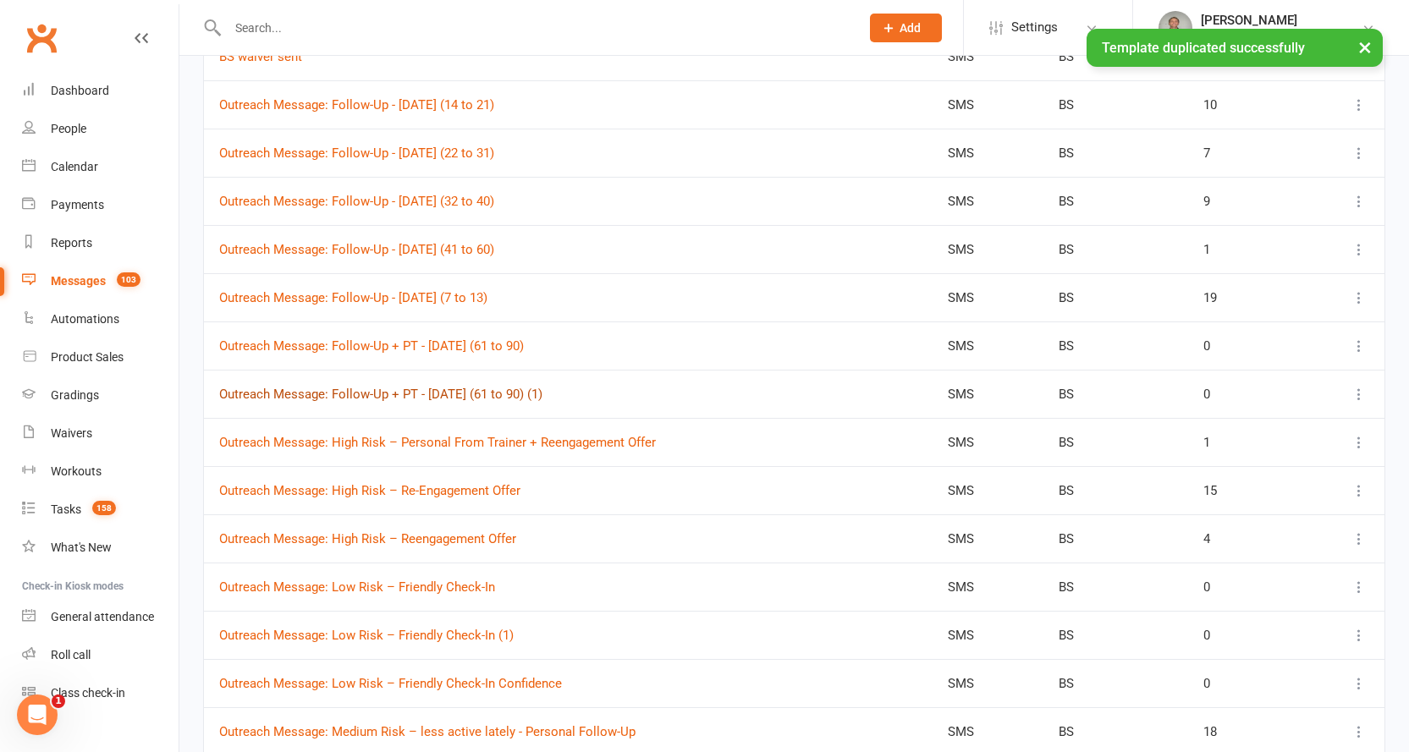
click at [426, 392] on link "Outreach Message: Follow-Up + PT - 13/8/2025 (61 to 90) (1)" at bounding box center [380, 394] width 323 height 15
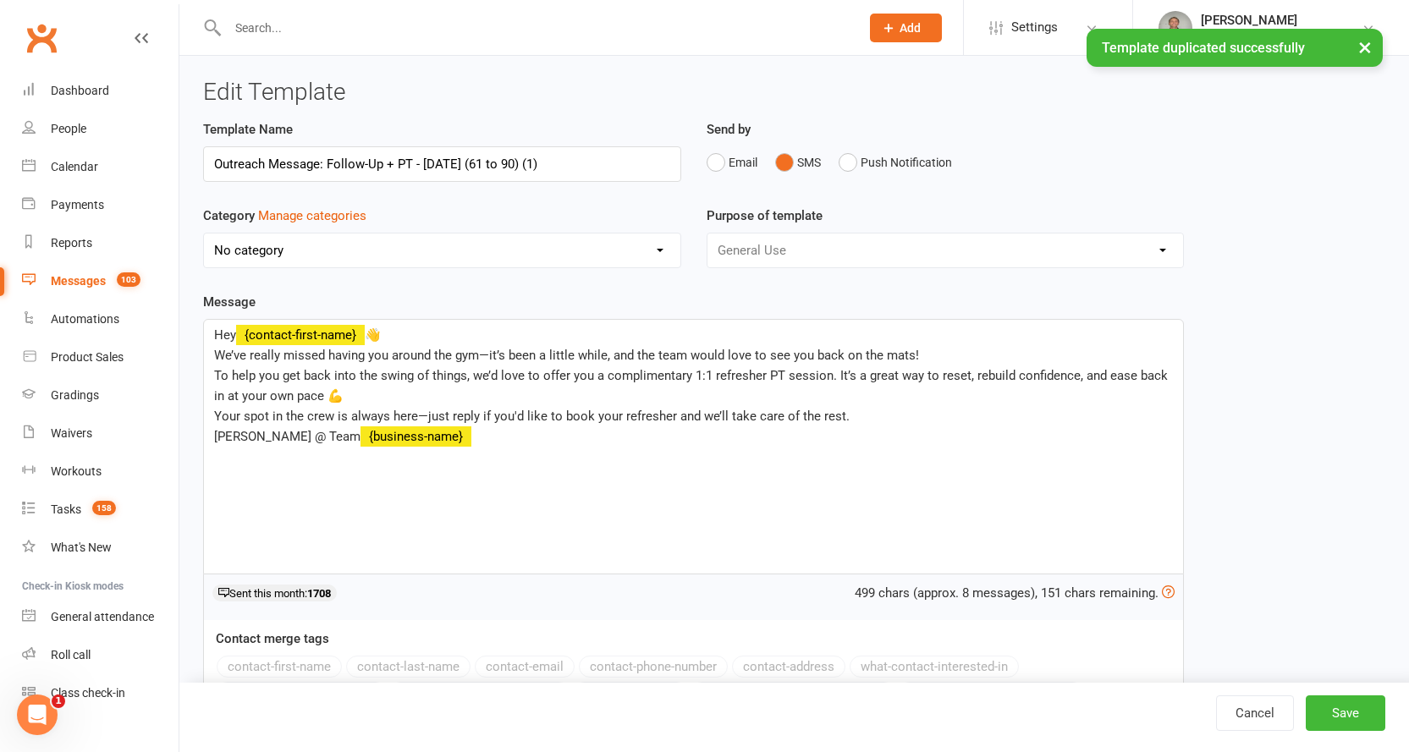
select select "14366"
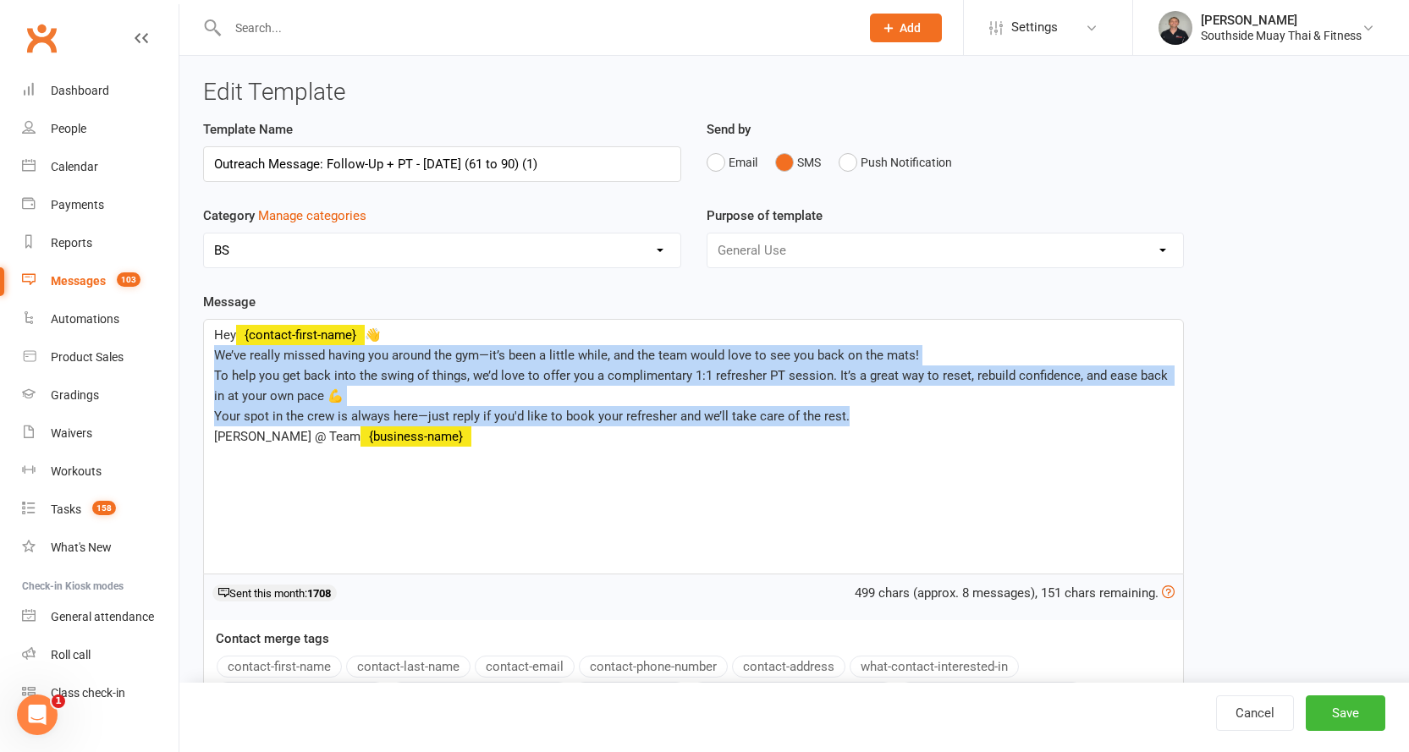
drag, startPoint x: 215, startPoint y: 355, endPoint x: 860, endPoint y: 412, distance: 647.4
click at [860, 412] on div "Hey ﻿ {contact-first-name} 👋 We’ve really missed having you around the gym—it’s…" at bounding box center [693, 447] width 979 height 254
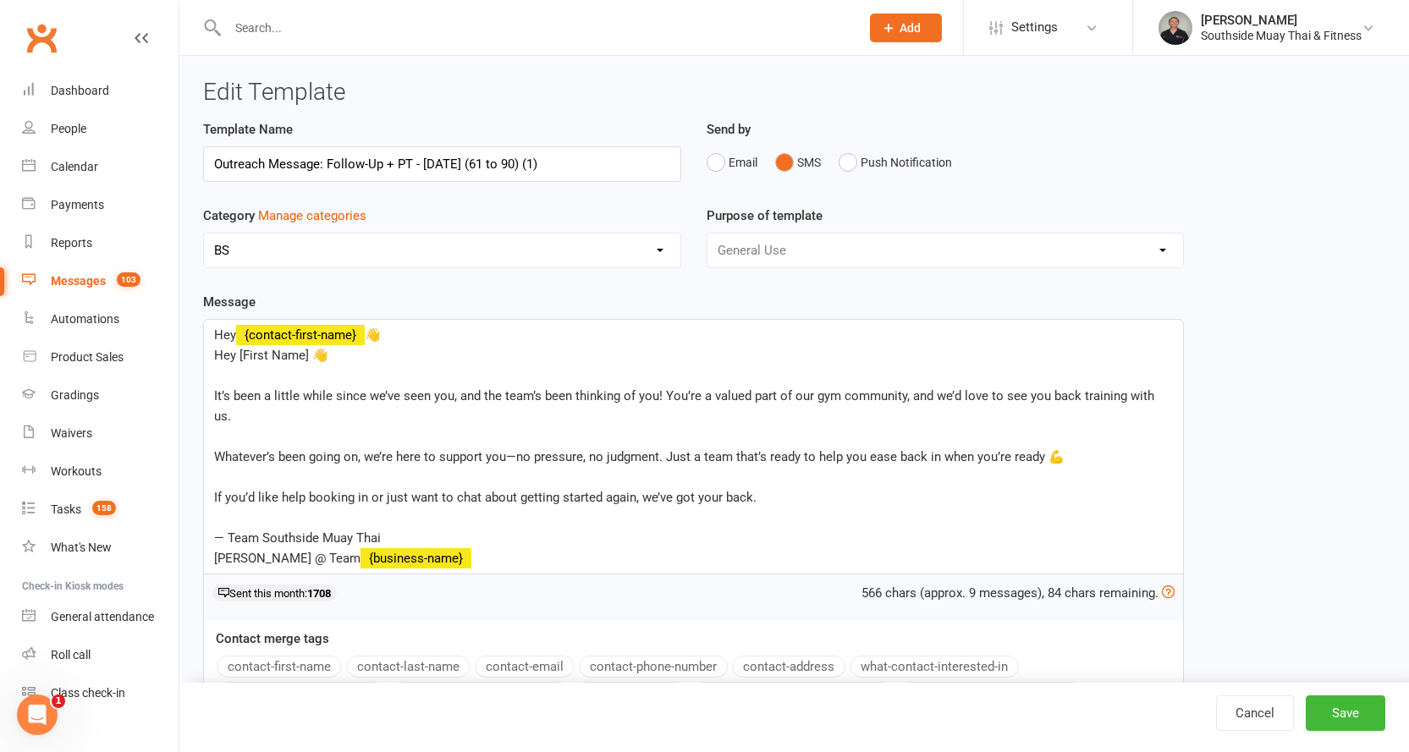
click at [234, 351] on span "Hey [First Name] 👋" at bounding box center [271, 355] width 114 height 15
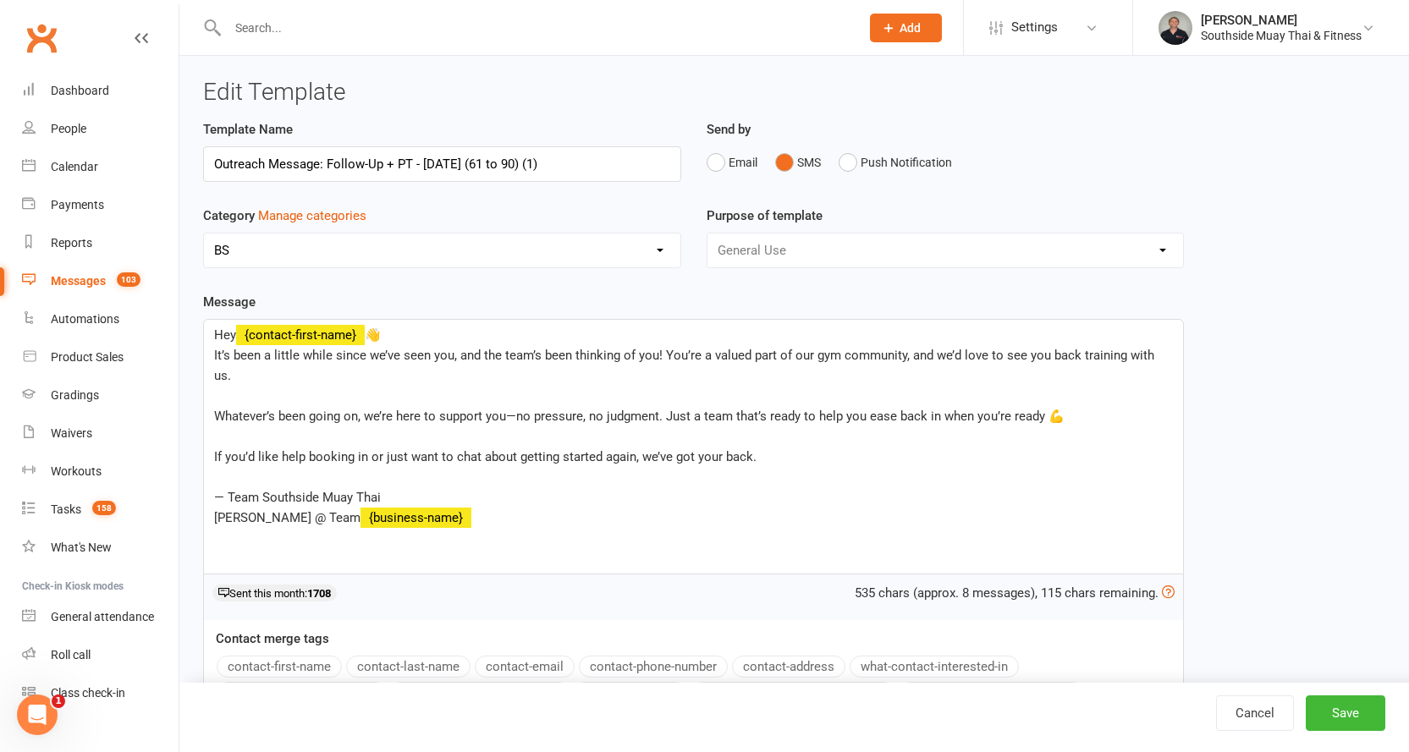
click at [223, 386] on p "﻿" at bounding box center [693, 396] width 959 height 20
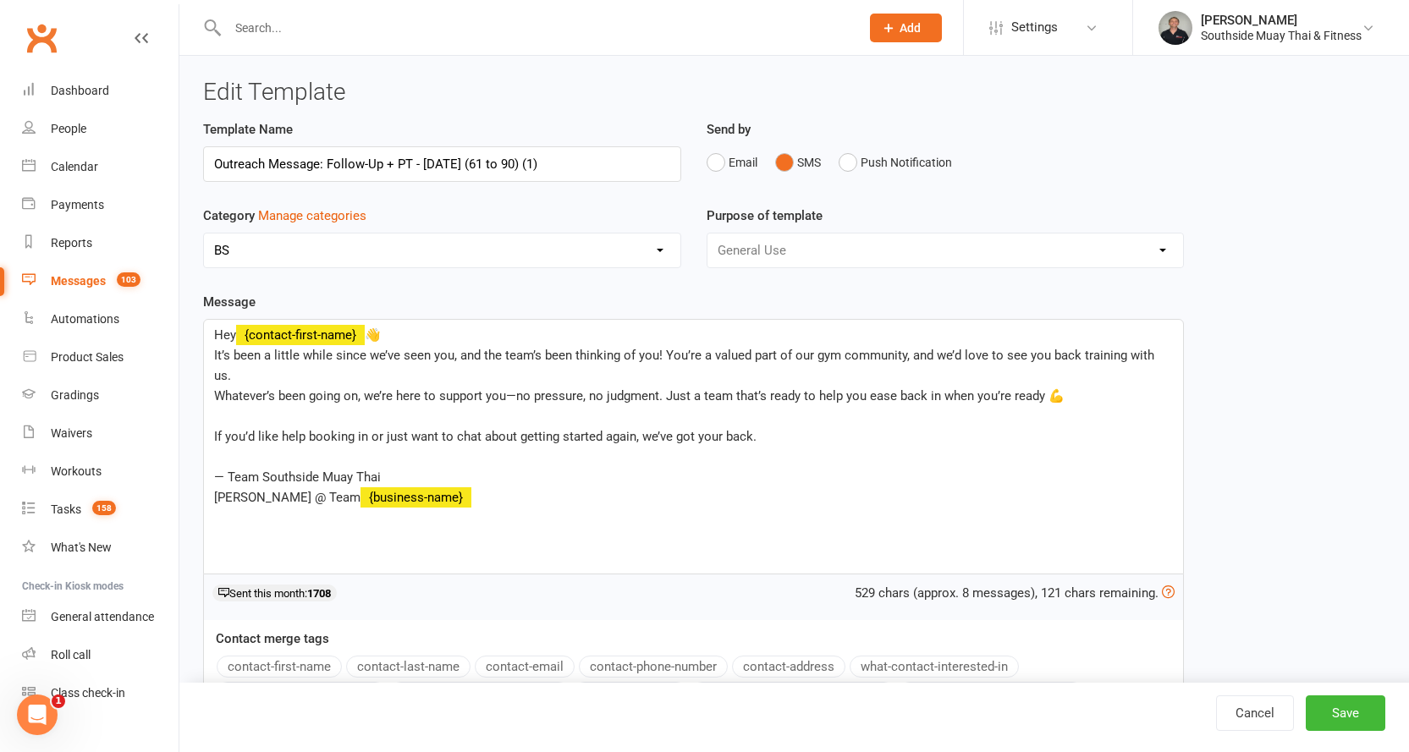
click at [223, 406] on p "﻿" at bounding box center [693, 416] width 959 height 20
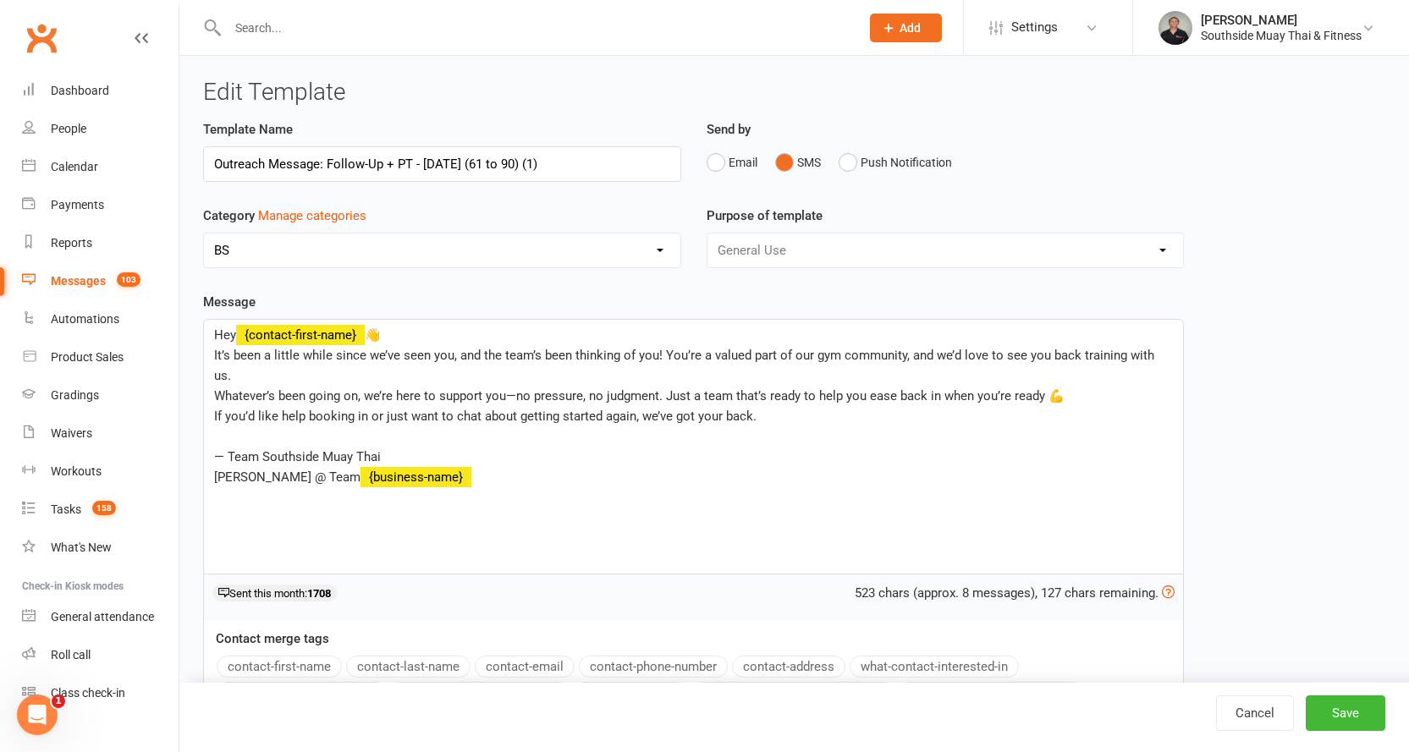
click at [225, 427] on p "﻿" at bounding box center [693, 437] width 959 height 20
click at [232, 429] on span "— Team Southside Muay Thai" at bounding box center [297, 436] width 167 height 15
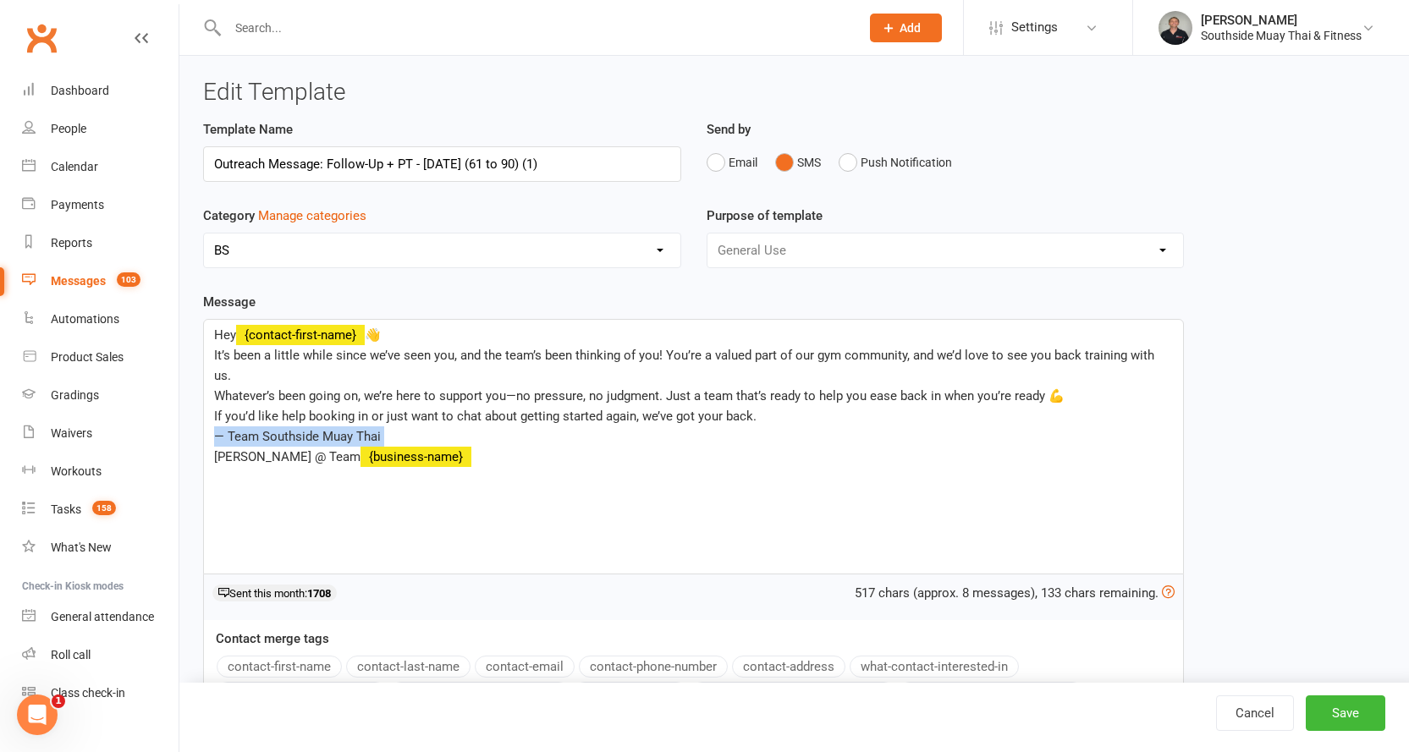
click at [232, 429] on span "— Team Southside Muay Thai" at bounding box center [297, 436] width 167 height 15
drag, startPoint x: 388, startPoint y: 164, endPoint x: 410, endPoint y: 164, distance: 22.8
click at [410, 164] on input "Outreach Message: Follow-Up + PT - 13/8/2025 (61 to 90) (1)" at bounding box center [442, 164] width 478 height 36
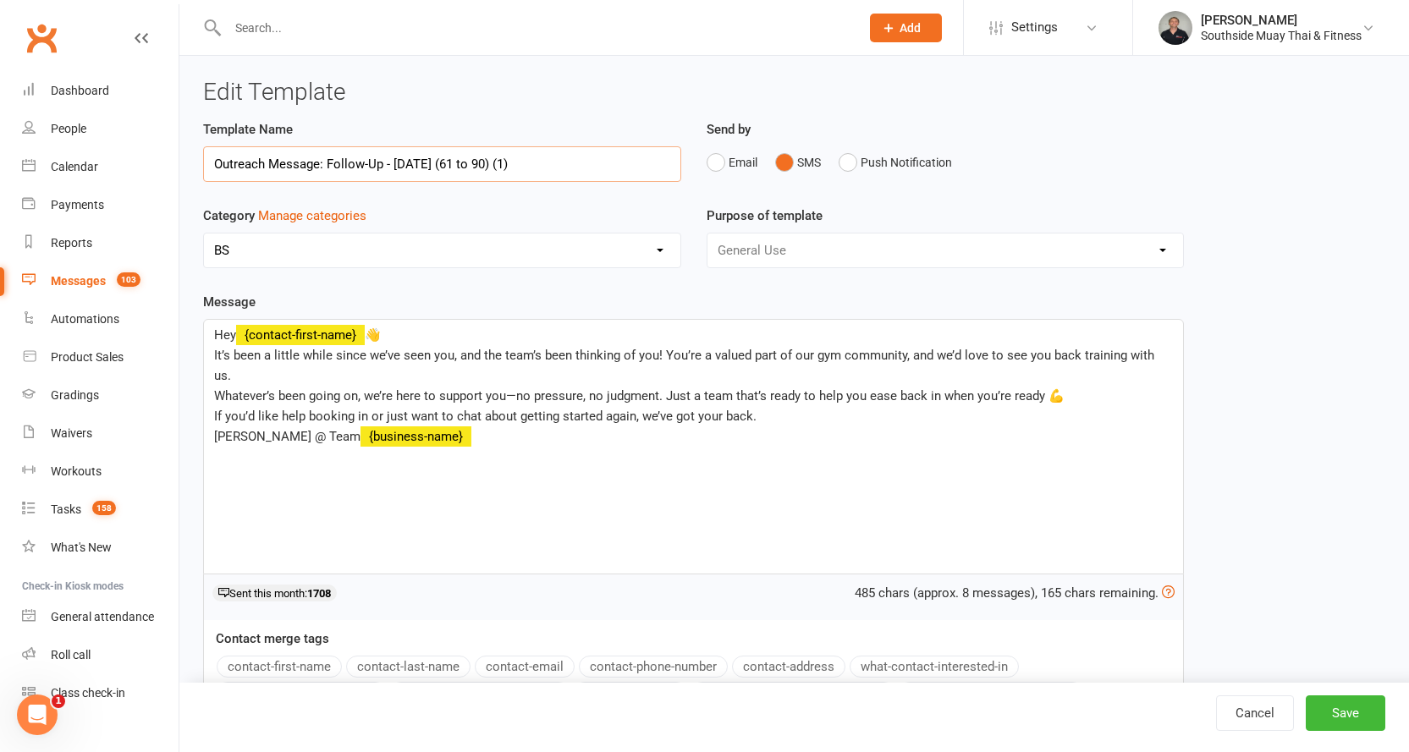
click at [534, 164] on input "Outreach Message: Follow-Up - 13/8/2025 (61 to 90) (1)" at bounding box center [442, 164] width 478 height 36
type input "Outreach Message: Follow-Up - [DATE] (61 to 90)"
click at [1354, 708] on button "Save" at bounding box center [1346, 714] width 80 height 36
select select "100"
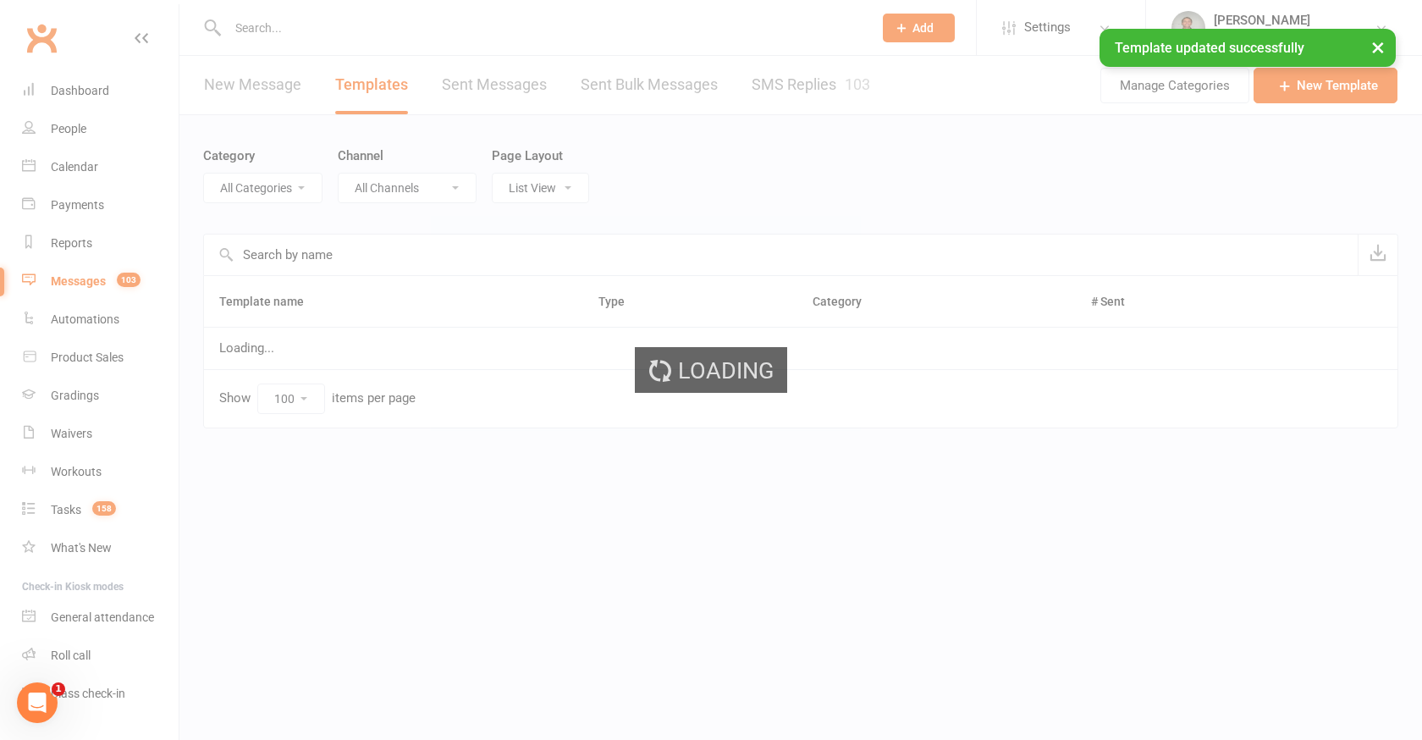
select select "14366"
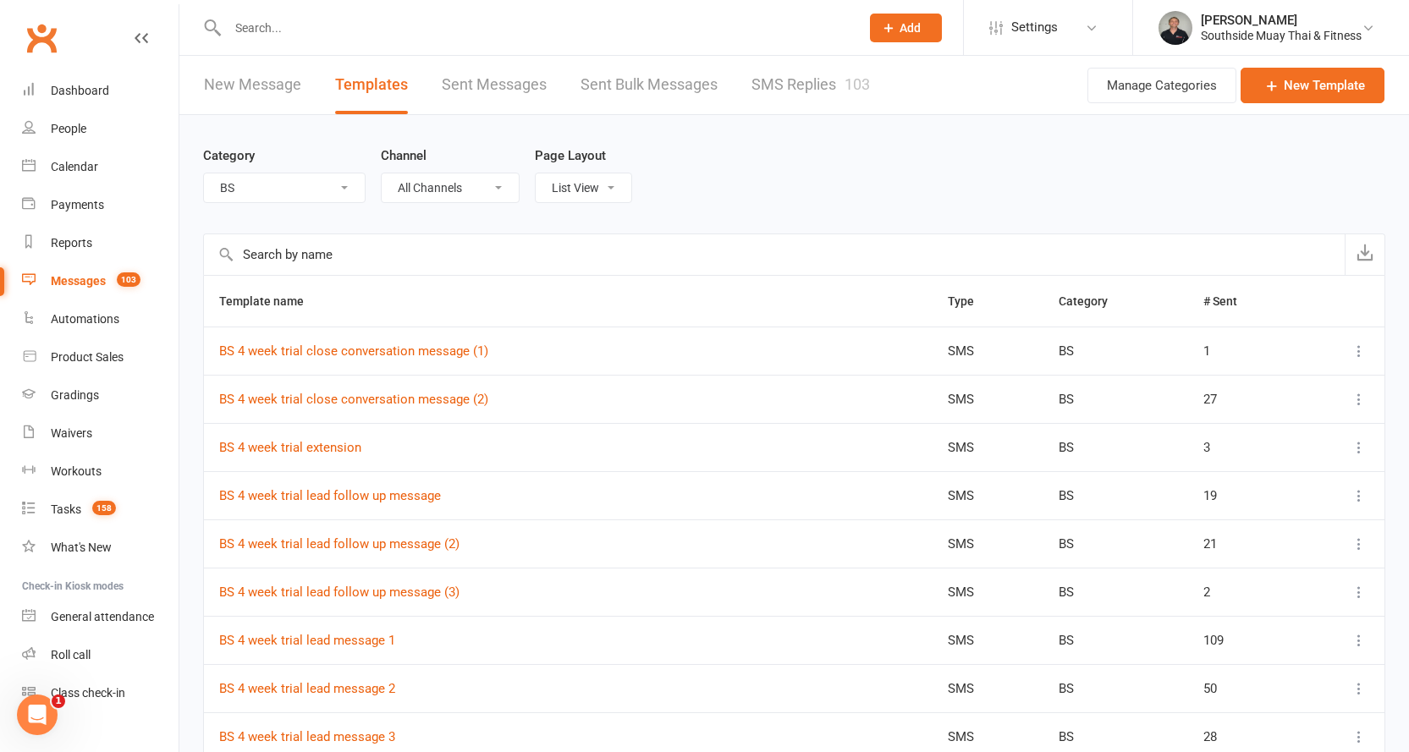
click at [375, 34] on input "text" at bounding box center [535, 28] width 625 height 24
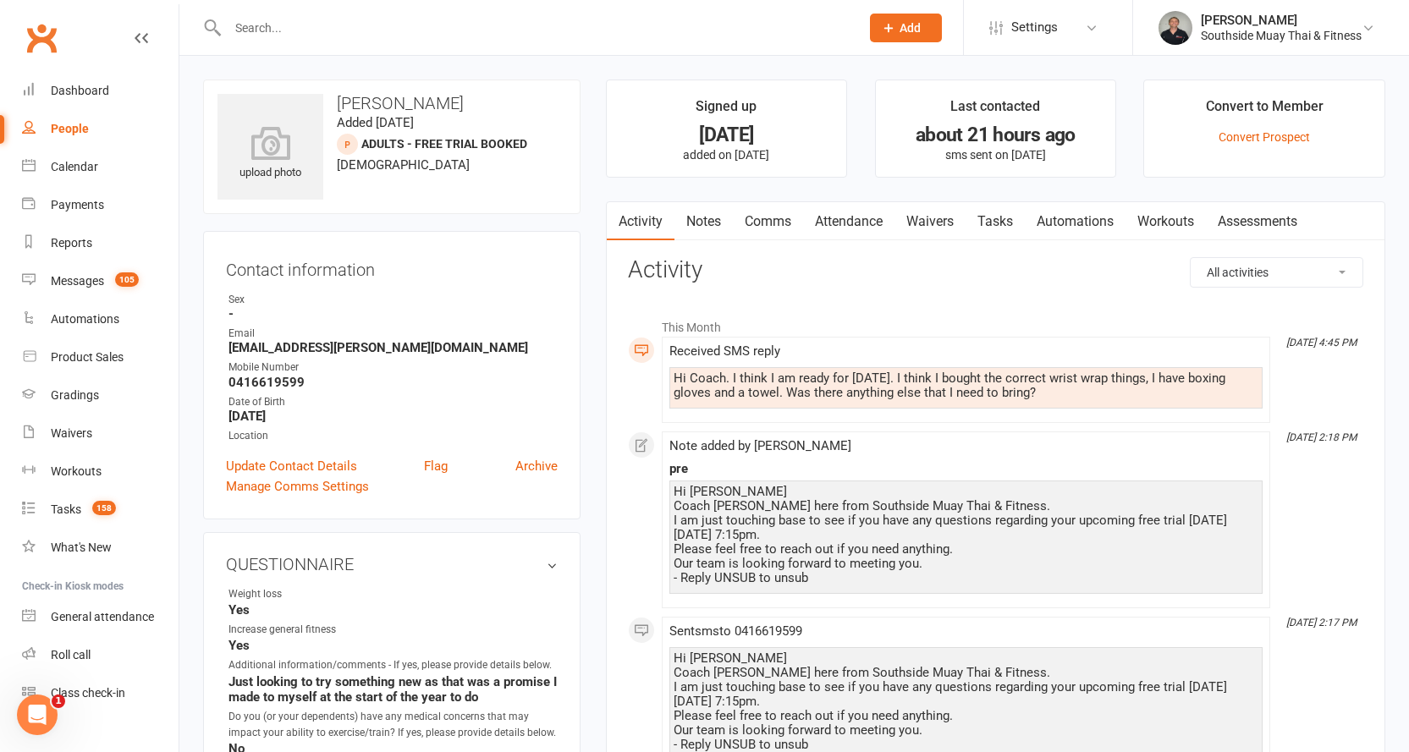
click at [774, 214] on link "Comms" at bounding box center [768, 221] width 70 height 39
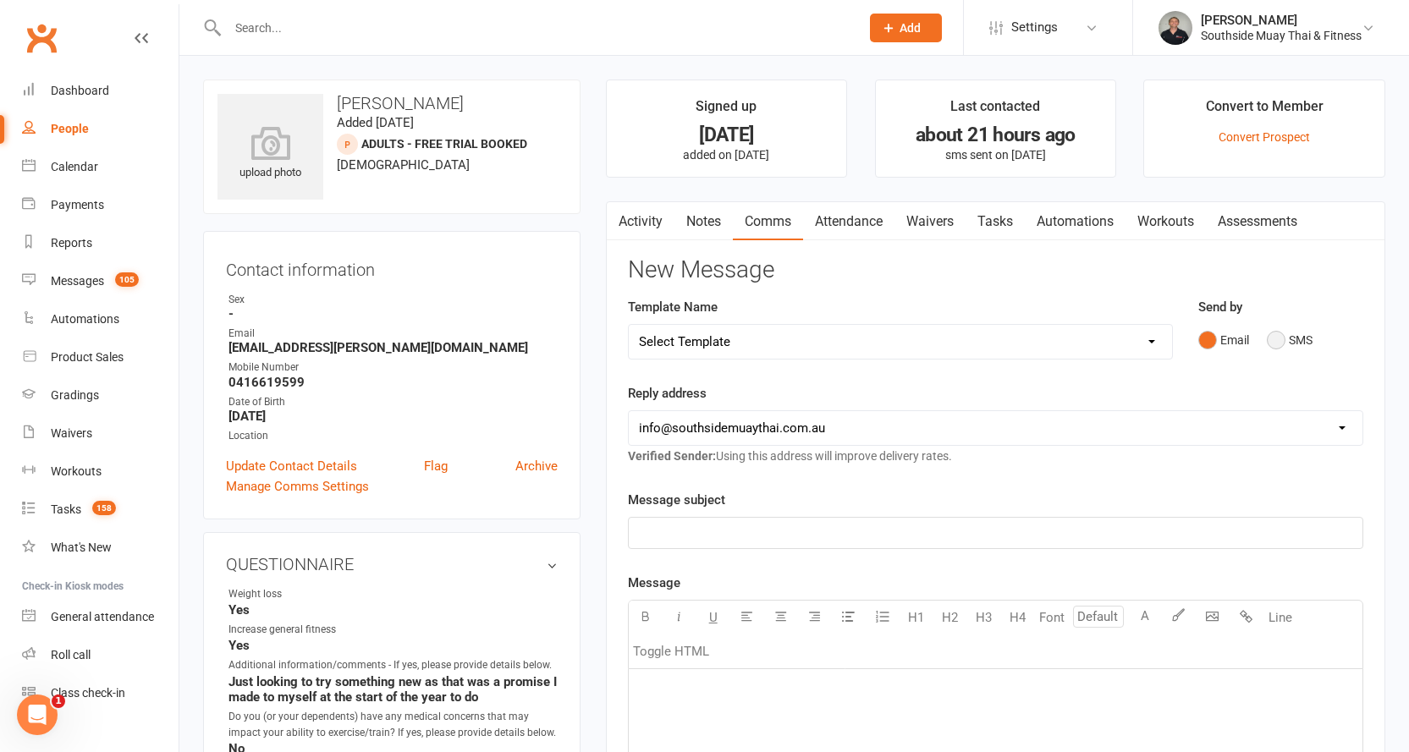
click at [1281, 341] on button "SMS" at bounding box center [1290, 340] width 46 height 32
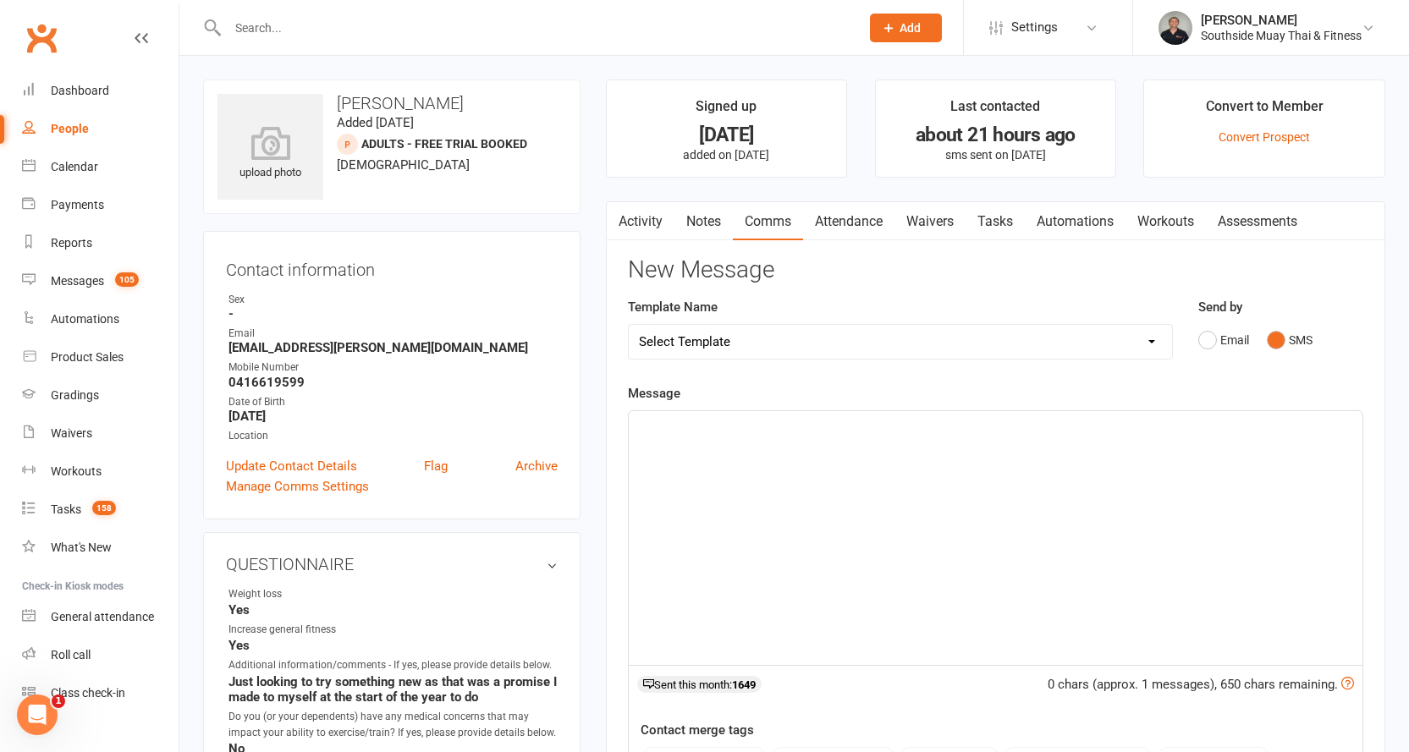
click at [887, 422] on p "﻿" at bounding box center [995, 426] width 713 height 20
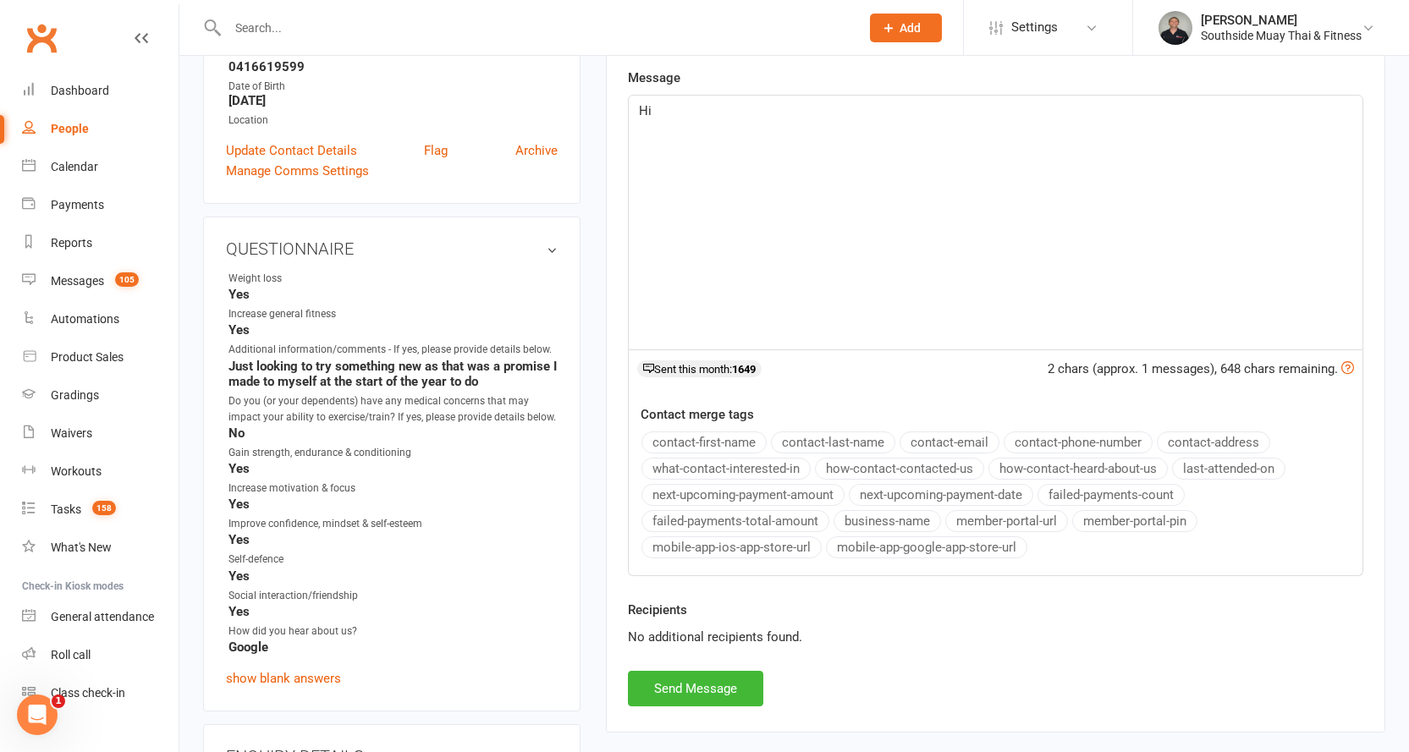
scroll to position [339, 0]
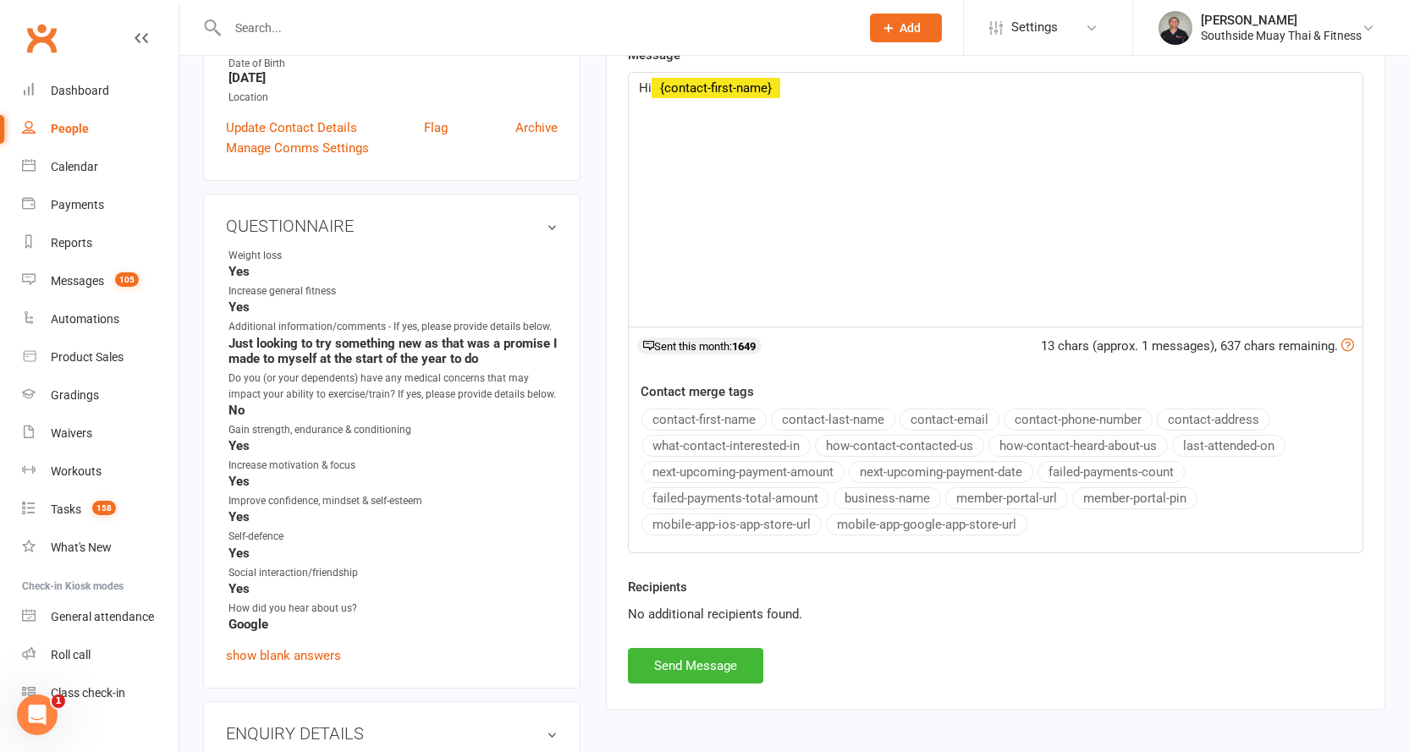
click at [725, 420] on button "contact-first-name" at bounding box center [703, 420] width 125 height 22
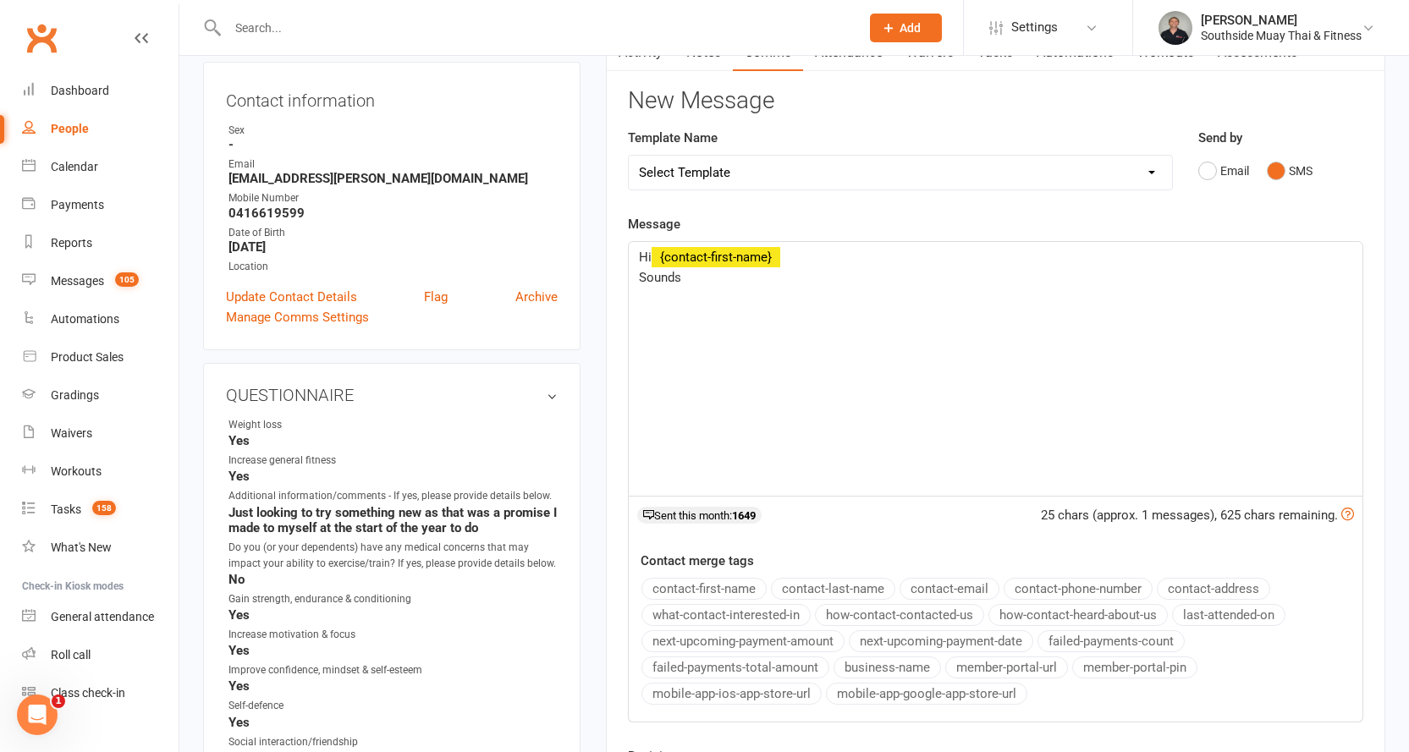
scroll to position [0, 0]
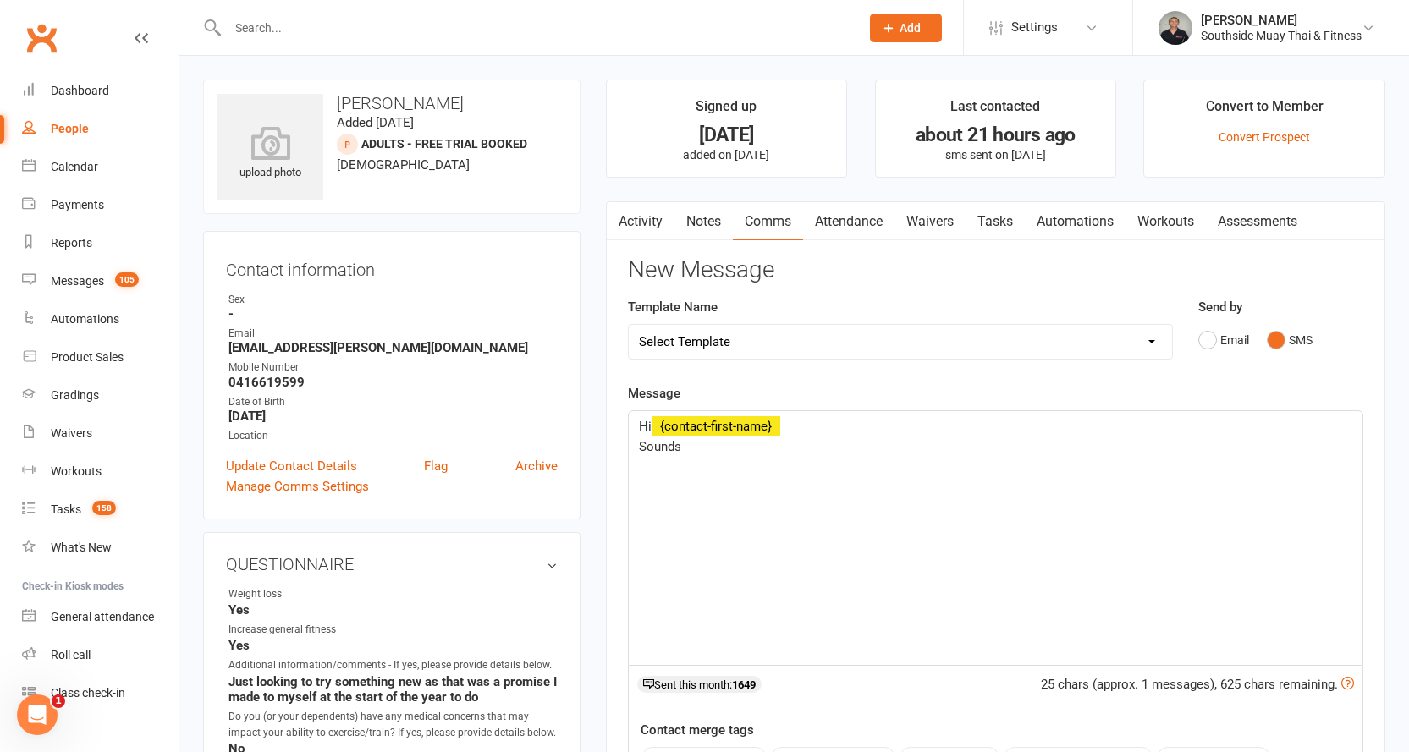
click at [644, 212] on link "Activity" at bounding box center [641, 221] width 68 height 39
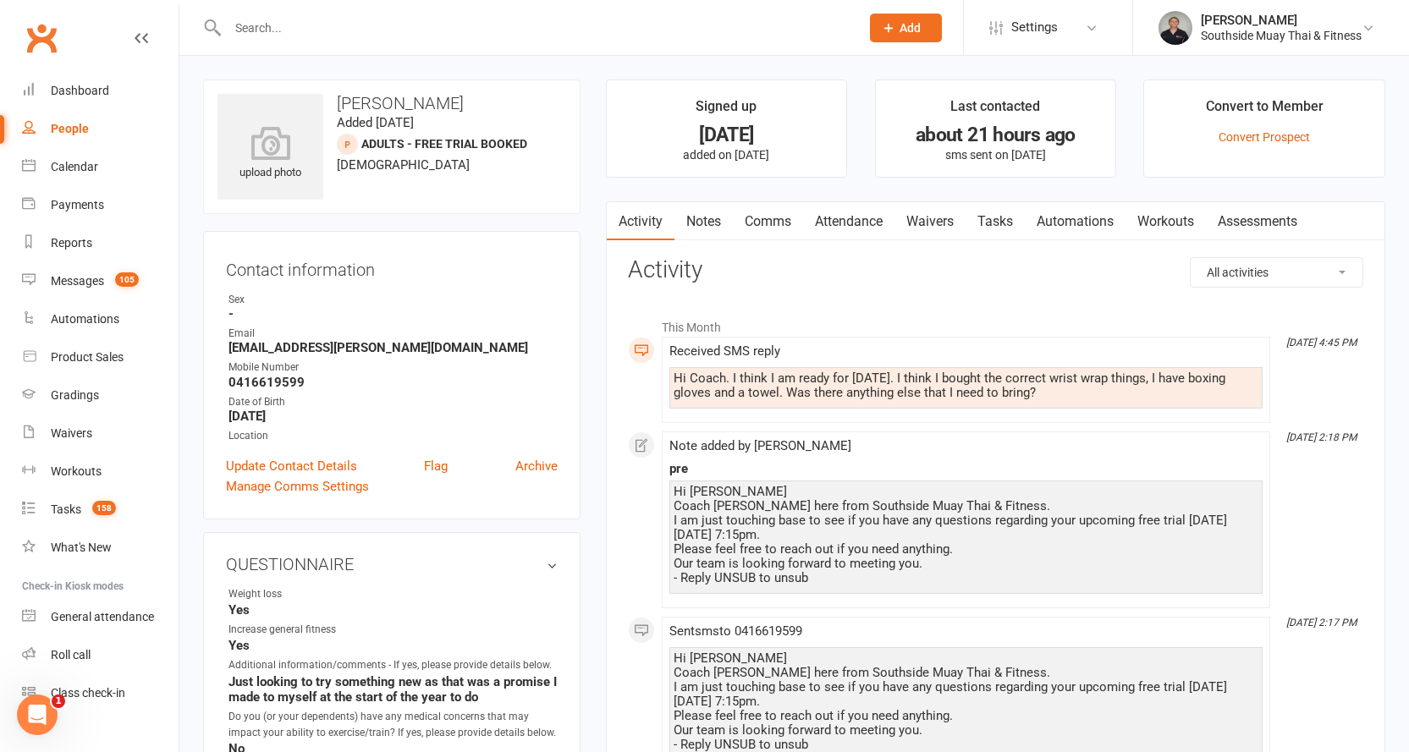
click at [768, 213] on link "Comms" at bounding box center [768, 221] width 70 height 39
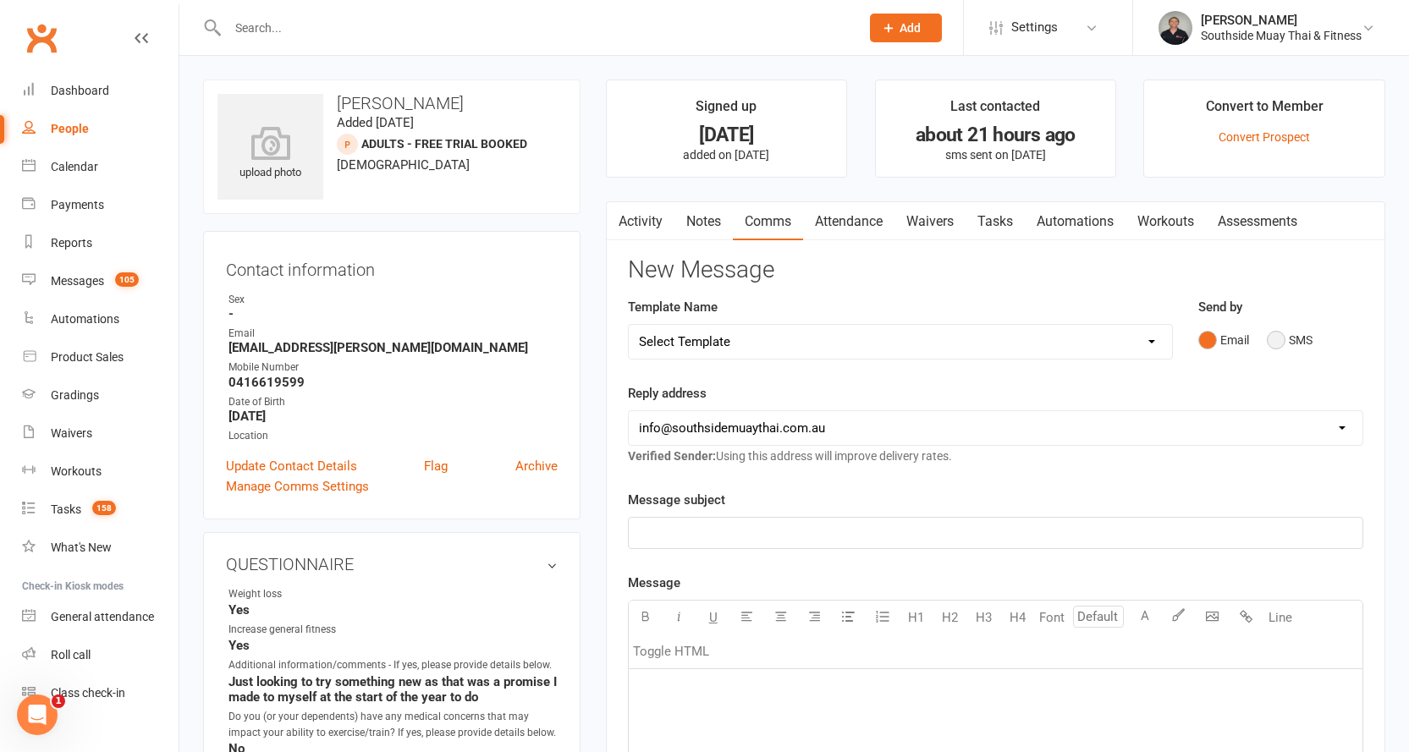
click at [1278, 333] on button "SMS" at bounding box center [1290, 340] width 46 height 32
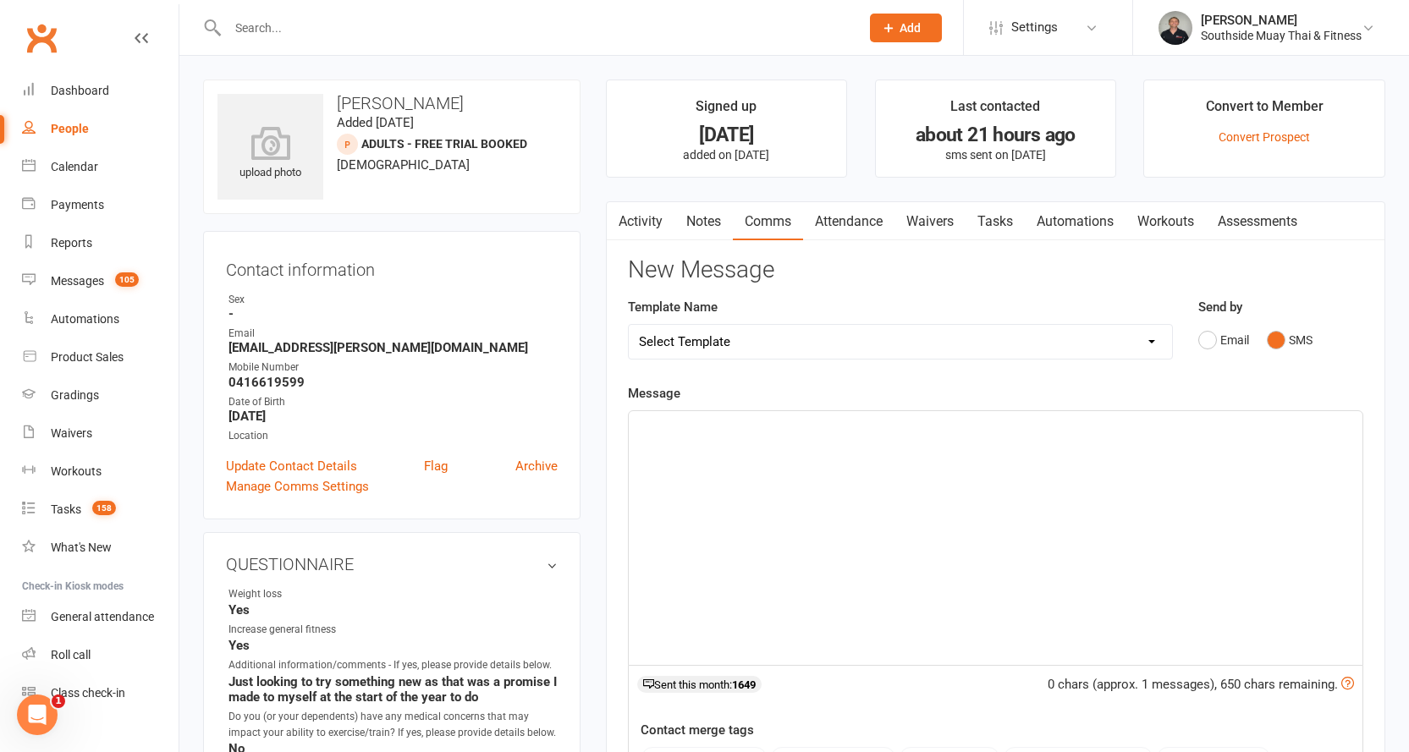
click at [893, 429] on p "﻿" at bounding box center [995, 426] width 713 height 20
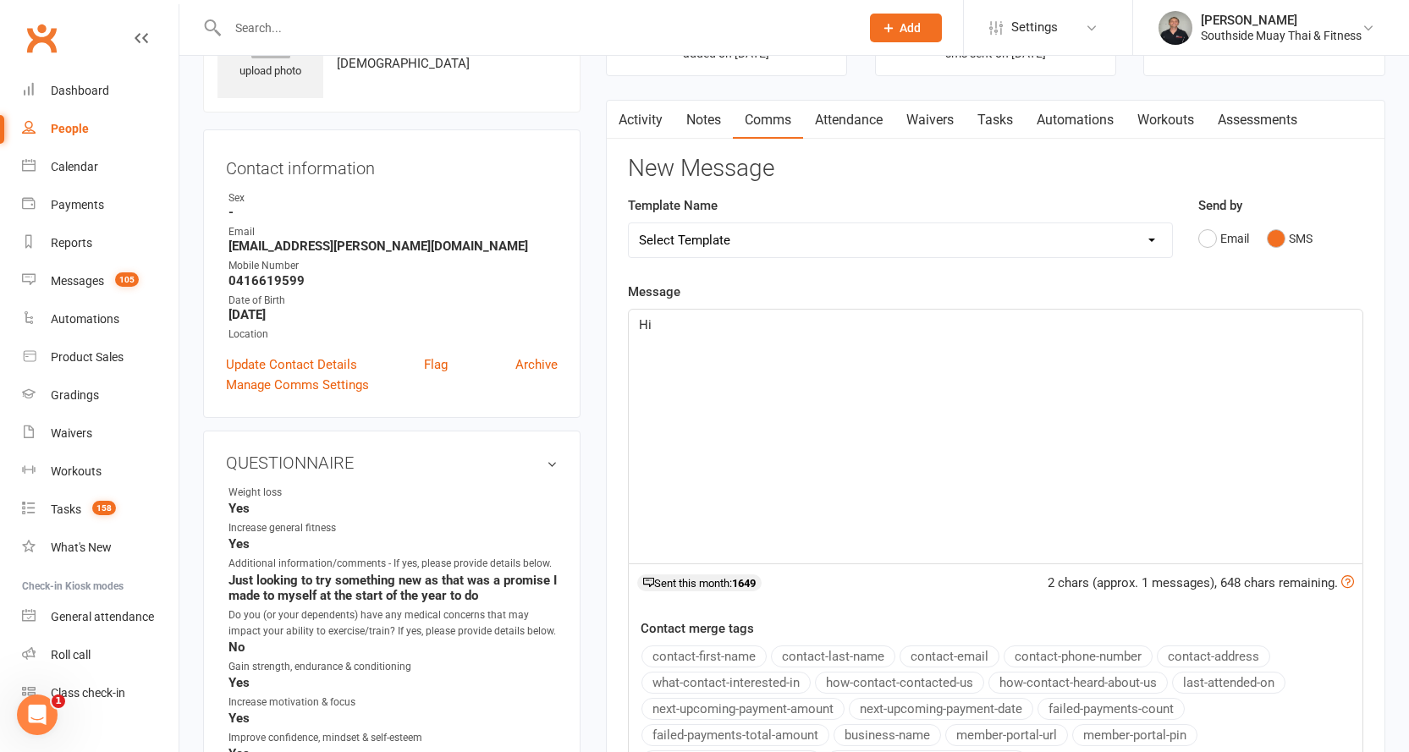
scroll to position [254, 0]
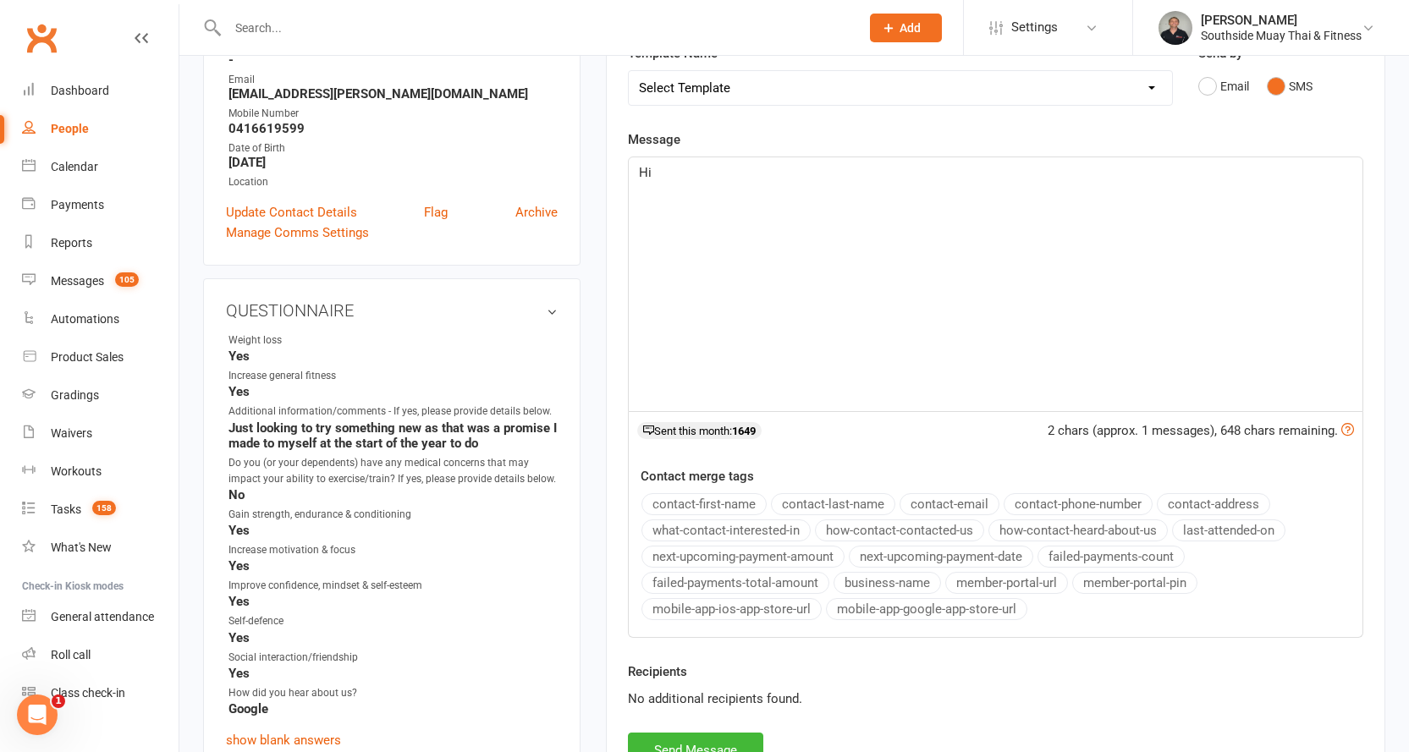
click at [722, 495] on button "contact-first-name" at bounding box center [703, 504] width 125 height 22
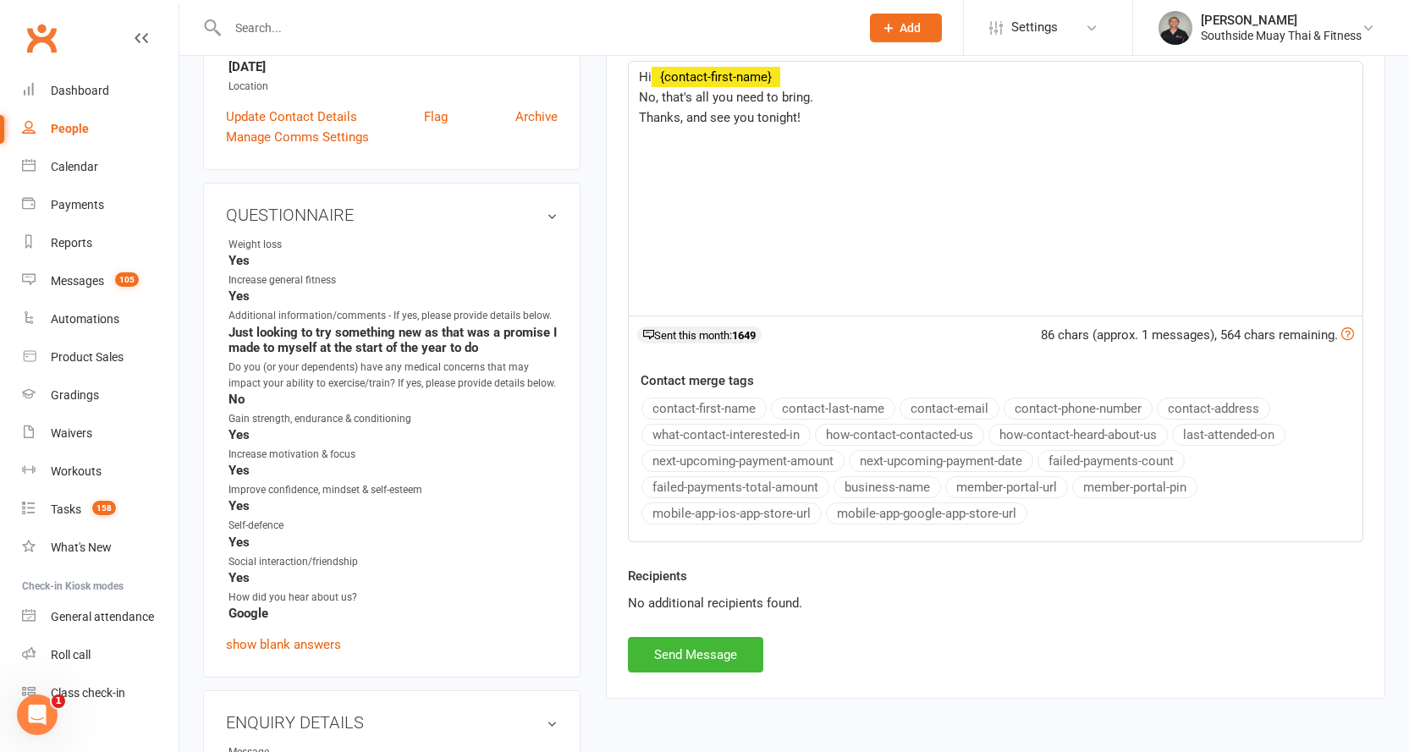
scroll to position [508, 0]
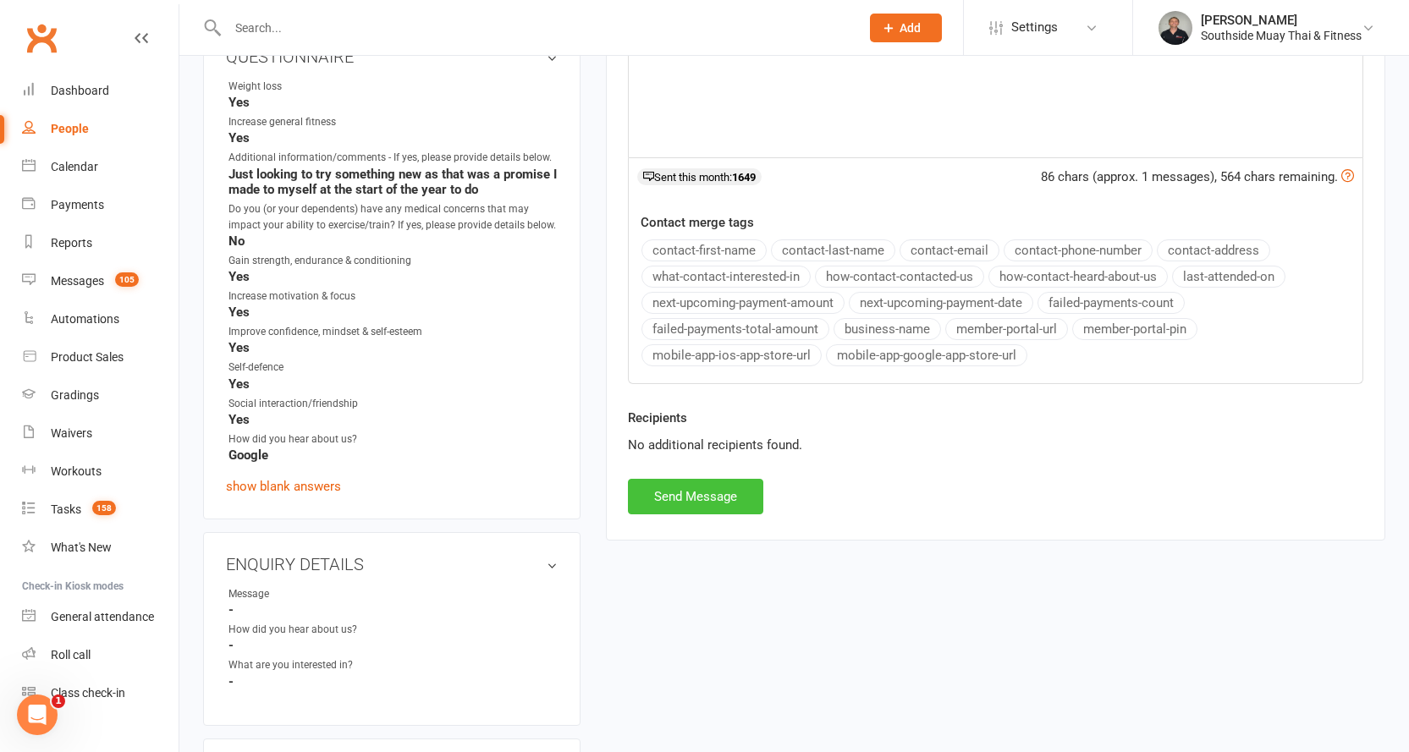
click at [725, 498] on button "Send Message" at bounding box center [695, 497] width 135 height 36
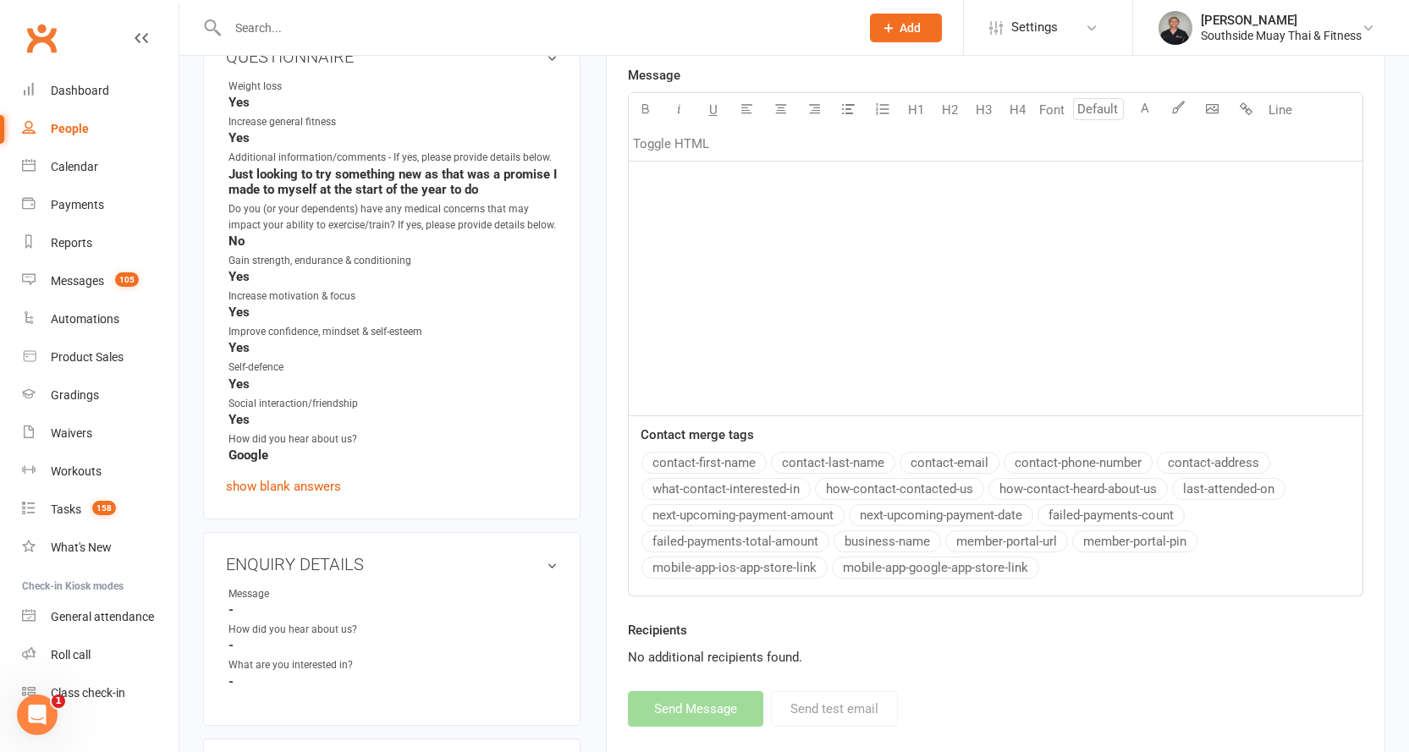
click at [65, 124] on div "People" at bounding box center [70, 129] width 38 height 14
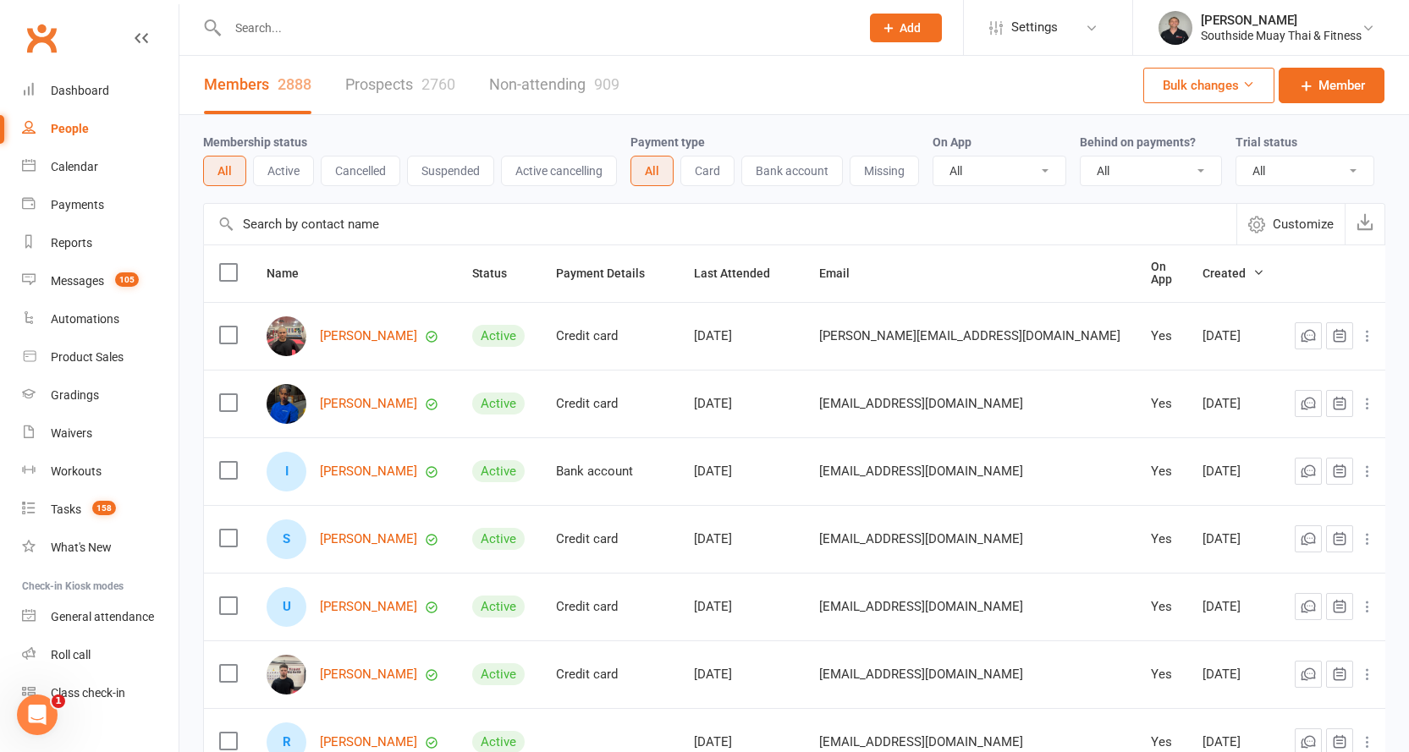
click at [389, 88] on link "Prospects 2760" at bounding box center [400, 85] width 110 height 58
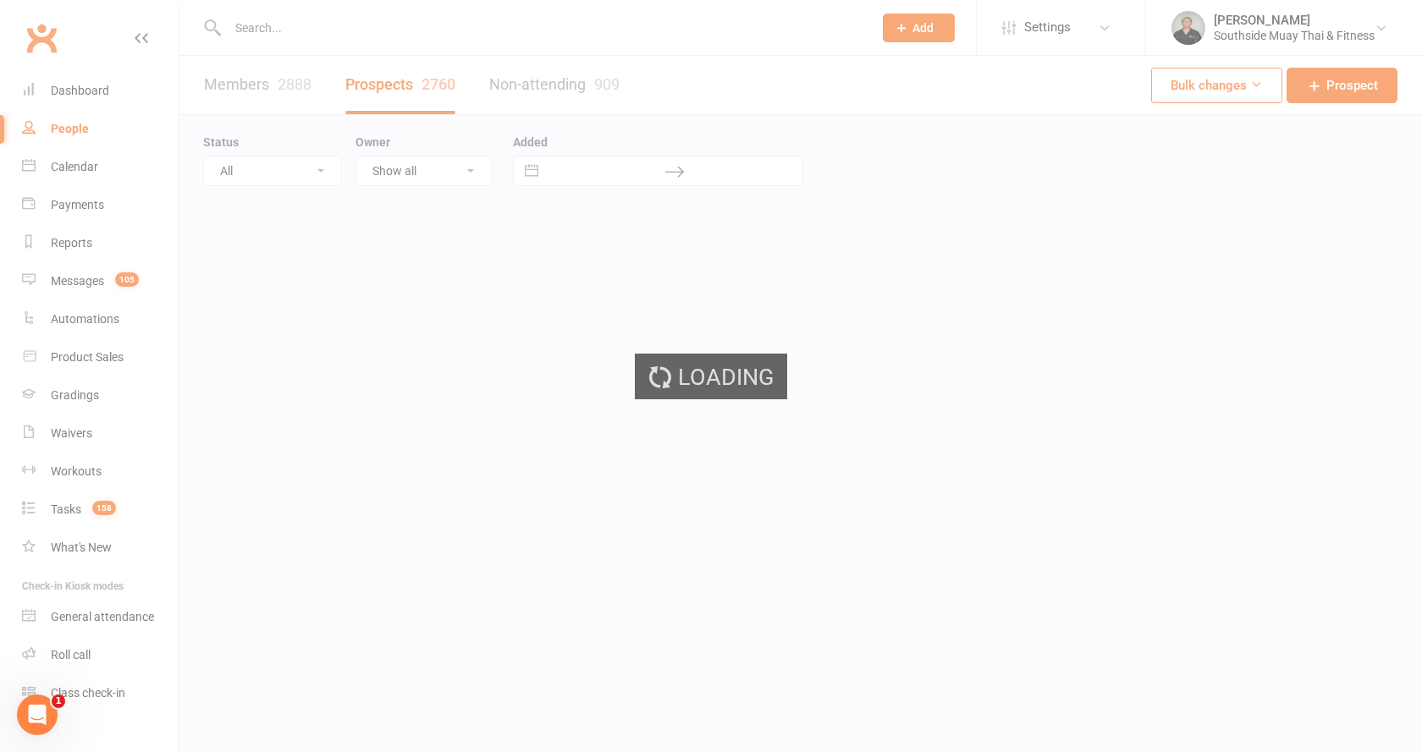
select select "100"
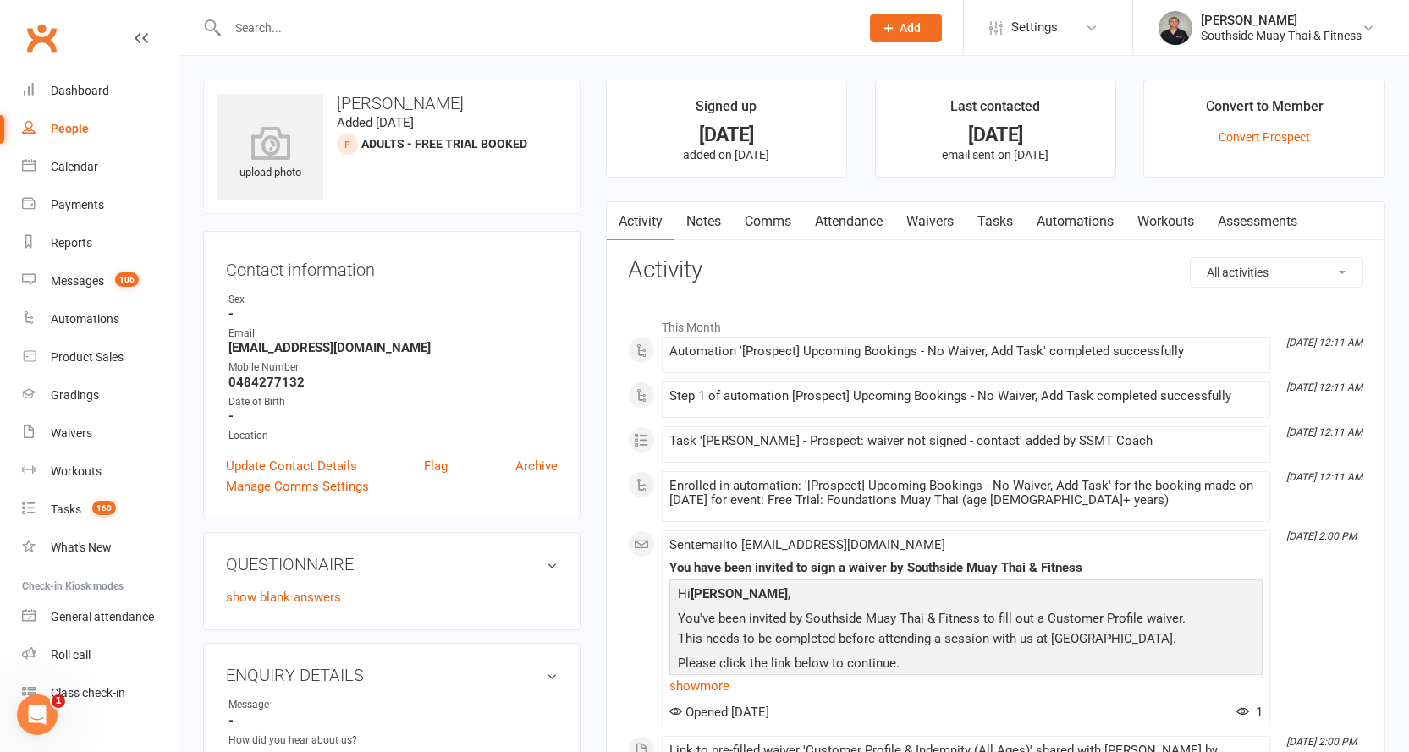
click at [931, 223] on link "Waivers" at bounding box center [930, 221] width 71 height 39
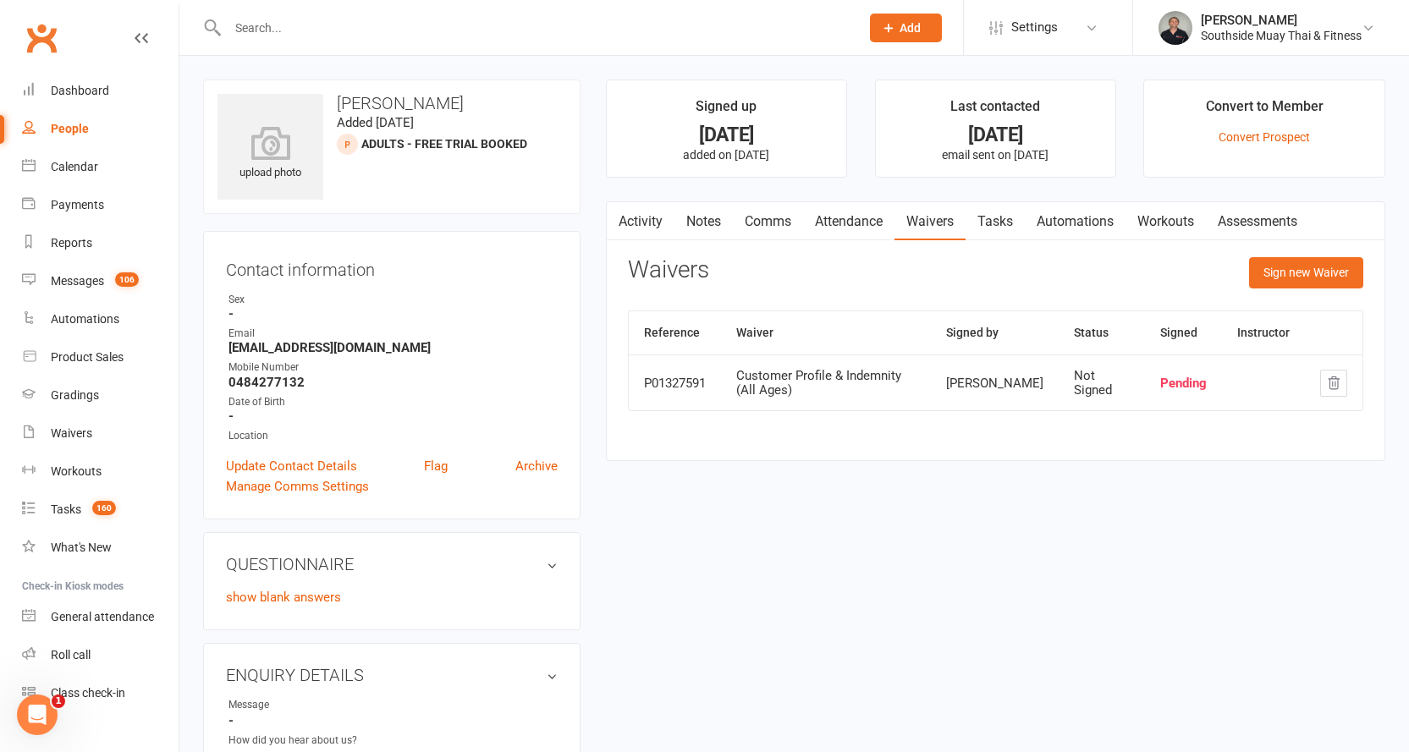
click at [768, 221] on link "Comms" at bounding box center [768, 221] width 70 height 39
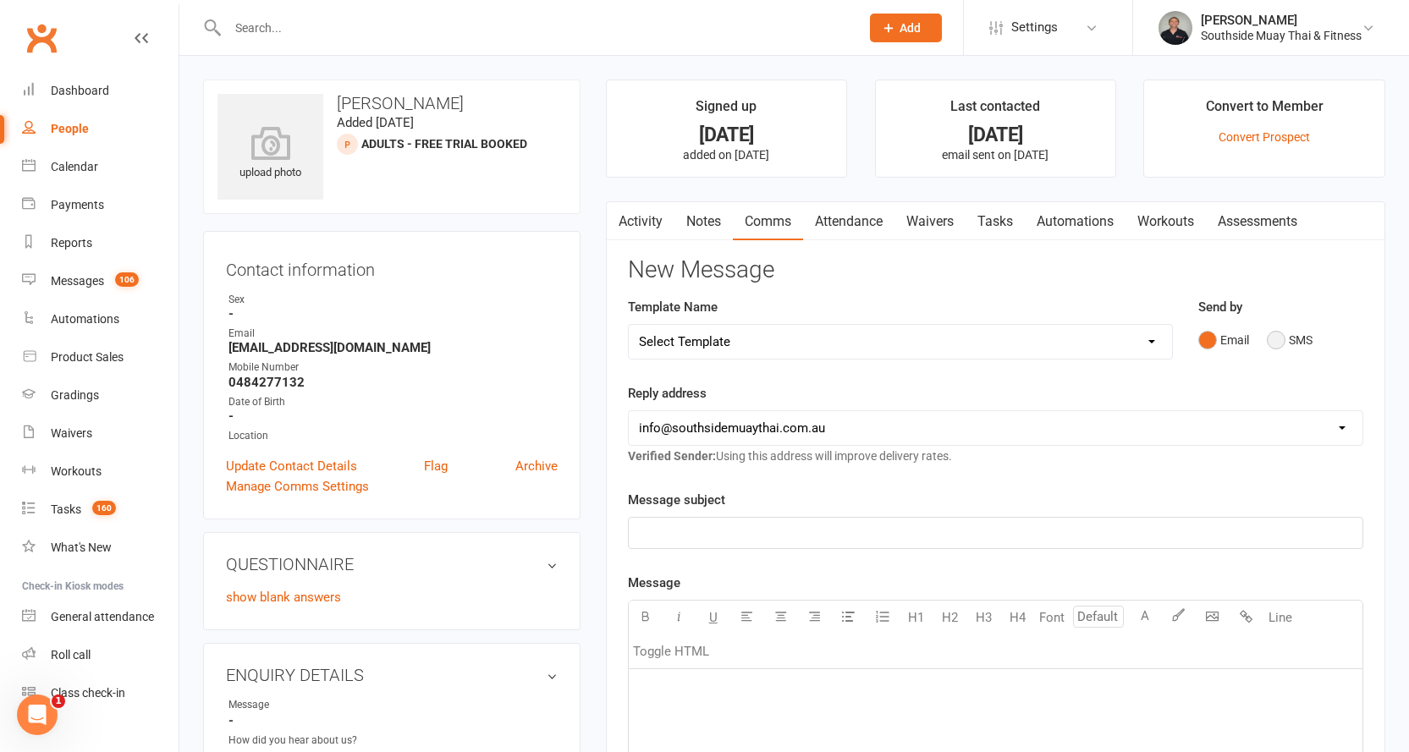
click at [1286, 334] on button "SMS" at bounding box center [1290, 340] width 46 height 32
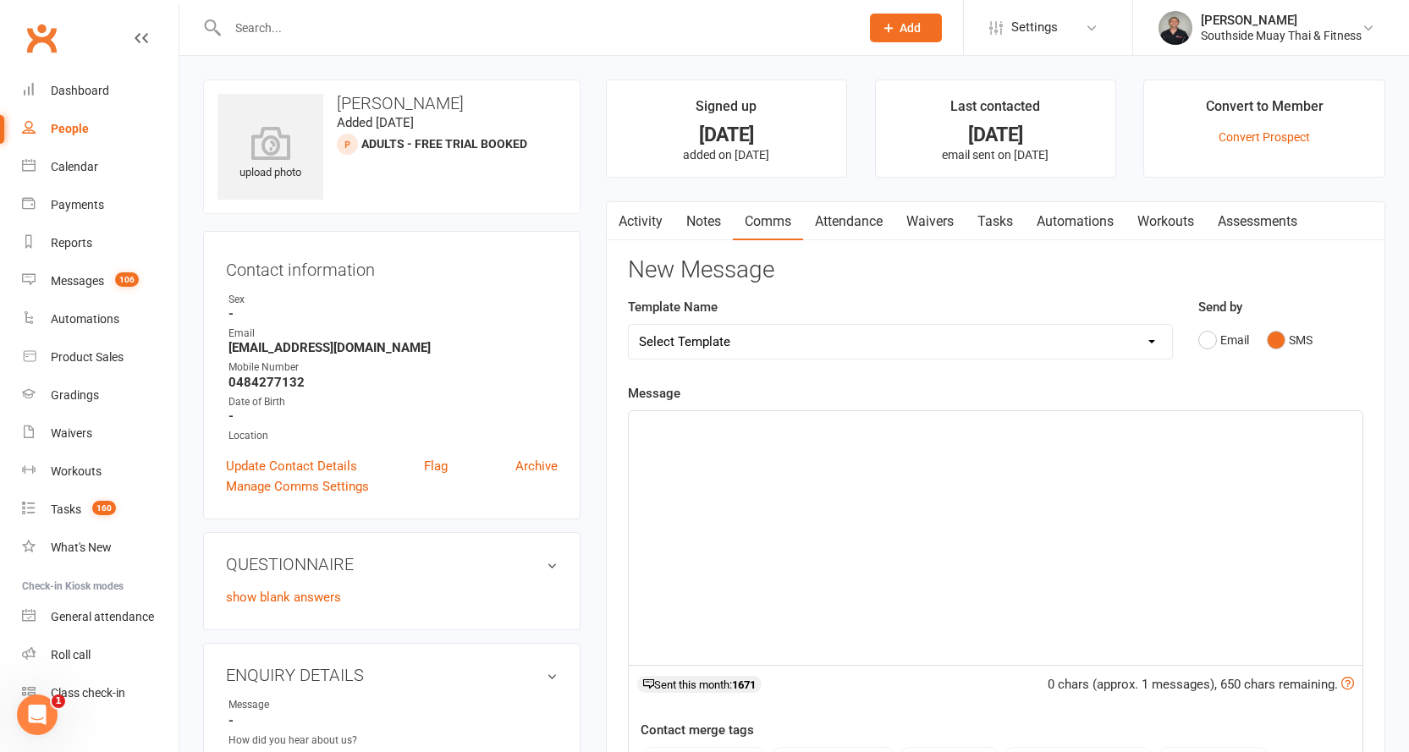
click at [814, 337] on select "Select Template [SMS] Outreach Message: High Risk – Personal From Trainer + Ree…" at bounding box center [900, 342] width 543 height 34
select select "37"
click at [629, 325] on select "Select Template [SMS] Outreach Message: High Risk – Personal From Trainer + Ree…" at bounding box center [900, 342] width 543 height 34
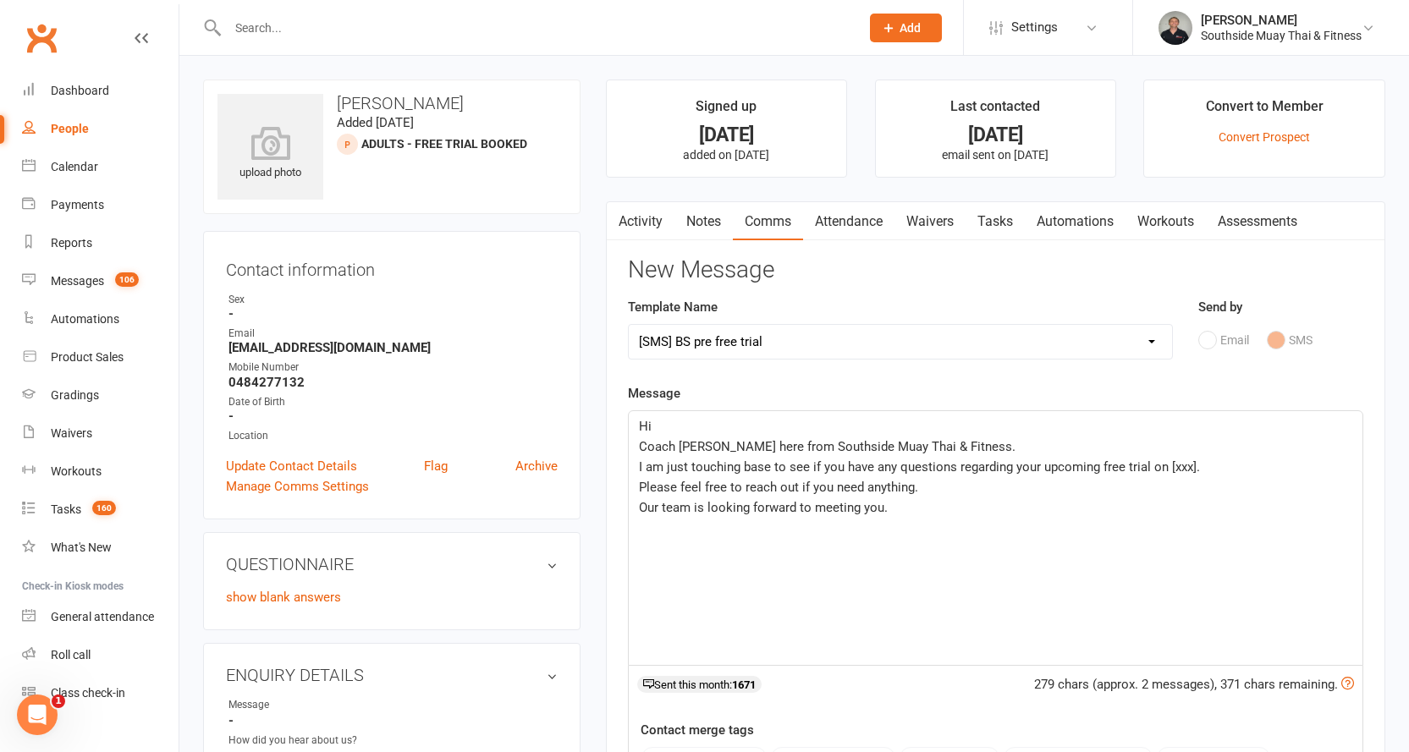
click at [698, 420] on p "Hi" at bounding box center [995, 426] width 713 height 20
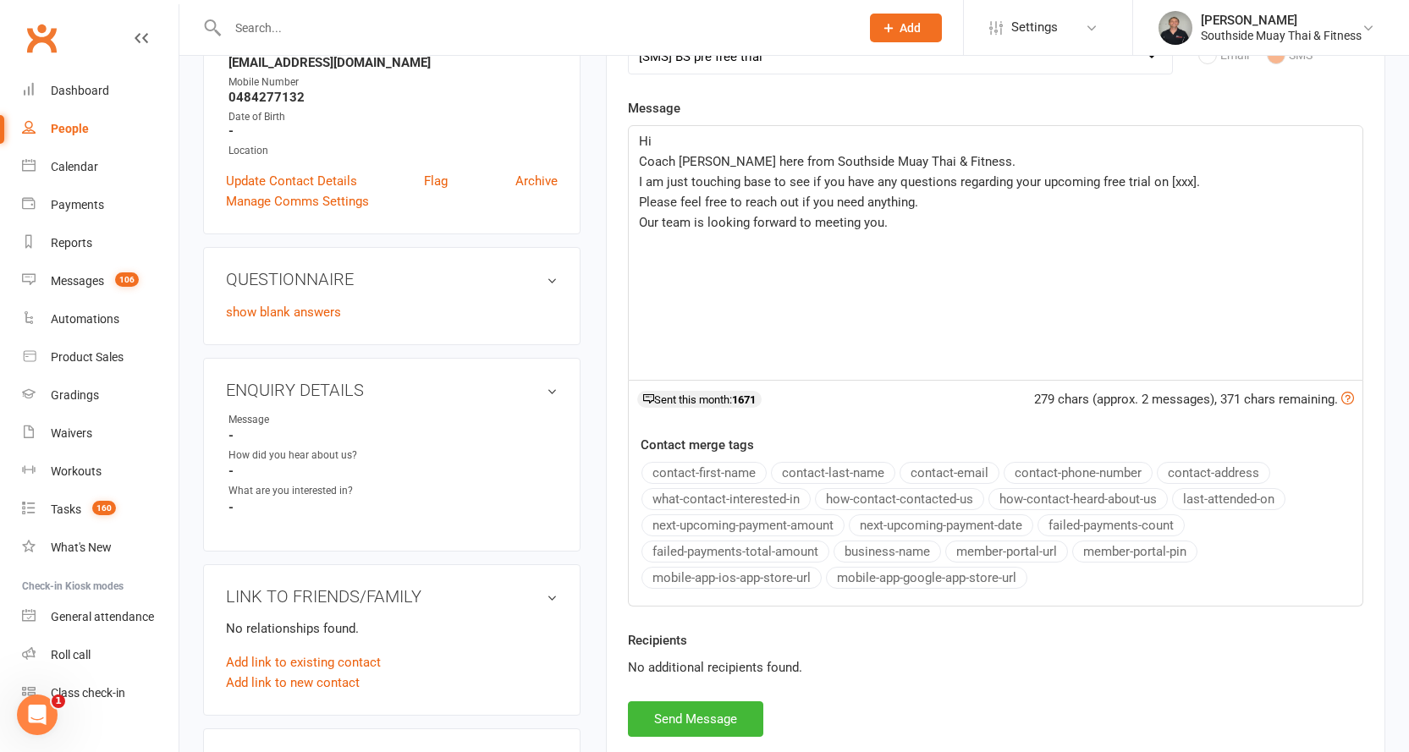
scroll to position [339, 0]
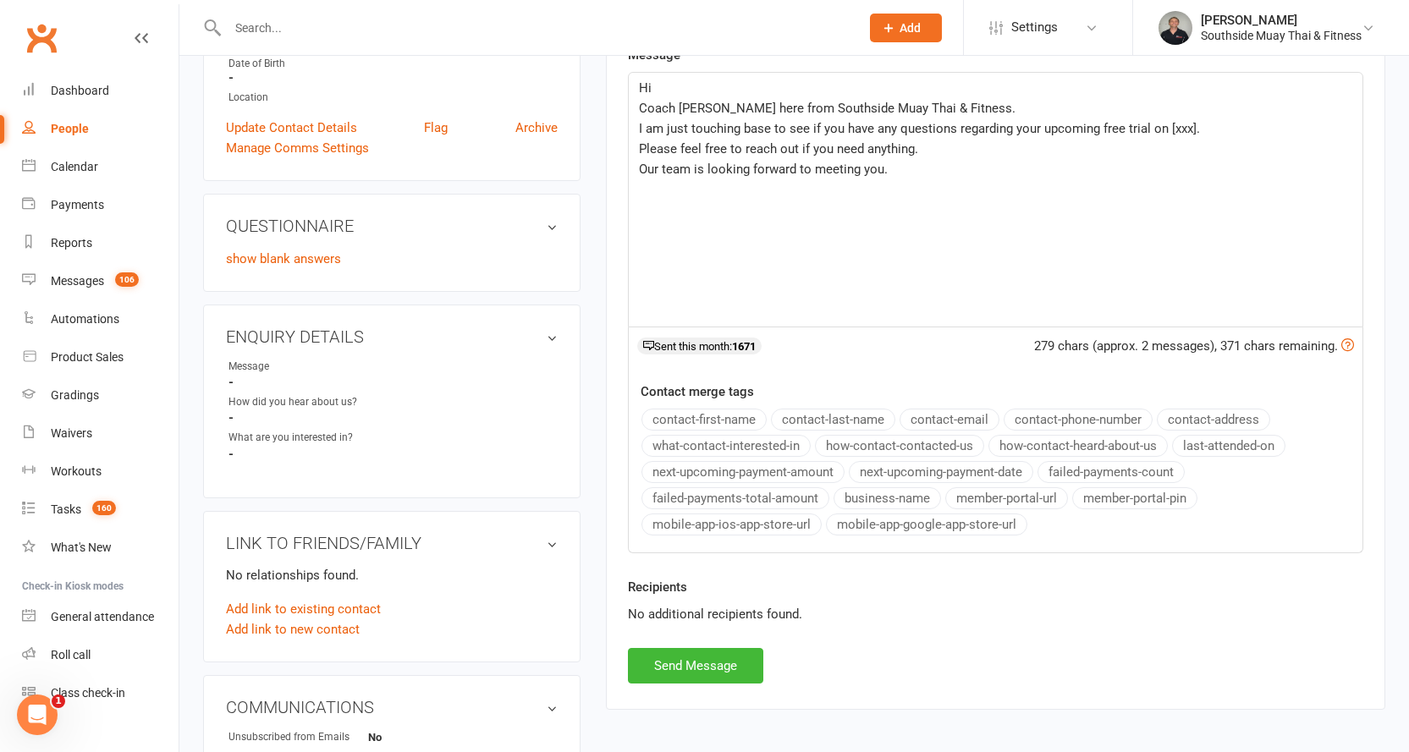
click at [708, 413] on button "contact-first-name" at bounding box center [703, 420] width 125 height 22
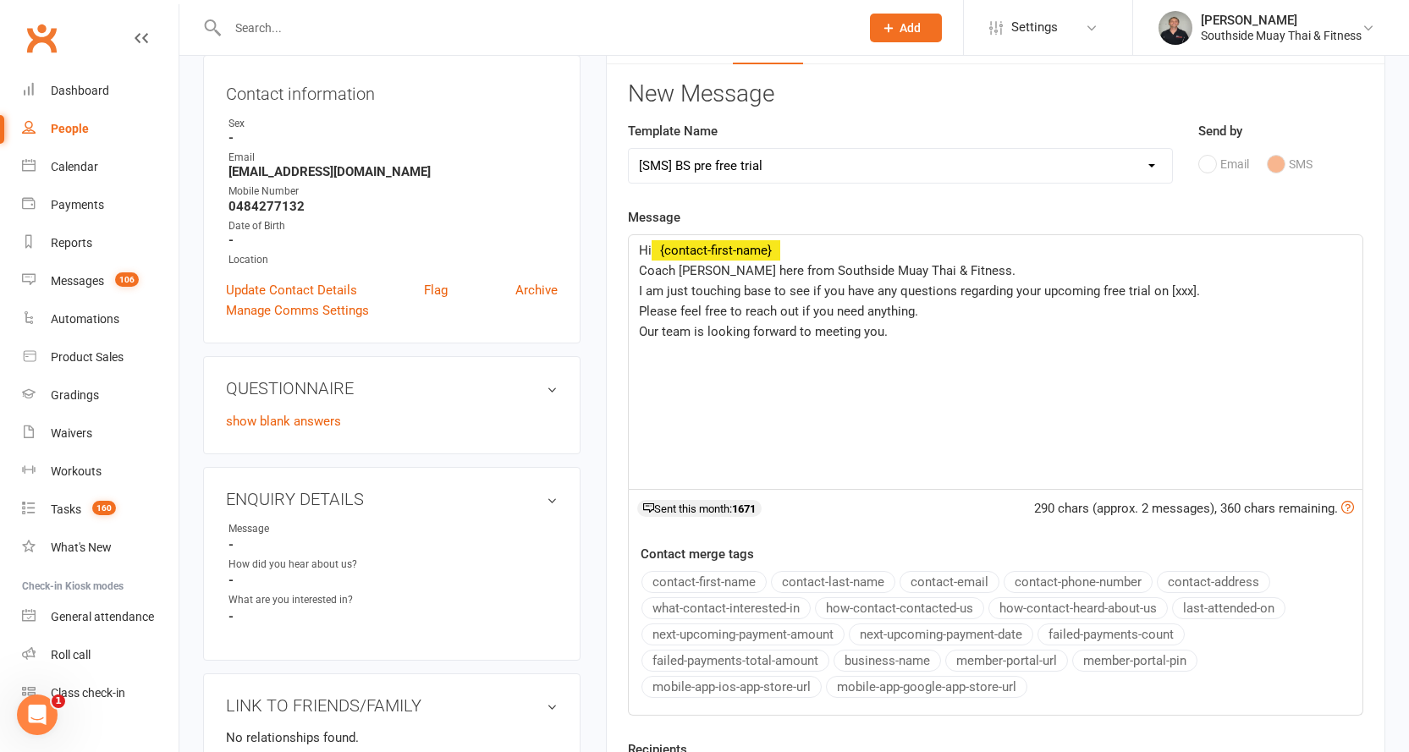
scroll to position [169, 0]
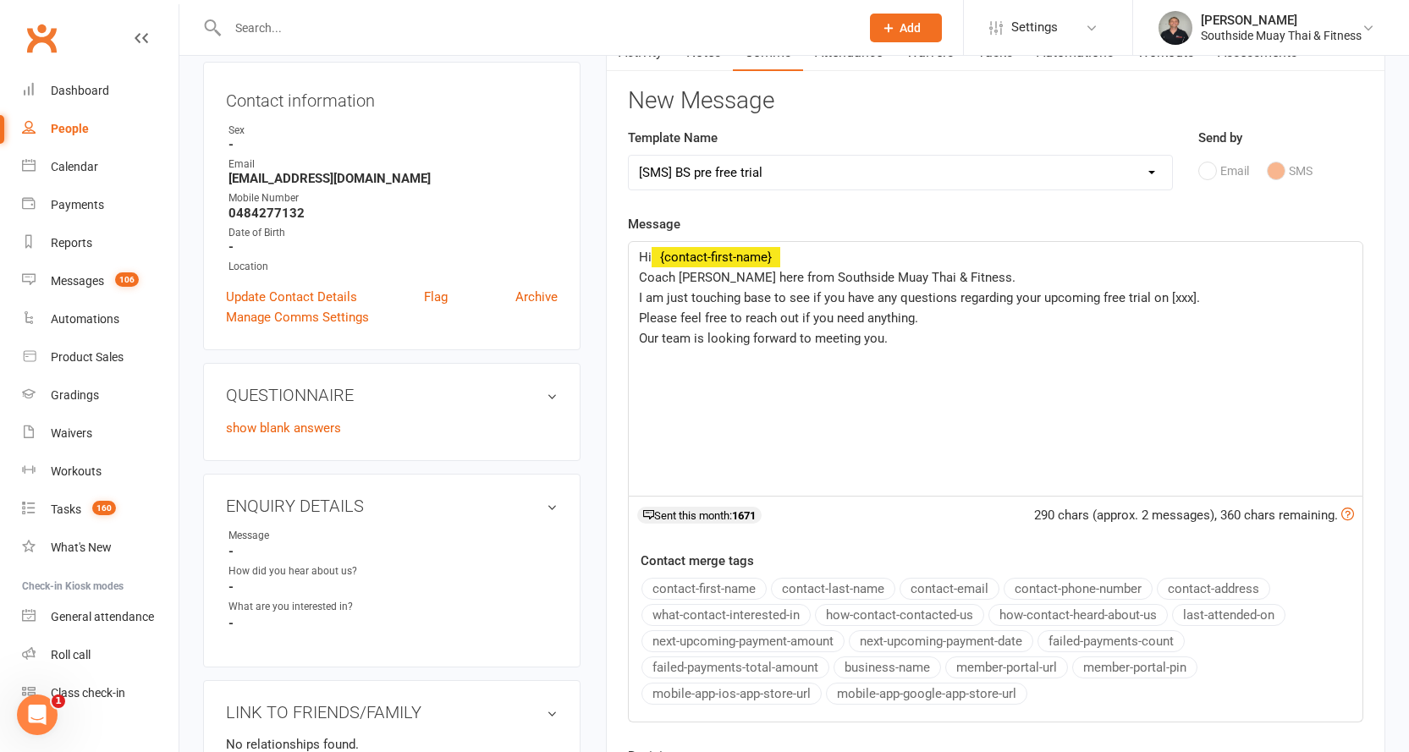
click at [1165, 297] on span "I am just touching base to see if you have any questions regarding your upcomin…" at bounding box center [919, 297] width 561 height 15
click at [1015, 306] on p "I am just touching base to see if you have any questions regarding your upcomin…" at bounding box center [995, 298] width 713 height 20
click at [1218, 300] on span "I am just touching base to see if you have any questions regarding your upcomin…" at bounding box center [950, 297] width 623 height 15
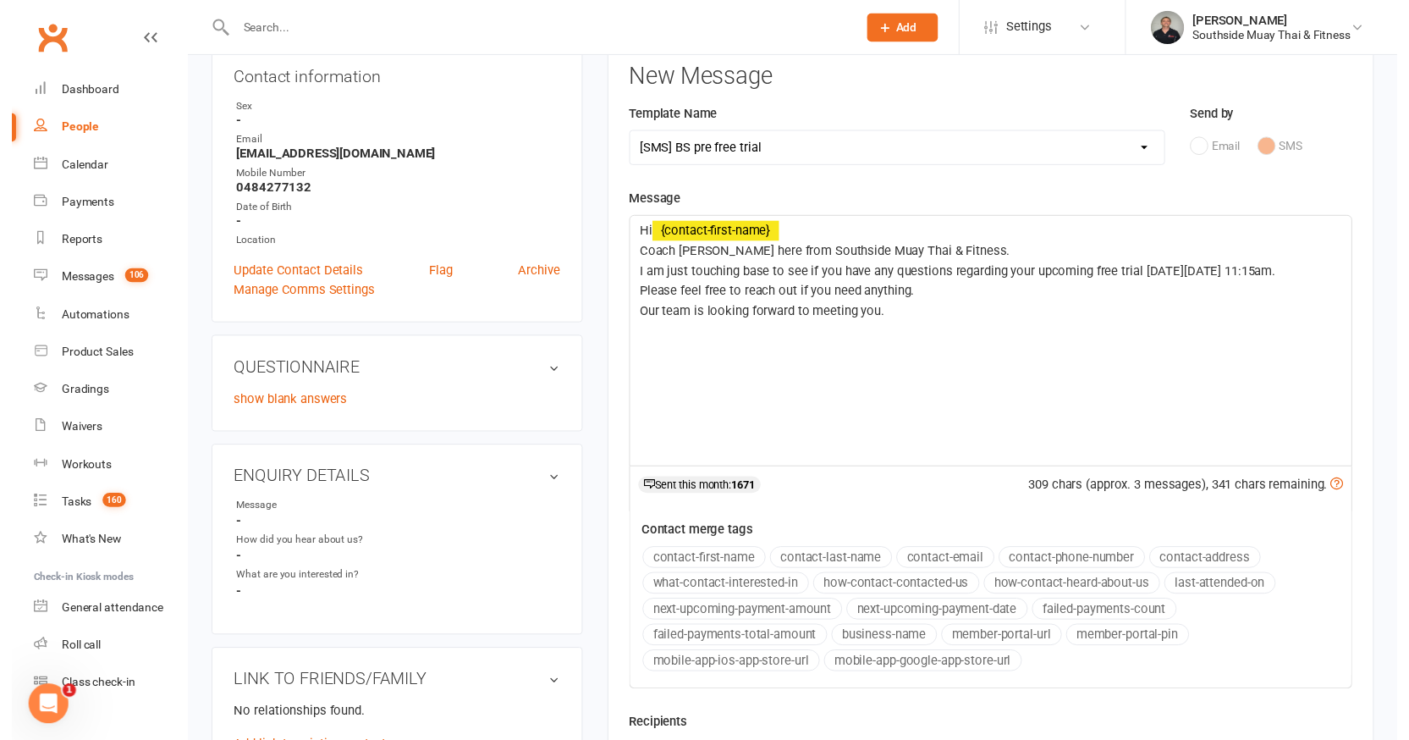
scroll to position [339, 0]
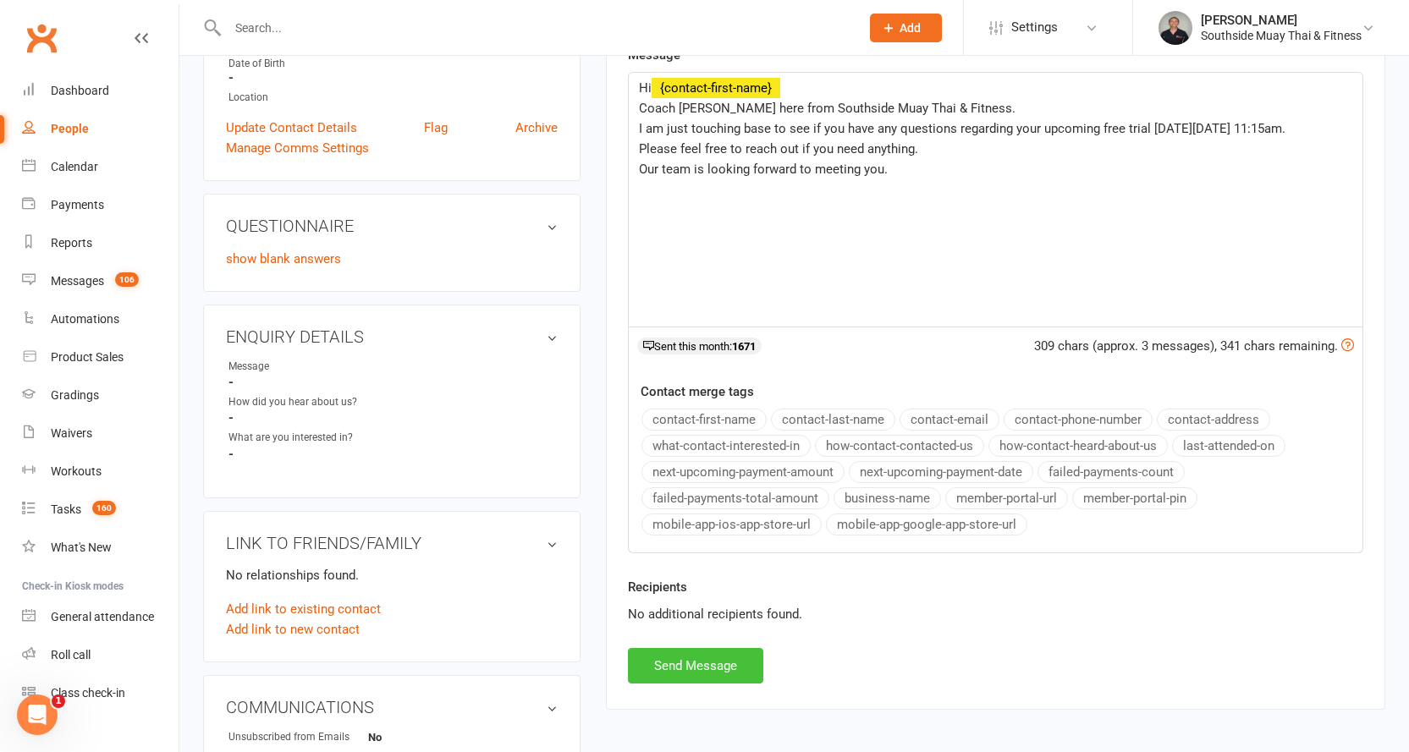
click at [648, 656] on button "Send Message" at bounding box center [695, 666] width 135 height 36
select select
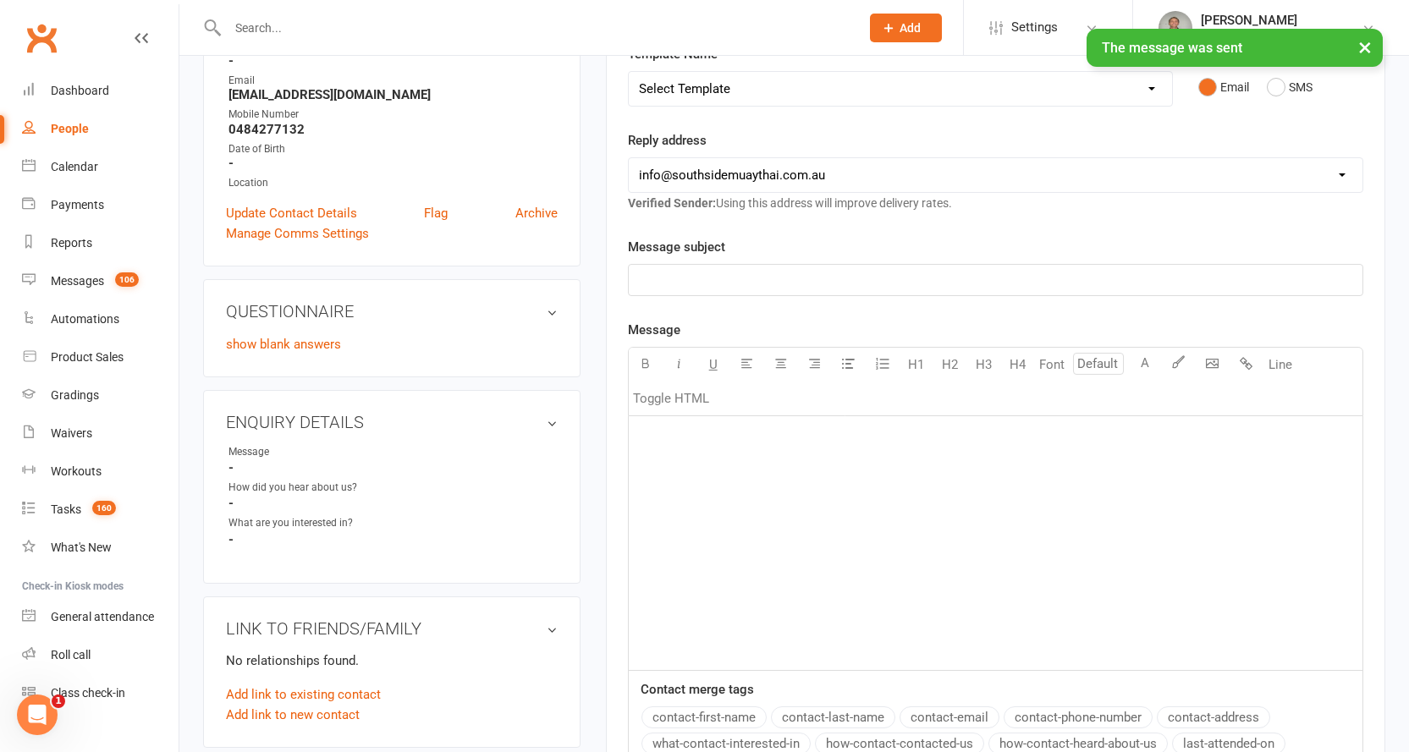
scroll to position [0, 0]
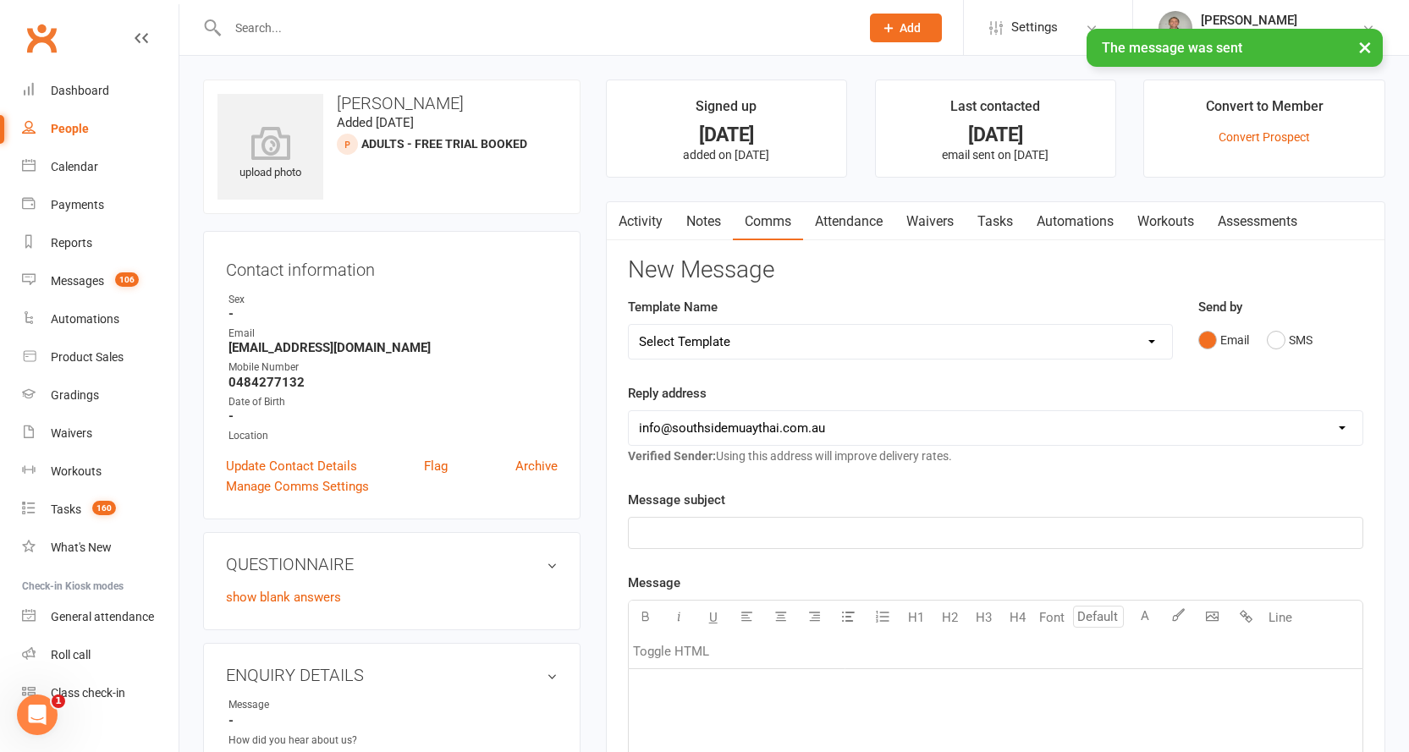
click at [646, 224] on link "Activity" at bounding box center [641, 221] width 68 height 39
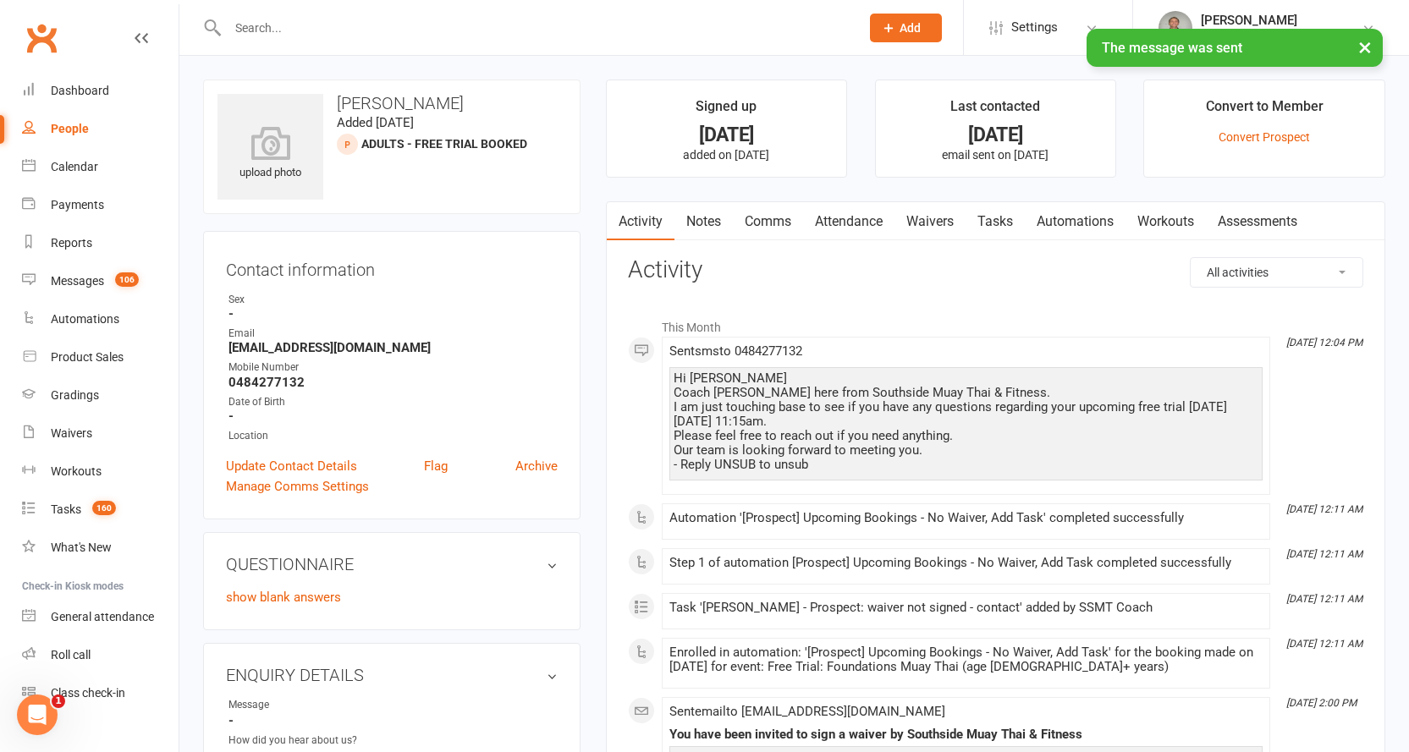
drag, startPoint x: 674, startPoint y: 374, endPoint x: 844, endPoint y: 469, distance: 194.7
click at [844, 469] on div "Hi Chris Coach Barry here from Southside Muay Thai & Fitness. I am just touchin…" at bounding box center [966, 422] width 585 height 101
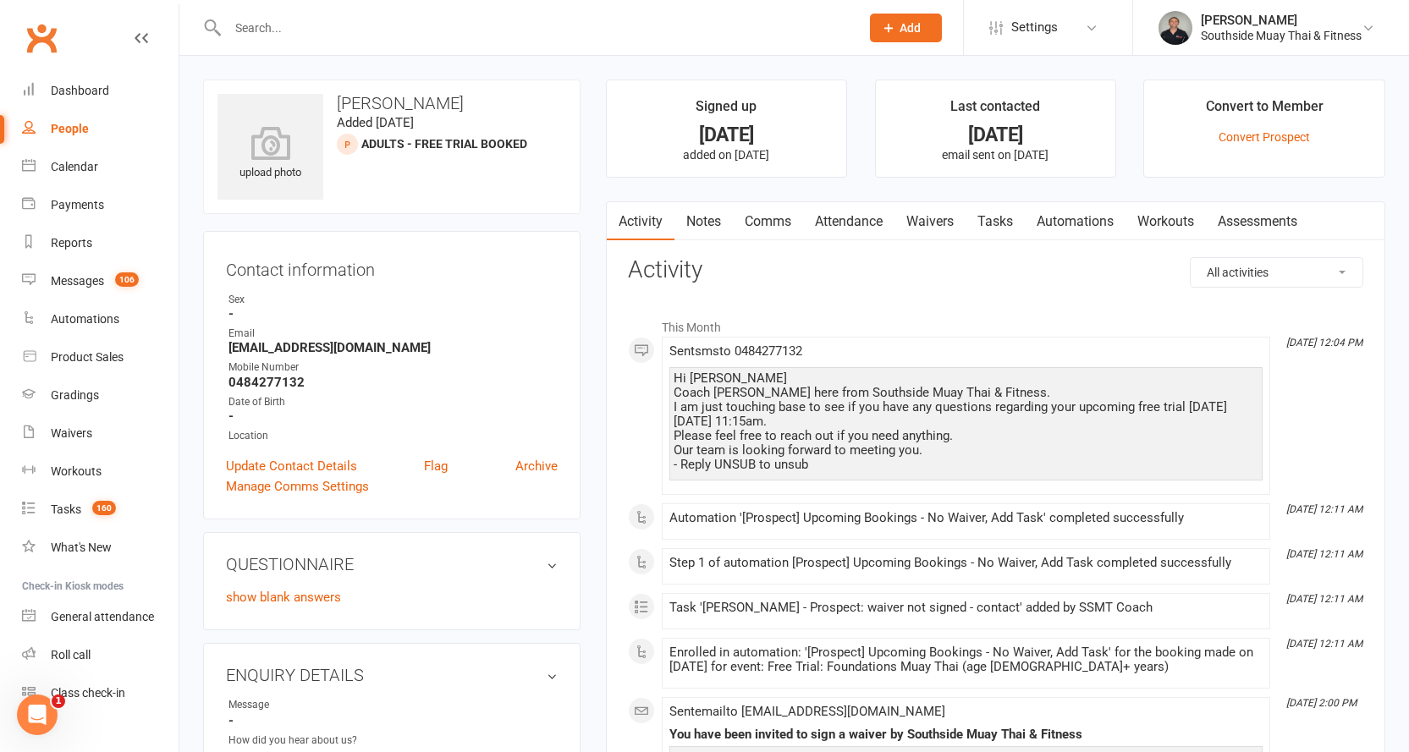
copy div "Hi Chris Coach Barry here from Southside Muay Thai & Fitness. I am just touchin…"
click at [705, 208] on link "Notes" at bounding box center [703, 221] width 58 height 39
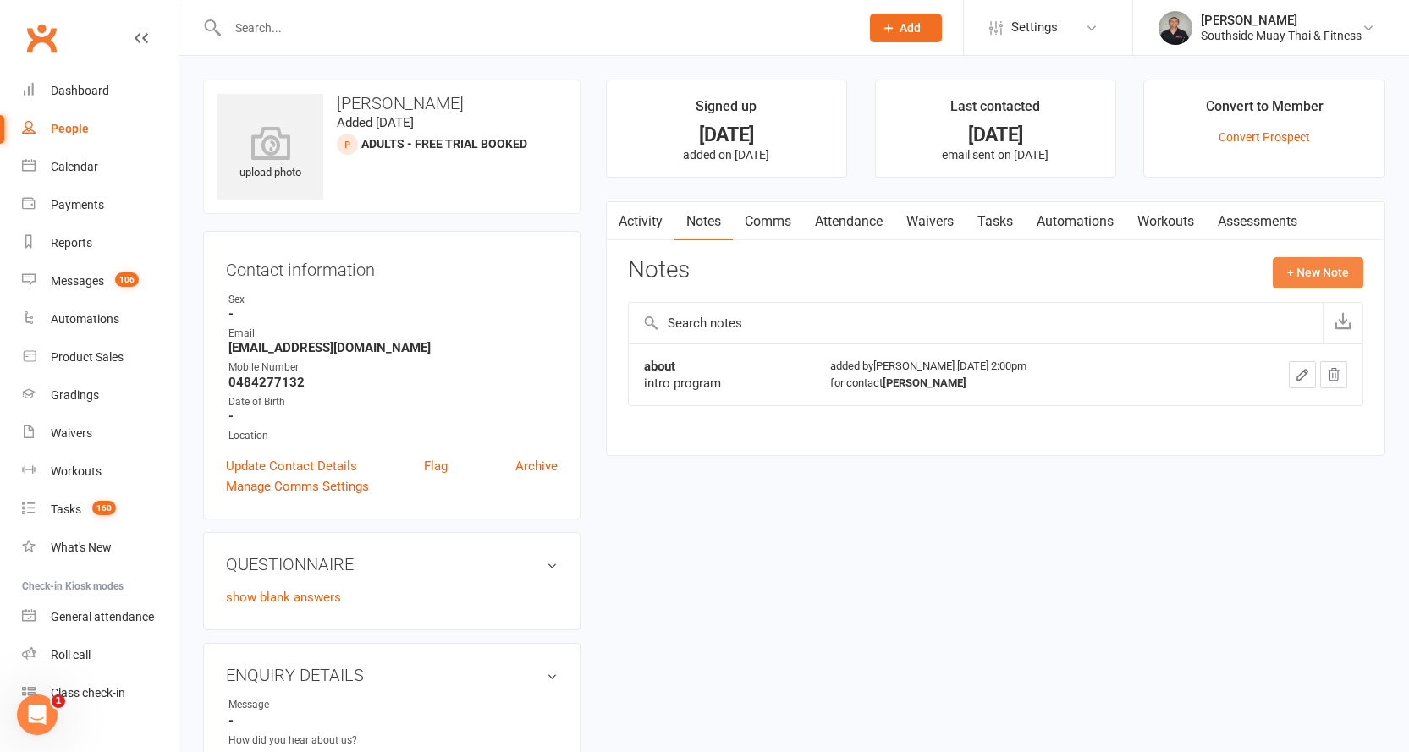
click at [1286, 271] on button "+ New Note" at bounding box center [1318, 272] width 91 height 30
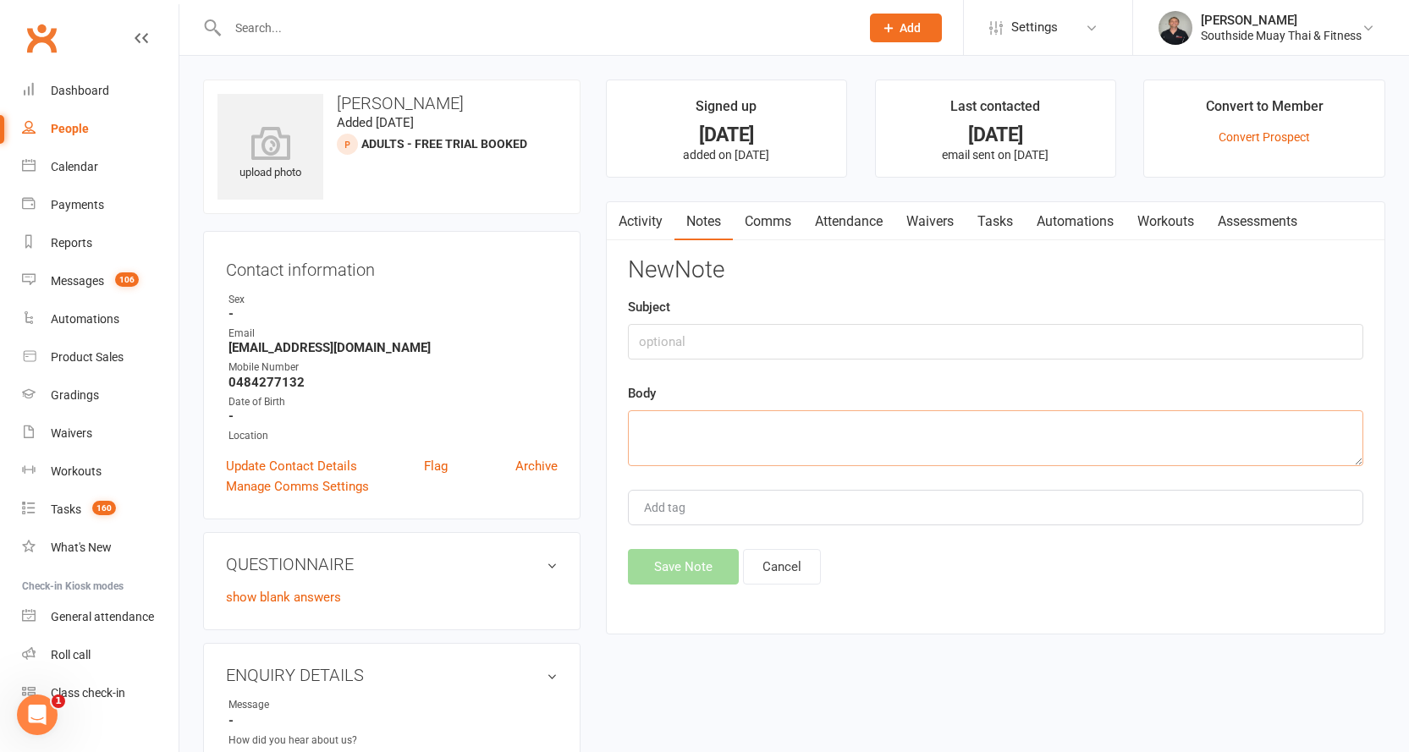
click at [785, 430] on textarea at bounding box center [995, 438] width 735 height 56
paste textarea "Hi Chris Coach Barry here from Southside Muay Thai & Fitness. I am just touchin…"
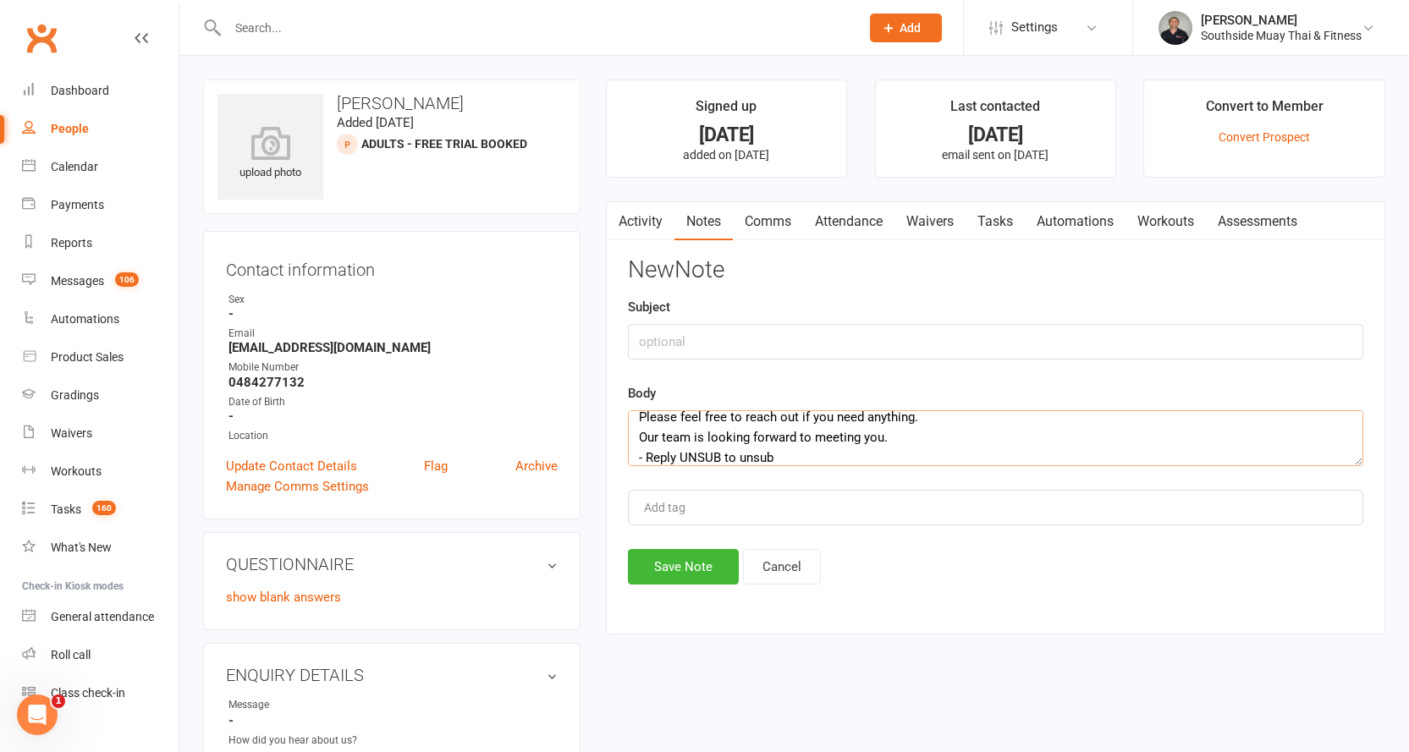
type textarea "Hi Chris Coach Barry here from Southside Muay Thai & Fitness. I am just touchin…"
click at [754, 333] on input "text" at bounding box center [995, 342] width 735 height 36
type input "pre"
click at [658, 559] on button "Save Note" at bounding box center [683, 567] width 111 height 36
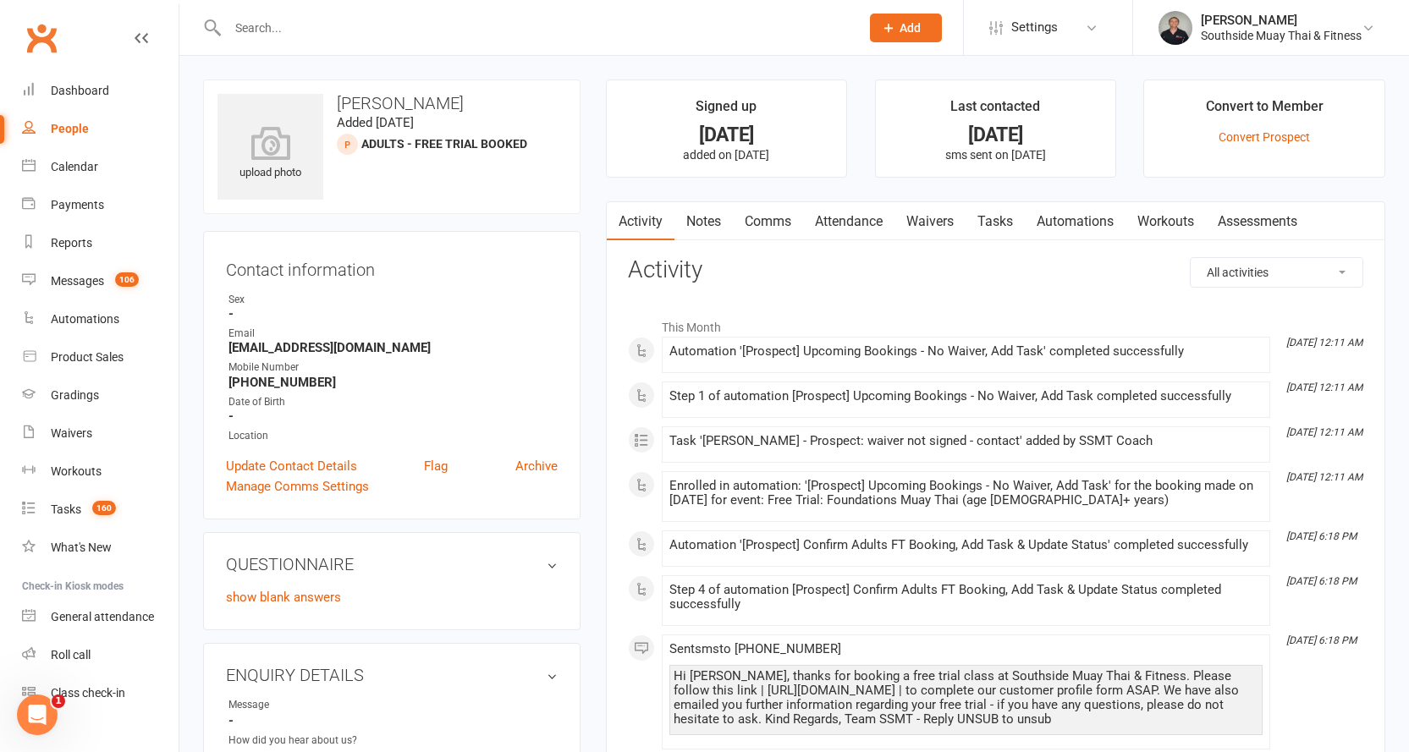
click at [942, 218] on link "Waivers" at bounding box center [930, 221] width 71 height 39
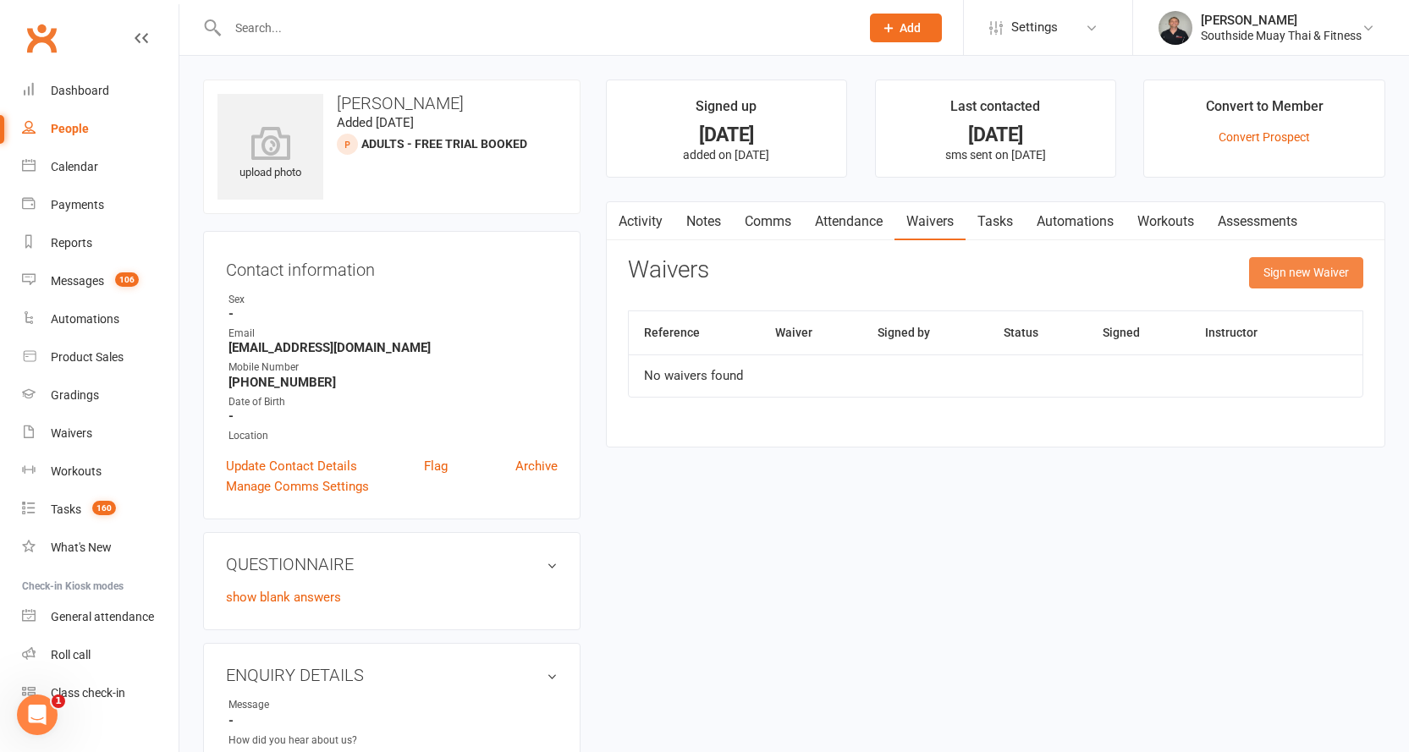
click at [1286, 262] on button "Sign new Waiver" at bounding box center [1306, 272] width 114 height 30
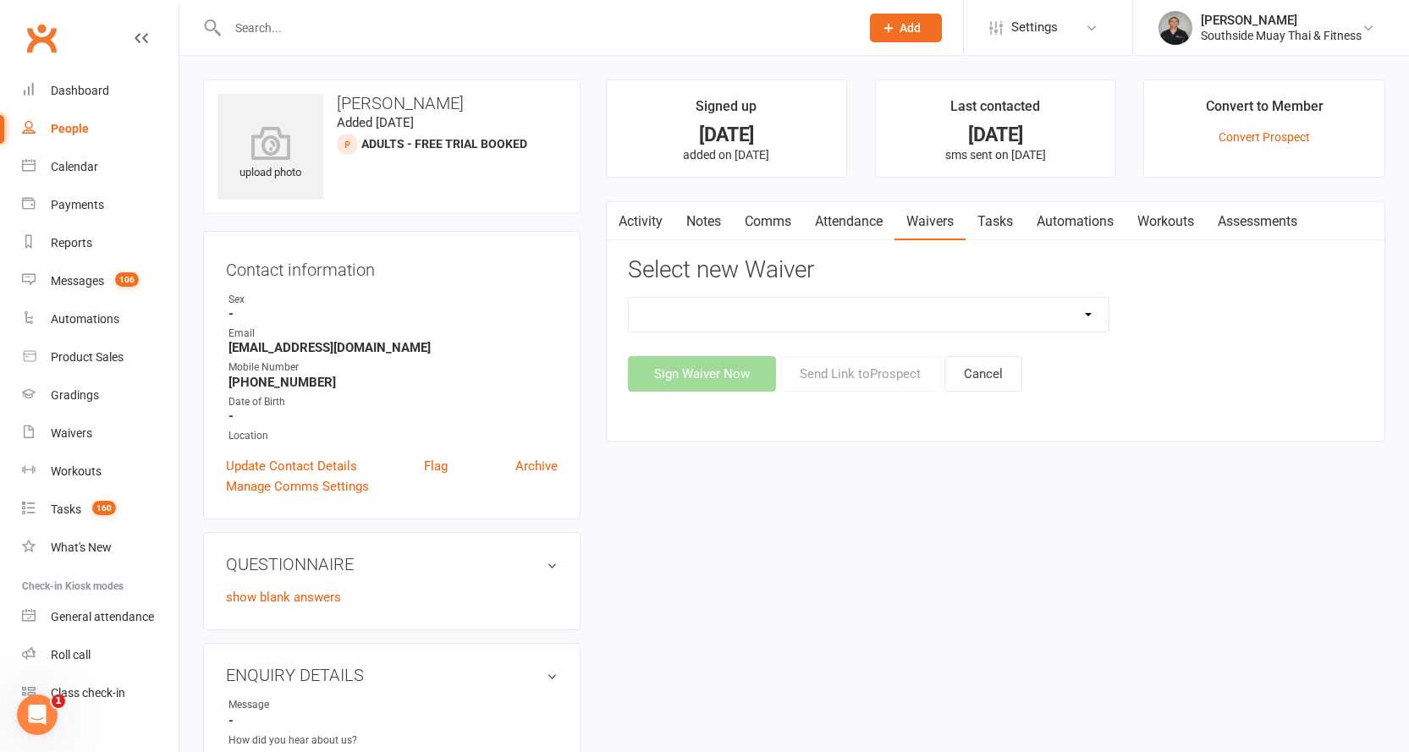
click at [993, 313] on select "10 or 5 Session Pass | Upfront (former member) 10 Session Pass | Upfront (DD Pa…" at bounding box center [869, 315] width 481 height 34
select select "175"
click at [629, 298] on select "10 or 5 Session Pass | Upfront (former member) 10 Session Pass | Upfront (DD Pa…" at bounding box center [869, 315] width 481 height 34
click at [861, 375] on button "Send Link to Prospect" at bounding box center [860, 374] width 160 height 36
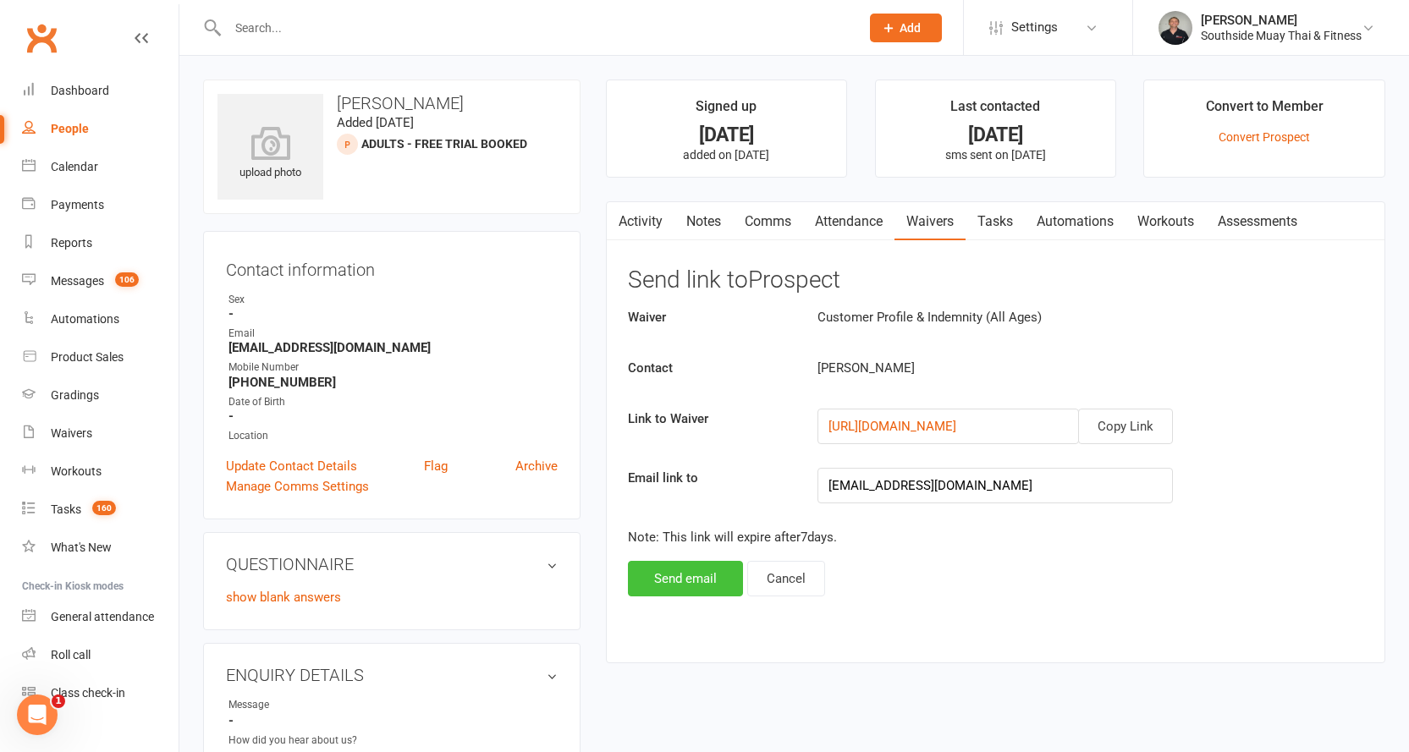
click at [688, 577] on button "Send email" at bounding box center [685, 579] width 115 height 36
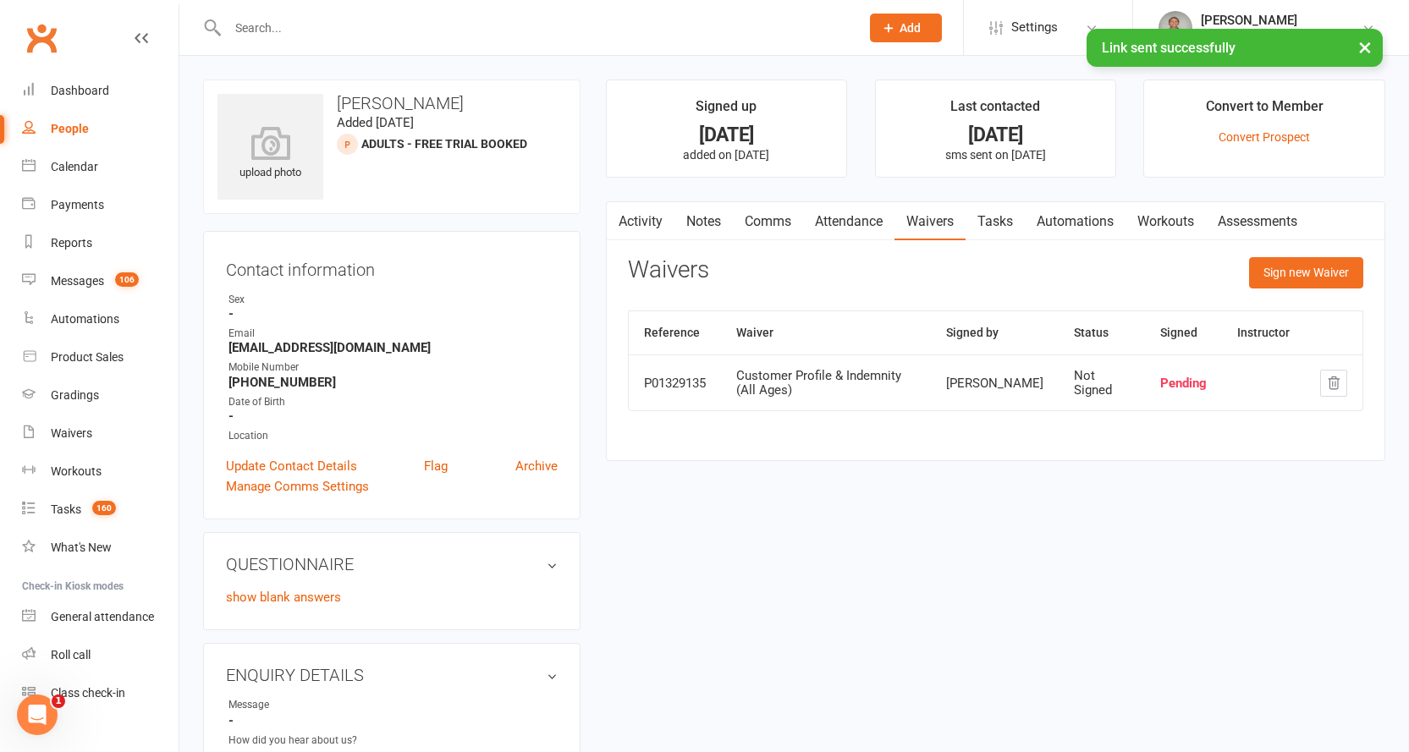
click at [766, 215] on link "Comms" at bounding box center [768, 221] width 70 height 39
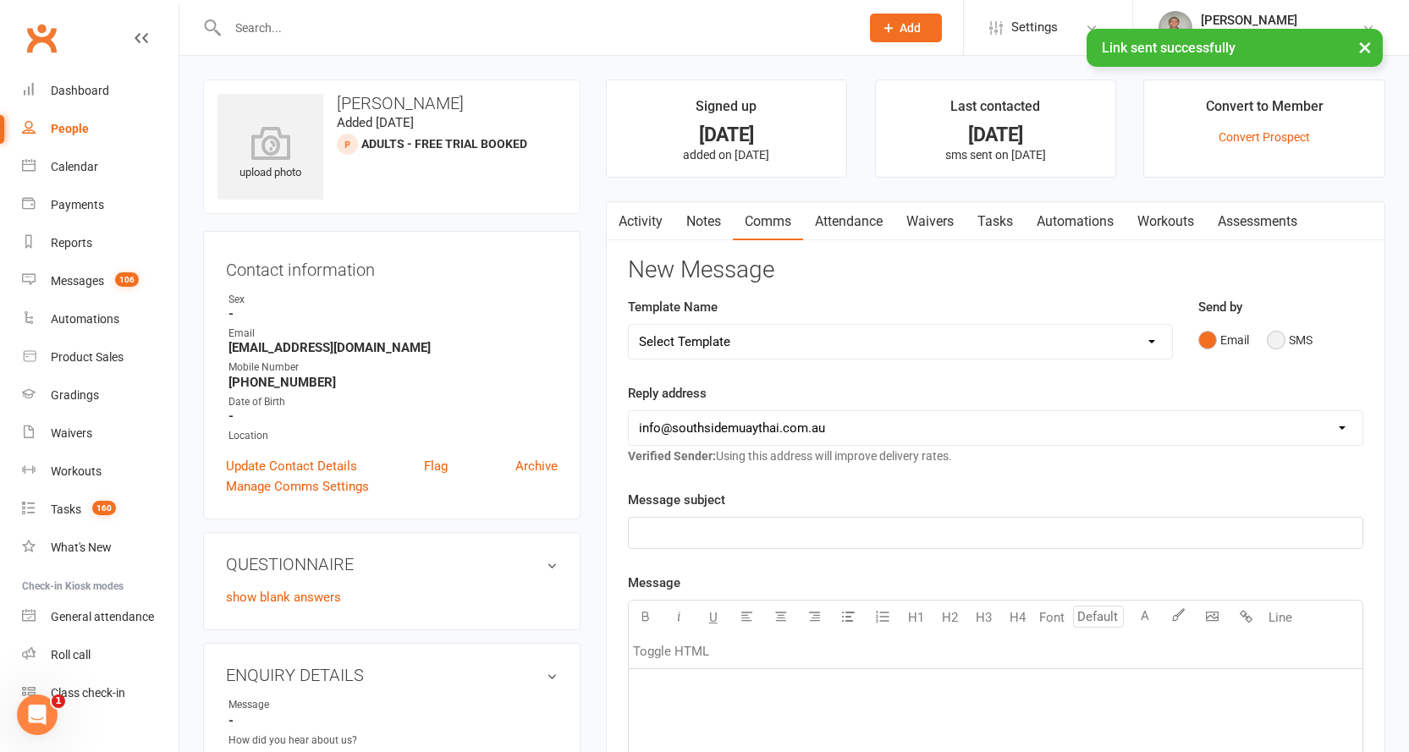
click at [1277, 331] on button "SMS" at bounding box center [1290, 340] width 46 height 32
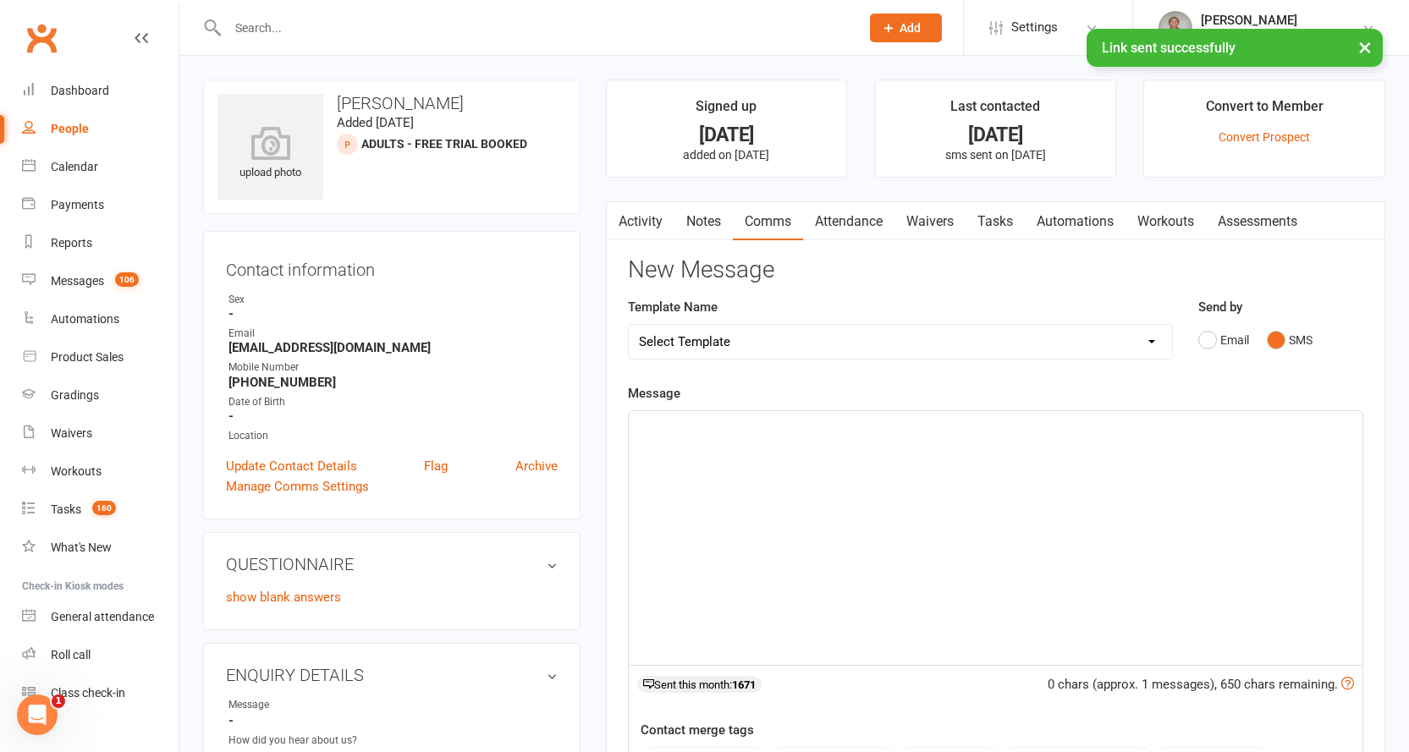
click at [695, 433] on p "﻿" at bounding box center [995, 426] width 713 height 20
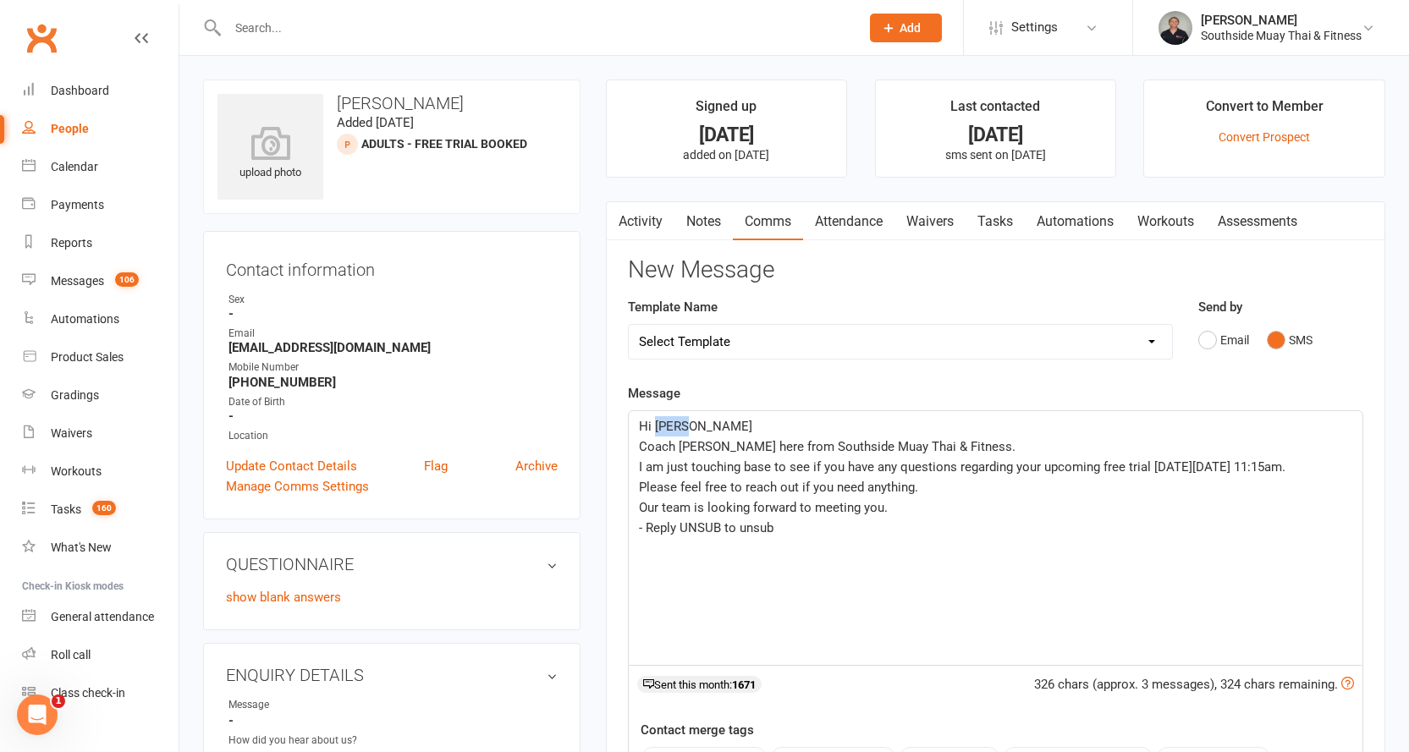
drag, startPoint x: 655, startPoint y: 423, endPoint x: 685, endPoint y: 427, distance: 29.8
click at [685, 427] on p "Hi Chris" at bounding box center [995, 426] width 713 height 20
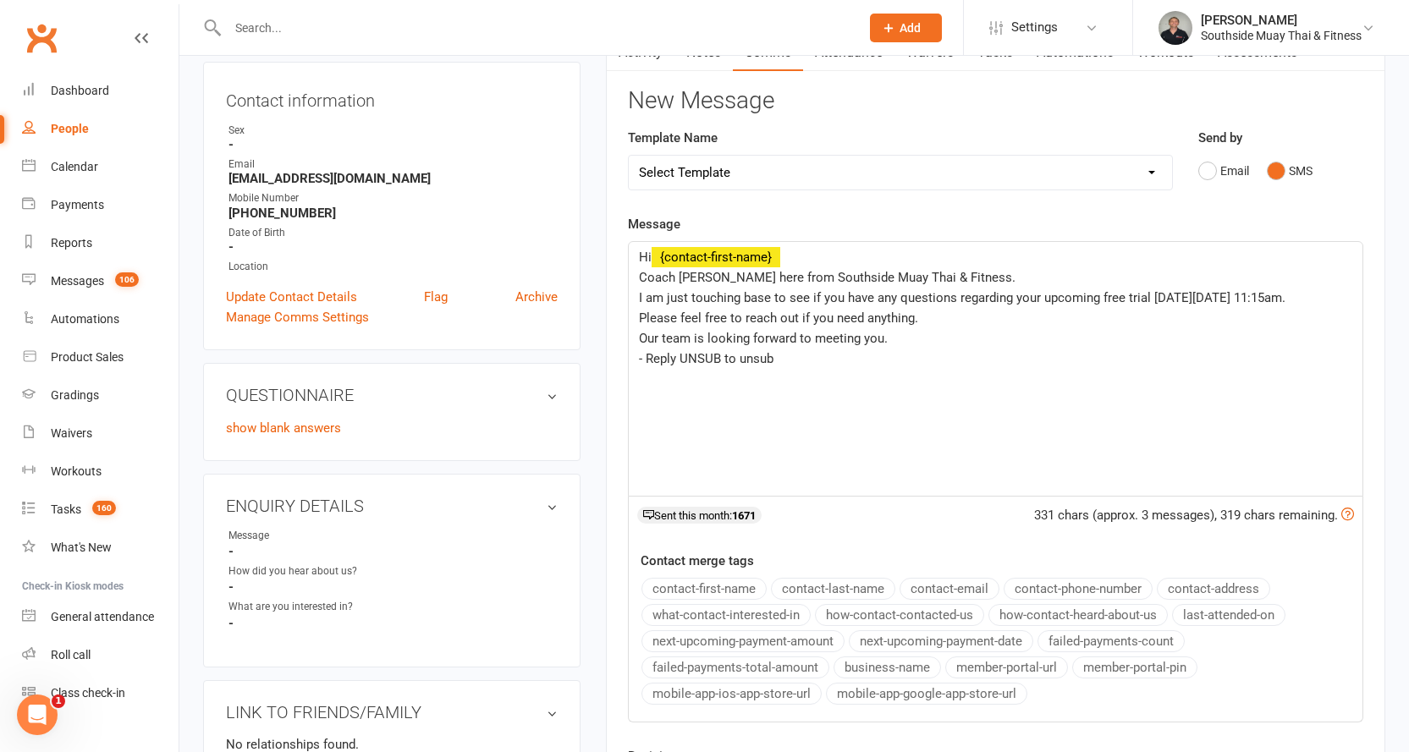
click at [691, 583] on button "contact-first-name" at bounding box center [703, 589] width 125 height 22
click at [641, 355] on span "- Reply UNSUB to unsub" at bounding box center [706, 358] width 135 height 15
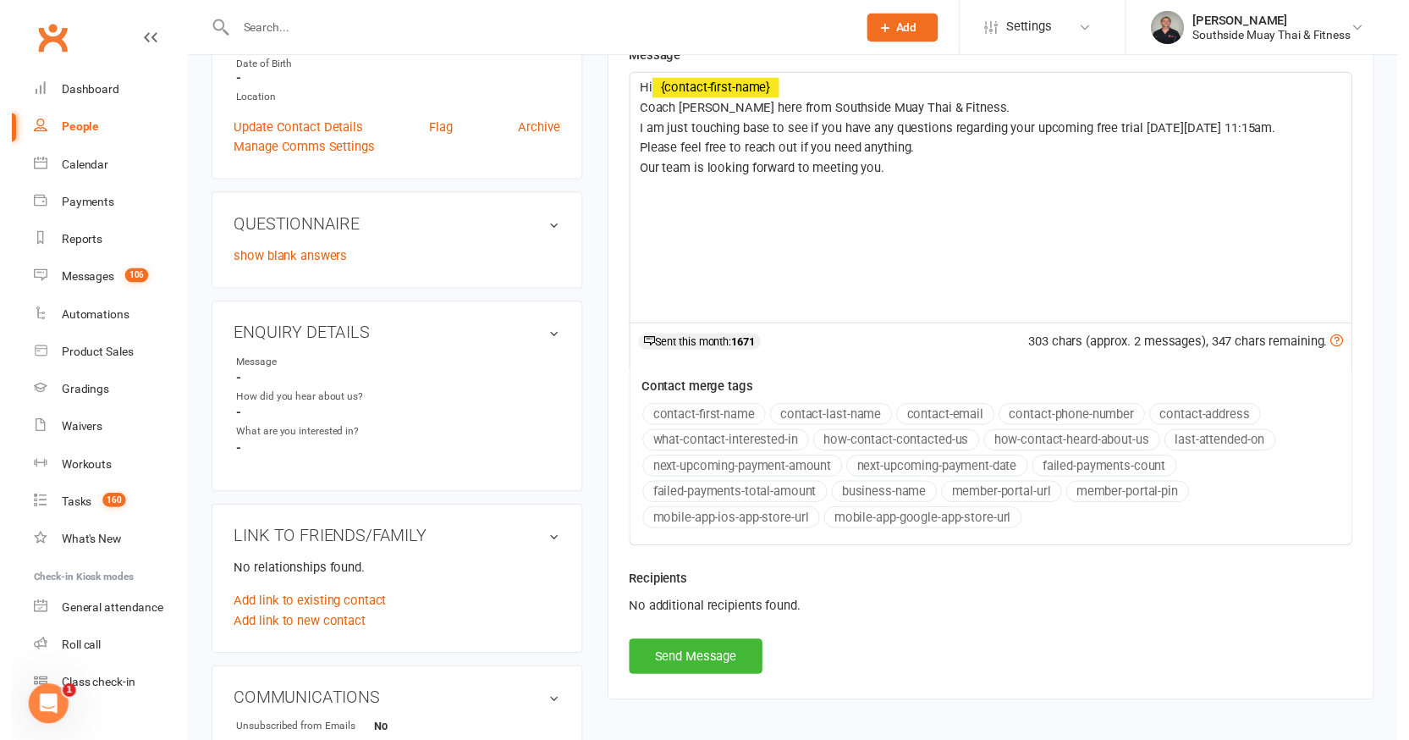
scroll to position [339, 0]
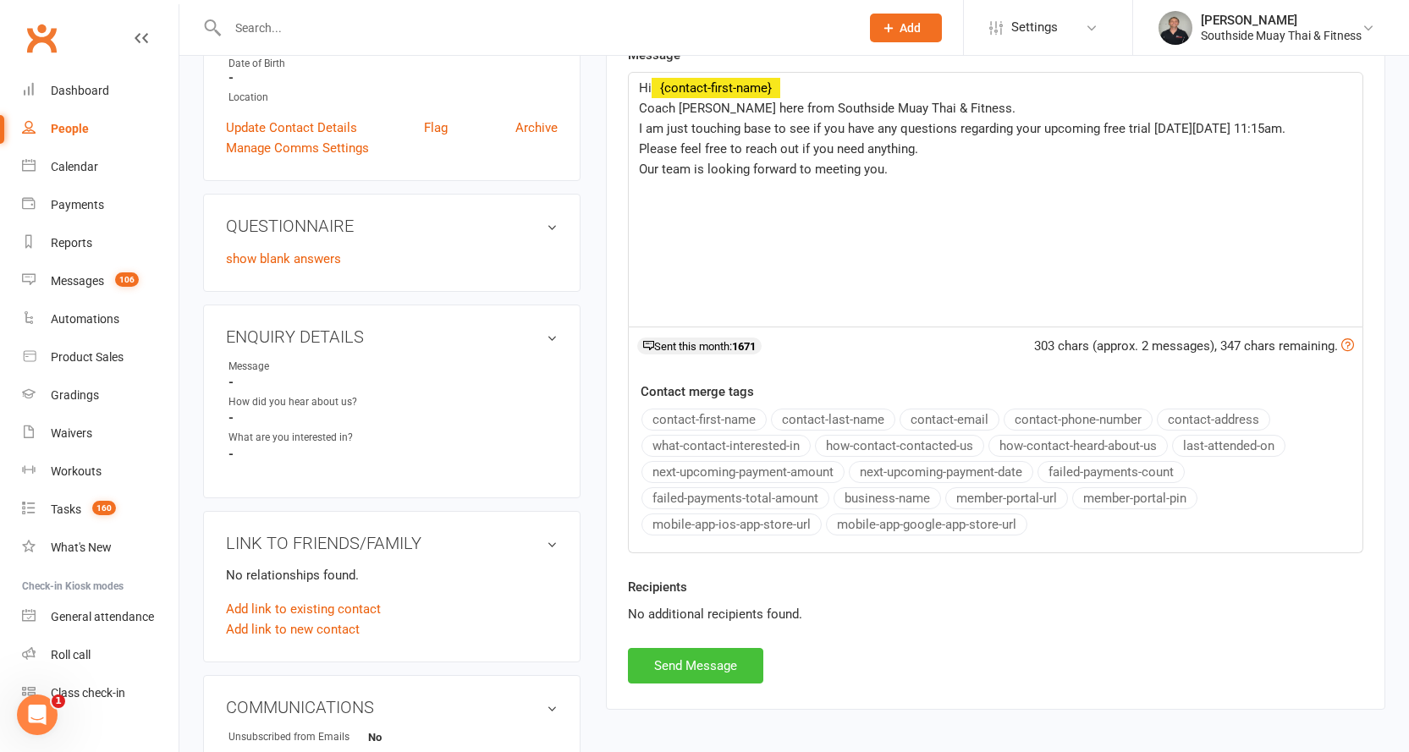
click at [636, 657] on button "Send Message" at bounding box center [695, 666] width 135 height 36
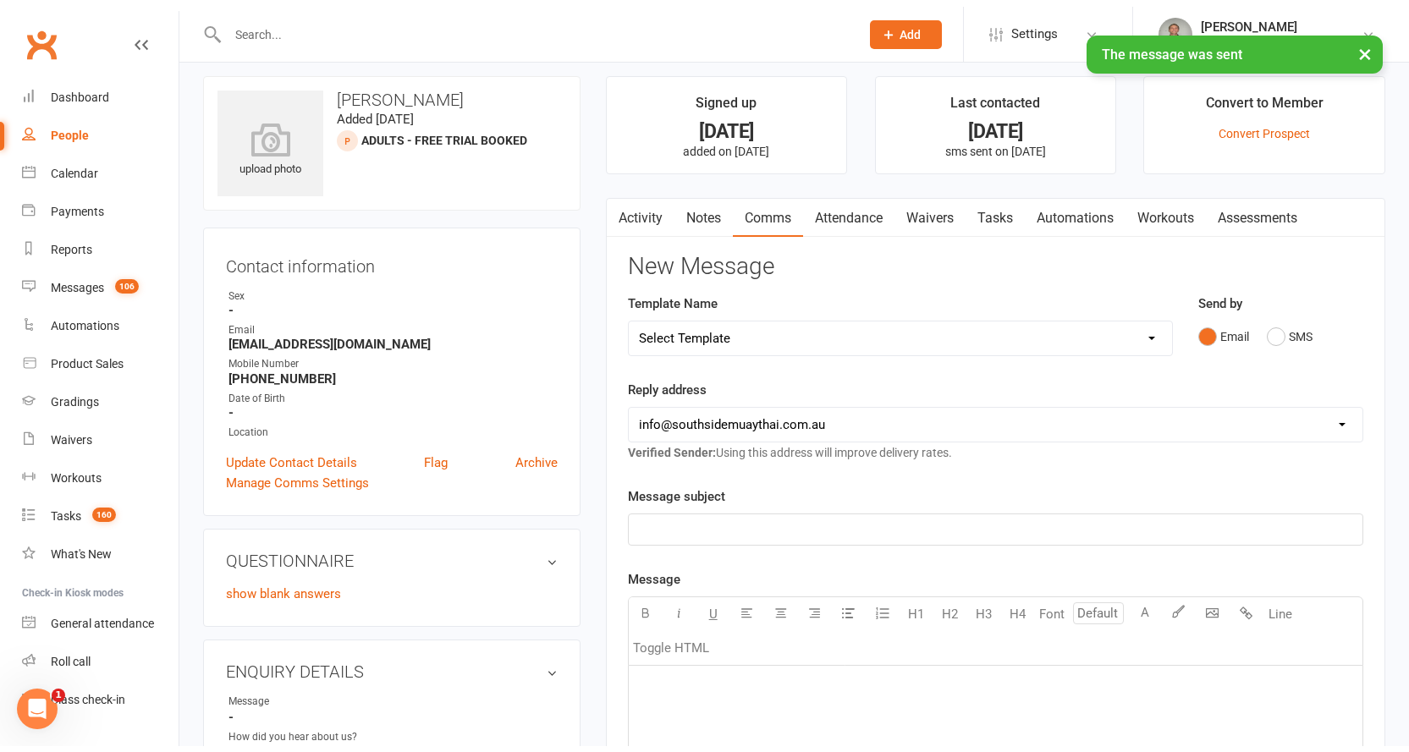
scroll to position [0, 0]
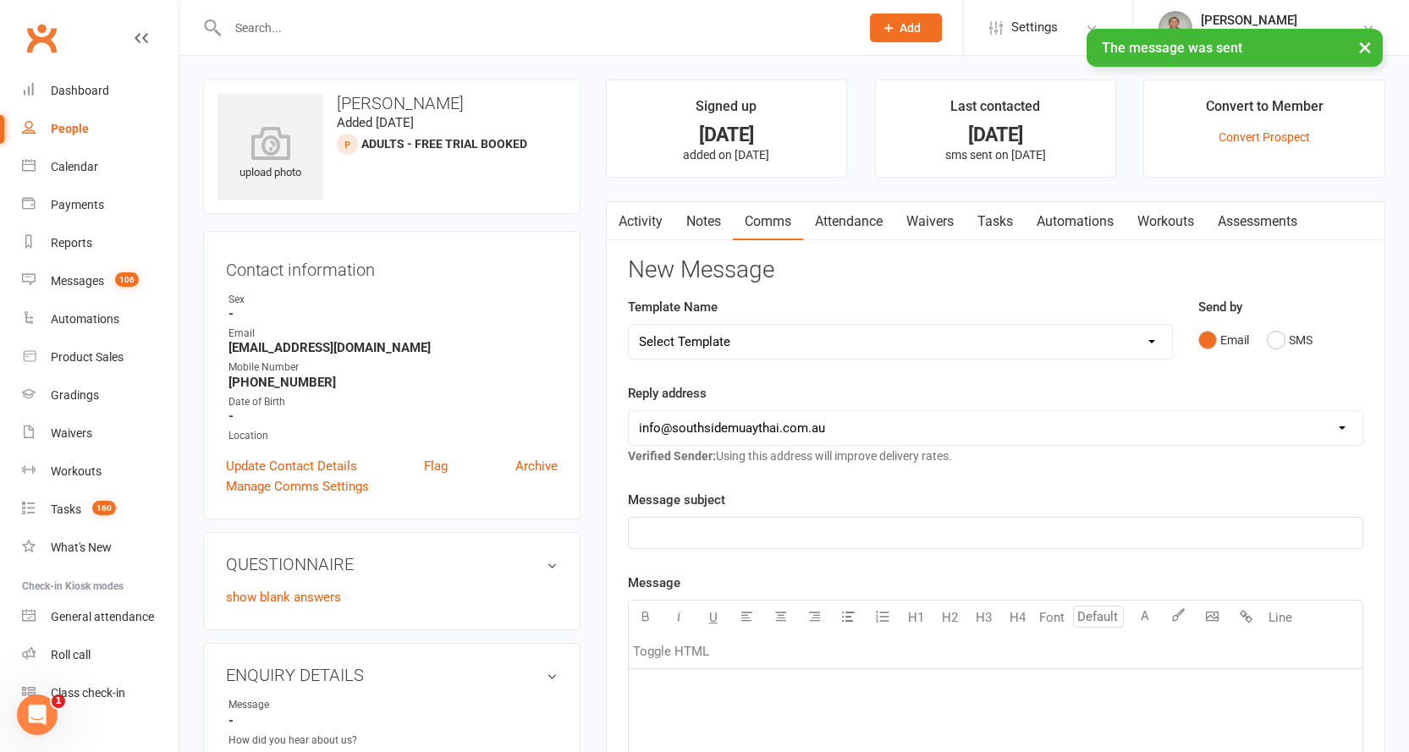
click at [637, 221] on link "Activity" at bounding box center [641, 221] width 68 height 39
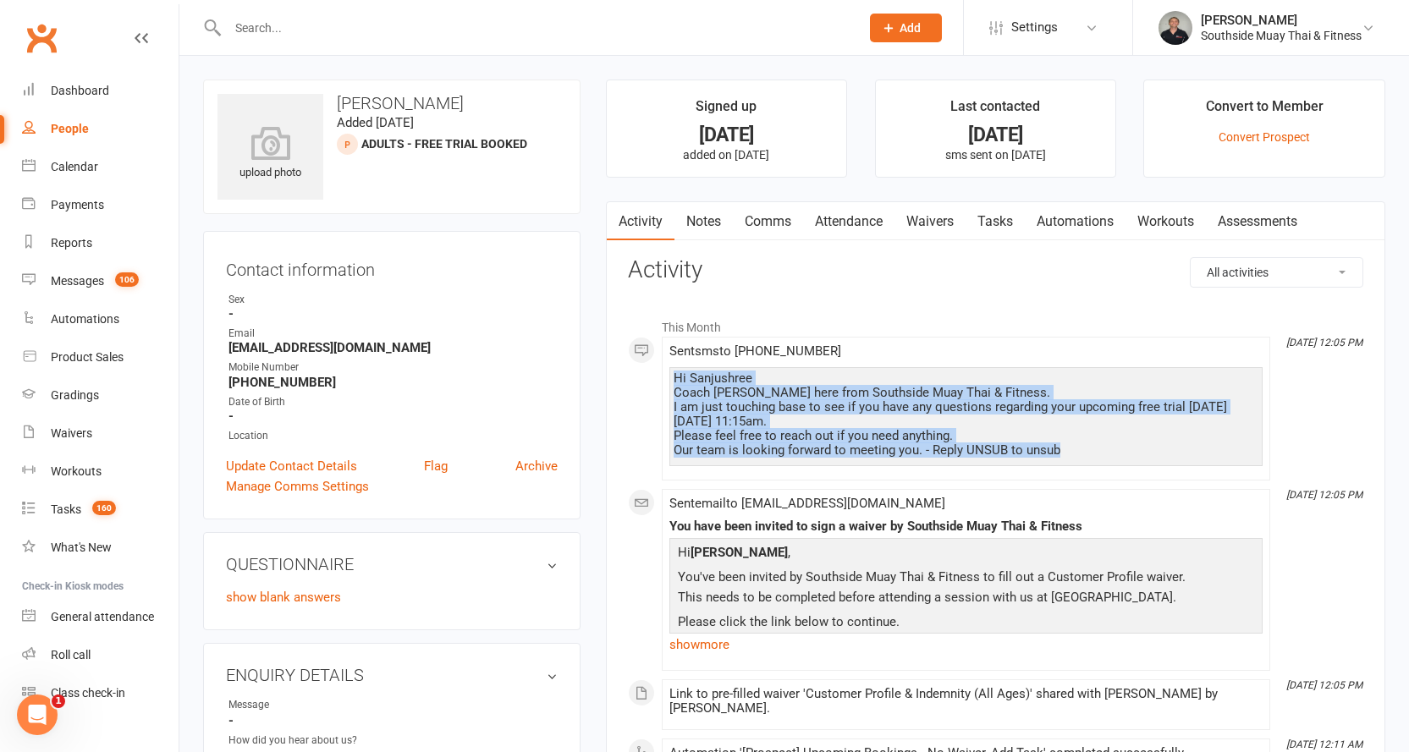
drag, startPoint x: 674, startPoint y: 375, endPoint x: 1064, endPoint y: 453, distance: 397.8
click at [1064, 453] on div "Hi Sanjushree Coach Barry here from Southside Muay Thai & Fitness. I am just to…" at bounding box center [966, 415] width 585 height 86
copy div "Hi Sanjushree Coach Barry here from Southside Muay Thai & Fitness. I am just to…"
click at [707, 215] on link "Notes" at bounding box center [703, 221] width 58 height 39
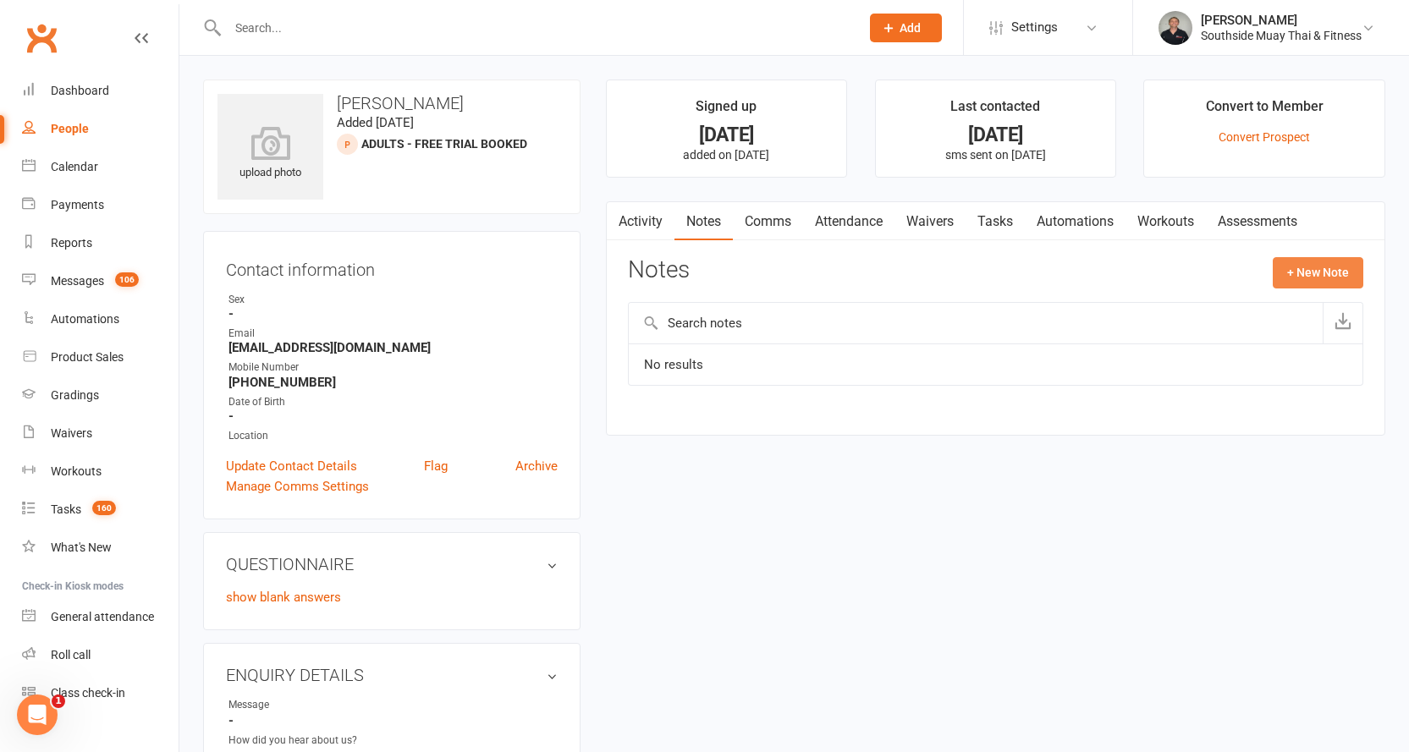
click at [1323, 272] on button "+ New Note" at bounding box center [1318, 272] width 91 height 30
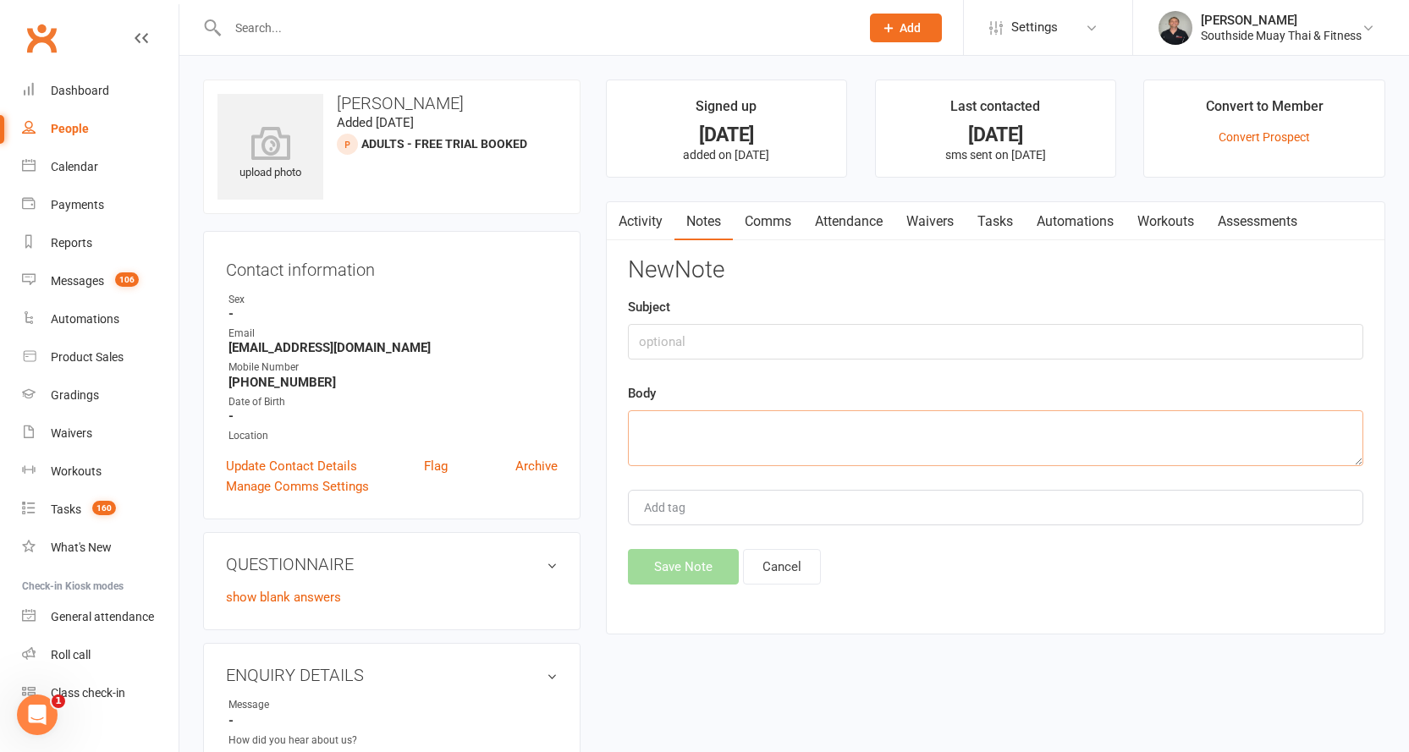
click at [678, 427] on textarea at bounding box center [995, 438] width 735 height 56
paste textarea "Hi Sanjushree Coach Barry here from Southside Muay Thai & Fitness. I am just to…"
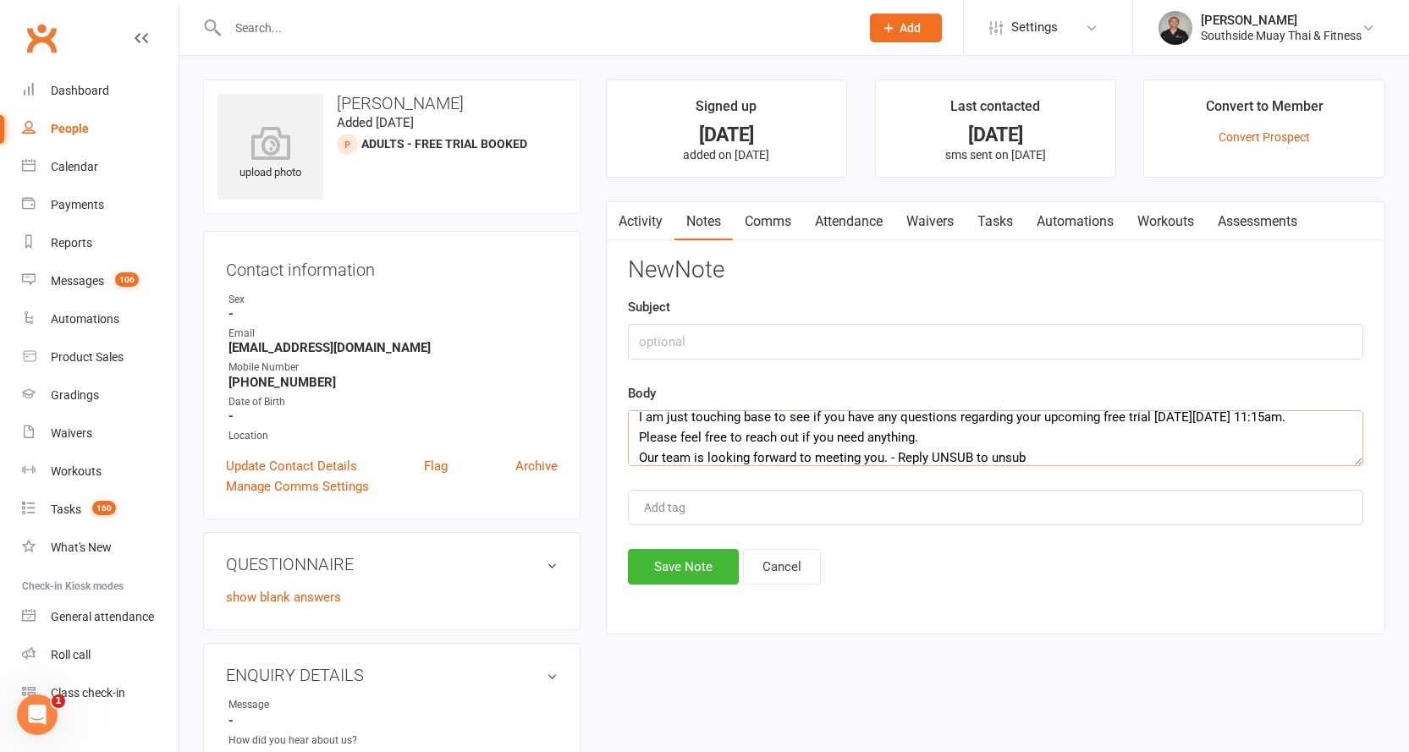
type textarea "Hi Sanjushree Coach Barry here from Southside Muay Thai & Fitness. I am just to…"
click at [690, 338] on input "text" at bounding box center [995, 342] width 735 height 36
type input "pre"
click at [681, 556] on button "Save Note" at bounding box center [683, 567] width 111 height 36
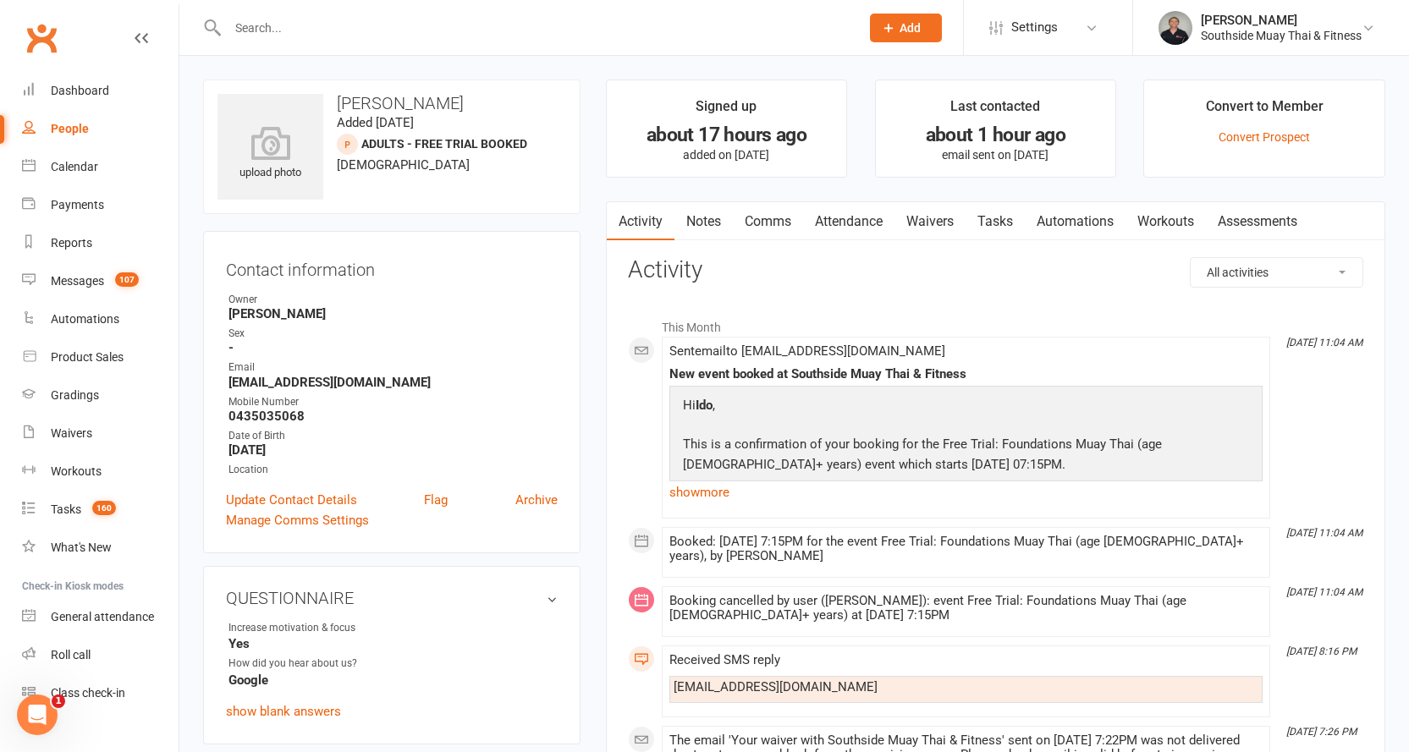
click at [779, 224] on link "Comms" at bounding box center [768, 221] width 70 height 39
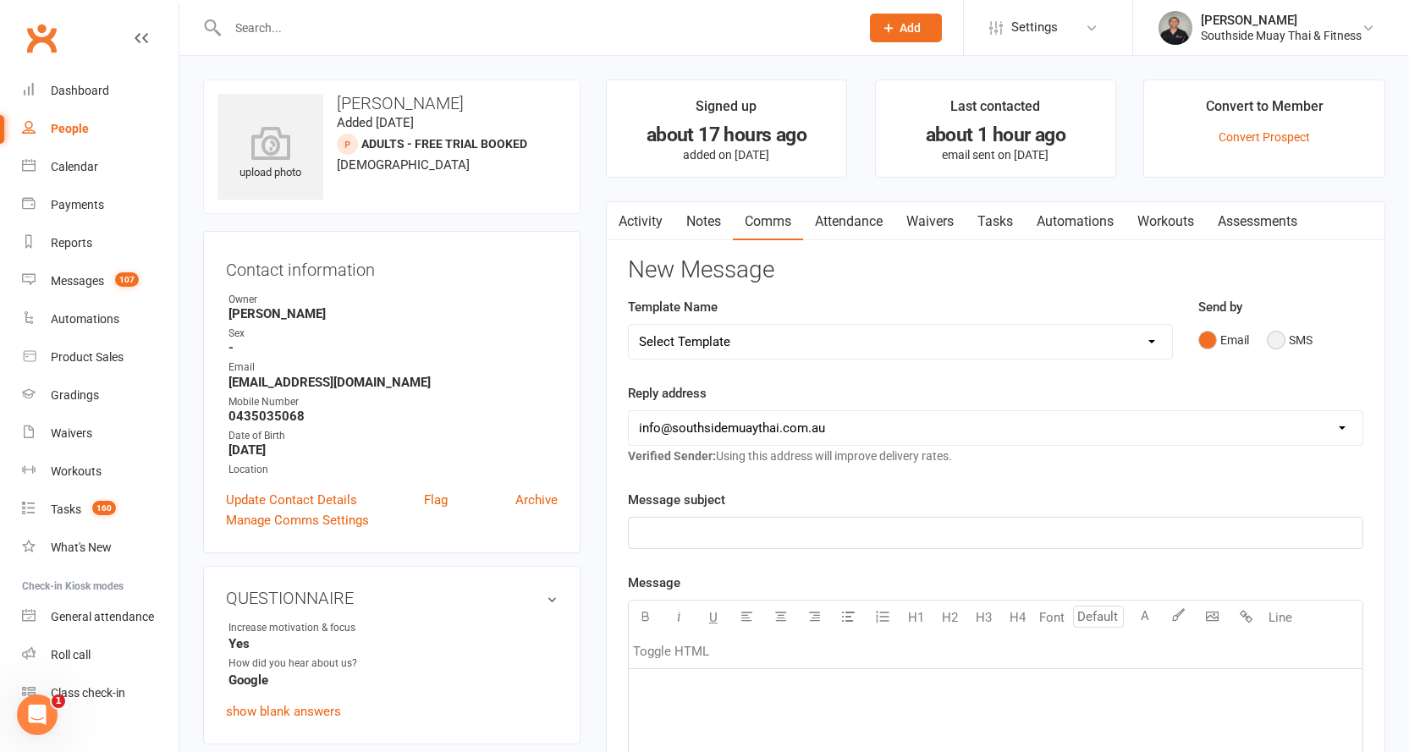
click at [1296, 341] on button "SMS" at bounding box center [1290, 340] width 46 height 32
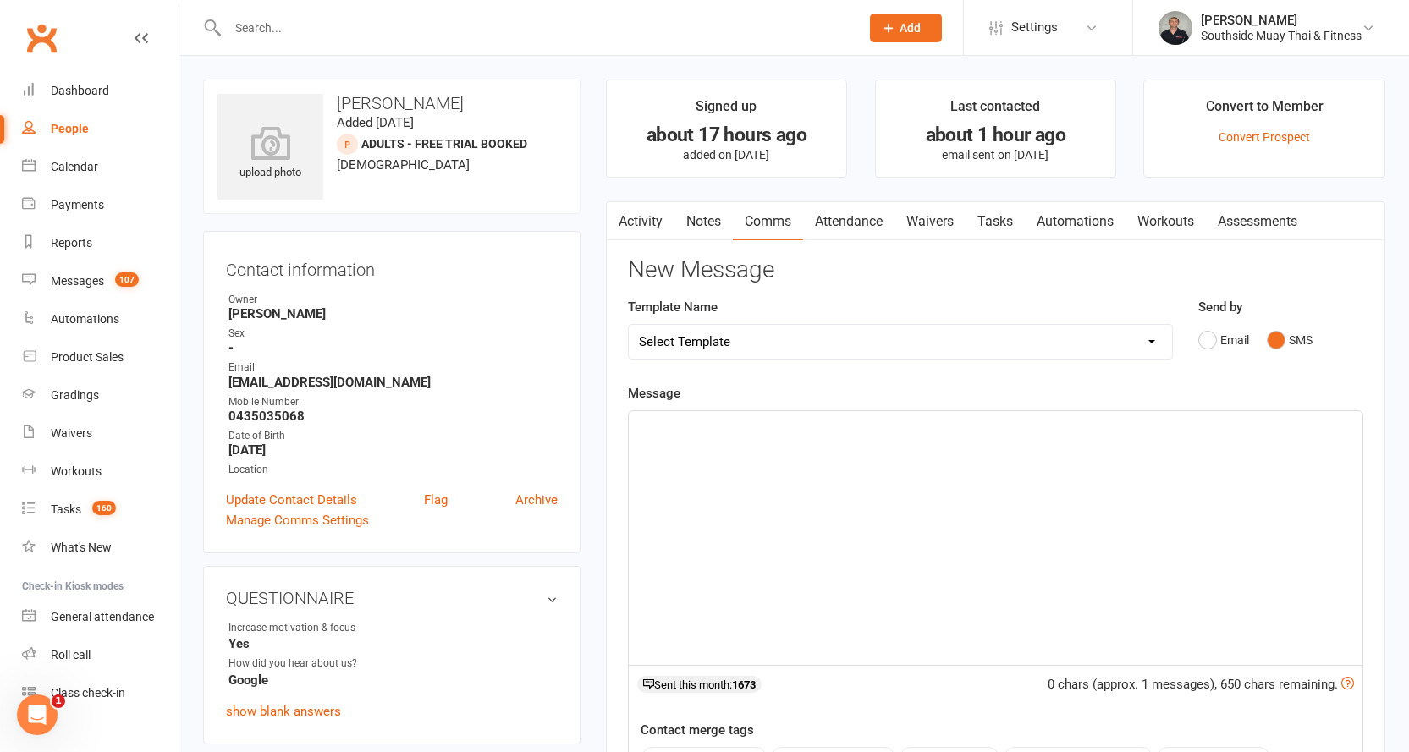
click at [695, 431] on p "﻿" at bounding box center [995, 426] width 713 height 20
click at [727, 342] on select "Select Template [SMS] Outreach Message: High Risk – Personal From Trainer + Ree…" at bounding box center [900, 342] width 543 height 34
select select "37"
click at [629, 325] on select "Select Template [SMS] Outreach Message: High Risk – Personal From Trainer + Ree…" at bounding box center [900, 342] width 543 height 34
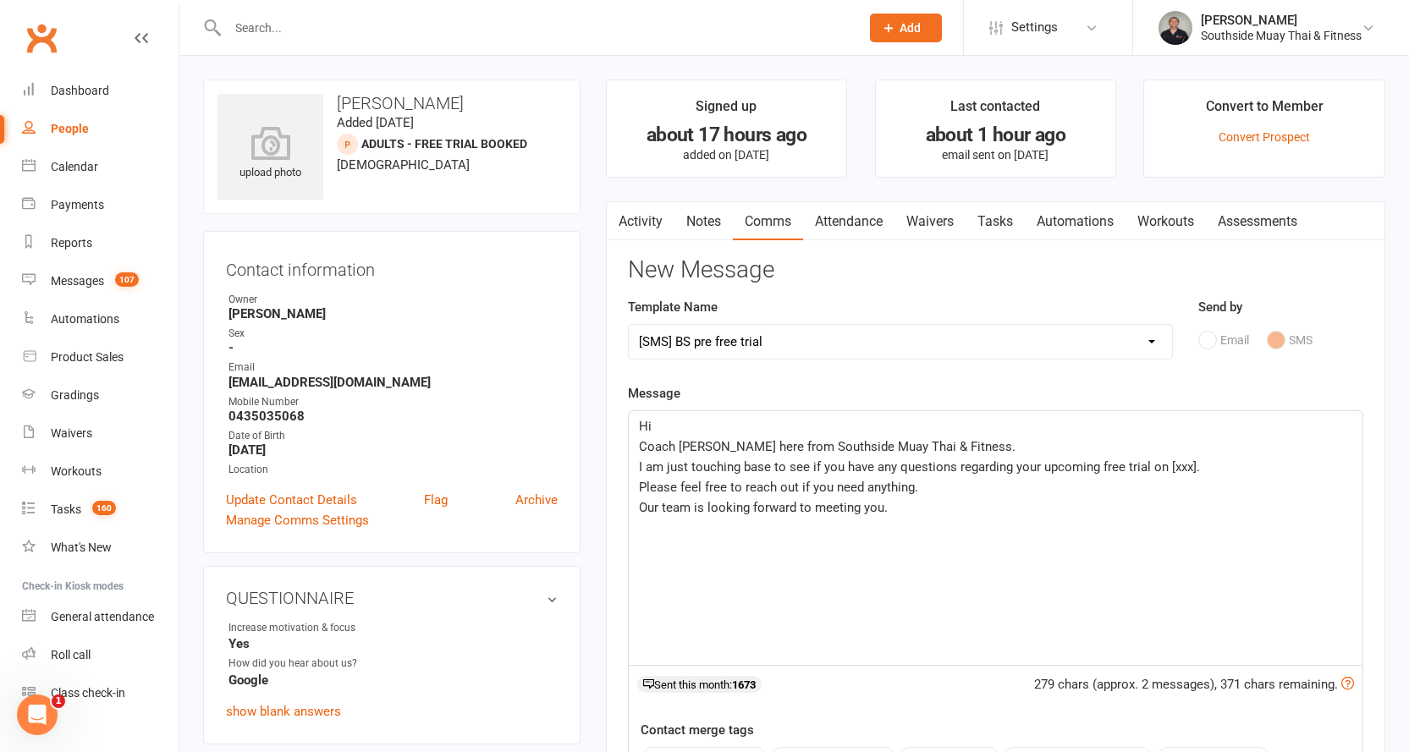
click at [695, 427] on p "Hi" at bounding box center [995, 426] width 713 height 20
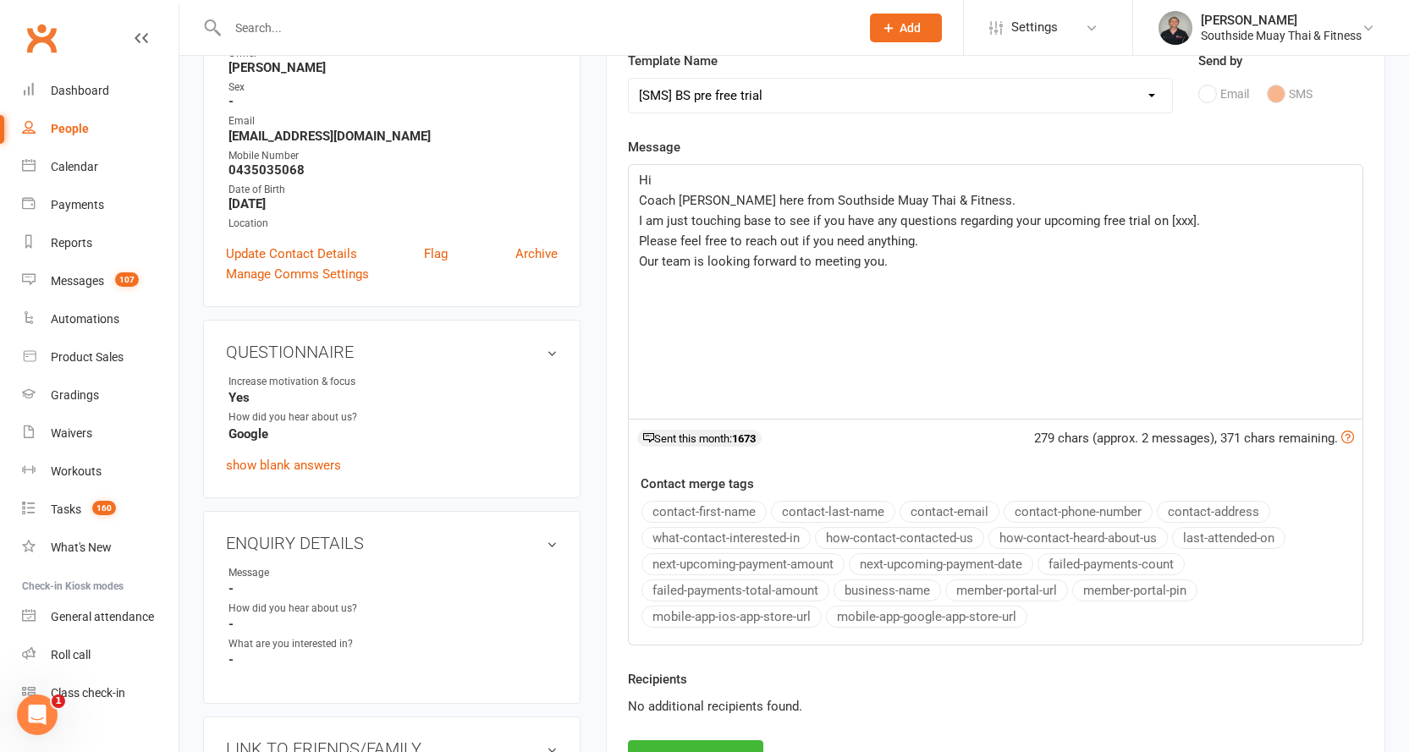
scroll to position [254, 0]
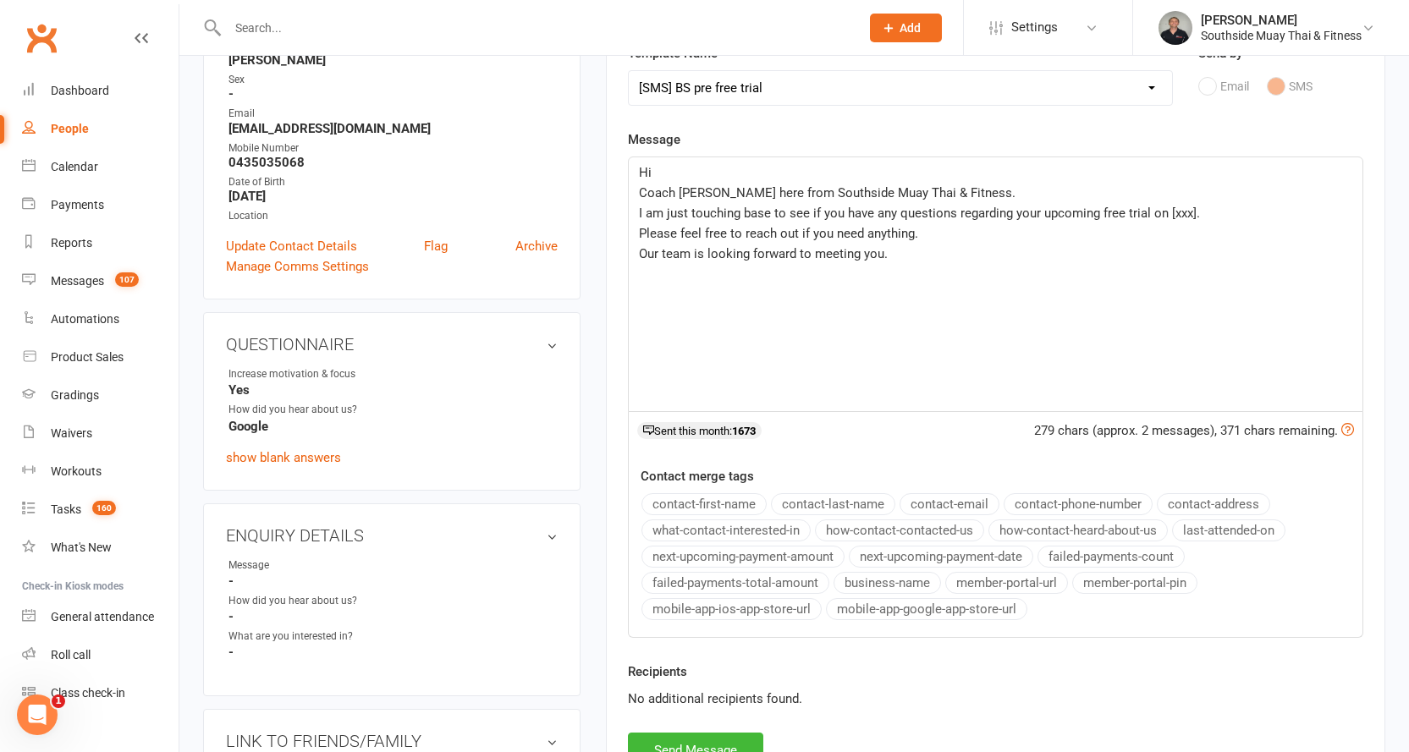
click at [701, 493] on button "contact-first-name" at bounding box center [703, 504] width 125 height 22
click at [1150, 208] on span "I am just touching base to see if you have any questions regarding your upcomin…" at bounding box center [919, 213] width 561 height 15
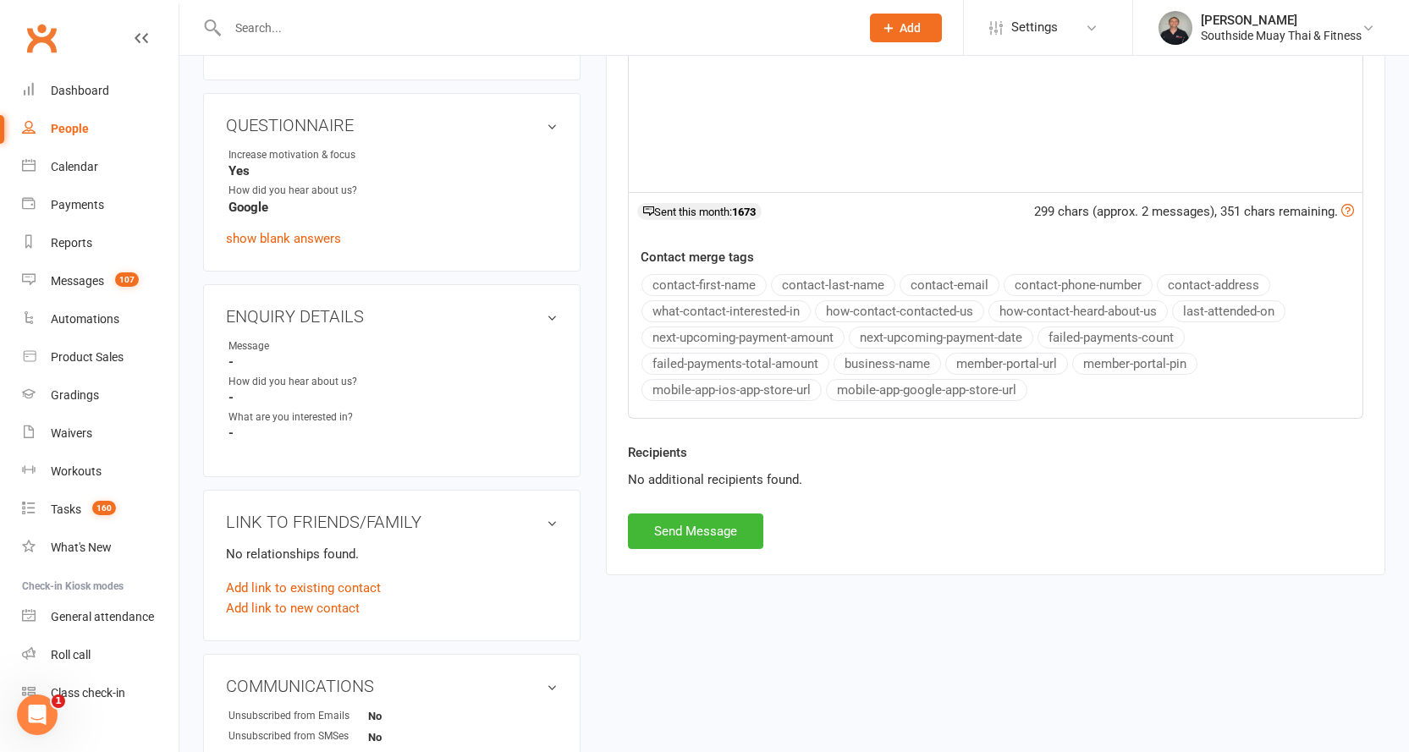
scroll to position [508, 0]
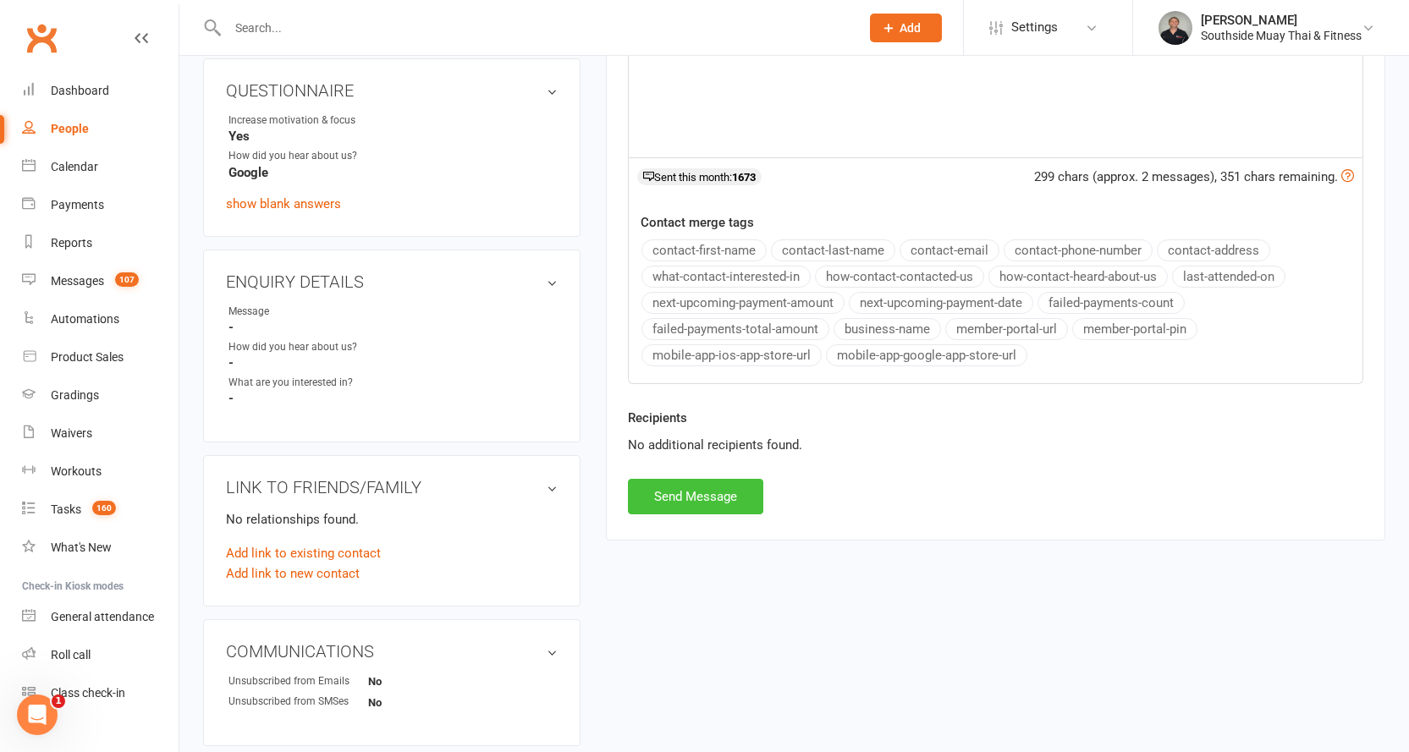
click at [669, 489] on button "Send Message" at bounding box center [695, 497] width 135 height 36
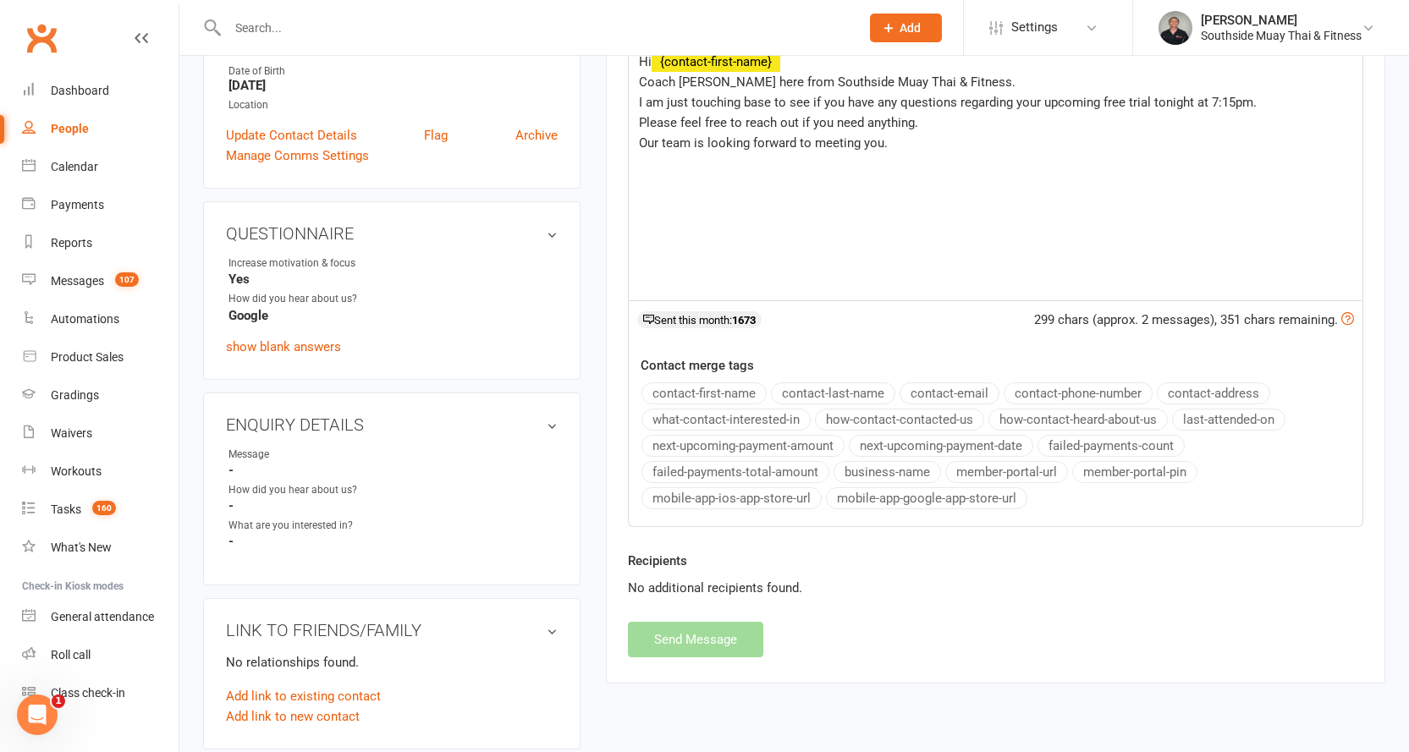
select select
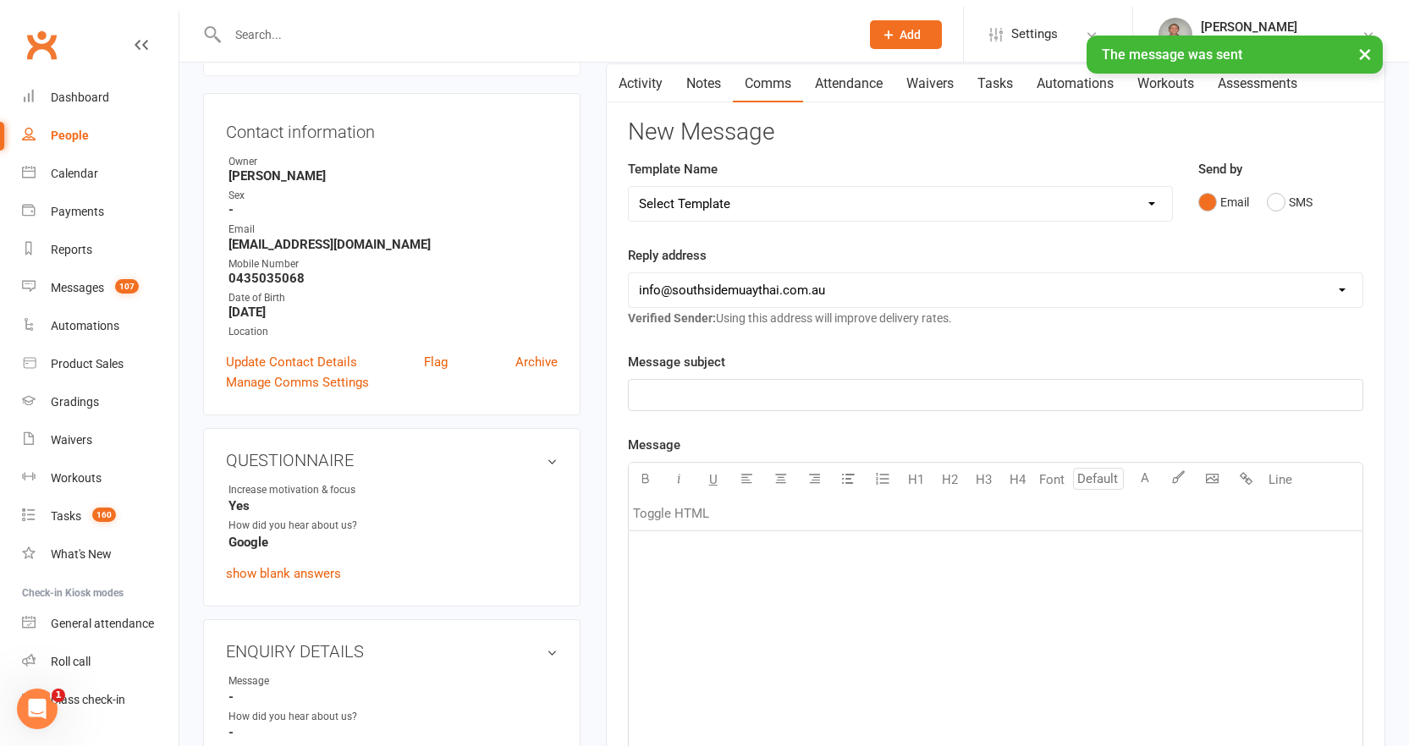
scroll to position [0, 0]
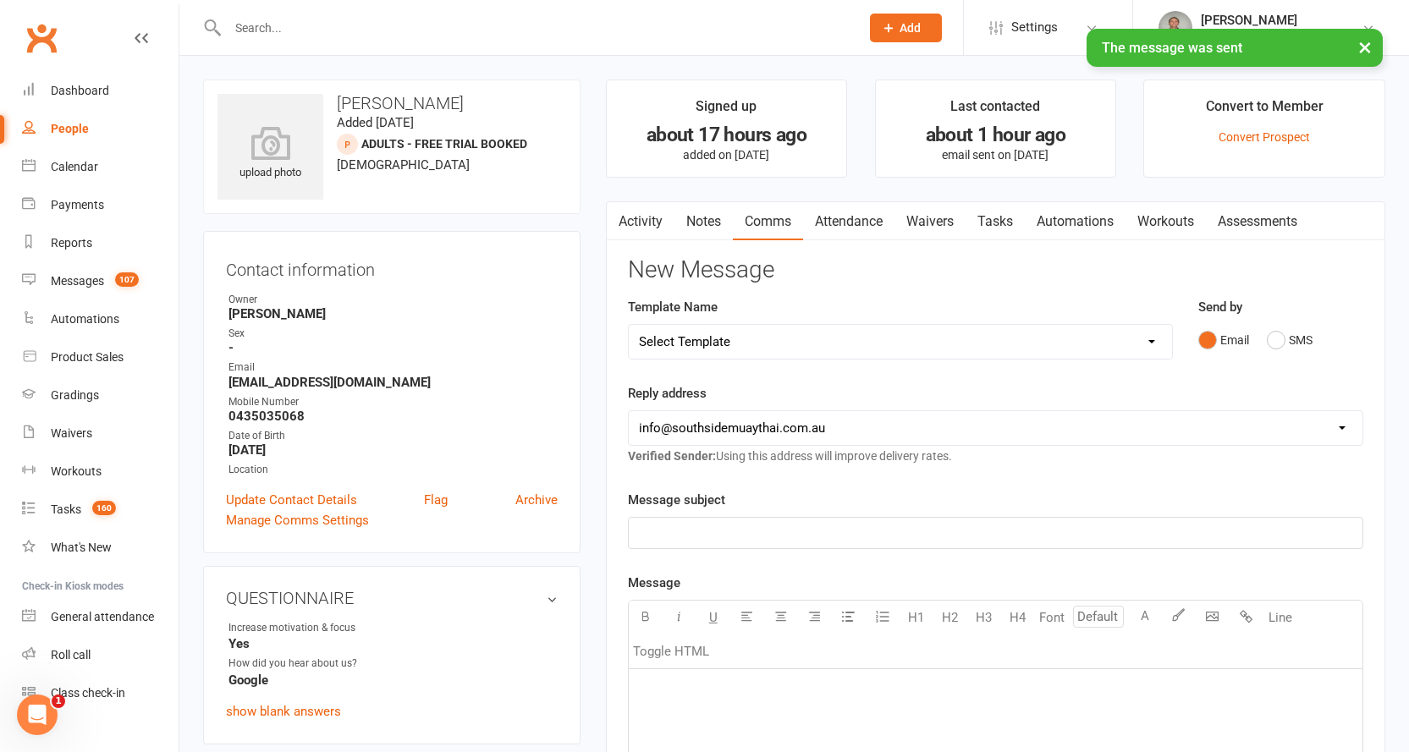
click at [634, 222] on link "Activity" at bounding box center [641, 221] width 68 height 39
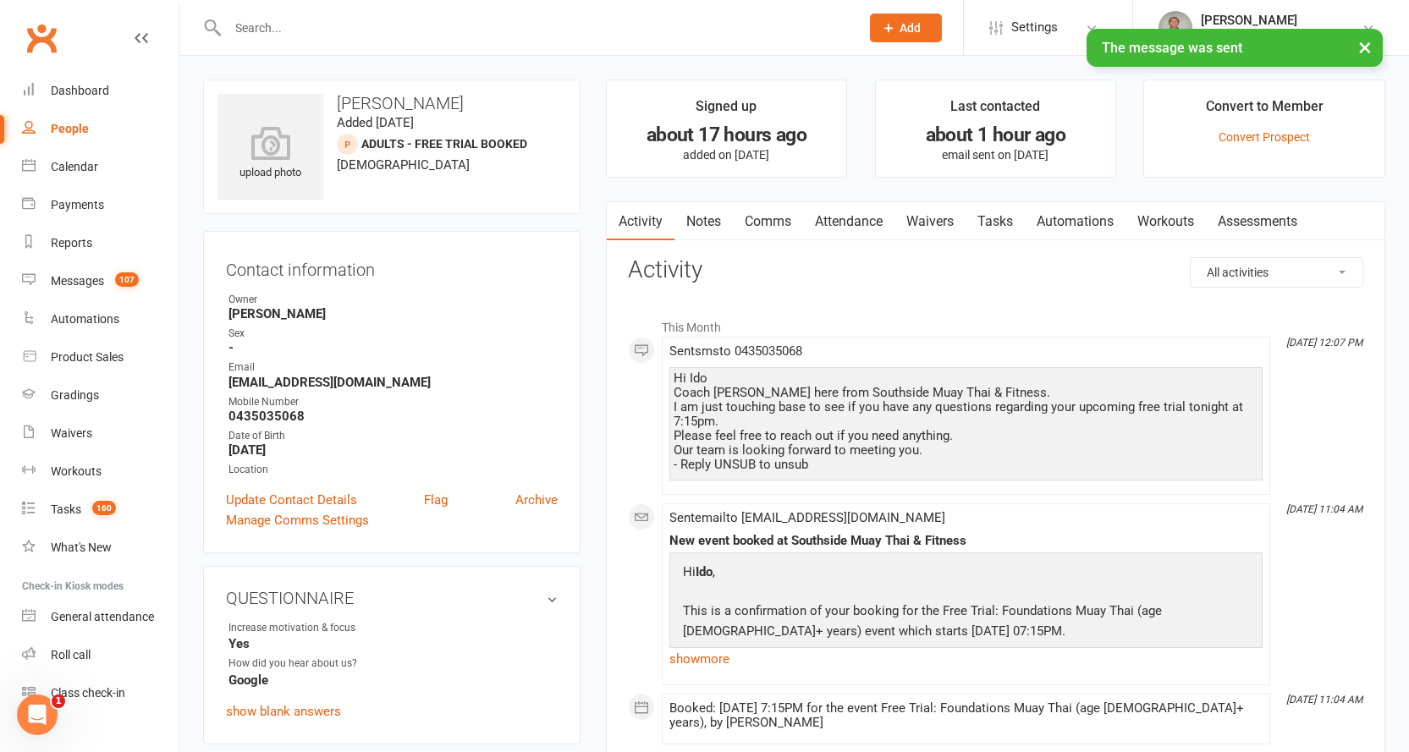
drag, startPoint x: 674, startPoint y: 375, endPoint x: 867, endPoint y: 471, distance: 214.6
click at [867, 471] on div "Hi Ido Coach [PERSON_NAME] here from Southside Muay Thai & Fitness. I am just t…" at bounding box center [966, 422] width 585 height 101
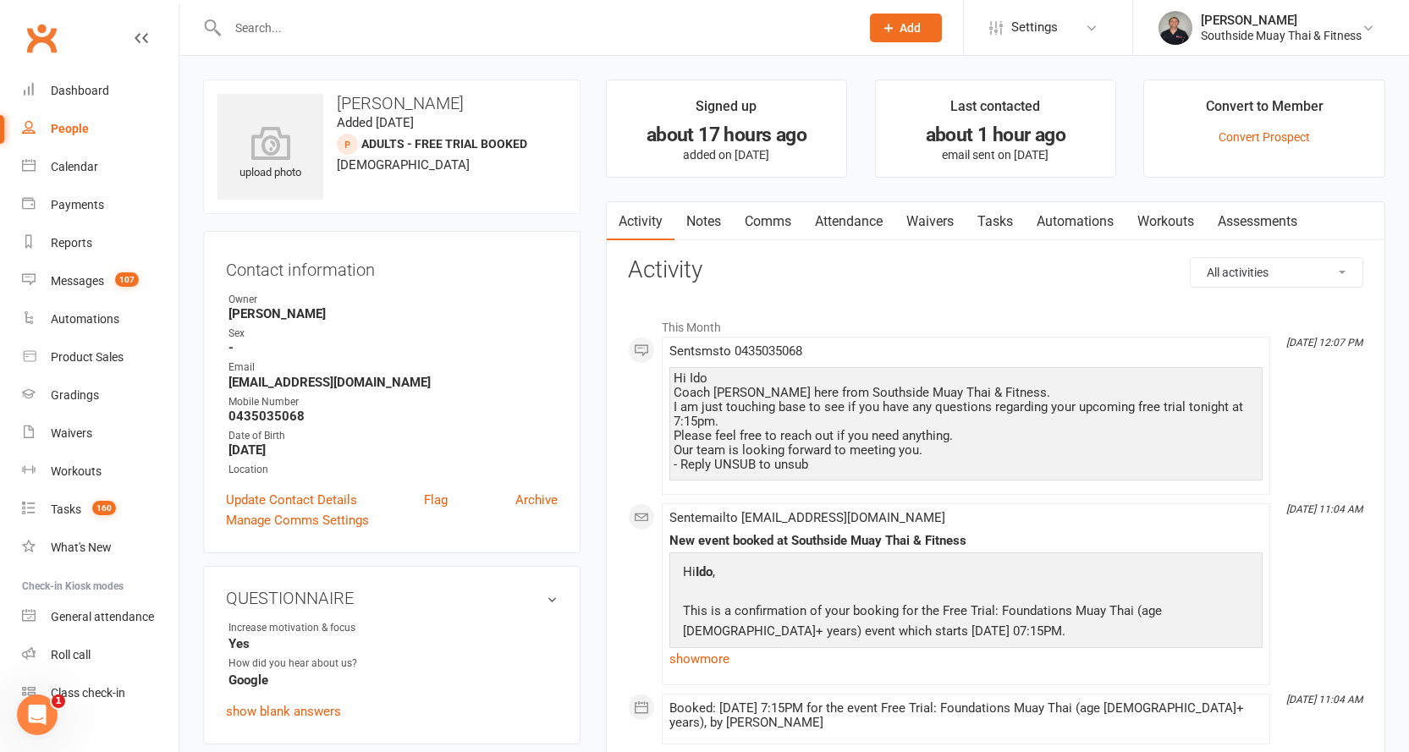
copy div "Hi Ido Coach [PERSON_NAME] here from Southside Muay Thai & Fitness. I am just t…"
click at [702, 207] on link "Notes" at bounding box center [703, 221] width 58 height 39
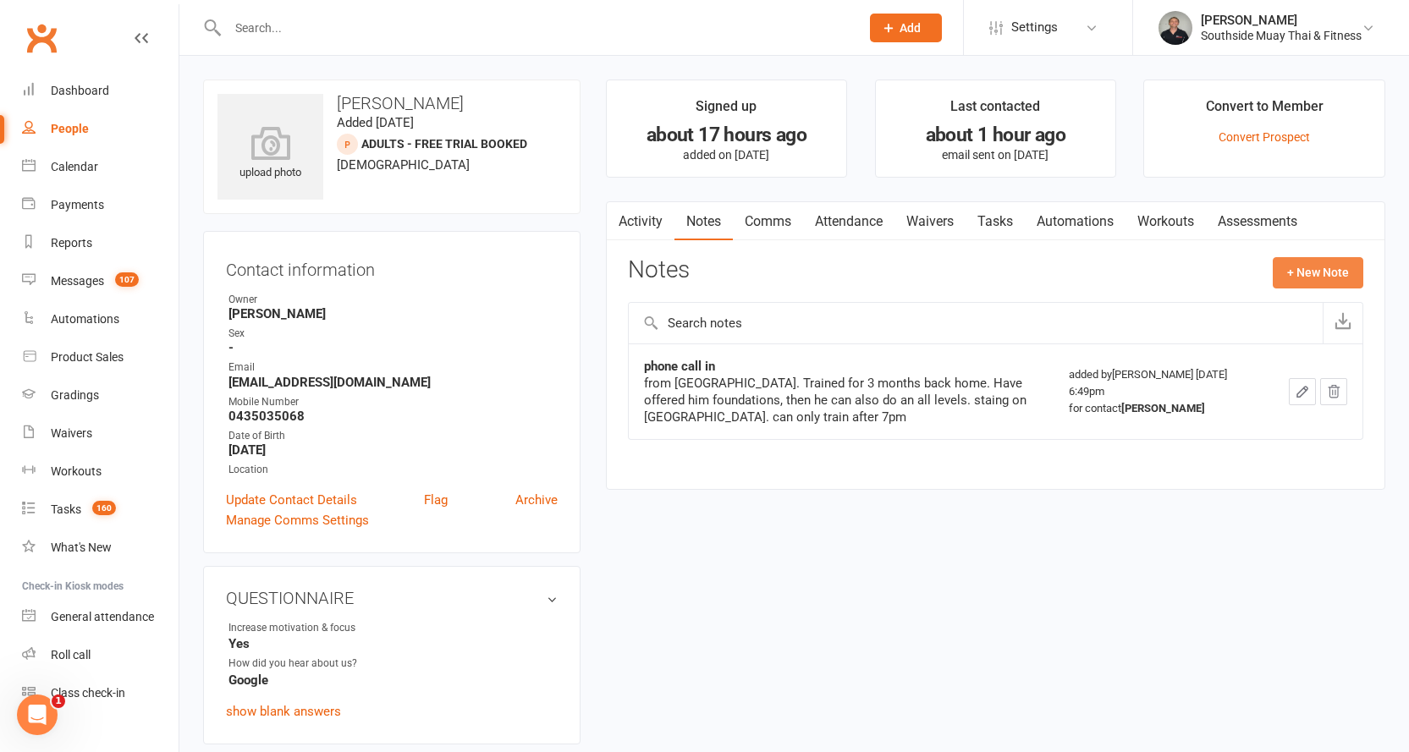
click at [1316, 274] on button "+ New Note" at bounding box center [1318, 272] width 91 height 30
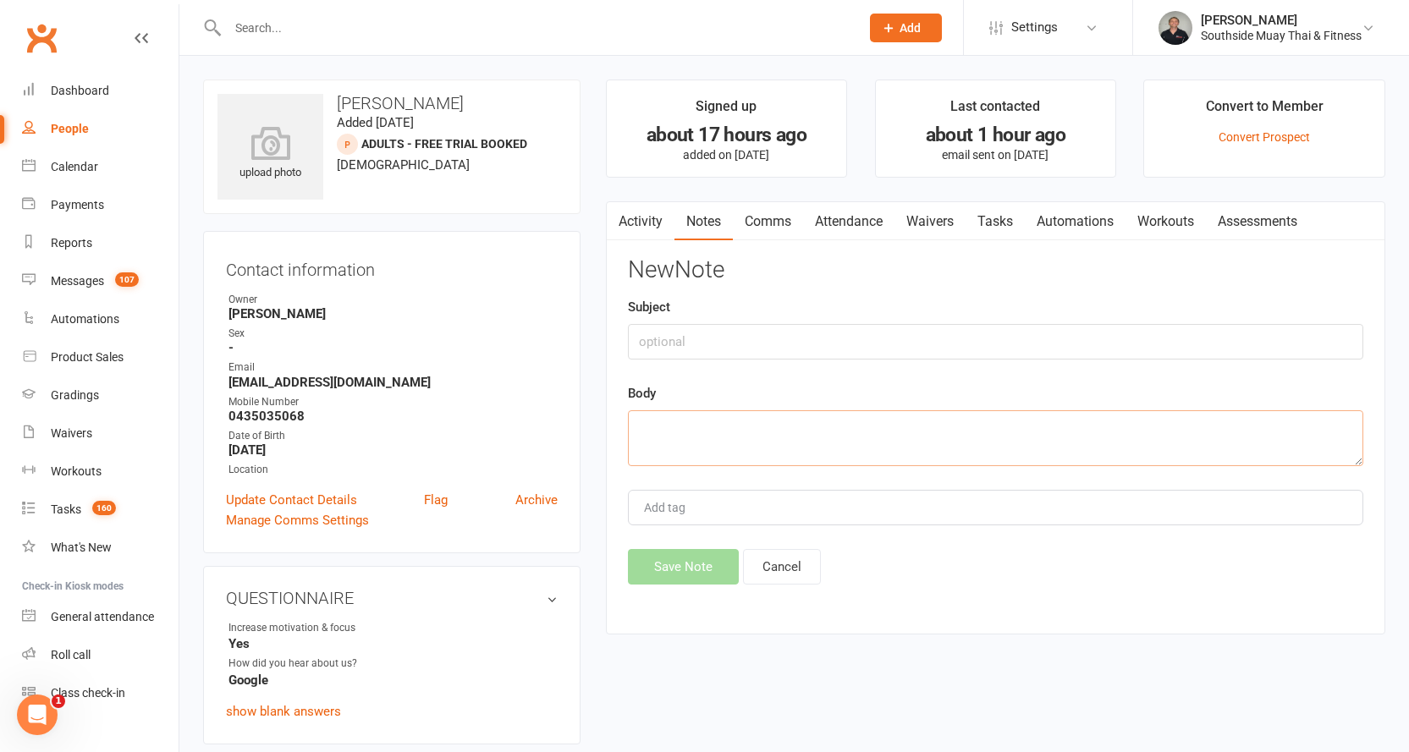
click at [687, 428] on textarea at bounding box center [995, 438] width 735 height 56
paste textarea "Hi Ido Coach [PERSON_NAME] here from Southside Muay Thai & Fitness. I am just t…"
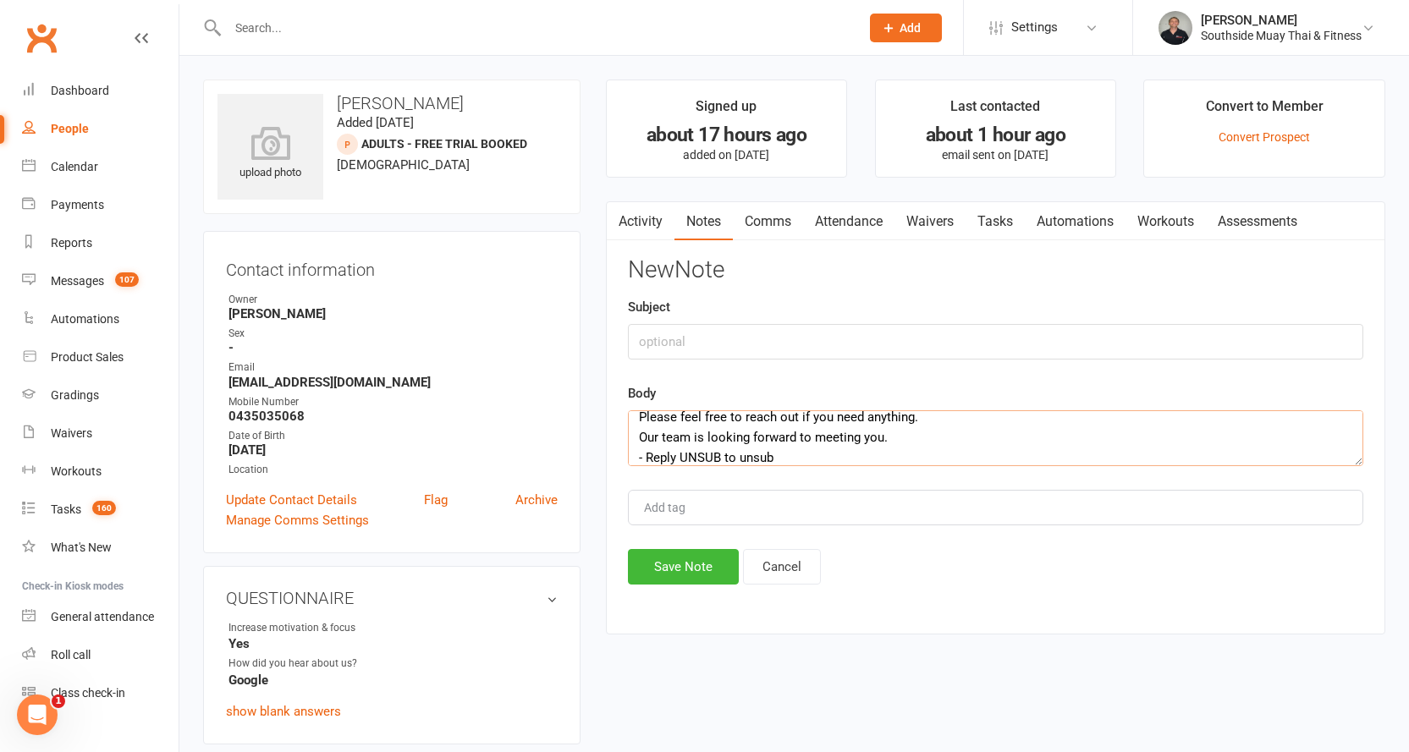
type textarea "Hi Ido Coach [PERSON_NAME] here from Southside Muay Thai & Fitness. I am just t…"
click at [724, 343] on input "text" at bounding box center [995, 342] width 735 height 36
type input "pre"
click at [702, 562] on button "Save Note" at bounding box center [683, 567] width 111 height 36
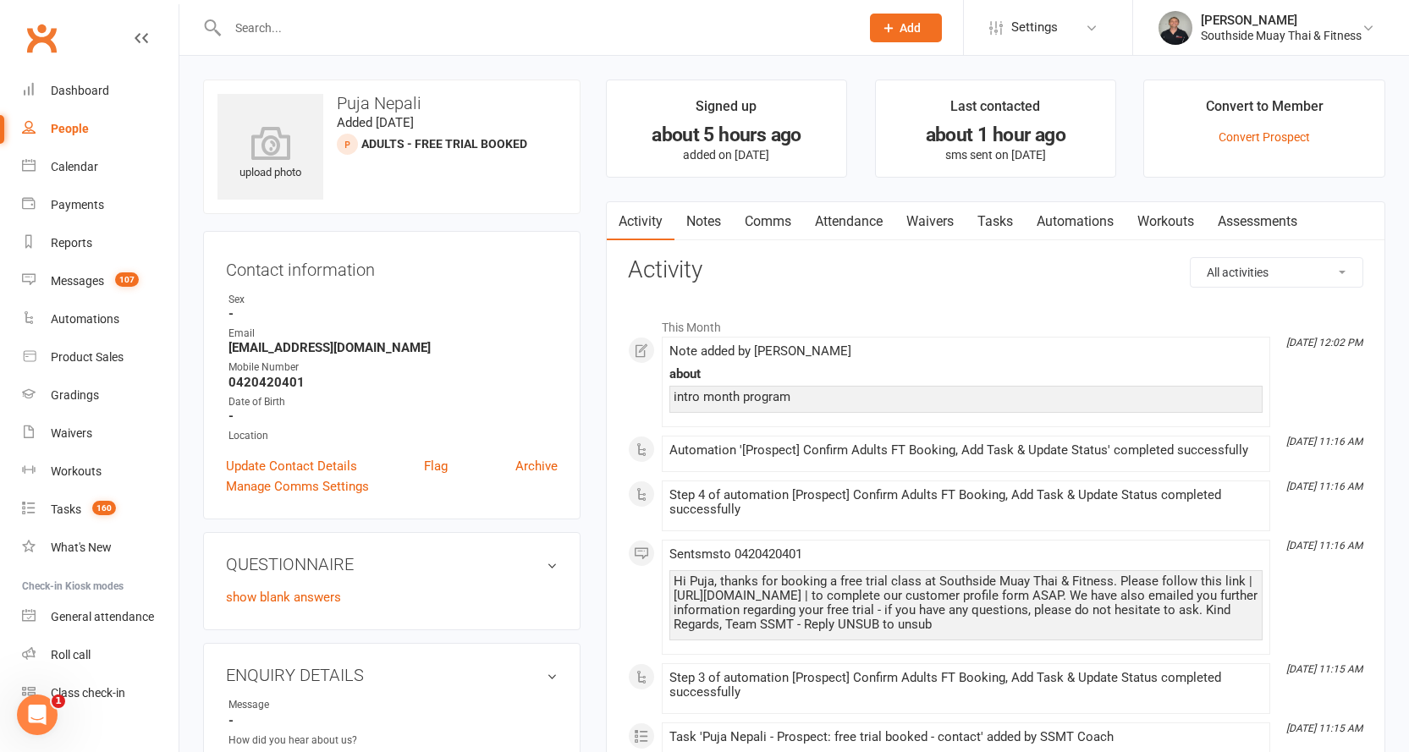
click at [763, 219] on link "Comms" at bounding box center [768, 221] width 70 height 39
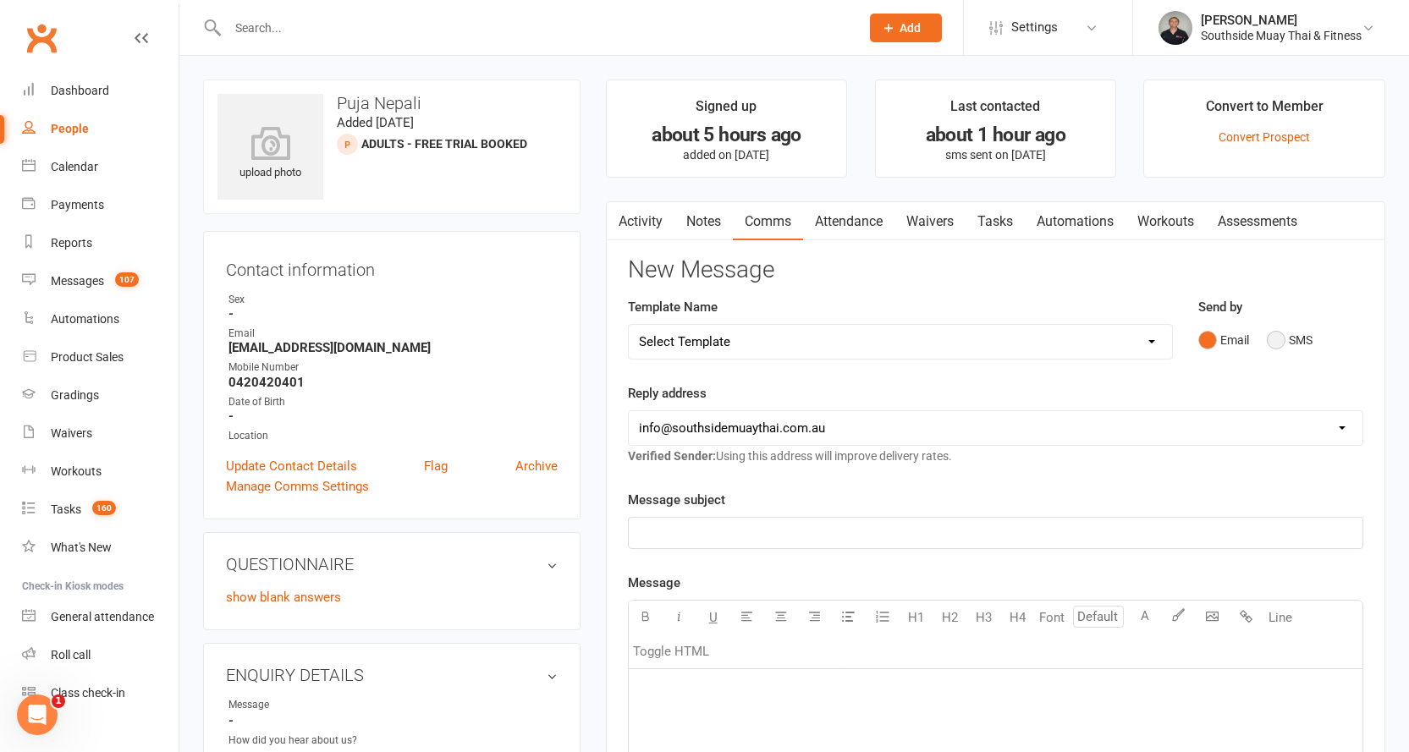
click at [1279, 328] on button "SMS" at bounding box center [1290, 340] width 46 height 32
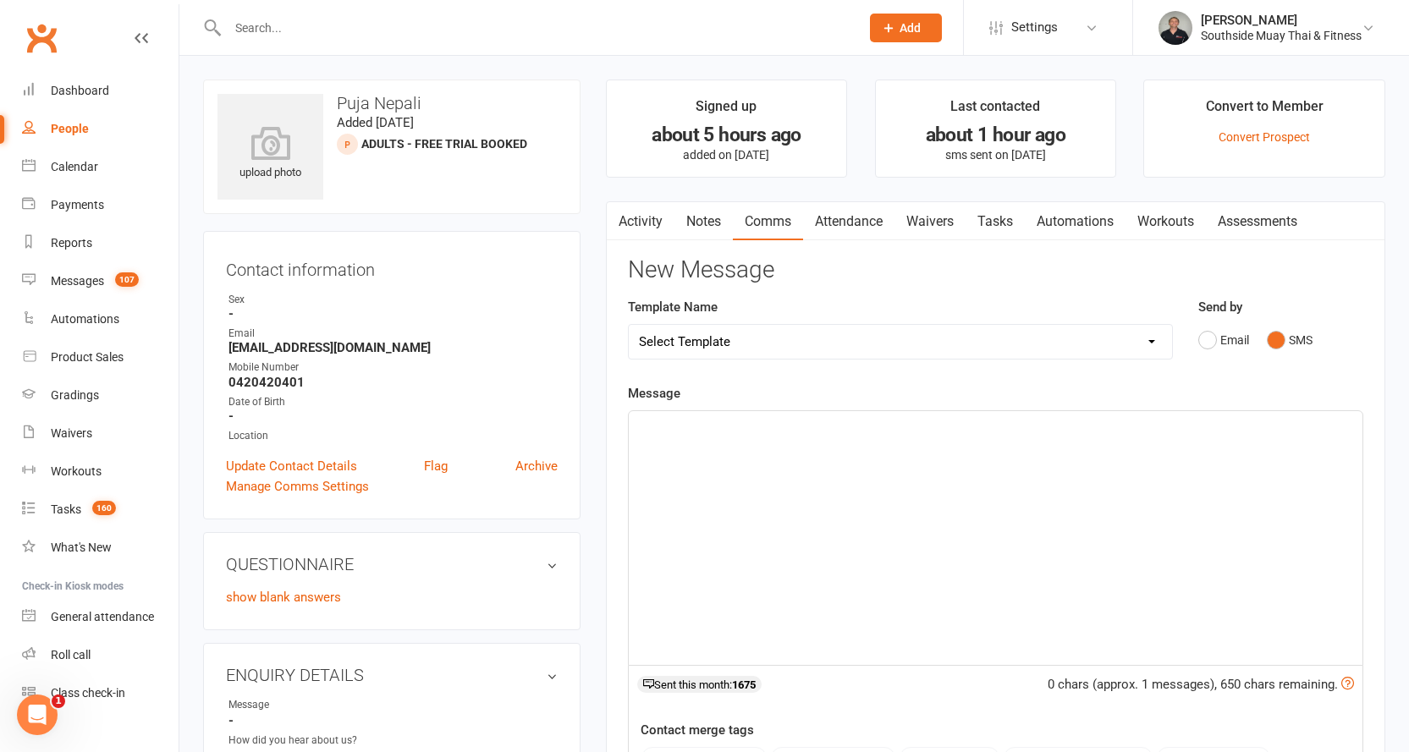
click at [868, 338] on select "Select Template [SMS] Outreach Message: High Risk – Personal From Trainer + Ree…" at bounding box center [900, 342] width 543 height 34
click at [677, 422] on p "﻿" at bounding box center [995, 426] width 713 height 20
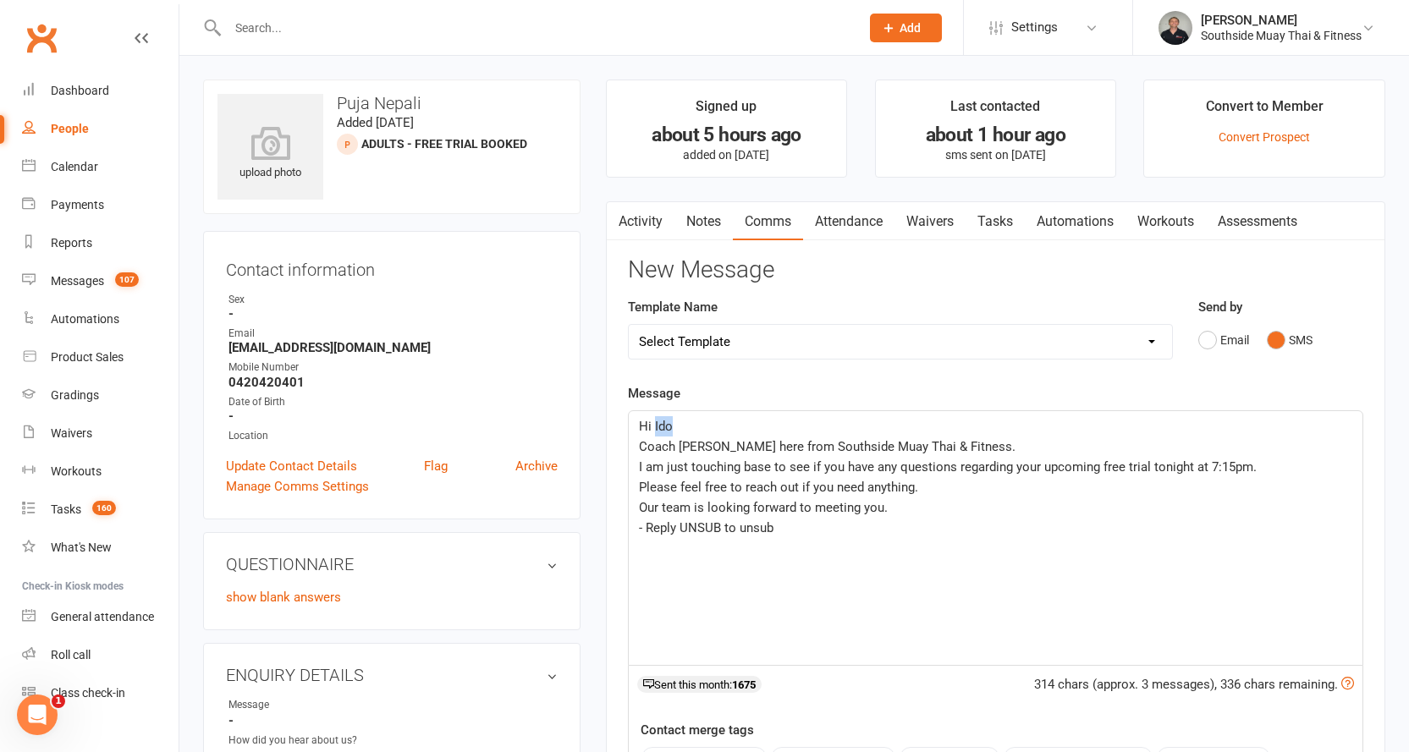
drag, startPoint x: 653, startPoint y: 424, endPoint x: 677, endPoint y: 424, distance: 23.7
click at [677, 424] on p "Hi Ido" at bounding box center [995, 426] width 713 height 20
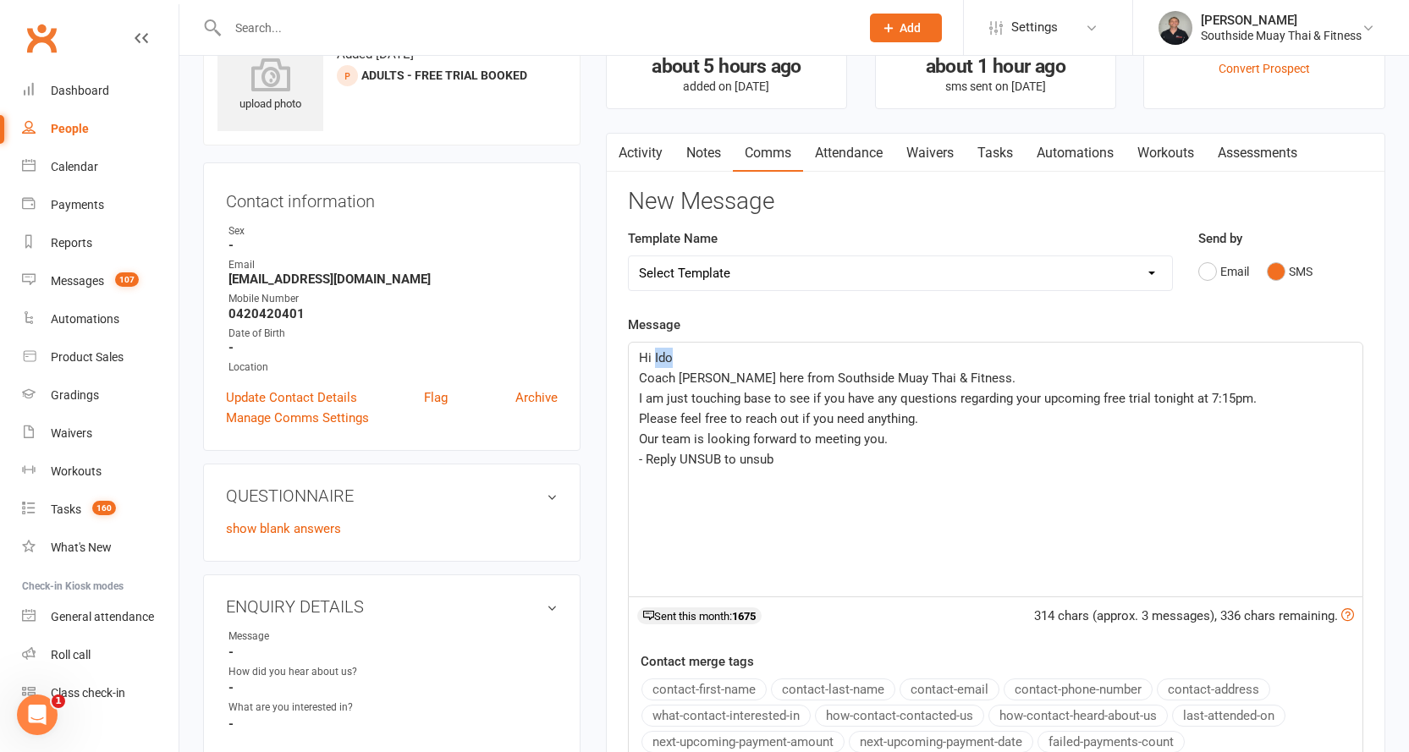
scroll to position [169, 0]
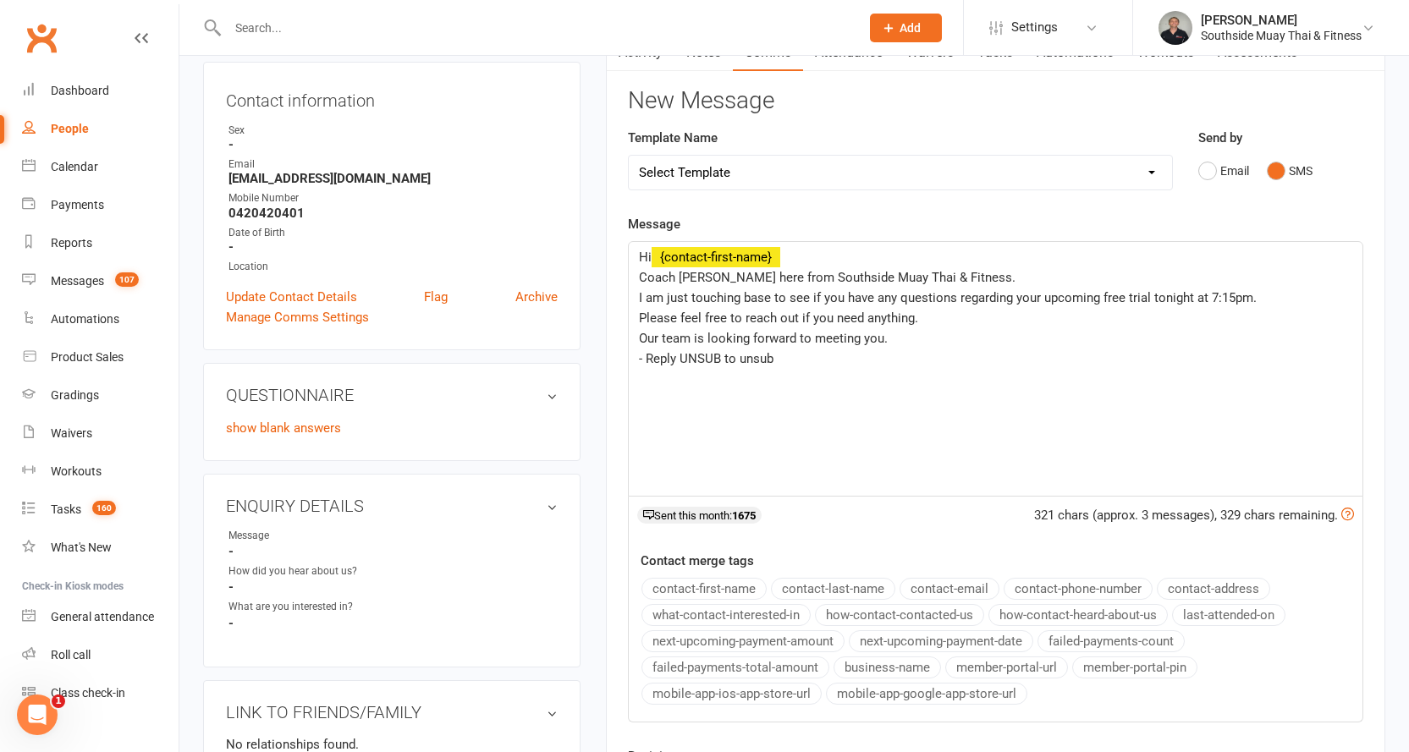
click at [691, 585] on button "contact-first-name" at bounding box center [703, 589] width 125 height 22
drag, startPoint x: 791, startPoint y: 359, endPoint x: 623, endPoint y: 360, distance: 168.4
click at [623, 360] on div "Activity Notes Comms Attendance Waivers Tasks Automations Workouts Assessments …" at bounding box center [995, 455] width 779 height 847
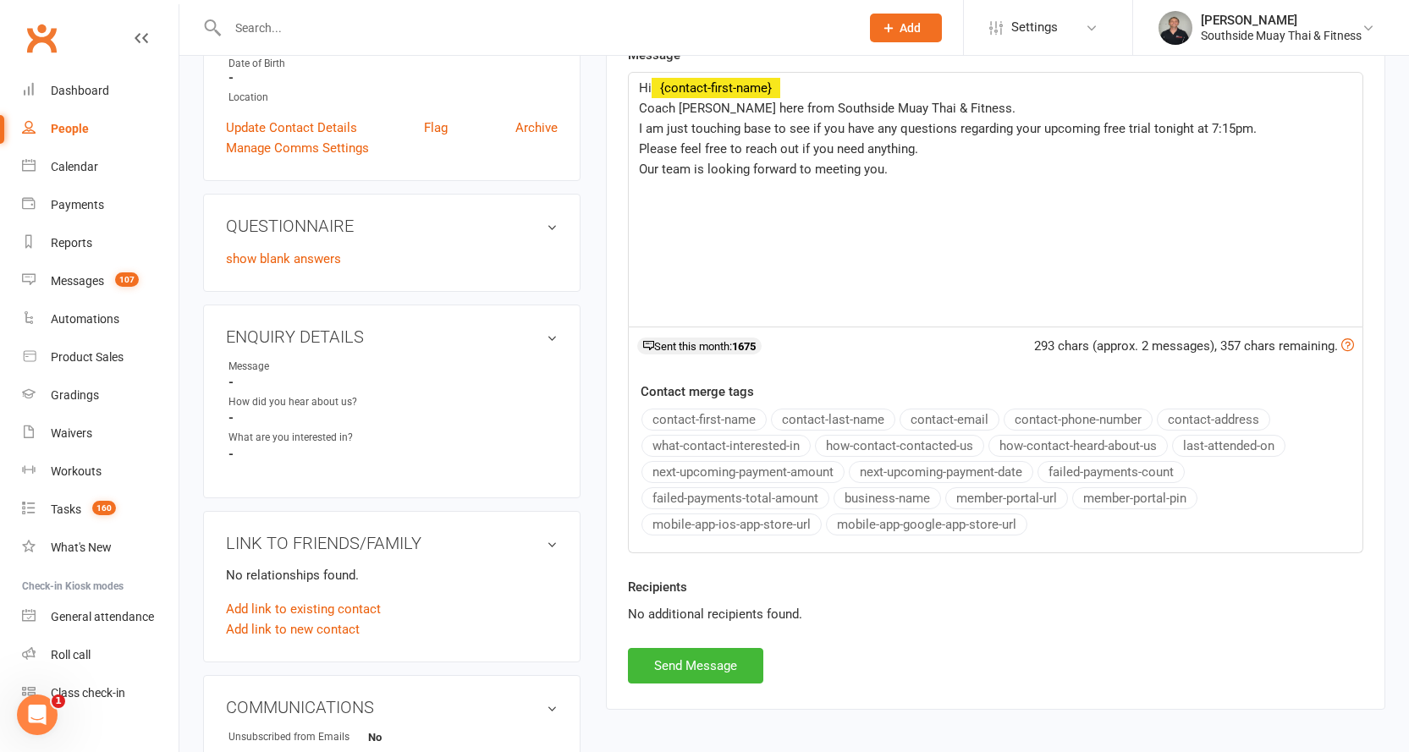
scroll to position [508, 0]
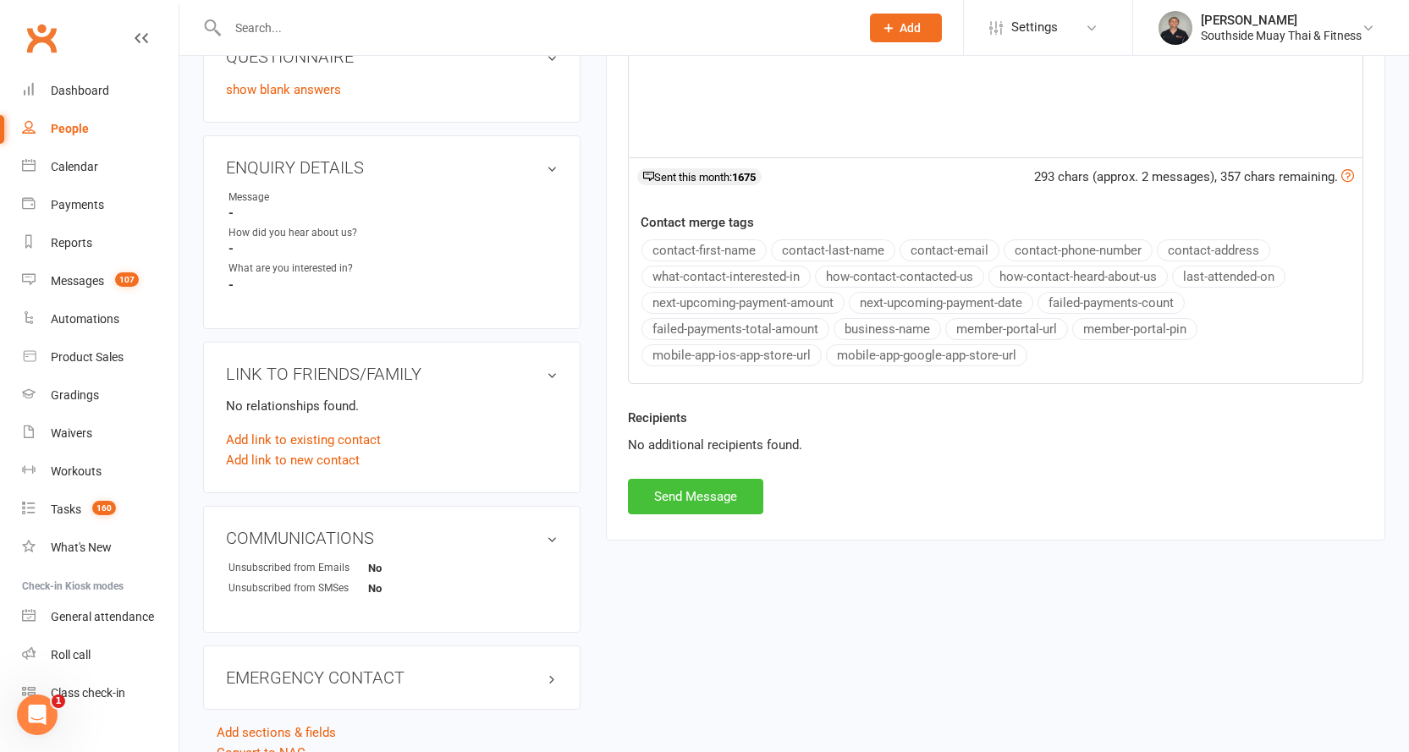
click at [662, 500] on button "Send Message" at bounding box center [695, 497] width 135 height 36
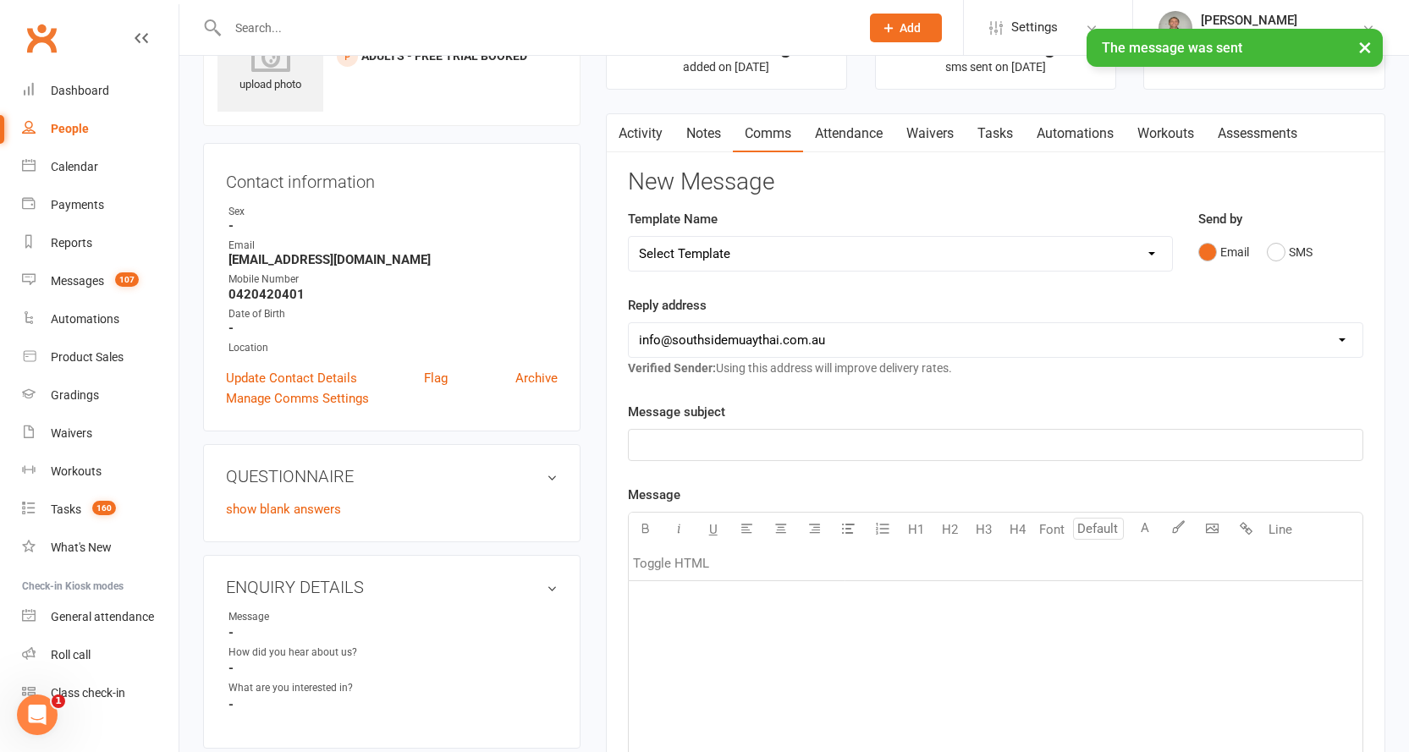
scroll to position [0, 0]
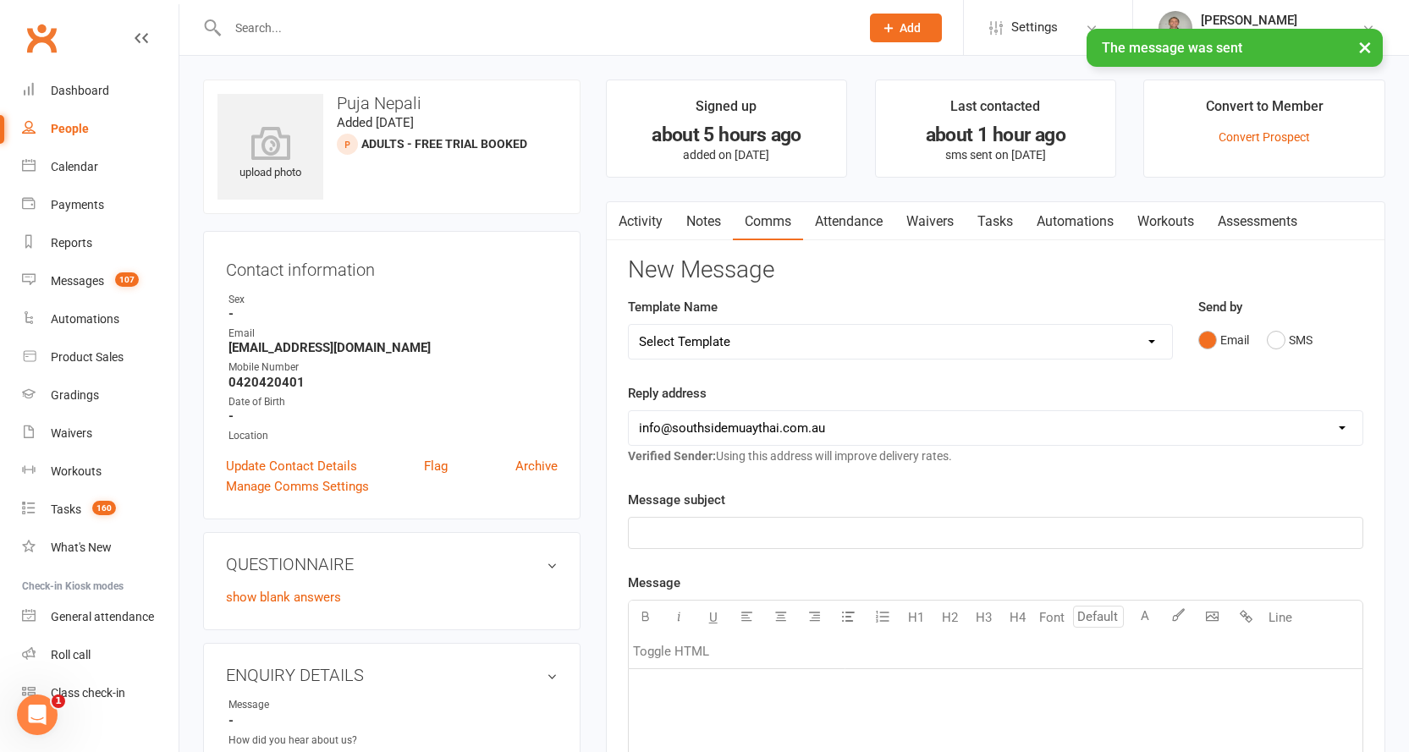
click at [628, 216] on link "Activity" at bounding box center [641, 221] width 68 height 39
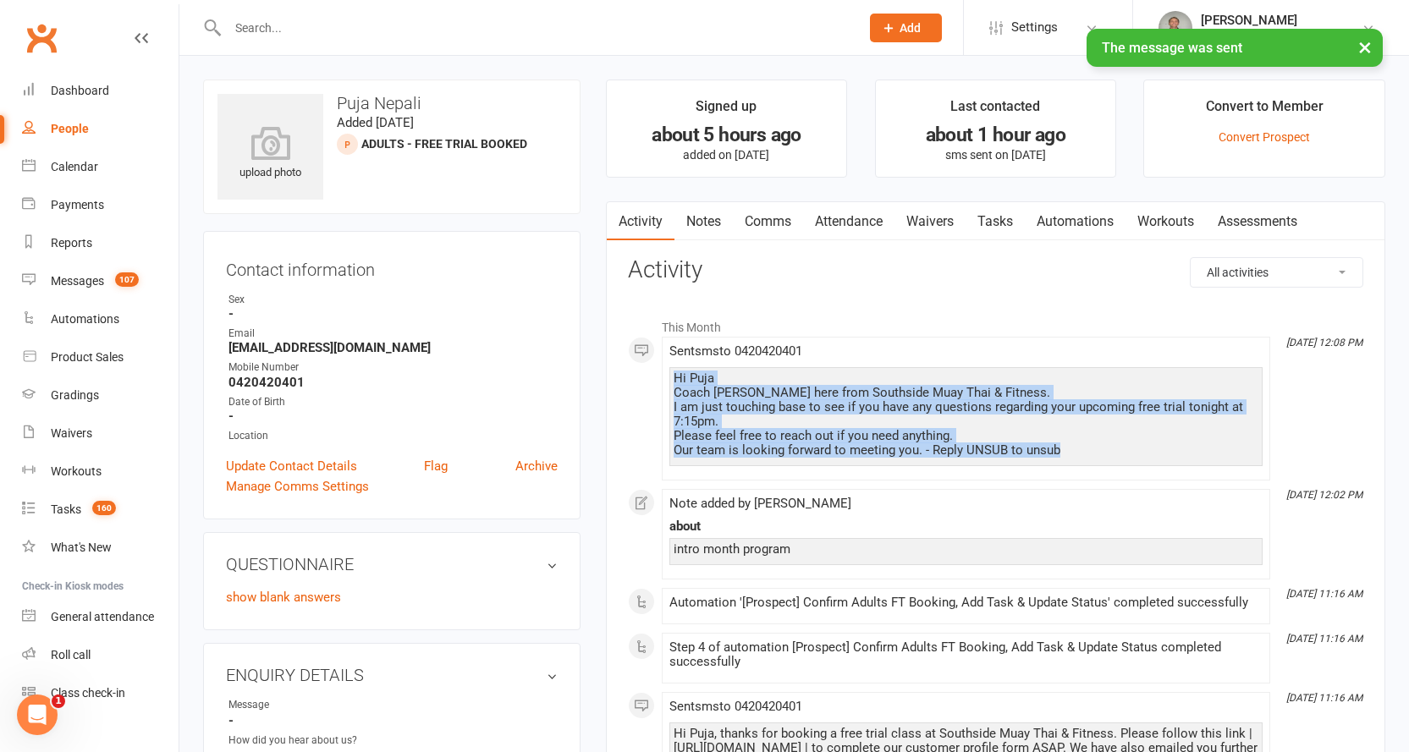
drag, startPoint x: 674, startPoint y: 376, endPoint x: 1079, endPoint y: 451, distance: 411.5
click at [1081, 451] on div "Hi Puja Coach [PERSON_NAME] here from Southside Muay Thai & Fitness. I am just …" at bounding box center [966, 415] width 585 height 86
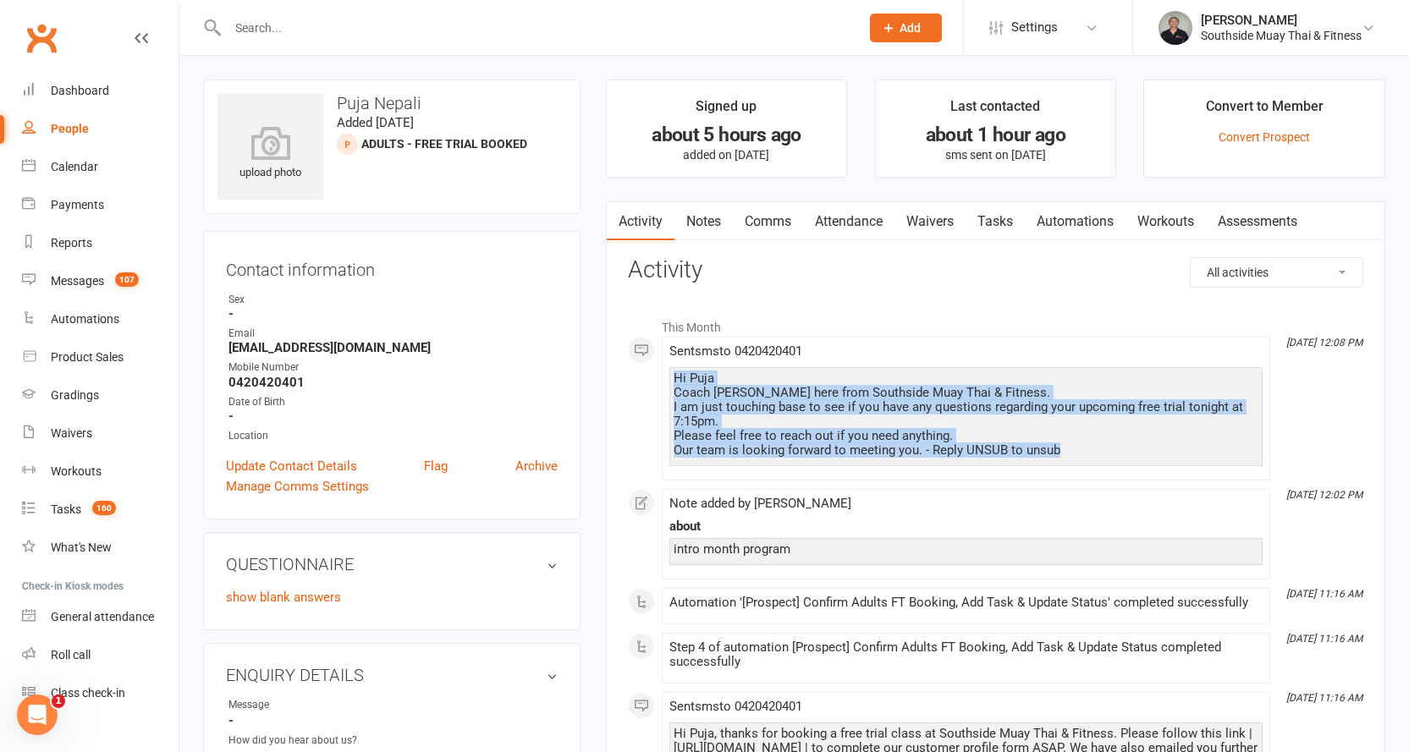
copy div "Hi Puja Coach [PERSON_NAME] here from Southside Muay Thai & Fitness. I am just …"
click at [697, 222] on link "Notes" at bounding box center [703, 221] width 58 height 39
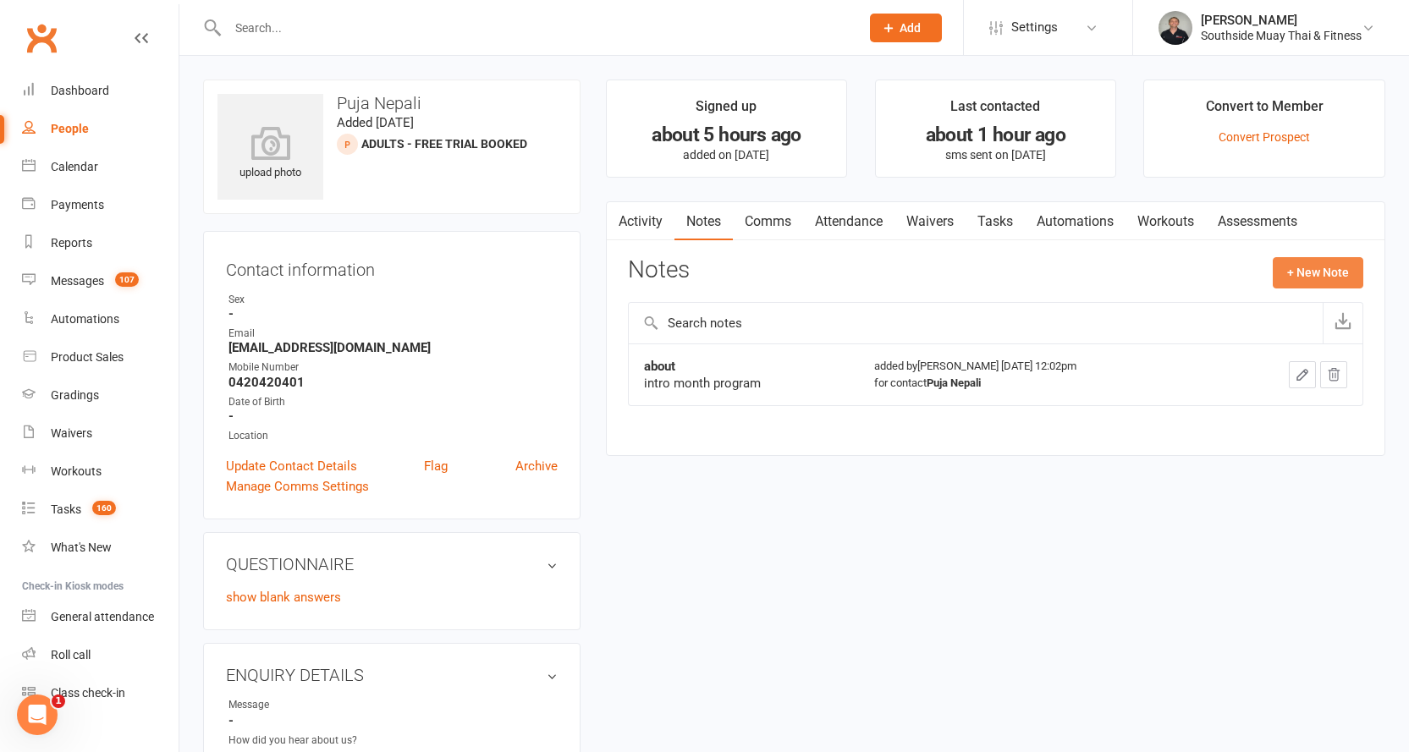
click at [1315, 267] on button "+ New Note" at bounding box center [1318, 272] width 91 height 30
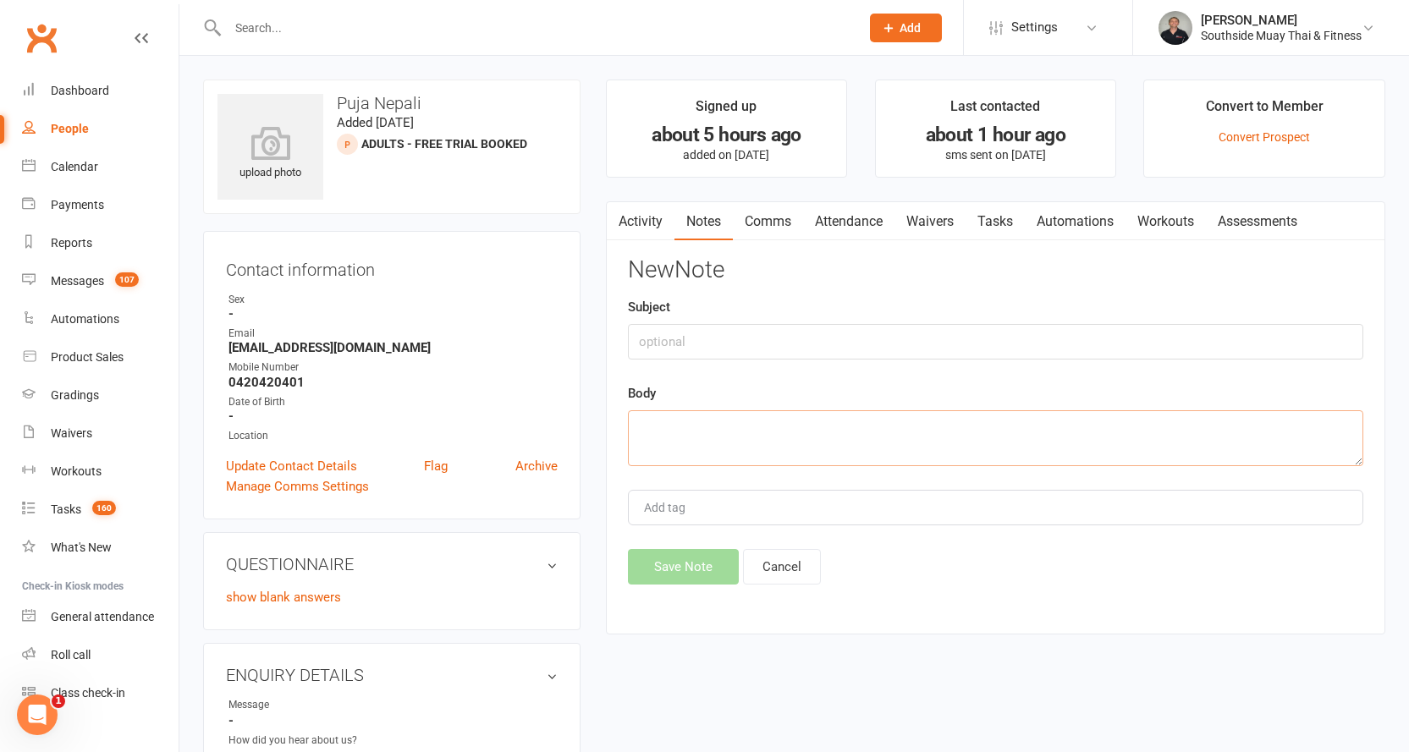
click at [720, 434] on textarea at bounding box center [995, 438] width 735 height 56
paste textarea "Hi Puja Coach [PERSON_NAME] here from Southside Muay Thai & Fitness. I am just …"
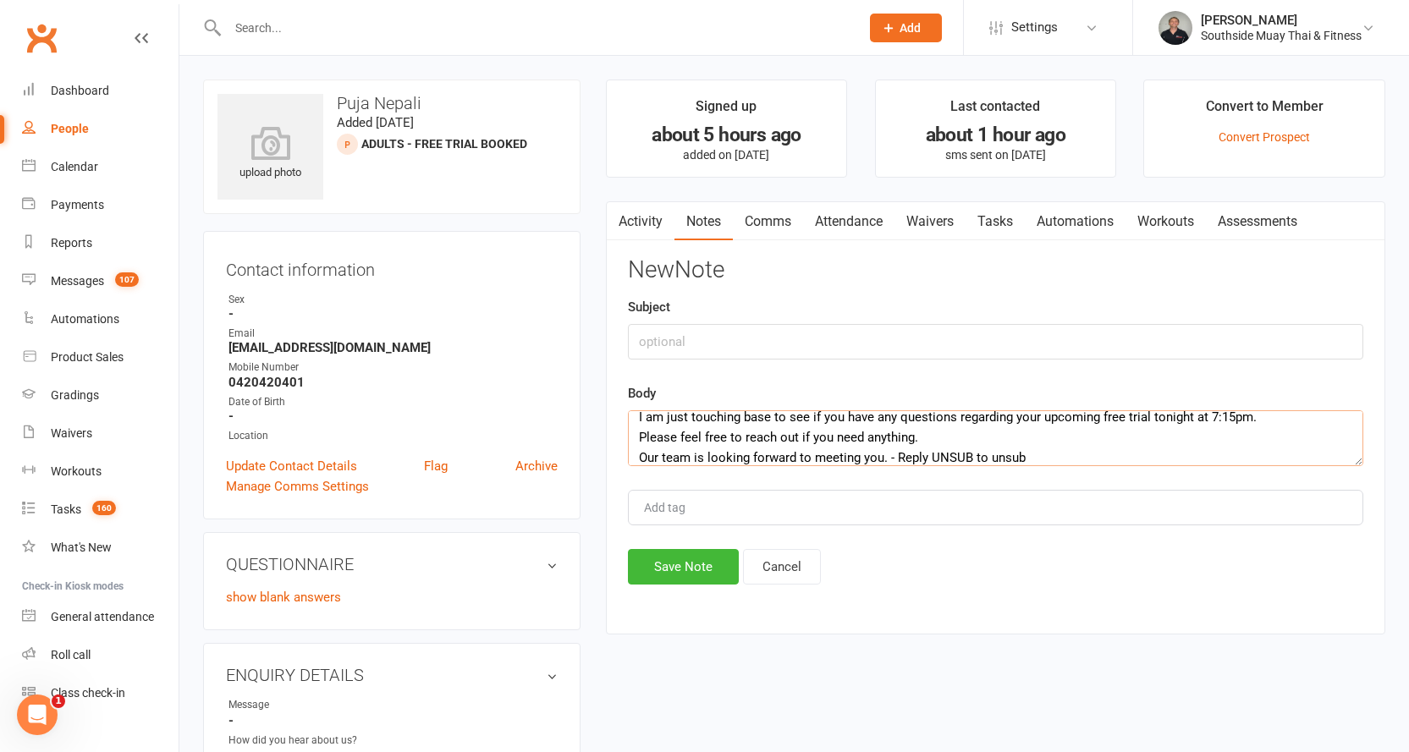
type textarea "Hi Puja Coach [PERSON_NAME] here from Southside Muay Thai & Fitness. I am just …"
click at [680, 338] on input "text" at bounding box center [995, 342] width 735 height 36
type input "pre"
click at [657, 564] on button "Save Note" at bounding box center [683, 567] width 111 height 36
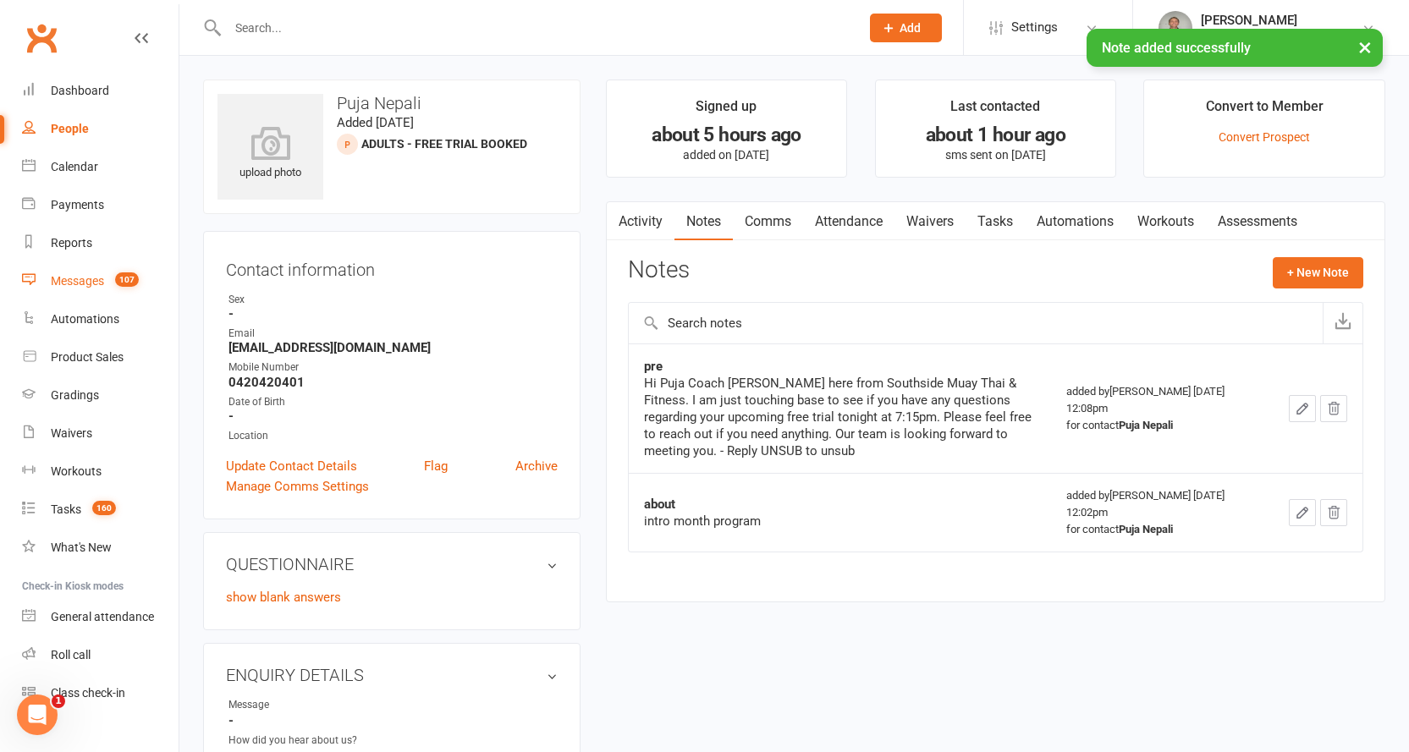
click at [92, 284] on div "Messages" at bounding box center [77, 281] width 53 height 14
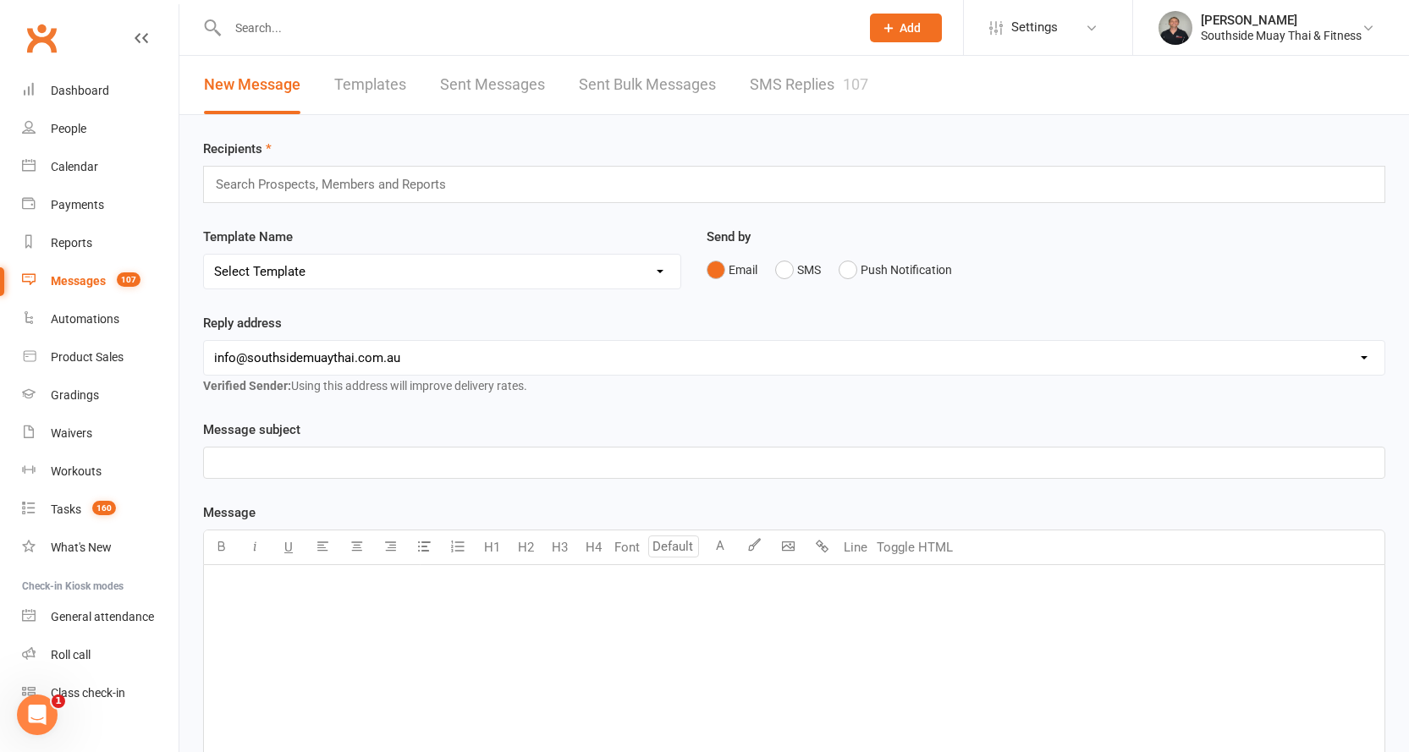
click at [792, 94] on link "SMS Replies 107" at bounding box center [809, 85] width 118 height 58
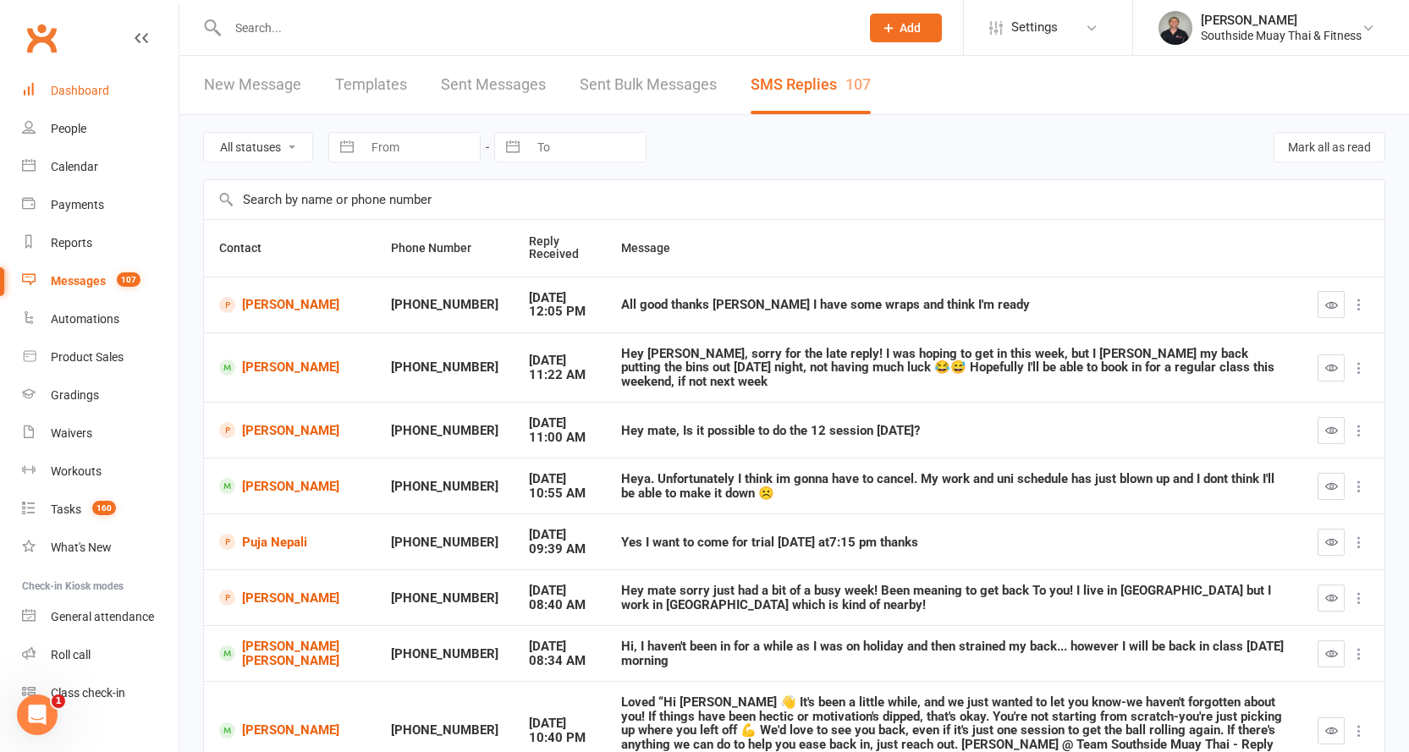
click at [81, 86] on div "Dashboard" at bounding box center [80, 91] width 58 height 14
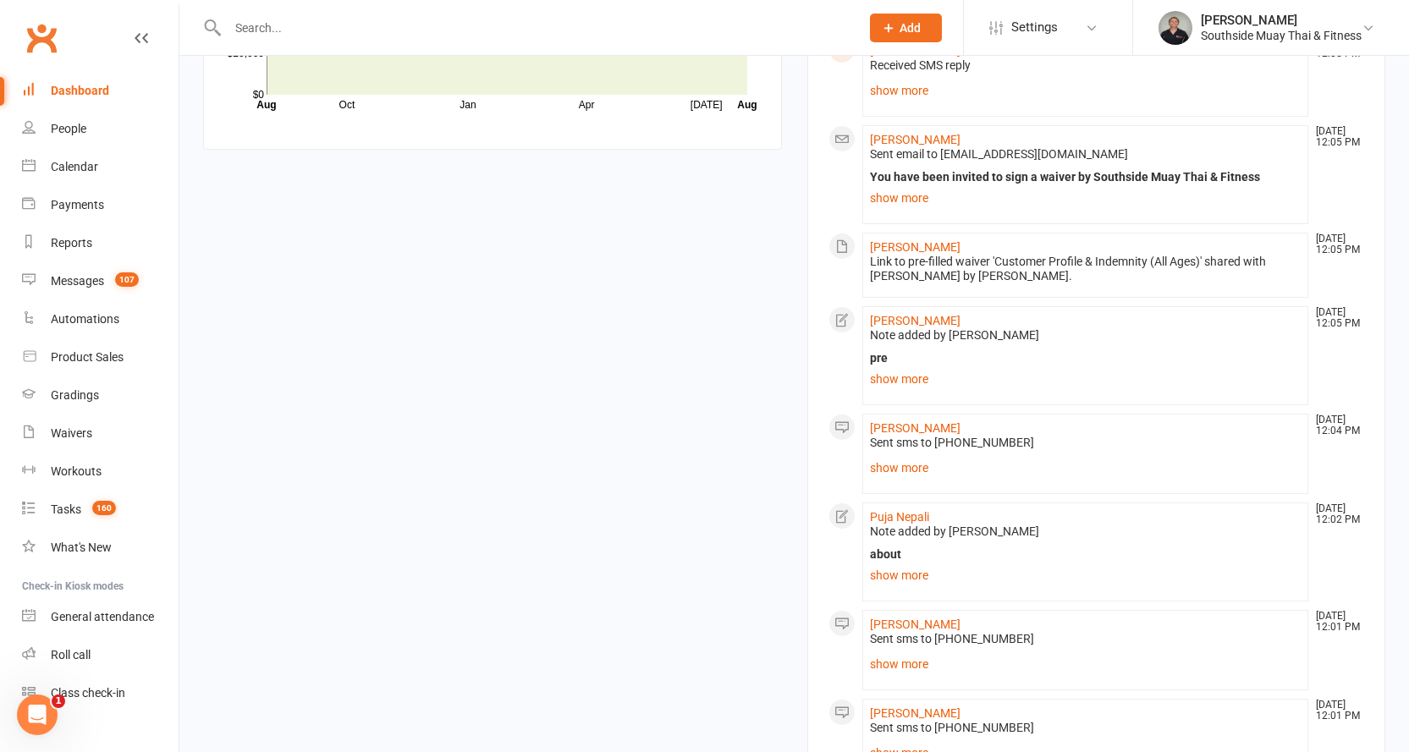
scroll to position [1429, 0]
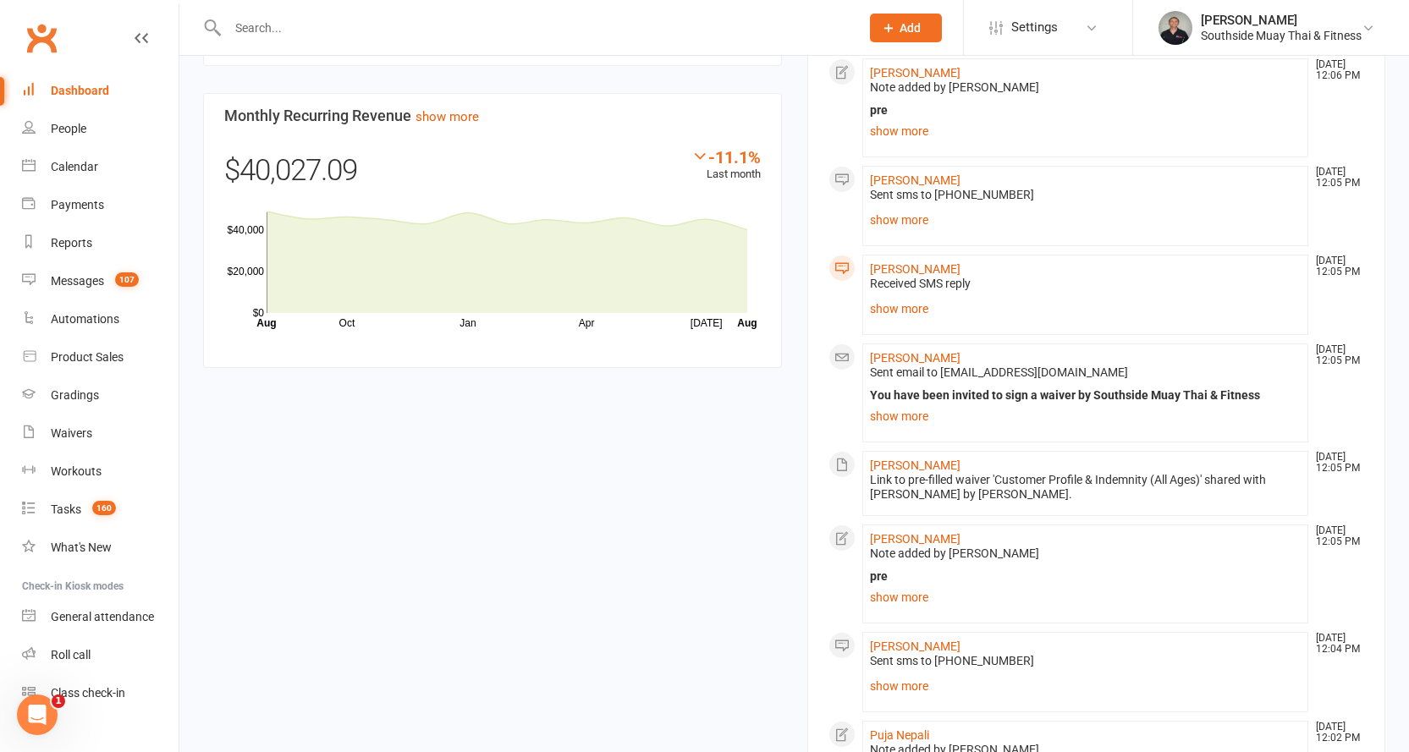
click at [330, 31] on input "text" at bounding box center [535, 28] width 625 height 24
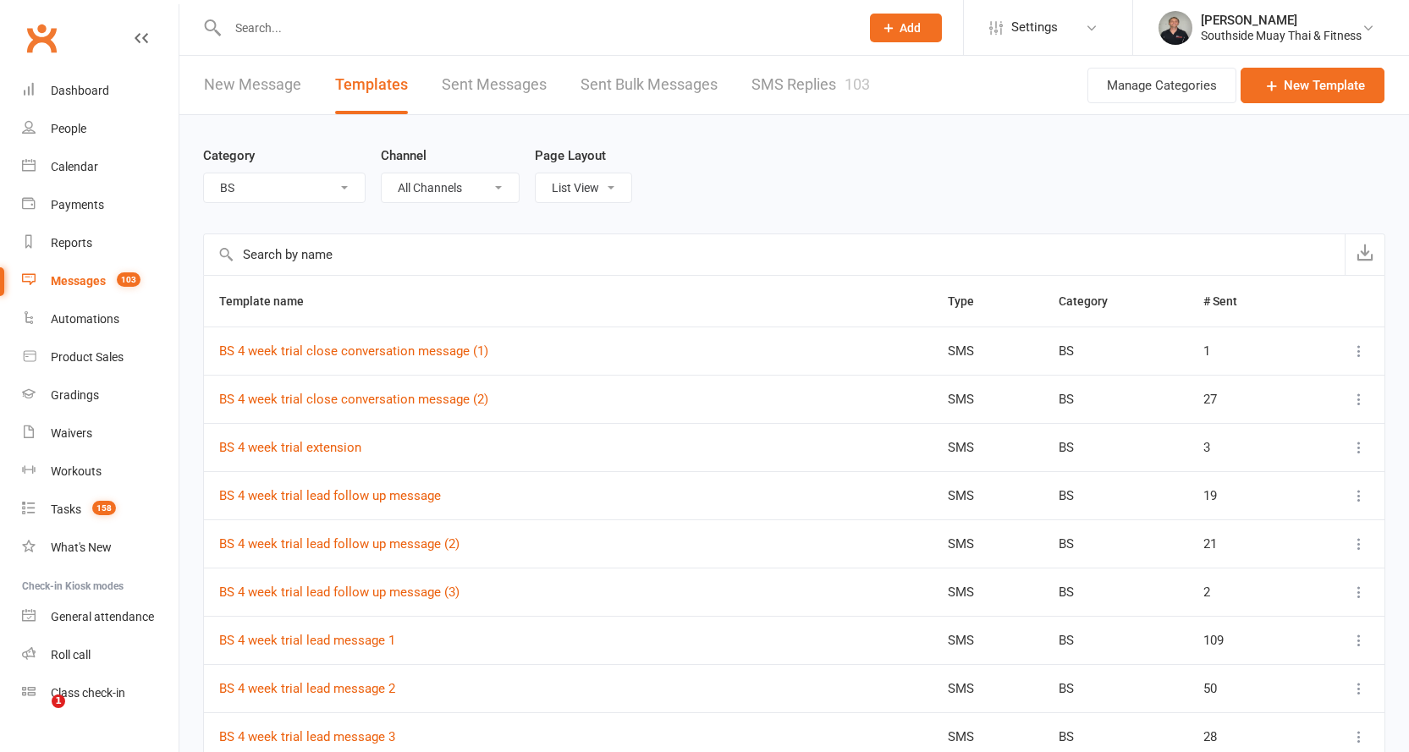
select select "14366"
select select "100"
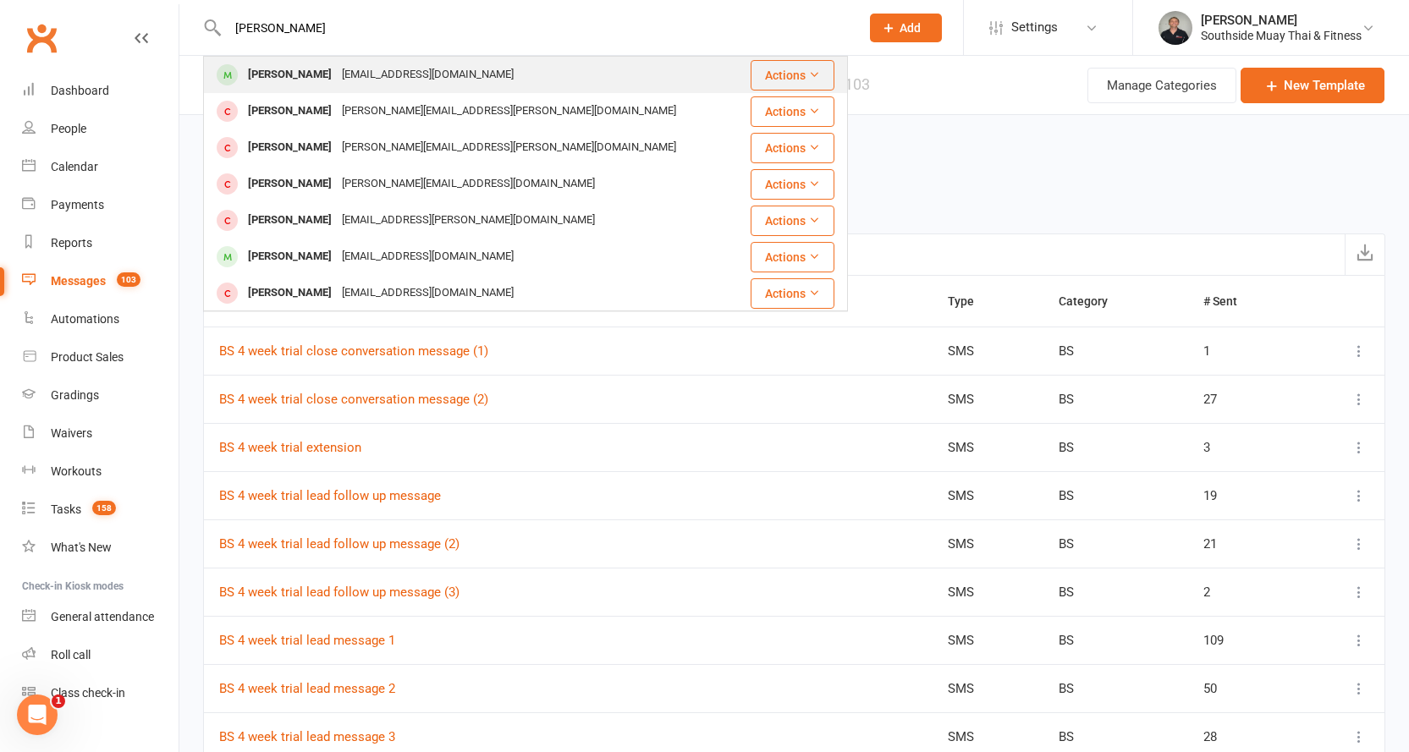
type input "[PERSON_NAME]"
click at [344, 76] on div "[EMAIL_ADDRESS][DOMAIN_NAME]" at bounding box center [428, 75] width 182 height 25
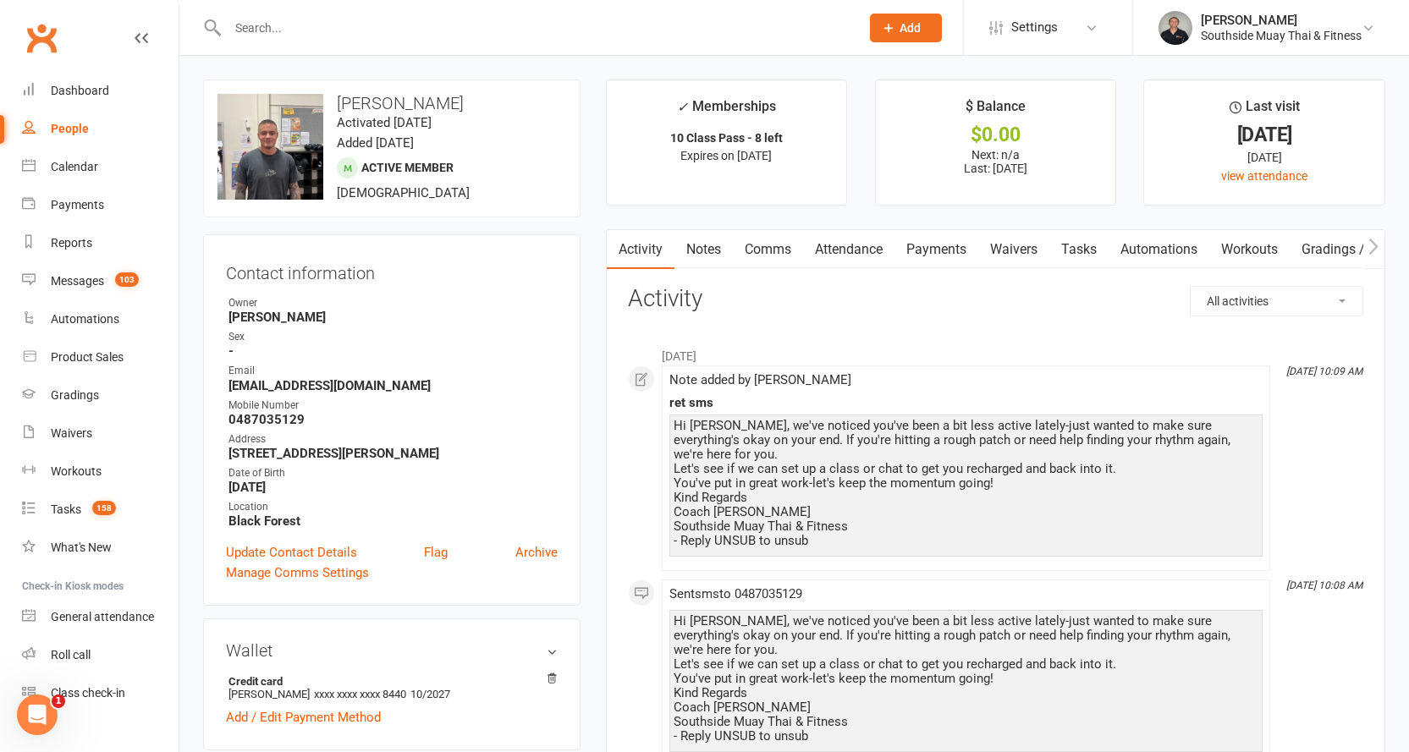
click at [768, 249] on link "Comms" at bounding box center [768, 249] width 70 height 39
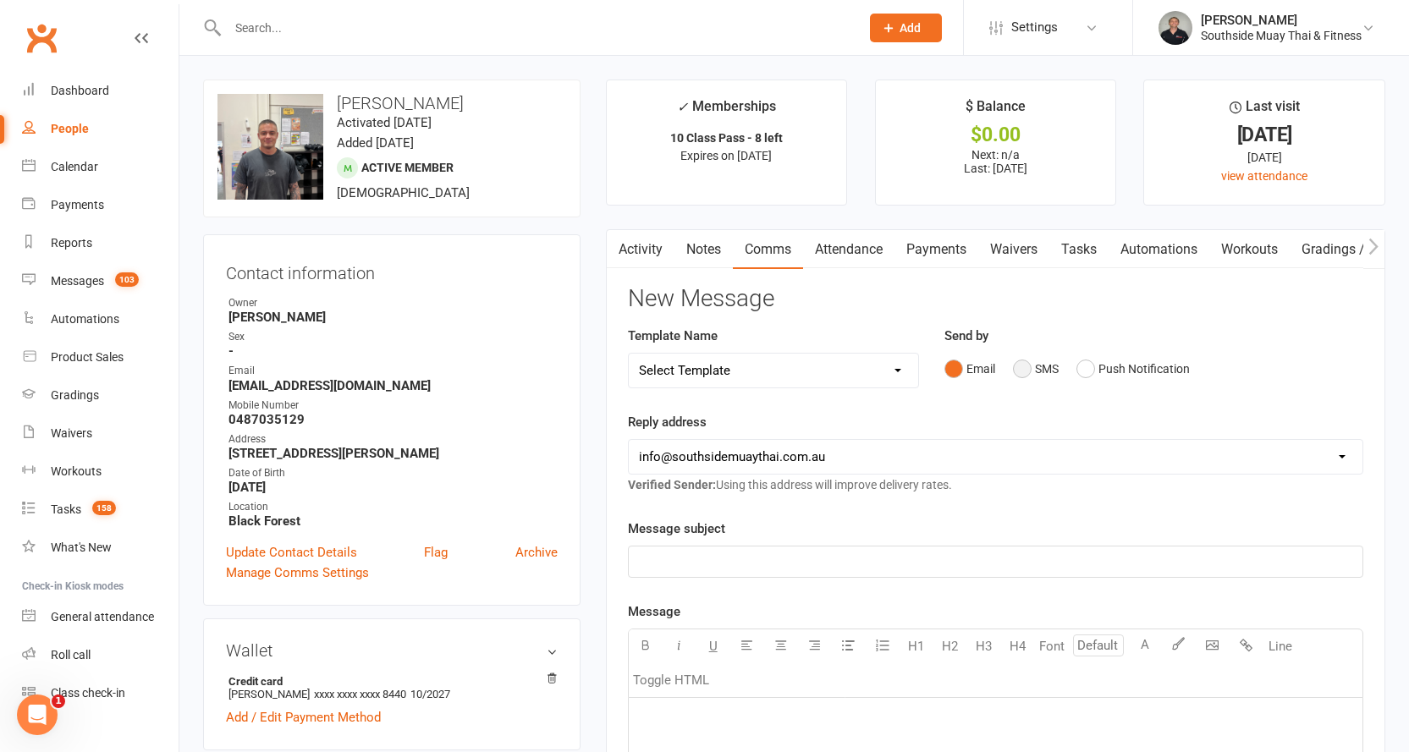
click at [1047, 363] on button "SMS" at bounding box center [1036, 369] width 46 height 32
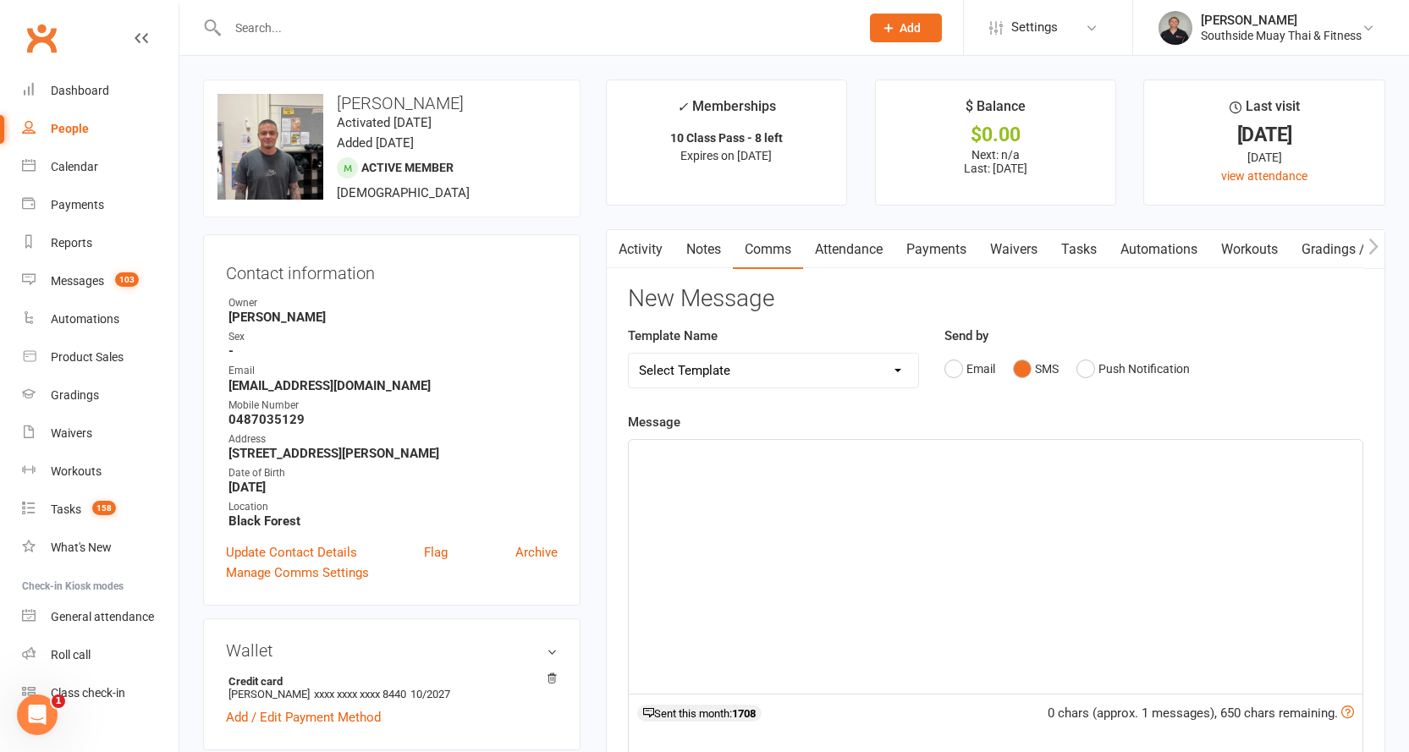
click at [910, 367] on select "Select Template [SMS] Outreach Message: High Risk – Personal From Trainer + Ree…" at bounding box center [774, 371] width 290 height 34
select select "66"
click at [629, 354] on select "Select Template [SMS] Outreach Message: High Risk – Personal From Trainer + Ree…" at bounding box center [774, 371] width 290 height 34
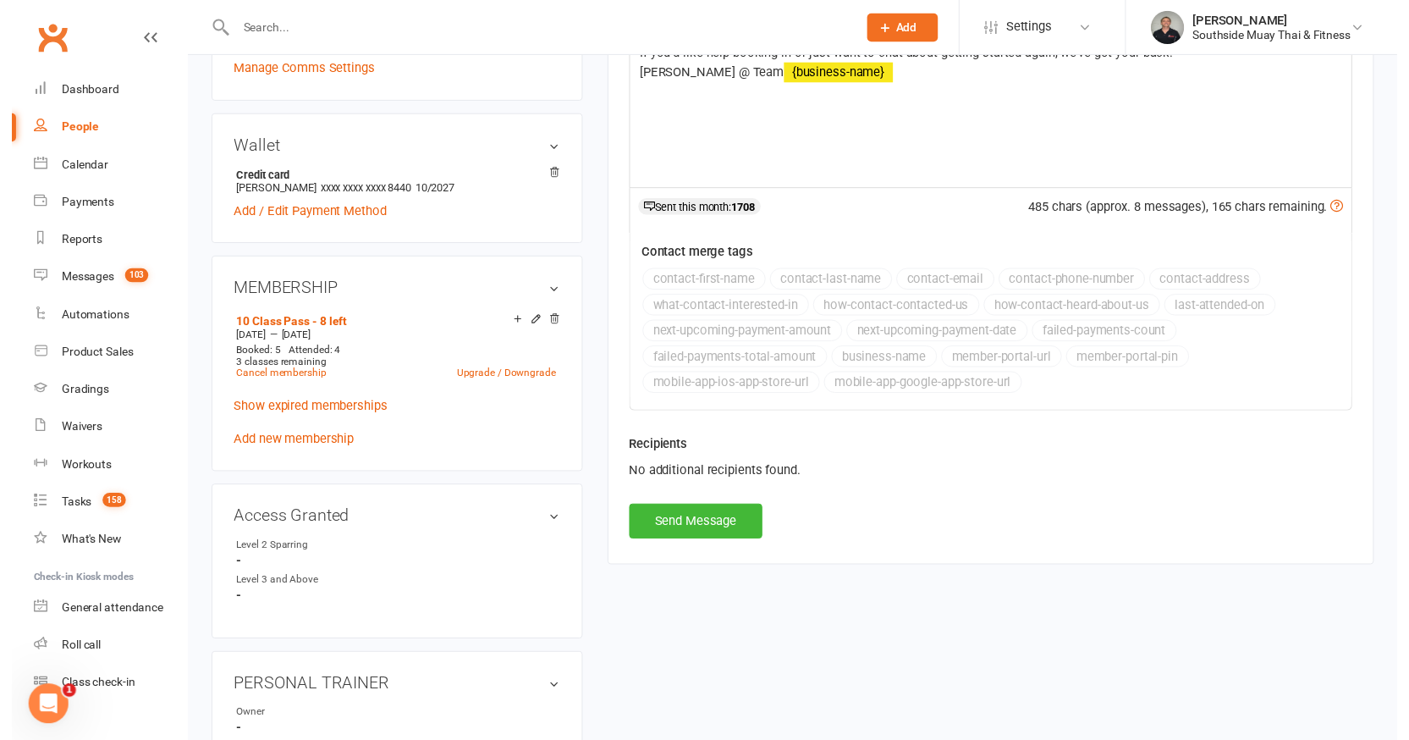
scroll to position [508, 0]
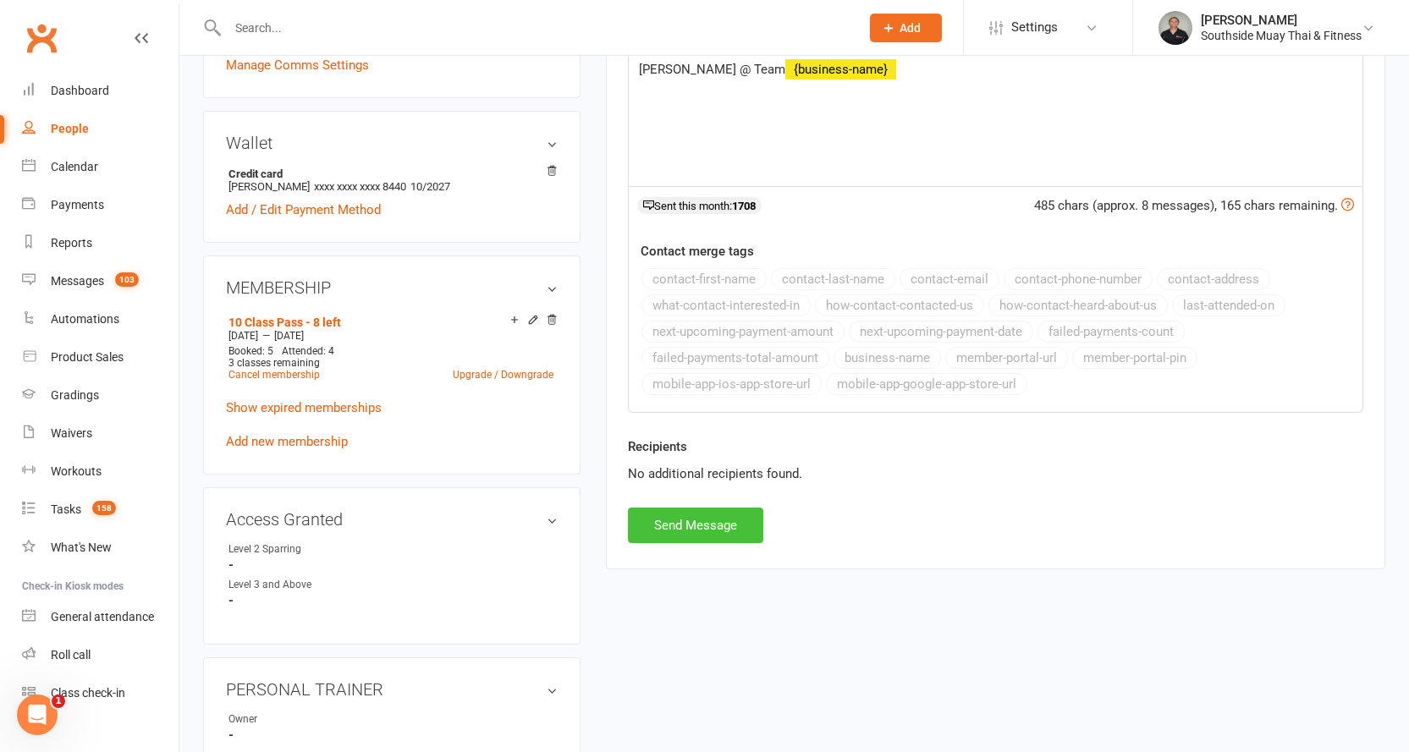
click at [652, 528] on button "Send Message" at bounding box center [695, 526] width 135 height 36
select select
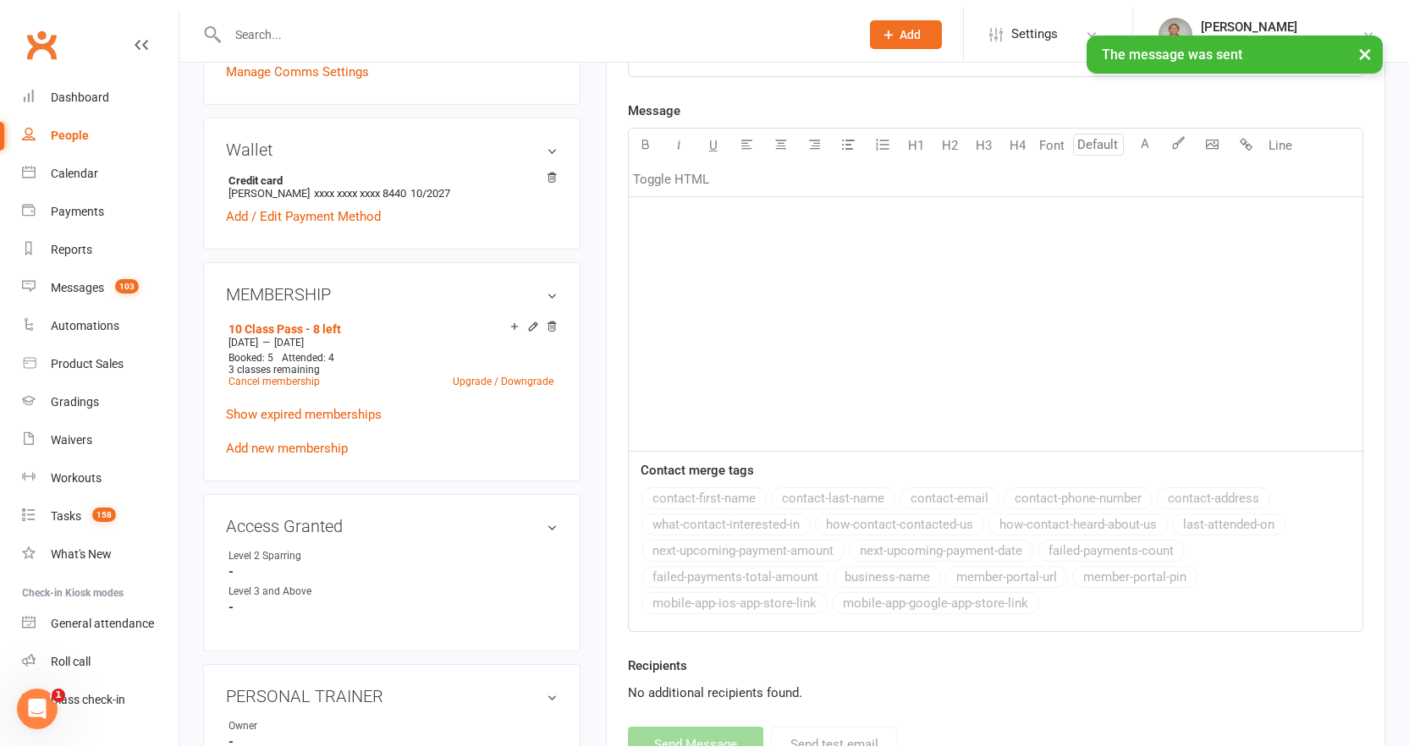
scroll to position [0, 0]
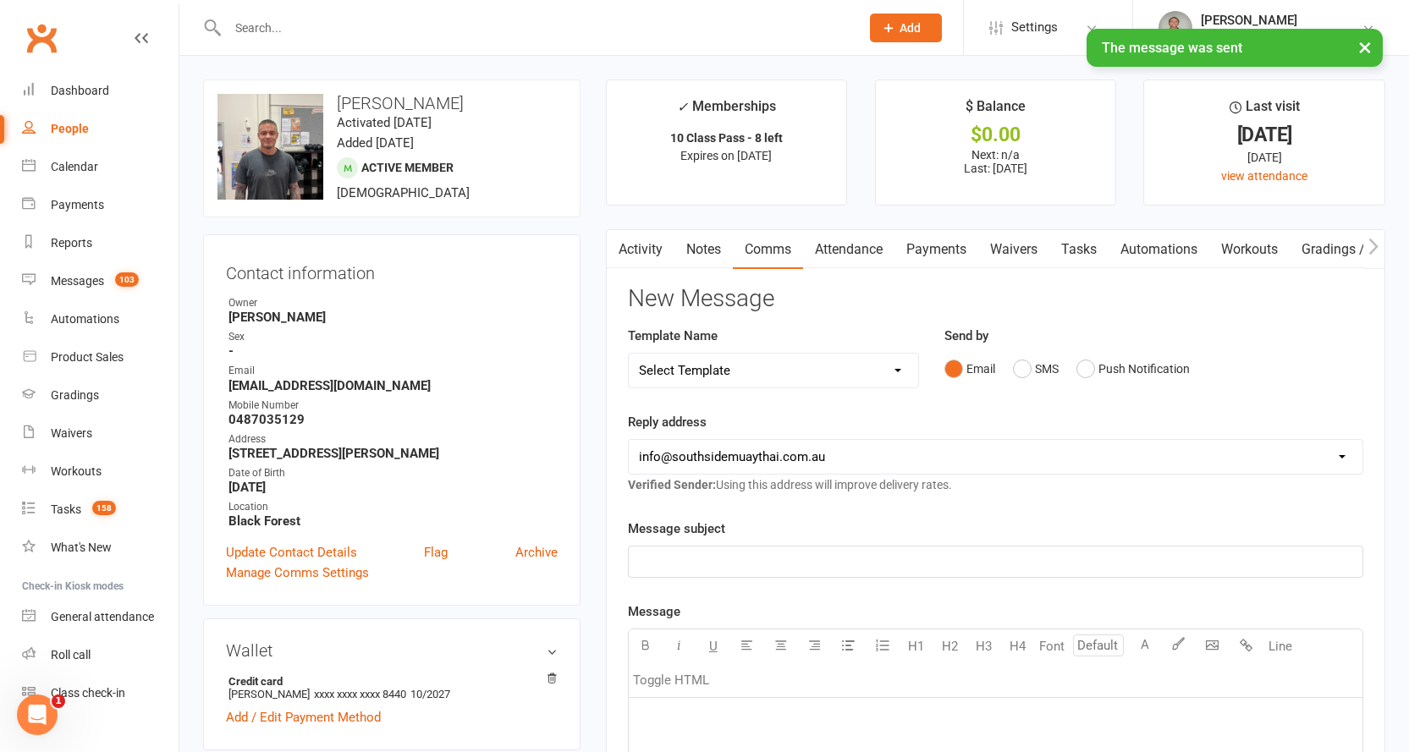
click at [648, 236] on link "Activity" at bounding box center [641, 249] width 68 height 39
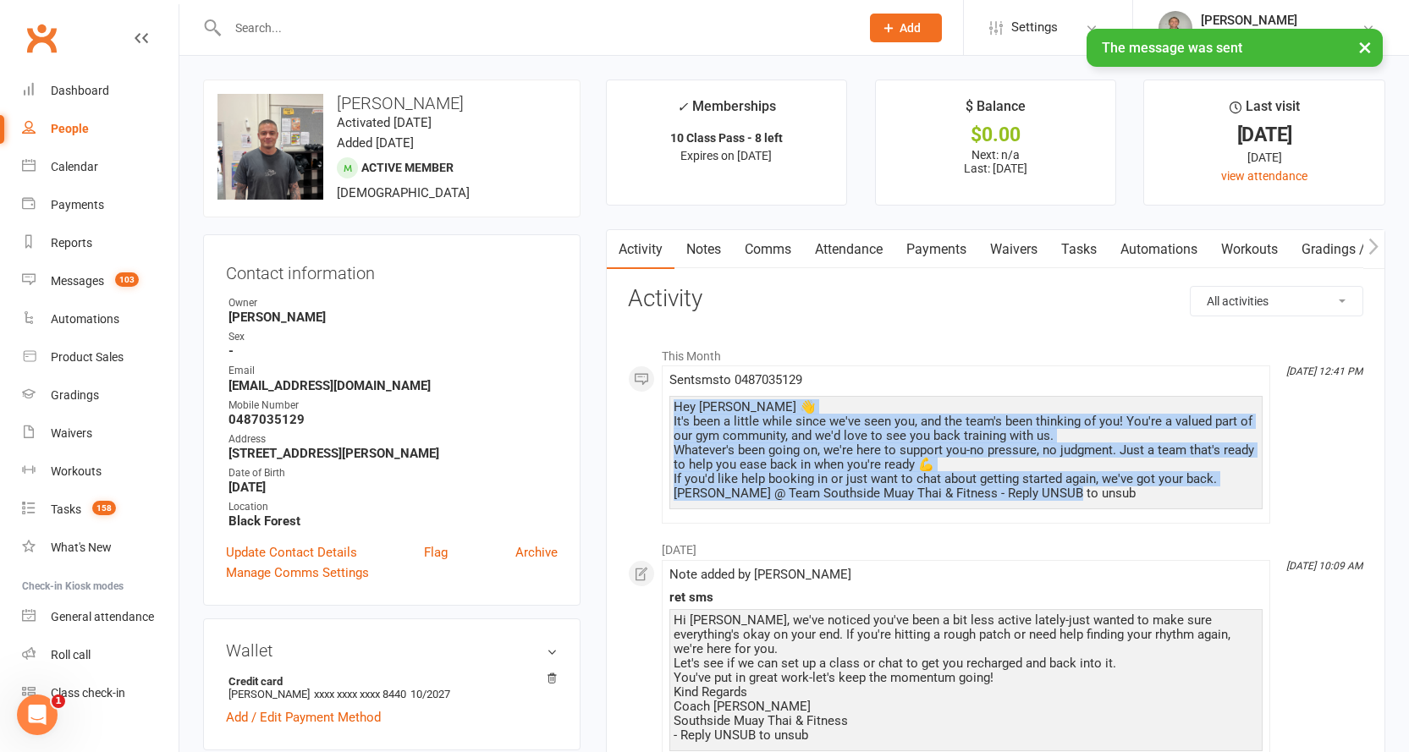
drag, startPoint x: 674, startPoint y: 409, endPoint x: 1070, endPoint y: 492, distance: 403.8
click at [1070, 492] on div "Hey [PERSON_NAME] 👋 It's been a little while since we've seen you, and the team…" at bounding box center [966, 450] width 585 height 101
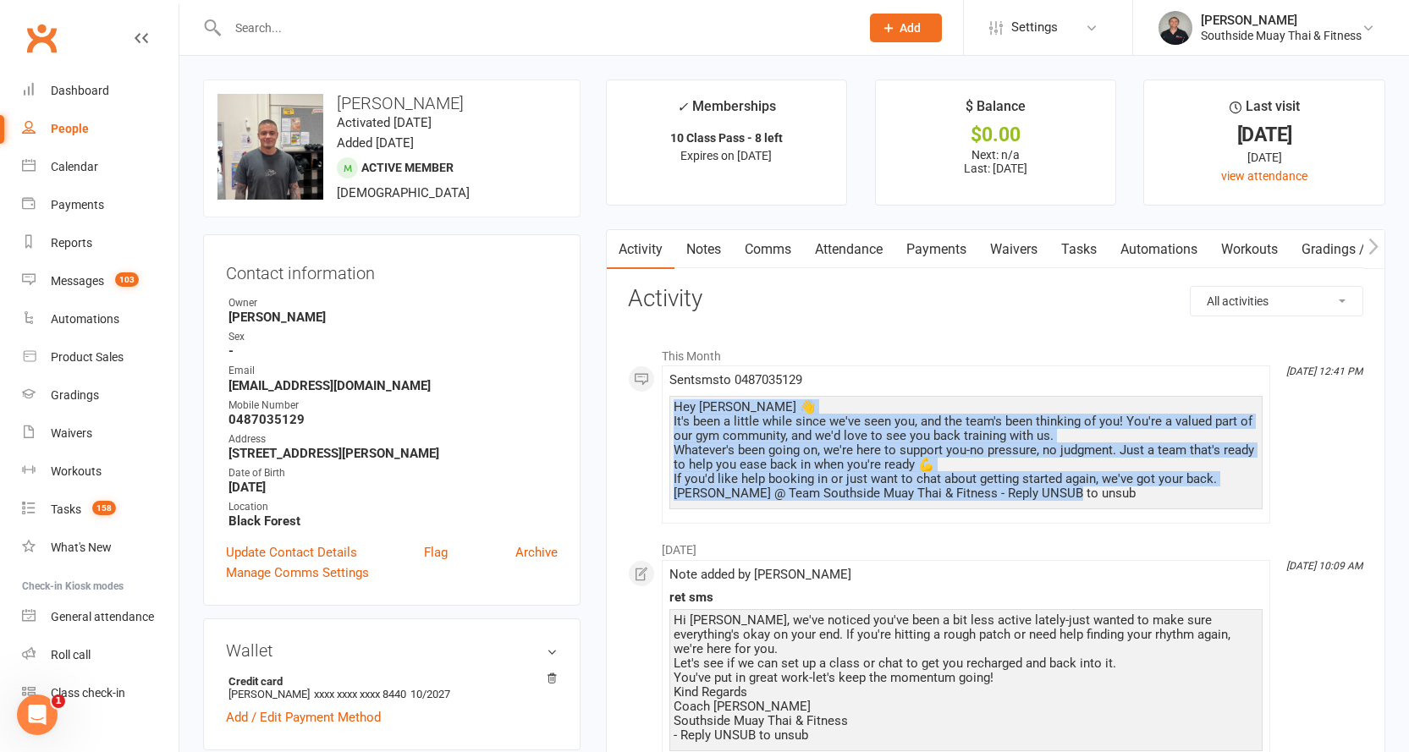
copy div "Hey [PERSON_NAME] 👋 It's been a little while since we've seen you, and the team…"
click at [715, 250] on link "Notes" at bounding box center [703, 249] width 58 height 39
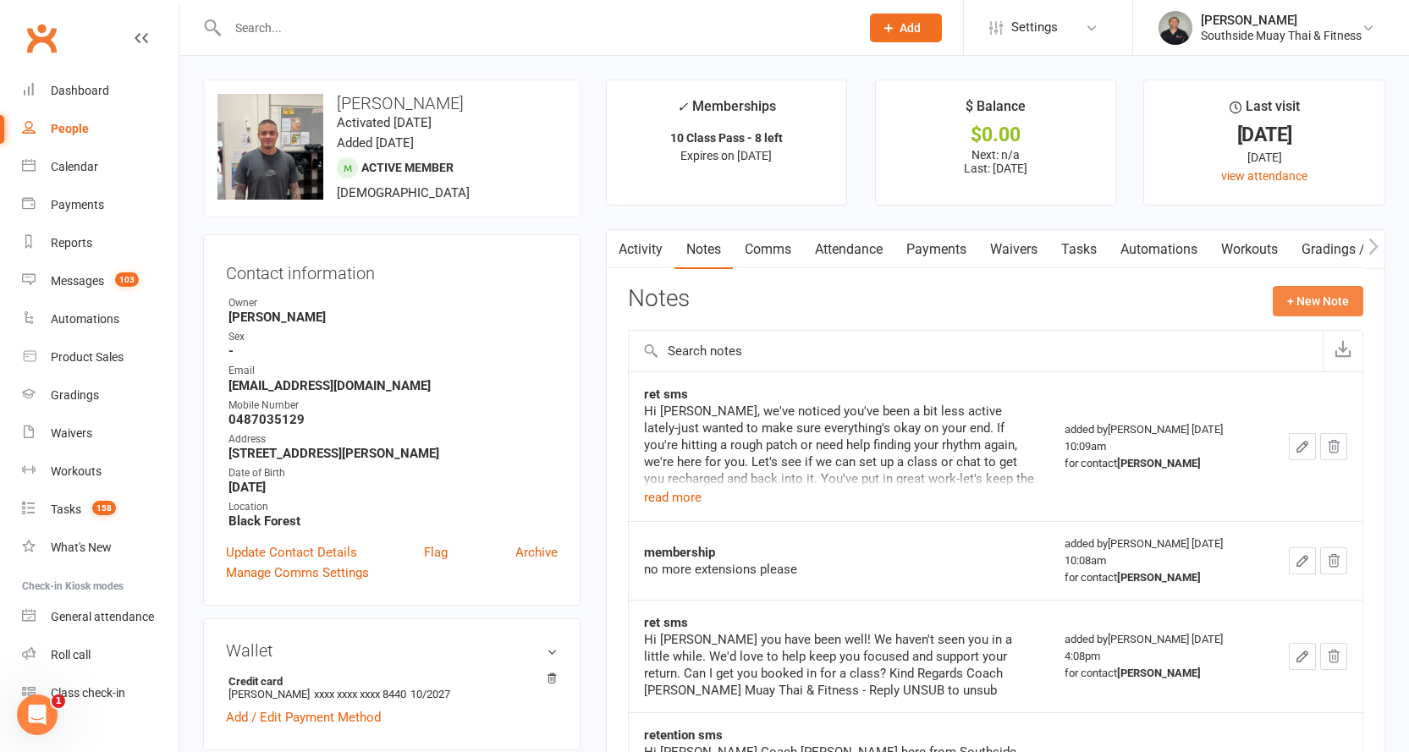
click at [1304, 297] on button "+ New Note" at bounding box center [1318, 301] width 91 height 30
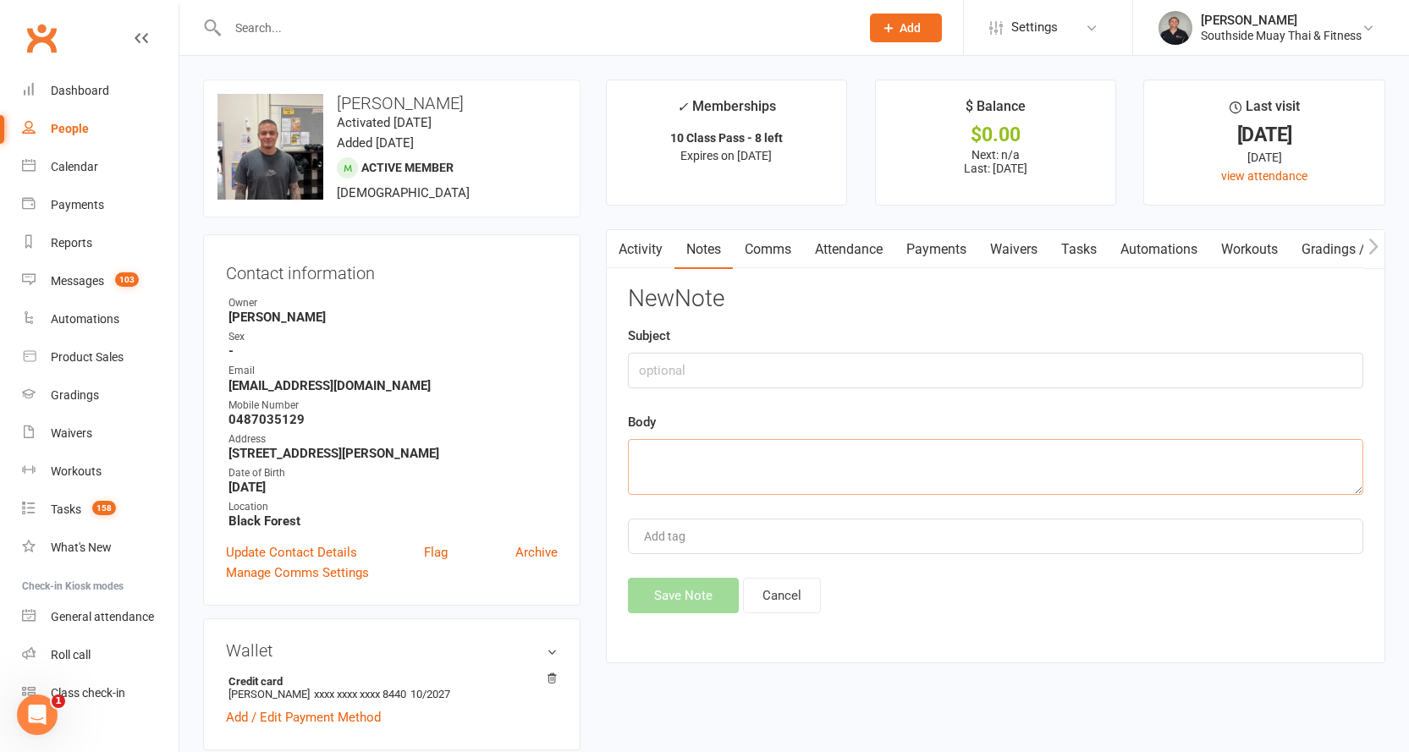
click at [682, 454] on textarea at bounding box center [995, 467] width 735 height 56
paste textarea "Hey [PERSON_NAME] 👋 It's been a little while since we've seen you, and the team…"
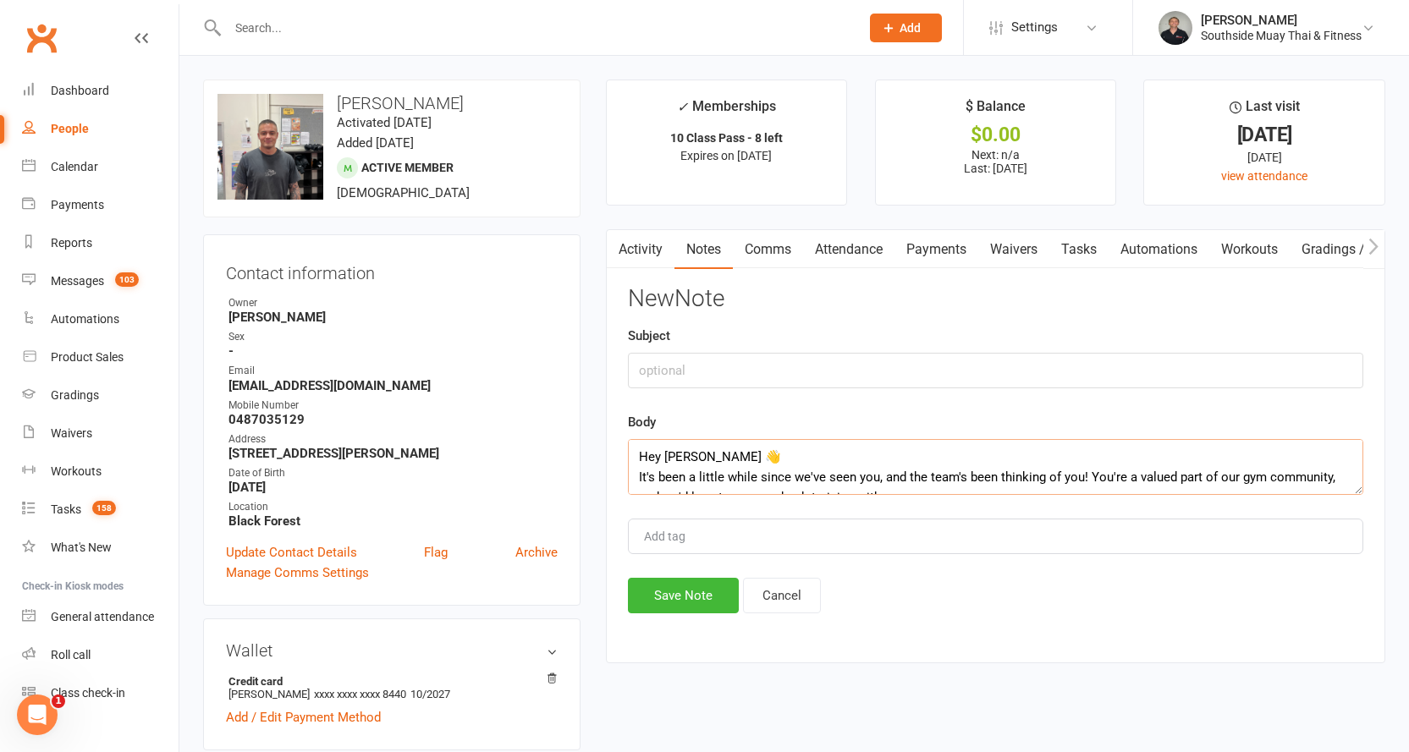
scroll to position [92, 0]
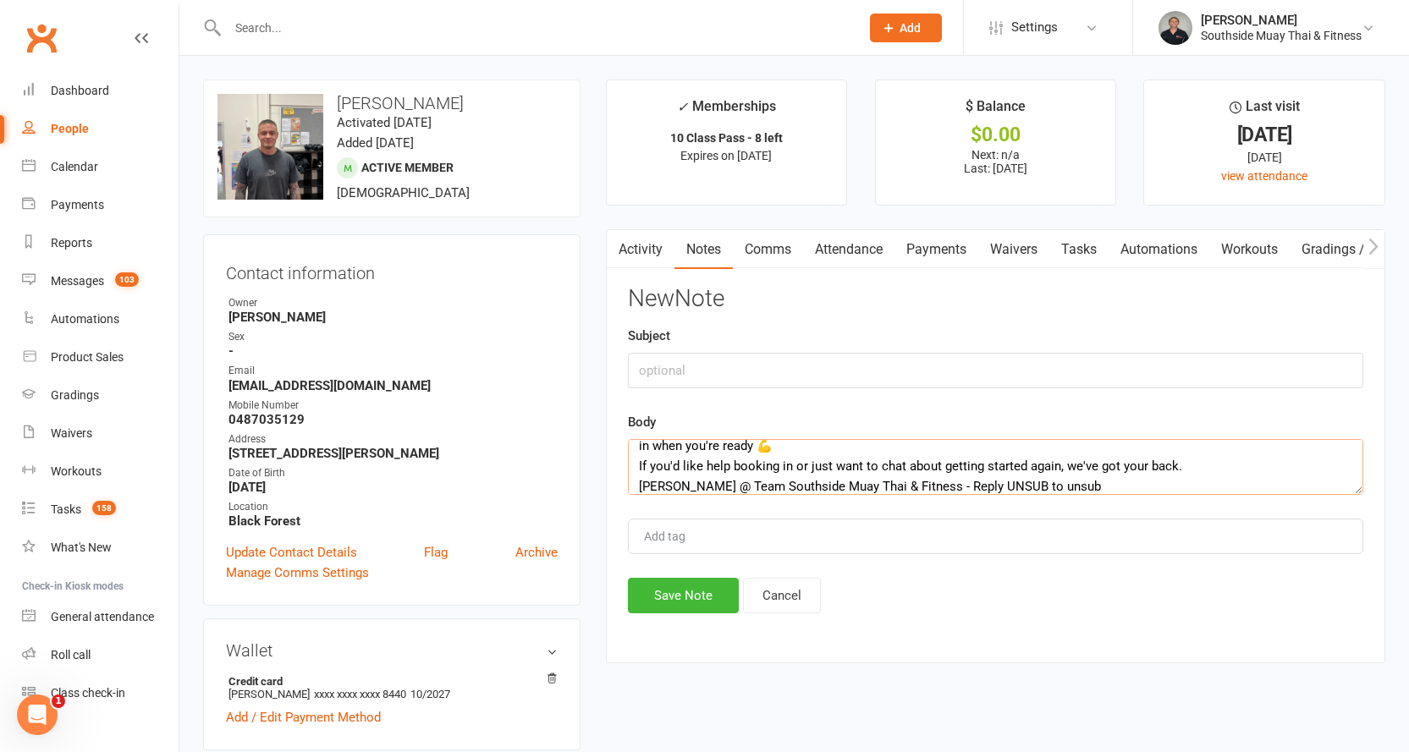
type textarea "Hey [PERSON_NAME] 👋 It's been a little while since we've seen you, and the team…"
click at [709, 349] on div "Subject" at bounding box center [995, 357] width 735 height 63
click at [698, 366] on input "text" at bounding box center [995, 371] width 735 height 36
click at [647, 372] on input "pre" at bounding box center [995, 371] width 735 height 36
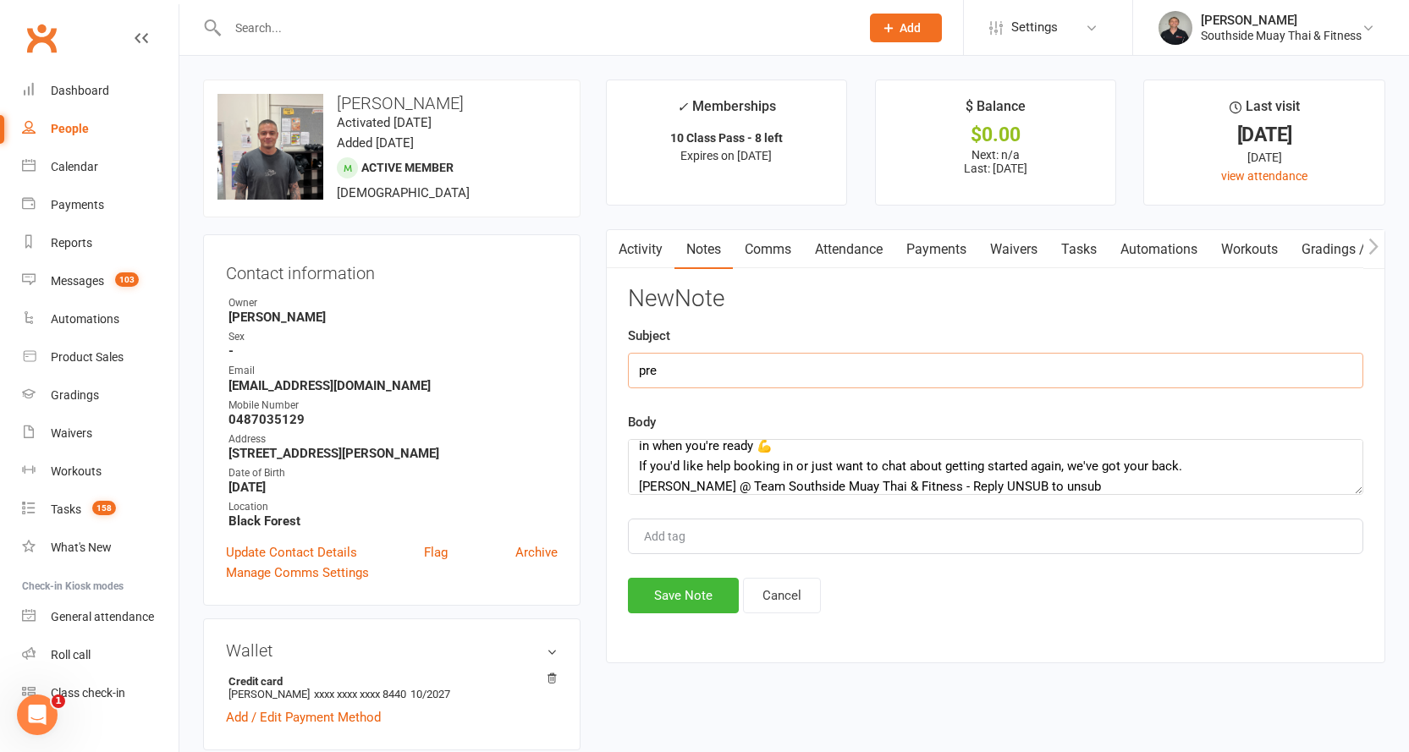
click at [647, 372] on input "pre" at bounding box center [995, 371] width 735 height 36
type input "ret"
click at [686, 599] on button "Save Note" at bounding box center [683, 596] width 111 height 36
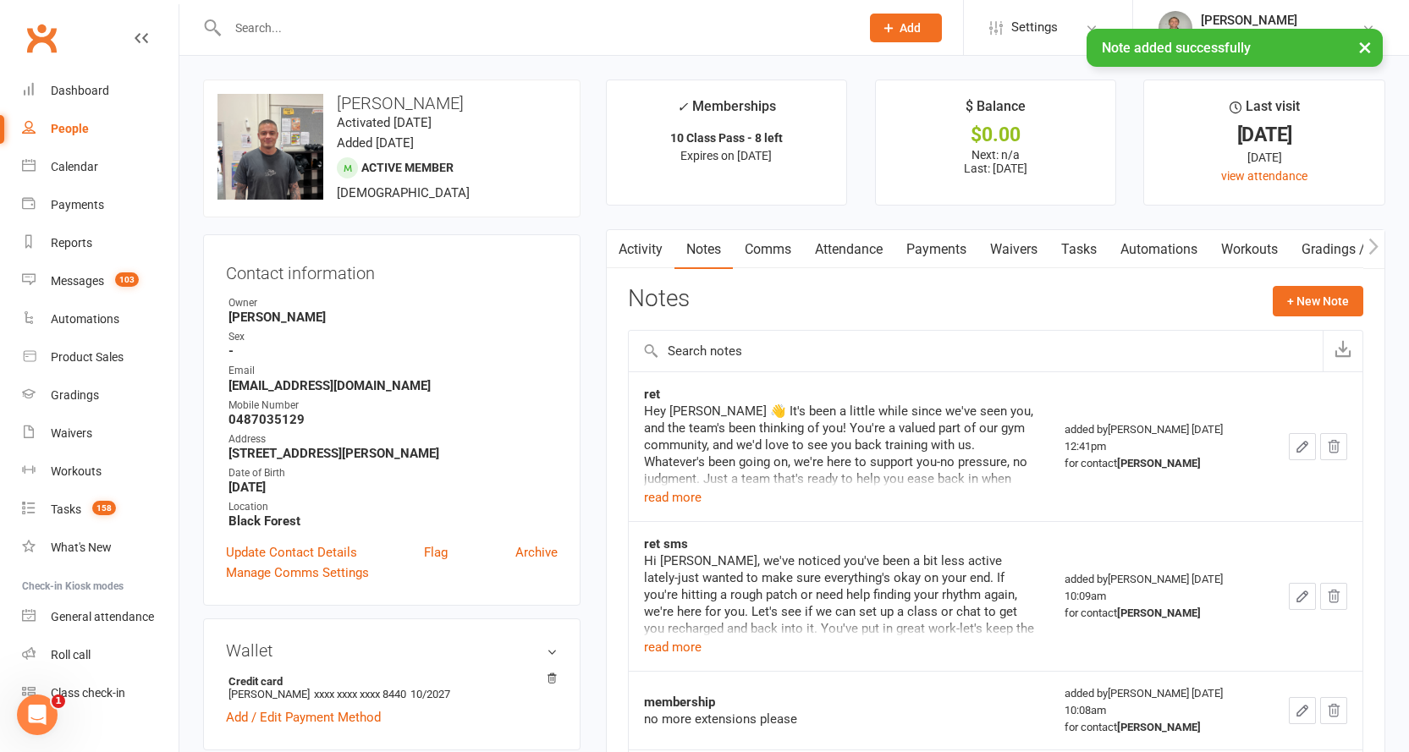
click at [408, 28] on input "text" at bounding box center [535, 28] width 625 height 24
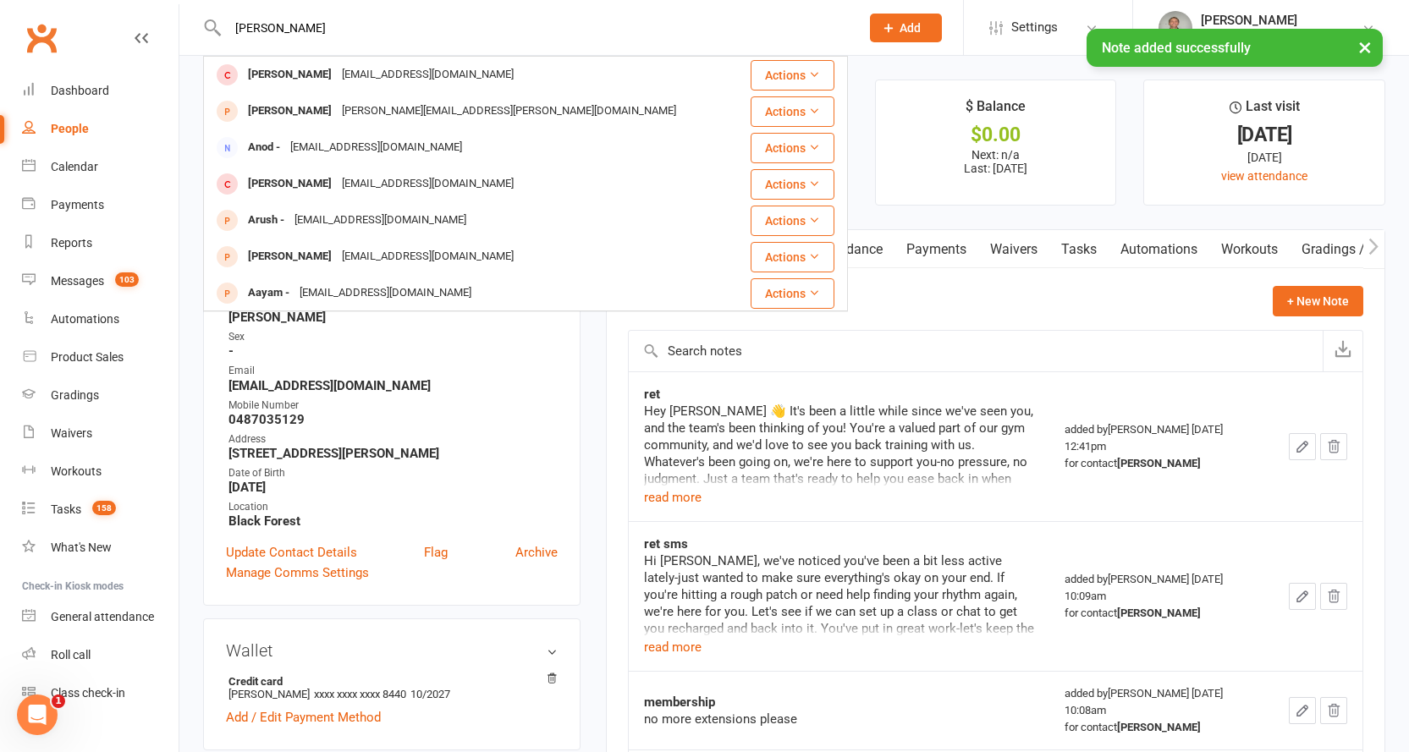
type input "[PERSON_NAME]"
click at [370, 29] on div "× Note added successfully" at bounding box center [693, 29] width 1387 height 0
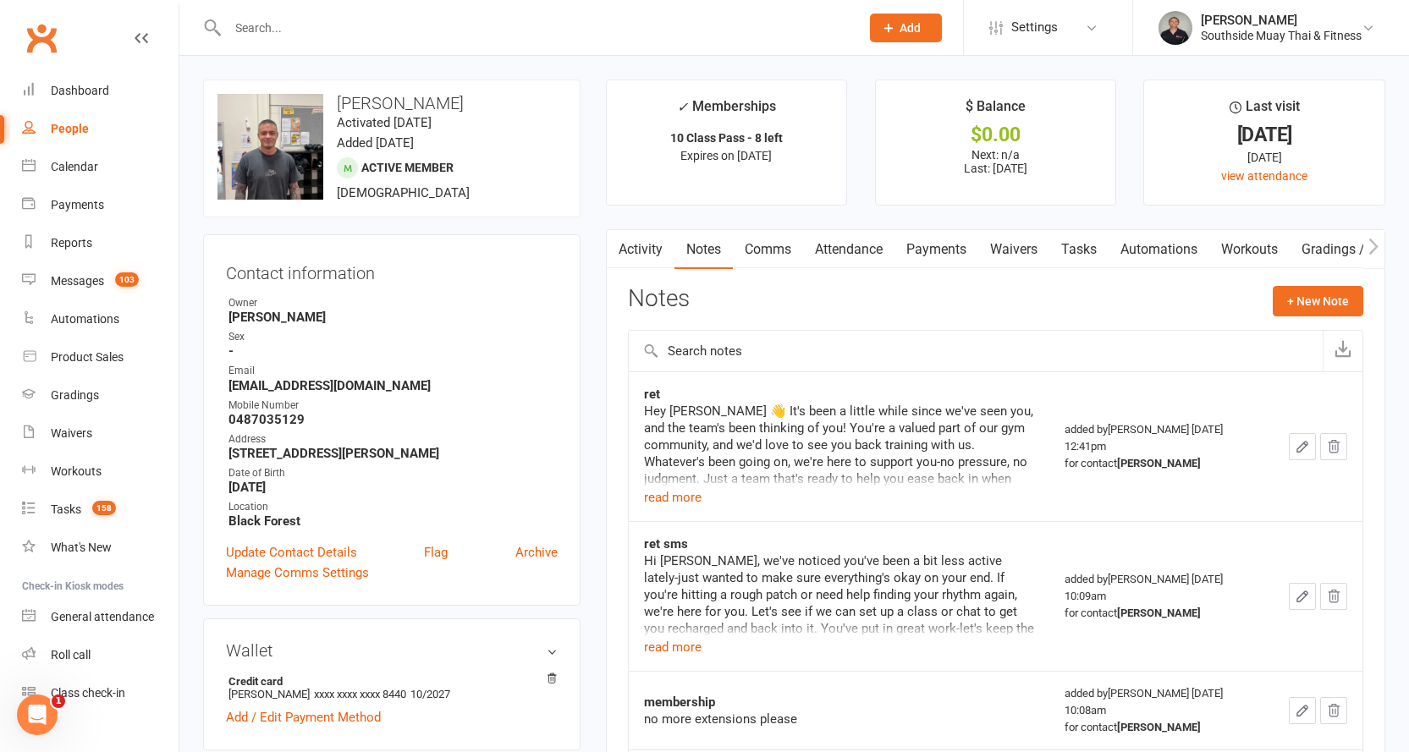
click at [325, 34] on input "text" at bounding box center [535, 28] width 625 height 24
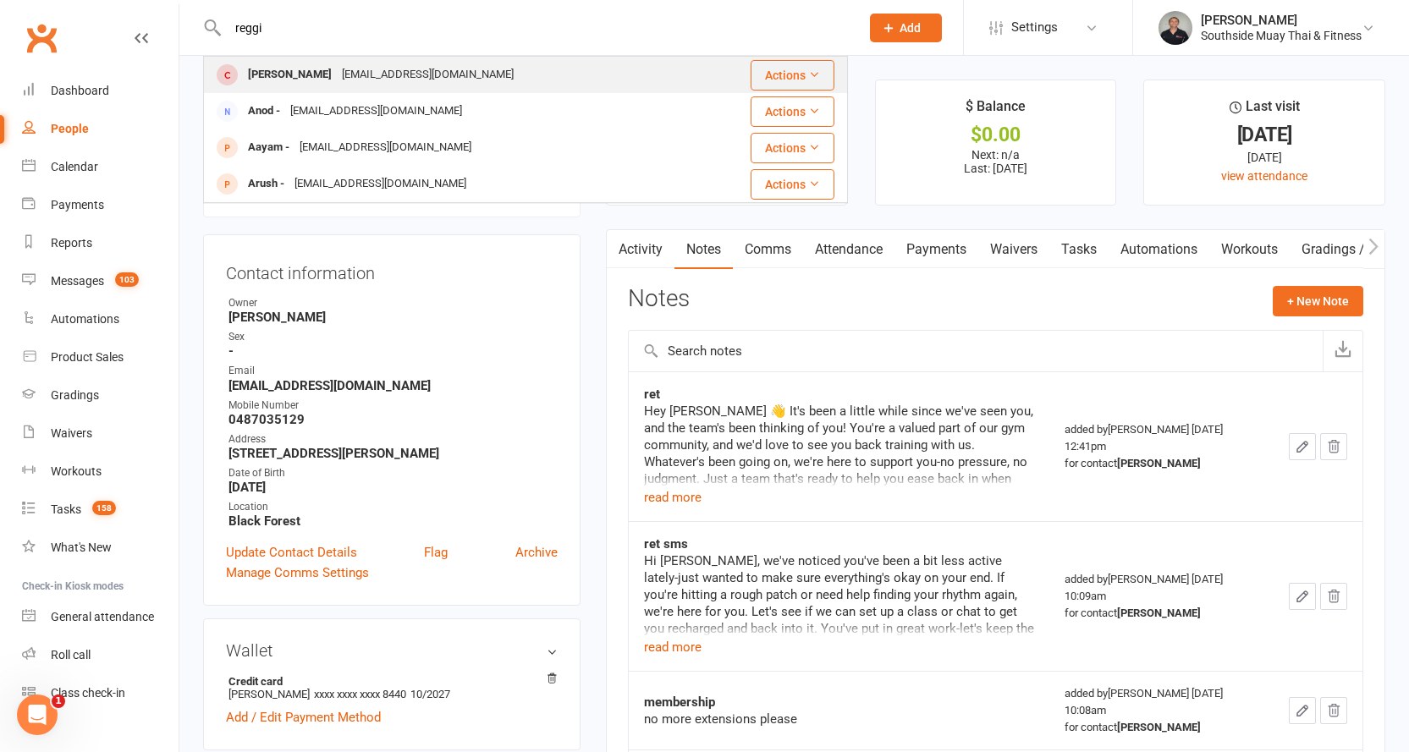
type input "reggi"
click at [337, 82] on div "[EMAIL_ADDRESS][DOMAIN_NAME]" at bounding box center [428, 75] width 182 height 25
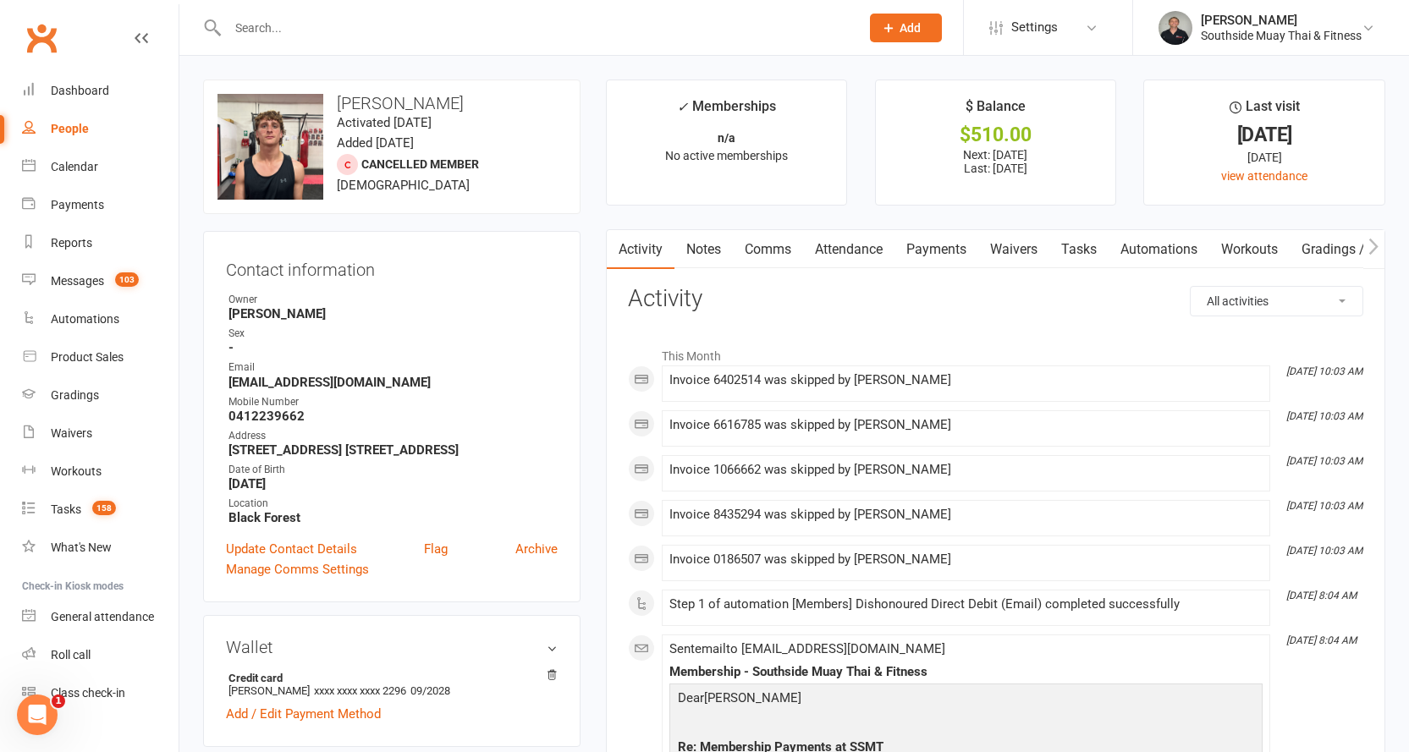
click at [928, 250] on link "Payments" at bounding box center [937, 249] width 84 height 39
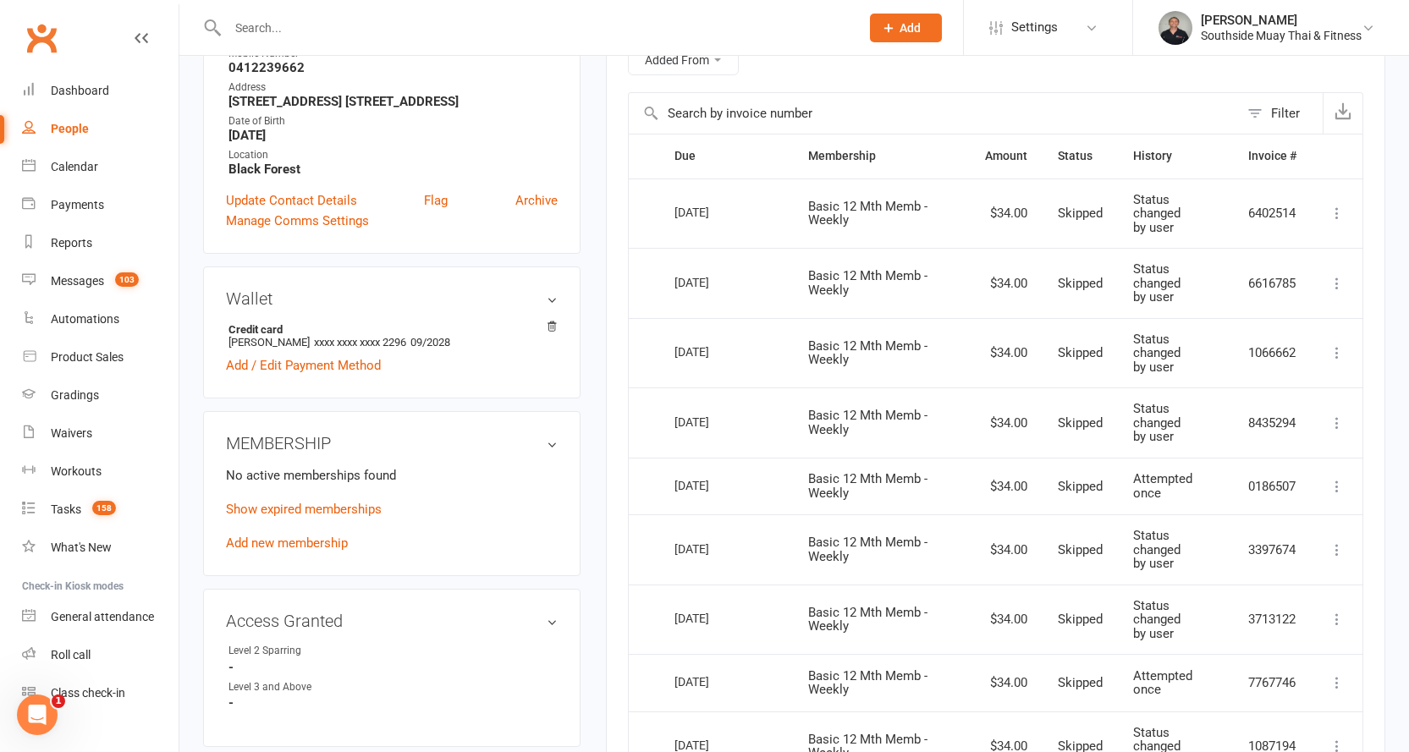
scroll to position [85, 0]
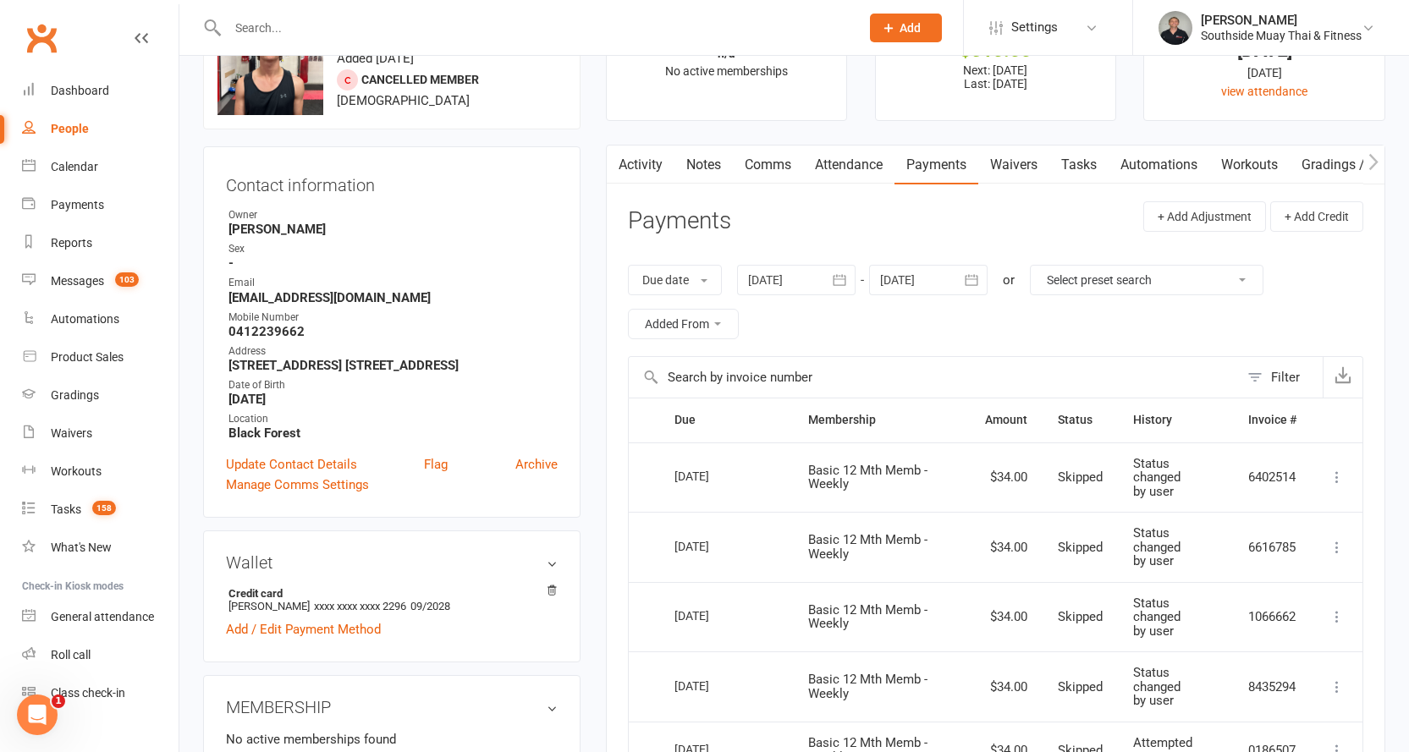
click at [945, 274] on div at bounding box center [928, 280] width 118 height 30
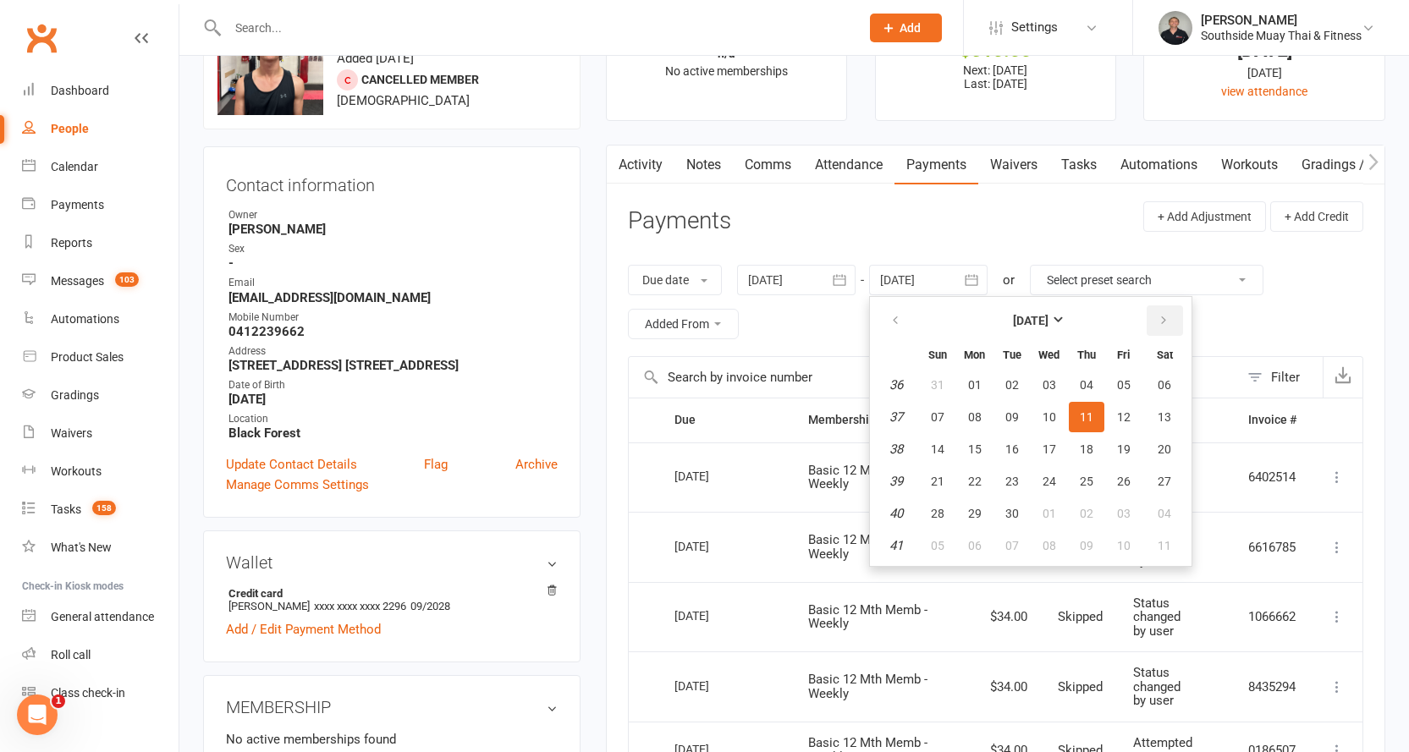
click at [1169, 317] on icon "button" at bounding box center [1164, 321] width 12 height 14
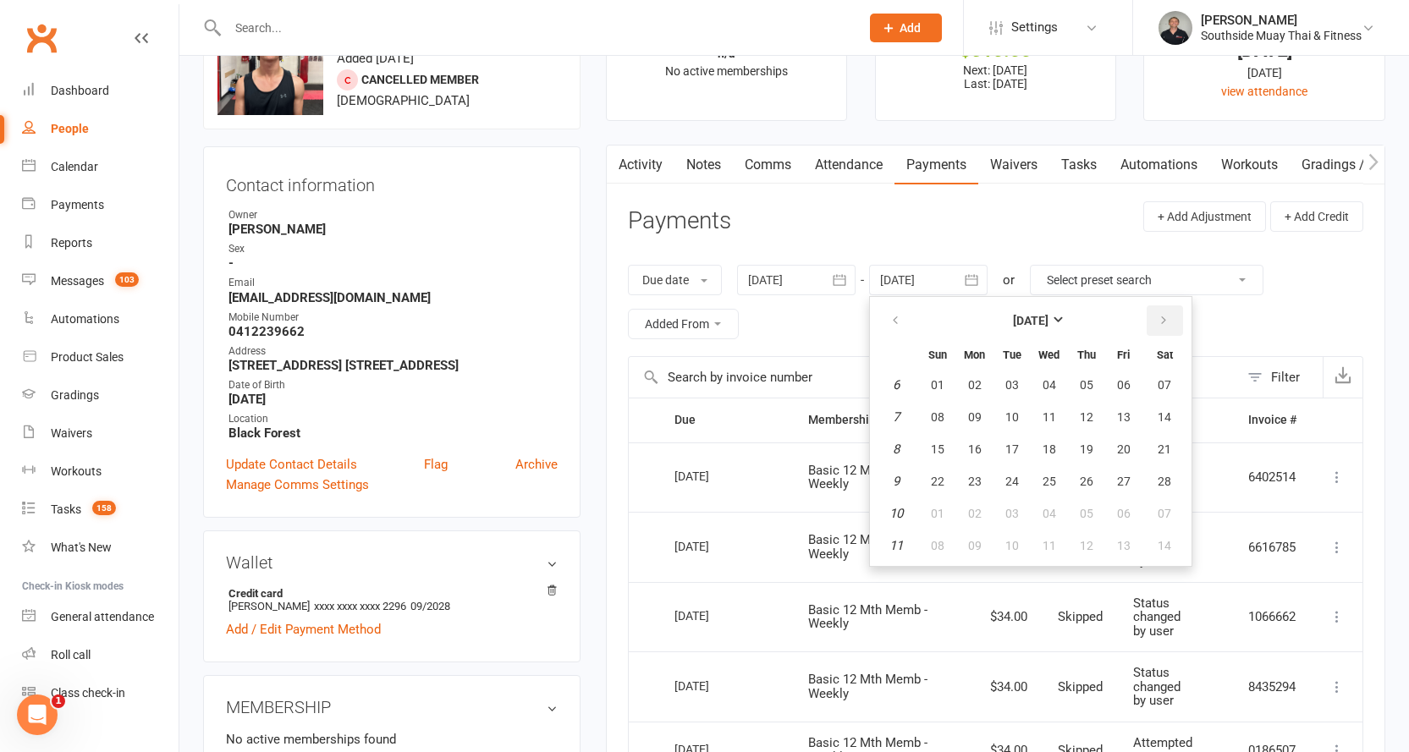
click at [1169, 317] on icon "button" at bounding box center [1164, 321] width 12 height 14
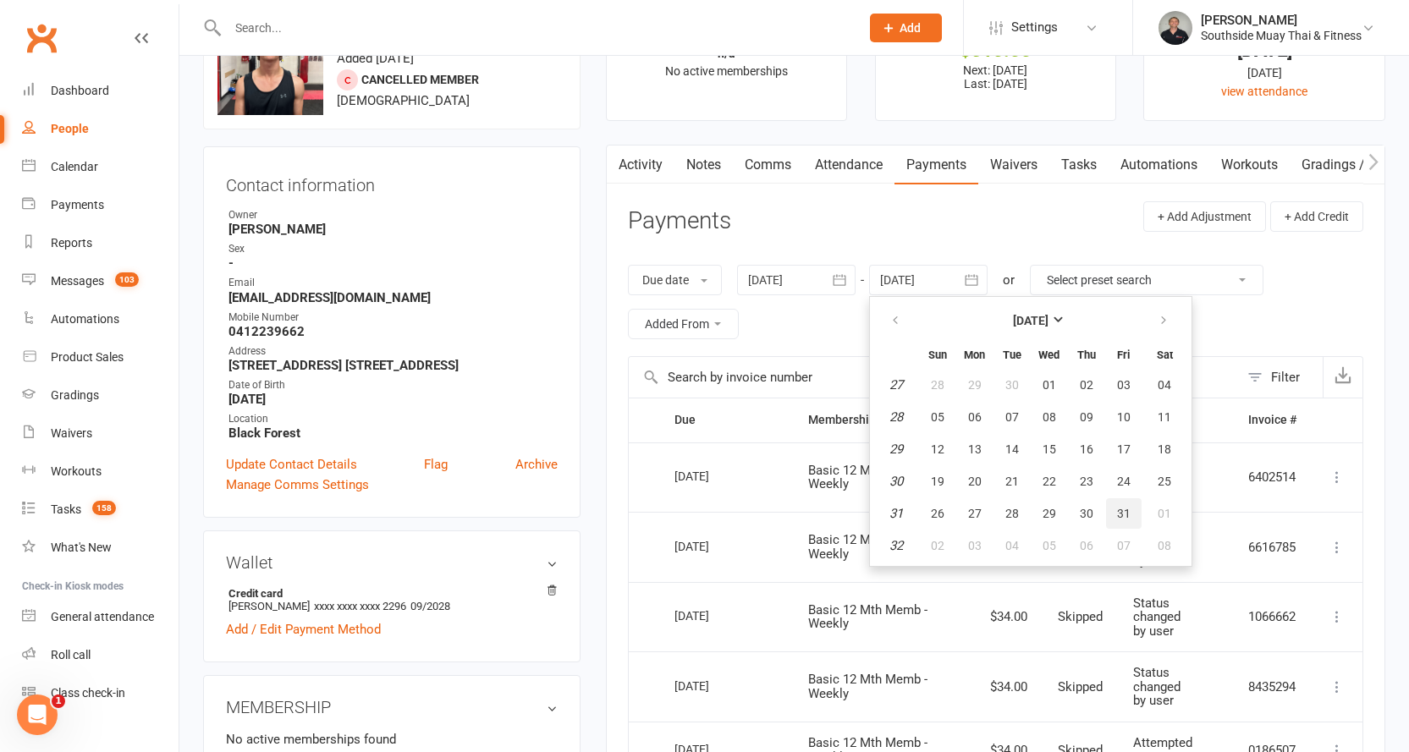
click at [1120, 519] on span "31" at bounding box center [1124, 514] width 14 height 14
type input "[DATE]"
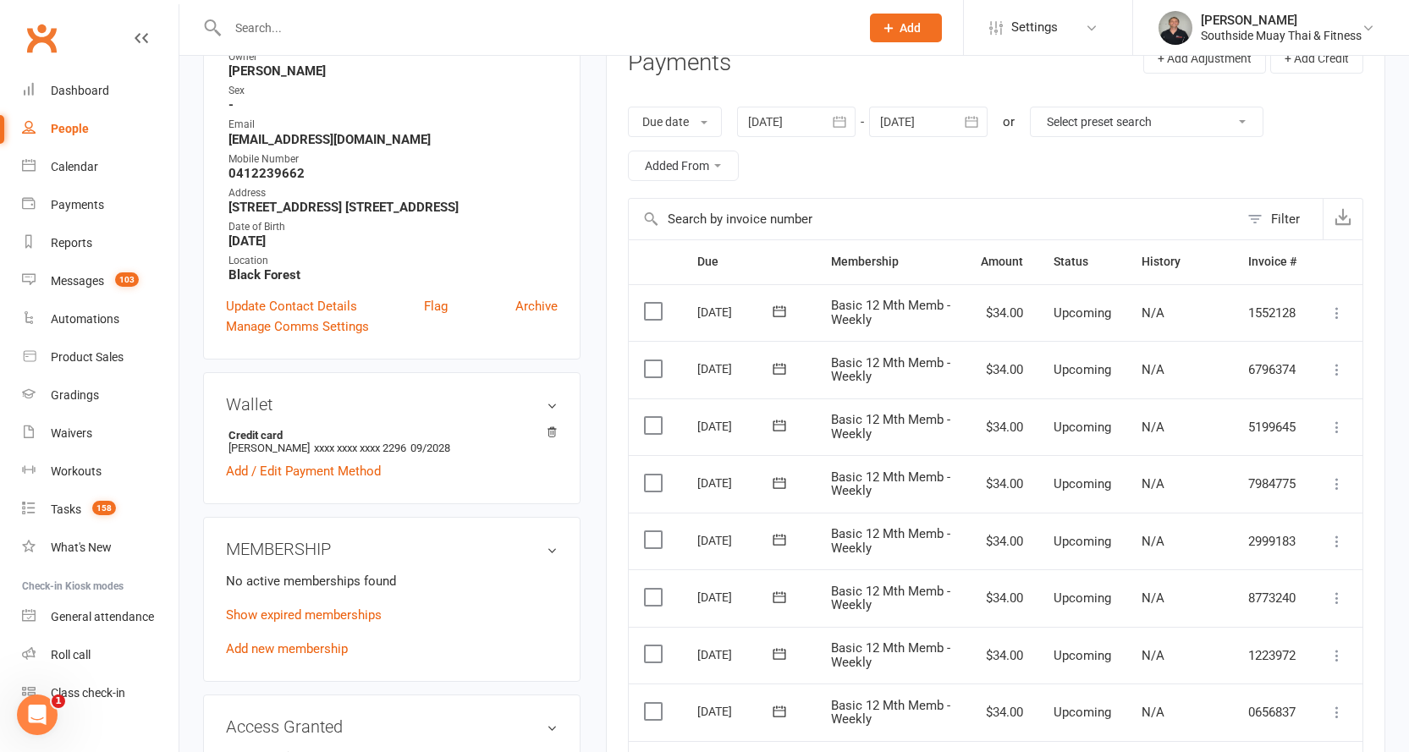
scroll to position [508, 0]
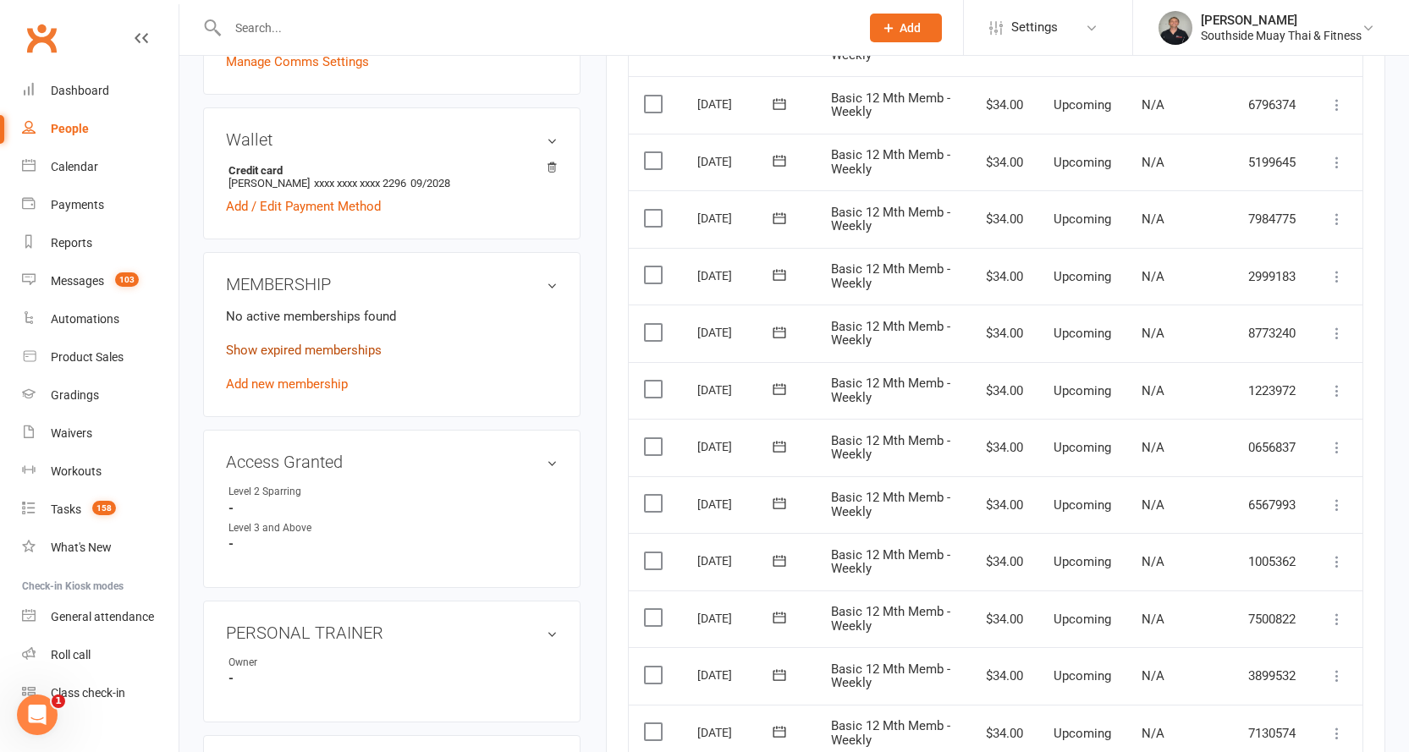
click at [345, 358] on link "Show expired memberships" at bounding box center [304, 350] width 156 height 15
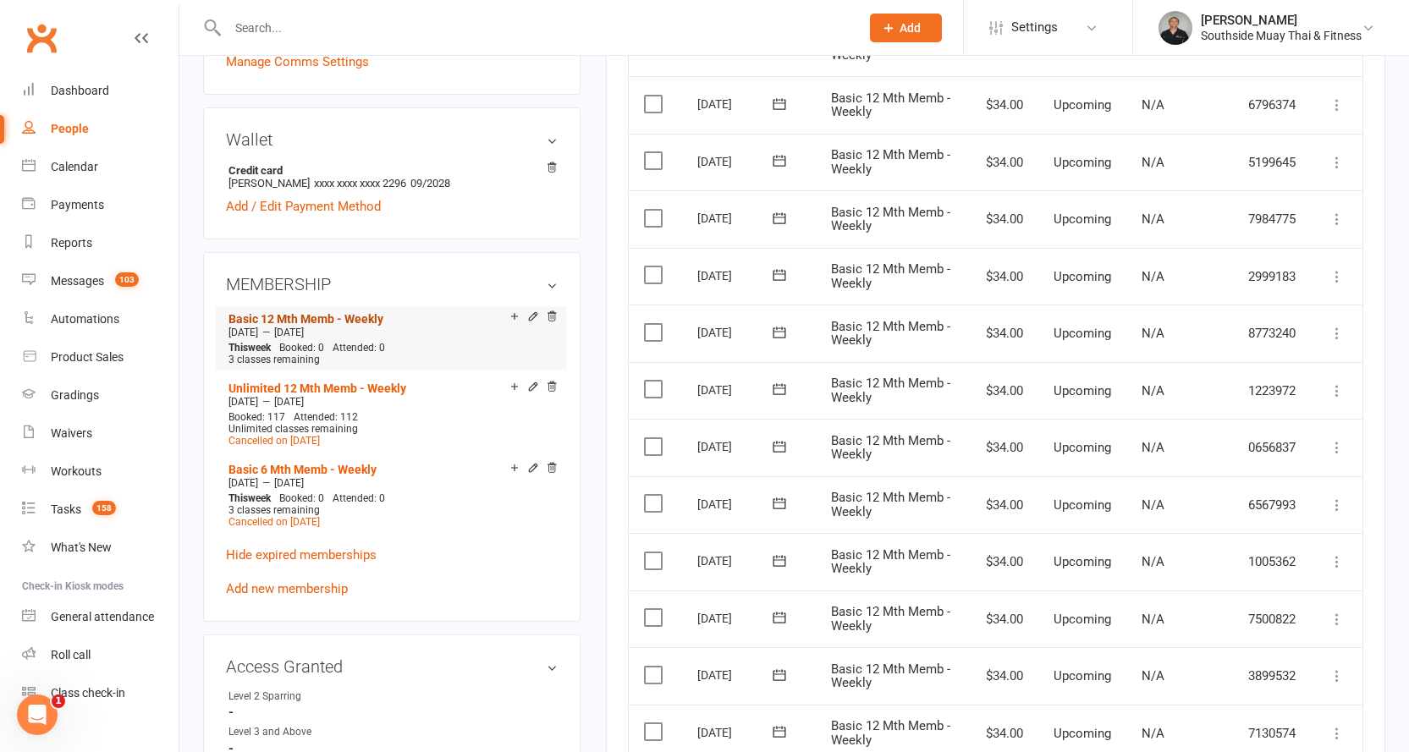
click at [361, 326] on link "Basic 12 Mth Memb - Weekly" at bounding box center [305, 319] width 155 height 14
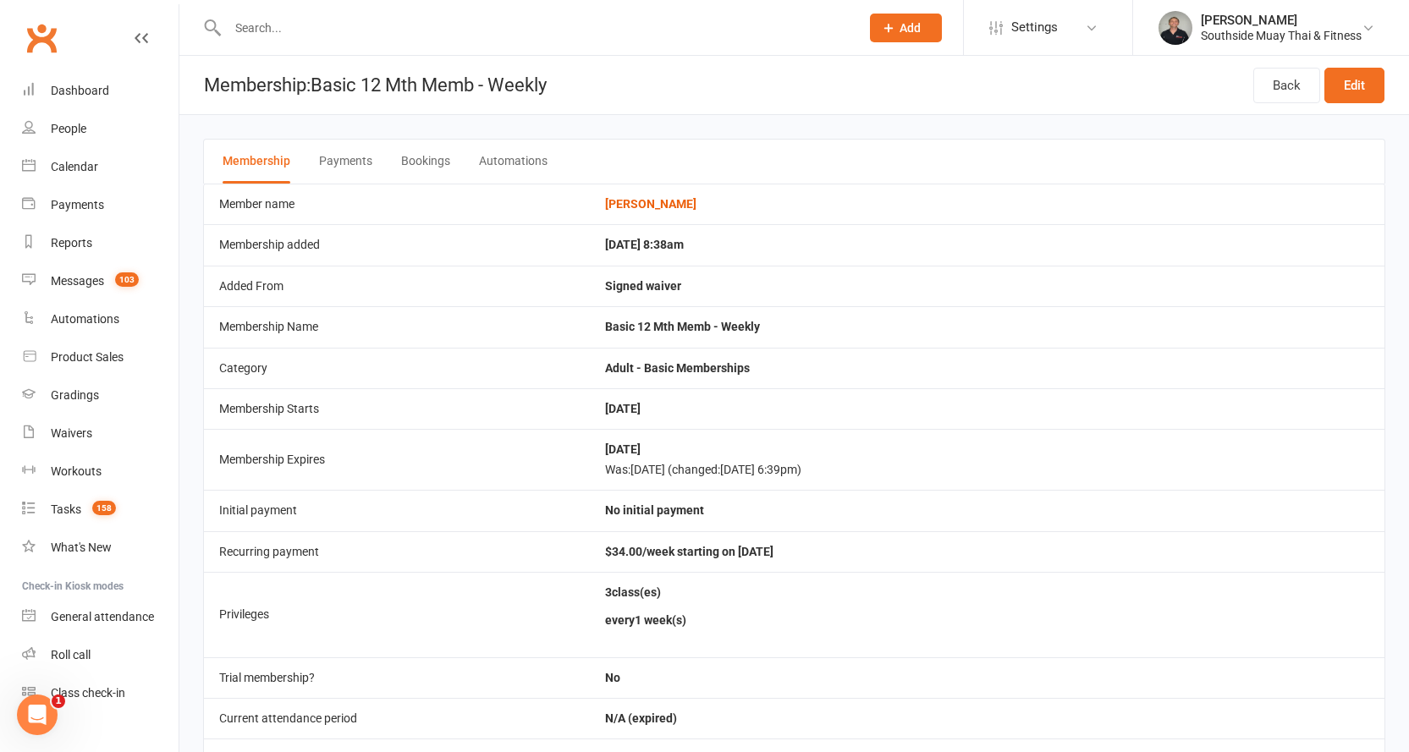
click at [347, 161] on button "Payments" at bounding box center [345, 162] width 53 height 44
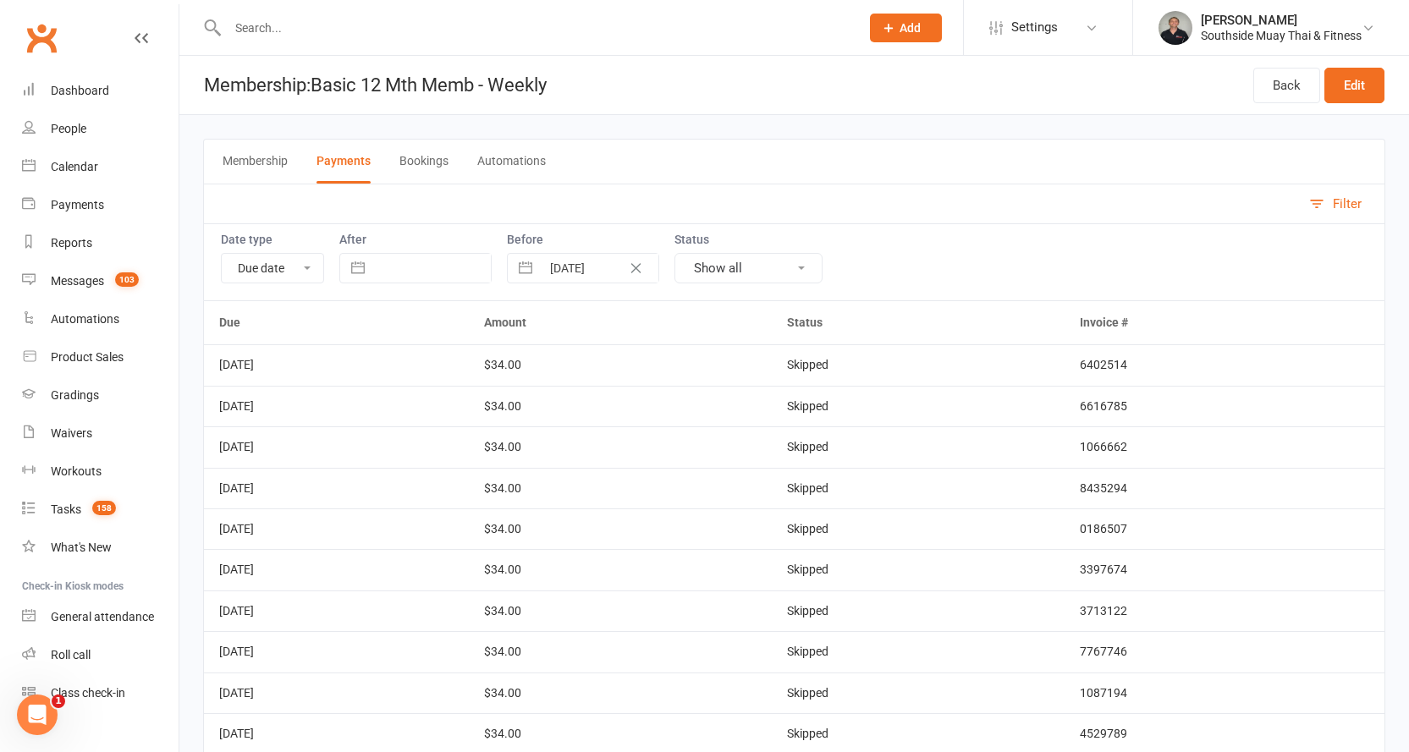
click at [634, 264] on icon "Clear Date" at bounding box center [636, 268] width 13 height 10
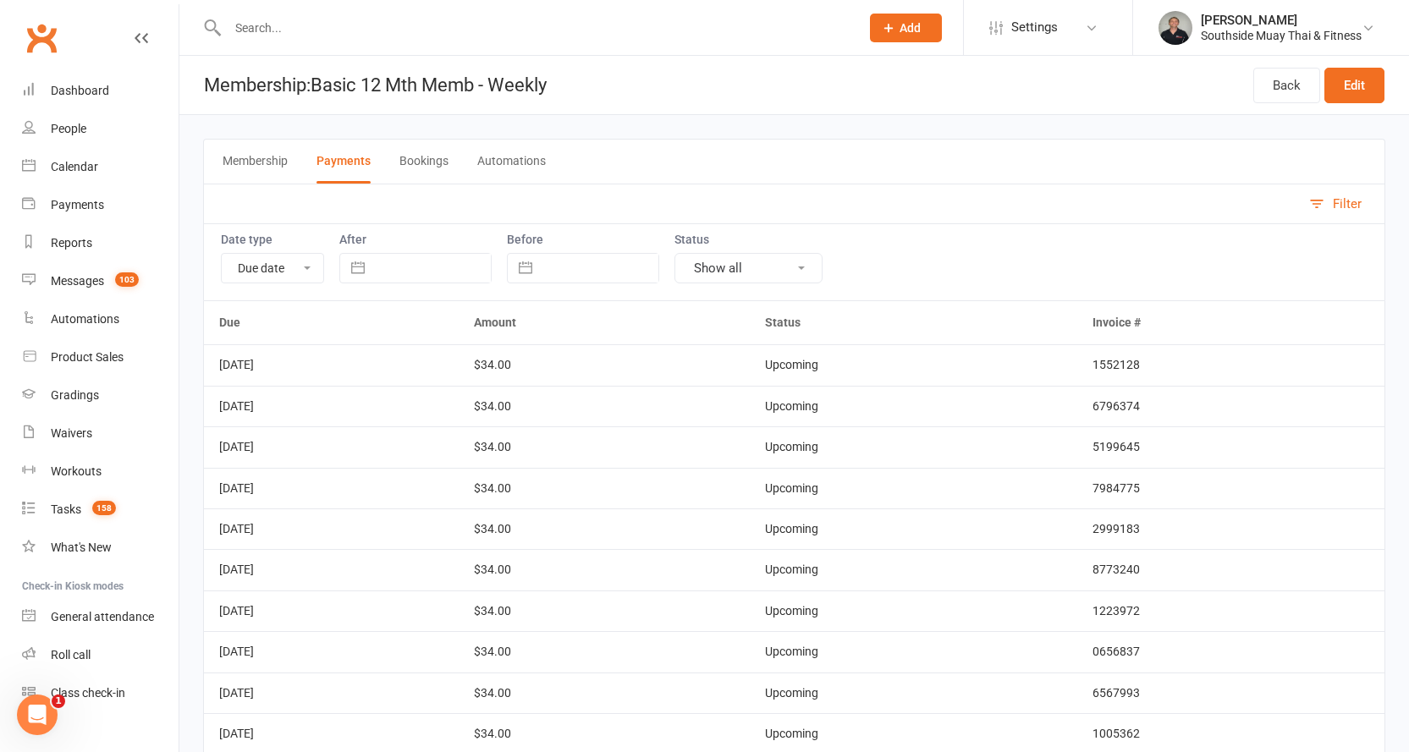
click at [261, 156] on button "Membership" at bounding box center [255, 162] width 65 height 44
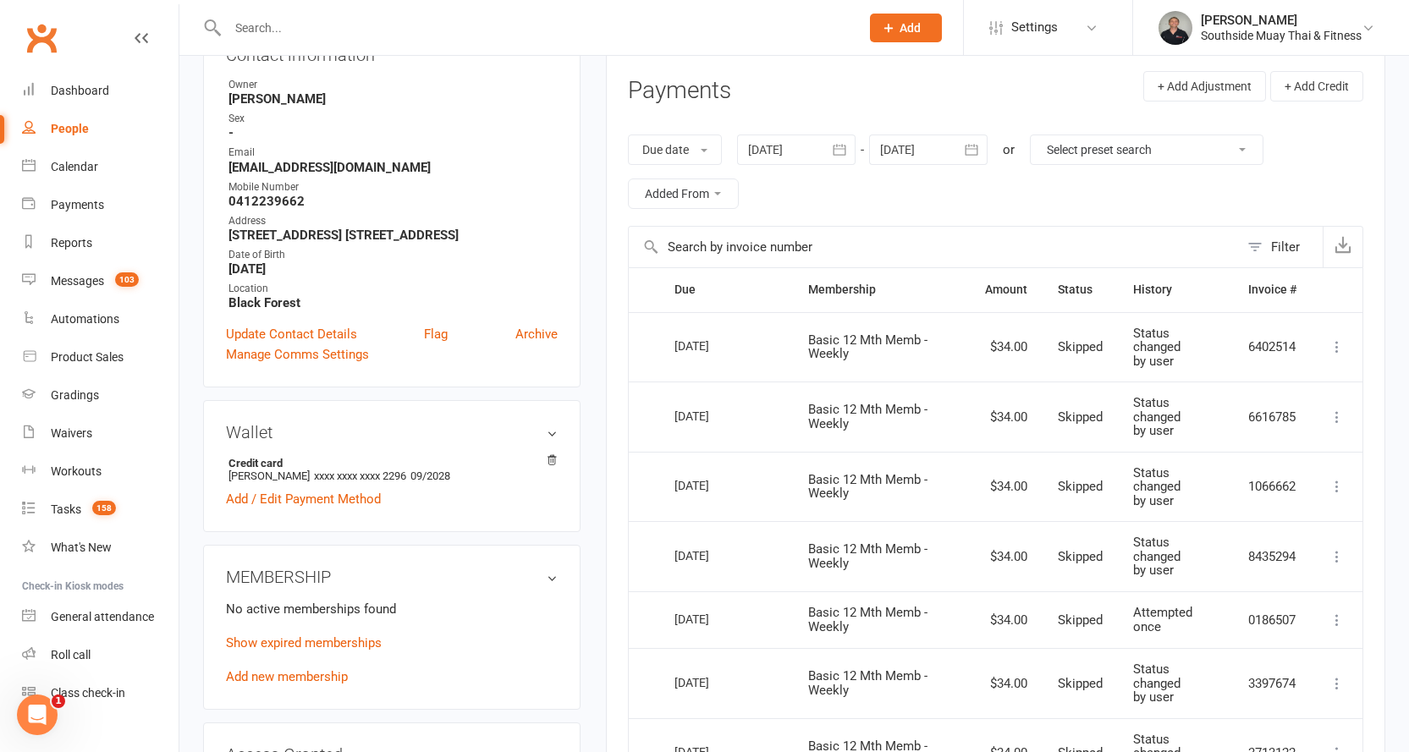
scroll to position [339, 0]
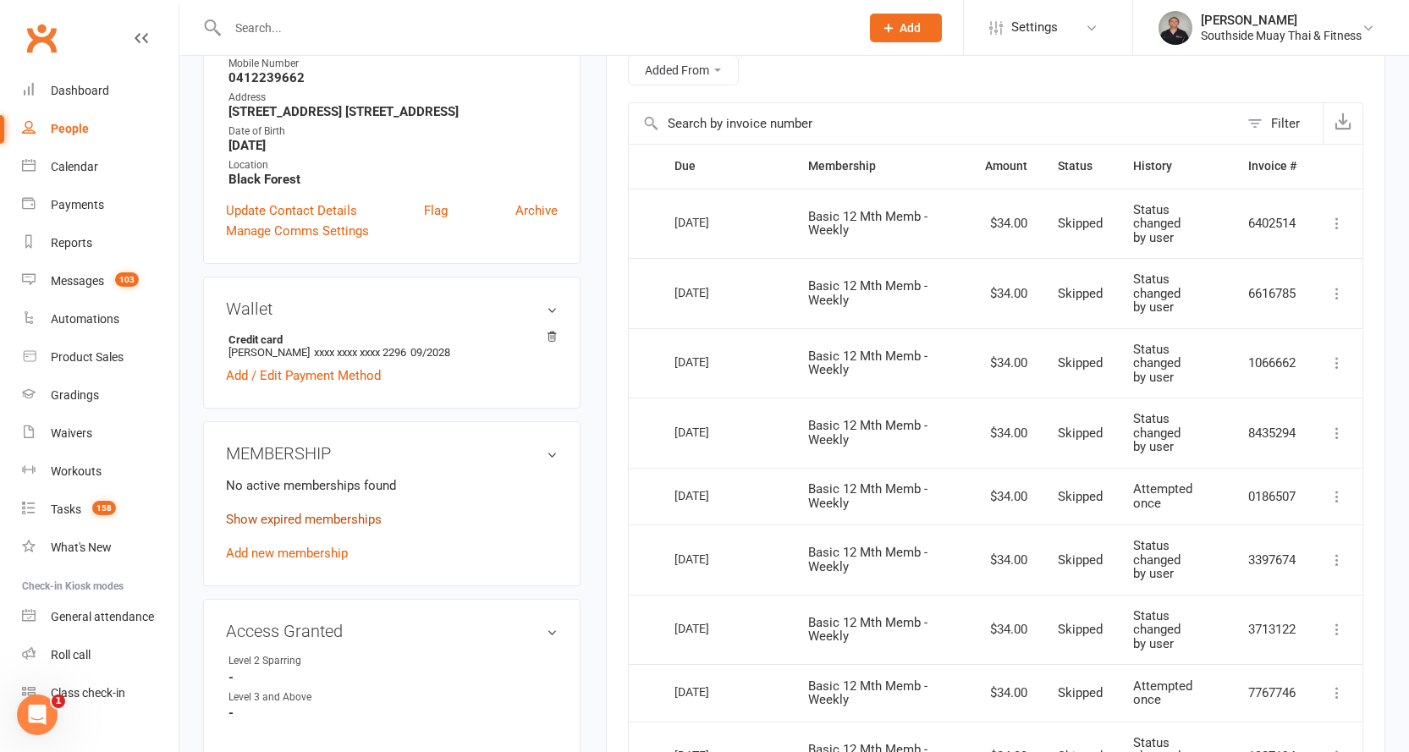
click at [367, 527] on link "Show expired memberships" at bounding box center [304, 519] width 156 height 15
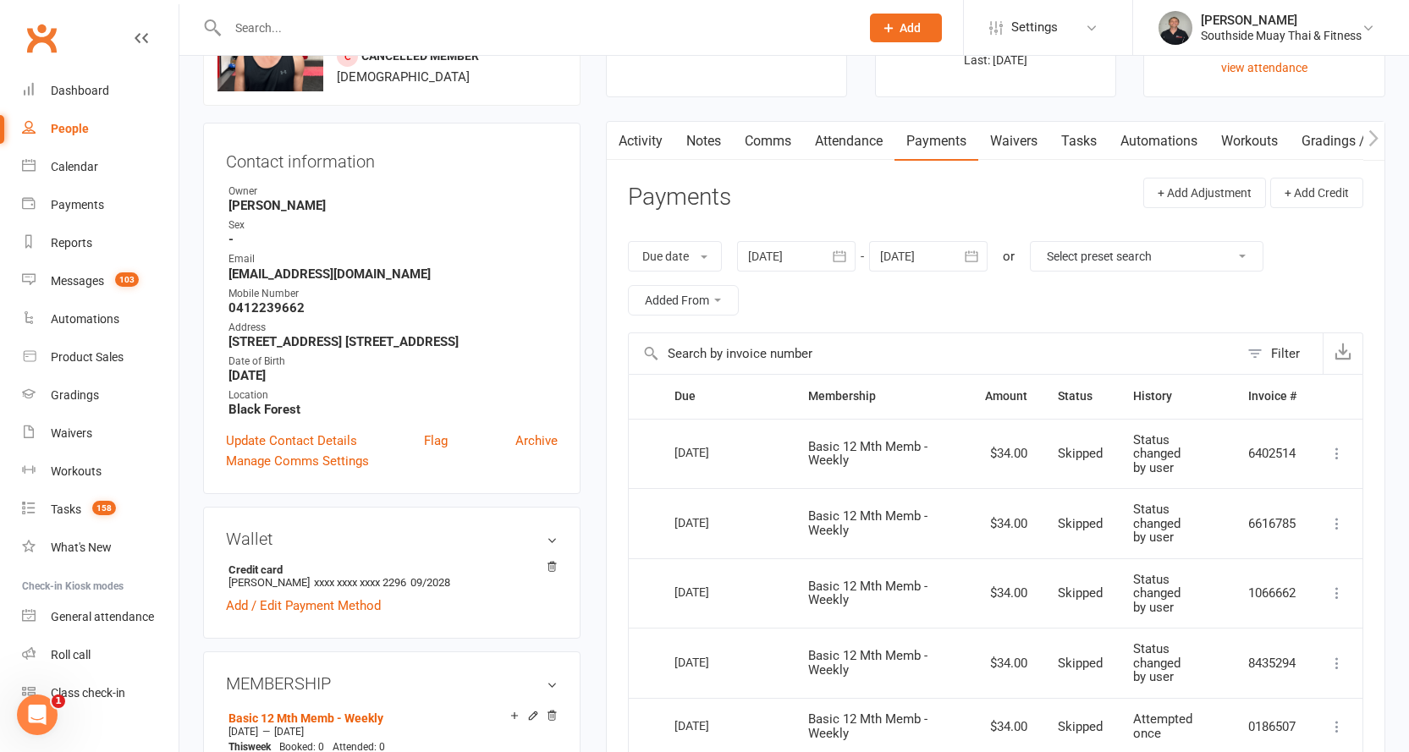
scroll to position [85, 0]
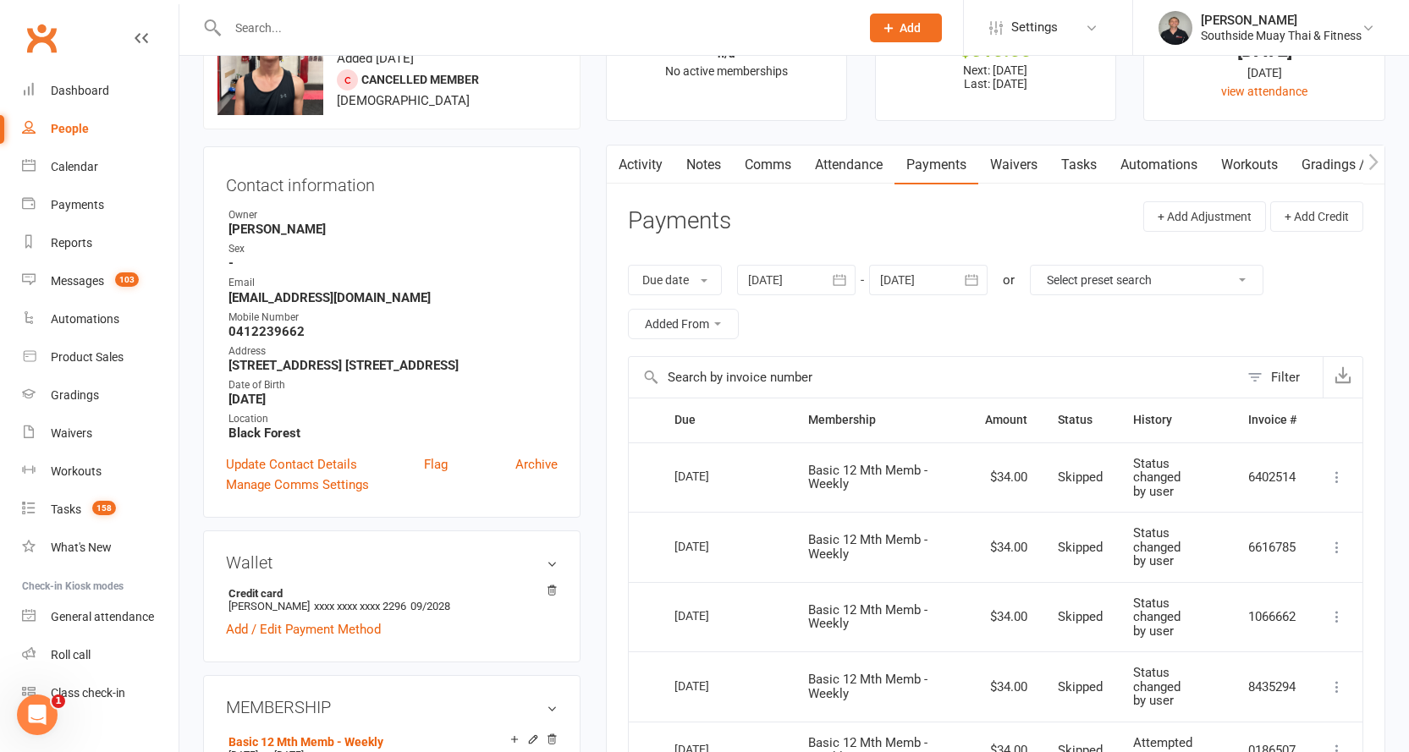
click at [935, 284] on div at bounding box center [928, 280] width 118 height 30
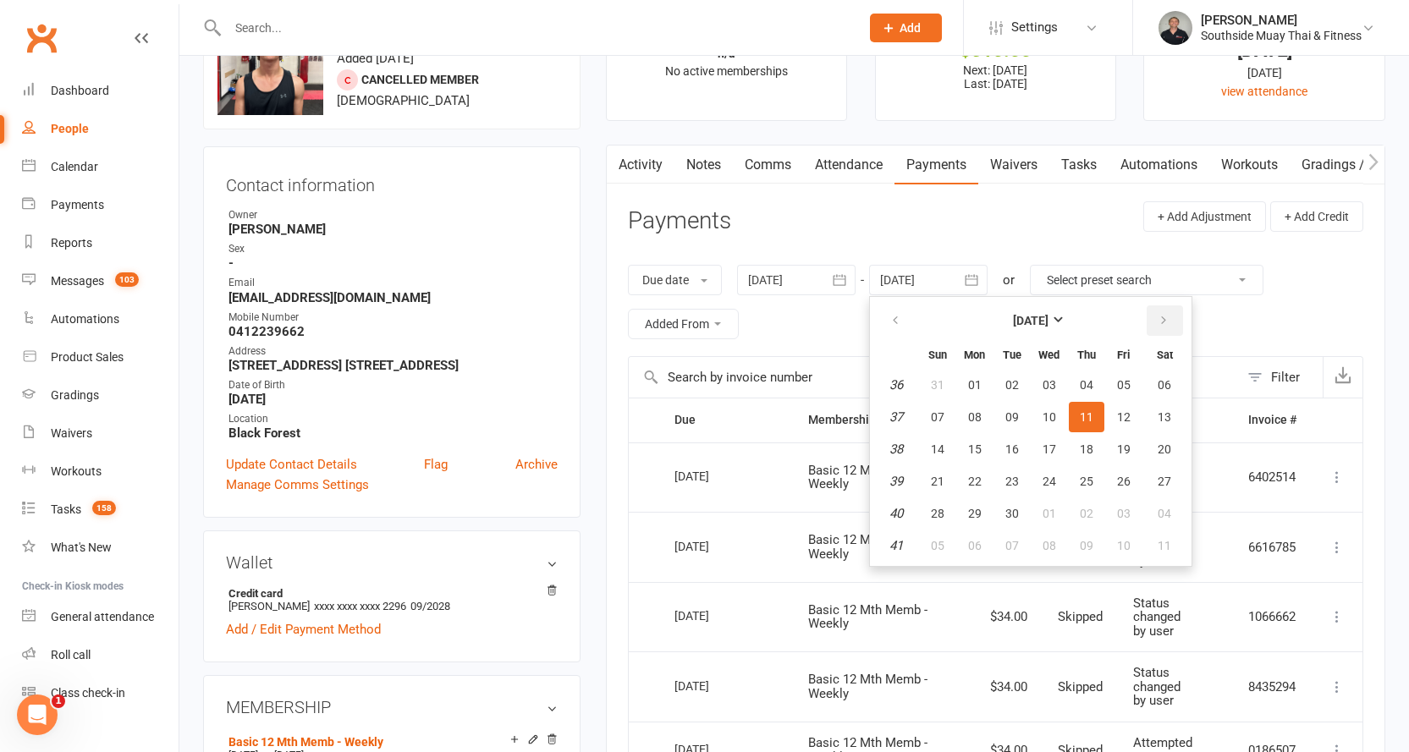
click at [1175, 316] on button "button" at bounding box center [1165, 321] width 36 height 30
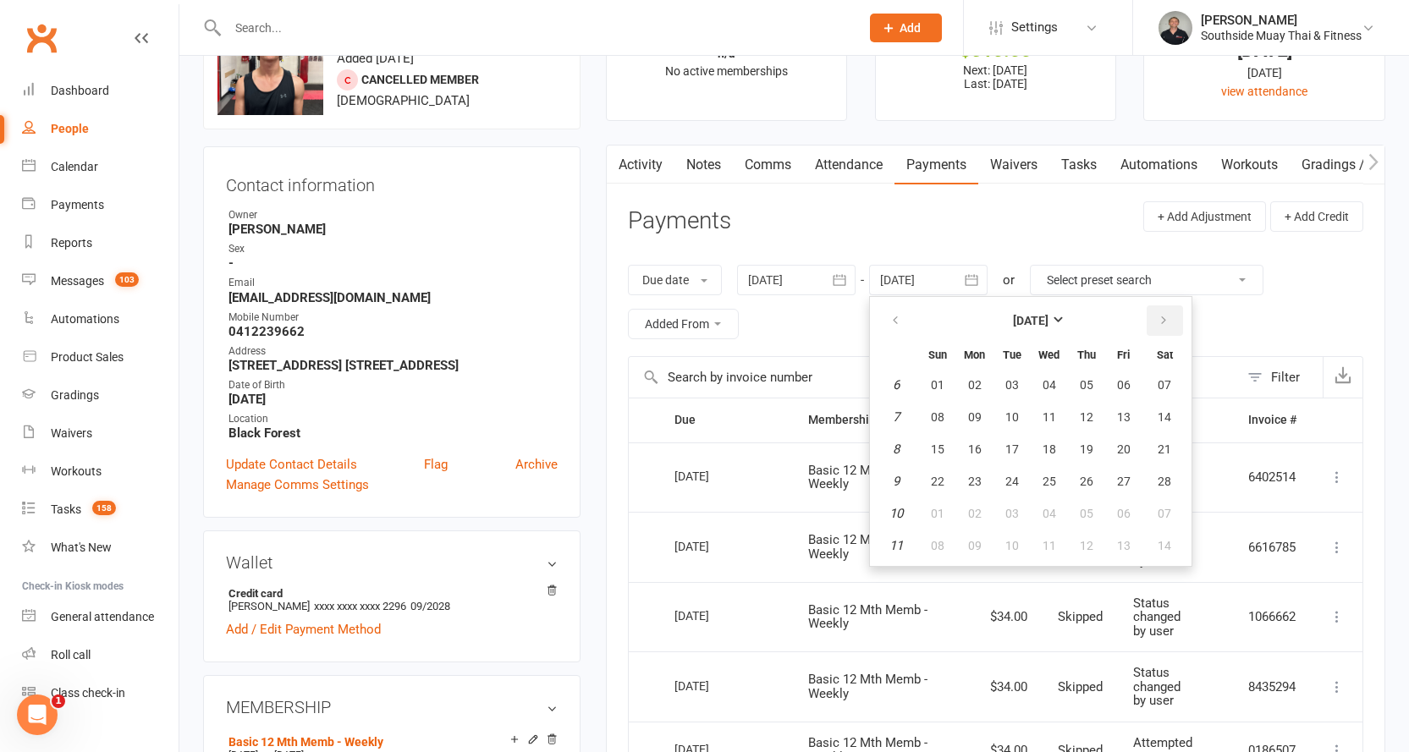
click at [1175, 316] on button "button" at bounding box center [1165, 321] width 36 height 30
click at [1124, 476] on span "27" at bounding box center [1124, 482] width 14 height 14
type input "[DATE]"
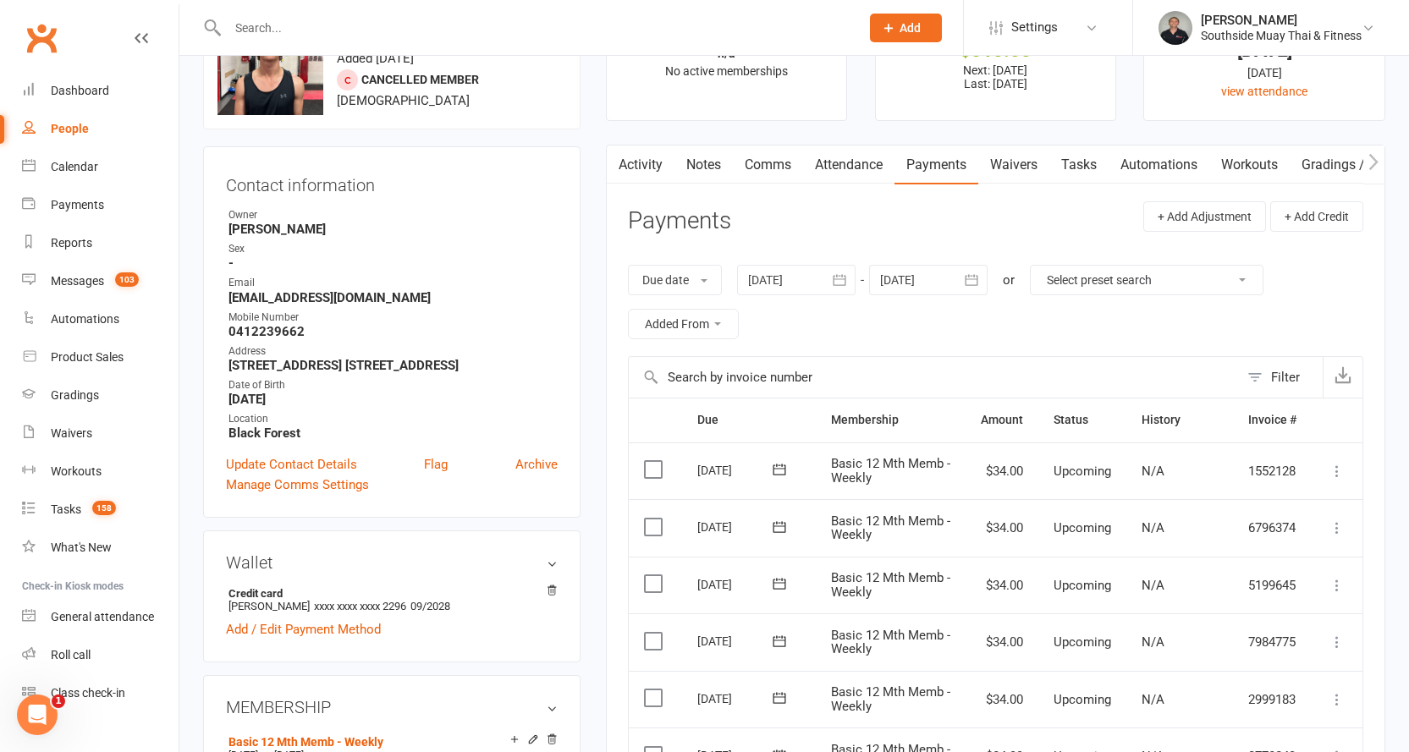
click at [648, 473] on label at bounding box center [655, 469] width 23 height 17
click at [648, 461] on input "checkbox" at bounding box center [649, 461] width 11 height 0
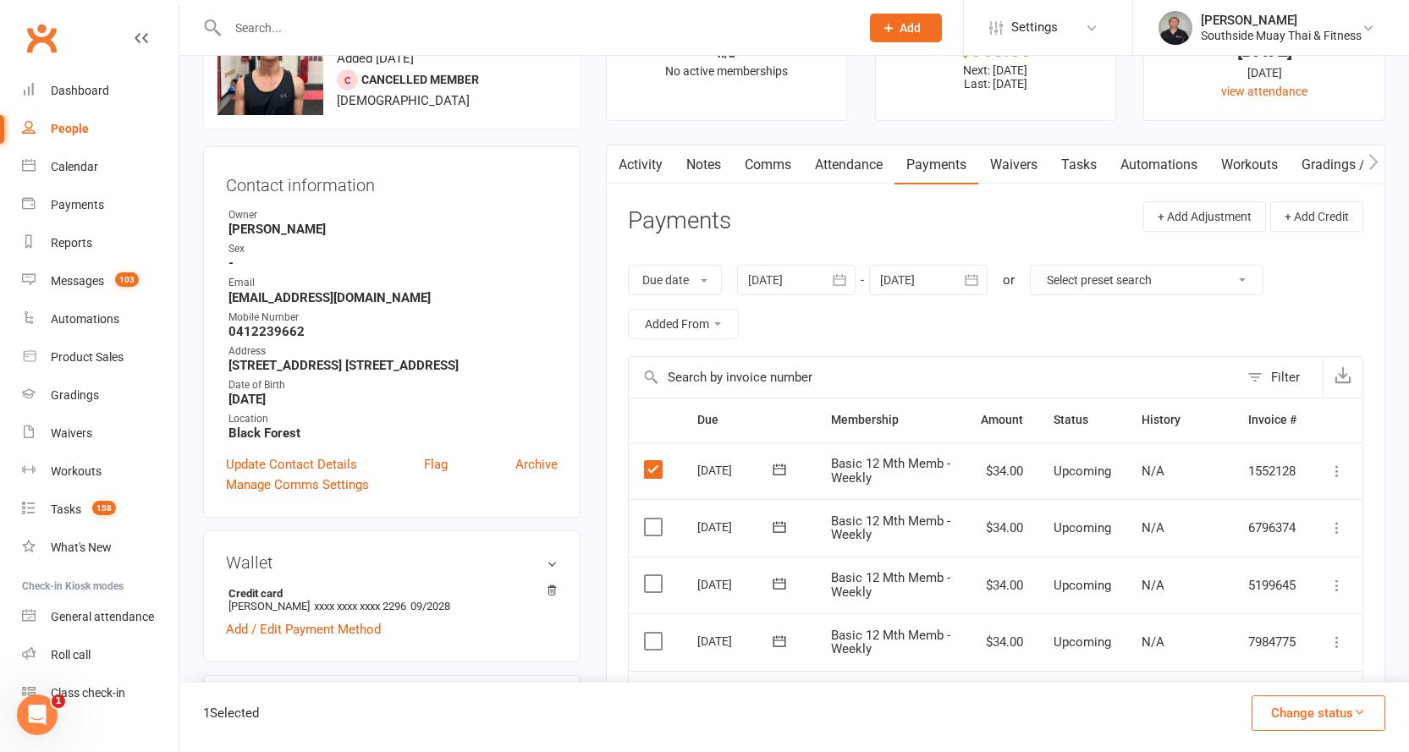
click at [652, 524] on label at bounding box center [655, 527] width 23 height 17
click at [652, 519] on input "checkbox" at bounding box center [649, 519] width 11 height 0
click at [652, 575] on label at bounding box center [655, 583] width 23 height 17
click at [652, 575] on input "checkbox" at bounding box center [649, 575] width 11 height 0
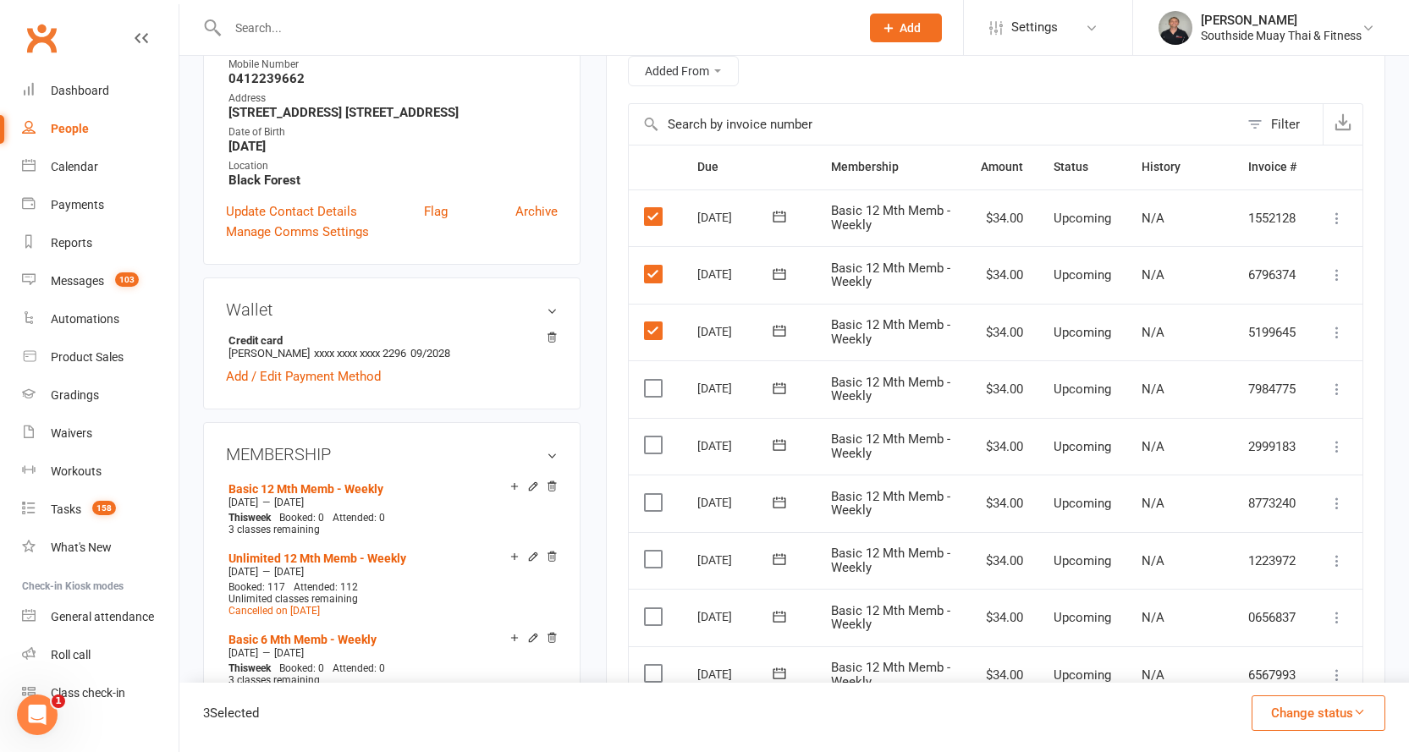
scroll to position [339, 0]
click at [658, 384] on label at bounding box center [655, 387] width 23 height 17
click at [655, 379] on input "checkbox" at bounding box center [649, 379] width 11 height 0
click at [660, 447] on label at bounding box center [655, 444] width 23 height 17
click at [655, 436] on input "checkbox" at bounding box center [649, 436] width 11 height 0
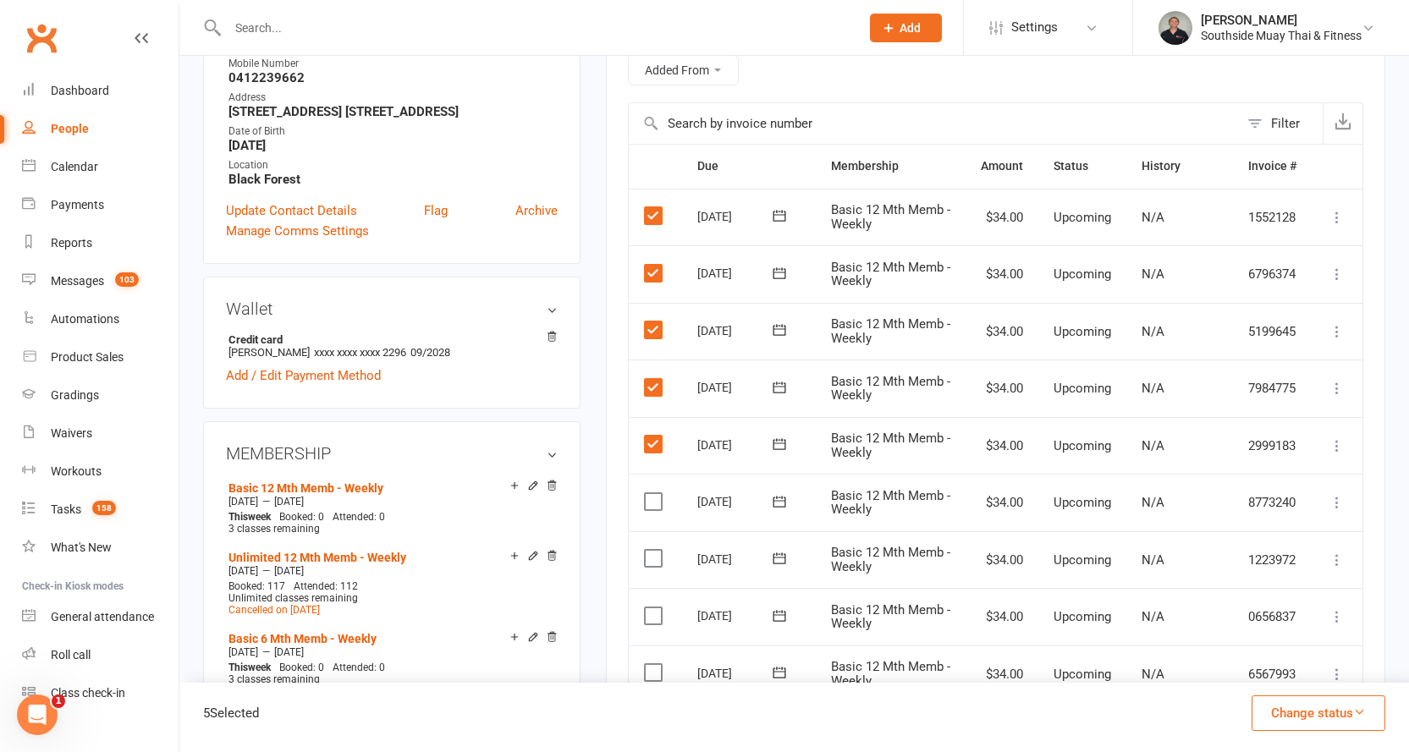
click at [652, 506] on label at bounding box center [655, 501] width 23 height 17
click at [652, 493] on input "checkbox" at bounding box center [649, 493] width 11 height 0
click at [655, 564] on label at bounding box center [655, 558] width 23 height 17
click at [655, 550] on input "checkbox" at bounding box center [649, 550] width 11 height 0
click at [650, 608] on label at bounding box center [655, 616] width 23 height 17
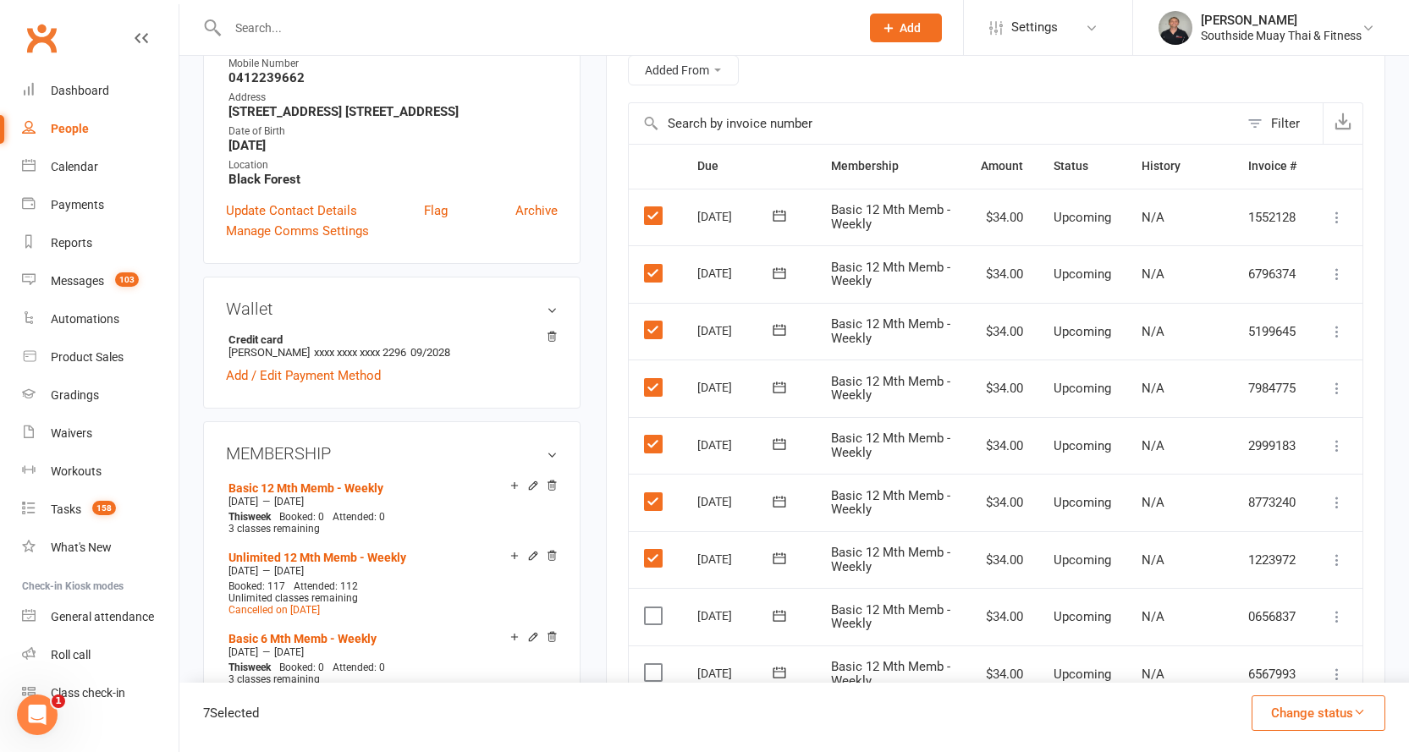
click at [650, 608] on input "checkbox" at bounding box center [649, 608] width 11 height 0
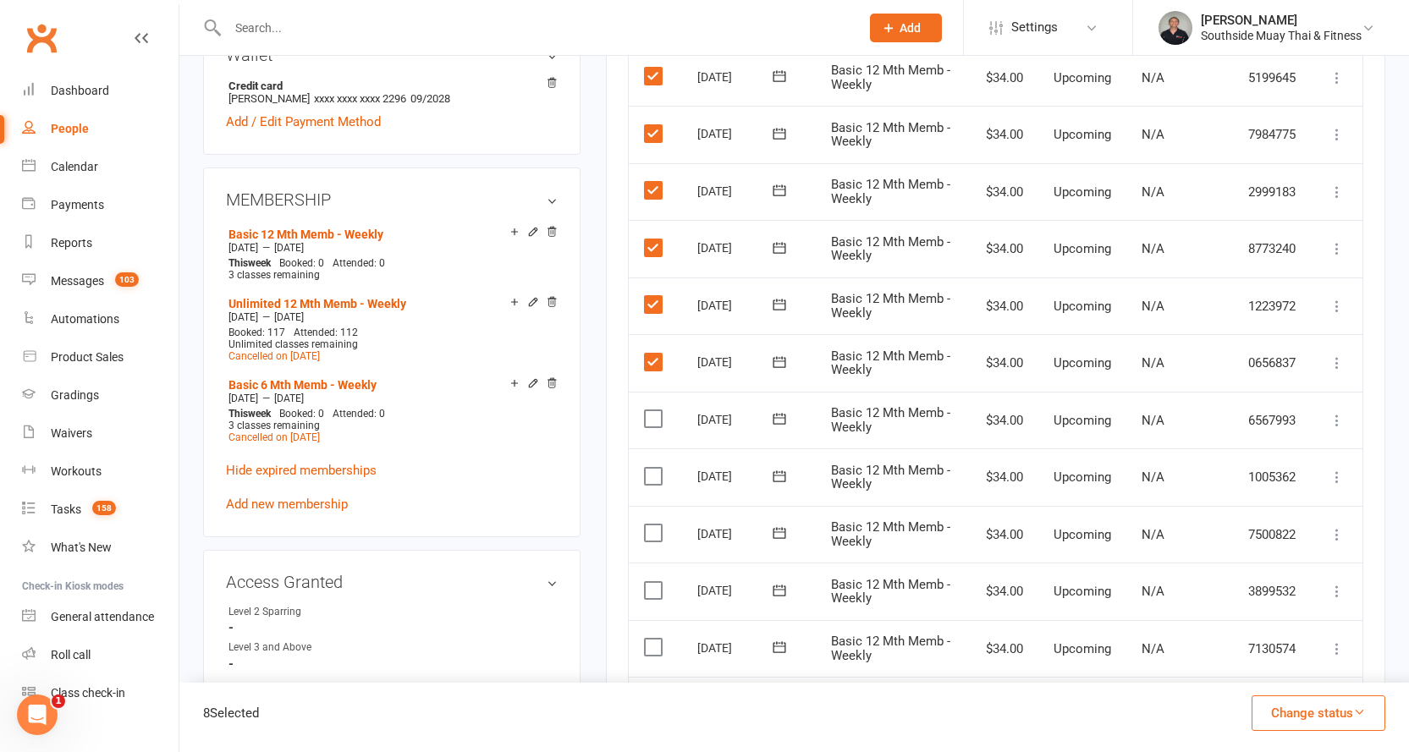
click at [655, 424] on label at bounding box center [655, 418] width 23 height 17
click at [655, 410] on input "checkbox" at bounding box center [649, 410] width 11 height 0
click at [651, 480] on label at bounding box center [655, 476] width 23 height 17
click at [651, 468] on input "checkbox" at bounding box center [649, 468] width 11 height 0
click at [657, 537] on label at bounding box center [655, 533] width 23 height 17
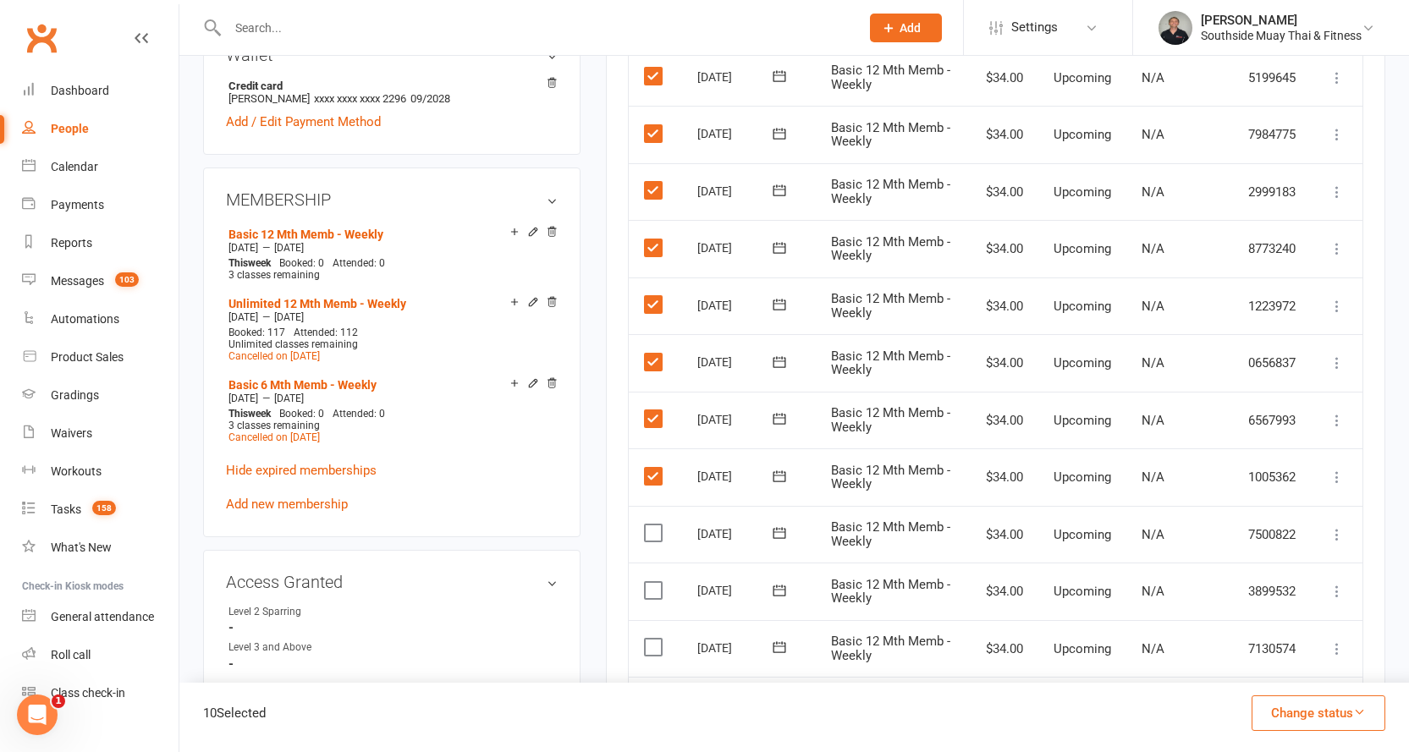
click at [655, 525] on input "checkbox" at bounding box center [649, 525] width 11 height 0
click at [650, 595] on label at bounding box center [655, 590] width 23 height 17
click at [650, 582] on input "checkbox" at bounding box center [649, 582] width 11 height 0
click at [652, 644] on label at bounding box center [655, 647] width 23 height 17
click at [652, 639] on input "checkbox" at bounding box center [649, 639] width 11 height 0
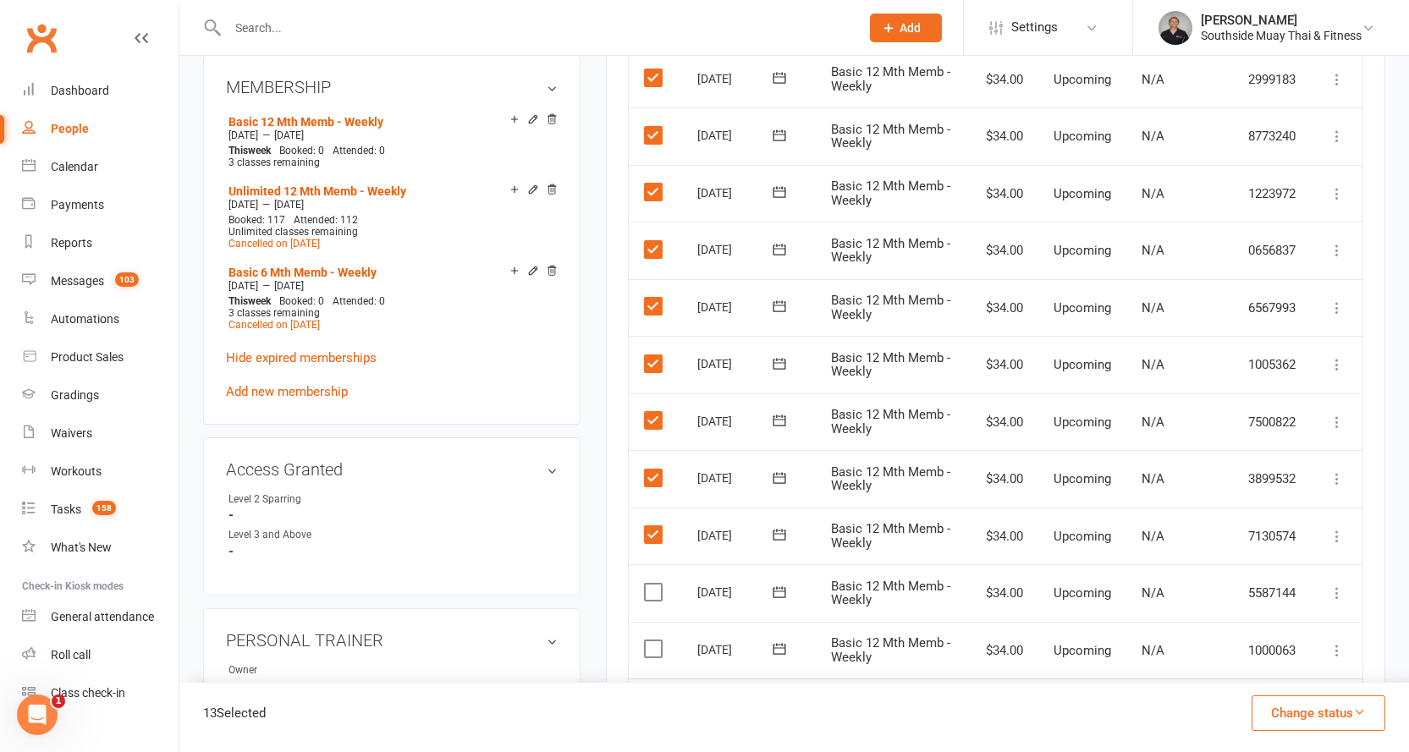
scroll to position [931, 0]
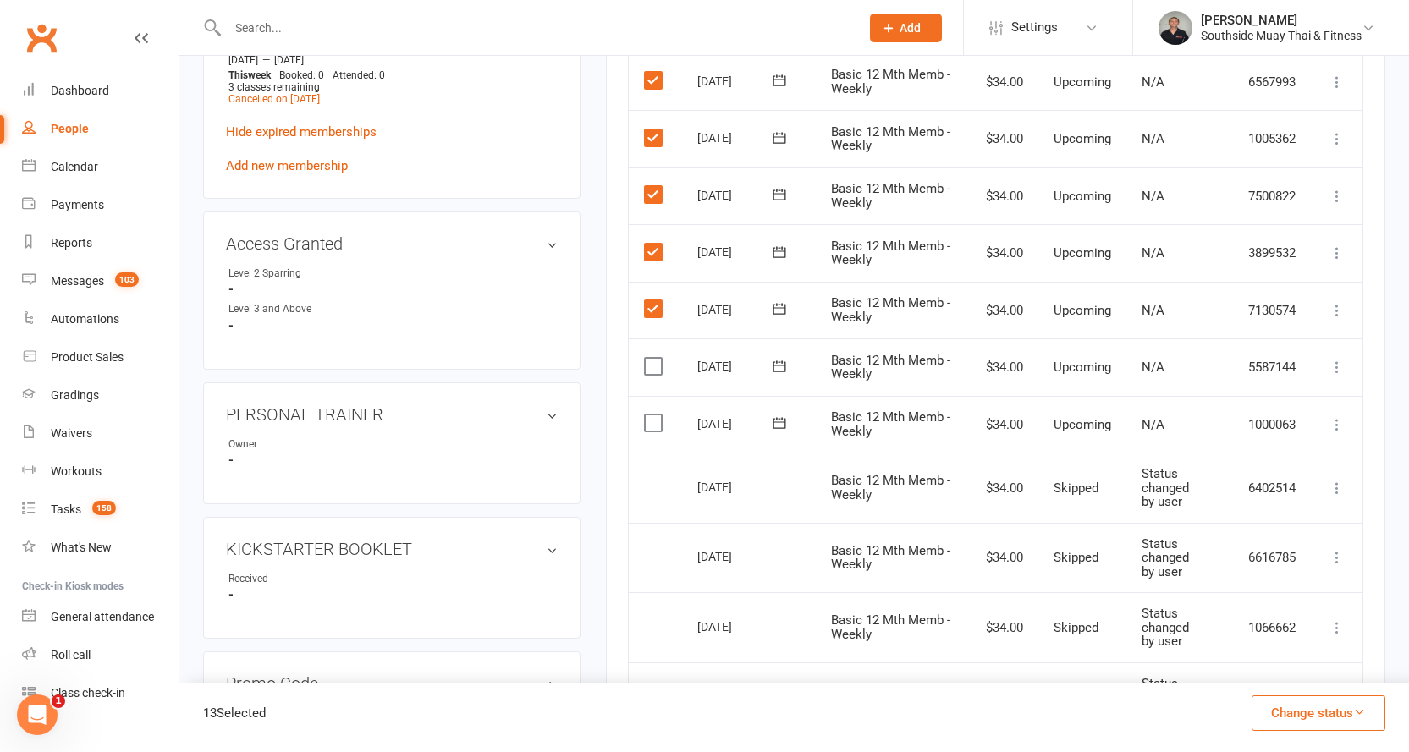
click at [658, 361] on label at bounding box center [655, 366] width 23 height 17
click at [655, 358] on input "checkbox" at bounding box center [649, 358] width 11 height 0
click at [653, 419] on label at bounding box center [655, 423] width 23 height 17
click at [653, 415] on input "checkbox" at bounding box center [649, 415] width 11 height 0
click at [1275, 703] on button "Change status" at bounding box center [1319, 714] width 134 height 36
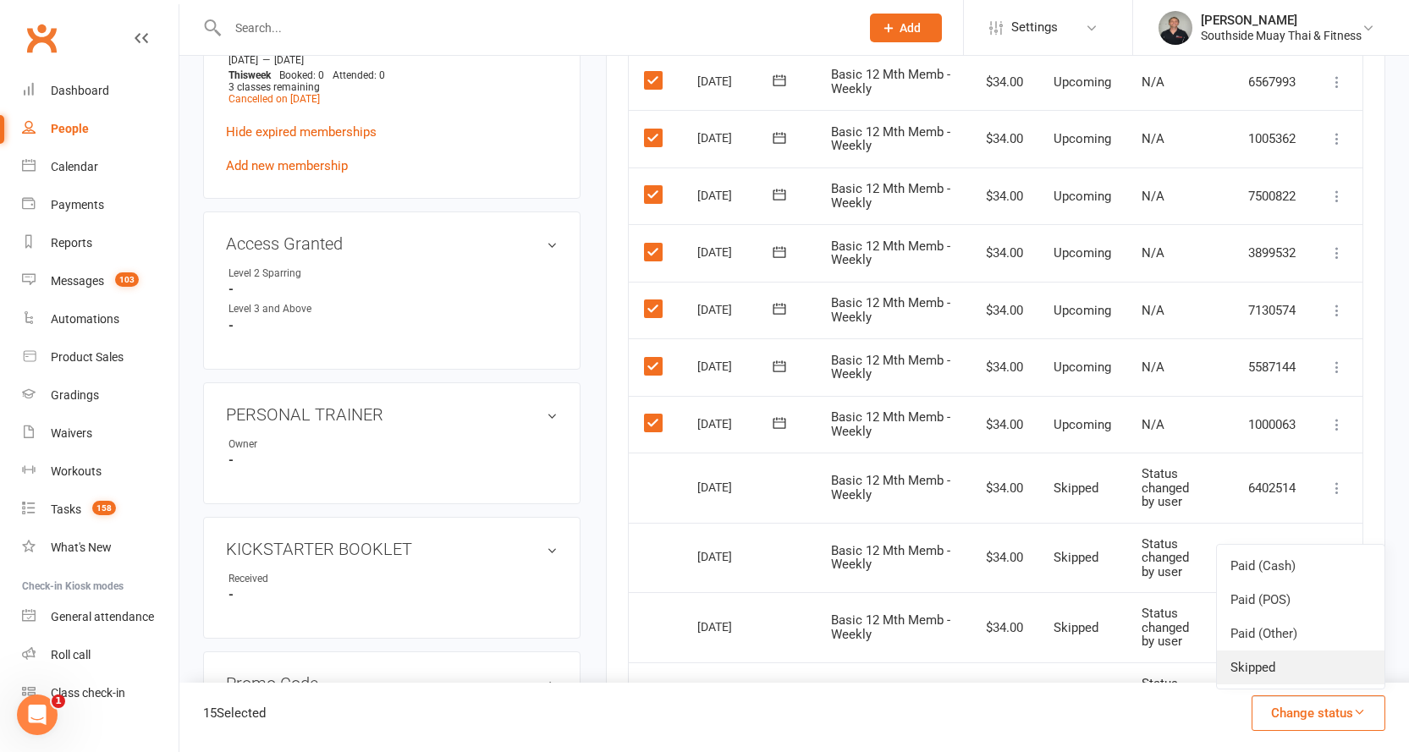
click at [1267, 666] on link "Skipped" at bounding box center [1301, 668] width 168 height 34
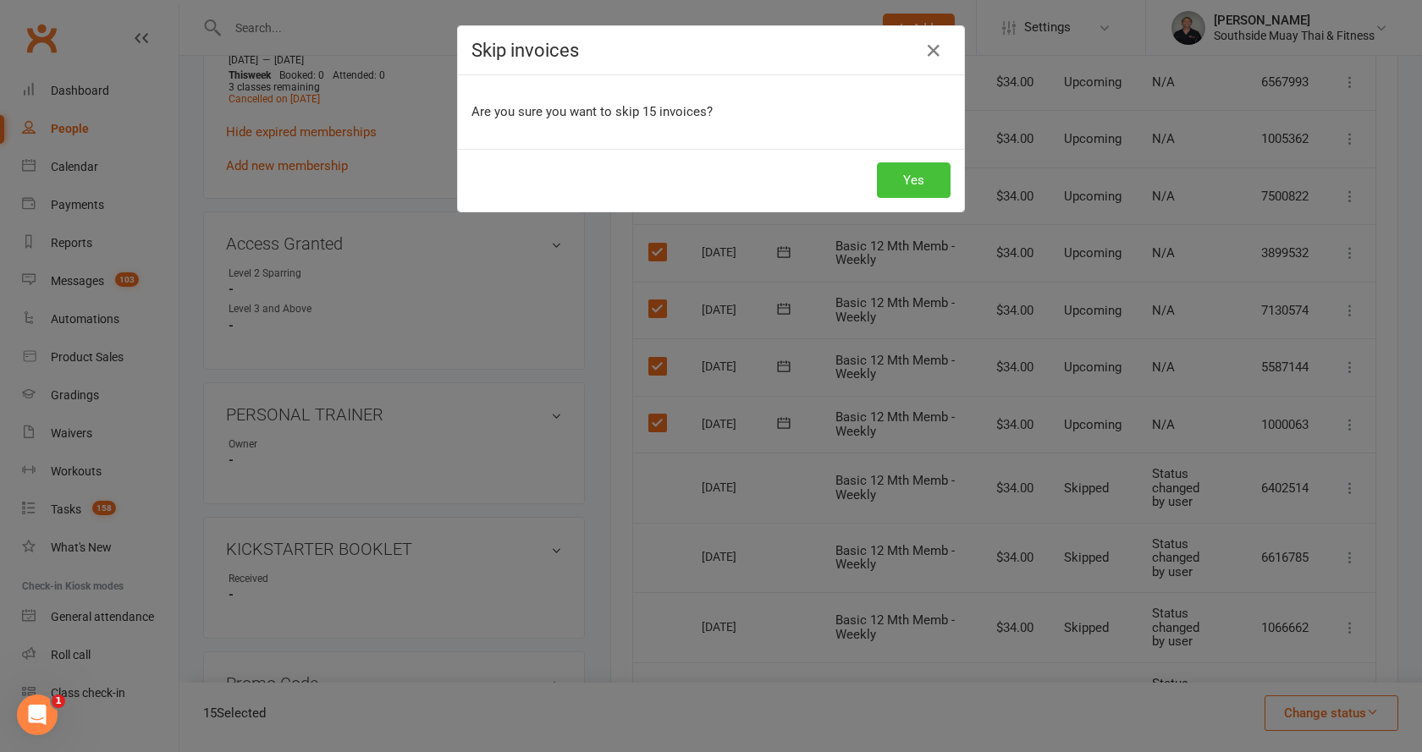
click at [899, 179] on button "Yes" at bounding box center [914, 180] width 74 height 36
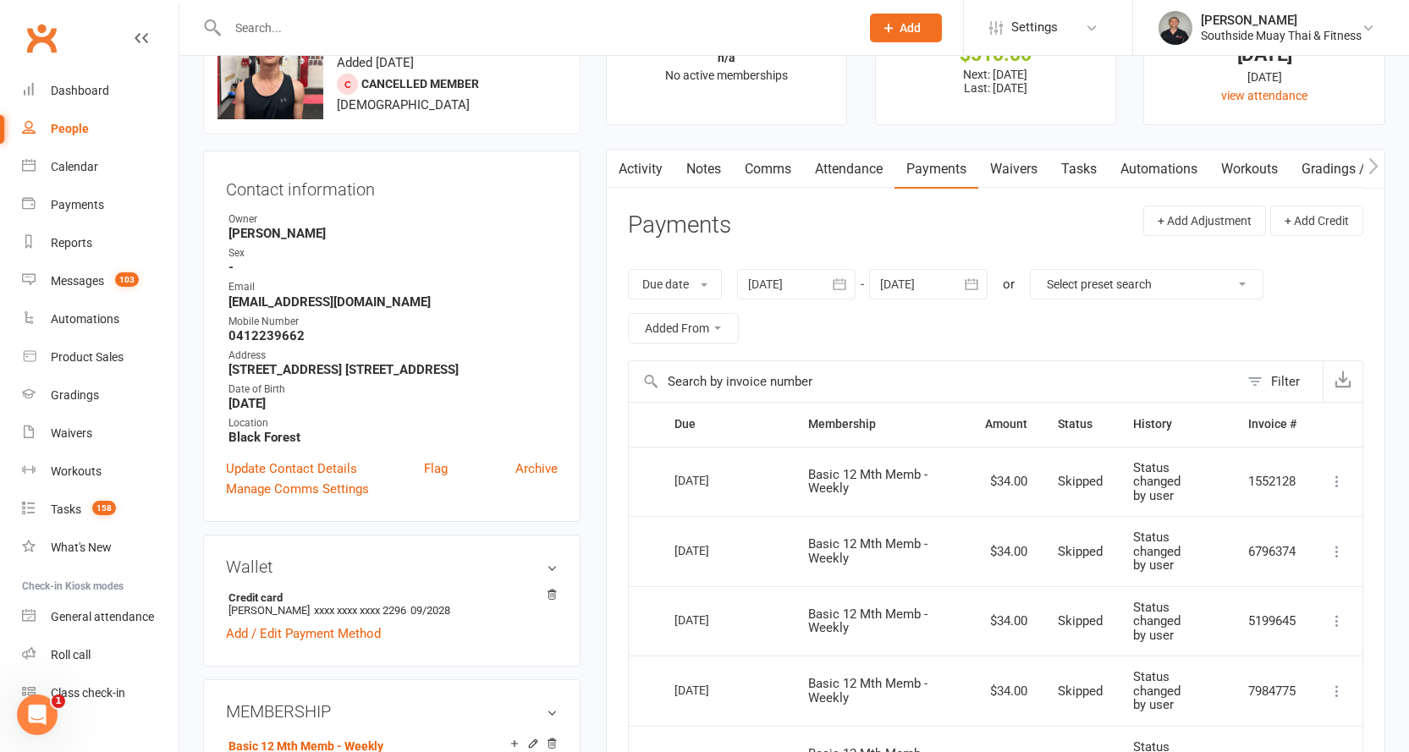
scroll to position [0, 0]
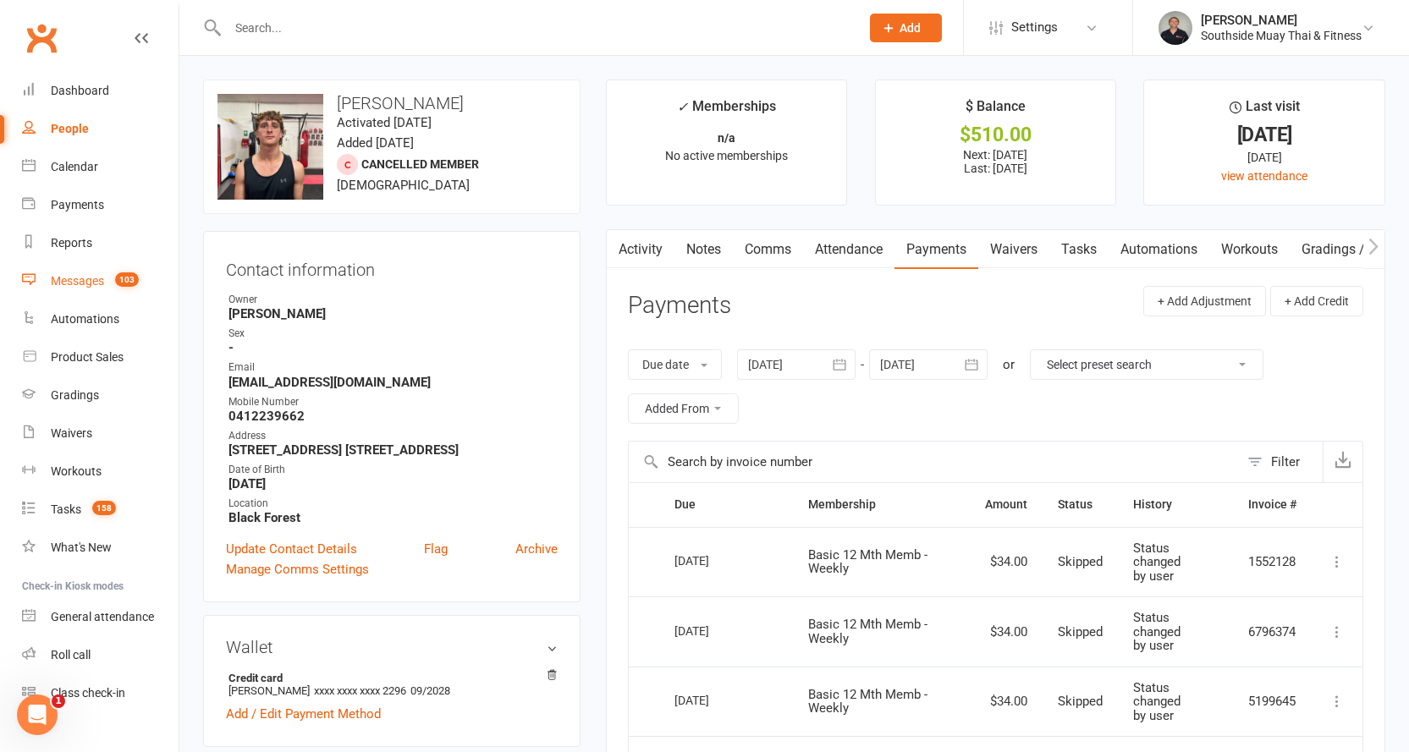
click at [61, 278] on div "Messages" at bounding box center [77, 281] width 53 height 14
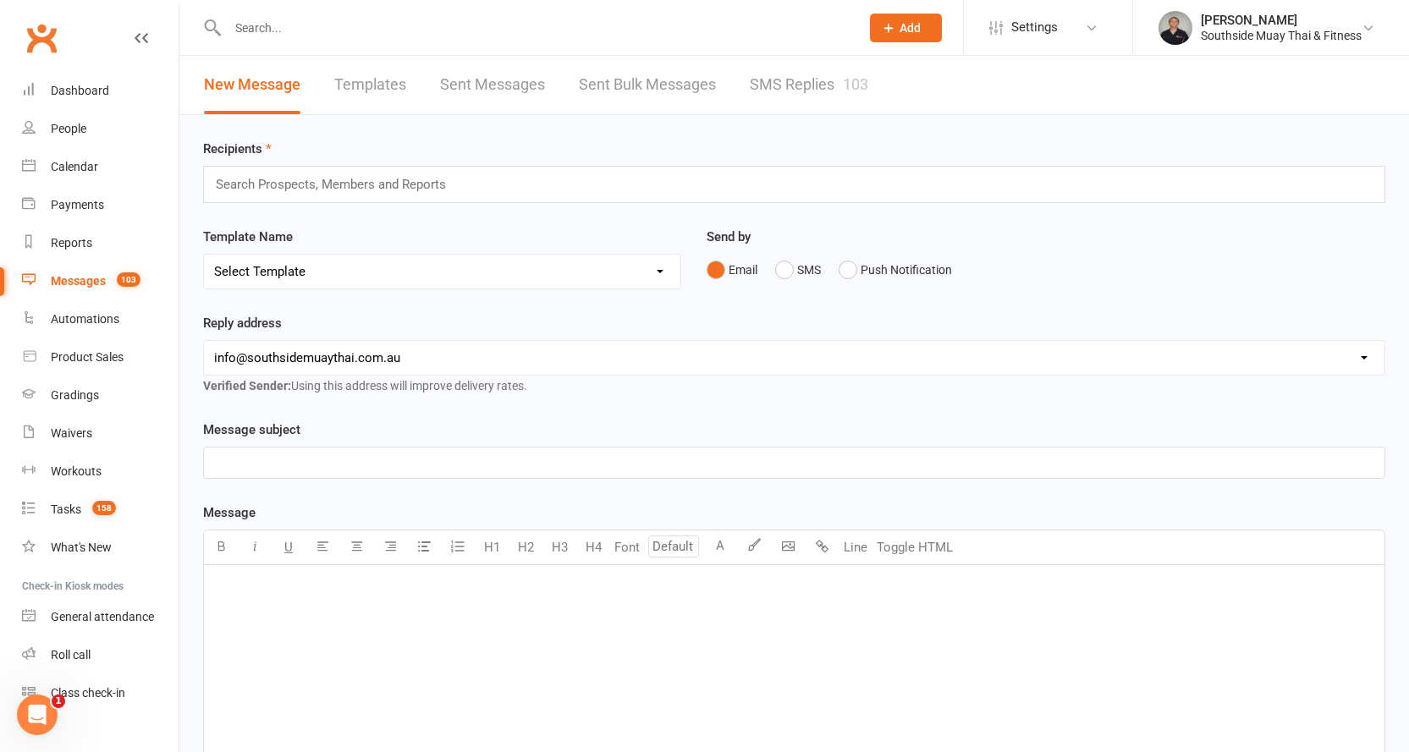
click at [331, 79] on div "New Message Templates Sent Messages Sent Bulk Messages SMS Replies 103" at bounding box center [535, 85] width 713 height 58
click at [339, 80] on link "Templates" at bounding box center [370, 85] width 72 height 58
select select "100"
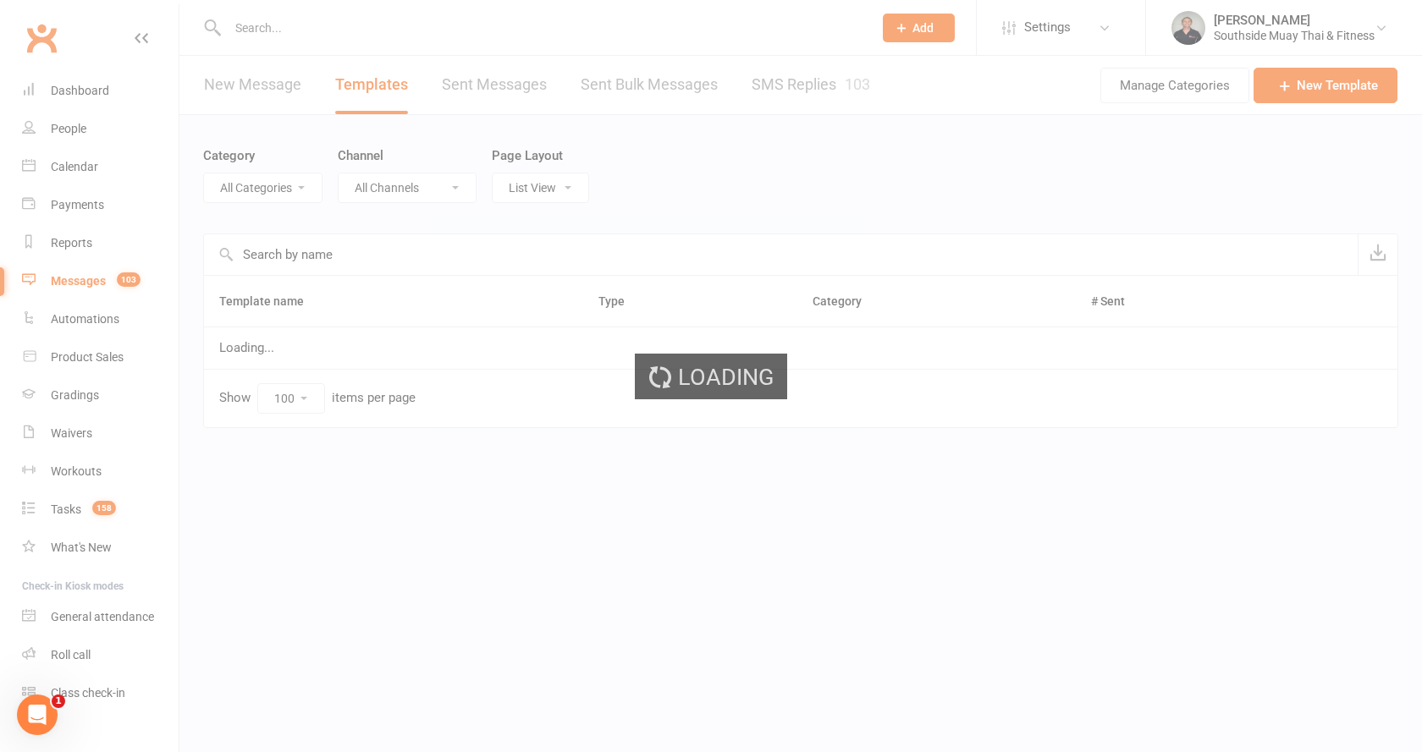
select select "14366"
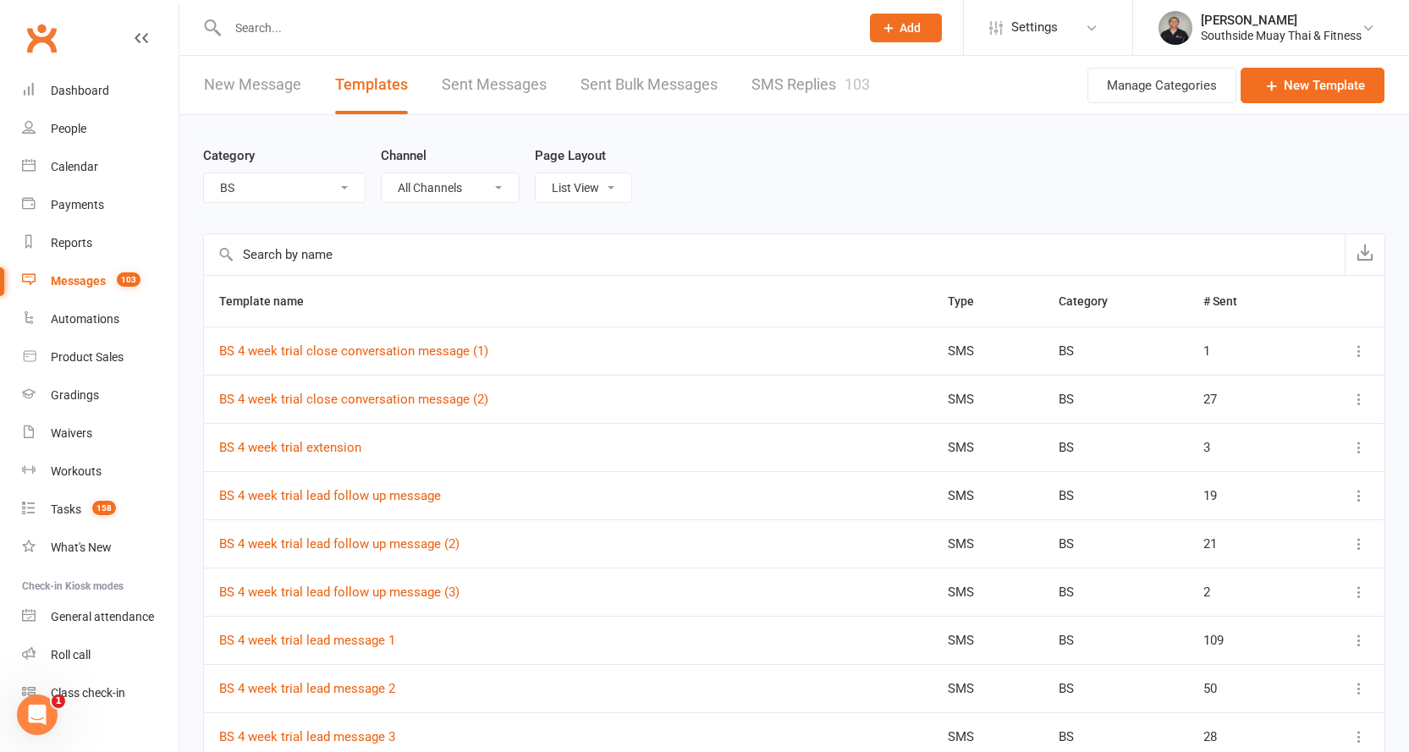
click at [293, 30] on input "text" at bounding box center [535, 28] width 625 height 24
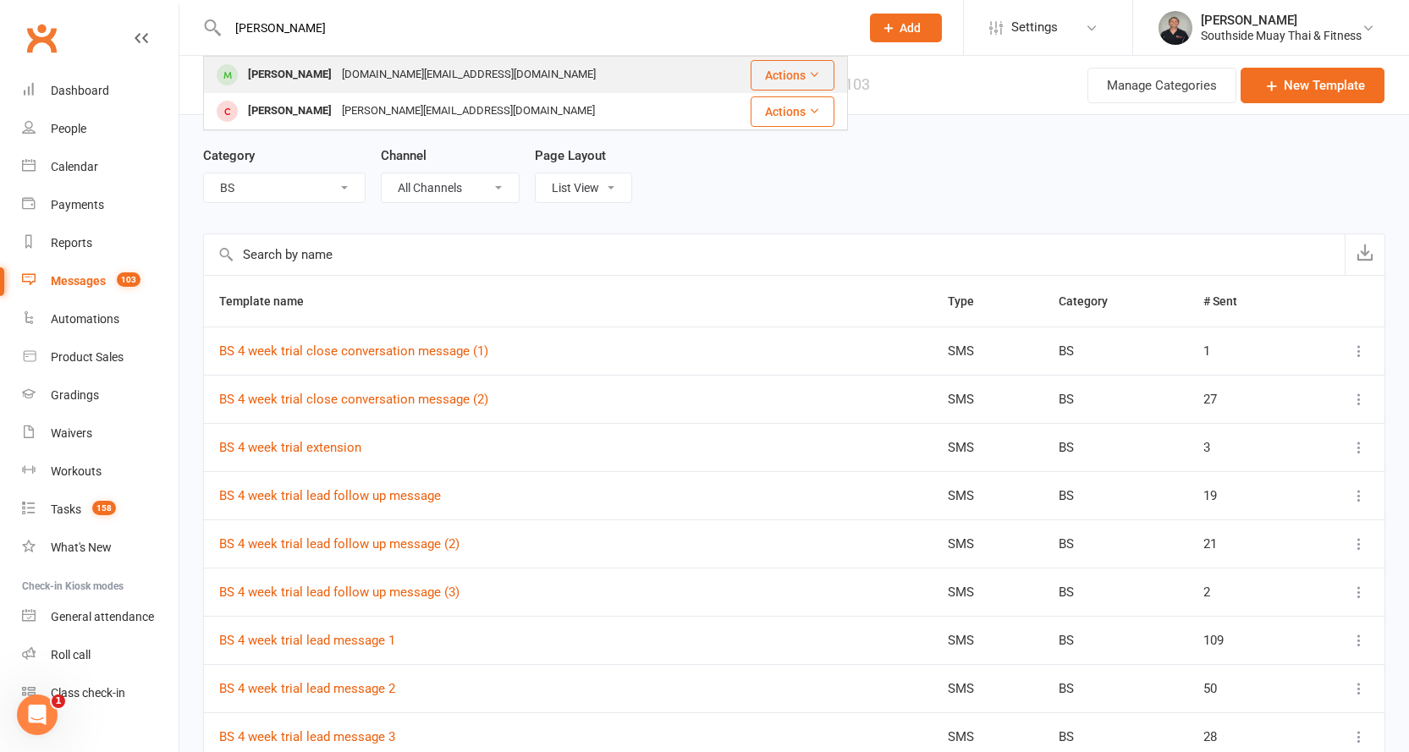
type input "[PERSON_NAME]"
click at [499, 74] on div "[PERSON_NAME] [DOMAIN_NAME][EMAIL_ADDRESS][DOMAIN_NAME]" at bounding box center [463, 75] width 517 height 35
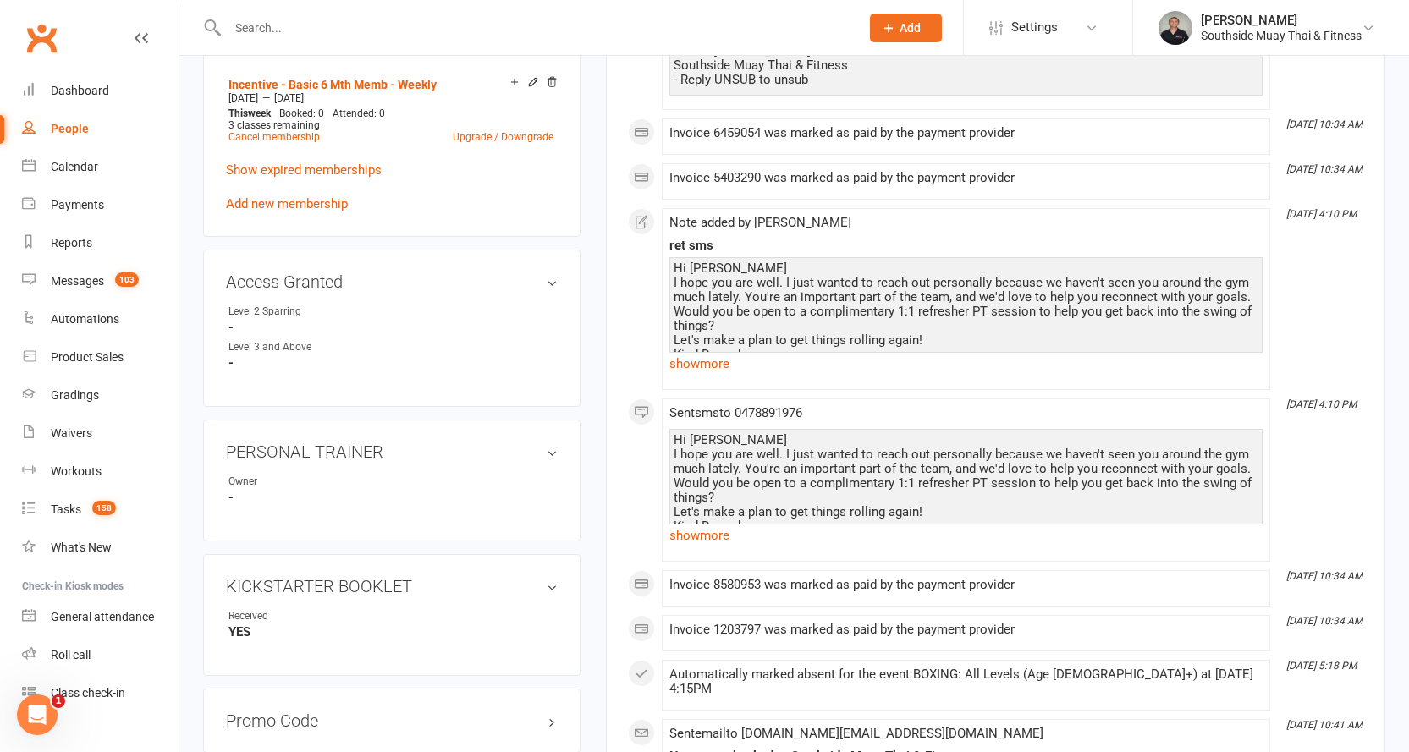
scroll to position [762, 0]
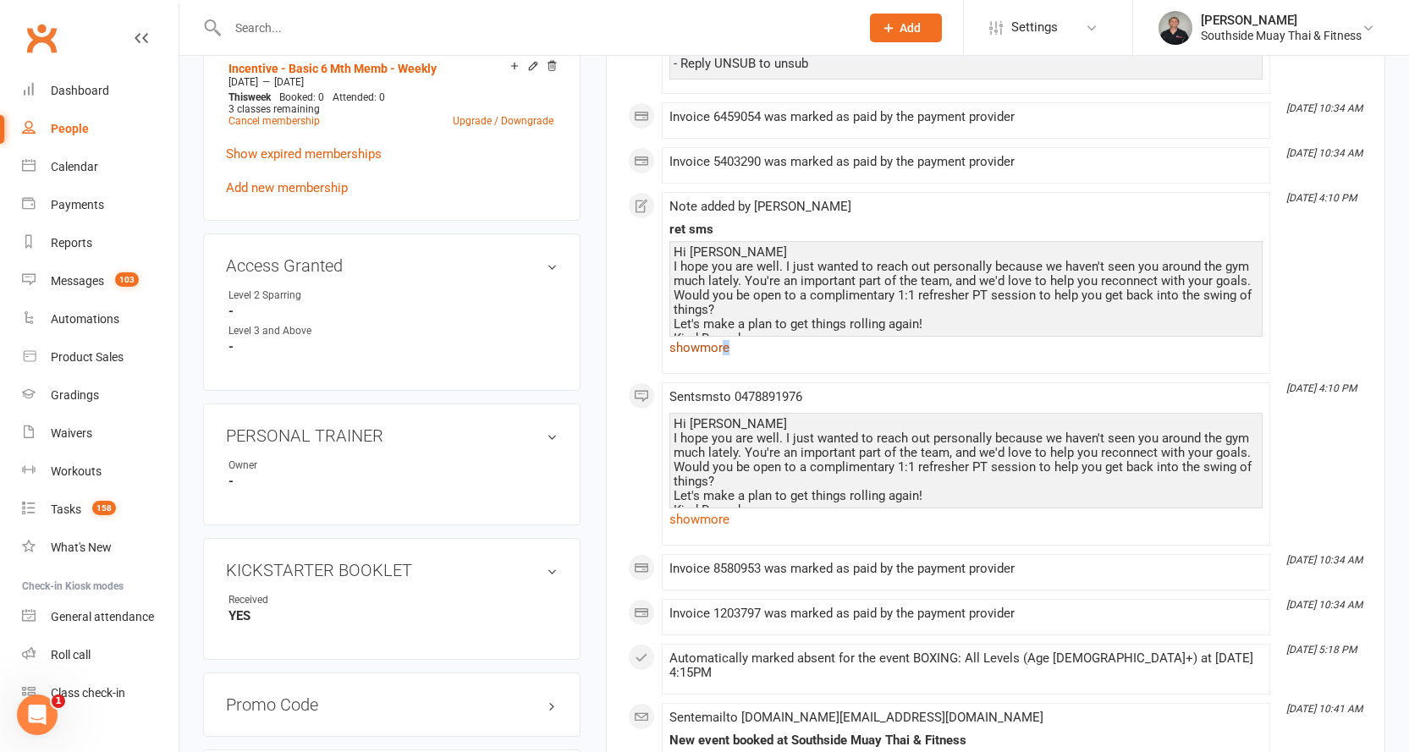
click at [728, 348] on link "show more" at bounding box center [965, 348] width 593 height 24
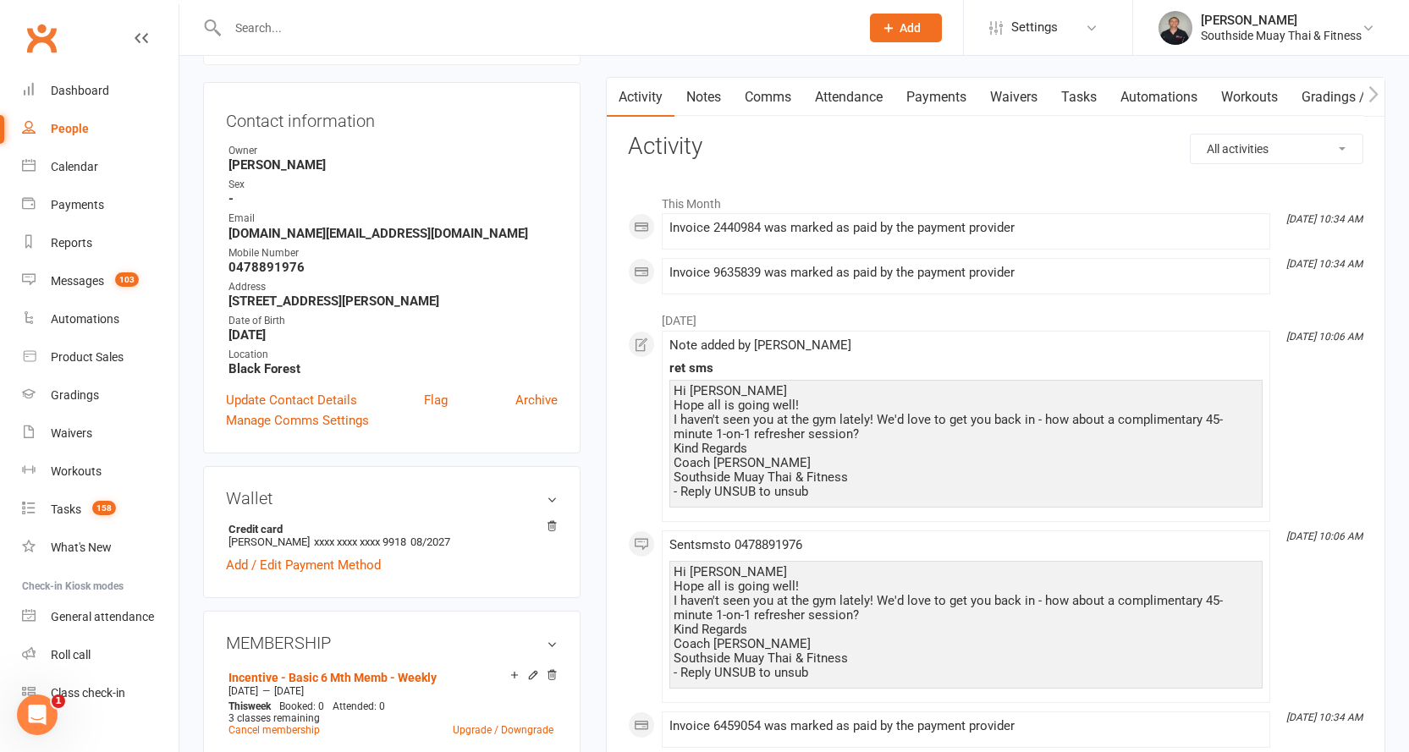
scroll to position [0, 0]
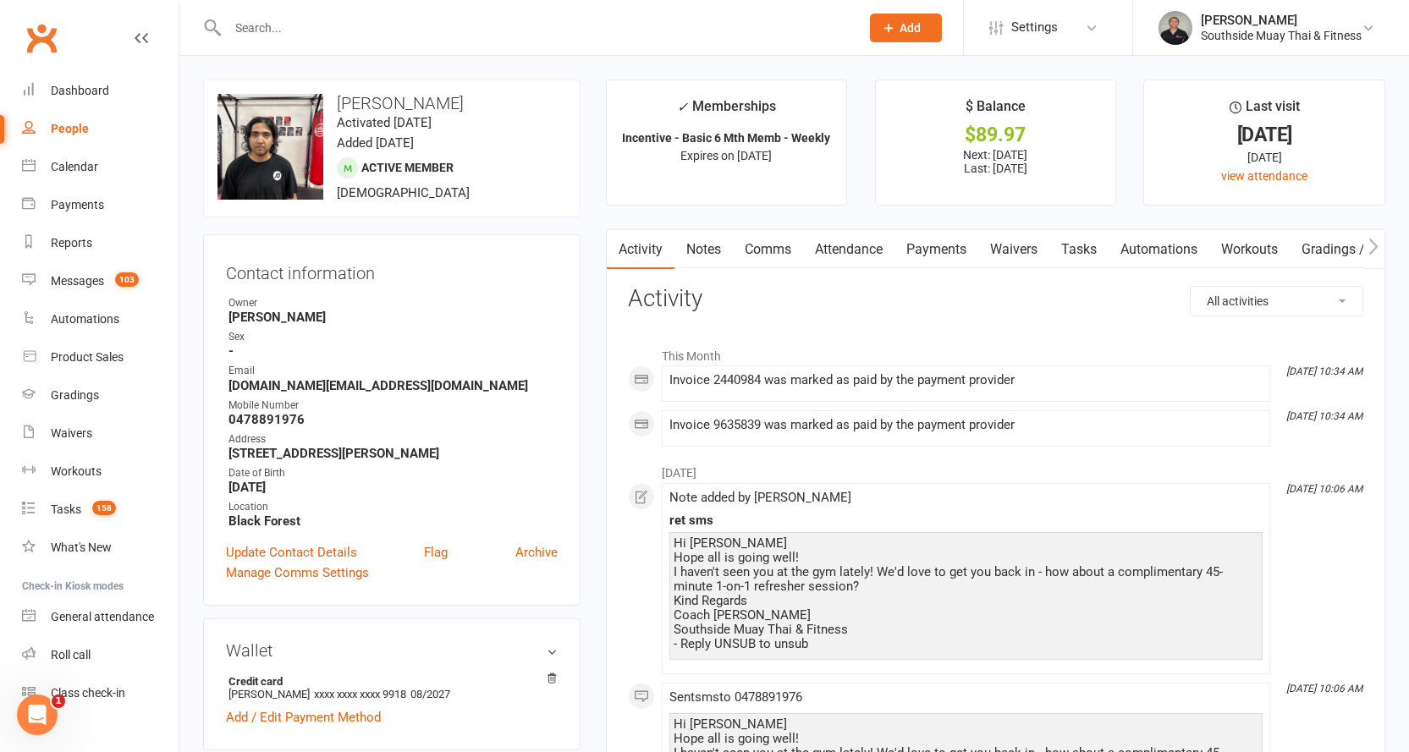
click at [762, 251] on link "Comms" at bounding box center [768, 249] width 70 height 39
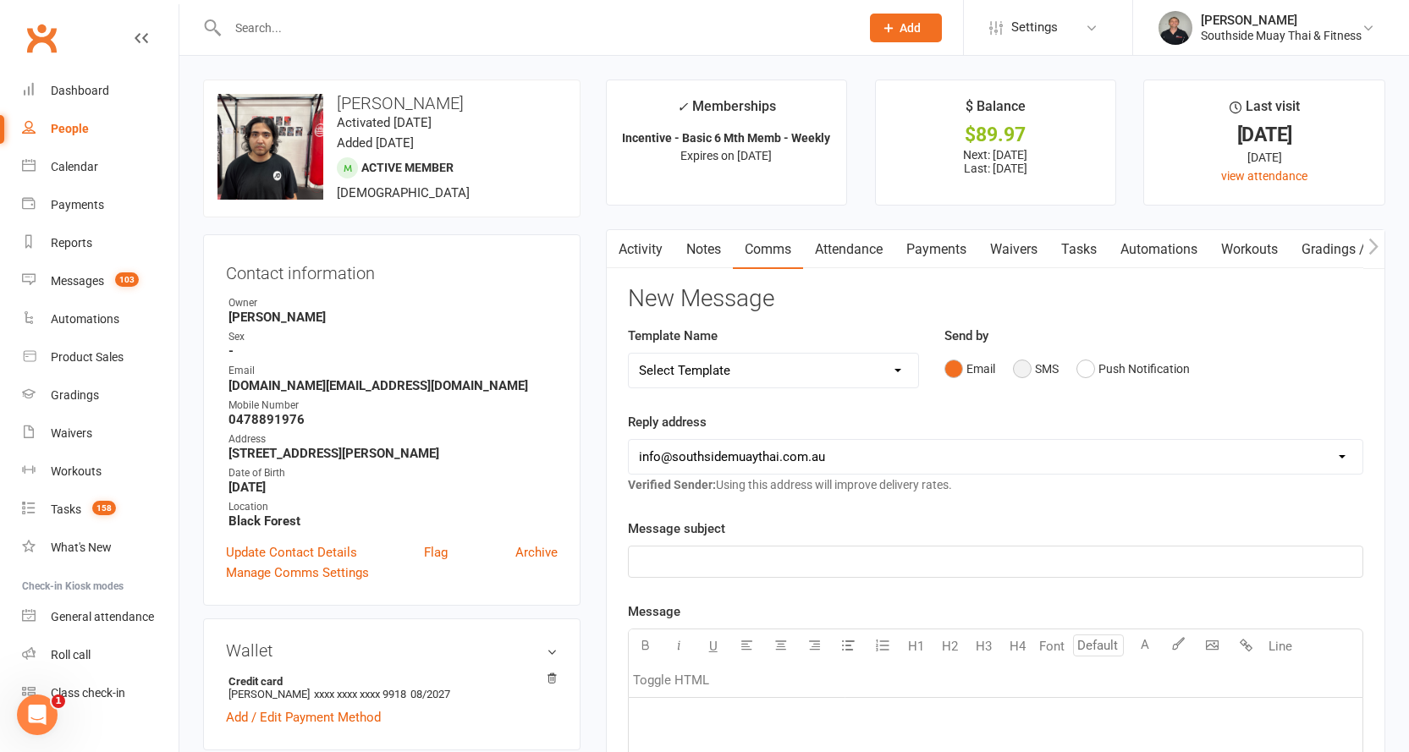
click at [1020, 368] on button "SMS" at bounding box center [1036, 369] width 46 height 32
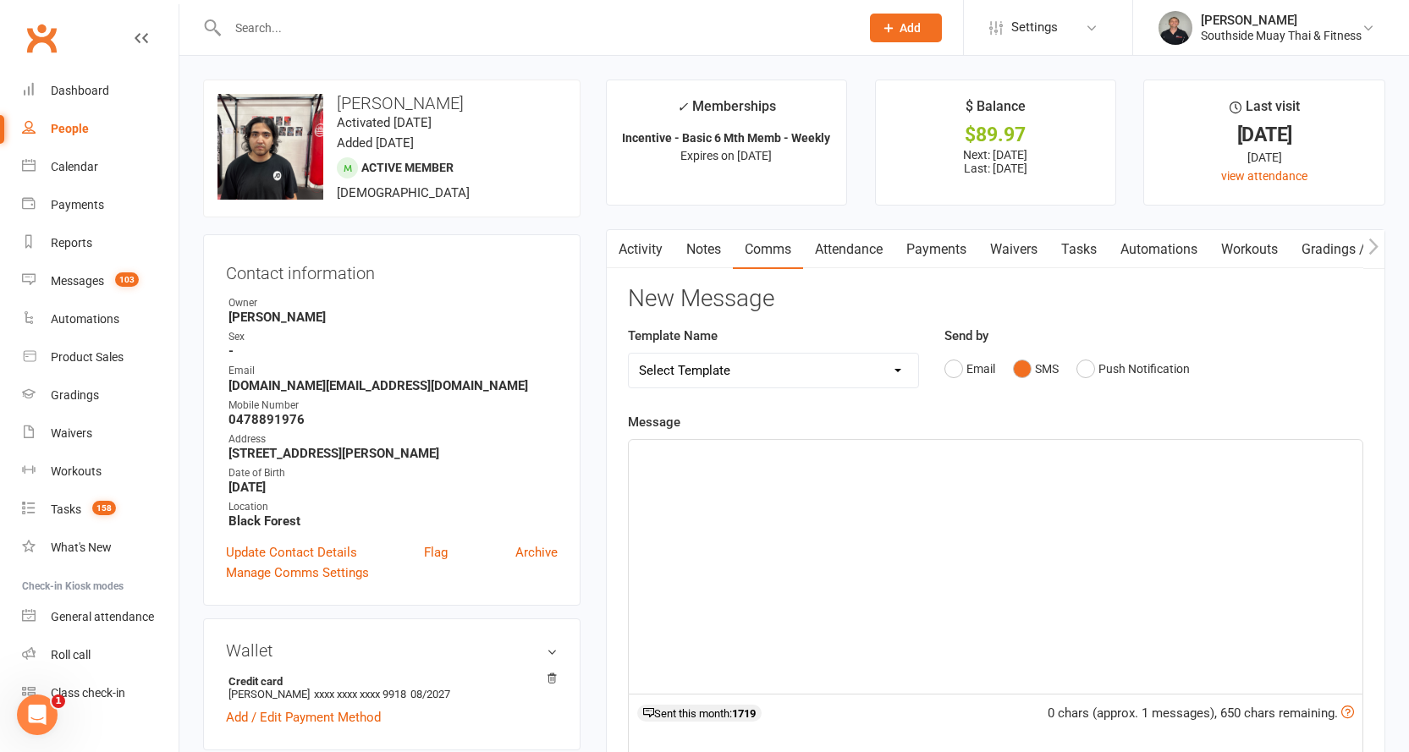
click at [803, 366] on select "Select Template [SMS] Outreach Message: High Risk – Personal From Trainer + Ree…" at bounding box center [774, 371] width 290 height 34
select select "68"
click at [629, 354] on select "Select Template [SMS] Outreach Message: High Risk – Personal From Trainer + Ree…" at bounding box center [774, 371] width 290 height 34
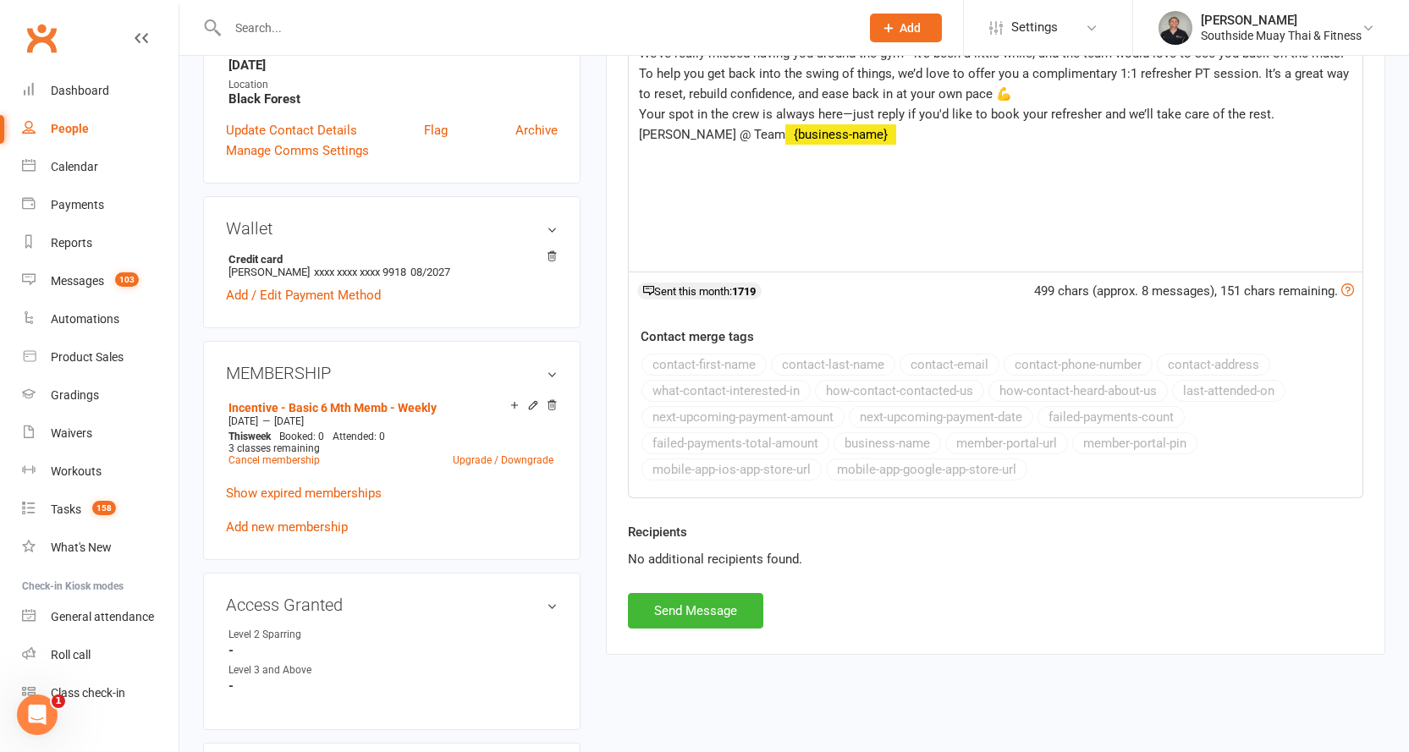
scroll to position [423, 0]
click at [697, 603] on button "Send Message" at bounding box center [695, 610] width 135 height 36
select select
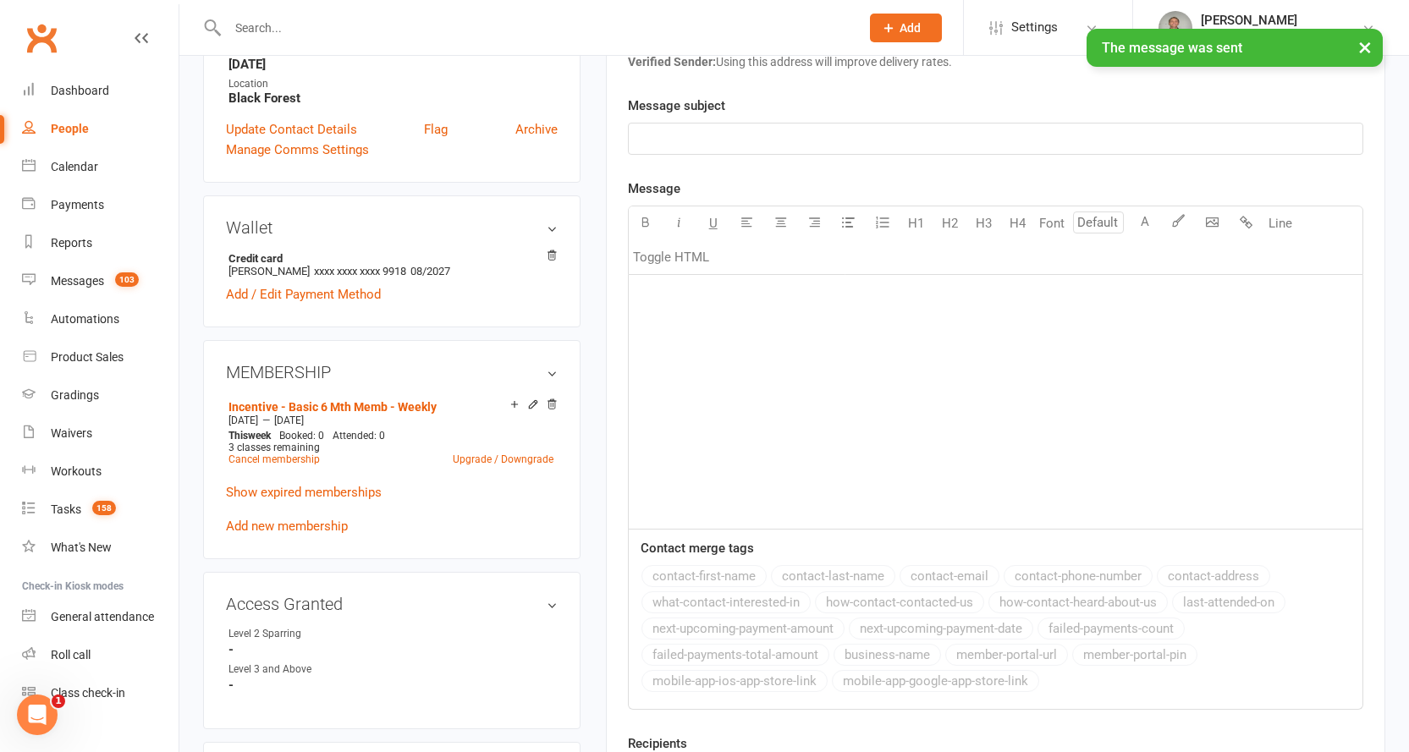
scroll to position [0, 0]
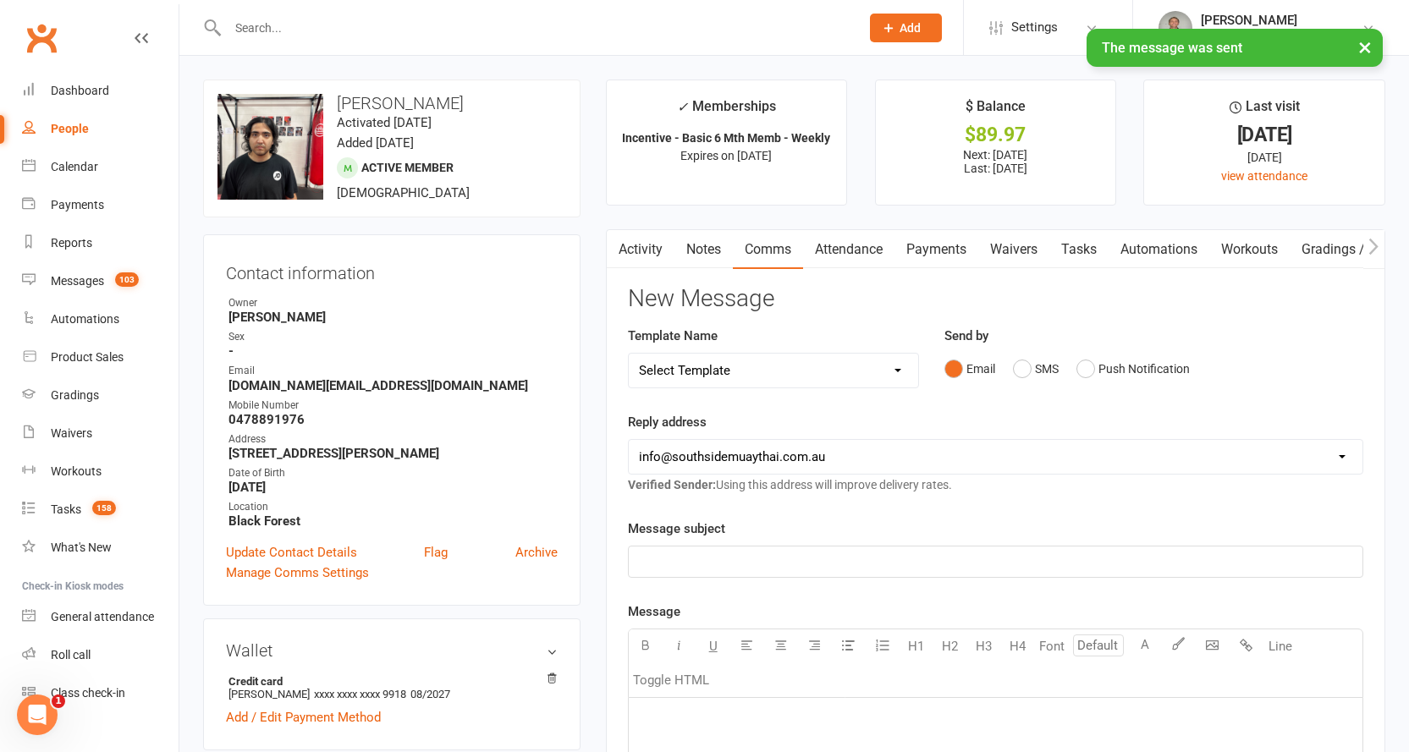
click at [633, 250] on link "Activity" at bounding box center [641, 249] width 68 height 39
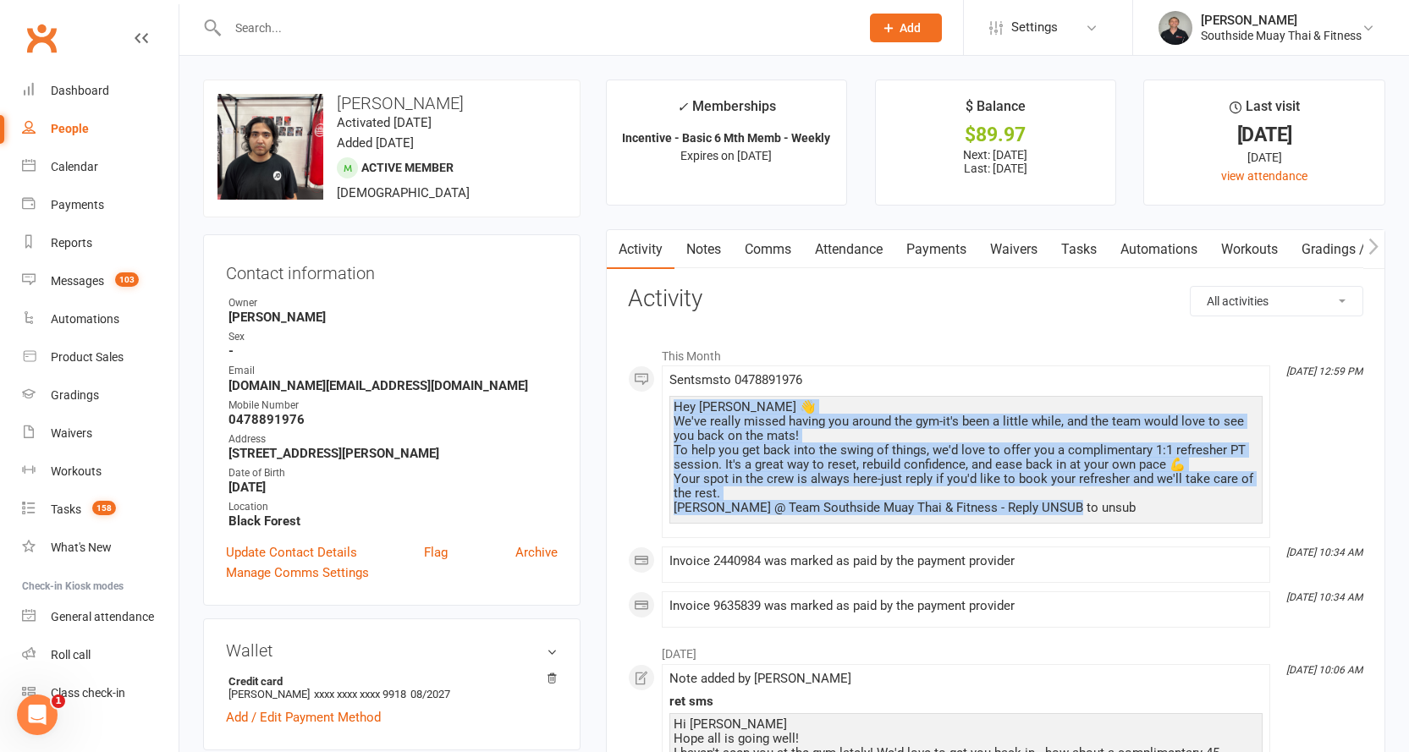
drag, startPoint x: 674, startPoint y: 404, endPoint x: 1075, endPoint y: 516, distance: 415.8
click at [1075, 516] on div "Hey [PERSON_NAME] 👋 We've really missed having you around the gym-it's been a l…" at bounding box center [965, 460] width 593 height 128
copy div "Hey [PERSON_NAME] 👋 We've really missed having you around the gym-it's been a l…"
click at [716, 251] on link "Notes" at bounding box center [703, 249] width 58 height 39
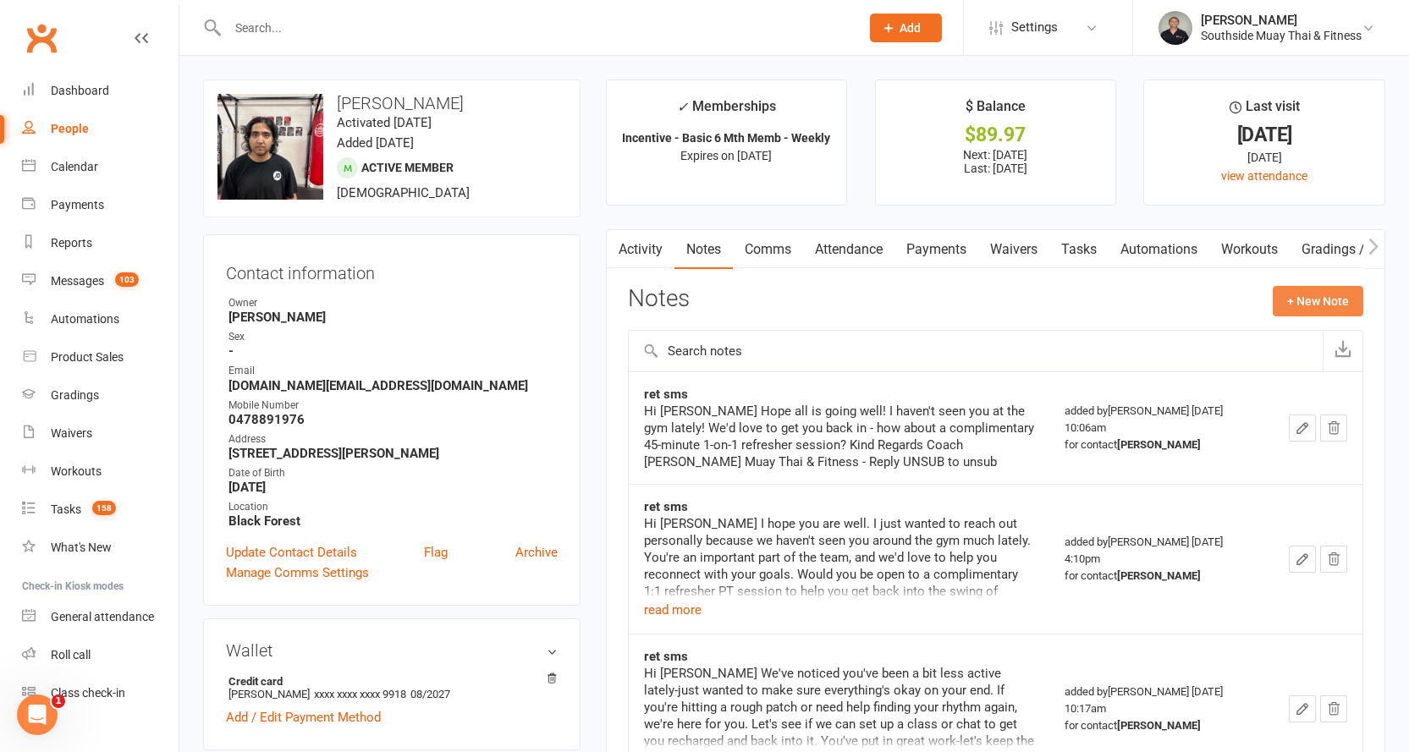
click at [1302, 295] on button "+ New Note" at bounding box center [1318, 301] width 91 height 30
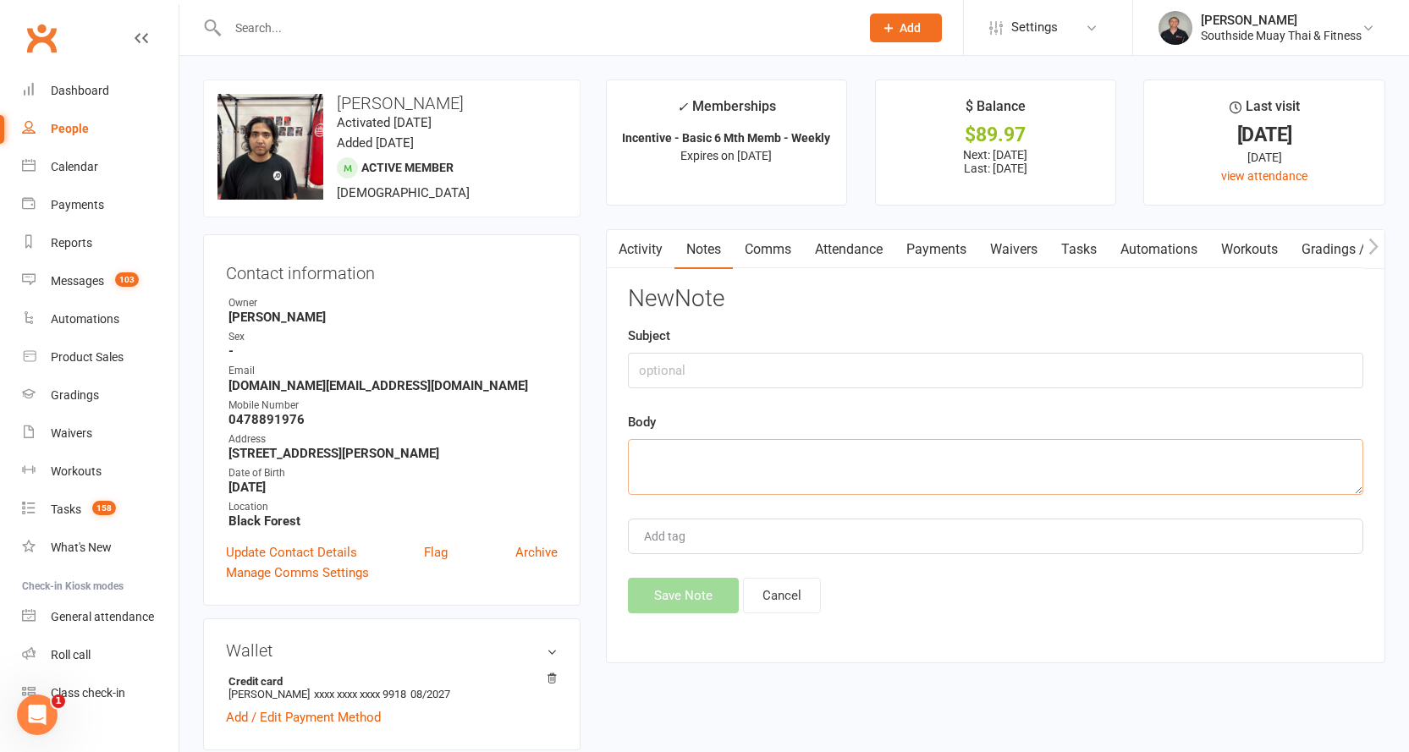
click at [658, 462] on textarea at bounding box center [995, 467] width 735 height 56
paste textarea "Hey [PERSON_NAME] 👋 We've really missed having you around the gym-it's been a l…"
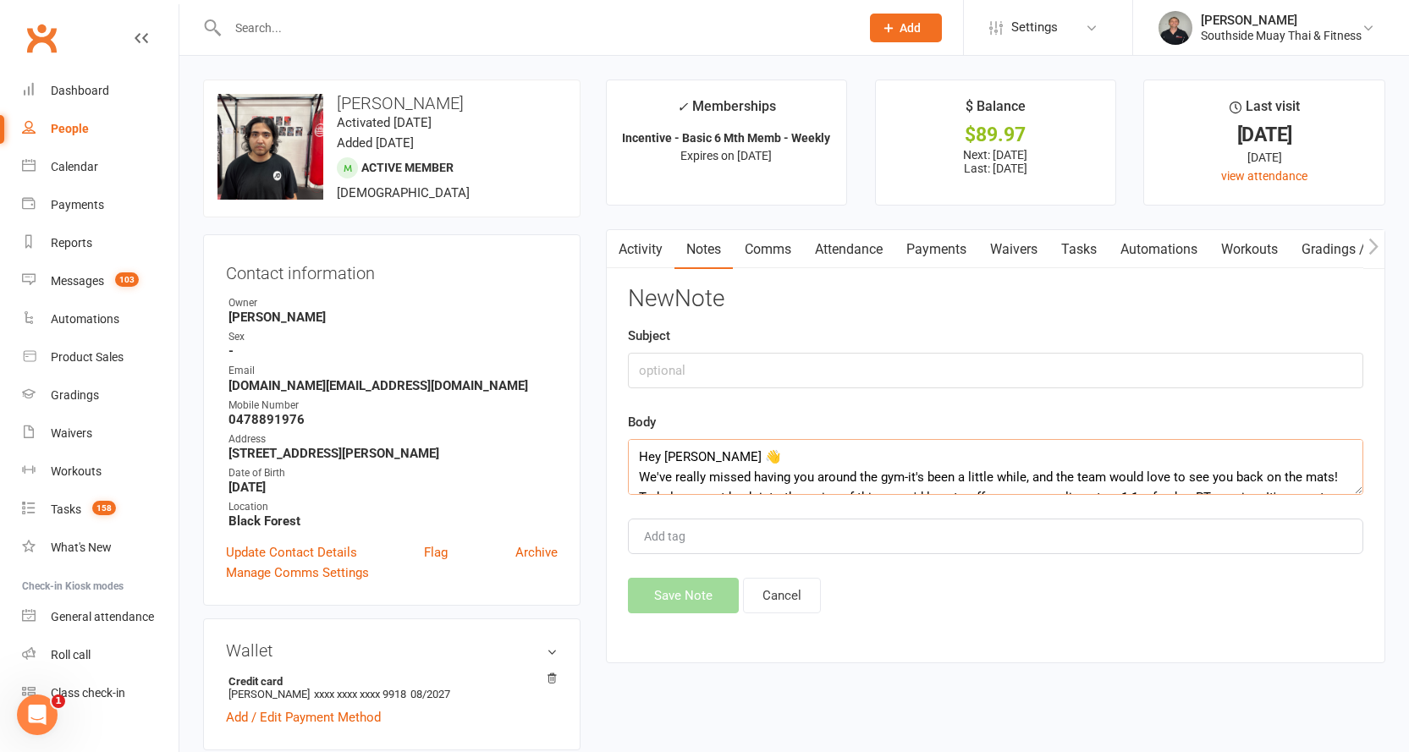
scroll to position [72, 0]
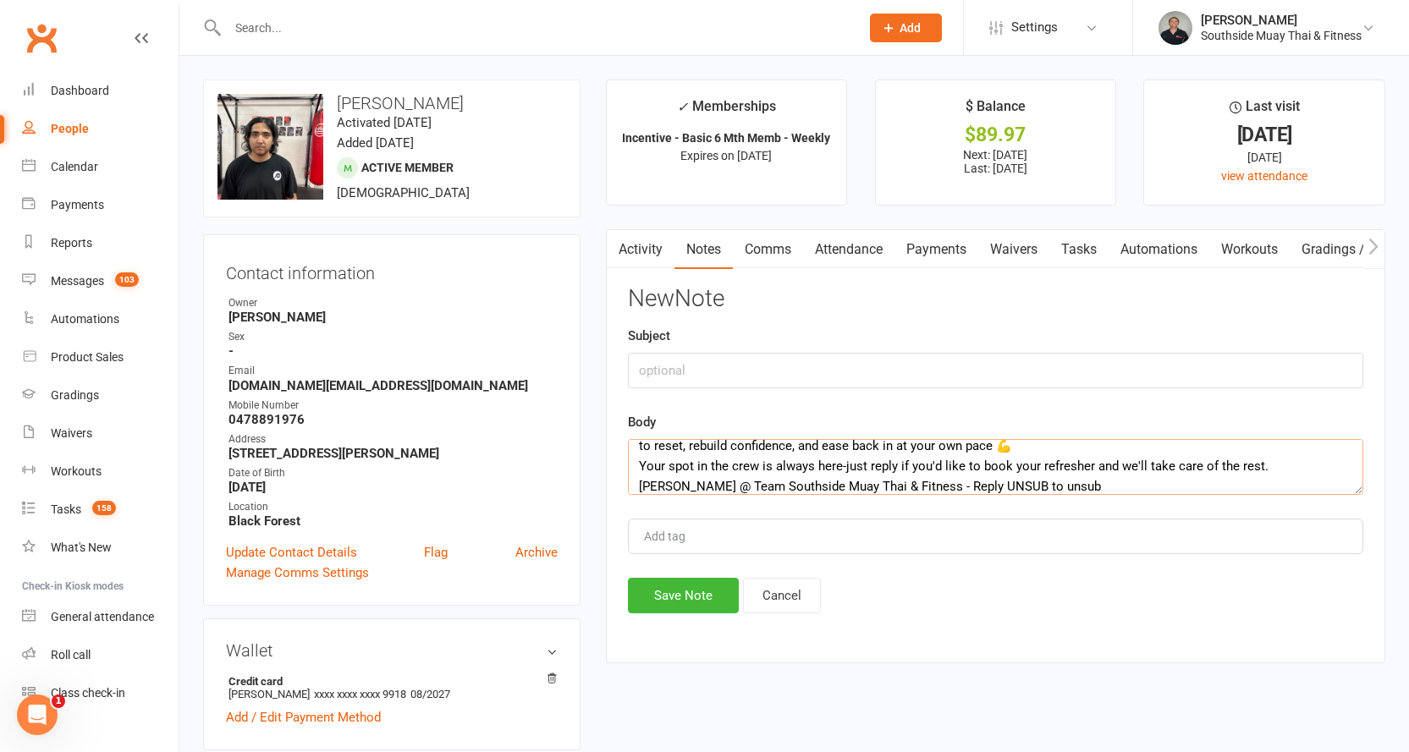
type textarea "Hey [PERSON_NAME] 👋 We've really missed having you around the gym-it's been a l…"
click at [667, 367] on input "text" at bounding box center [995, 371] width 735 height 36
type input "ret"
click at [688, 608] on button "Save Note" at bounding box center [683, 596] width 111 height 36
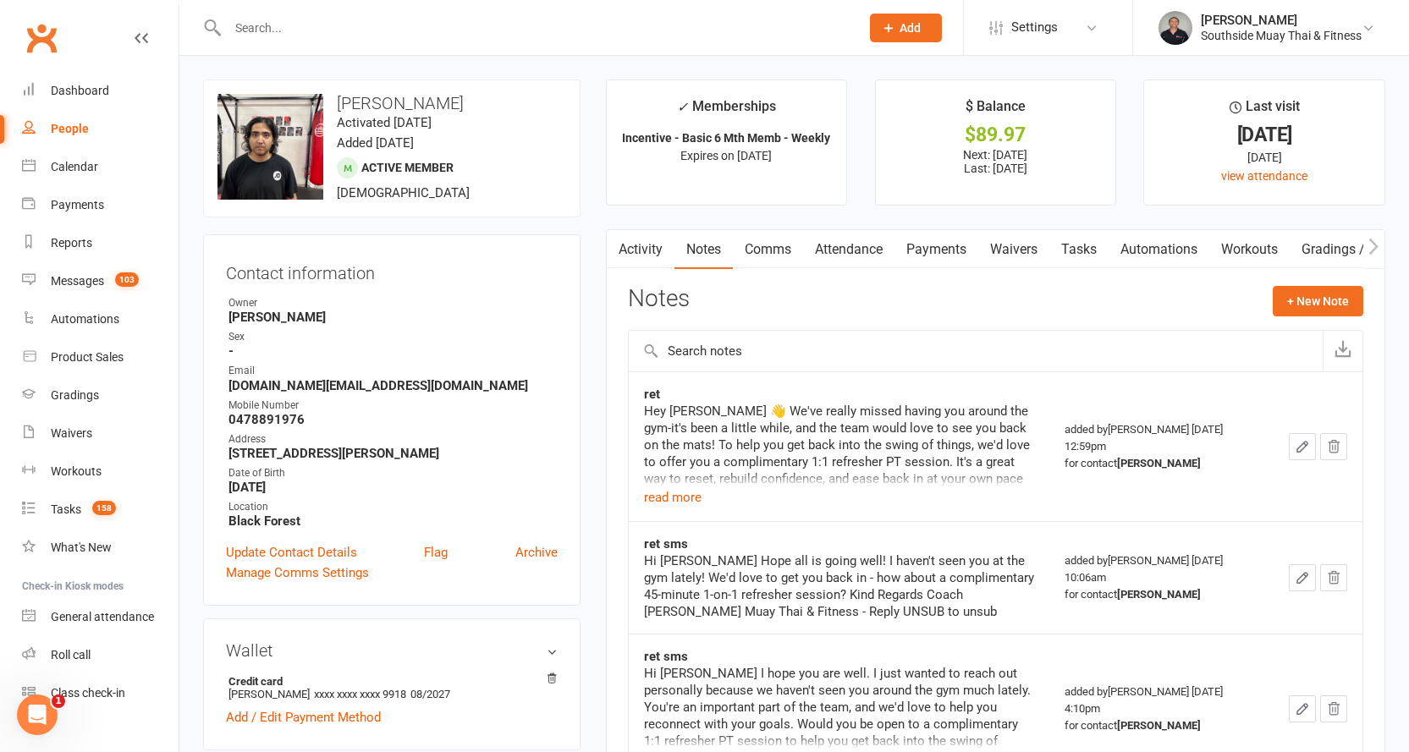
click at [300, 27] on input "text" at bounding box center [535, 28] width 625 height 24
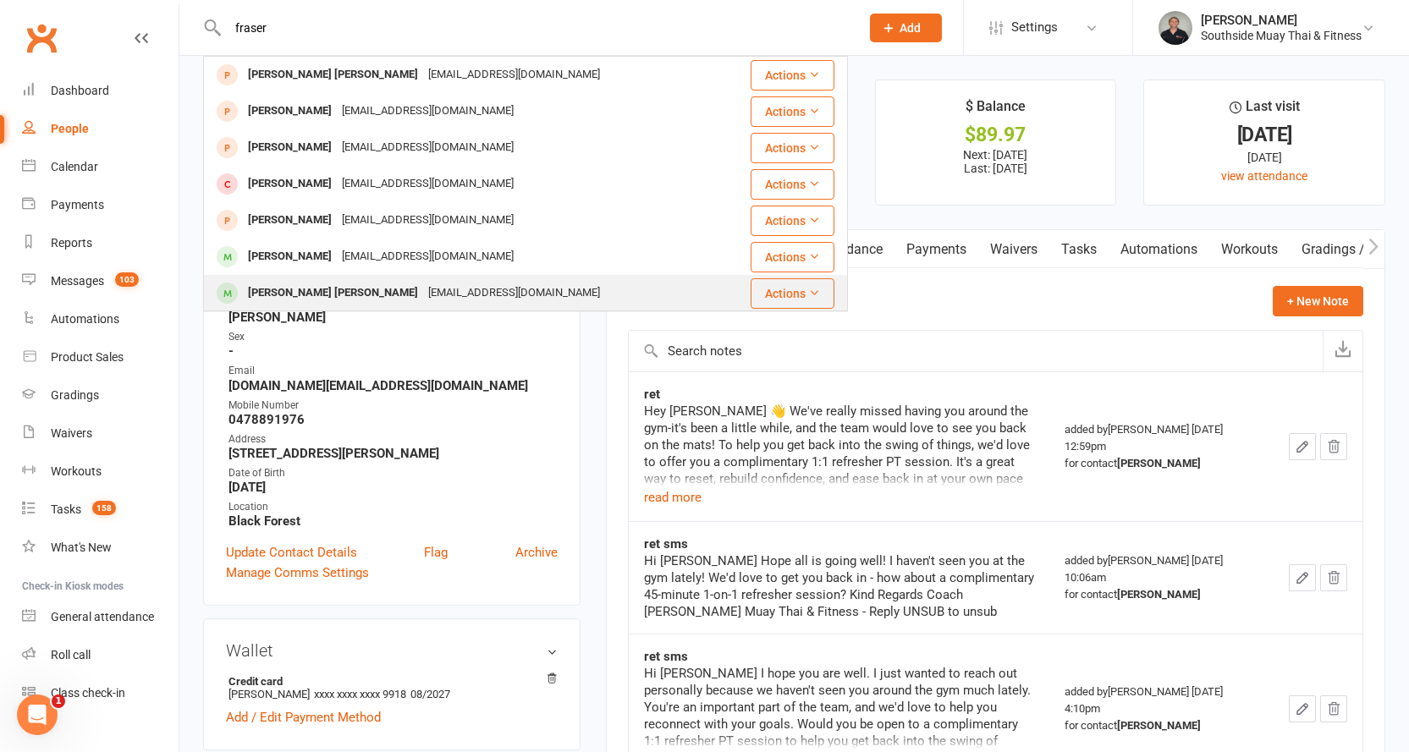
type input "fraser"
click at [423, 284] on div "[EMAIL_ADDRESS][DOMAIN_NAME]" at bounding box center [514, 293] width 182 height 25
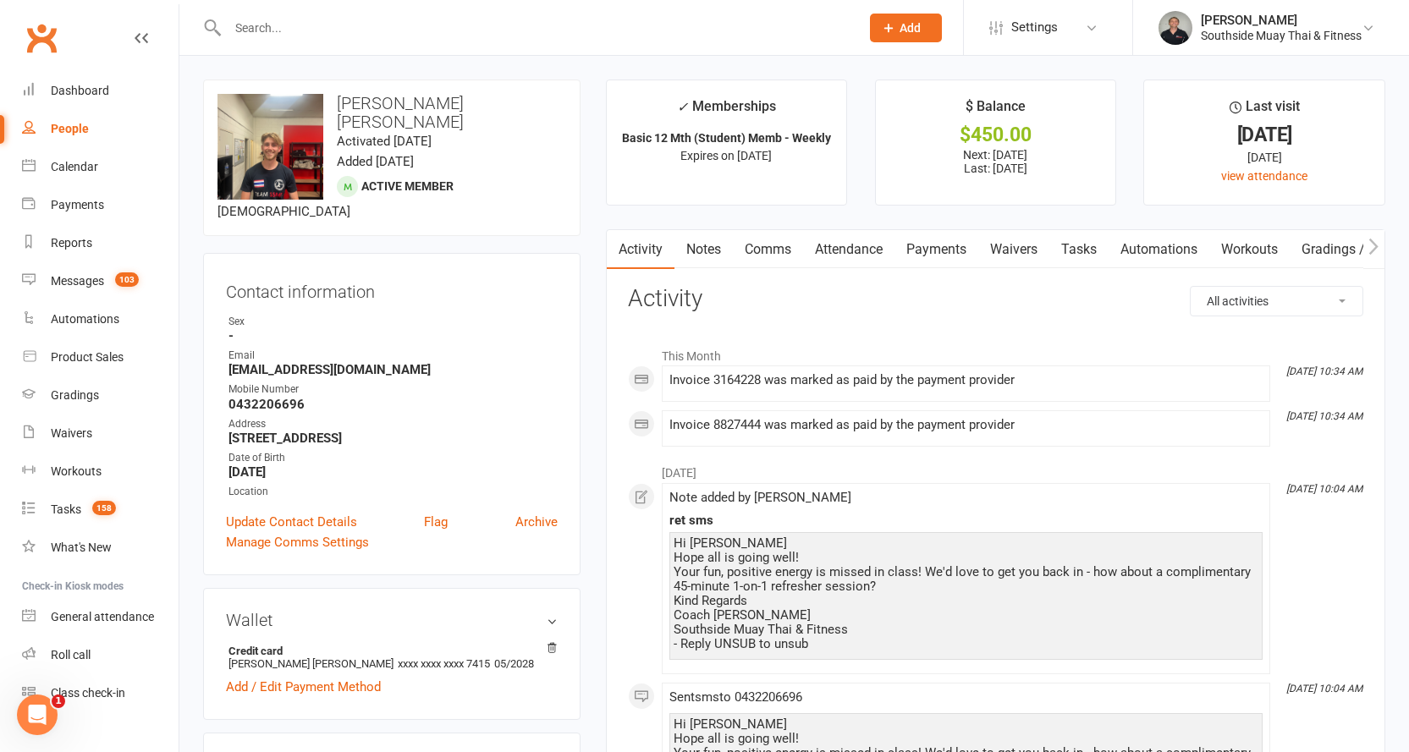
click at [766, 249] on link "Comms" at bounding box center [768, 249] width 70 height 39
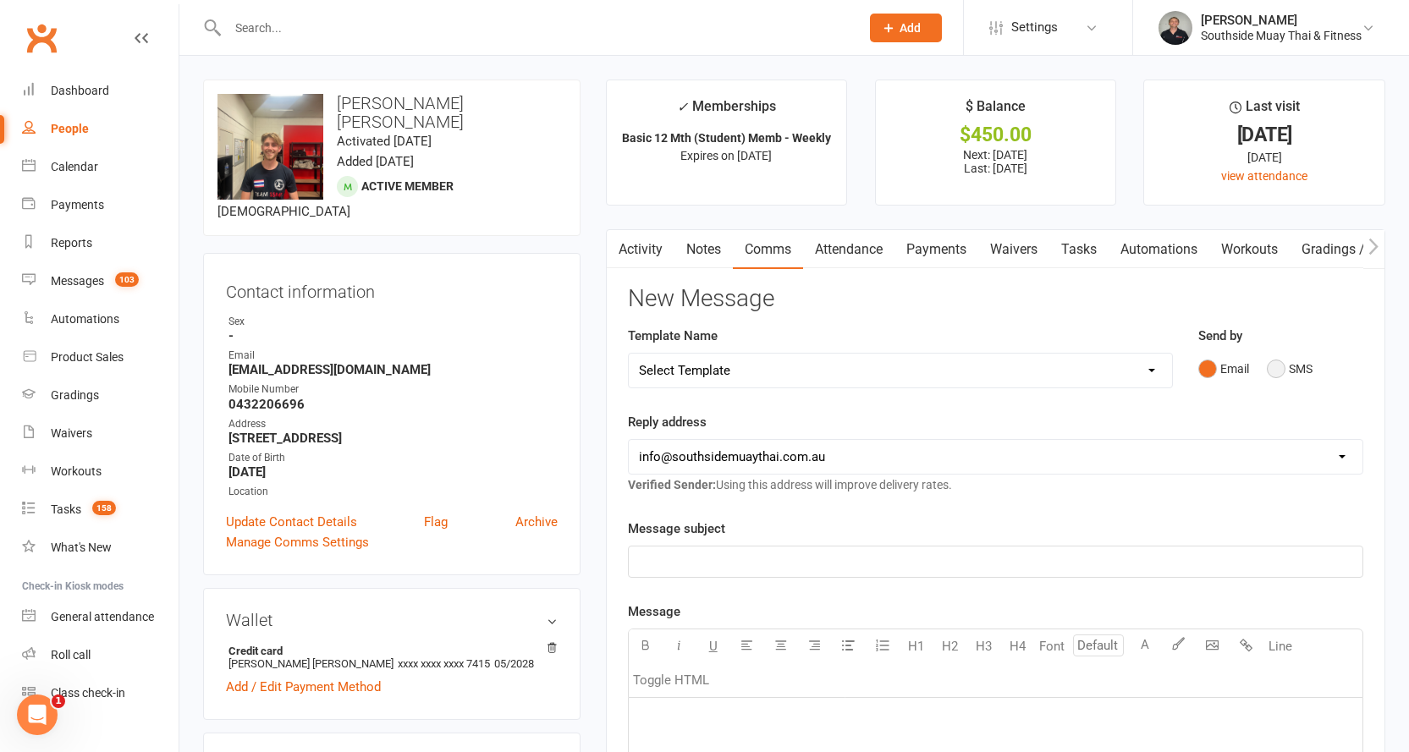
click at [1295, 365] on button "SMS" at bounding box center [1290, 369] width 46 height 32
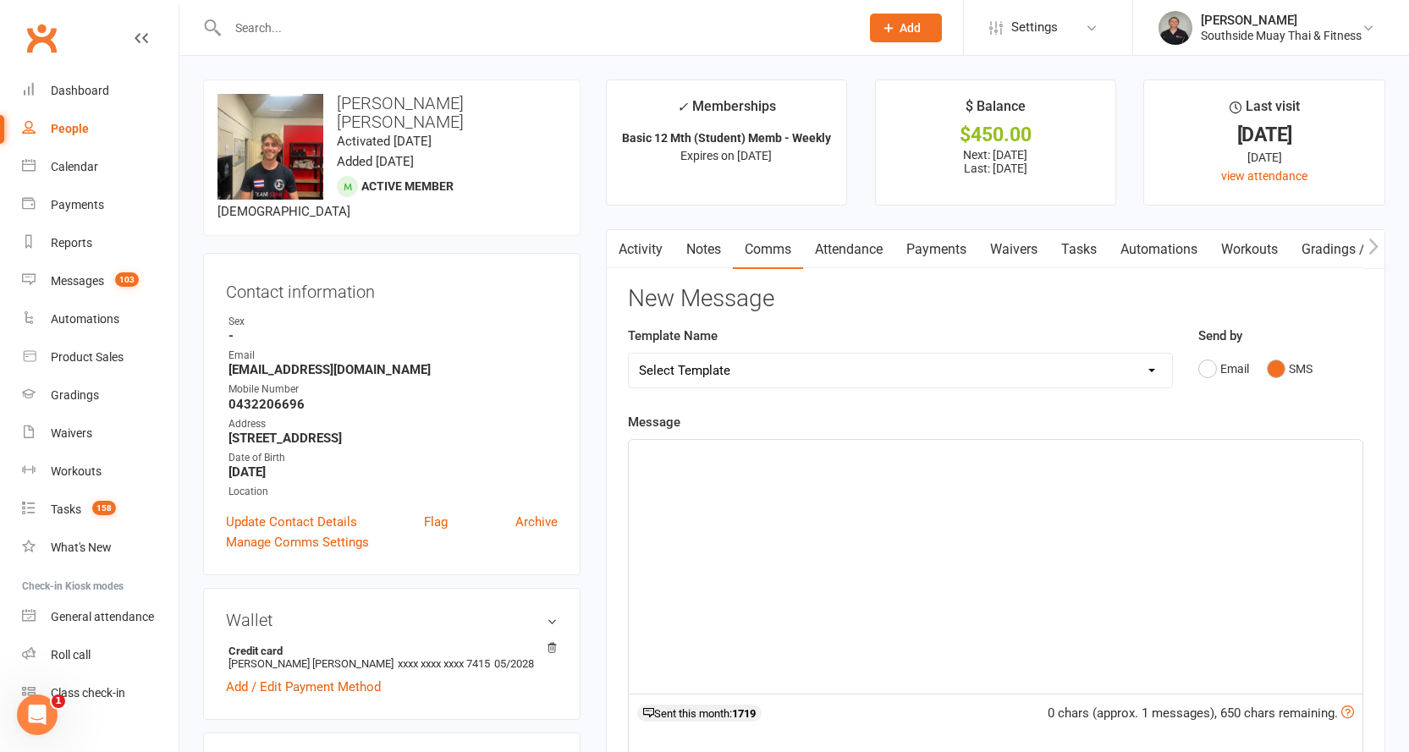
click at [966, 380] on select "Select Template [SMS] Outreach Message: High Risk – Personal From Trainer + Ree…" at bounding box center [900, 371] width 543 height 34
select select "68"
click at [629, 354] on select "Select Template [SMS] Outreach Message: High Risk – Personal From Trainer + Ree…" at bounding box center [900, 371] width 543 height 34
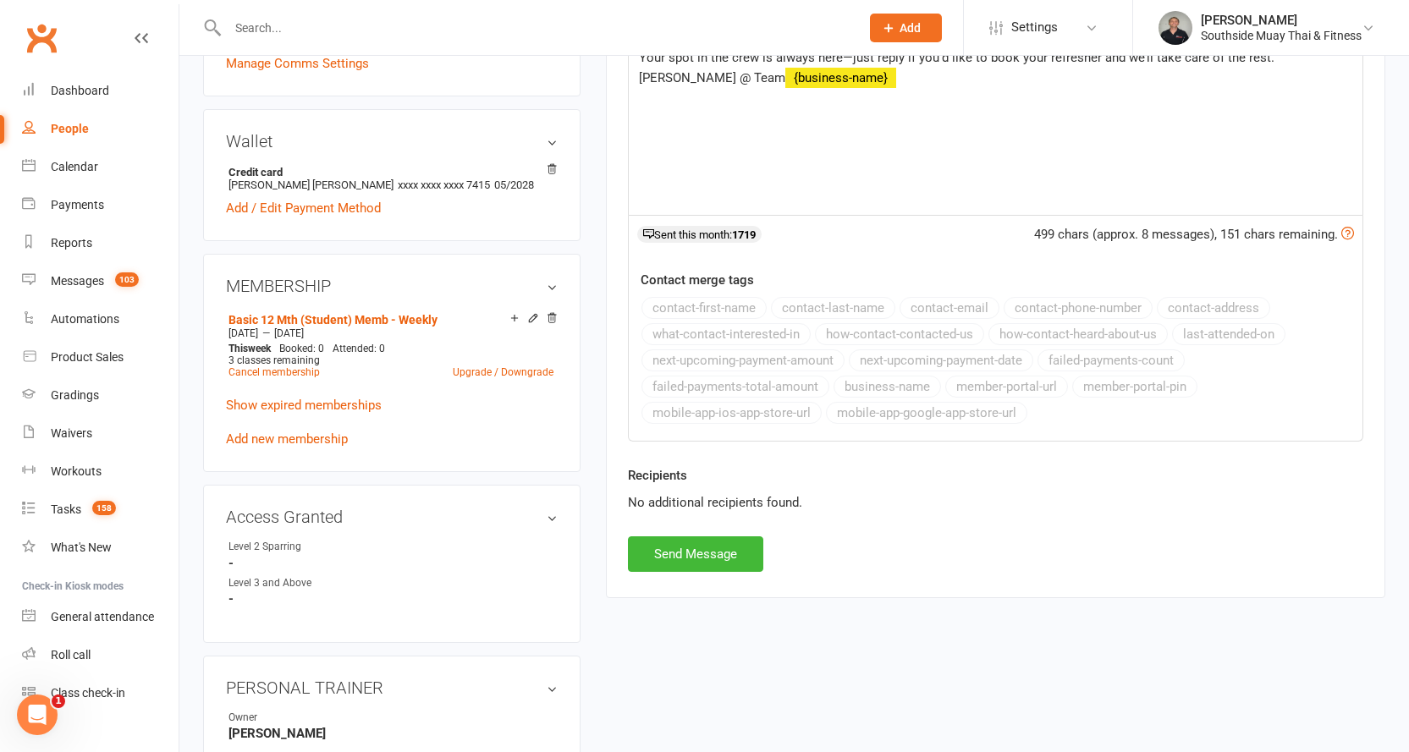
scroll to position [508, 0]
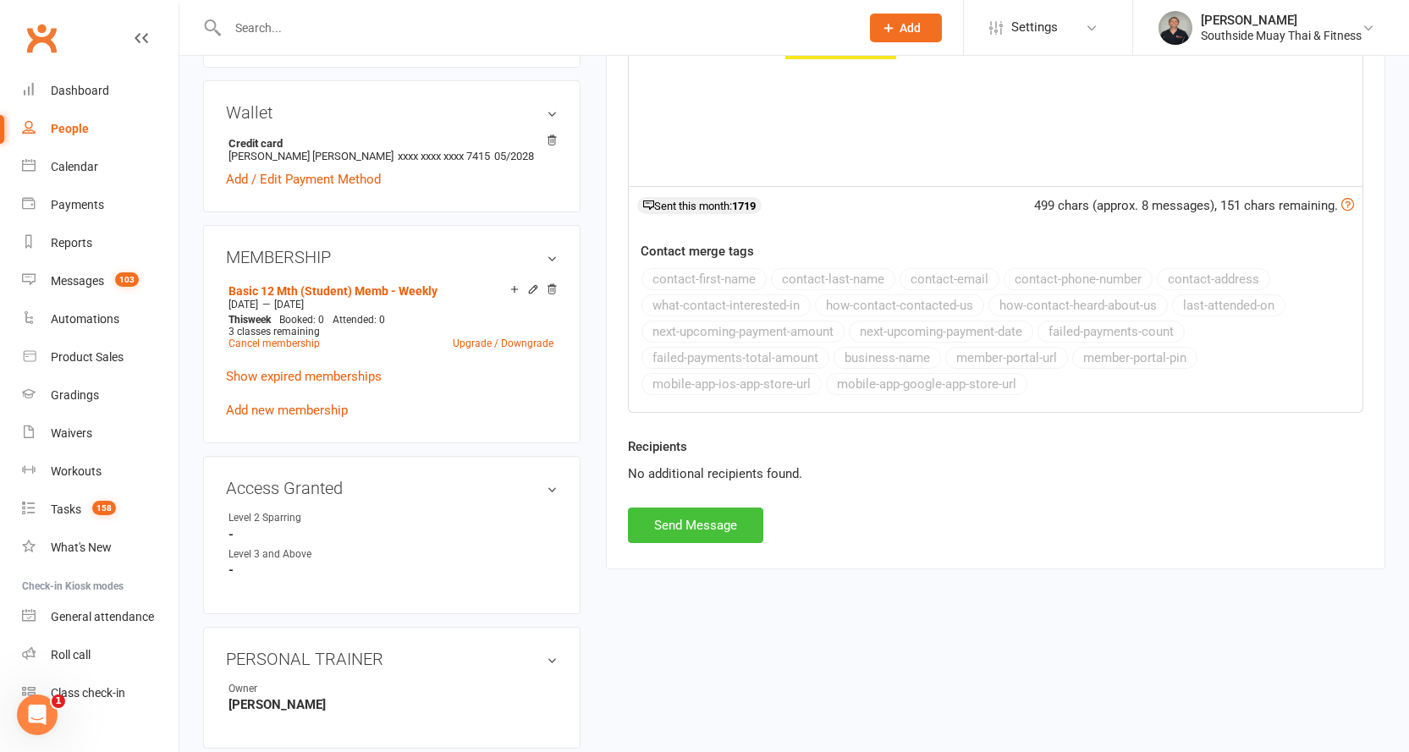
click at [687, 519] on button "Send Message" at bounding box center [695, 526] width 135 height 36
select select
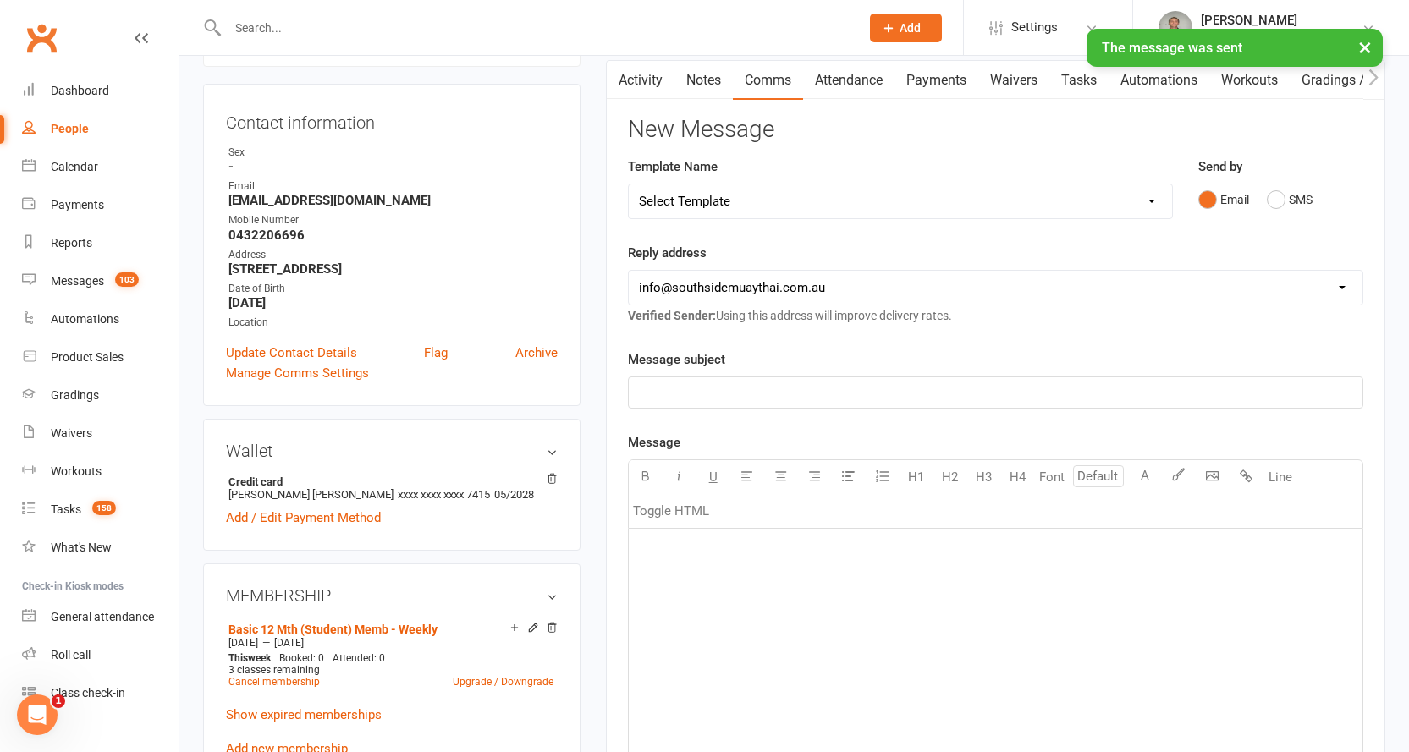
scroll to position [0, 0]
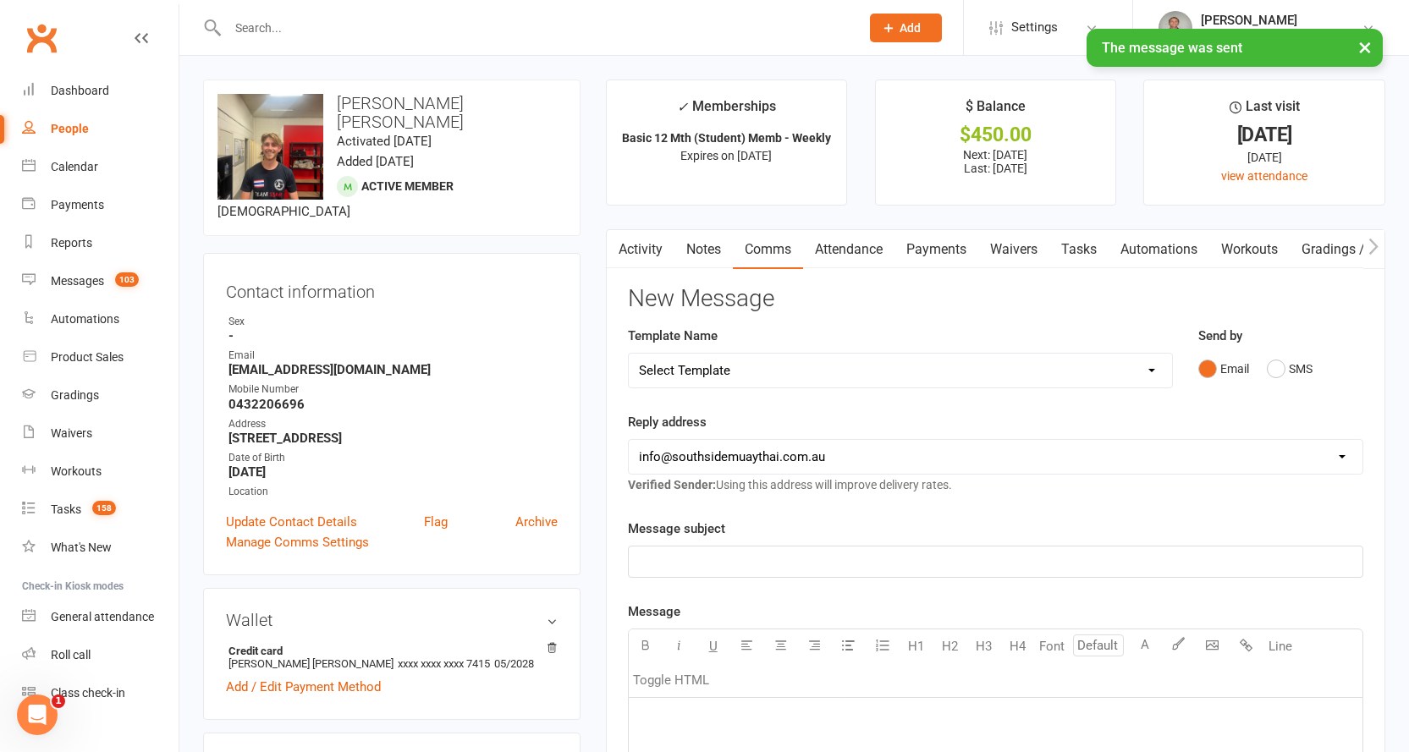
click at [625, 244] on button "button" at bounding box center [617, 249] width 21 height 38
click at [632, 246] on link "Activity" at bounding box center [641, 249] width 68 height 39
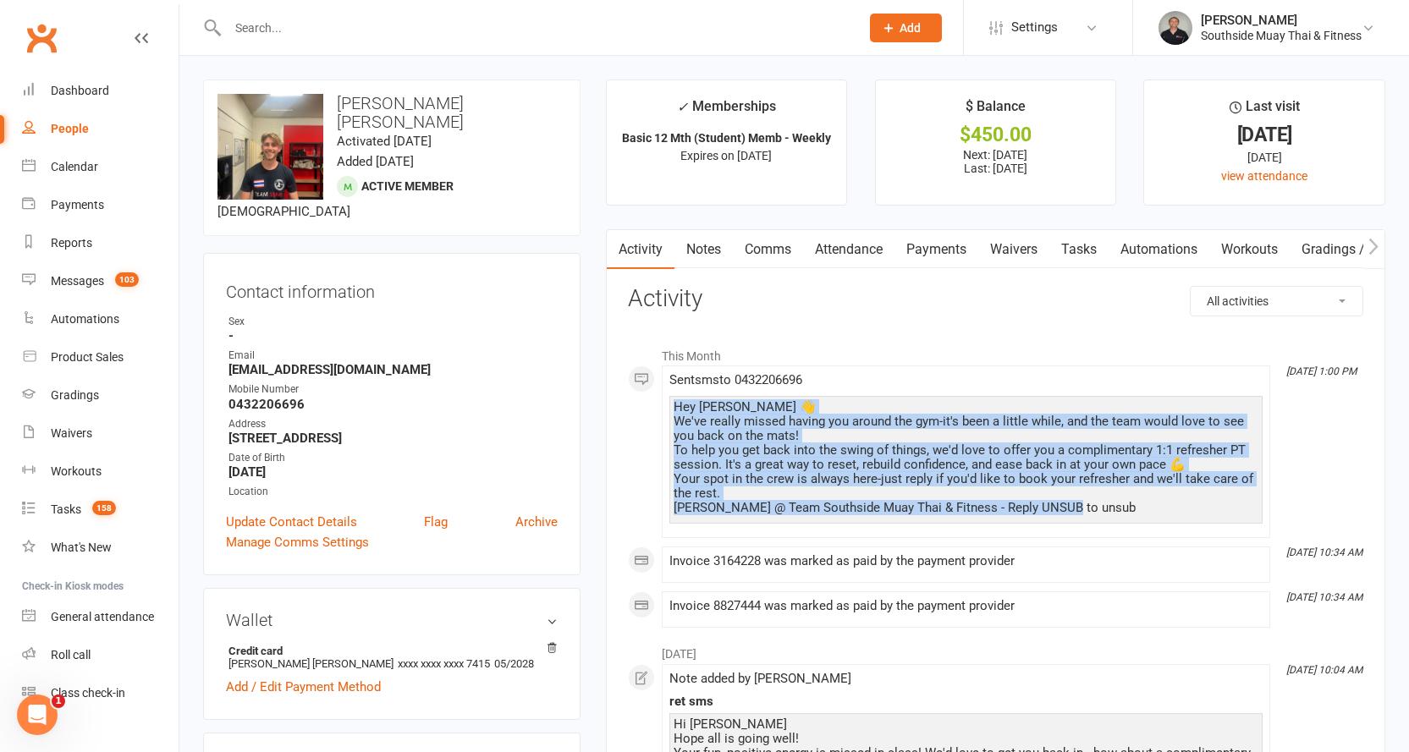
drag, startPoint x: 674, startPoint y: 406, endPoint x: 1065, endPoint y: 516, distance: 407.0
click at [1065, 516] on div "Hey [PERSON_NAME] 👋 We've really missed having you around the gym-it's been a l…" at bounding box center [965, 460] width 593 height 128
copy div "Hey [PERSON_NAME] 👋 We've really missed having you around the gym-it's been a l…"
click at [692, 251] on link "Notes" at bounding box center [703, 249] width 58 height 39
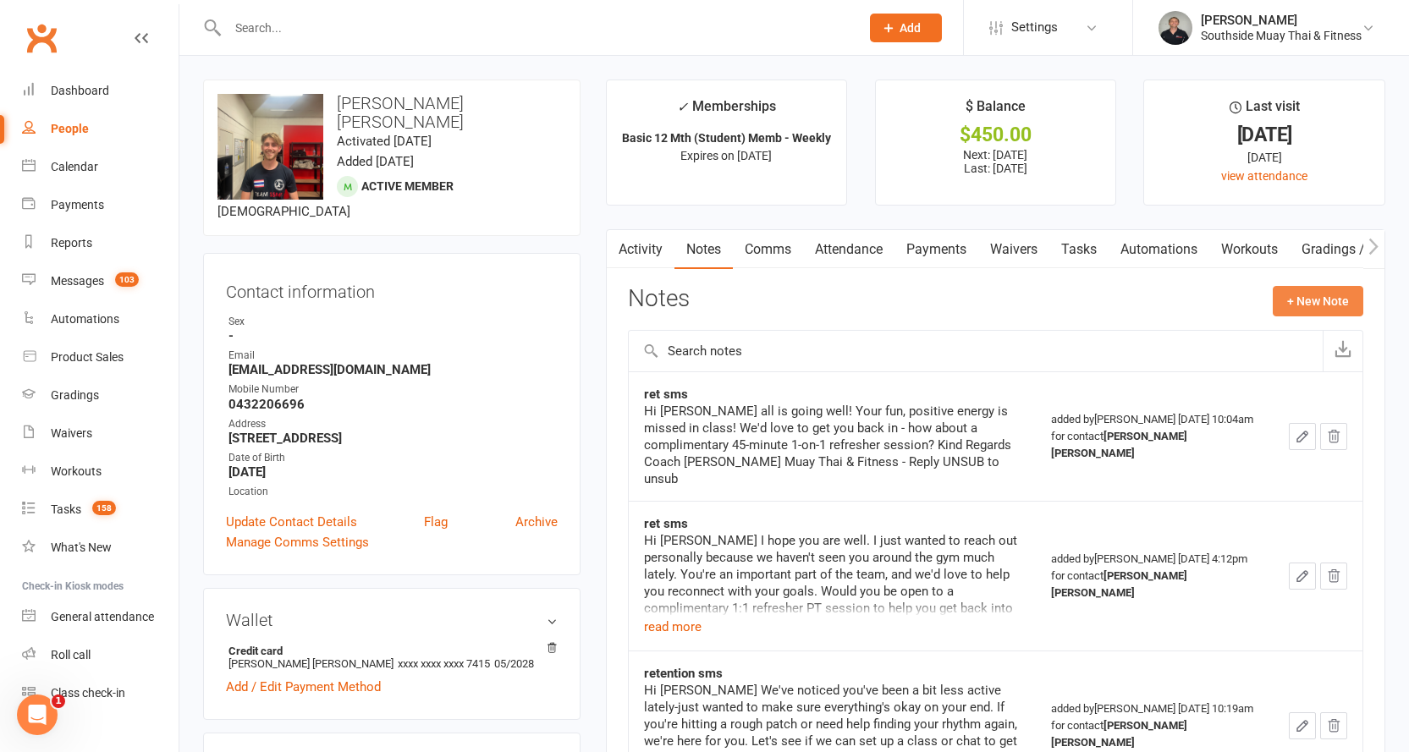
click at [1306, 295] on button "+ New Note" at bounding box center [1318, 301] width 91 height 30
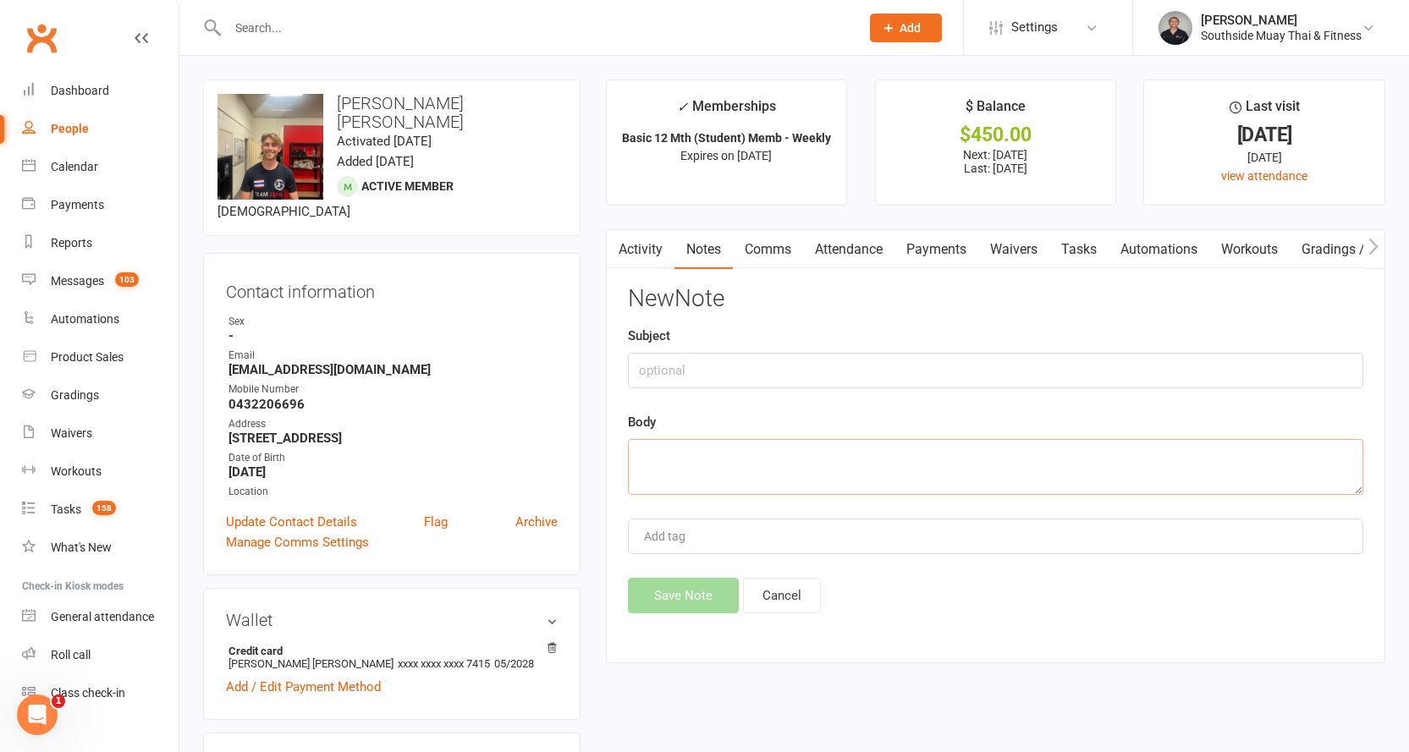
click at [688, 460] on textarea at bounding box center [995, 467] width 735 height 56
paste textarea "Hey [PERSON_NAME] 👋 We've really missed having you around the gym-it's been a l…"
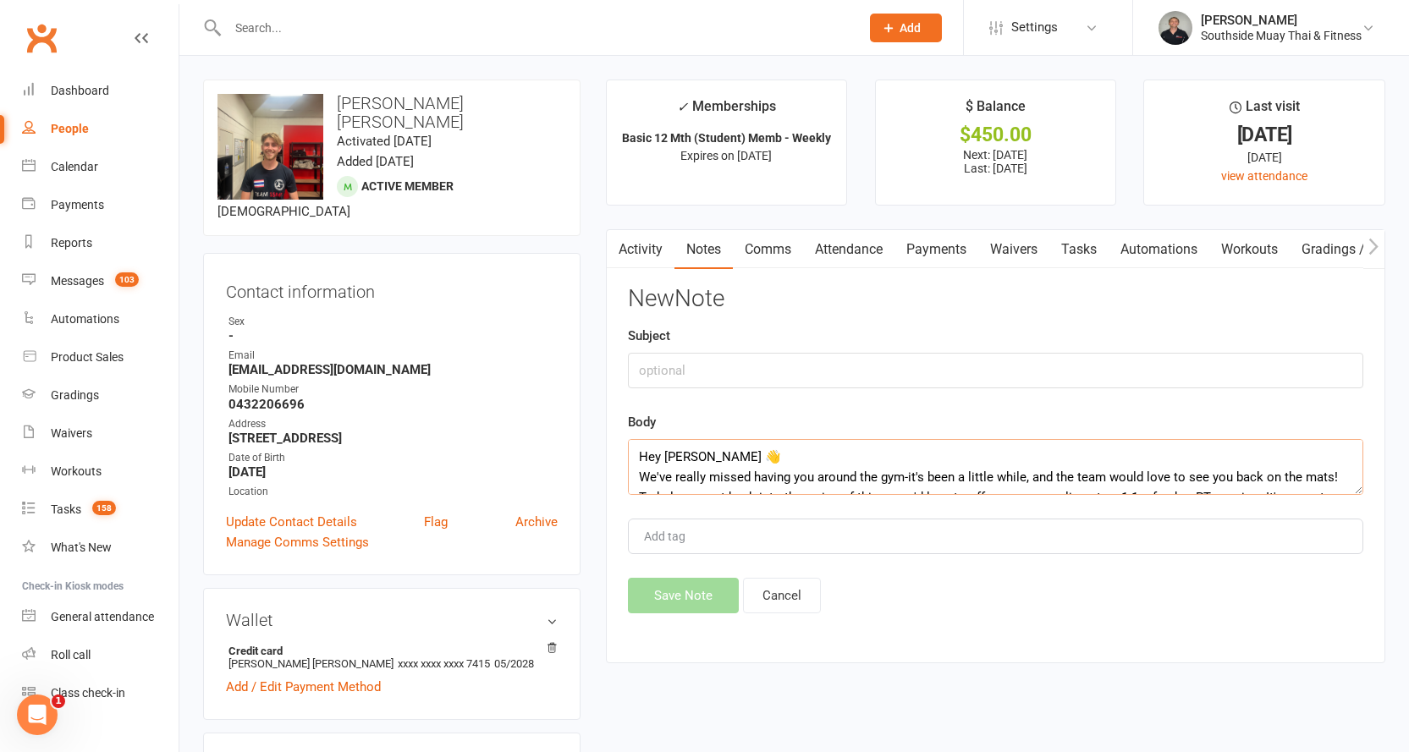
scroll to position [72, 0]
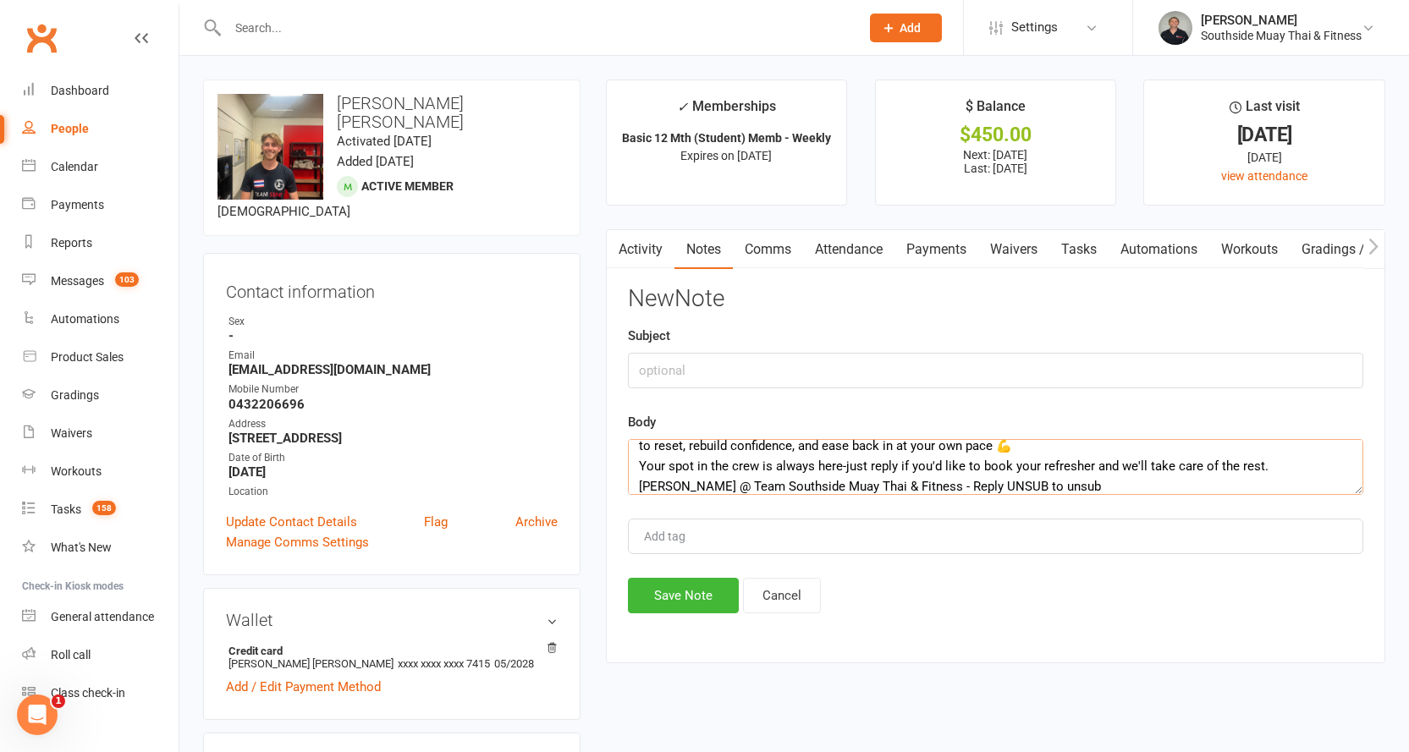
type textarea "Hey [PERSON_NAME] 👋 We've really missed having you around the gym-it's been a l…"
click at [669, 367] on input "text" at bounding box center [995, 371] width 735 height 36
type input "ret"
click at [665, 585] on button "Save Note" at bounding box center [683, 596] width 111 height 36
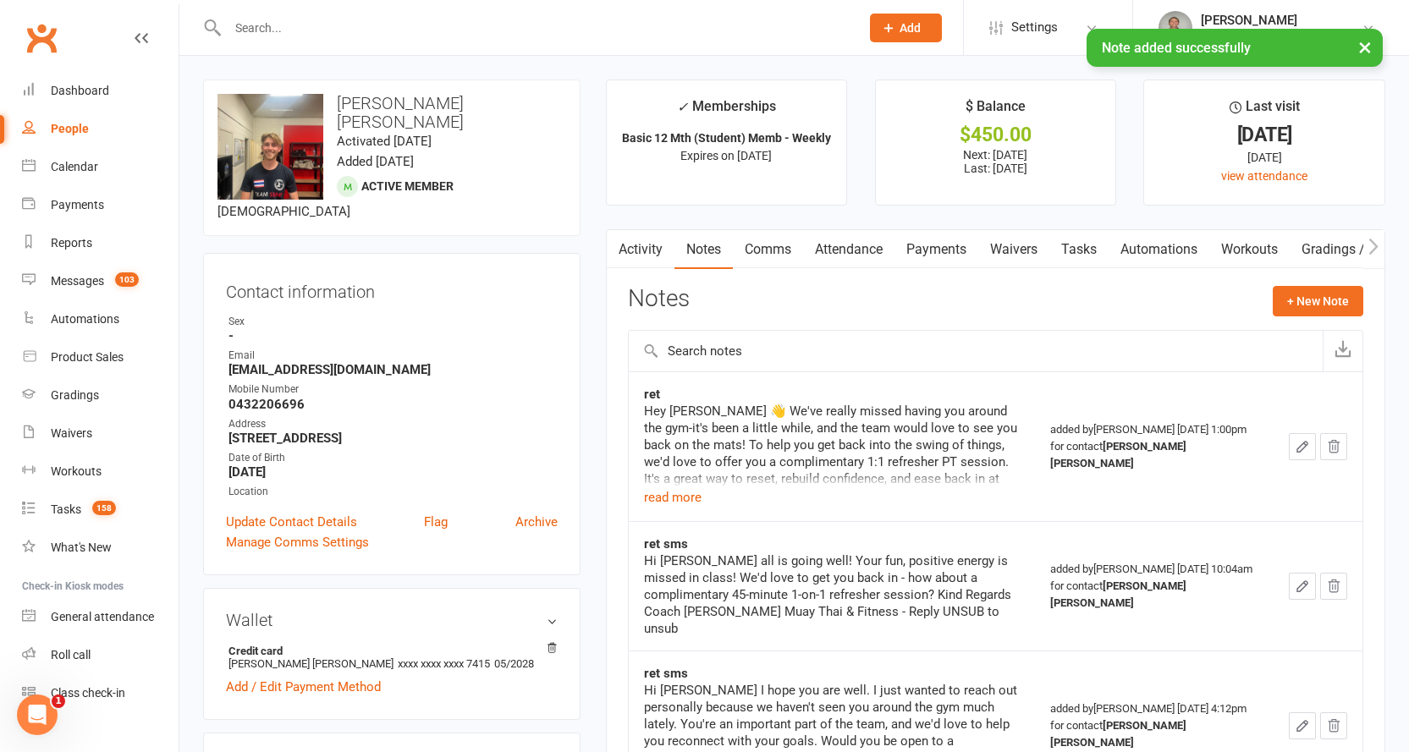
click at [337, 29] on div "× Note added successfully" at bounding box center [693, 29] width 1387 height 0
click at [339, 29] on div "× Note added successfully" at bounding box center [693, 29] width 1387 height 0
click at [342, 28] on input "text" at bounding box center [535, 28] width 625 height 24
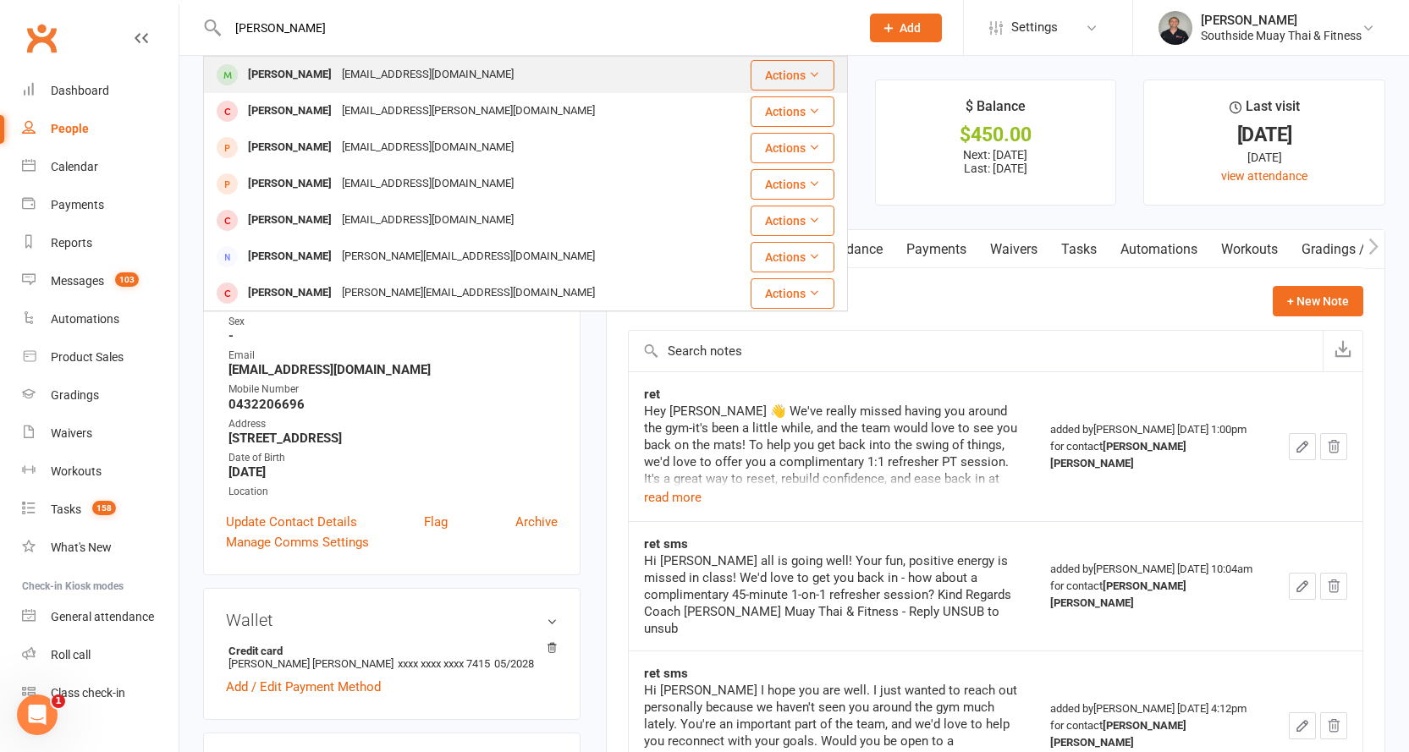
type input "[PERSON_NAME]"
click at [337, 69] on div "[EMAIL_ADDRESS][DOMAIN_NAME]" at bounding box center [428, 75] width 182 height 25
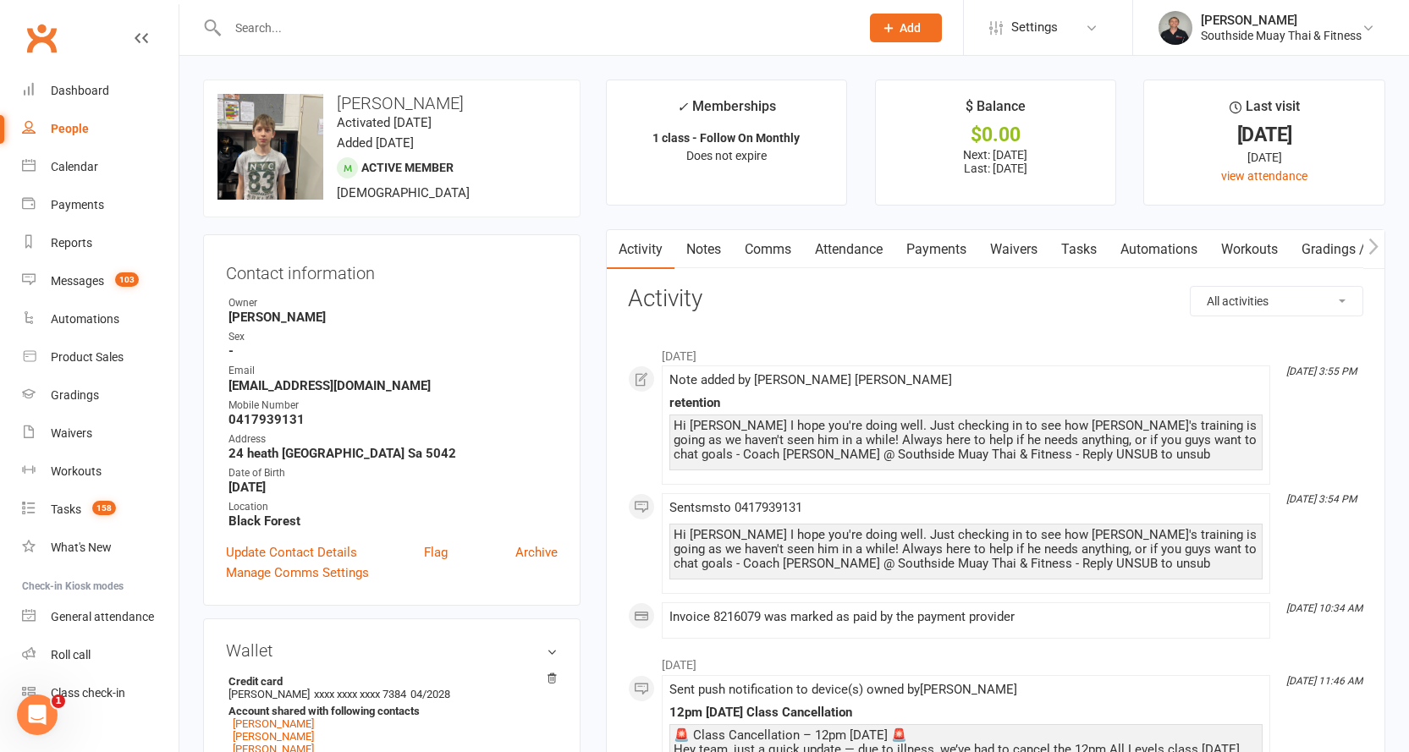
click at [922, 246] on link "Payments" at bounding box center [937, 249] width 84 height 39
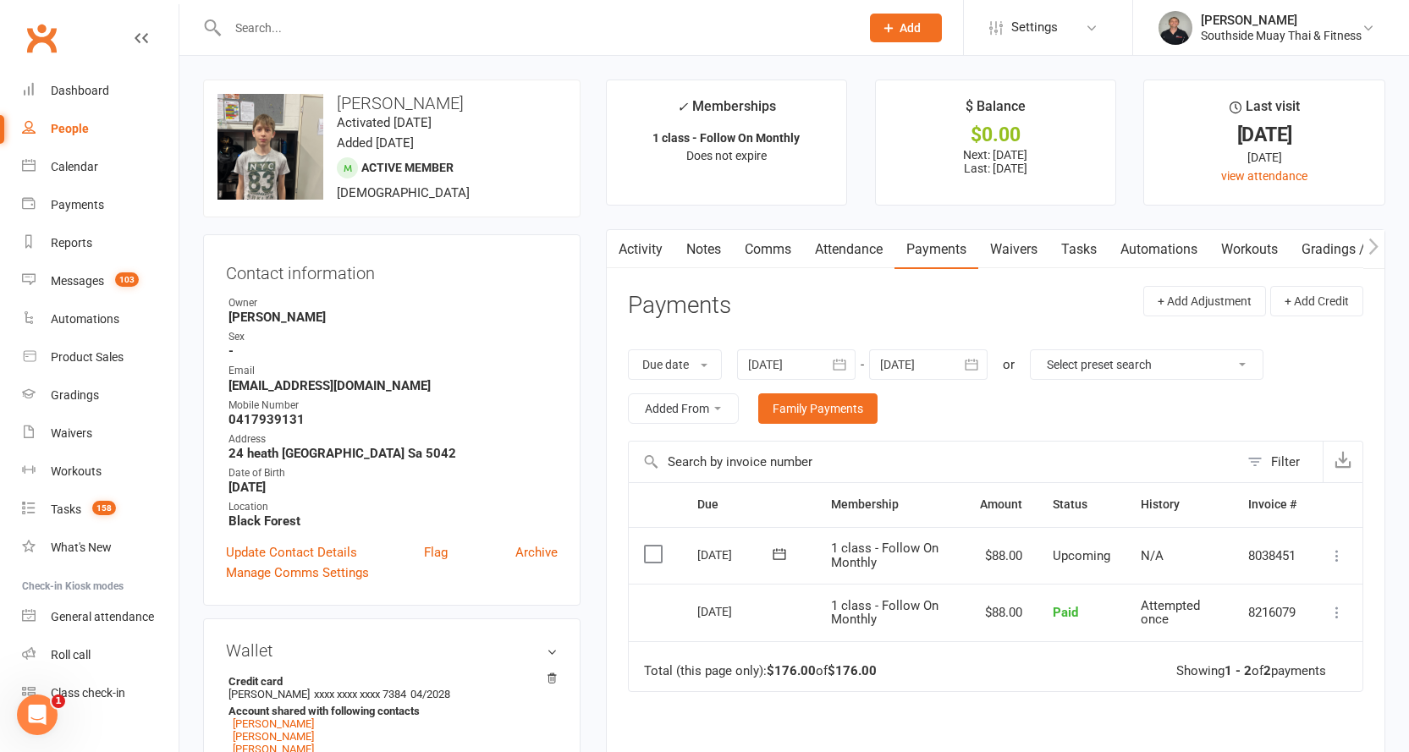
click at [310, 34] on input "text" at bounding box center [535, 28] width 625 height 24
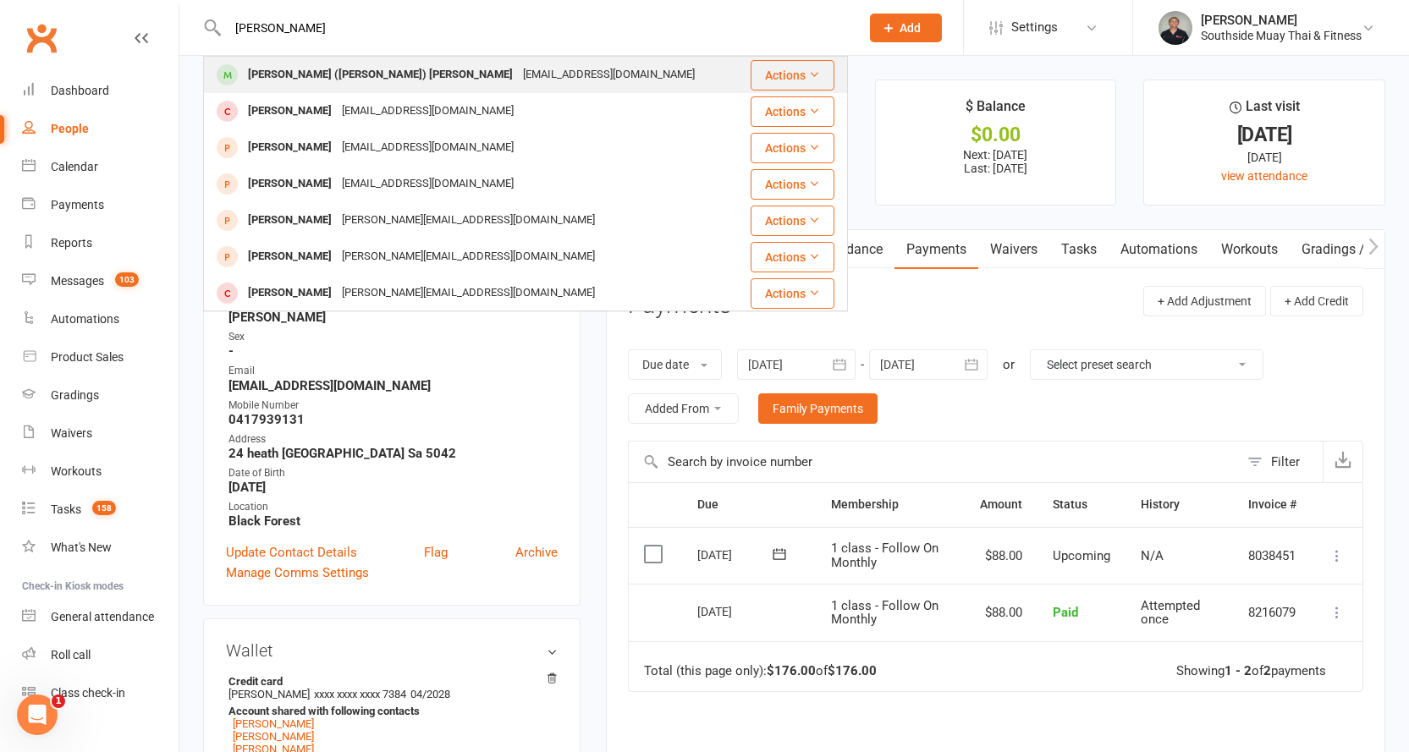
type input "[PERSON_NAME]"
click at [322, 69] on div "[PERSON_NAME] ([PERSON_NAME]) [PERSON_NAME]" at bounding box center [380, 75] width 275 height 25
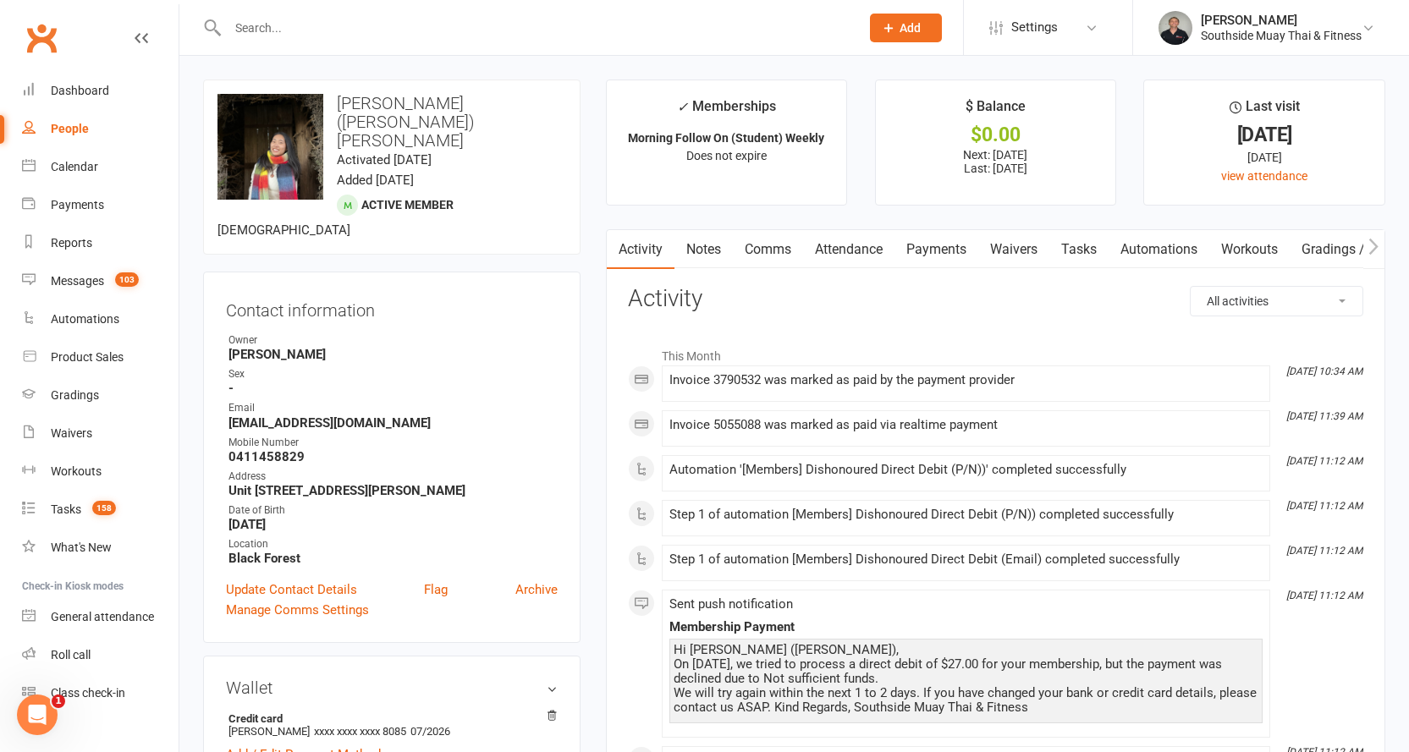
click at [773, 244] on link "Comms" at bounding box center [768, 249] width 70 height 39
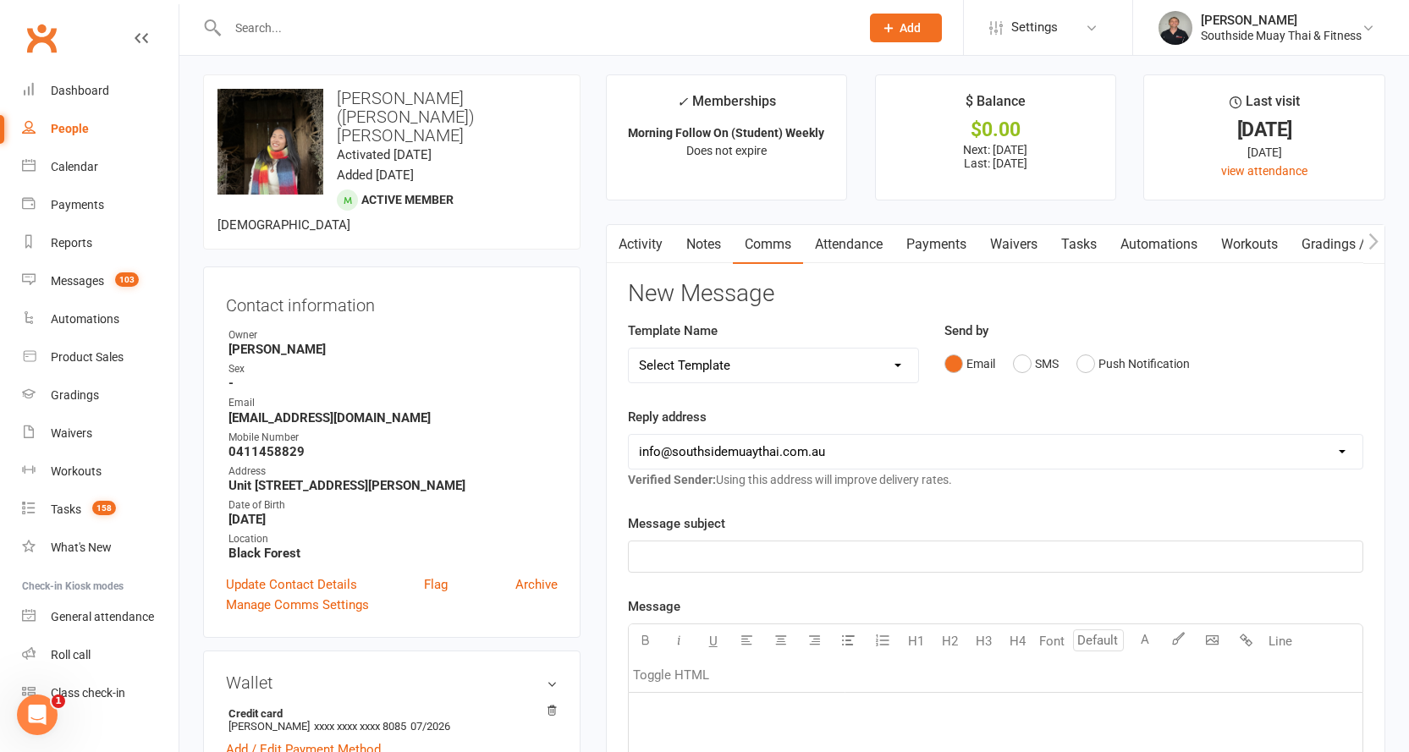
scroll to position [339, 0]
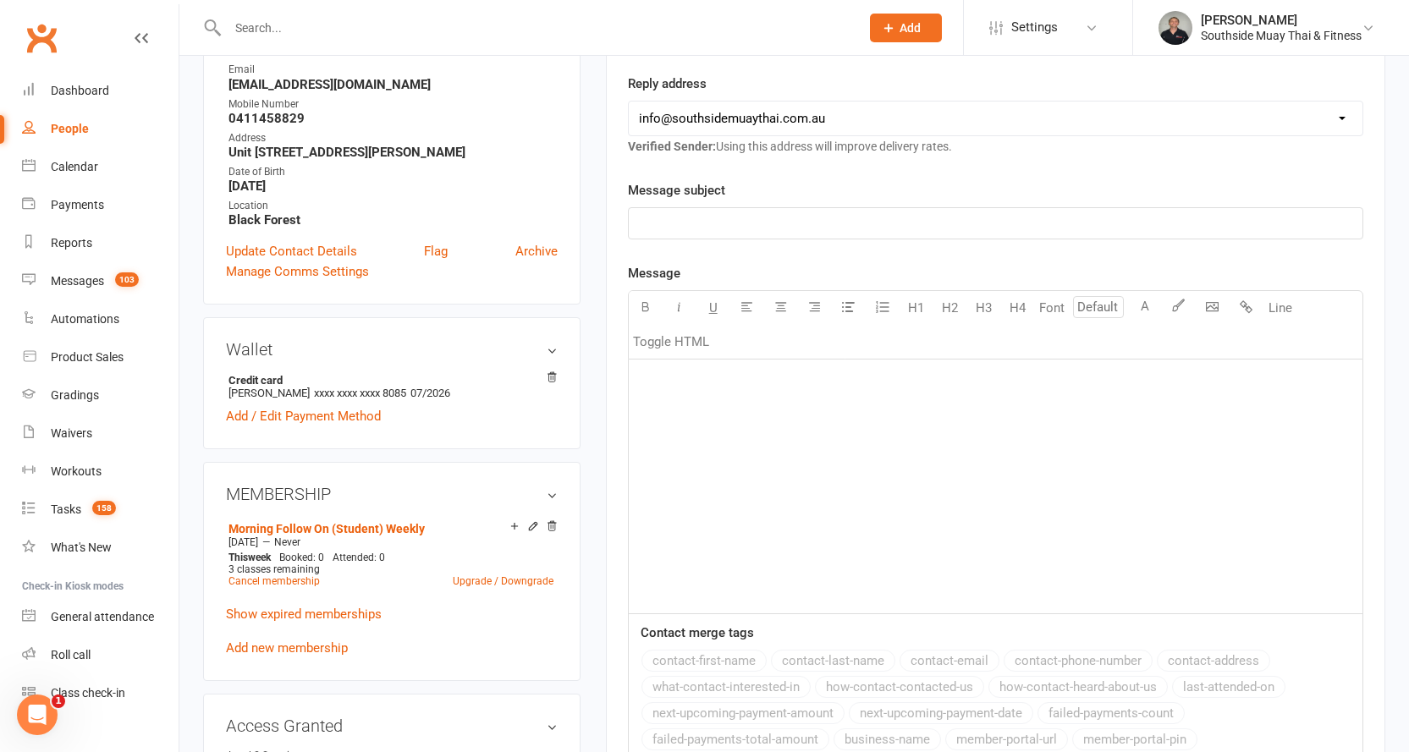
click at [290, 604] on p "Show expired memberships" at bounding box center [392, 614] width 332 height 20
click at [287, 607] on link "Show expired memberships" at bounding box center [304, 614] width 156 height 15
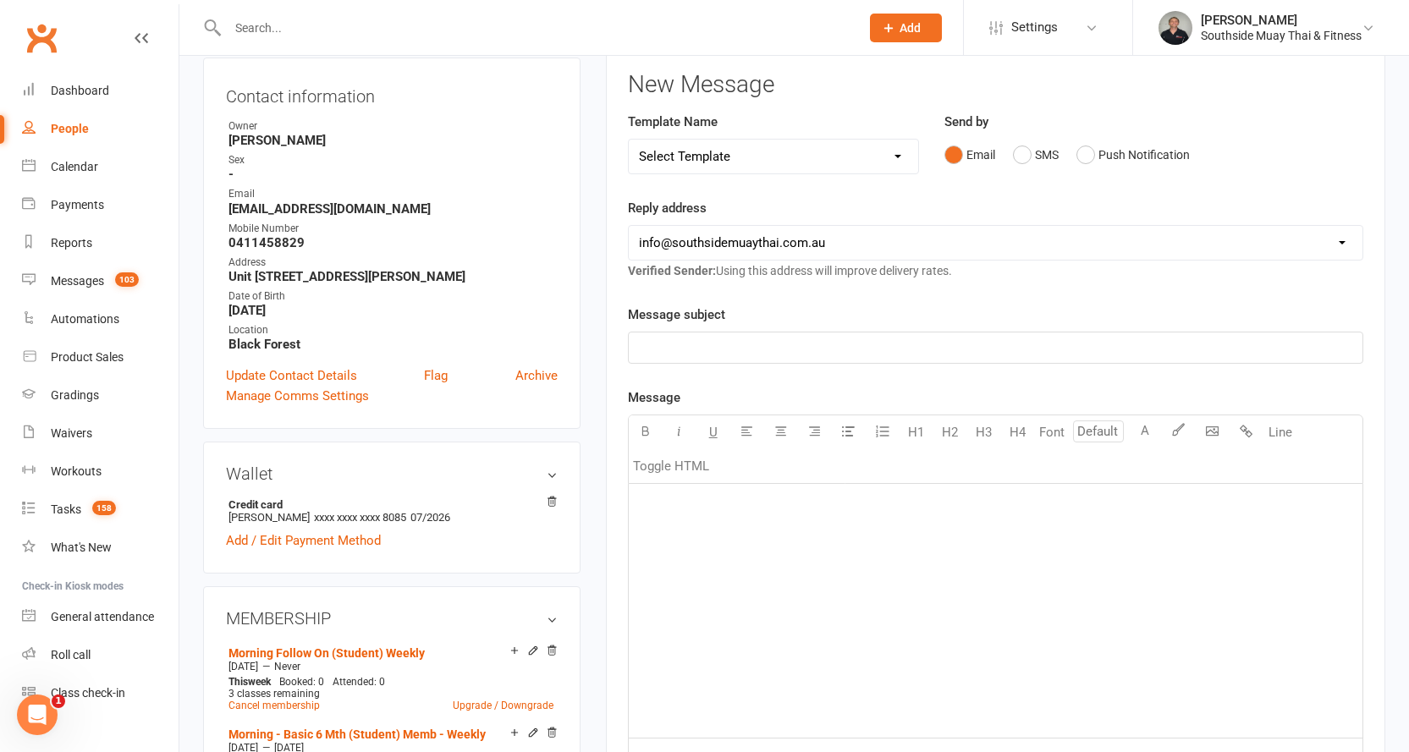
scroll to position [0, 0]
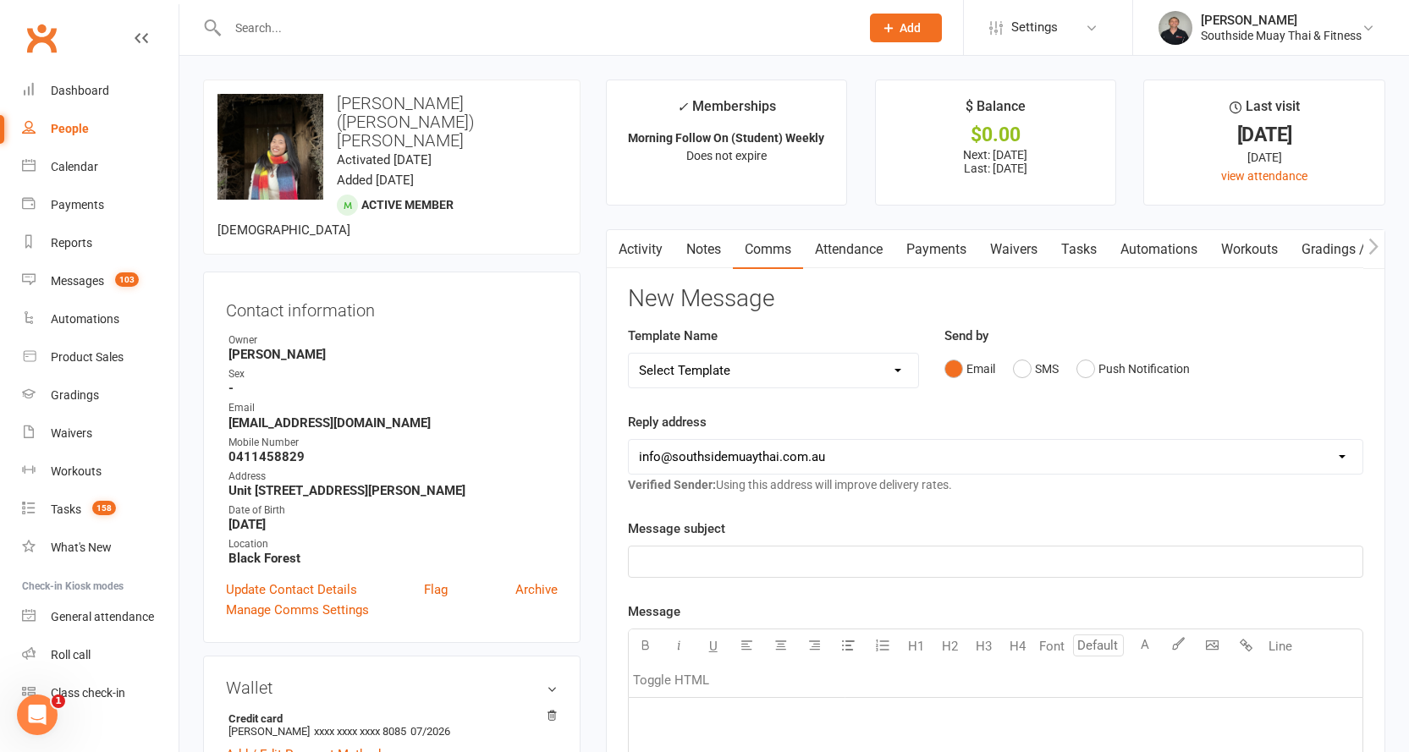
click at [636, 245] on link "Activity" at bounding box center [641, 249] width 68 height 39
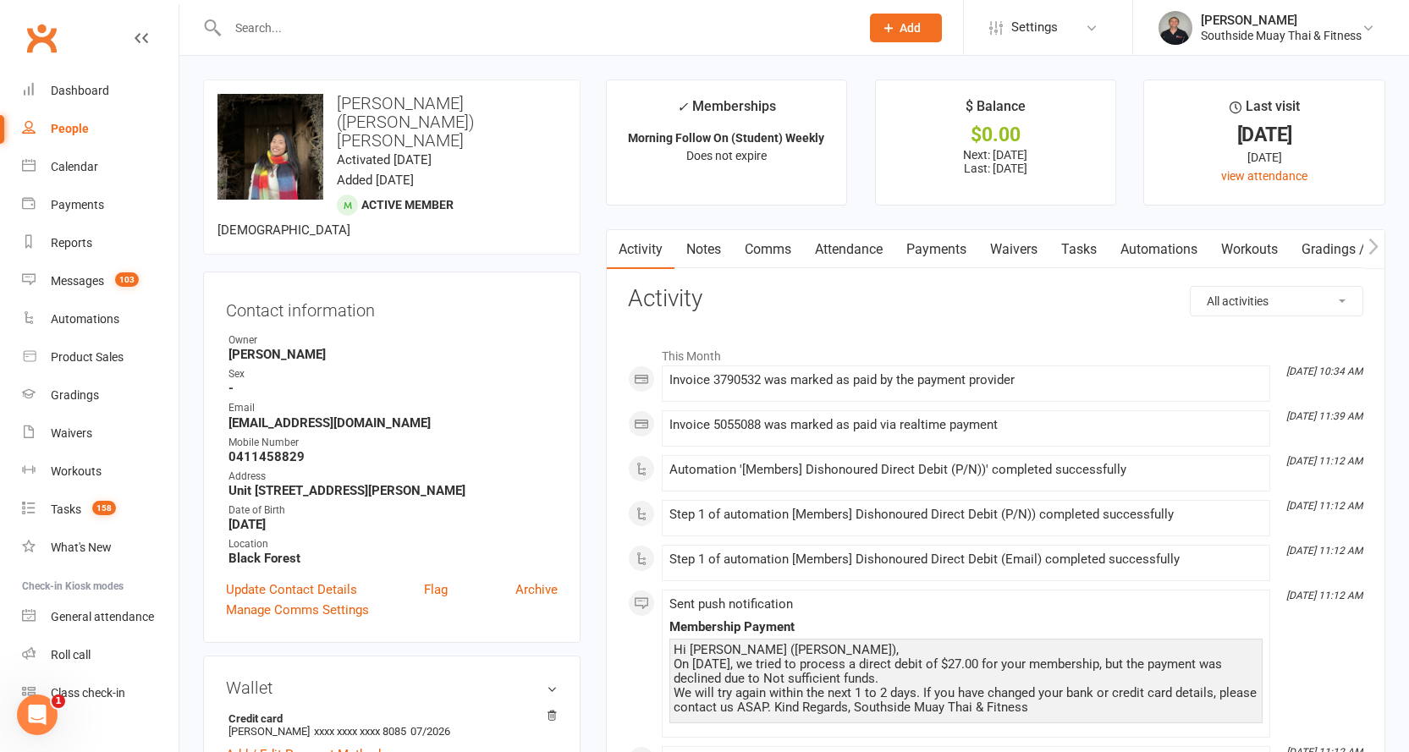
click at [838, 245] on link "Attendance" at bounding box center [848, 249] width 91 height 39
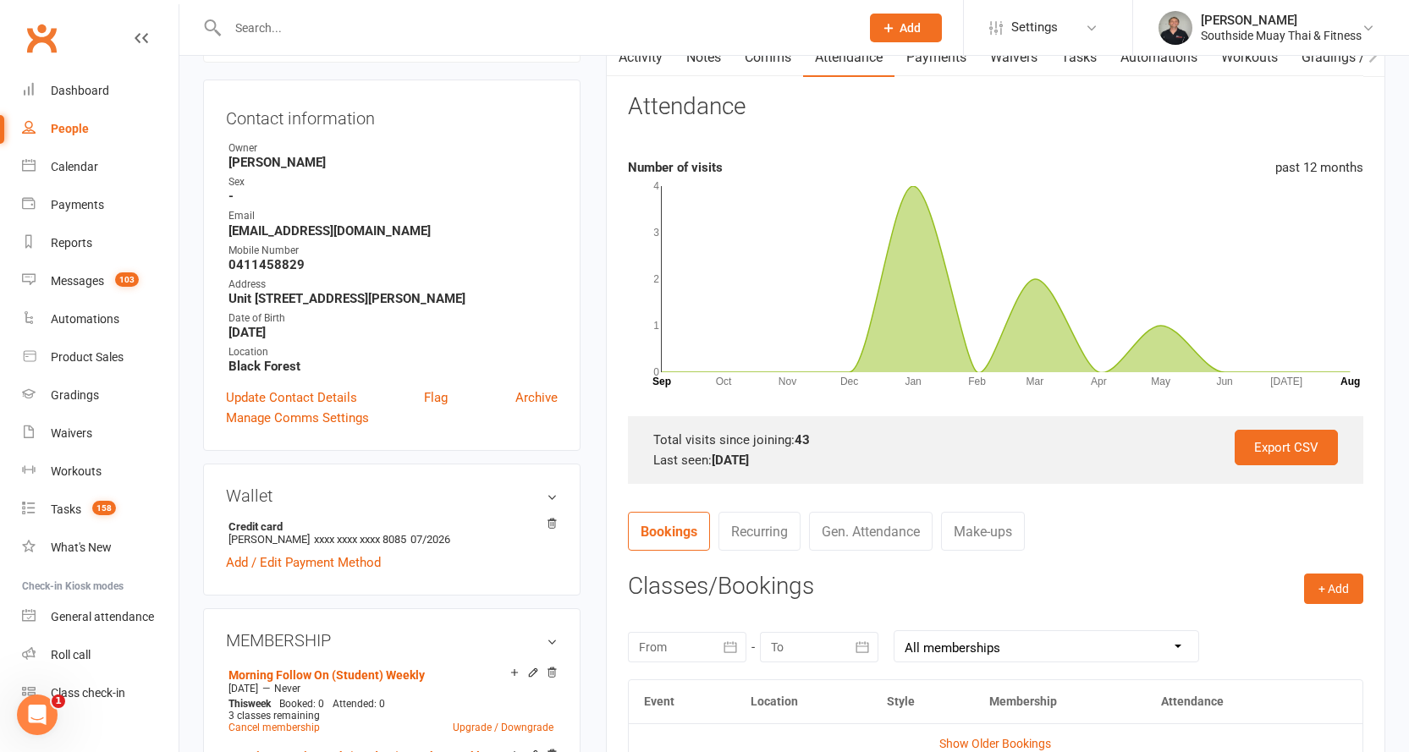
scroll to position [339, 0]
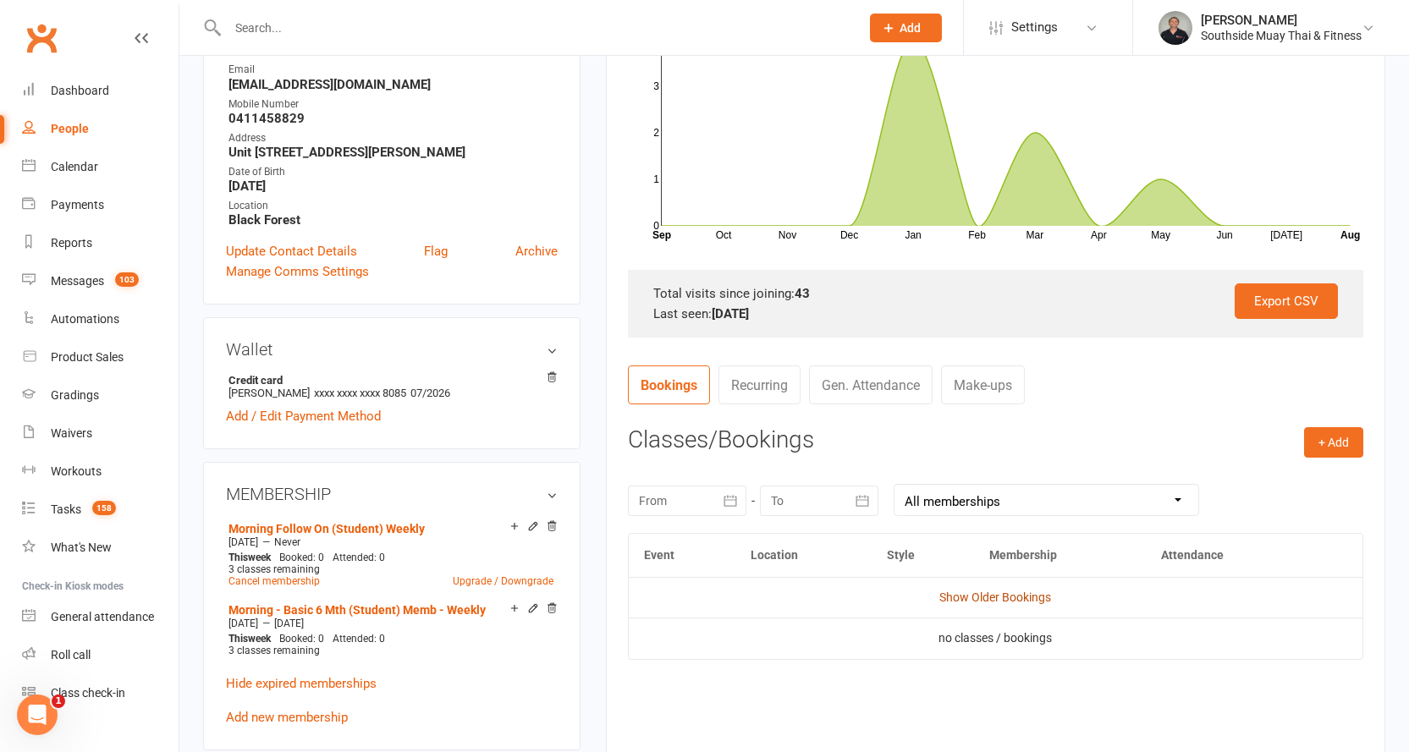
click at [988, 596] on link "Show Older Bookings" at bounding box center [995, 598] width 112 height 14
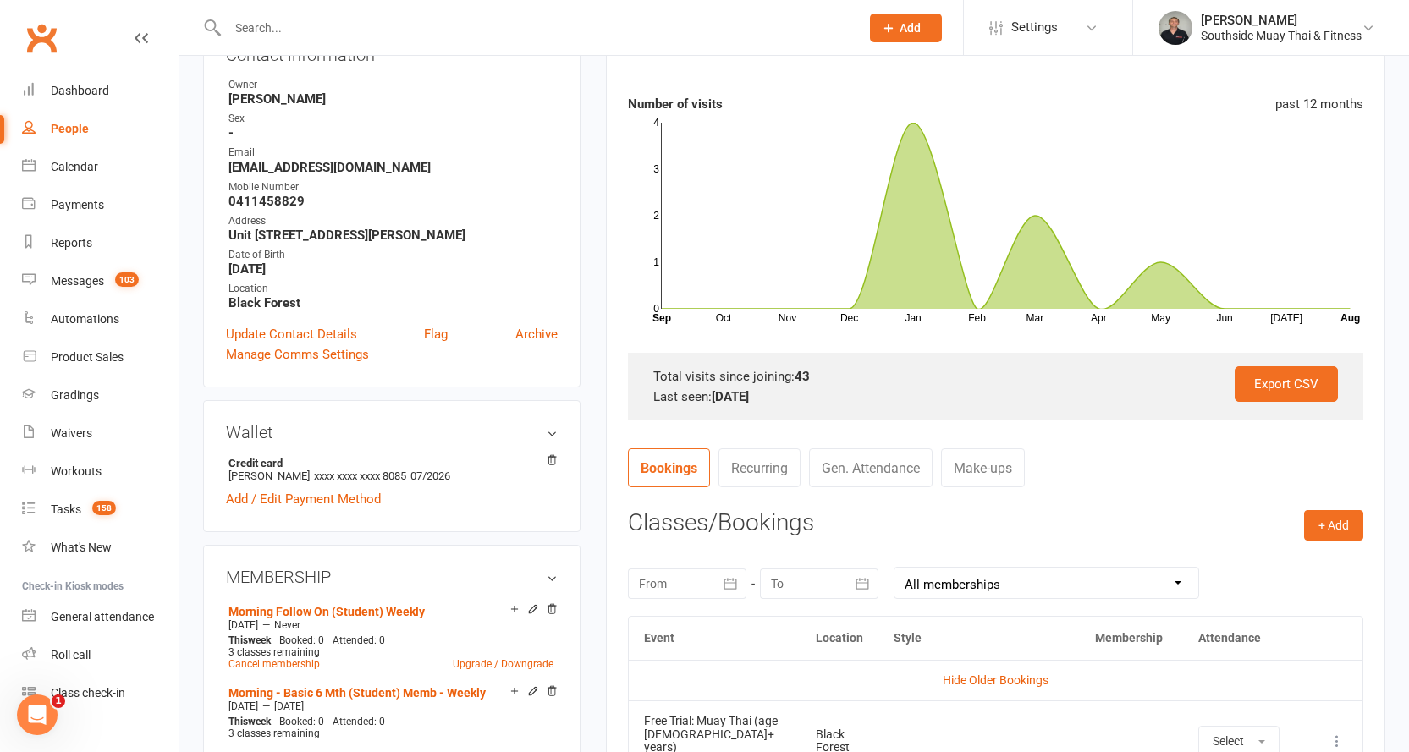
scroll to position [0, 0]
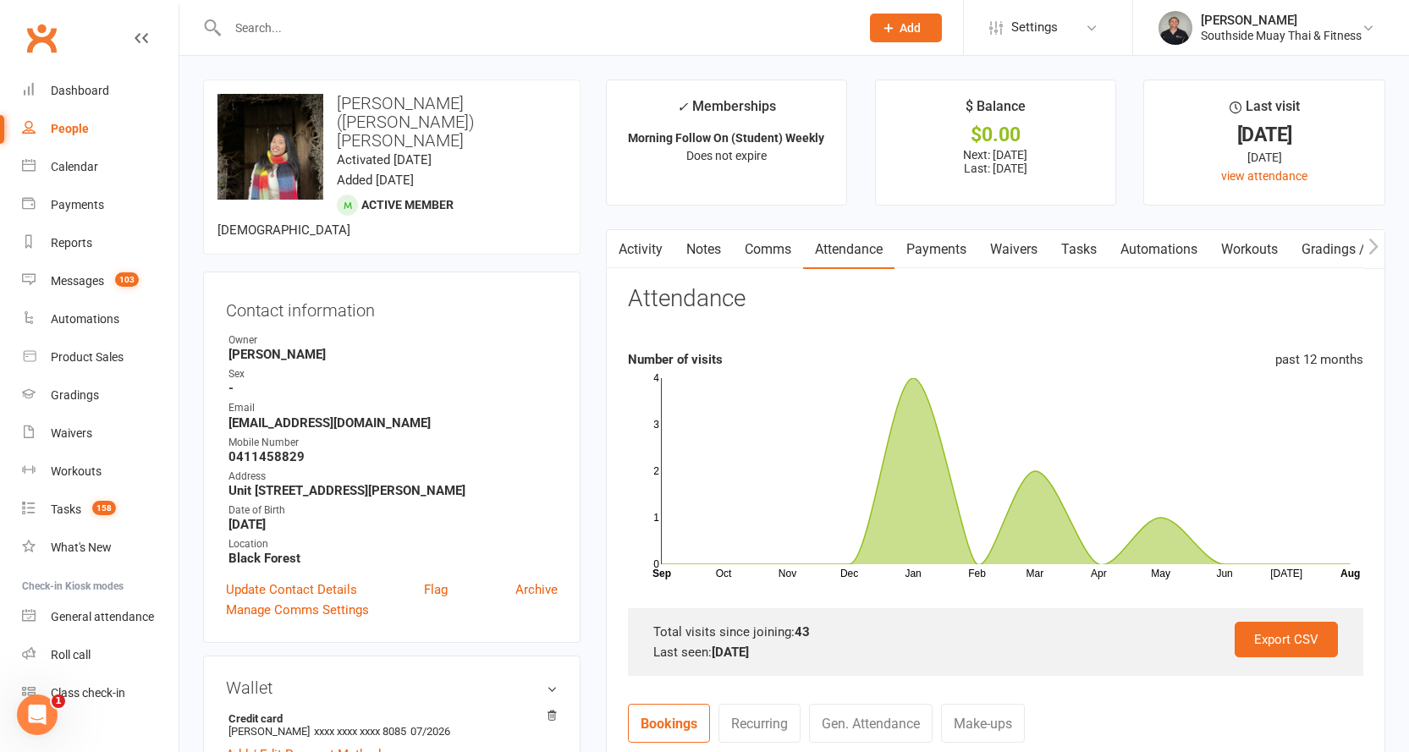
click at [758, 242] on link "Comms" at bounding box center [768, 249] width 70 height 39
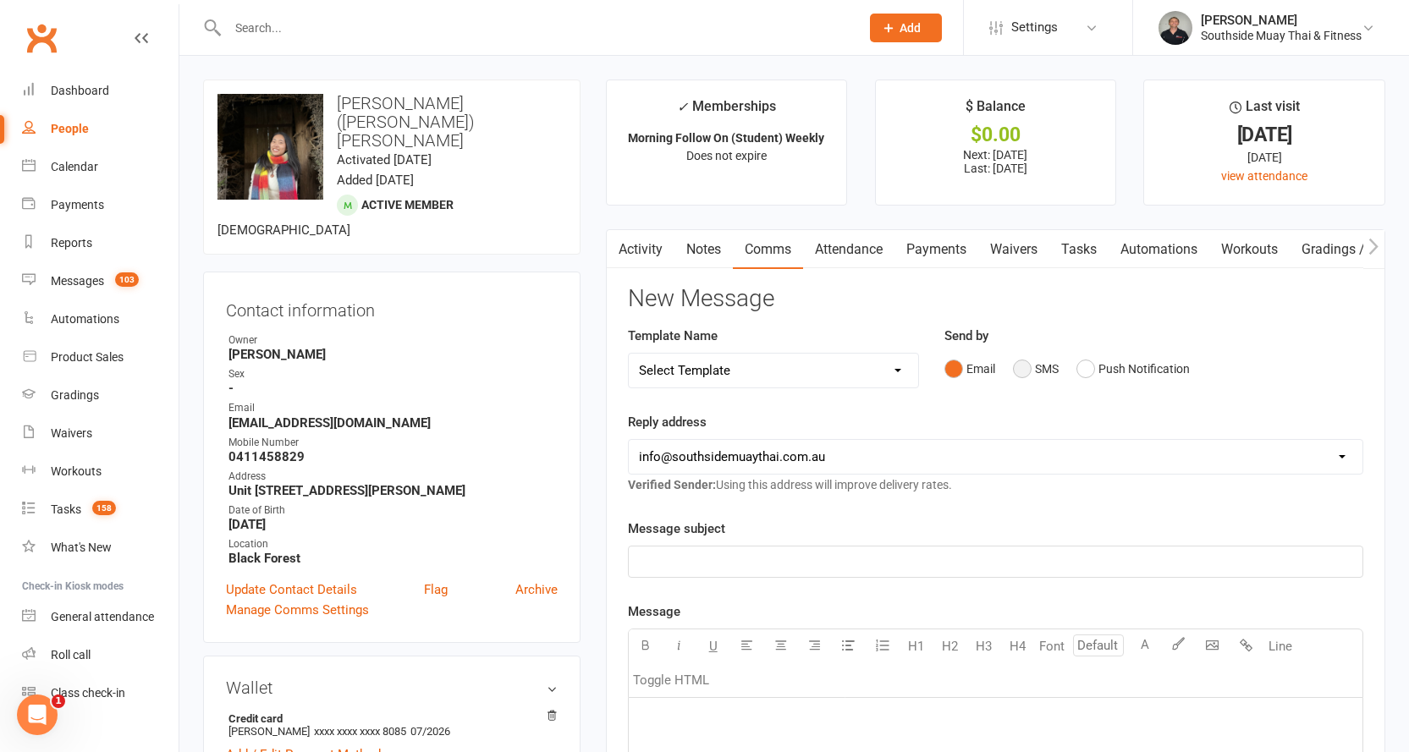
click at [1041, 374] on button "SMS" at bounding box center [1036, 369] width 46 height 32
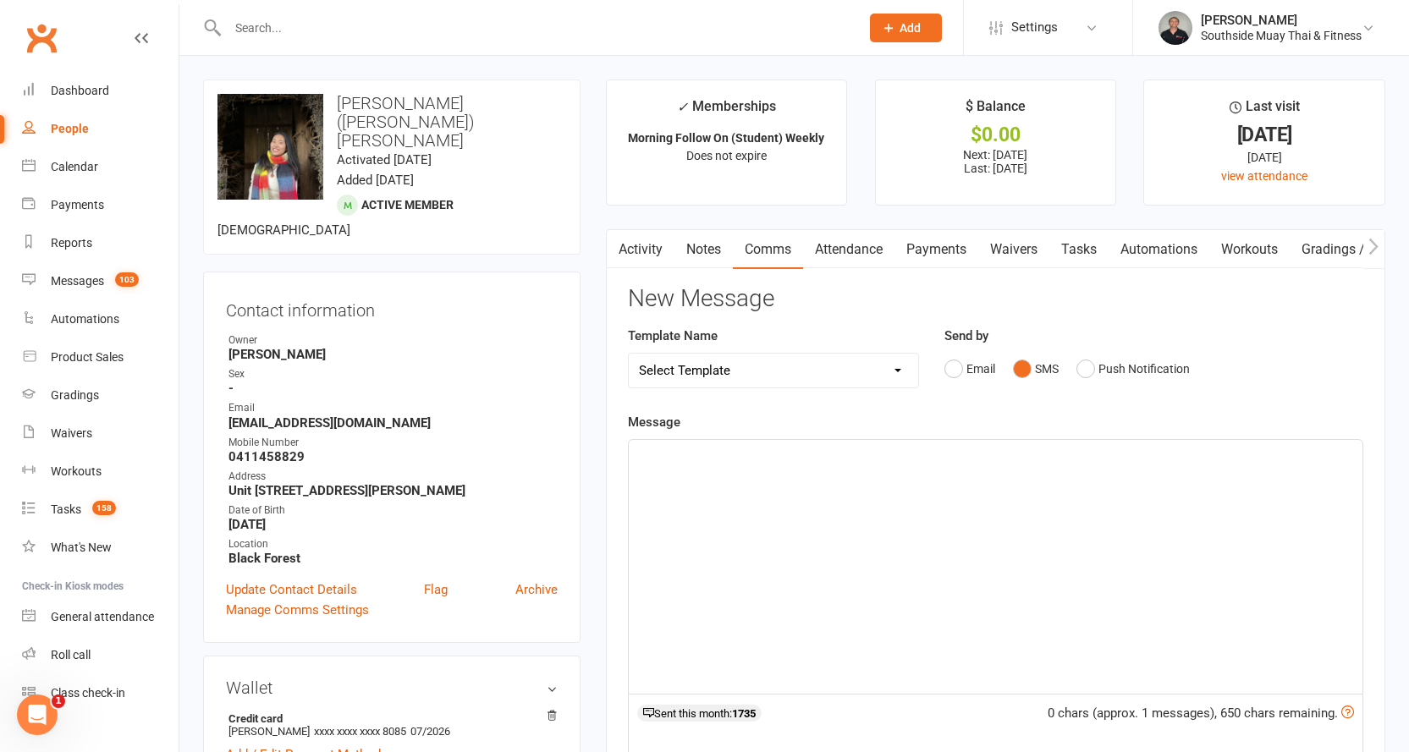
click at [805, 377] on select "Select Template [SMS] Outreach Message: High Risk – Personal From Trainer + Ree…" at bounding box center [774, 371] width 290 height 34
select select "68"
click at [629, 354] on select "Select Template [SMS] Outreach Message: High Risk – Personal From Trainer + Ree…" at bounding box center [774, 371] width 290 height 34
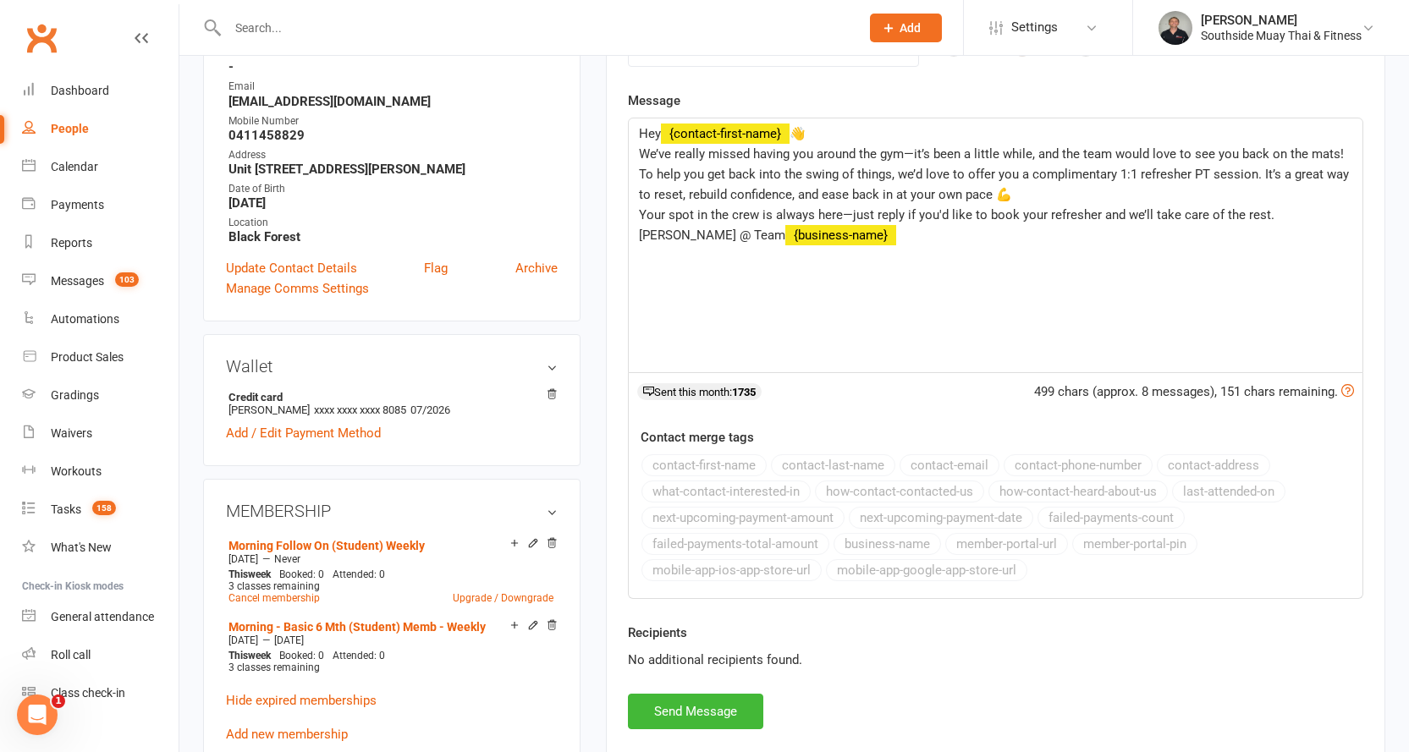
scroll to position [169, 0]
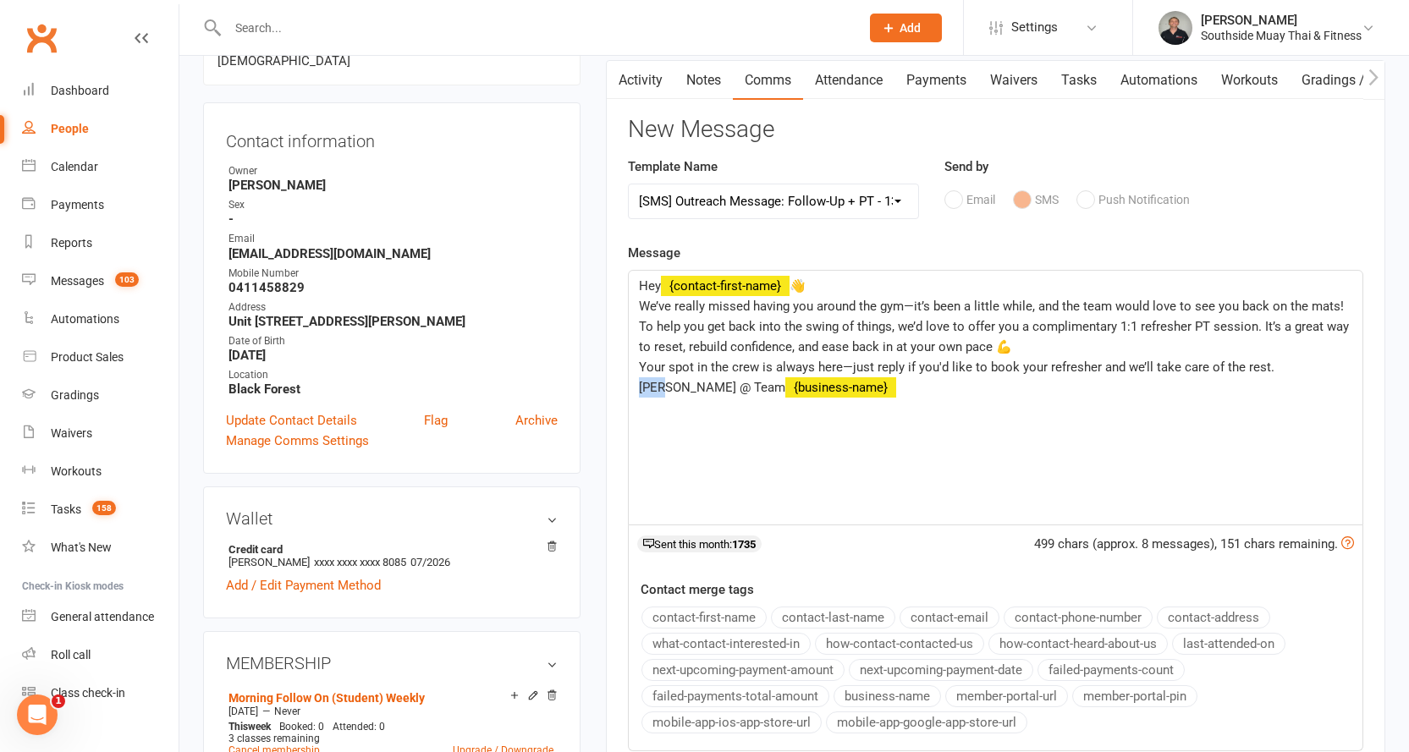
drag, startPoint x: 664, startPoint y: 387, endPoint x: 636, endPoint y: 388, distance: 27.9
click at [636, 388] on div "Hey ﻿ {contact-first-name} 👋 We’ve really missed having you around the gym—it’s…" at bounding box center [996, 398] width 734 height 254
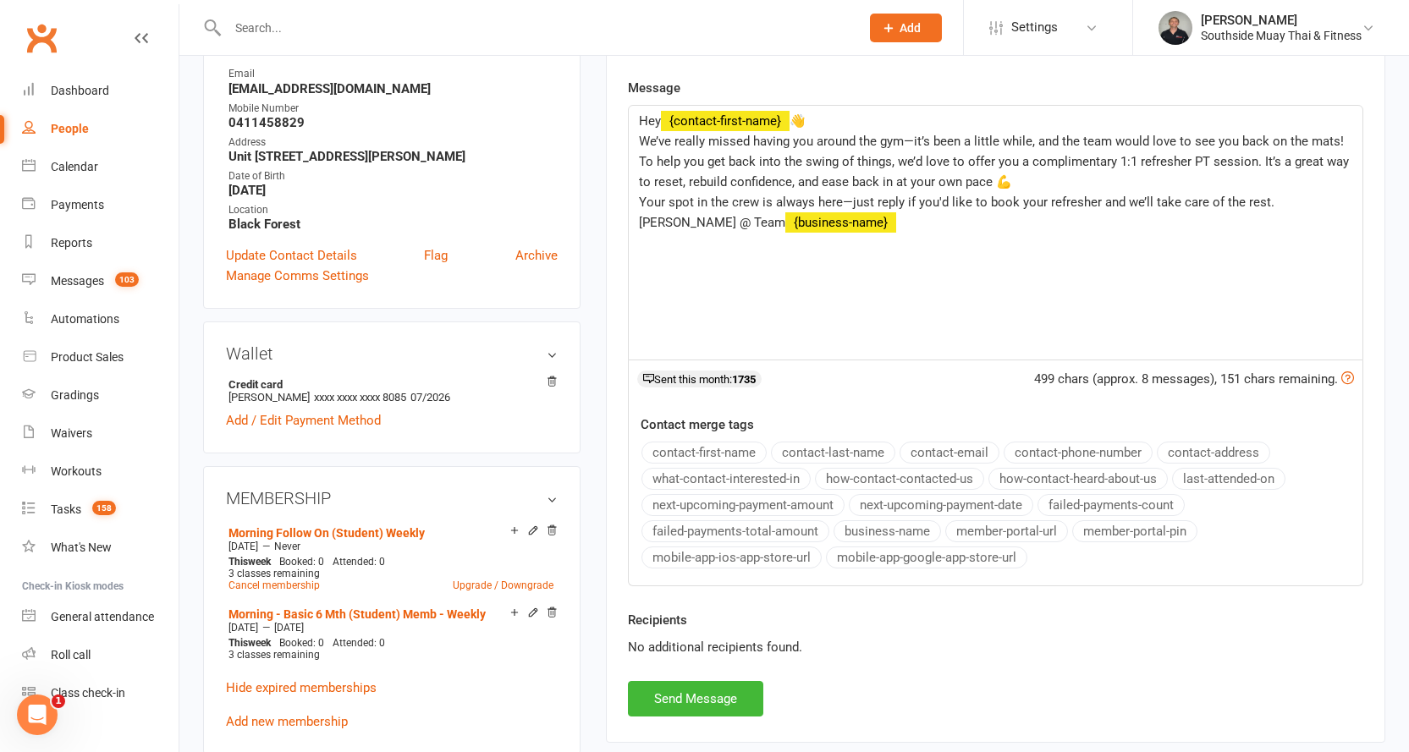
scroll to position [339, 0]
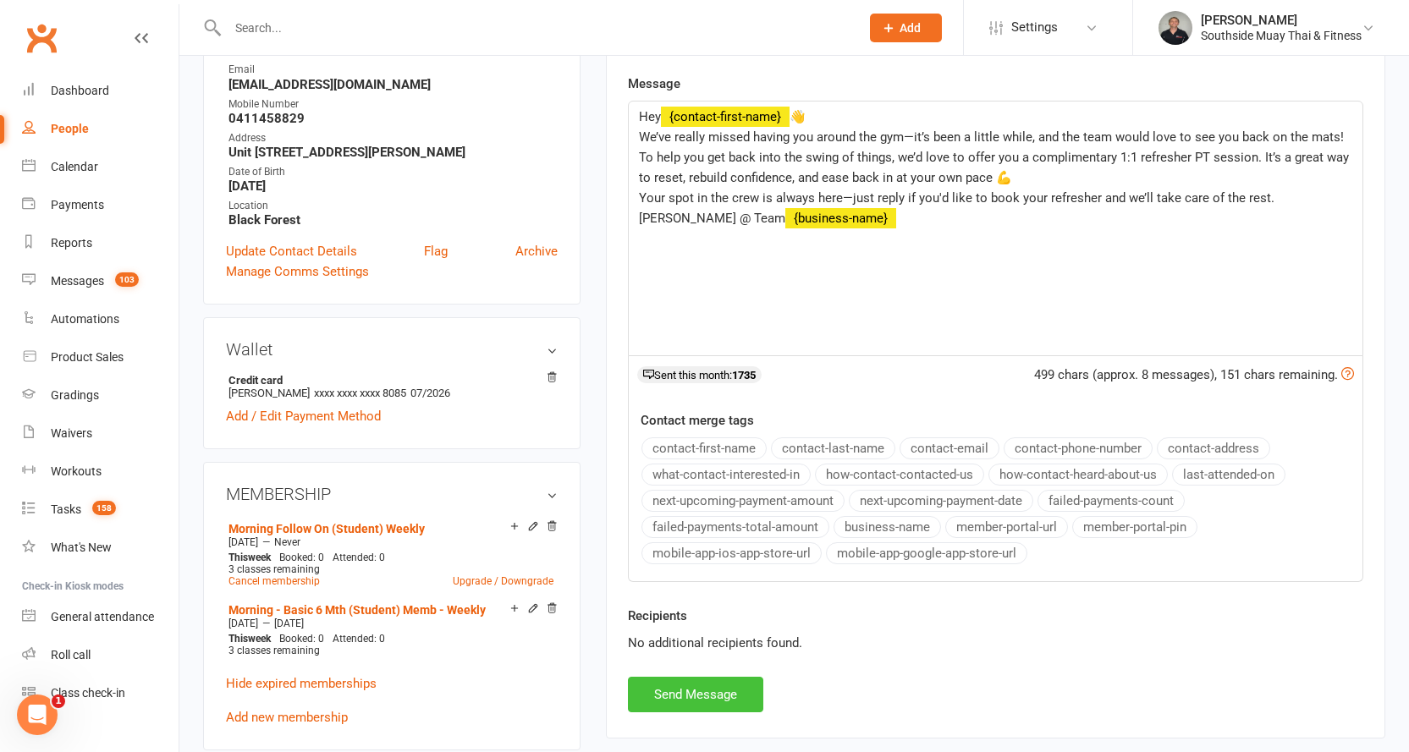
click at [657, 691] on button "Send Message" at bounding box center [695, 695] width 135 height 36
select select
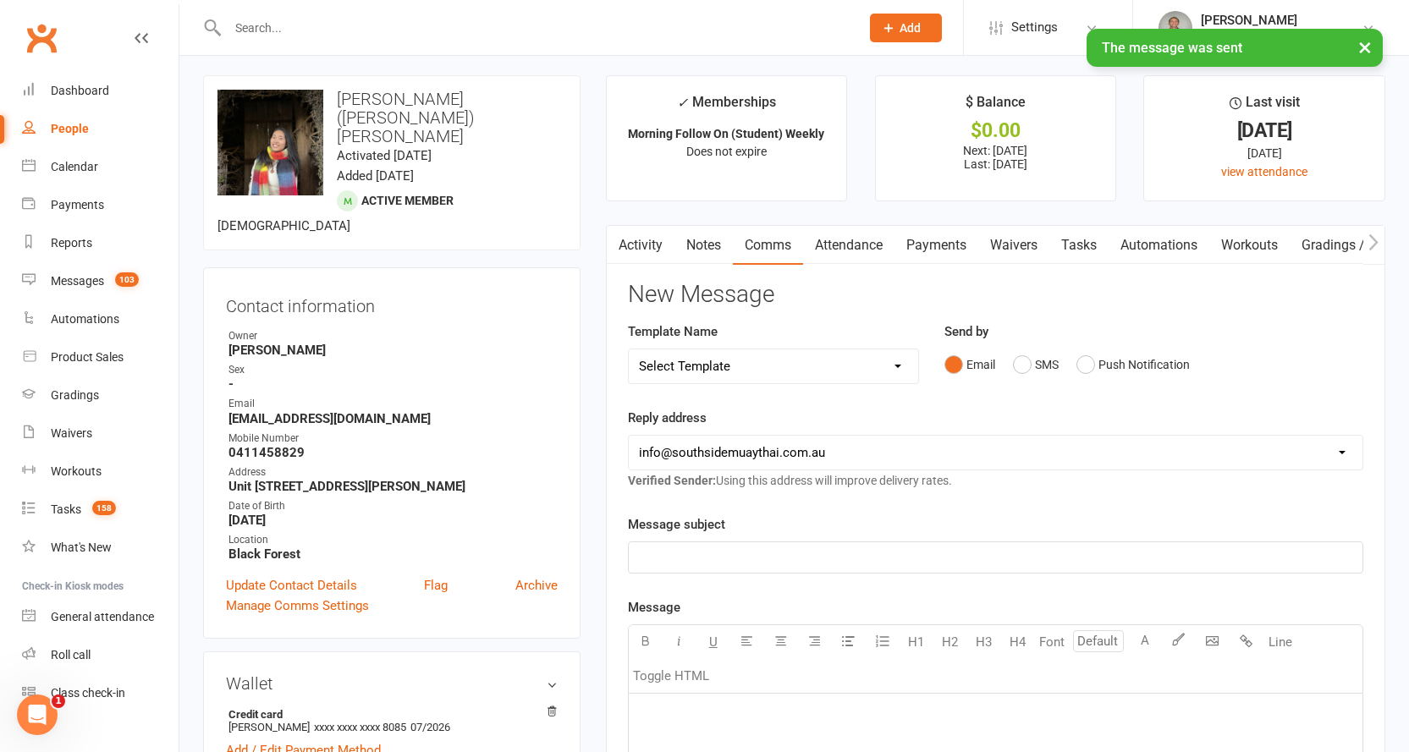
scroll to position [0, 0]
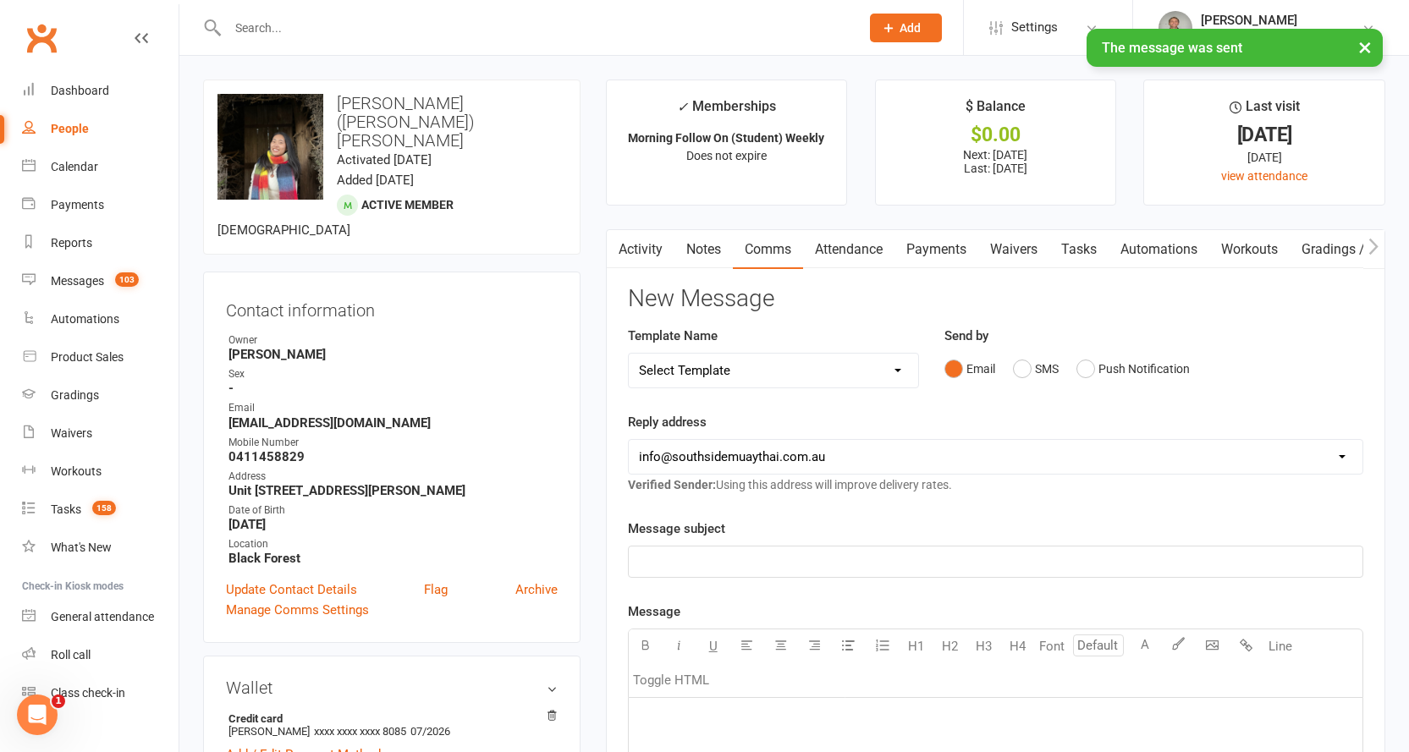
click at [649, 240] on link "Activity" at bounding box center [641, 249] width 68 height 39
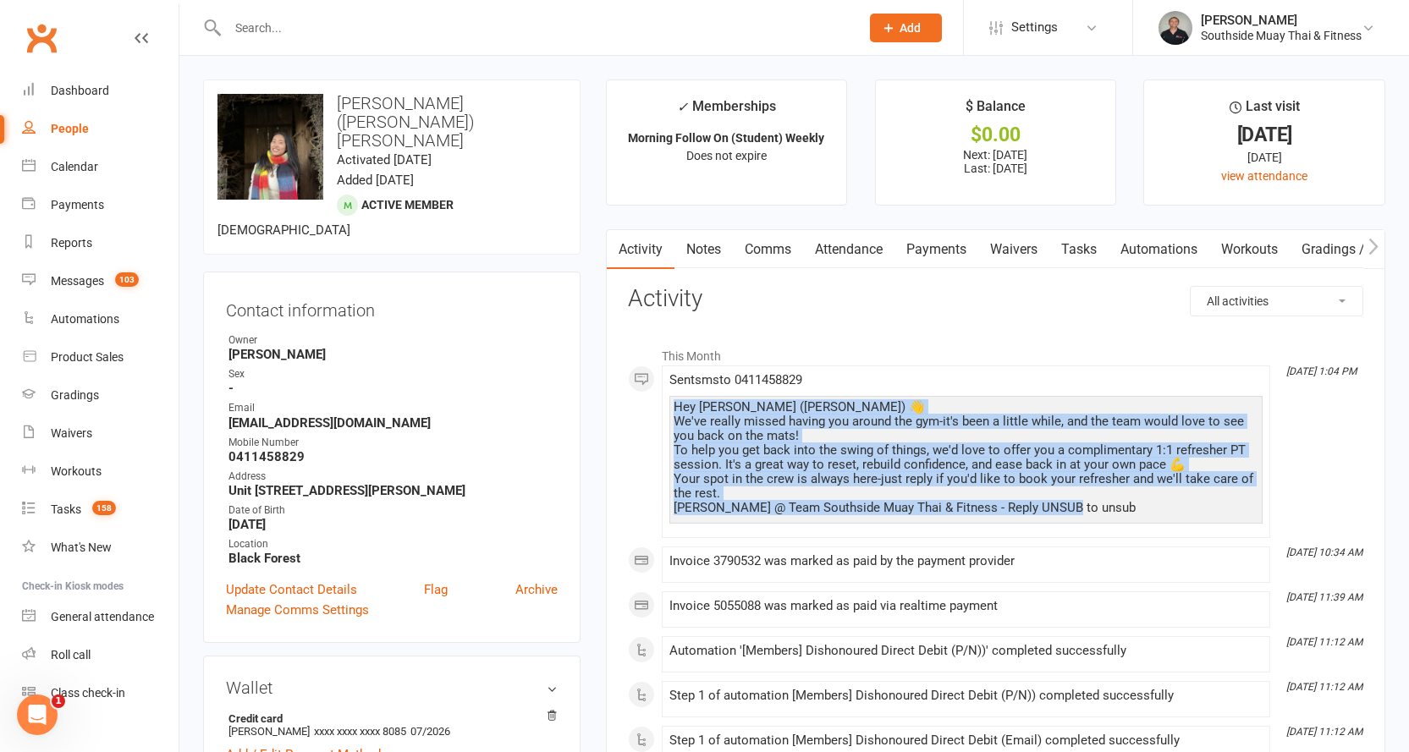
drag, startPoint x: 675, startPoint y: 405, endPoint x: 1010, endPoint y: 504, distance: 349.5
click at [1084, 520] on div "Hey [PERSON_NAME] ([PERSON_NAME]) 👋 We've really missed having you around the g…" at bounding box center [965, 460] width 593 height 128
copy div "Hey [PERSON_NAME] ([PERSON_NAME]) 👋 We've really missed having you around the g…"
click at [706, 241] on link "Notes" at bounding box center [703, 249] width 58 height 39
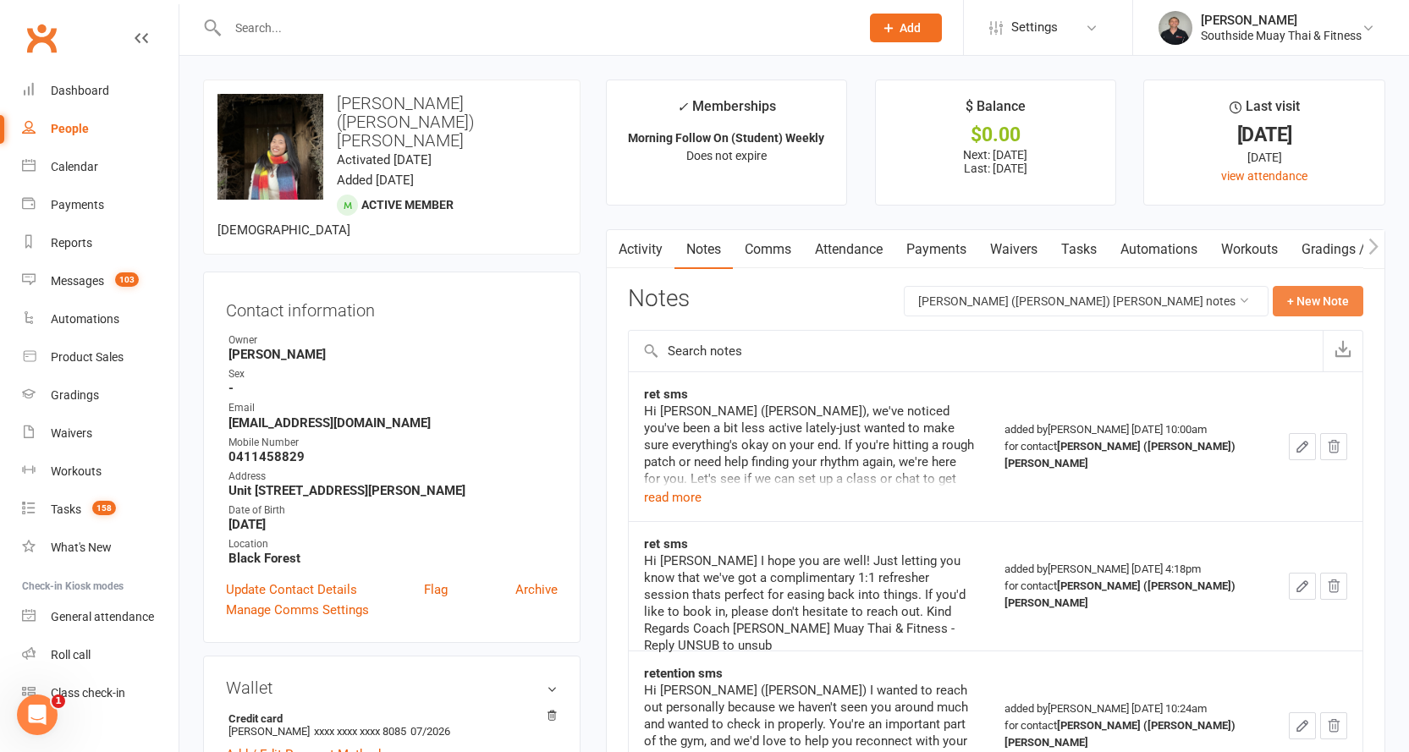
click at [1323, 305] on button "+ New Note" at bounding box center [1318, 301] width 91 height 30
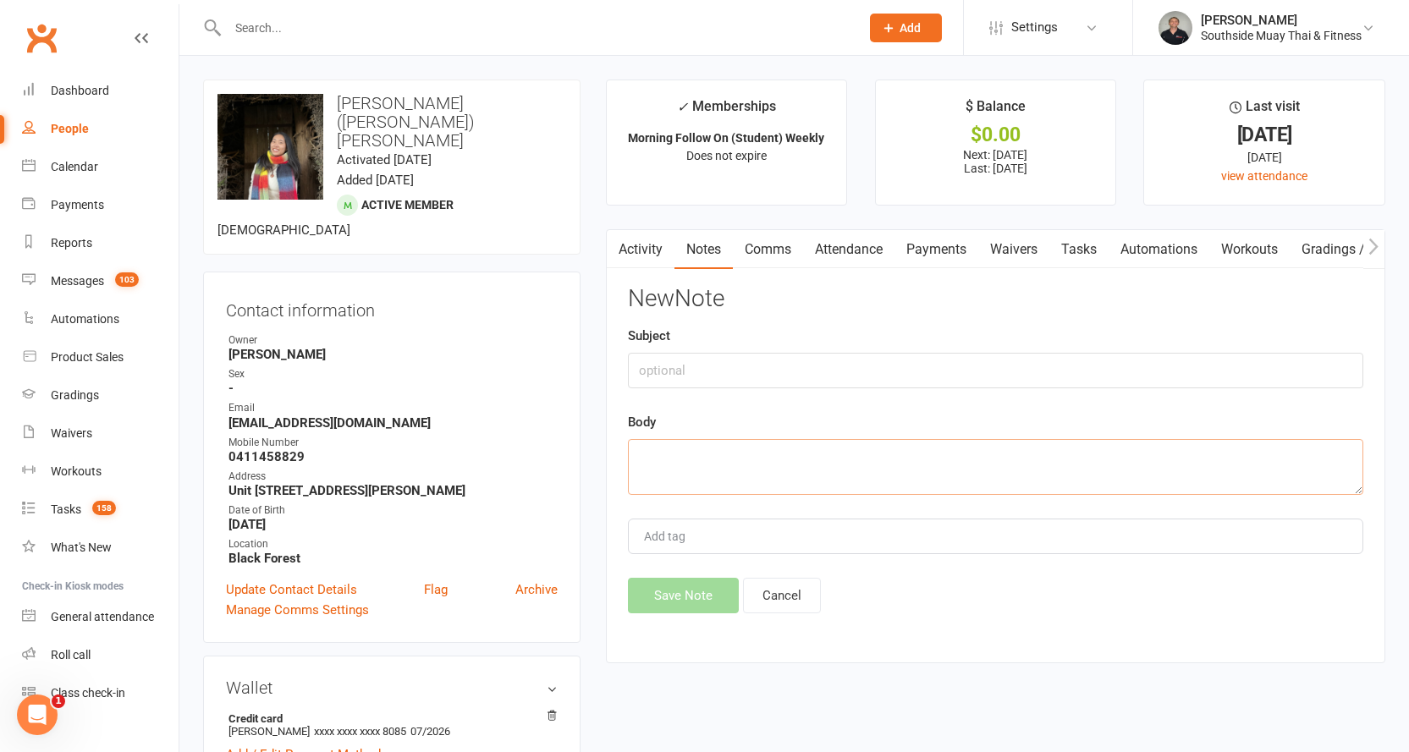
click at [679, 468] on textarea at bounding box center [995, 467] width 735 height 56
paste textarea "Hey [PERSON_NAME] ([PERSON_NAME]) 👋 We've really missed having you around the g…"
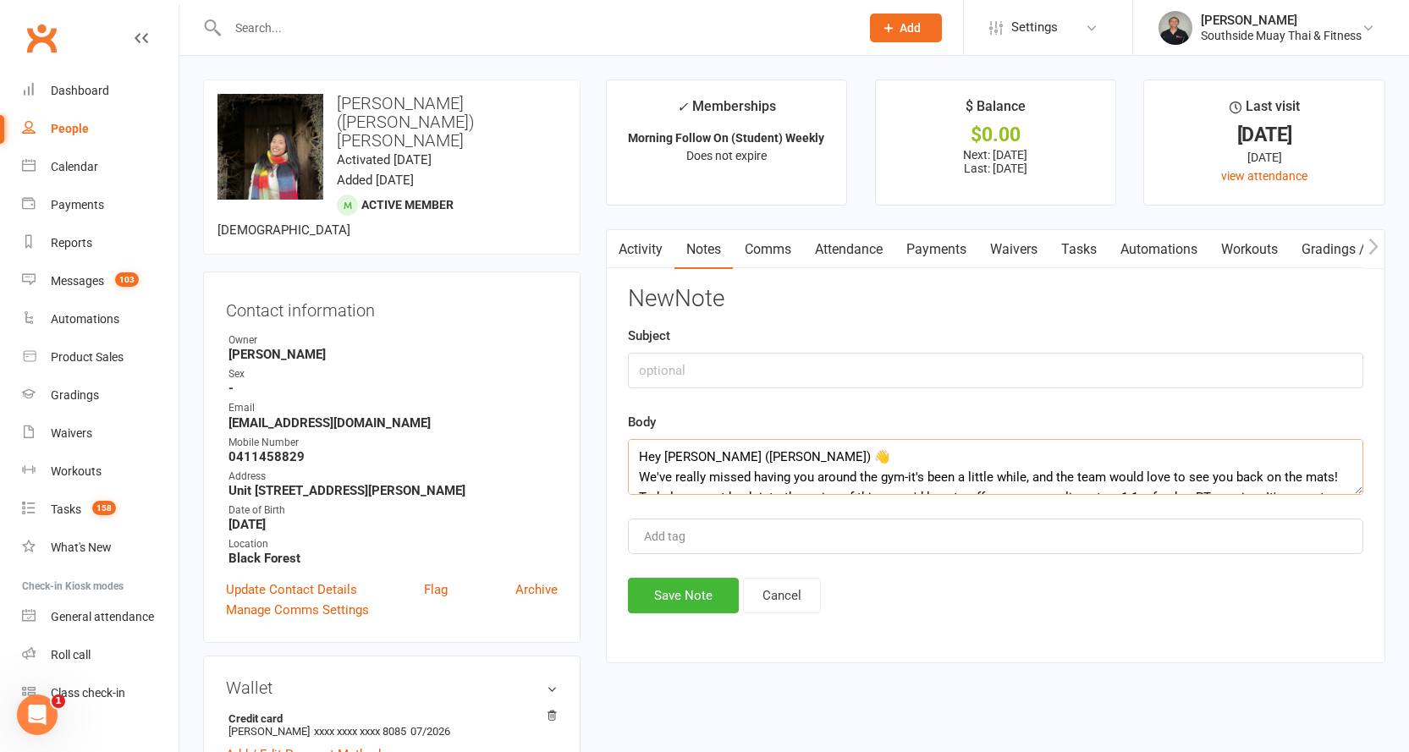
scroll to position [72, 0]
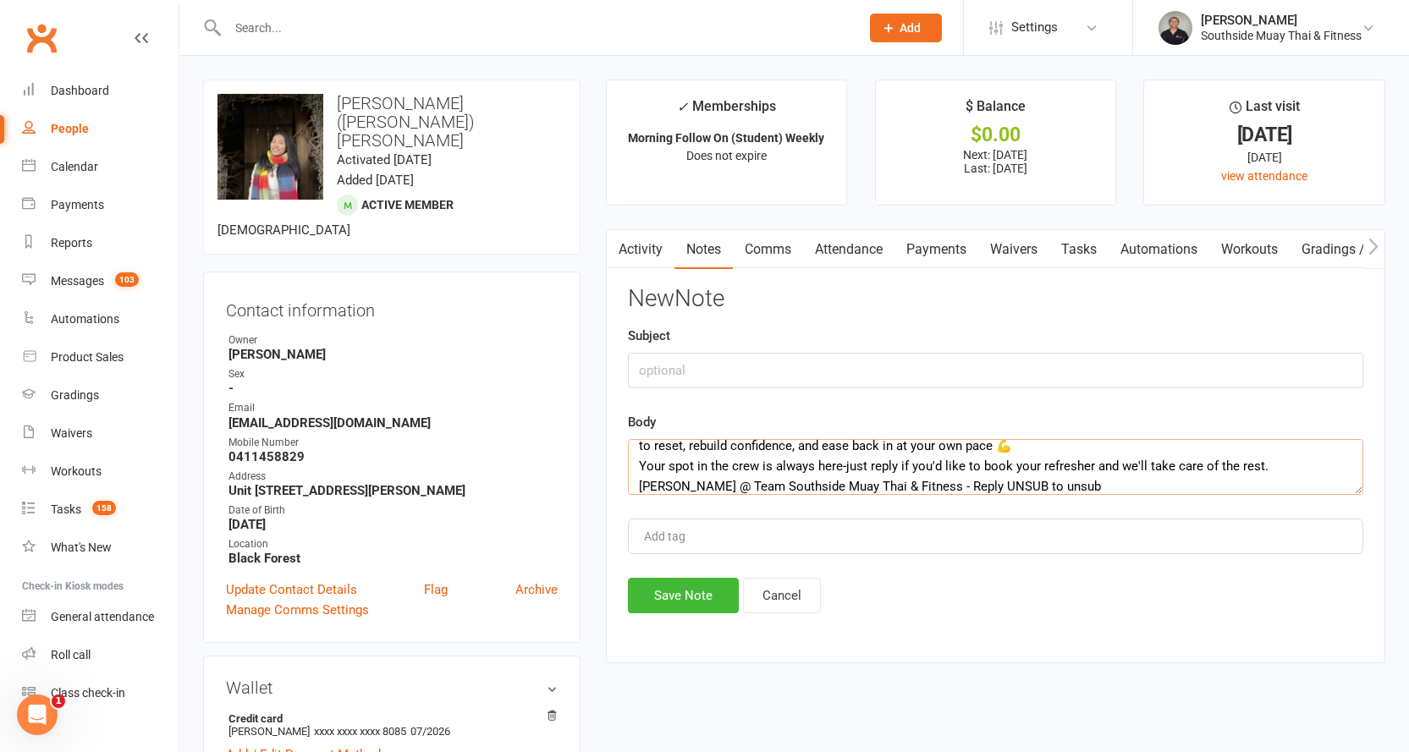
type textarea "Hey [PERSON_NAME] ([PERSON_NAME]) 👋 We've really missed having you around the g…"
click at [676, 360] on input "text" at bounding box center [995, 371] width 735 height 36
type input "ret"
click at [692, 602] on button "Save Note" at bounding box center [683, 596] width 111 height 36
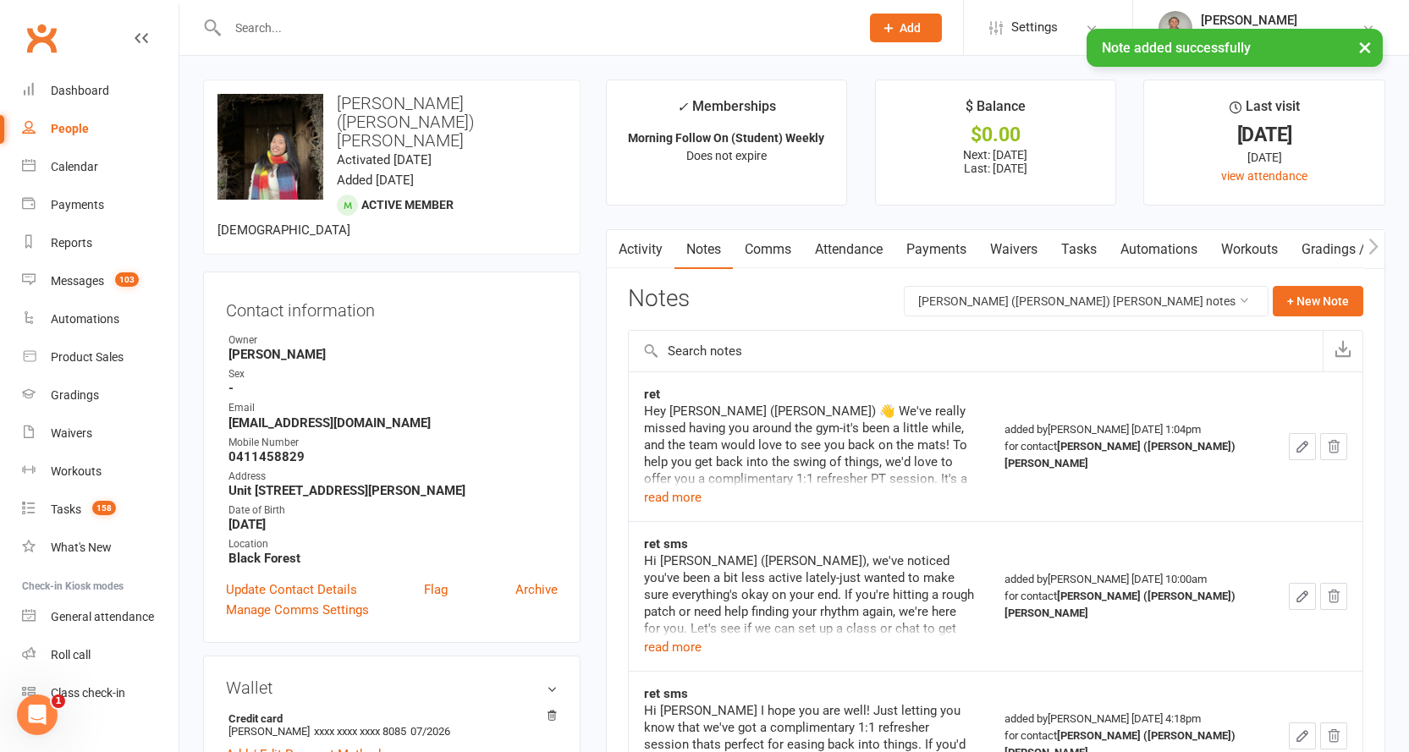
click at [84, 125] on div "People" at bounding box center [70, 129] width 38 height 14
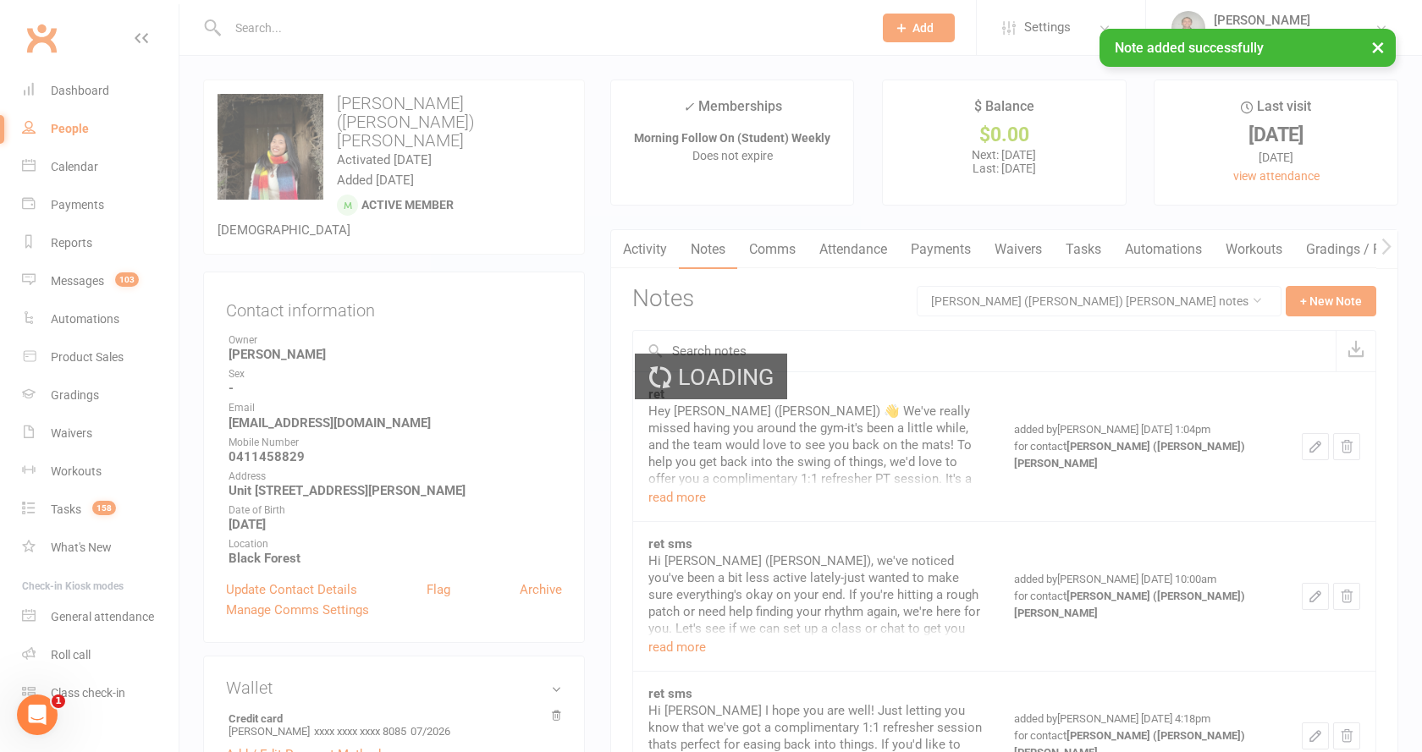
select select "100"
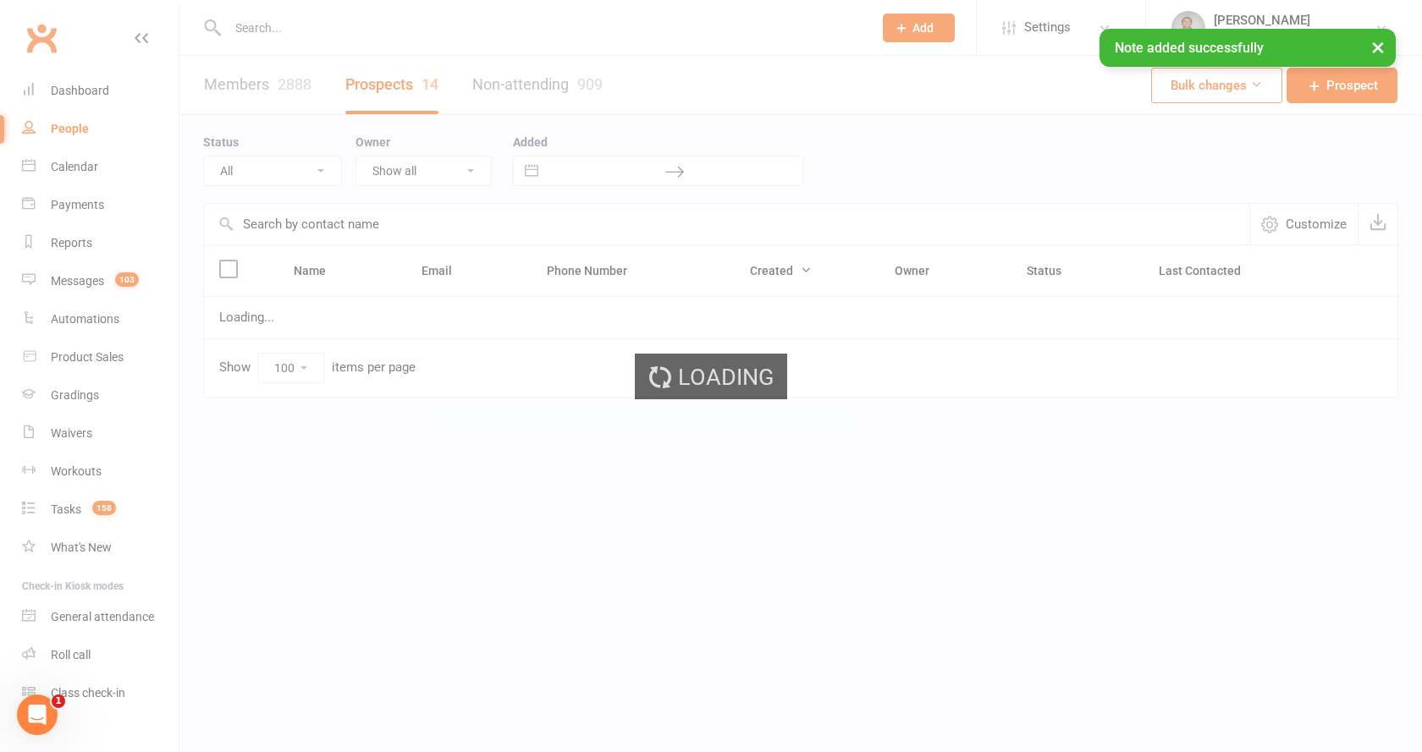
select select "Intro Month"
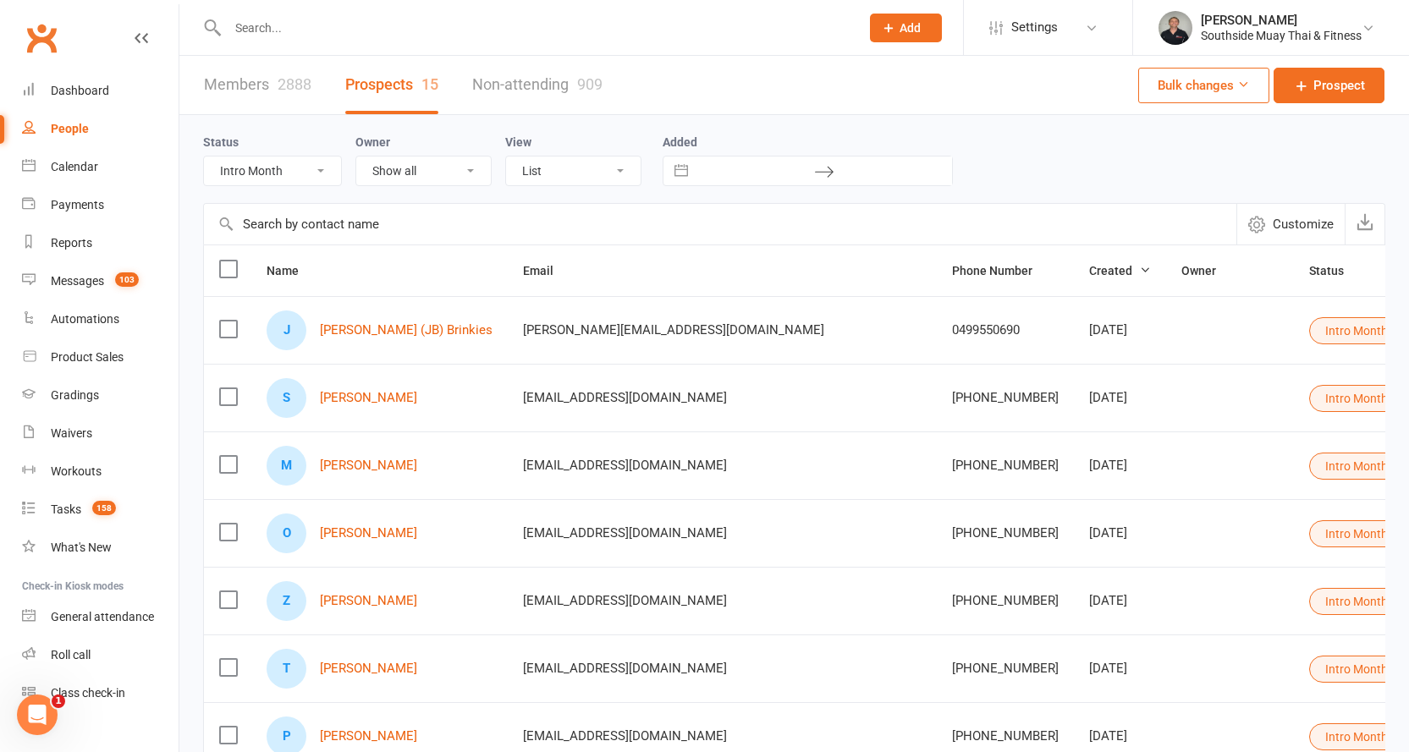
click at [298, 30] on input "text" at bounding box center [535, 28] width 625 height 24
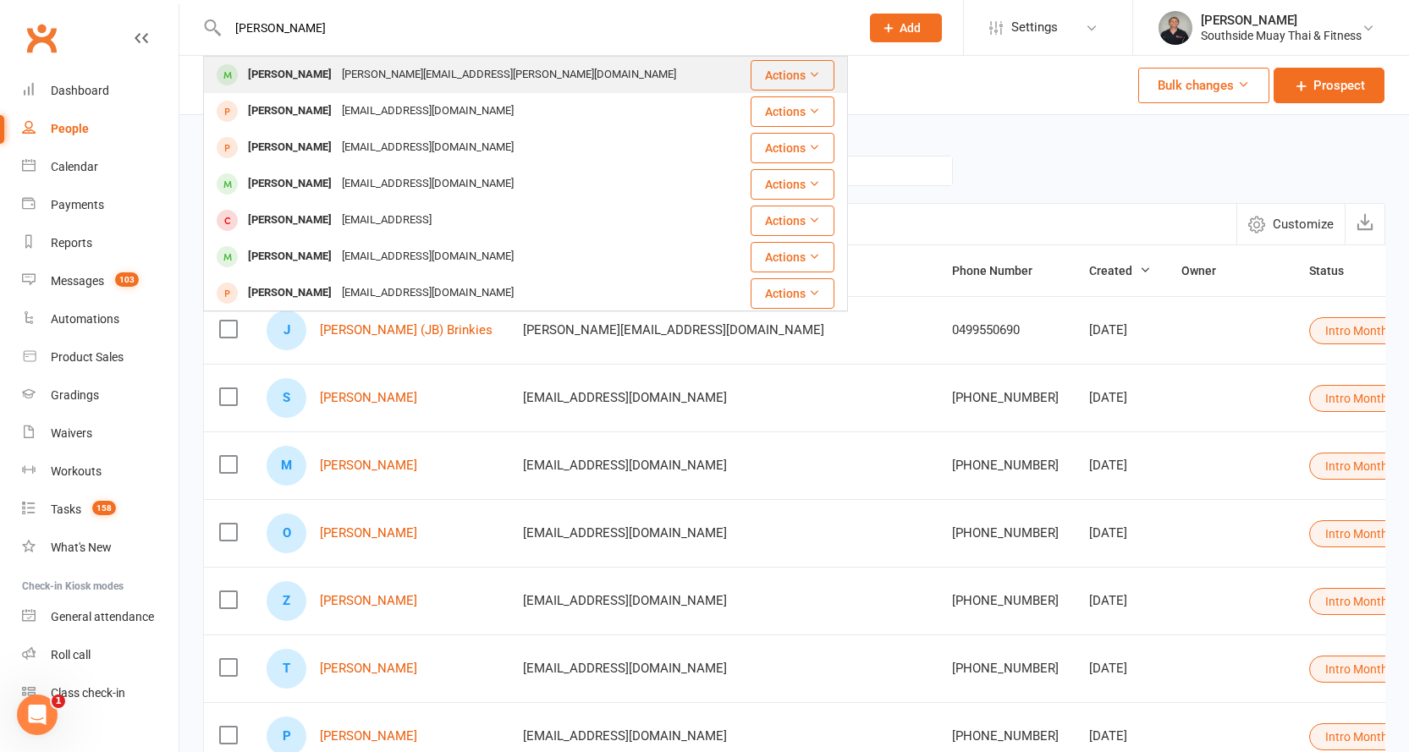
type input "[PERSON_NAME]"
click at [349, 69] on div "[PERSON_NAME][EMAIL_ADDRESS][PERSON_NAME][DOMAIN_NAME]" at bounding box center [509, 75] width 344 height 25
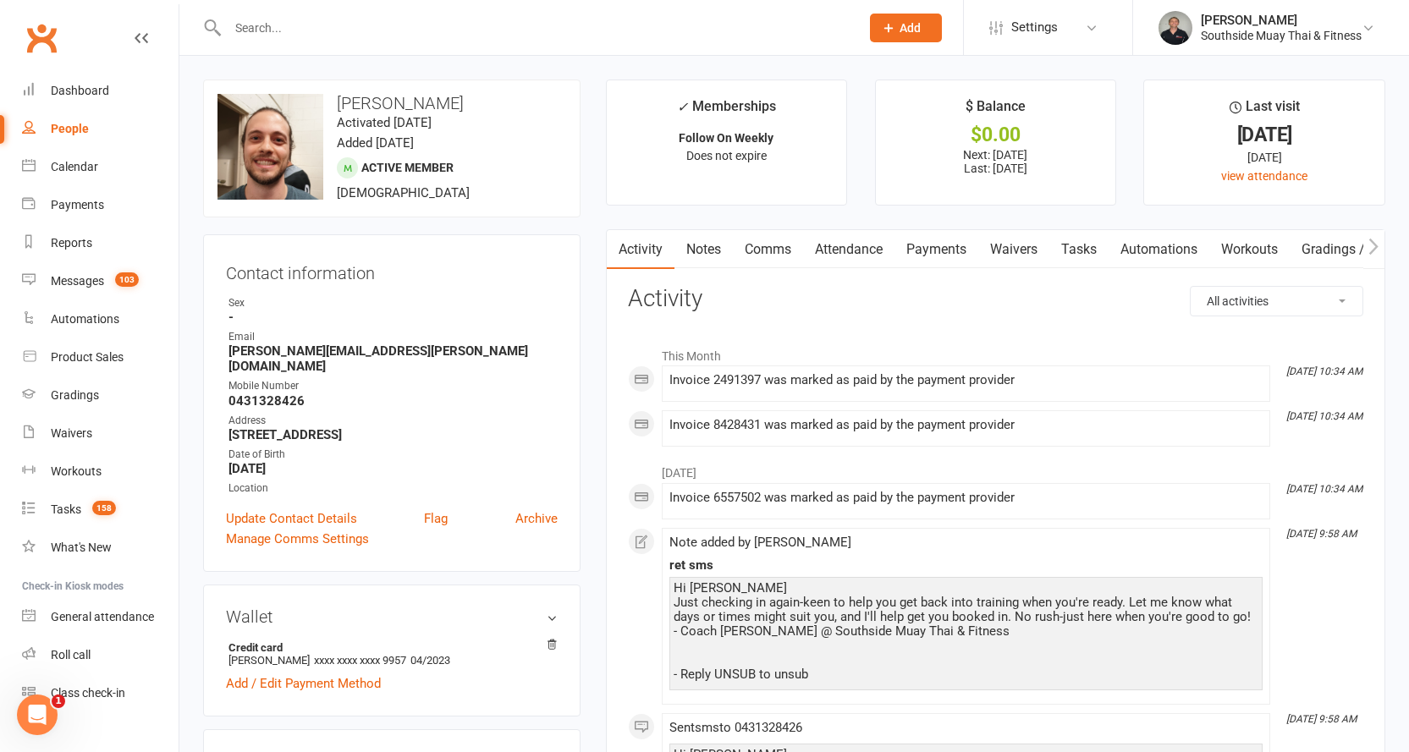
click at [789, 251] on link "Comms" at bounding box center [768, 249] width 70 height 39
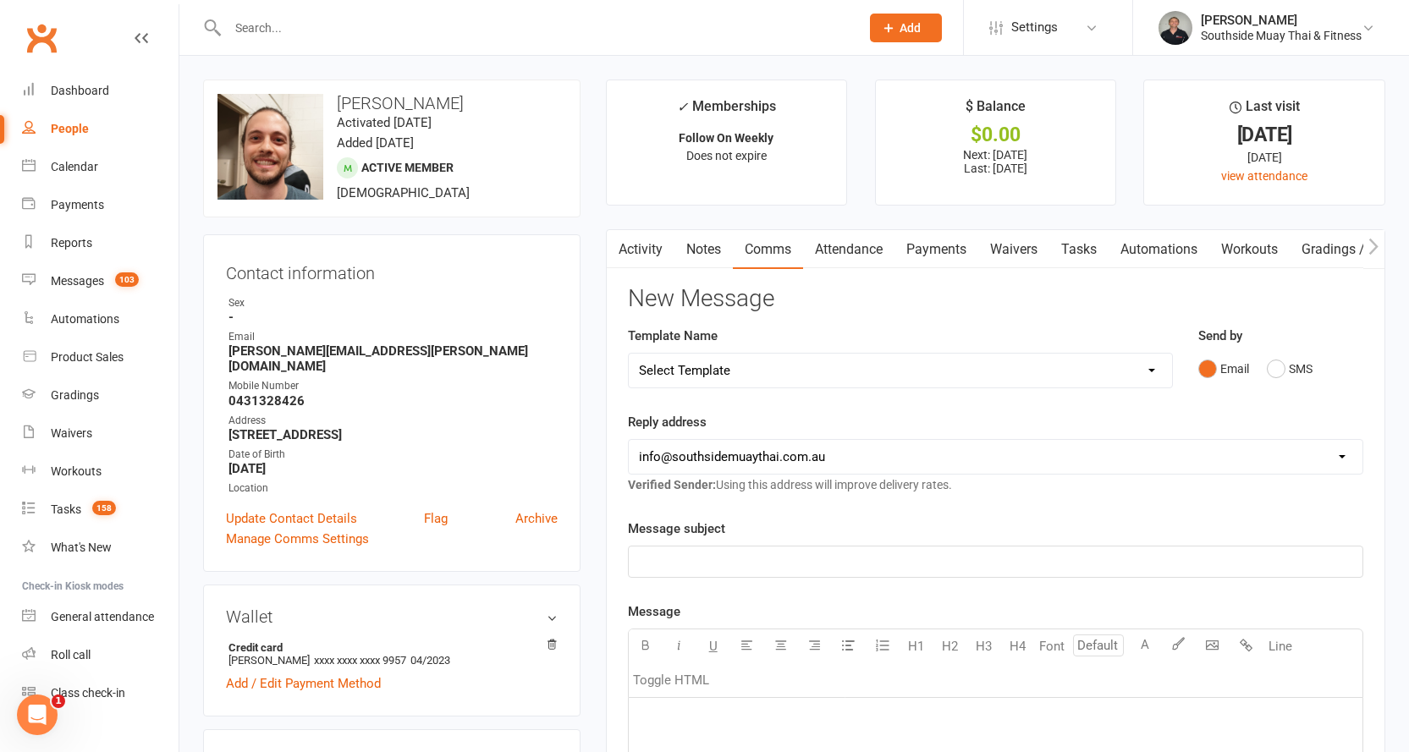
click at [865, 247] on link "Attendance" at bounding box center [848, 249] width 91 height 39
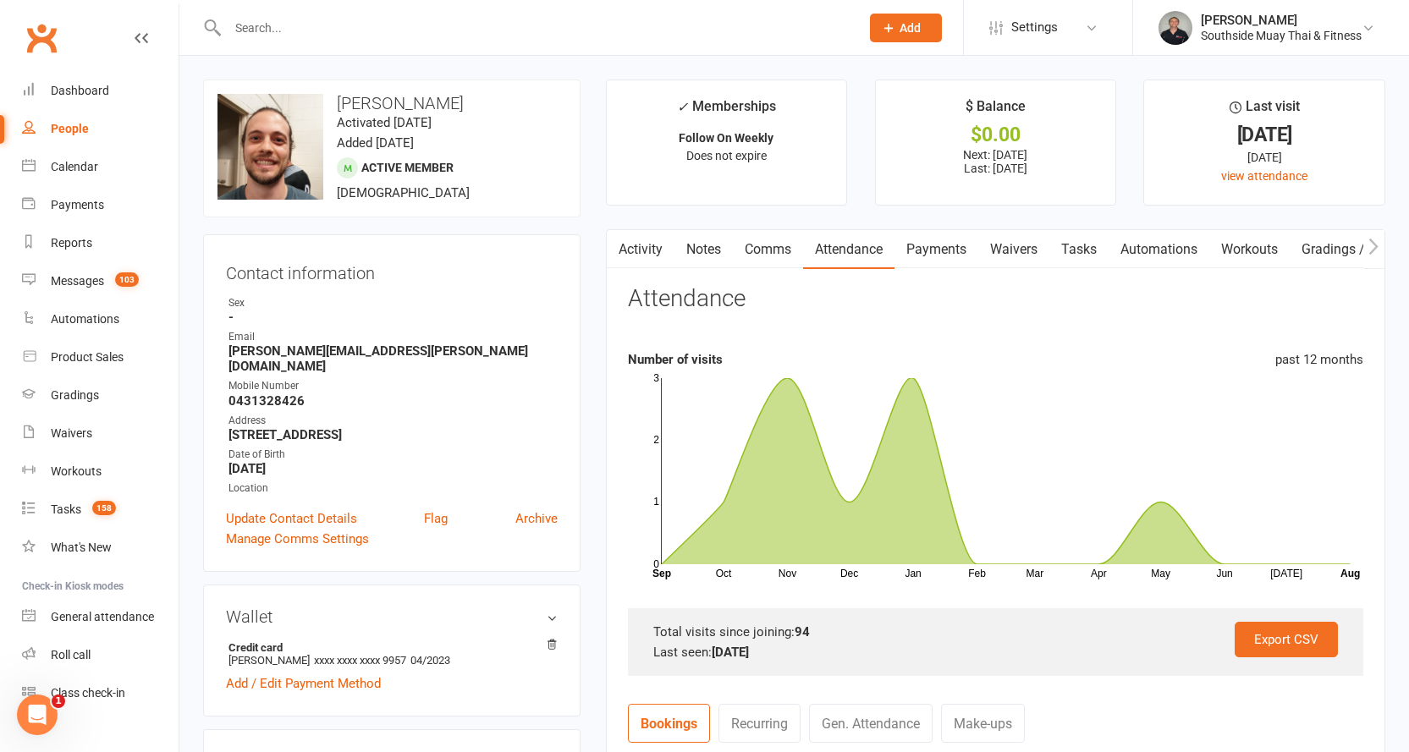
click at [708, 252] on link "Notes" at bounding box center [703, 249] width 58 height 39
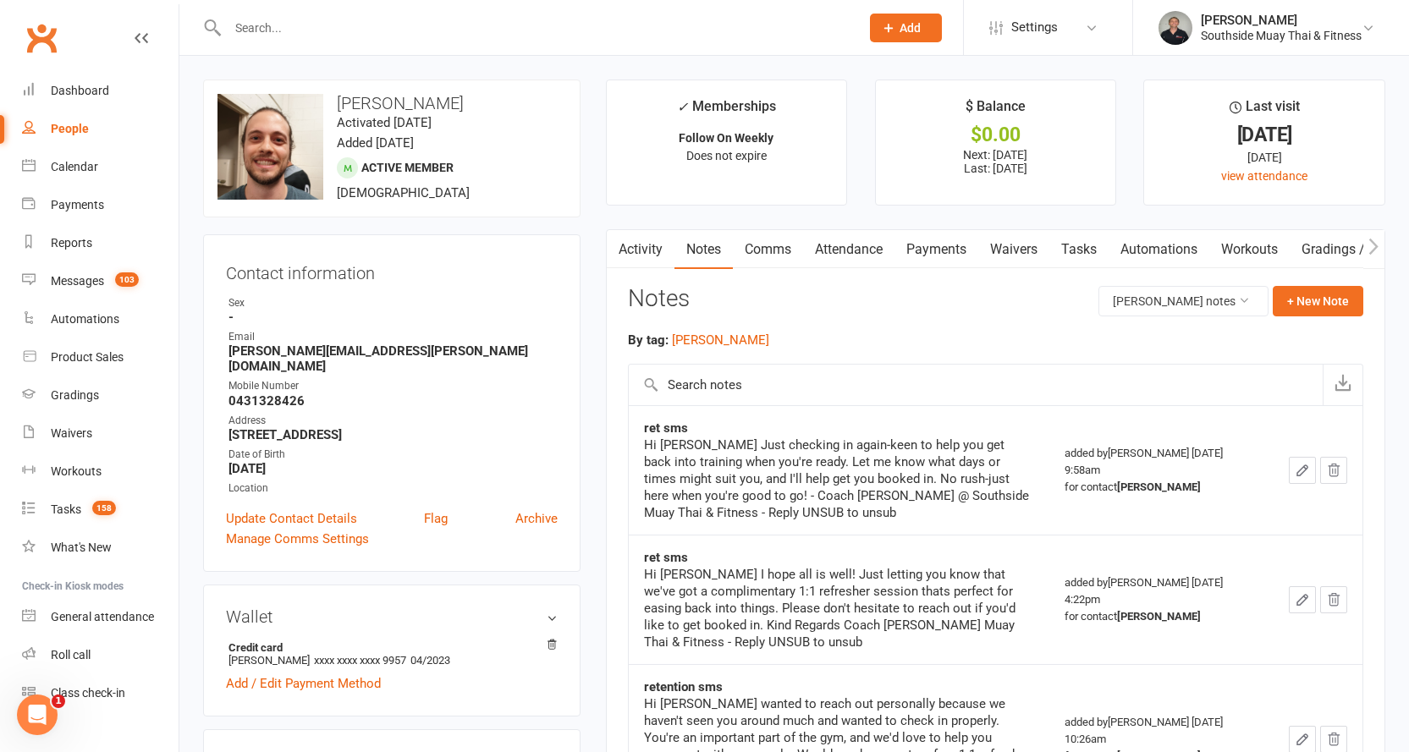
click at [779, 248] on link "Comms" at bounding box center [768, 249] width 70 height 39
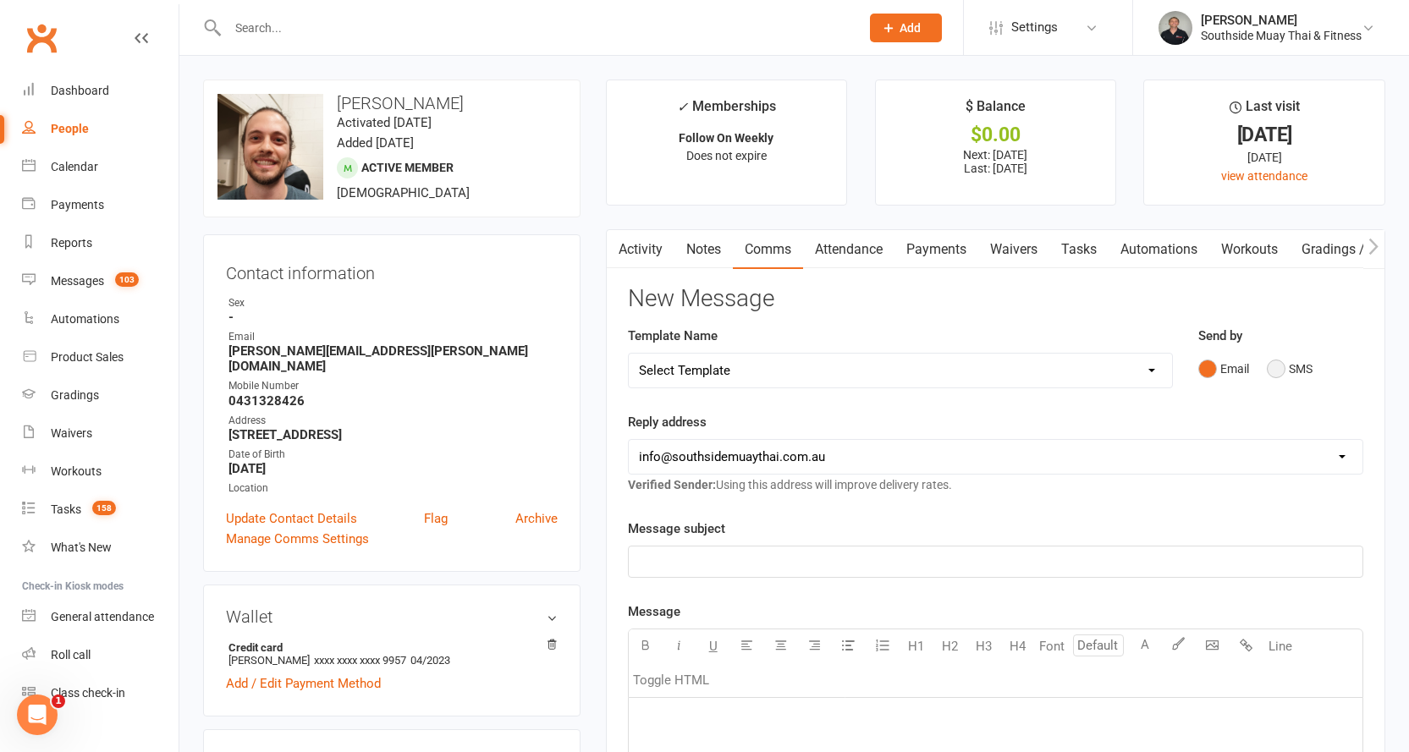
click at [1283, 373] on button "SMS" at bounding box center [1290, 369] width 46 height 32
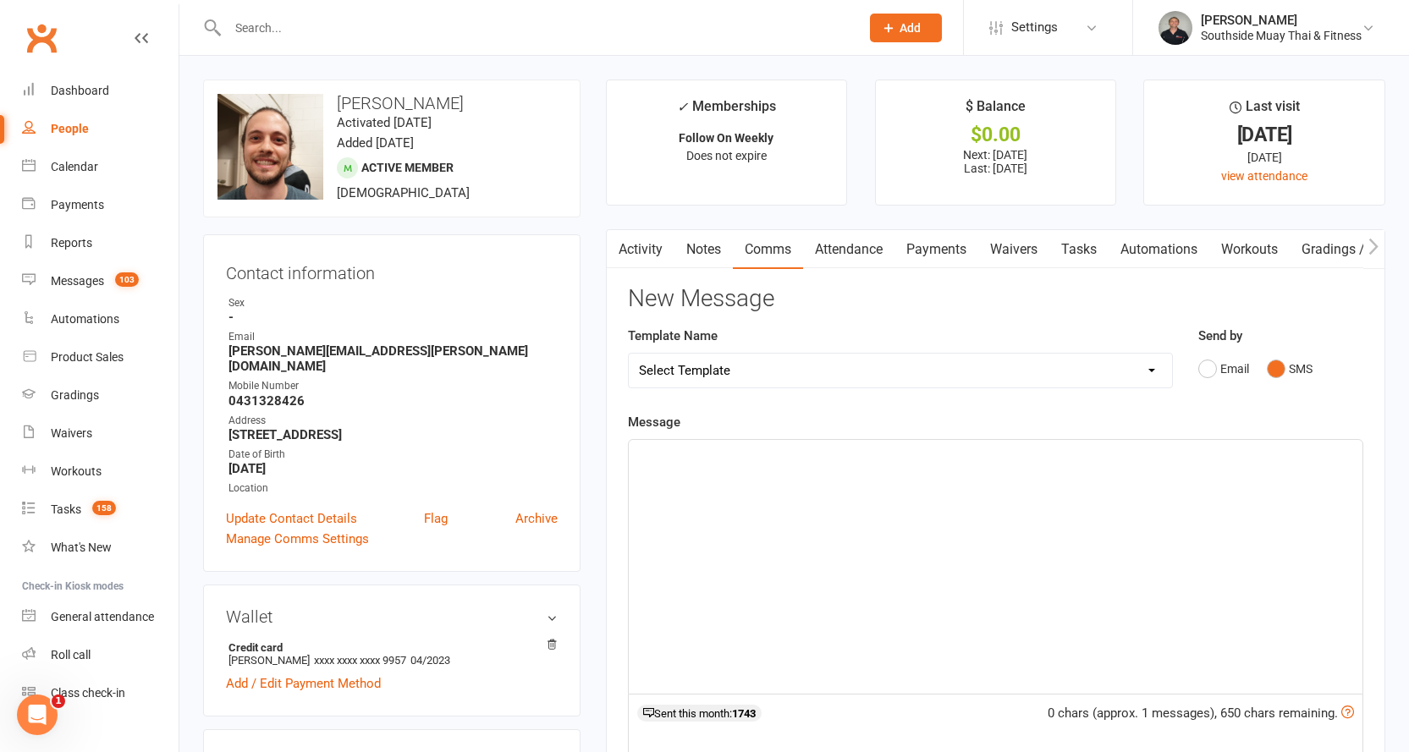
click at [956, 370] on select "Select Template [SMS] Outreach Message: High Risk – Personal From Trainer + Ree…" at bounding box center [900, 371] width 543 height 34
select select "68"
click at [629, 354] on select "Select Template [SMS] Outreach Message: High Risk – Personal From Trainer + Ree…" at bounding box center [900, 371] width 543 height 34
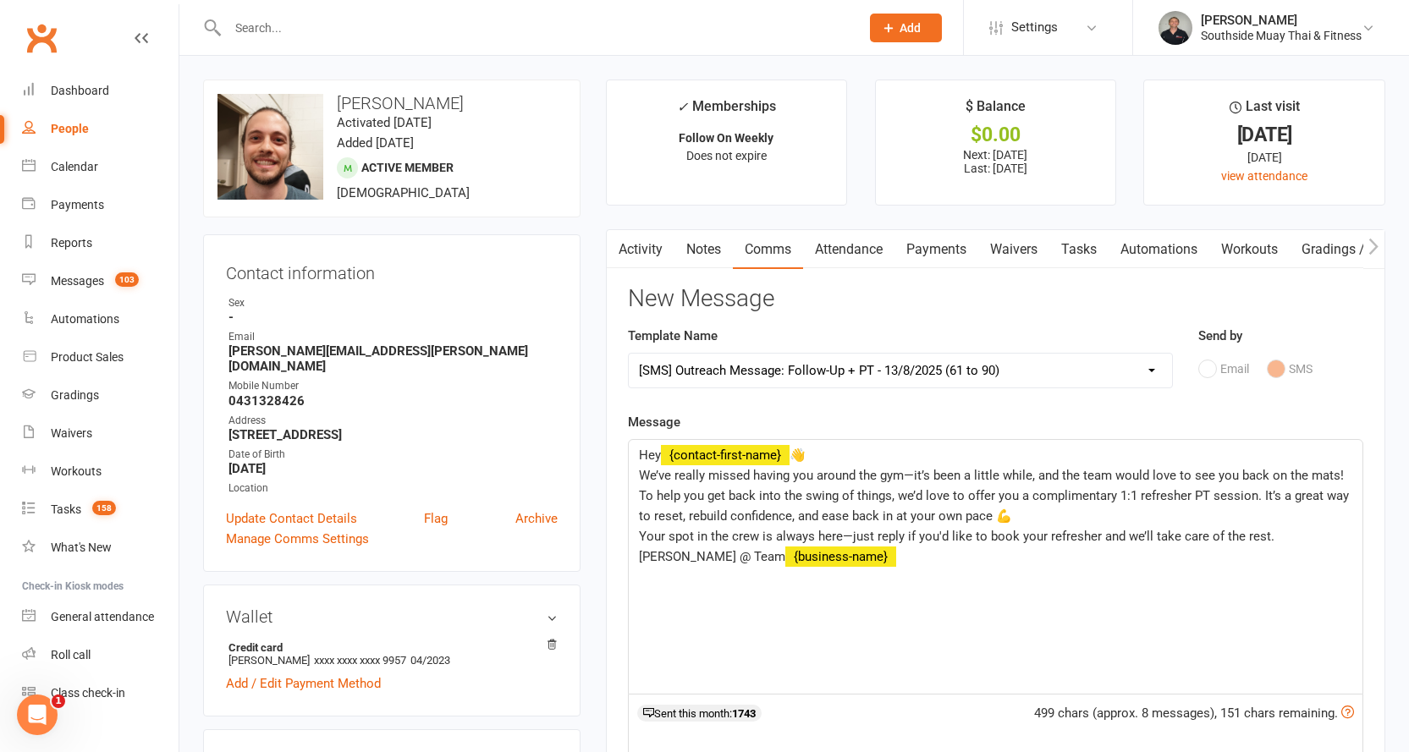
click at [849, 255] on link "Attendance" at bounding box center [848, 249] width 91 height 39
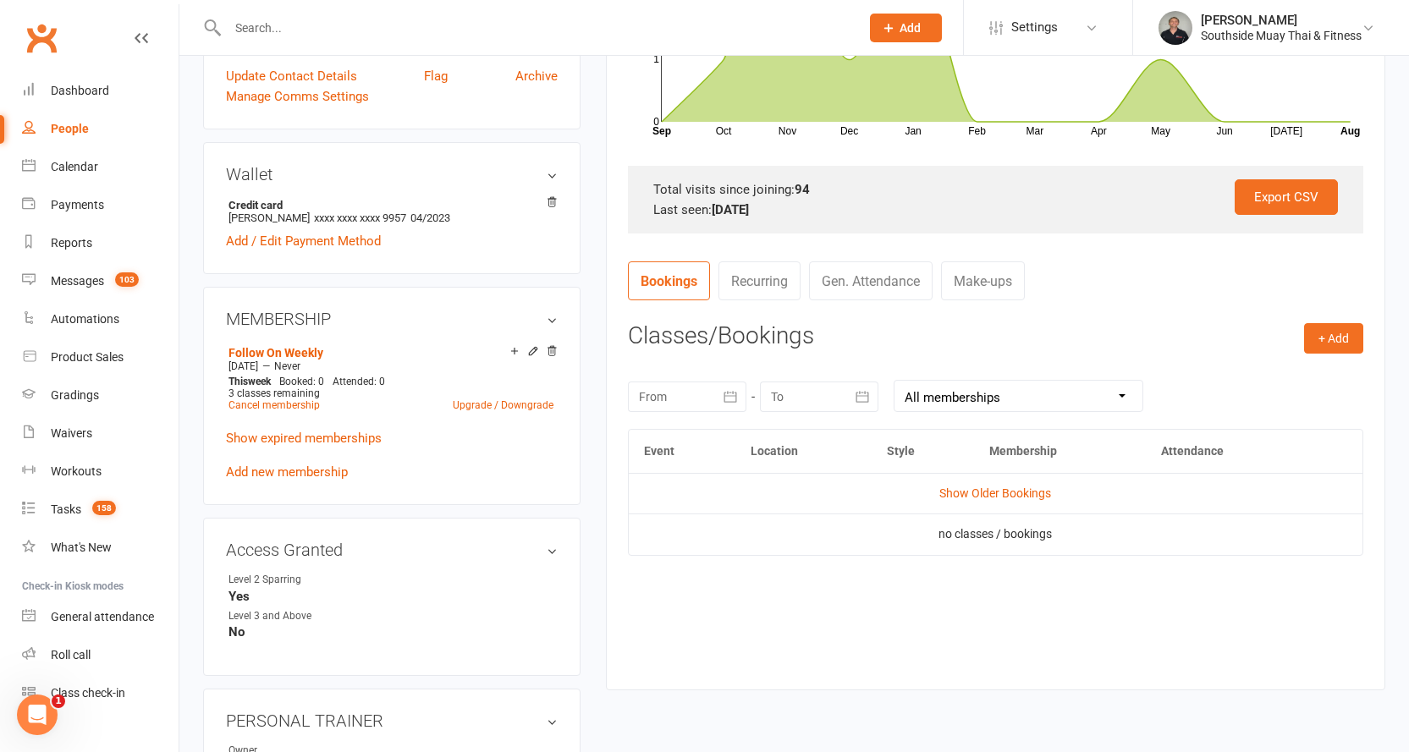
scroll to position [592, 0]
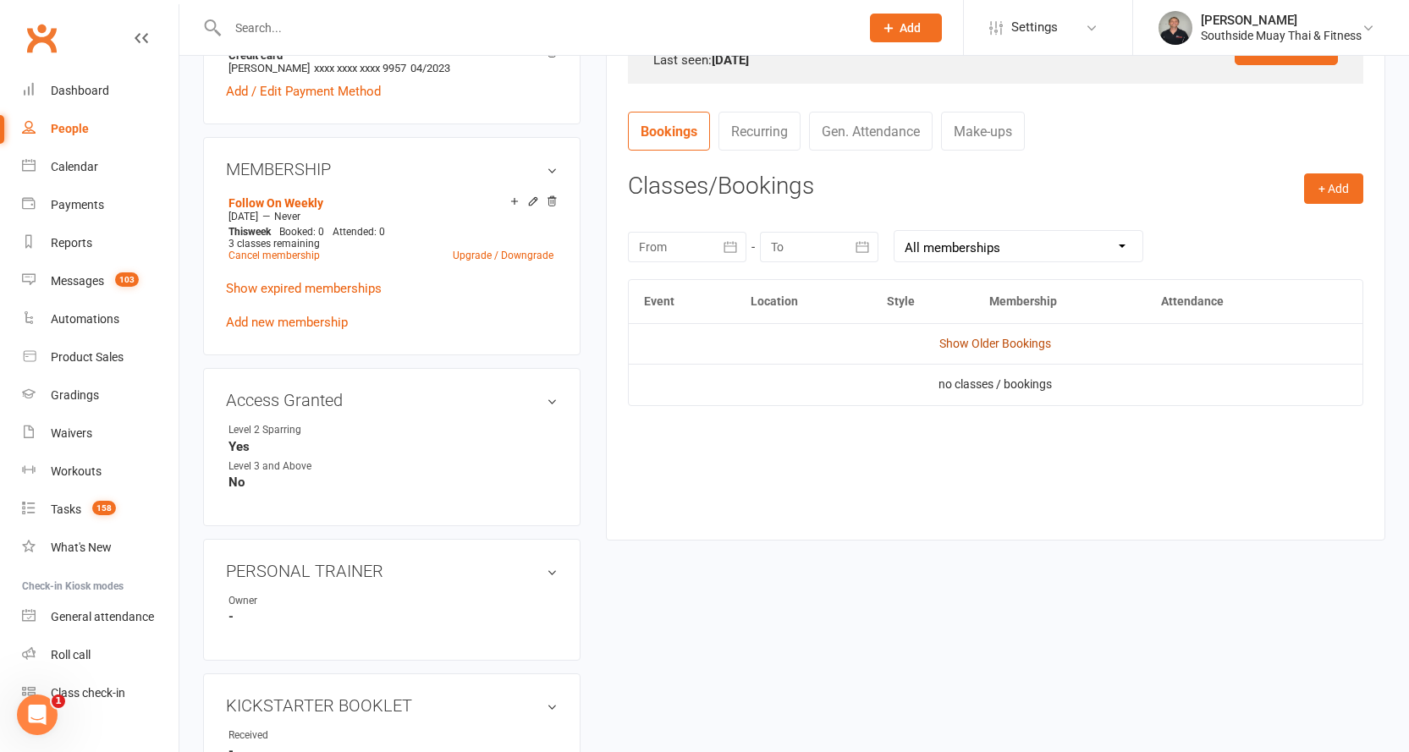
click at [1015, 340] on link "Show Older Bookings" at bounding box center [995, 344] width 112 height 14
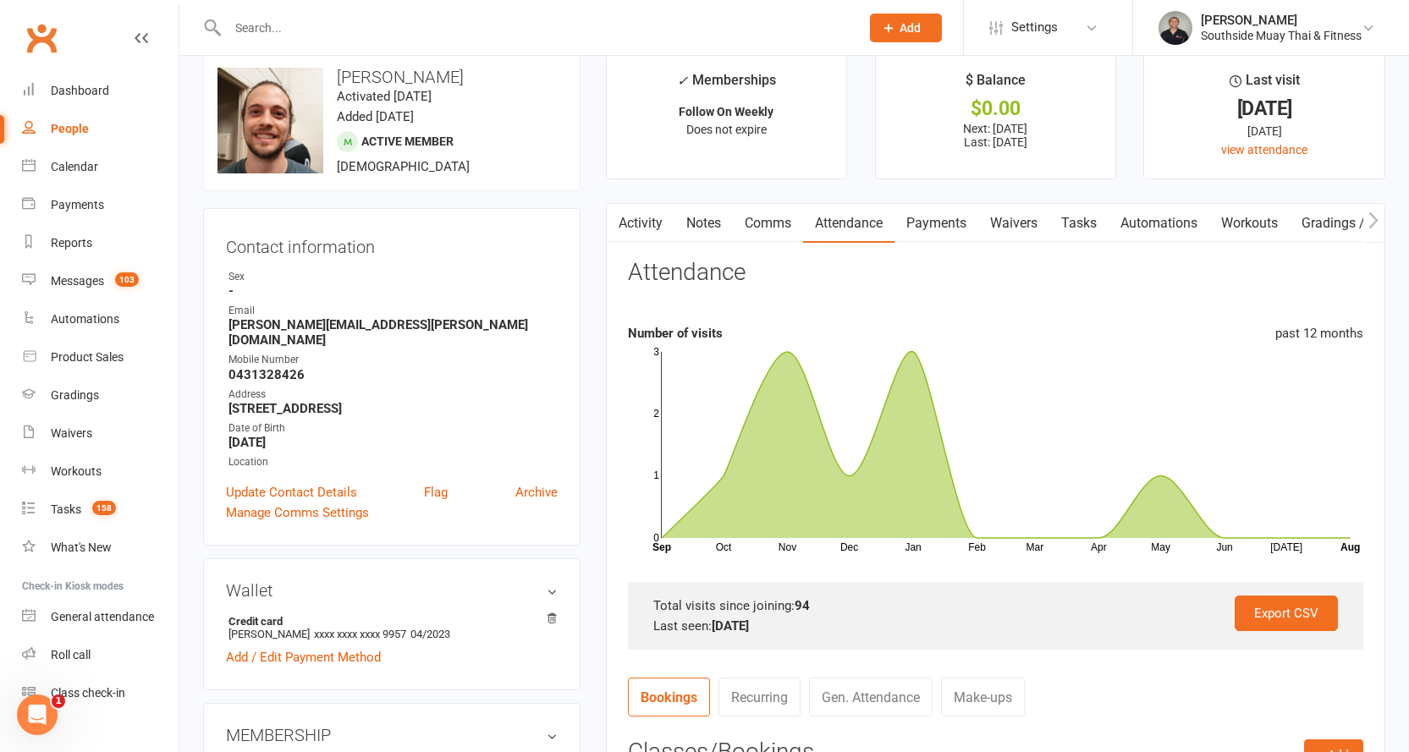
scroll to position [0, 0]
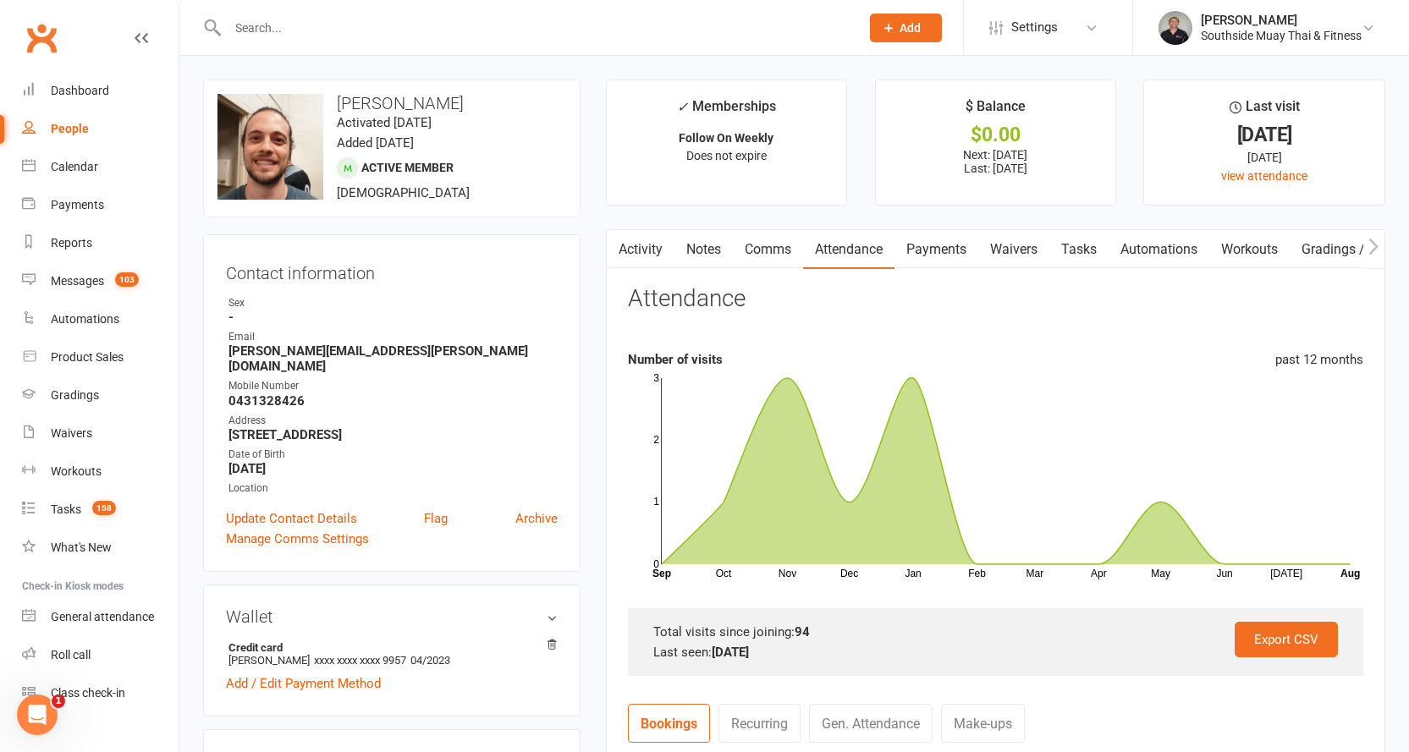
click at [768, 244] on link "Comms" at bounding box center [768, 249] width 70 height 39
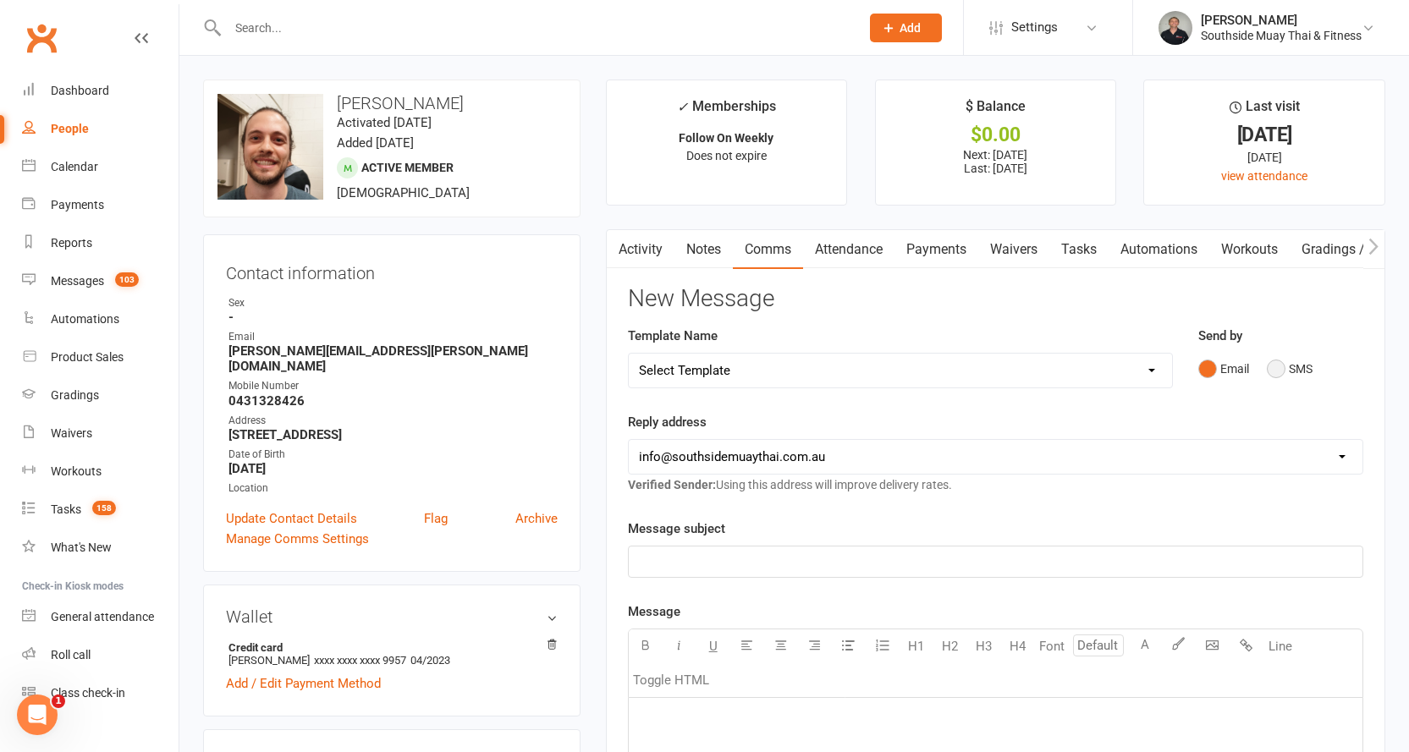
click at [1300, 366] on button "SMS" at bounding box center [1290, 369] width 46 height 32
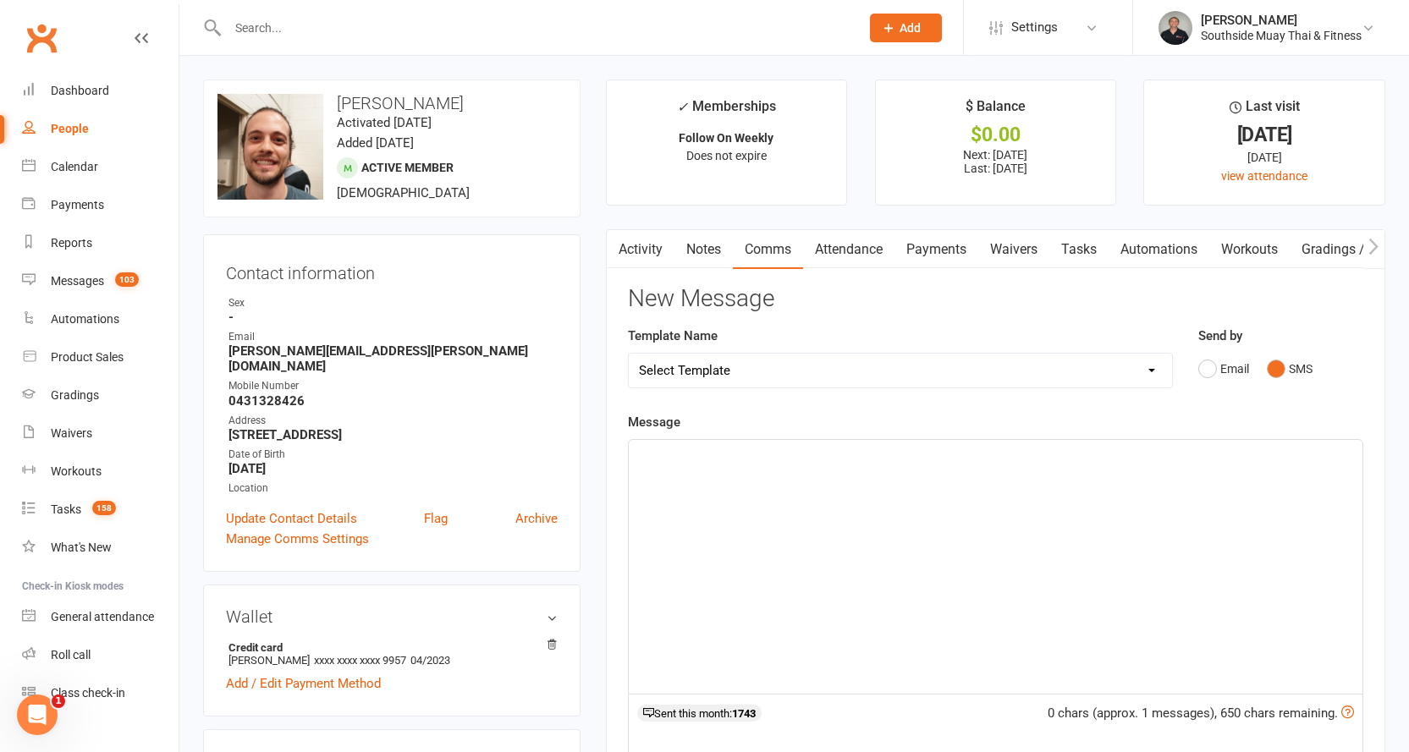
click at [845, 382] on select "Select Template [SMS] Outreach Message: High Risk – Personal From Trainer + Ree…" at bounding box center [900, 371] width 543 height 34
select select "68"
click at [629, 354] on select "Select Template [SMS] Outreach Message: High Risk – Personal From Trainer + Ree…" at bounding box center [900, 371] width 543 height 34
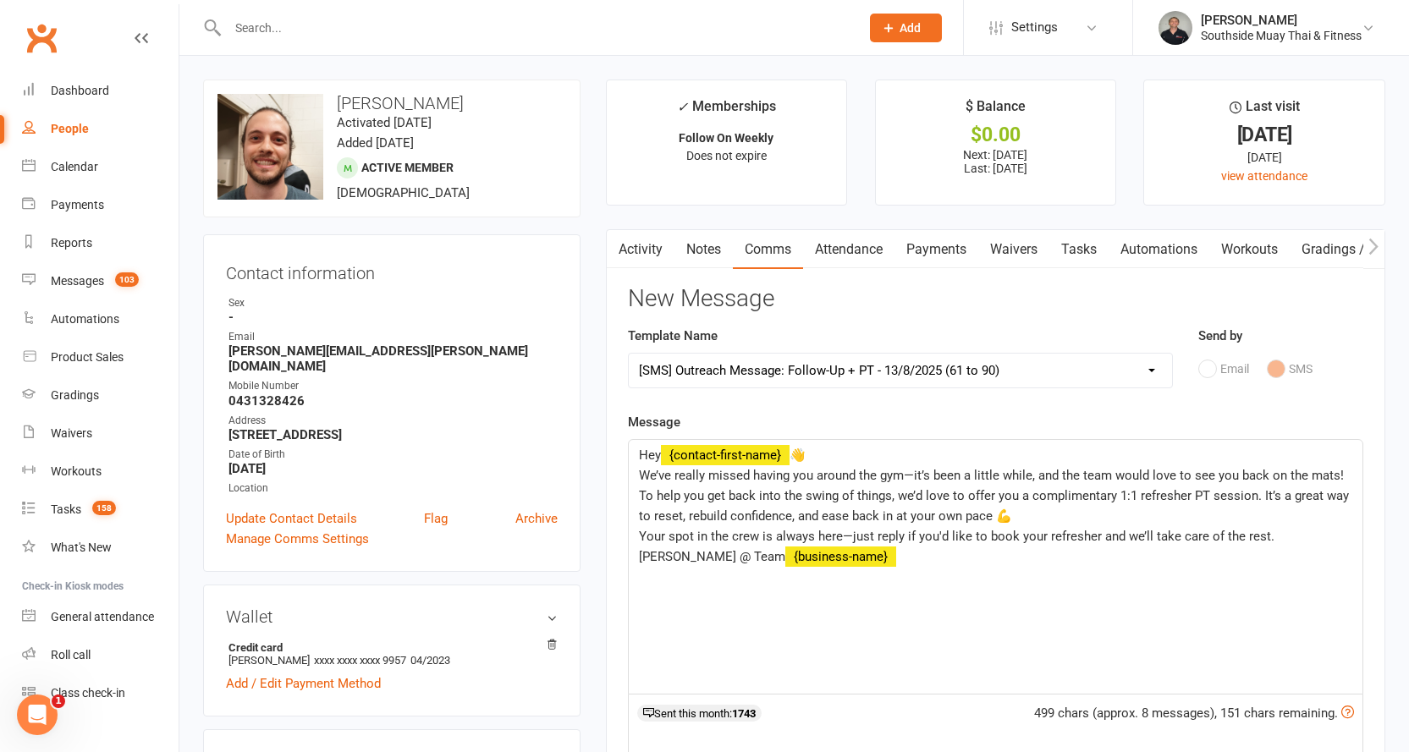
scroll to position [339, 0]
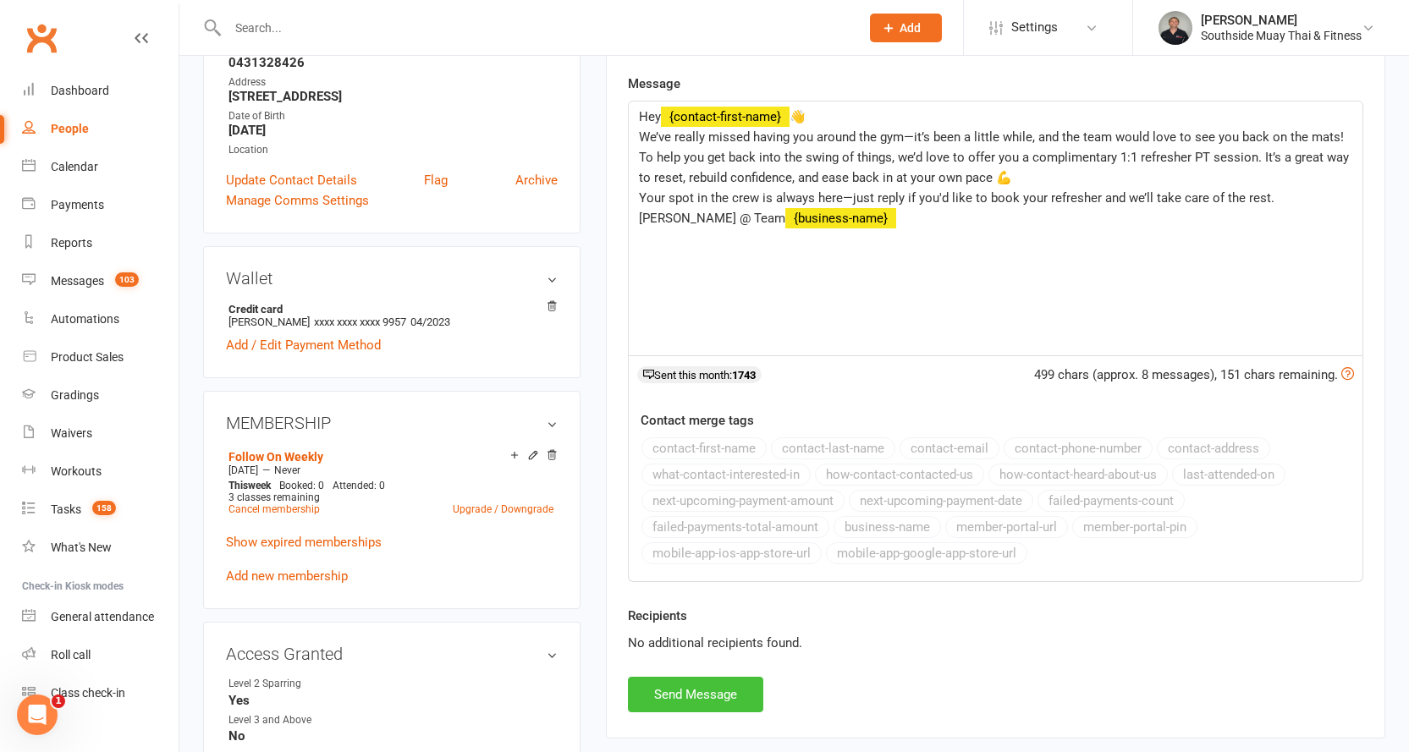
click at [676, 693] on button "Send Message" at bounding box center [695, 695] width 135 height 36
select select
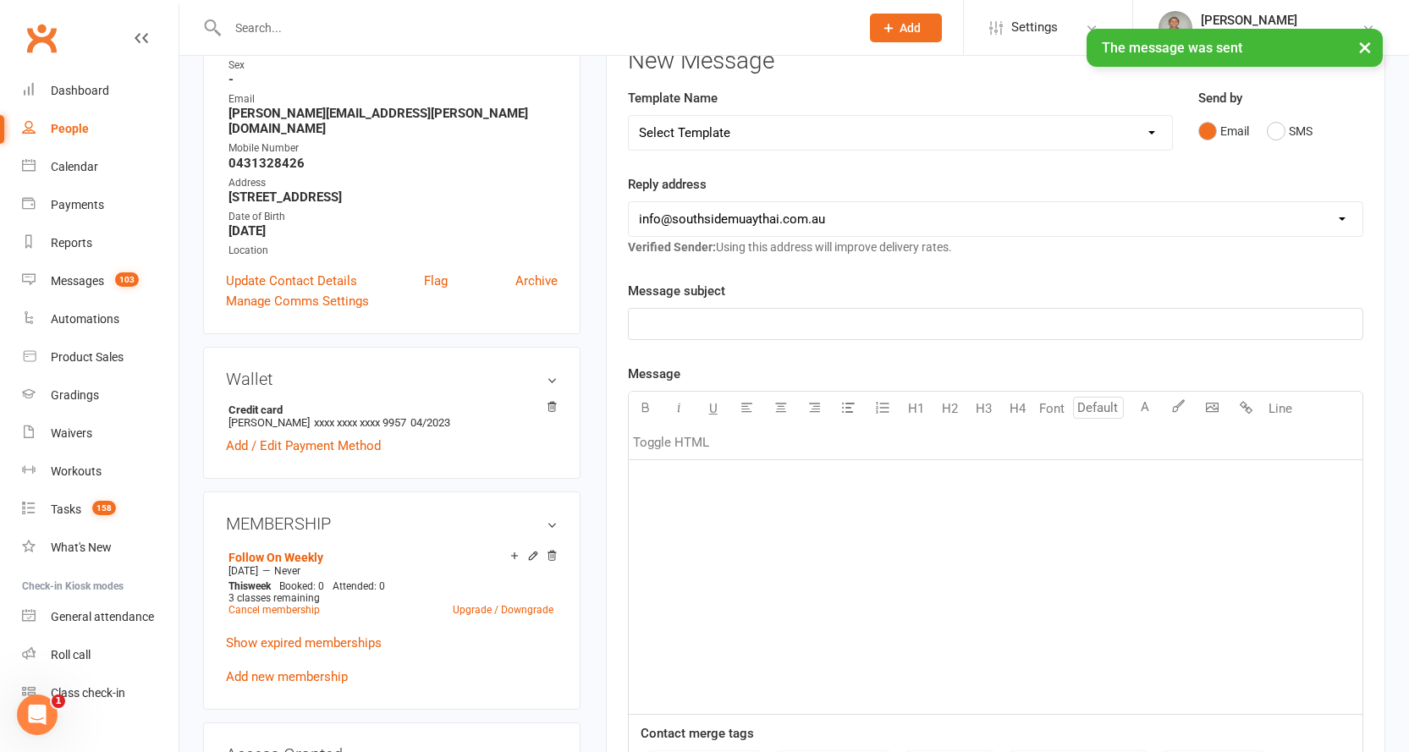
scroll to position [0, 0]
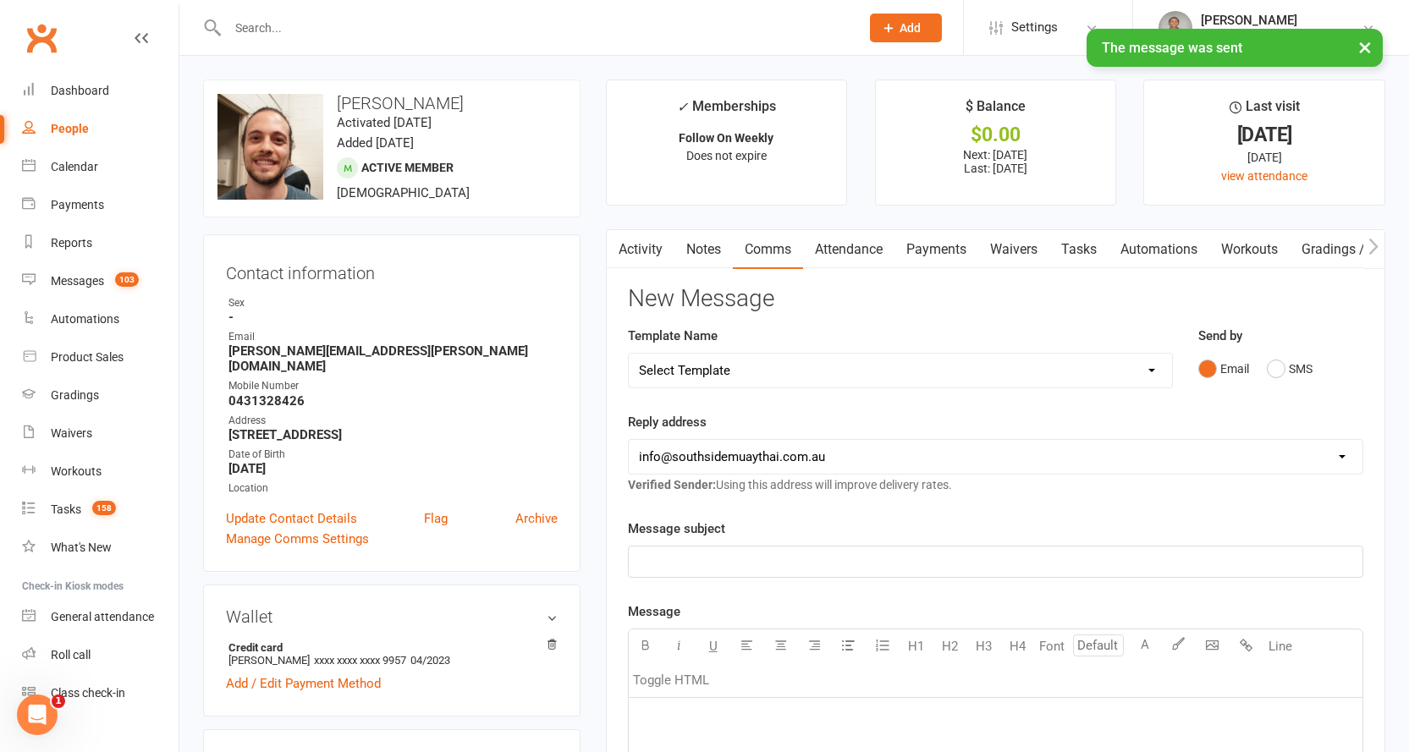
click at [632, 243] on link "Activity" at bounding box center [641, 249] width 68 height 39
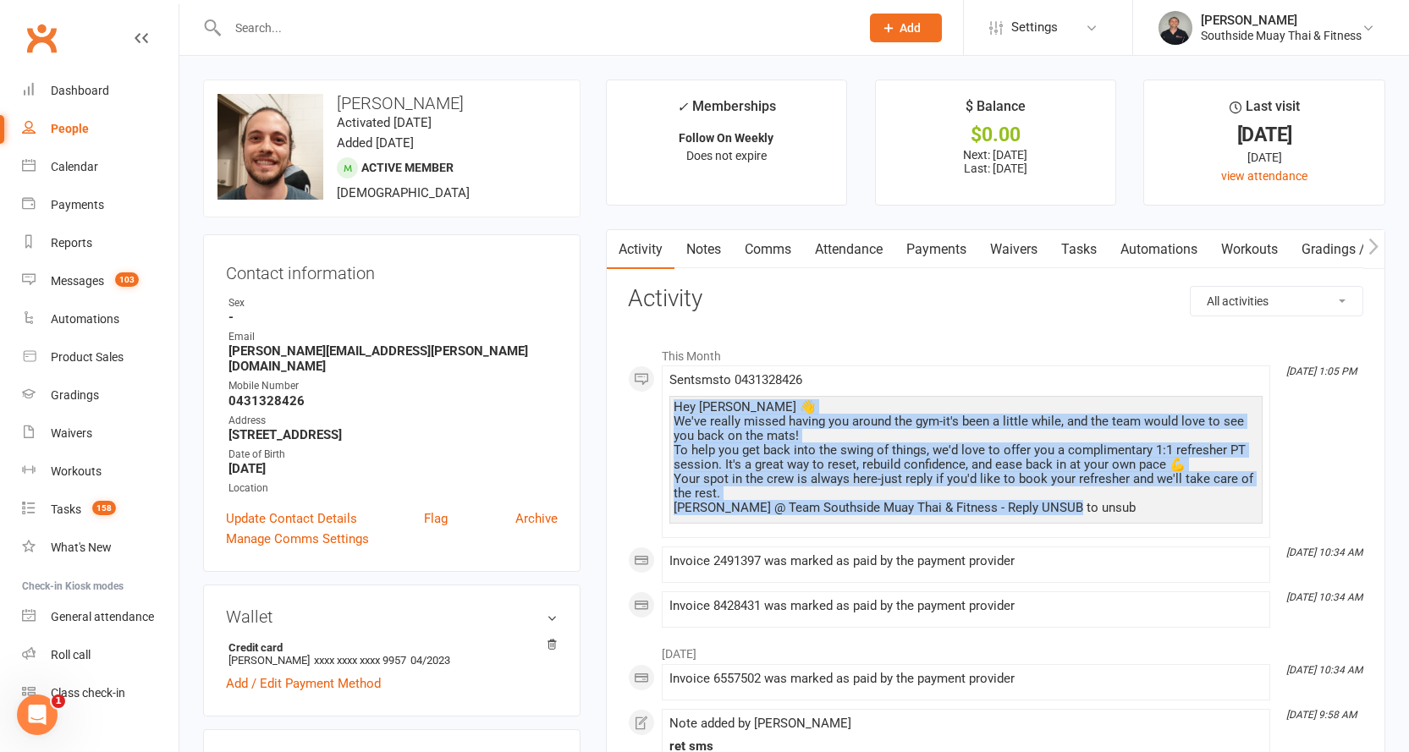
drag, startPoint x: 674, startPoint y: 405, endPoint x: 1090, endPoint y: 506, distance: 427.6
click at [1090, 506] on div "Hey [PERSON_NAME] 👋 We've really missed having you around the gym-it's been a l…" at bounding box center [966, 457] width 585 height 115
copy div "Hey [PERSON_NAME] 👋 We've really missed having you around the gym-it's been a l…"
click at [696, 240] on link "Notes" at bounding box center [703, 249] width 58 height 39
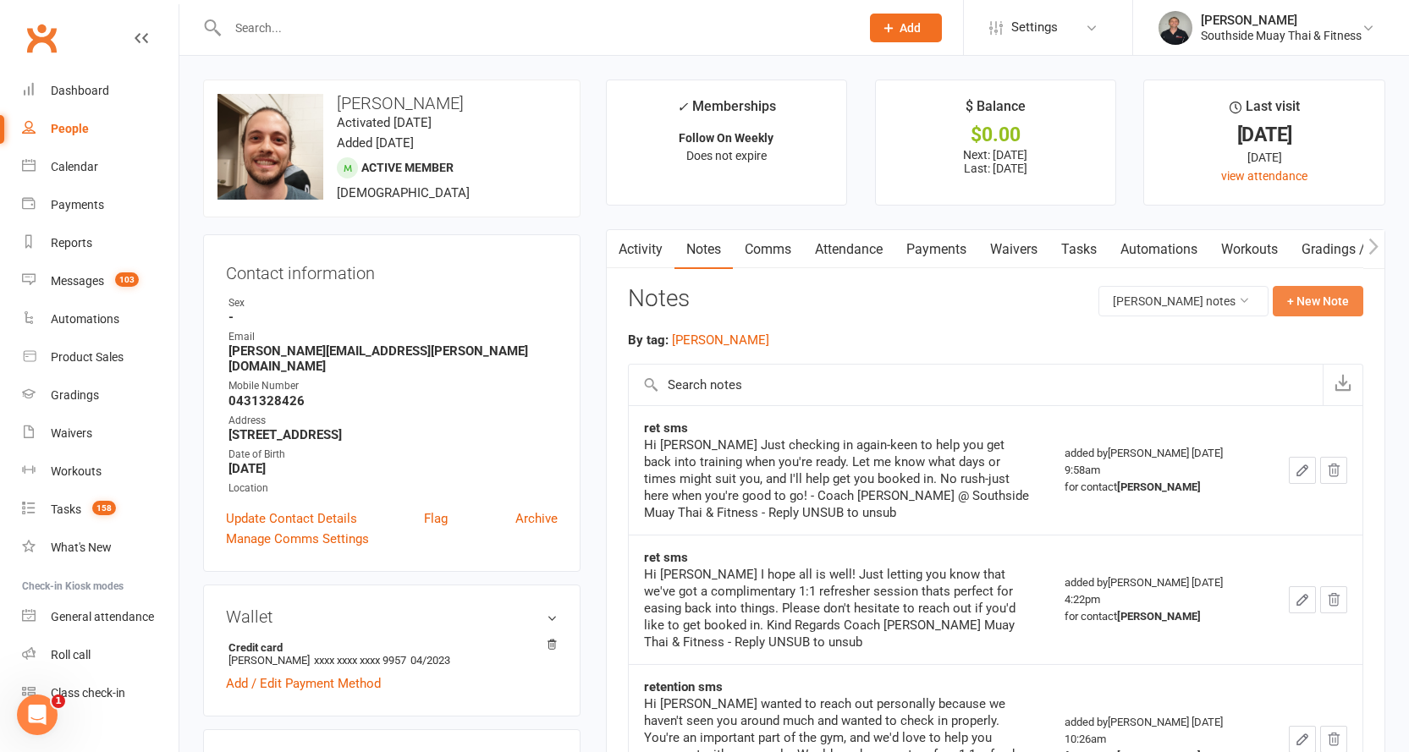
click at [1346, 305] on button "+ New Note" at bounding box center [1318, 301] width 91 height 30
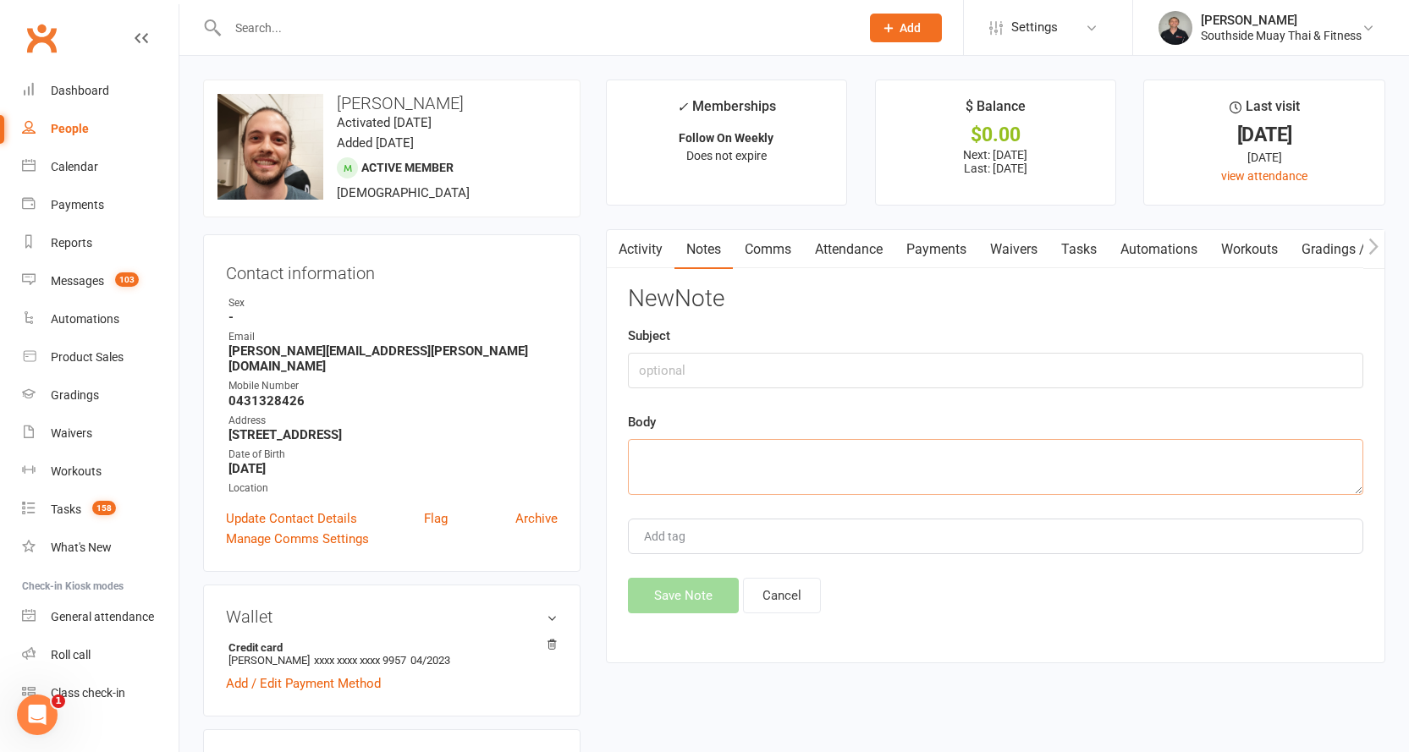
click at [664, 465] on textarea at bounding box center [995, 467] width 735 height 56
paste textarea "Hey [PERSON_NAME] 👋 We've really missed having you around the gym-it's been a l…"
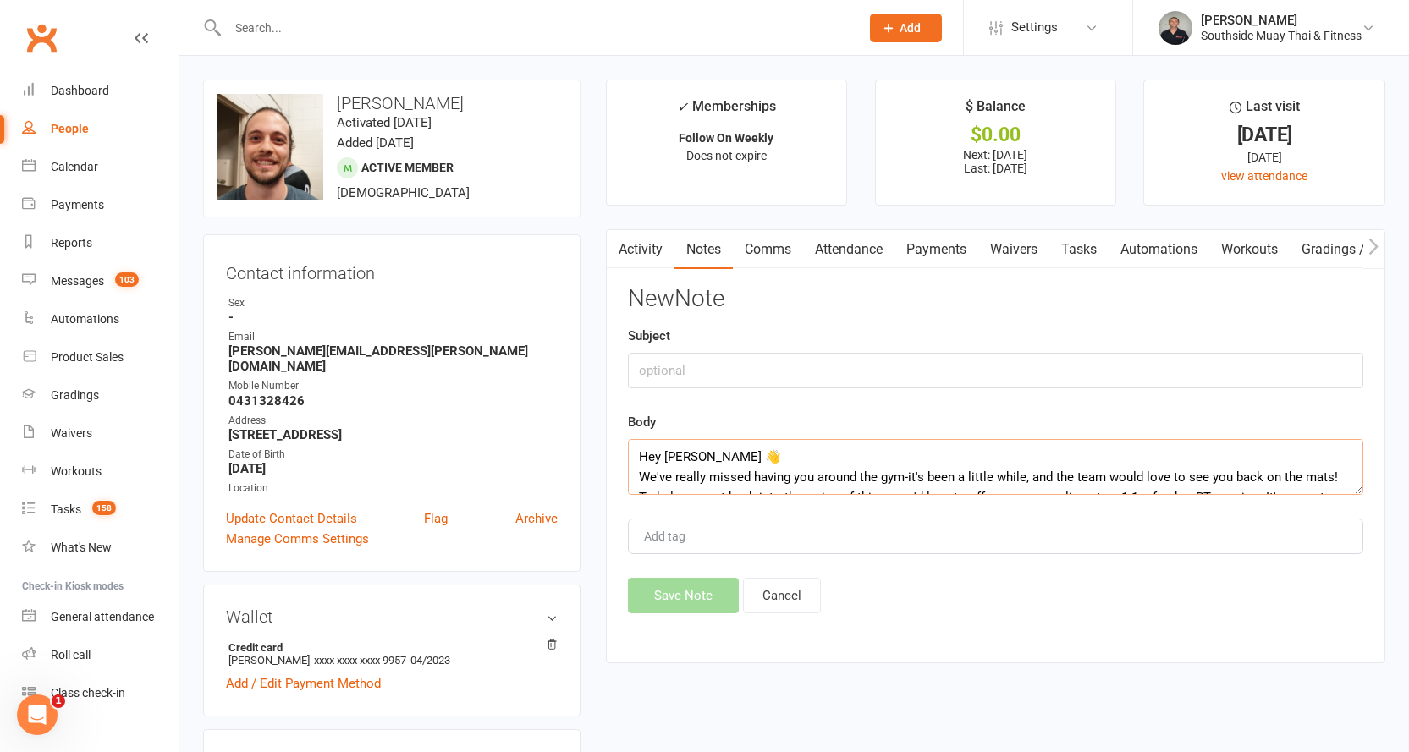
scroll to position [72, 0]
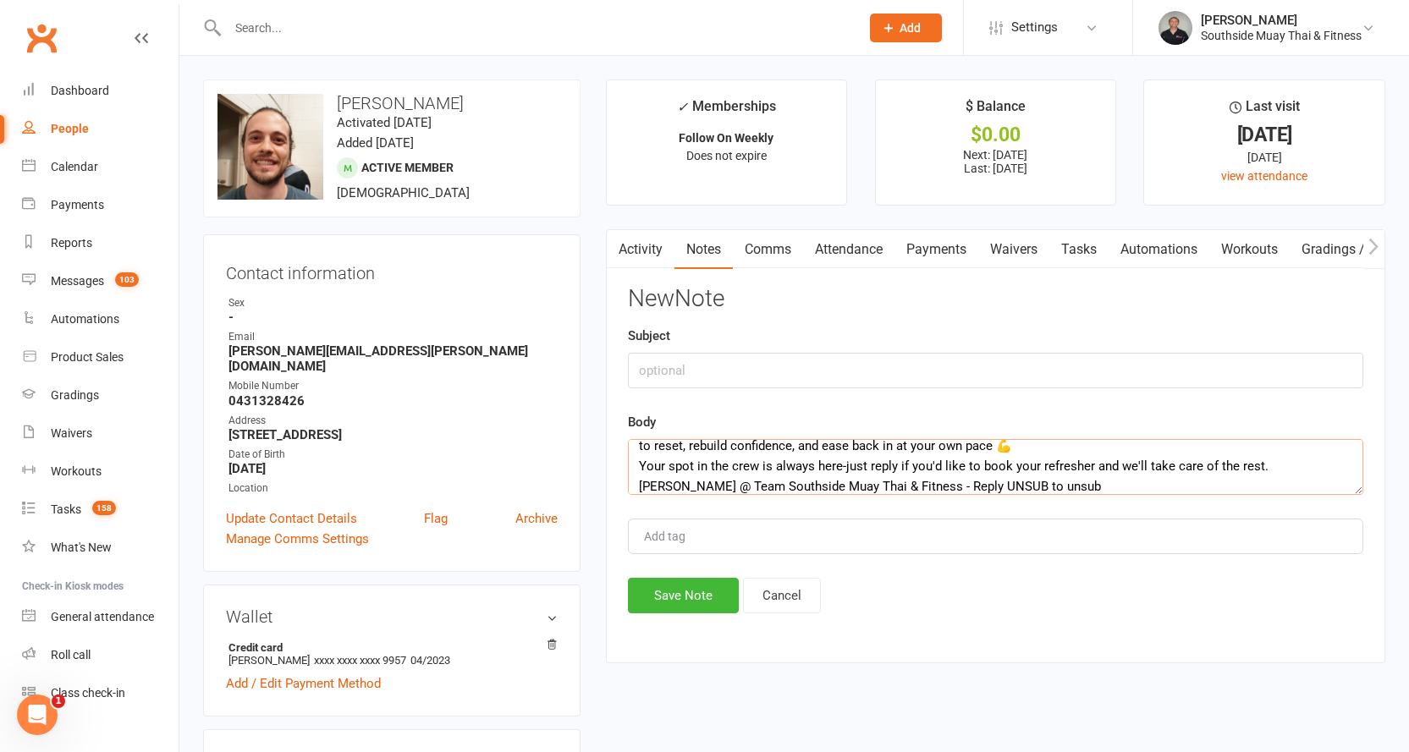
type textarea "Hey [PERSON_NAME] 👋 We've really missed having you around the gym-it's been a l…"
click at [668, 370] on input "text" at bounding box center [995, 371] width 735 height 36
type input "ret"
click at [647, 607] on button "Save Note" at bounding box center [683, 596] width 111 height 36
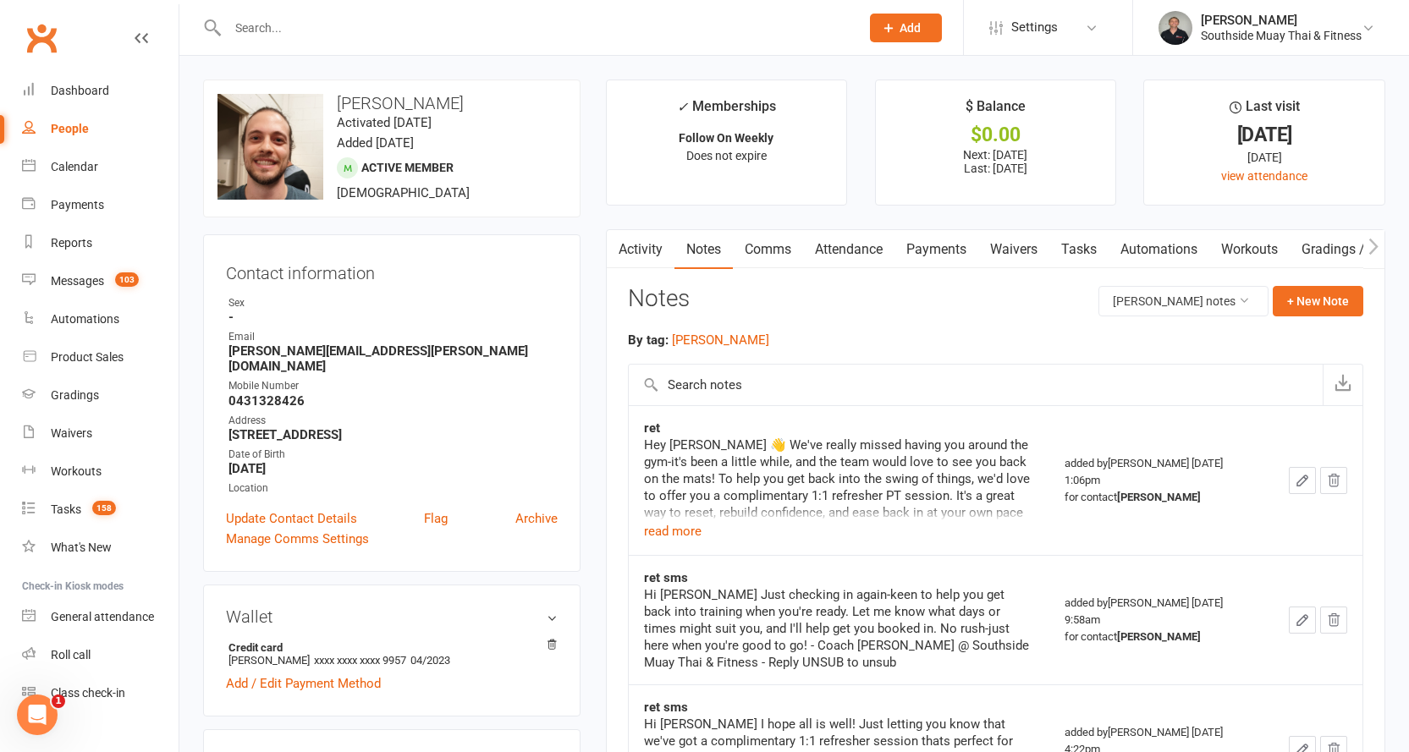
click at [505, 24] on input "text" at bounding box center [535, 28] width 625 height 24
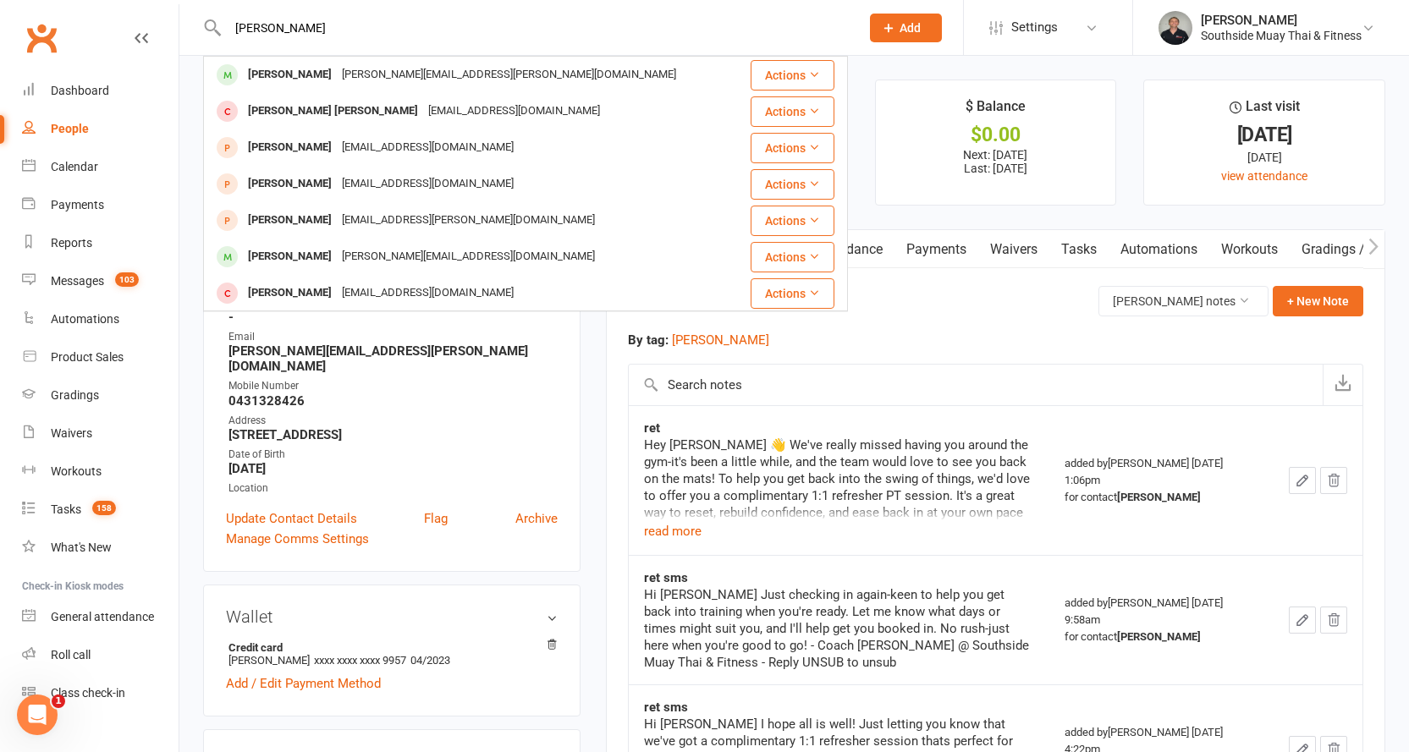
click at [293, 30] on input "[PERSON_NAME]" at bounding box center [535, 28] width 625 height 24
click at [291, 29] on input "[PERSON_NAME]" at bounding box center [535, 28] width 625 height 24
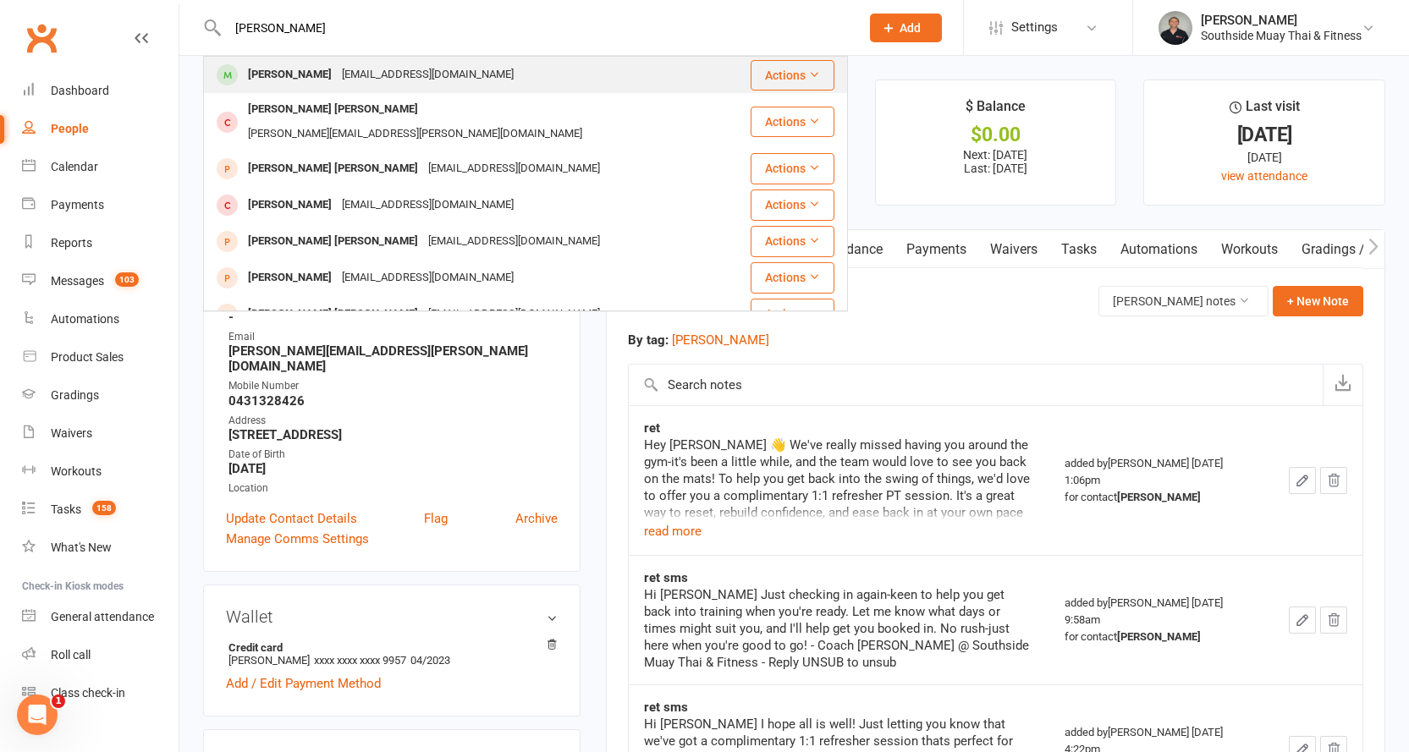
type input "[PERSON_NAME]"
click at [289, 69] on div "[PERSON_NAME]" at bounding box center [290, 75] width 94 height 25
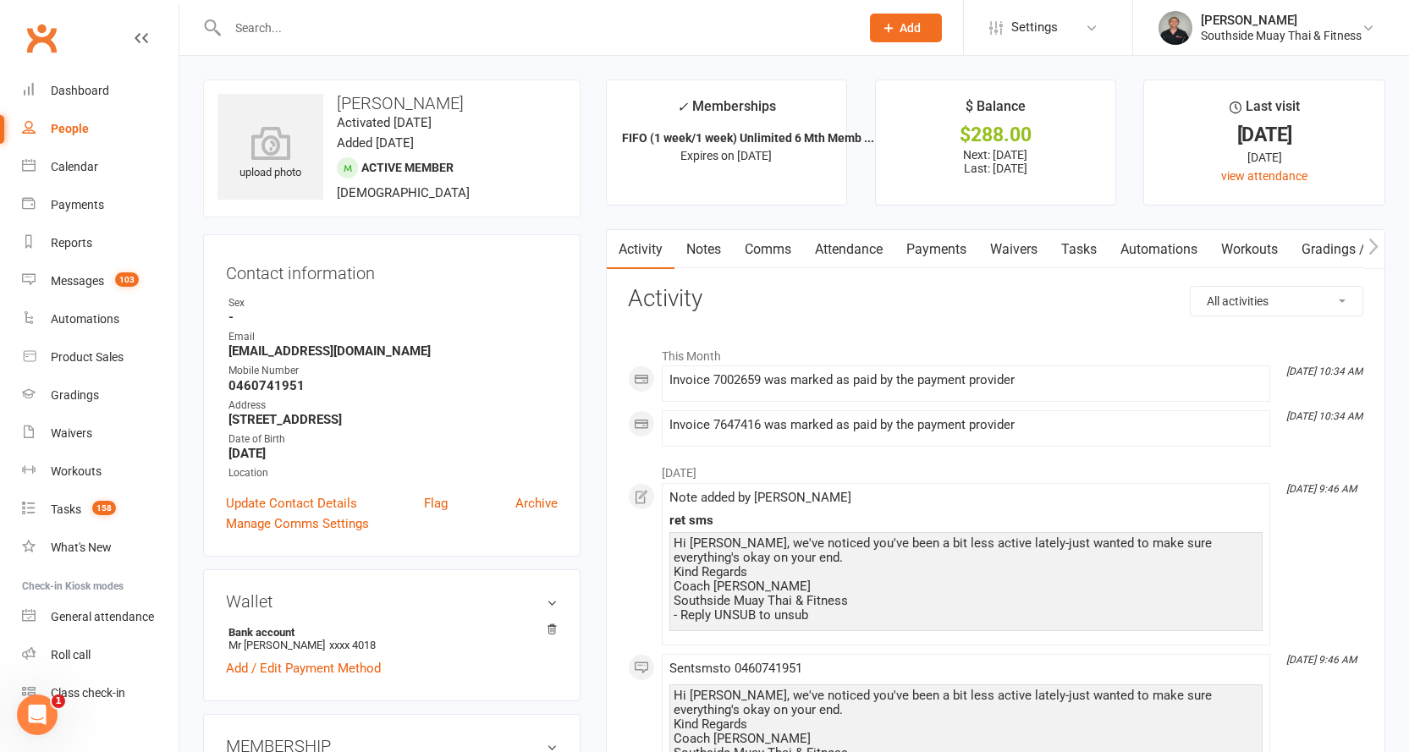
click at [778, 249] on link "Comms" at bounding box center [768, 249] width 70 height 39
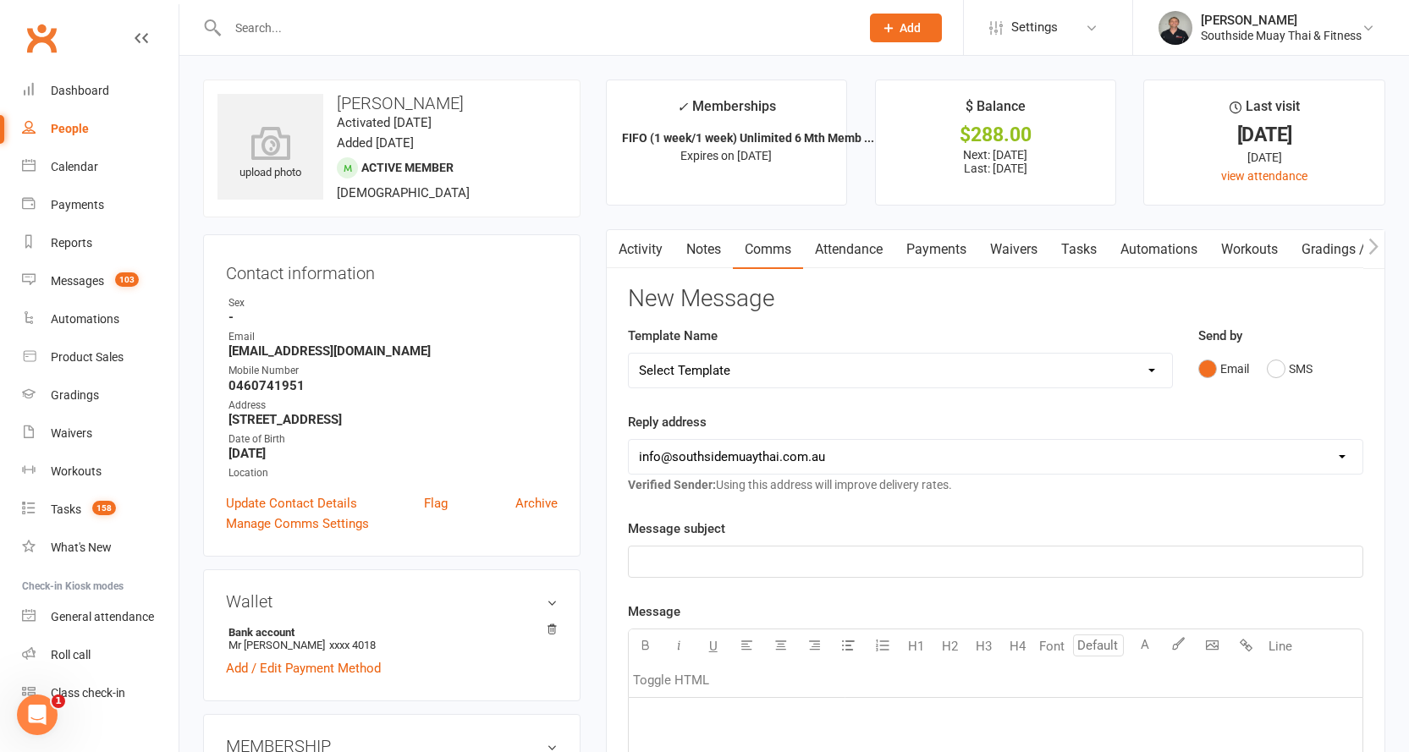
click at [1080, 382] on select "Select Template [SMS] Outreach Message: High Risk – Personal From Trainer + Ree…" at bounding box center [900, 371] width 543 height 34
select select "66"
click at [629, 354] on select "Select Template [SMS] Outreach Message: High Risk – Personal From Trainer + Ree…" at bounding box center [900, 371] width 543 height 34
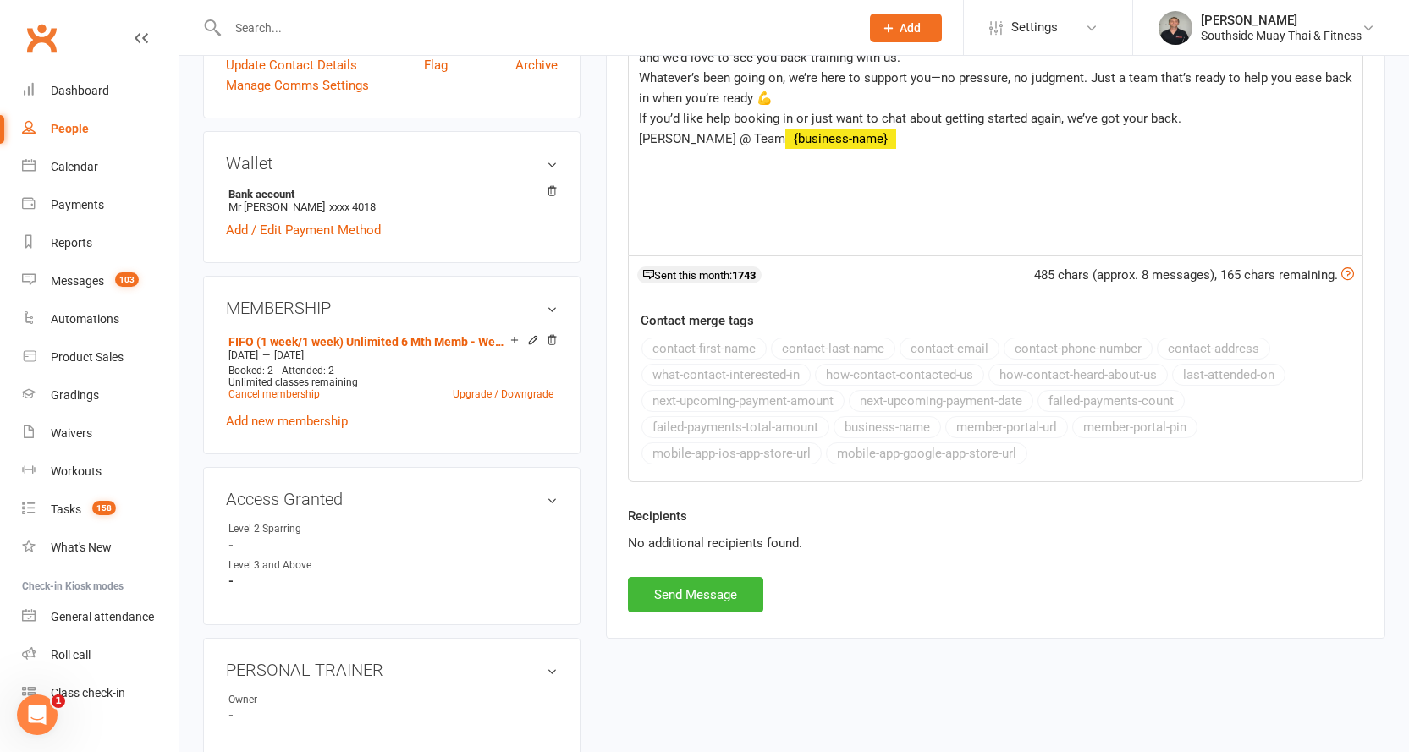
scroll to position [677, 0]
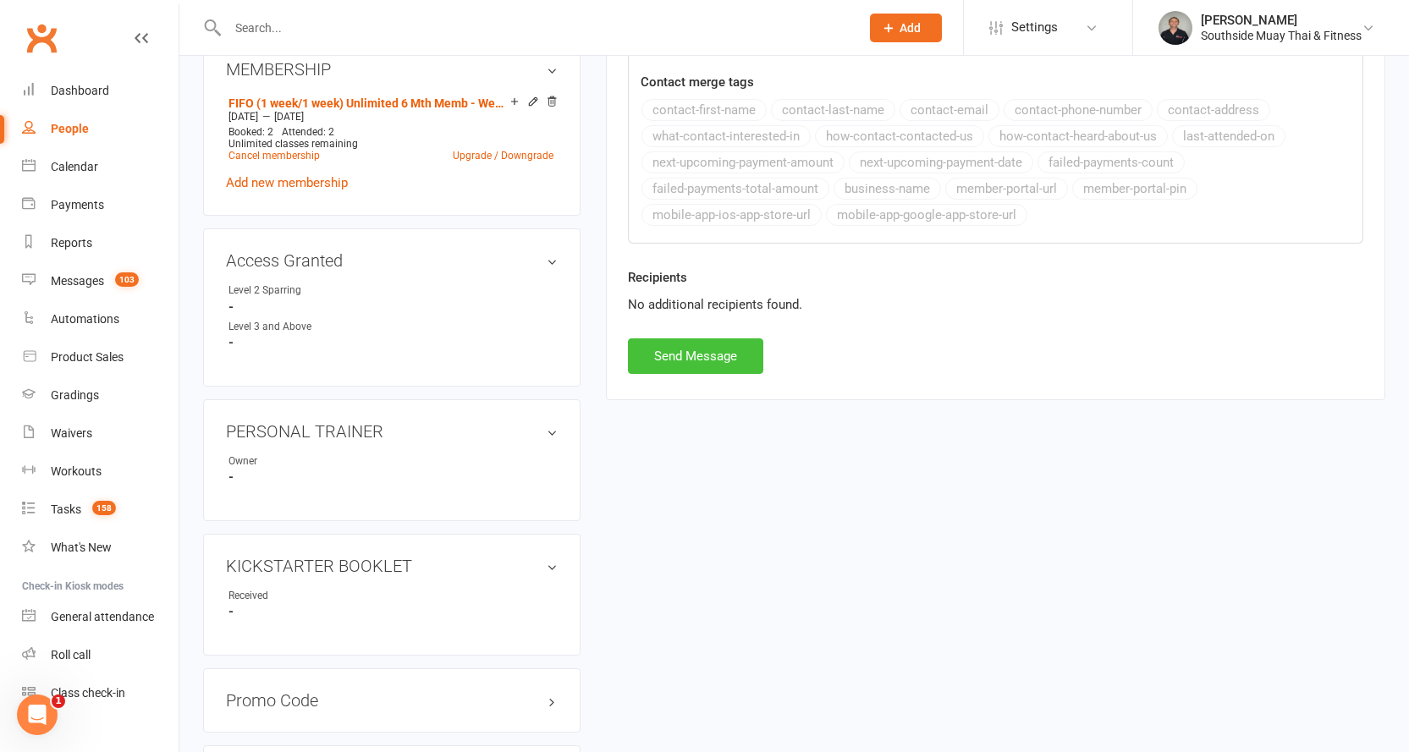
click at [668, 355] on button "Send Message" at bounding box center [695, 357] width 135 height 36
select select
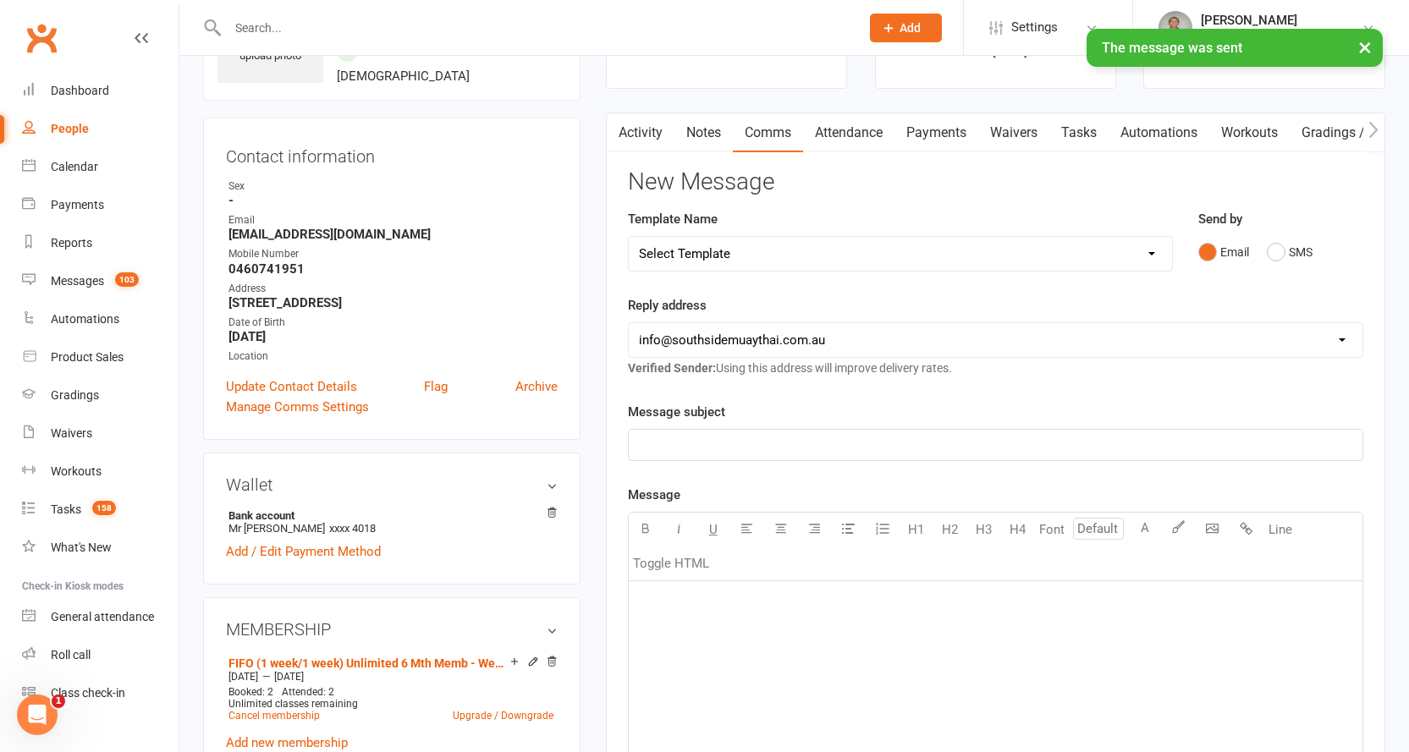
scroll to position [0, 0]
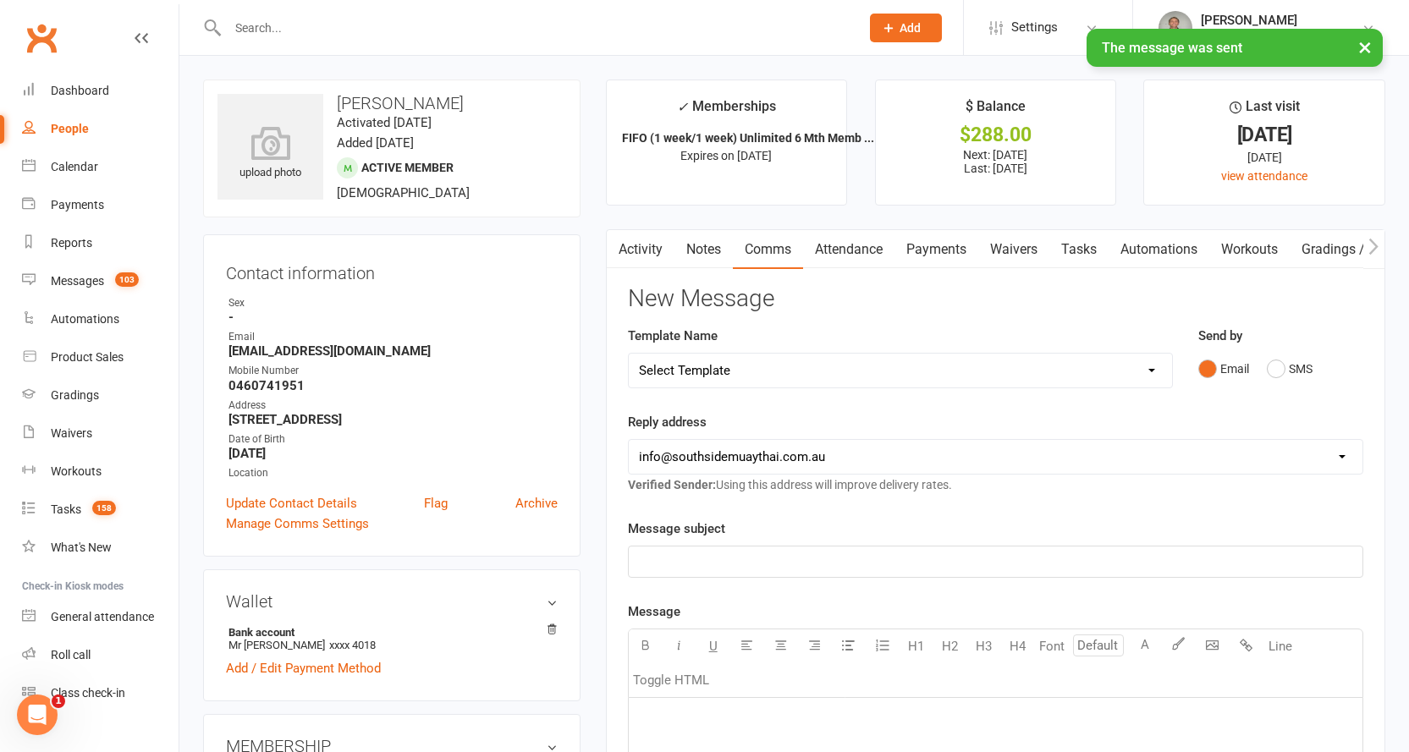
click at [641, 243] on link "Activity" at bounding box center [641, 249] width 68 height 39
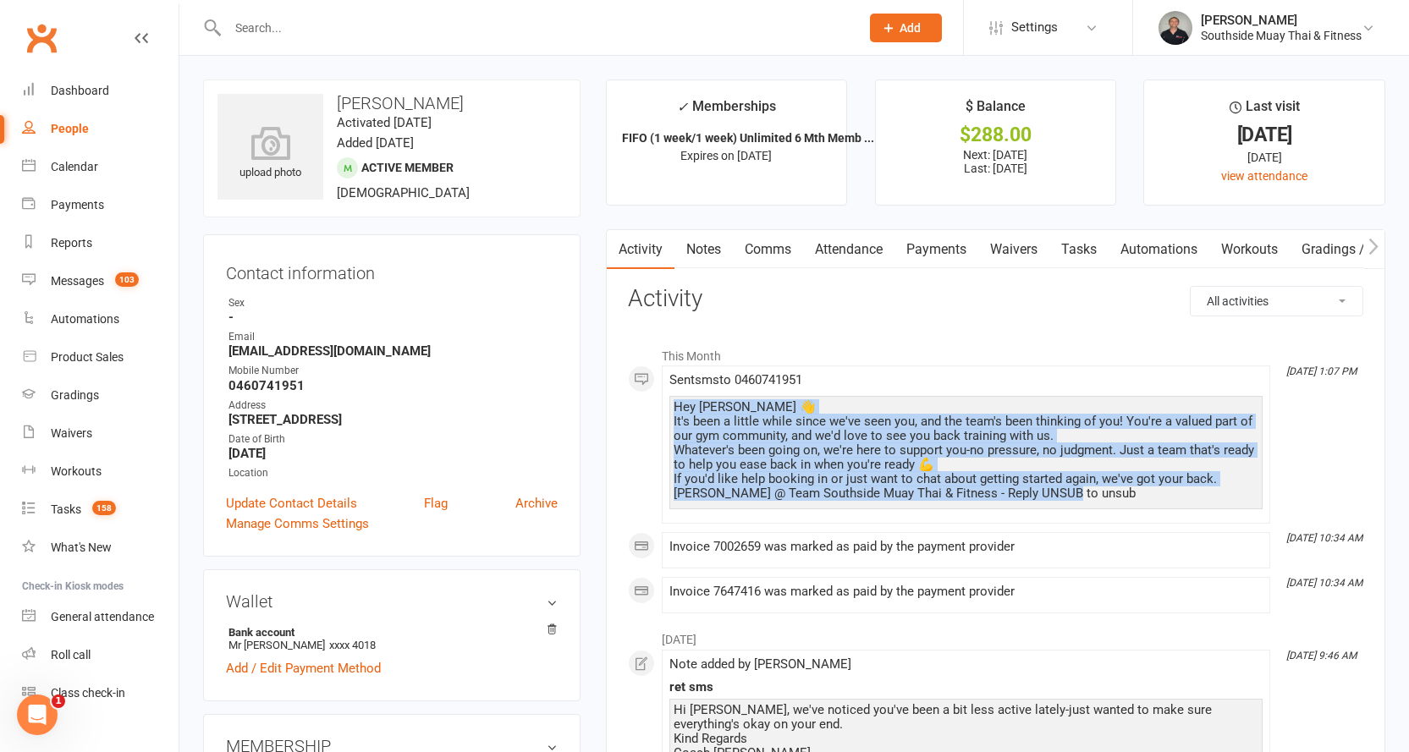
drag, startPoint x: 674, startPoint y: 404, endPoint x: 928, endPoint y: 487, distance: 266.3
click at [1085, 496] on div "Hey [PERSON_NAME] 👋 It's been a little while since we've seen you, and the team…" at bounding box center [966, 450] width 585 height 101
copy div "Hey [PERSON_NAME] 👋 It's been a little while since we've seen you, and the team…"
click at [699, 240] on link "Notes" at bounding box center [703, 249] width 58 height 39
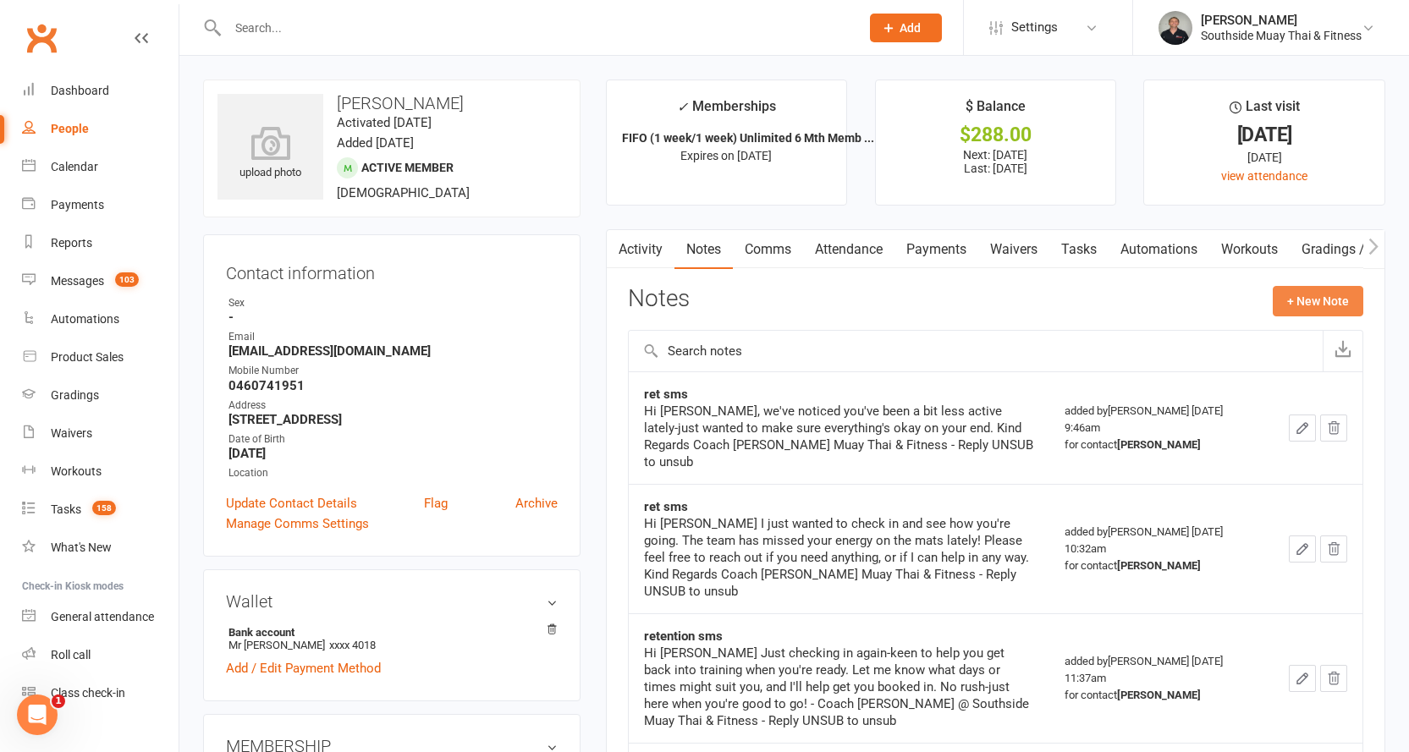
click at [1308, 299] on button "+ New Note" at bounding box center [1318, 301] width 91 height 30
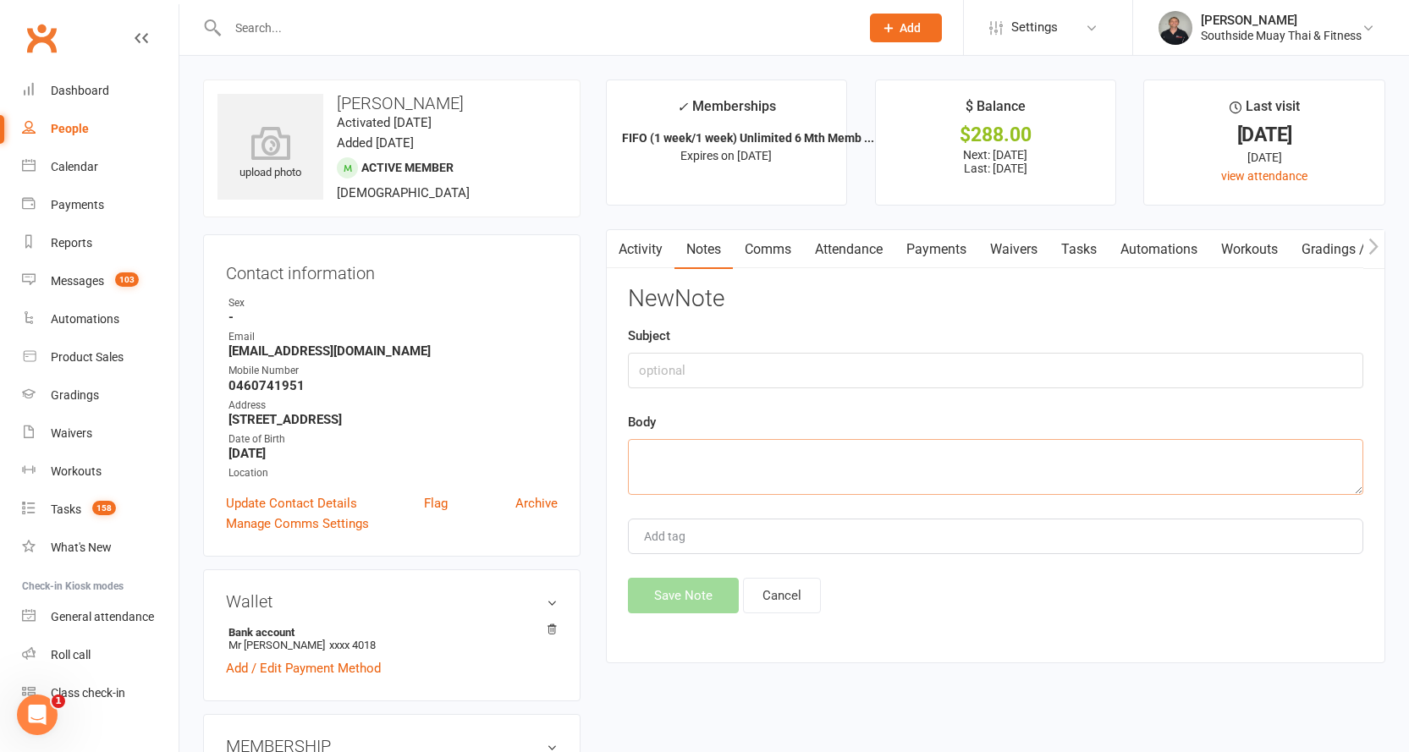
click at [710, 450] on textarea at bounding box center [995, 467] width 735 height 56
paste textarea "Hey [PERSON_NAME] 👋 It's been a little while since we've seen you, and the team…"
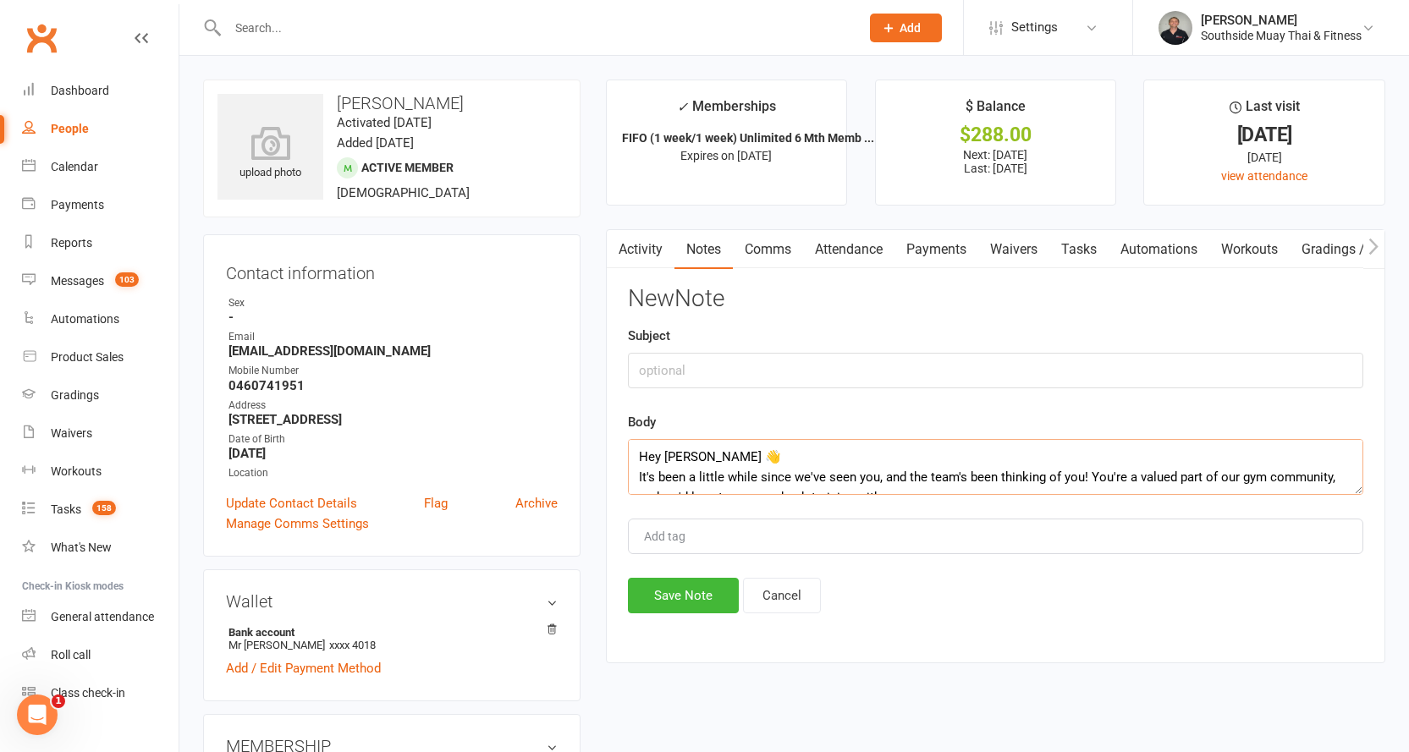
scroll to position [92, 0]
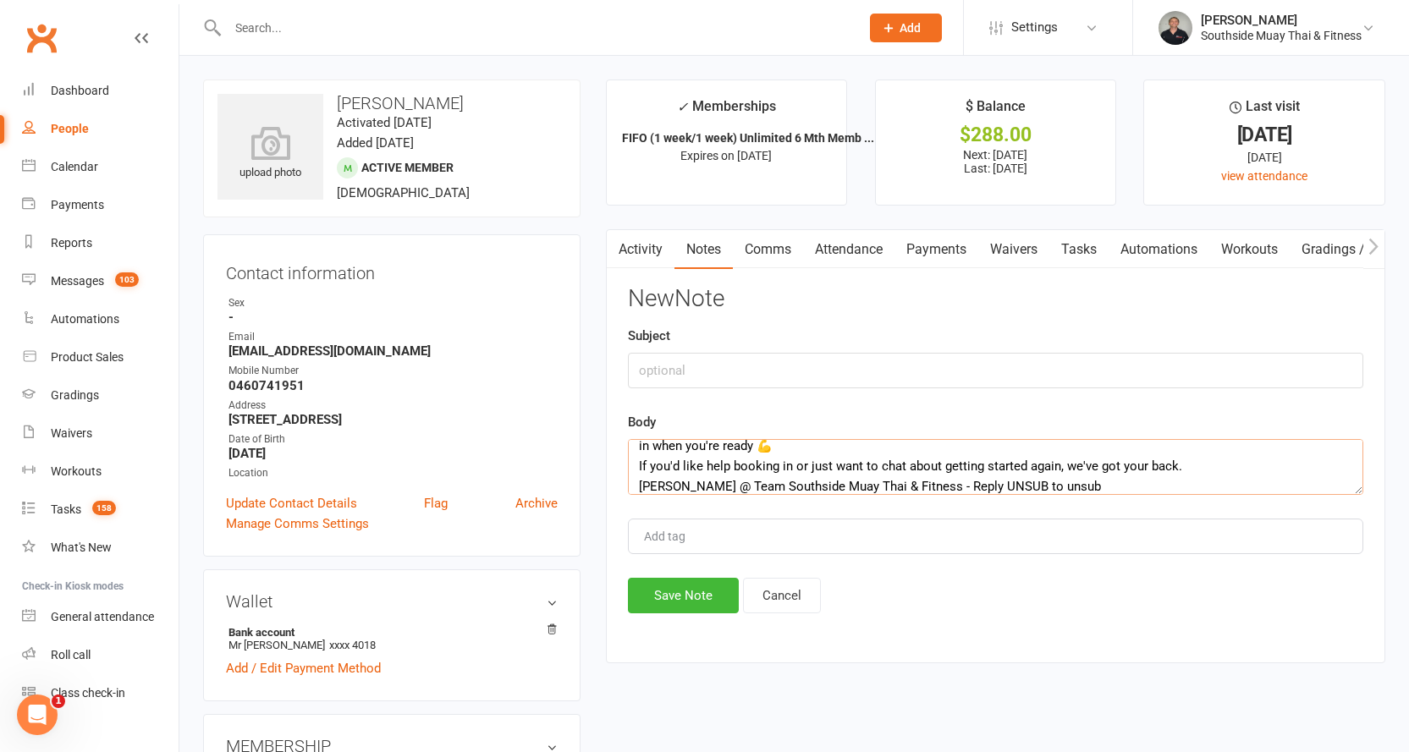
type textarea "Hey [PERSON_NAME] 👋 It's been a little while since we've seen you, and the team…"
click at [694, 373] on input "text" at bounding box center [995, 371] width 735 height 36
type input "ret"
click at [690, 588] on button "Save Note" at bounding box center [683, 596] width 111 height 36
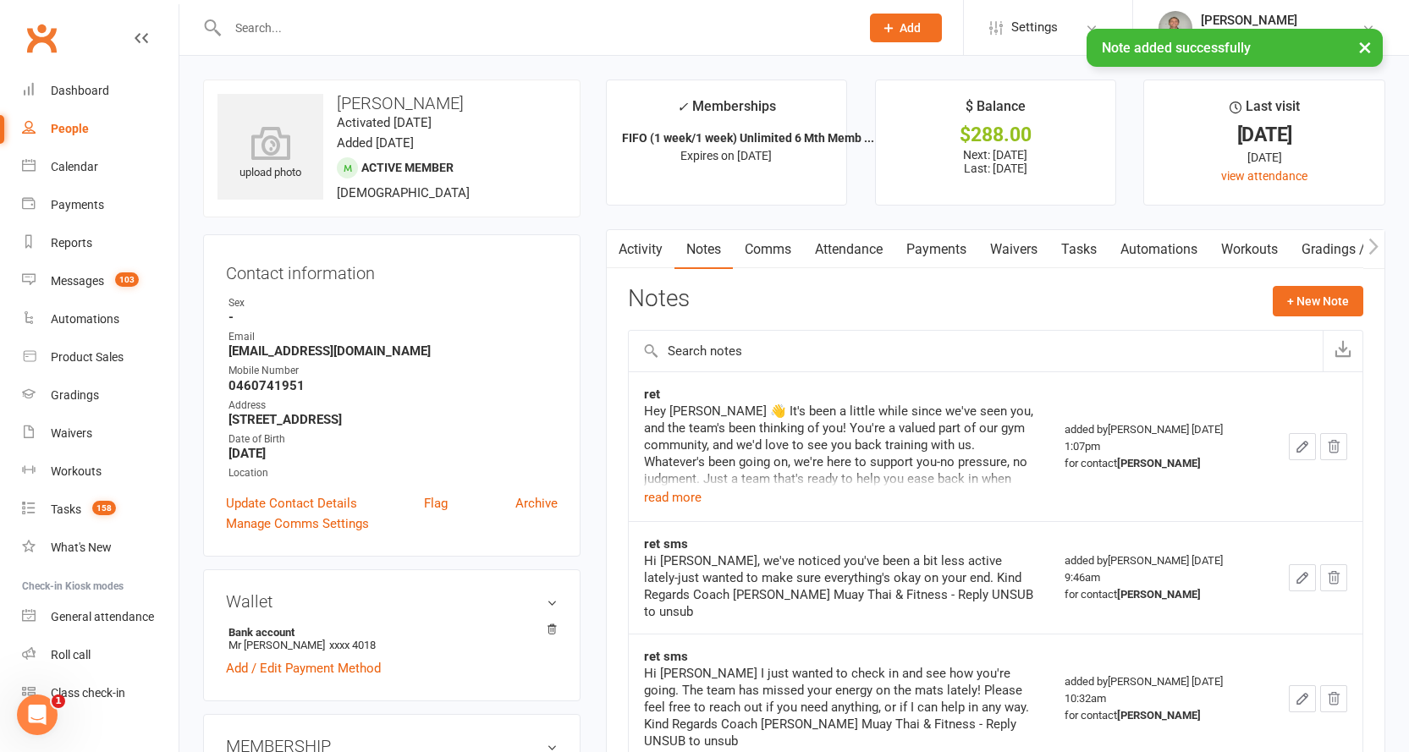
click at [385, 28] on input "text" at bounding box center [535, 28] width 625 height 24
type input "s"
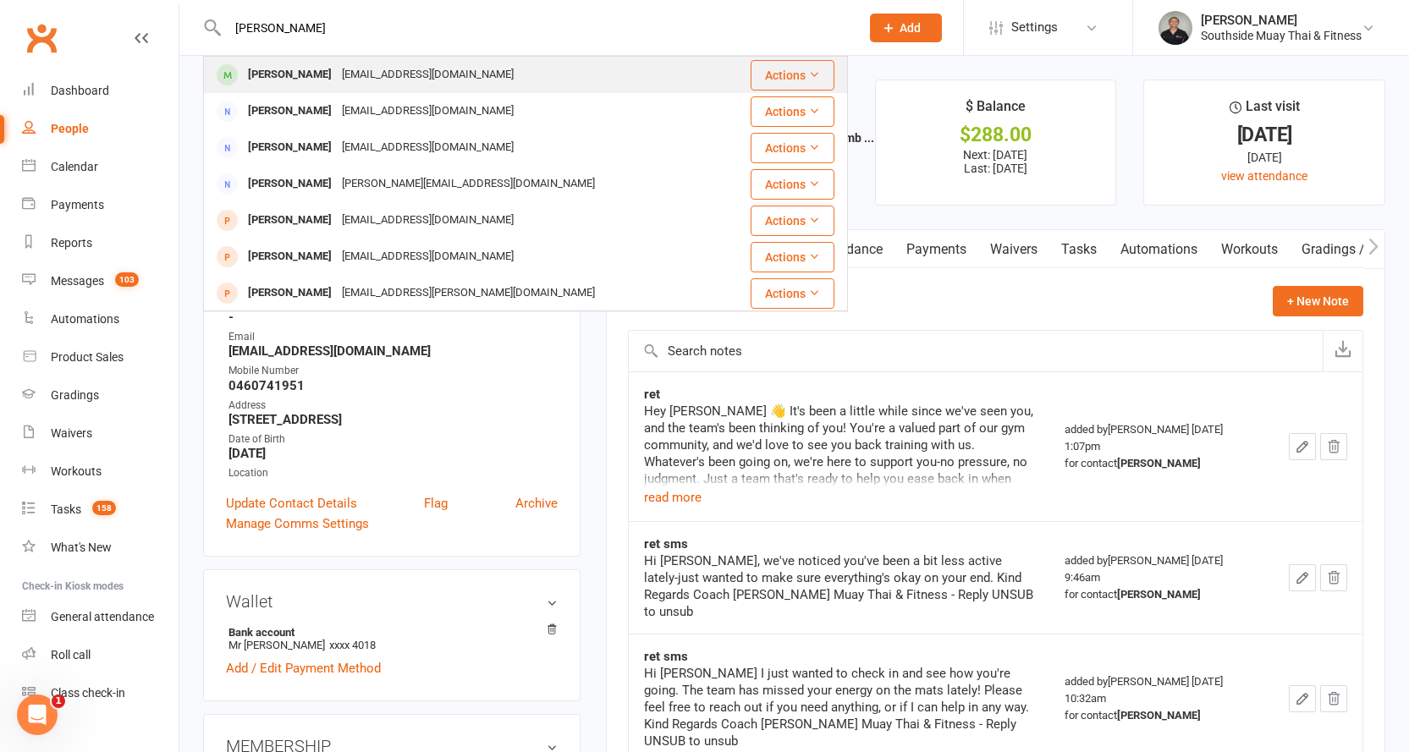
type input "[PERSON_NAME]"
click at [366, 68] on div "[EMAIL_ADDRESS][DOMAIN_NAME]" at bounding box center [428, 75] width 182 height 25
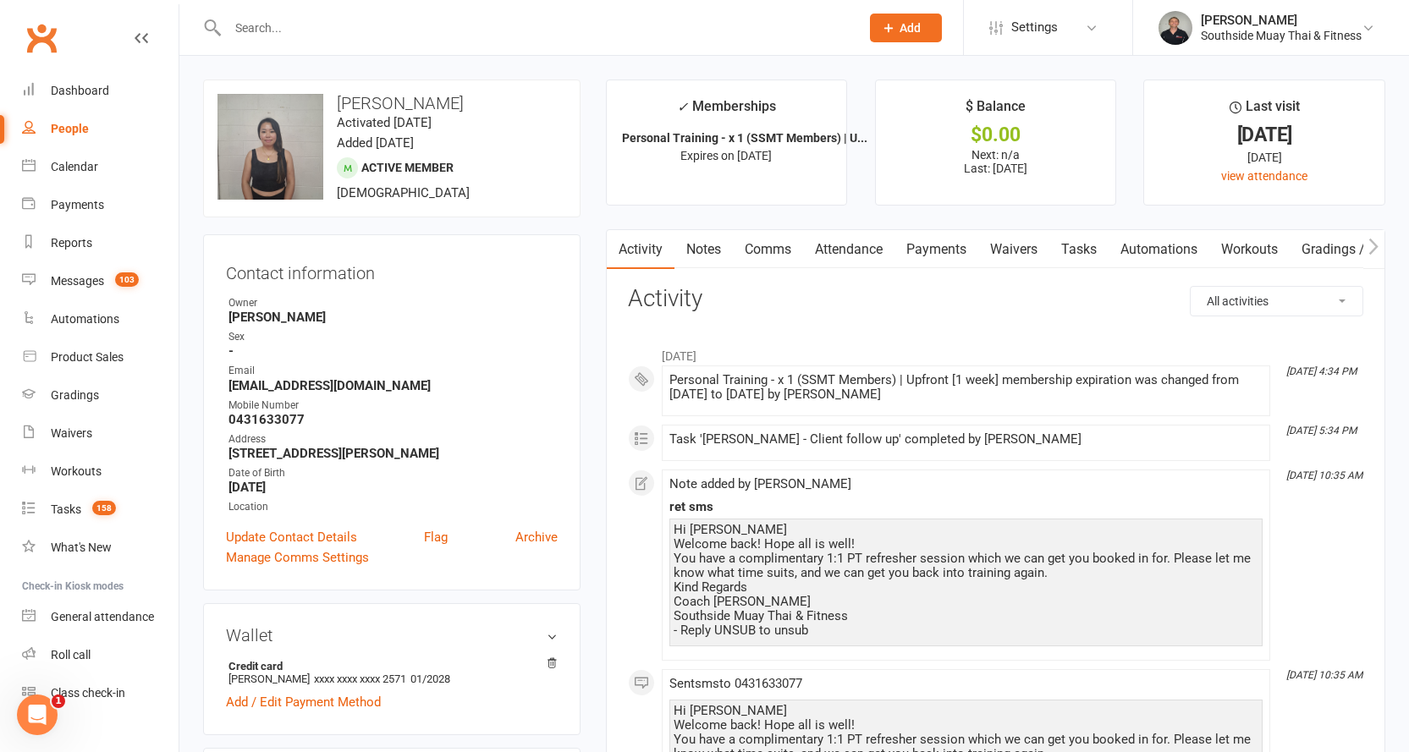
click at [761, 247] on link "Comms" at bounding box center [768, 249] width 70 height 39
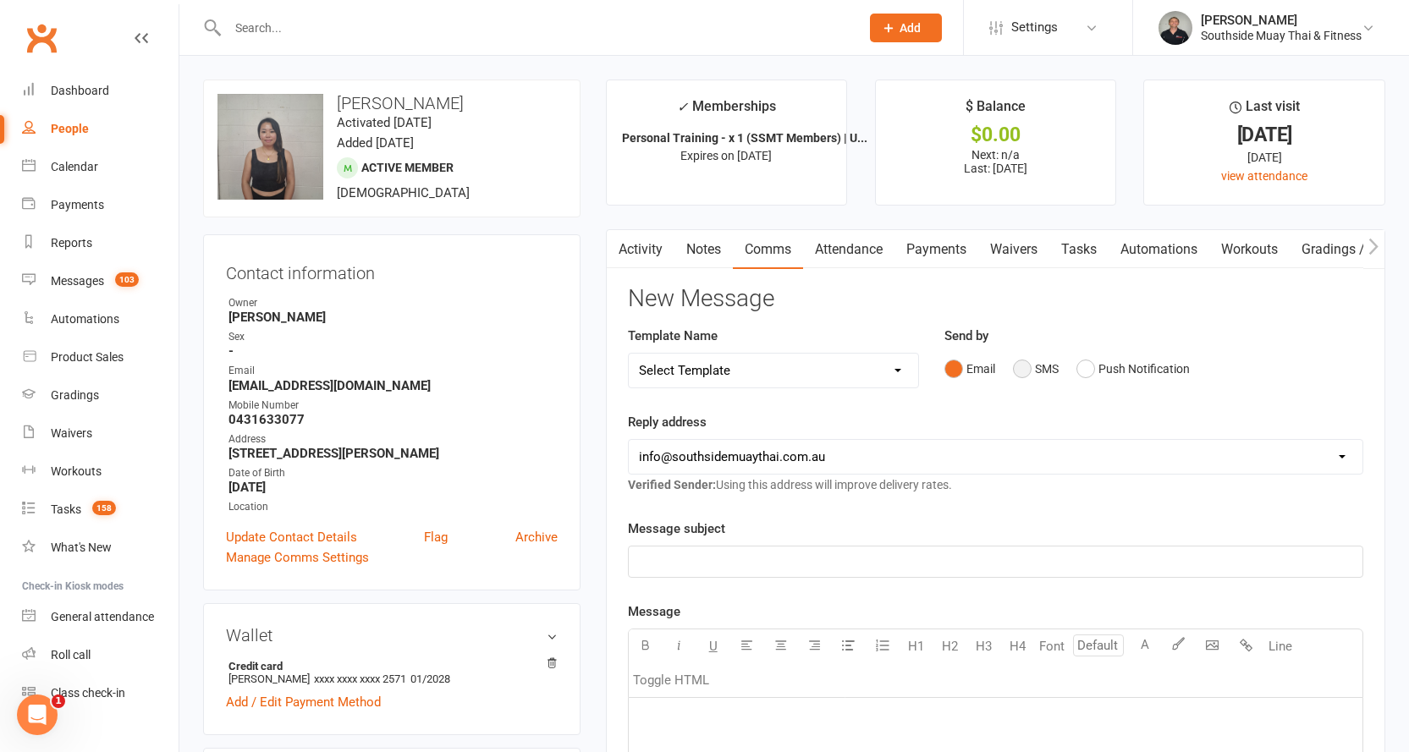
click at [1034, 364] on button "SMS" at bounding box center [1036, 369] width 46 height 32
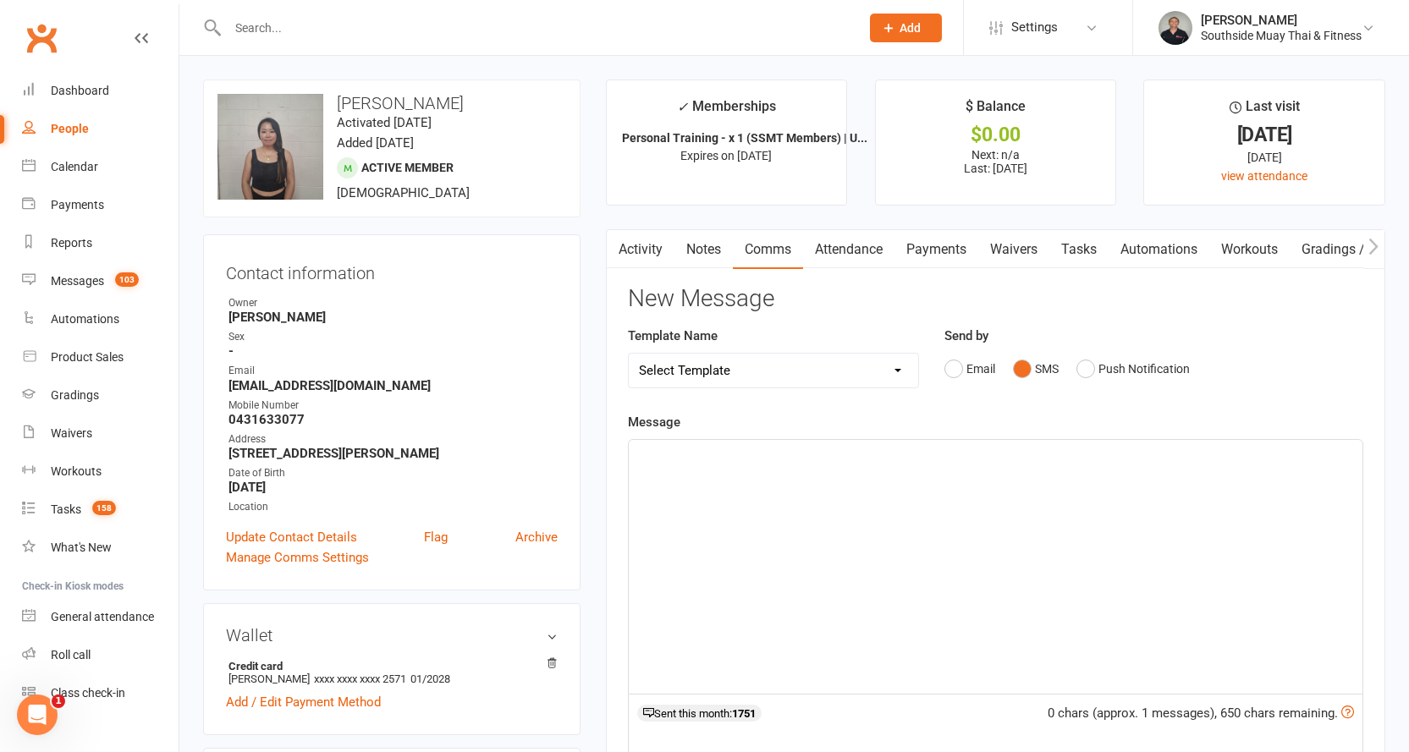
click at [706, 246] on link "Notes" at bounding box center [703, 249] width 58 height 39
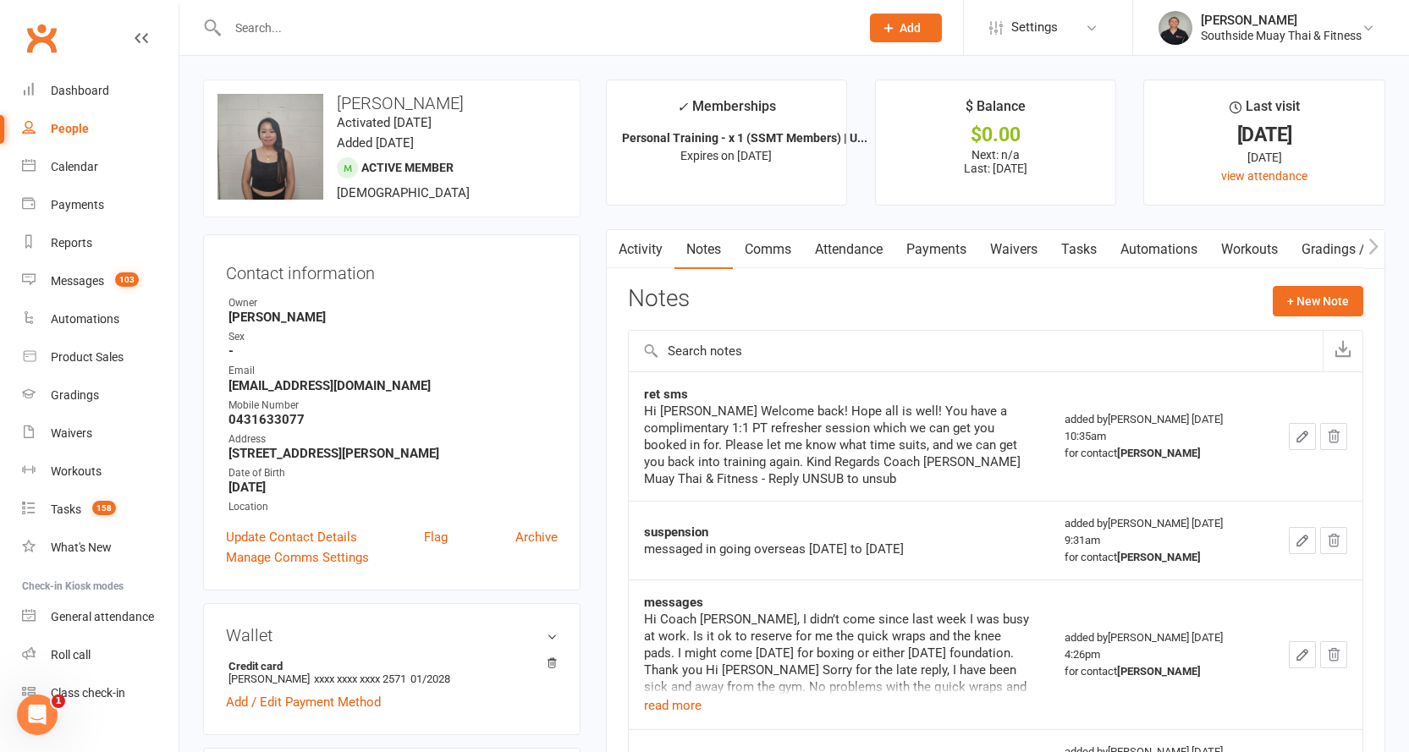
click at [639, 241] on link "Activity" at bounding box center [641, 249] width 68 height 39
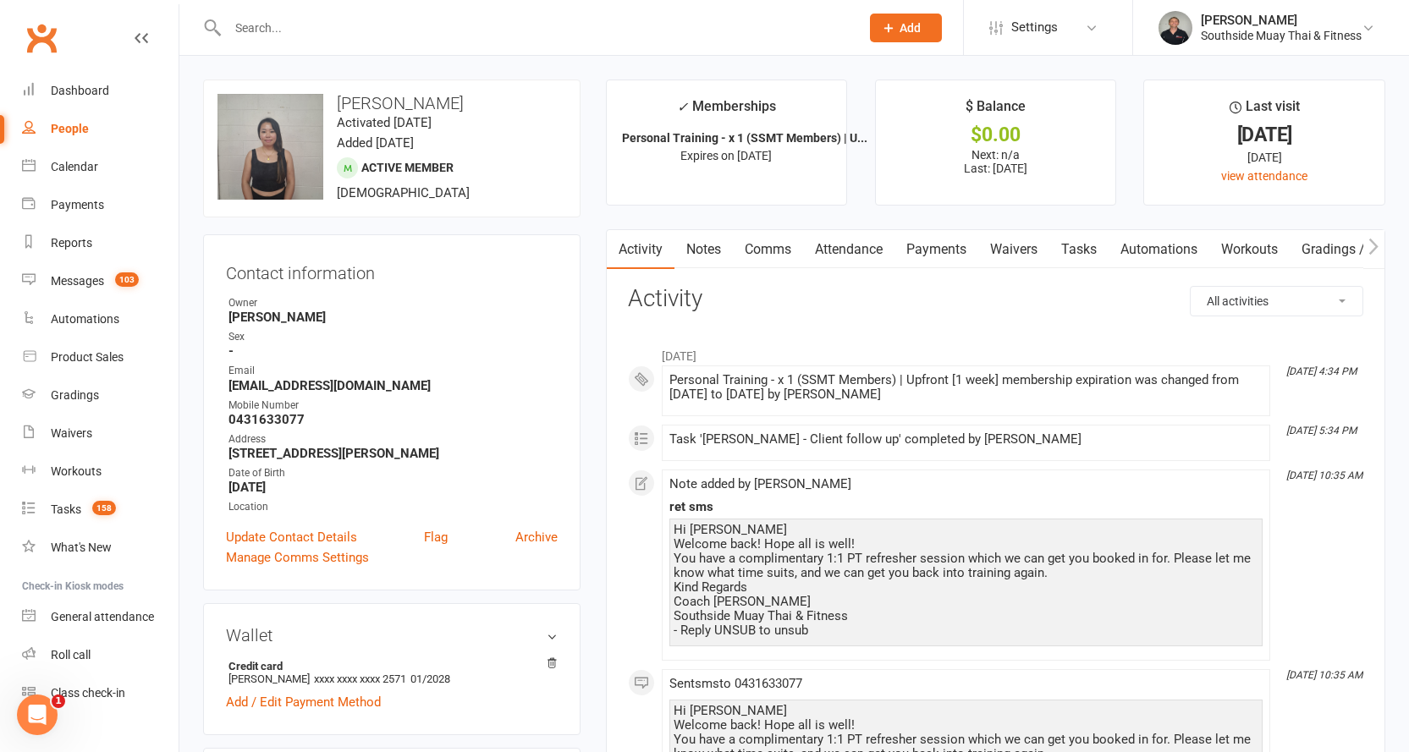
click at [761, 243] on link "Comms" at bounding box center [768, 249] width 70 height 39
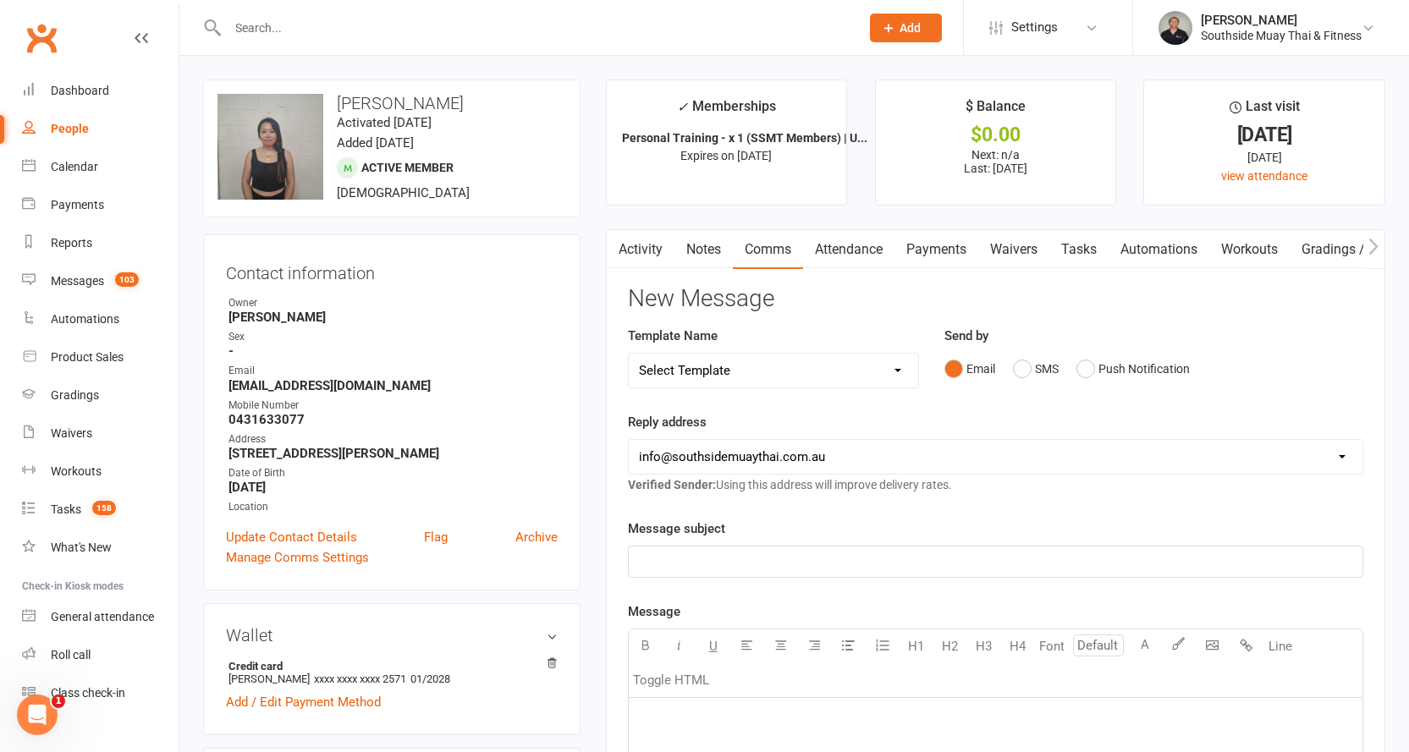
click at [705, 243] on link "Notes" at bounding box center [703, 249] width 58 height 39
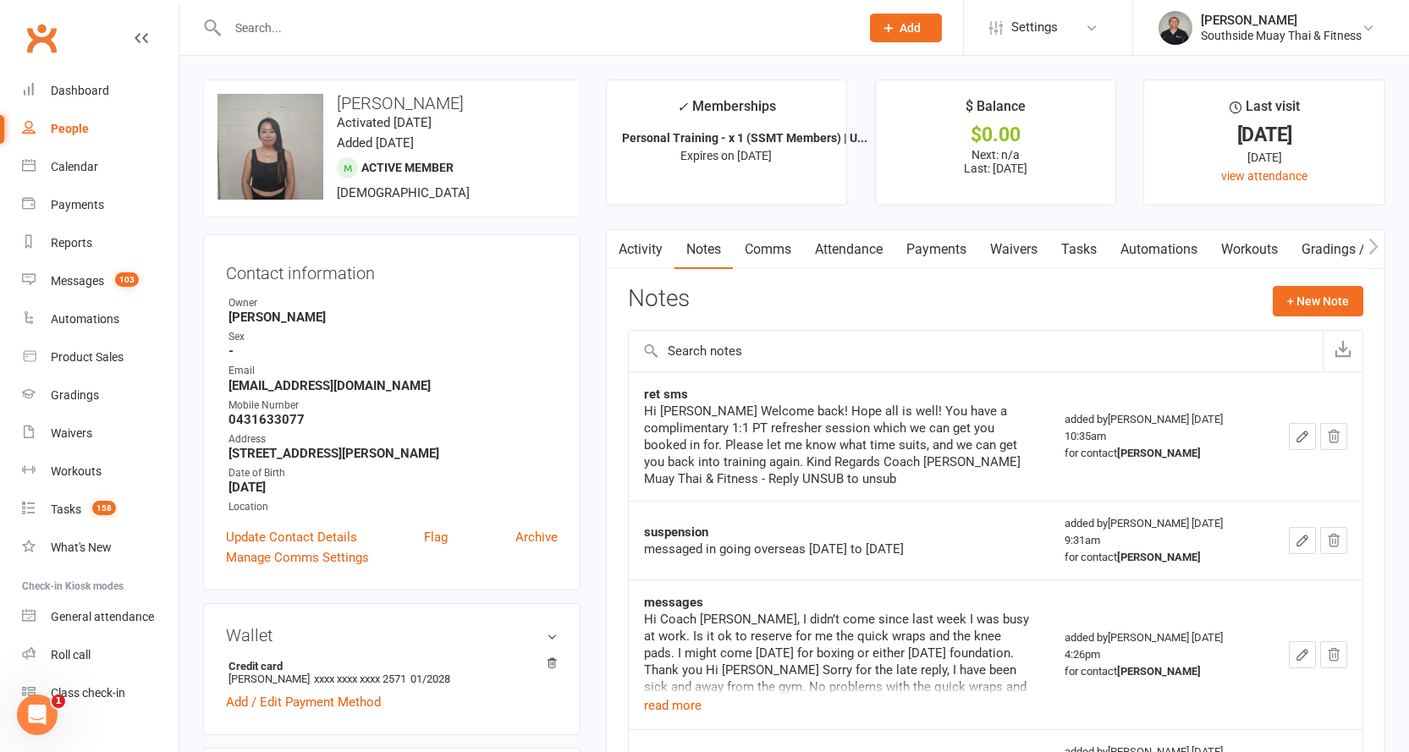
click at [780, 247] on link "Comms" at bounding box center [768, 249] width 70 height 39
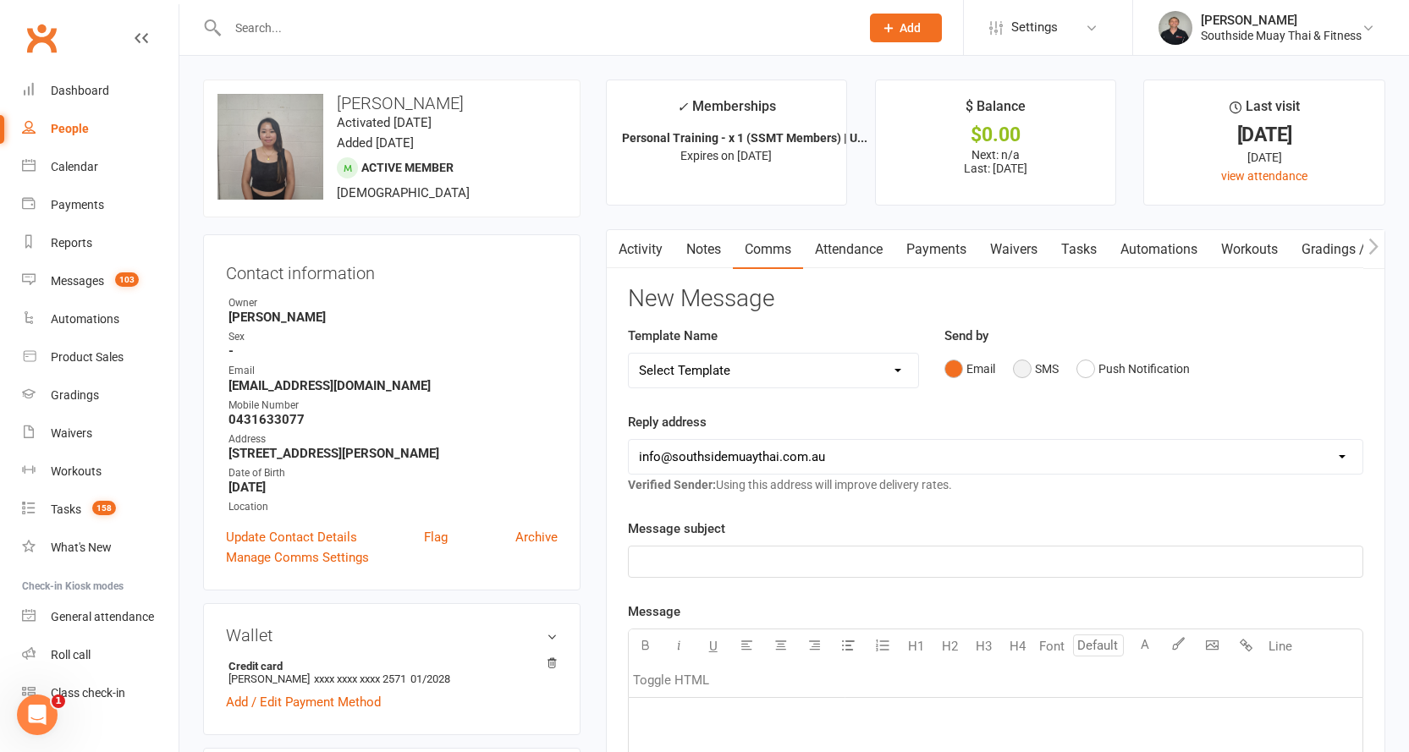
click at [1025, 368] on button "SMS" at bounding box center [1036, 369] width 46 height 32
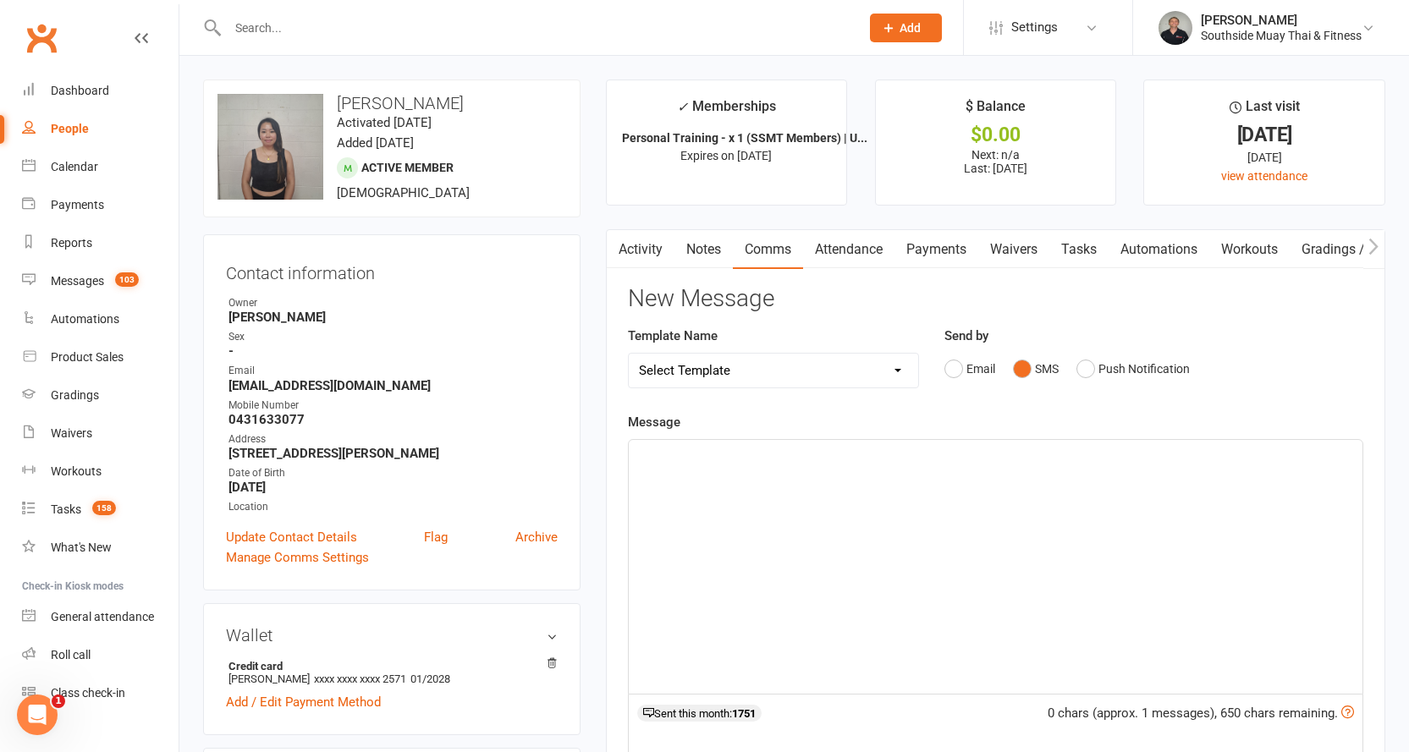
click at [717, 455] on p "﻿" at bounding box center [995, 455] width 713 height 20
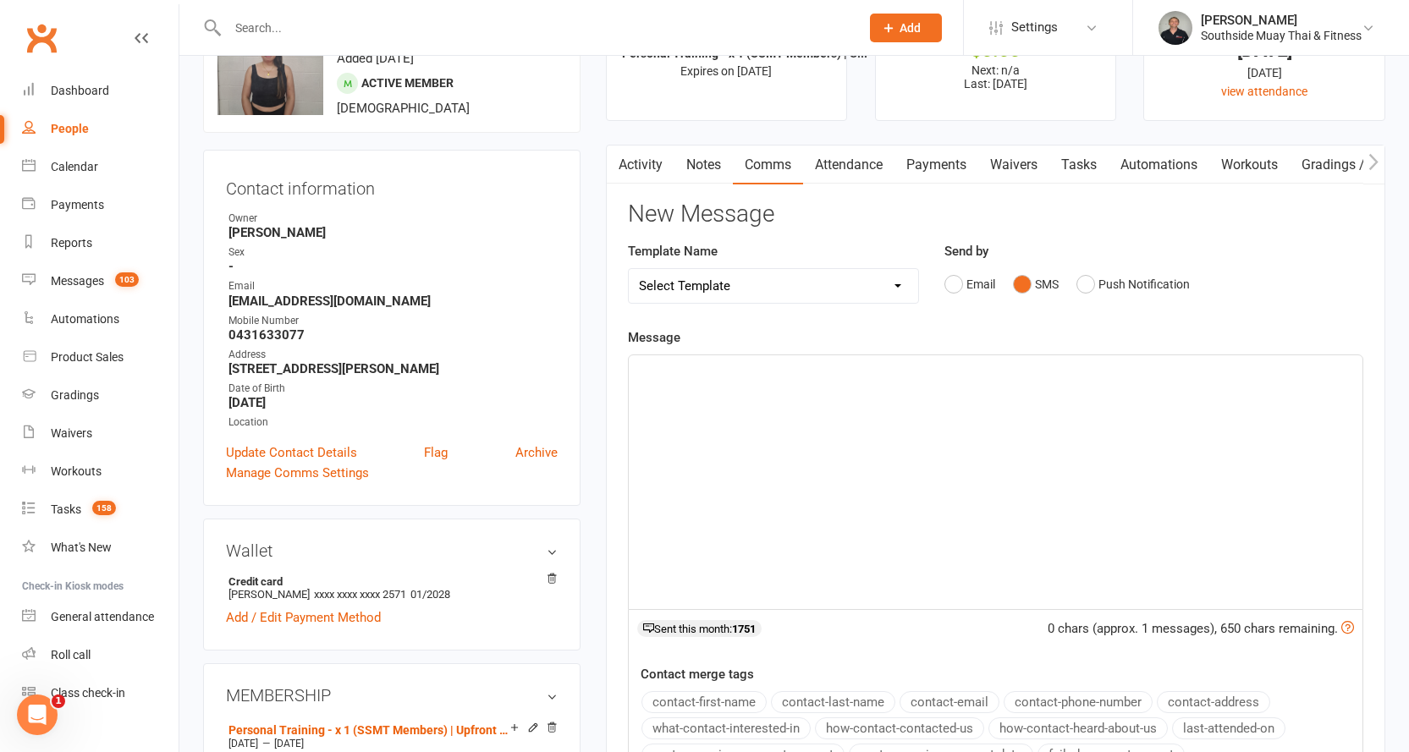
click at [833, 284] on select "Select Template [SMS] Outreach Message: High Risk – Personal From Trainer + Ree…" at bounding box center [774, 286] width 290 height 34
select select "66"
click at [629, 269] on select "Select Template [SMS] Outreach Message: High Risk – Personal From Trainer + Ree…" at bounding box center [774, 286] width 290 height 34
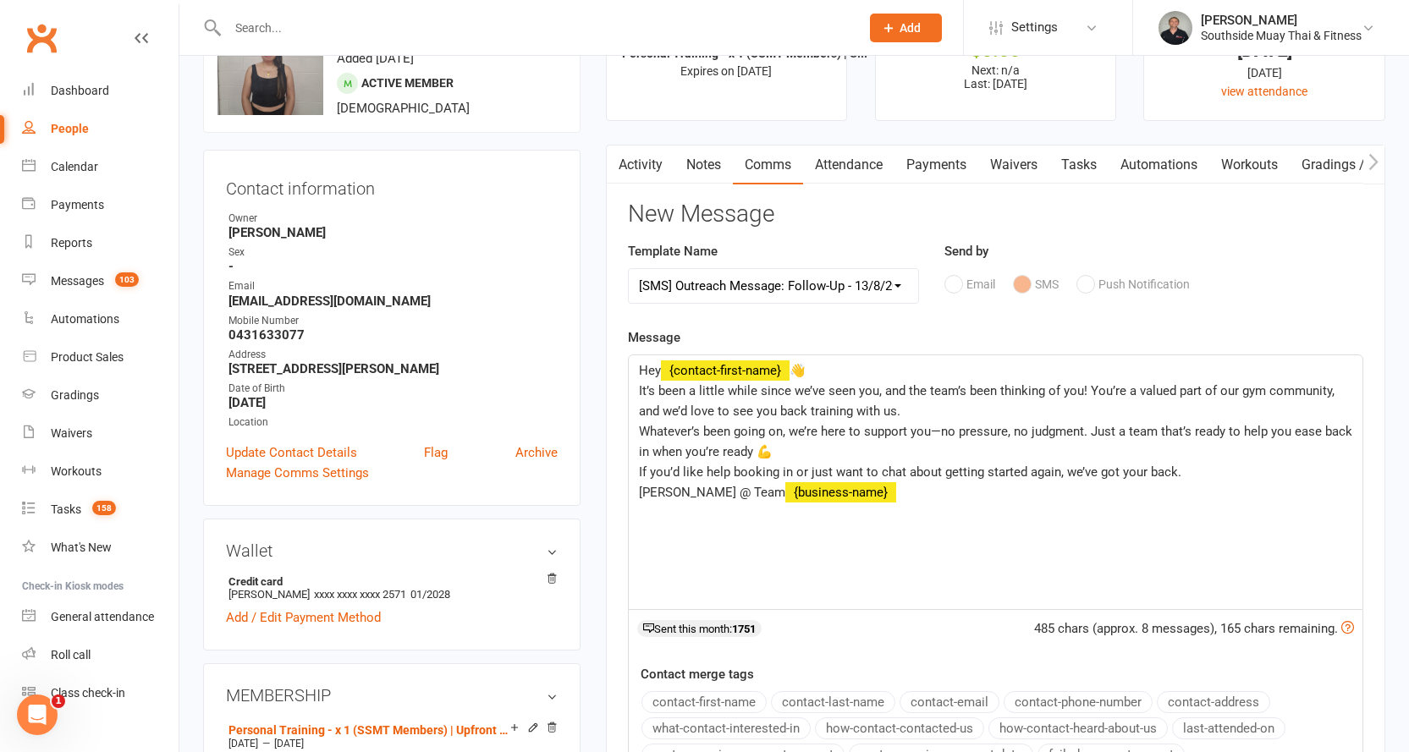
click at [902, 283] on select "Select Template [SMS] Outreach Message: High Risk – Personal From Trainer + Ree…" at bounding box center [774, 286] width 290 height 34
click at [597, 272] on main "✓ Memberships Personal Training - x 1 (SSMT Members) | U... Expires on [DATE] $…" at bounding box center [995, 502] width 805 height 1015
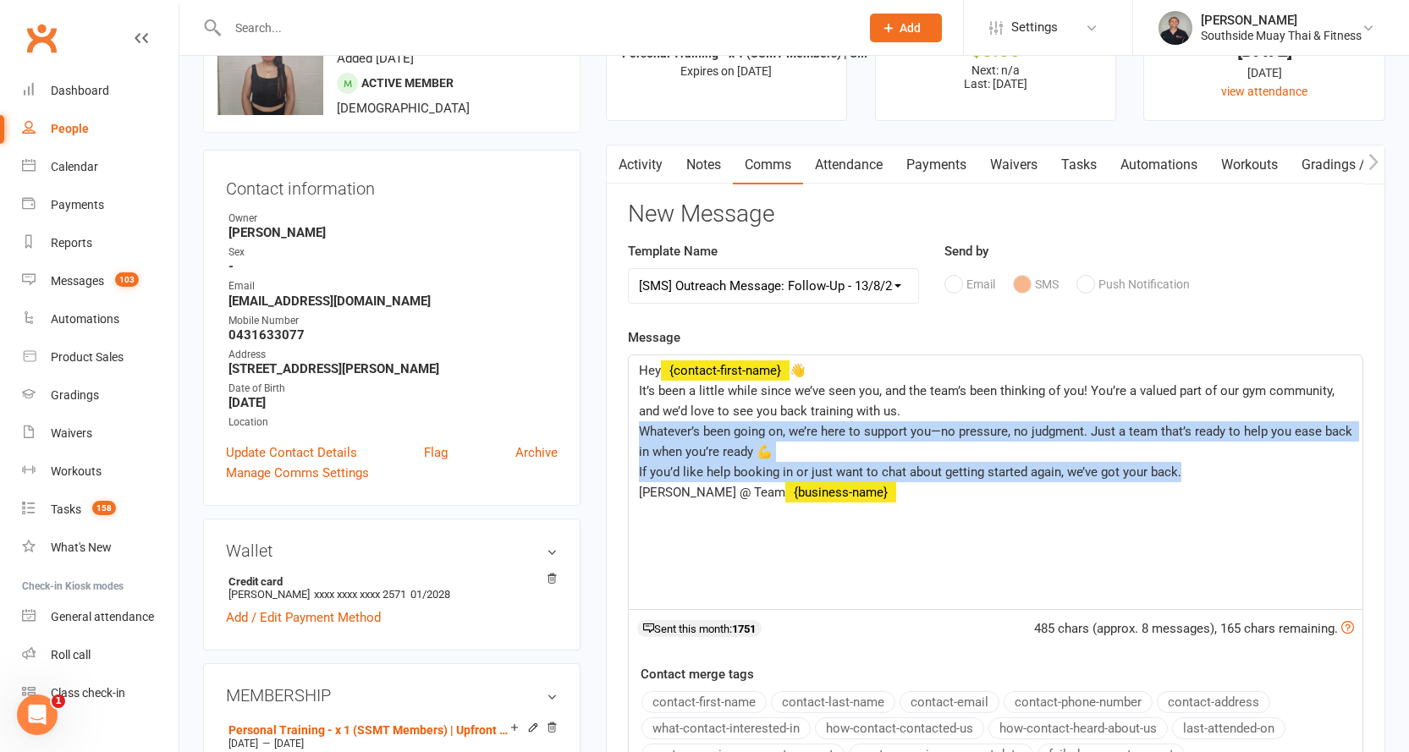
drag, startPoint x: 640, startPoint y: 427, endPoint x: 1193, endPoint y: 470, distance: 555.1
click at [1193, 470] on div "Hey ﻿ {contact-first-name} 👋 It’s been a little while since we’ve seen you, and…" at bounding box center [996, 482] width 734 height 254
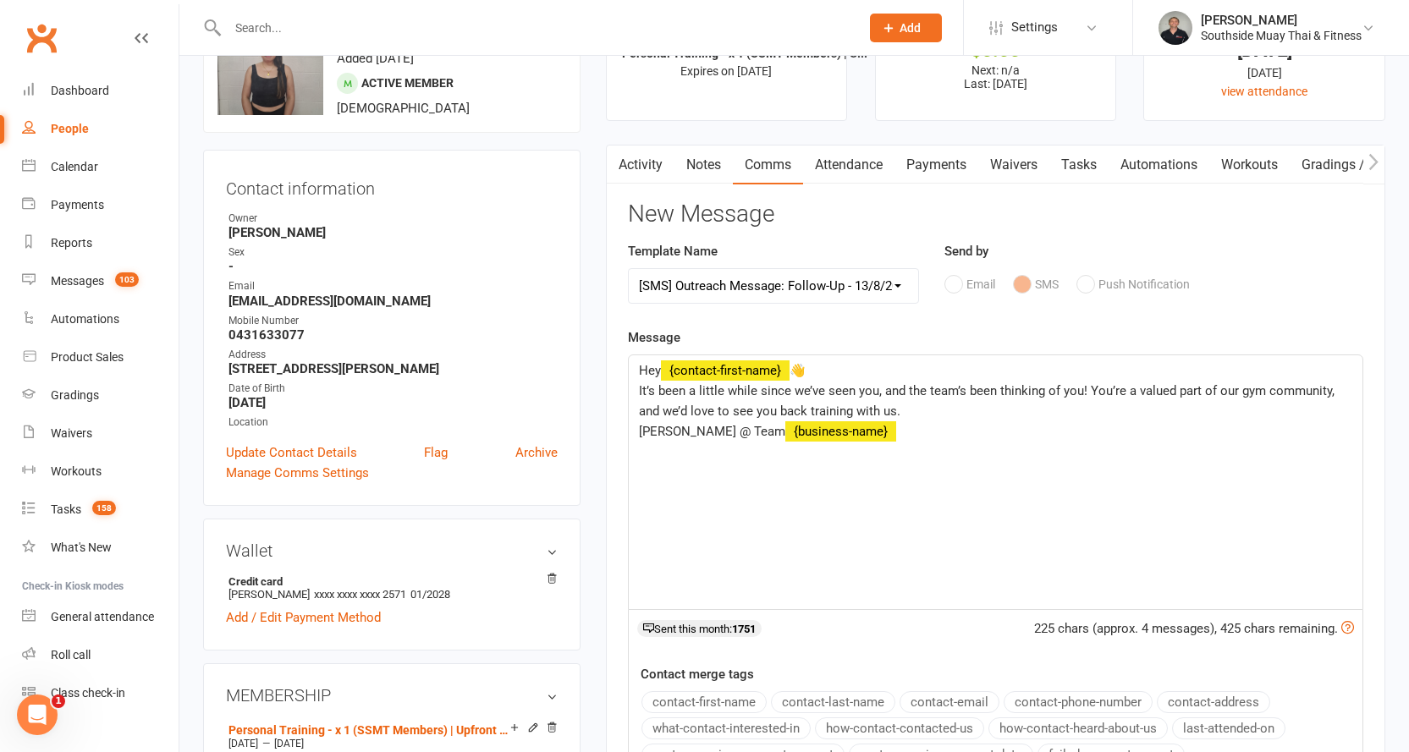
scroll to position [423, 0]
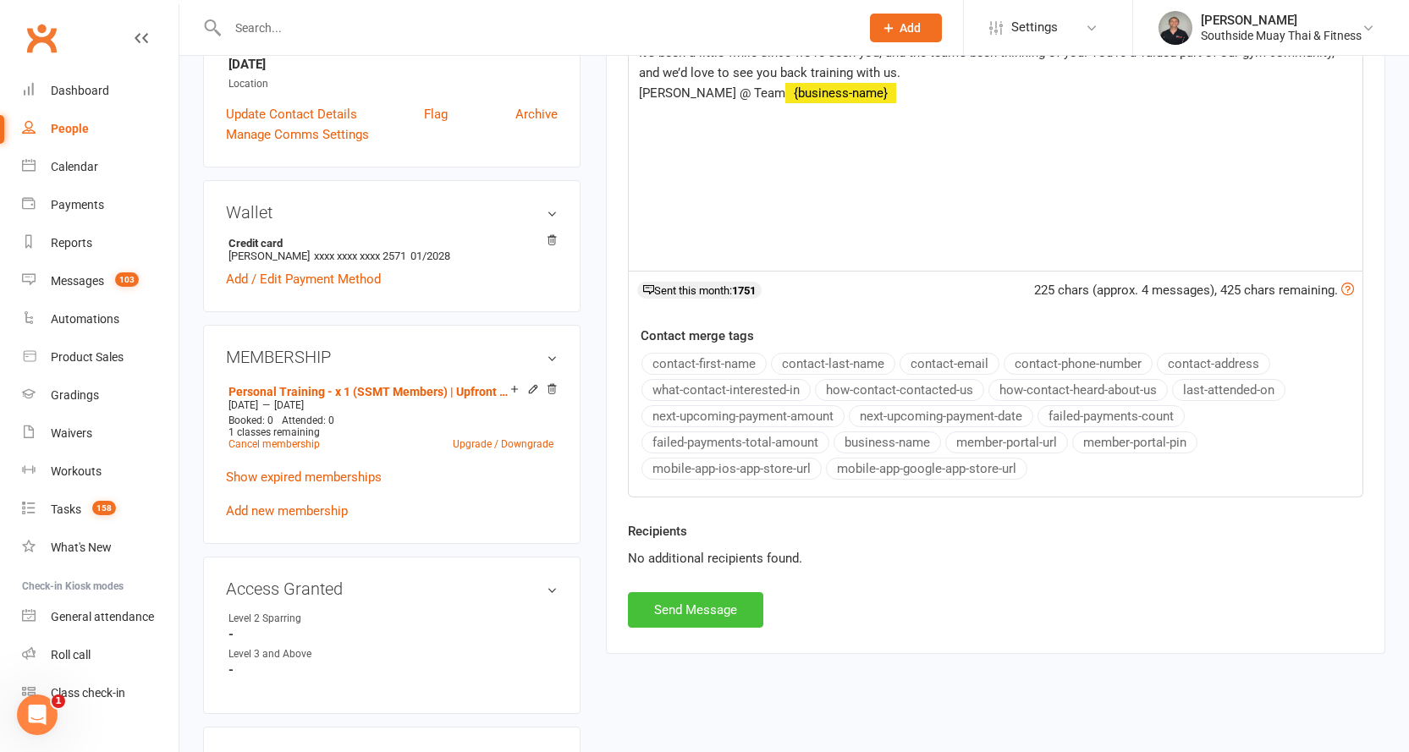
click at [661, 609] on button "Send Message" at bounding box center [695, 610] width 135 height 36
select select
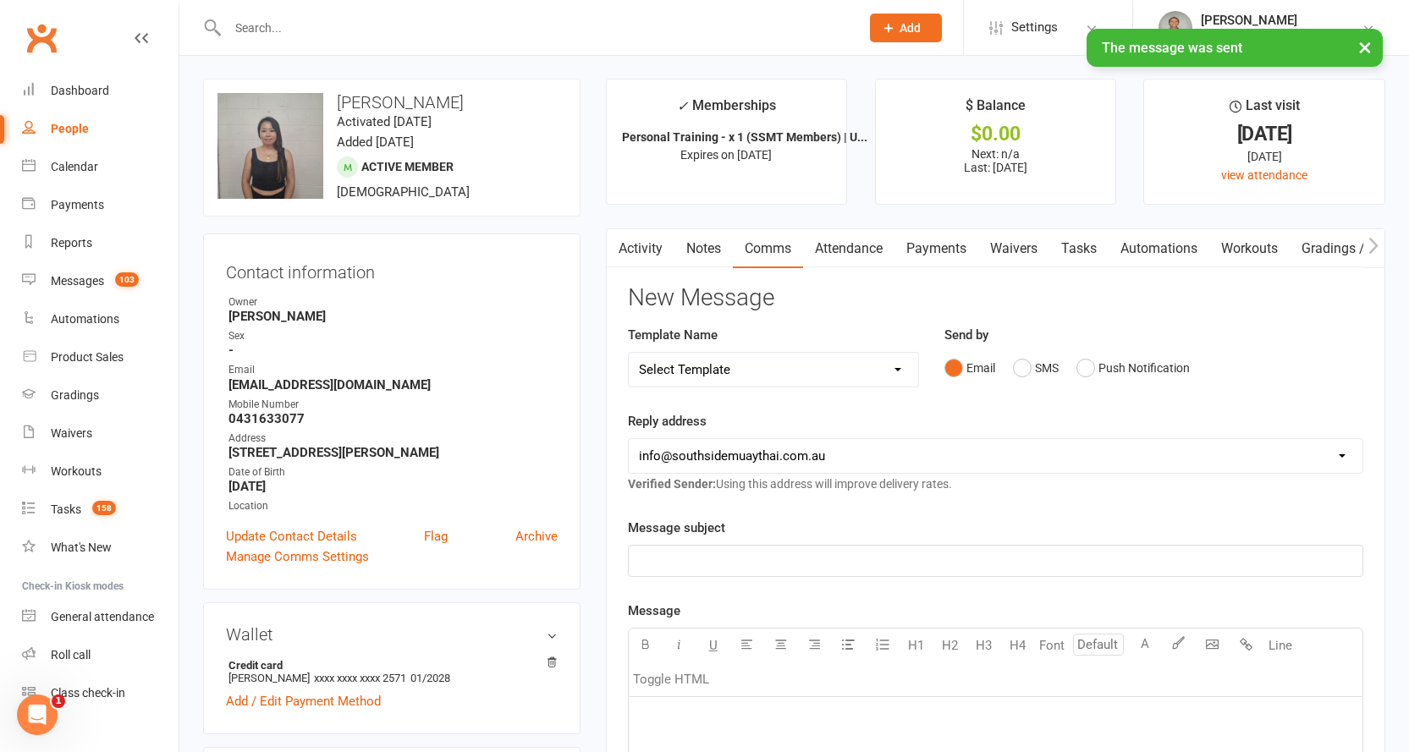
scroll to position [0, 0]
click at [641, 240] on link "Activity" at bounding box center [641, 249] width 68 height 39
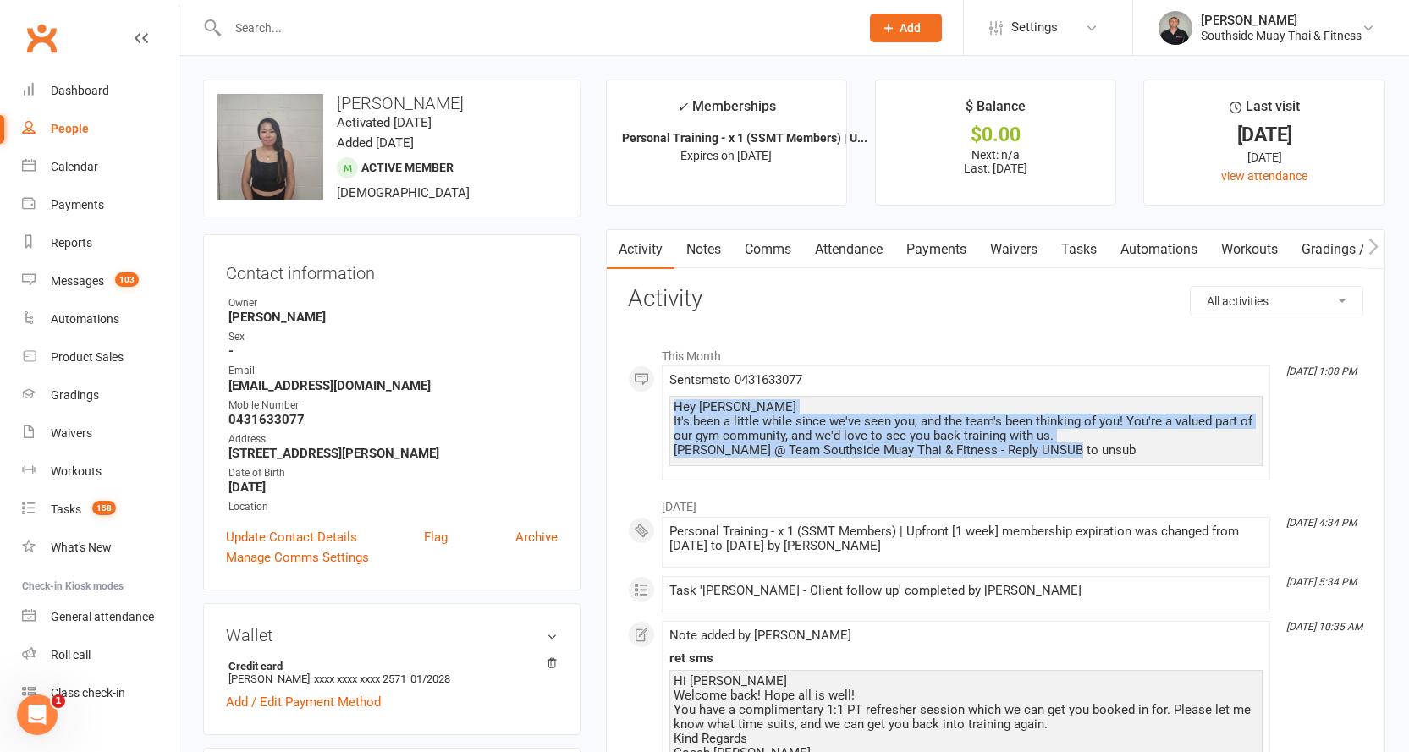
drag, startPoint x: 674, startPoint y: 406, endPoint x: 1097, endPoint y: 454, distance: 425.0
click at [1097, 454] on div "Hey [PERSON_NAME] 👋 It's been a little while since we've seen you, and the team…" at bounding box center [966, 429] width 585 height 58
copy div "Hey [PERSON_NAME] 👋 It's been a little while since we've seen you, and the team…"
click at [706, 251] on link "Notes" at bounding box center [703, 249] width 58 height 39
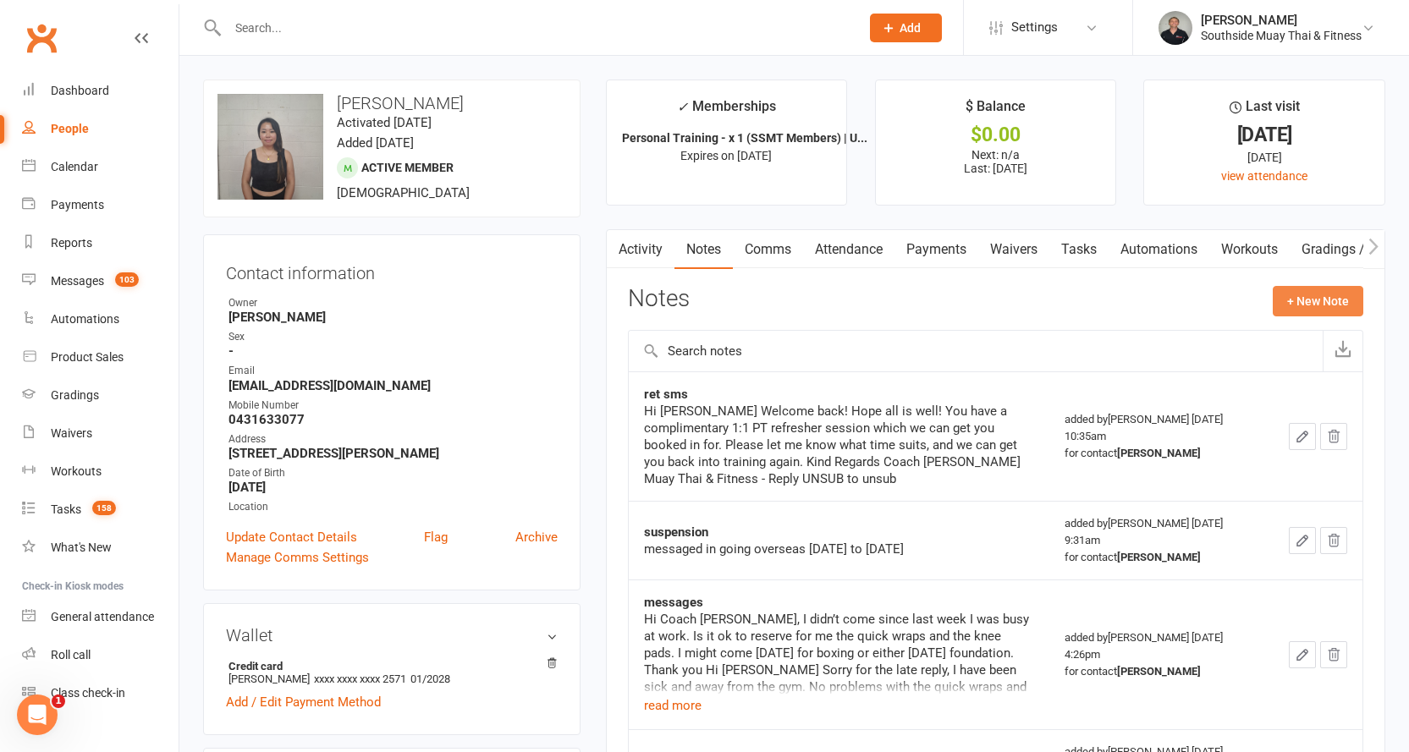
click at [1281, 296] on button "+ New Note" at bounding box center [1318, 301] width 91 height 30
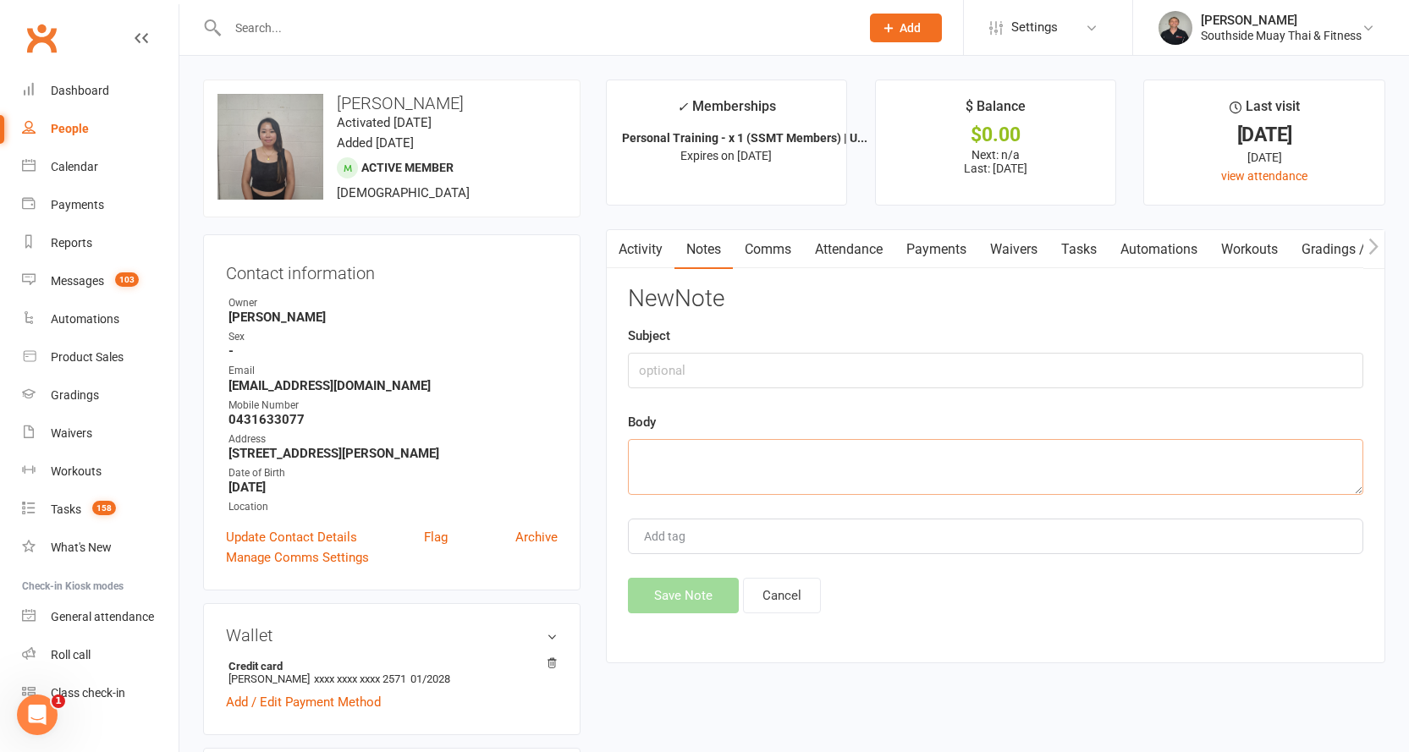
click at [691, 458] on textarea at bounding box center [995, 467] width 735 height 56
paste textarea "Hey [PERSON_NAME] 👋 It's been a little while since we've seen you, and the team…"
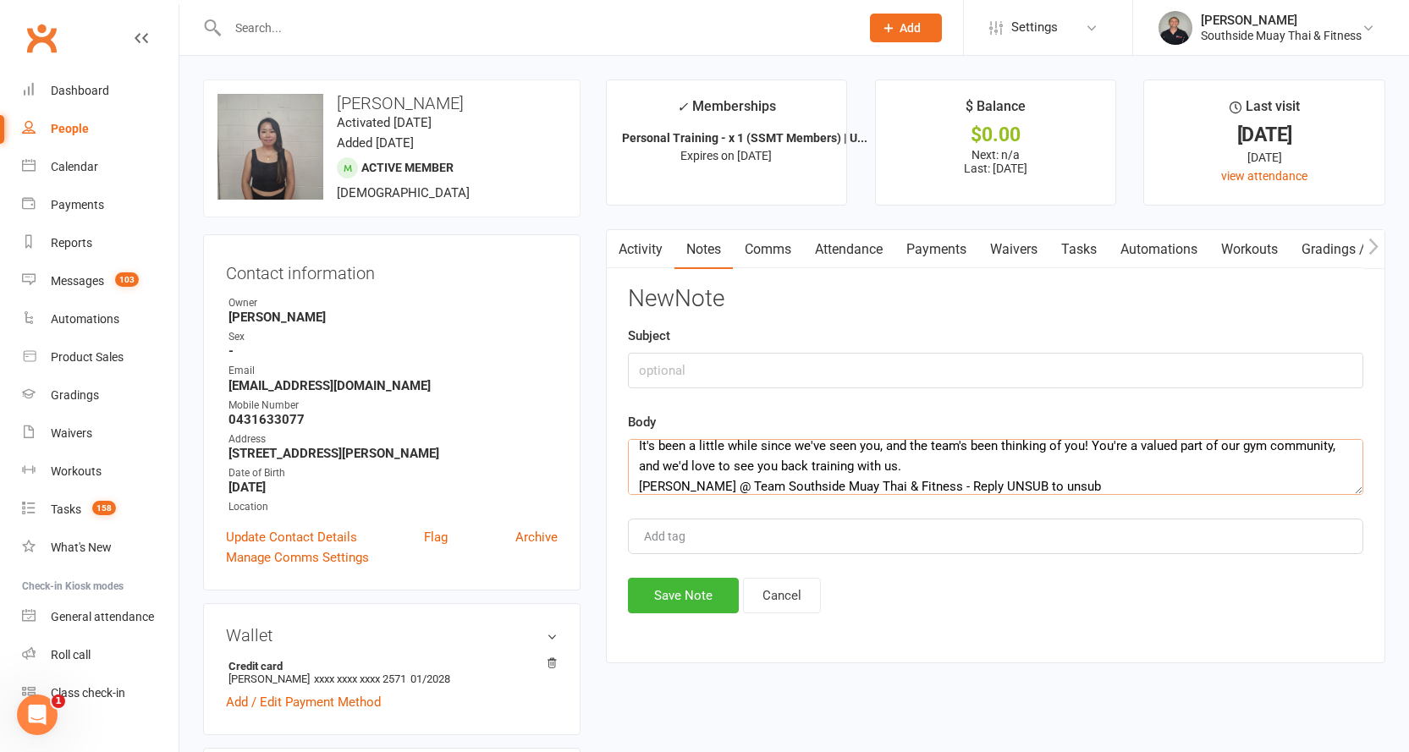
type textarea "Hey [PERSON_NAME] 👋 It's been a little while since we've seen you, and the team…"
click at [684, 373] on input "text" at bounding box center [995, 371] width 735 height 36
type input "ret"
click at [675, 594] on button "Save Note" at bounding box center [683, 596] width 111 height 36
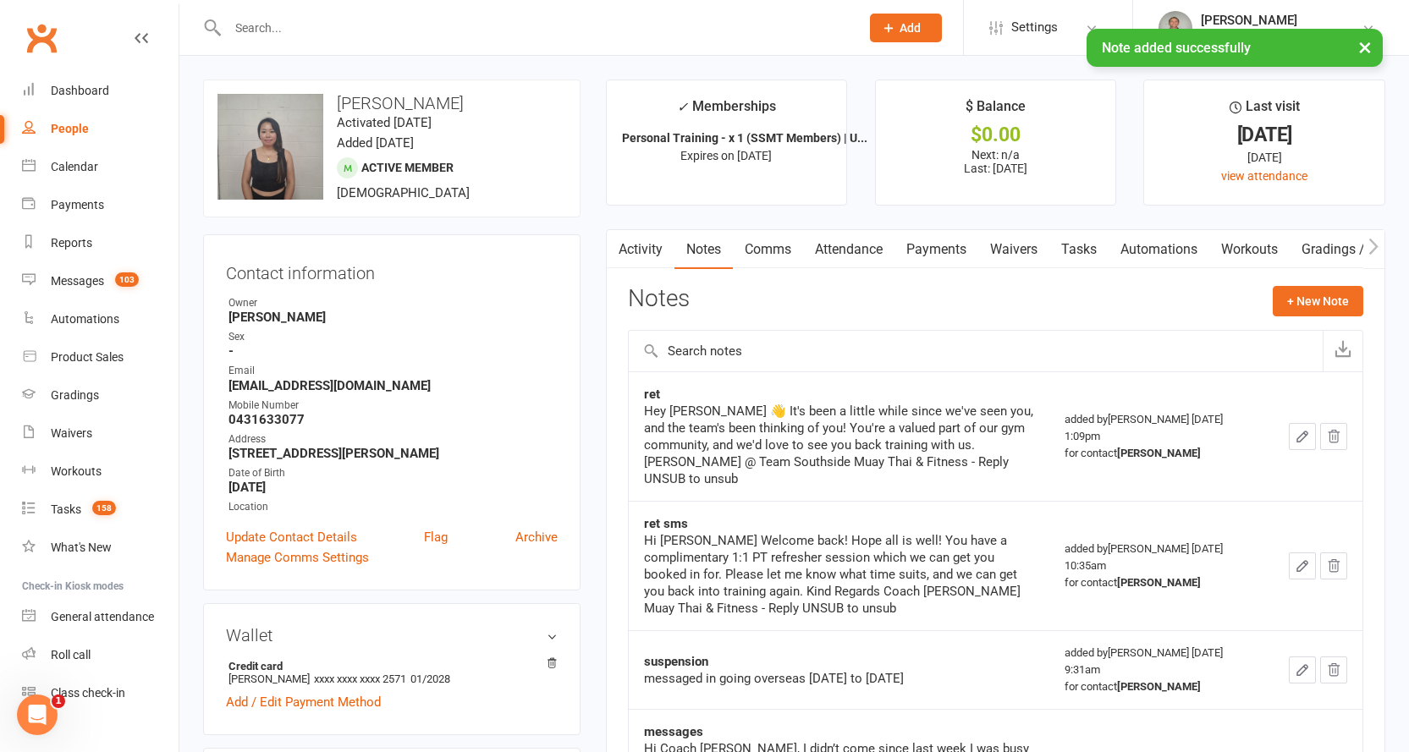
click at [355, 27] on input "text" at bounding box center [535, 28] width 625 height 24
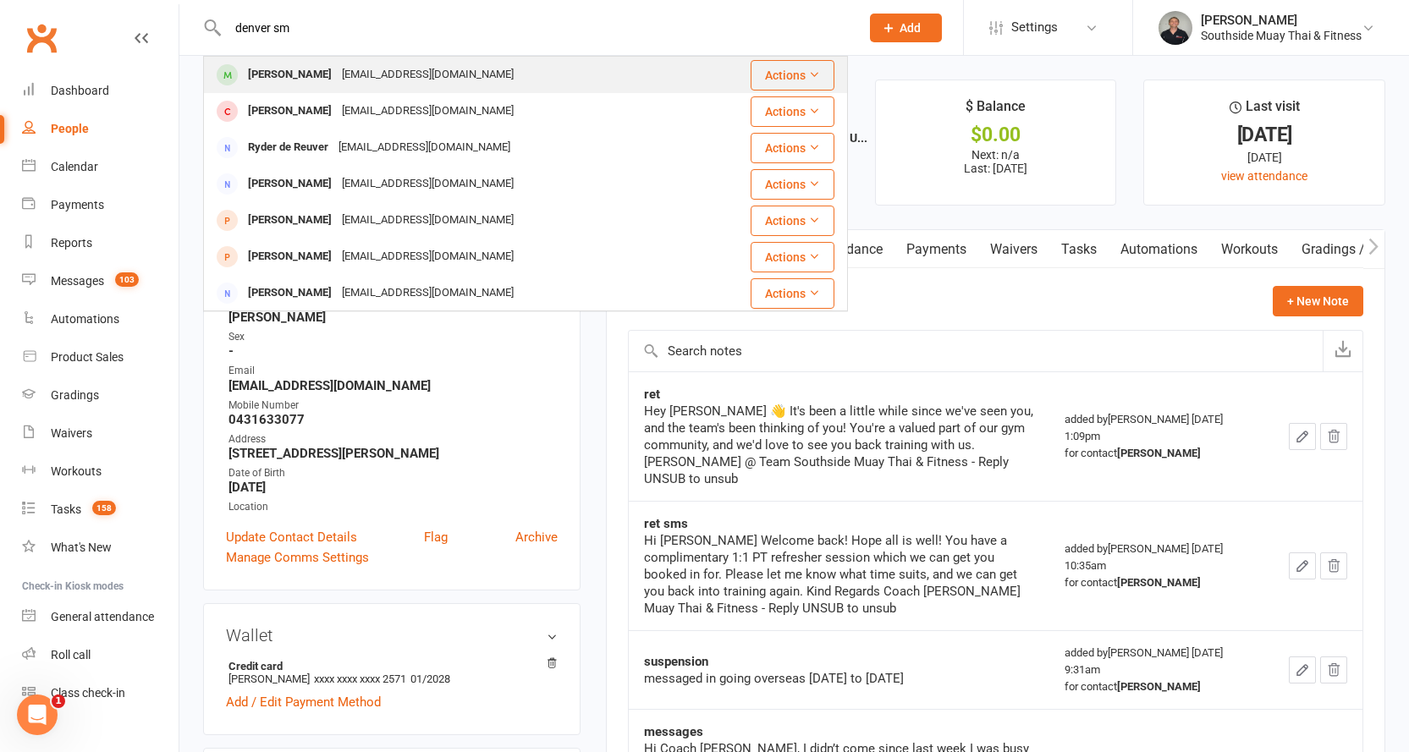
type input "denver sm"
click at [337, 78] on div "[EMAIL_ADDRESS][DOMAIN_NAME]" at bounding box center [428, 75] width 182 height 25
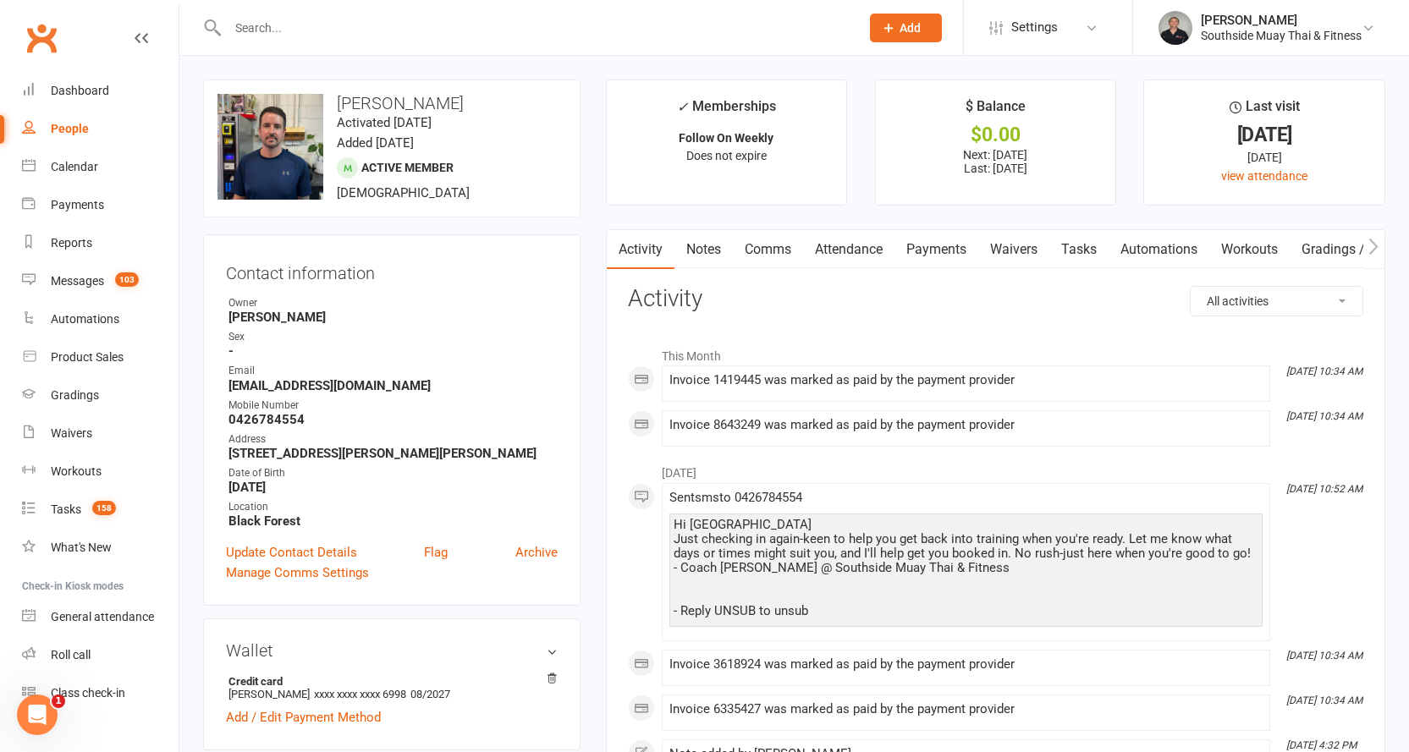
click at [707, 250] on link "Notes" at bounding box center [703, 249] width 58 height 39
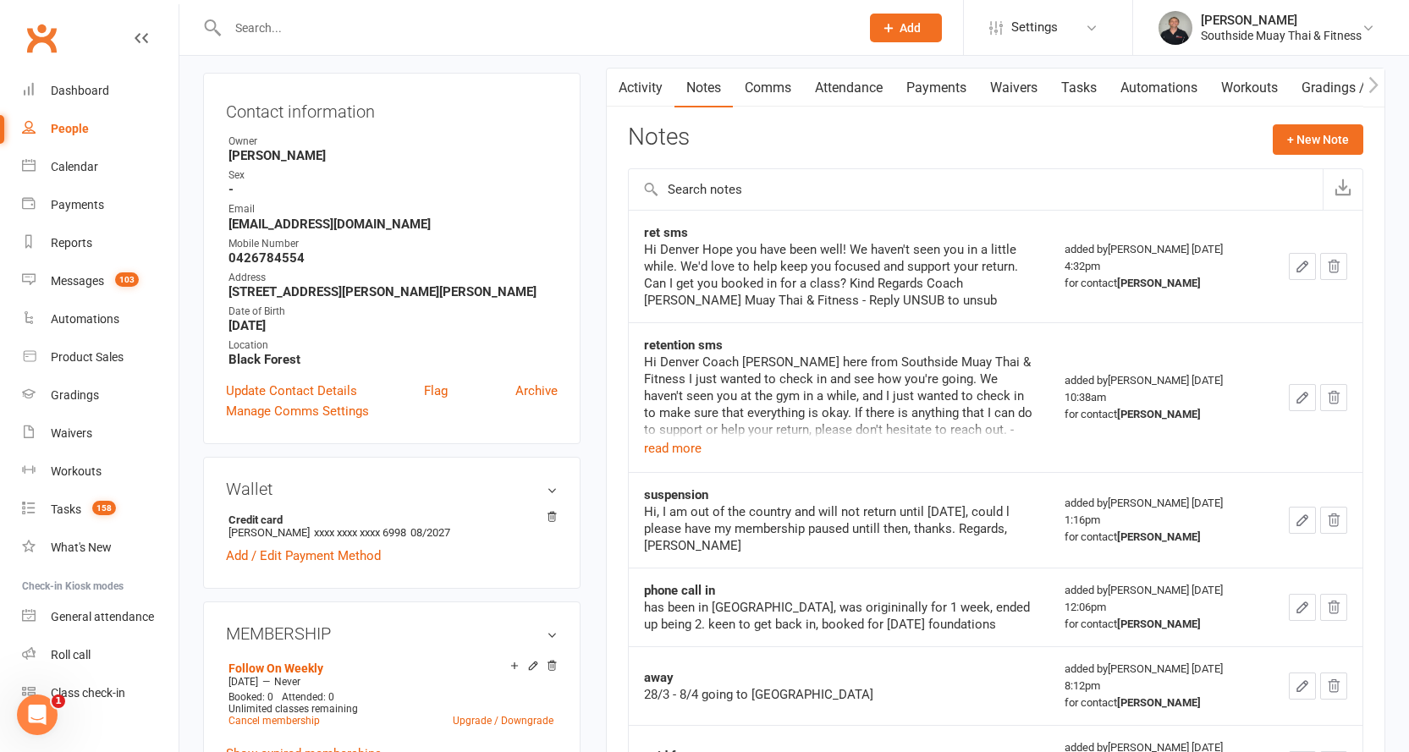
scroll to position [339, 0]
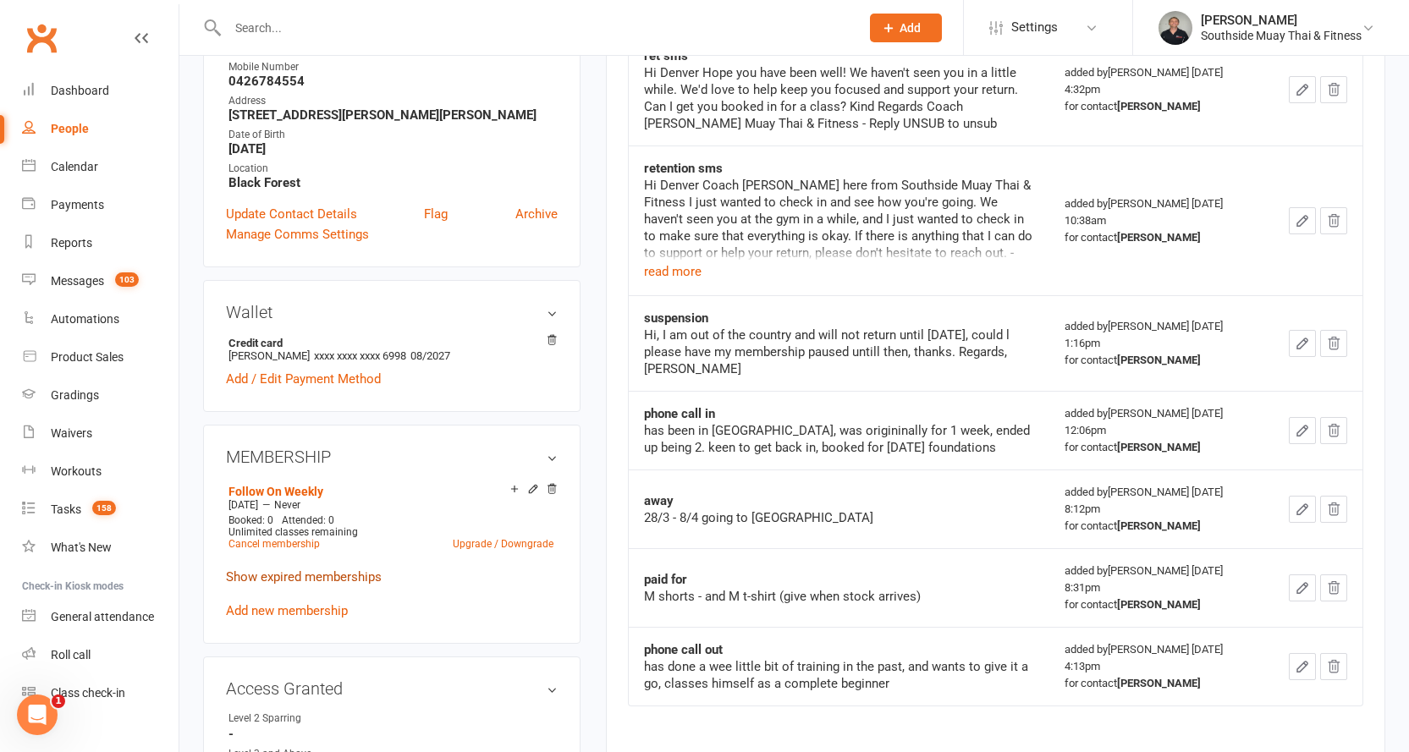
click at [264, 572] on link "Show expired memberships" at bounding box center [304, 577] width 156 height 15
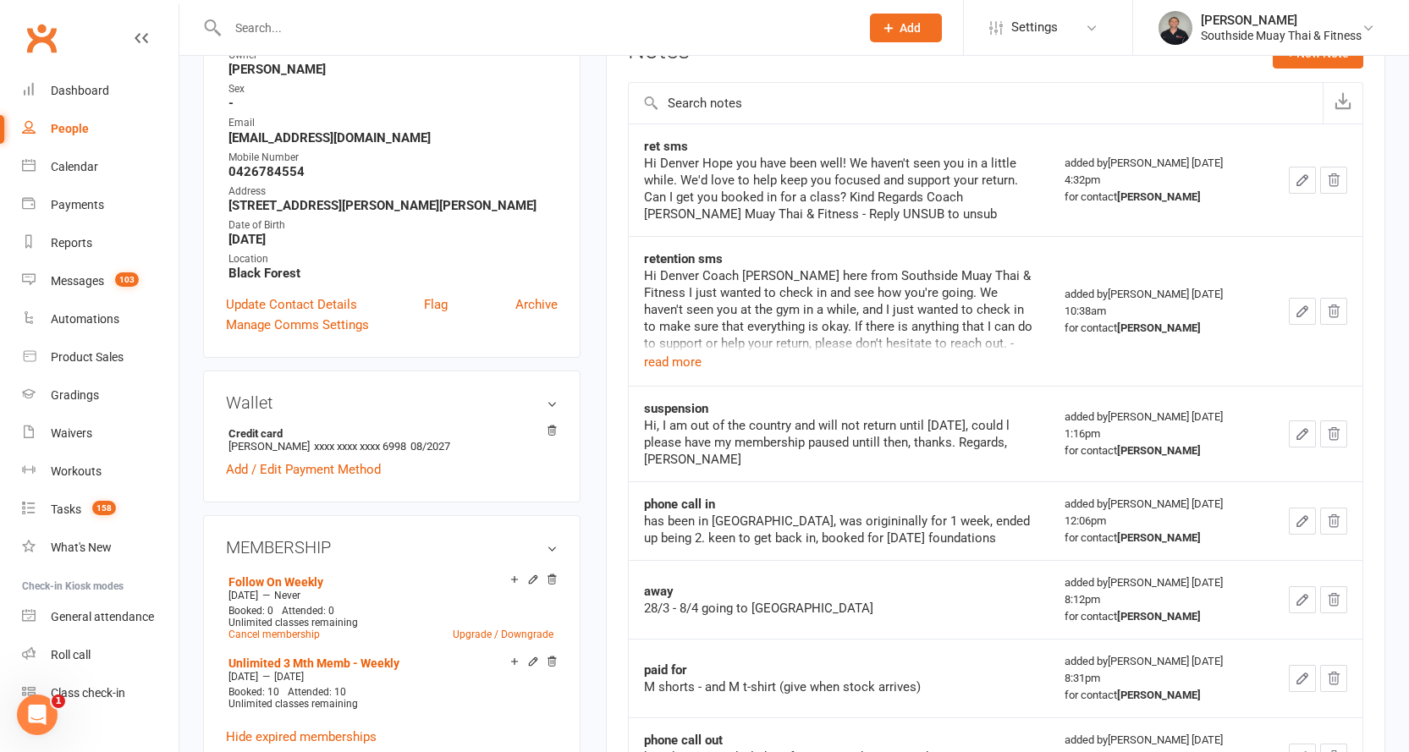
scroll to position [0, 0]
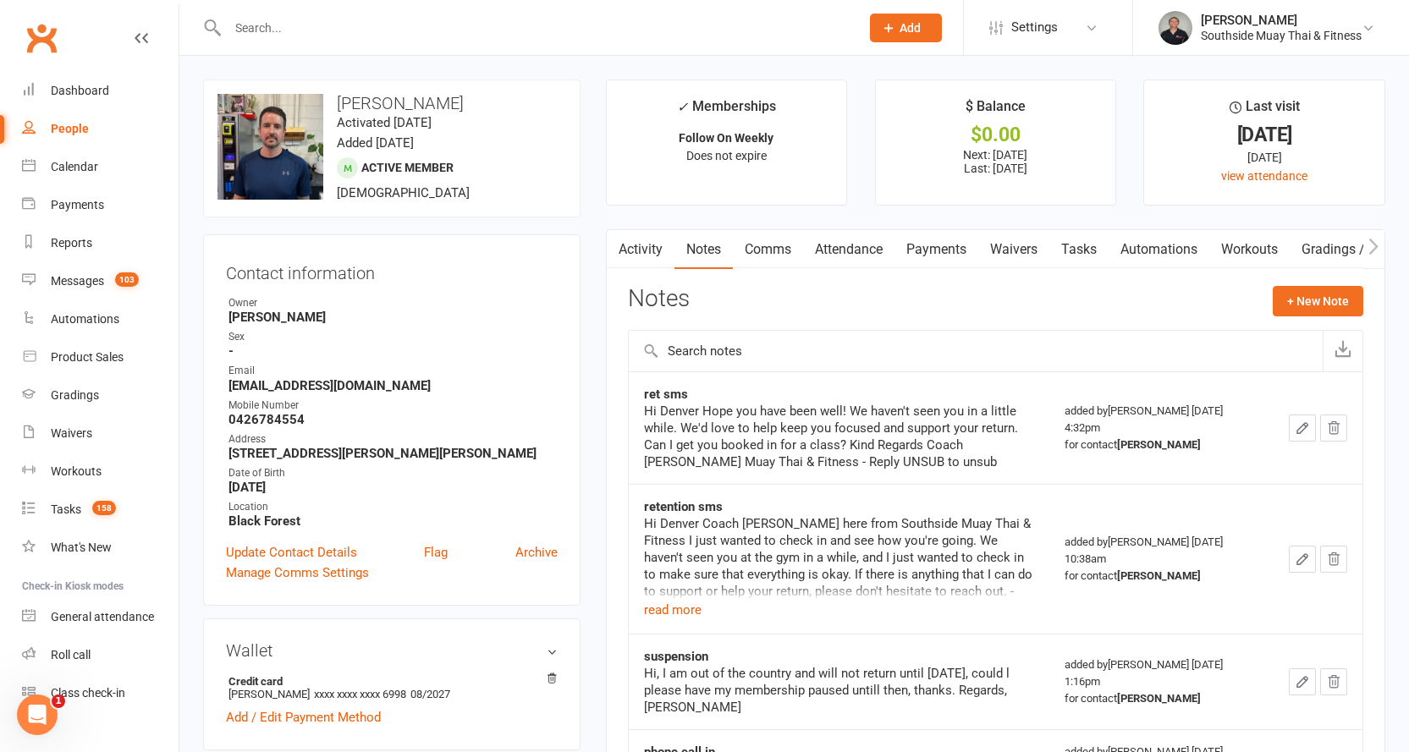
click at [641, 249] on link "Activity" at bounding box center [641, 249] width 68 height 39
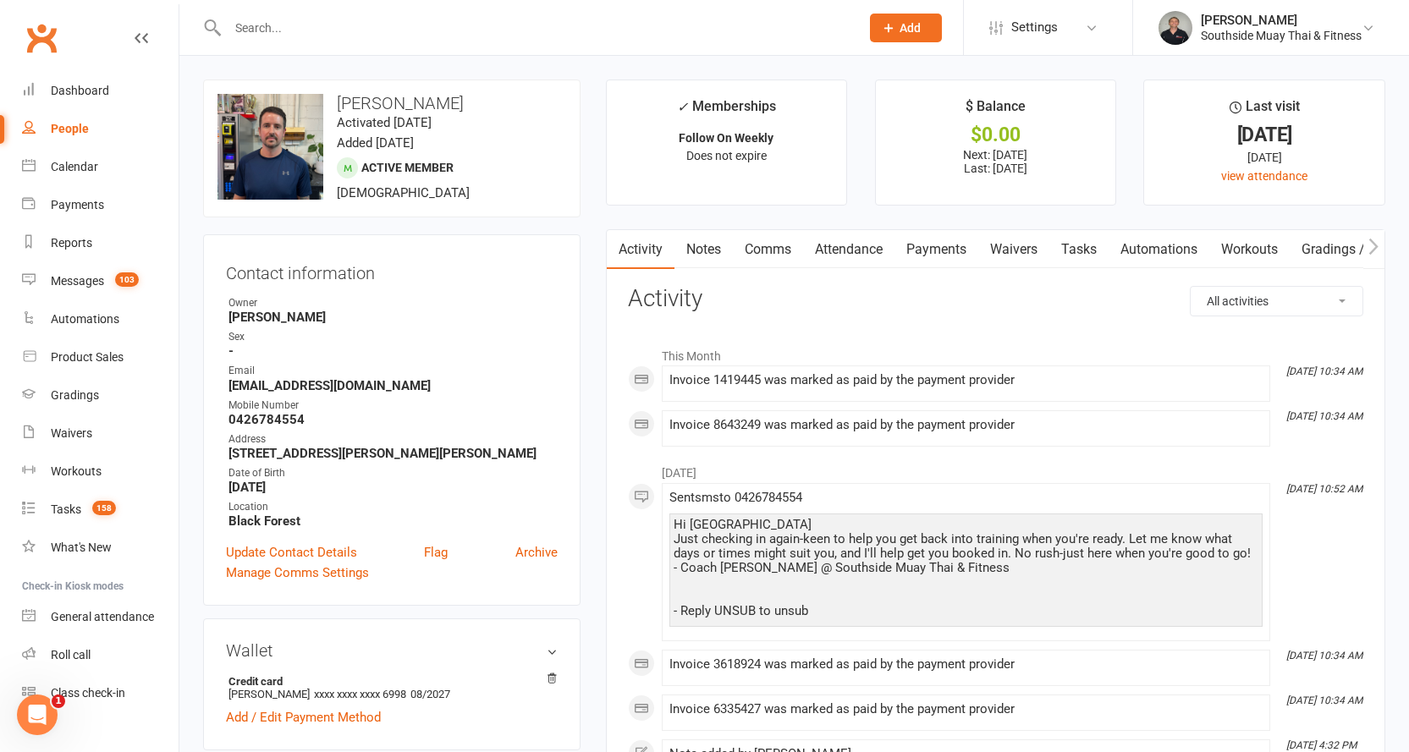
click at [762, 244] on link "Comms" at bounding box center [768, 249] width 70 height 39
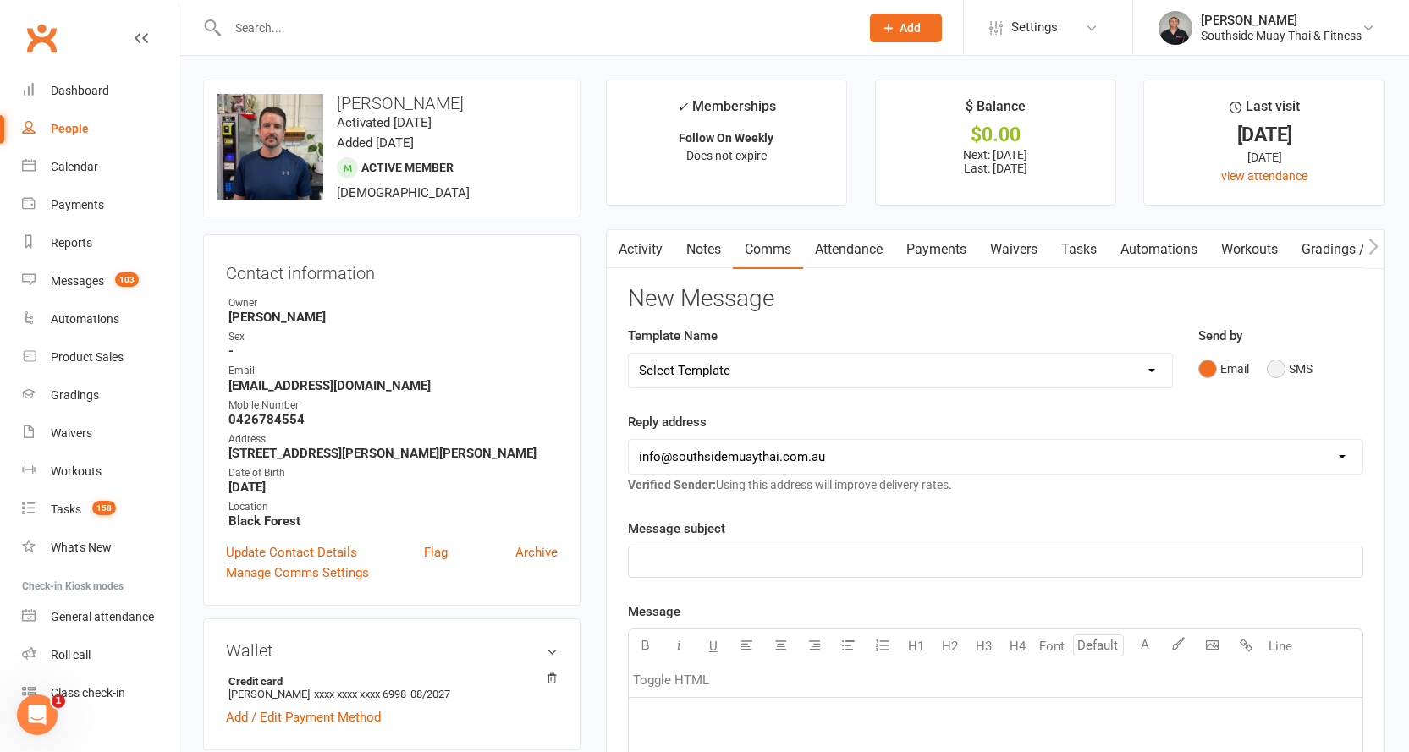
click at [1285, 361] on button "SMS" at bounding box center [1290, 369] width 46 height 32
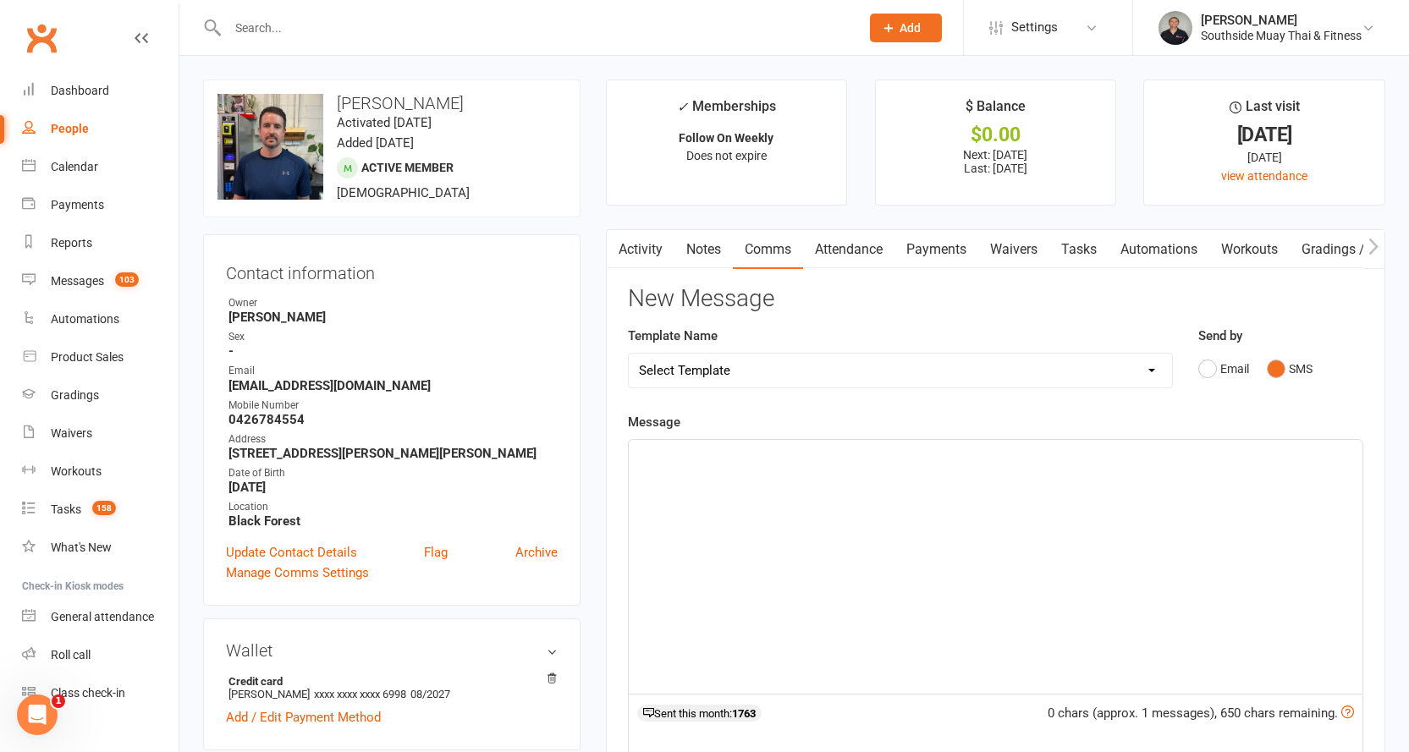
click at [1105, 367] on select "Select Template [SMS] Outreach Message: High Risk – Personal From Trainer + Ree…" at bounding box center [900, 371] width 543 height 34
select select "66"
click at [629, 354] on select "Select Template [SMS] Outreach Message: High Risk – Personal From Trainer + Ree…" at bounding box center [900, 371] width 543 height 34
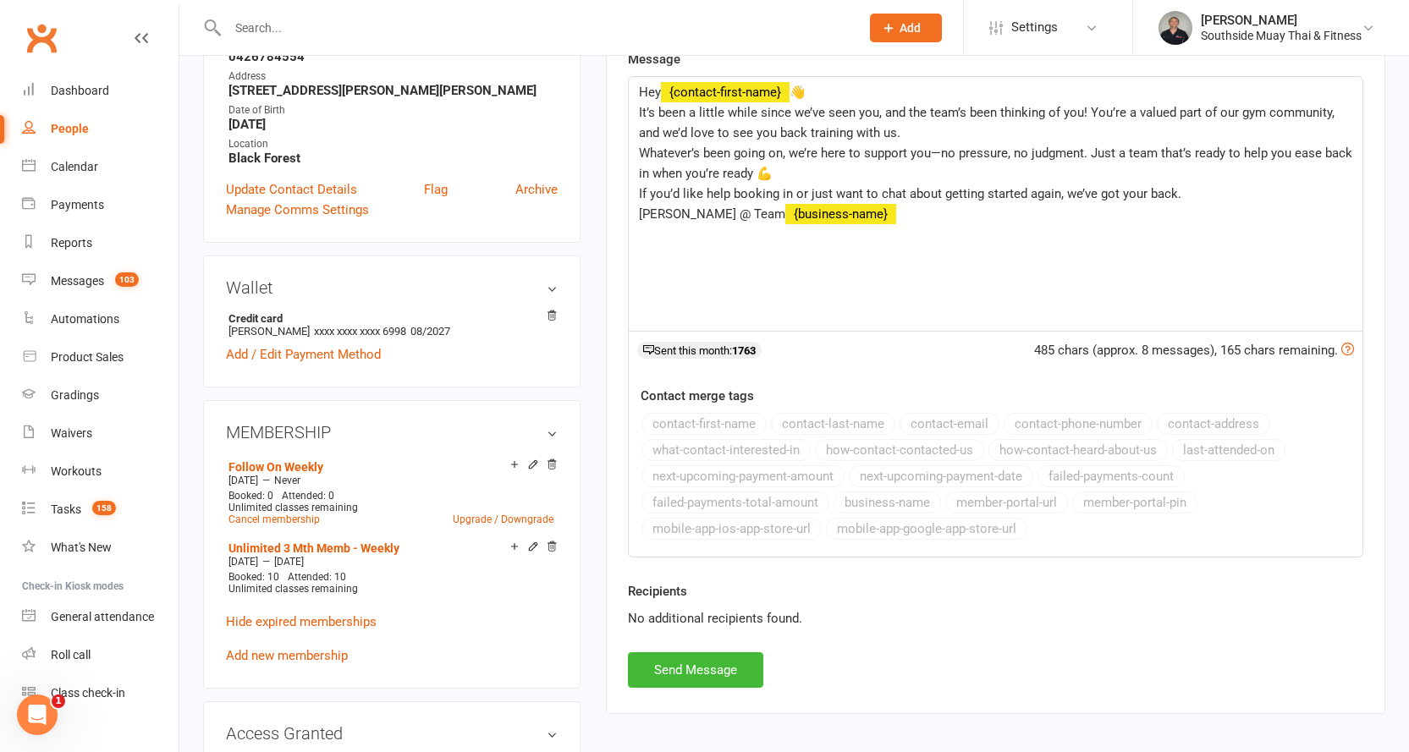
scroll to position [508, 0]
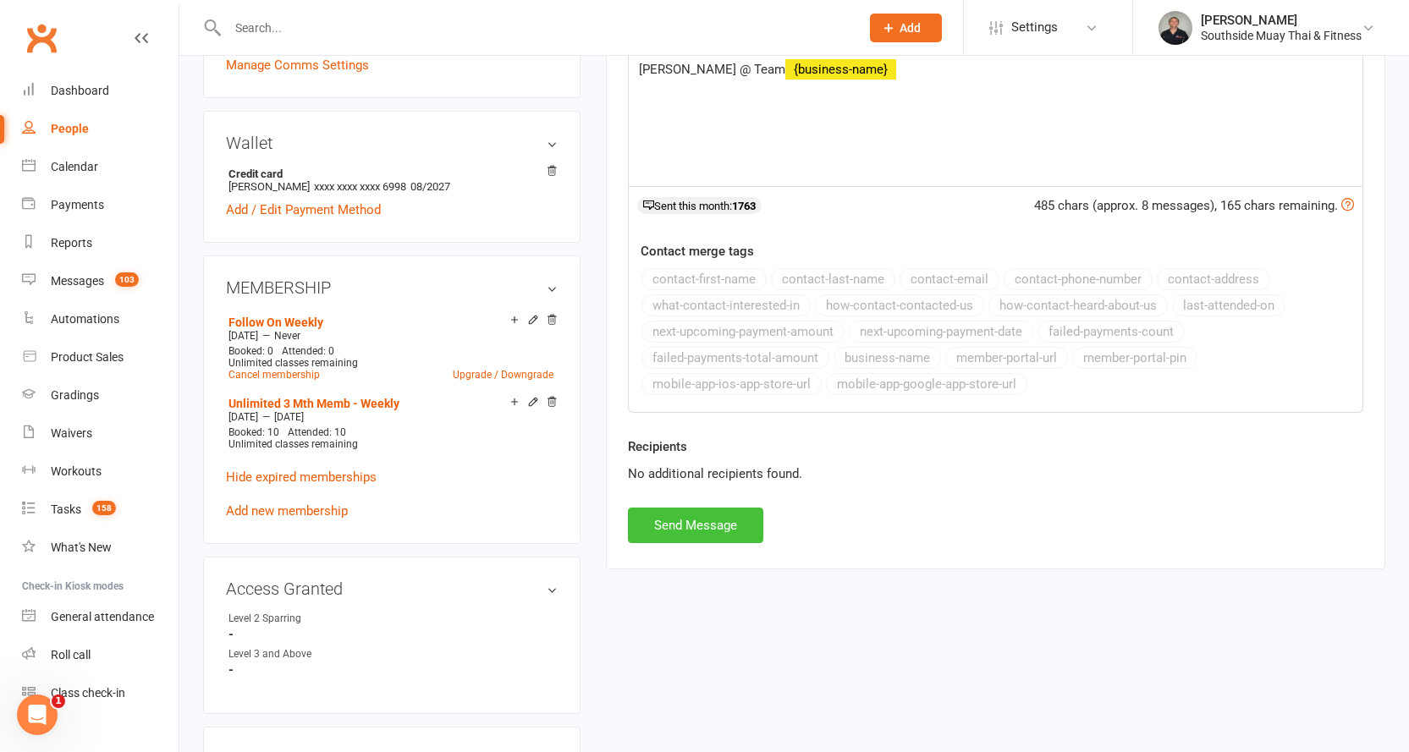
click at [651, 529] on button "Send Message" at bounding box center [695, 526] width 135 height 36
select select
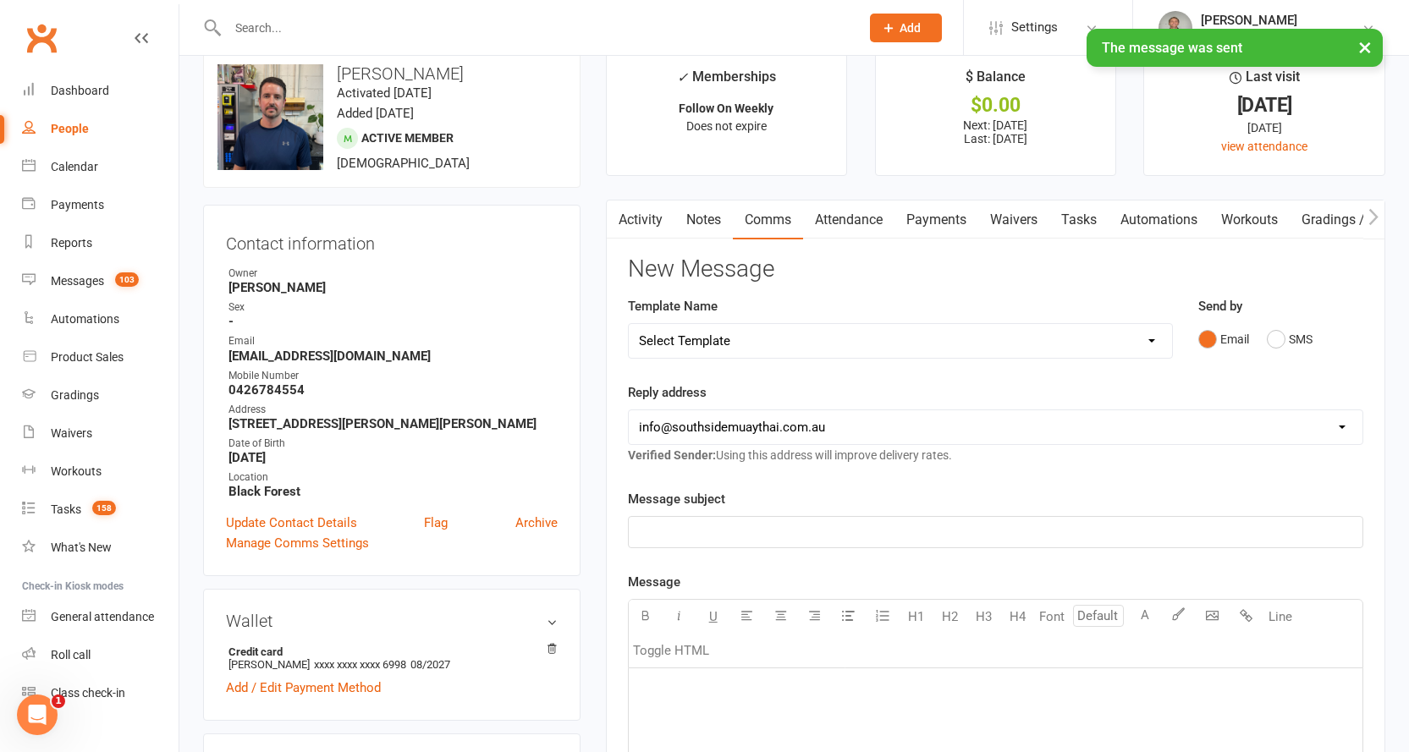
scroll to position [0, 0]
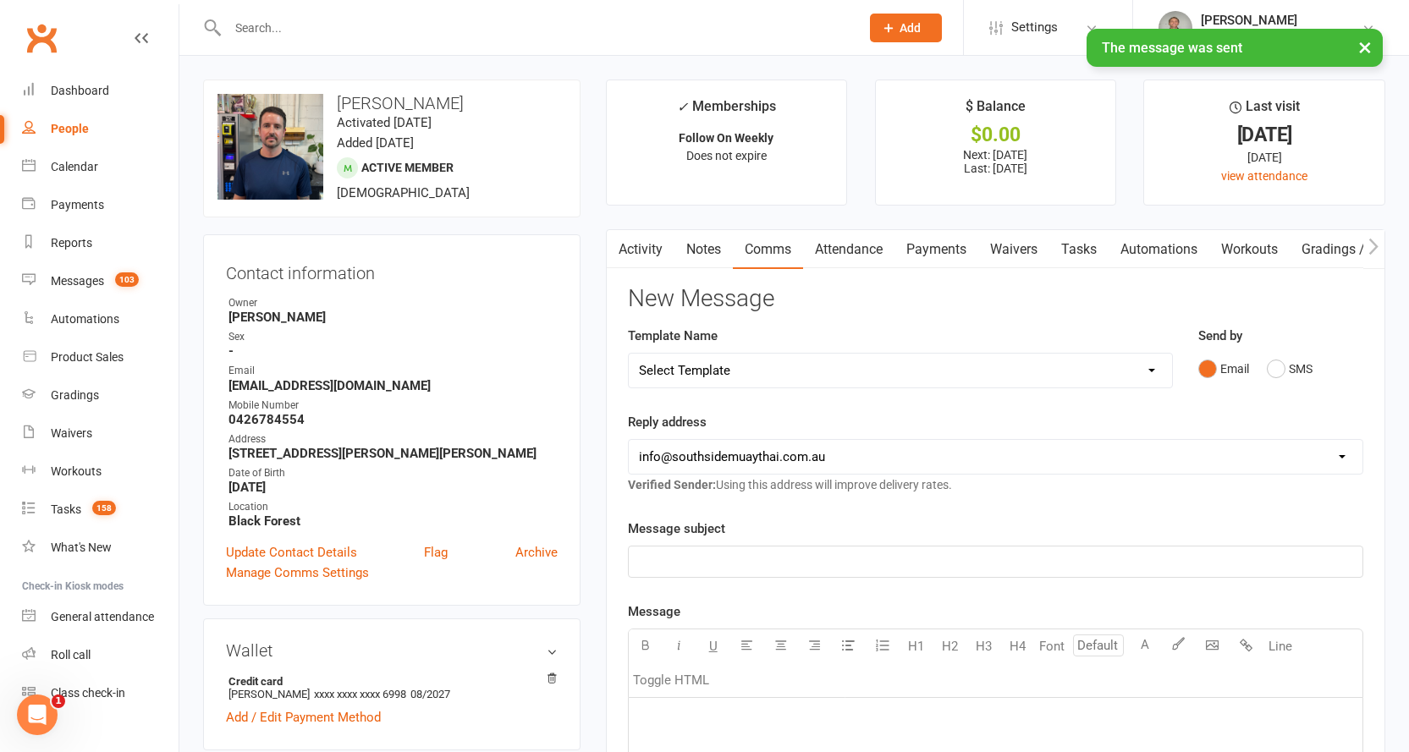
click at [642, 244] on link "Activity" at bounding box center [641, 249] width 68 height 39
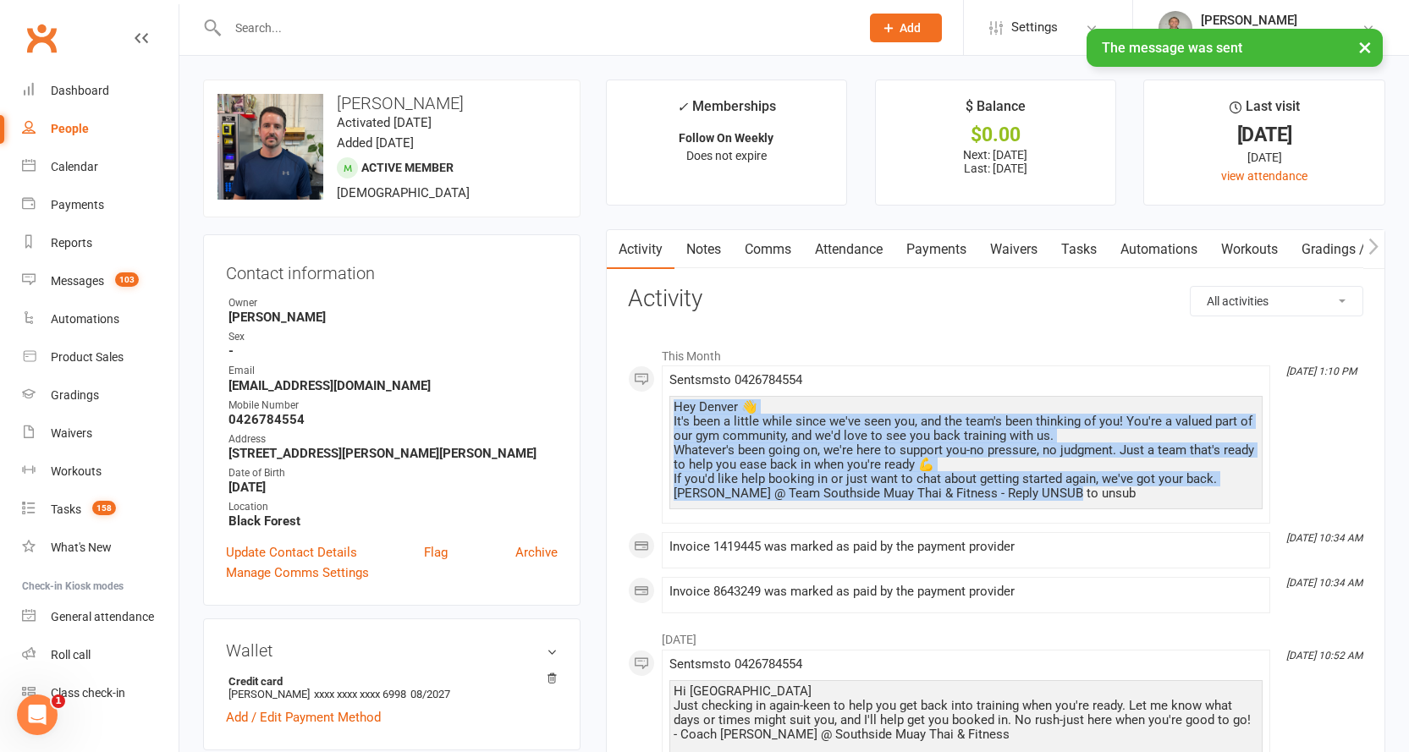
drag, startPoint x: 674, startPoint y: 405, endPoint x: 1086, endPoint y: 508, distance: 424.1
click at [1086, 508] on div "Hey Denver 👋 It's been a little while since we've seen you, and the team's been…" at bounding box center [965, 452] width 593 height 113
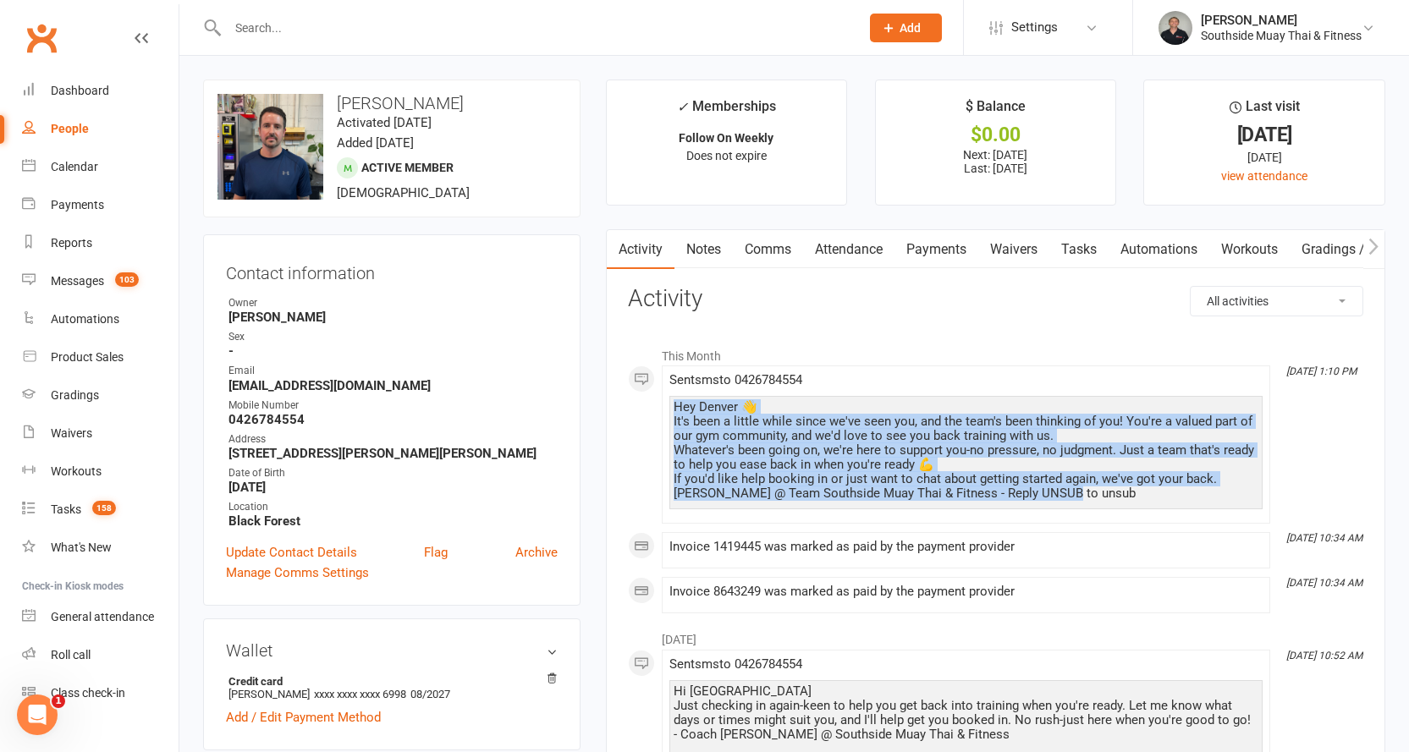
copy div "Hey Denver 👋 It's been a little while since we've seen you, and the team's been…"
click at [699, 242] on link "Notes" at bounding box center [703, 249] width 58 height 39
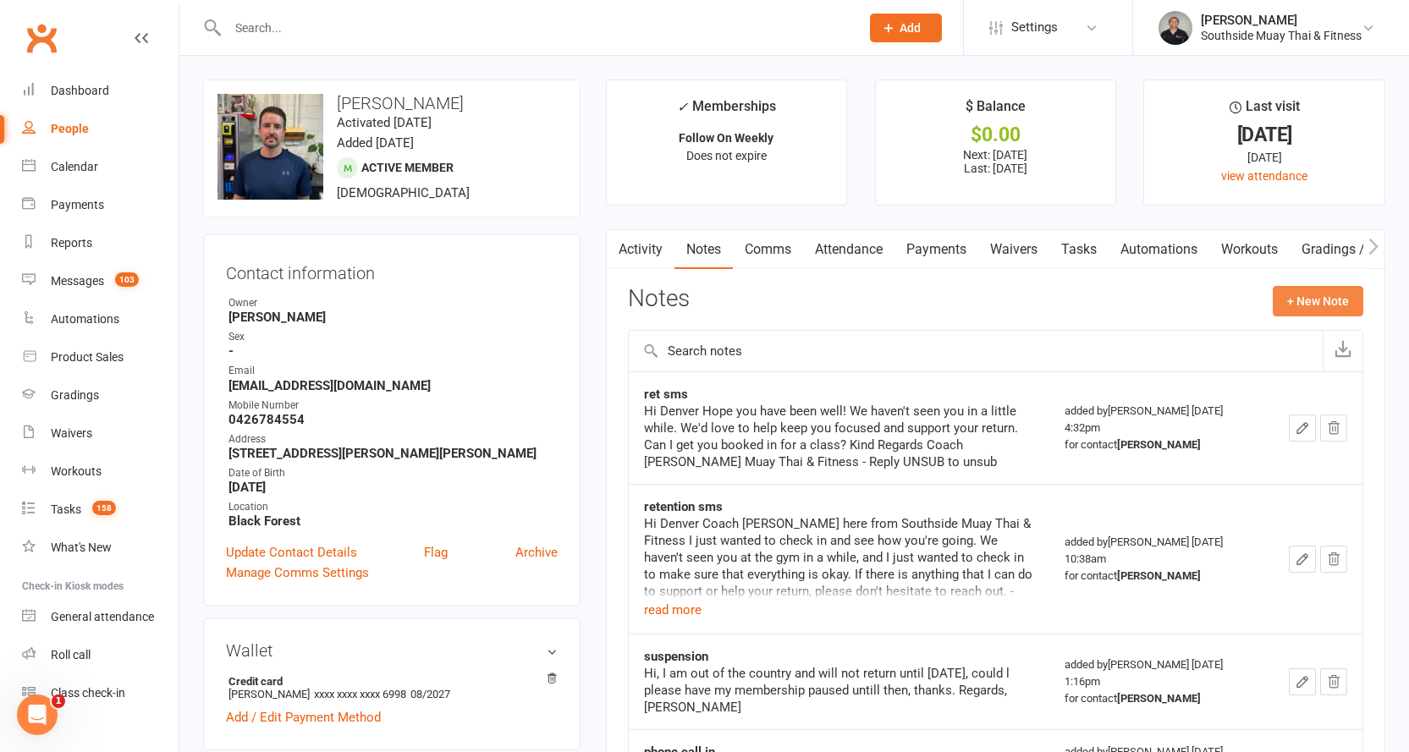
click at [1314, 294] on button "+ New Note" at bounding box center [1318, 301] width 91 height 30
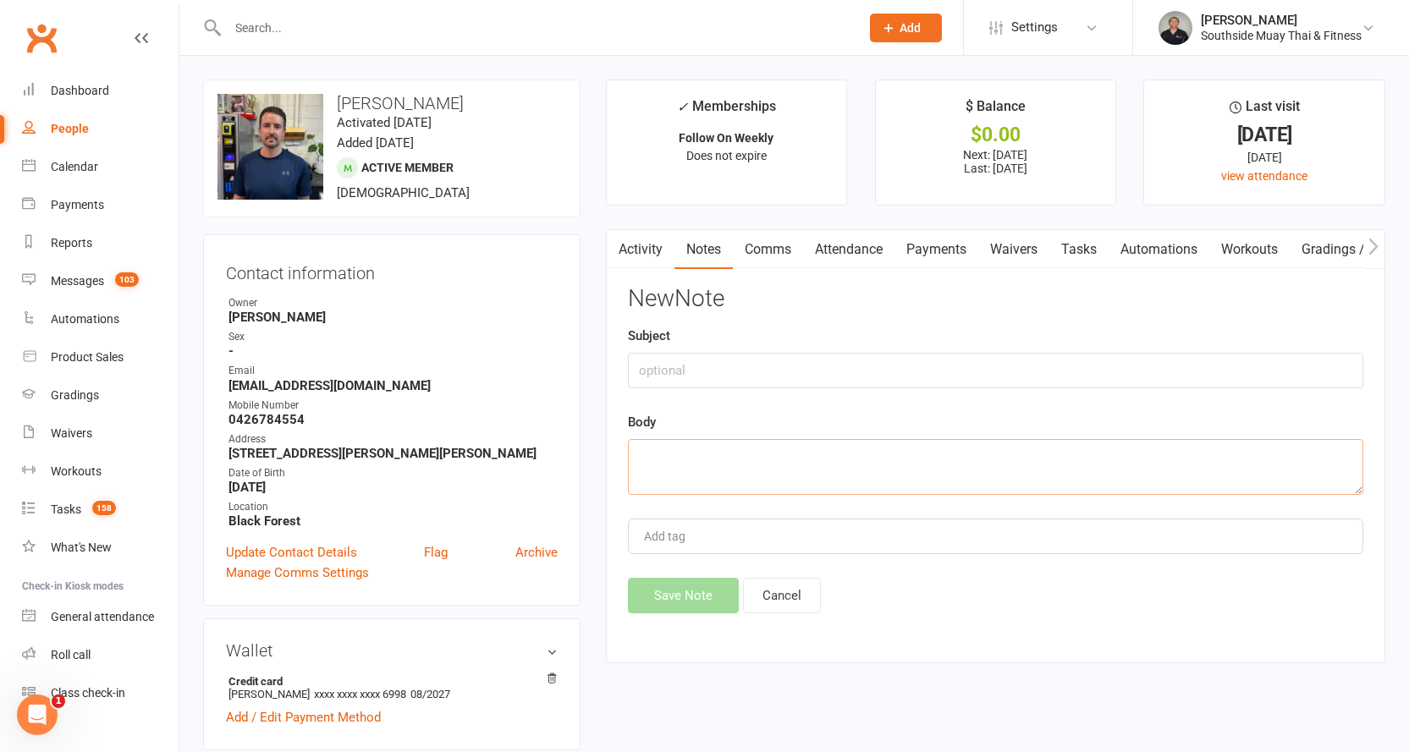
click at [639, 454] on textarea at bounding box center [995, 467] width 735 height 56
paste textarea "Hey Denver 👋 It's been a little while since we've seen you, and the team's been…"
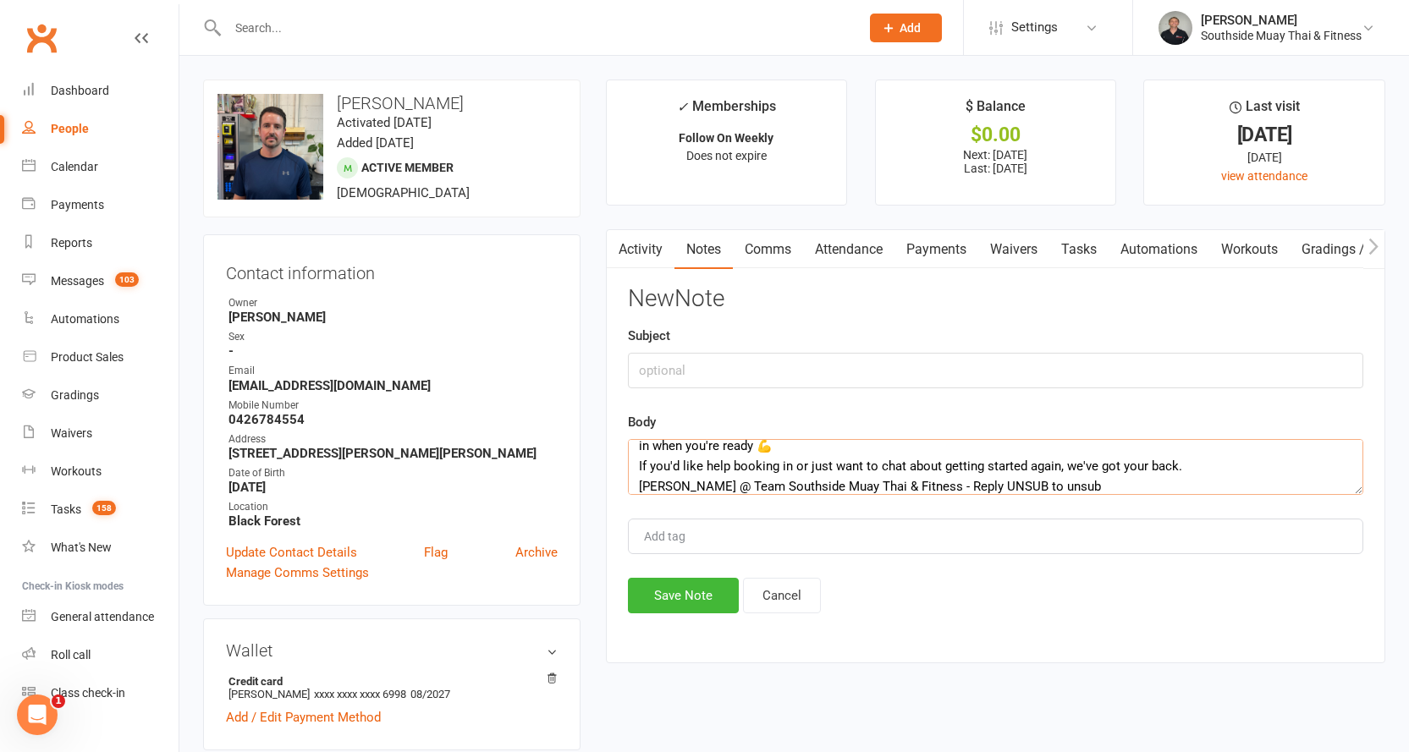
type textarea "Hey Denver 👋 It's been a little while since we've seen you, and the team's been…"
click at [711, 364] on input "text" at bounding box center [995, 371] width 735 height 36
type input "ret"
click at [673, 599] on button "Save Note" at bounding box center [683, 596] width 111 height 36
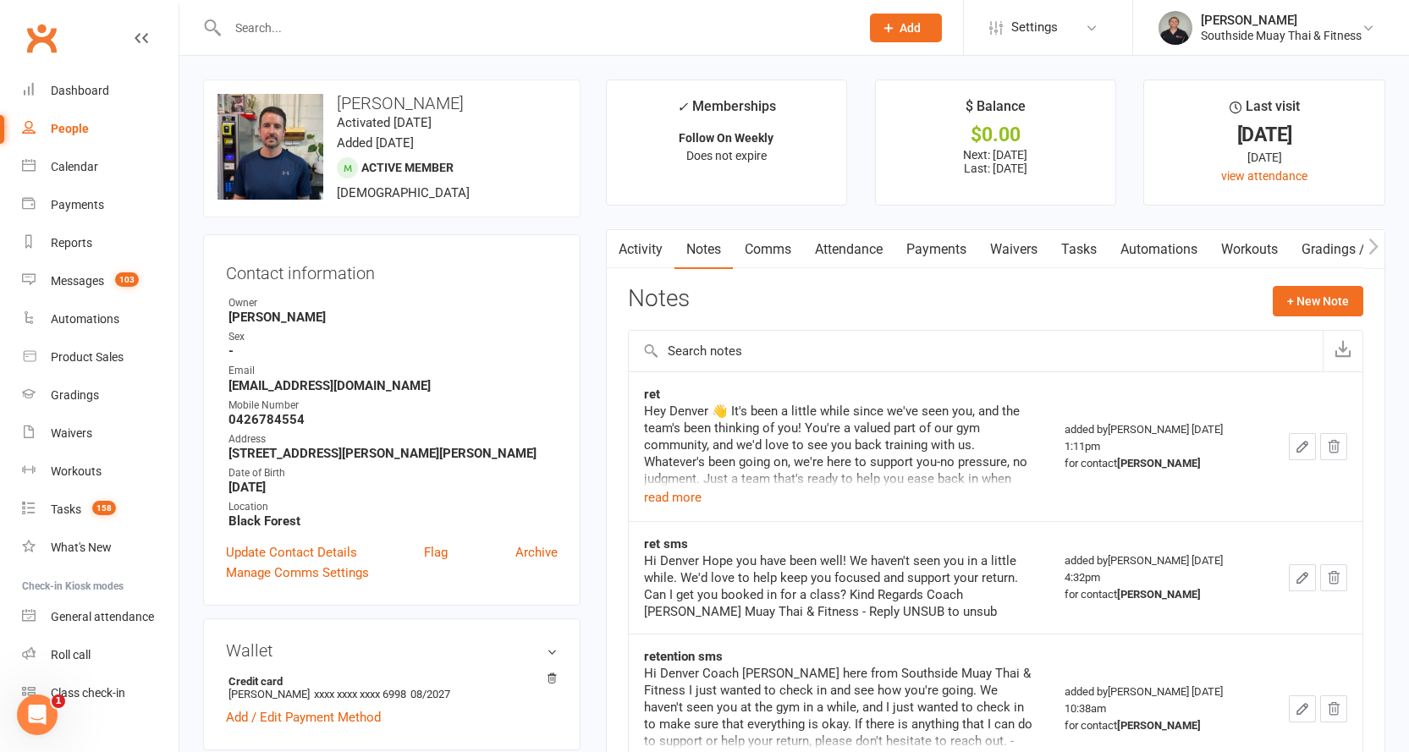
click at [271, 36] on input "text" at bounding box center [535, 28] width 625 height 24
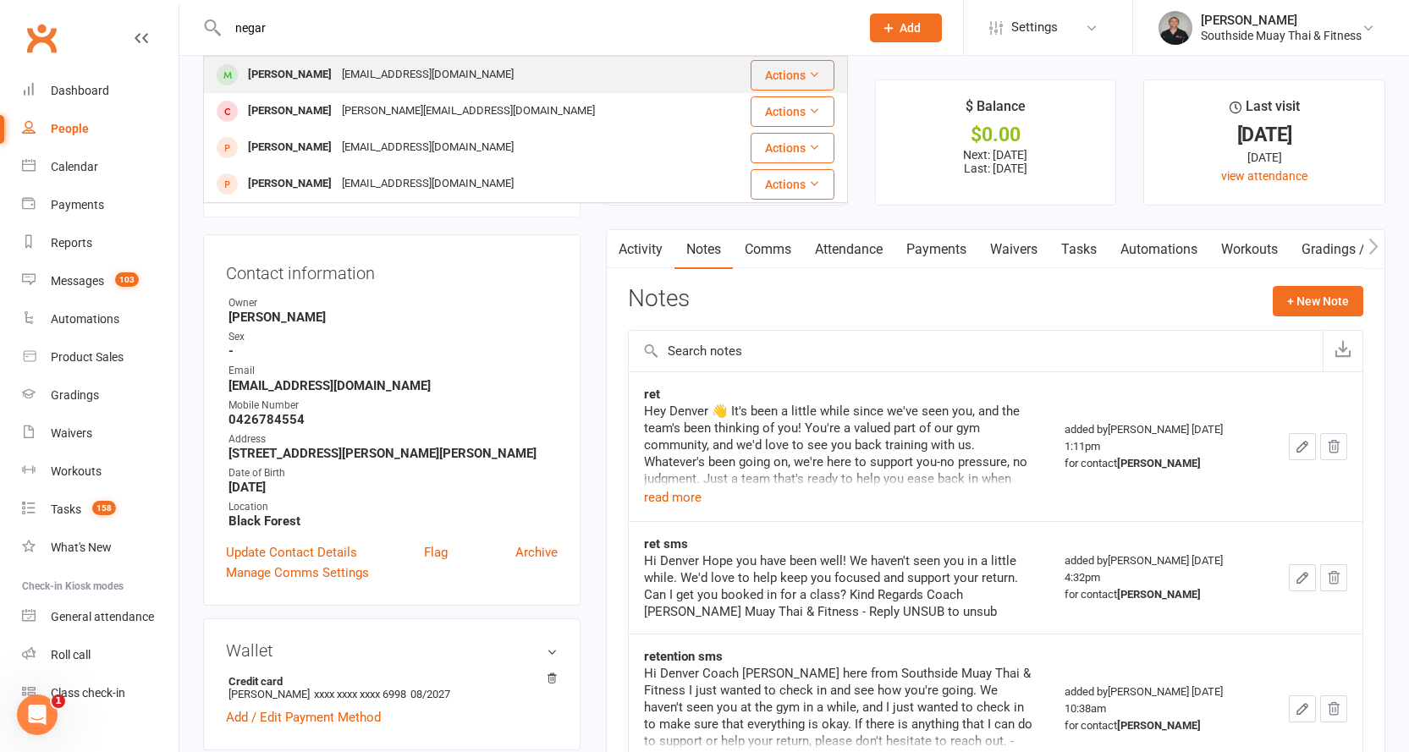
type input "negar"
click at [273, 79] on div "[PERSON_NAME]" at bounding box center [290, 75] width 94 height 25
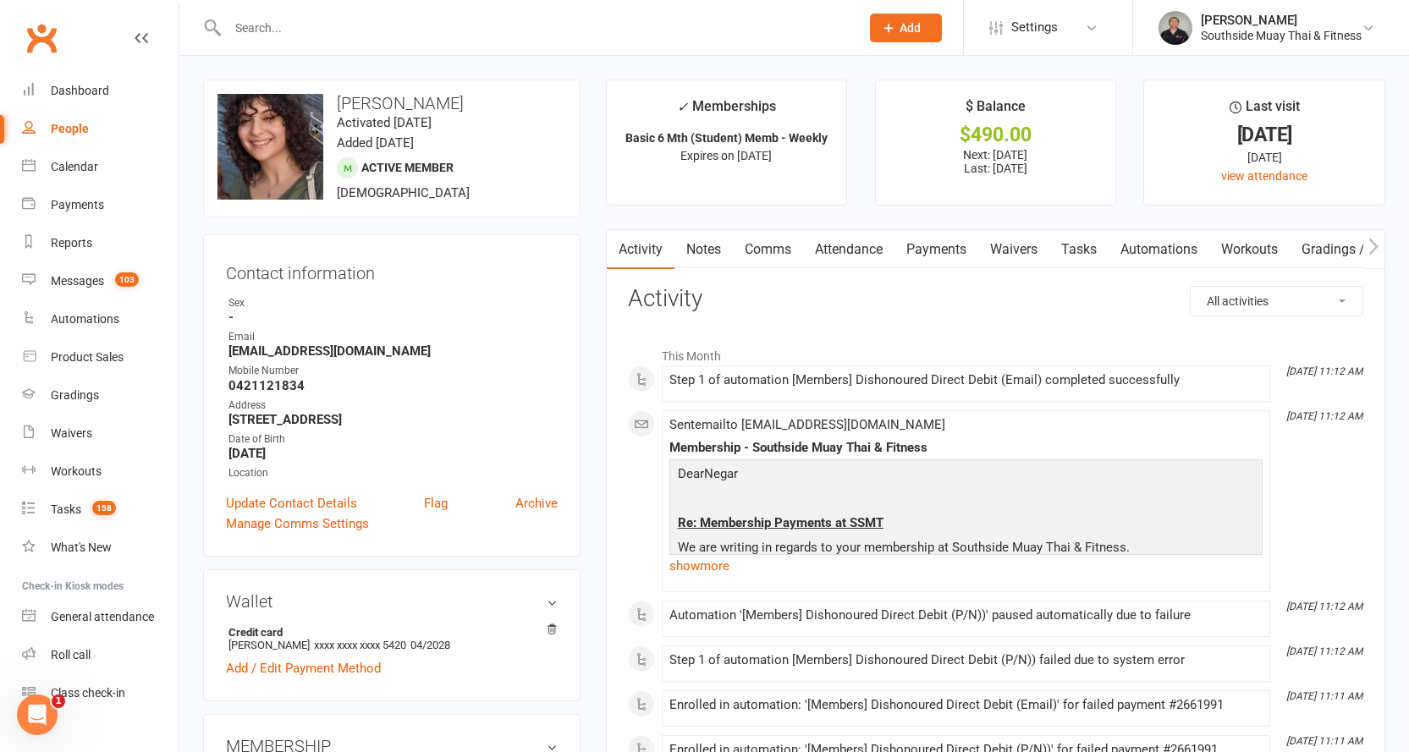
click at [872, 248] on link "Attendance" at bounding box center [848, 249] width 91 height 39
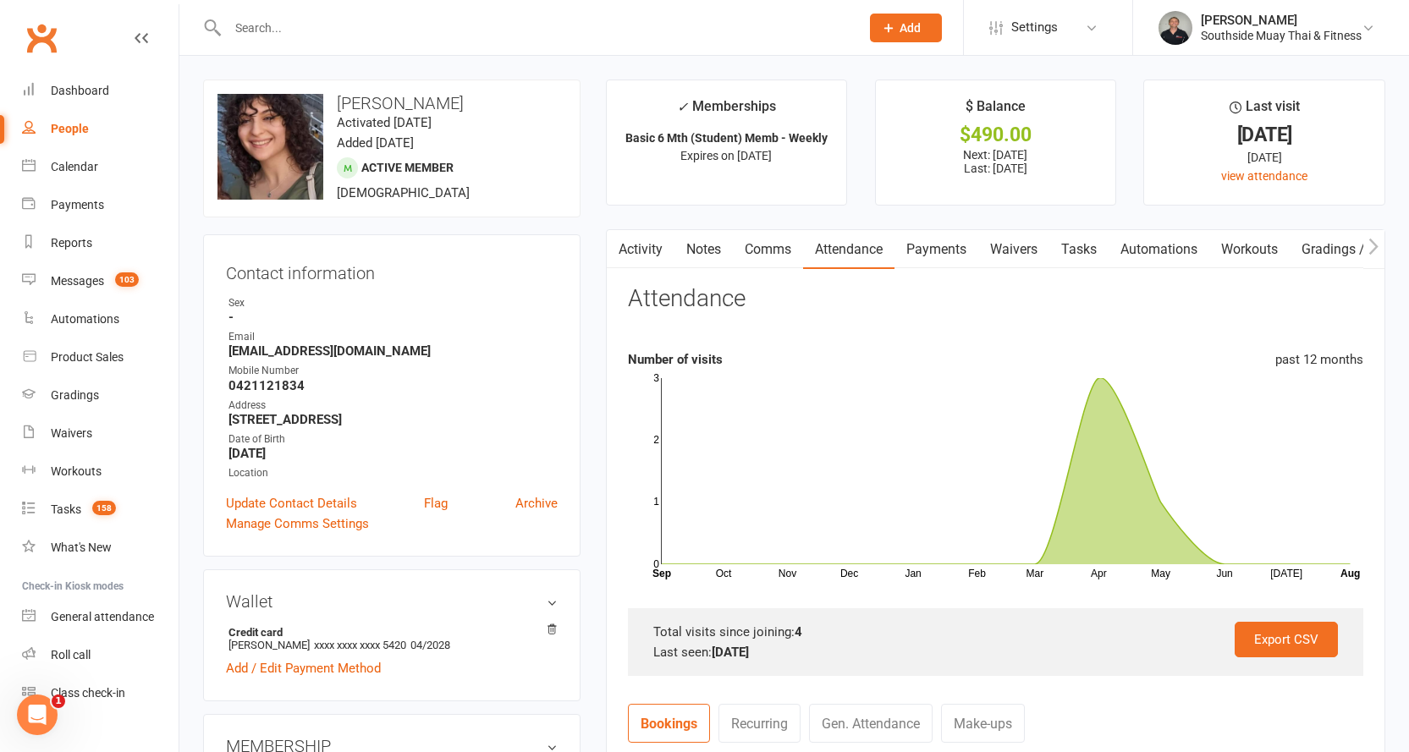
click at [944, 248] on link "Payments" at bounding box center [937, 249] width 84 height 39
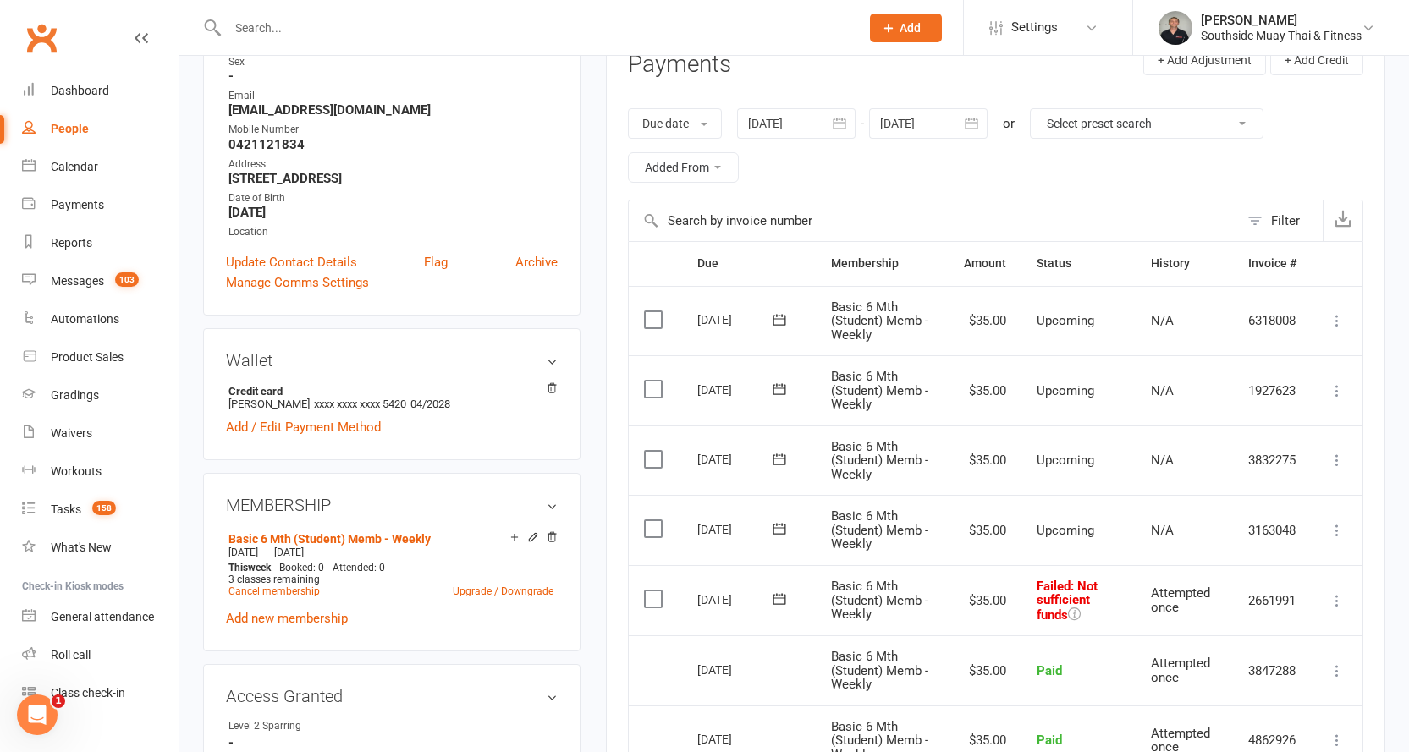
scroll to position [339, 0]
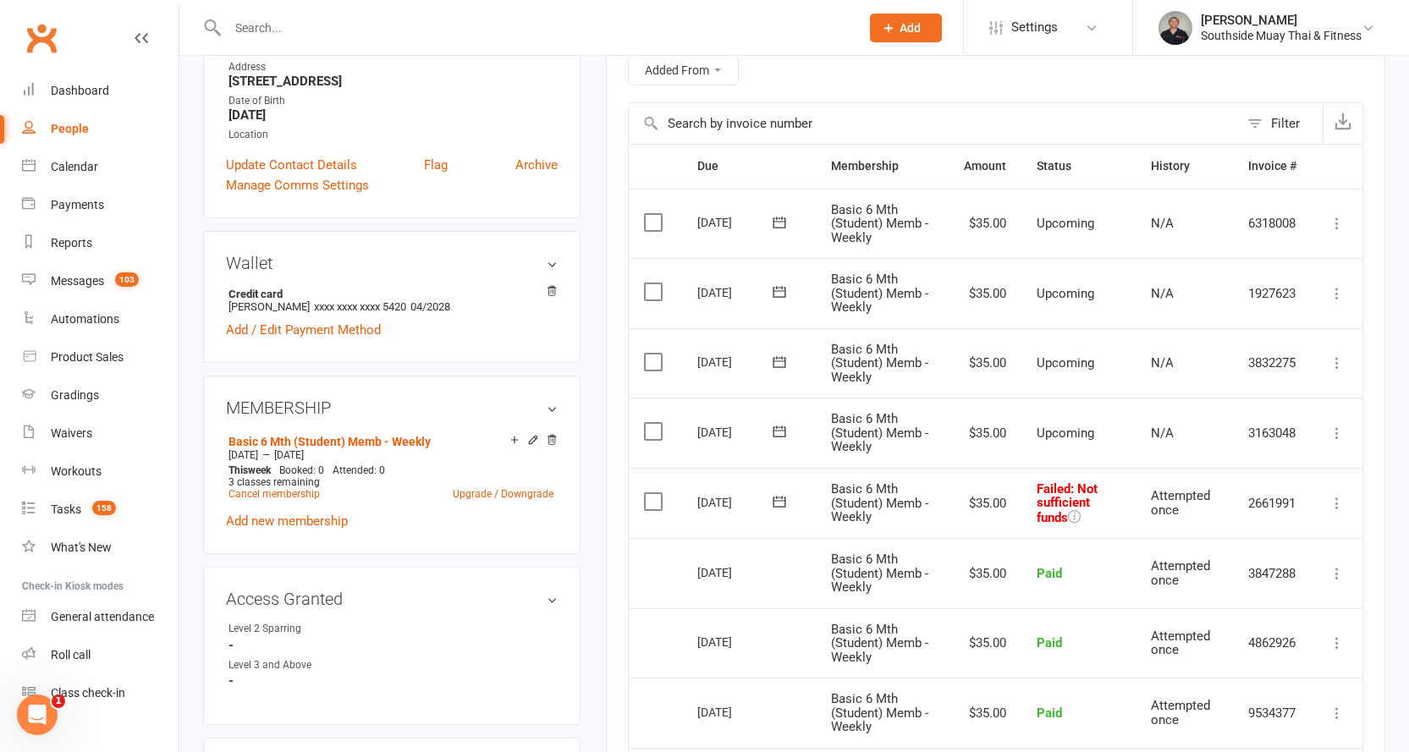
click at [774, 498] on icon at bounding box center [779, 501] width 13 height 11
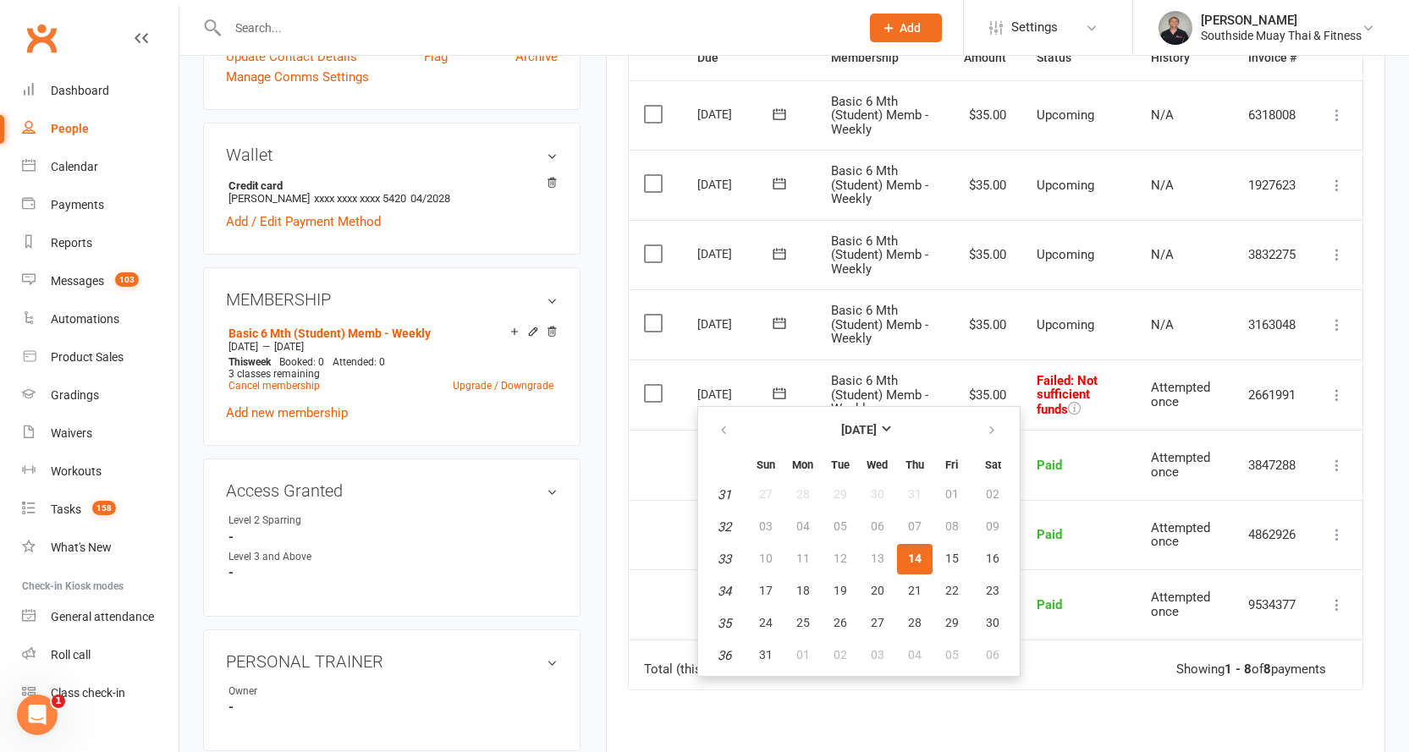
scroll to position [592, 0]
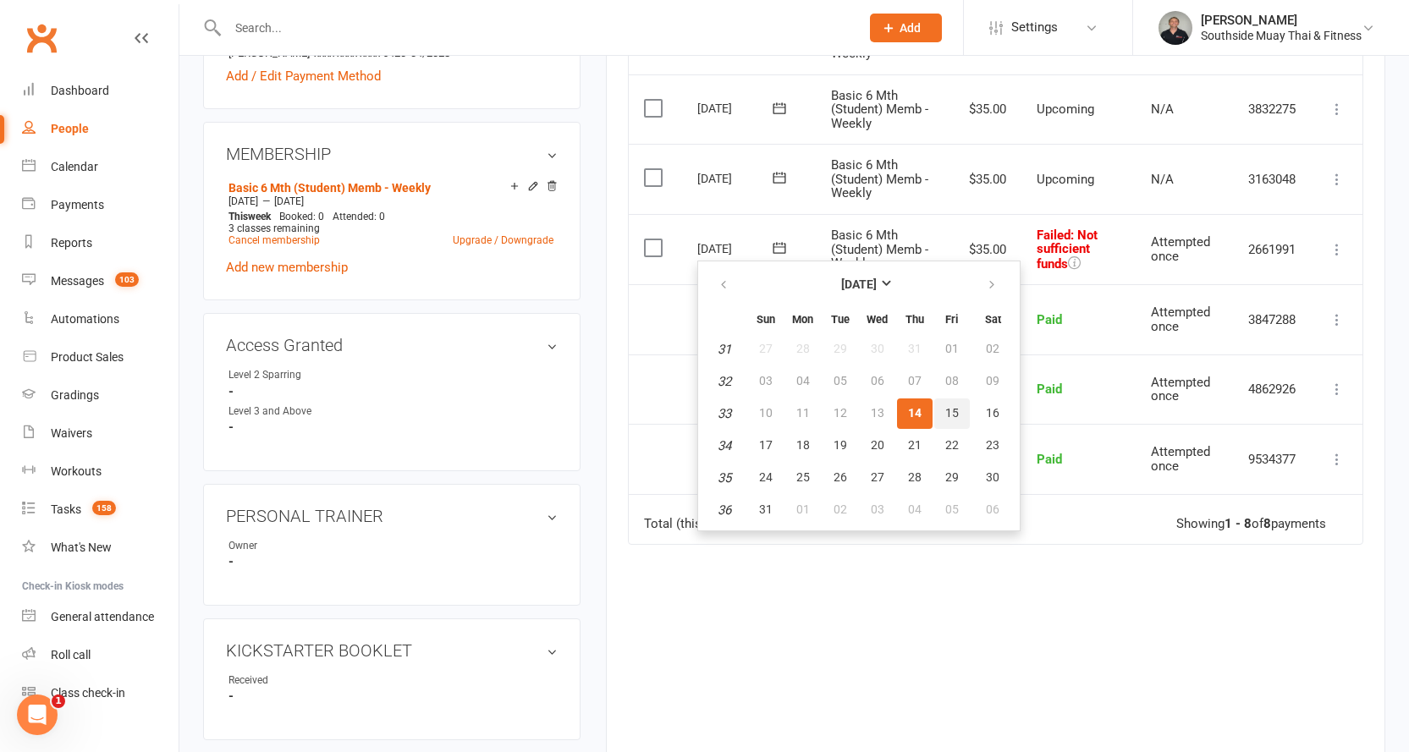
click at [955, 409] on span "15" at bounding box center [952, 413] width 14 height 14
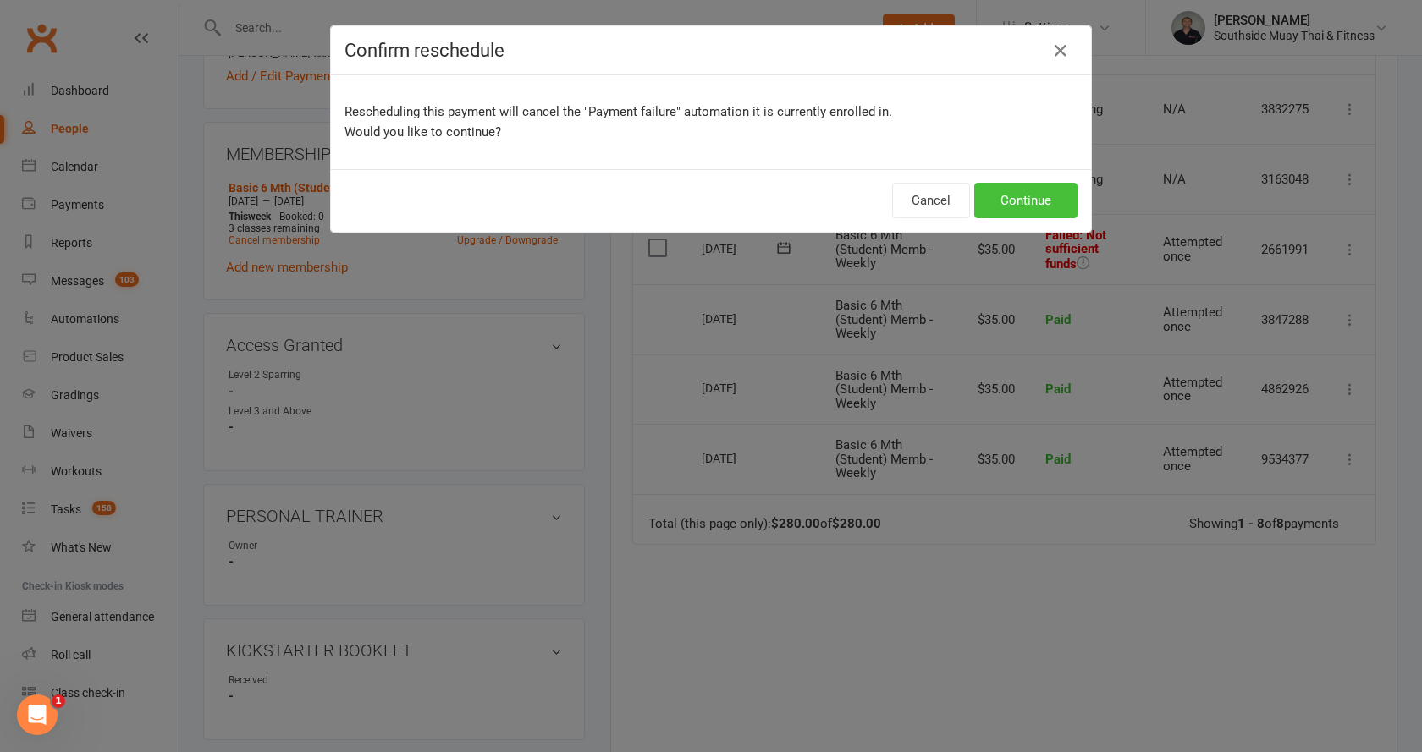
click at [1027, 190] on button "Continue" at bounding box center [1025, 201] width 103 height 36
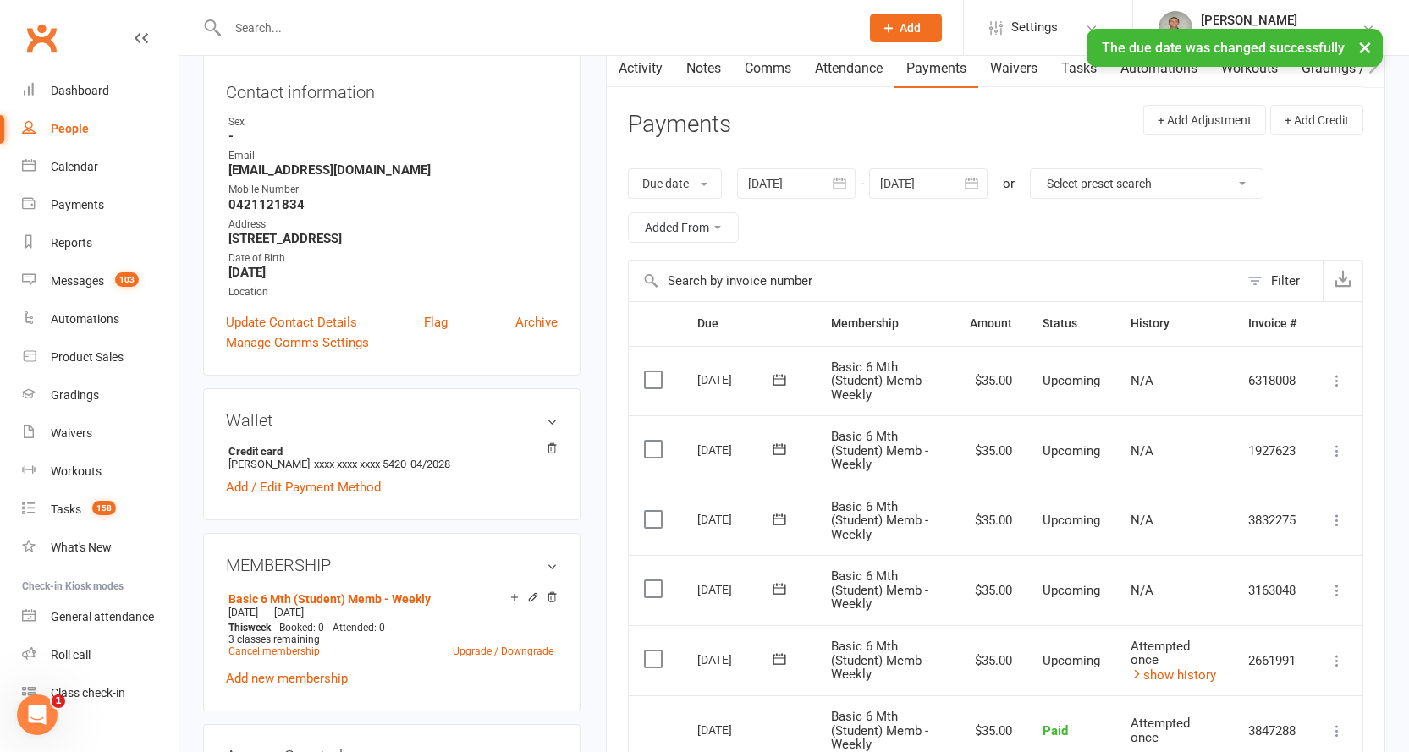
scroll to position [0, 0]
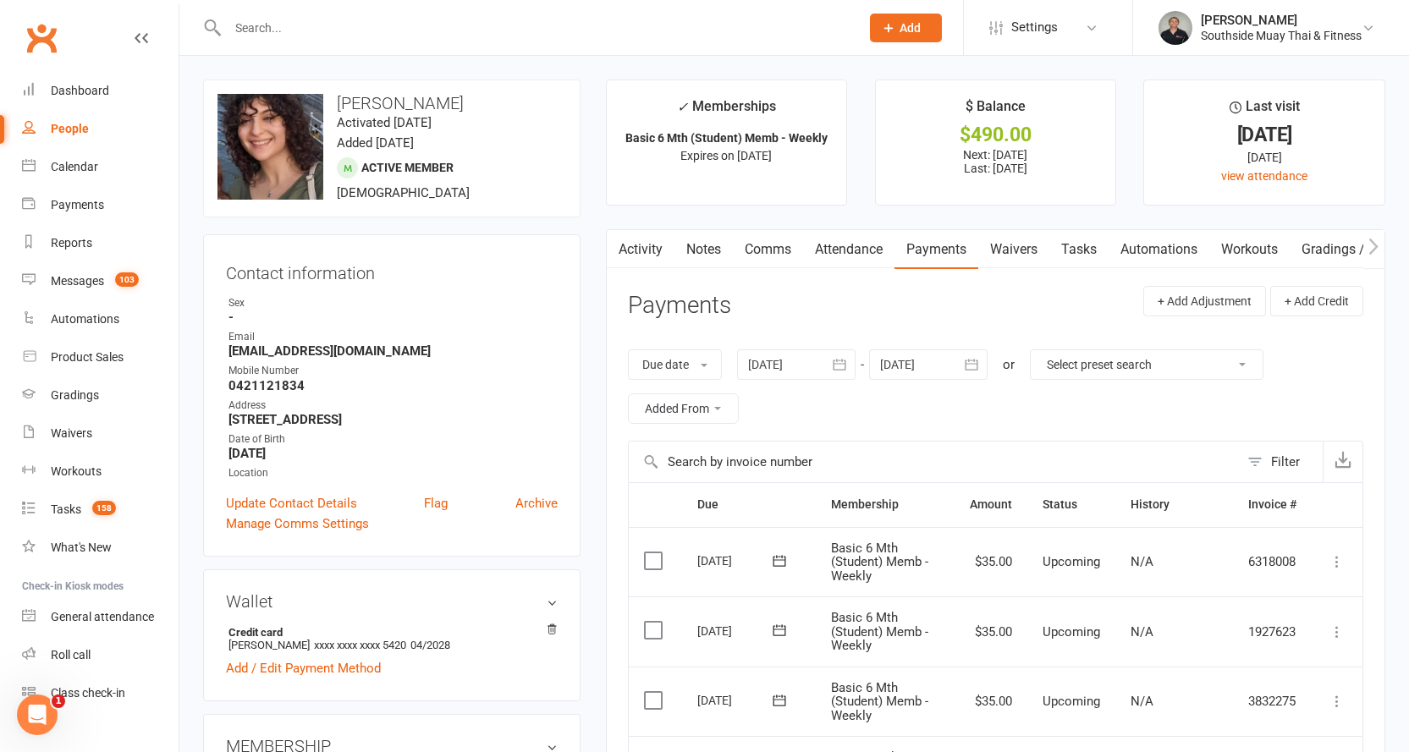
click at [781, 250] on link "Comms" at bounding box center [768, 249] width 70 height 39
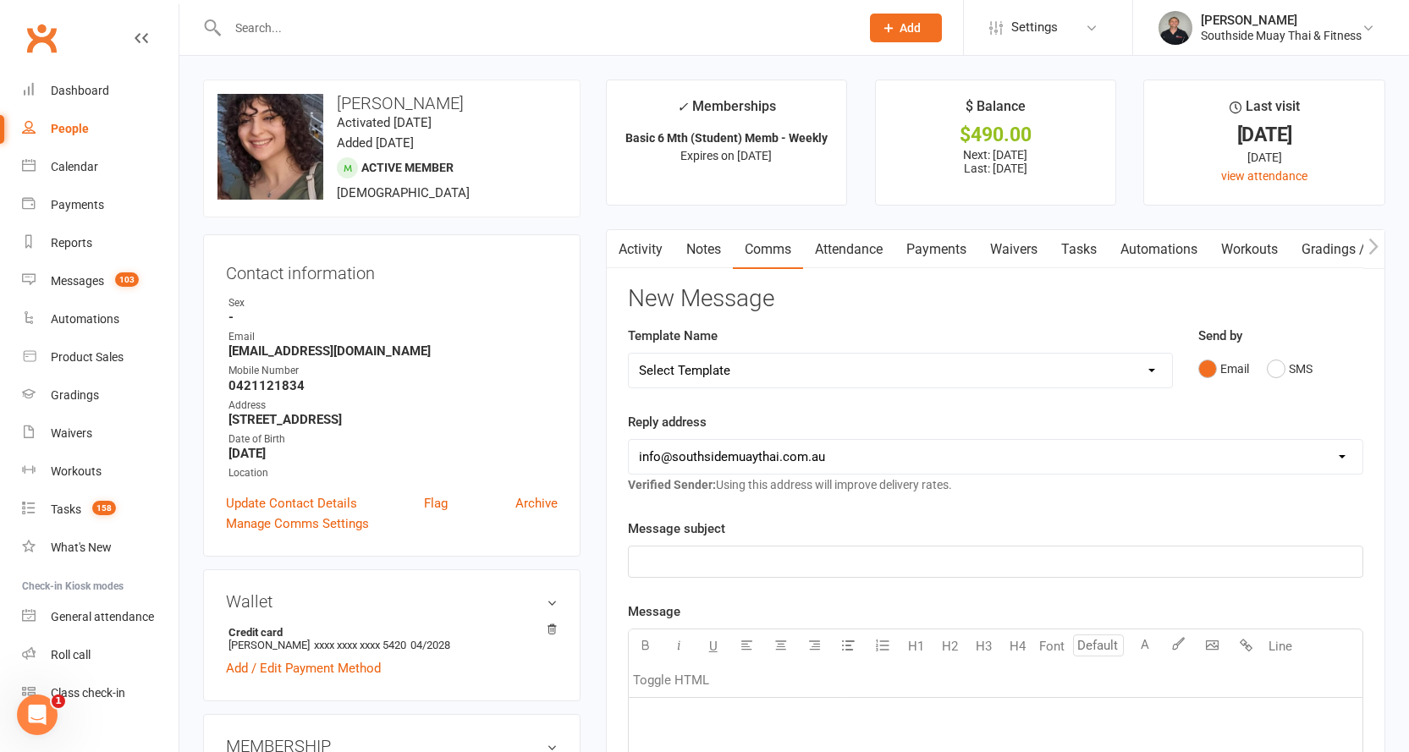
click at [706, 235] on link "Notes" at bounding box center [703, 249] width 58 height 39
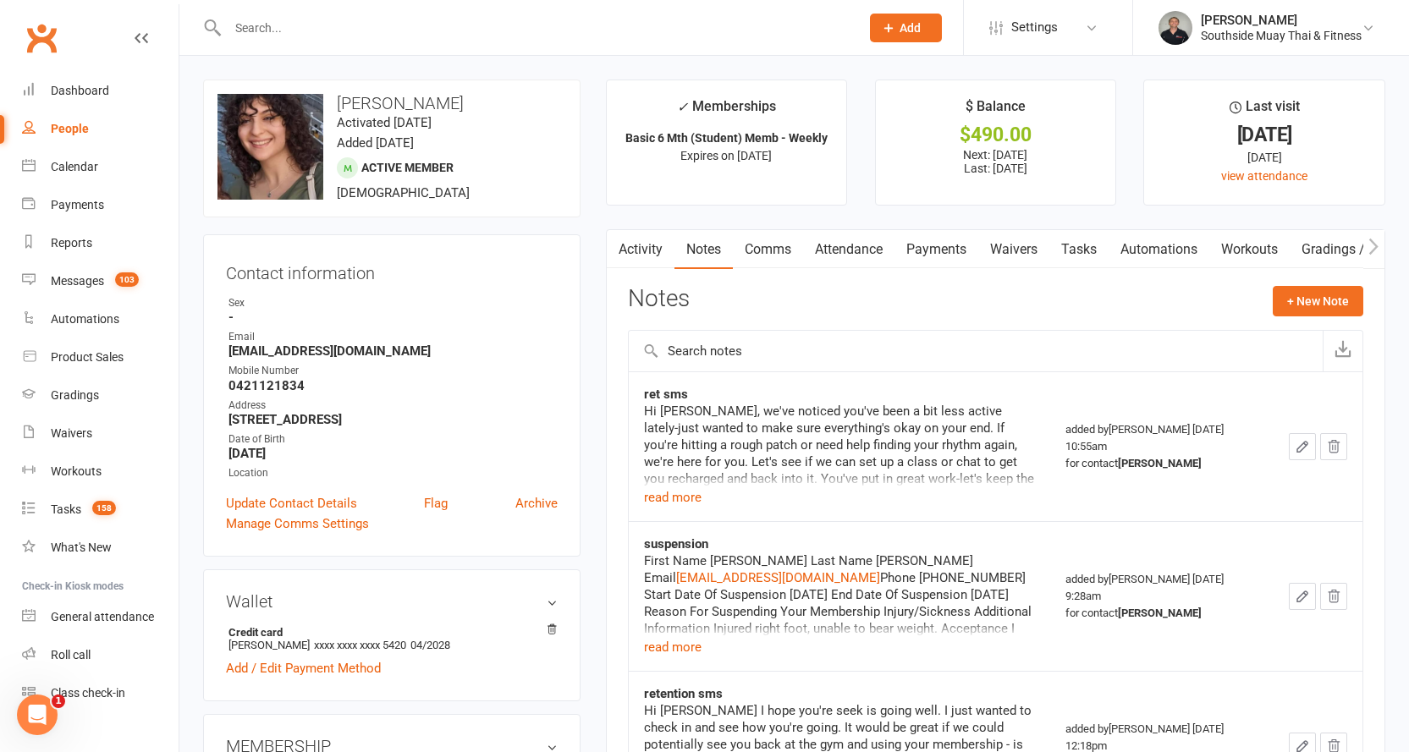
click at [763, 246] on link "Comms" at bounding box center [768, 249] width 70 height 39
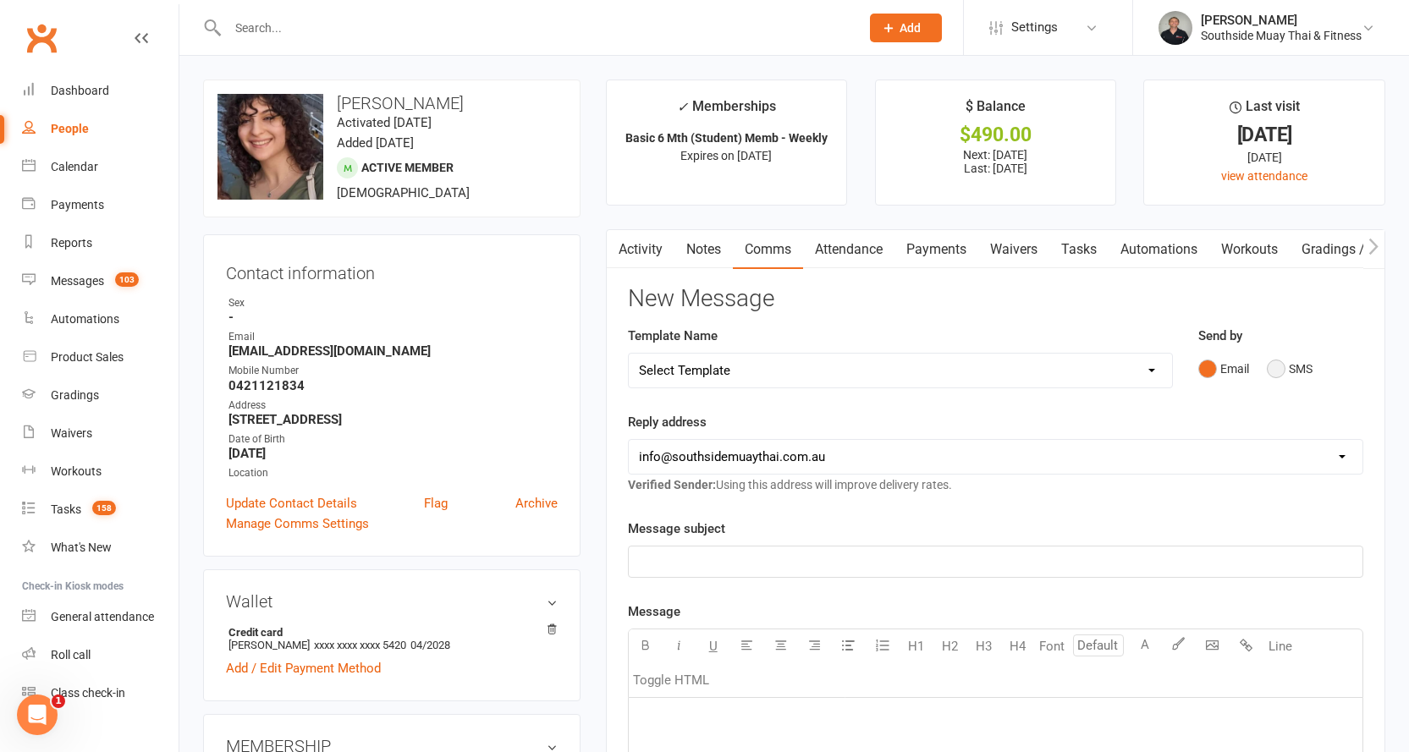
click at [1285, 371] on button "SMS" at bounding box center [1290, 369] width 46 height 32
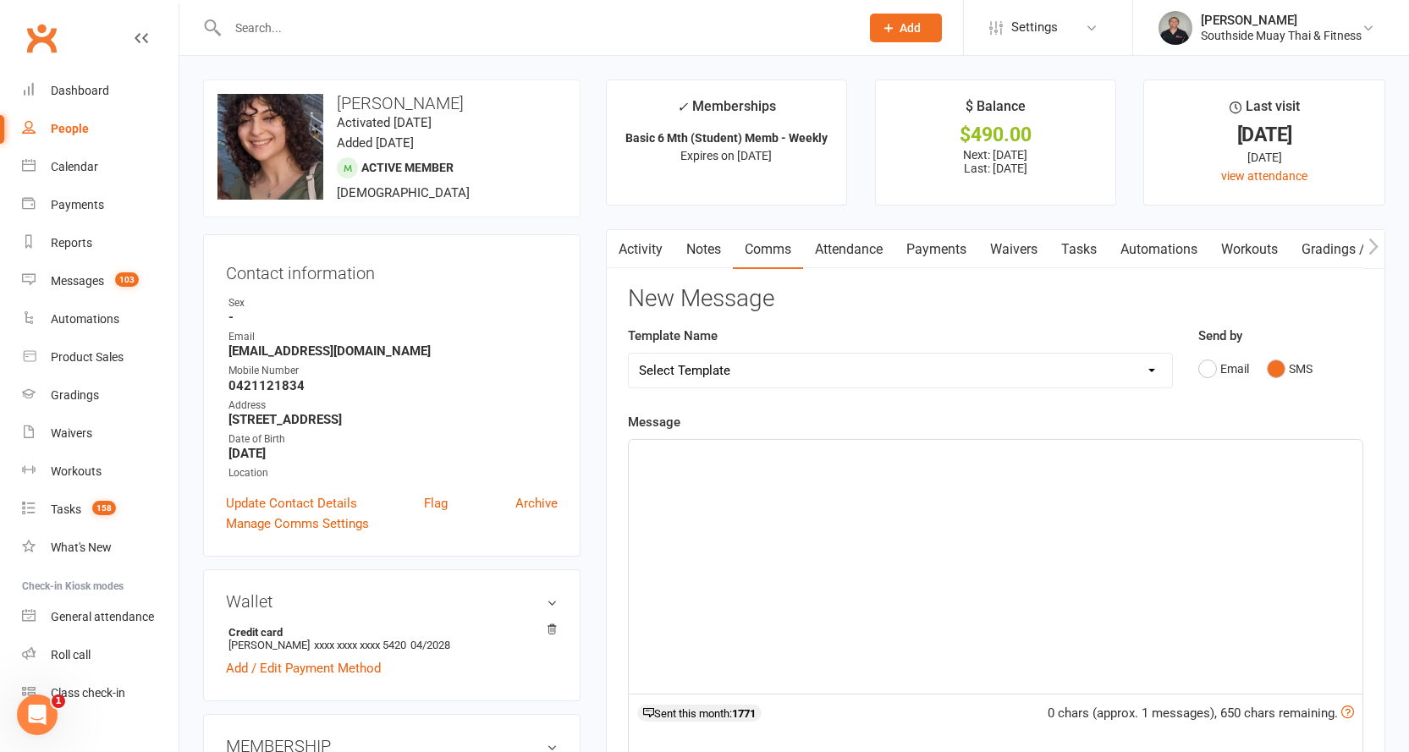
click at [938, 372] on select "Select Template [SMS] Outreach Message: High Risk – Personal From Trainer + Ree…" at bounding box center [900, 371] width 543 height 34
select select "68"
click at [629, 354] on select "Select Template [SMS] Outreach Message: High Risk – Personal From Trainer + Ree…" at bounding box center [900, 371] width 543 height 34
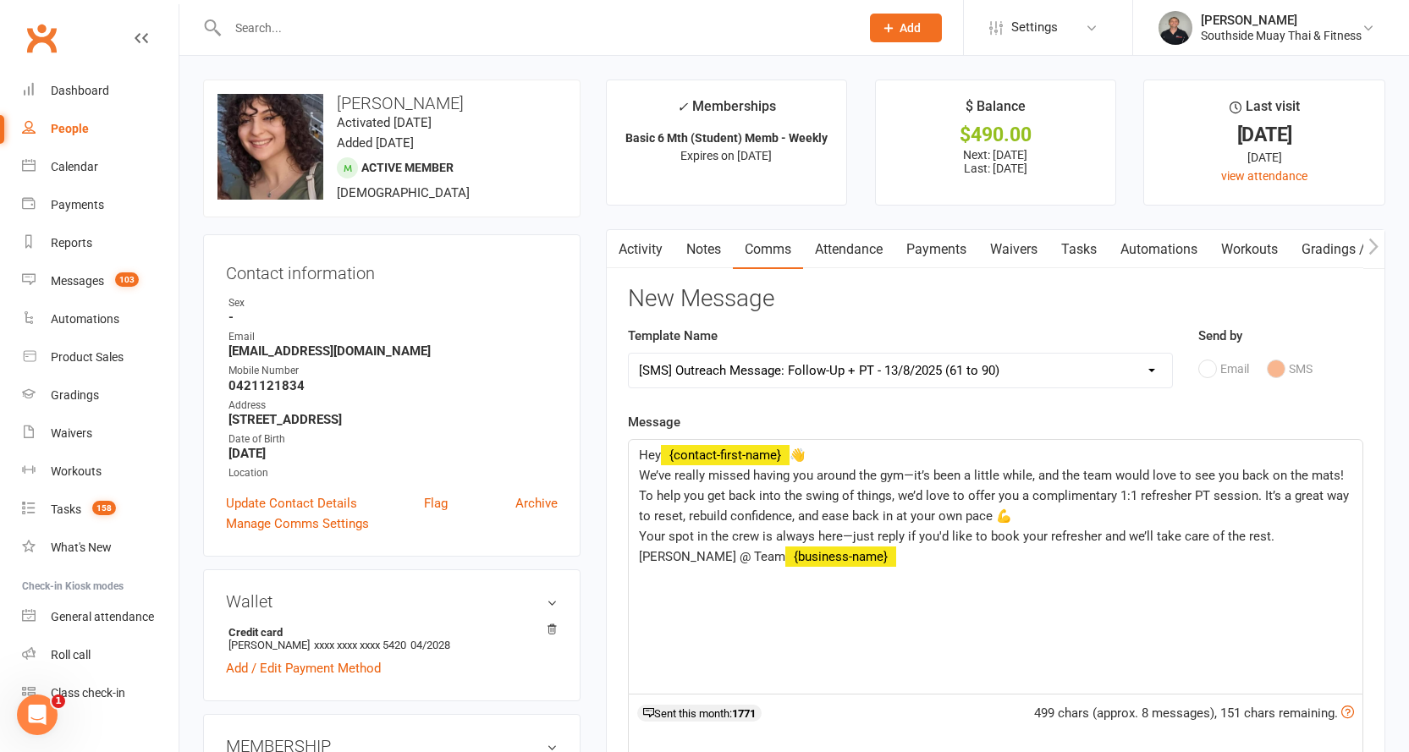
click at [627, 235] on button "button" at bounding box center [617, 249] width 21 height 38
click at [639, 250] on link "Activity" at bounding box center [641, 249] width 68 height 39
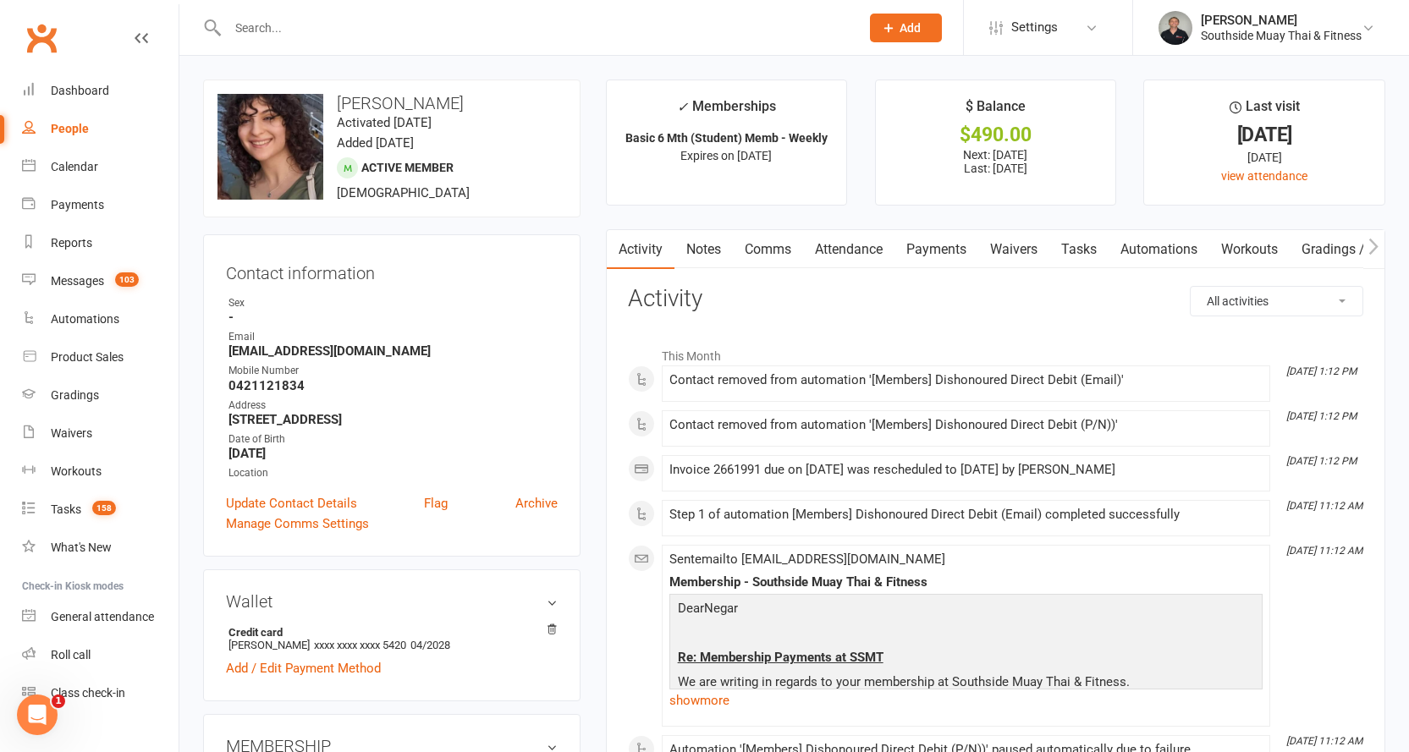
click at [778, 243] on link "Comms" at bounding box center [768, 249] width 70 height 39
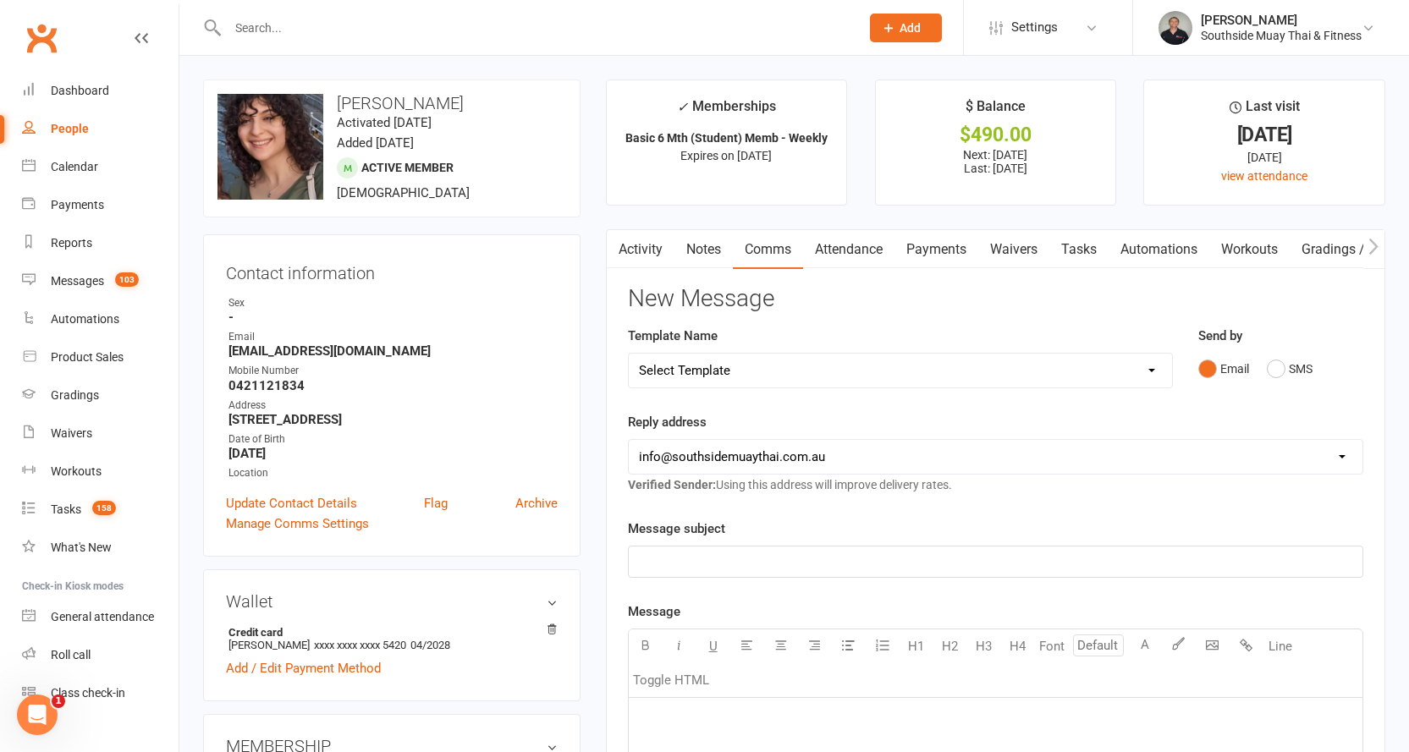
click at [637, 246] on link "Activity" at bounding box center [641, 249] width 68 height 39
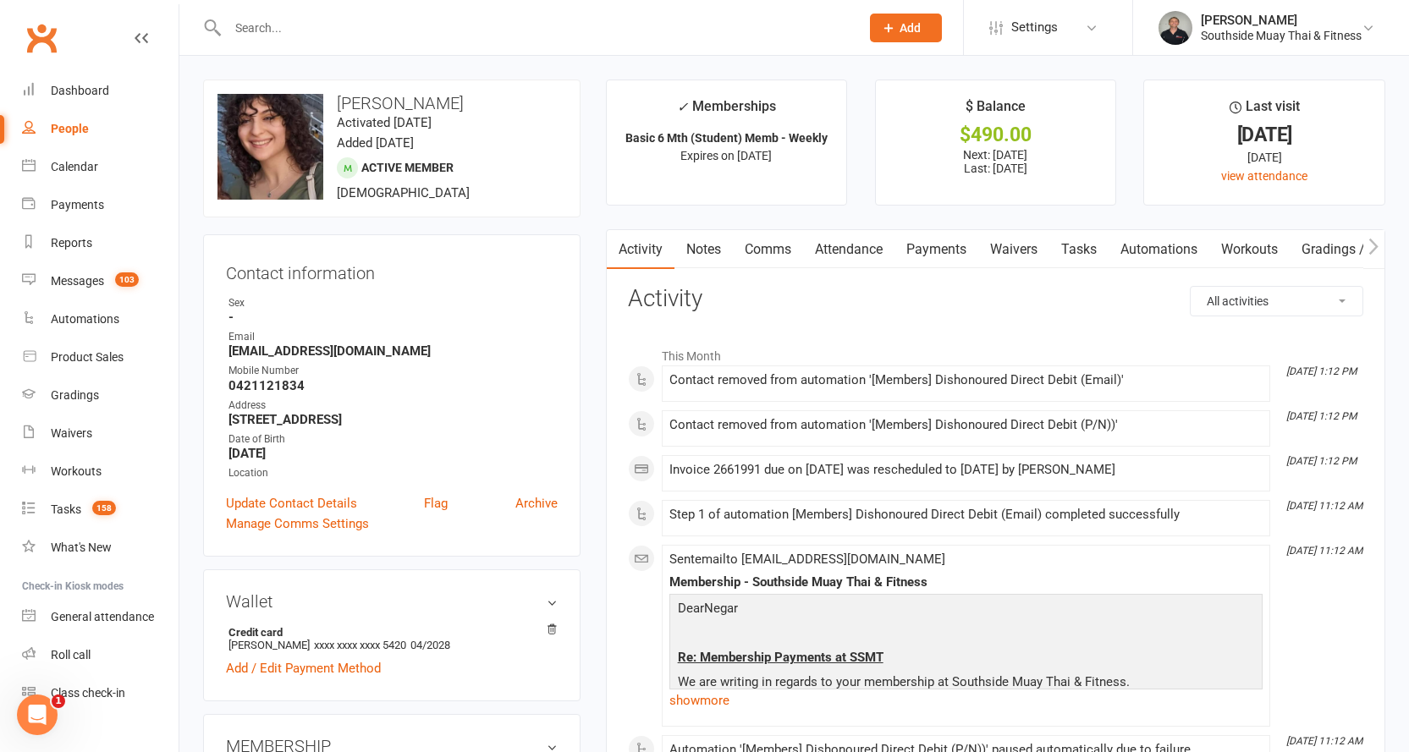
click at [772, 246] on link "Comms" at bounding box center [768, 249] width 70 height 39
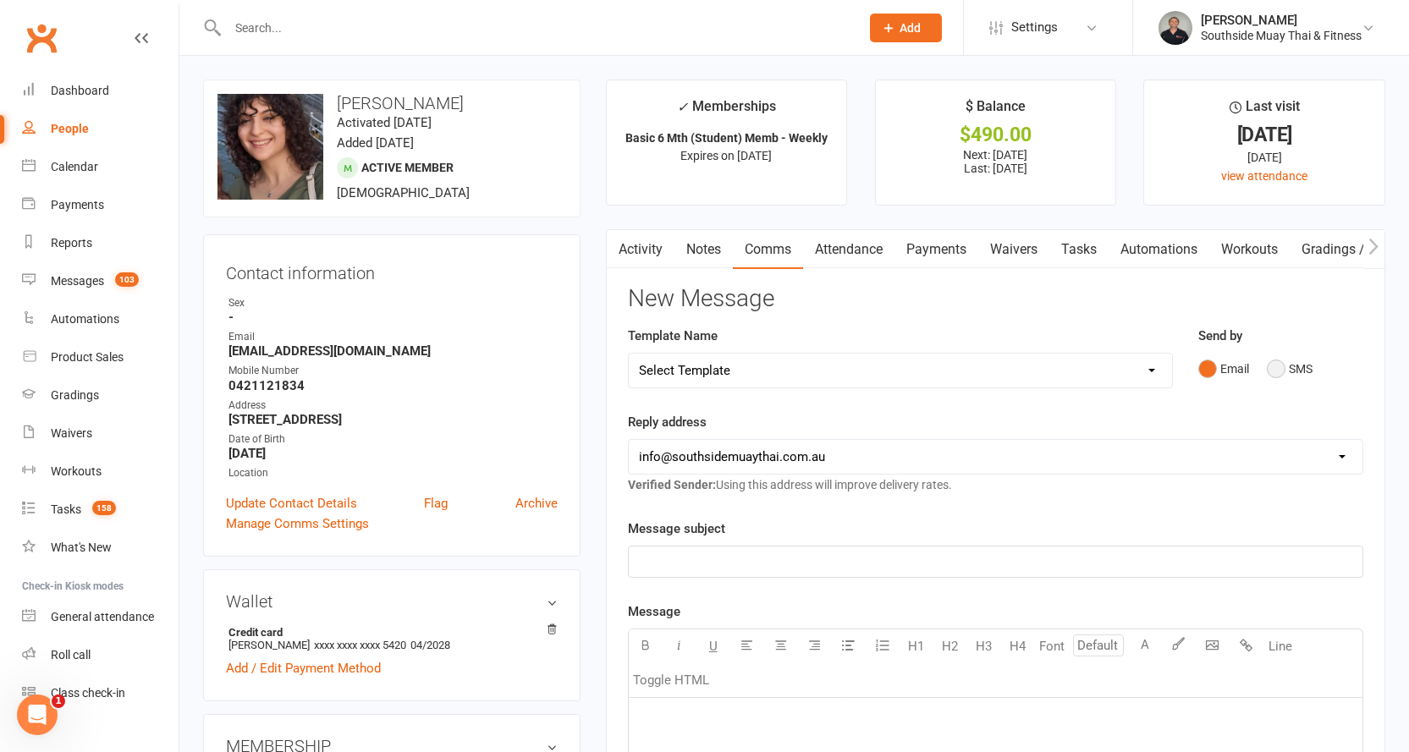
click at [1287, 366] on button "SMS" at bounding box center [1290, 369] width 46 height 32
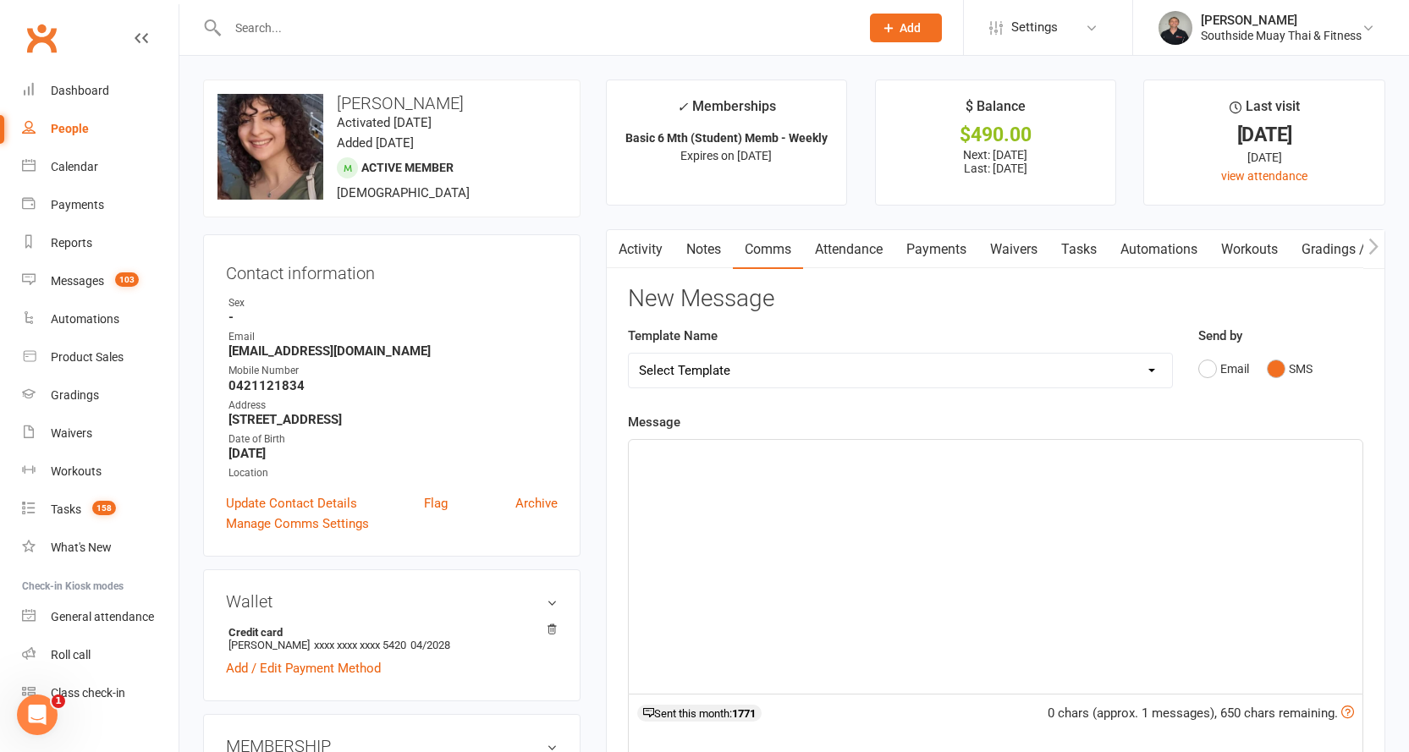
click at [1044, 368] on select "Select Template [SMS] Outreach Message: High Risk – Personal From Trainer + Ree…" at bounding box center [900, 371] width 543 height 34
click at [630, 245] on link "Activity" at bounding box center [641, 249] width 68 height 39
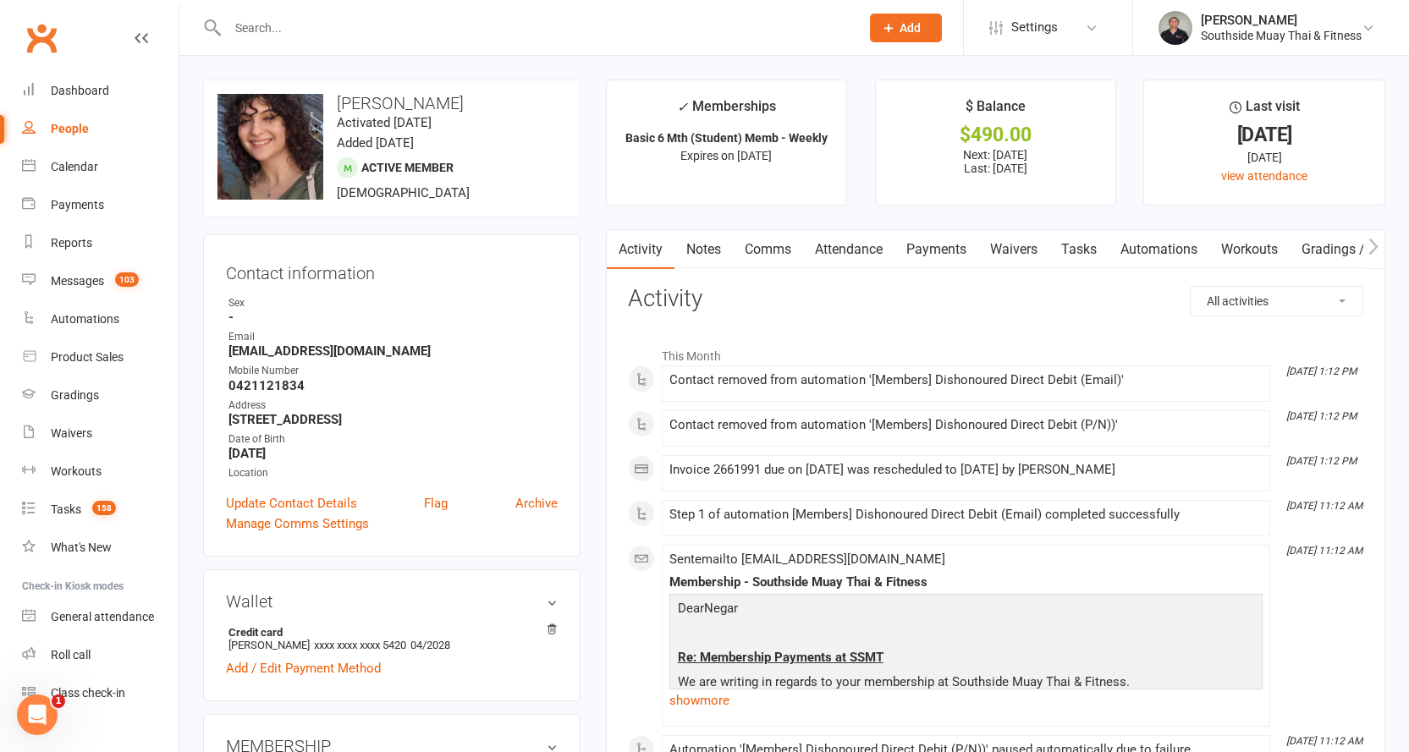
click at [771, 244] on link "Comms" at bounding box center [768, 249] width 70 height 39
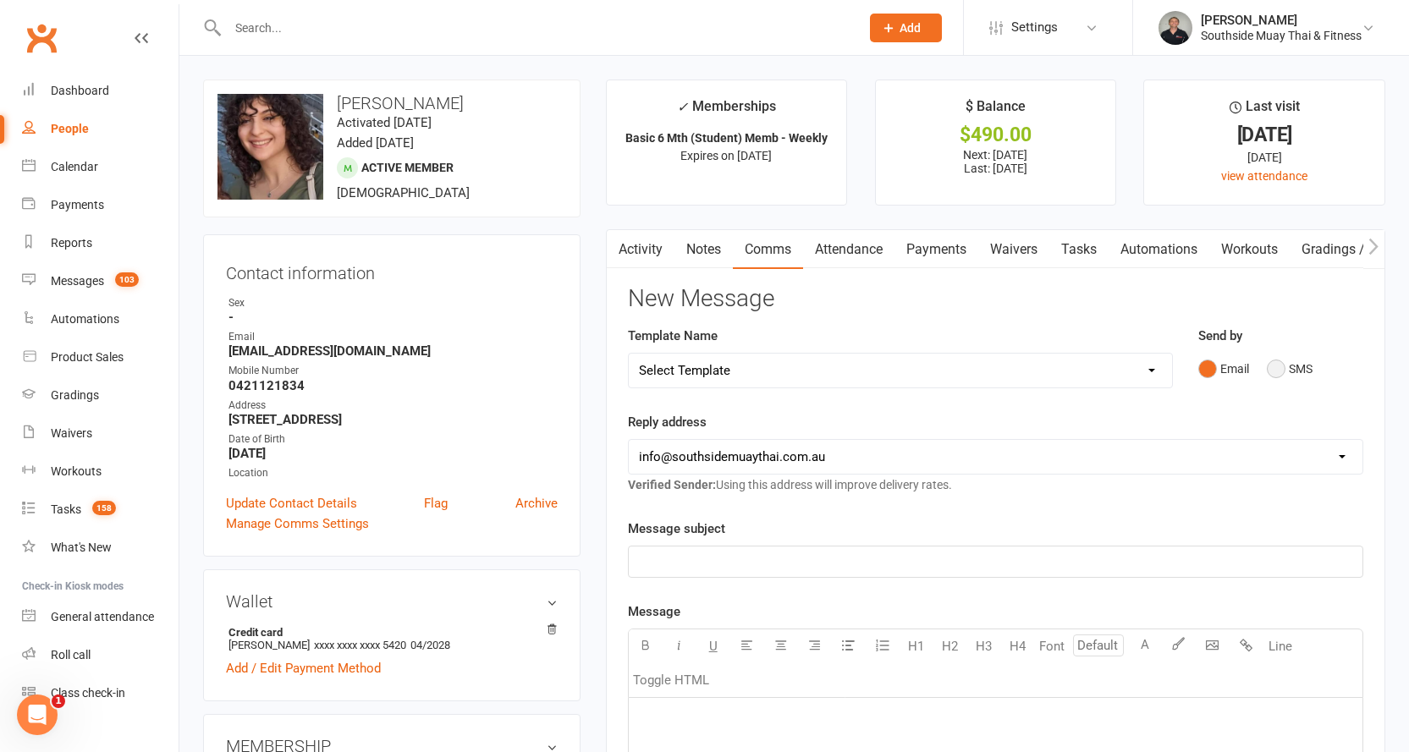
click at [1282, 363] on button "SMS" at bounding box center [1290, 369] width 46 height 32
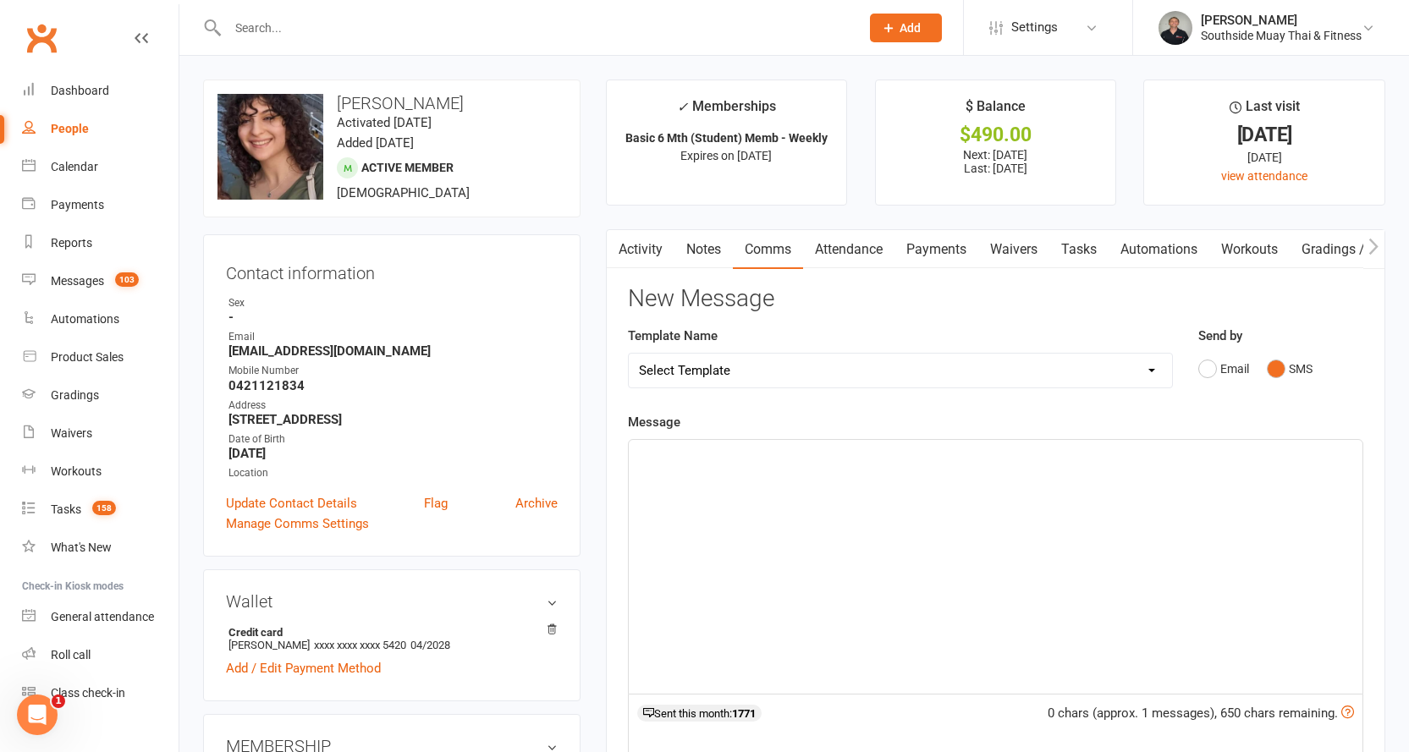
click at [1132, 363] on select "Select Template [SMS] Outreach Message: High Risk – Personal From Trainer + Ree…" at bounding box center [900, 371] width 543 height 34
select select "68"
click at [629, 354] on select "Select Template [SMS] Outreach Message: High Risk – Personal From Trainer + Ree…" at bounding box center [900, 371] width 543 height 34
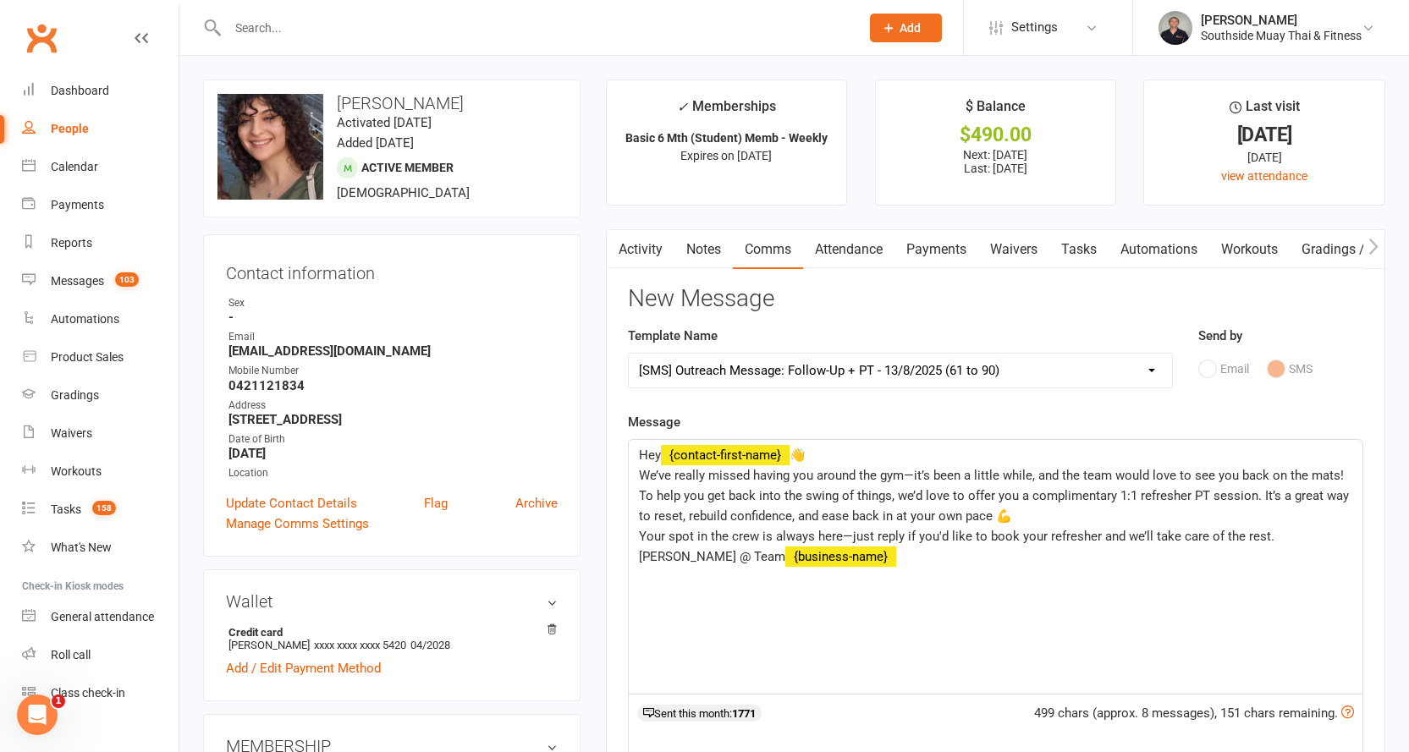
click at [860, 253] on link "Attendance" at bounding box center [848, 249] width 91 height 39
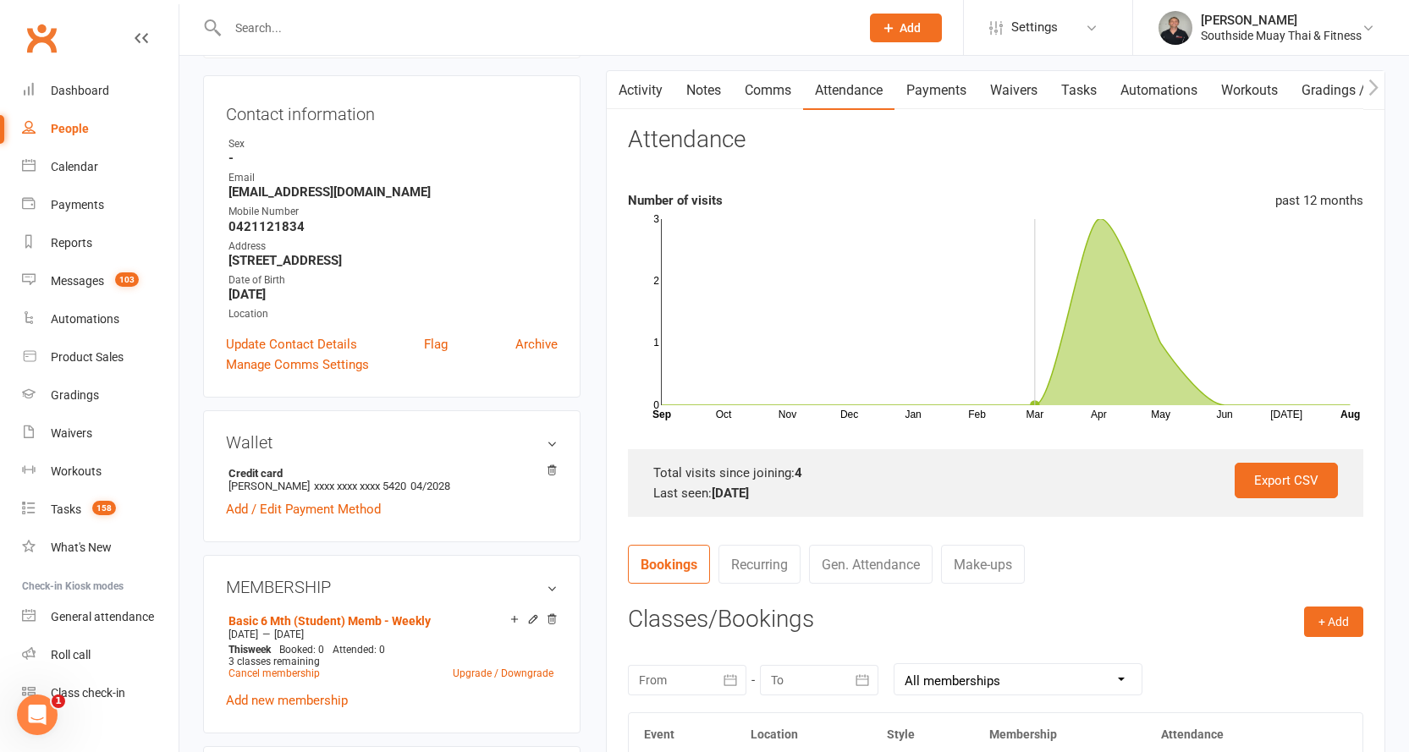
scroll to position [423, 0]
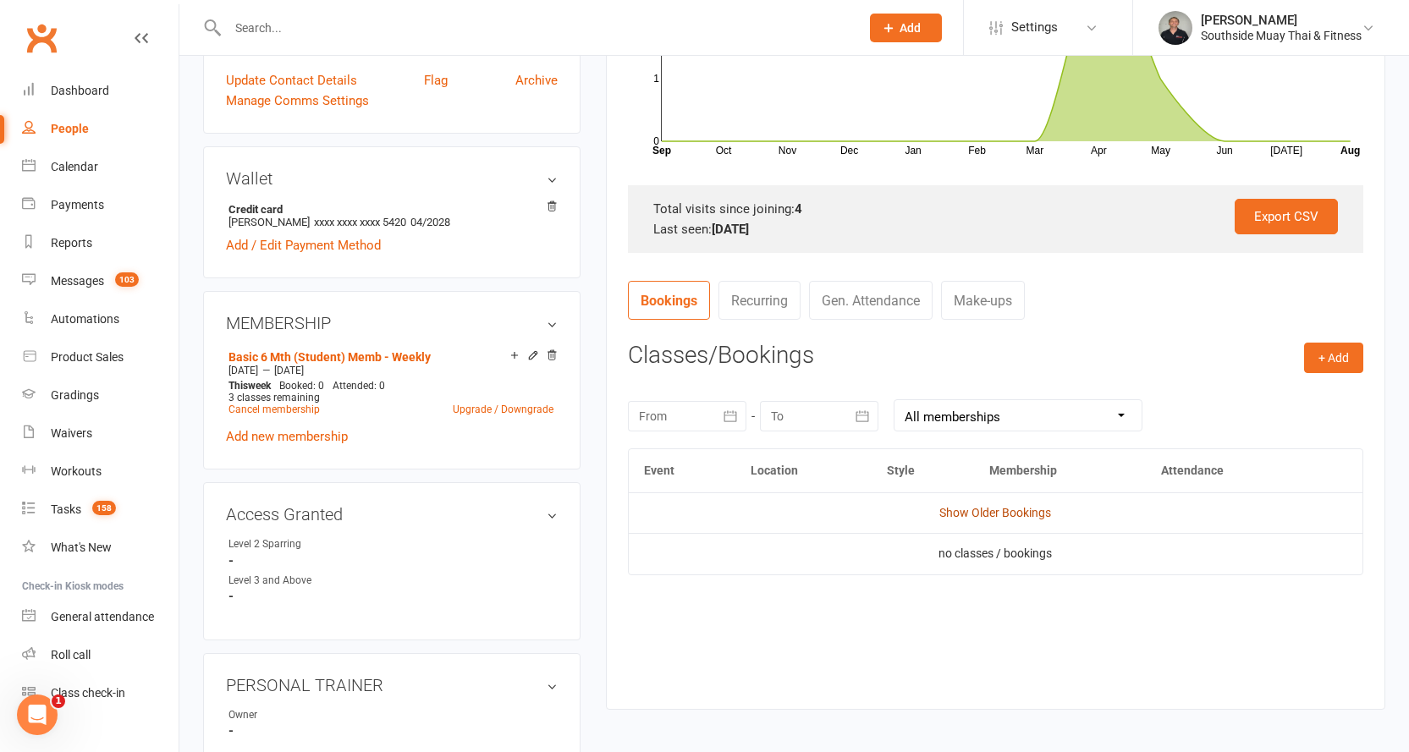
click at [999, 513] on link "Show Older Bookings" at bounding box center [995, 513] width 112 height 14
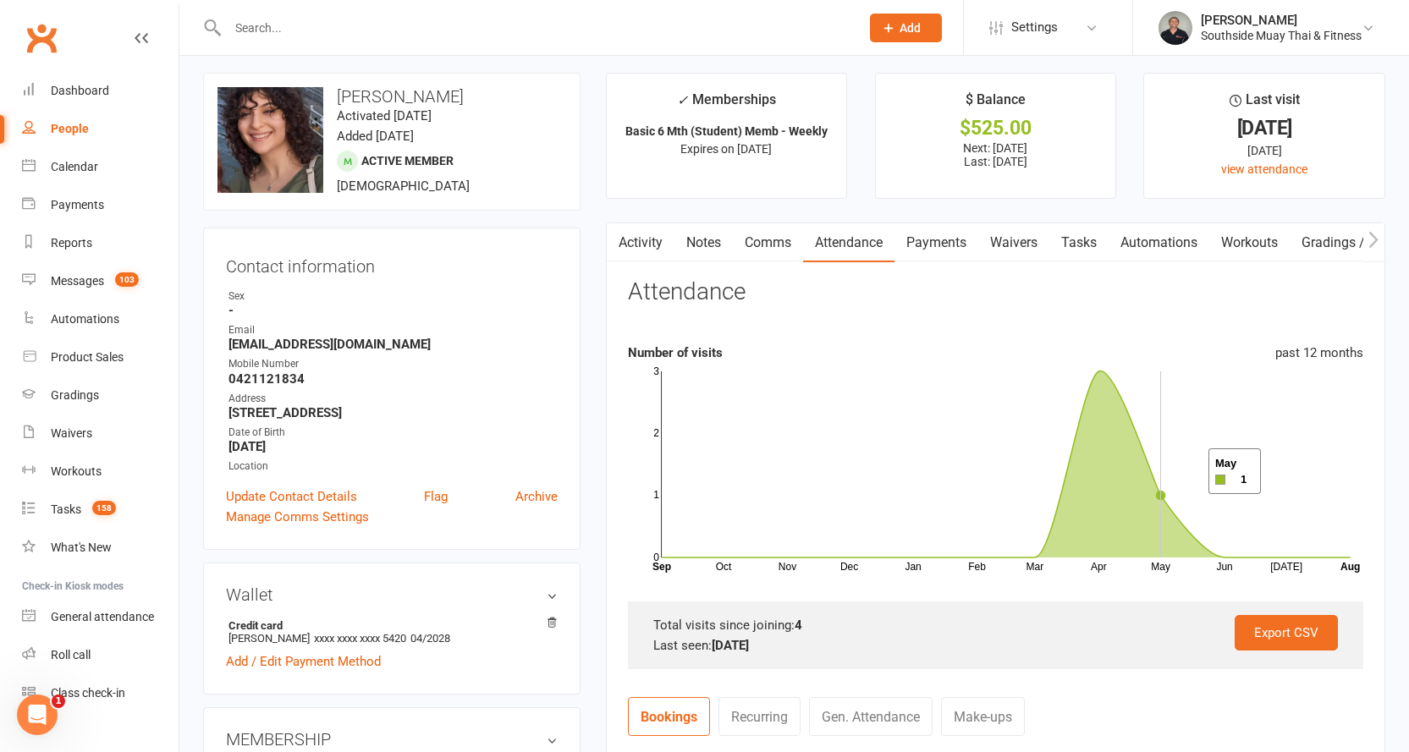
scroll to position [0, 0]
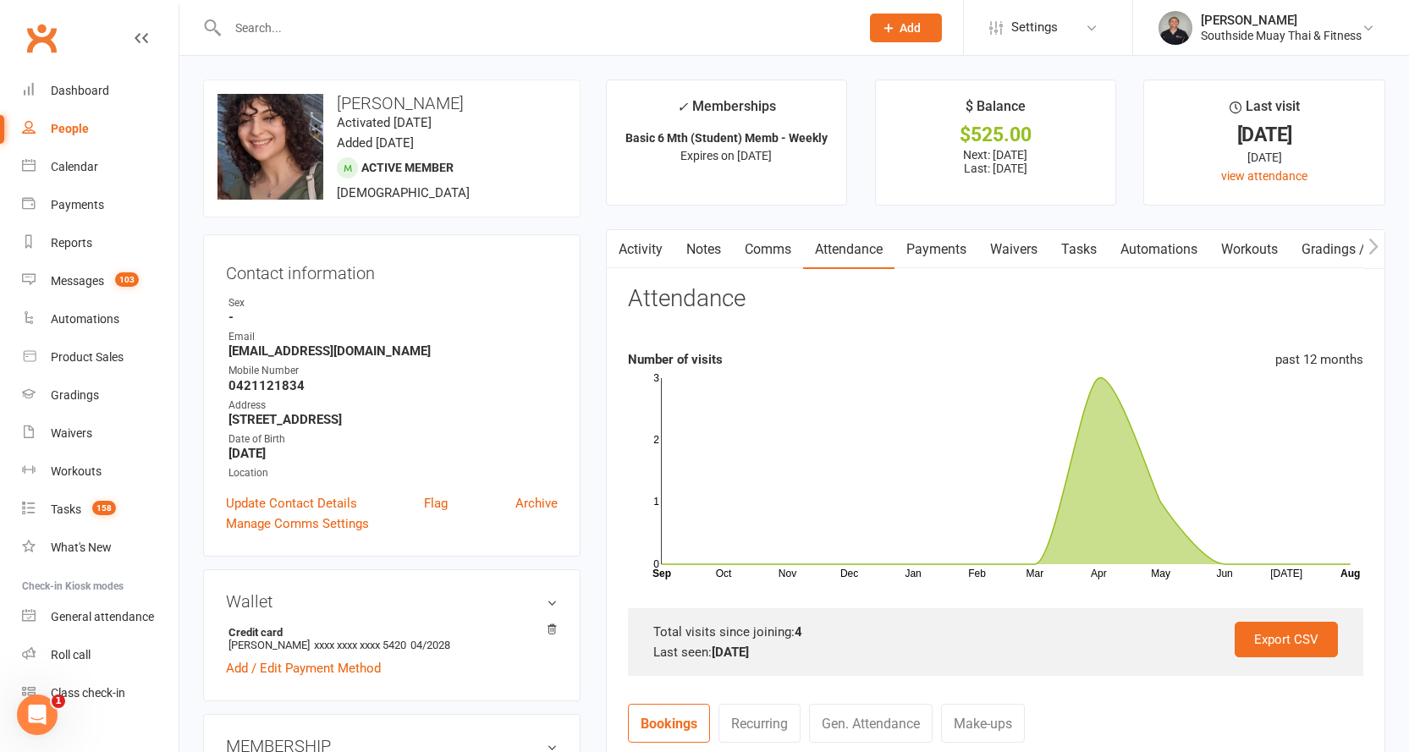
click at [749, 240] on link "Comms" at bounding box center [768, 249] width 70 height 39
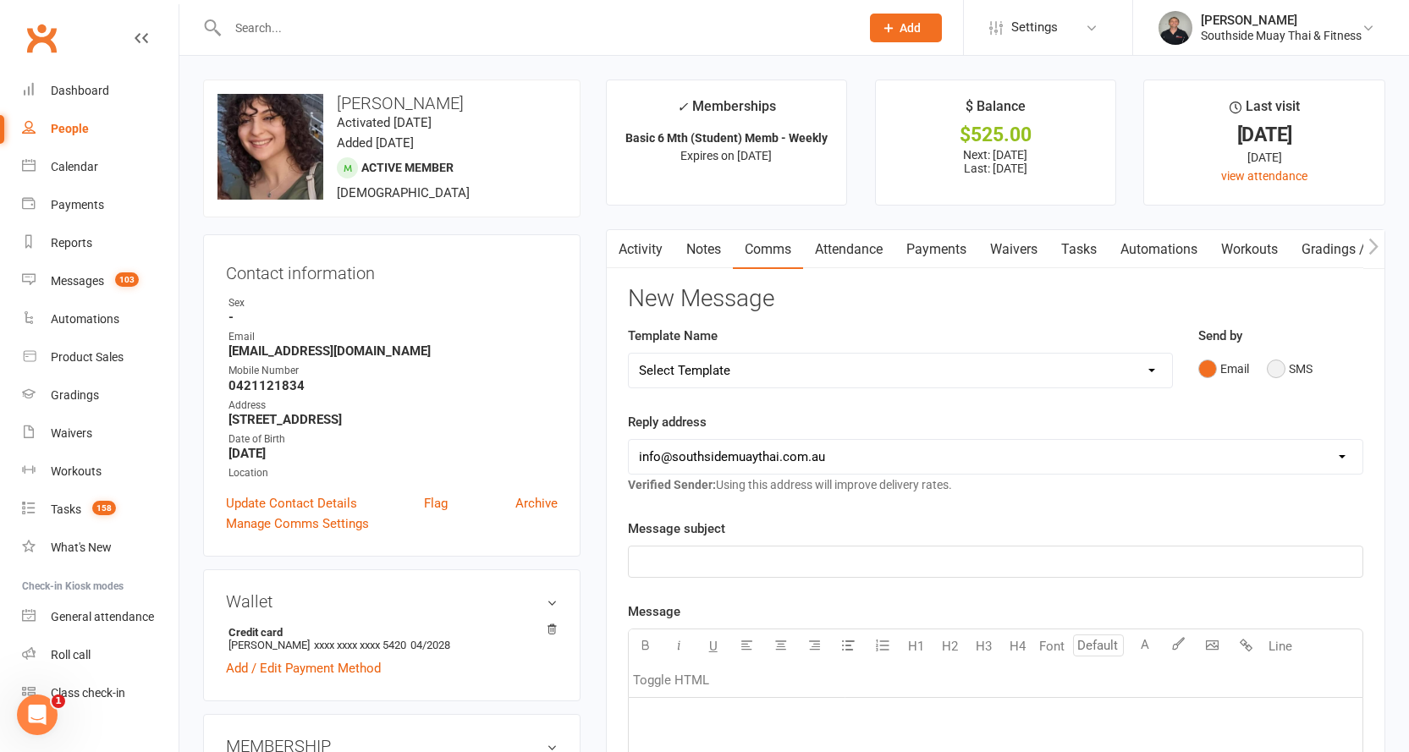
click at [1280, 364] on button "SMS" at bounding box center [1290, 369] width 46 height 32
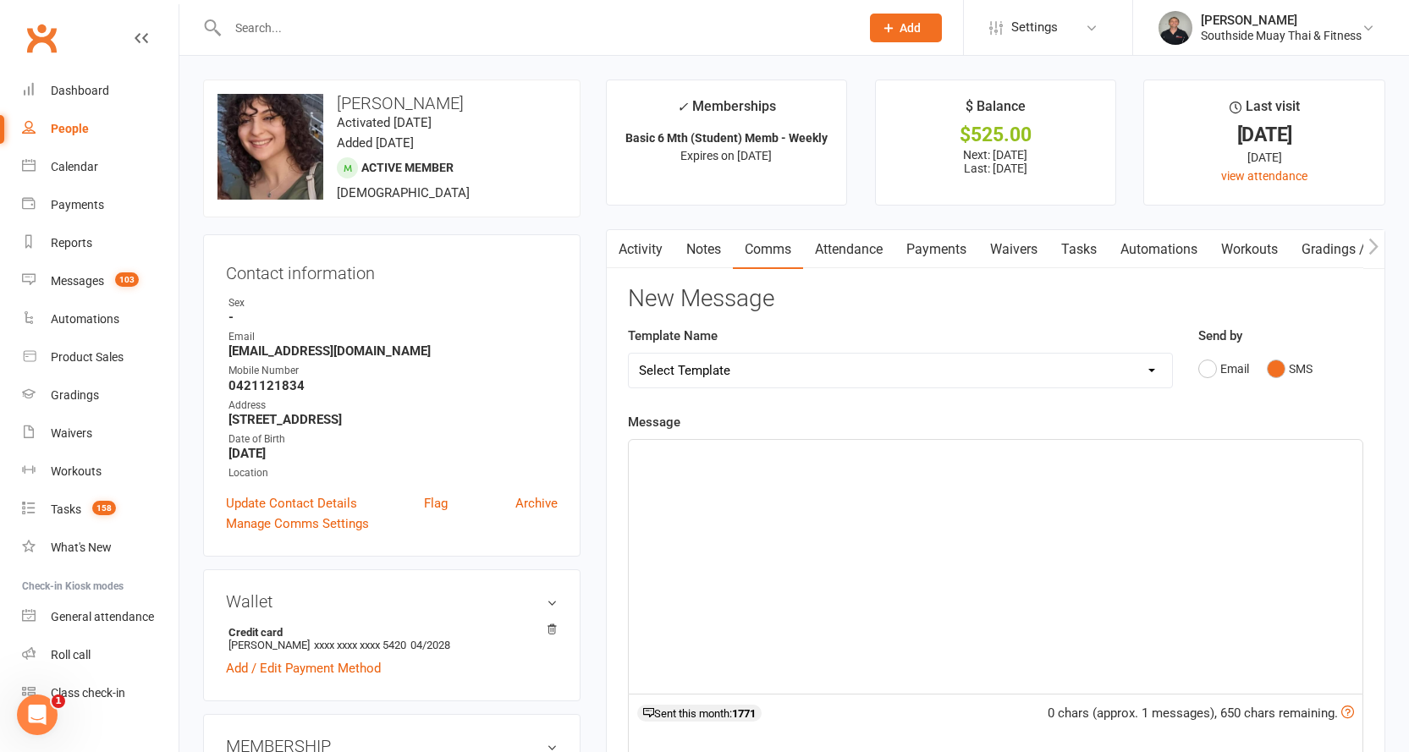
click at [779, 367] on select "Select Template [SMS] Outreach Message: High Risk – Personal From Trainer + Ree…" at bounding box center [900, 371] width 543 height 34
select select "68"
click at [629, 354] on select "Select Template [SMS] Outreach Message: High Risk – Personal From Trainer + Ree…" at bounding box center [900, 371] width 543 height 34
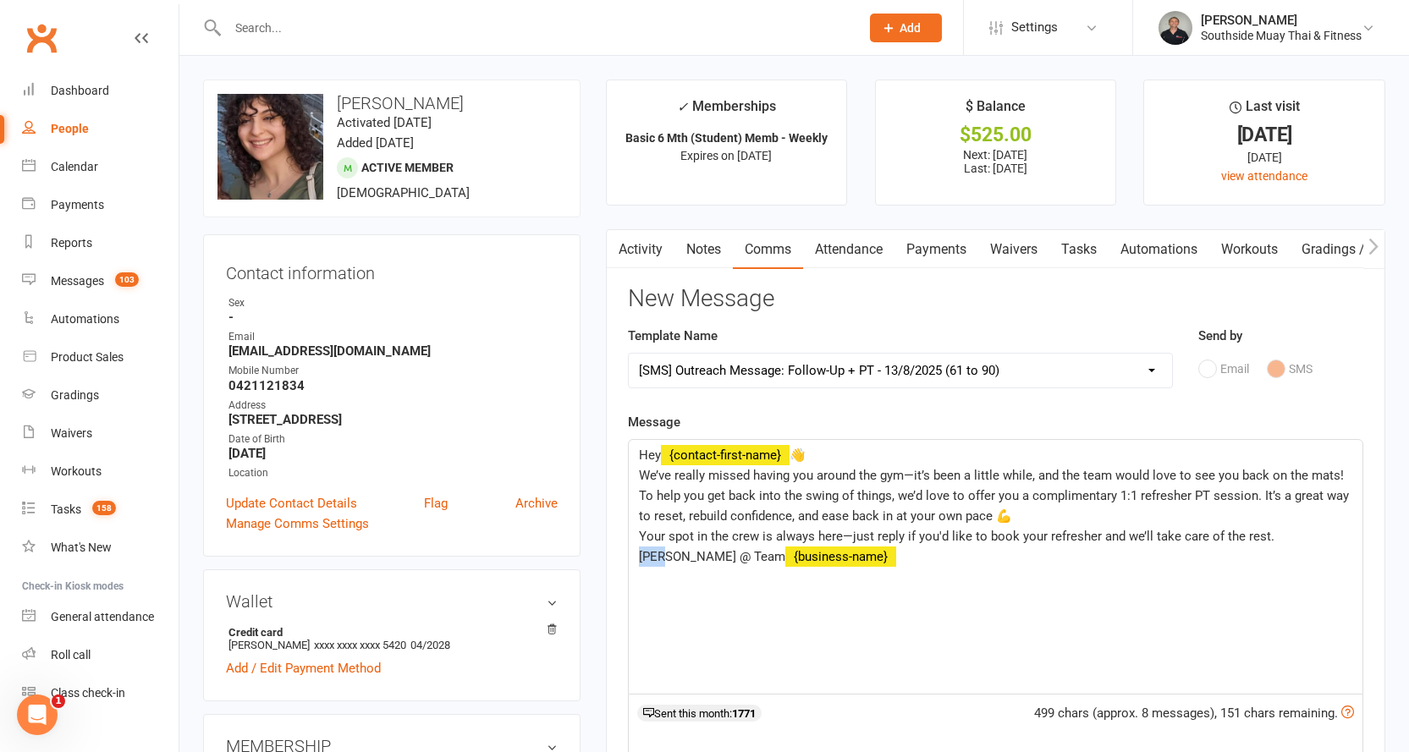
drag, startPoint x: 665, startPoint y: 555, endPoint x: 639, endPoint y: 556, distance: 26.2
click at [639, 556] on span "[PERSON_NAME] @ Team" at bounding box center [712, 556] width 146 height 15
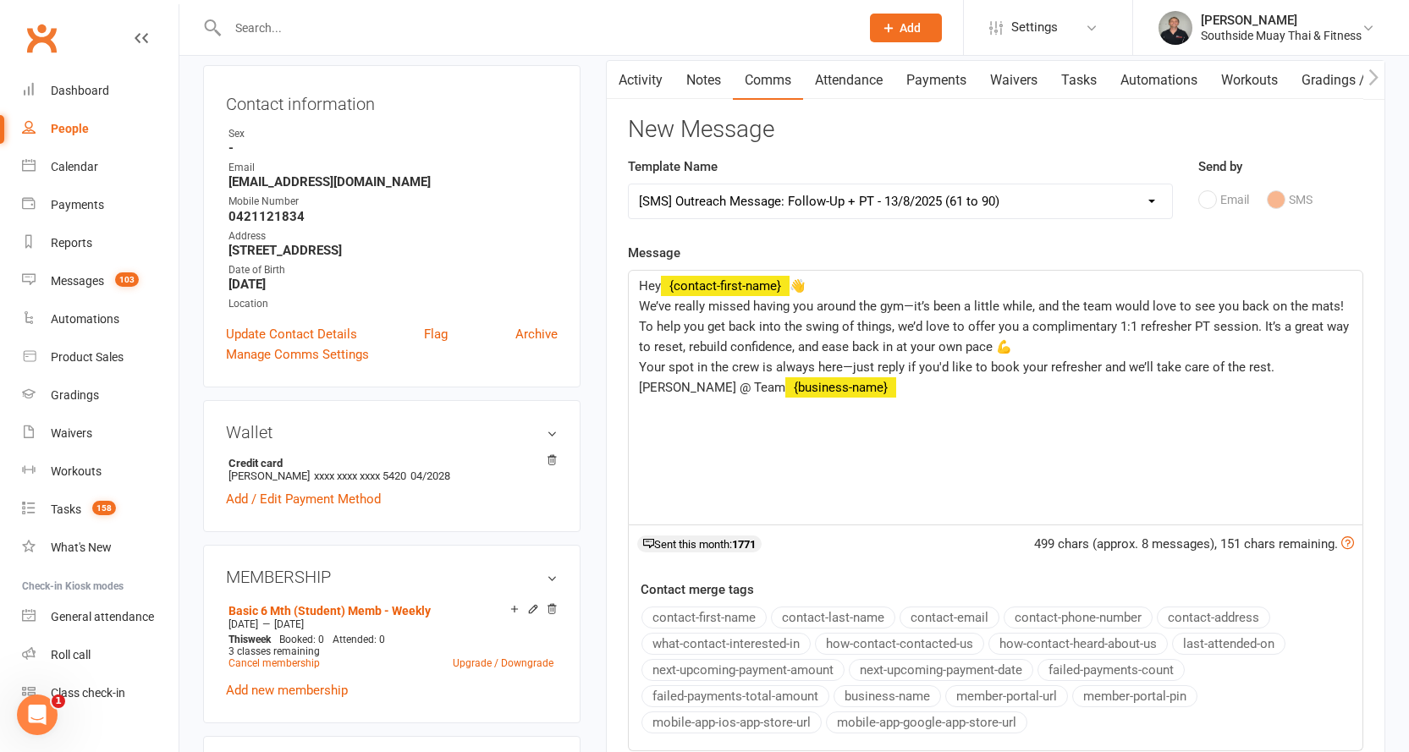
scroll to position [423, 0]
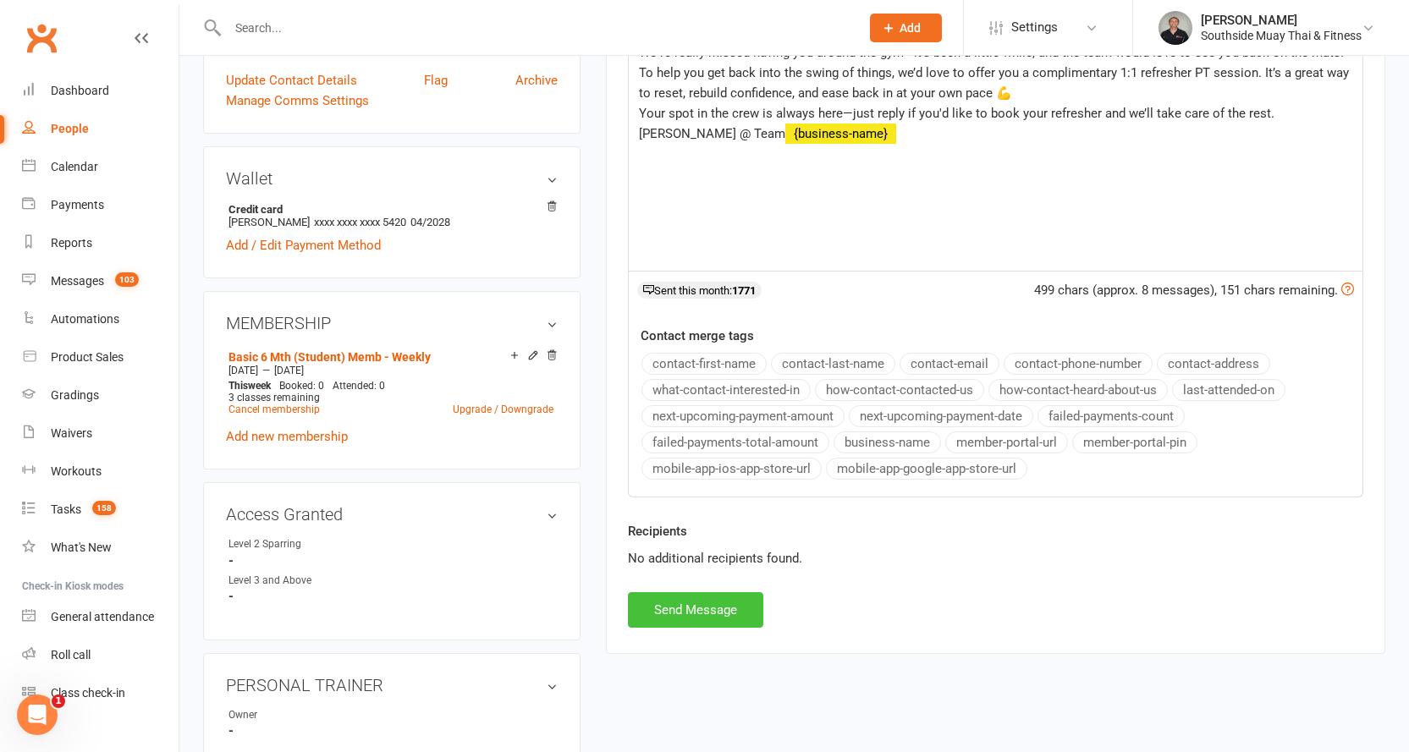
click at [669, 605] on button "Send Message" at bounding box center [695, 610] width 135 height 36
select select
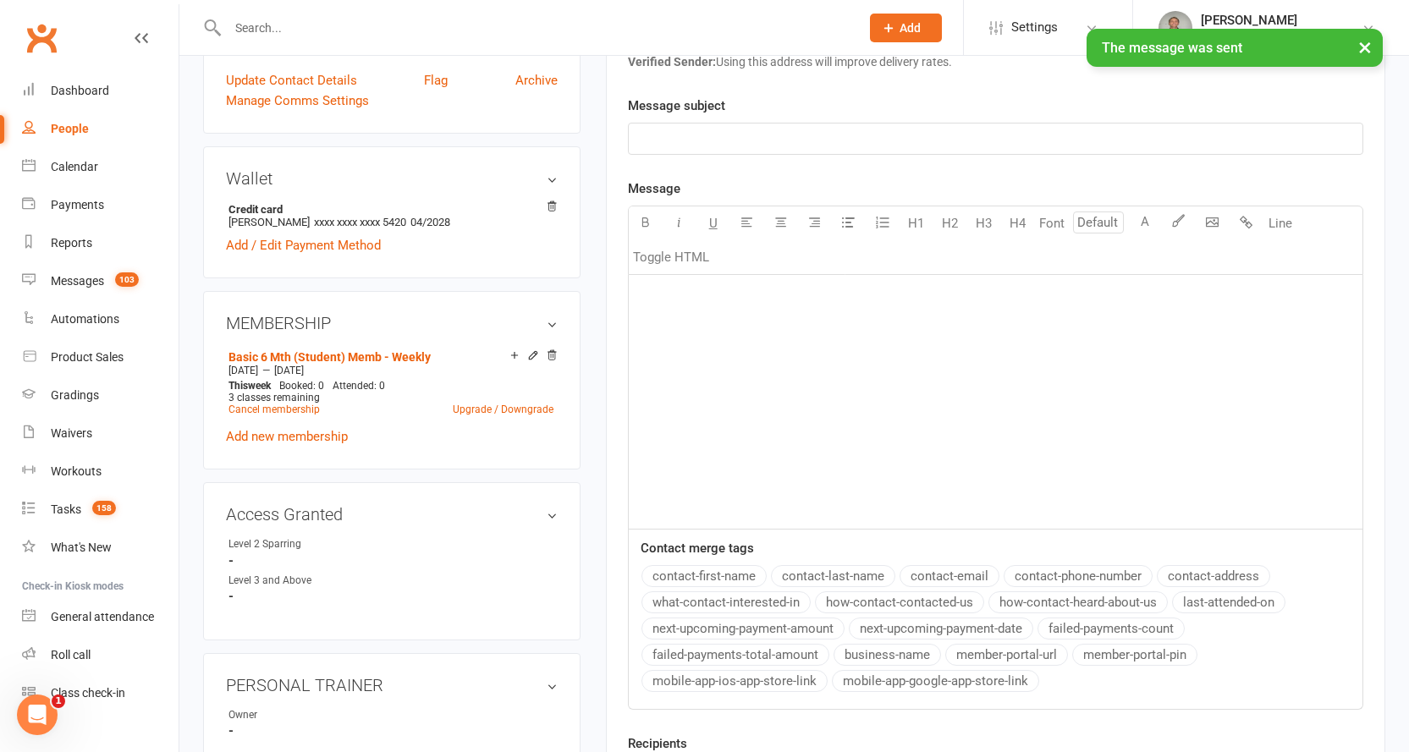
scroll to position [0, 0]
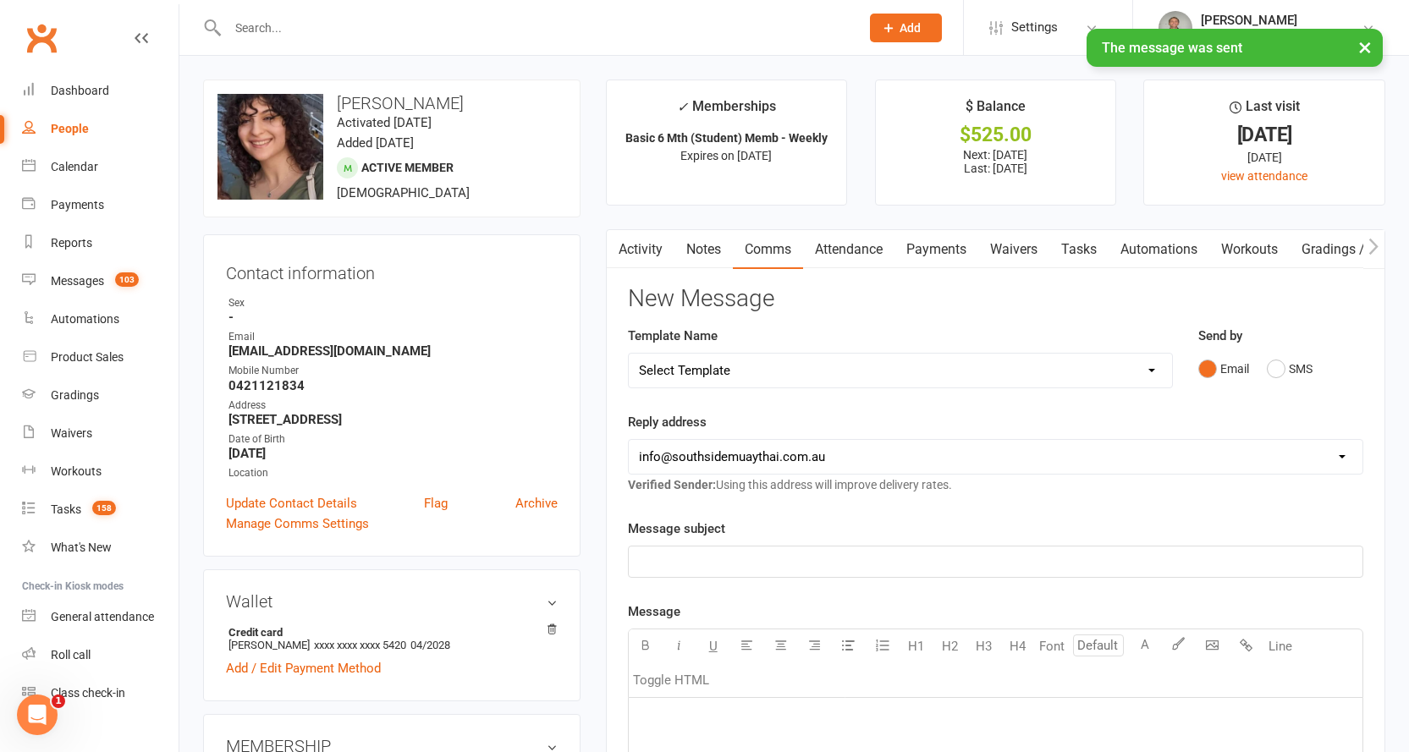
click at [633, 245] on link "Activity" at bounding box center [641, 249] width 68 height 39
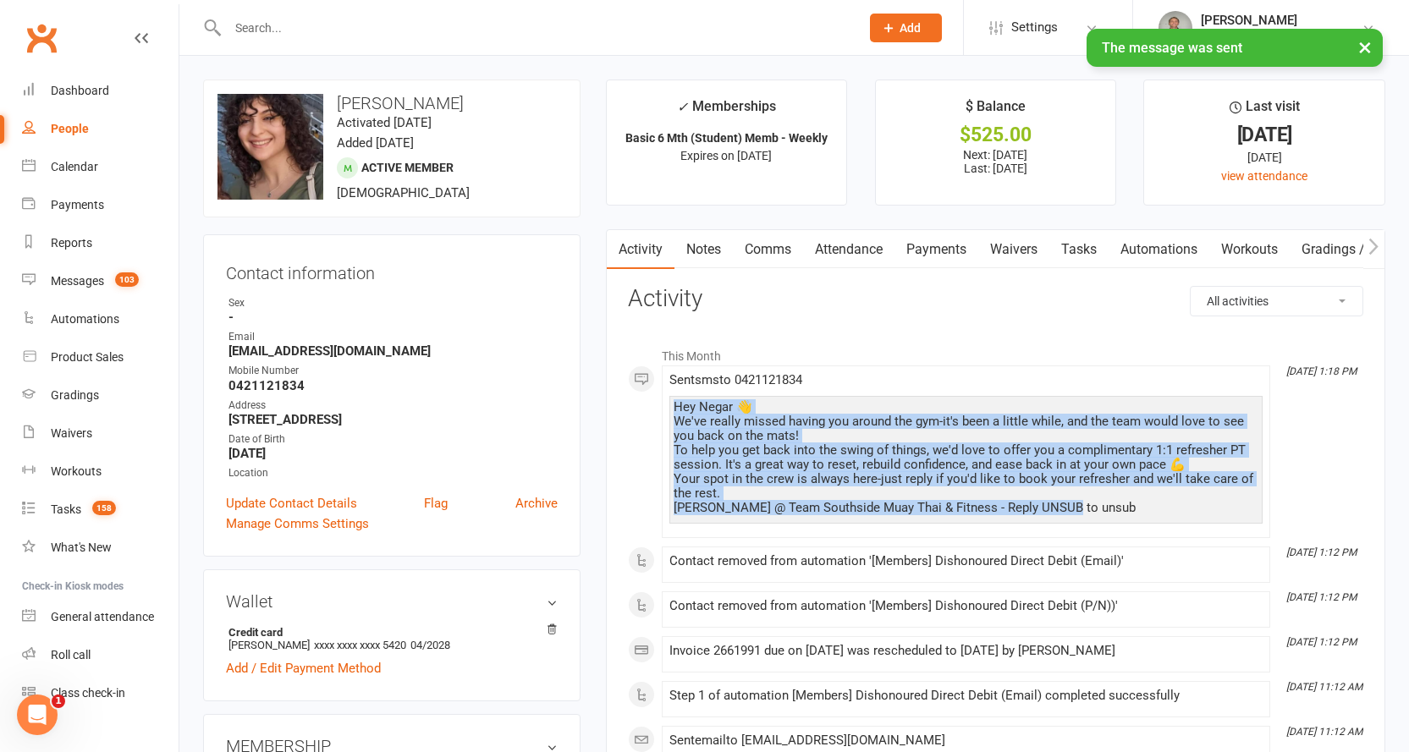
drag, startPoint x: 674, startPoint y: 403, endPoint x: 1082, endPoint y: 512, distance: 422.3
click at [1082, 512] on div "Hey [PERSON_NAME] 👋 We've really missed having you around the gym-it's been a l…" at bounding box center [966, 457] width 585 height 115
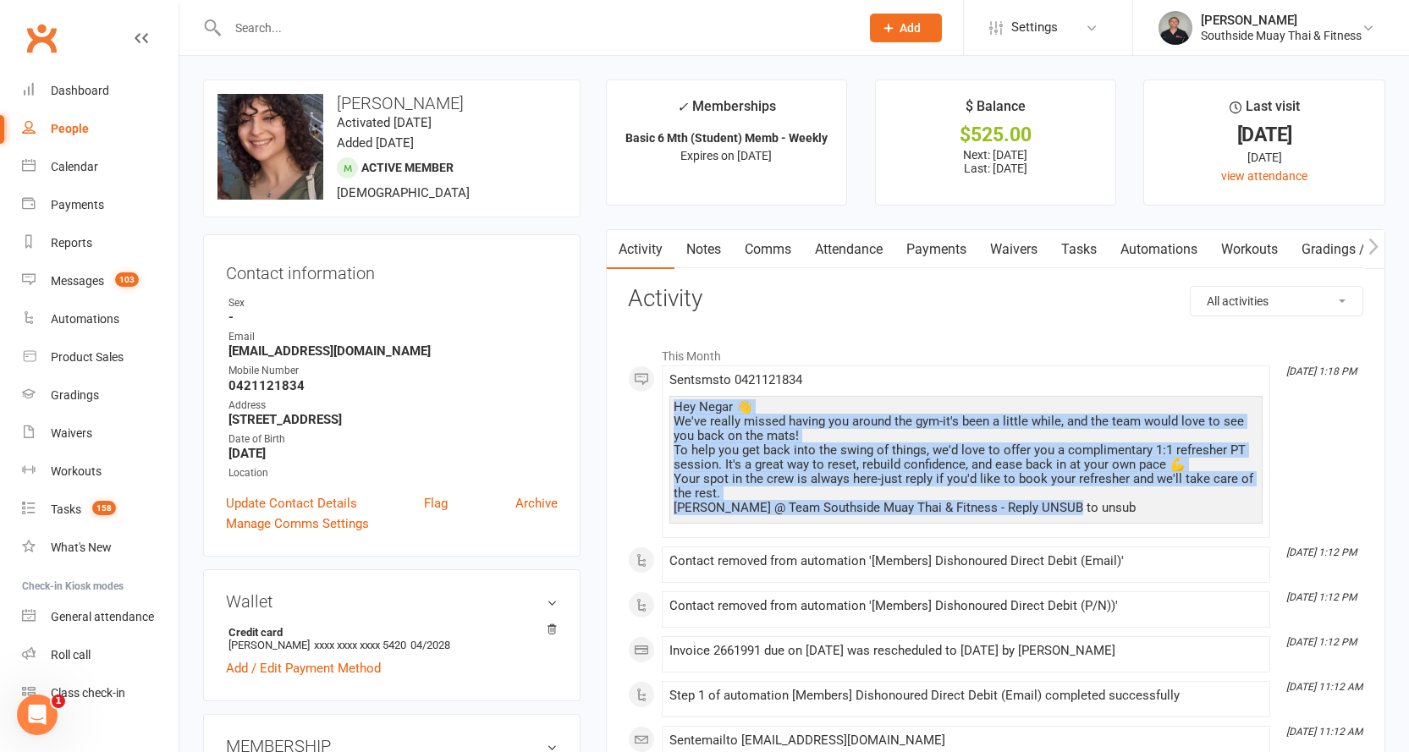
copy div "Hey [PERSON_NAME] 👋 We've really missed having you around the gym-it's been a l…"
click at [696, 257] on link "Notes" at bounding box center [703, 249] width 58 height 39
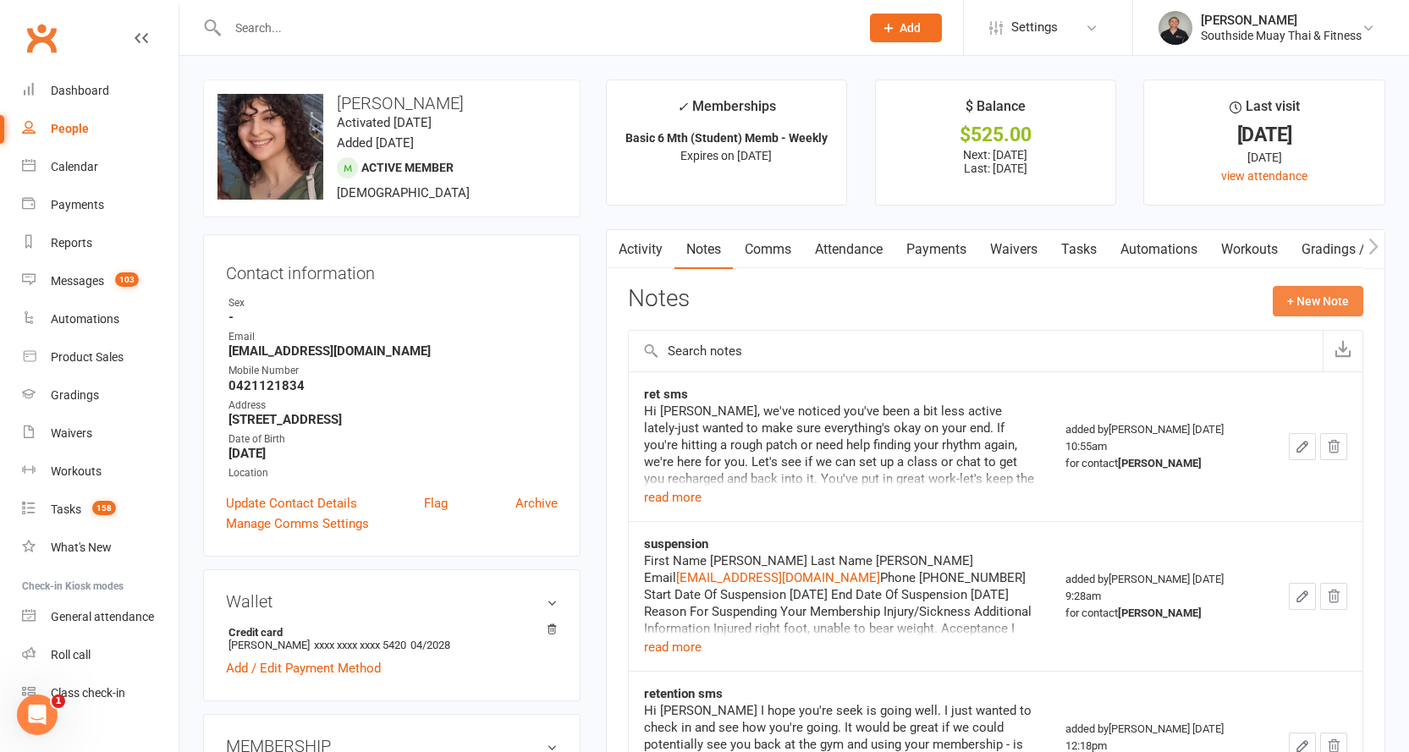
click at [1303, 297] on button "+ New Note" at bounding box center [1318, 301] width 91 height 30
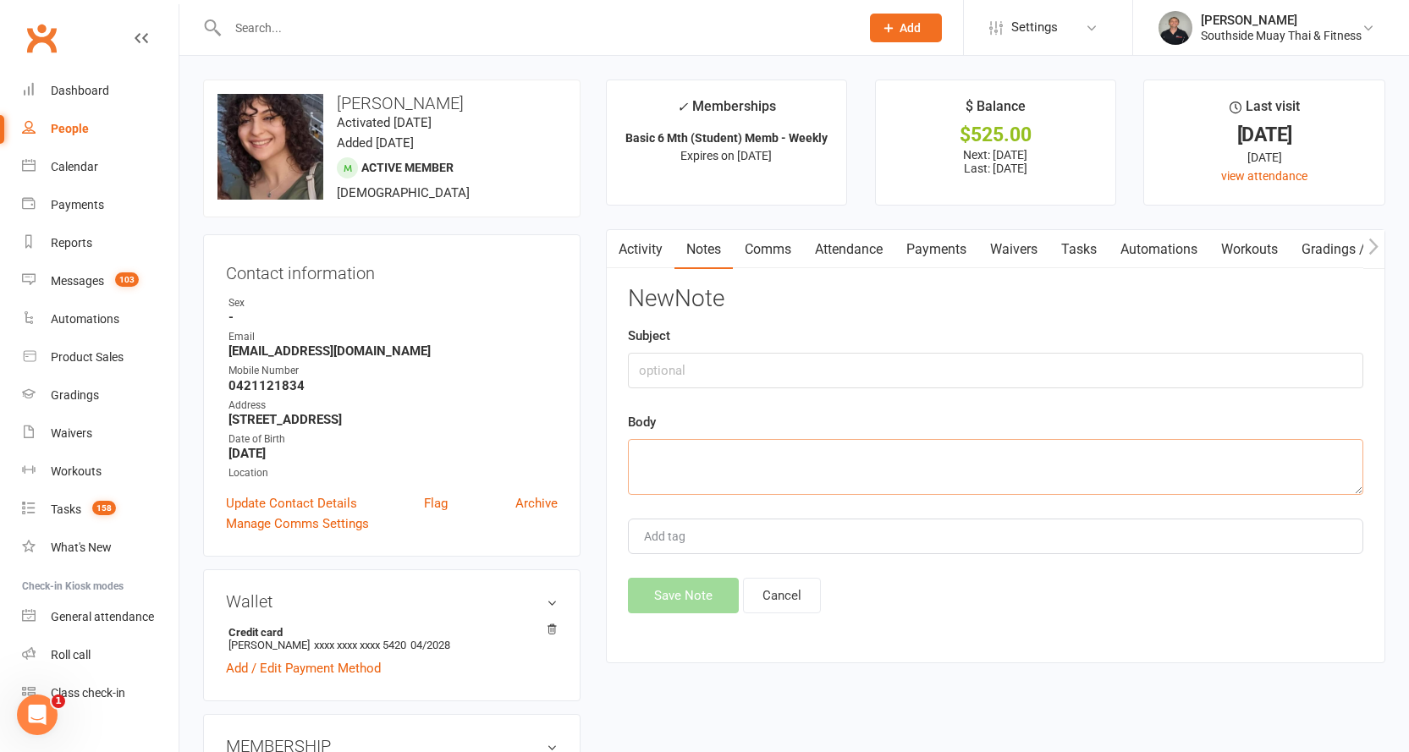
click at [658, 461] on textarea at bounding box center [995, 467] width 735 height 56
paste textarea "Hey [PERSON_NAME] 👋 We've really missed having you around the gym-it's been a l…"
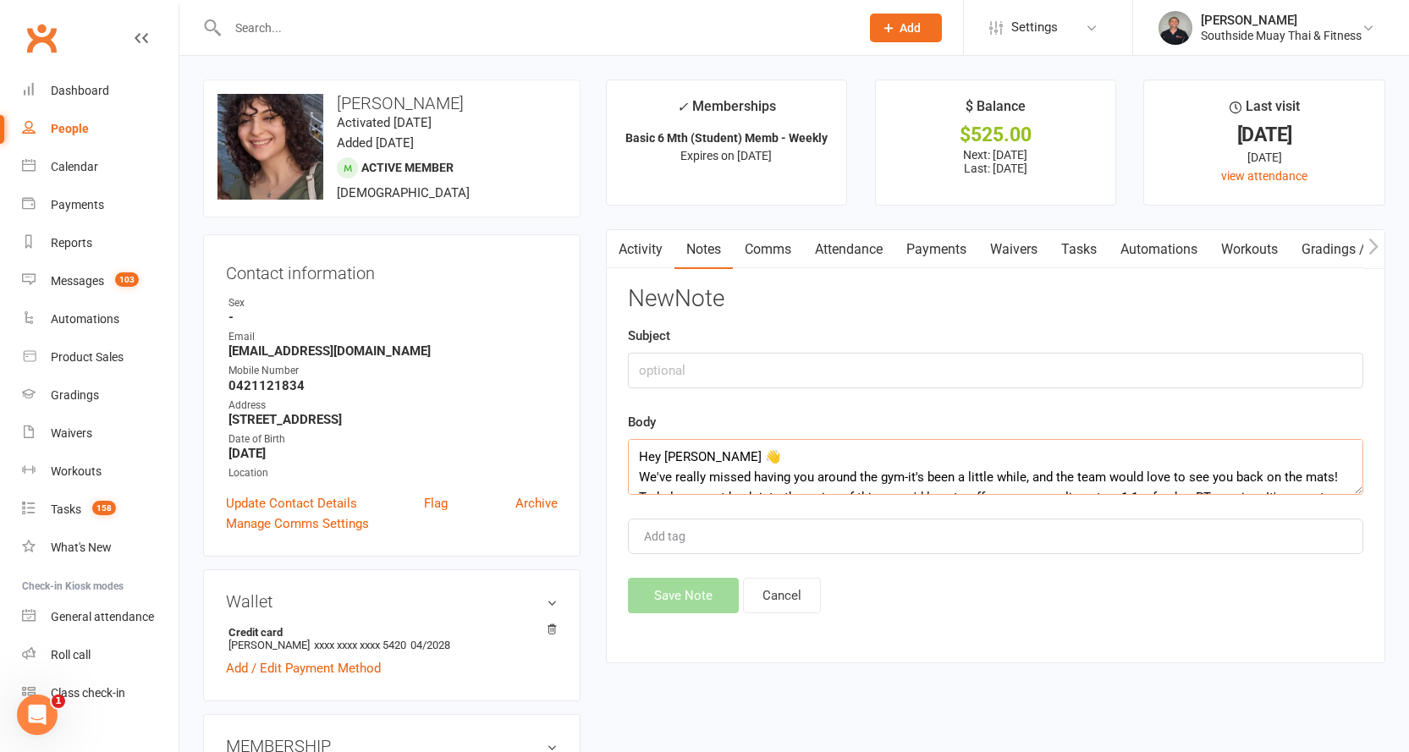
scroll to position [72, 0]
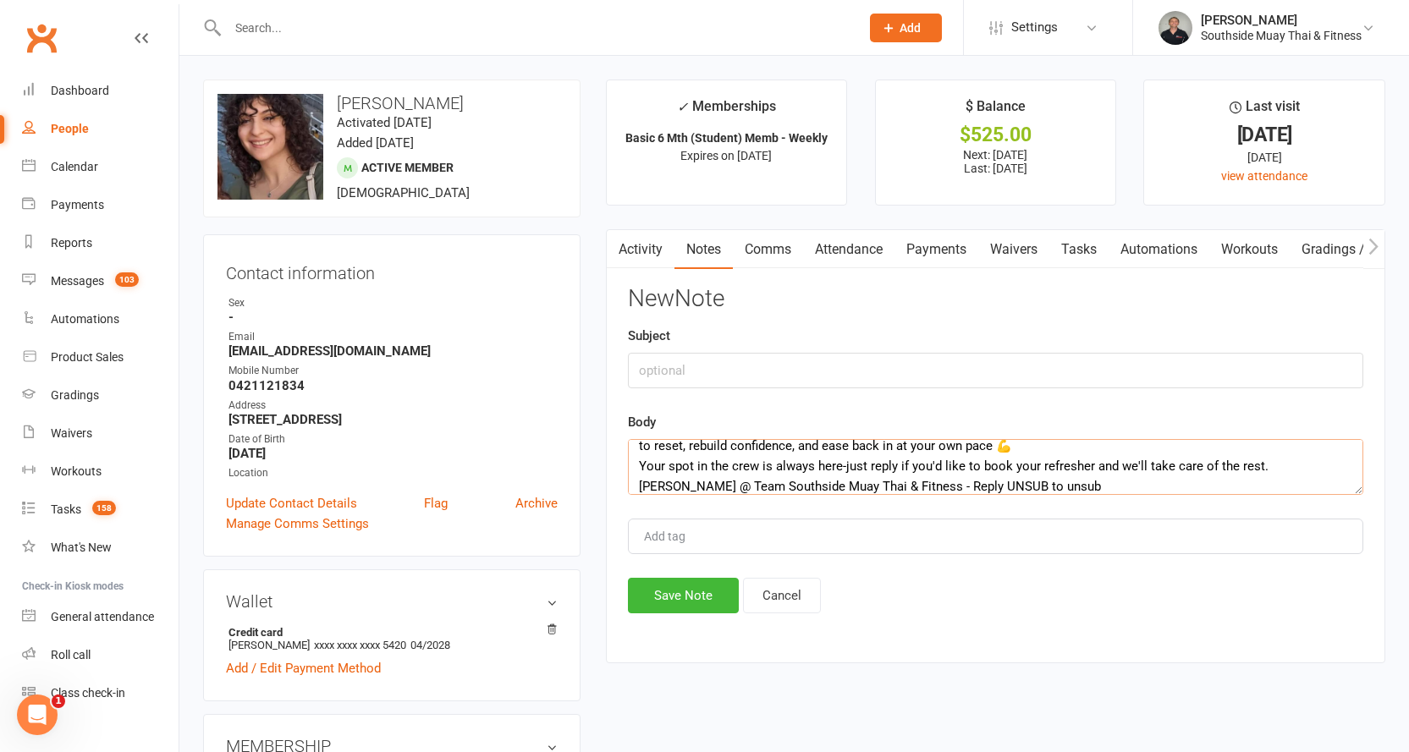
type textarea "Hey [PERSON_NAME] 👋 We've really missed having you around the gym-it's been a l…"
click at [679, 366] on input "text" at bounding box center [995, 371] width 735 height 36
type input "ret"
click at [687, 593] on button "Save Note" at bounding box center [683, 596] width 111 height 36
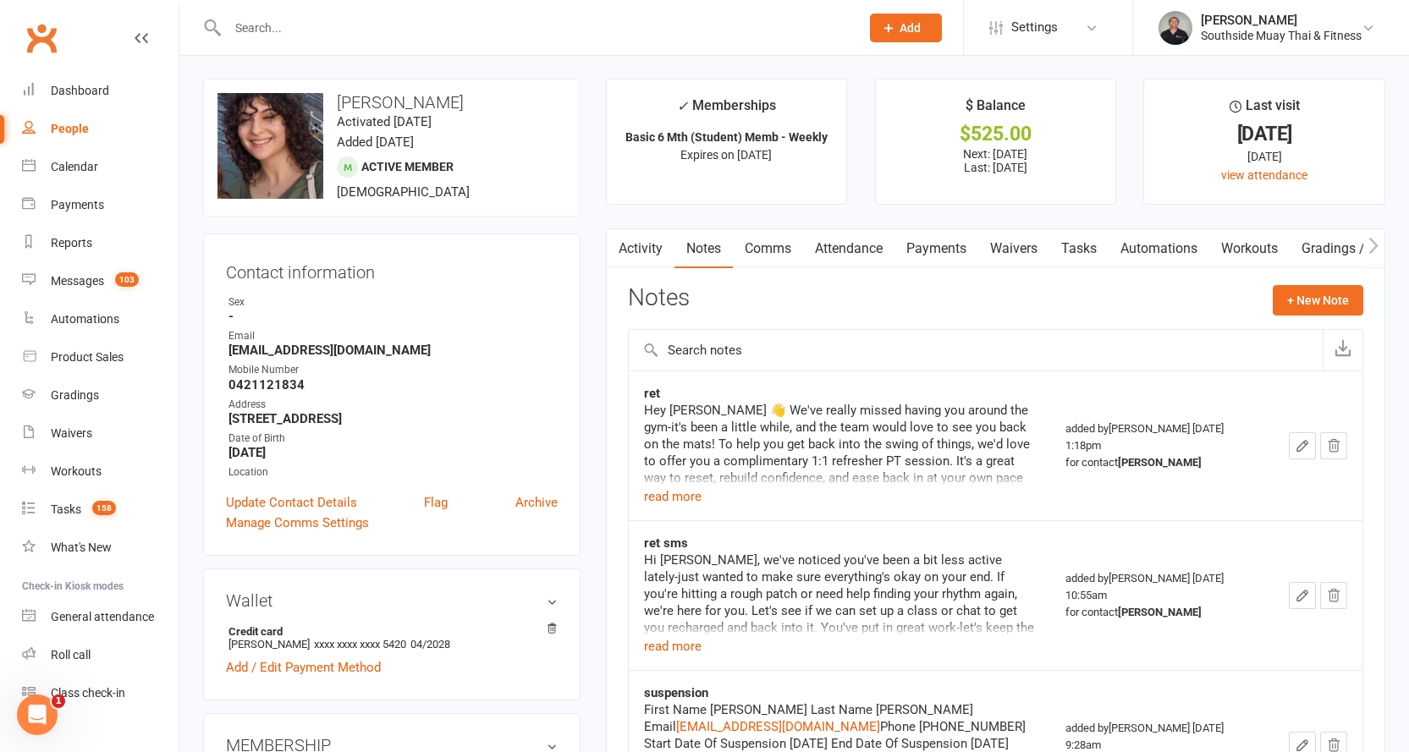
scroll to position [0, 0]
click at [287, 25] on input "text" at bounding box center [535, 28] width 625 height 24
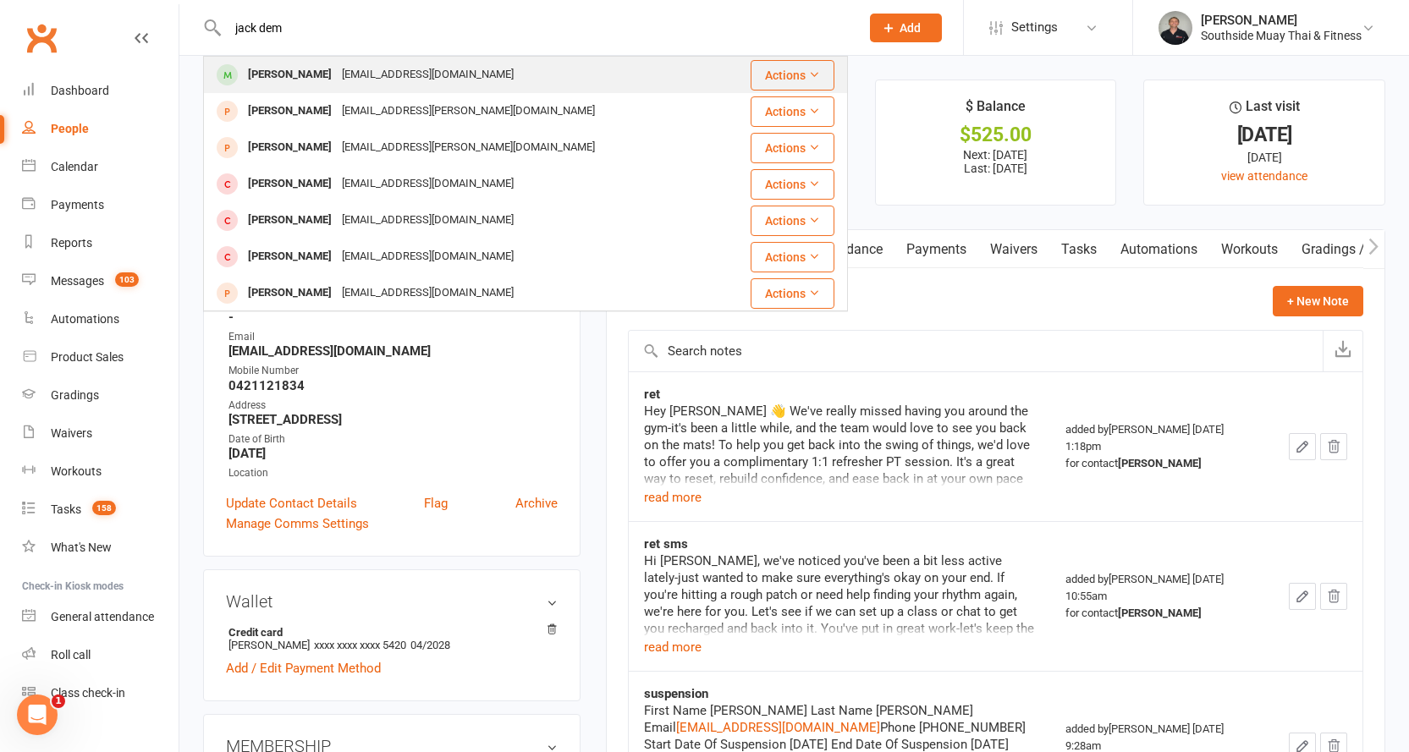
type input "jack dem"
click at [315, 67] on div "[PERSON_NAME]" at bounding box center [290, 75] width 94 height 25
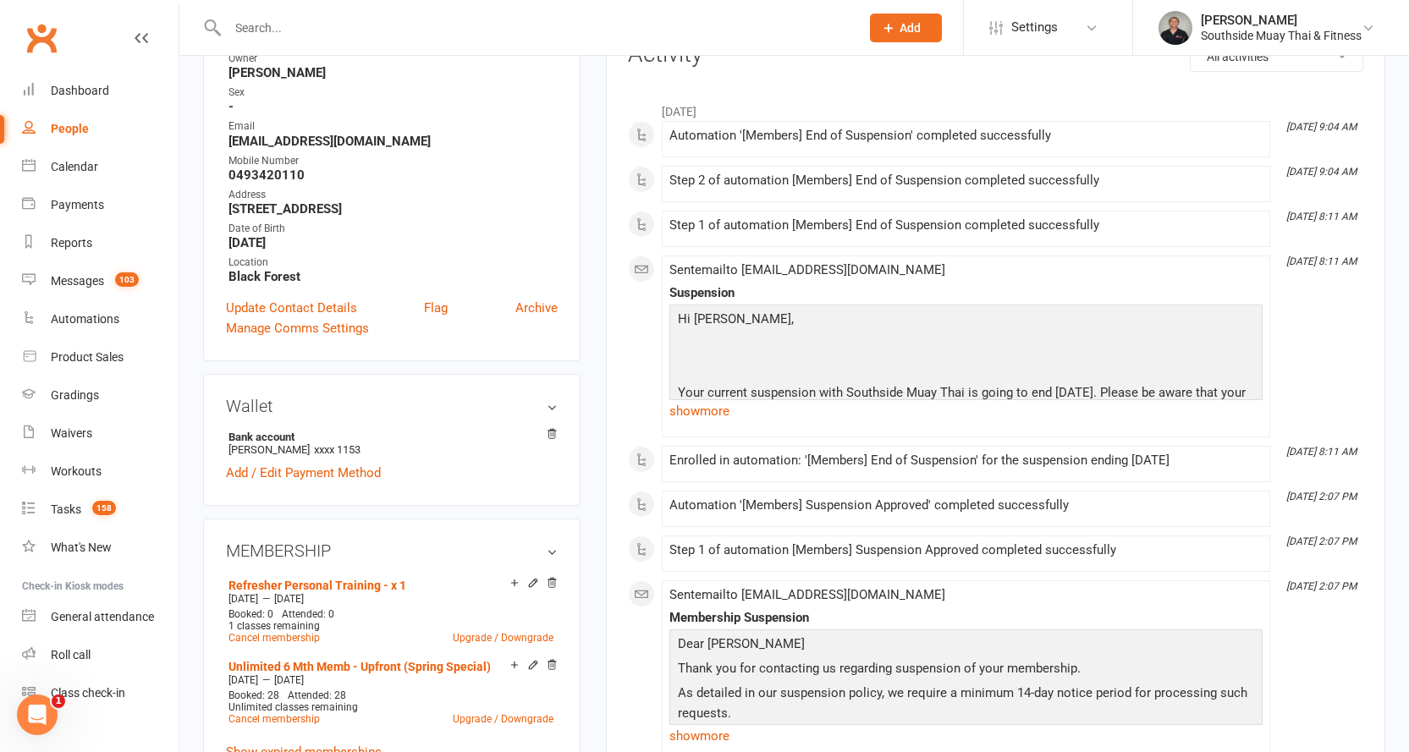
scroll to position [254, 0]
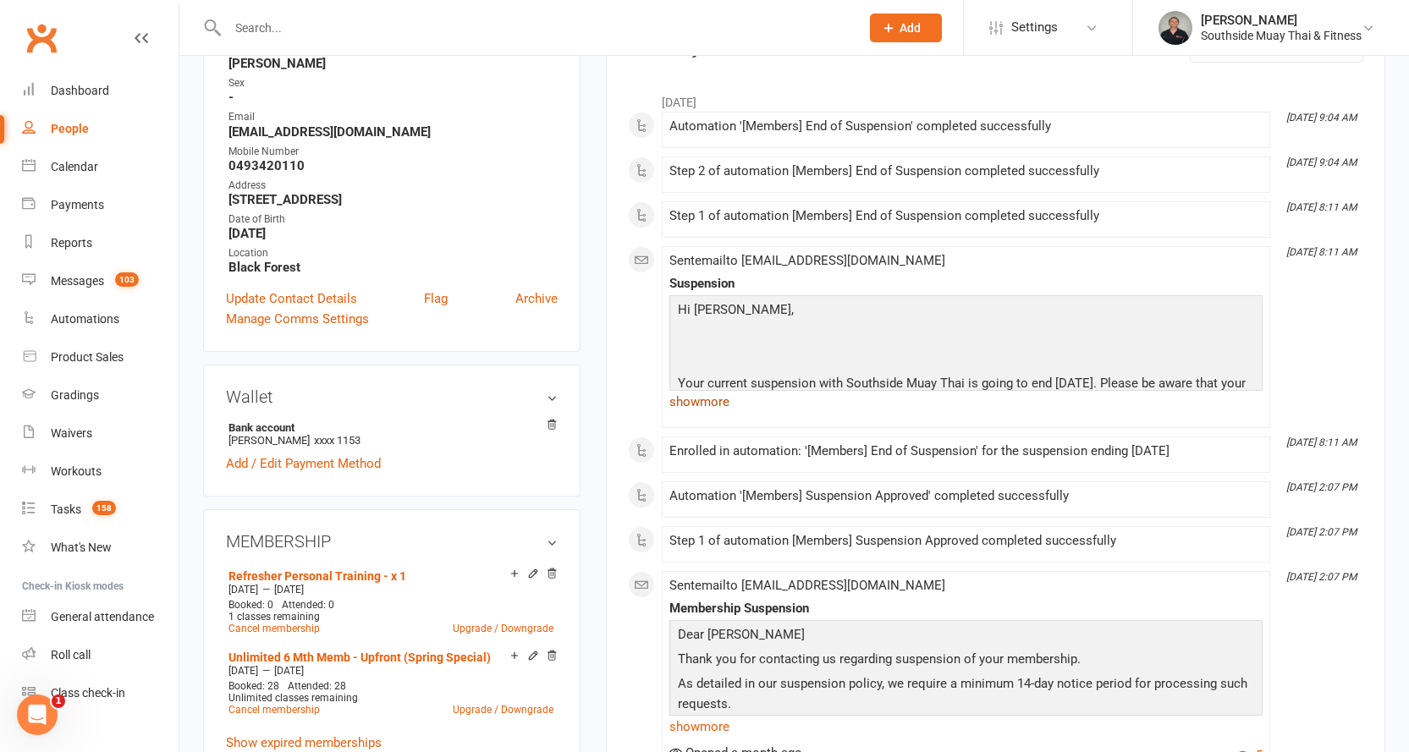
click at [721, 403] on link "show more" at bounding box center [965, 402] width 593 height 24
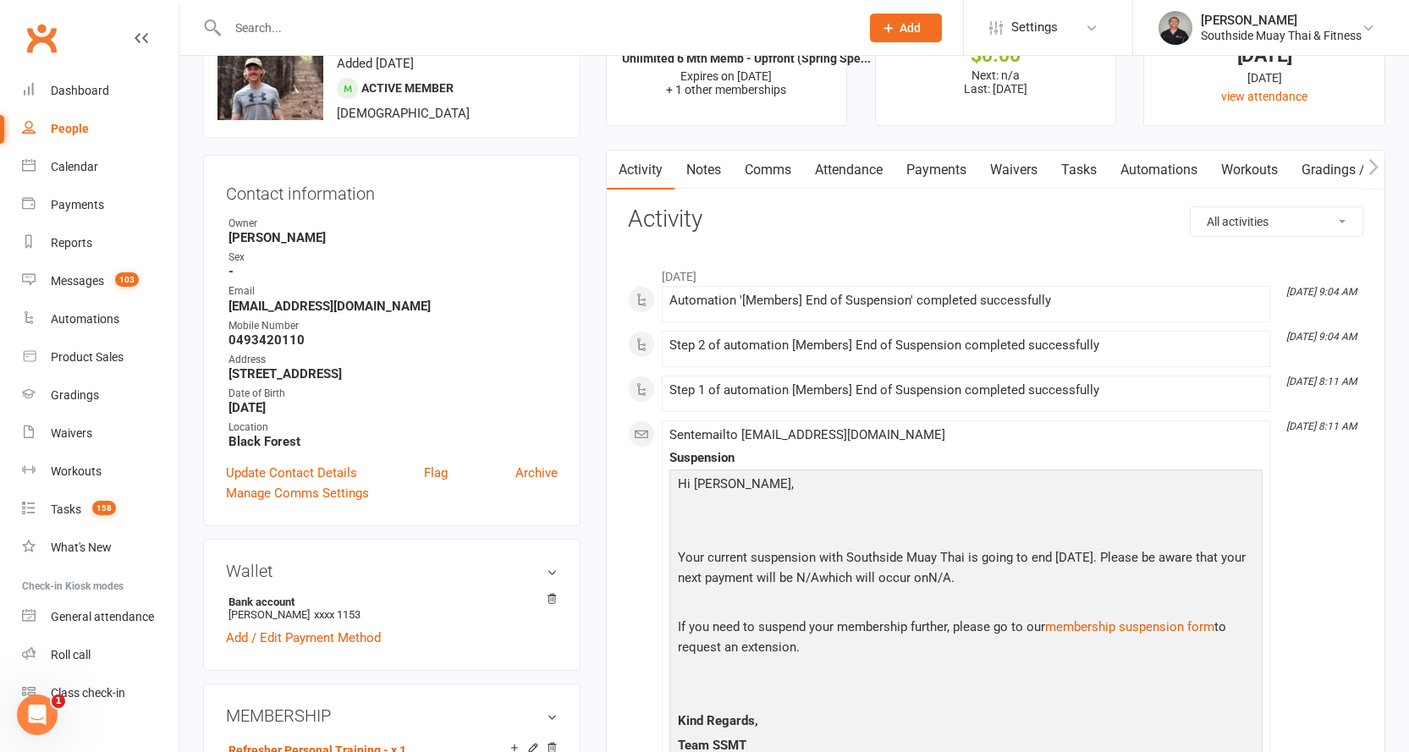
scroll to position [0, 0]
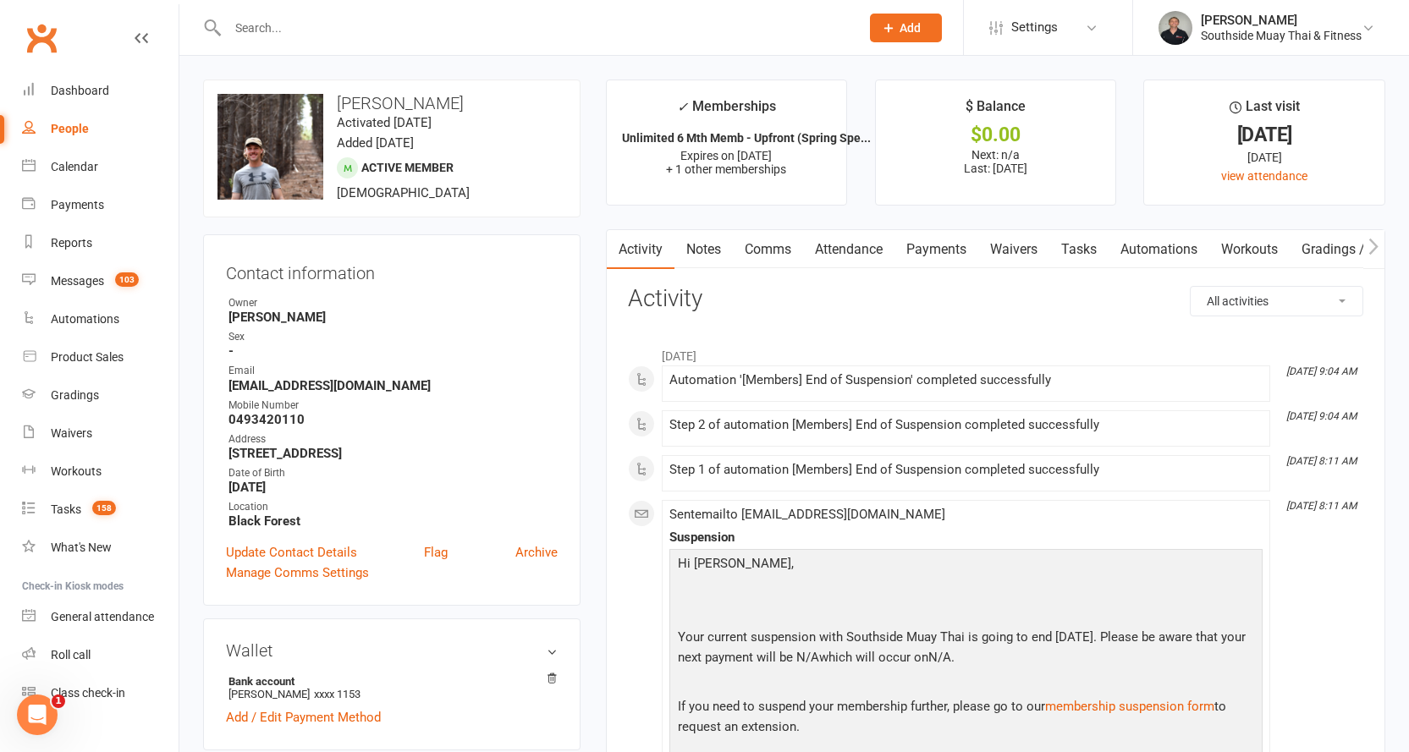
click at [747, 248] on link "Comms" at bounding box center [768, 249] width 70 height 39
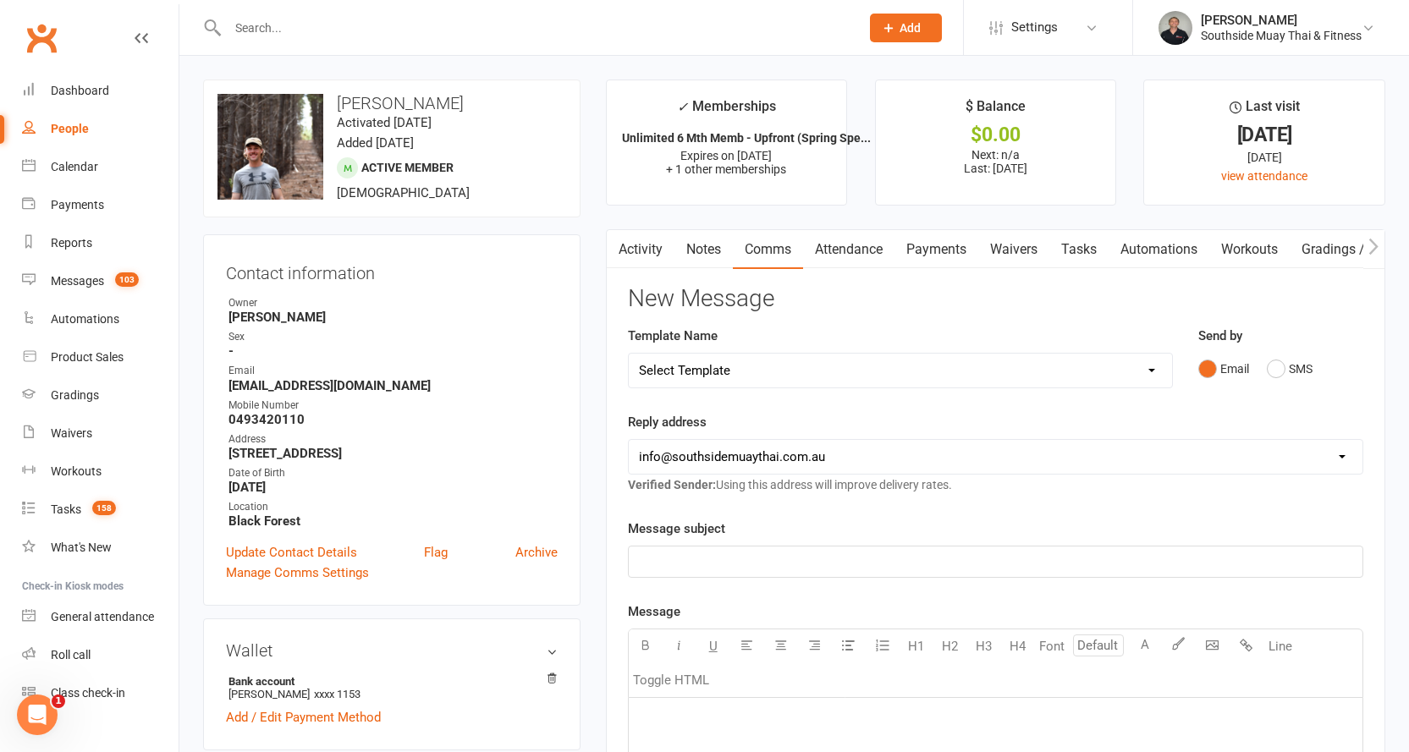
click at [655, 250] on link "Activity" at bounding box center [641, 249] width 68 height 39
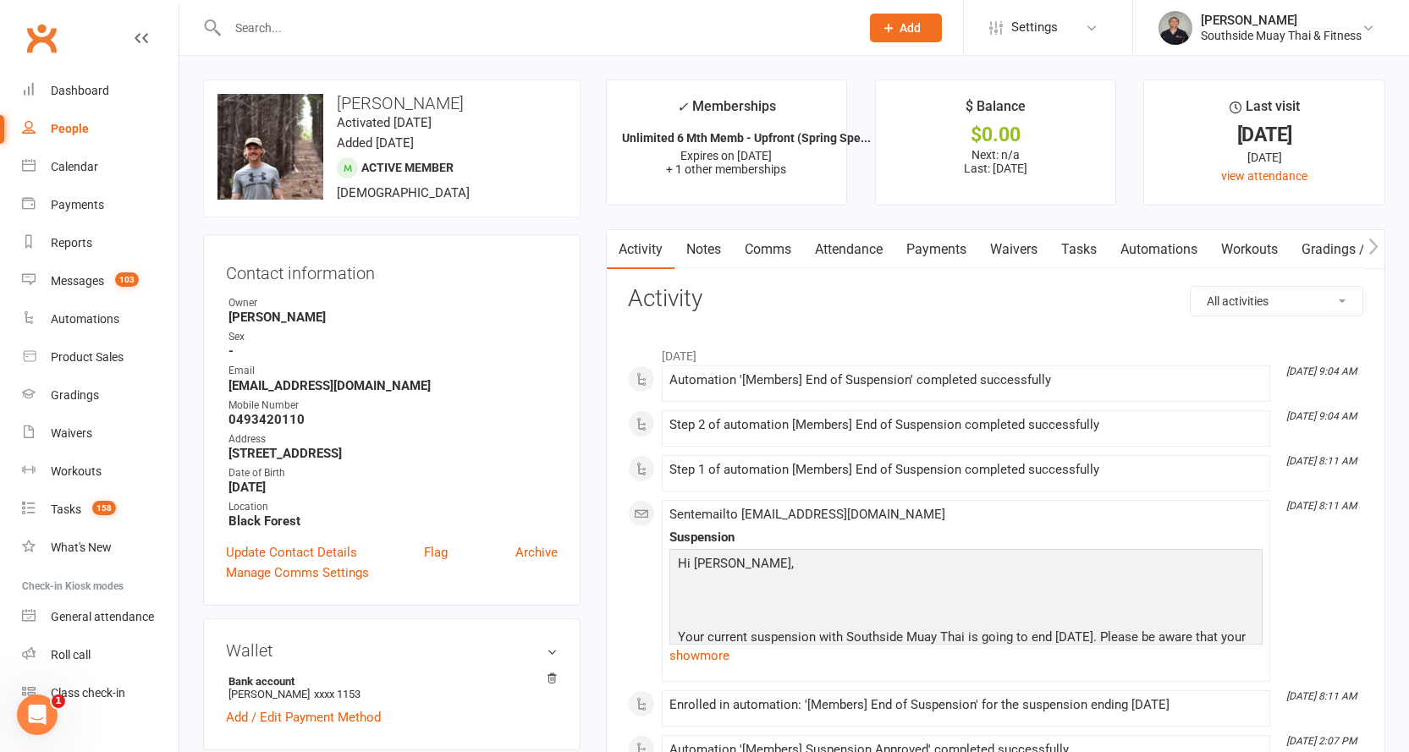
click at [774, 239] on link "Comms" at bounding box center [768, 249] width 70 height 39
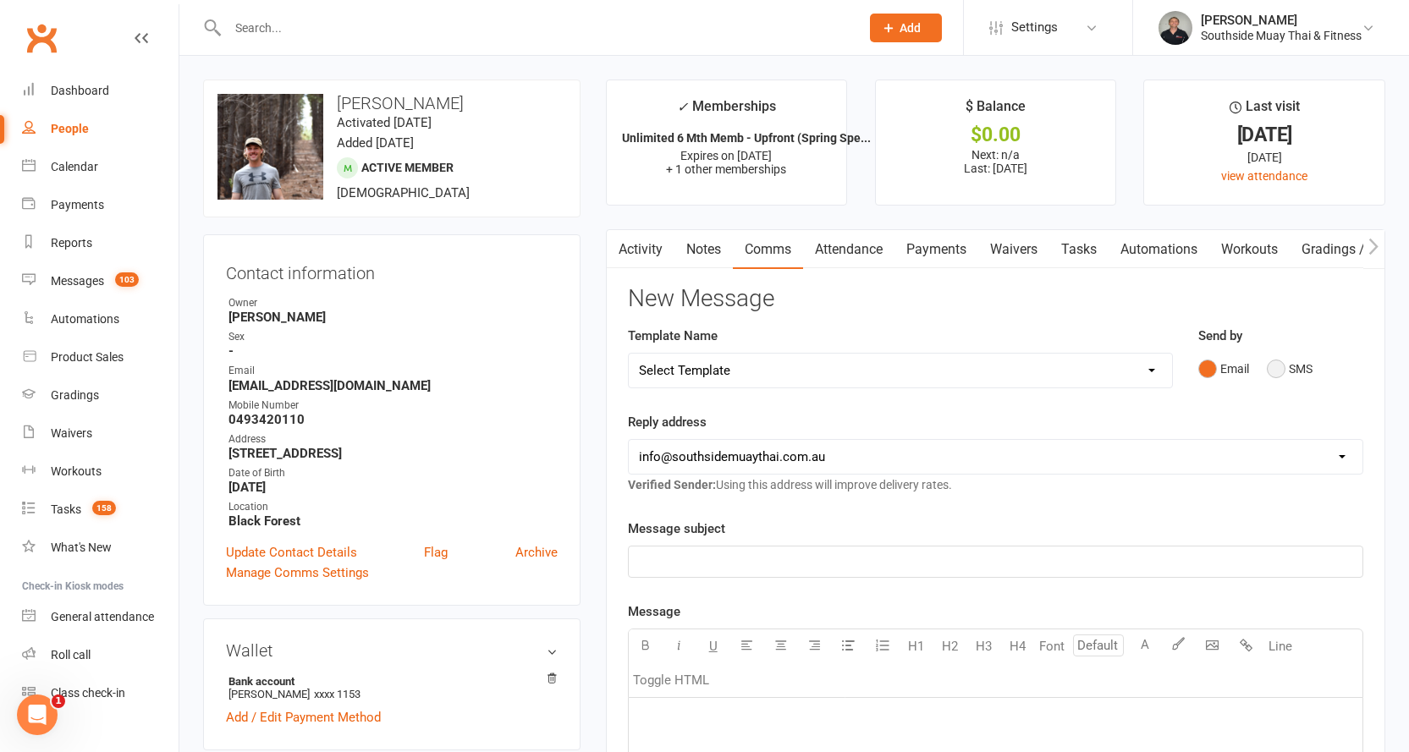
click at [1280, 369] on button "SMS" at bounding box center [1290, 369] width 46 height 32
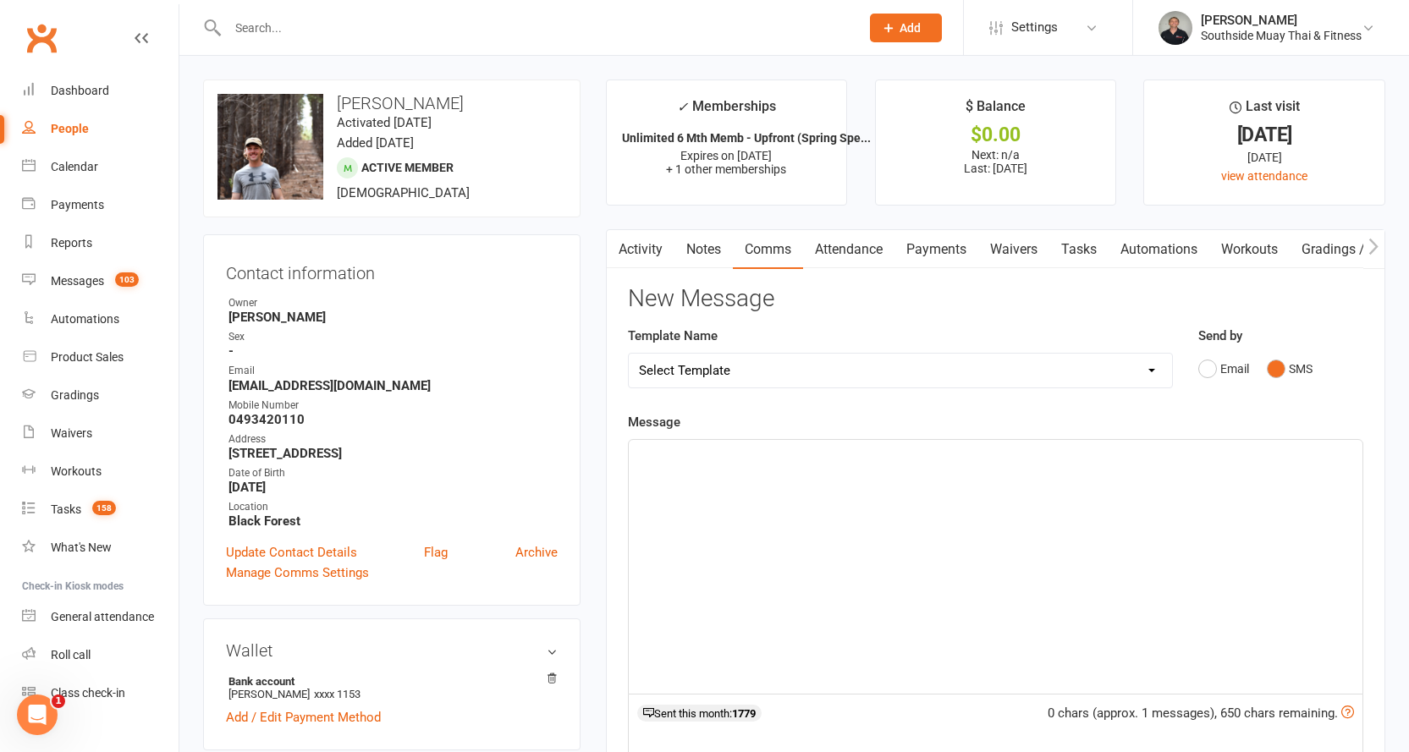
click at [717, 461] on p "﻿" at bounding box center [995, 455] width 713 height 20
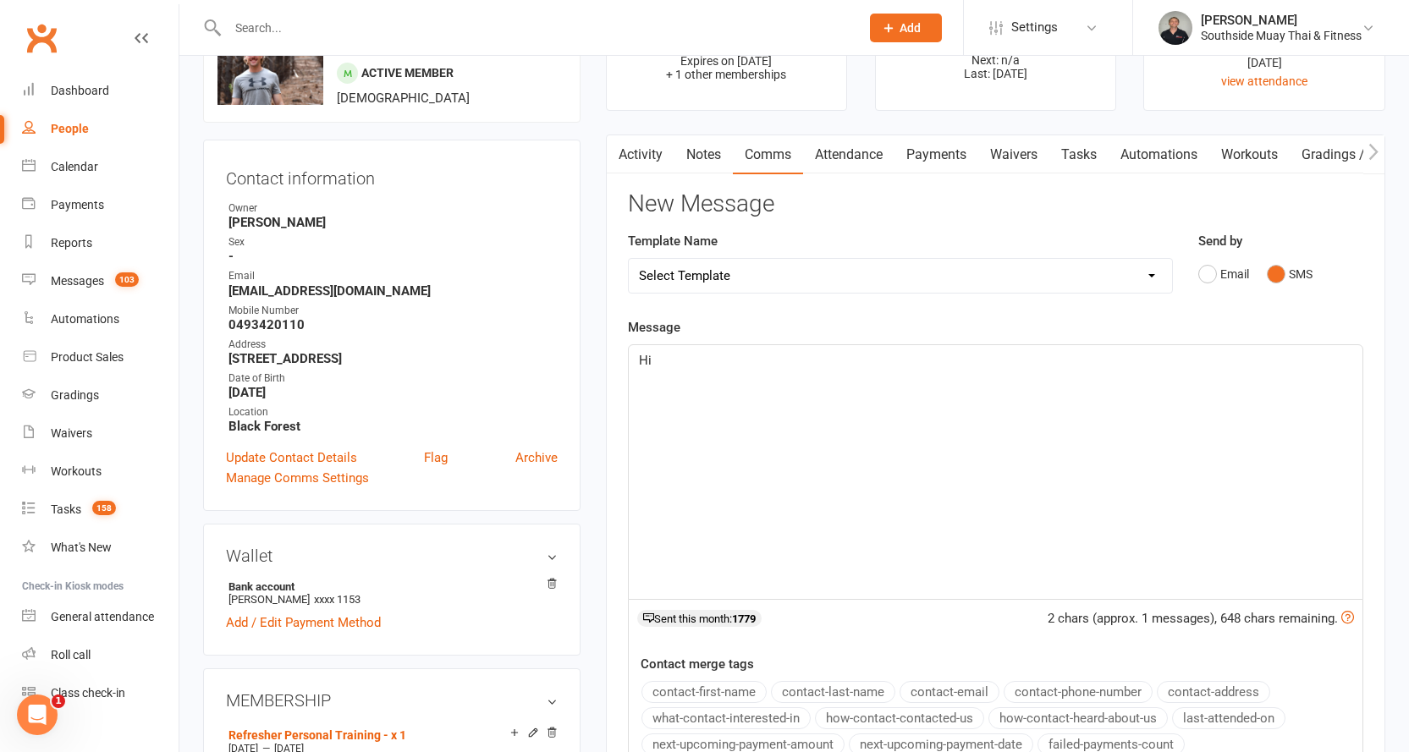
scroll to position [254, 0]
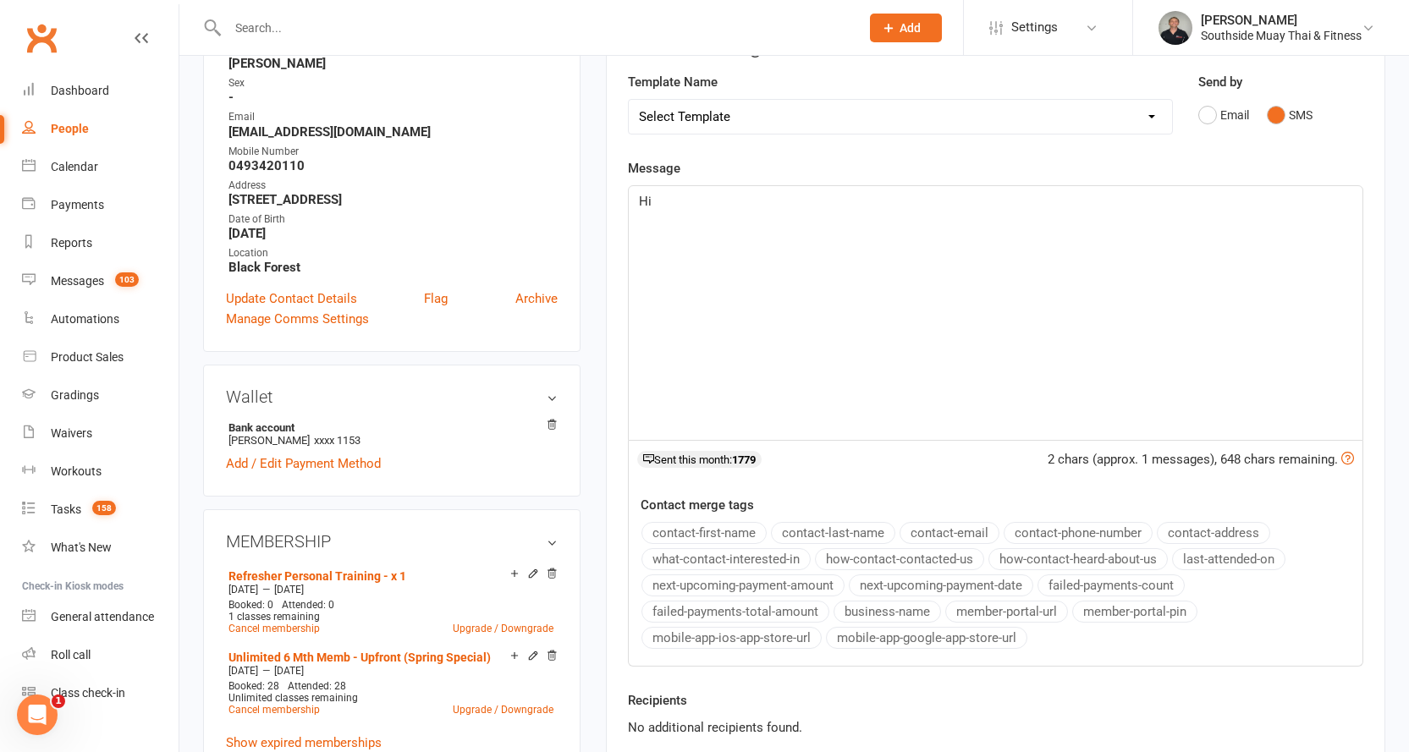
click at [700, 528] on button "contact-first-name" at bounding box center [703, 533] width 125 height 22
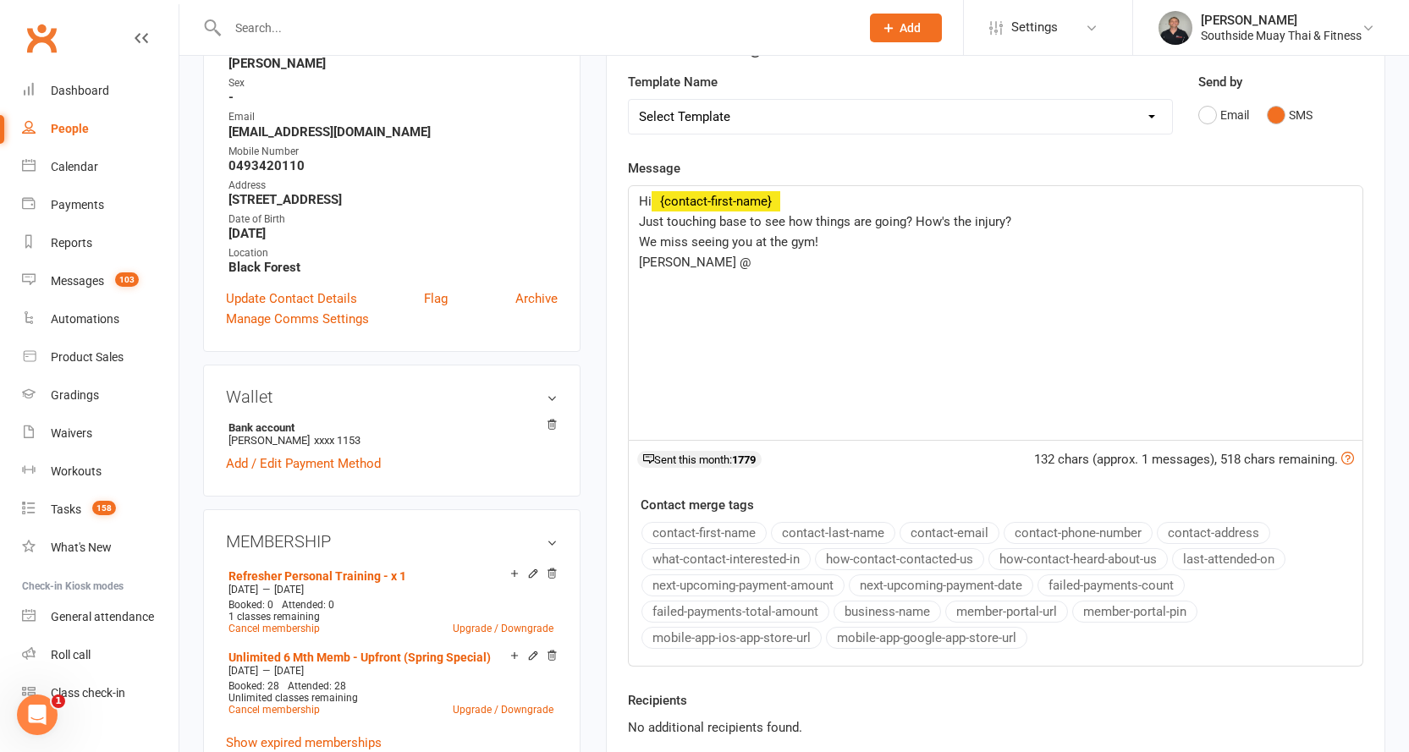
click at [883, 610] on button "business-name" at bounding box center [887, 612] width 107 height 22
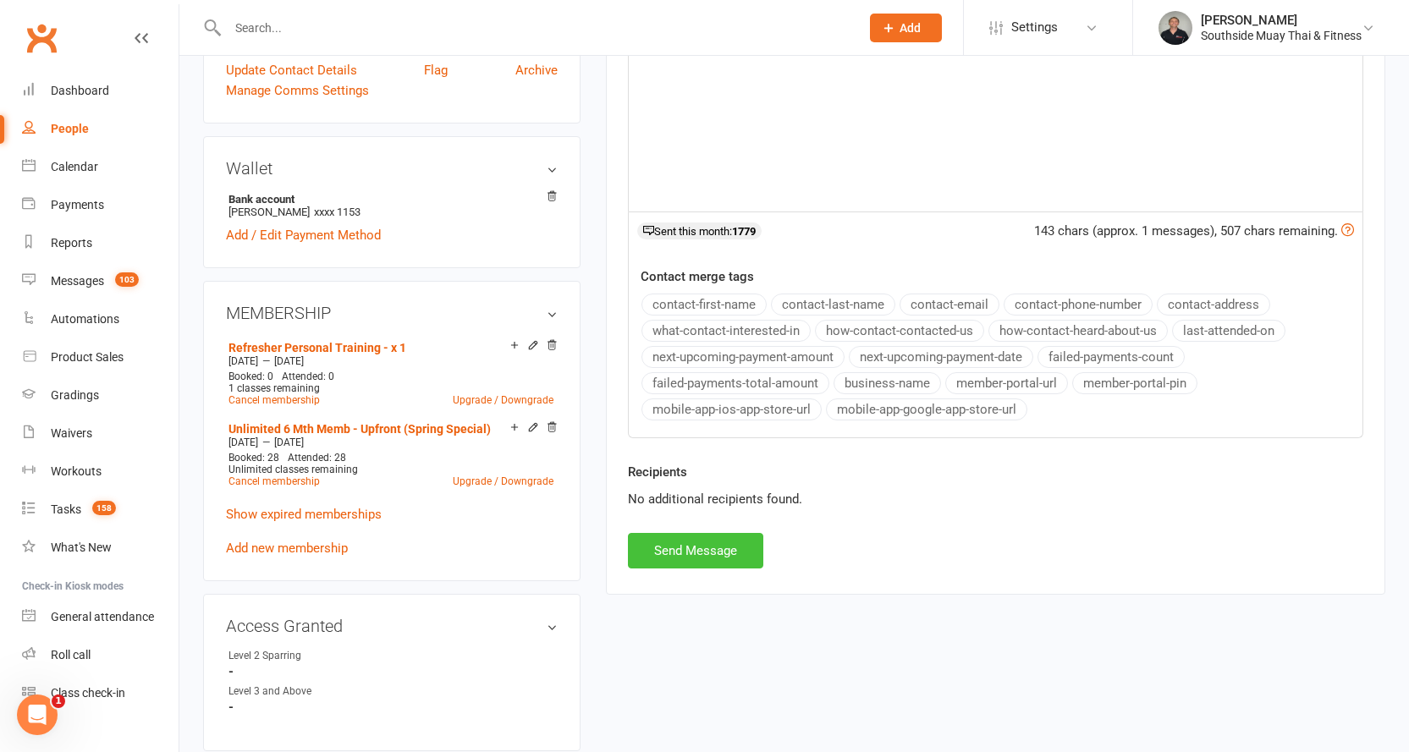
scroll to position [508, 0]
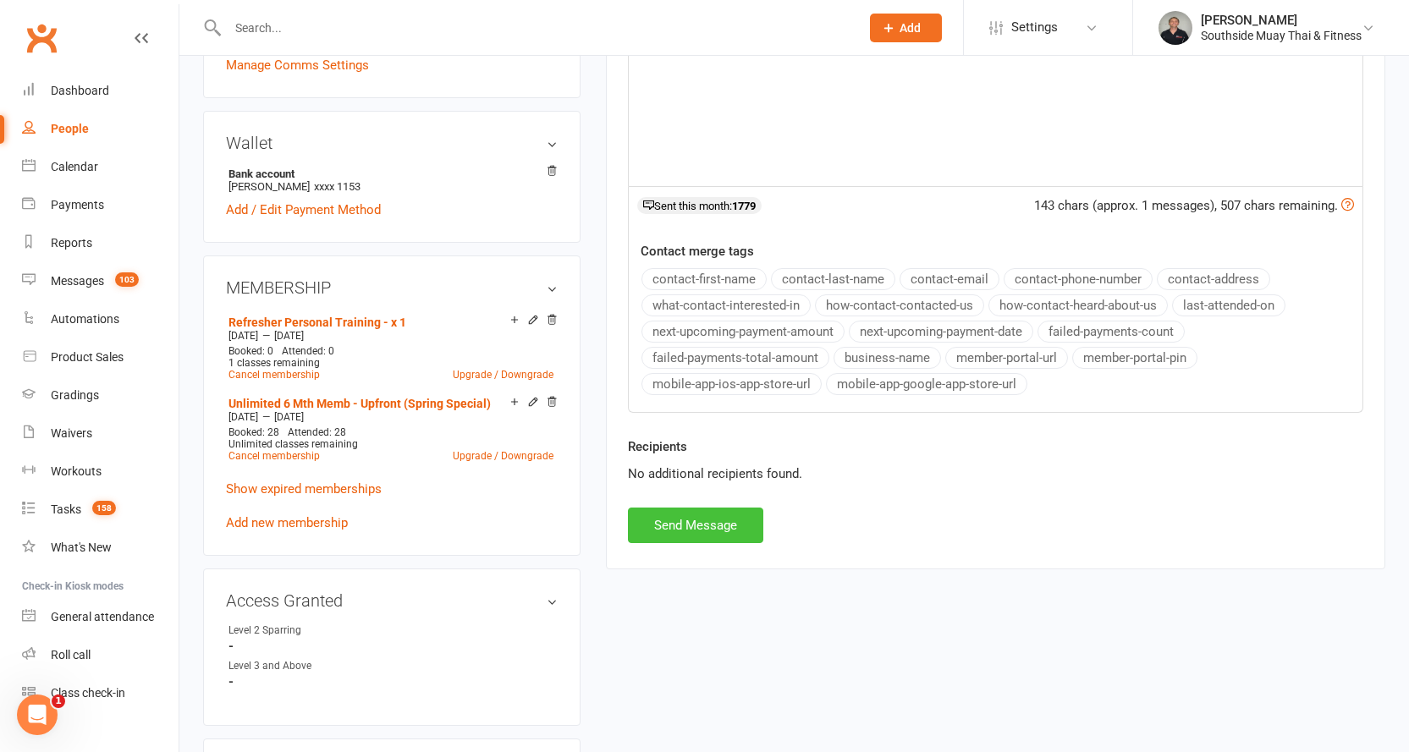
click at [662, 530] on button "Send Message" at bounding box center [695, 526] width 135 height 36
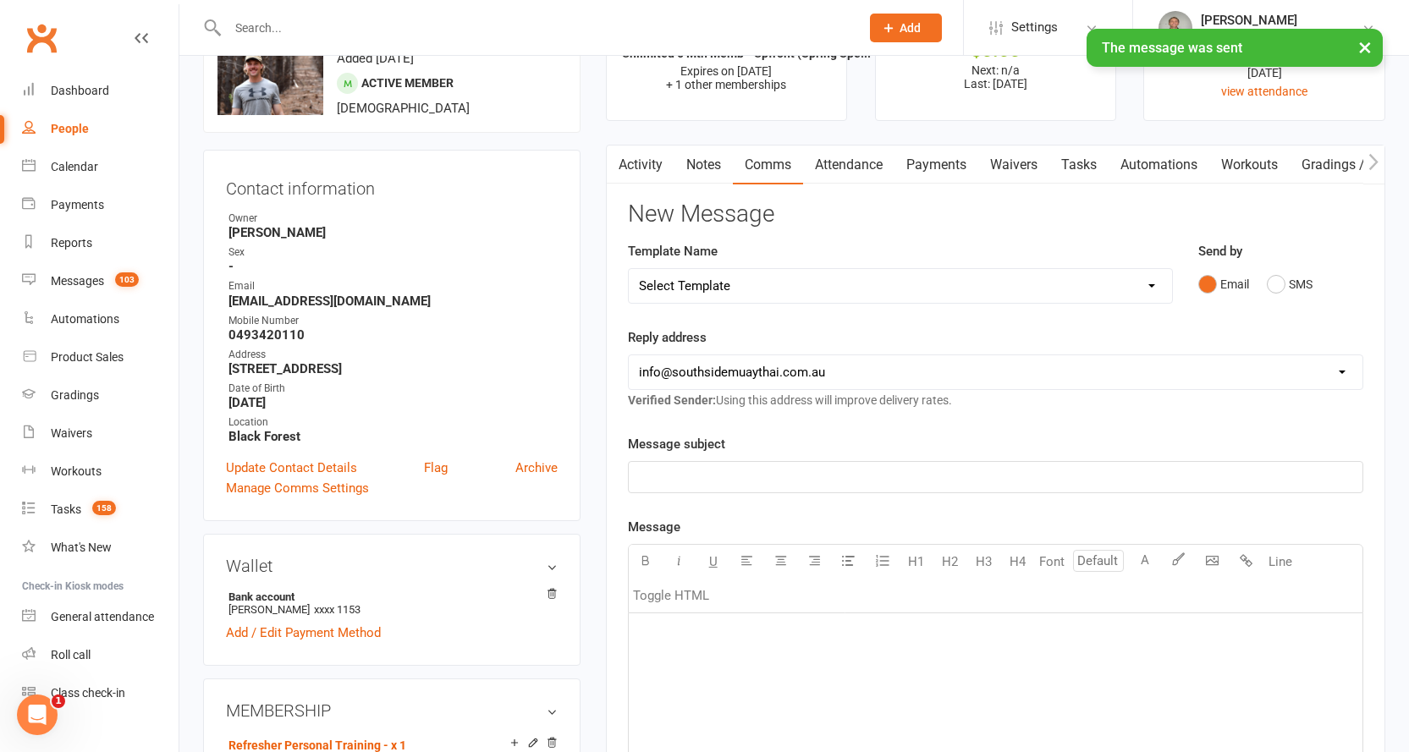
scroll to position [0, 0]
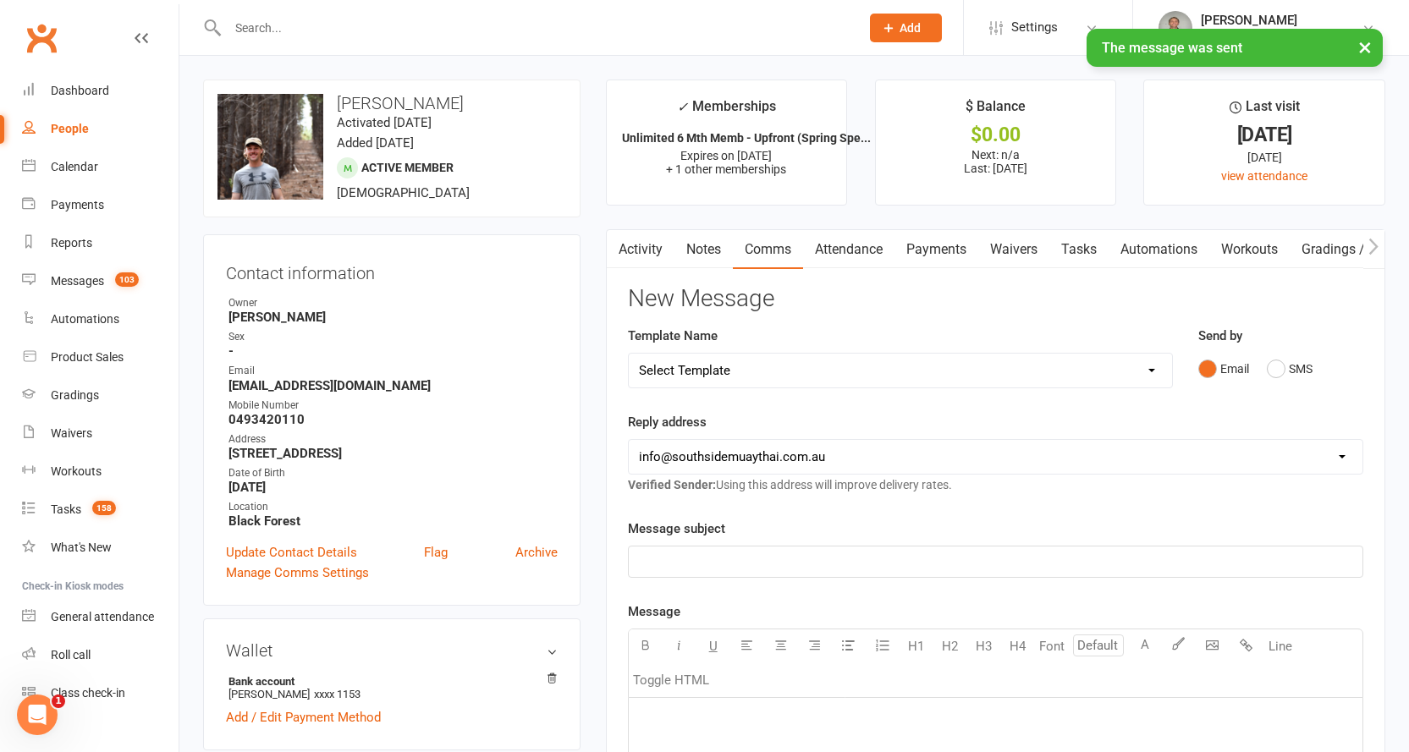
click at [627, 251] on button "button" at bounding box center [617, 249] width 21 height 38
click at [634, 247] on link "Activity" at bounding box center [641, 249] width 68 height 39
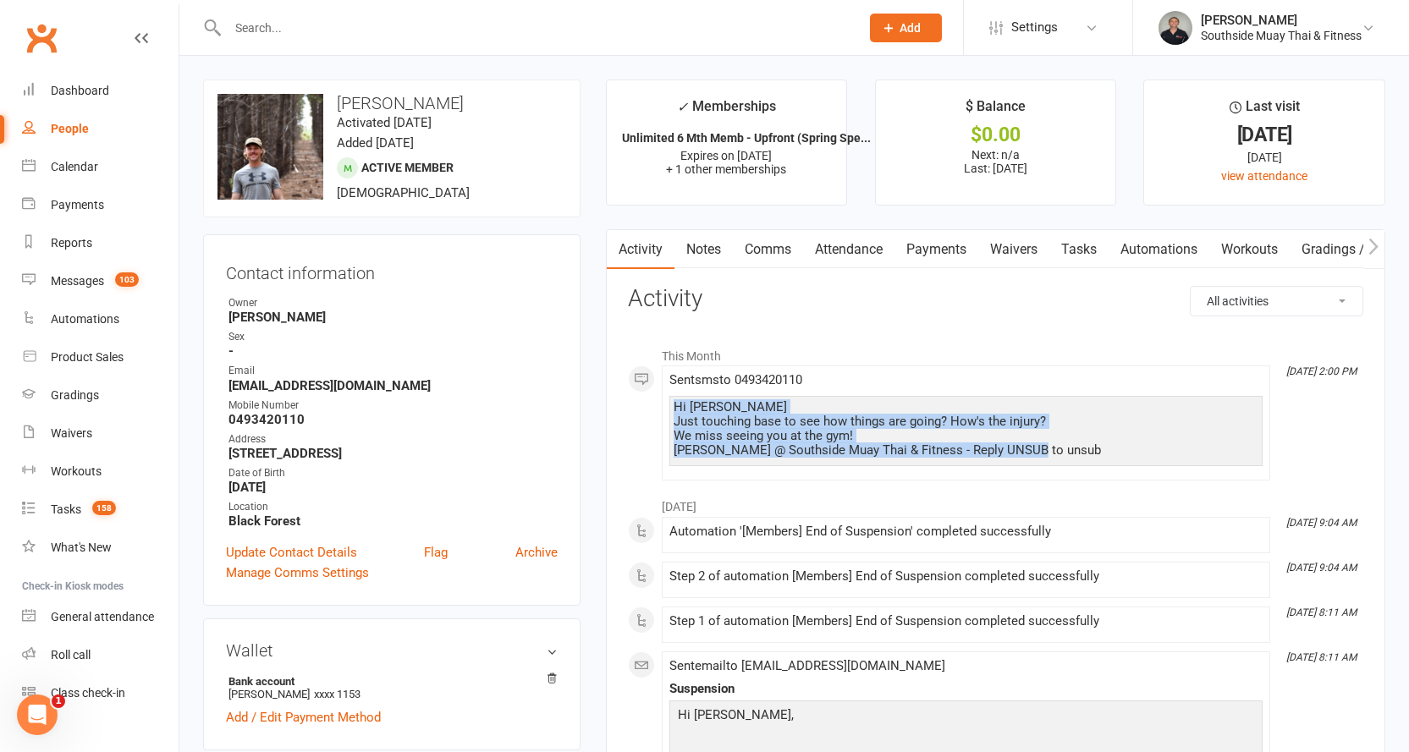
drag, startPoint x: 674, startPoint y: 404, endPoint x: 1050, endPoint y: 457, distance: 380.4
click at [1050, 457] on div "Hi [PERSON_NAME] Just touching base to see how things are going? How's the inju…" at bounding box center [966, 429] width 585 height 58
copy div "Hi [PERSON_NAME] Just touching base to see how things are going? How's the inju…"
click at [700, 246] on link "Notes" at bounding box center [703, 249] width 58 height 39
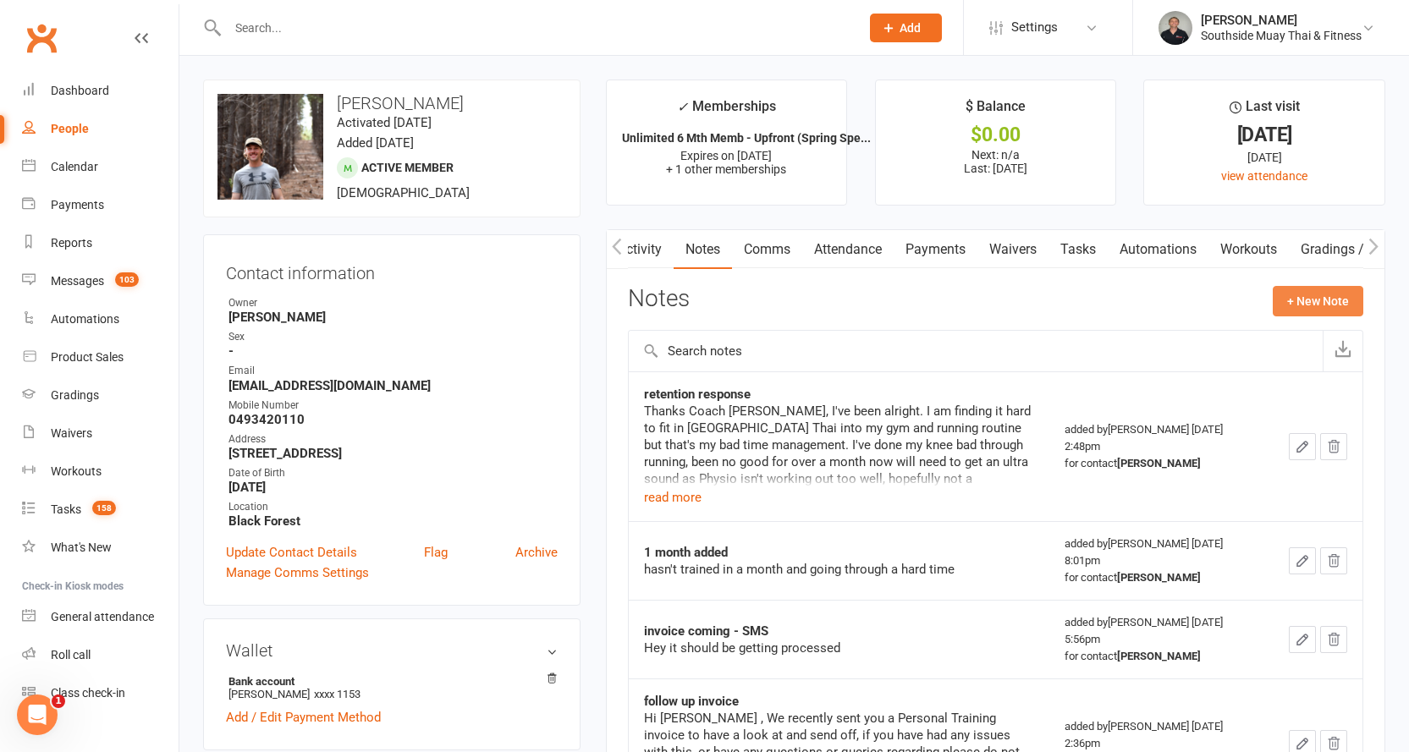
click at [1306, 300] on button "+ New Note" at bounding box center [1318, 301] width 91 height 30
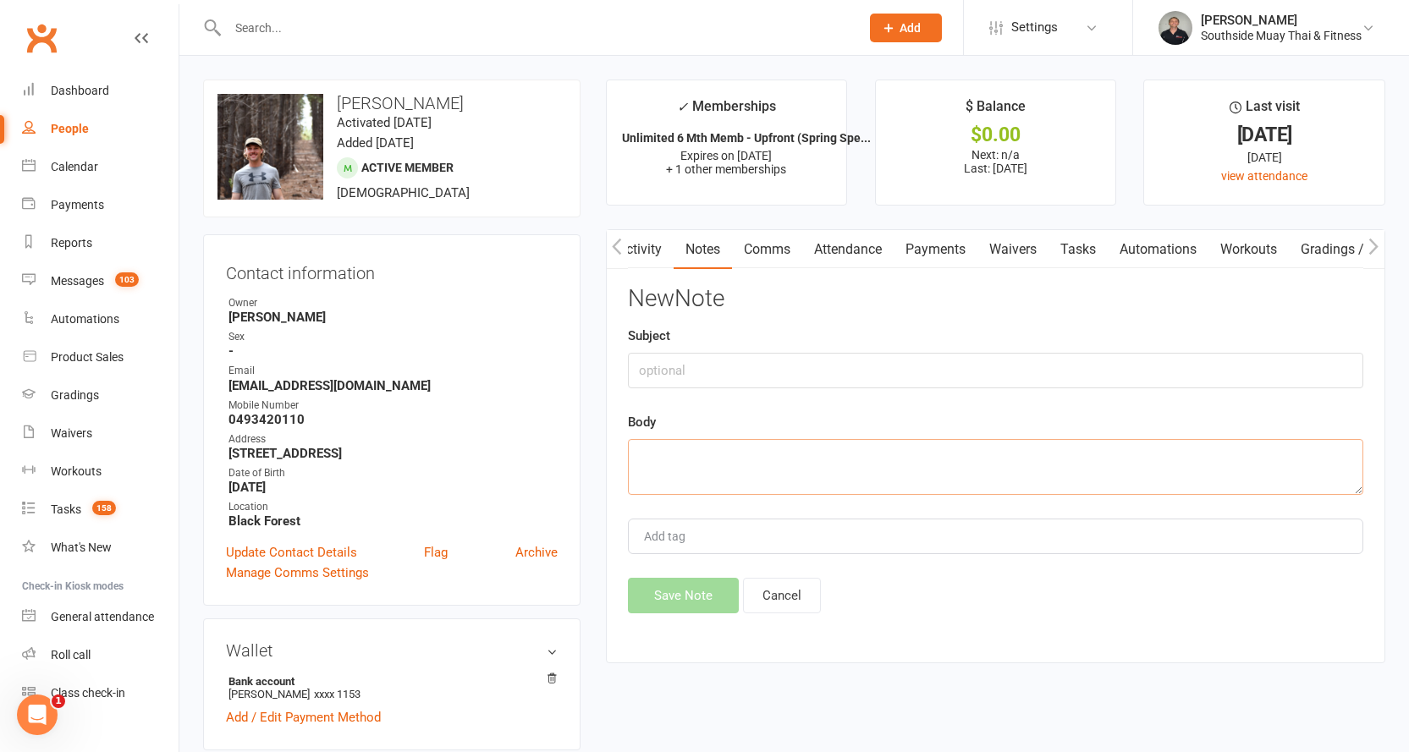
click at [651, 473] on textarea at bounding box center [995, 467] width 735 height 56
paste textarea "Hi [PERSON_NAME] Just touching base to see how things are going? How's the inju…"
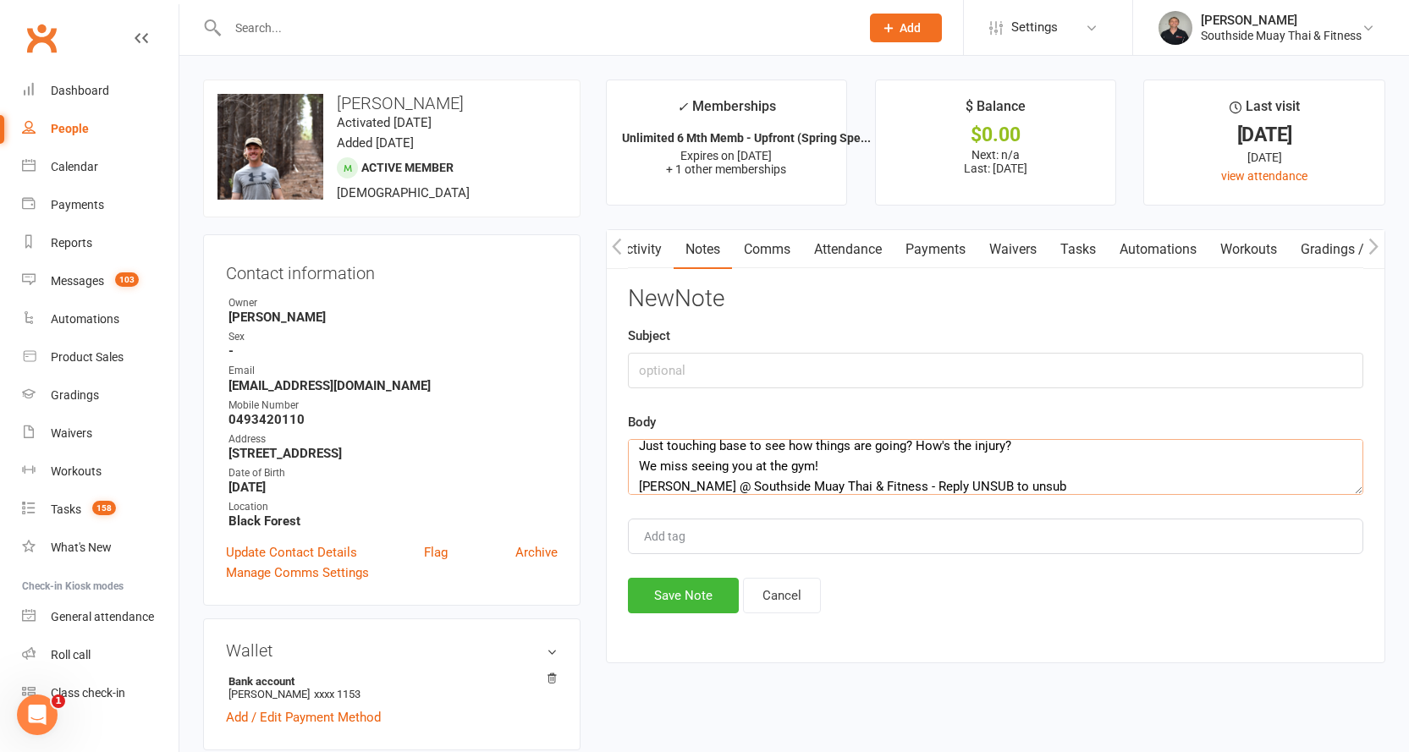
type textarea "Hi [PERSON_NAME] Just touching base to see how things are going? How's the inju…"
click at [682, 371] on input "text" at bounding box center [995, 371] width 735 height 36
type input "ret"
click at [672, 595] on button "Save Note" at bounding box center [683, 596] width 111 height 36
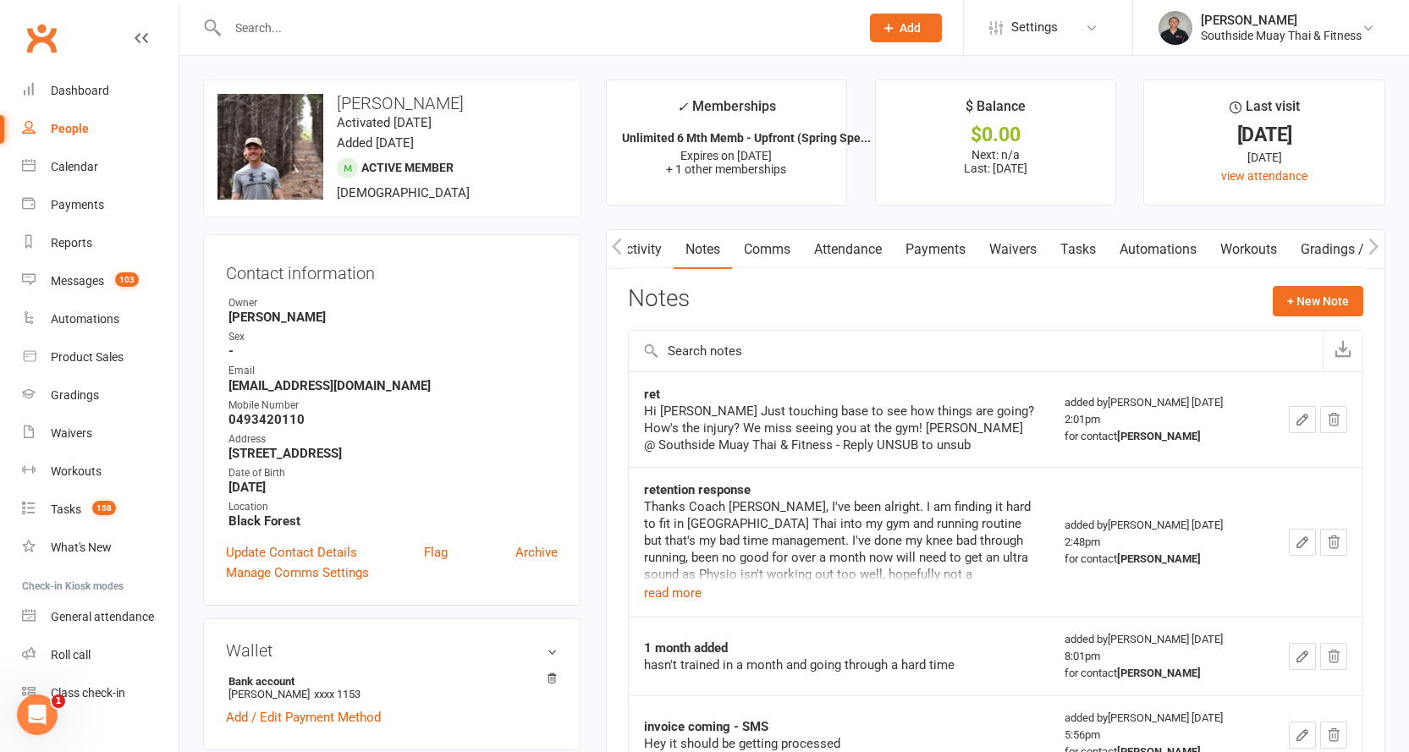
click at [299, 30] on input "text" at bounding box center [535, 28] width 625 height 24
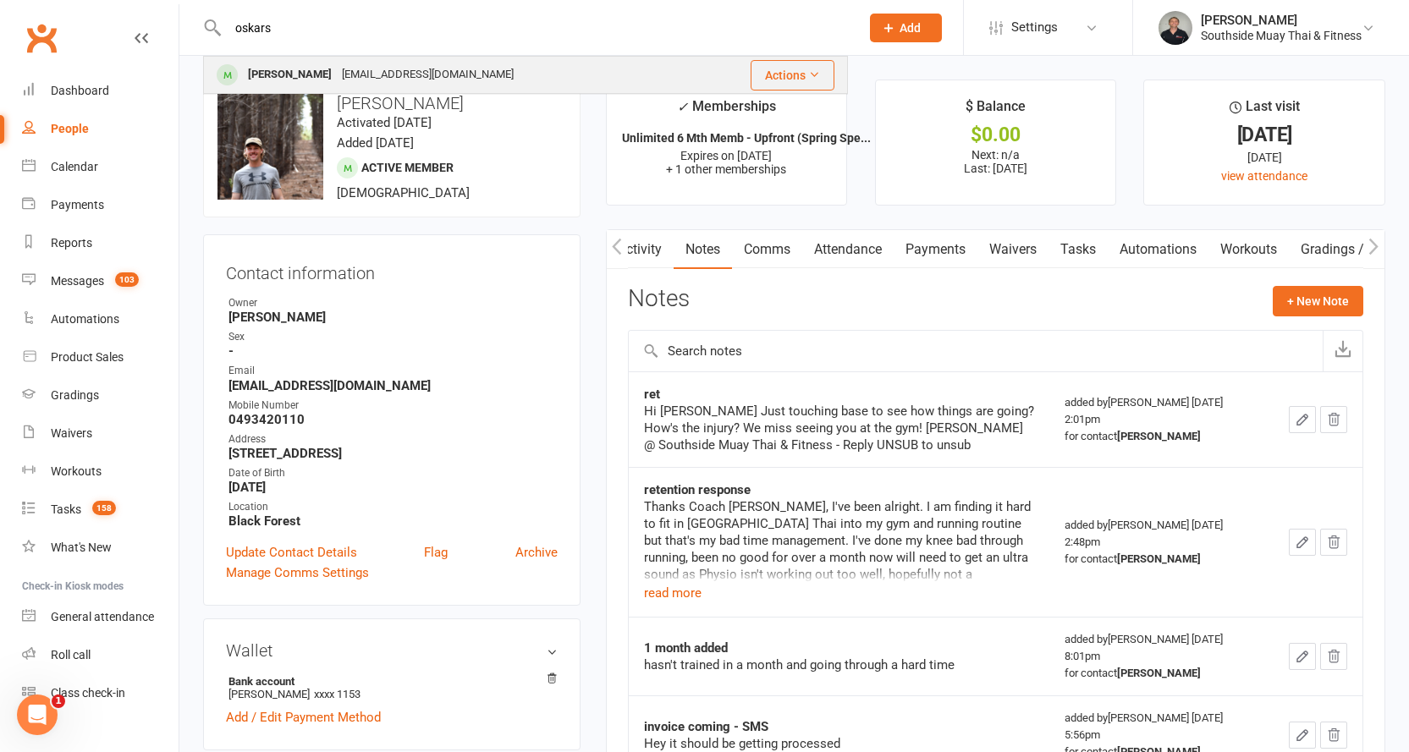
type input "oskars"
click at [303, 67] on div "[PERSON_NAME]" at bounding box center [290, 75] width 94 height 25
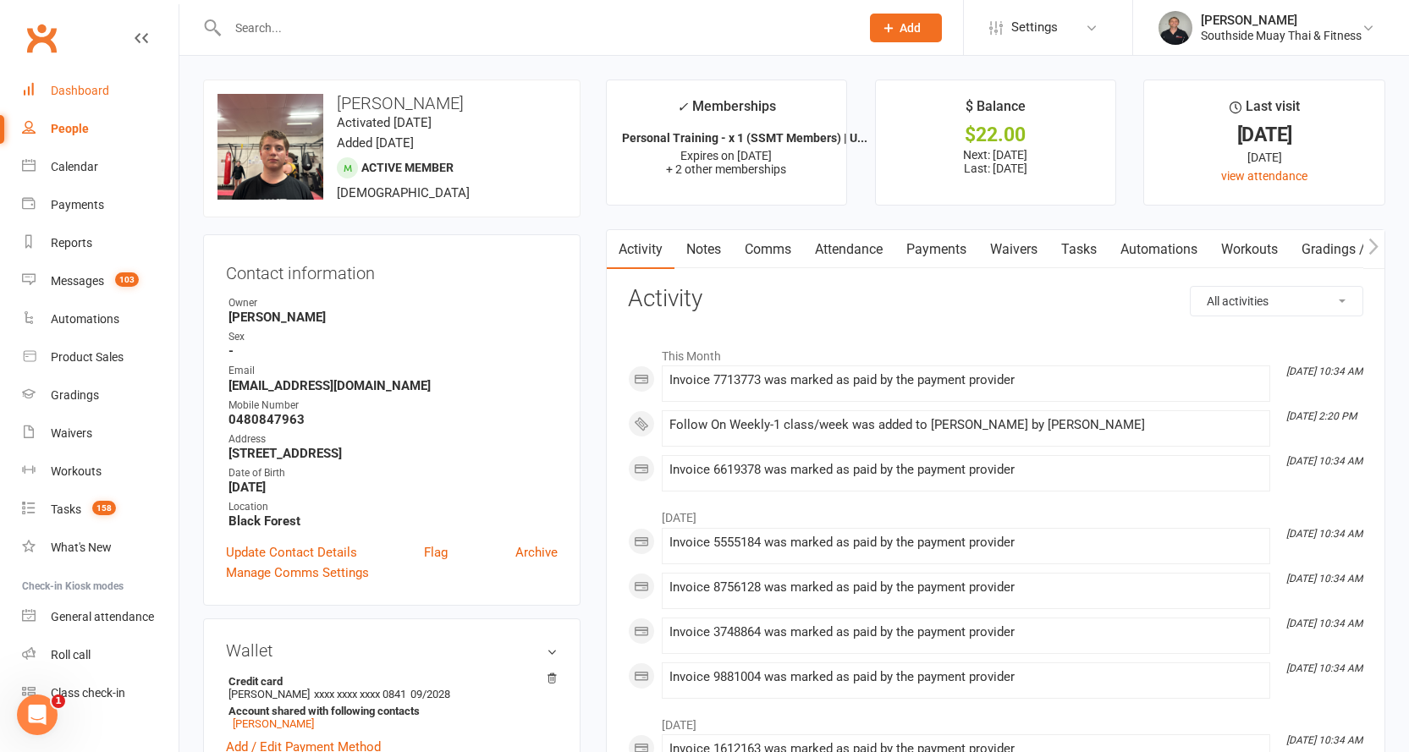
click at [53, 90] on div "Dashboard" at bounding box center [80, 91] width 58 height 14
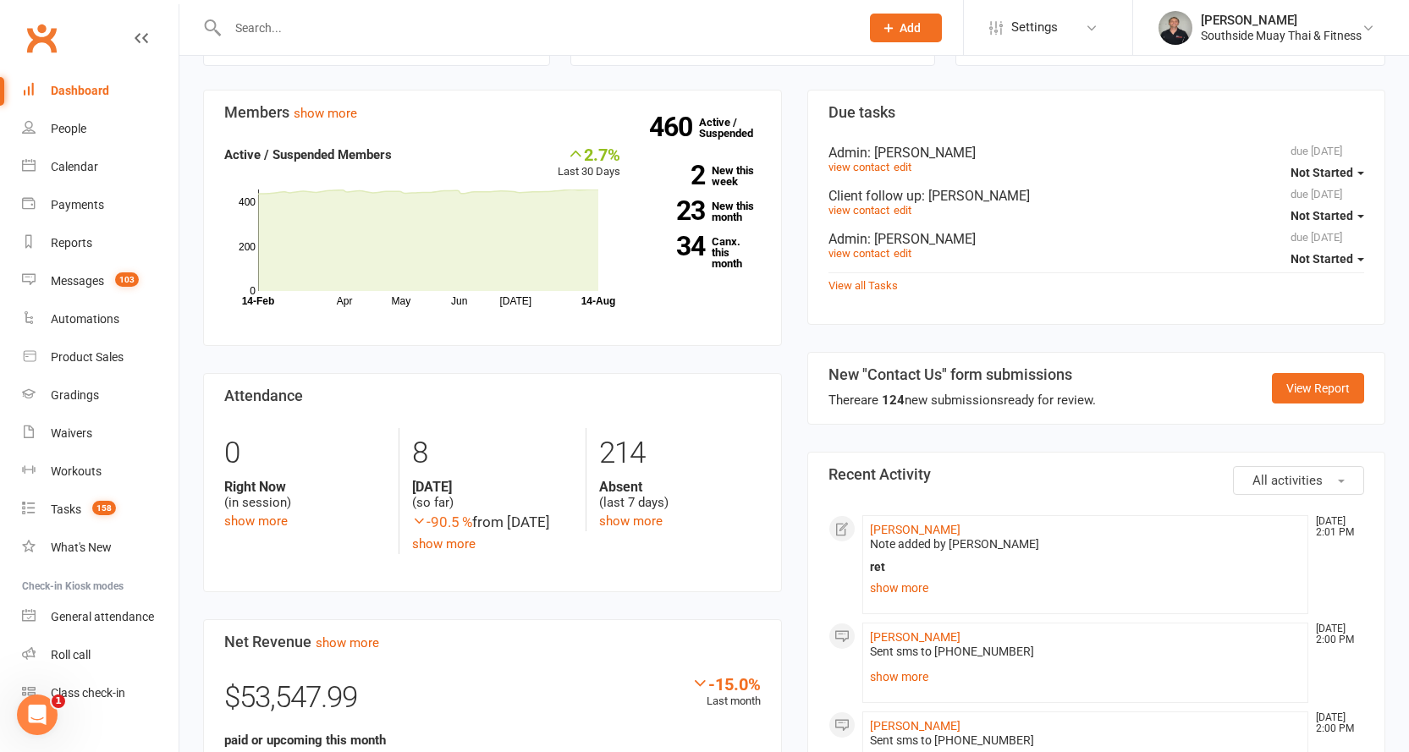
scroll to position [339, 0]
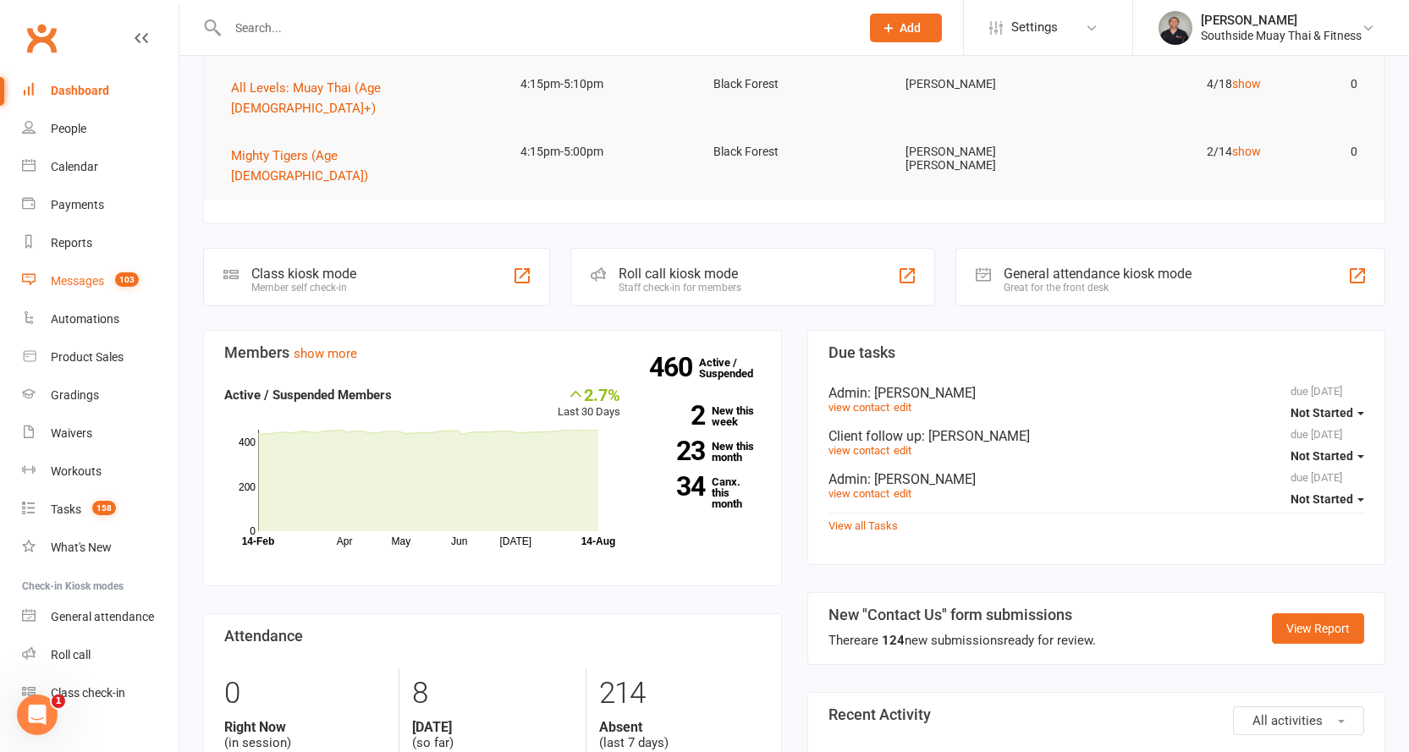
click at [79, 275] on div "Messages" at bounding box center [77, 281] width 53 height 14
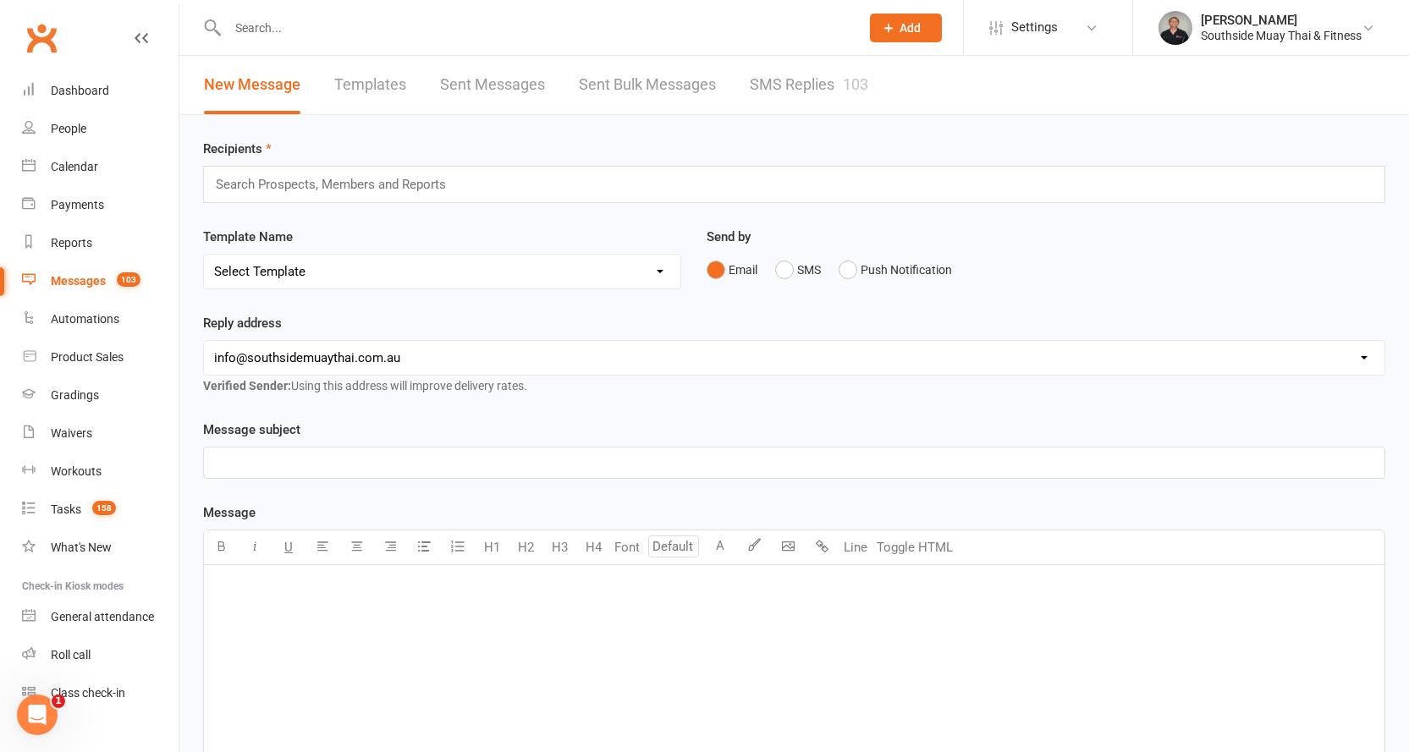
click at [818, 91] on link "SMS Replies 103" at bounding box center [809, 85] width 118 height 58
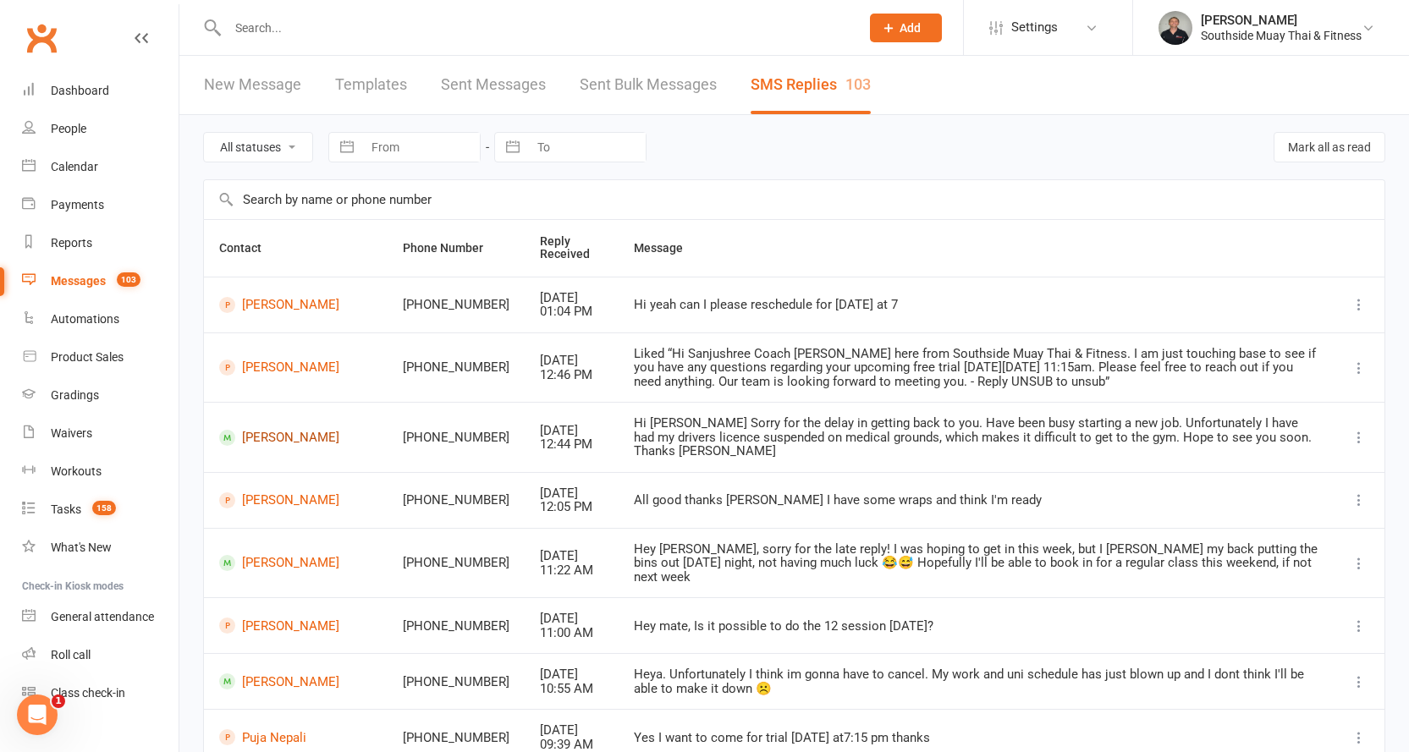
click at [291, 432] on link "[PERSON_NAME]" at bounding box center [295, 438] width 153 height 16
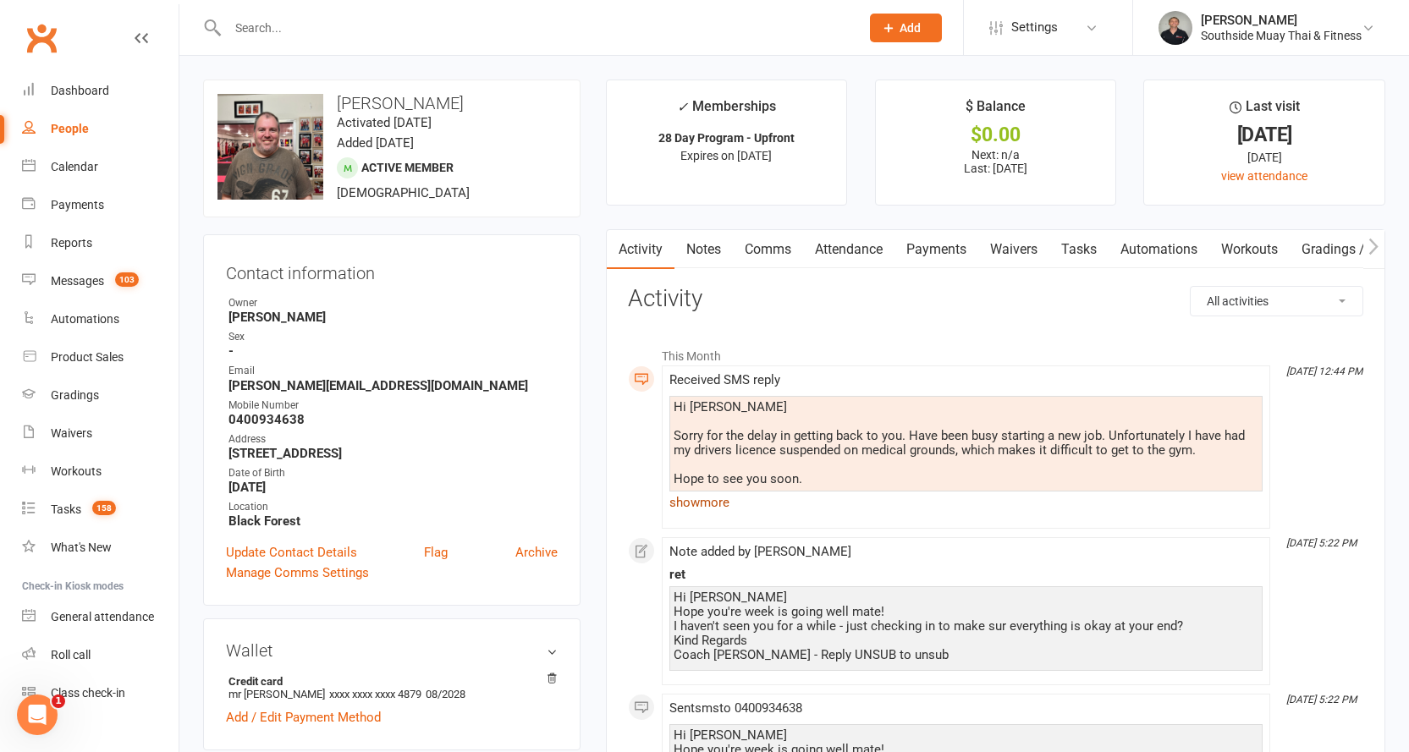
click at [690, 502] on link "show more" at bounding box center [965, 503] width 593 height 24
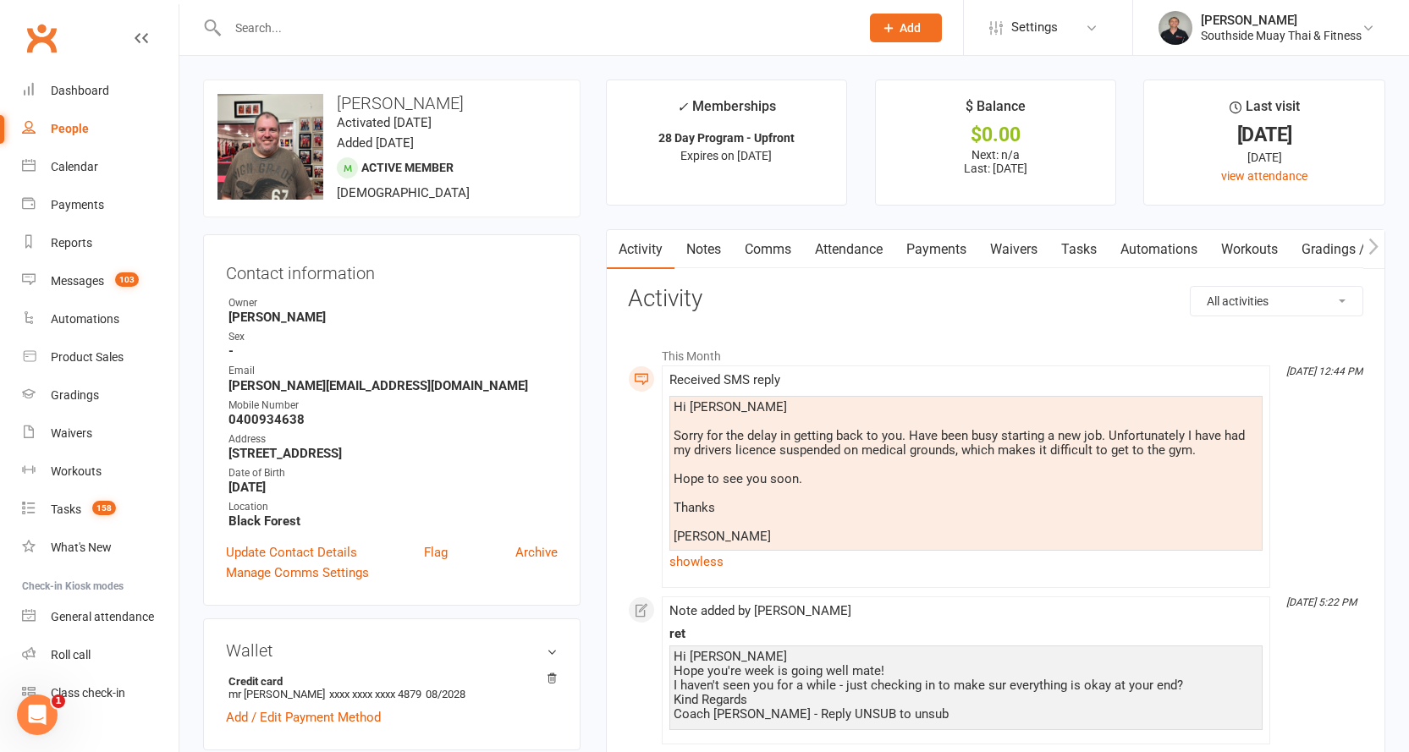
click at [760, 243] on link "Comms" at bounding box center [768, 249] width 70 height 39
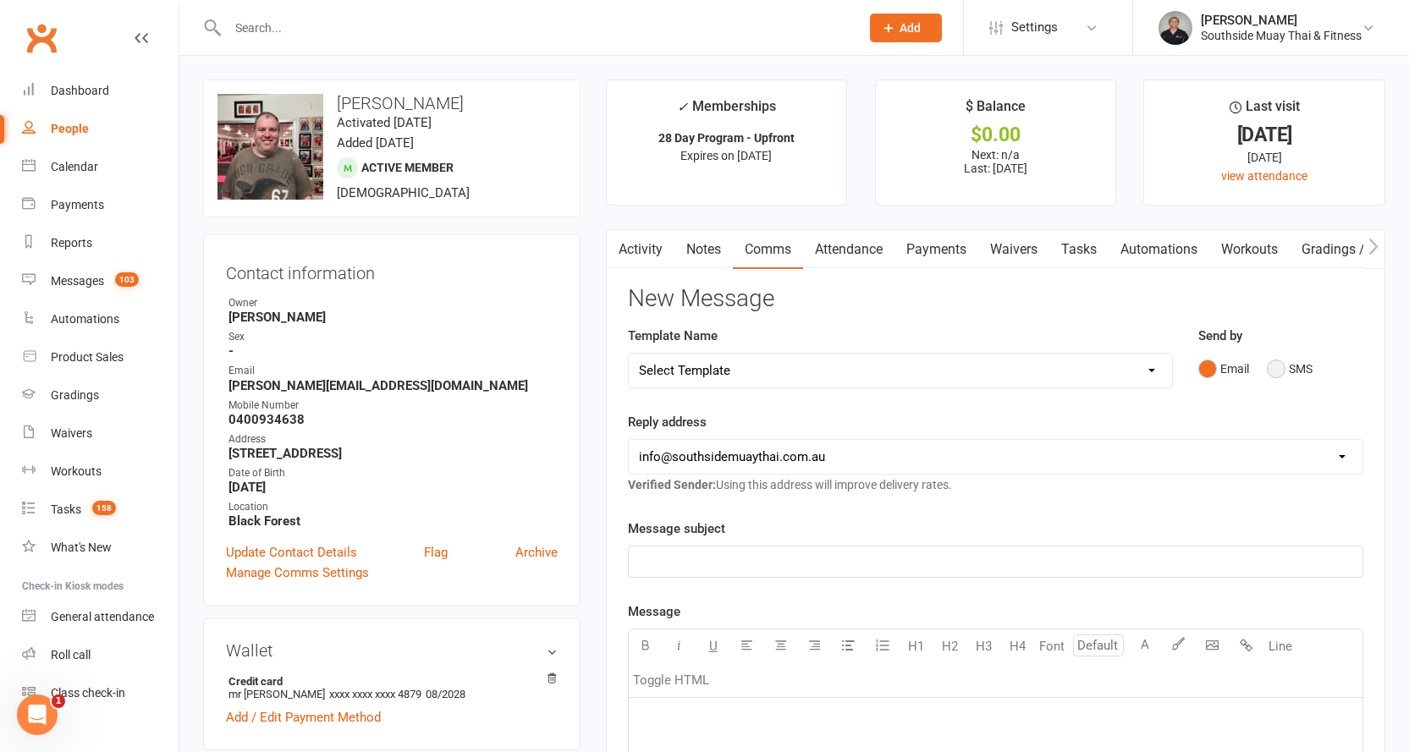
click at [1274, 362] on button "SMS" at bounding box center [1290, 369] width 46 height 32
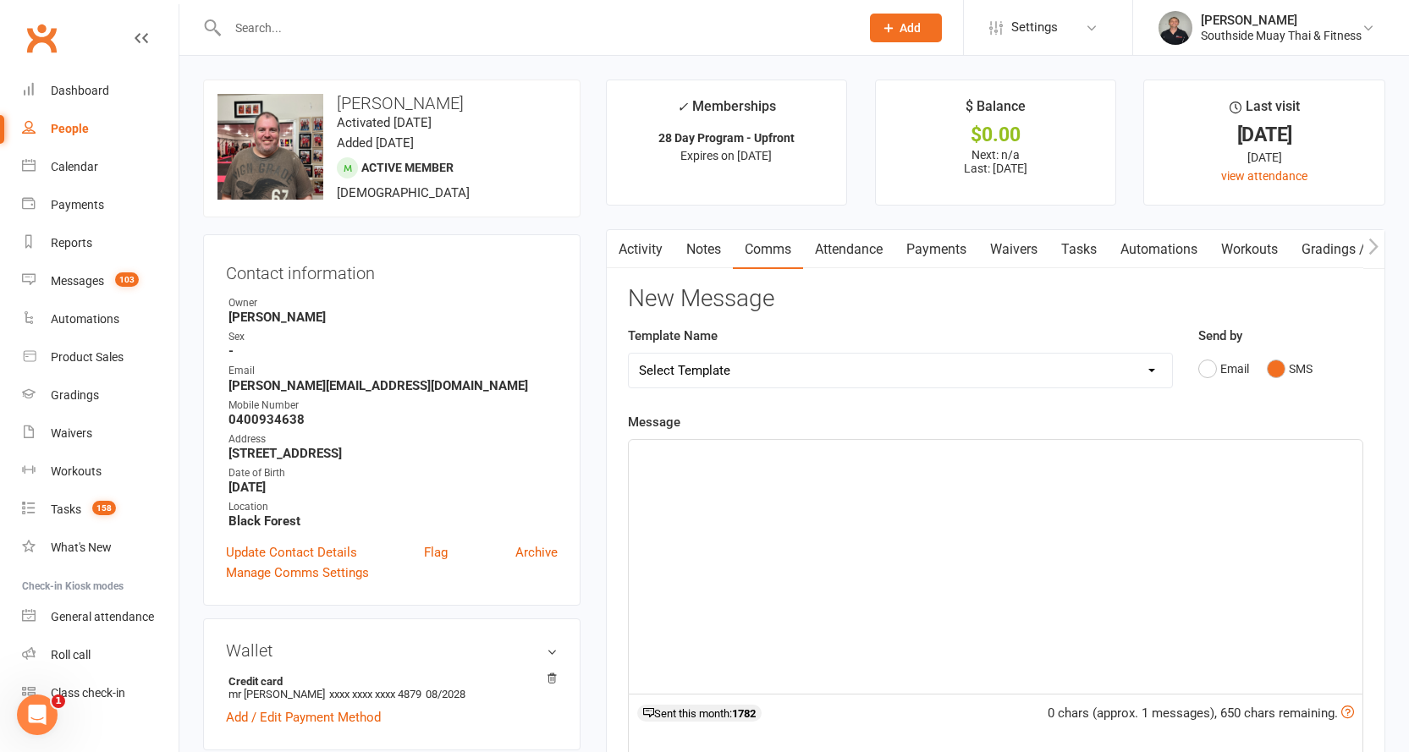
click at [652, 454] on p "﻿" at bounding box center [995, 455] width 713 height 20
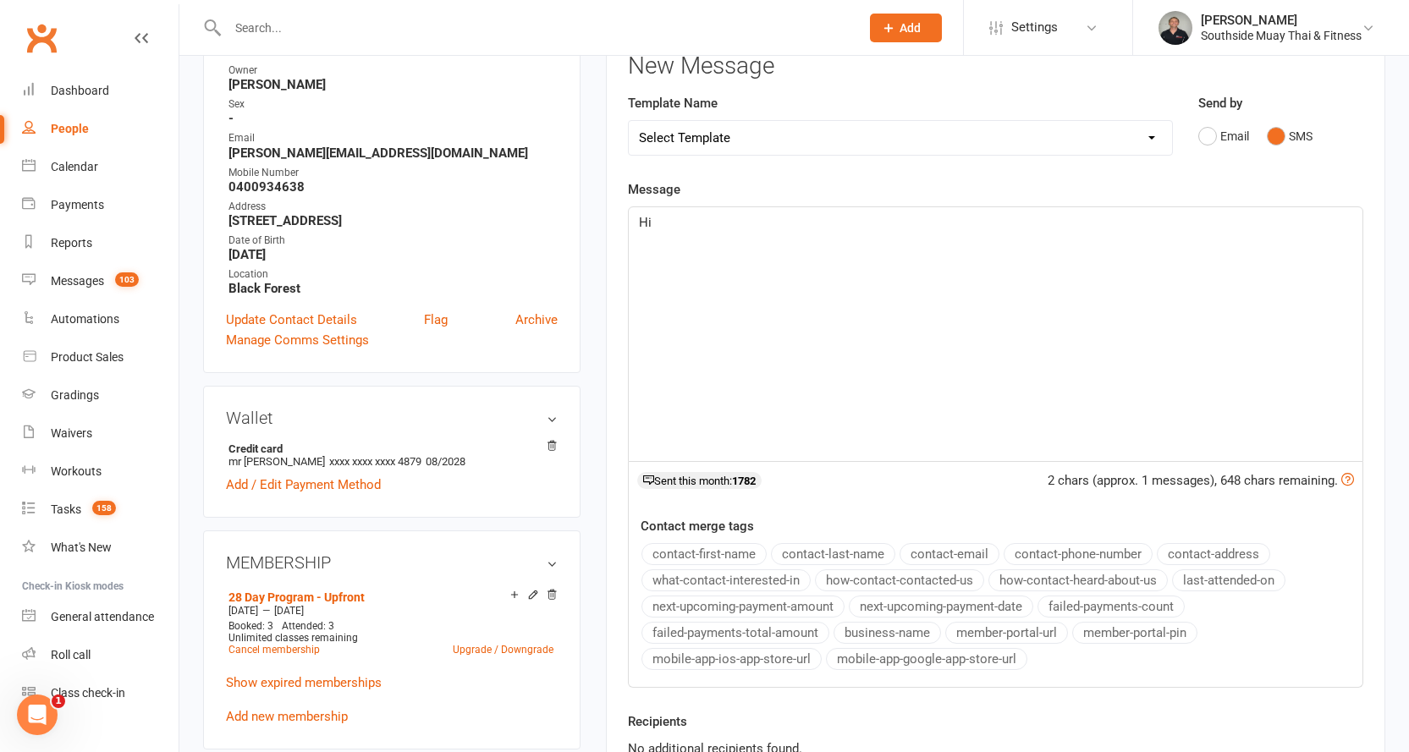
scroll to position [254, 0]
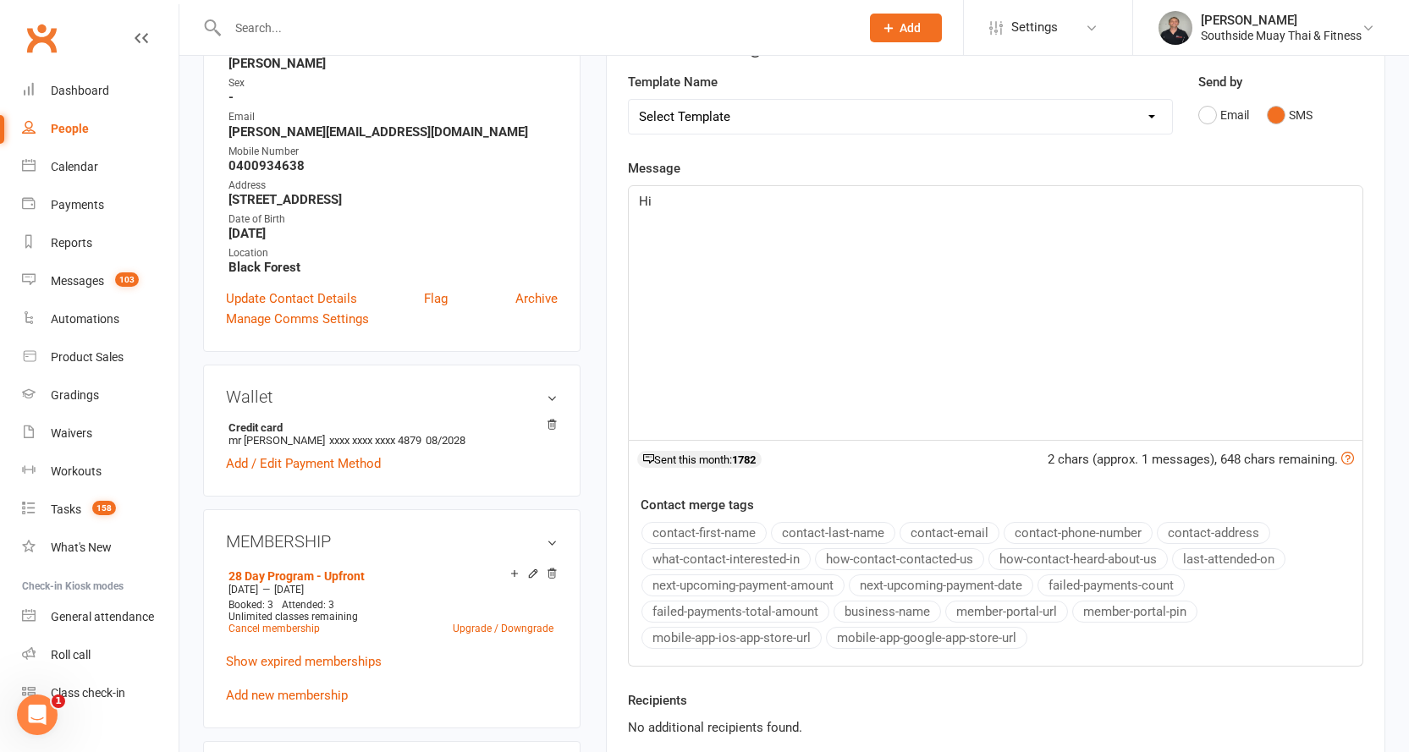
click at [693, 526] on button "contact-first-name" at bounding box center [703, 533] width 125 height 22
click at [738, 219] on span "Sorry to hear that mate - hope things improve mate!" at bounding box center [784, 221] width 291 height 15
click at [920, 220] on p "Sorry to hear that - hope things improve mate!" at bounding box center [995, 222] width 713 height 20
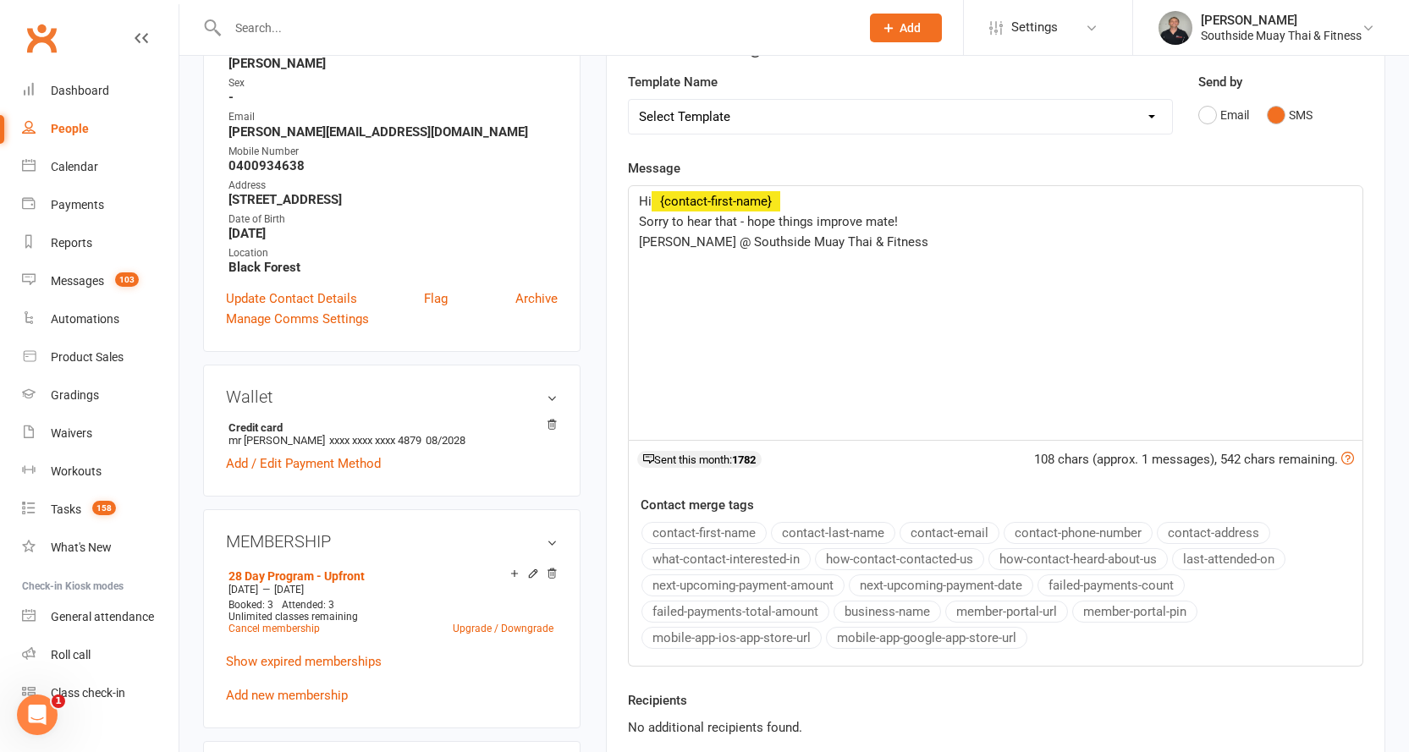
click at [735, 217] on span "Sorry to hear that - hope things improve mate!" at bounding box center [768, 221] width 259 height 15
drag, startPoint x: 923, startPoint y: 219, endPoint x: 900, endPoint y: 219, distance: 22.8
click at [900, 219] on span "Sorry to hear that mate - hope things improve mate!" at bounding box center [784, 221] width 291 height 15
drag, startPoint x: 779, startPoint y: 221, endPoint x: 922, endPoint y: 221, distance: 143.0
click at [922, 221] on span "Sorry to hear that mate - hope things improve mate!" at bounding box center [784, 221] width 291 height 15
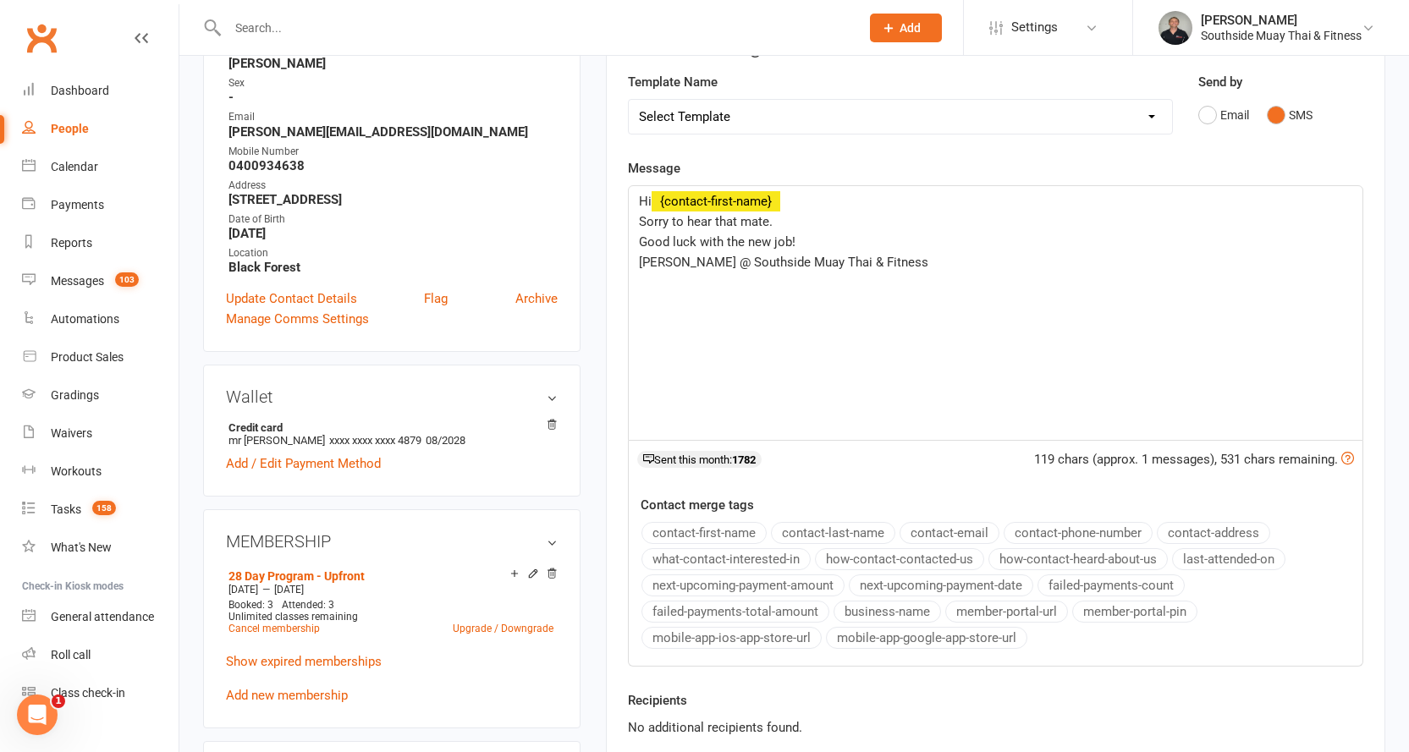
click at [635, 256] on div "Hi ﻿ {contact-first-name} Sorry to hear that mate. Good luck with the new job! …" at bounding box center [996, 313] width 734 height 254
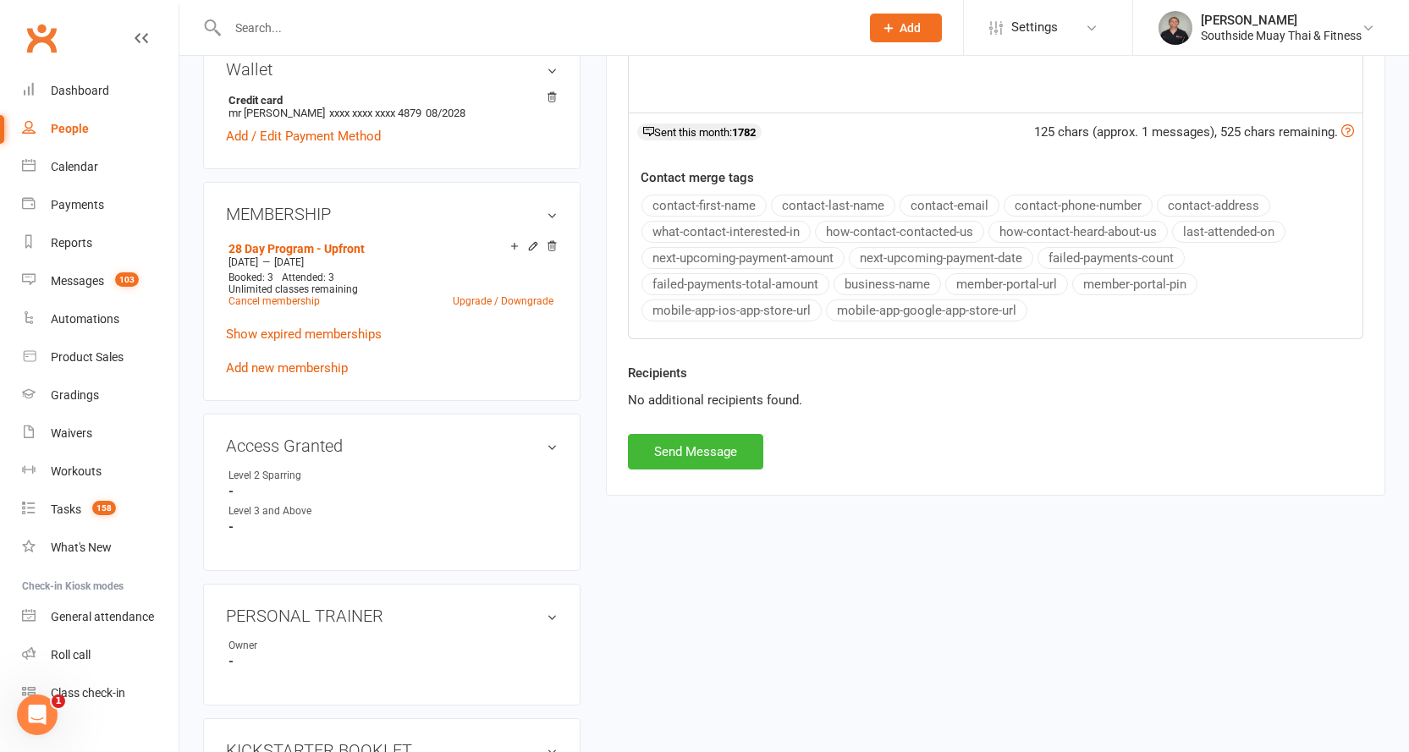
scroll to position [677, 0]
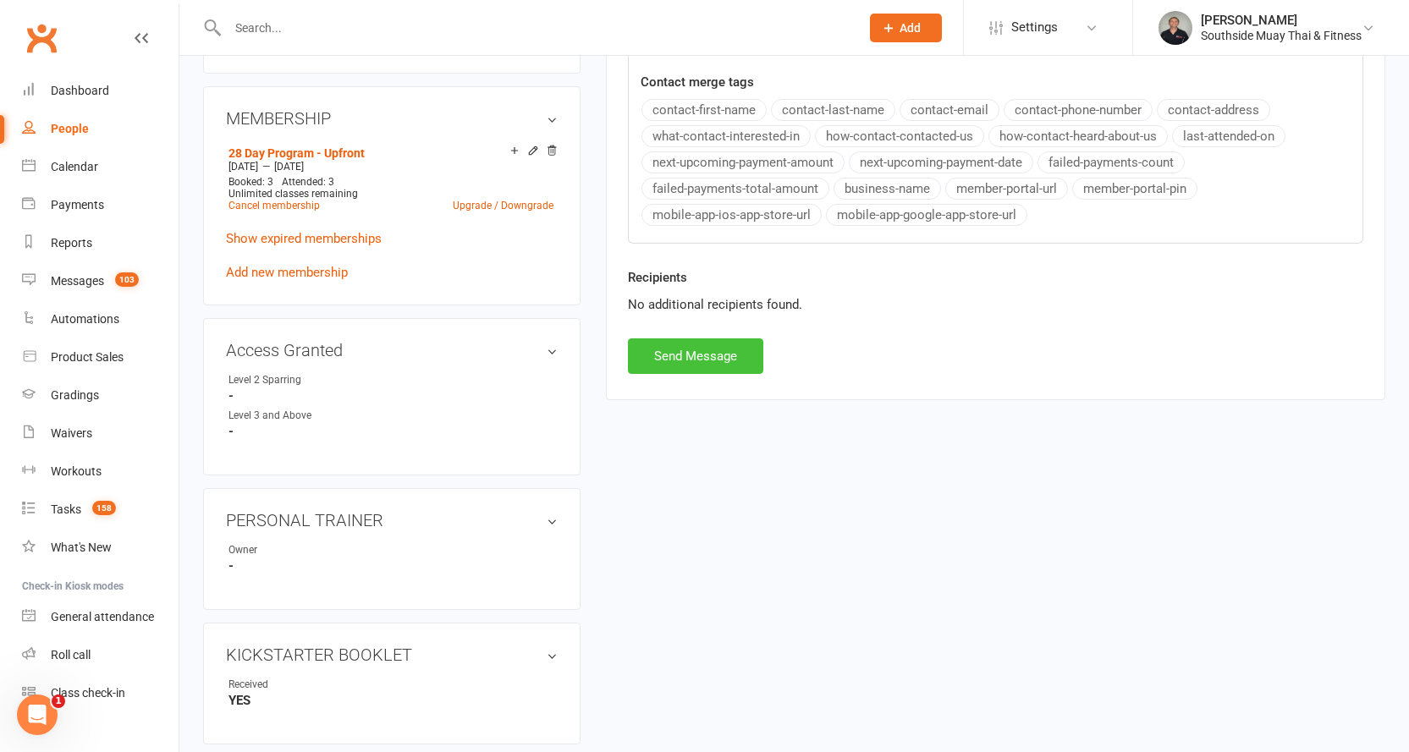
click at [686, 339] on button "Send Message" at bounding box center [695, 357] width 135 height 36
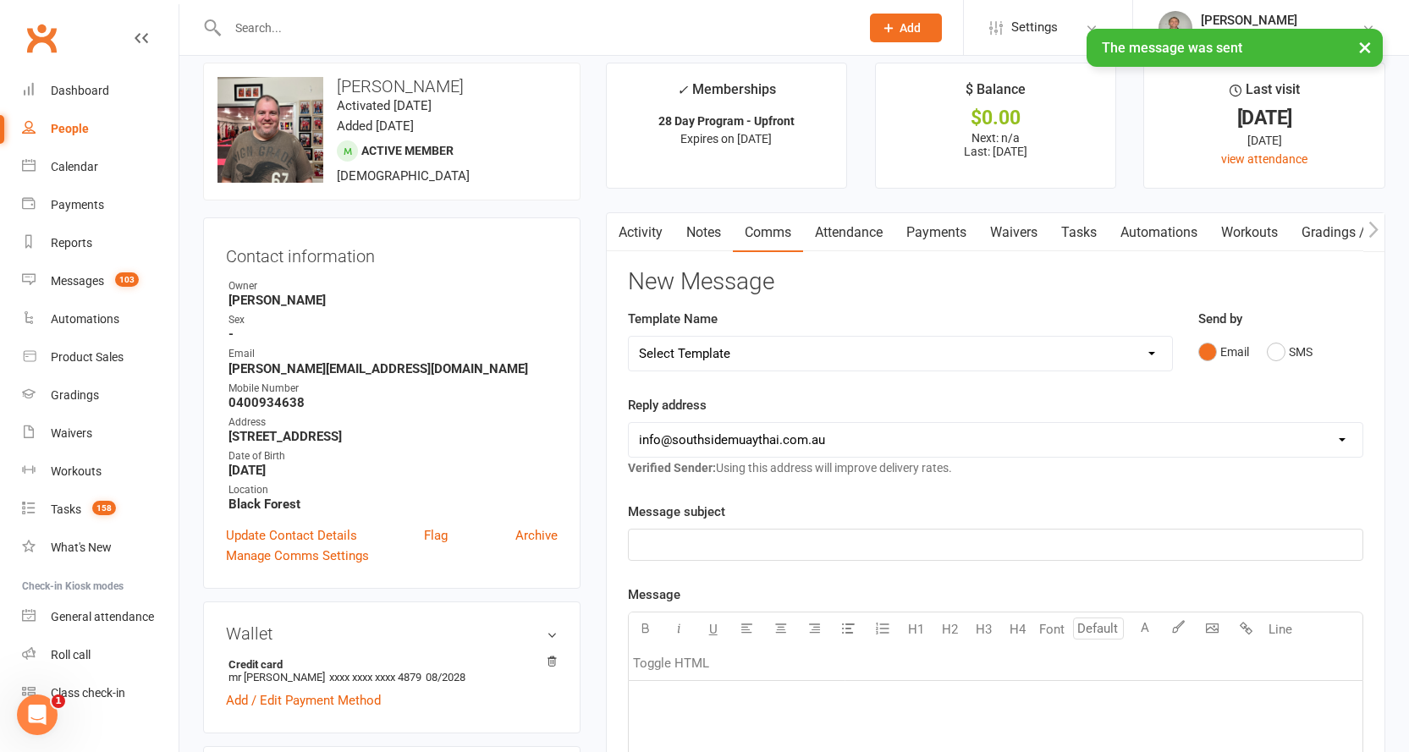
scroll to position [0, 0]
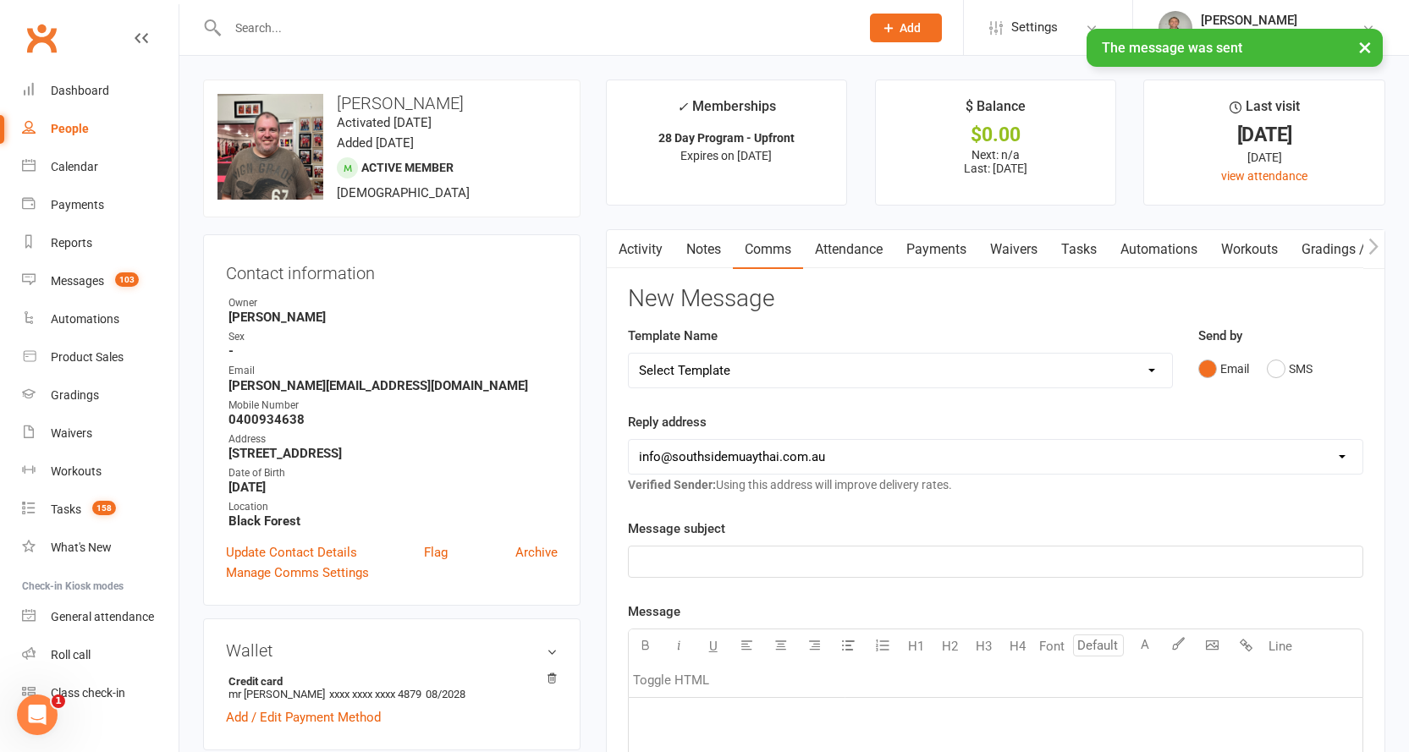
click at [637, 241] on link "Activity" at bounding box center [641, 249] width 68 height 39
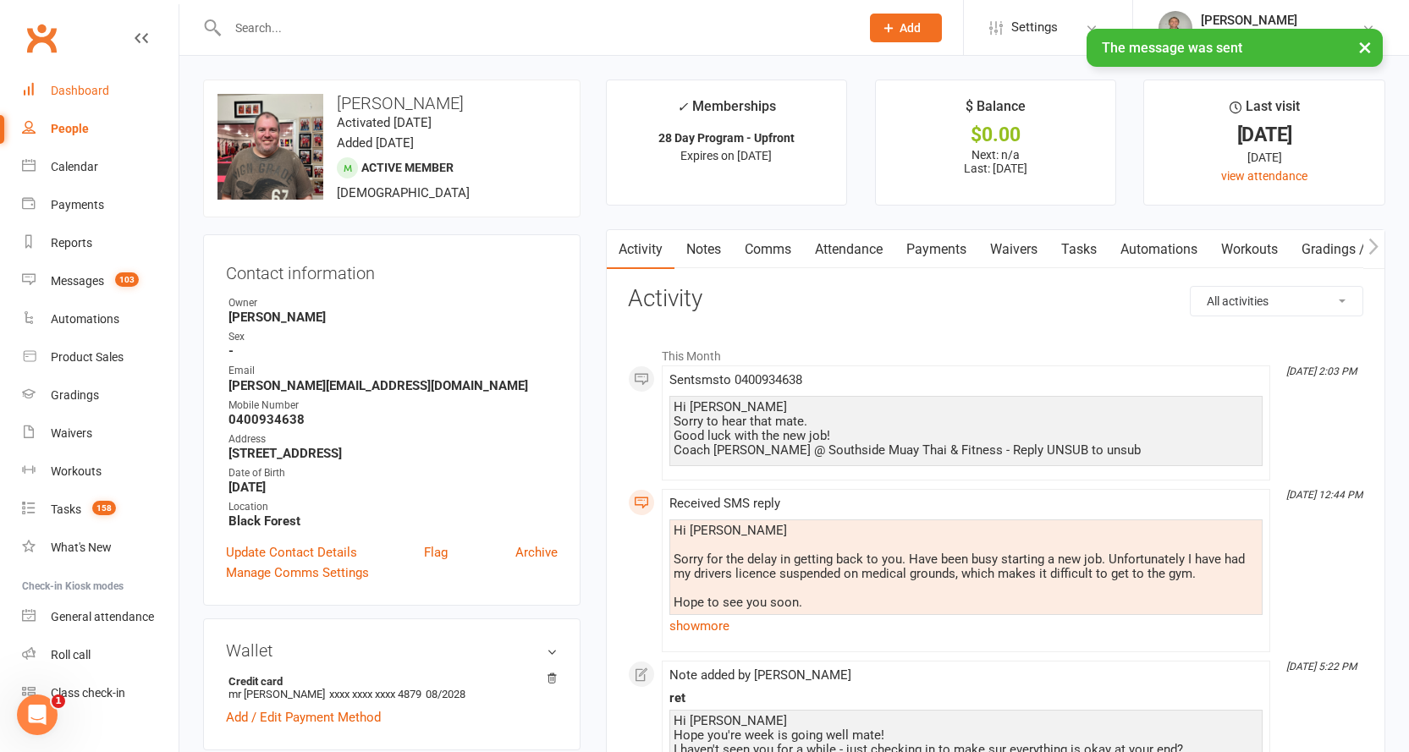
click at [82, 85] on div "Dashboard" at bounding box center [80, 91] width 58 height 14
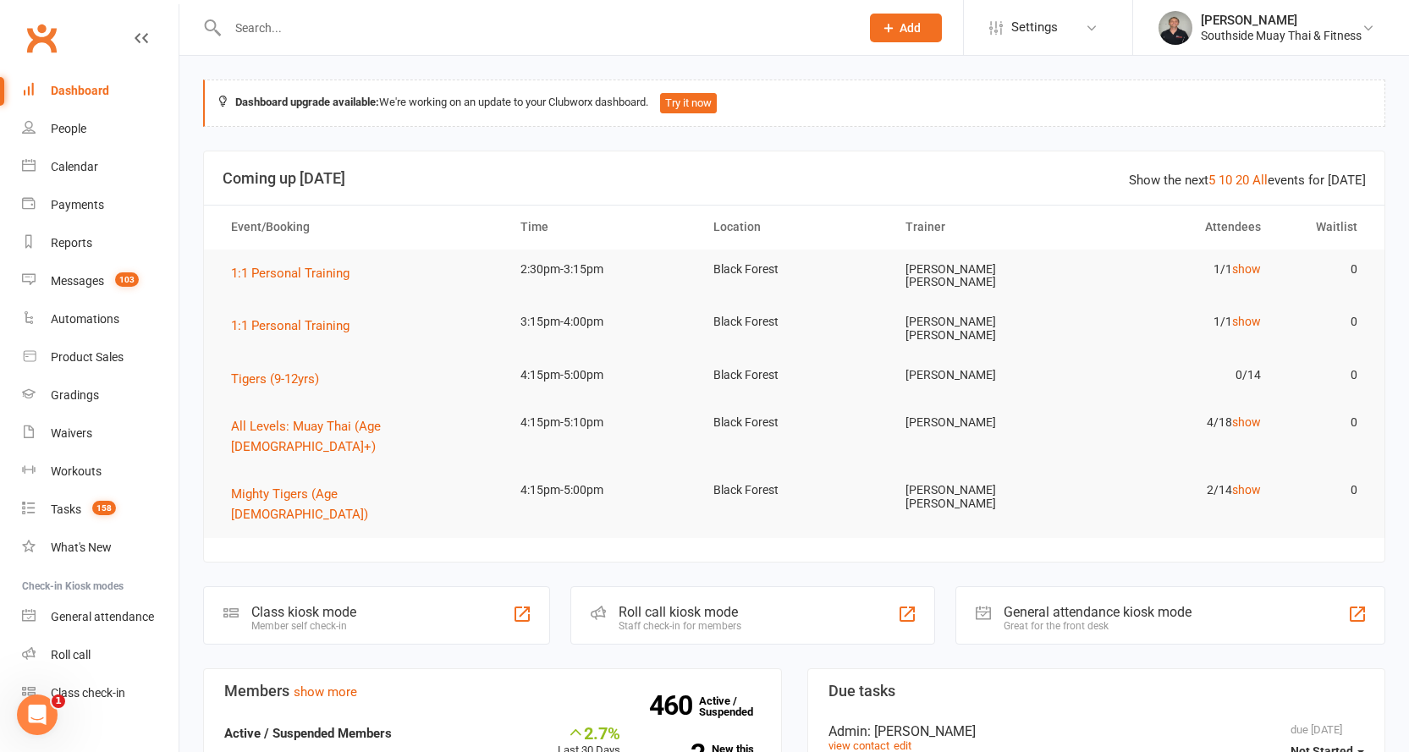
click at [302, 27] on input "text" at bounding box center [535, 28] width 625 height 24
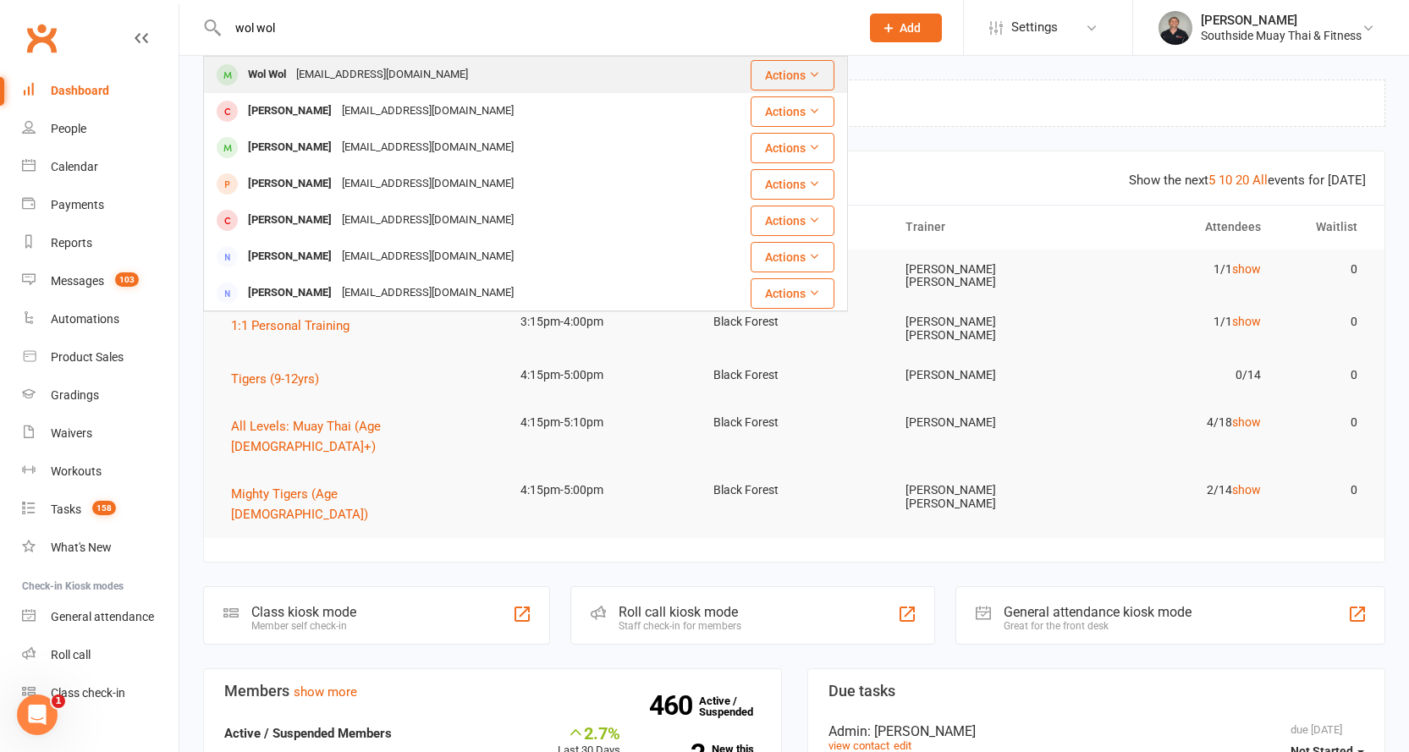
type input "wol wol"
click at [306, 69] on div "[EMAIL_ADDRESS][DOMAIN_NAME]" at bounding box center [382, 75] width 182 height 25
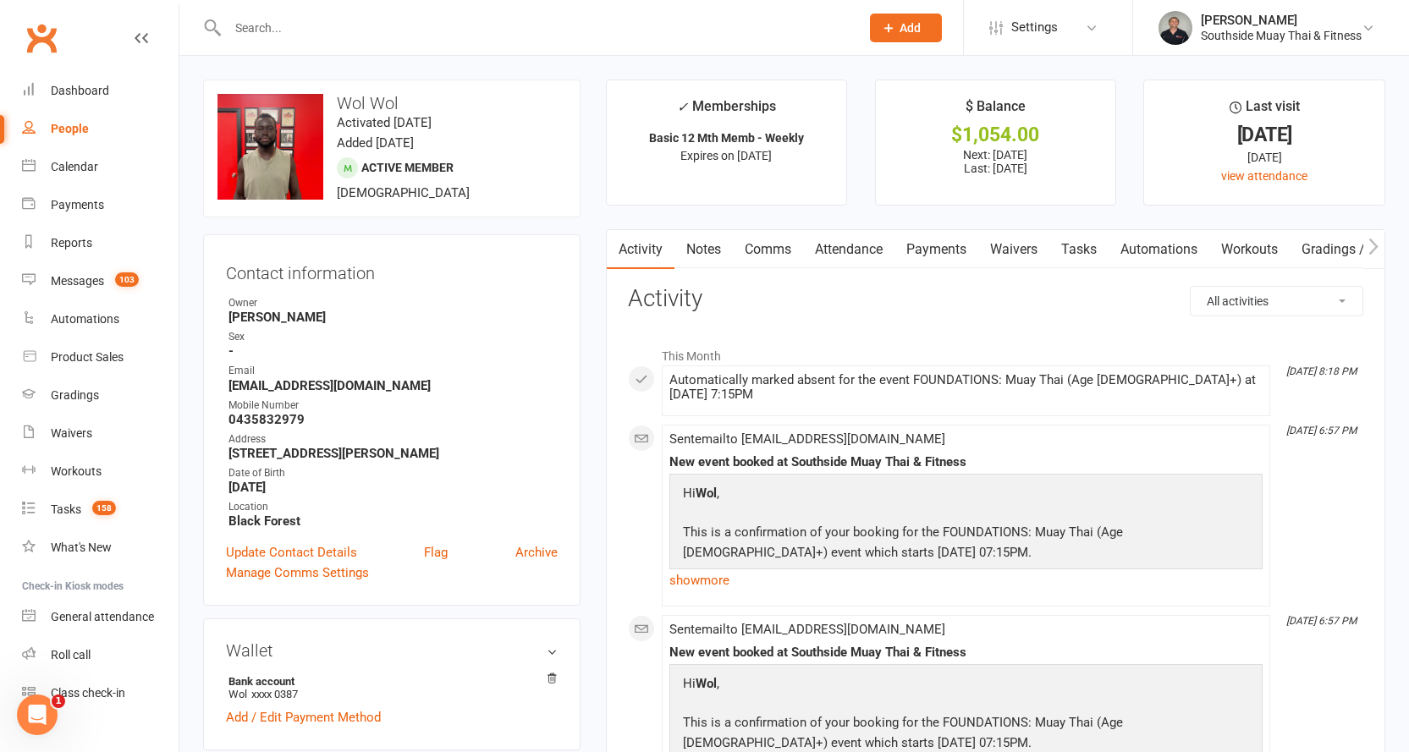
click at [754, 251] on link "Comms" at bounding box center [768, 249] width 70 height 39
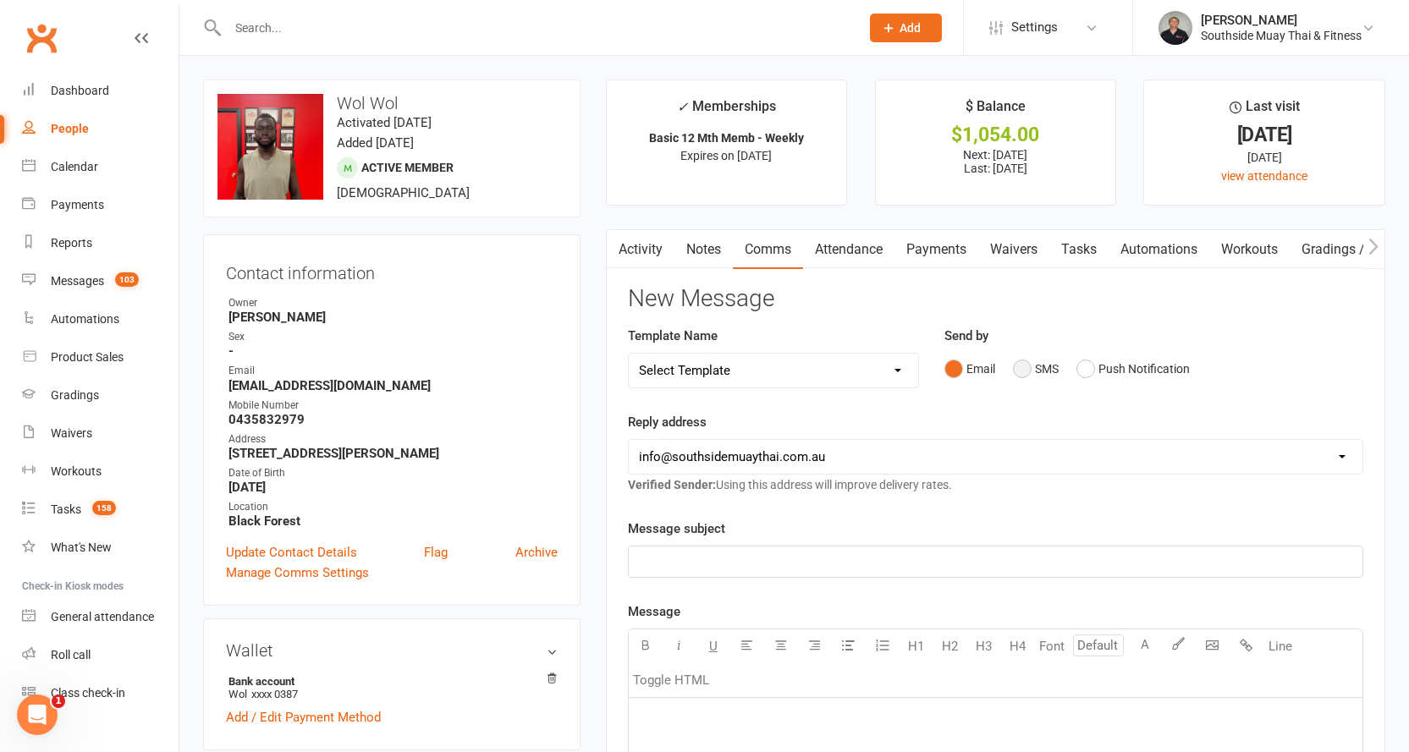
click at [1036, 362] on button "SMS" at bounding box center [1036, 369] width 46 height 32
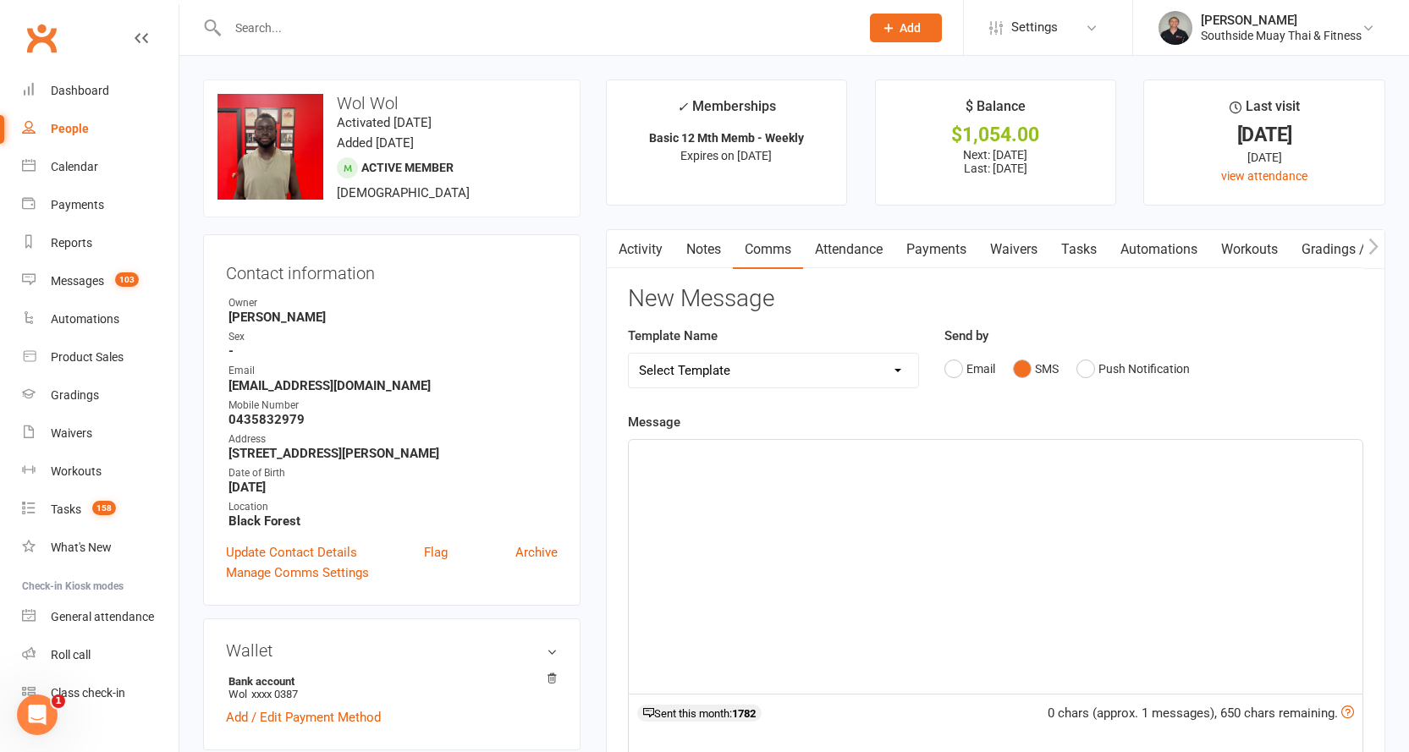
click at [763, 366] on select "Select Template [SMS] Outreach Message: High Risk – Personal From Trainer + Ree…" at bounding box center [774, 371] width 290 height 34
click at [686, 459] on p "﻿" at bounding box center [995, 455] width 713 height 20
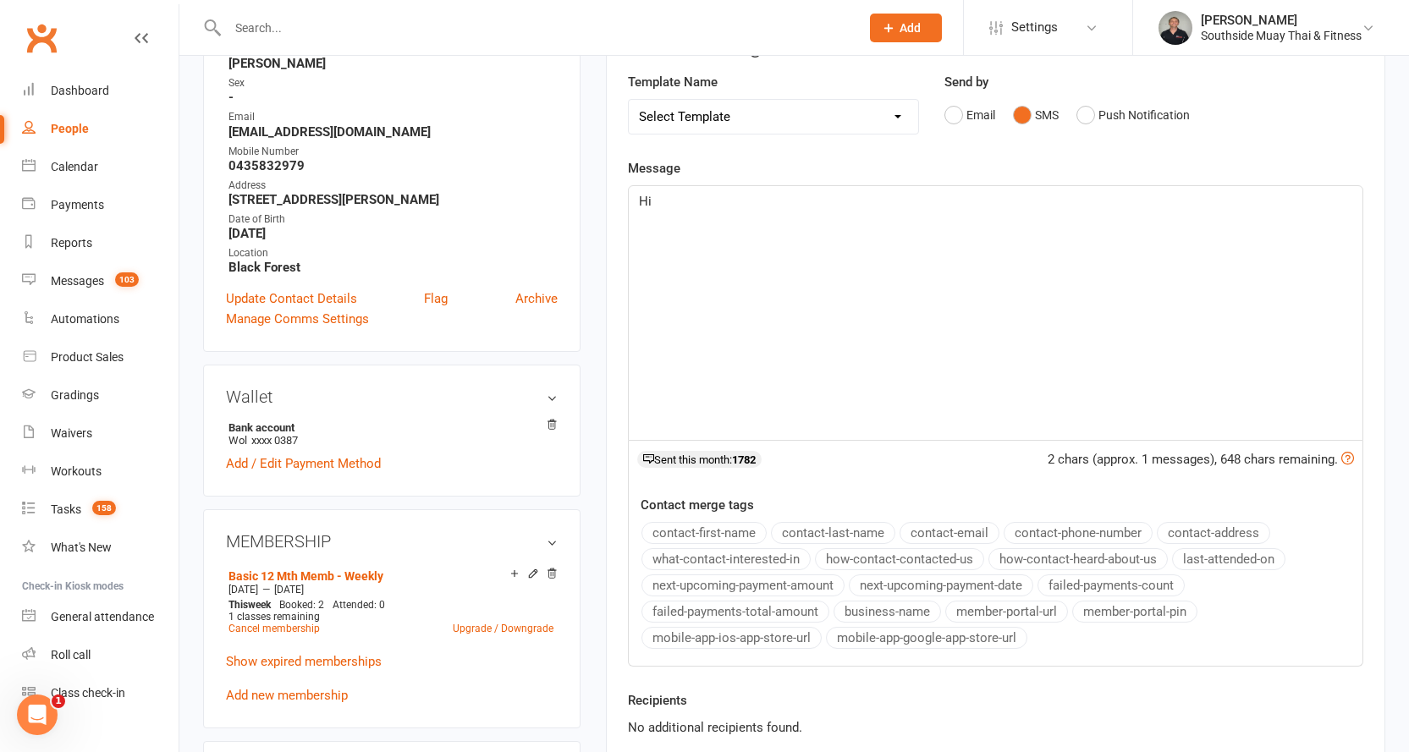
click at [691, 530] on button "contact-first-name" at bounding box center [703, 533] width 125 height 22
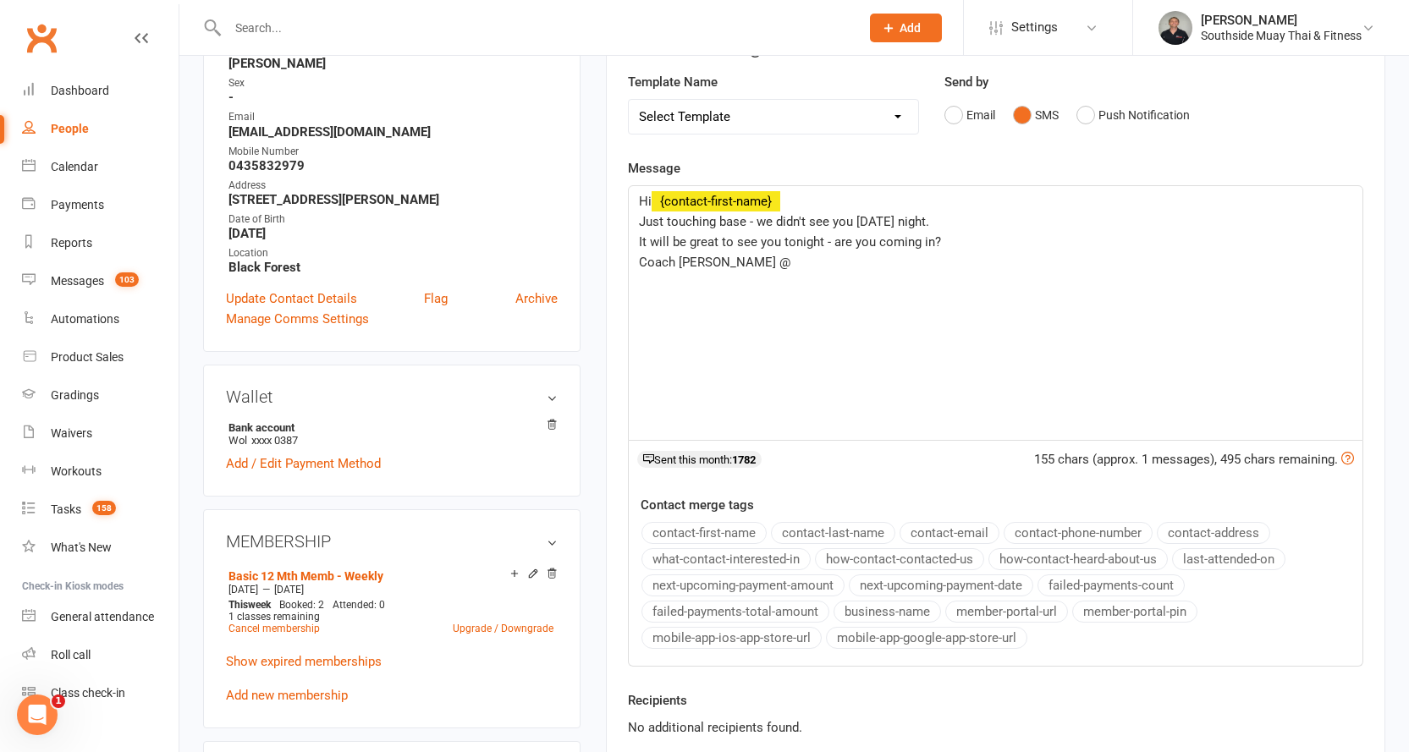
click at [867, 606] on button "business-name" at bounding box center [887, 612] width 107 height 22
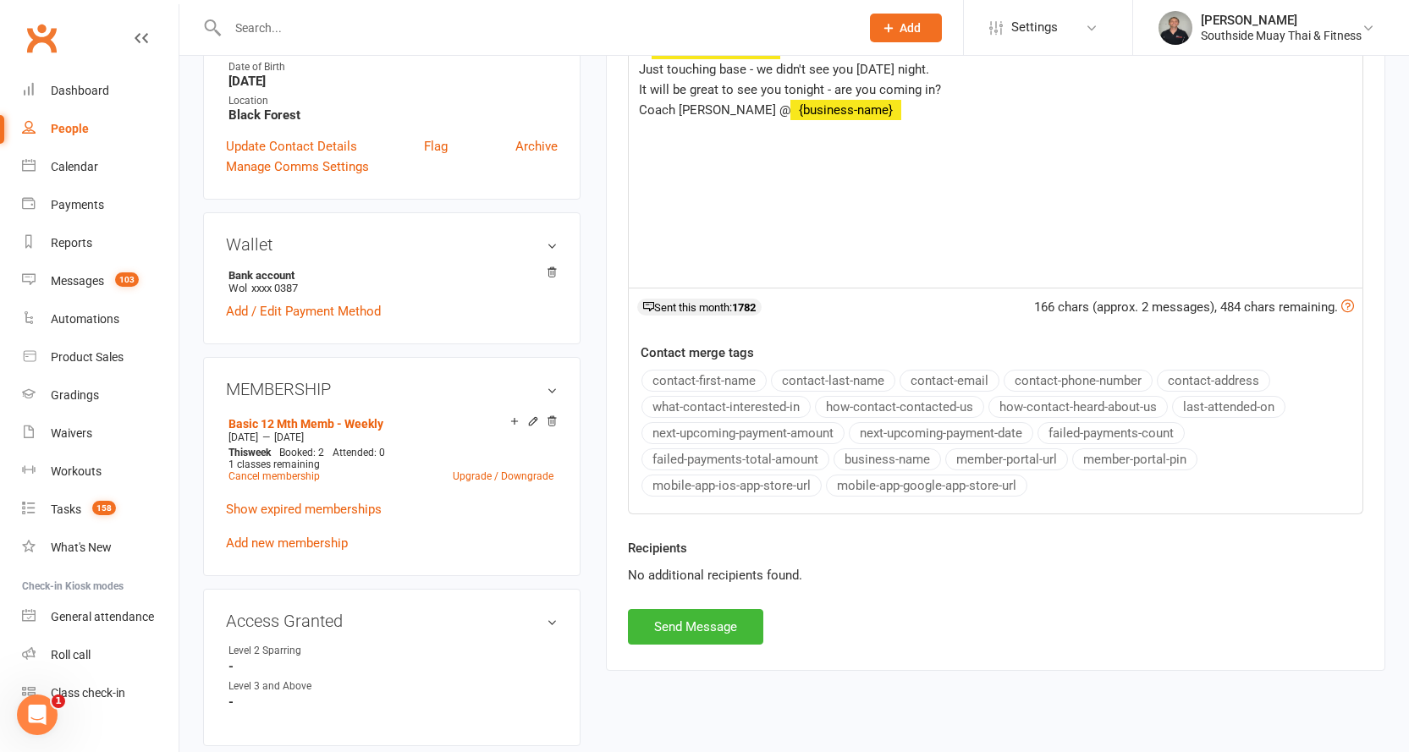
scroll to position [677, 0]
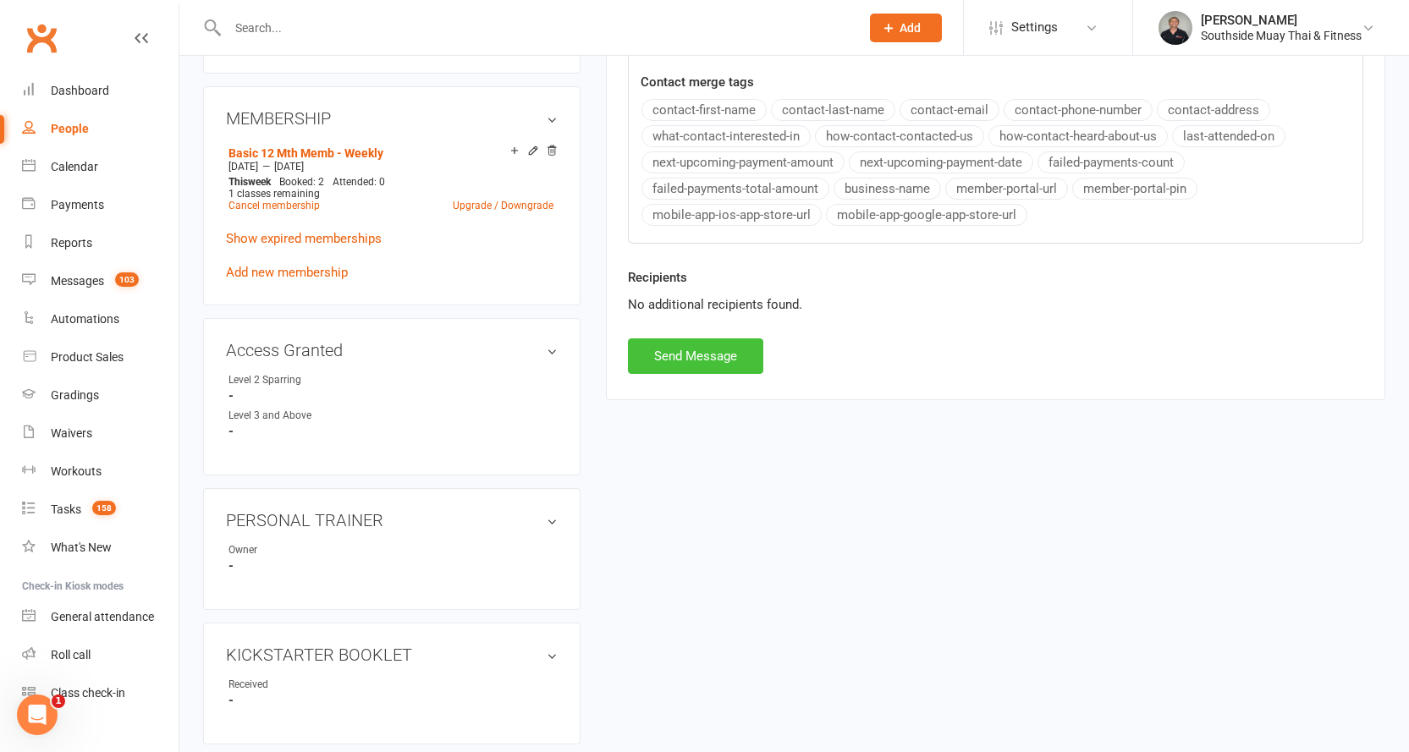
click at [660, 360] on button "Send Message" at bounding box center [695, 357] width 135 height 36
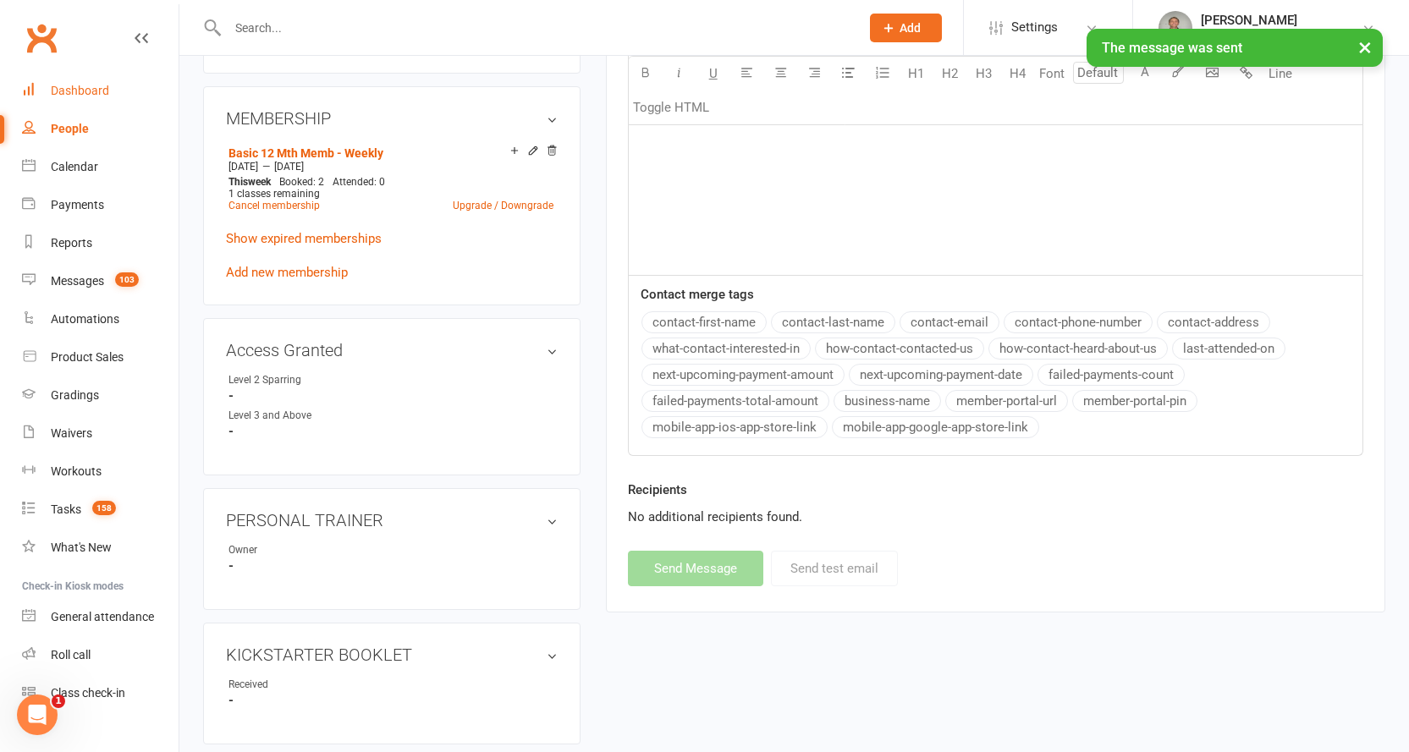
click at [68, 86] on div "Dashboard" at bounding box center [80, 91] width 58 height 14
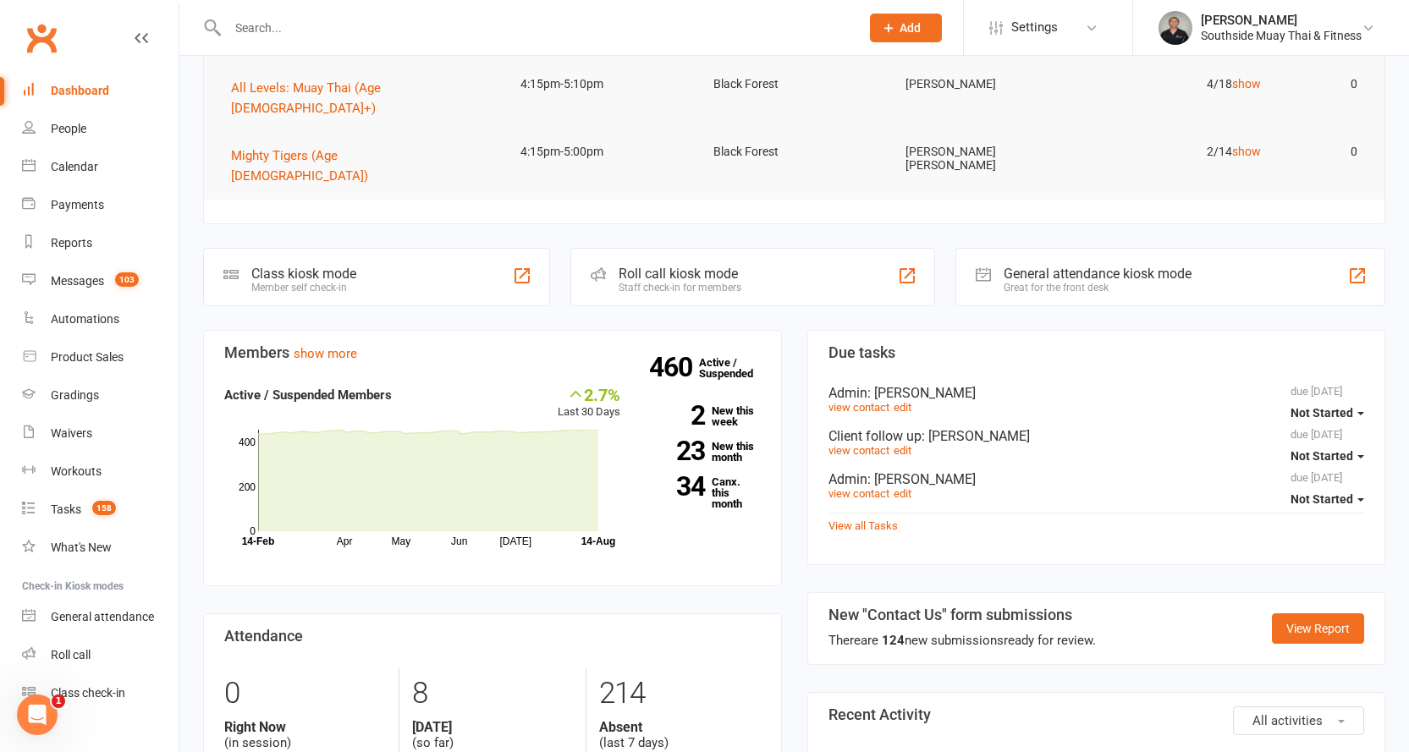
scroll to position [423, 0]
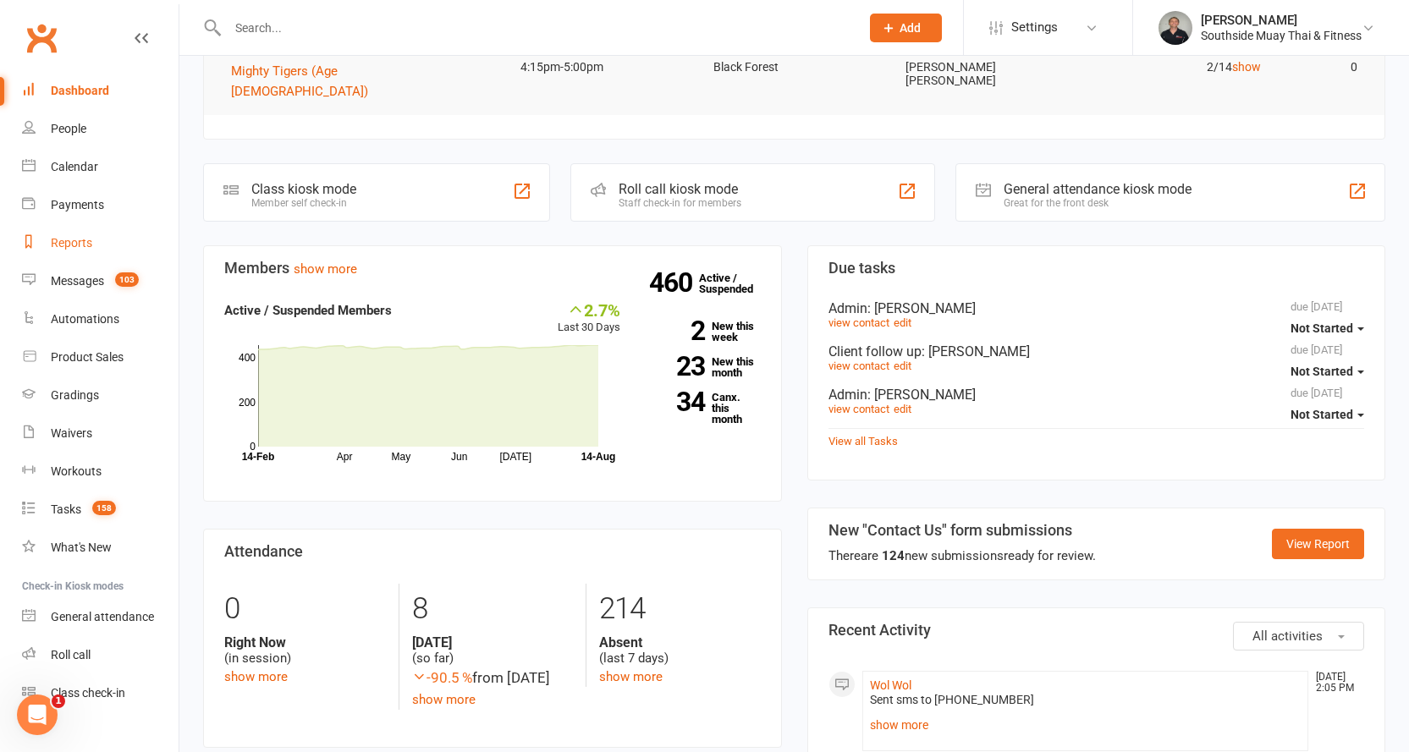
click at [87, 235] on link "Reports" at bounding box center [100, 243] width 157 height 38
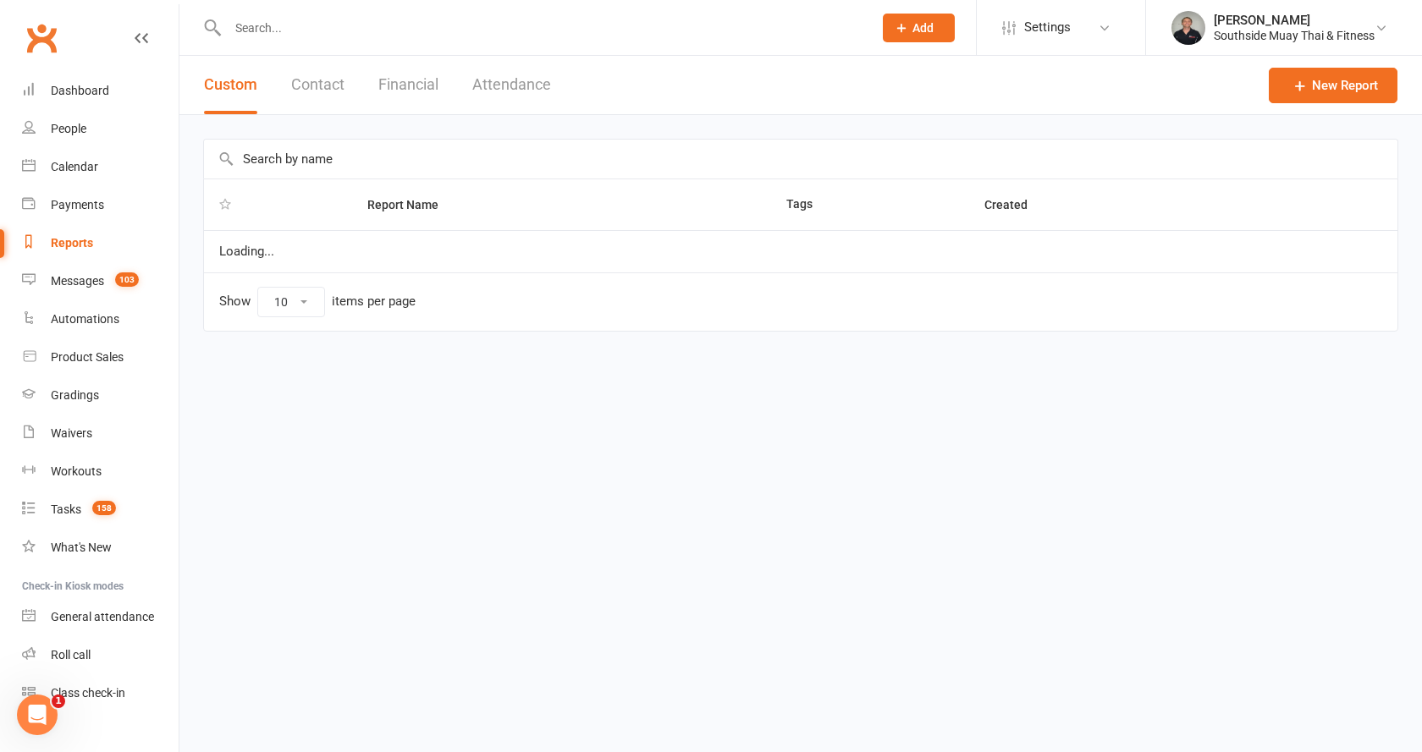
select select "100"
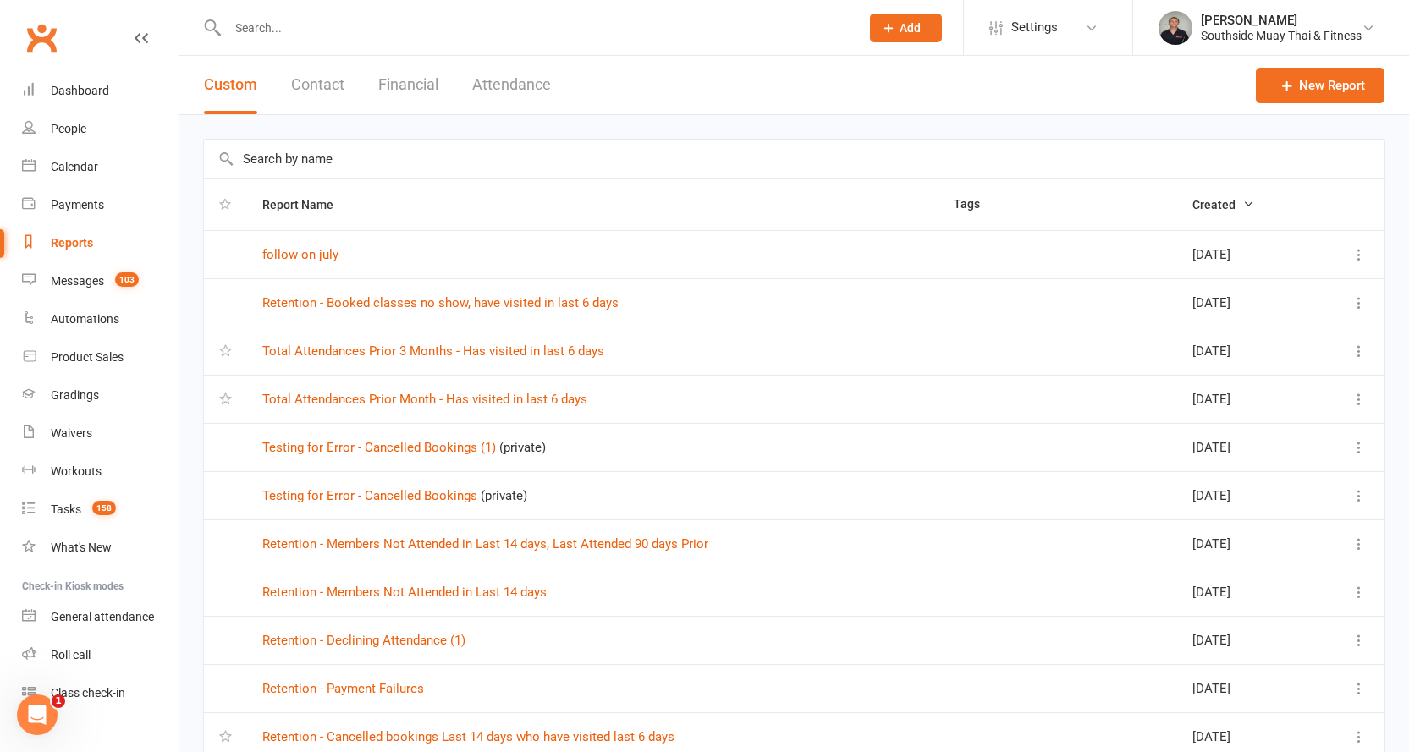
click at [278, 155] on input "text" at bounding box center [794, 159] width 1181 height 39
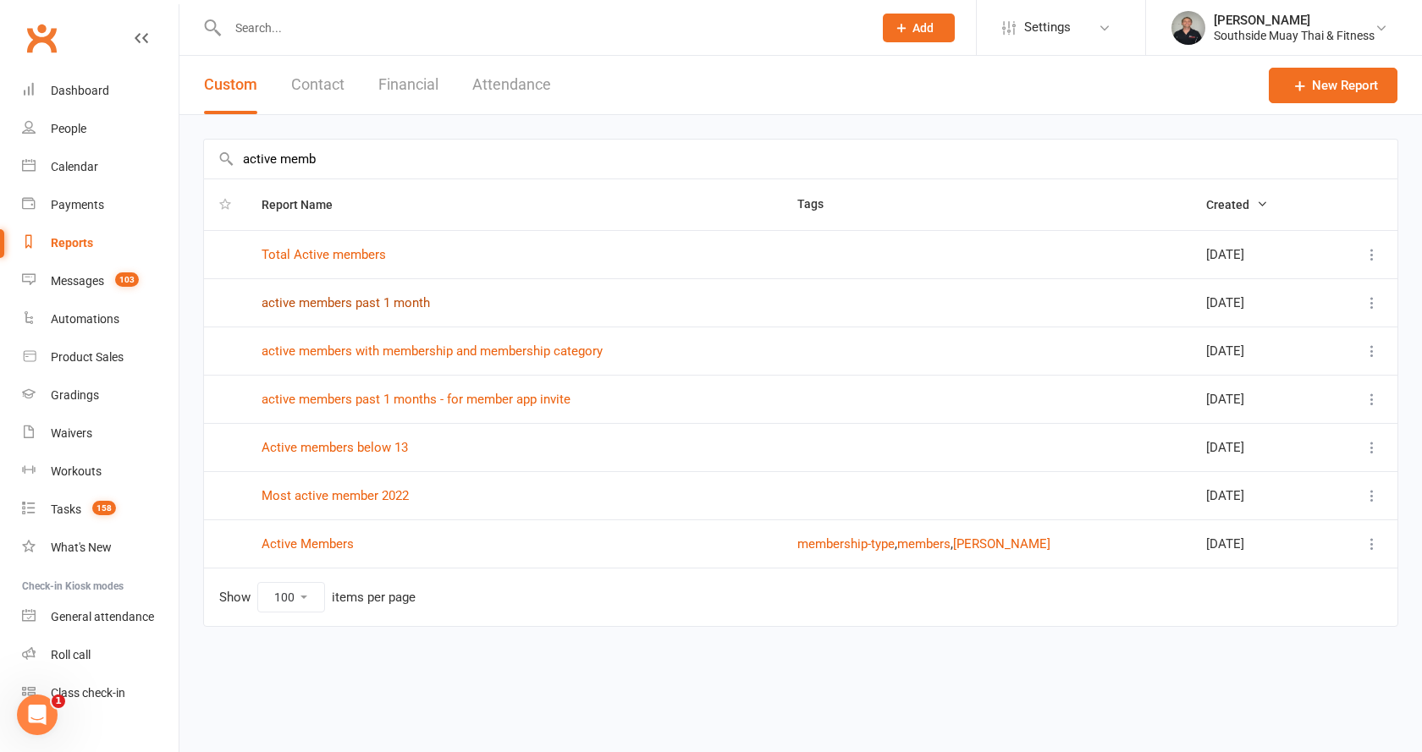
type input "active memb"
click at [362, 295] on link "active members past 1 month" at bounding box center [346, 302] width 168 height 15
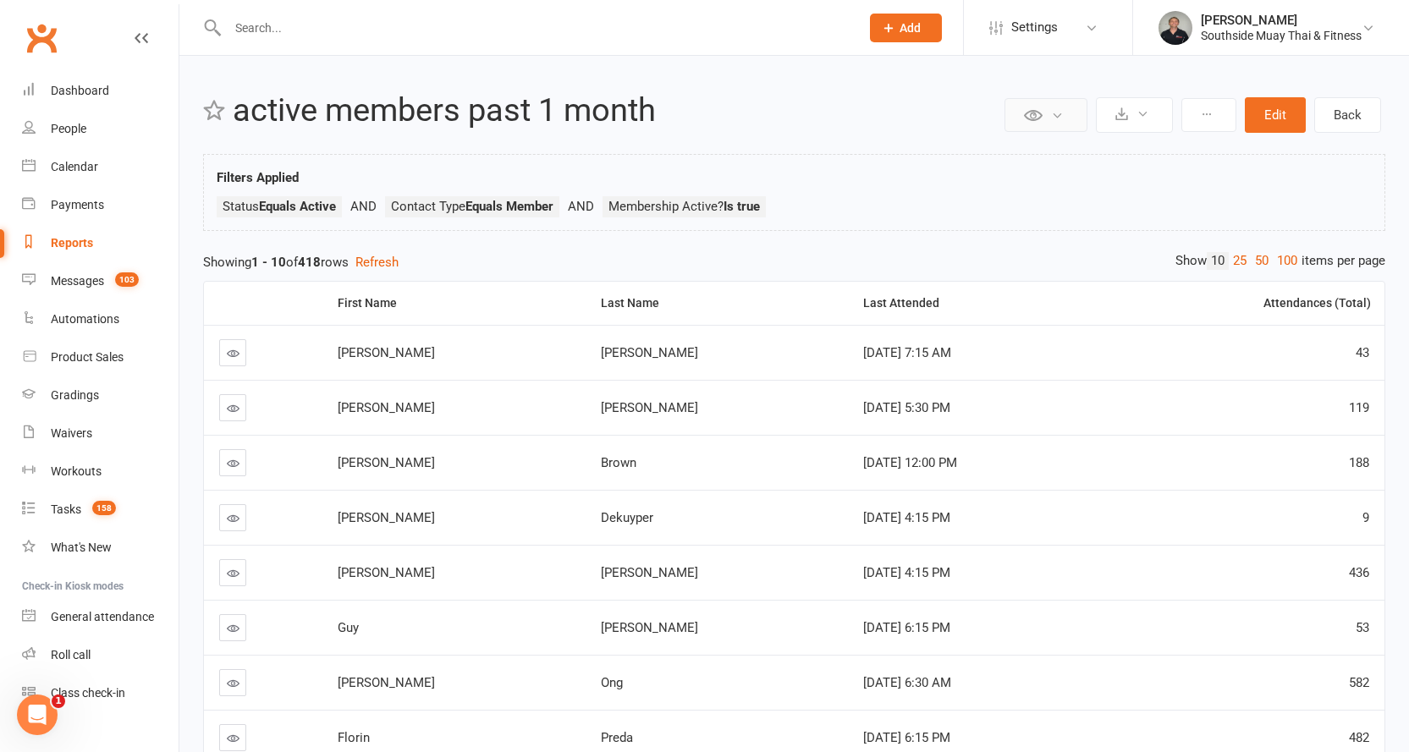
click at [1065, 115] on button at bounding box center [1046, 115] width 83 height 34
click at [64, 240] on div "Reports" at bounding box center [72, 243] width 42 height 14
select select "100"
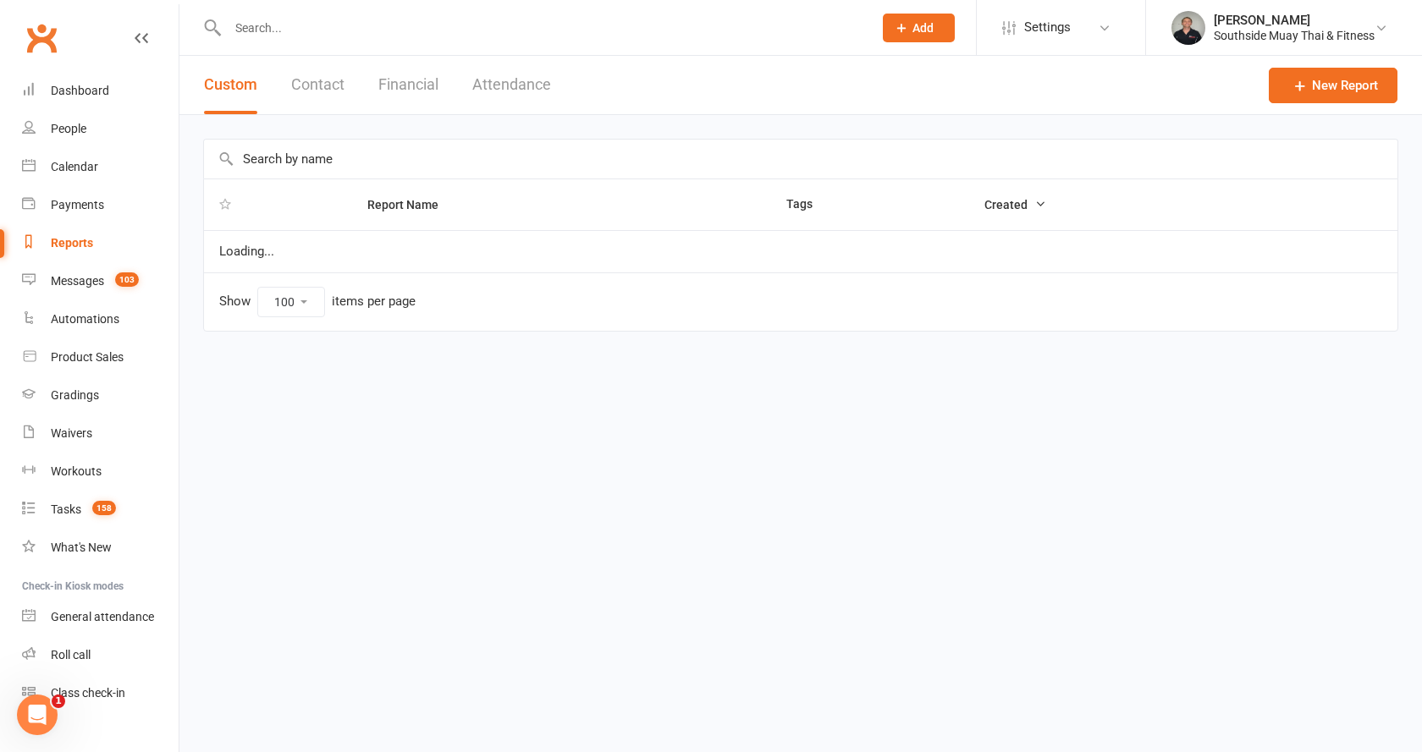
click at [302, 23] on input "text" at bounding box center [542, 28] width 638 height 24
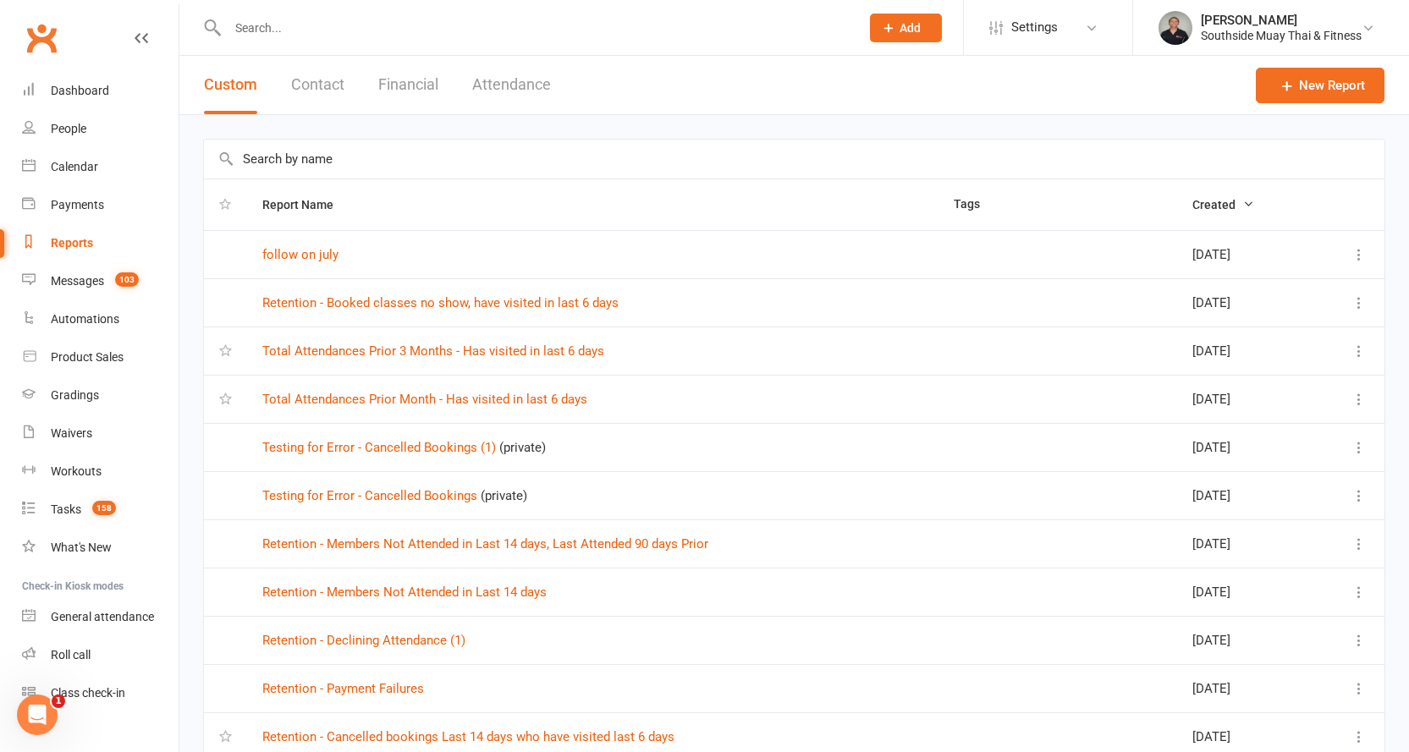
click at [278, 164] on input "text" at bounding box center [794, 159] width 1181 height 39
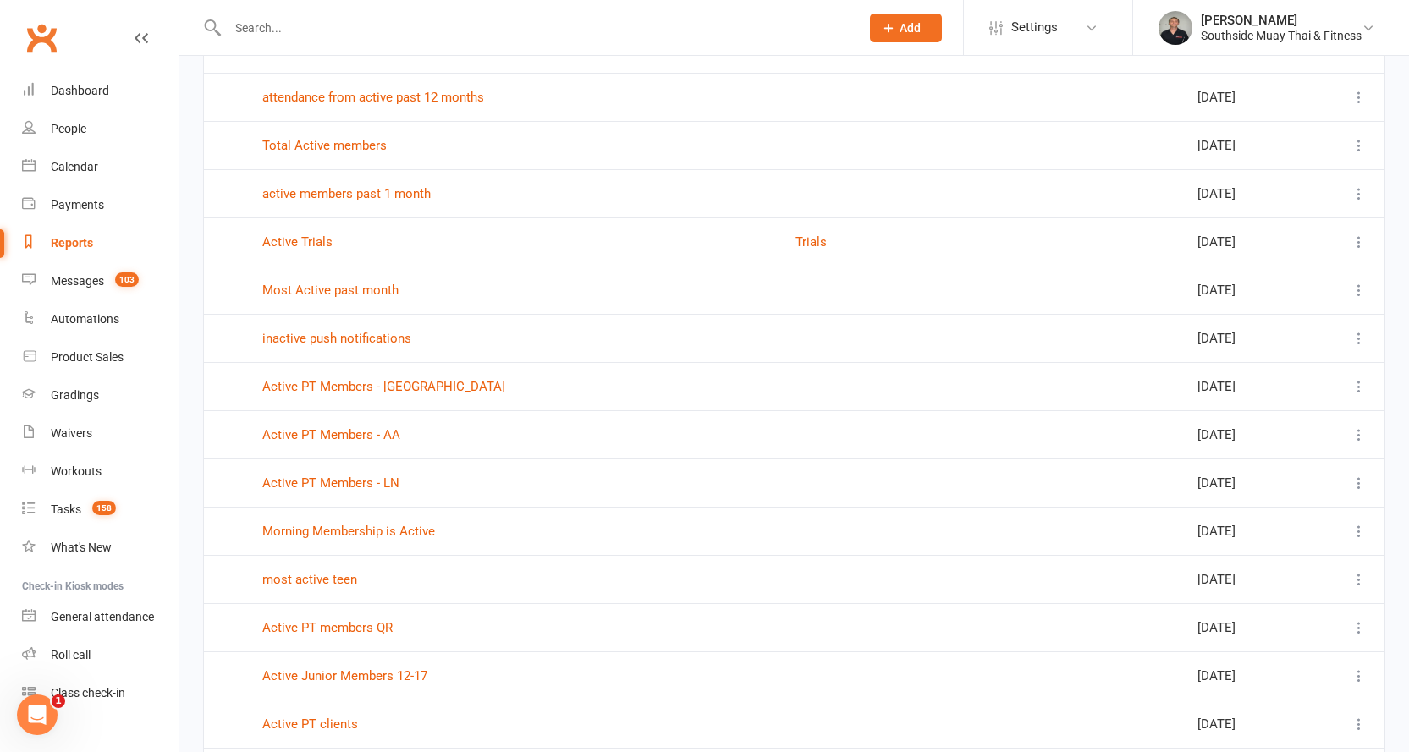
scroll to position [234, 0]
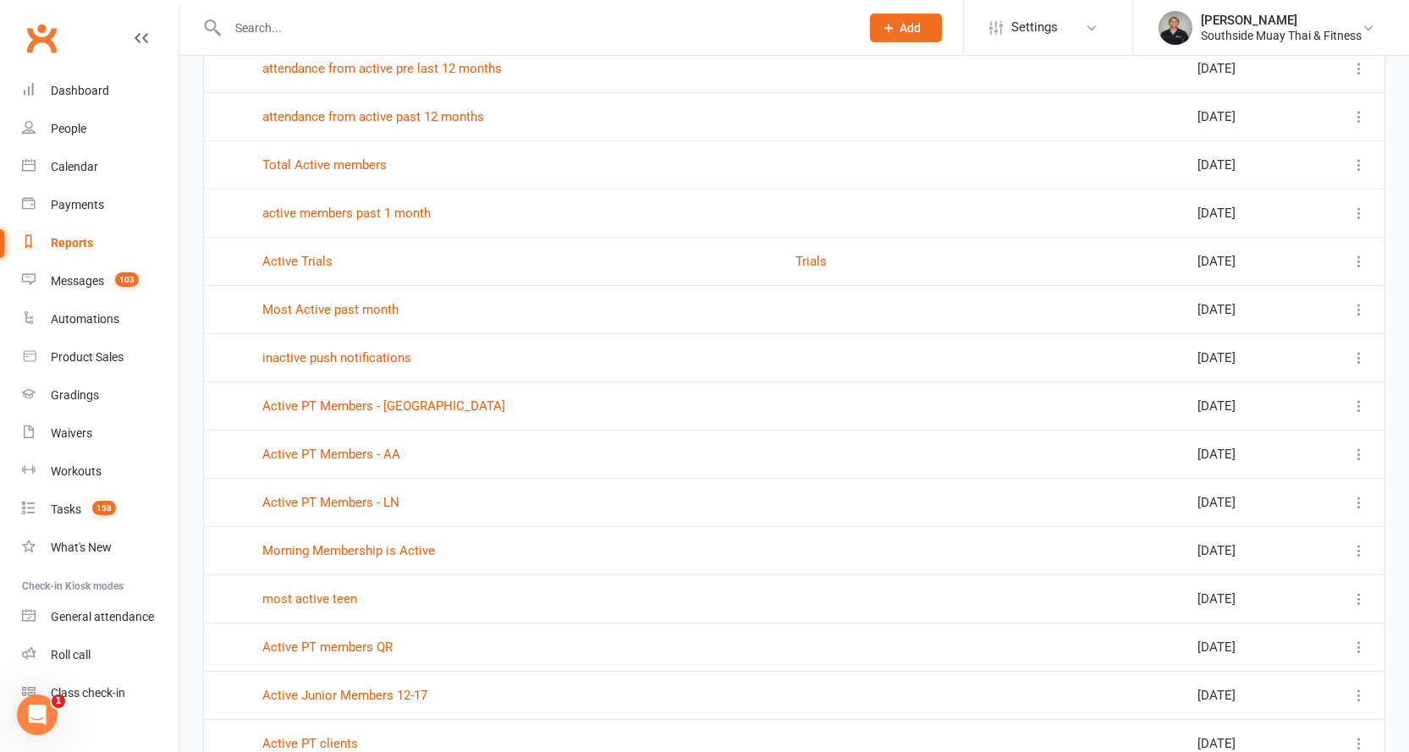
type input "active"
click at [1357, 212] on icon at bounding box center [1359, 213] width 17 height 17
click at [395, 209] on link "active members past 1 month" at bounding box center [346, 213] width 168 height 15
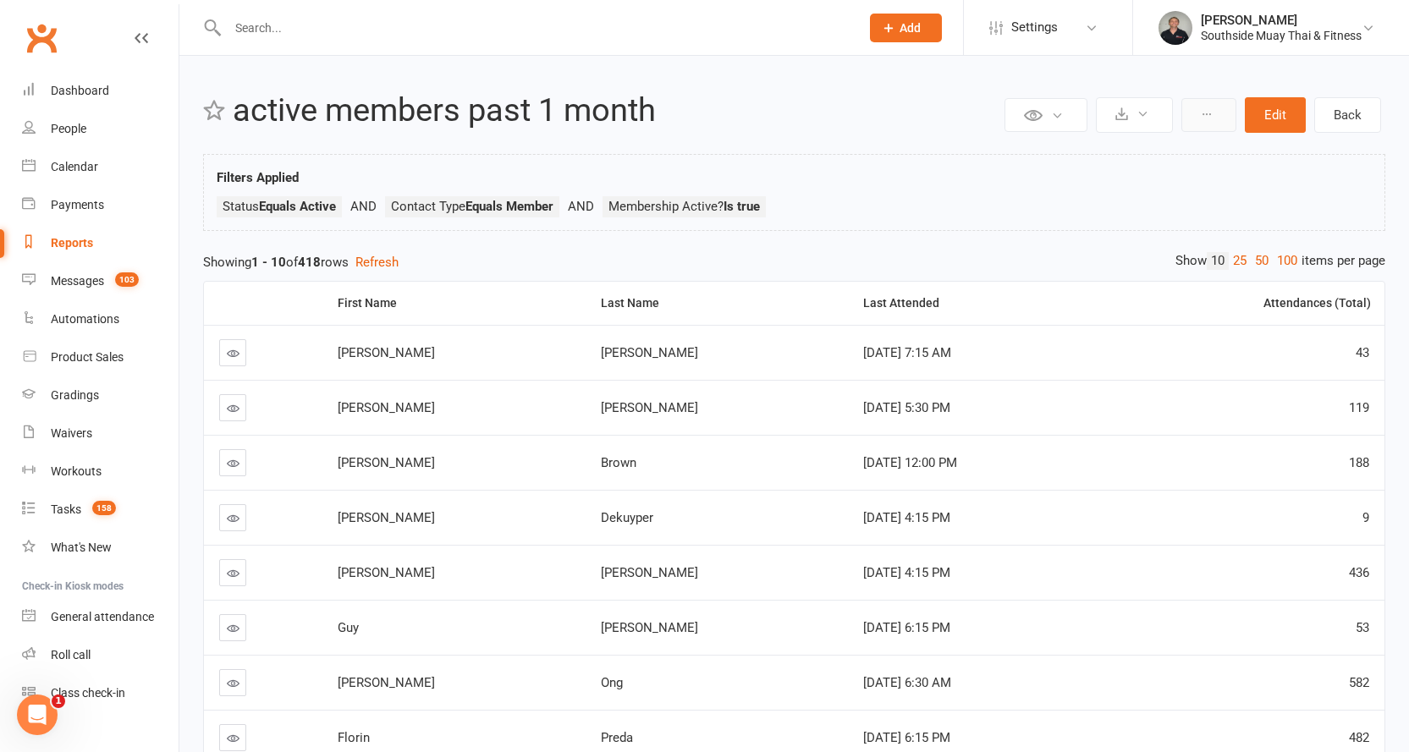
click at [1197, 118] on button at bounding box center [1208, 115] width 55 height 34
click at [1135, 149] on link "Clone report" at bounding box center [1152, 155] width 168 height 34
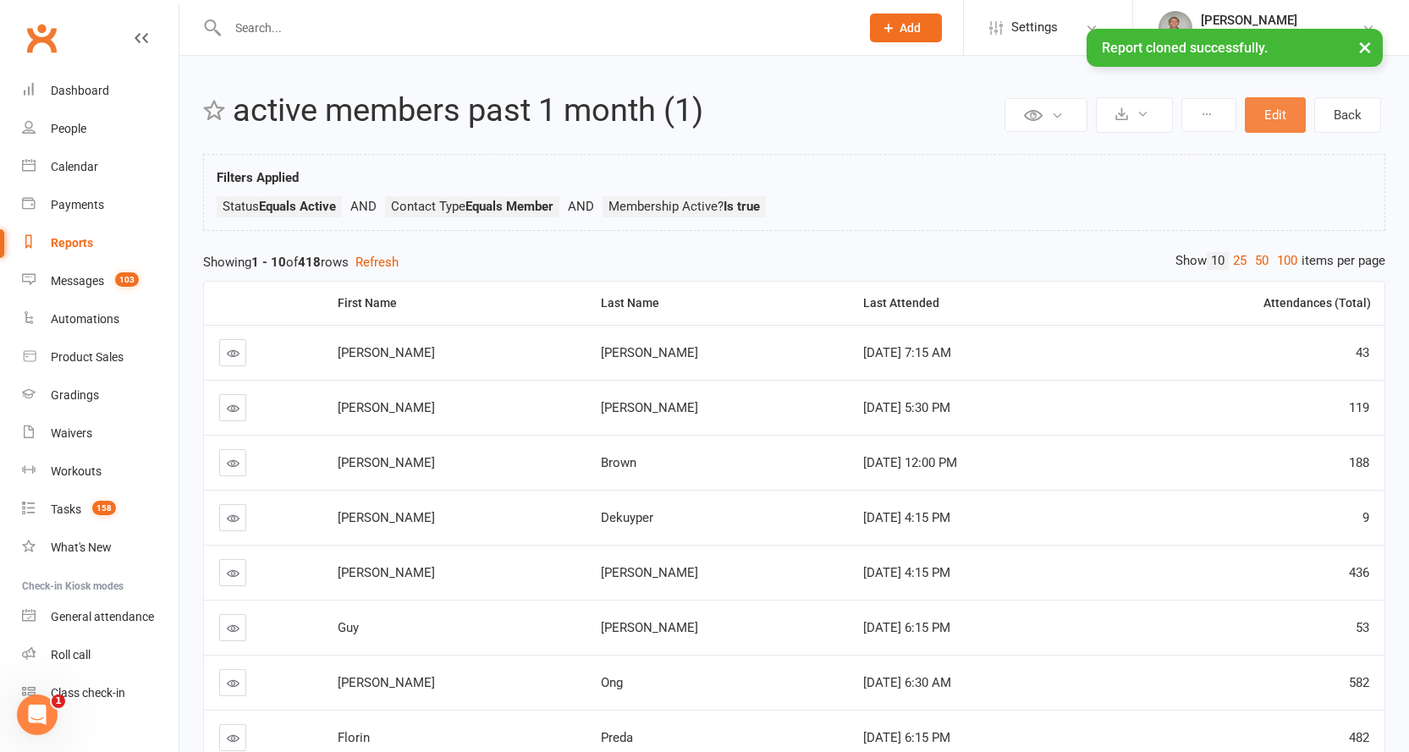
click at [1266, 114] on button "Edit" at bounding box center [1275, 115] width 61 height 36
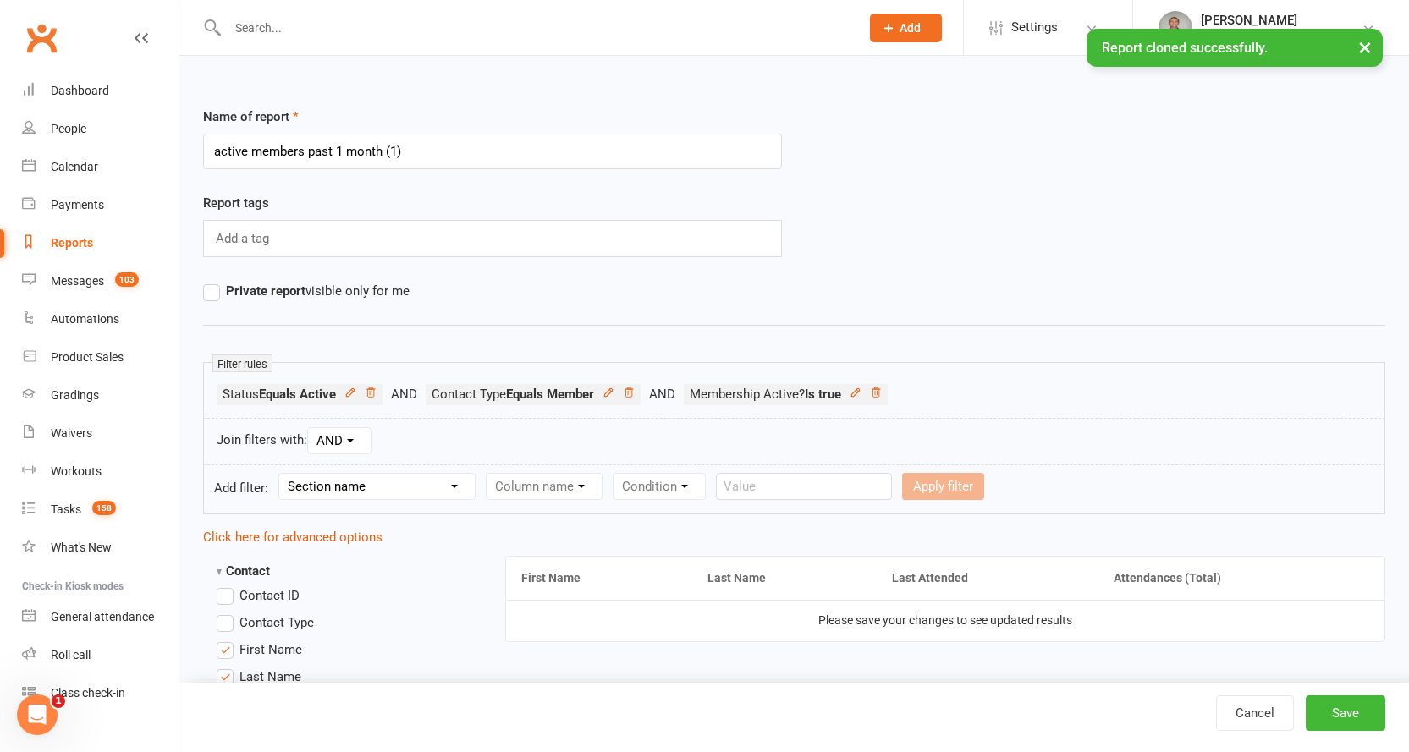
click at [380, 147] on input "active members past 1 month (1)" at bounding box center [492, 152] width 579 height 36
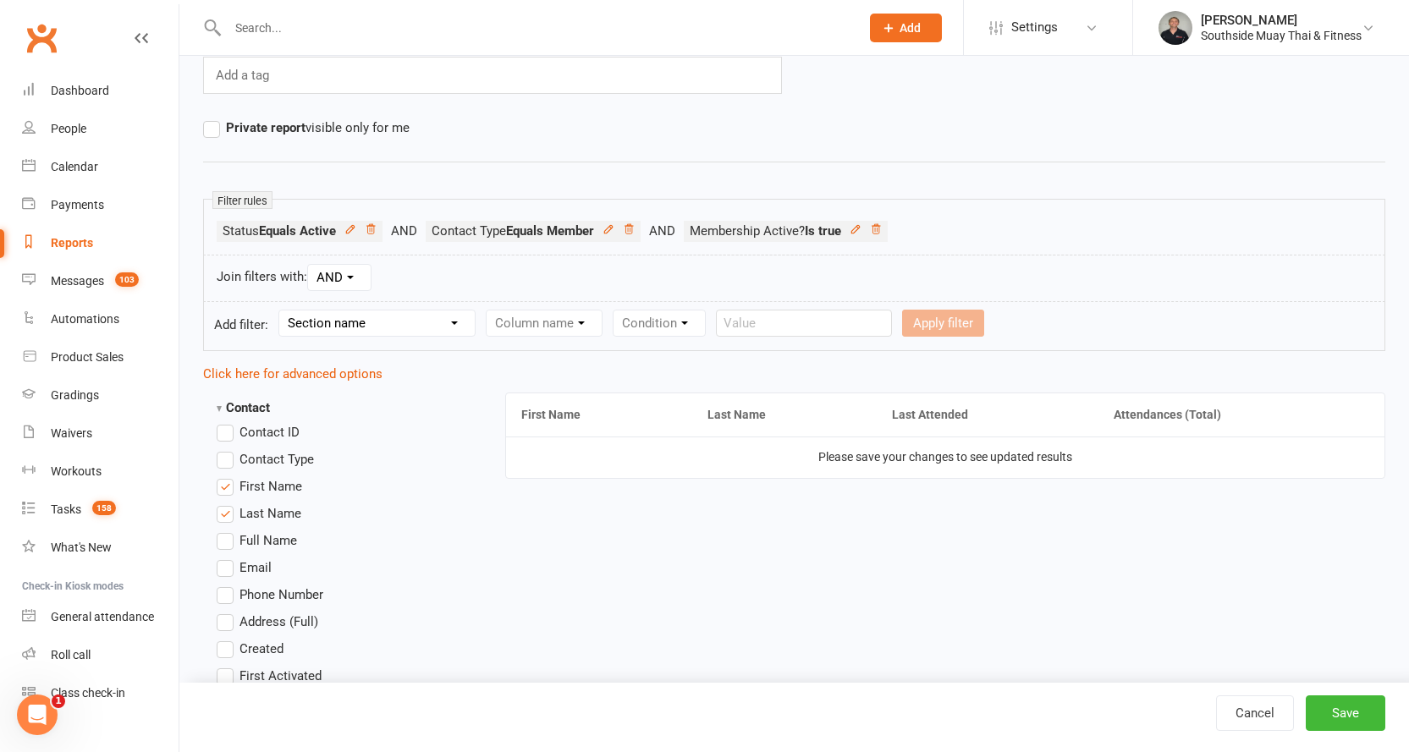
scroll to position [169, 0]
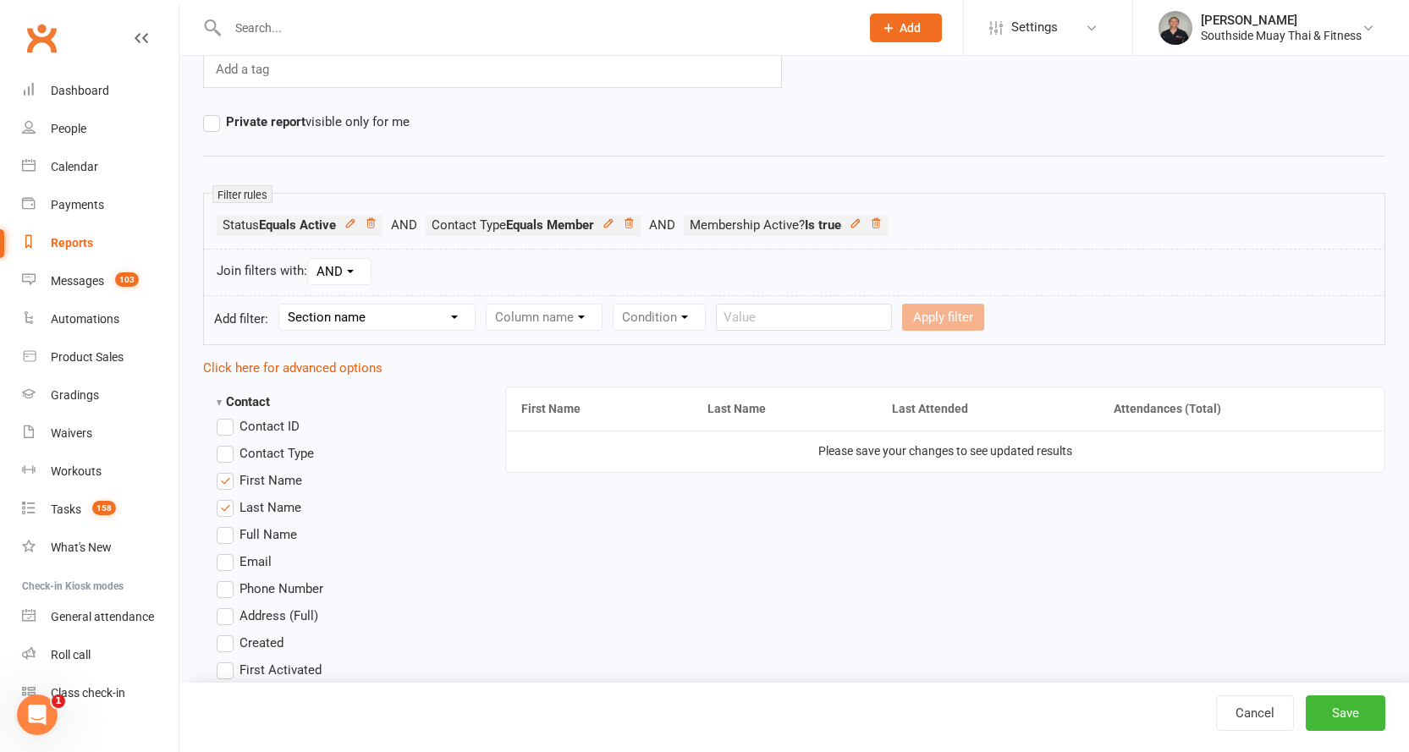
type input "active members past 1 month, & are over 18 years of age"
click at [372, 314] on select "Section name Contact Attendance Aggregate Payment Booking Waitlist Attendees Ca…" at bounding box center [376, 317] width 195 height 25
select select "3"
click at [282, 305] on select "Section name Contact Attendance Aggregate Payment Booking Waitlist Attendees Ca…" at bounding box center [376, 317] width 195 height 25
click at [519, 314] on select "Column name Event Name Event Type Event Date Event Day Event Month Event Starts…" at bounding box center [606, 317] width 238 height 25
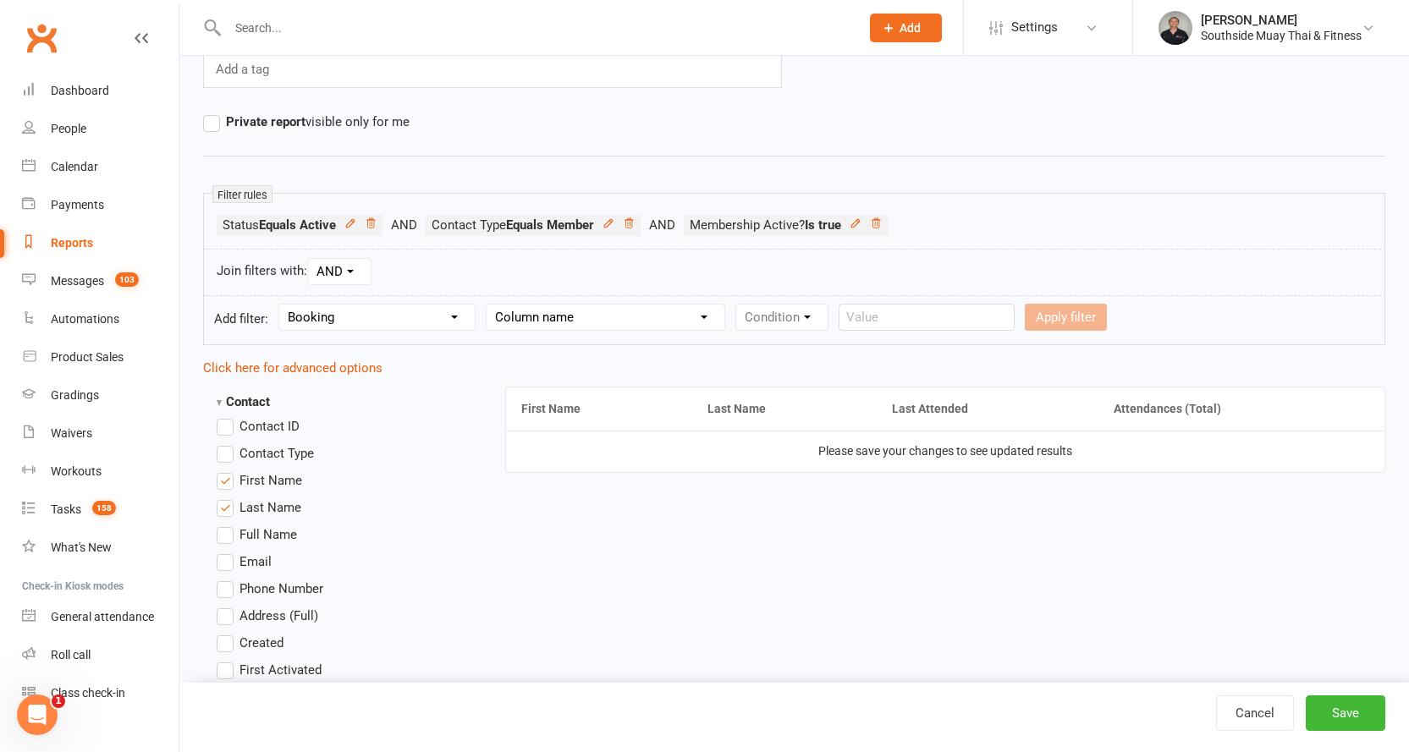
select select "2"
click at [489, 305] on select "Column name Event Name Event Type Event Date Event Day Event Month Event Starts…" at bounding box center [606, 317] width 238 height 25
click at [780, 313] on select "Condition Is Is not Before After Before or on After or on Is blank Is not blank" at bounding box center [789, 317] width 107 height 25
click at [402, 312] on select "Section name Contact Attendance Aggregate Payment Booking Waitlist Attendees Ca…" at bounding box center [376, 317] width 195 height 25
select select "8"
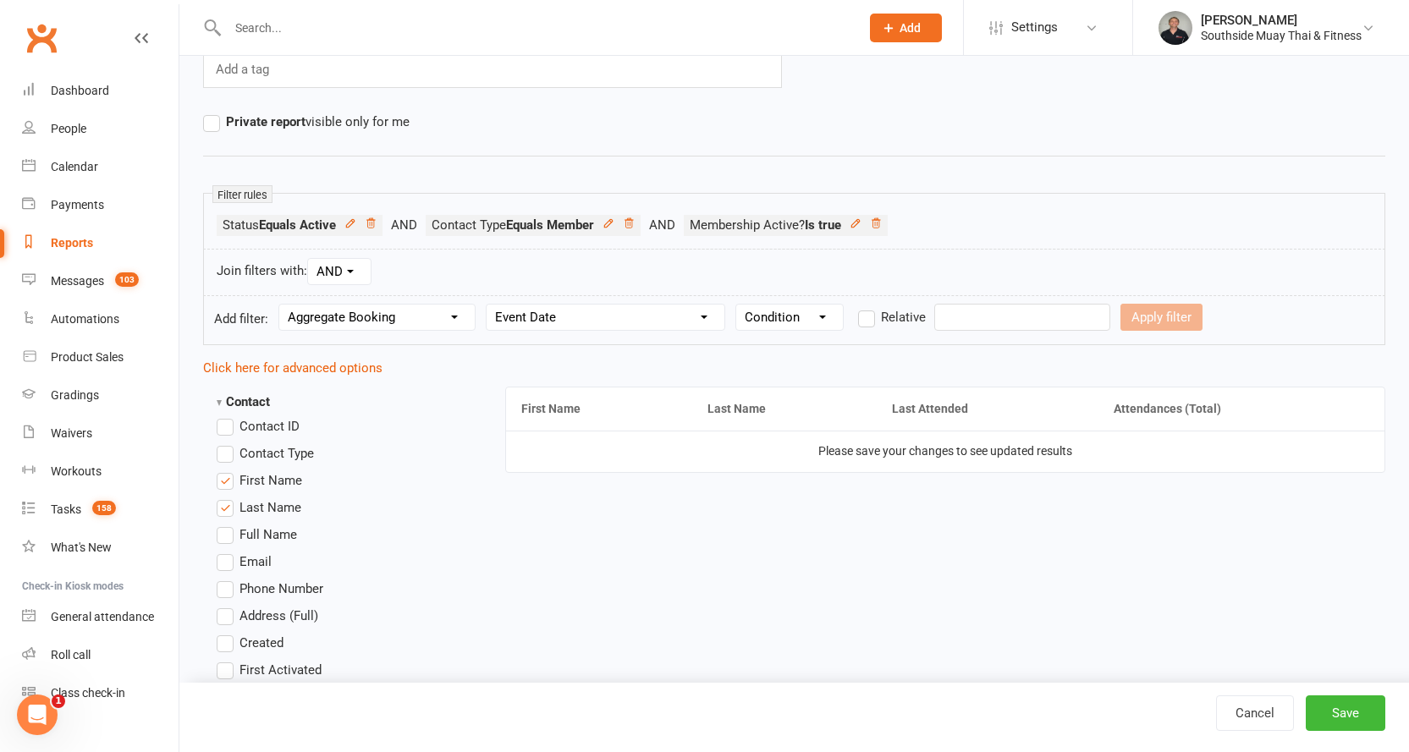
click at [282, 305] on select "Section name Contact Attendance Aggregate Payment Booking Waitlist Attendees Ca…" at bounding box center [376, 317] width 195 height 25
click at [521, 313] on select "Column name Last Scheduled Booking (Date/Time) Last Booking Attended (Date/Time…" at bounding box center [613, 317] width 252 height 25
select select "1"
click at [489, 305] on select "Column name Last Scheduled Booking (Date/Time) Last Booking Attended (Date/Time…" at bounding box center [613, 317] width 252 height 25
click at [830, 311] on select "Condition Is Is not Before After Before or on After or on Is blank Is not blank" at bounding box center [804, 317] width 107 height 25
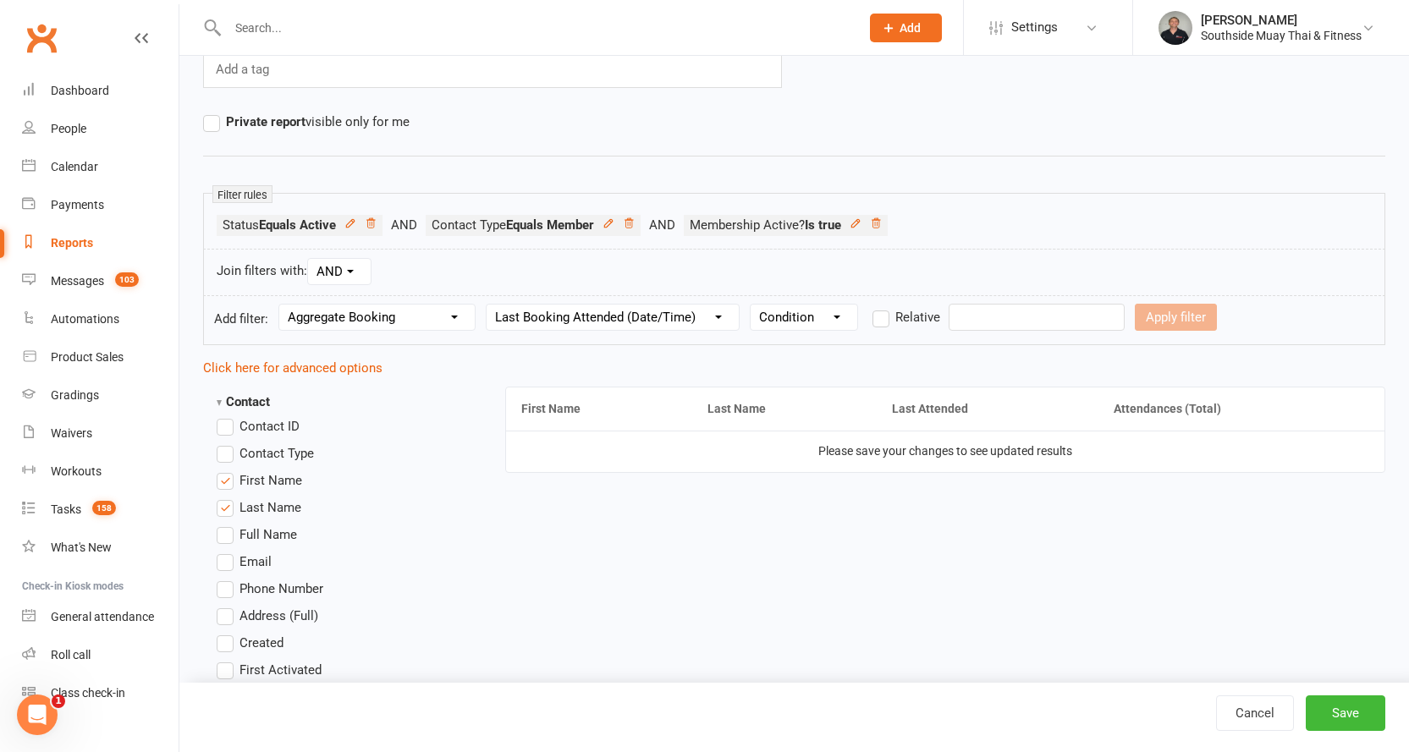
select select "5"
click at [753, 305] on select "Condition Is Is not Before After Before or on After or on Is blank Is not blank" at bounding box center [804, 317] width 107 height 25
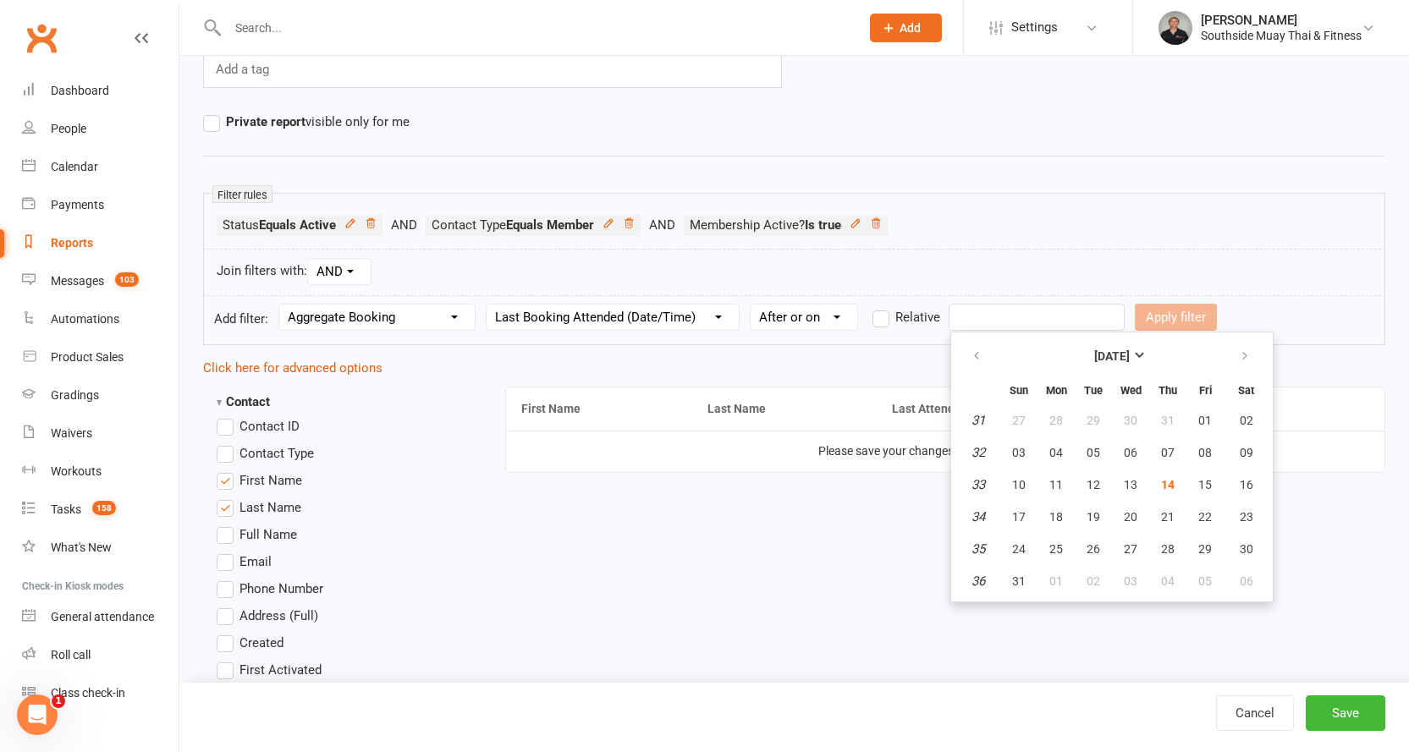
click at [994, 322] on input "text" at bounding box center [1037, 317] width 176 height 27
click at [976, 356] on icon "button" at bounding box center [977, 357] width 12 height 14
click at [1057, 481] on span "14" at bounding box center [1056, 485] width 14 height 14
type input "[DATE]"
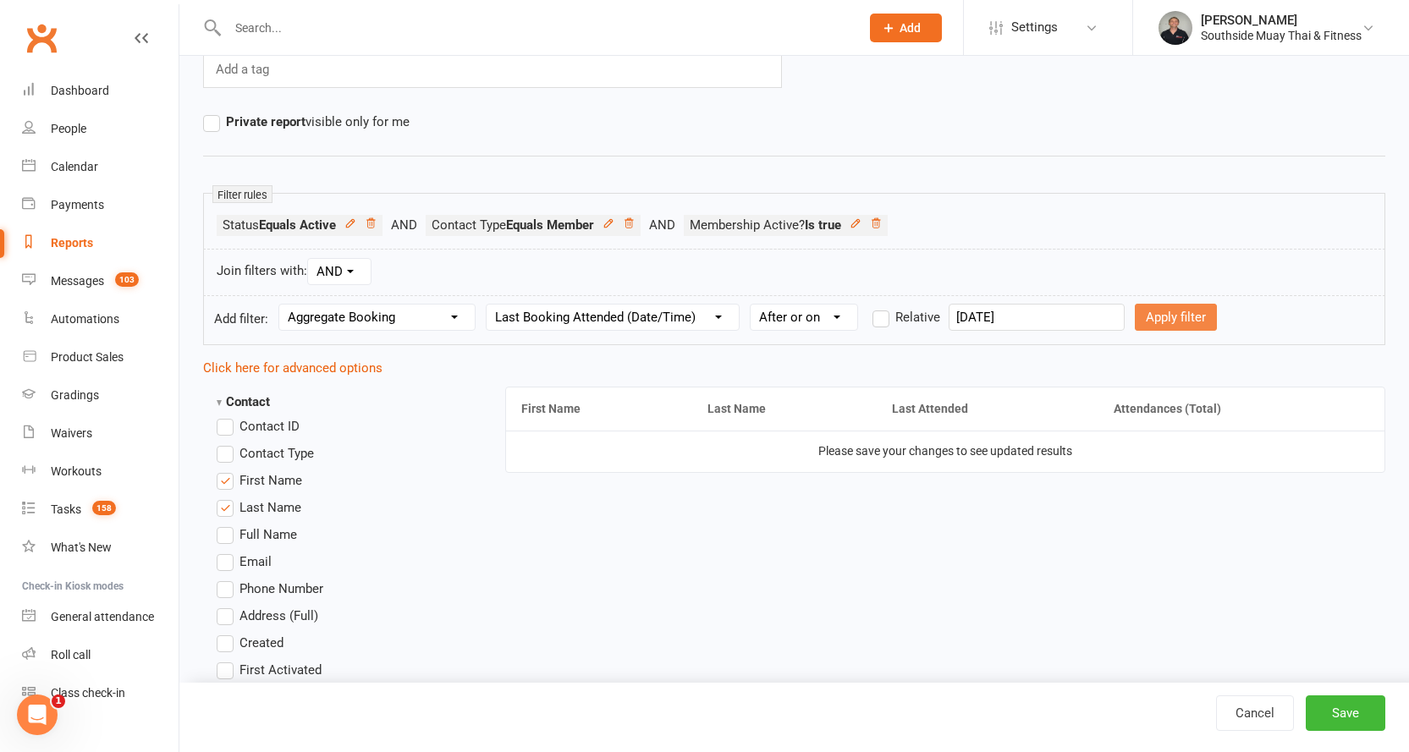
click at [1144, 311] on button "Apply filter" at bounding box center [1176, 317] width 82 height 27
select select
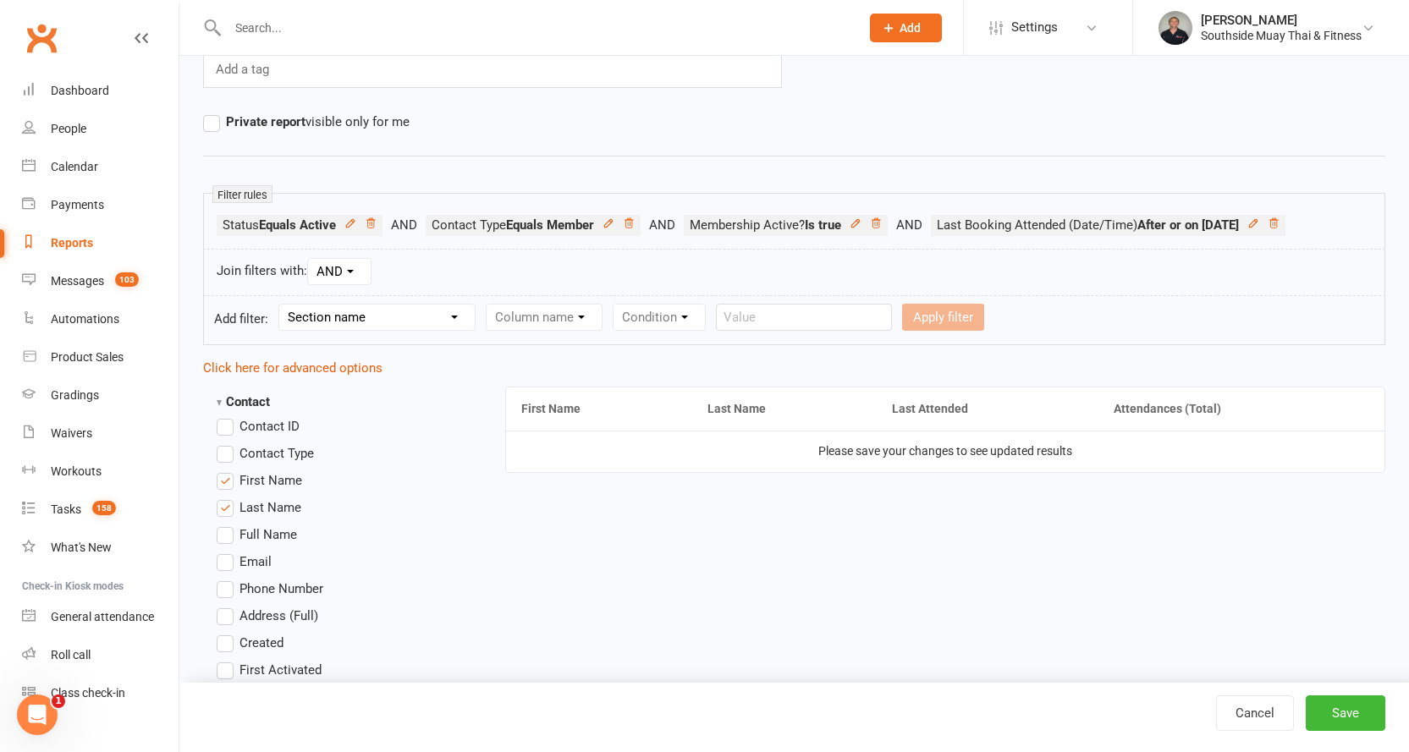
click at [367, 318] on select "Section name Contact Attendance Aggregate Payment Booking Waitlist Attendees Ca…" at bounding box center [376, 317] width 195 height 25
select select "0"
click at [282, 305] on select "Section name Contact Attendance Aggregate Payment Booking Waitlist Attendees Ca…" at bounding box center [376, 317] width 195 height 25
click at [553, 317] on select "Column name Contact Type First Name Last Name Full Name Email Phone Number Addr…" at bounding box center [688, 317] width 402 height 25
select select "18"
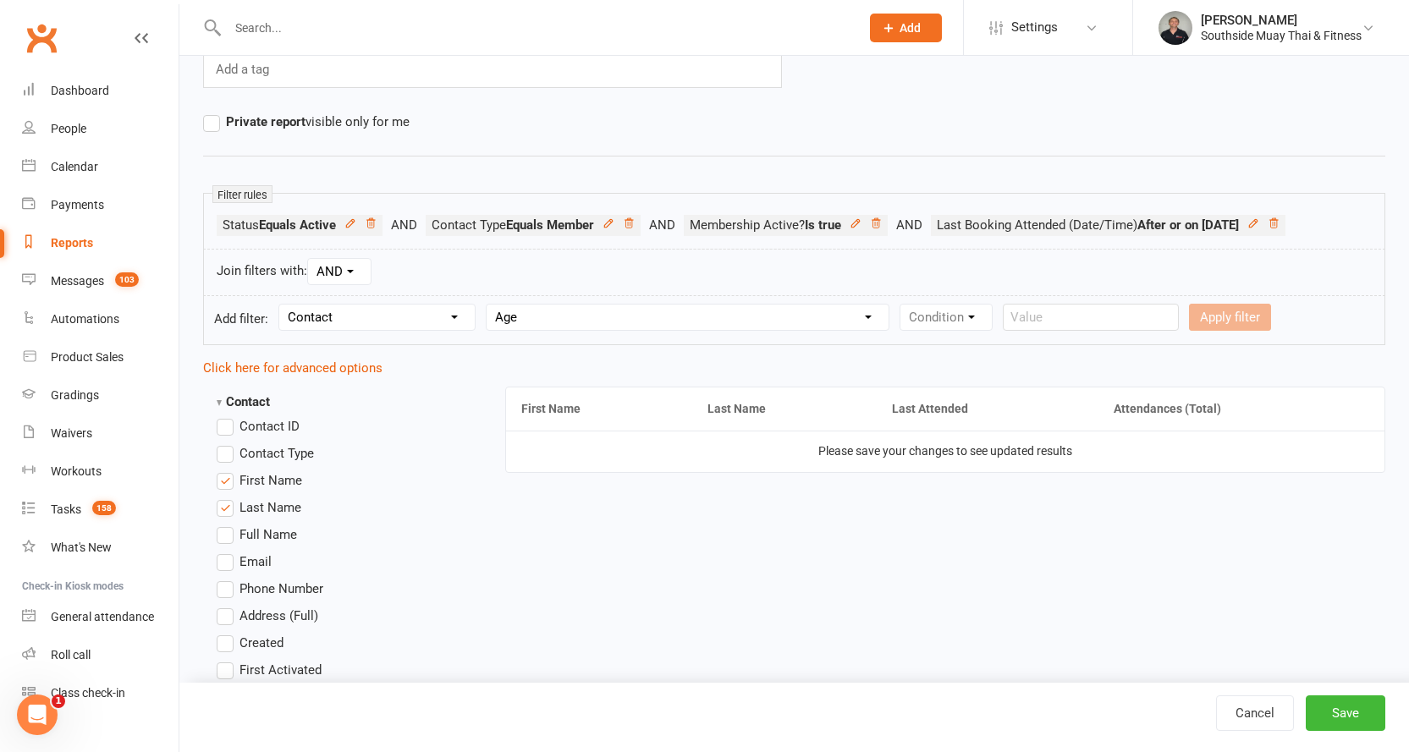
click at [489, 305] on select "Column name Contact Type First Name Last Name Full Name Email Phone Number Addr…" at bounding box center [688, 317] width 402 height 25
click at [942, 321] on select "Condition Is Is not Less than Greater than Less than or equal to Greater than o…" at bounding box center [985, 317] width 171 height 25
select select "5"
click at [903, 305] on select "Condition Is Is not Less than Greater than Less than or equal to Greater than o…" at bounding box center [985, 317] width 171 height 25
click at [1092, 317] on input "number" at bounding box center [1122, 317] width 80 height 27
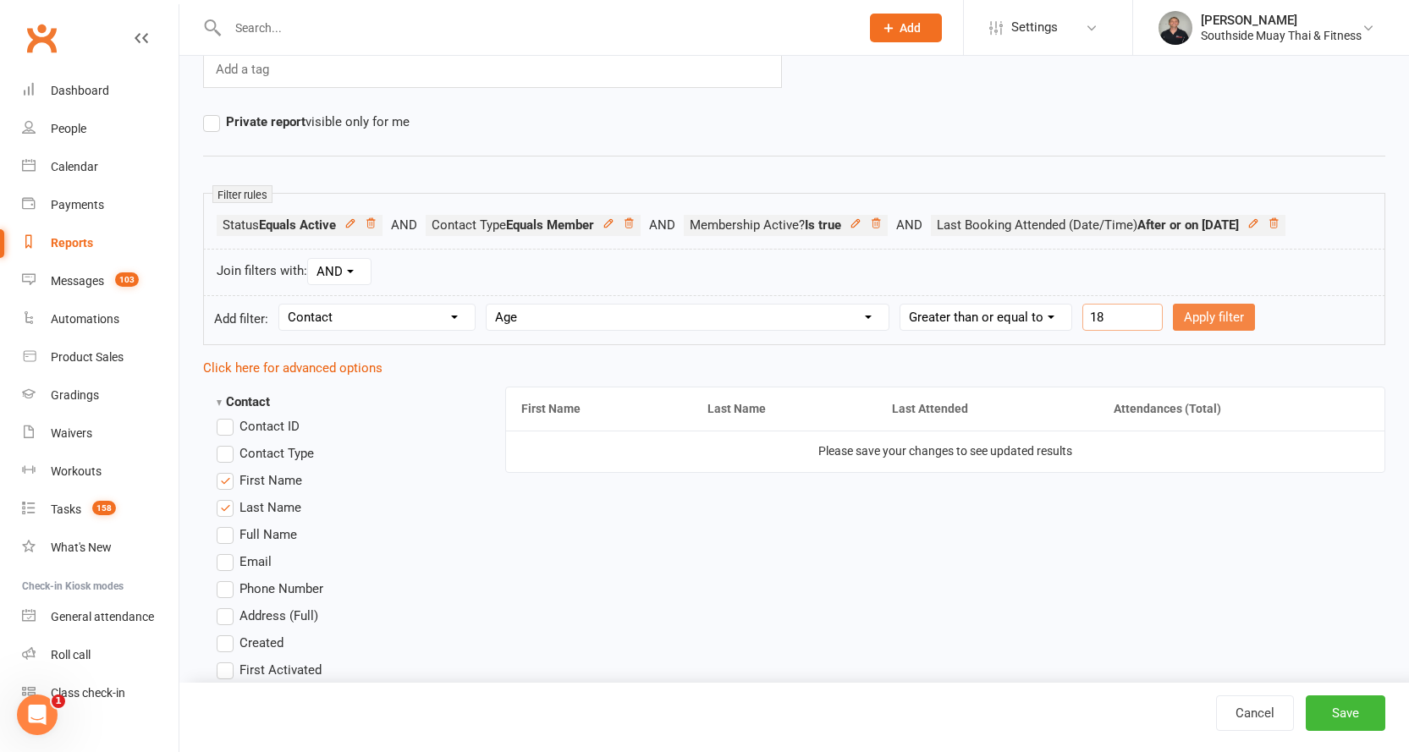
type input "18"
click at [1200, 321] on button "Apply filter" at bounding box center [1214, 317] width 82 height 27
select select
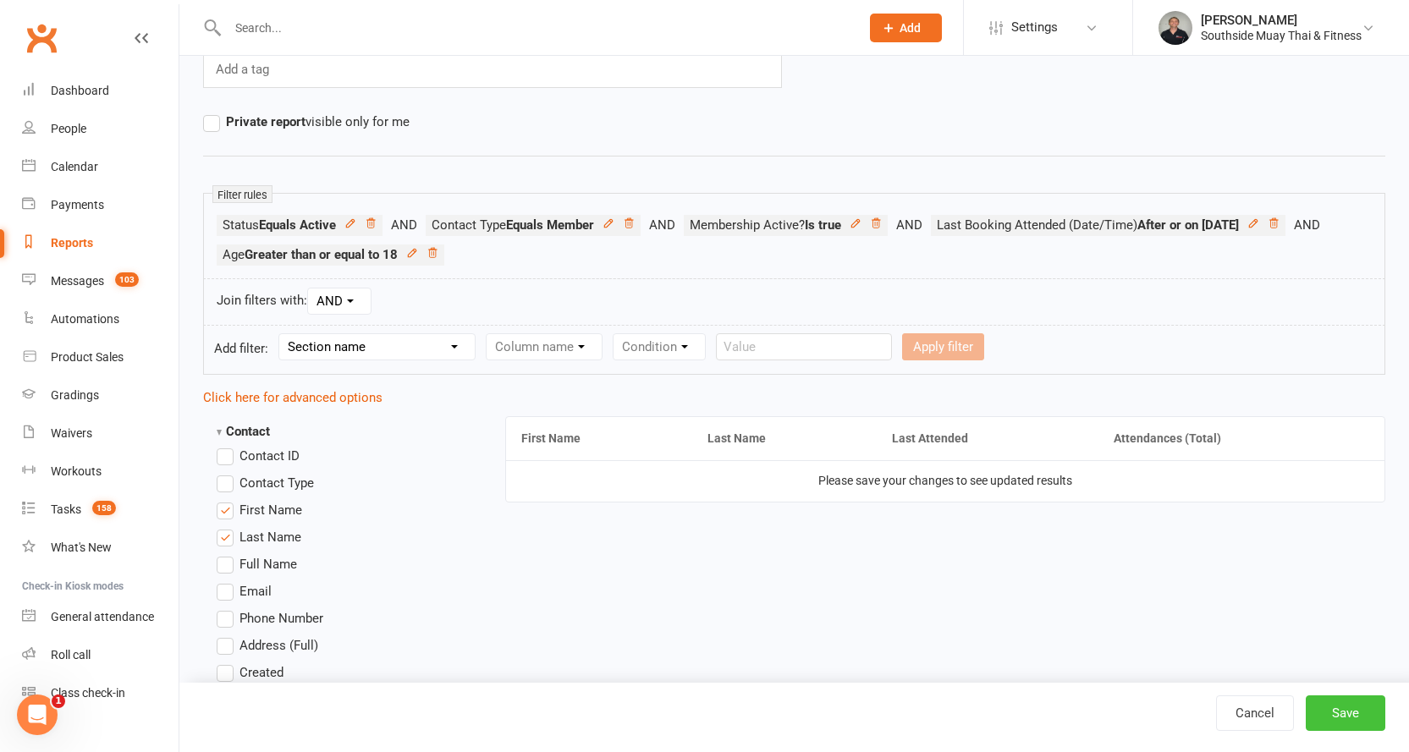
click at [1335, 709] on button "Save" at bounding box center [1346, 714] width 80 height 36
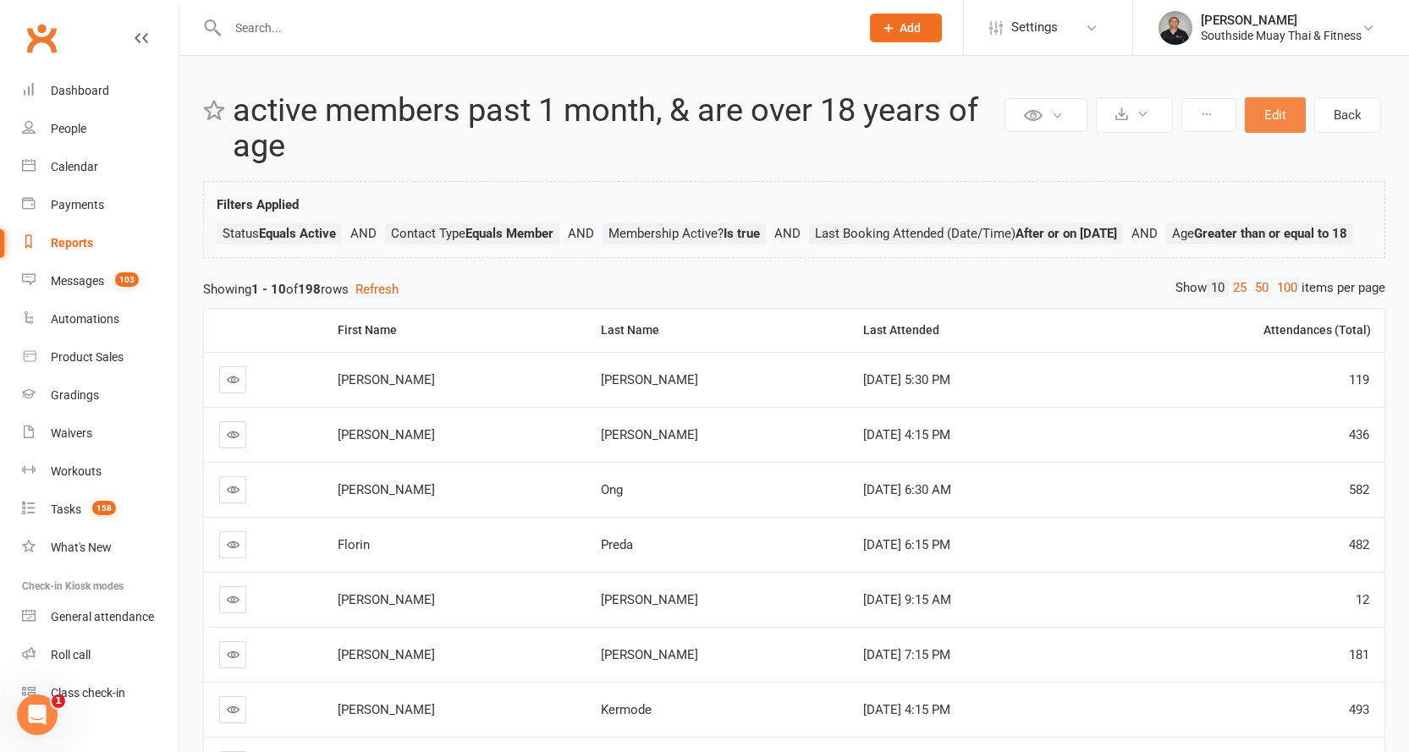
click at [1259, 115] on button "Edit" at bounding box center [1275, 115] width 61 height 36
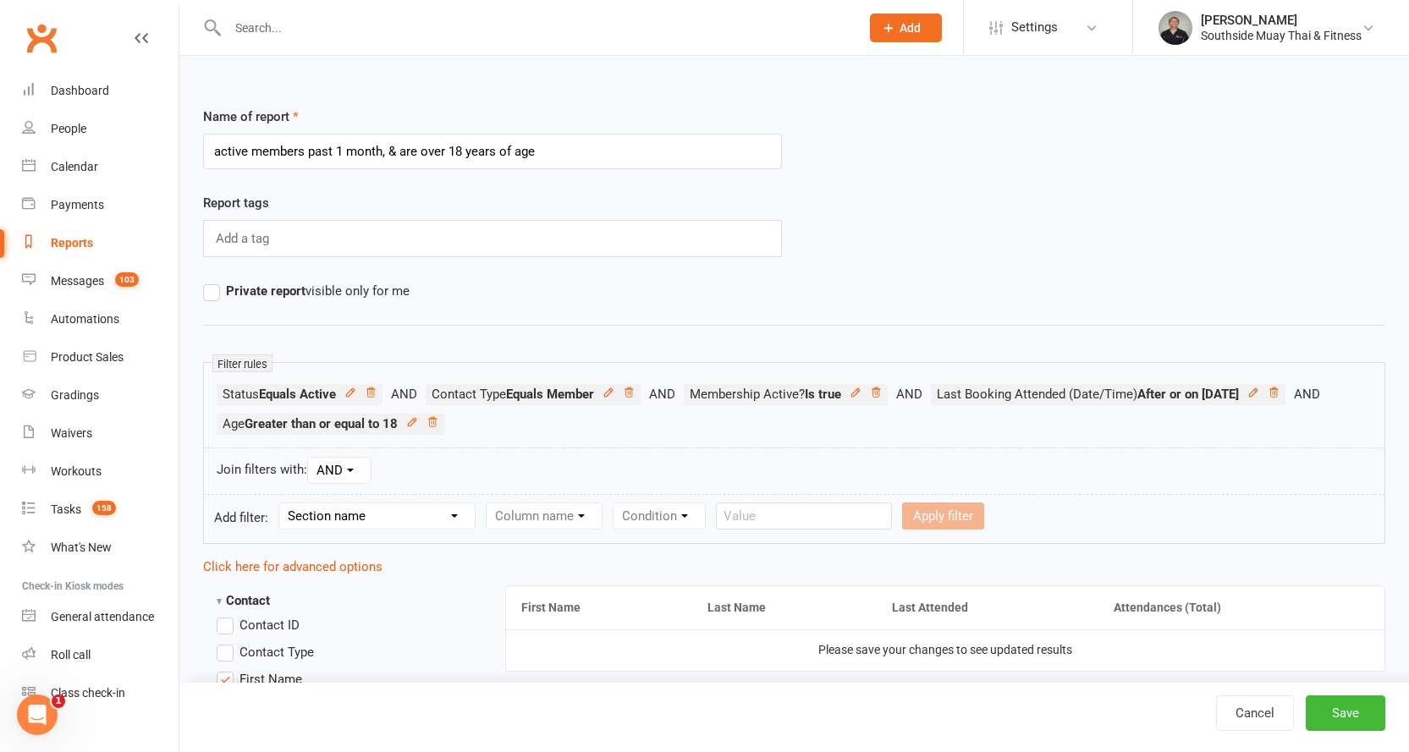
click at [399, 514] on select "Section name Contact Attendance Aggregate Payment Booking Waitlist Attendees Ca…" at bounding box center [376, 516] width 195 height 25
click at [555, 461] on div "Join filters with: AND OR" at bounding box center [794, 471] width 1182 height 47
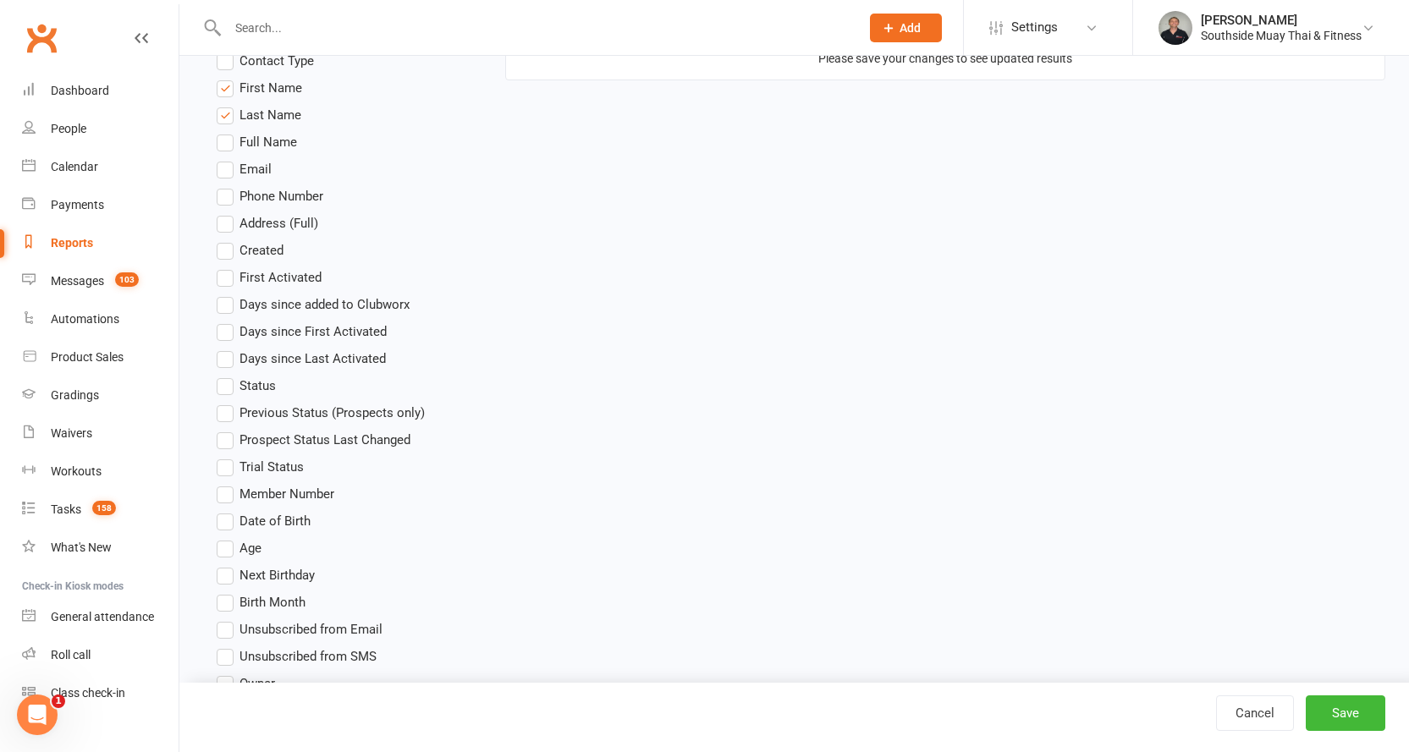
scroll to position [592, 0]
click at [242, 542] on span "Age" at bounding box center [251, 546] width 22 height 18
click at [228, 537] on input "Age" at bounding box center [222, 537] width 11 height 0
click at [1321, 705] on button "Save" at bounding box center [1346, 714] width 80 height 36
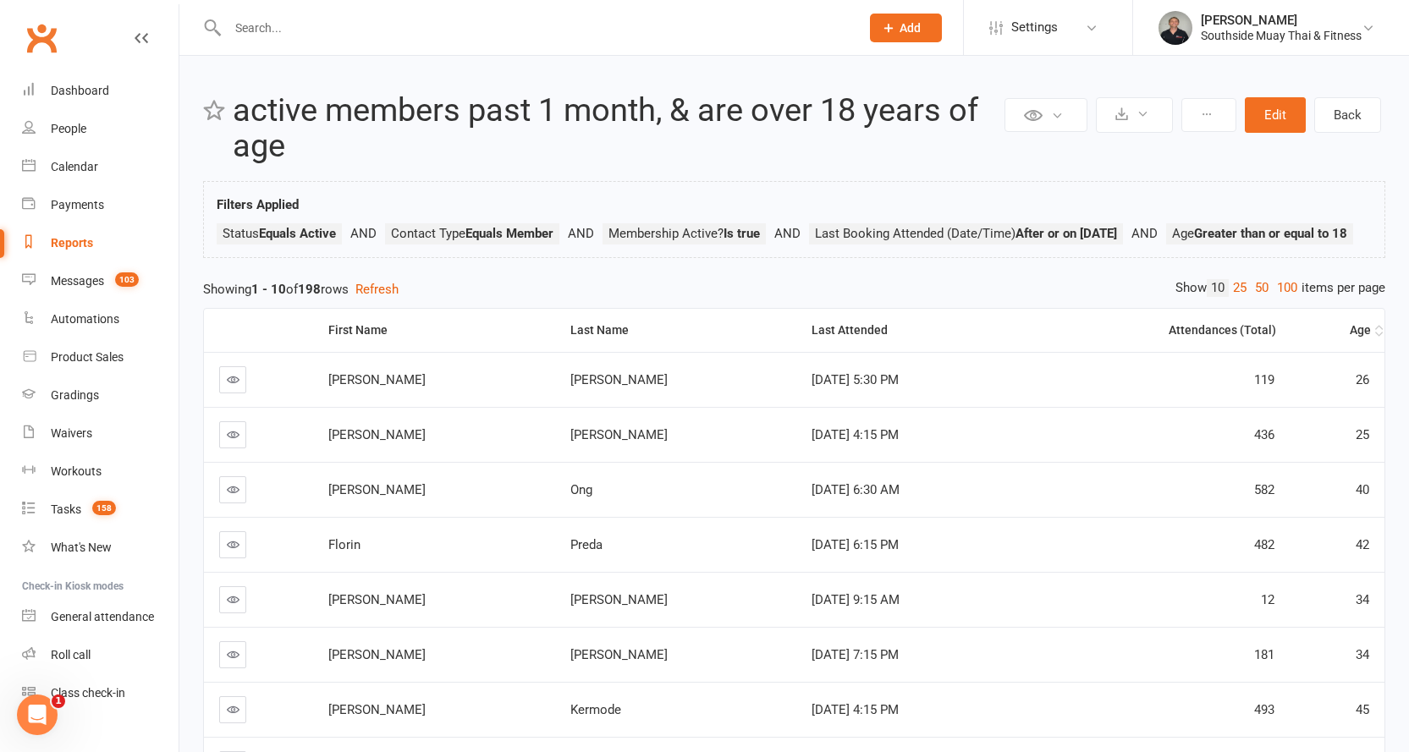
click at [1363, 337] on div "Age" at bounding box center [1338, 330] width 66 height 13
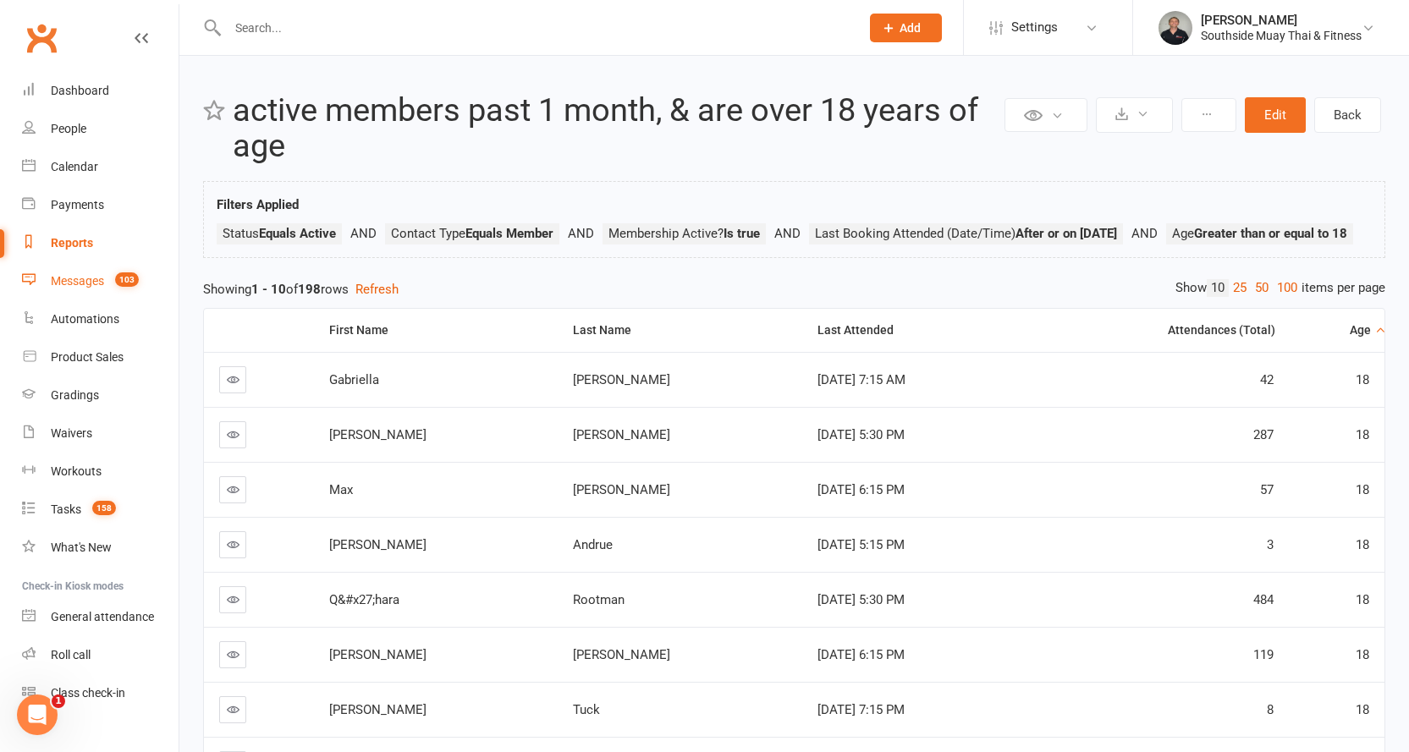
click at [73, 273] on link "Messages 103" at bounding box center [100, 281] width 157 height 38
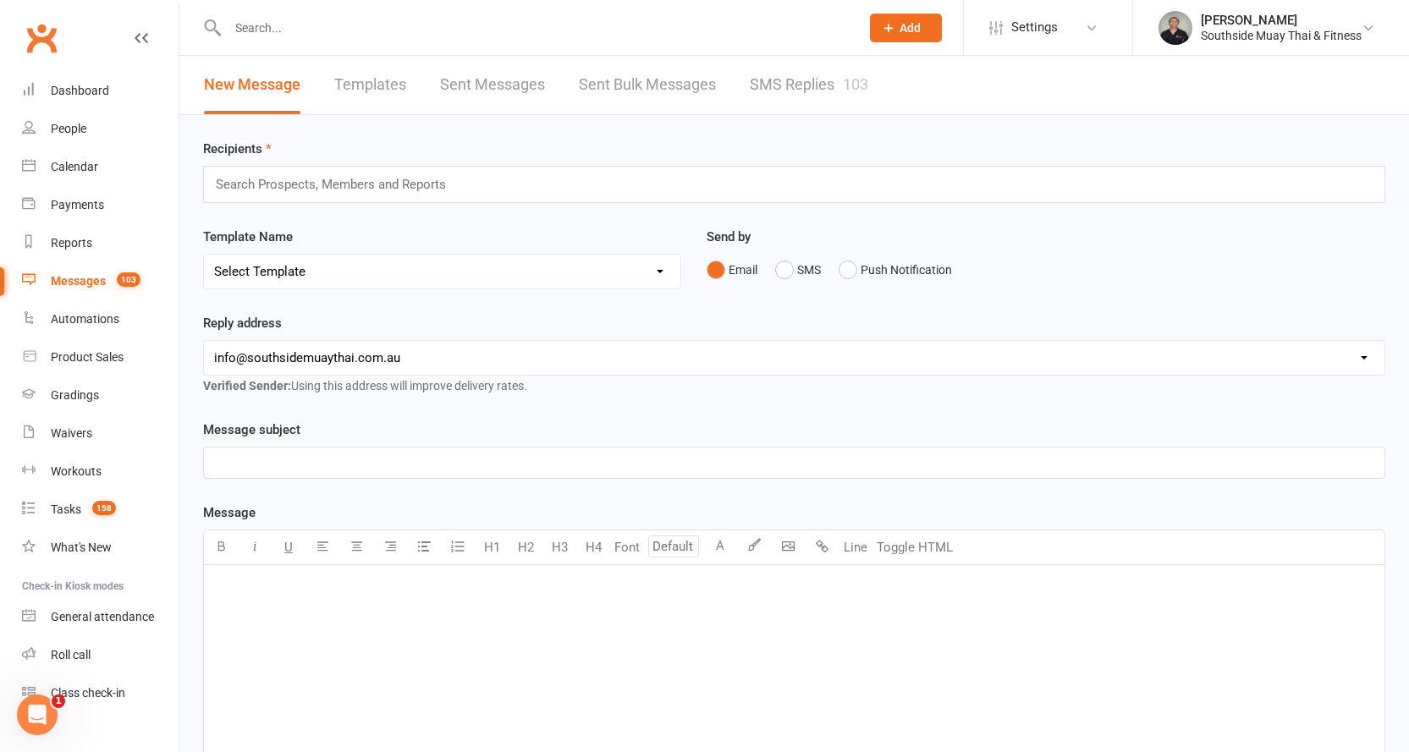
click at [386, 85] on link "Templates" at bounding box center [370, 85] width 72 height 58
select select "100"
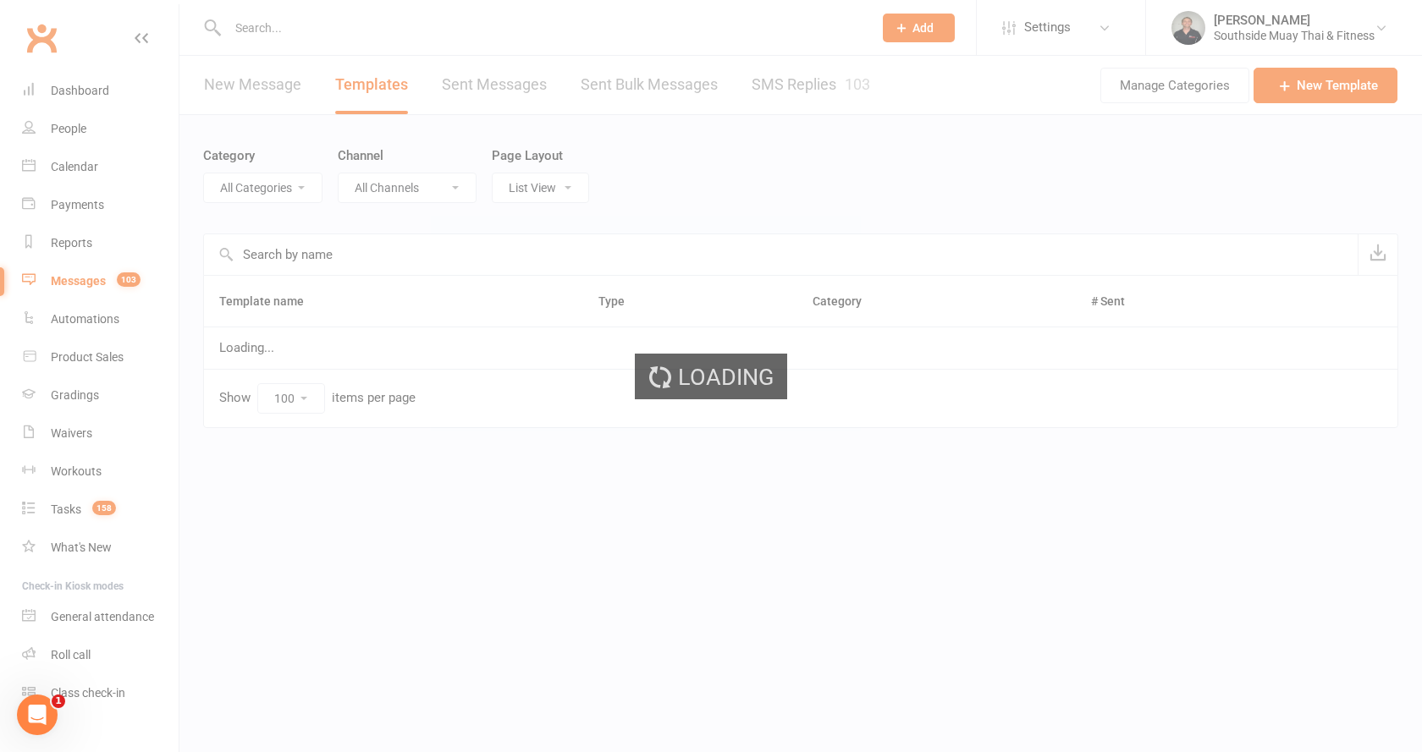
select select "14366"
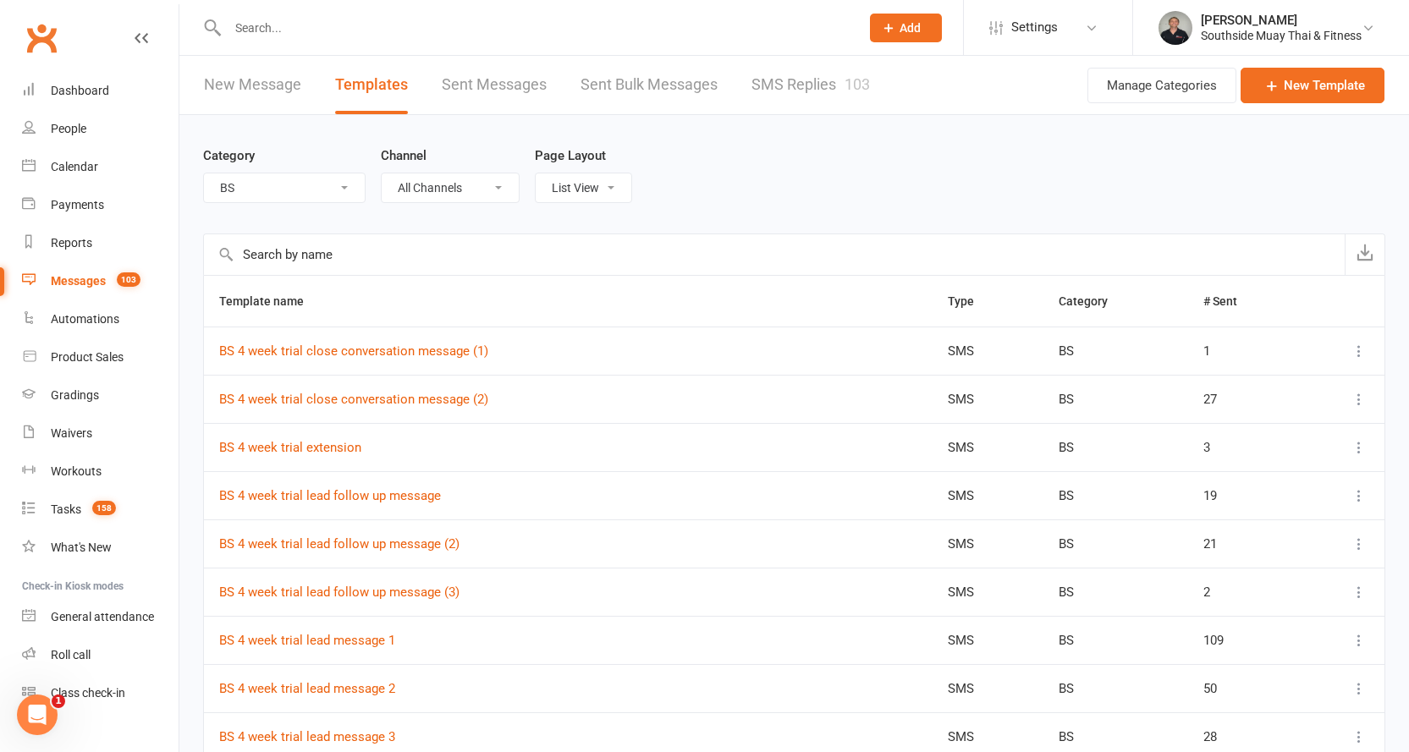
click at [260, 88] on link "New Message" at bounding box center [252, 85] width 97 height 58
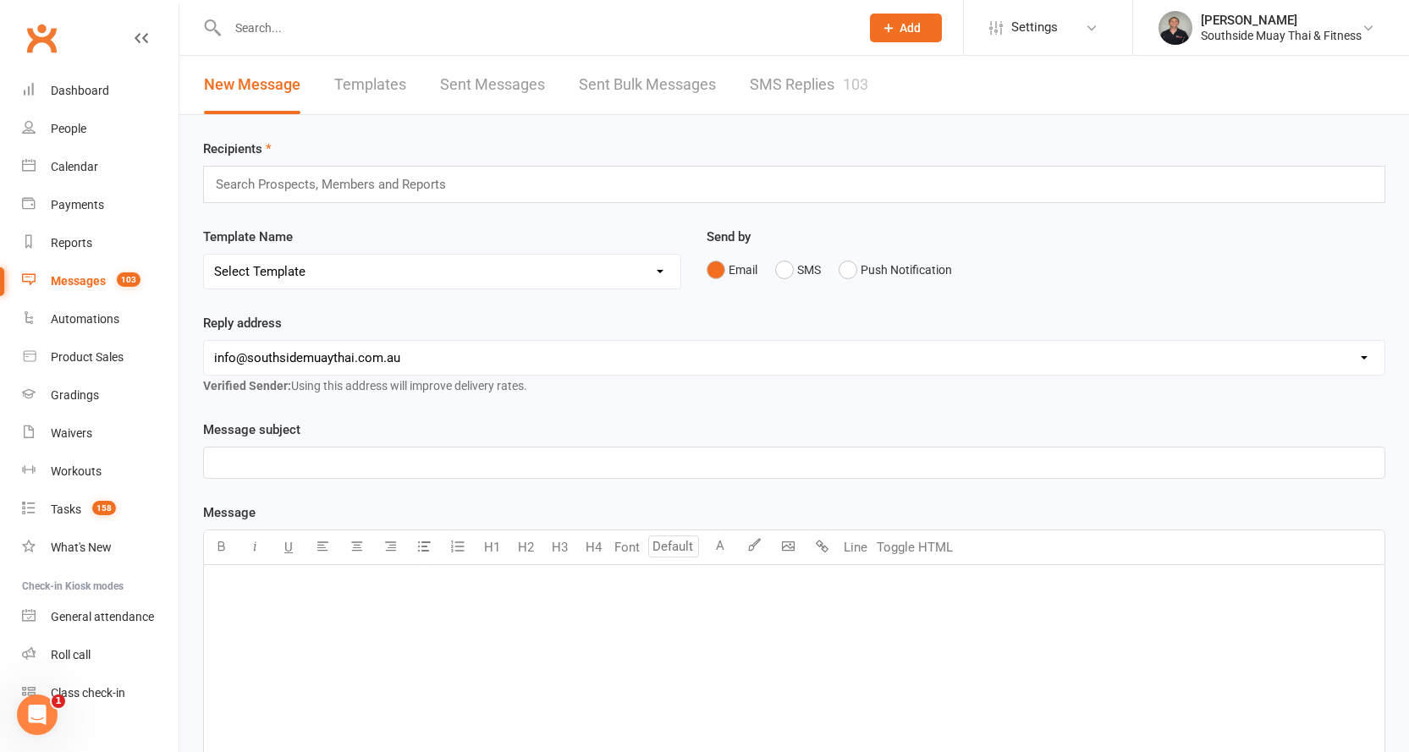
click at [355, 183] on input "text" at bounding box center [338, 184] width 248 height 22
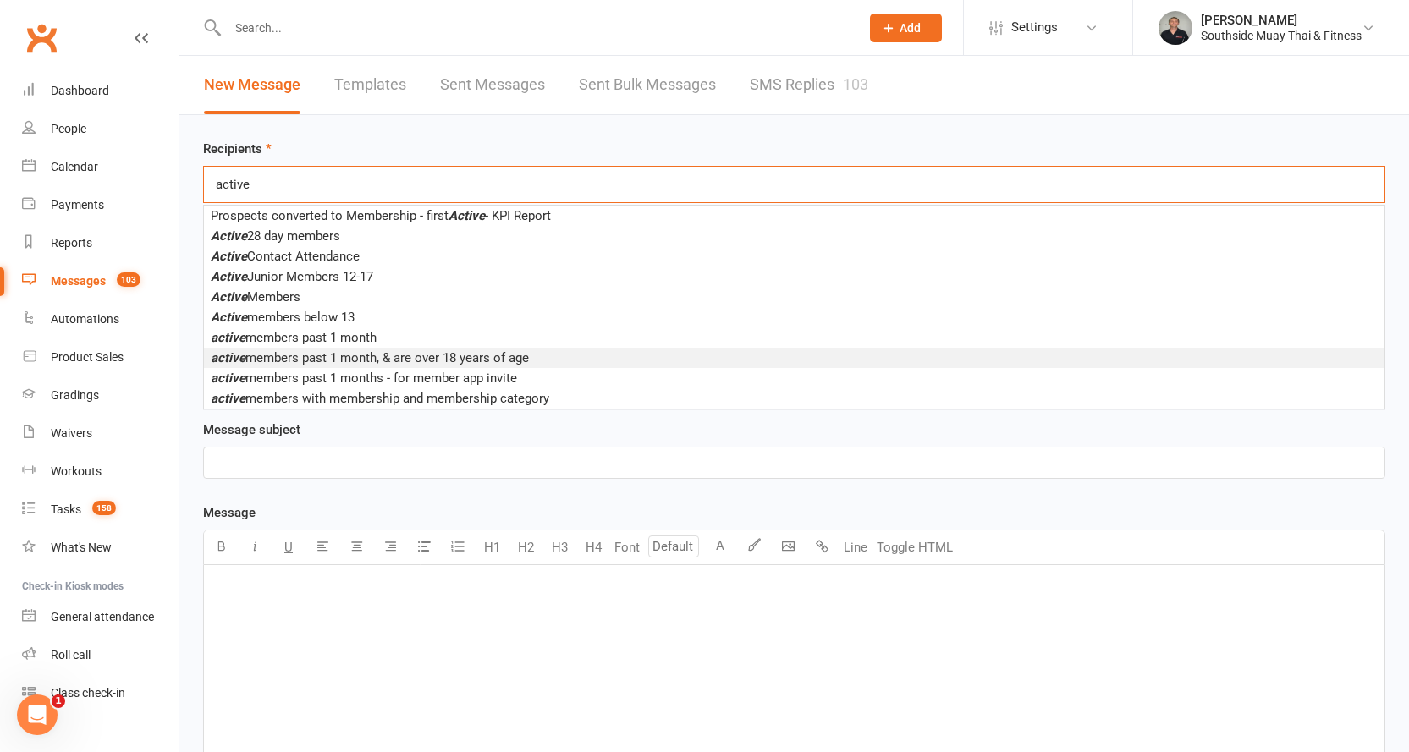
type input "active"
click at [487, 353] on span "active members past 1 month, & are over 18 years of age" at bounding box center [370, 357] width 318 height 15
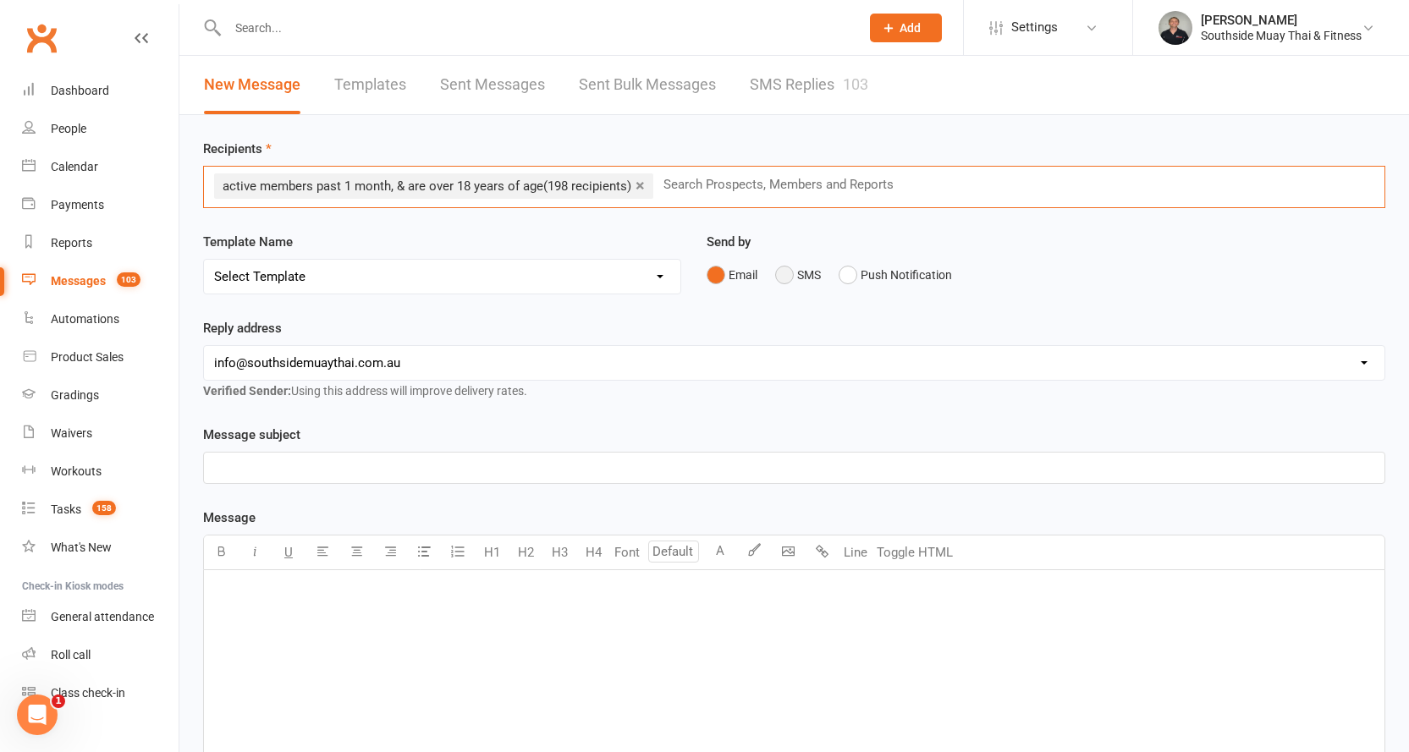
click at [784, 274] on button "SMS" at bounding box center [798, 275] width 46 height 32
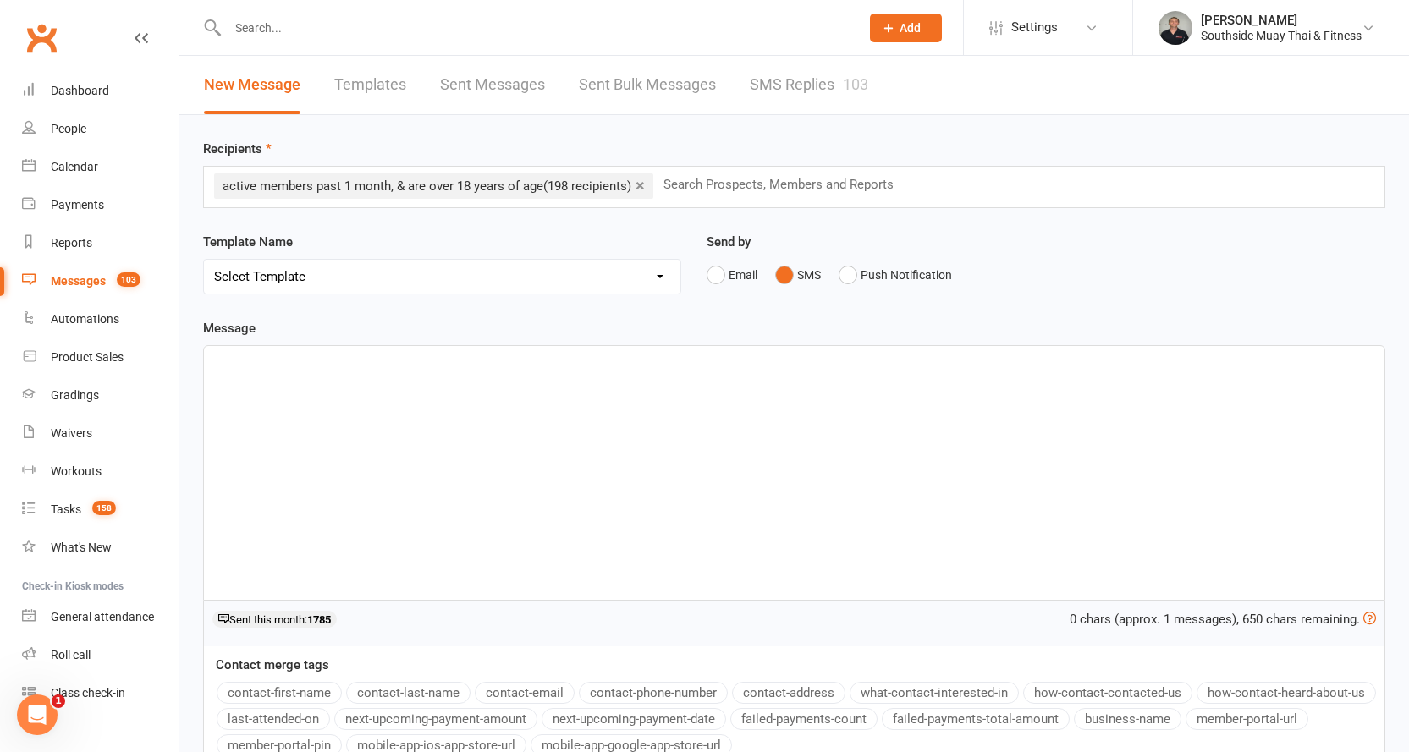
click at [227, 365] on p "﻿" at bounding box center [794, 361] width 1160 height 20
drag, startPoint x: 225, startPoint y: 366, endPoint x: 217, endPoint y: 410, distance: 44.7
click at [217, 410] on div "﻿" at bounding box center [794, 473] width 1181 height 254
click at [258, 690] on button "contact-first-name" at bounding box center [279, 693] width 125 height 22
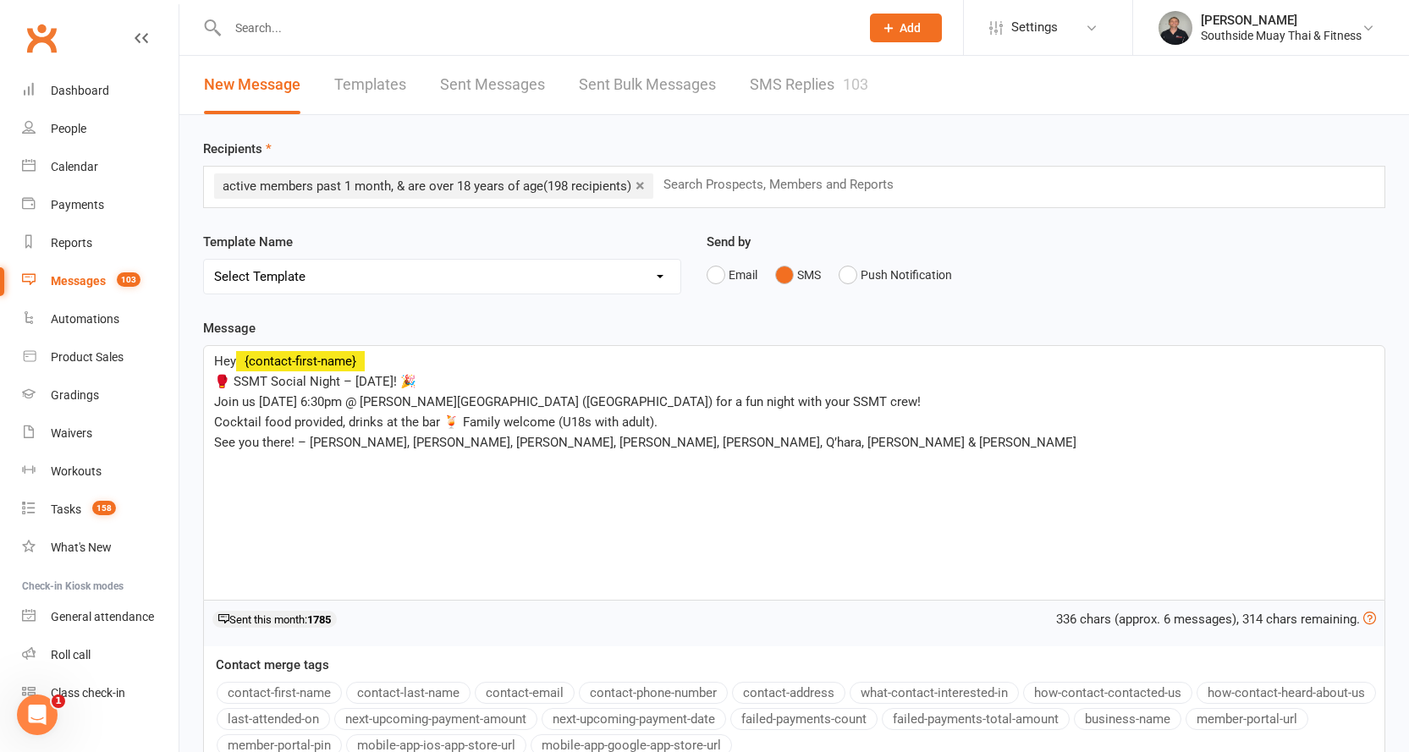
click at [361, 399] on span "Join us [DATE] 6:30pm @ [PERSON_NAME][GEOGRAPHIC_DATA] ([GEOGRAPHIC_DATA]) for …" at bounding box center [567, 401] width 707 height 15
drag, startPoint x: 346, startPoint y: 421, endPoint x: 438, endPoint y: 422, distance: 91.4
click at [438, 422] on span "Cocktail food provided, drinks at the bar 🍹 Family welcome (U18s with adult)." at bounding box center [435, 422] width 443 height 15
click at [215, 423] on span "Cocktail food provided! Family welcome (U18s with adult)." at bounding box center [379, 422] width 330 height 15
click at [212, 435] on div "Hey ﻿ {contact-first-name} 🥊 SSMT Social Night – [DATE]! 🎉 Join us [DATE] 6:30p…" at bounding box center [794, 473] width 1181 height 254
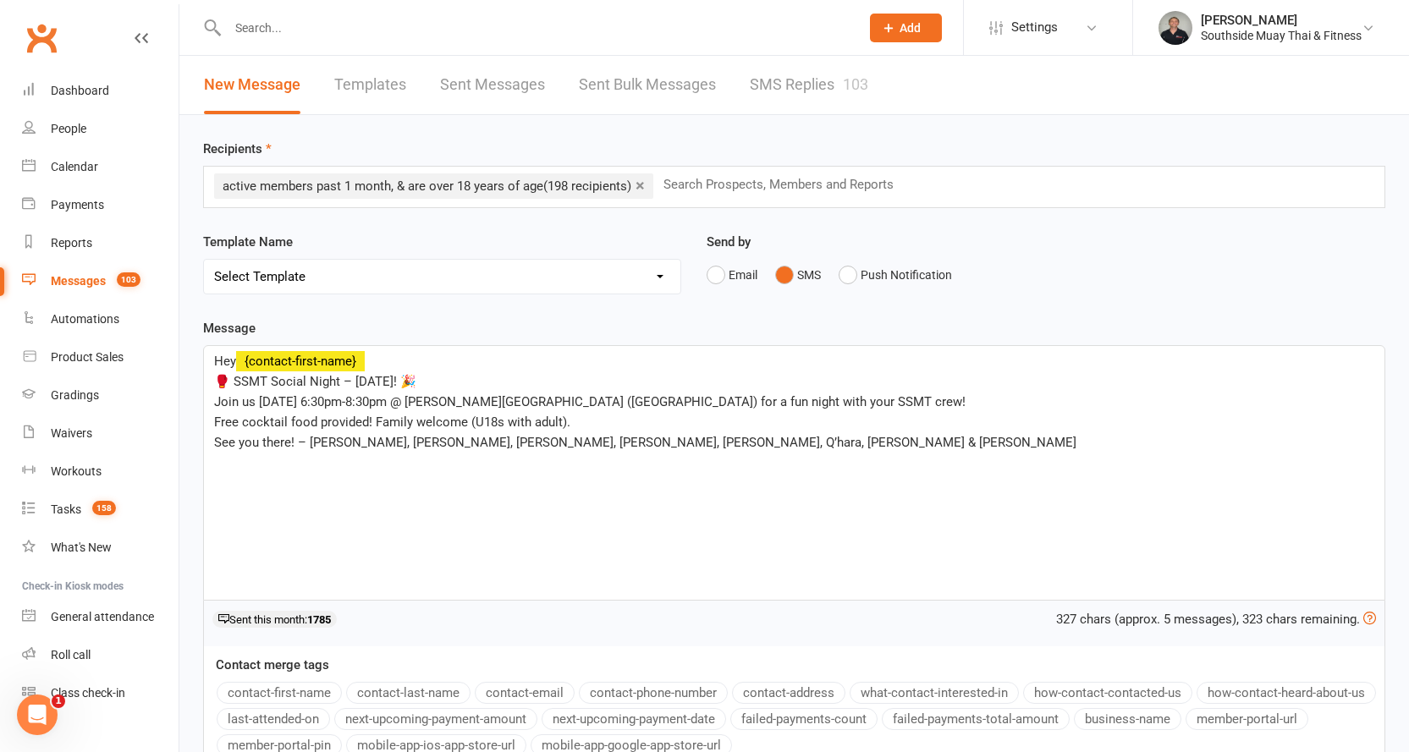
click at [519, 401] on span "Join us [DATE] 6:30pm-8:30pm @ [PERSON_NAME][GEOGRAPHIC_DATA] ([GEOGRAPHIC_DATA…" at bounding box center [590, 401] width 752 height 15
click at [579, 441] on span "See you there! – [PERSON_NAME], [PERSON_NAME], [PERSON_NAME], [PERSON_NAME], [P…" at bounding box center [645, 442] width 862 height 15
click at [596, 439] on span "See you there! – [PERSON_NAME], [PERSON_NAME], [PERSON_NAME], [PERSON_NAME], [P…" at bounding box center [645, 442] width 862 height 15
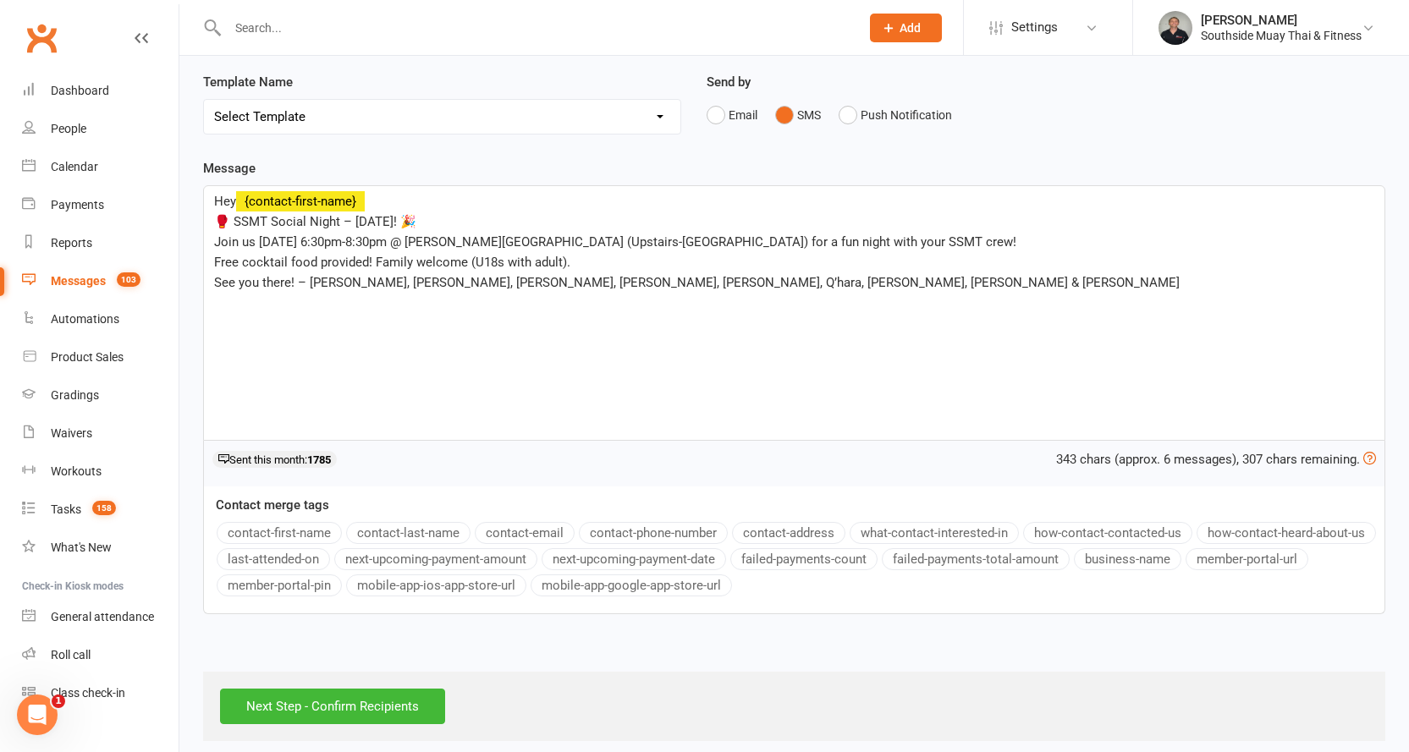
scroll to position [173, 0]
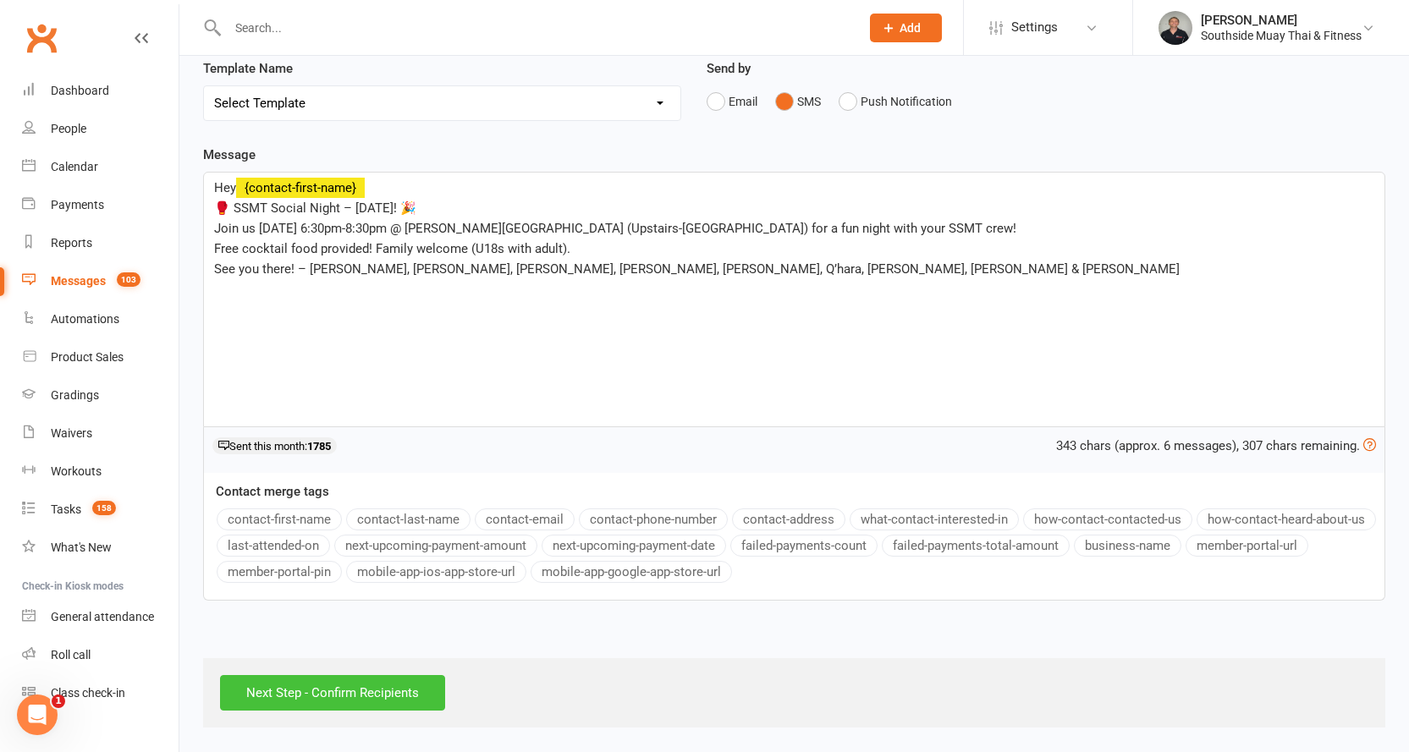
click at [254, 687] on input "Next Step - Confirm Recipients" at bounding box center [332, 693] width 225 height 36
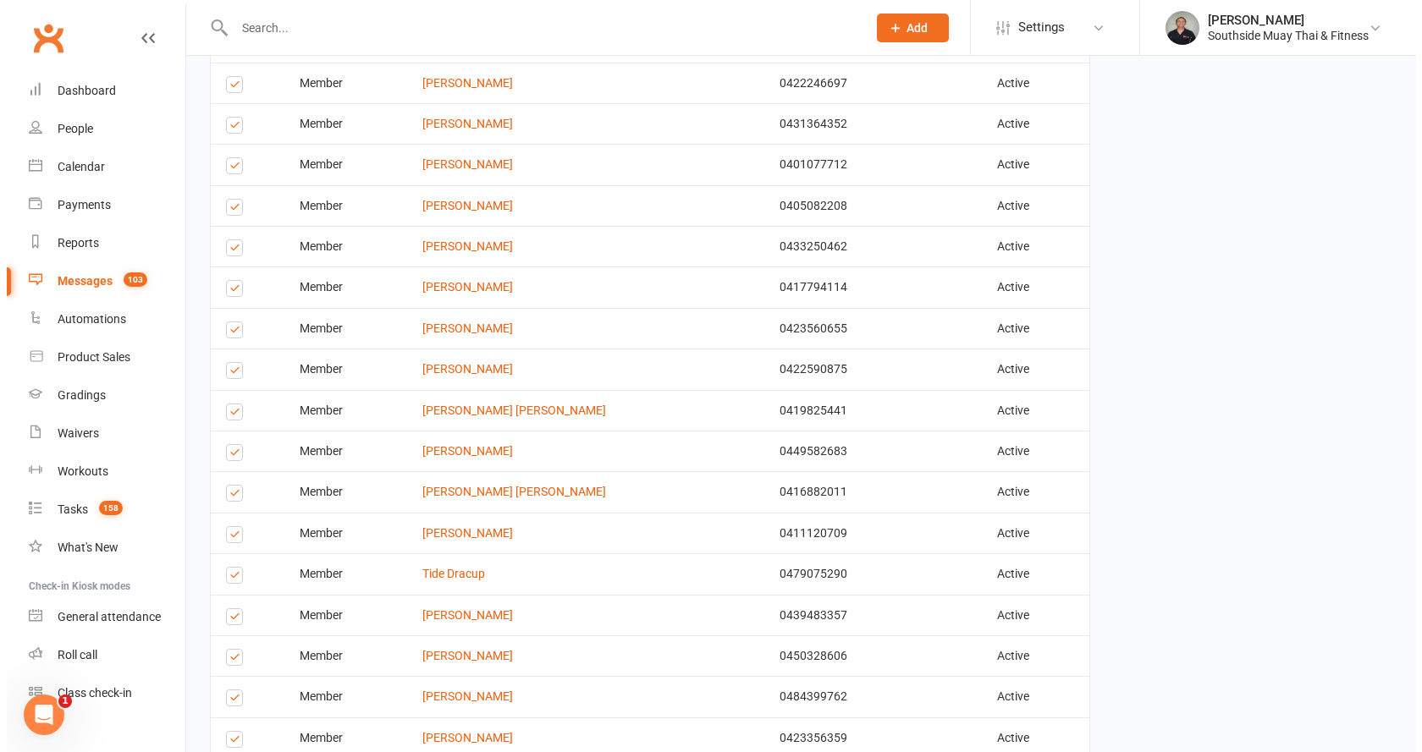
scroll to position [2054, 0]
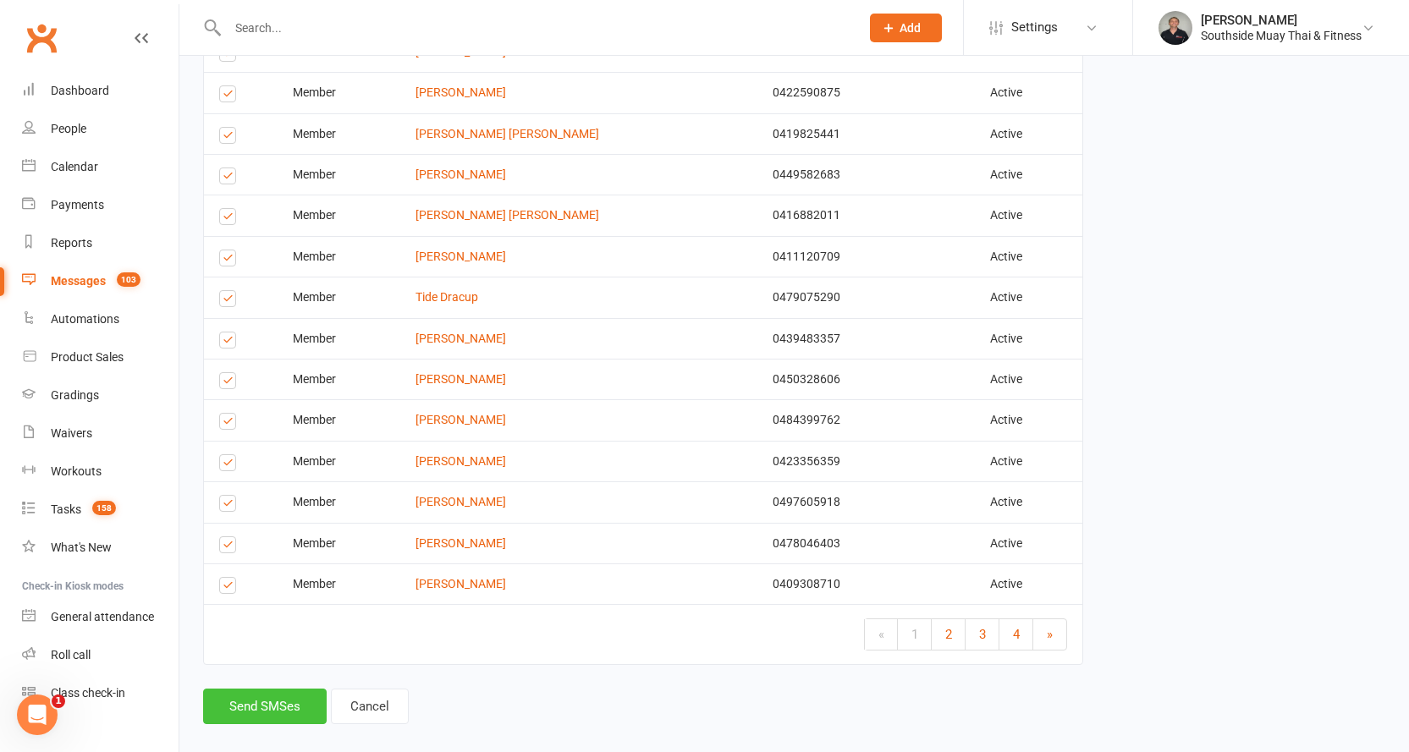
click at [281, 689] on button "Send SMSes" at bounding box center [265, 707] width 124 height 36
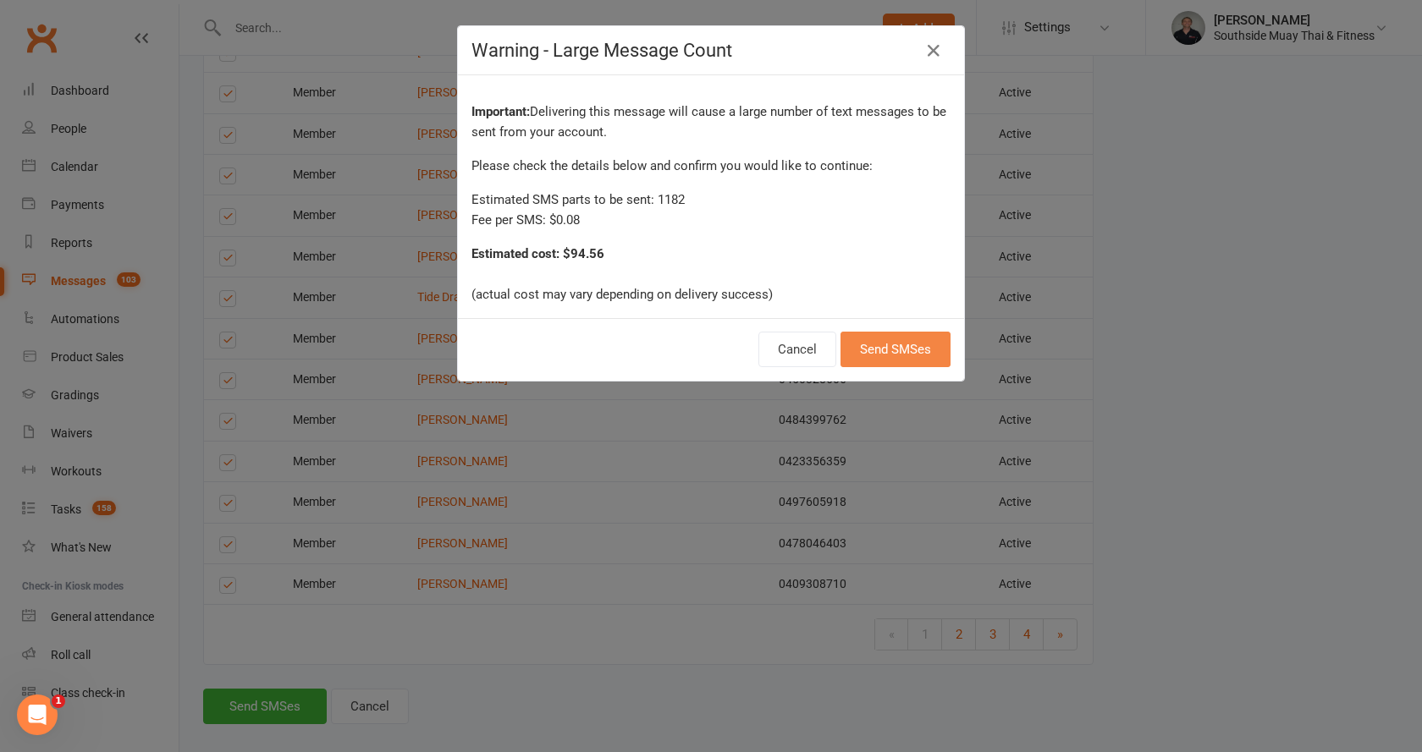
click at [878, 343] on button "Send SMSes" at bounding box center [895, 350] width 110 height 36
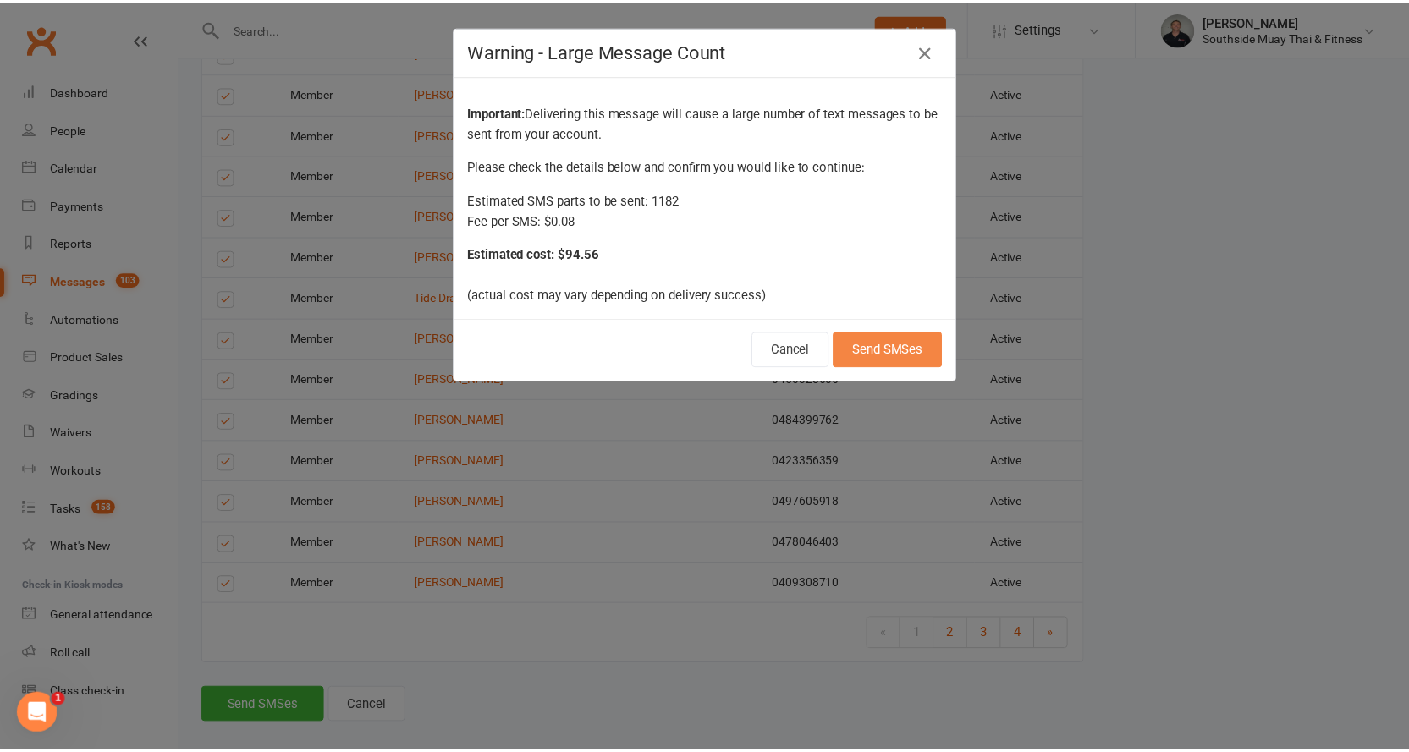
scroll to position [1983, 0]
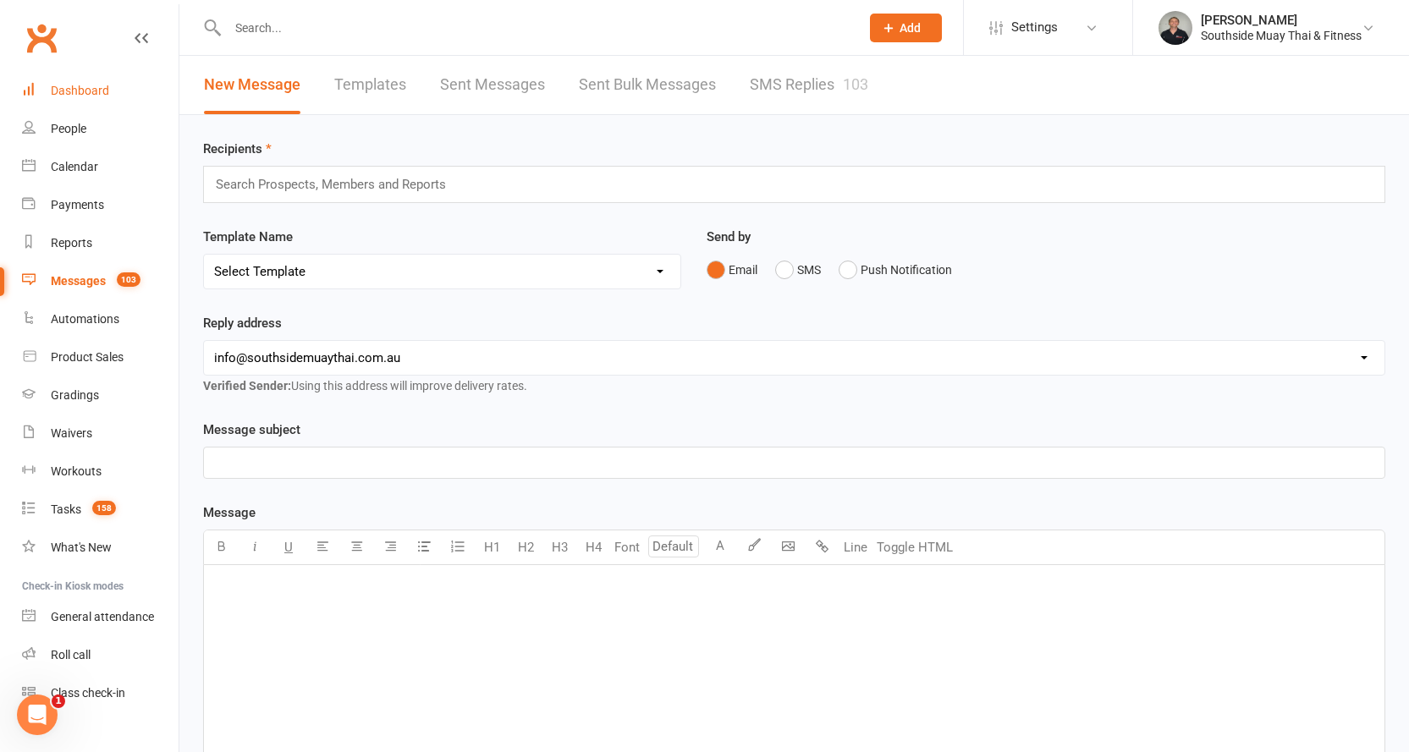
click at [75, 88] on div "Dashboard" at bounding box center [80, 91] width 58 height 14
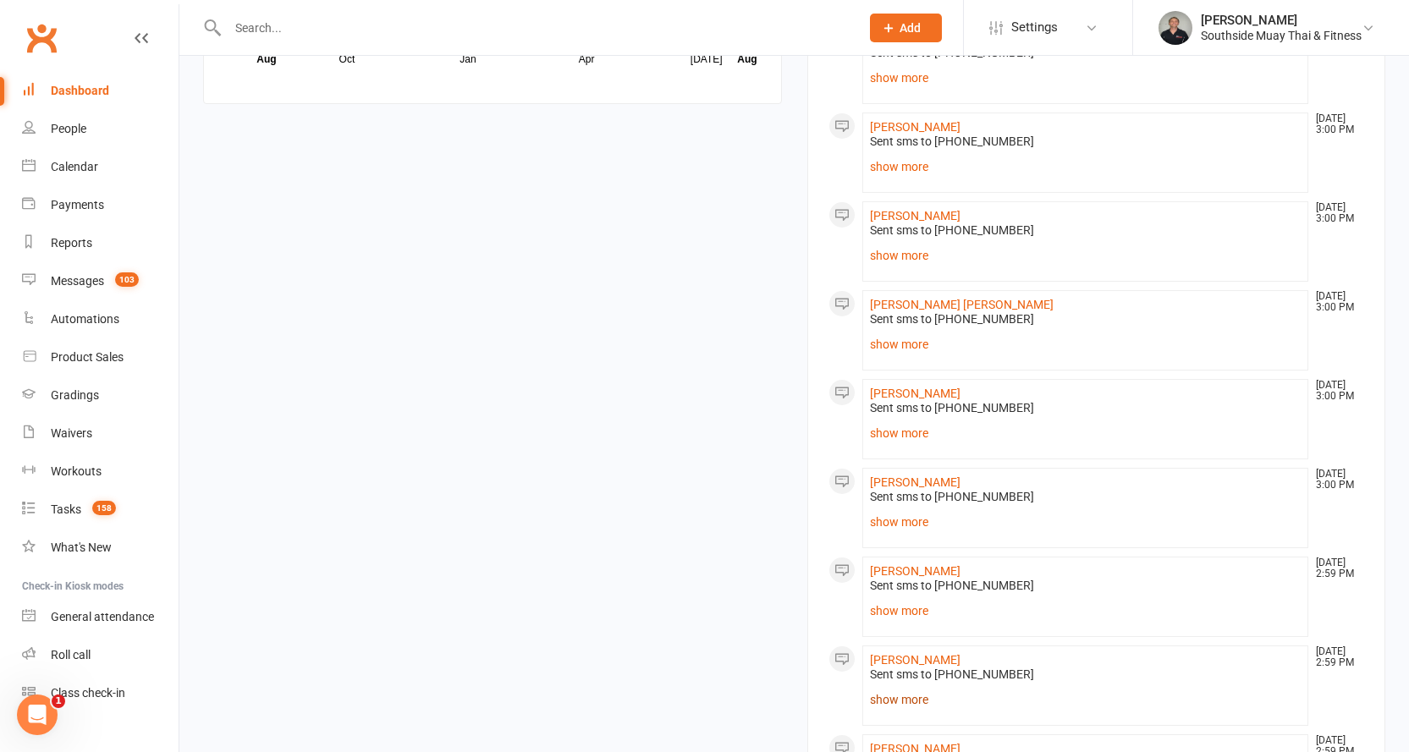
scroll to position [2194, 0]
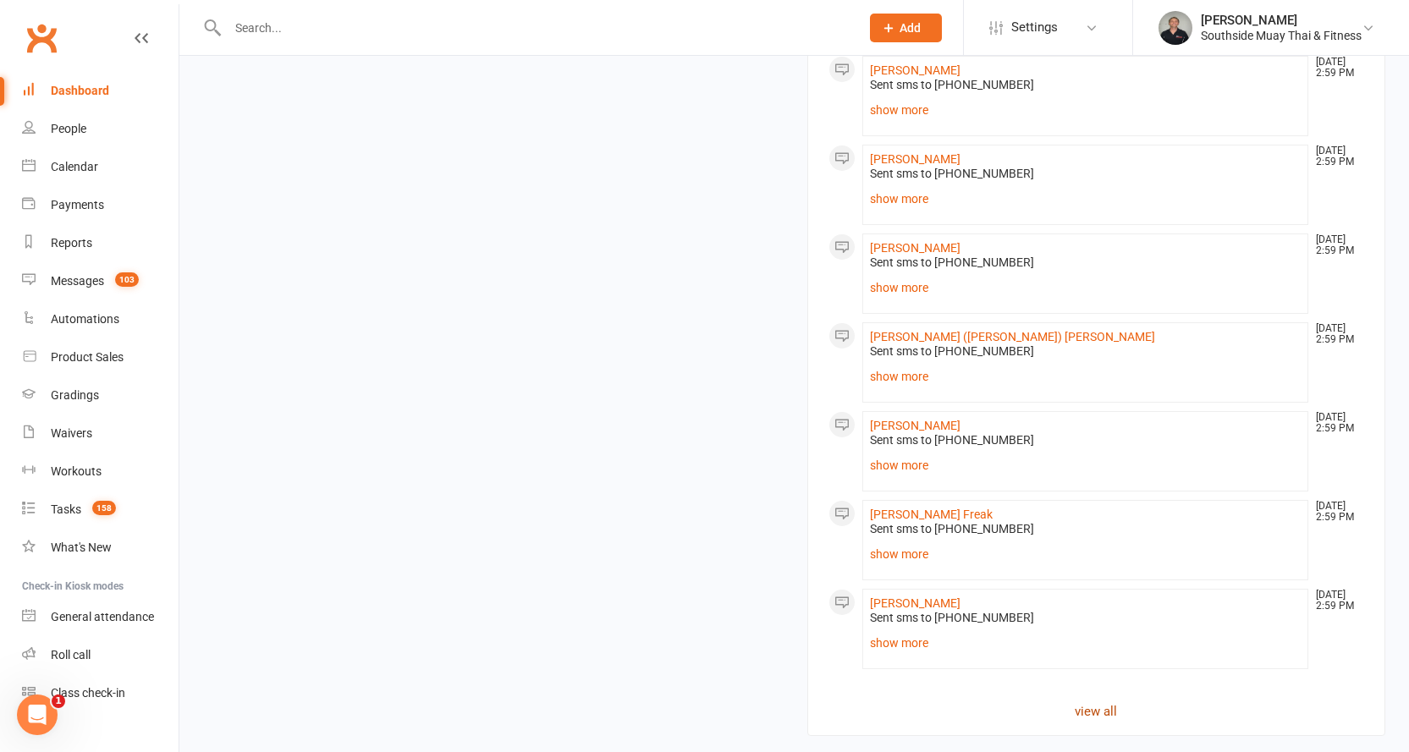
click at [1098, 702] on link "view all" at bounding box center [1097, 712] width 537 height 20
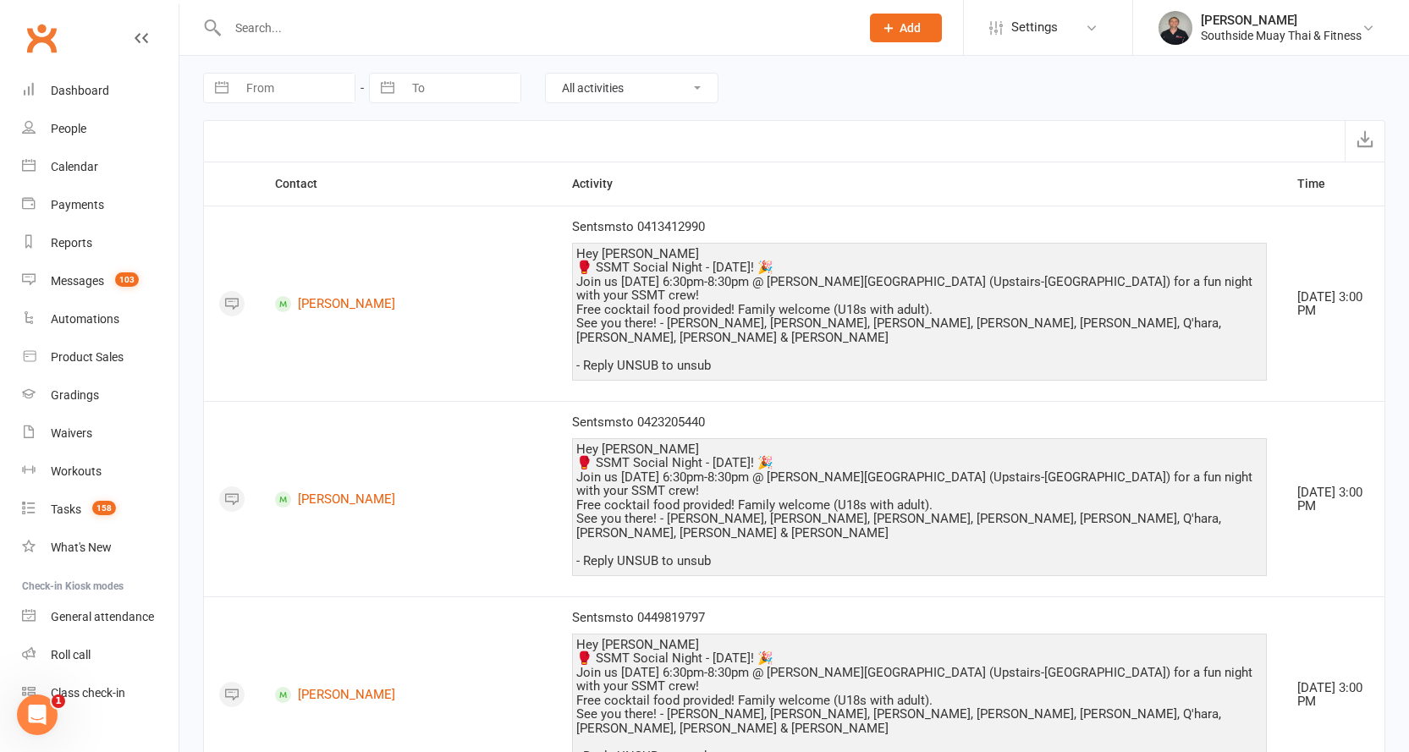
click at [607, 85] on select "All activities Bookings / Attendances Communications Notes Failed SMSes Grading…" at bounding box center [632, 88] width 172 height 29
click at [648, 94] on select "All activities Bookings / Attendances Communications Notes Failed SMSes Grading…" at bounding box center [632, 88] width 172 height 29
click at [649, 93] on select "All activities Bookings / Attendances Communications Notes Failed SMSes Grading…" at bounding box center [632, 88] width 172 height 29
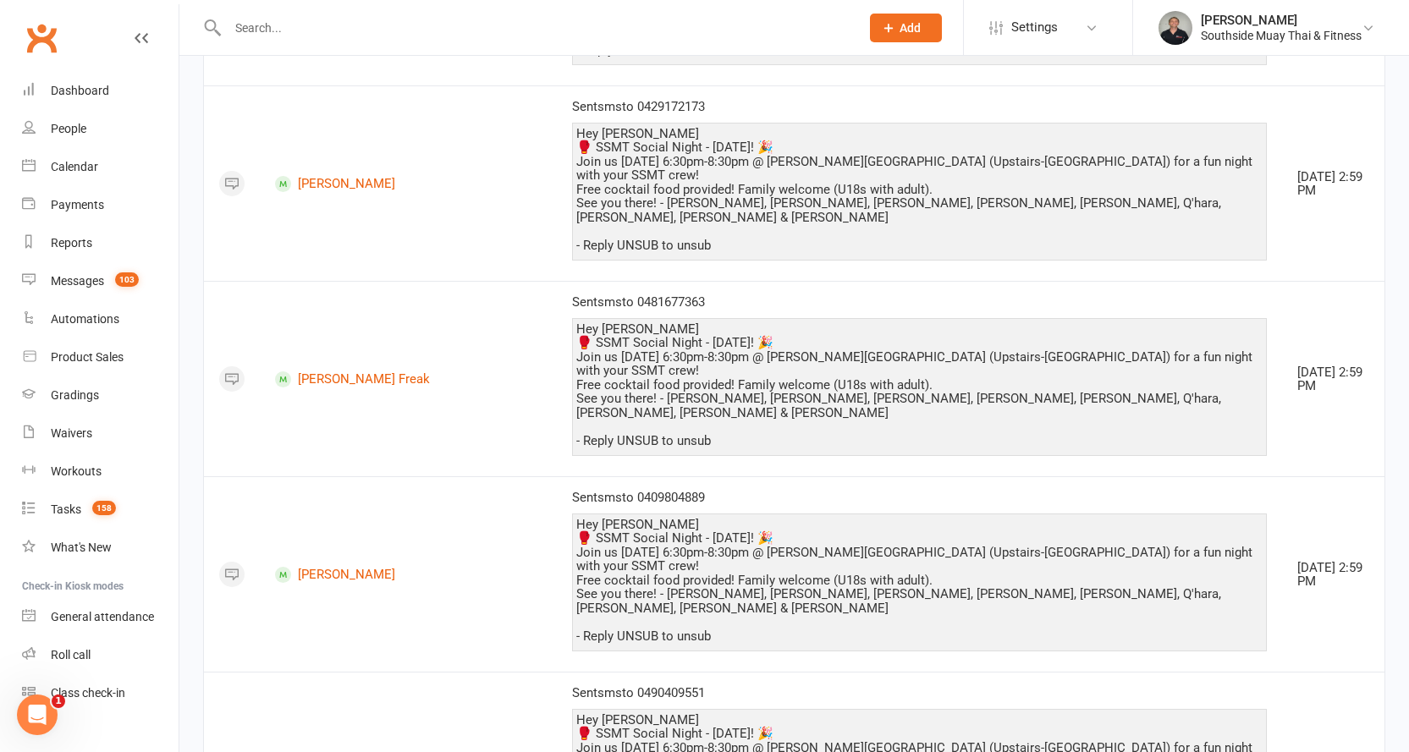
scroll to position [3746, 0]
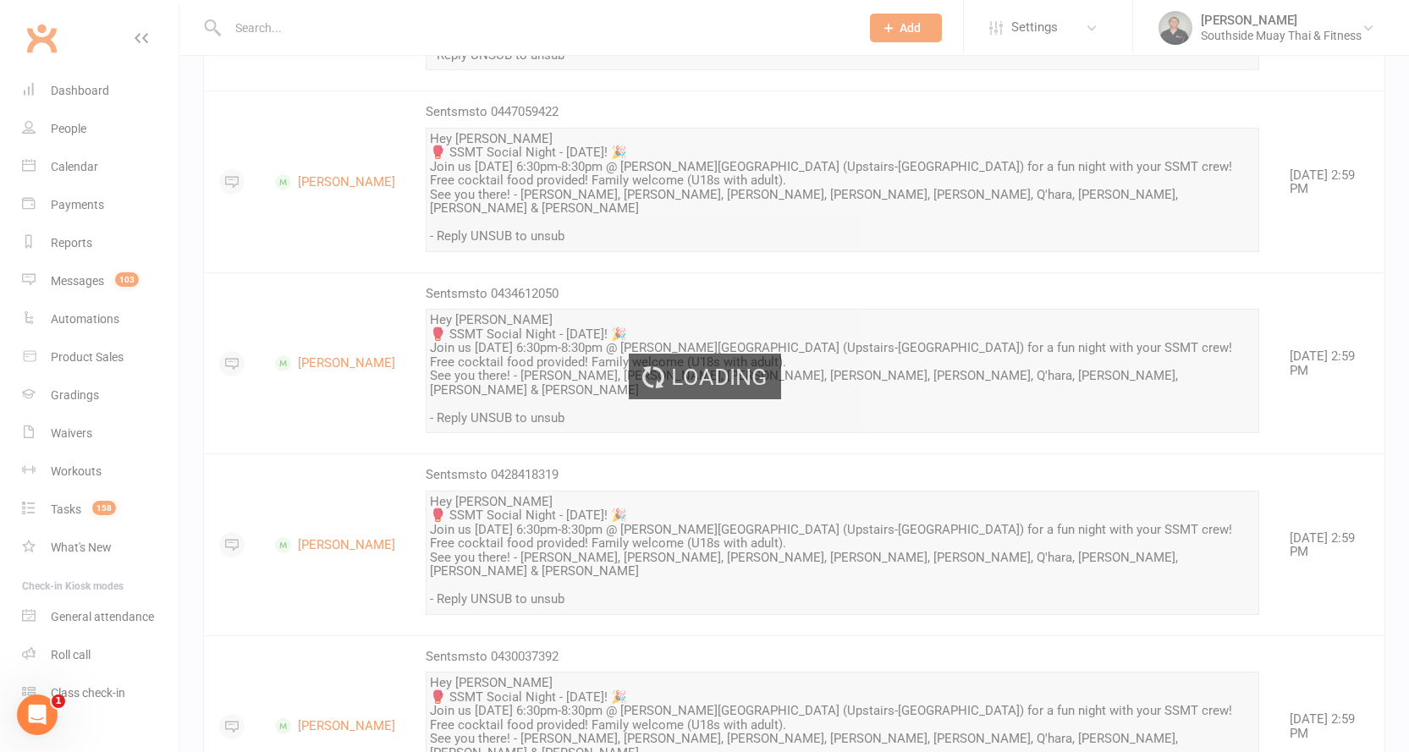
scroll to position [3453, 0]
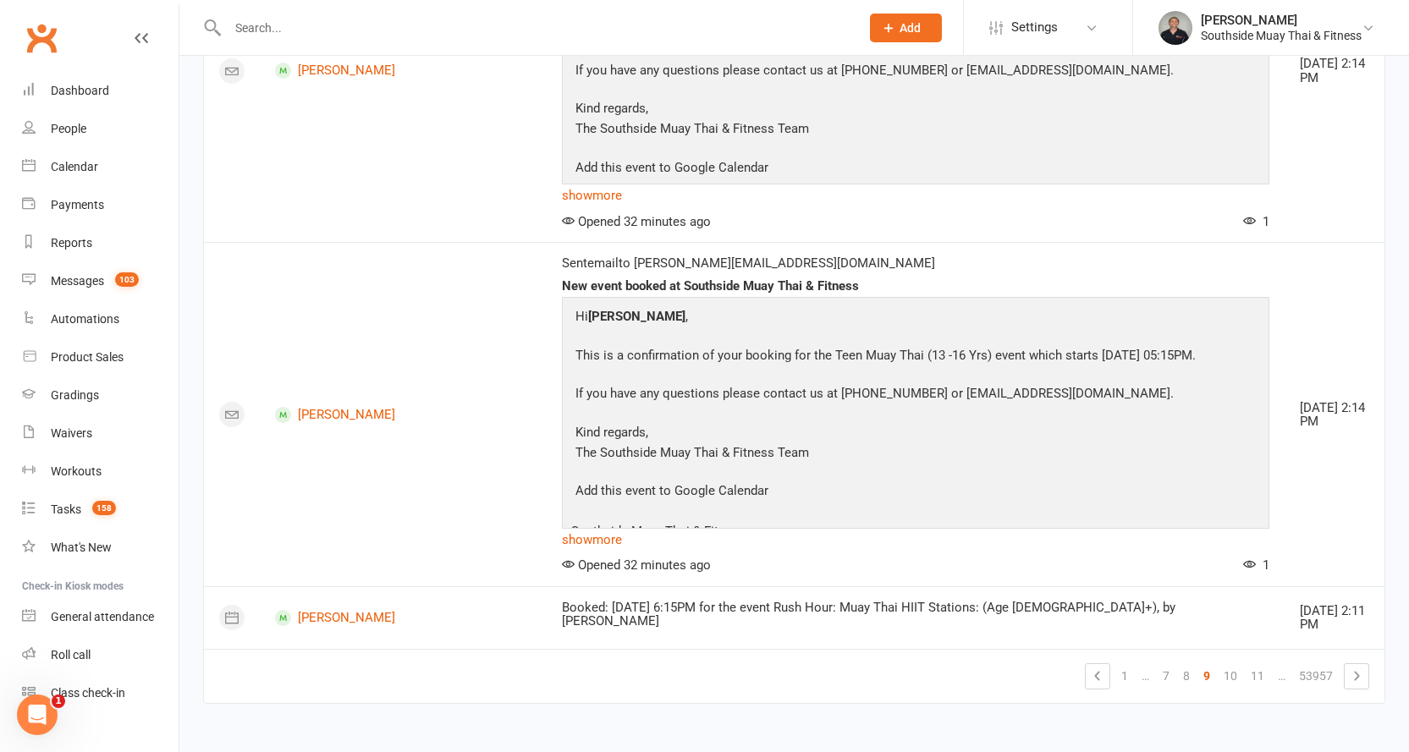
scroll to position [2232, 0]
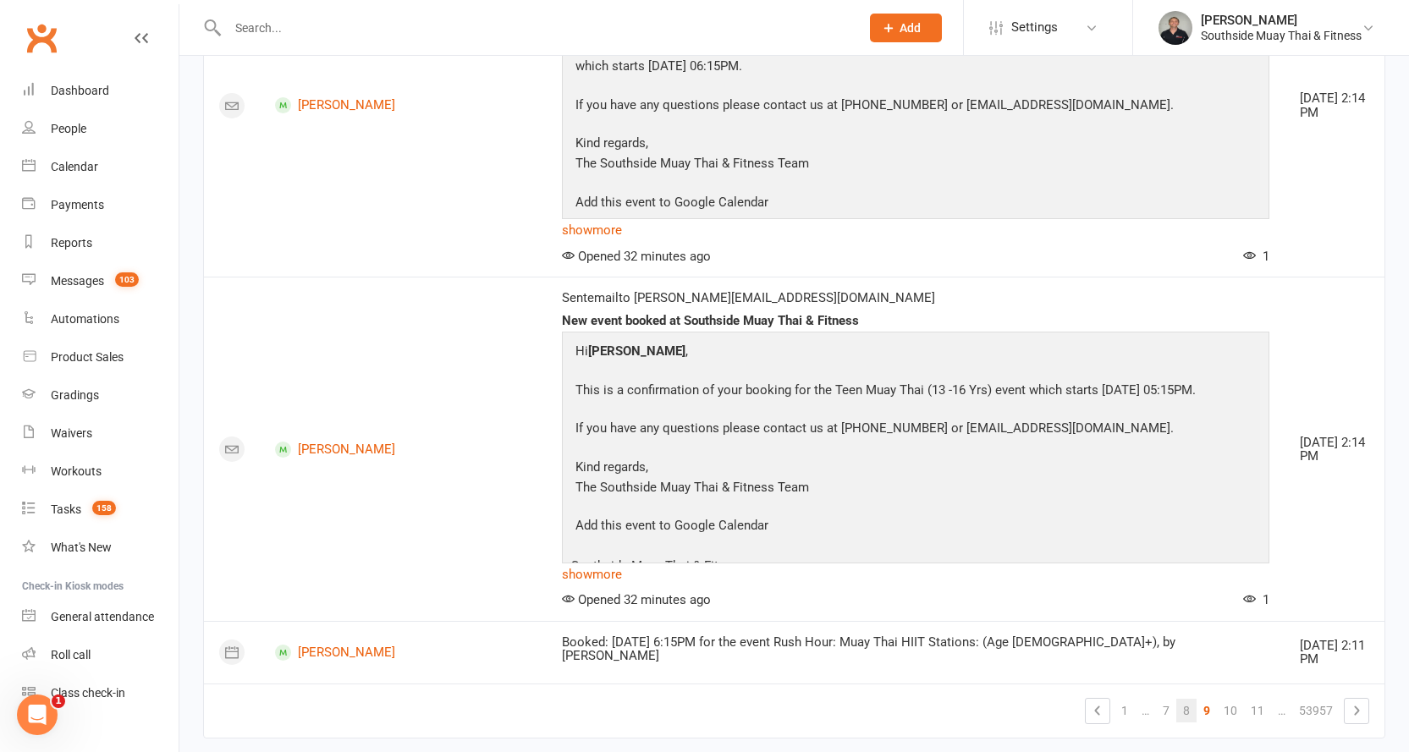
click at [1189, 699] on link "8" at bounding box center [1186, 711] width 20 height 24
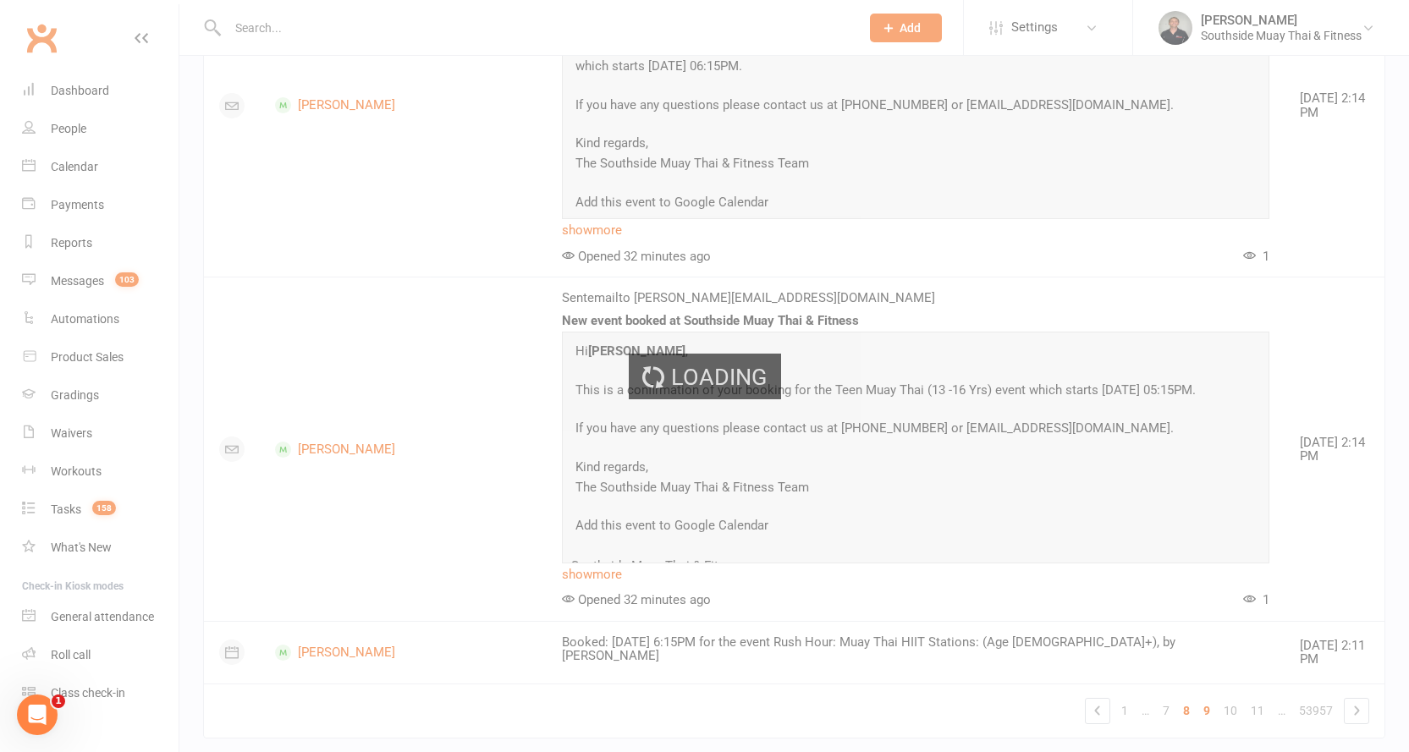
scroll to position [3746, 0]
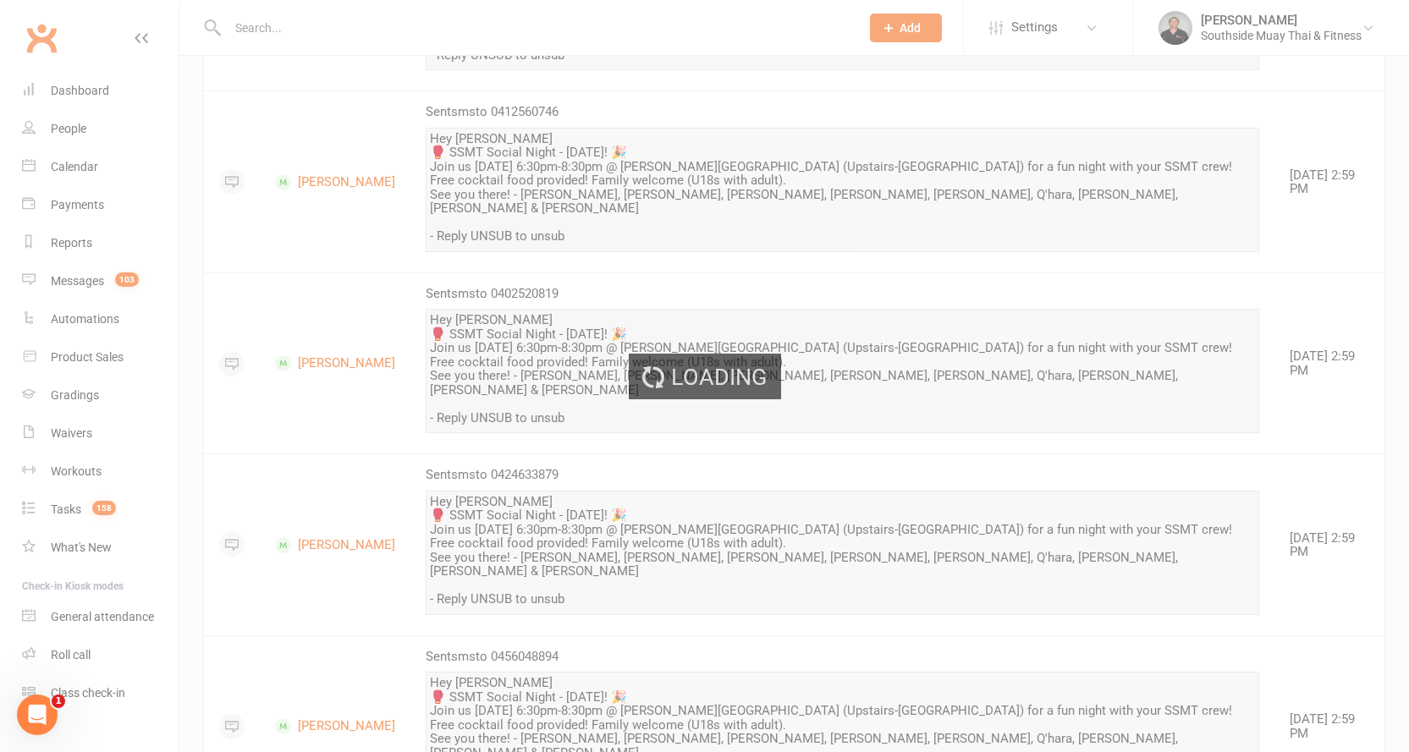
scroll to position [2232, 0]
